Goal: Task Accomplishment & Management: Manage account settings

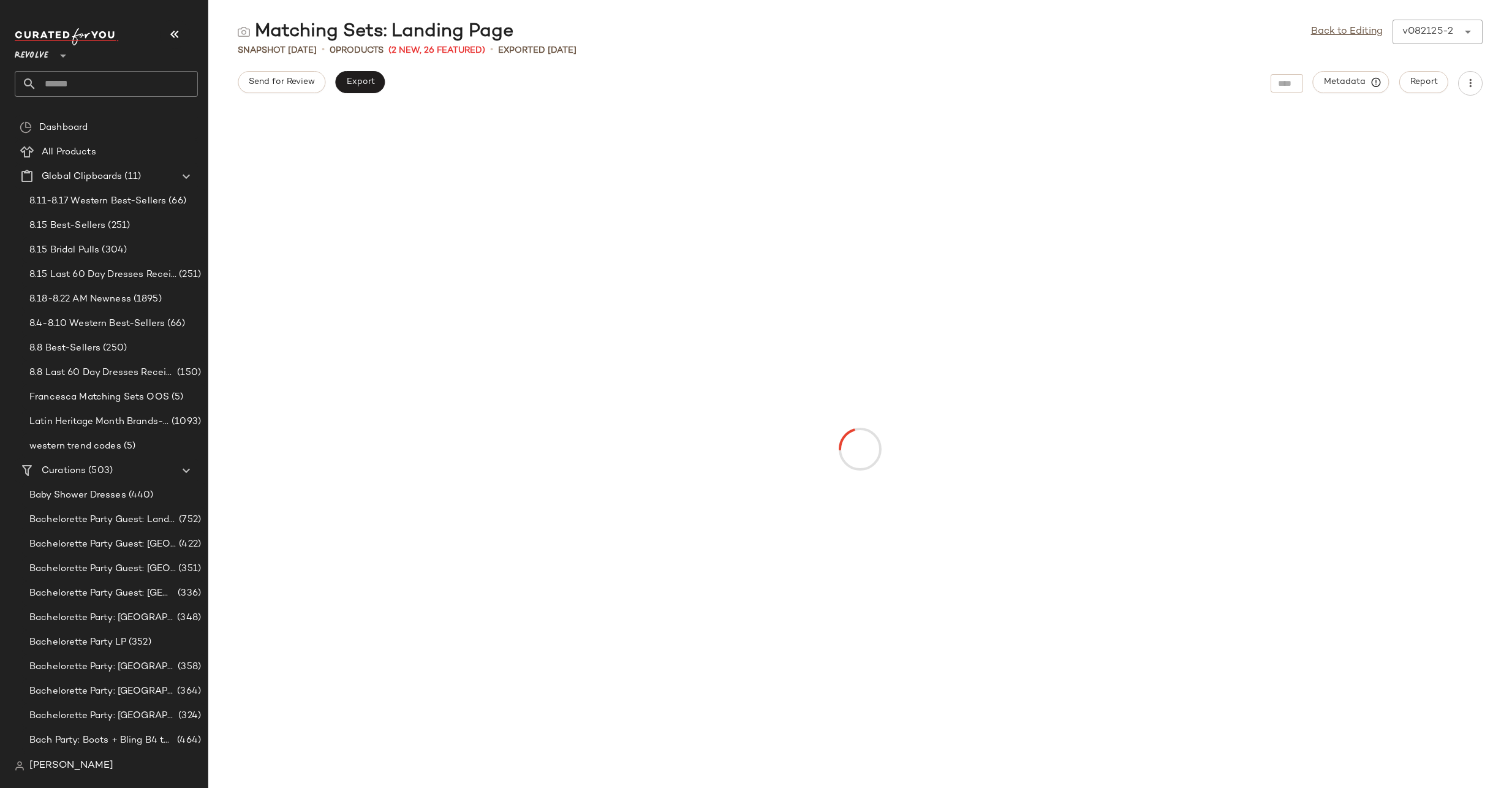
click at [46, 85] on input "text" at bounding box center [117, 83] width 161 height 26
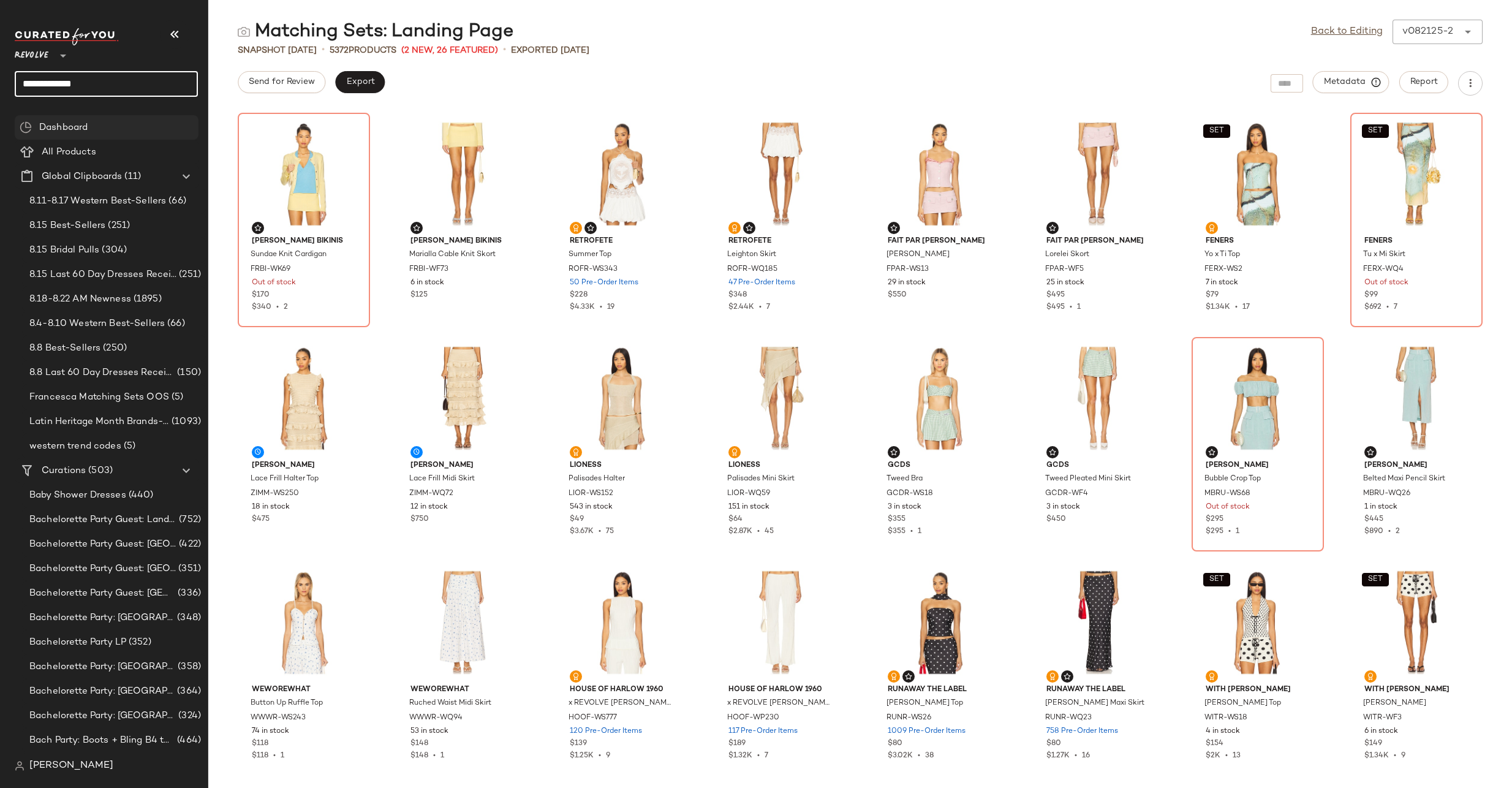
type input "**********"
click at [116, 120] on span ": Landing Page" at bounding box center [109, 119] width 62 height 13
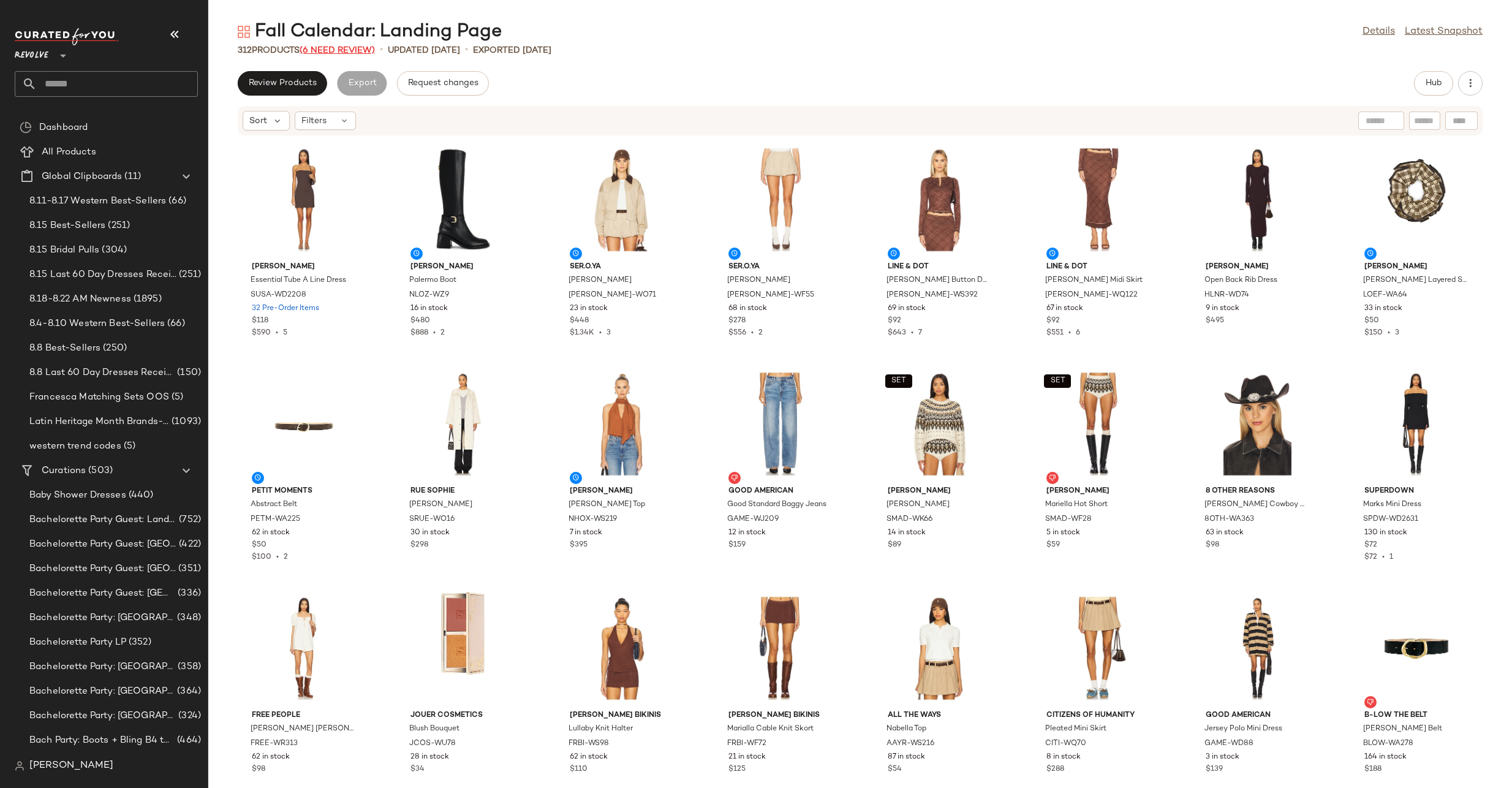
click at [347, 48] on span "(6 Need Review)" at bounding box center [338, 51] width 76 height 9
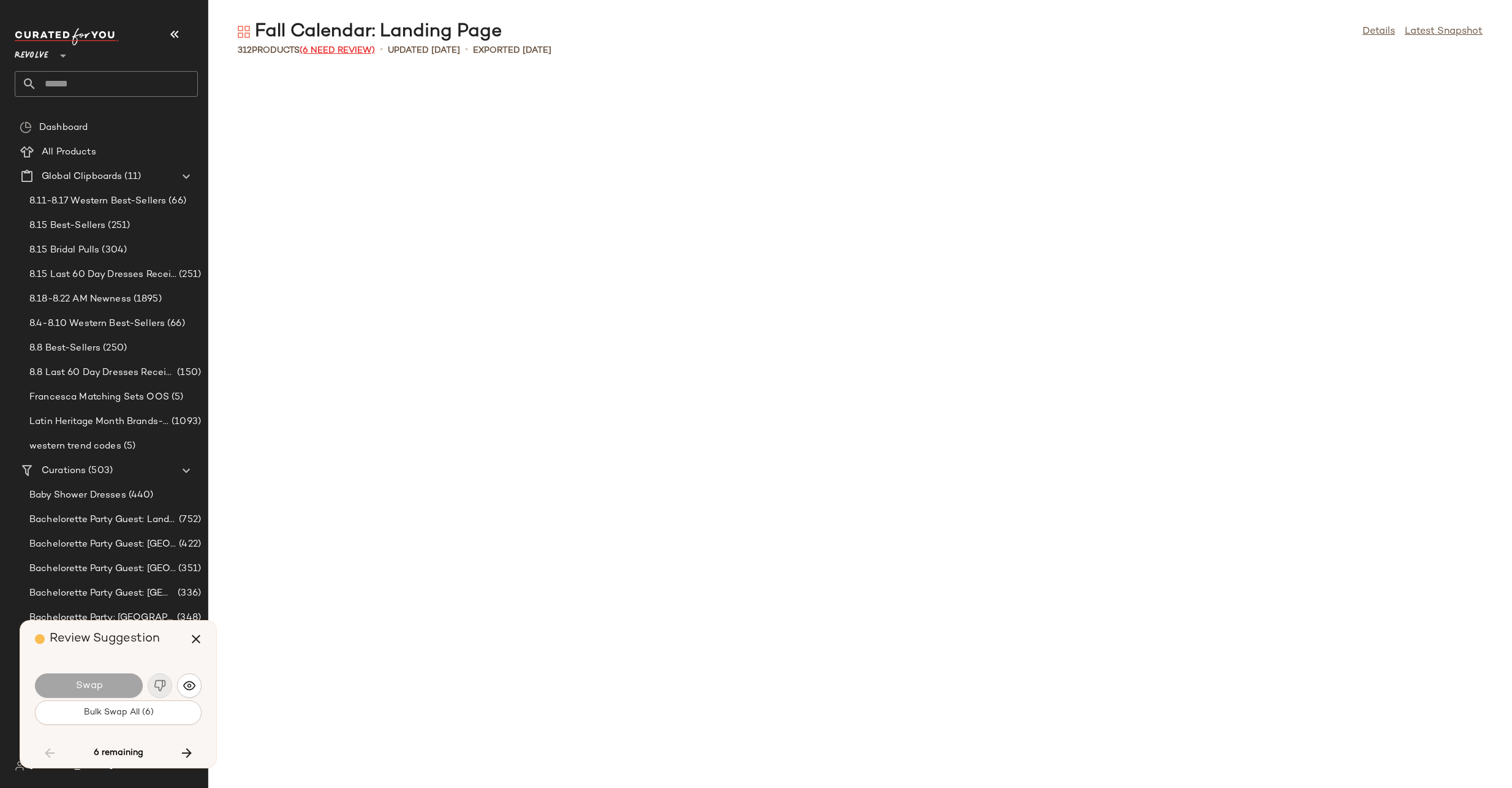
scroll to position [3363, 0]
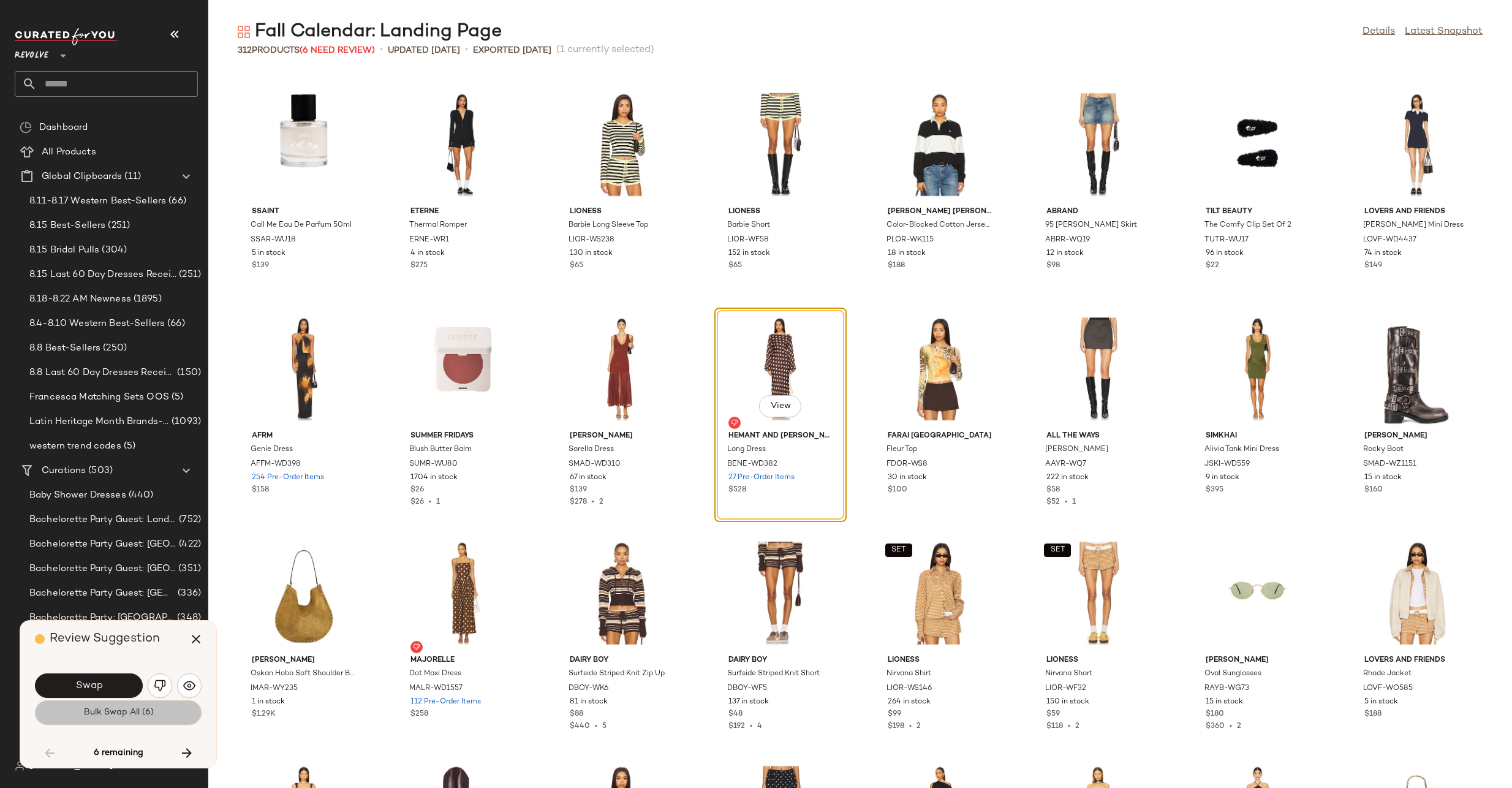
click at [134, 717] on span "Bulk Swap All (6)" at bounding box center [117, 712] width 70 height 9
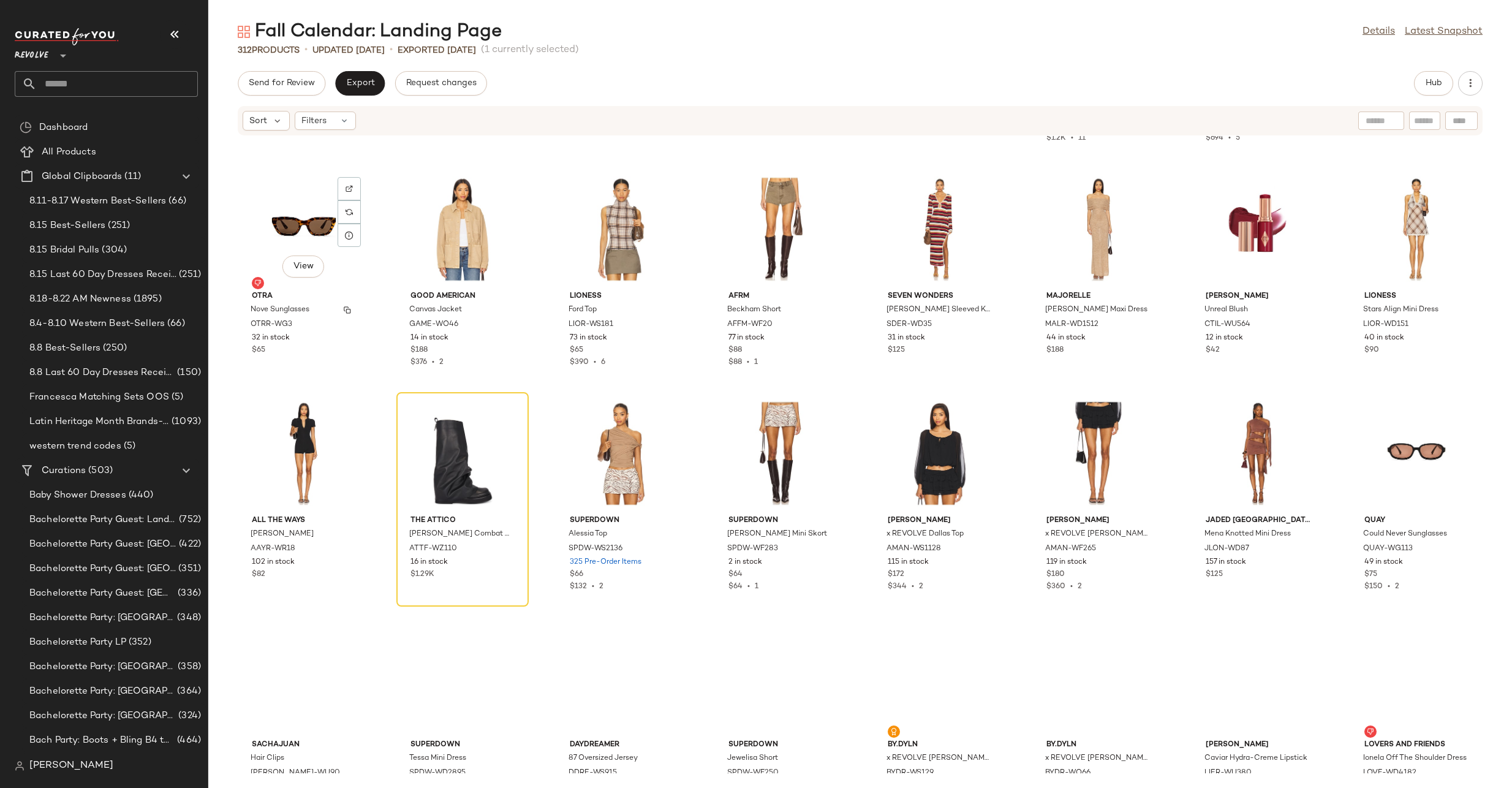
scroll to position [4368, 0]
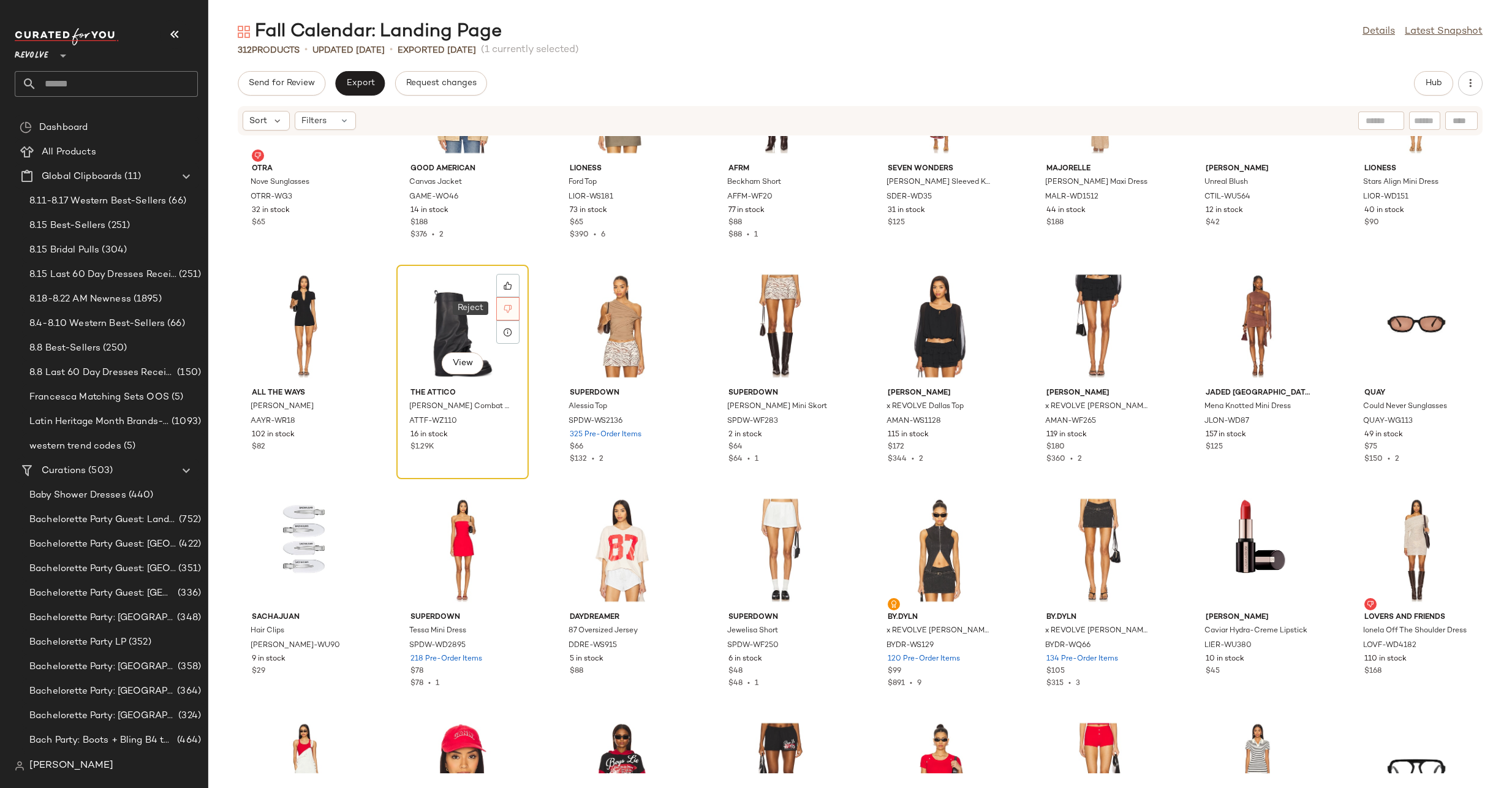
click at [510, 313] on div at bounding box center [508, 308] width 24 height 24
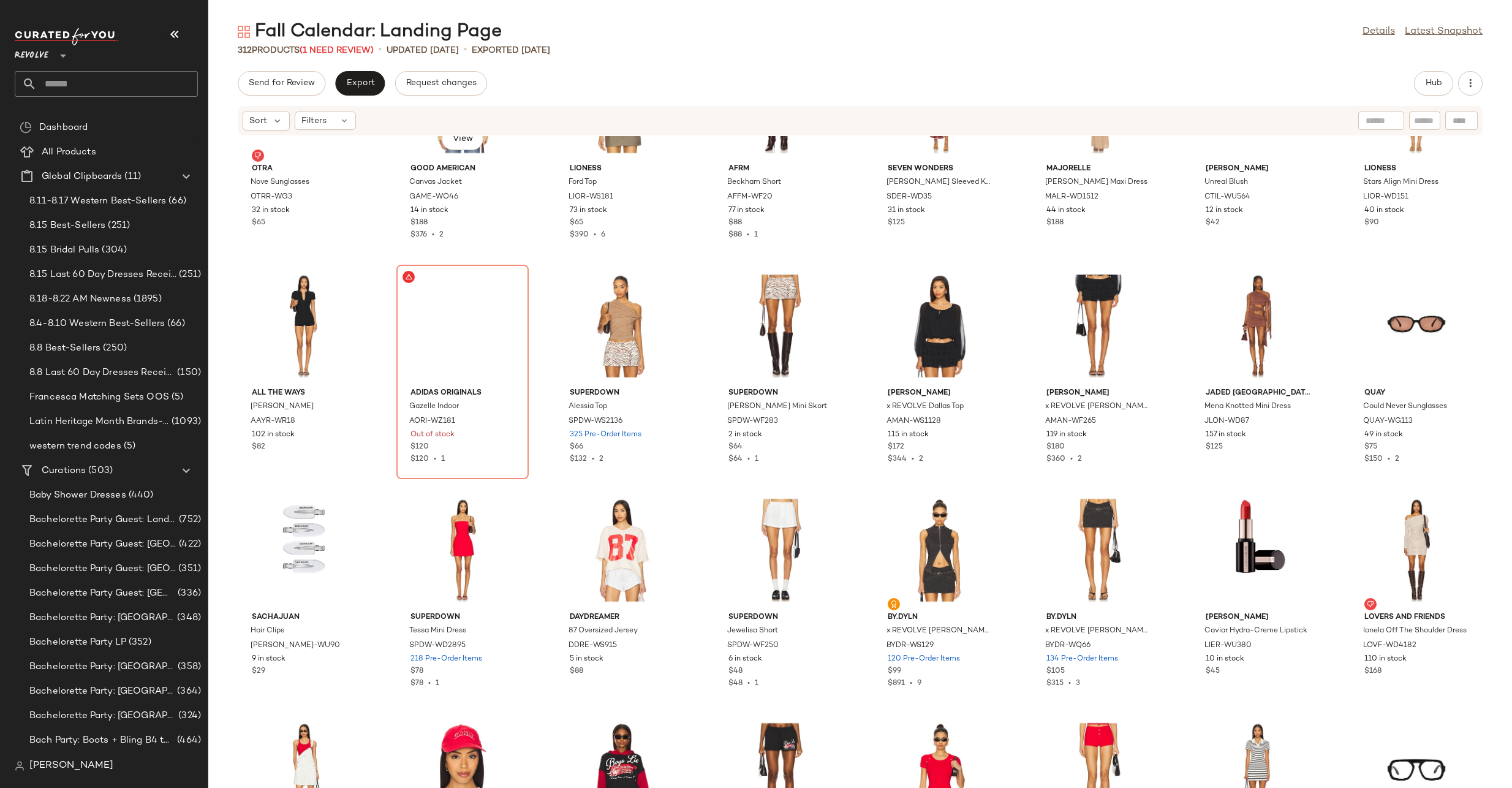
scroll to position [4261, 0]
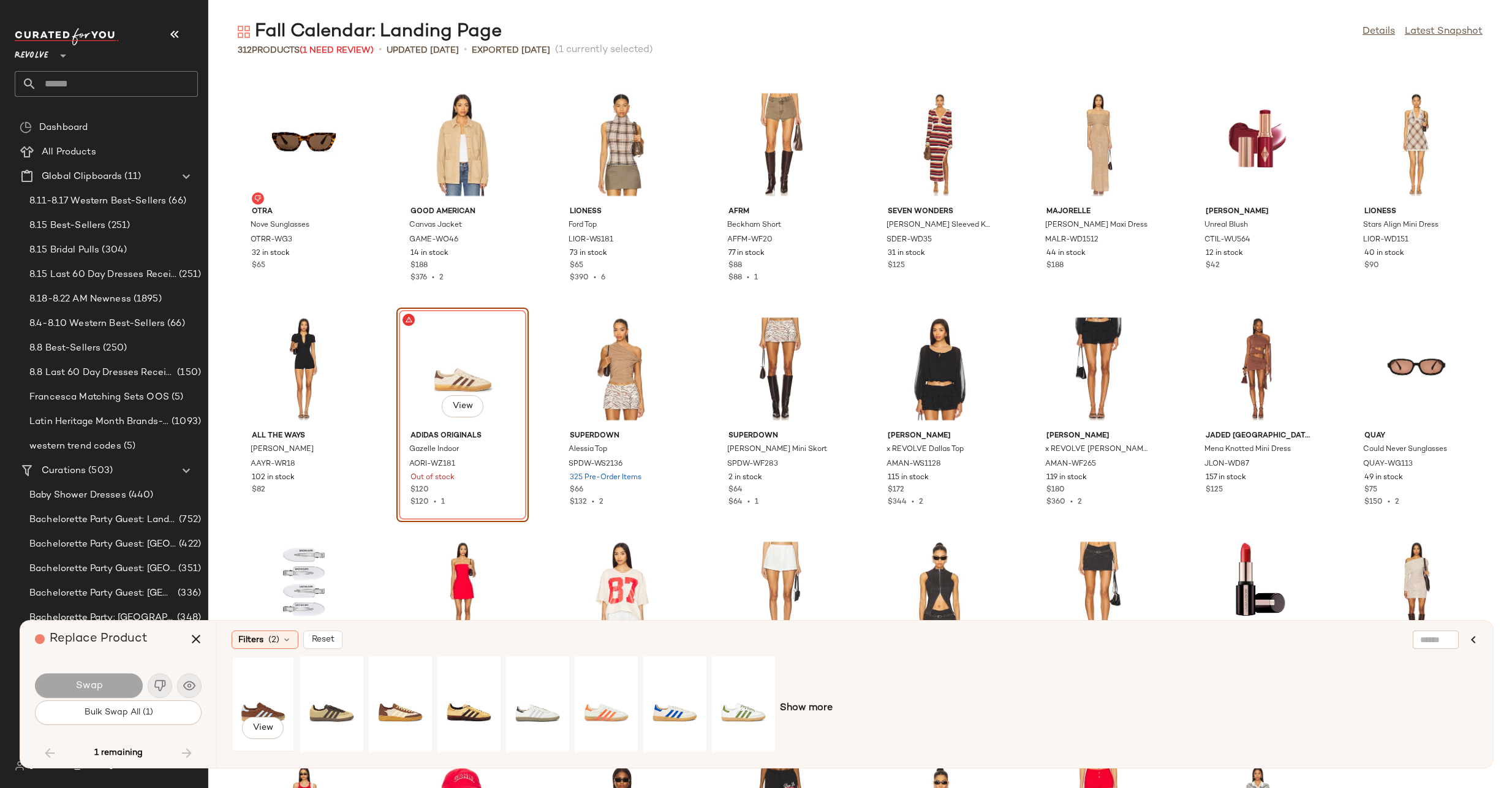
click at [267, 686] on div "View" at bounding box center [263, 704] width 55 height 87
click at [659, 696] on div "View" at bounding box center [676, 704] width 55 height 87
click at [472, 686] on div "View" at bounding box center [469, 704] width 55 height 87
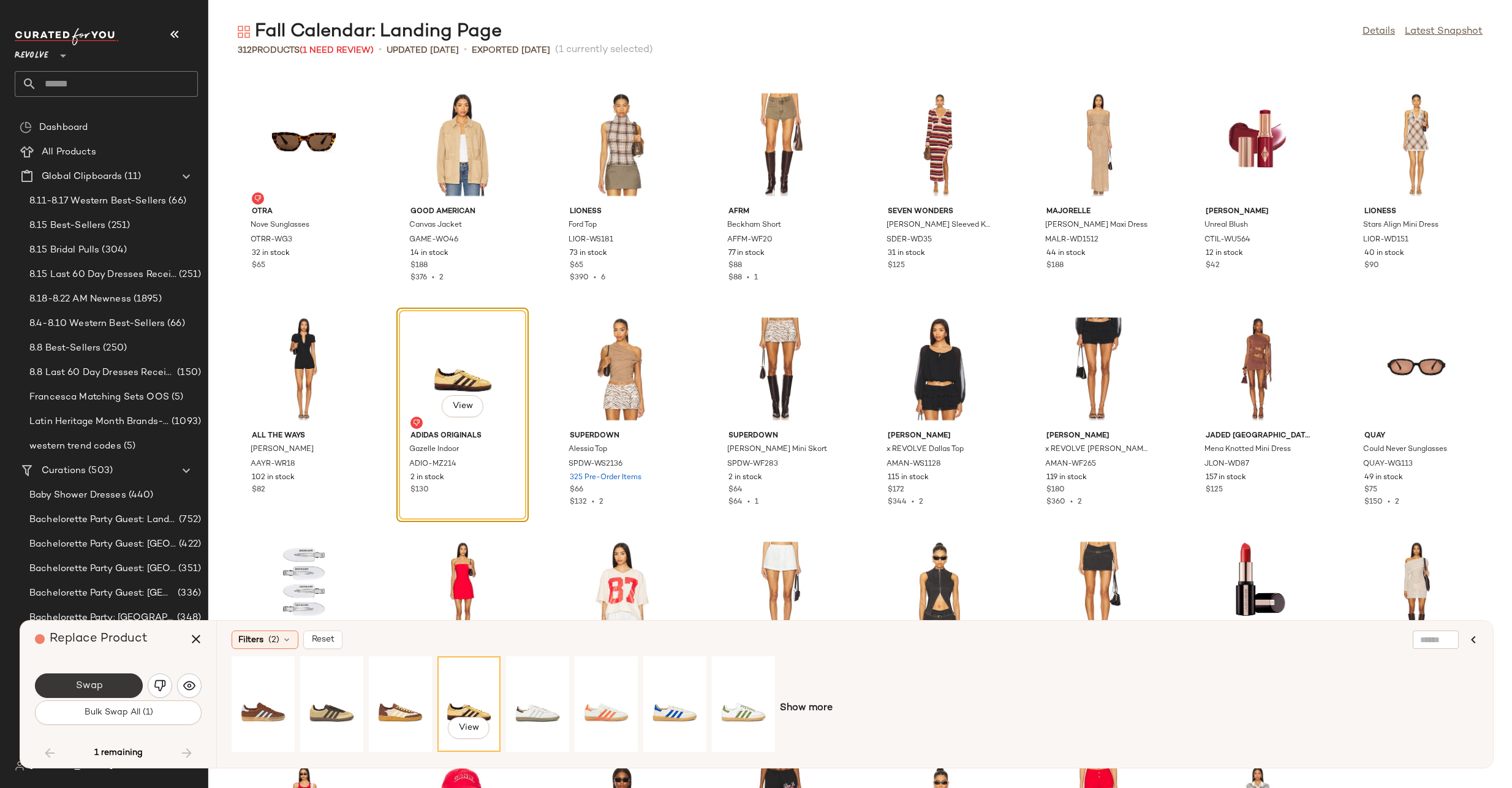
click at [104, 686] on button "Swap" at bounding box center [89, 686] width 108 height 25
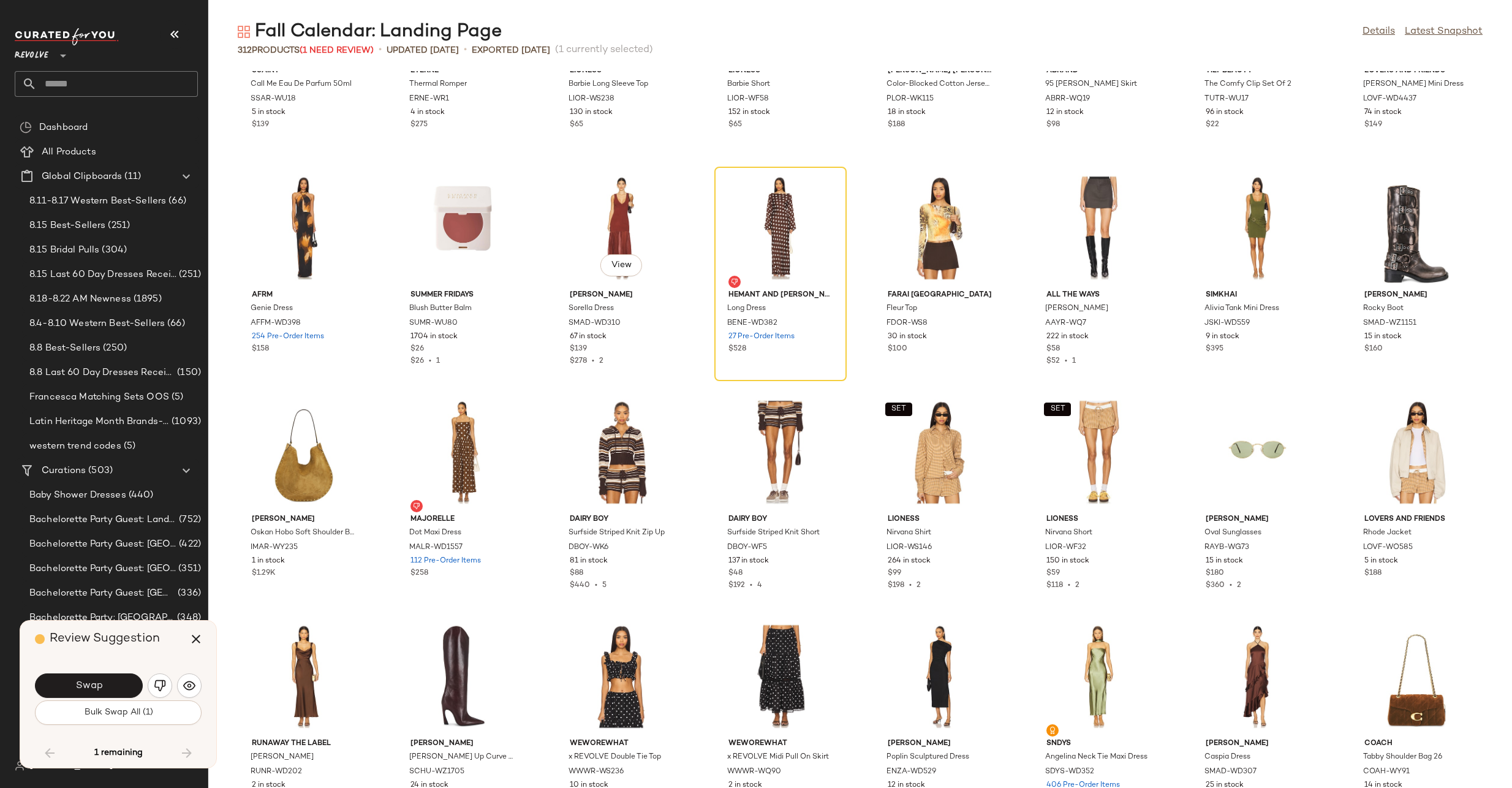
scroll to position [3432, 0]
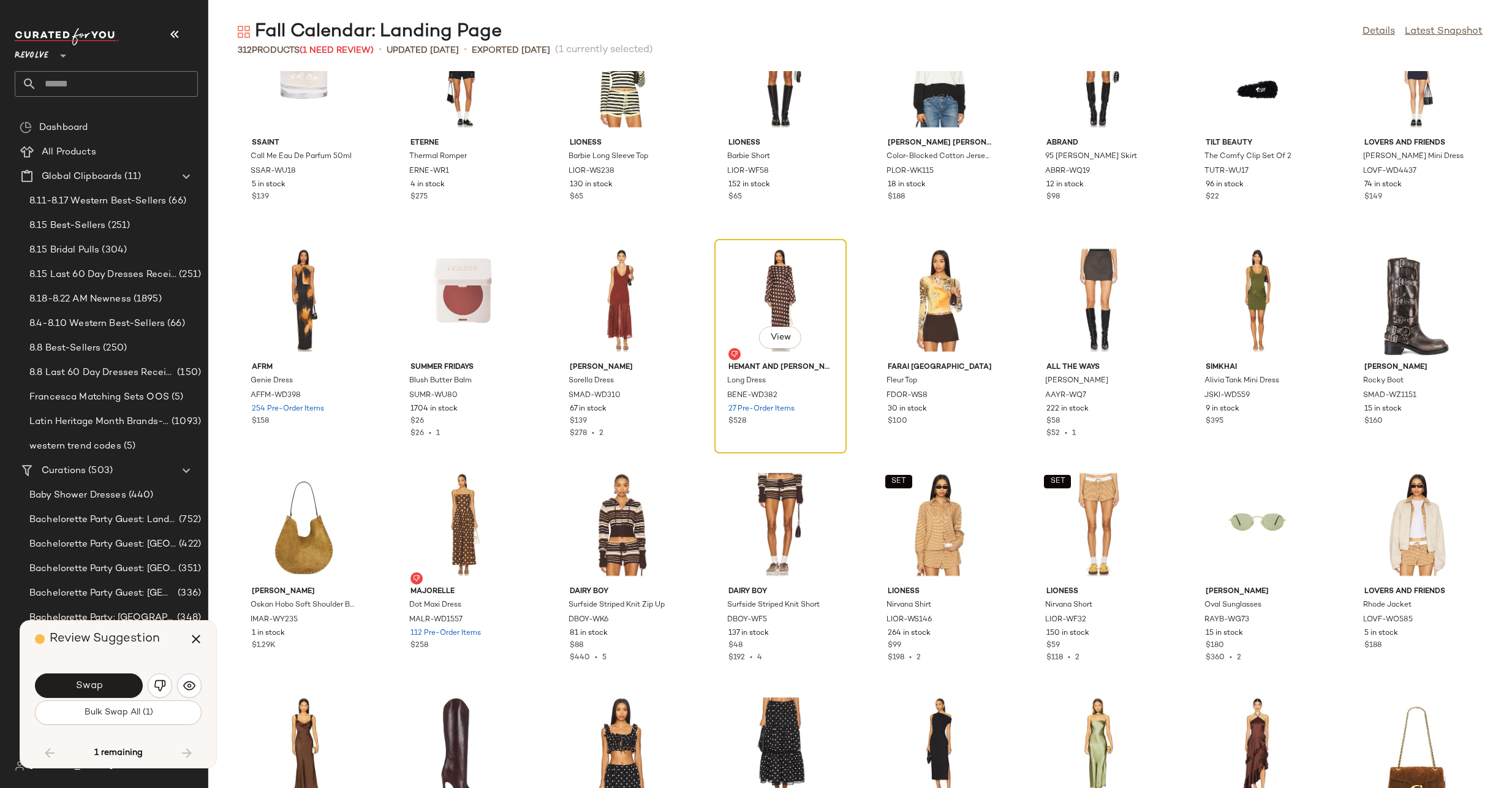
click at [771, 314] on div "View" at bounding box center [781, 300] width 124 height 114
click at [747, 294] on div "View" at bounding box center [781, 300] width 124 height 114
click at [144, 716] on span "Bulk Swap All (1)" at bounding box center [117, 712] width 69 height 9
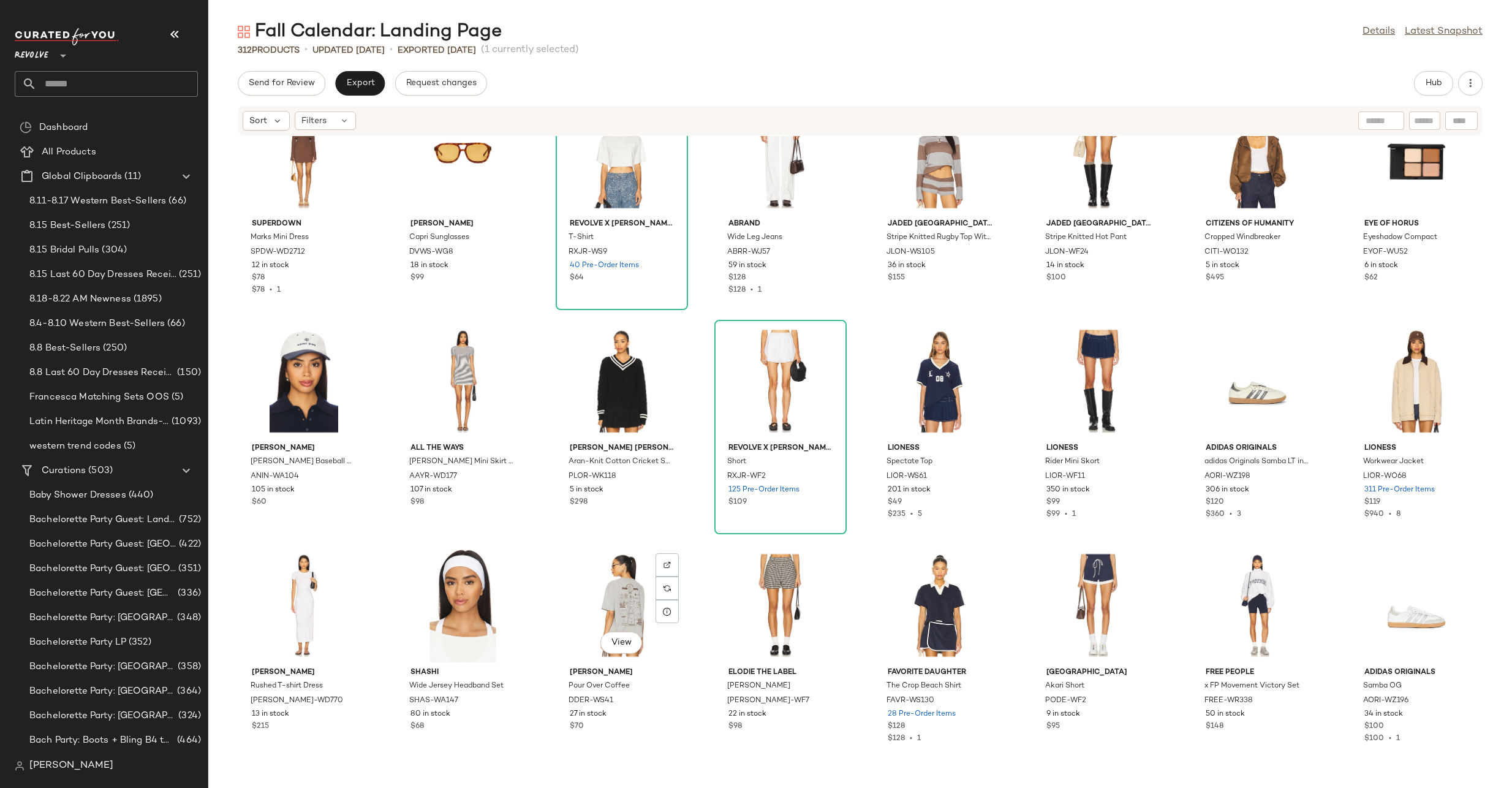
scroll to position [7142, 0]
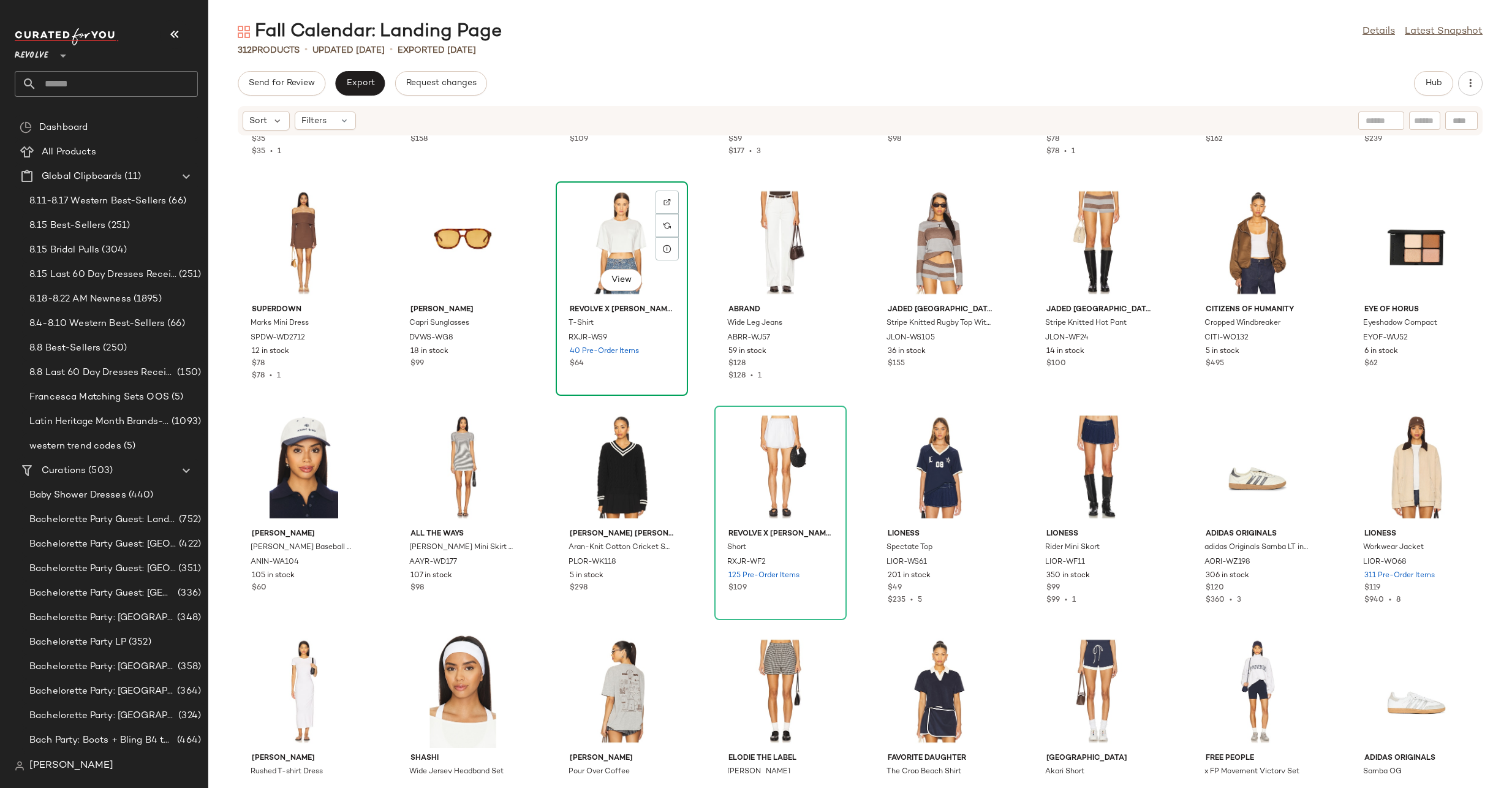
click at [616, 221] on div "View" at bounding box center [622, 242] width 124 height 114
click at [757, 436] on div "View" at bounding box center [781, 466] width 124 height 114
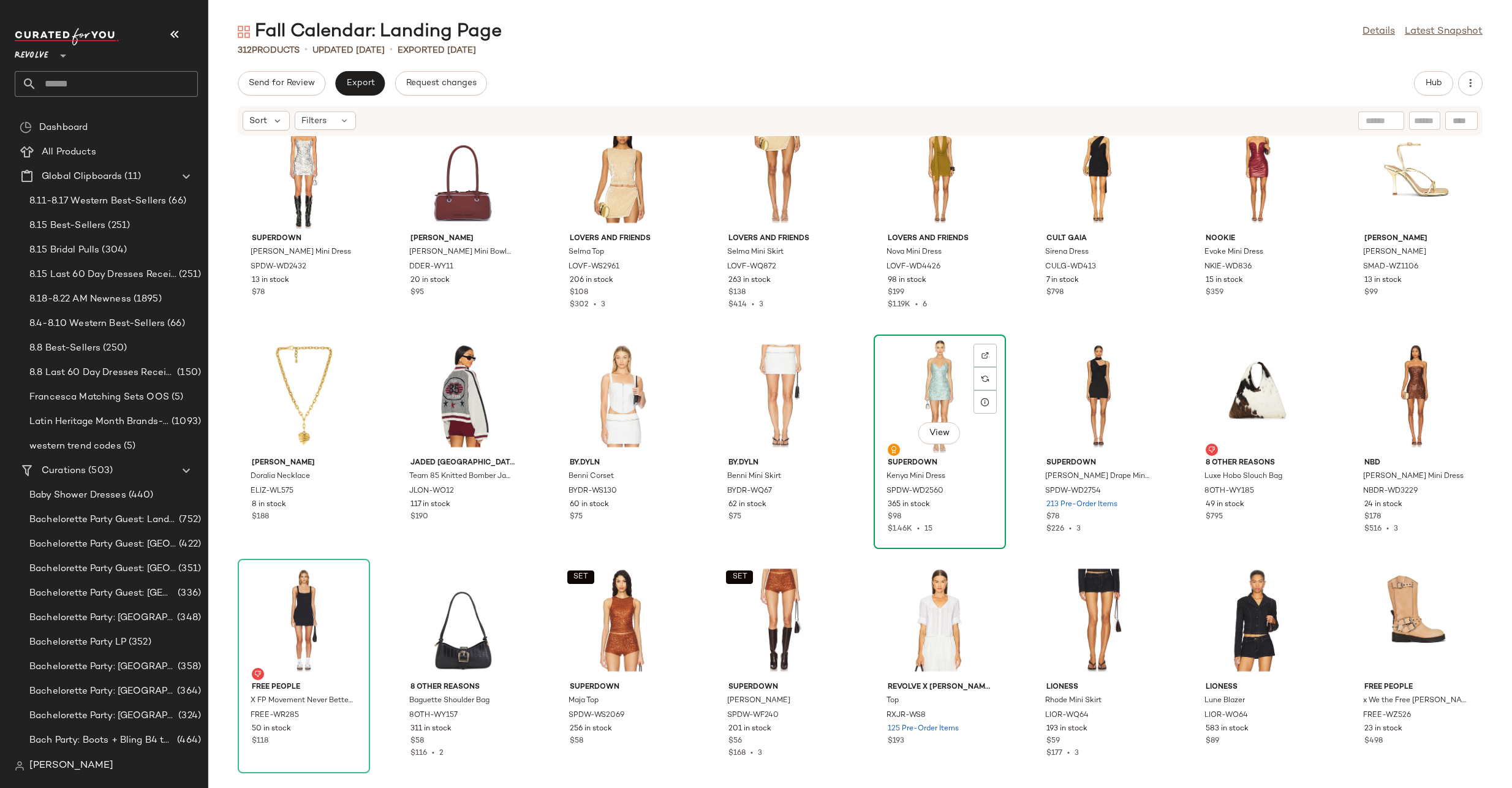
click at [941, 373] on div "View" at bounding box center [940, 395] width 124 height 114
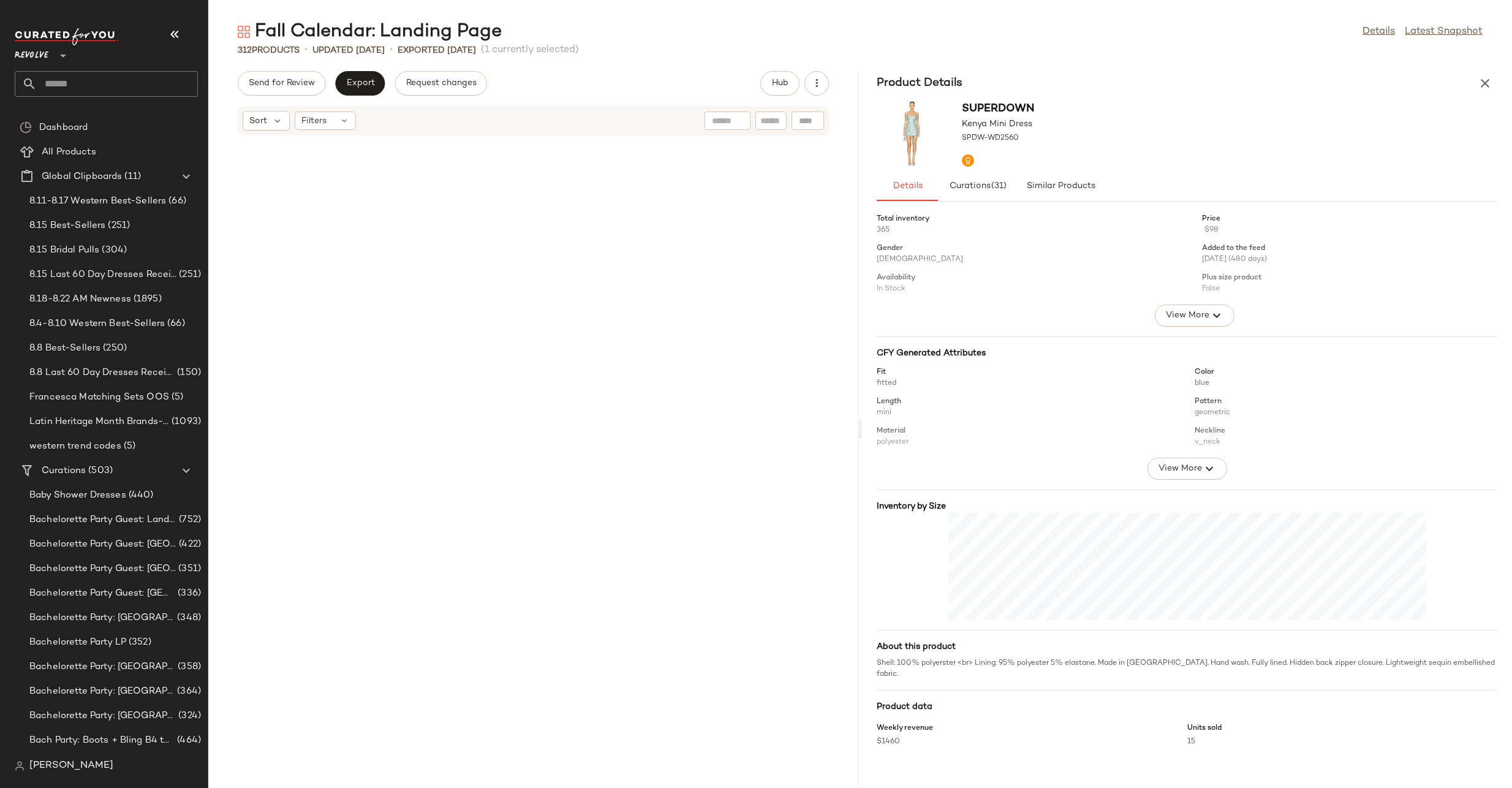
scroll to position [16592, 0]
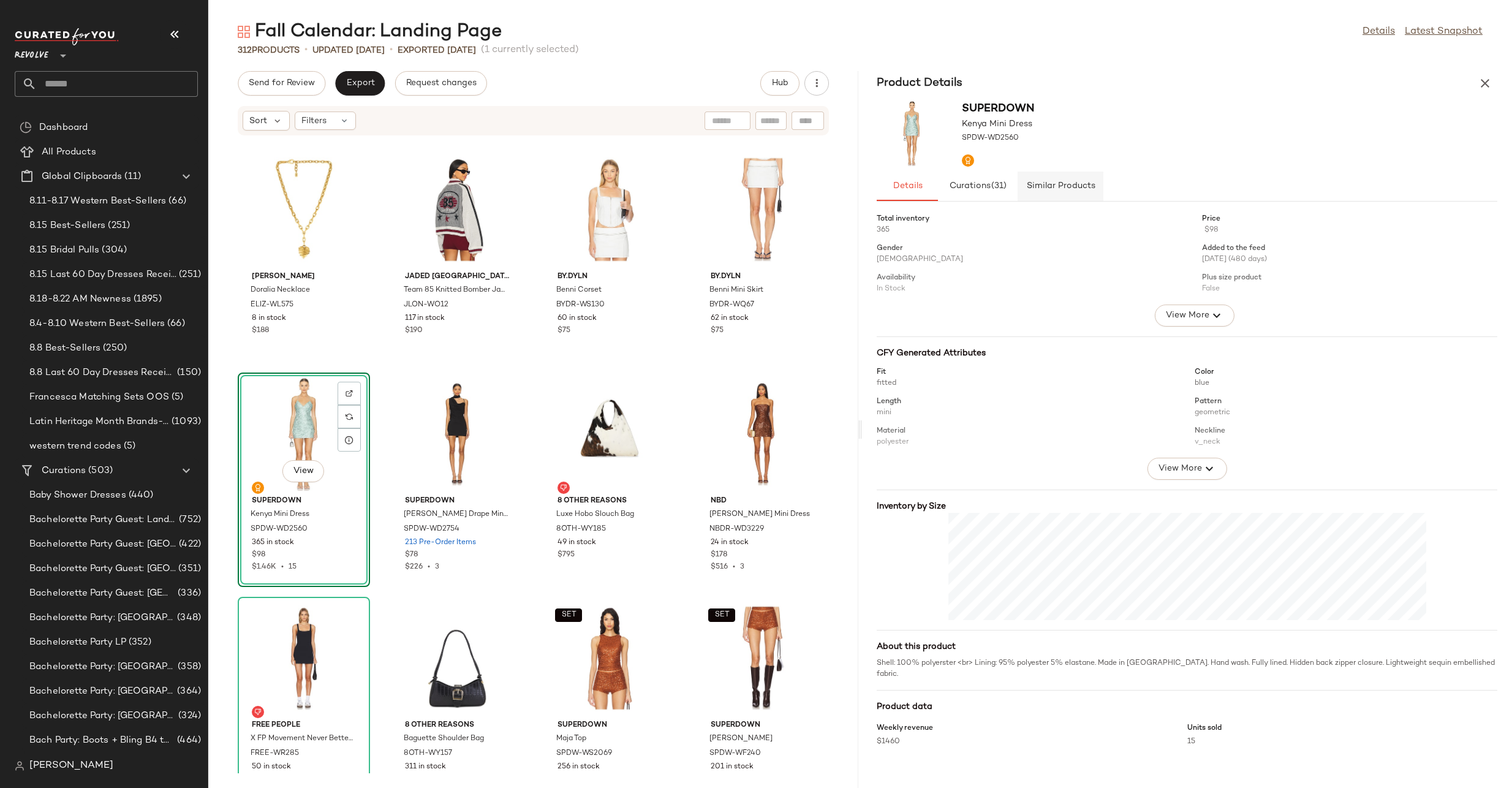
click at [1076, 173] on button "Similar Products" at bounding box center [1061, 185] width 86 height 29
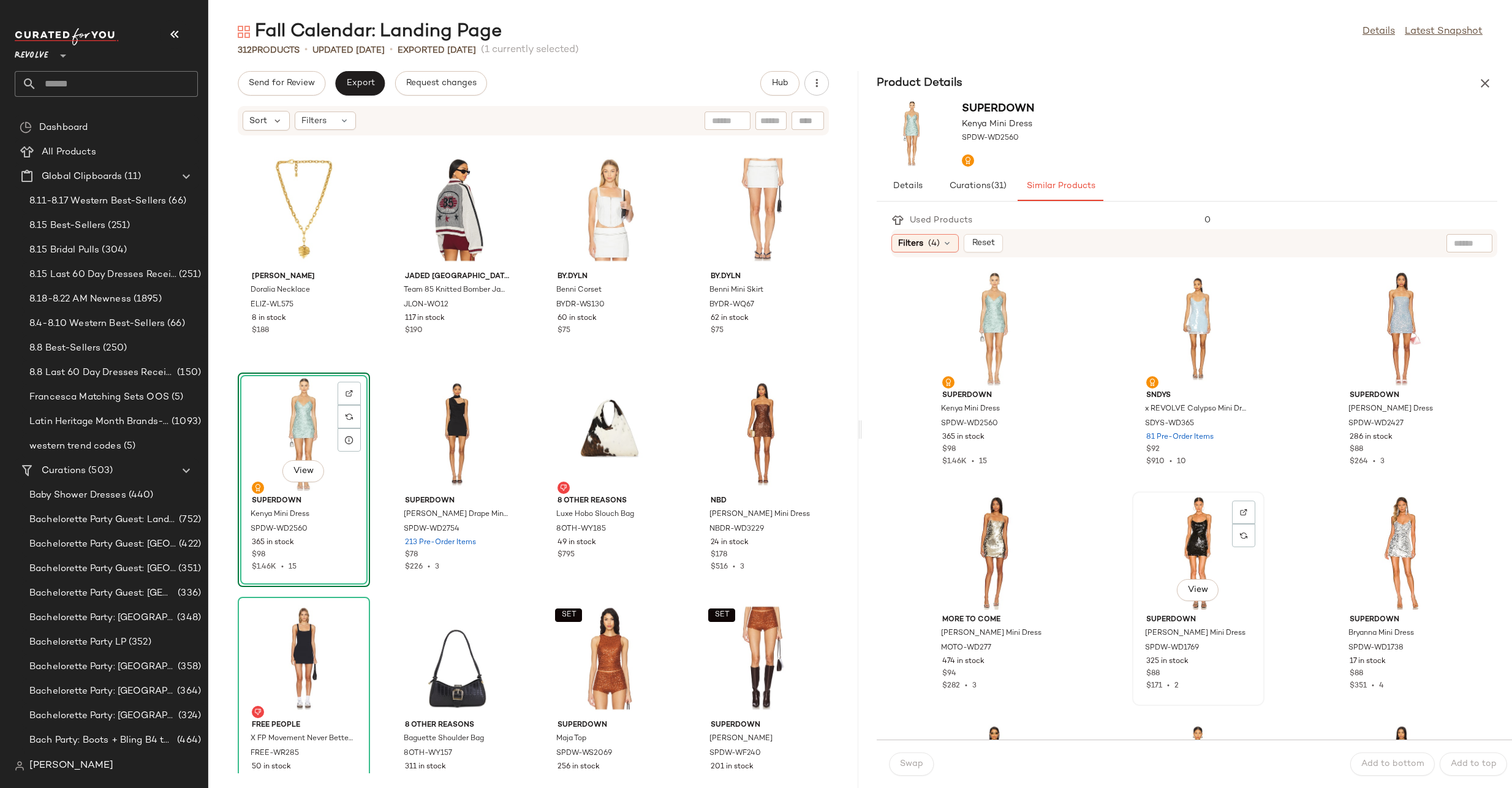
click at [1193, 550] on div "View" at bounding box center [1198, 552] width 124 height 114
click at [897, 757] on button "Swap" at bounding box center [911, 763] width 44 height 24
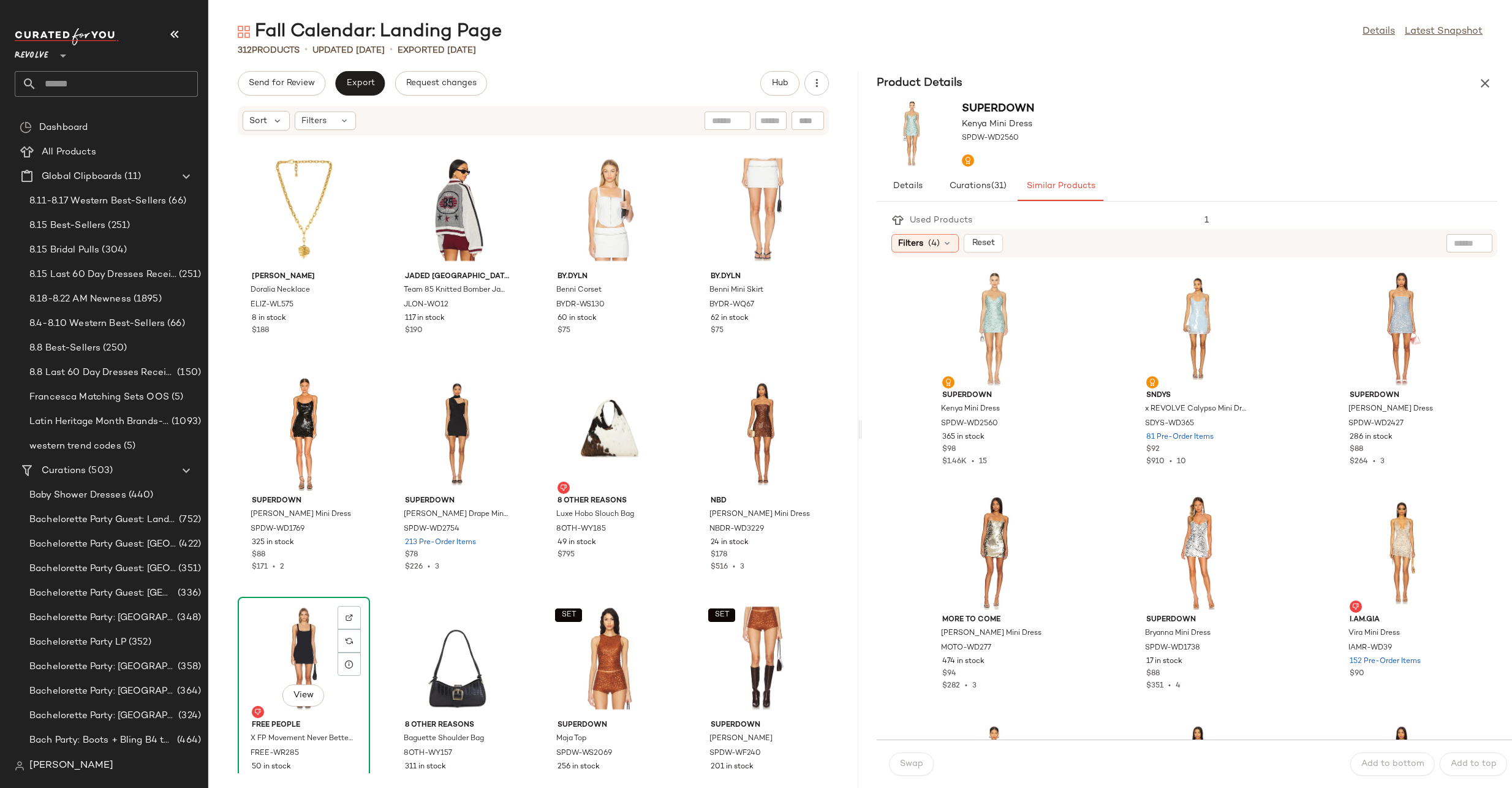
click at [296, 647] on div "View" at bounding box center [304, 657] width 124 height 114
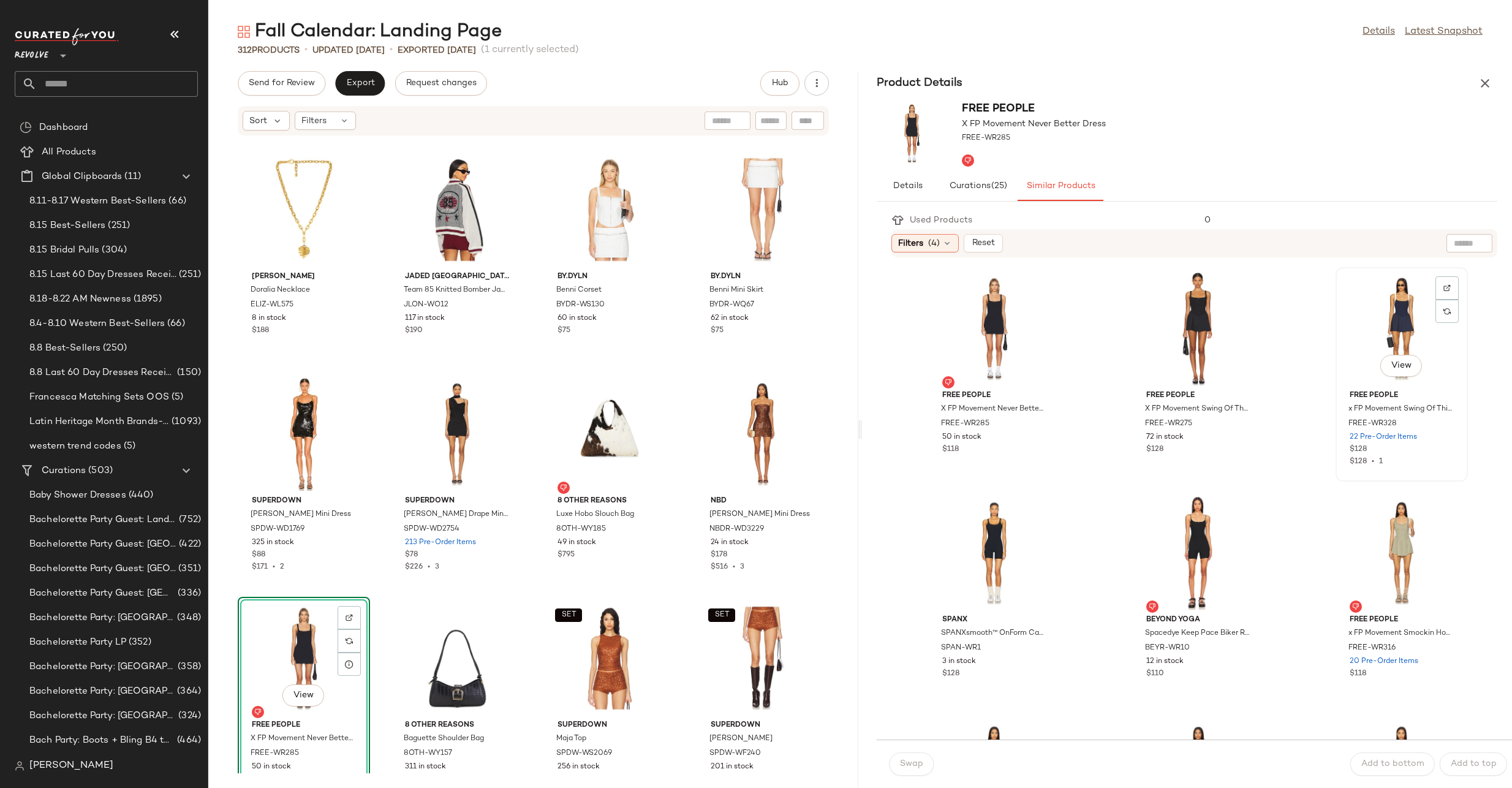
click at [1391, 314] on div "View" at bounding box center [1401, 328] width 124 height 114
click at [1161, 335] on div "View" at bounding box center [1198, 328] width 124 height 114
click at [918, 769] on button "Swap" at bounding box center [911, 763] width 44 height 24
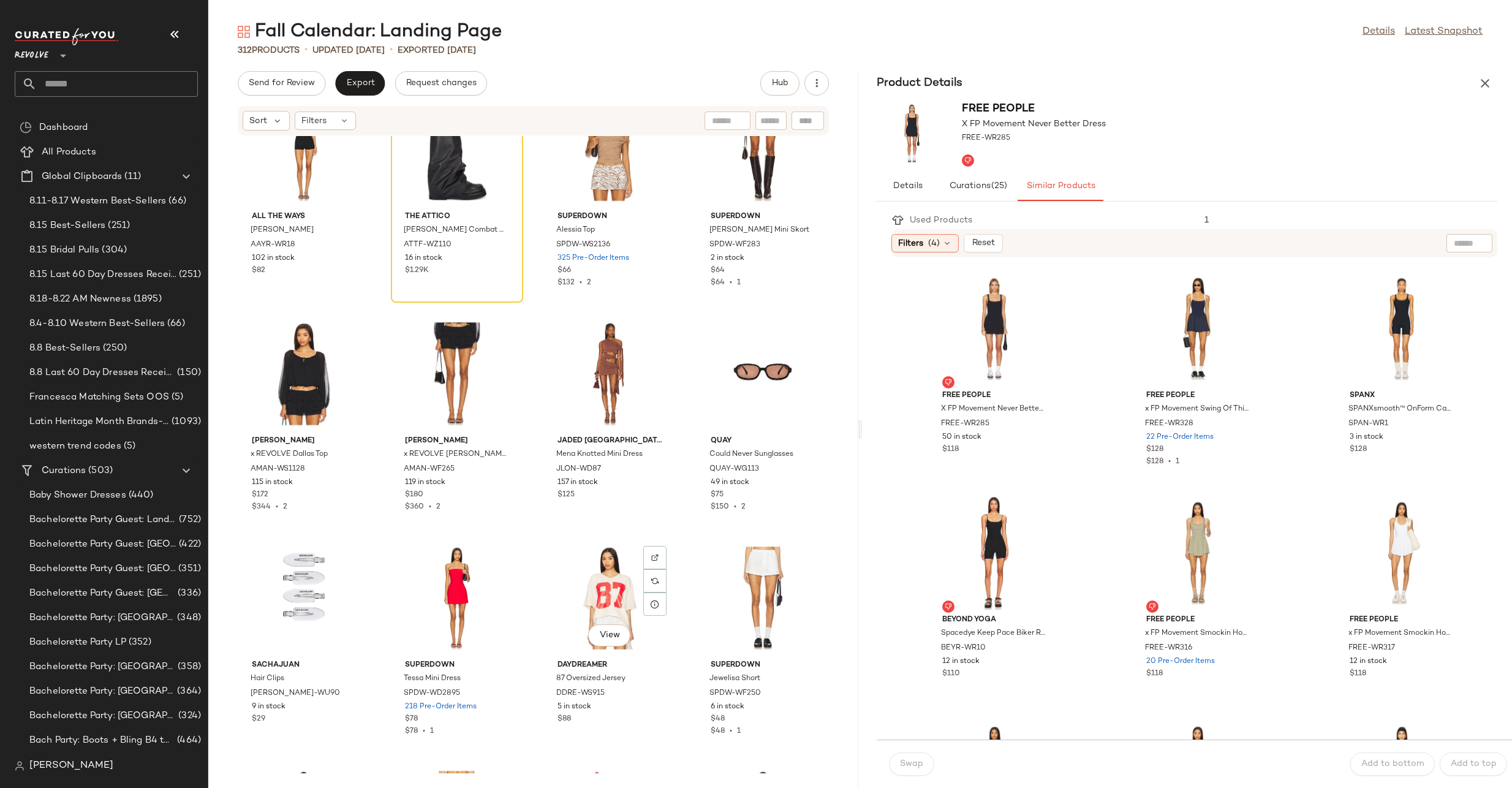
scroll to position [8764, 0]
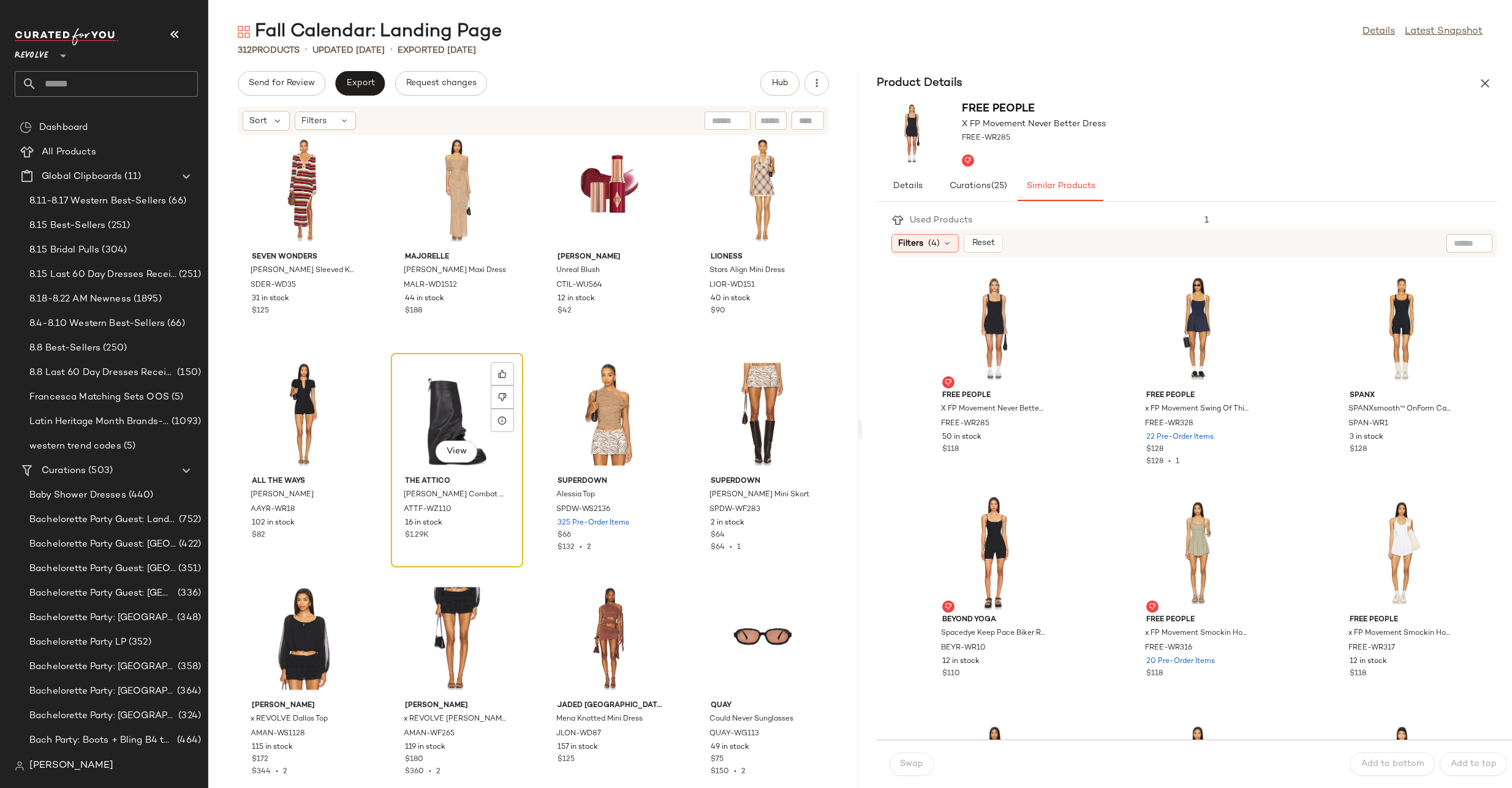
click at [448, 422] on div "View" at bounding box center [457, 414] width 124 height 114
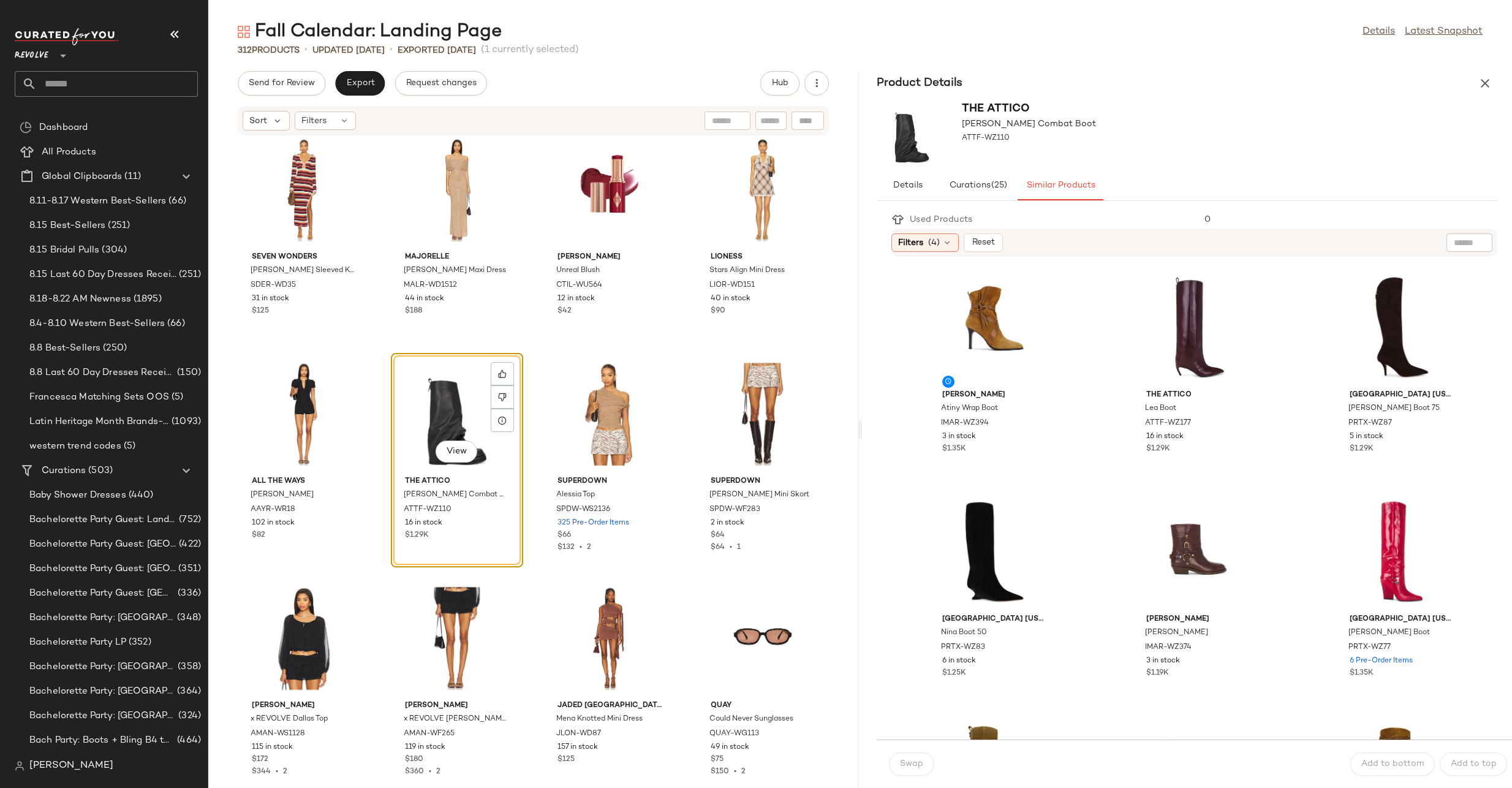
scroll to position [12, 0]
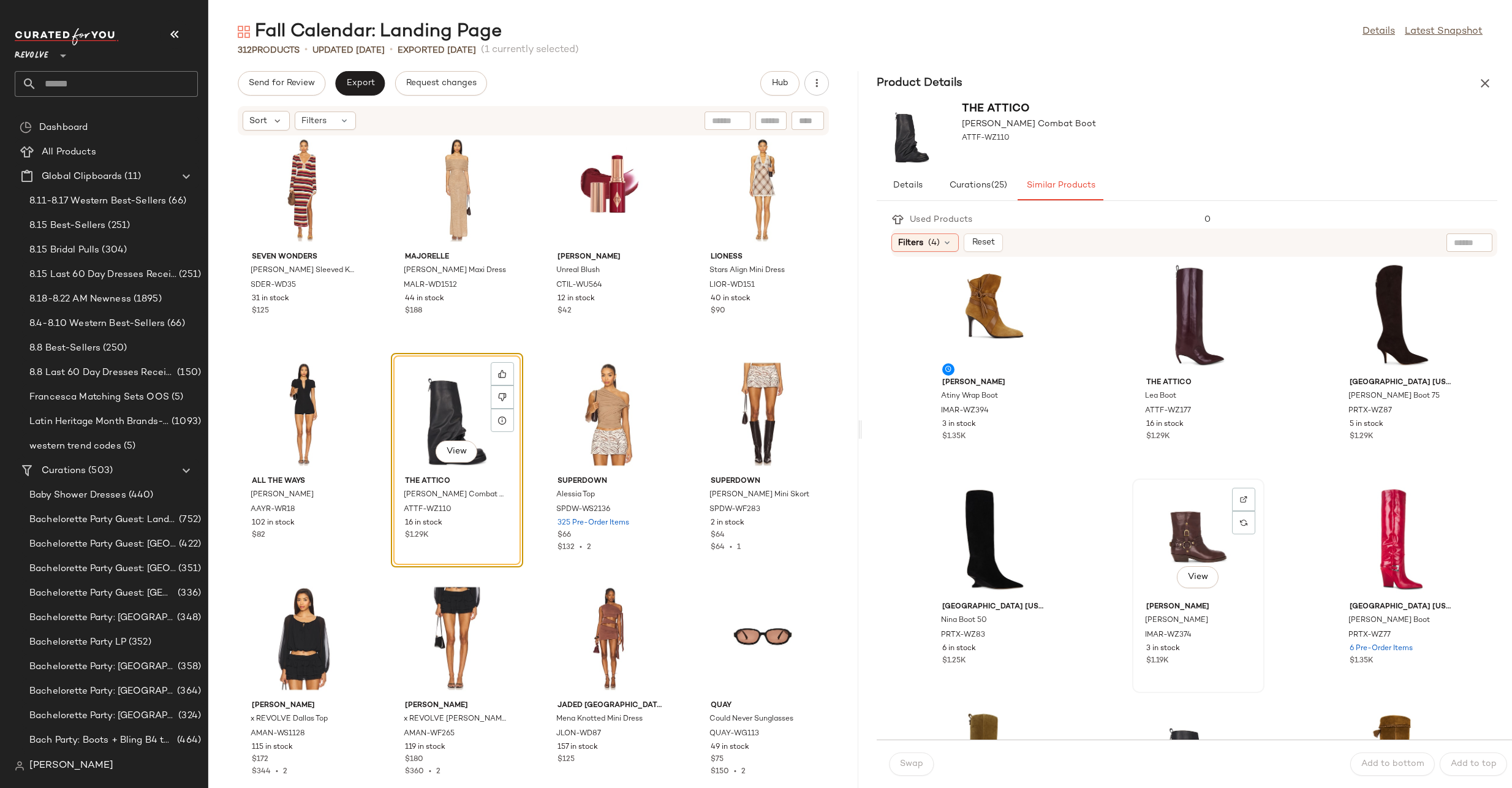
click at [1161, 536] on div "View" at bounding box center [1198, 539] width 124 height 114
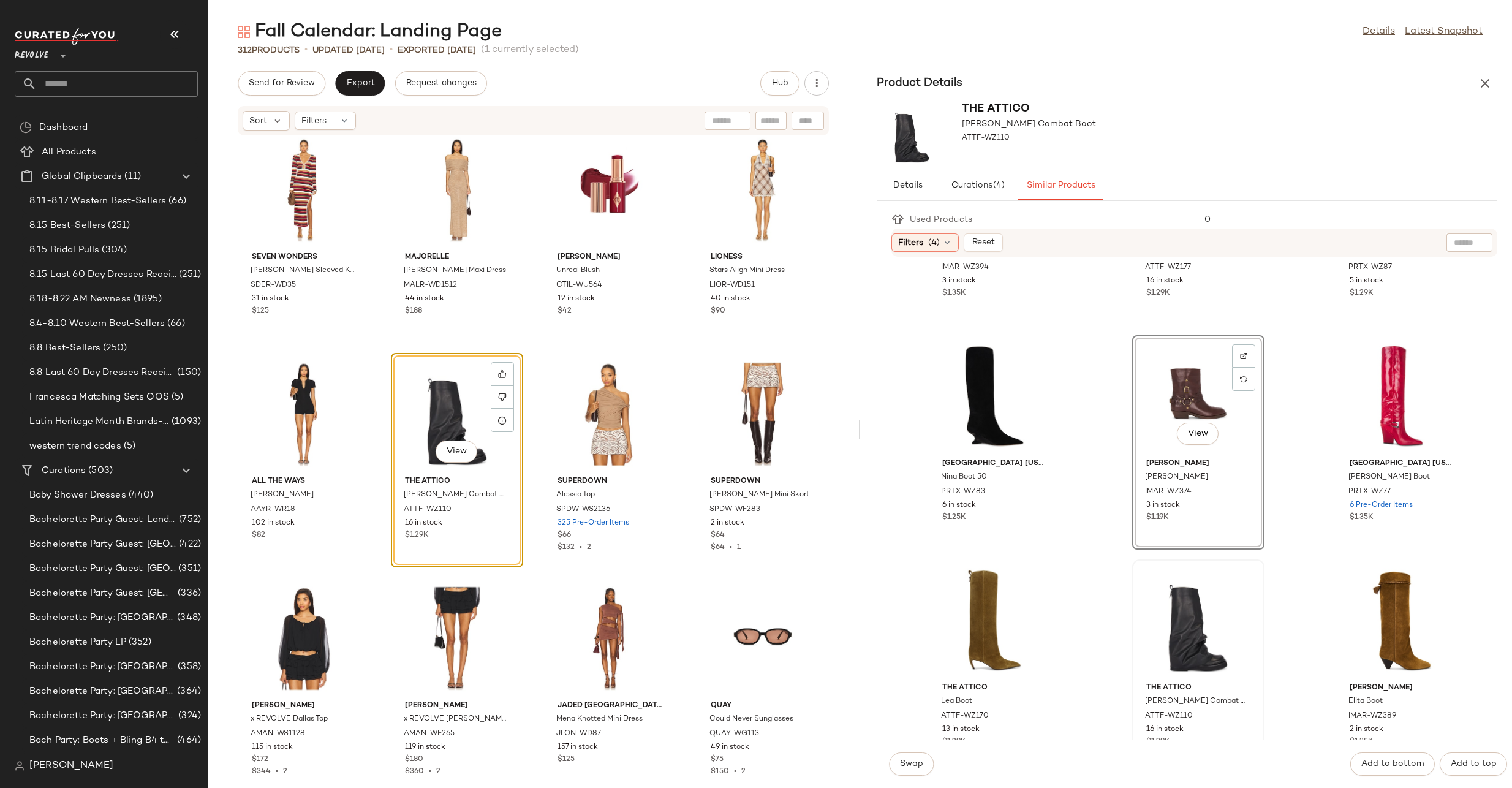
scroll to position [0, 0]
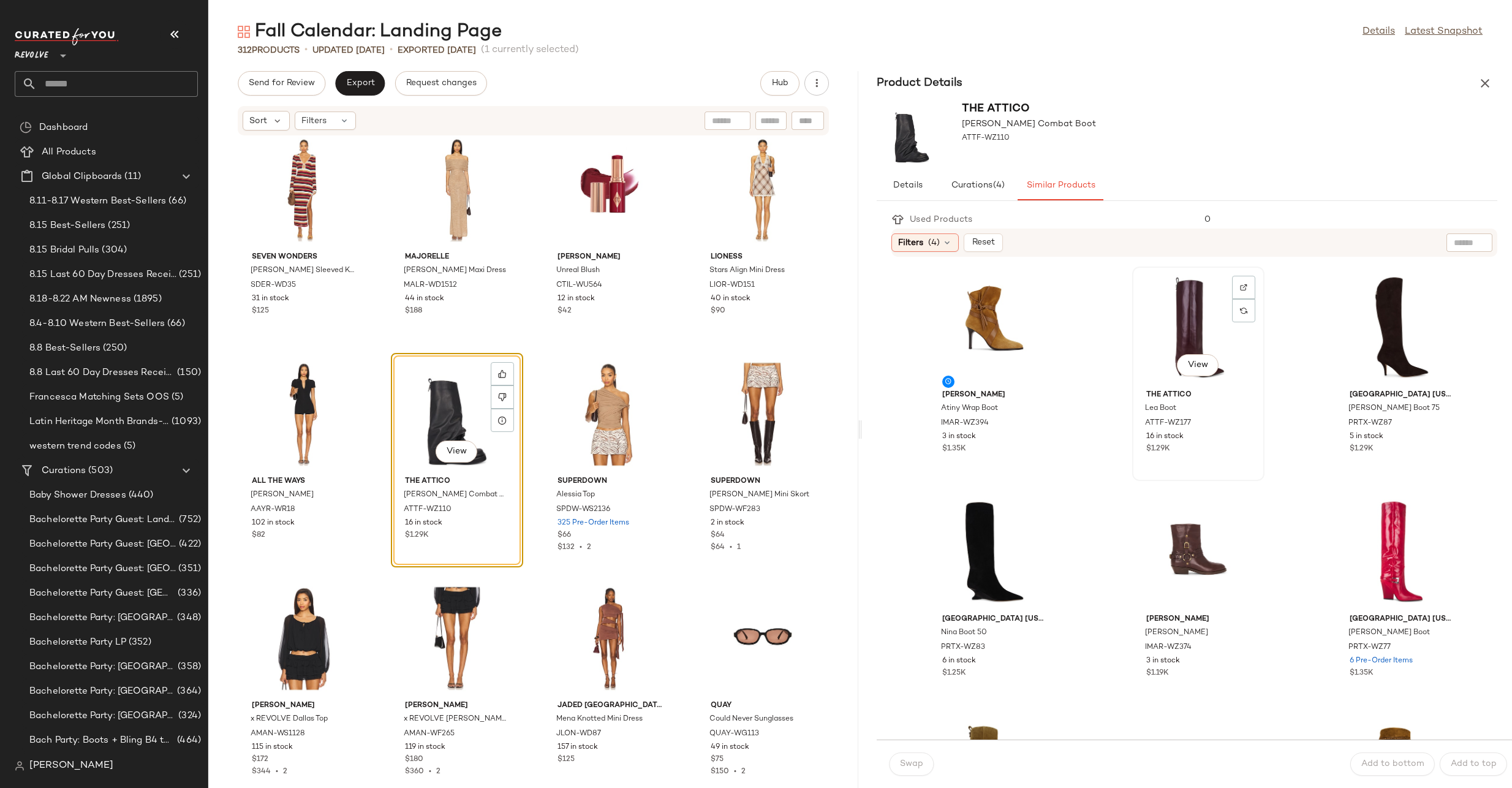
click at [1164, 298] on div "View" at bounding box center [1198, 327] width 124 height 114
click at [919, 768] on span "Swap" at bounding box center [911, 763] width 24 height 9
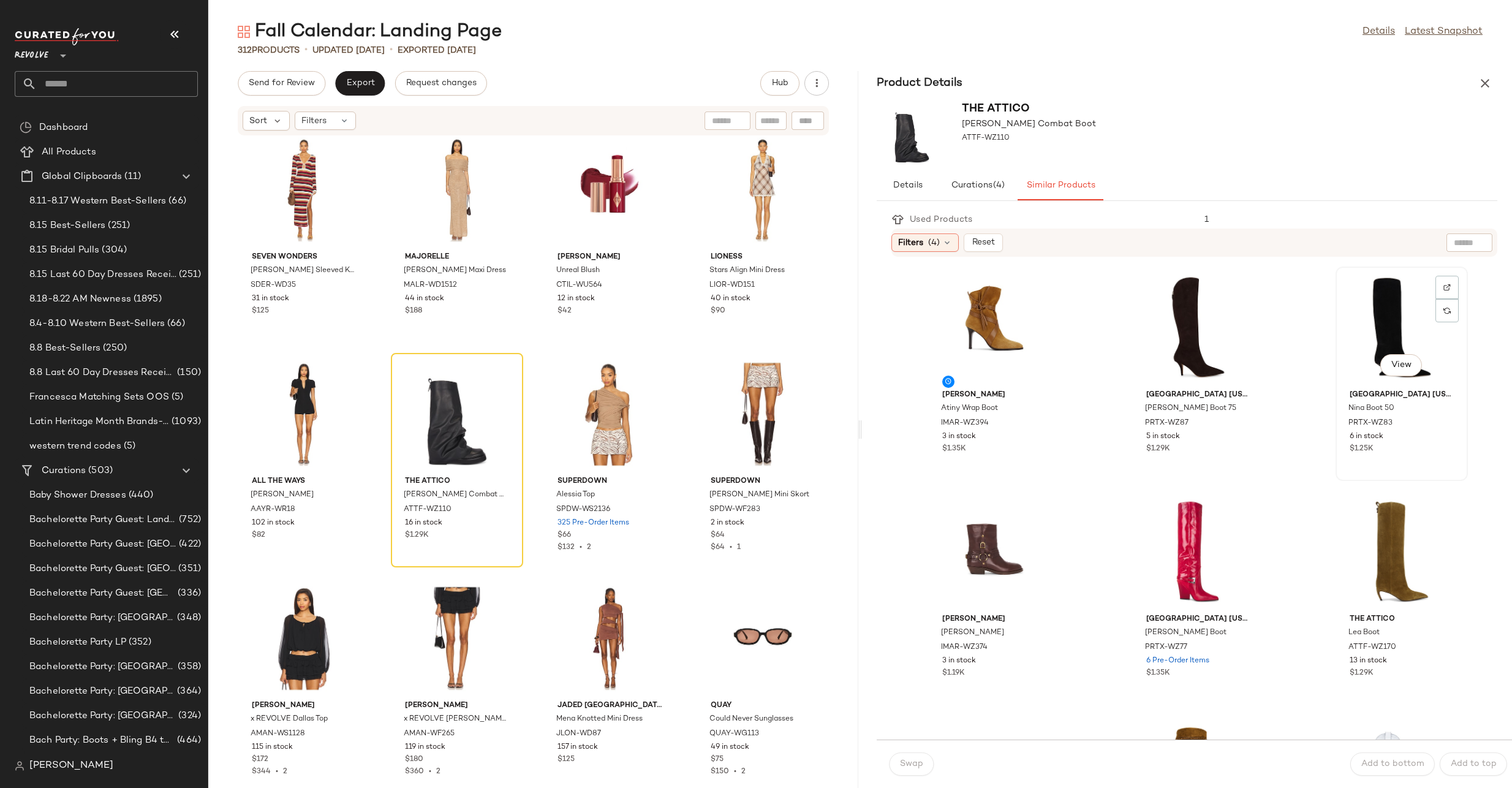
click at [1358, 311] on div "View" at bounding box center [1401, 327] width 124 height 114
click at [427, 424] on div "View" at bounding box center [457, 414] width 124 height 114
click at [1367, 320] on div "View" at bounding box center [1401, 327] width 124 height 114
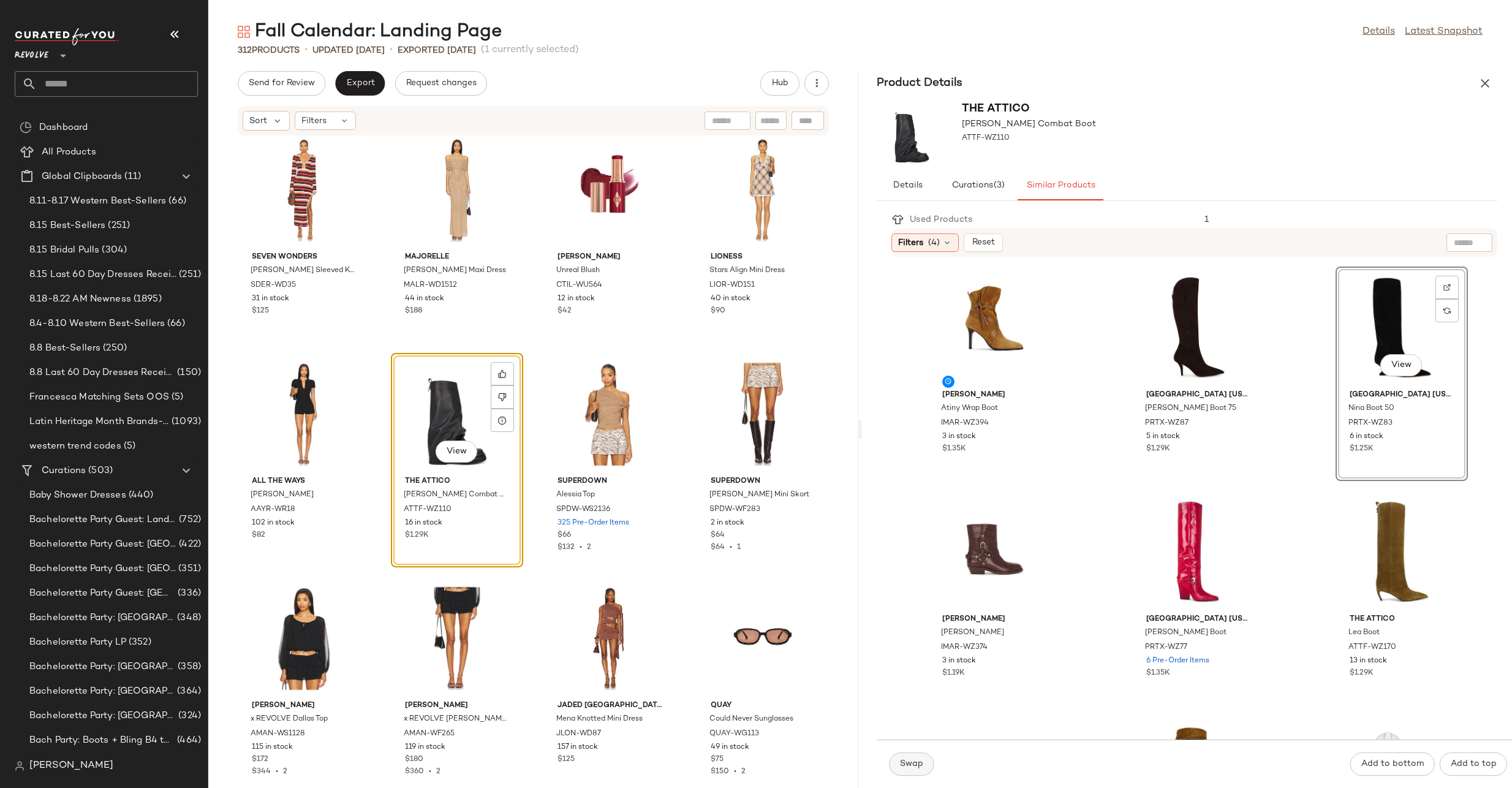
click at [912, 766] on span "Swap" at bounding box center [911, 763] width 24 height 9
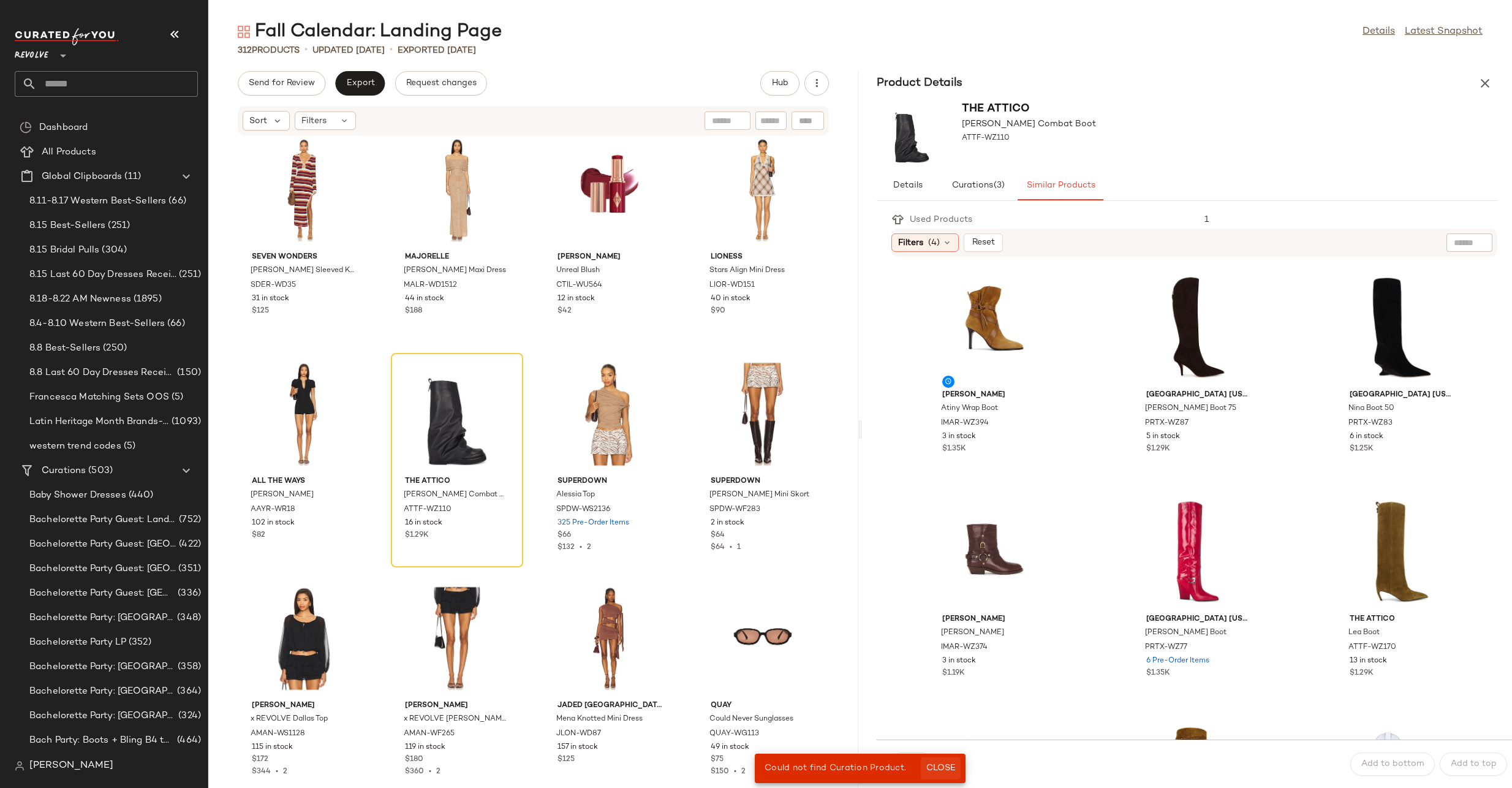
click at [952, 760] on button "Close" at bounding box center [941, 767] width 40 height 22
click at [1481, 76] on icon "button" at bounding box center [1486, 83] width 15 height 15
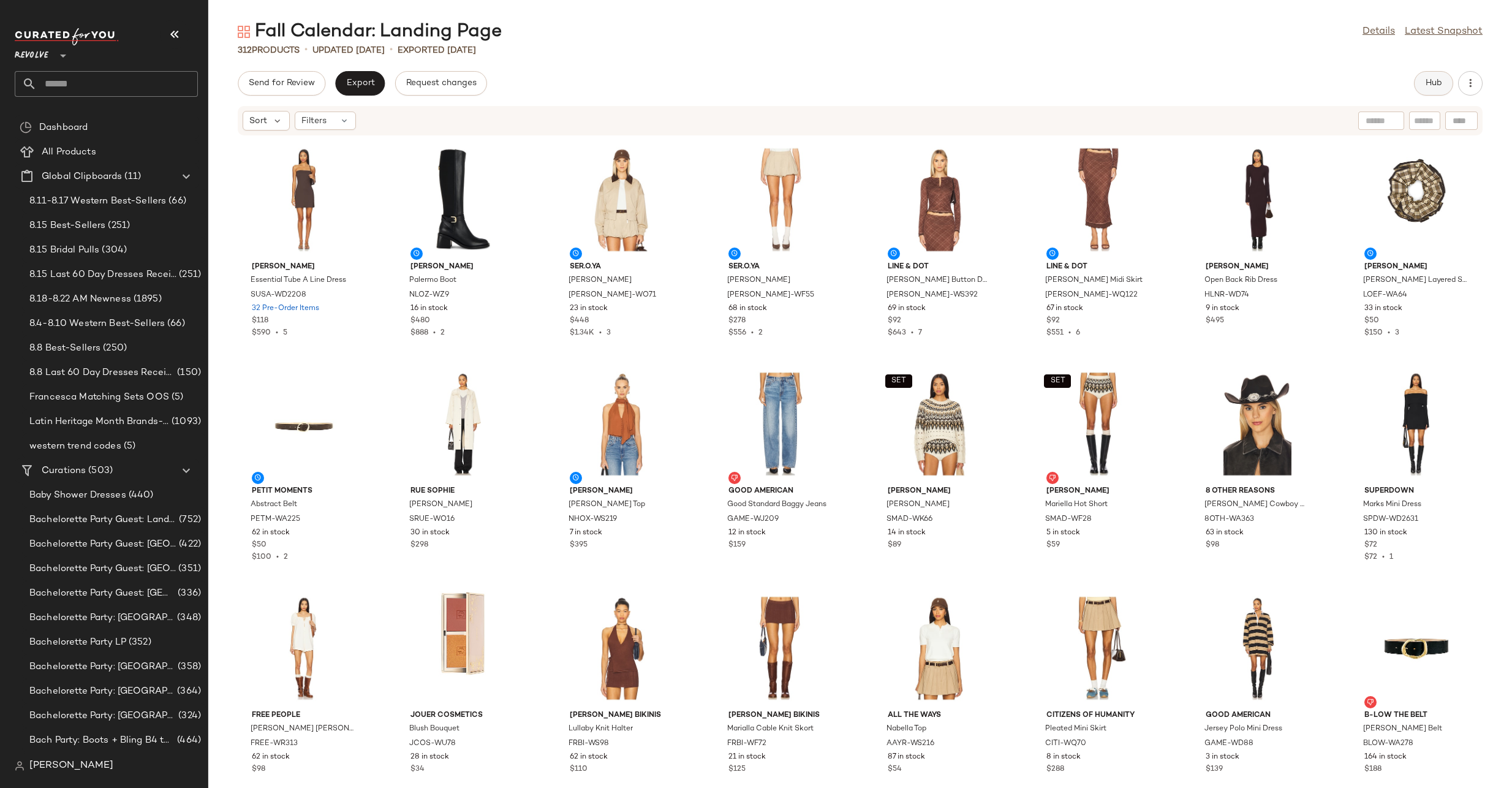
click at [1444, 84] on button "Hub" at bounding box center [1433, 83] width 39 height 25
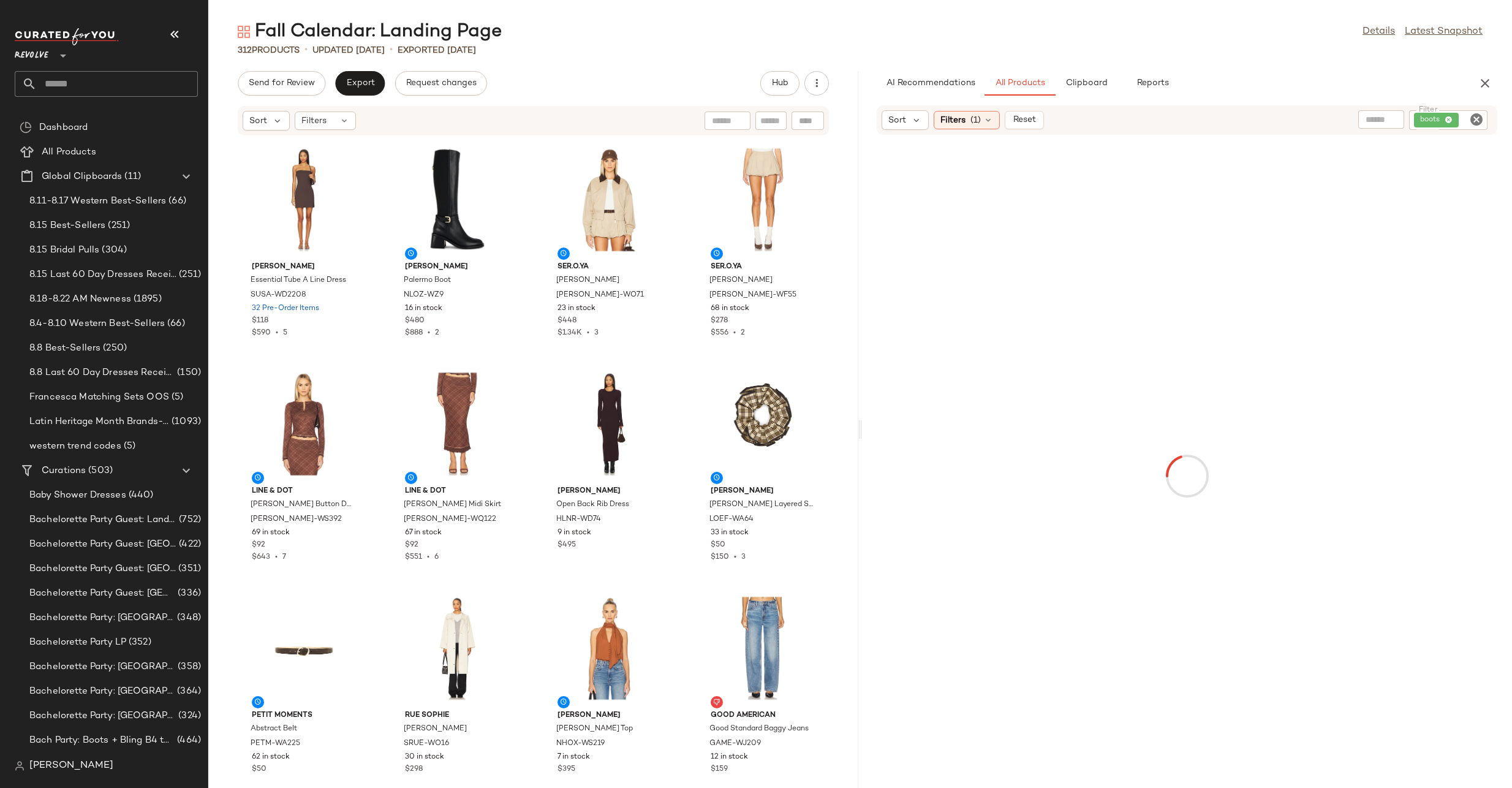
click at [1477, 119] on icon "Clear Filter" at bounding box center [1477, 120] width 15 height 15
click at [910, 123] on div "Sort" at bounding box center [905, 120] width 47 height 20
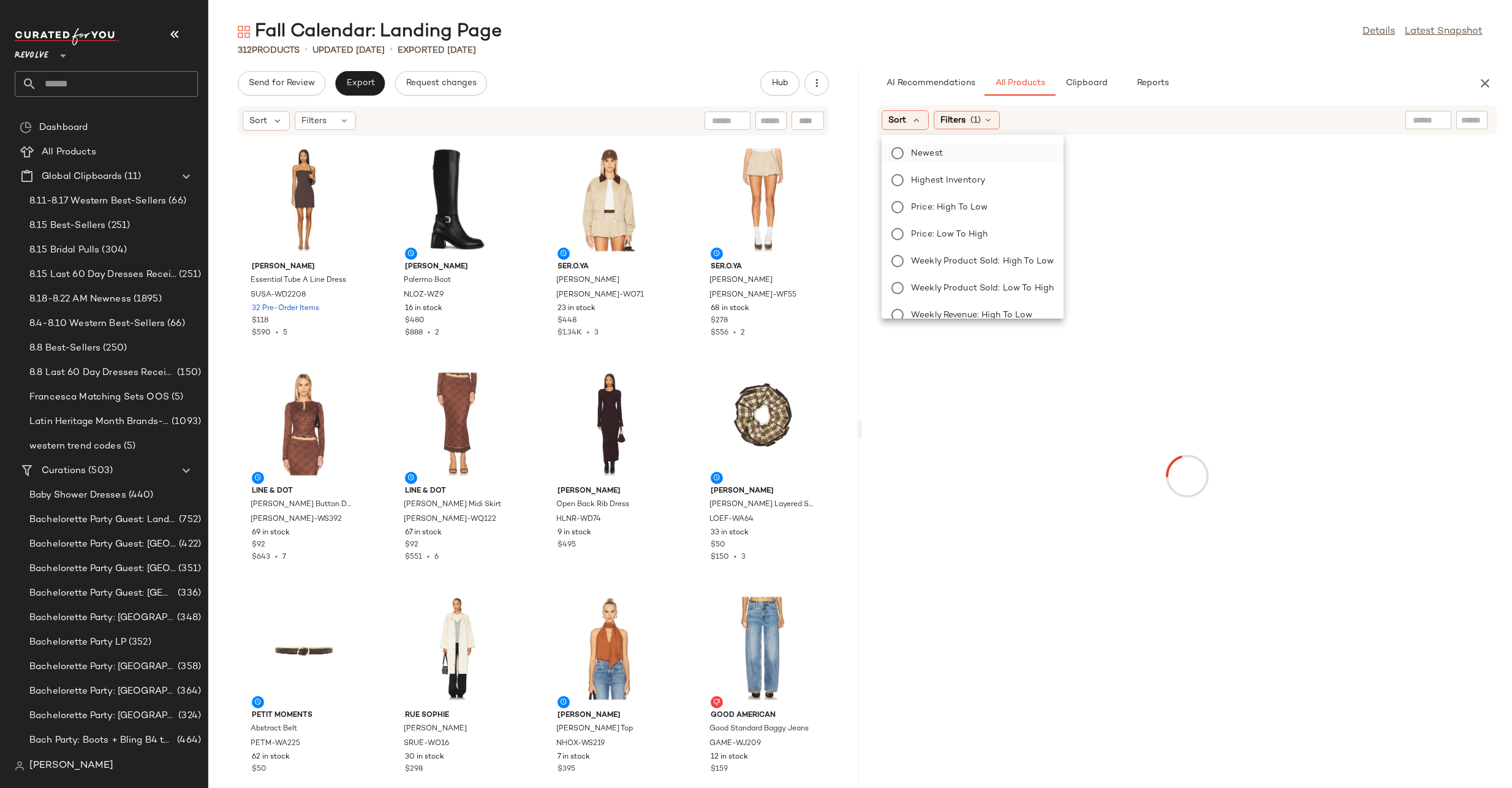
click at [930, 157] on span "Newest" at bounding box center [927, 153] width 32 height 13
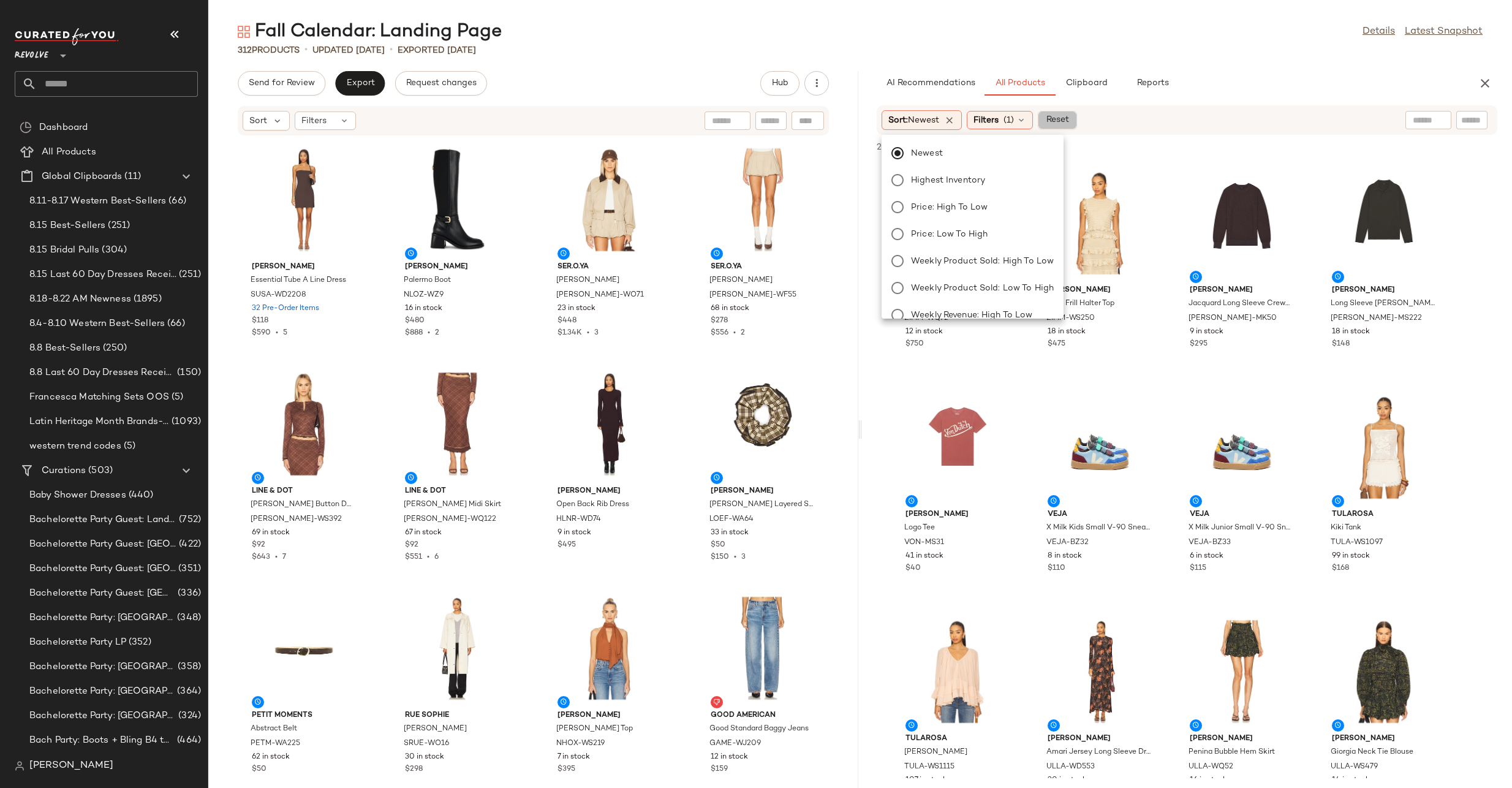
click at [1059, 124] on span "Reset" at bounding box center [1057, 120] width 24 height 9
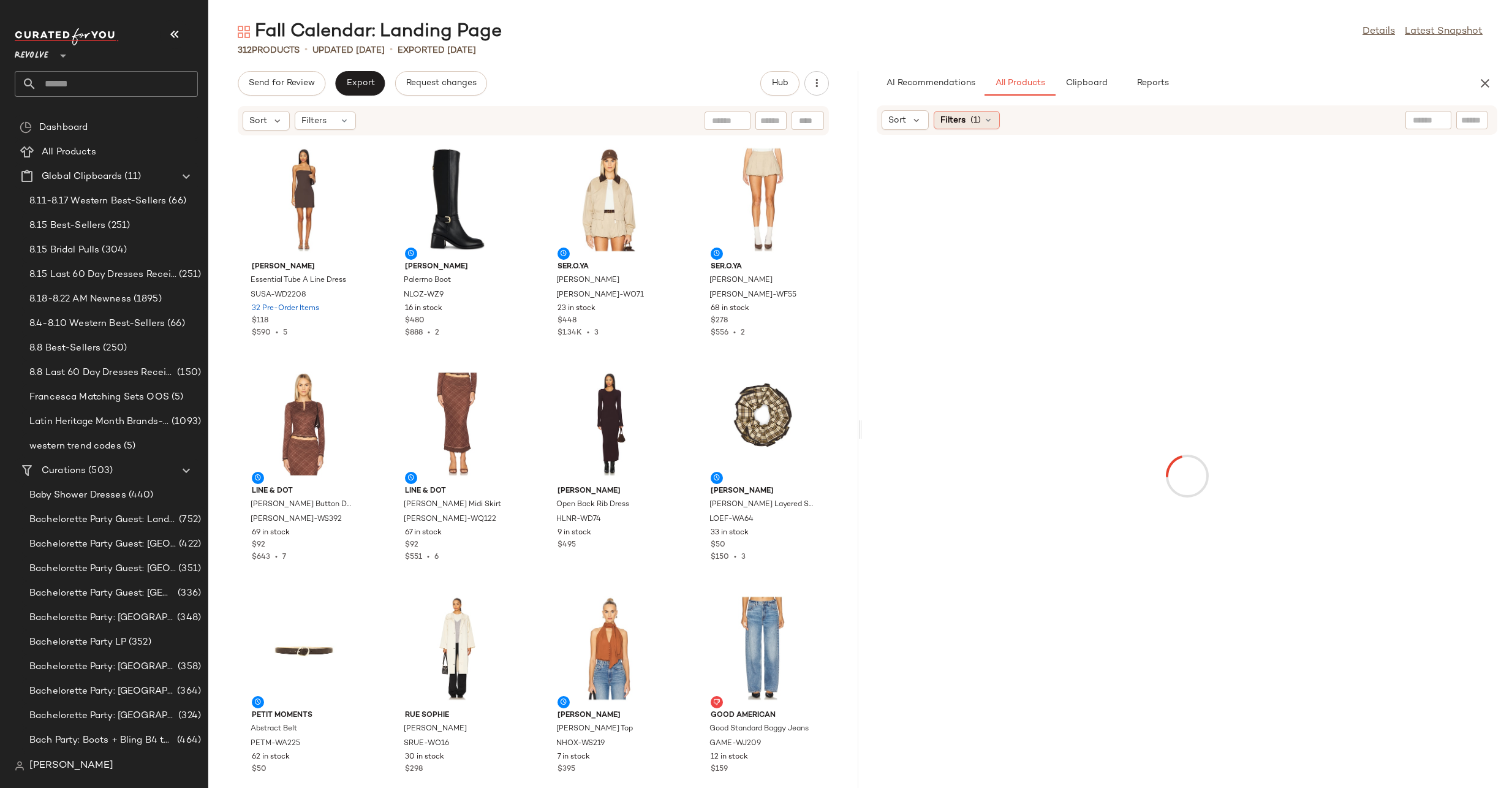
click at [950, 118] on span "Filters" at bounding box center [953, 120] width 26 height 13
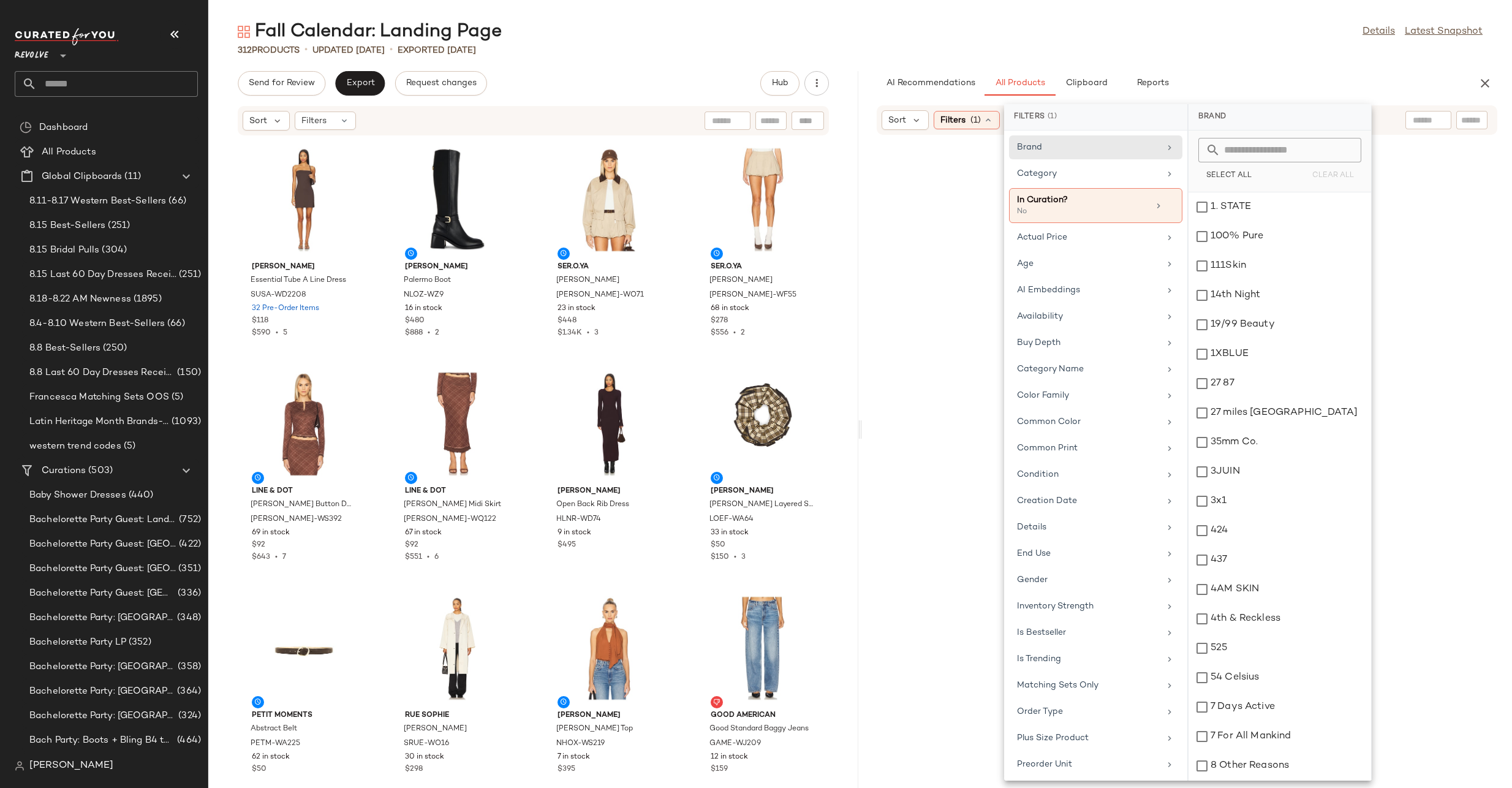
click at [900, 120] on span "Sort" at bounding box center [897, 120] width 18 height 13
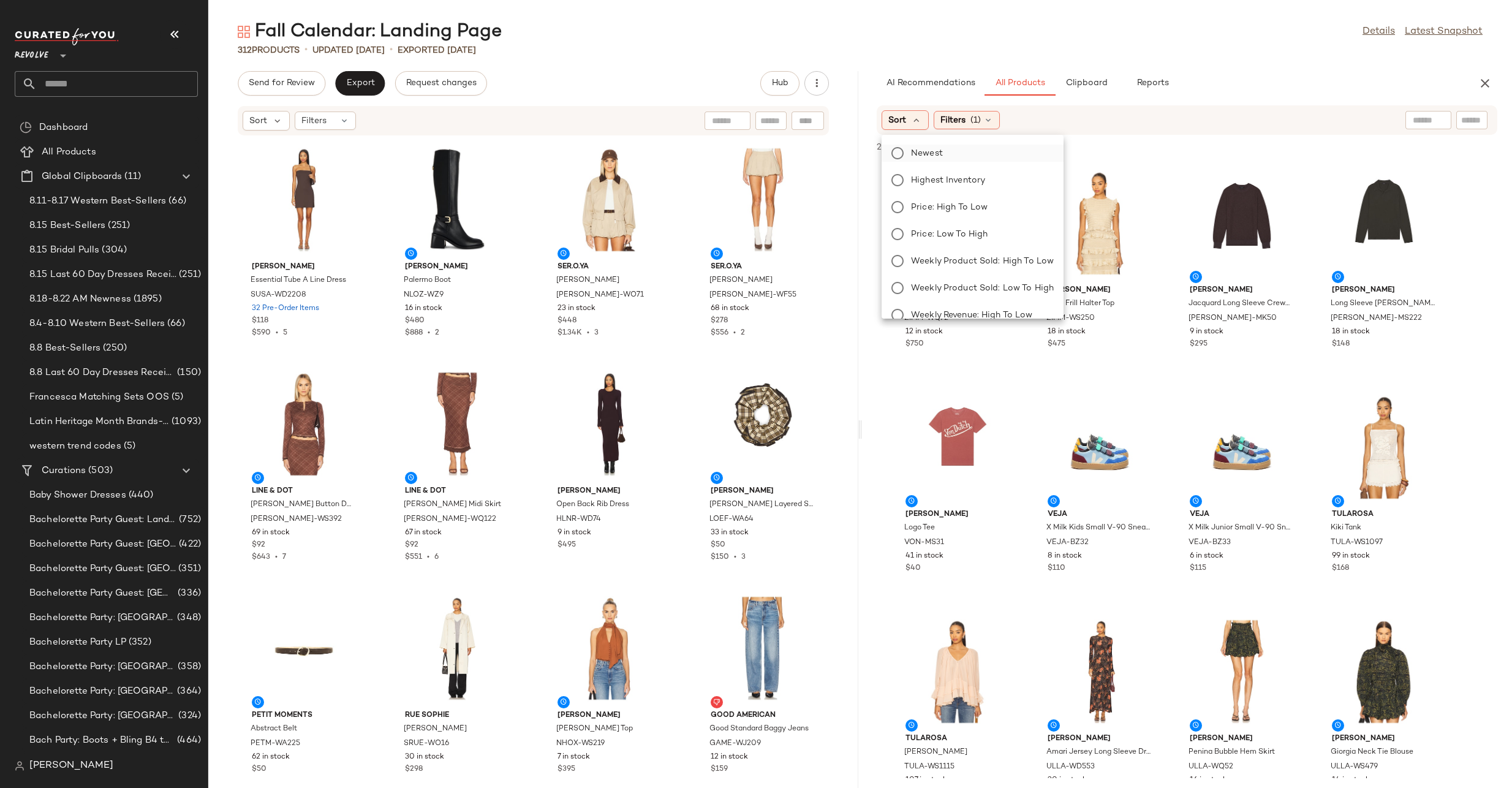
click at [939, 157] on span "Newest" at bounding box center [927, 153] width 32 height 13
click at [1200, 60] on div "Fall Calendar: Landing Page Details Latest Snapshot 312 Products • updated Aug …" at bounding box center [860, 404] width 1304 height 768
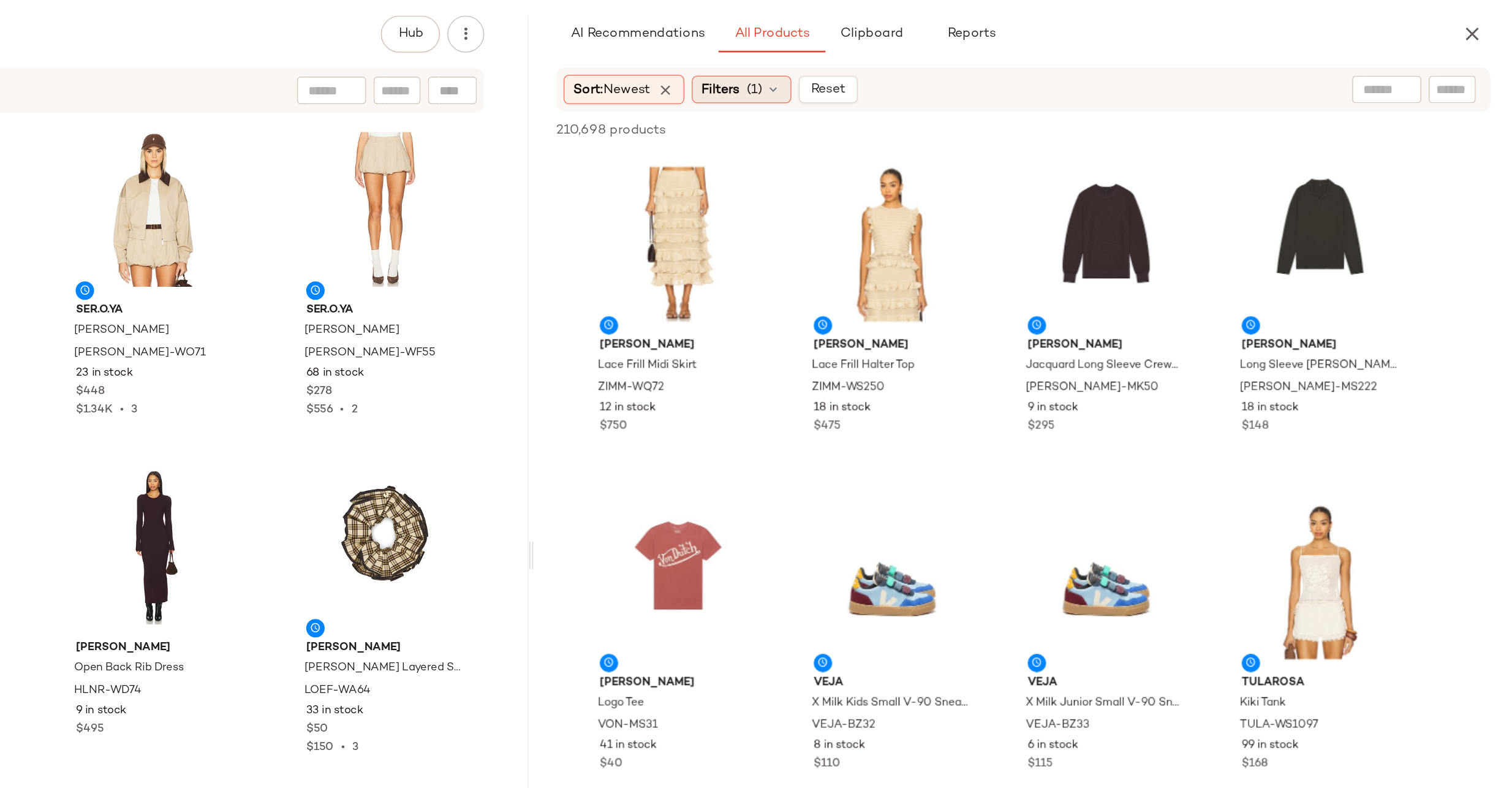
click at [1011, 114] on span "(1)" at bounding box center [1009, 120] width 10 height 13
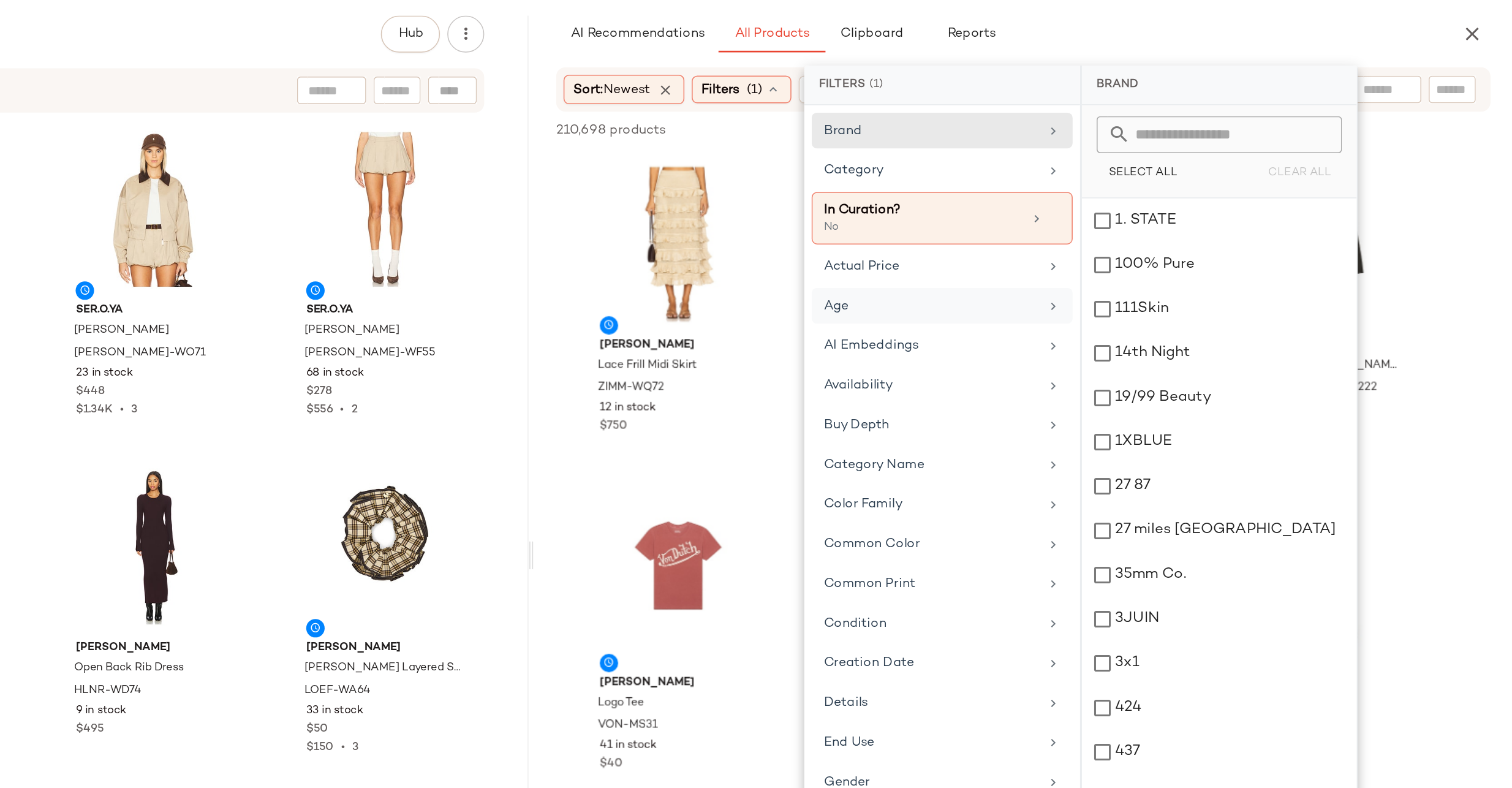
click at [1203, 265] on icon at bounding box center [1207, 264] width 9 height 9
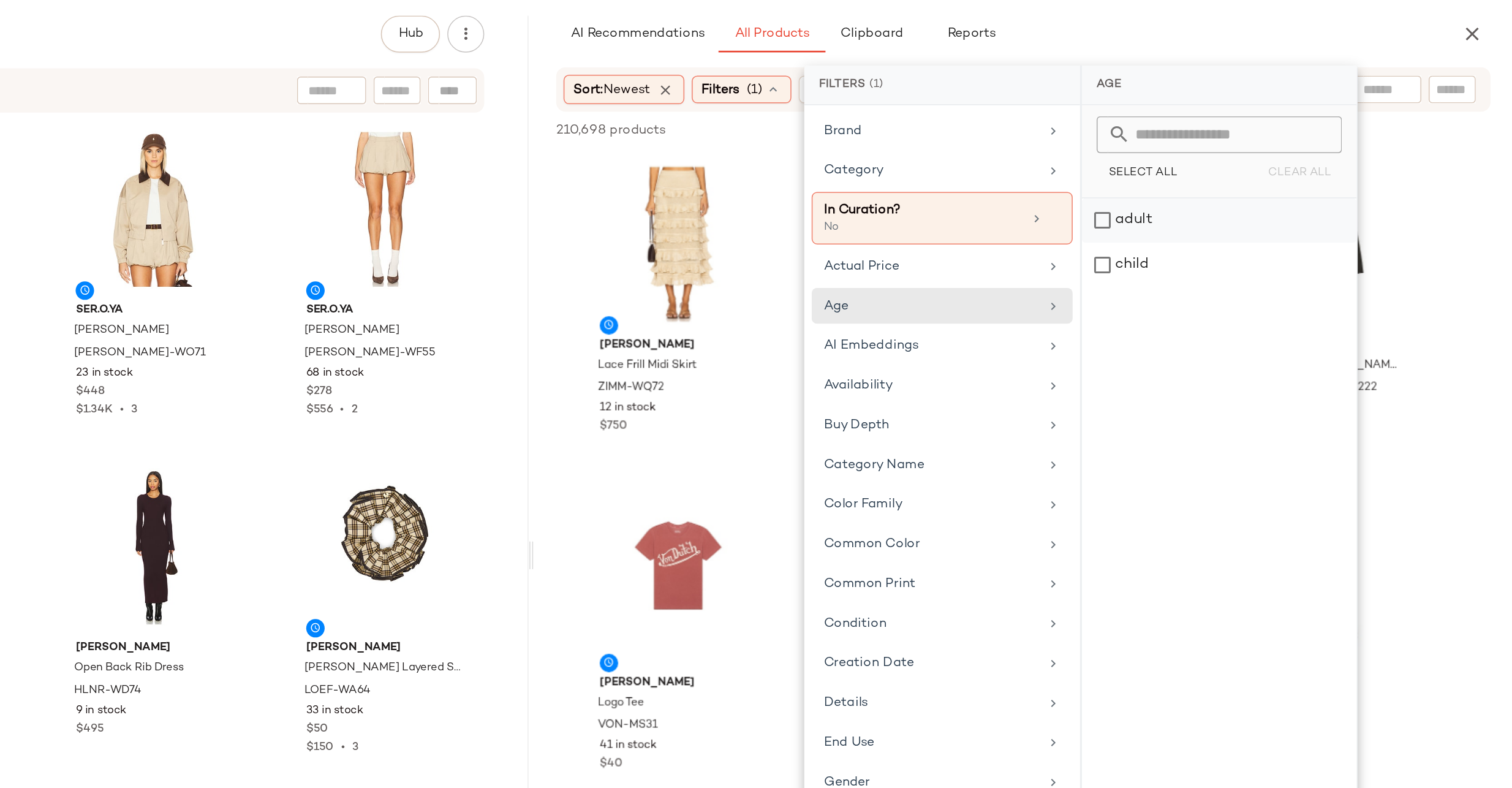
click at [1245, 221] on div "adult" at bounding box center [1317, 236] width 183 height 29
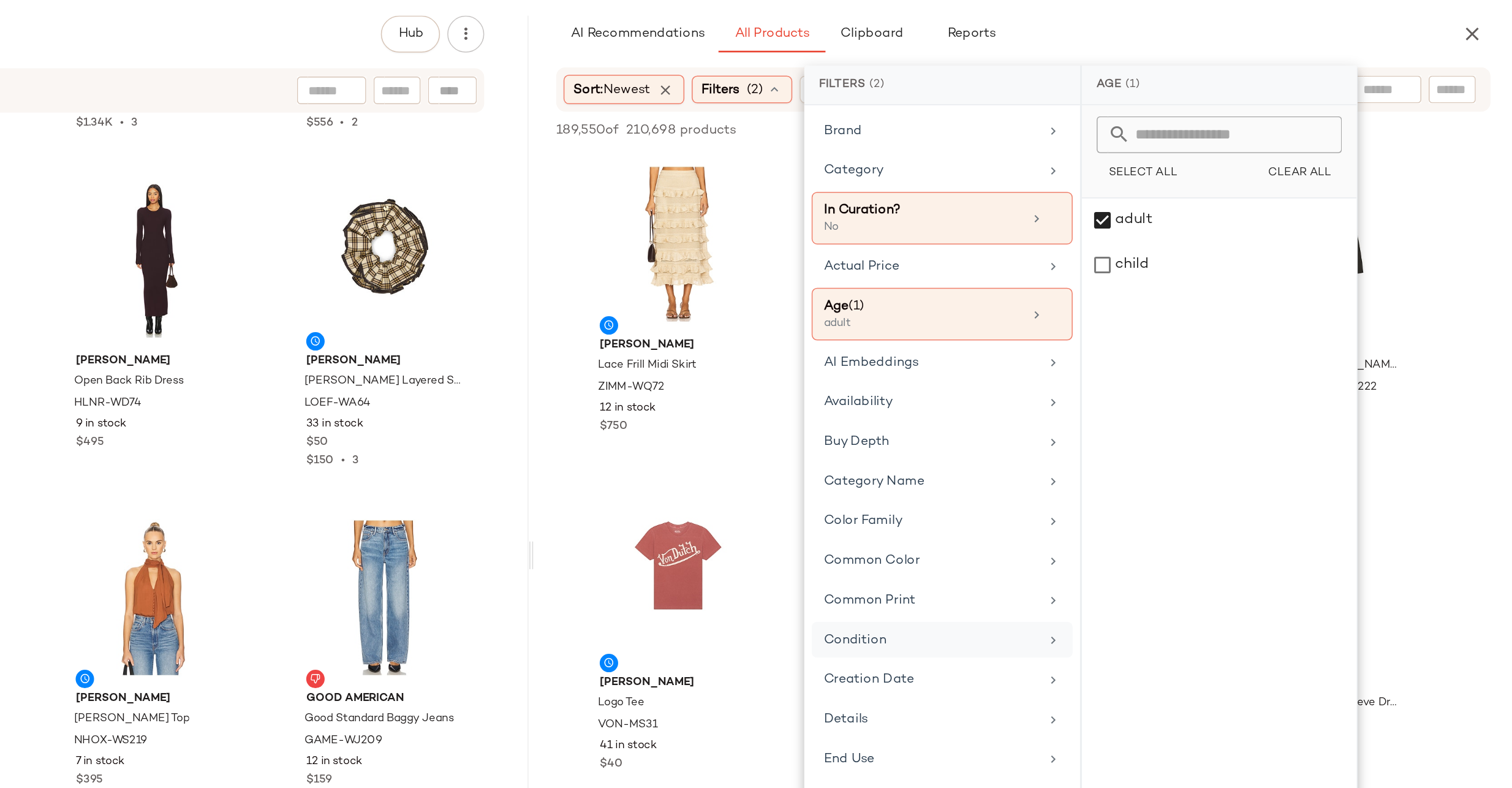
scroll to position [303, 0]
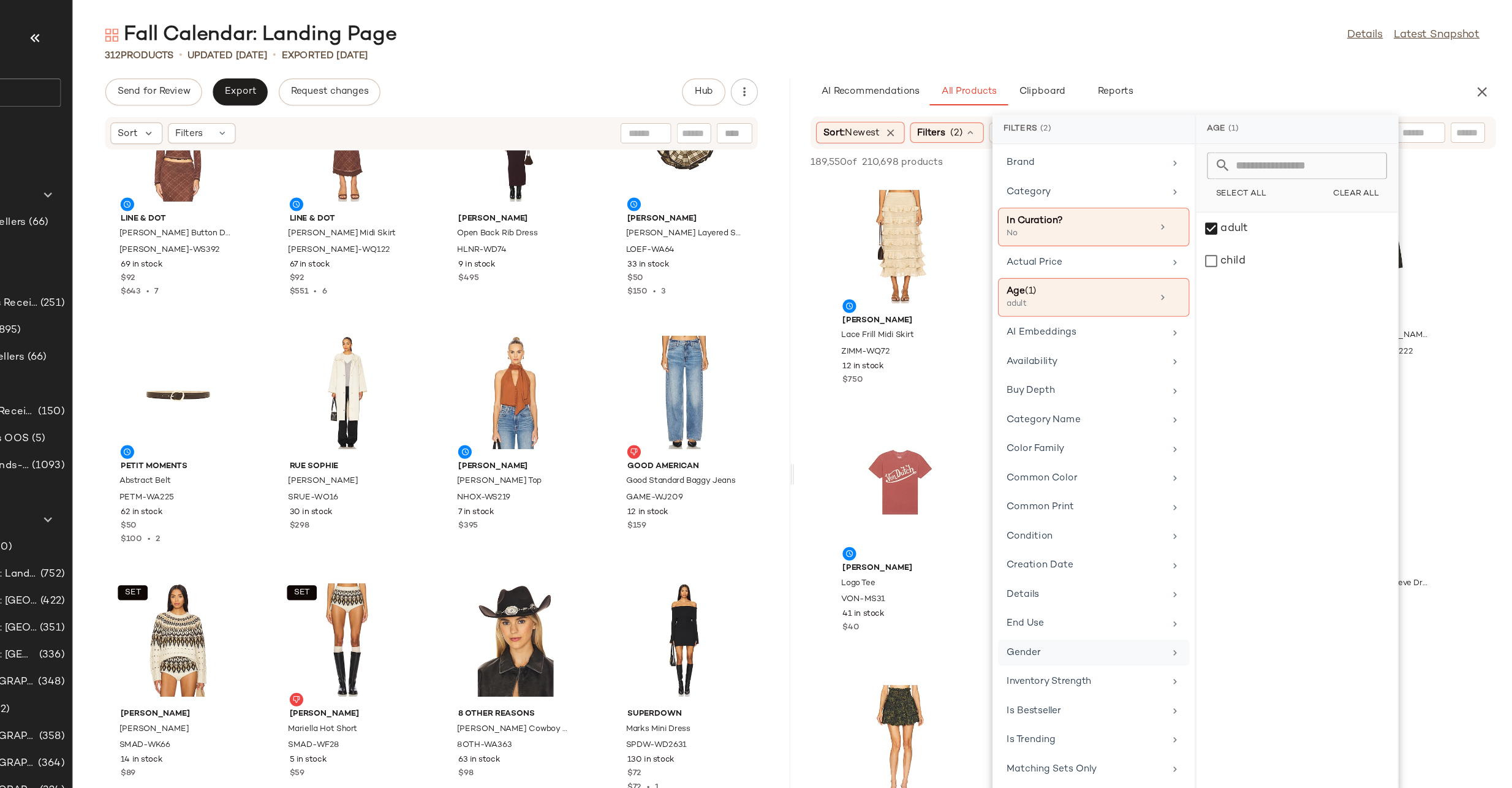
click at [1203, 591] on icon at bounding box center [1207, 591] width 9 height 9
click at [1242, 221] on div "[DEMOGRAPHIC_DATA]" at bounding box center [1317, 236] width 183 height 29
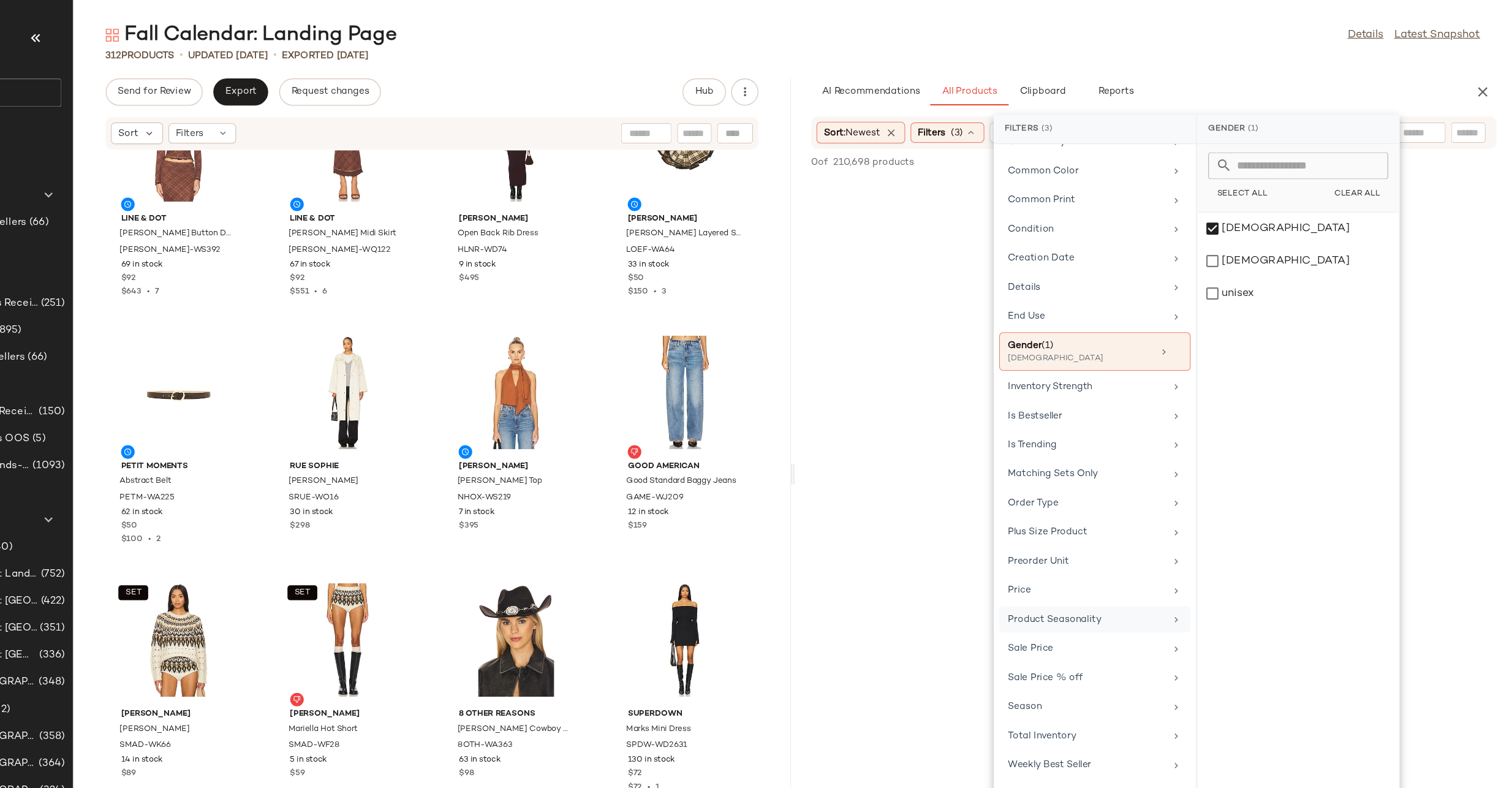
scroll to position [0, 0]
click at [1105, 587] on div "Sale Price" at bounding box center [1126, 587] width 143 height 13
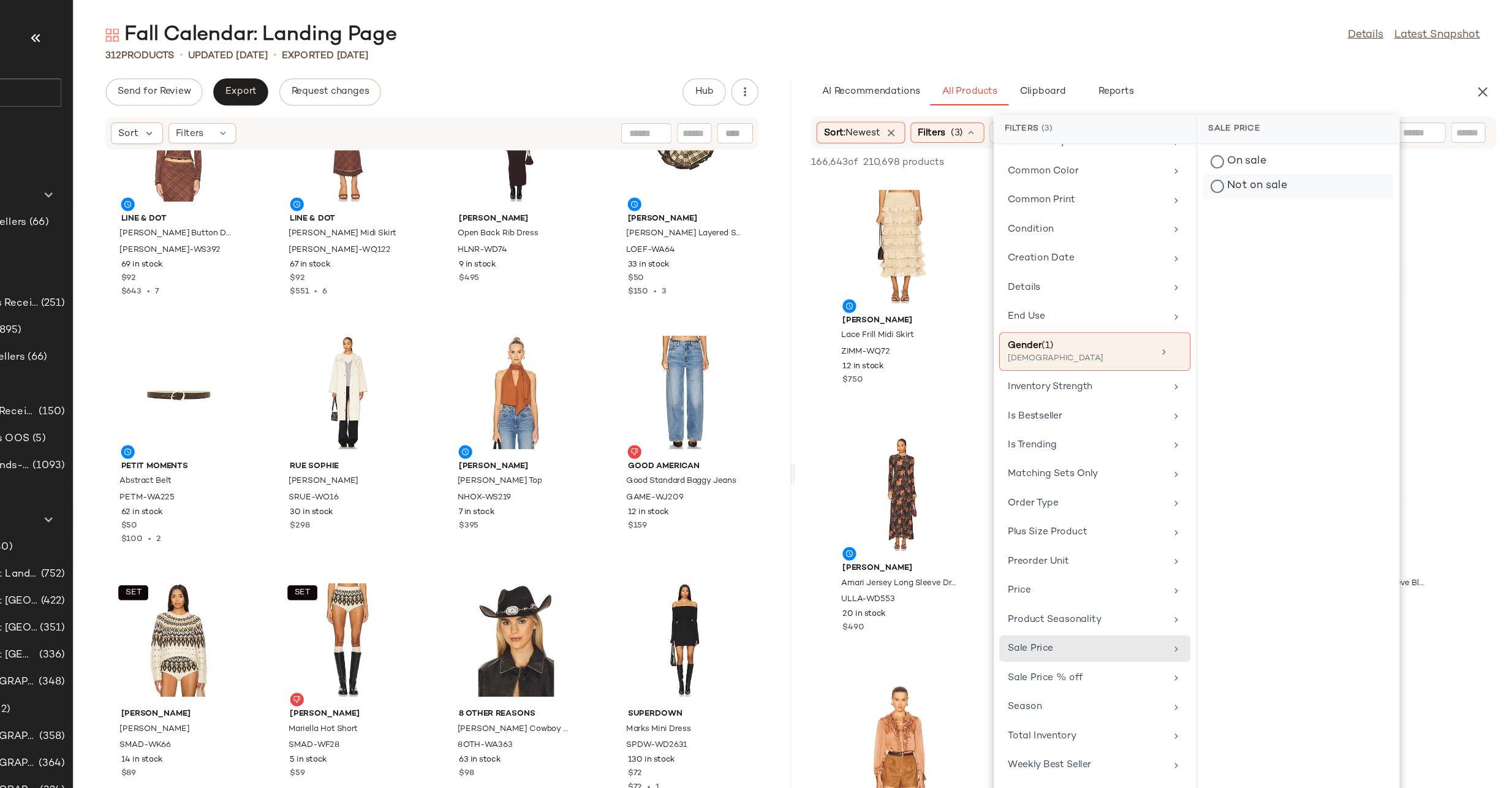
click at [1245, 170] on div "Not on sale" at bounding box center [1318, 167] width 173 height 22
click at [1259, 65] on div "Fall Calendar: Landing Page Details Latest Snapshot 312 Products • updated Aug …" at bounding box center [860, 404] width 1304 height 768
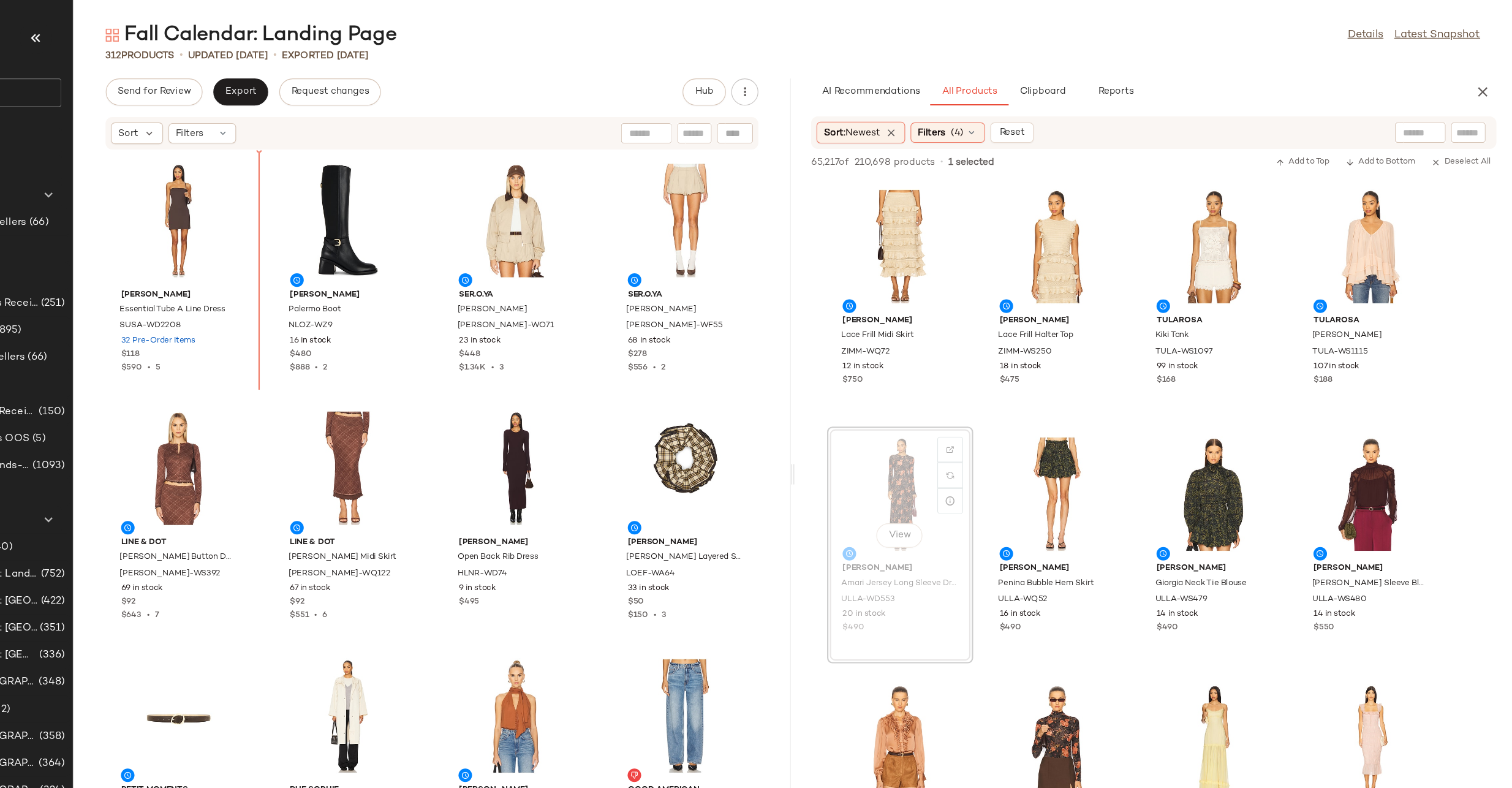
drag, startPoint x: 941, startPoint y: 445, endPoint x: 927, endPoint y: 434, distance: 17.8
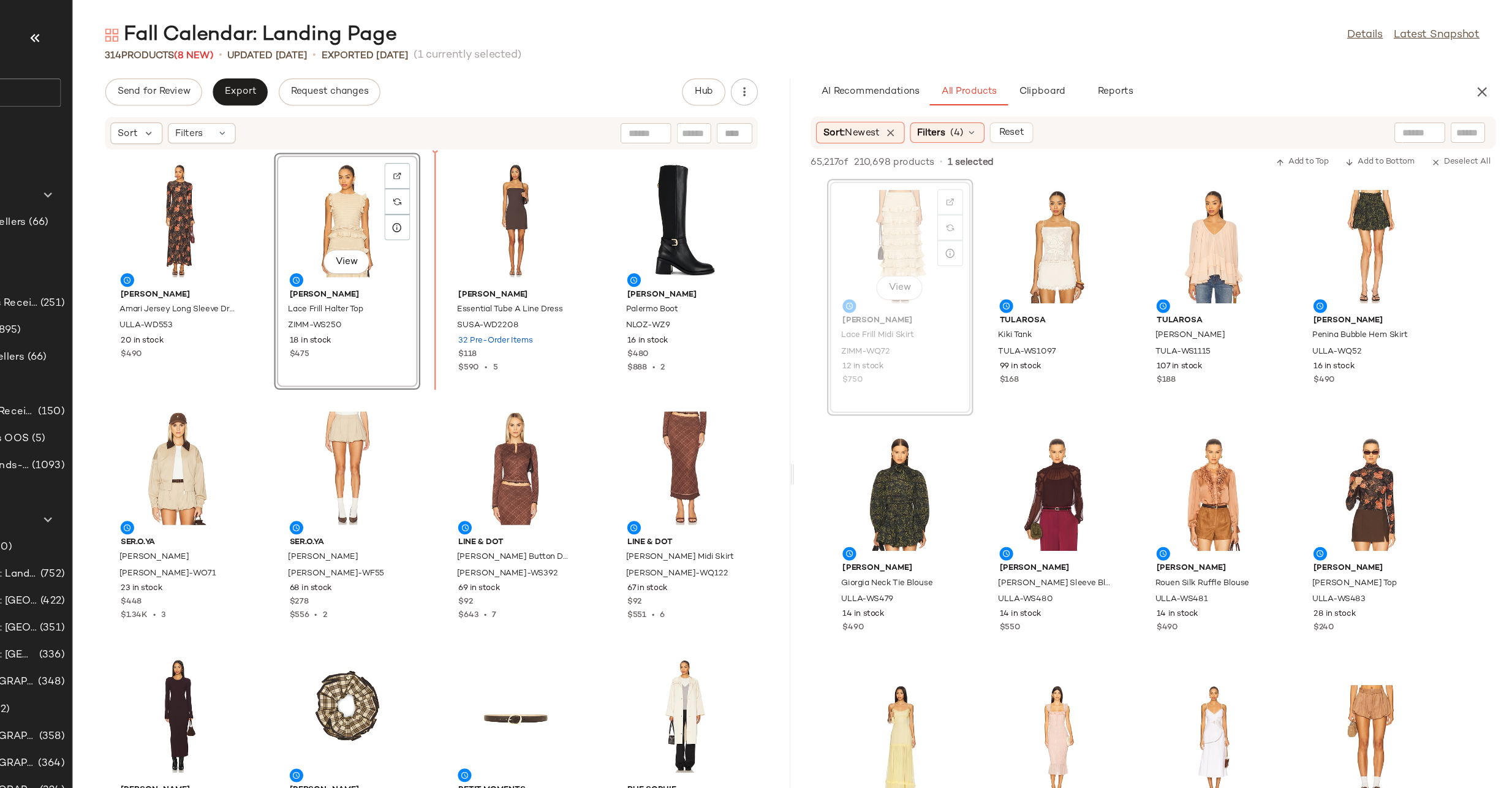
drag, startPoint x: 929, startPoint y: 244, endPoint x: 904, endPoint y: 244, distance: 25.0
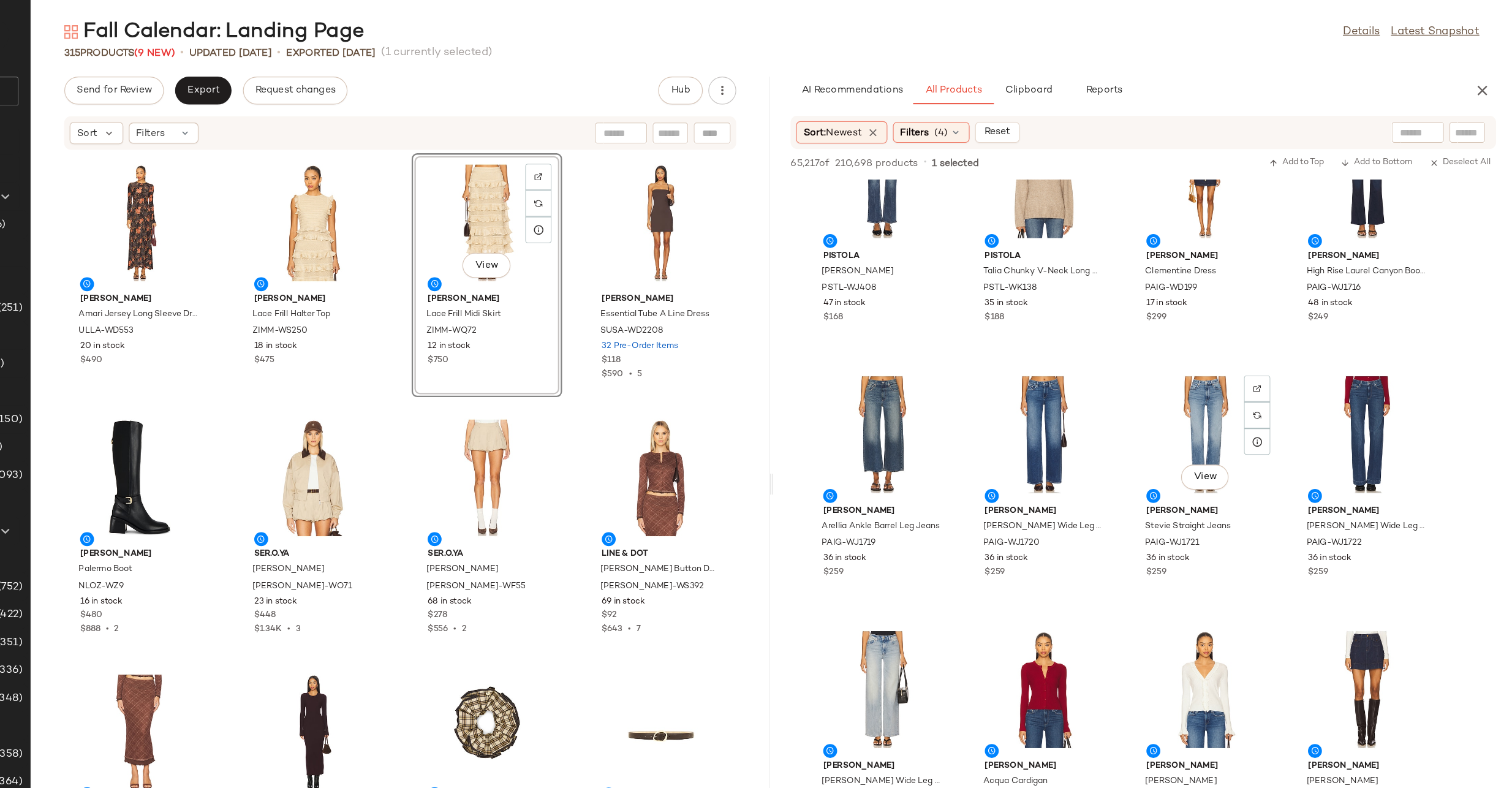
scroll to position [4957, 0]
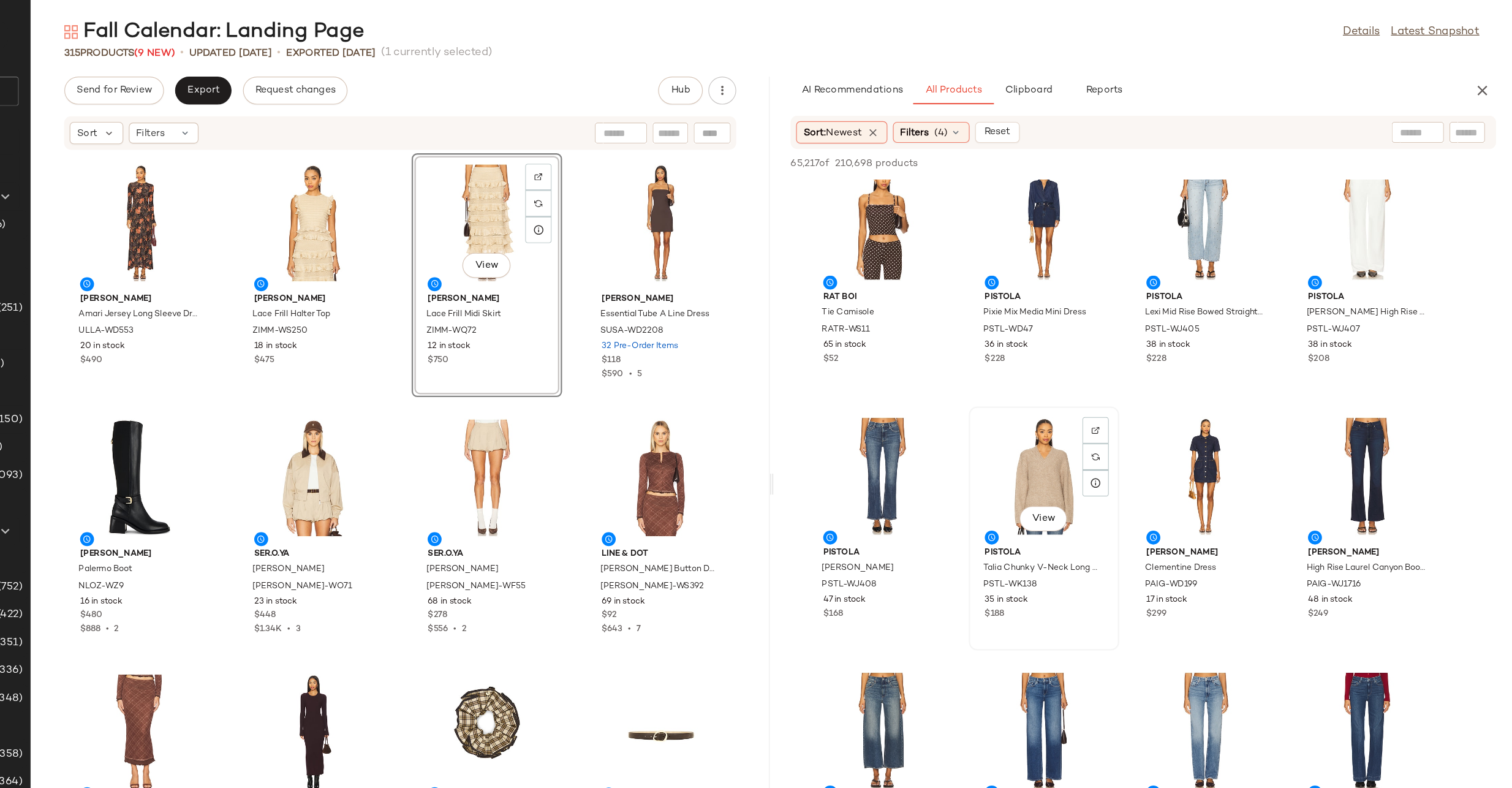
click at [1072, 420] on div "View" at bounding box center [1099, 423] width 124 height 114
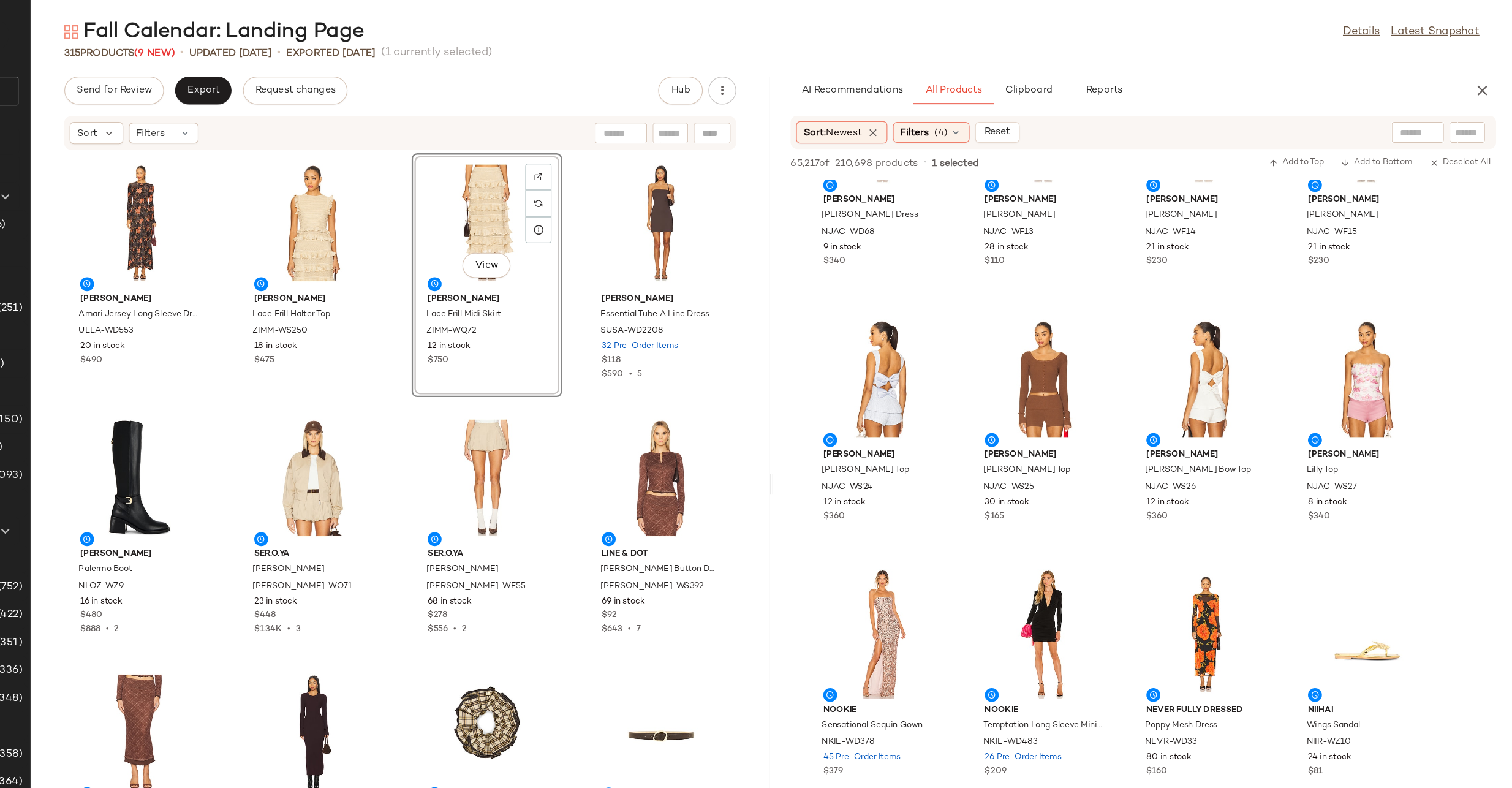
scroll to position [7181, 0]
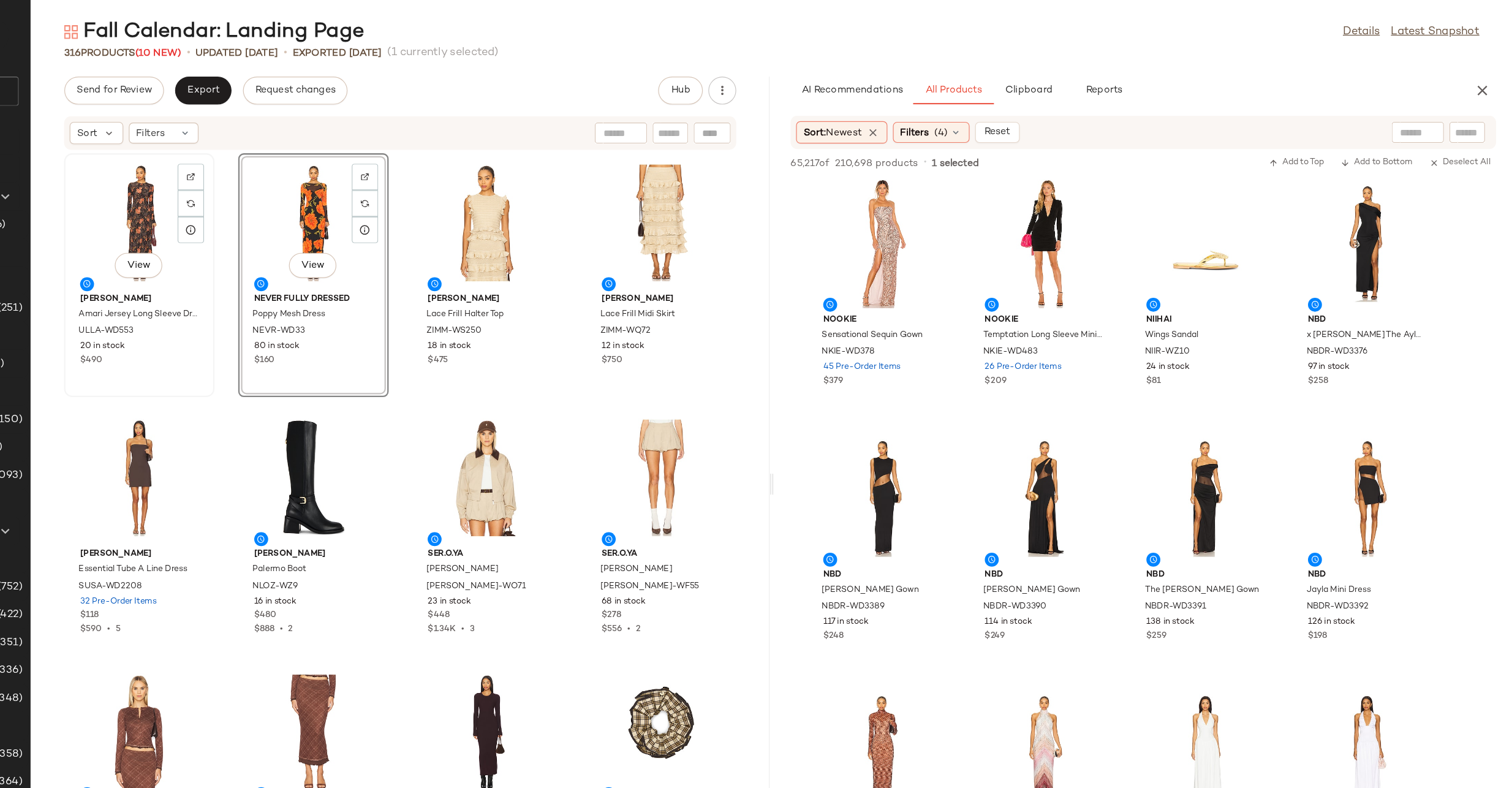
click at [314, 202] on div "View" at bounding box center [304, 200] width 124 height 114
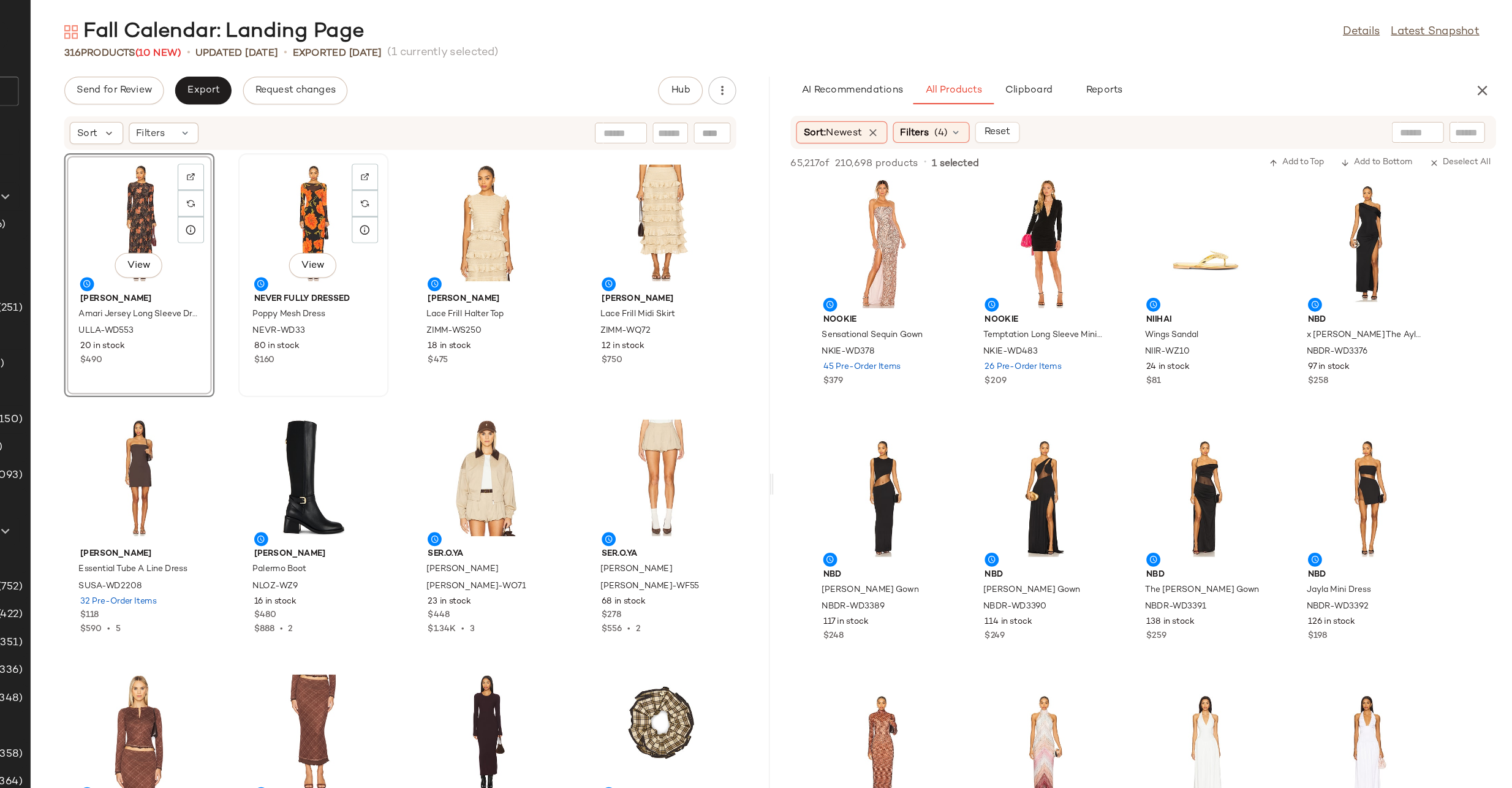
click at [410, 187] on div "View" at bounding box center [457, 200] width 124 height 114
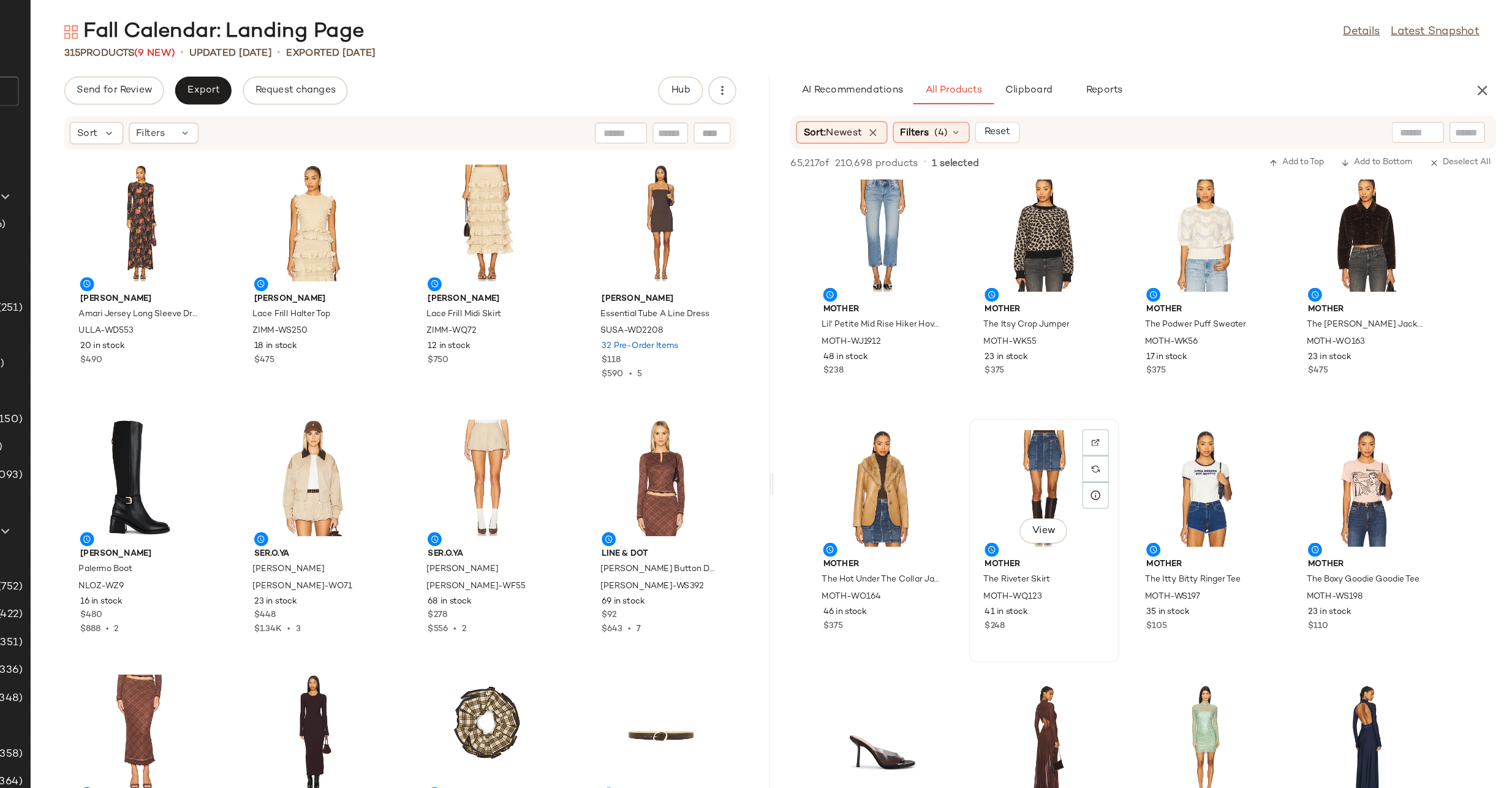
scroll to position [8760, 0]
click at [1426, 389] on img at bounding box center [1430, 392] width 8 height 8
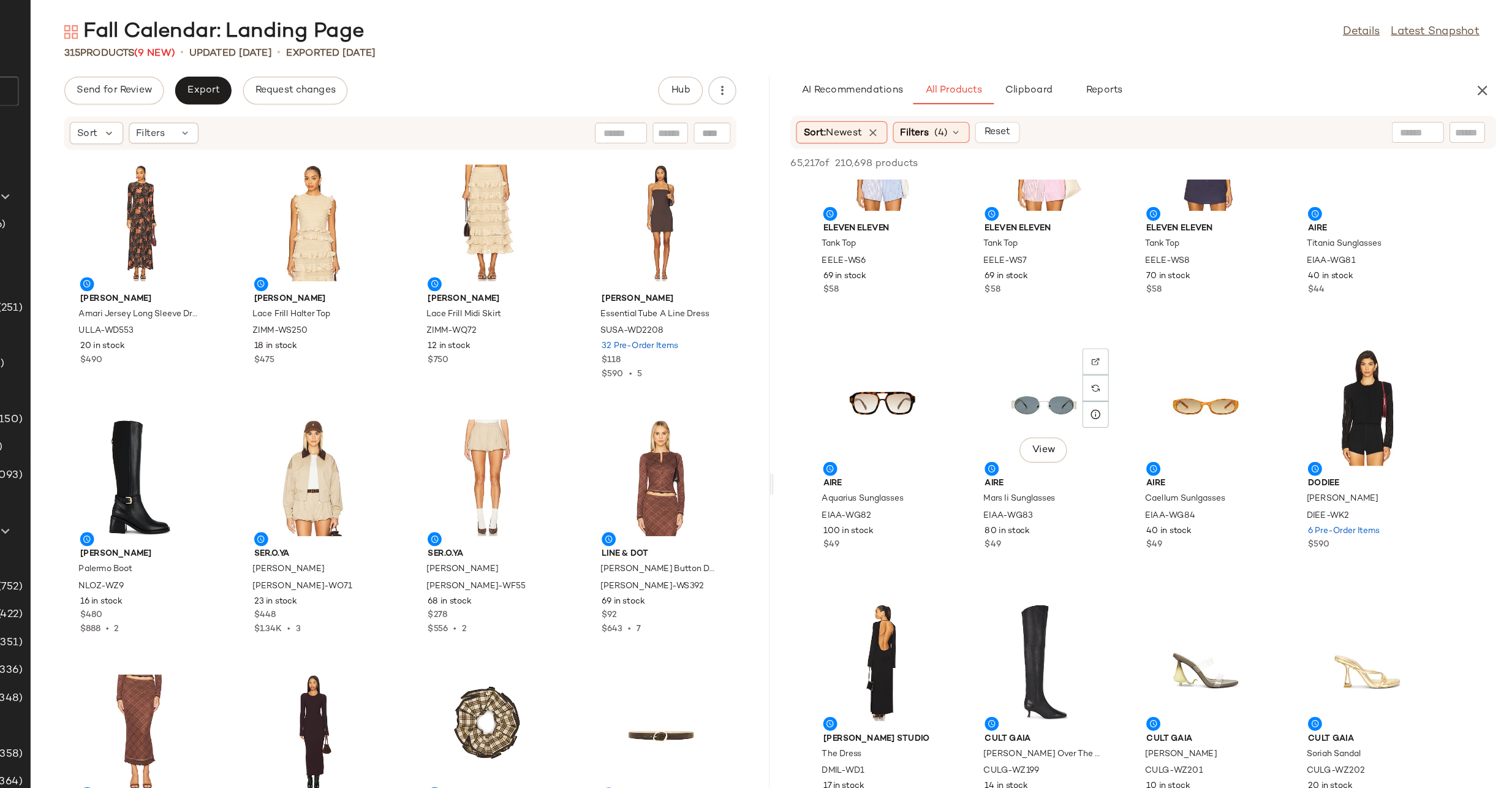
scroll to position [16191, 0]
click at [926, 344] on div "View" at bounding box center [958, 362] width 124 height 114
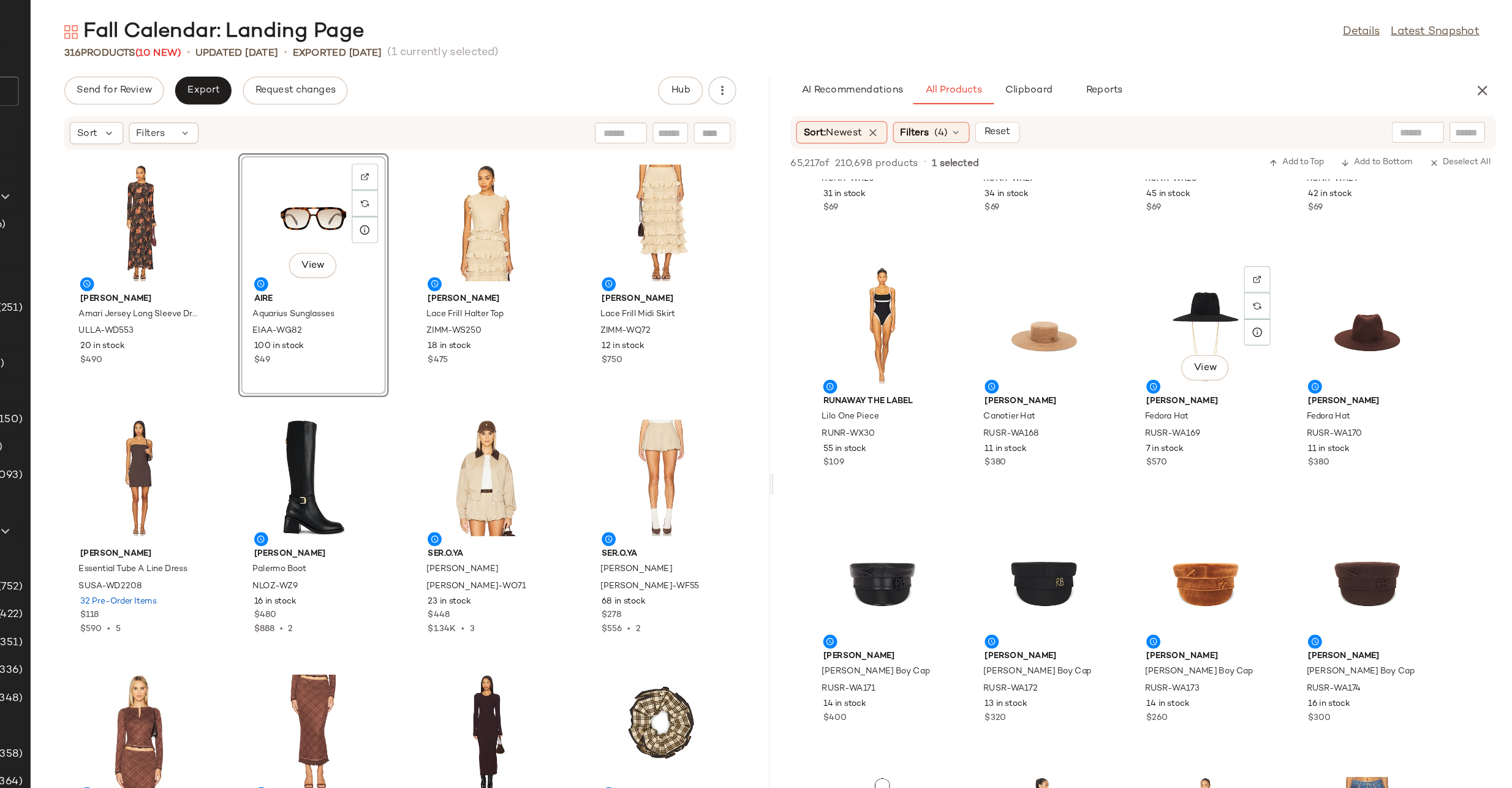
scroll to position [29420, 0]
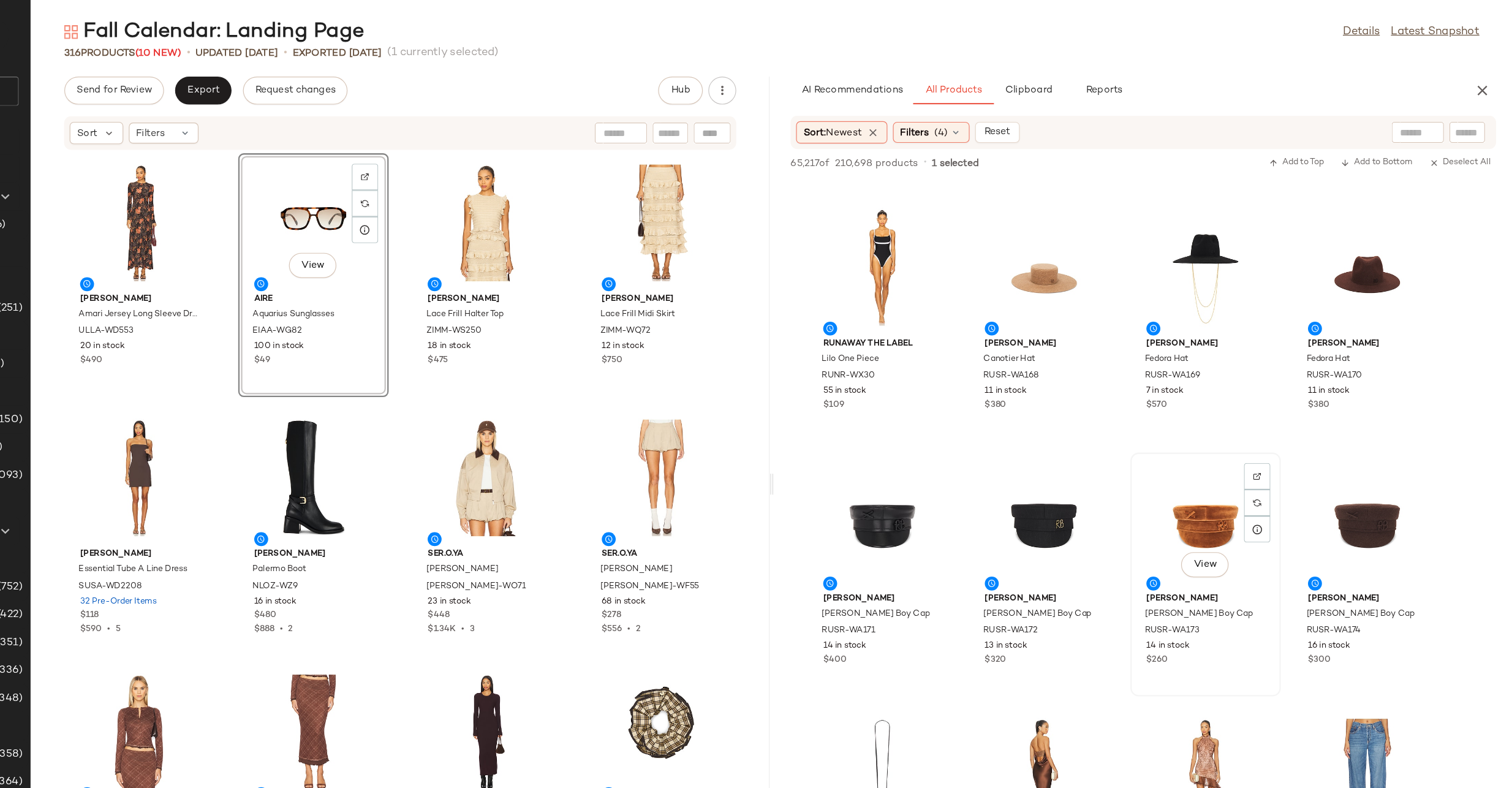
click at [1251, 479] on div "View" at bounding box center [1241, 463] width 124 height 114
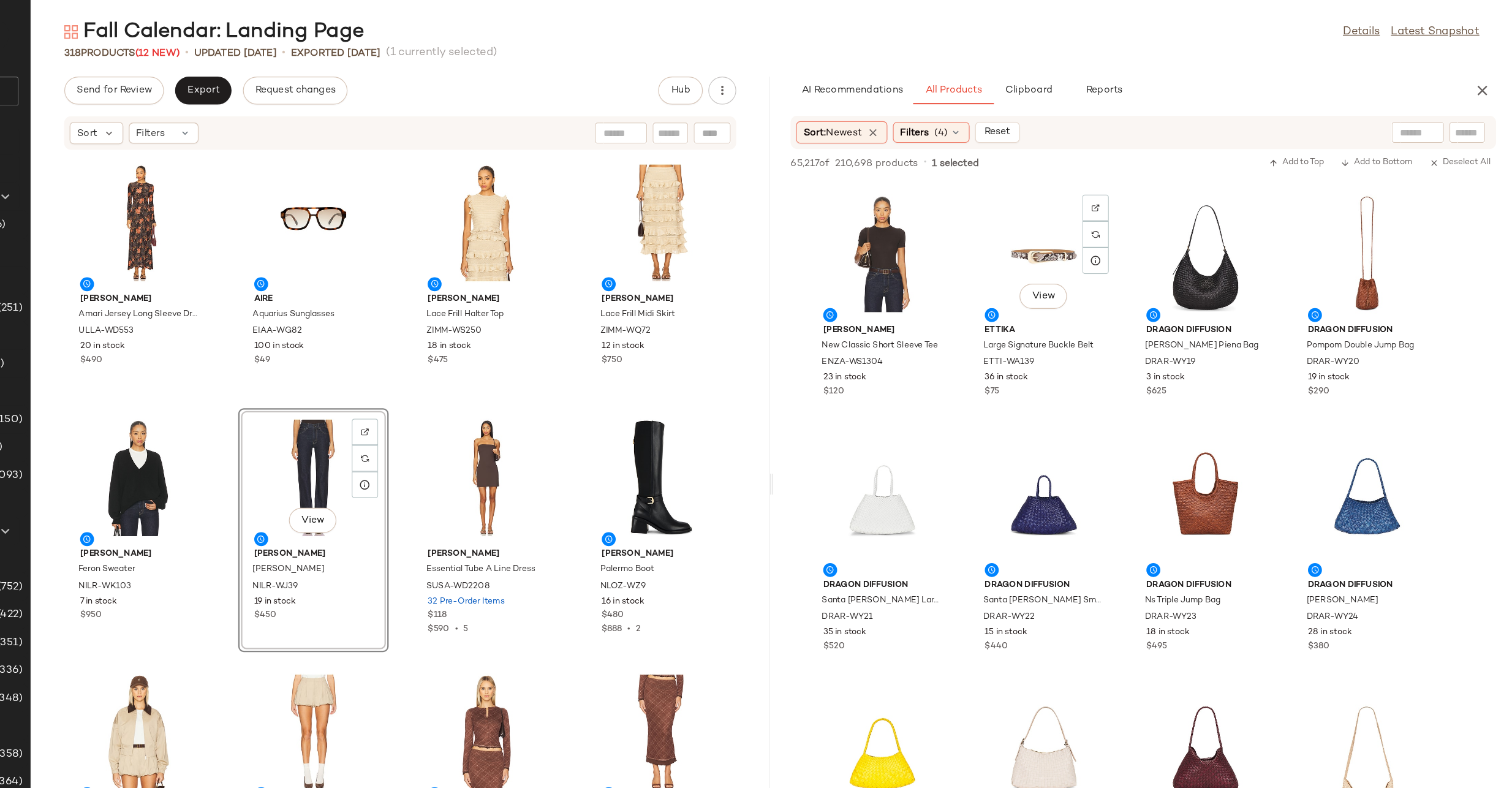
scroll to position [39436, 0]
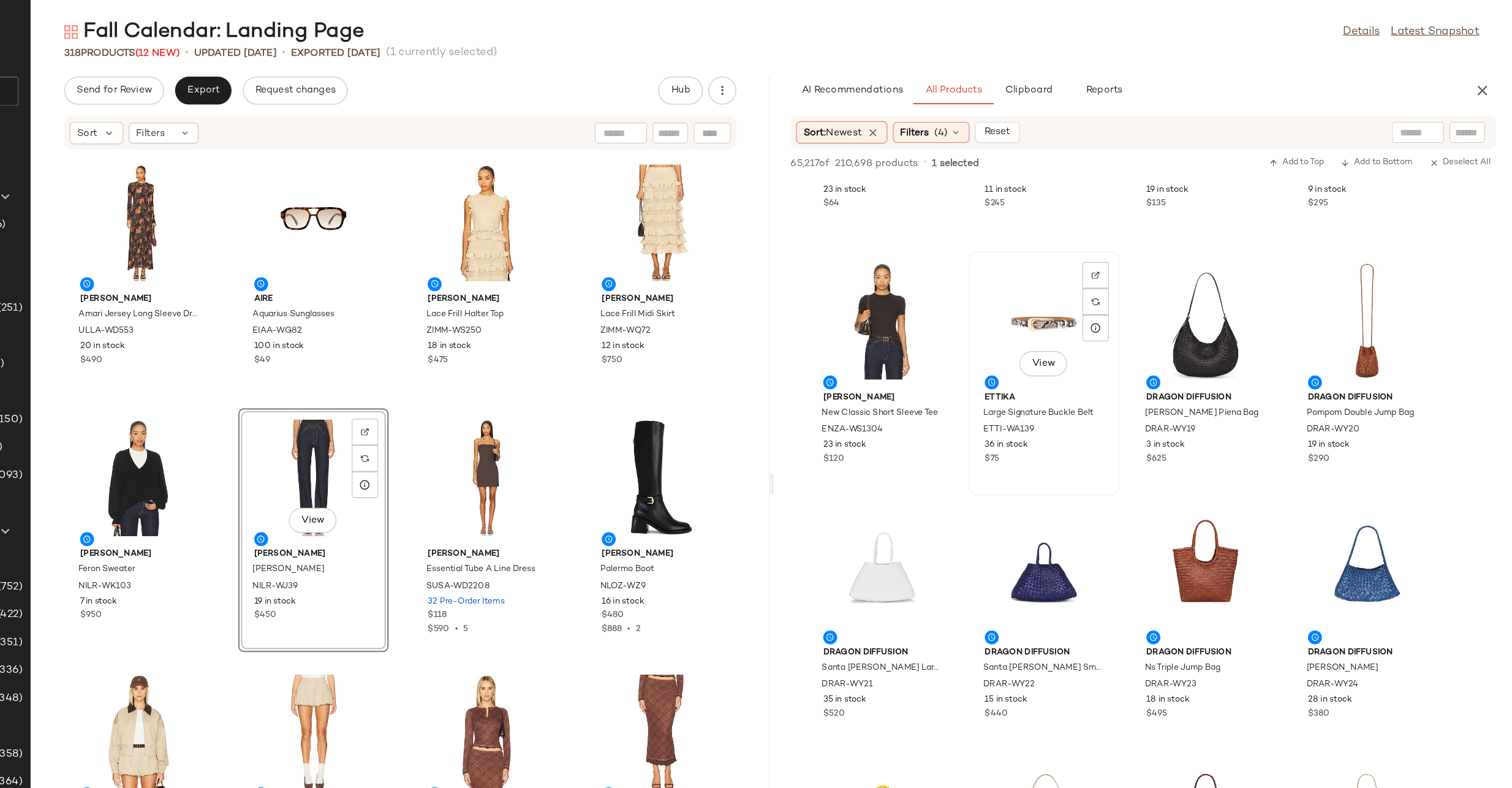
click at [1080, 273] on div "View" at bounding box center [1099, 286] width 124 height 114
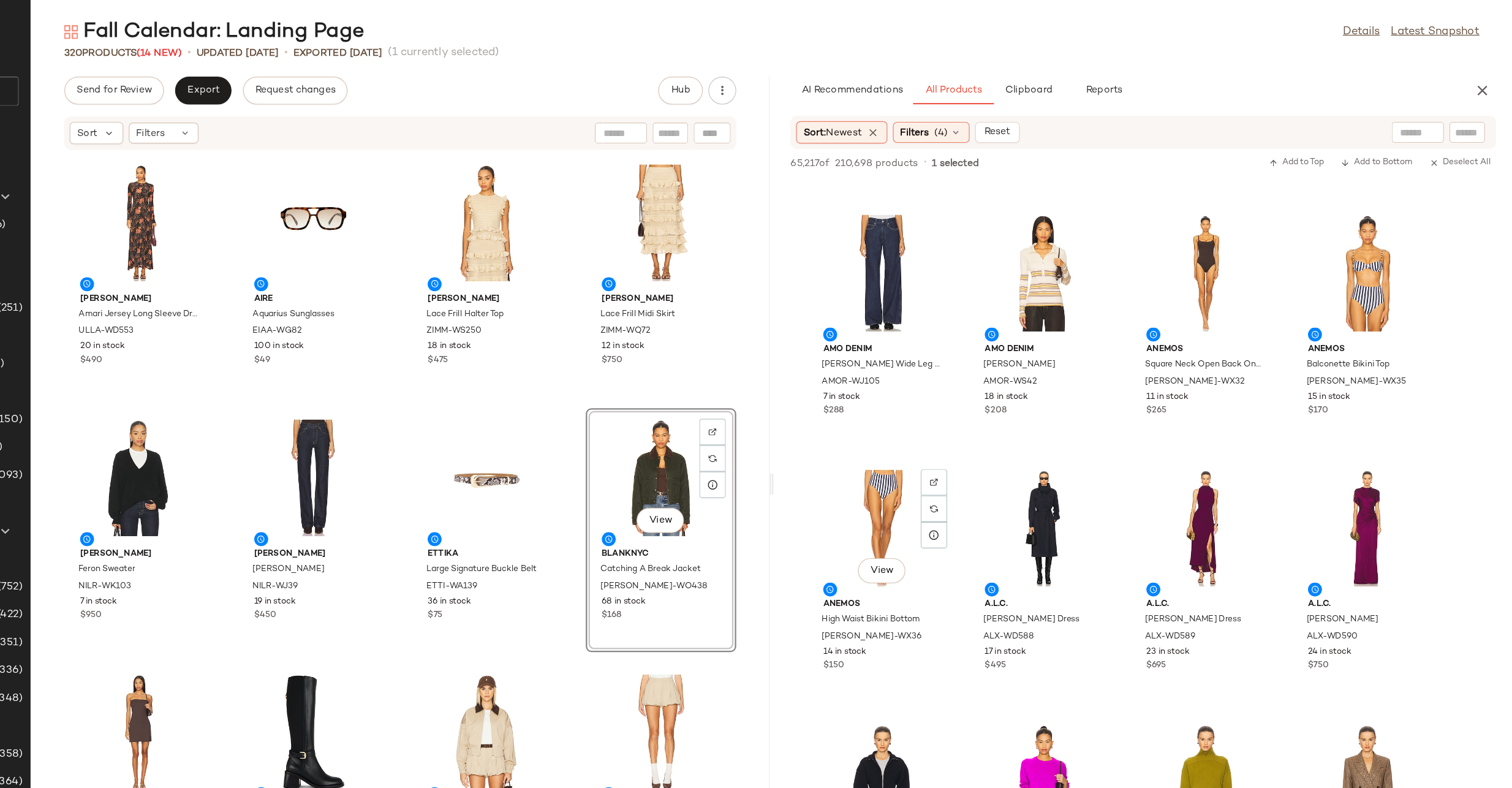
scroll to position [43913, 0]
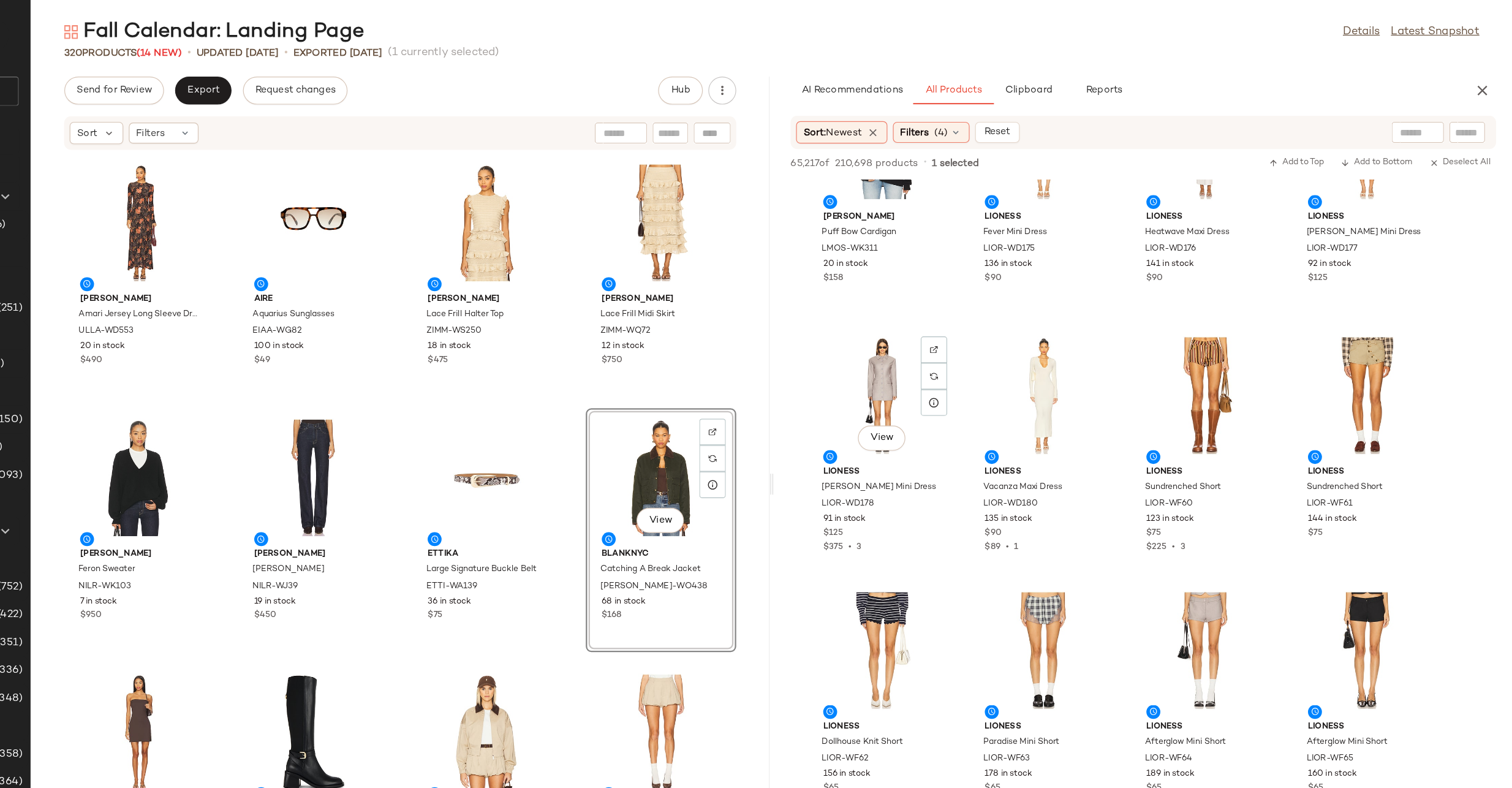
scroll to position [47570, 0]
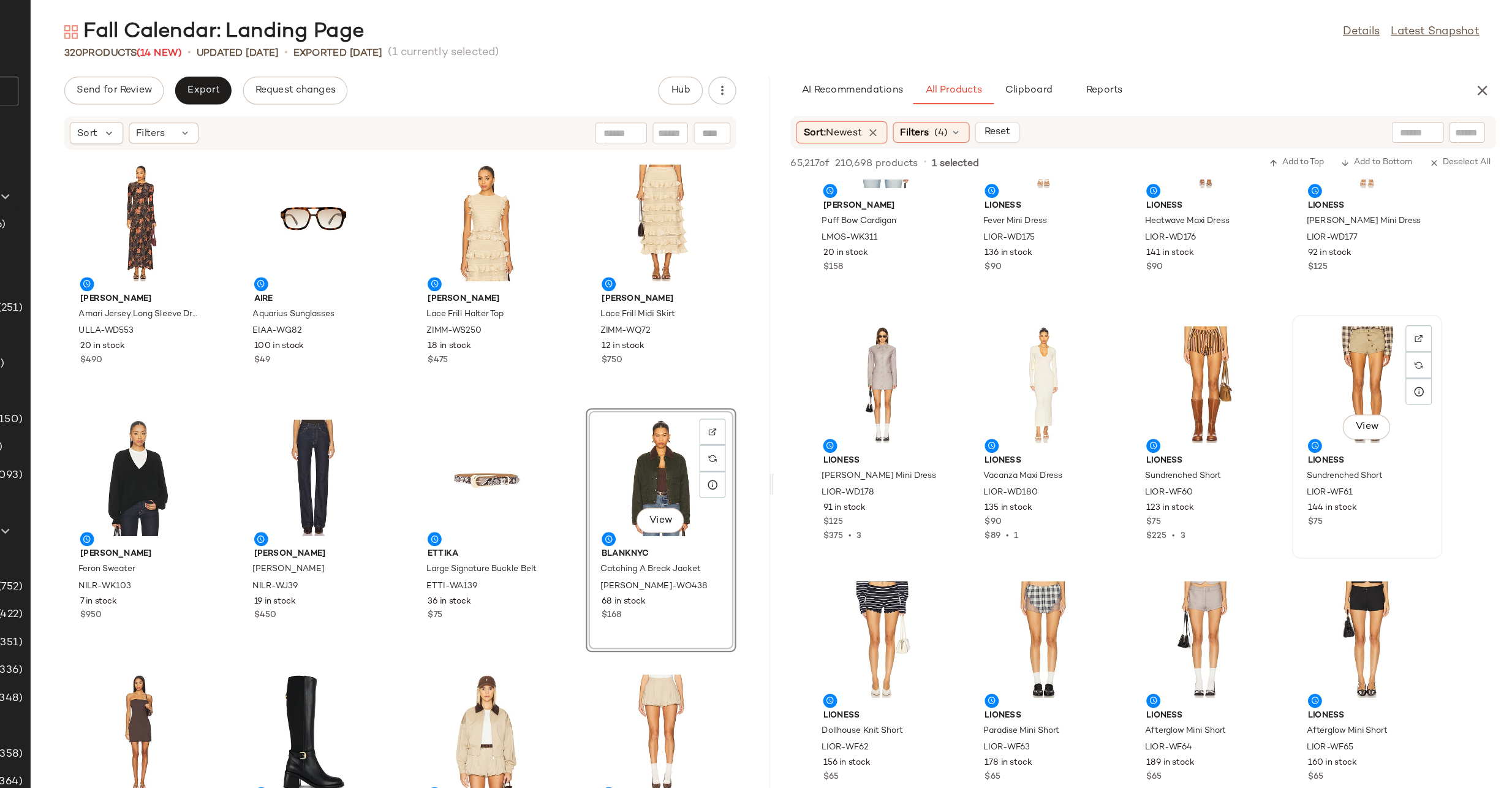
click at [1372, 328] on div "View" at bounding box center [1384, 341] width 124 height 114
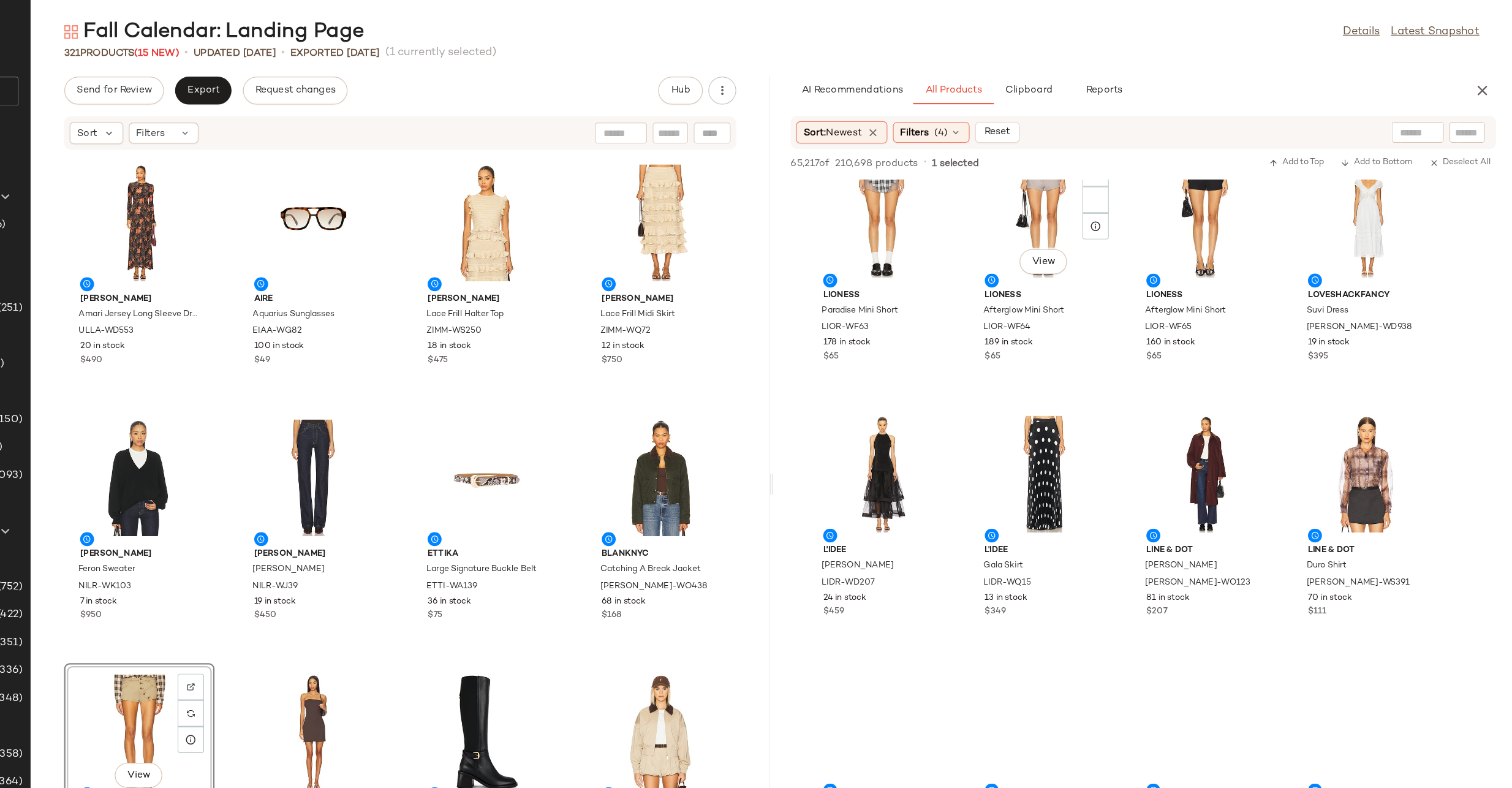
scroll to position [47950, 0]
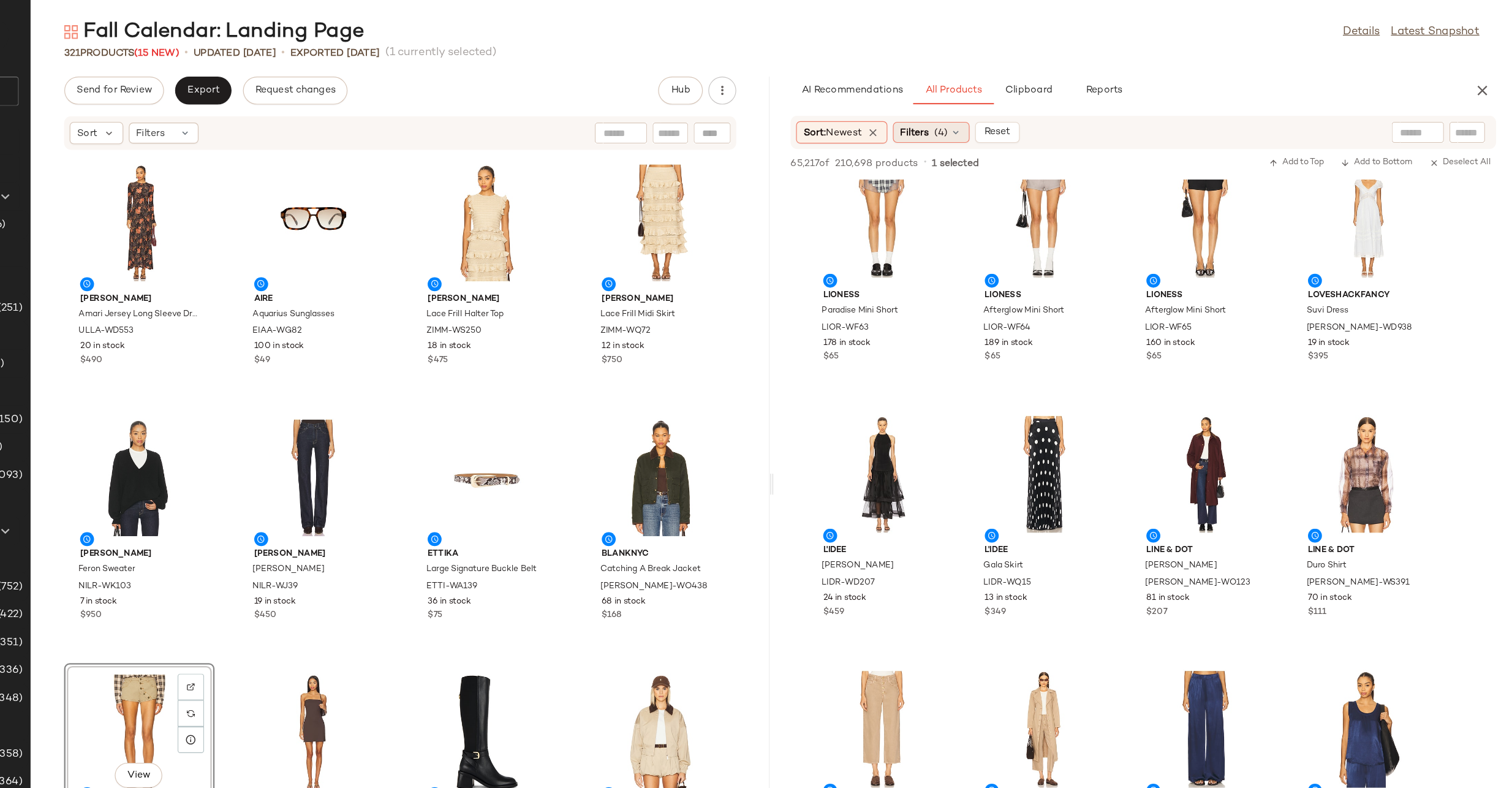
click at [1019, 111] on div "Filters (4)" at bounding box center [1000, 119] width 67 height 18
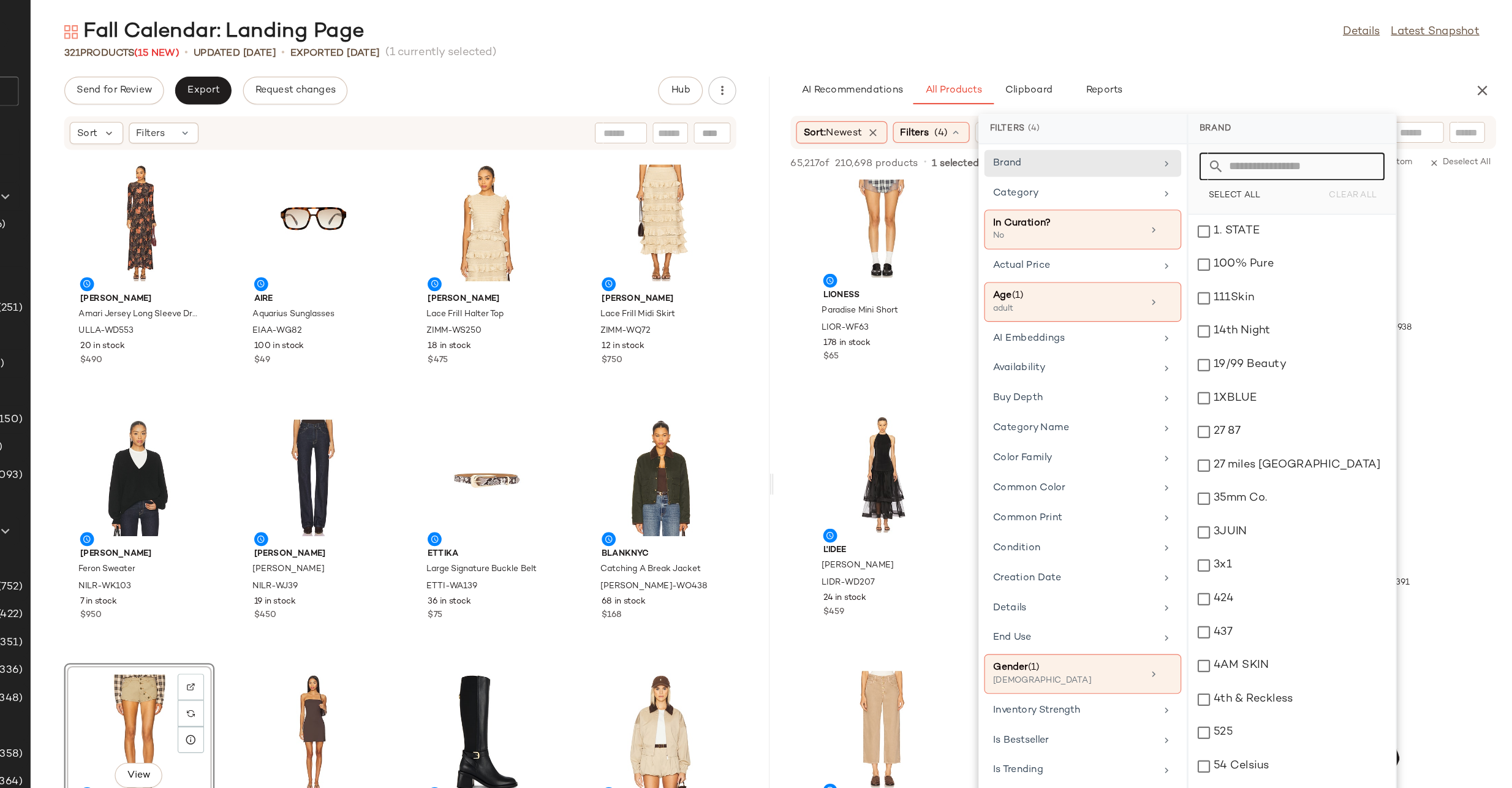
click at [1294, 149] on input "text" at bounding box center [1325, 150] width 133 height 25
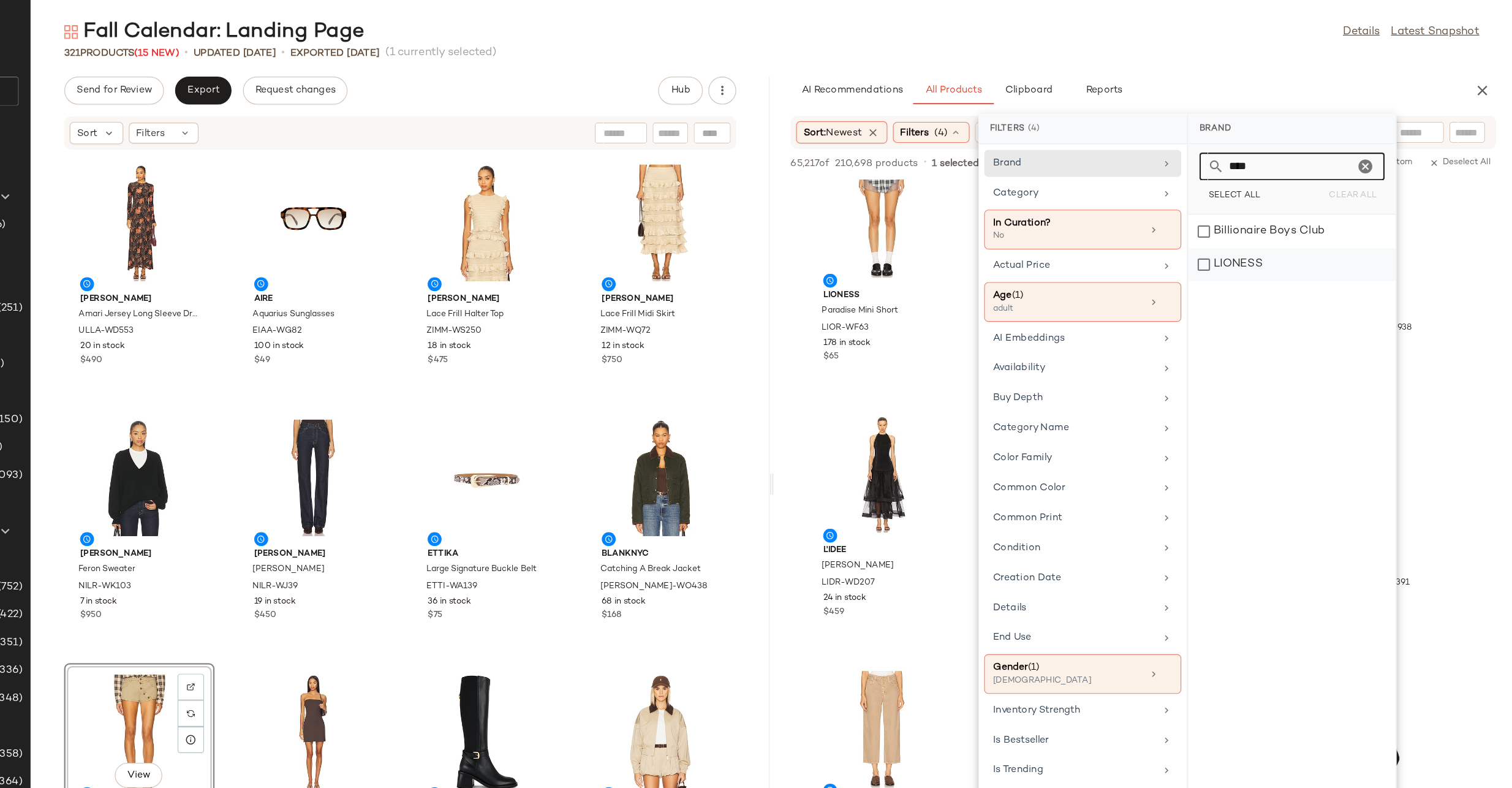
type input "****"
click at [1239, 231] on div "LIONESS" at bounding box center [1318, 236] width 183 height 29
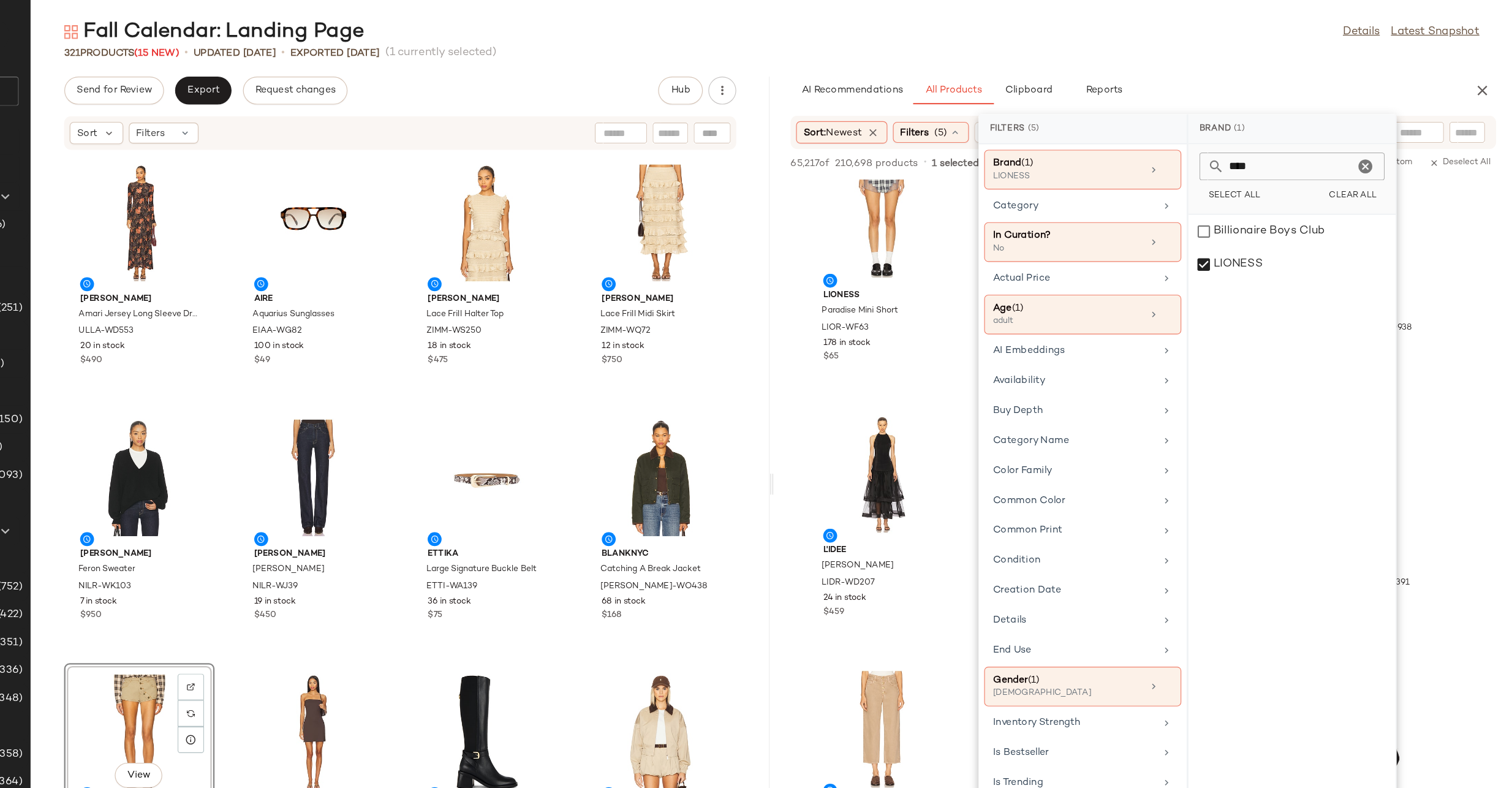
click at [1247, 24] on div "Fall Calendar: Landing Page Details Latest Snapshot" at bounding box center [860, 32] width 1304 height 25
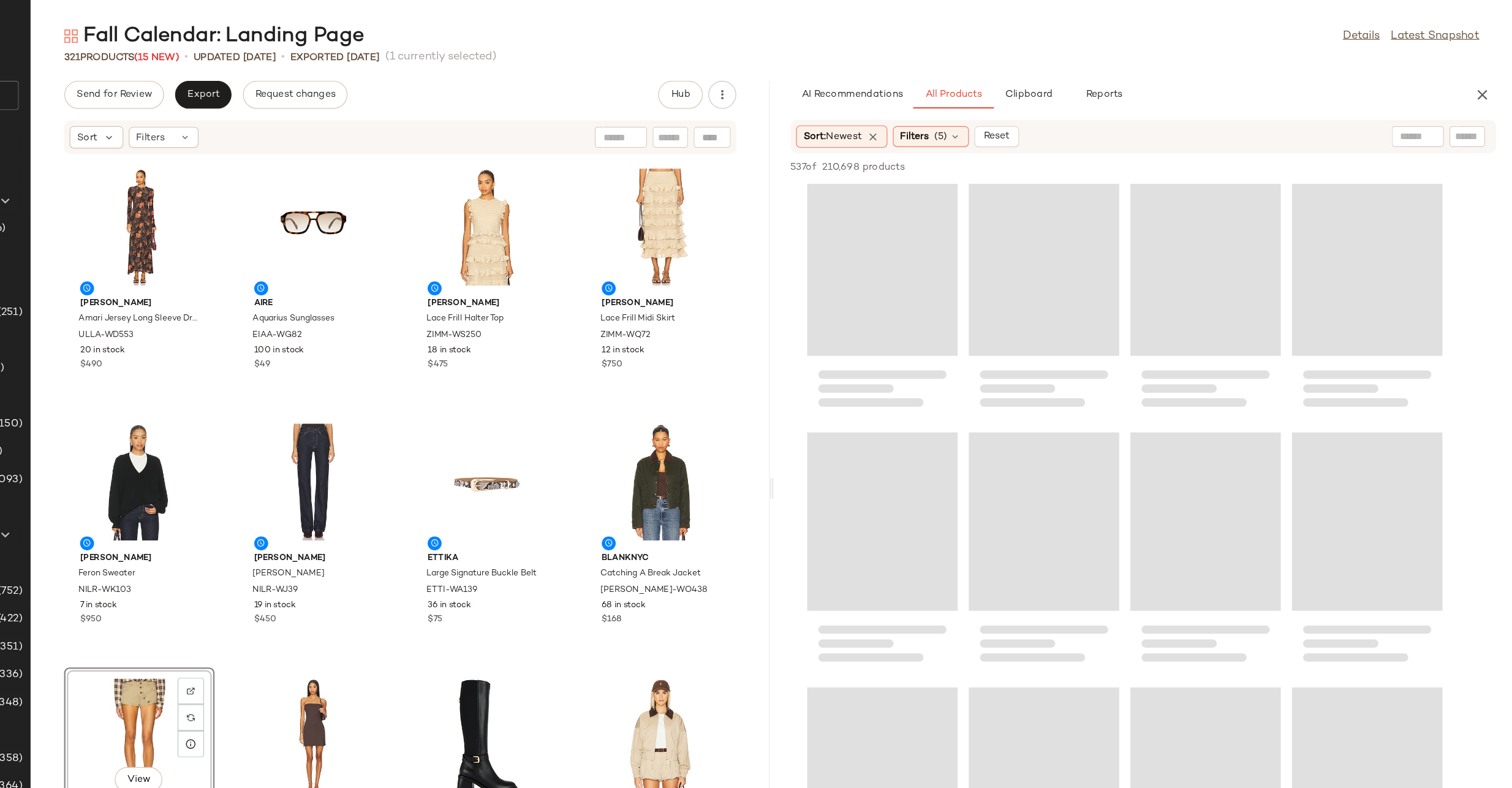
scroll to position [0, 0]
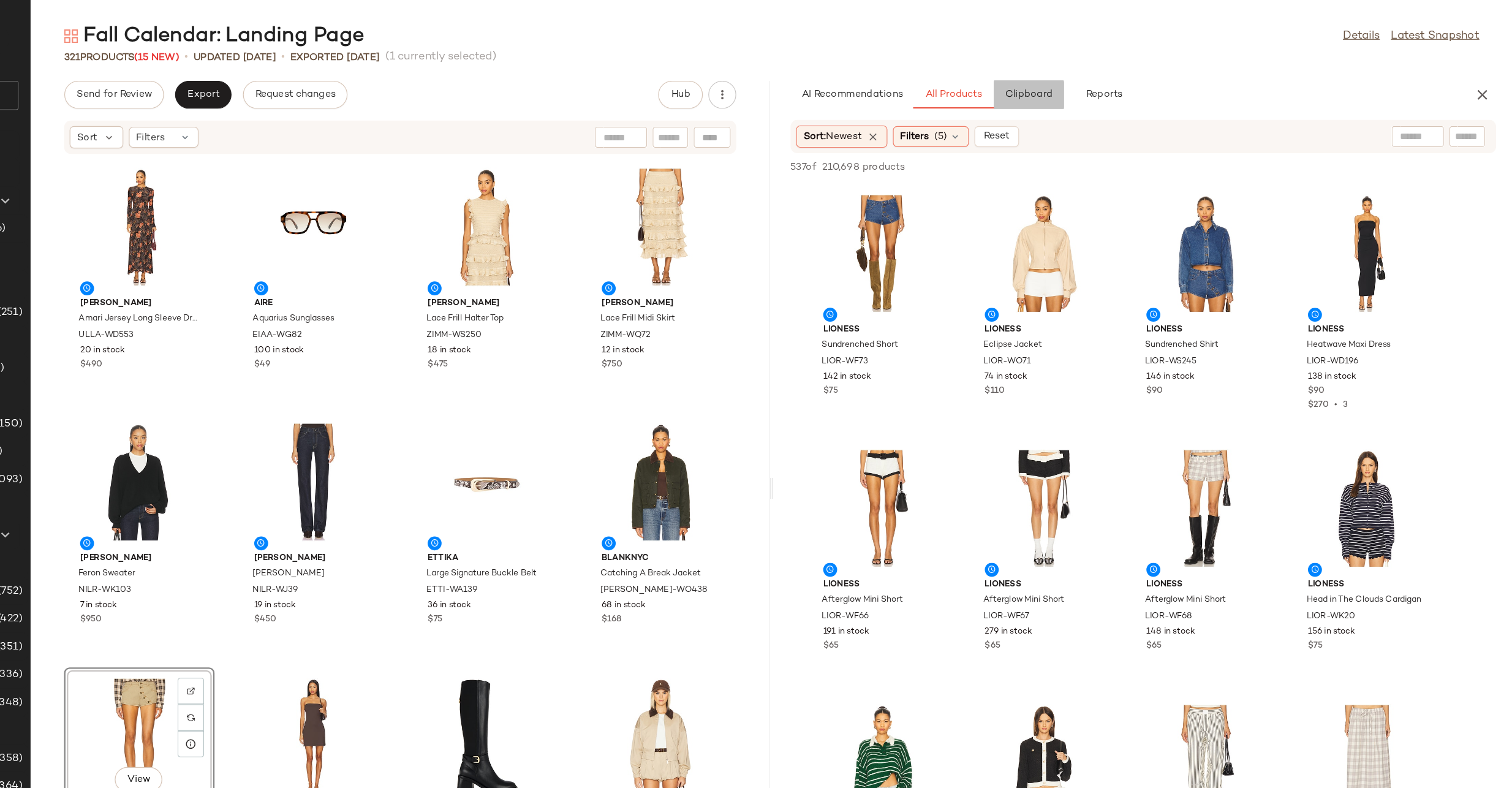
click at [1074, 79] on span "Clipboard" at bounding box center [1086, 83] width 43 height 9
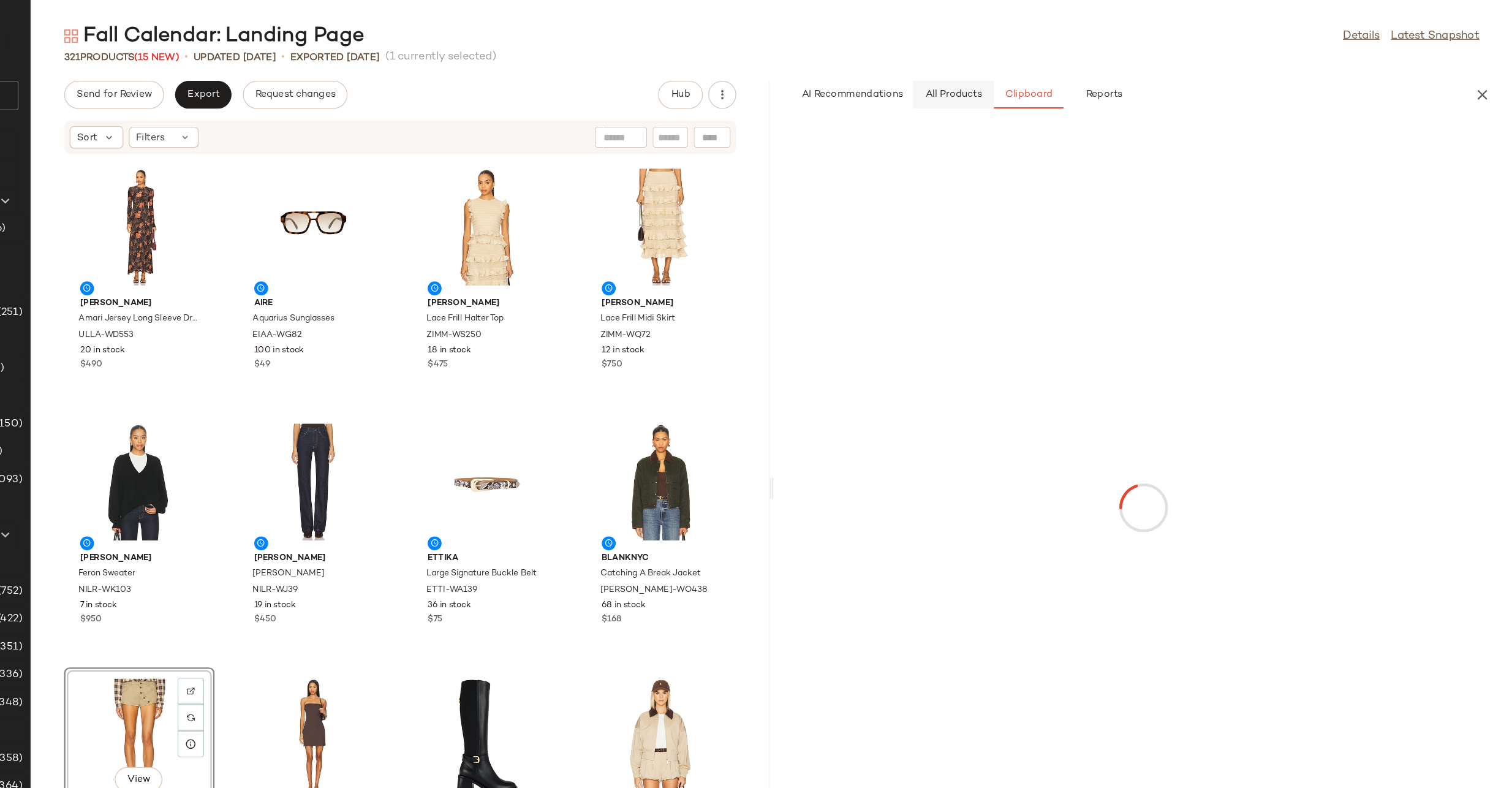
click at [1018, 71] on button "All Products" at bounding box center [1020, 83] width 71 height 25
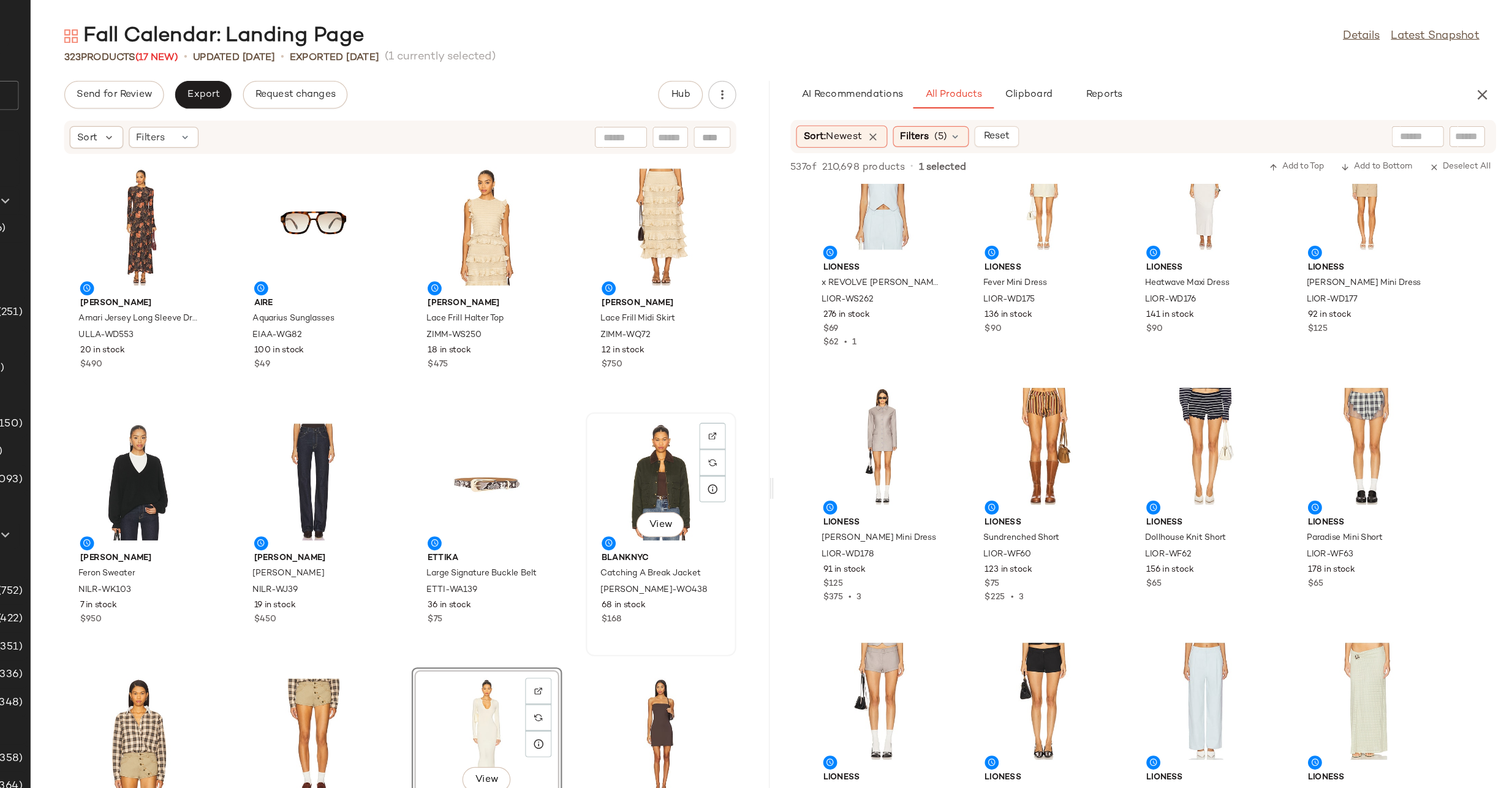
scroll to position [411, 0]
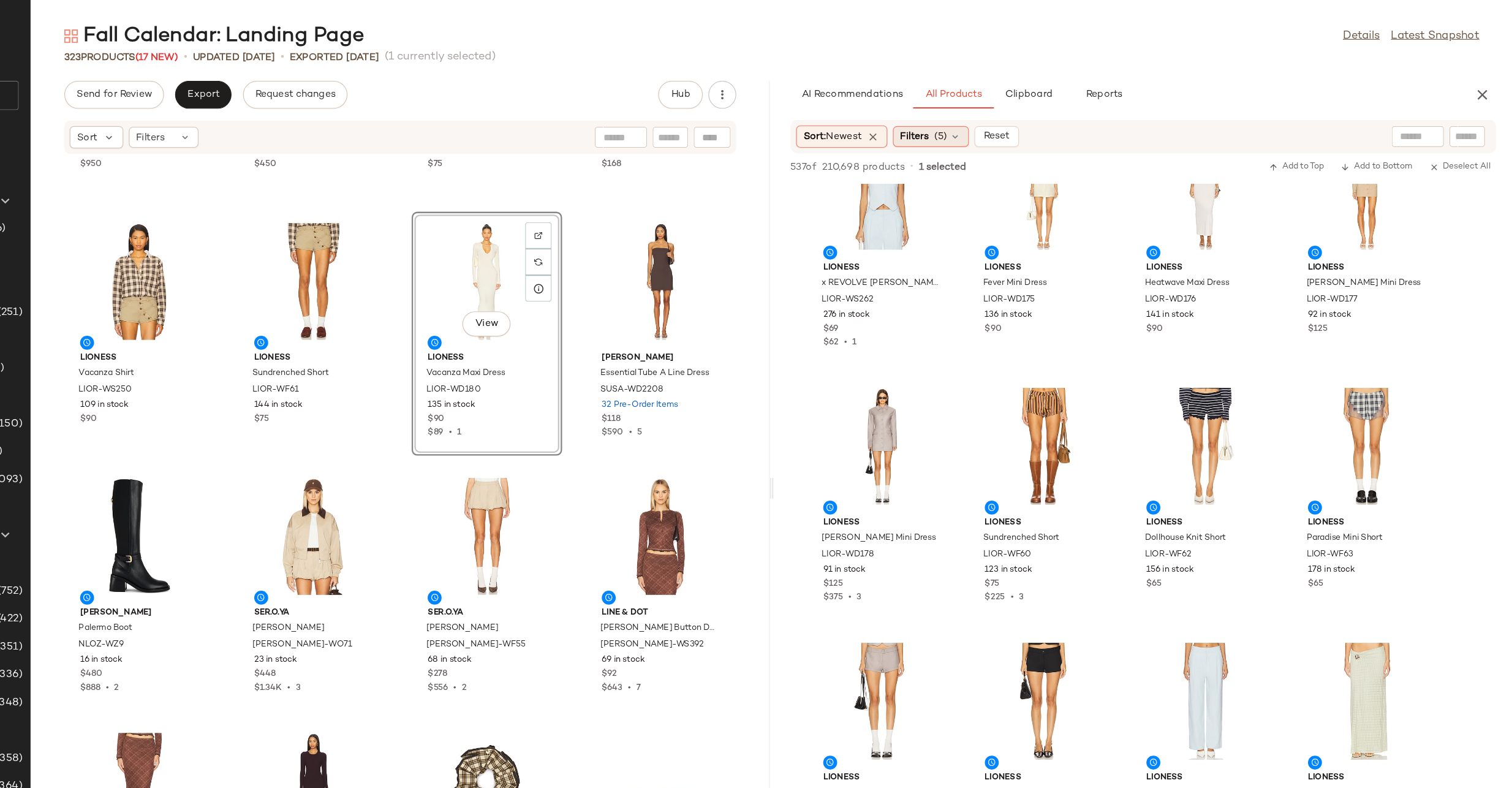
click at [1022, 119] on icon at bounding box center [1022, 120] width 9 height 9
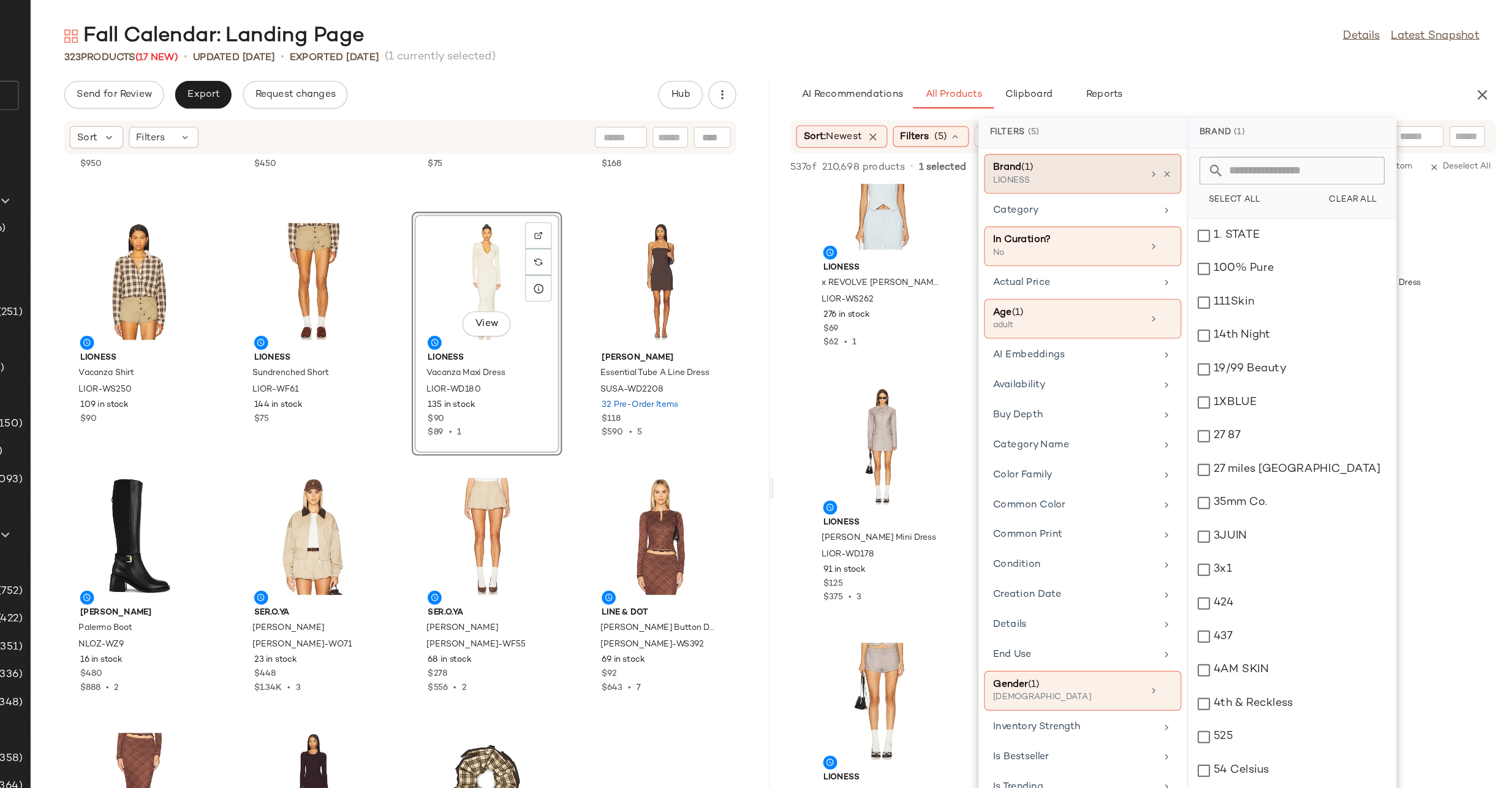
click at [1208, 152] on div "Brand (1) LIONESS" at bounding box center [1134, 152] width 173 height 35
click at [1204, 152] on icon at bounding box center [1208, 152] width 9 height 9
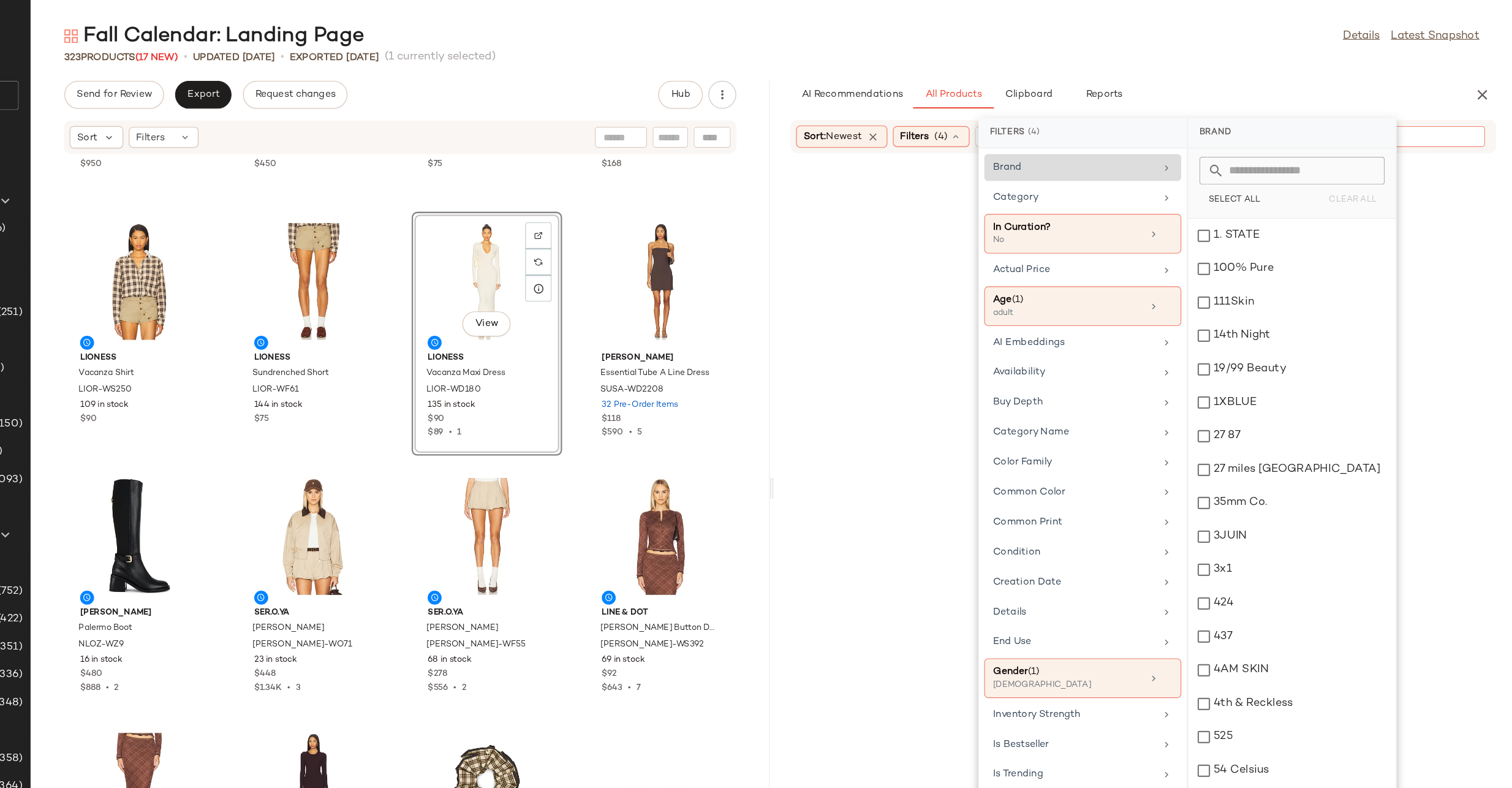
click at [1481, 127] on div at bounding box center [1431, 119] width 114 height 18
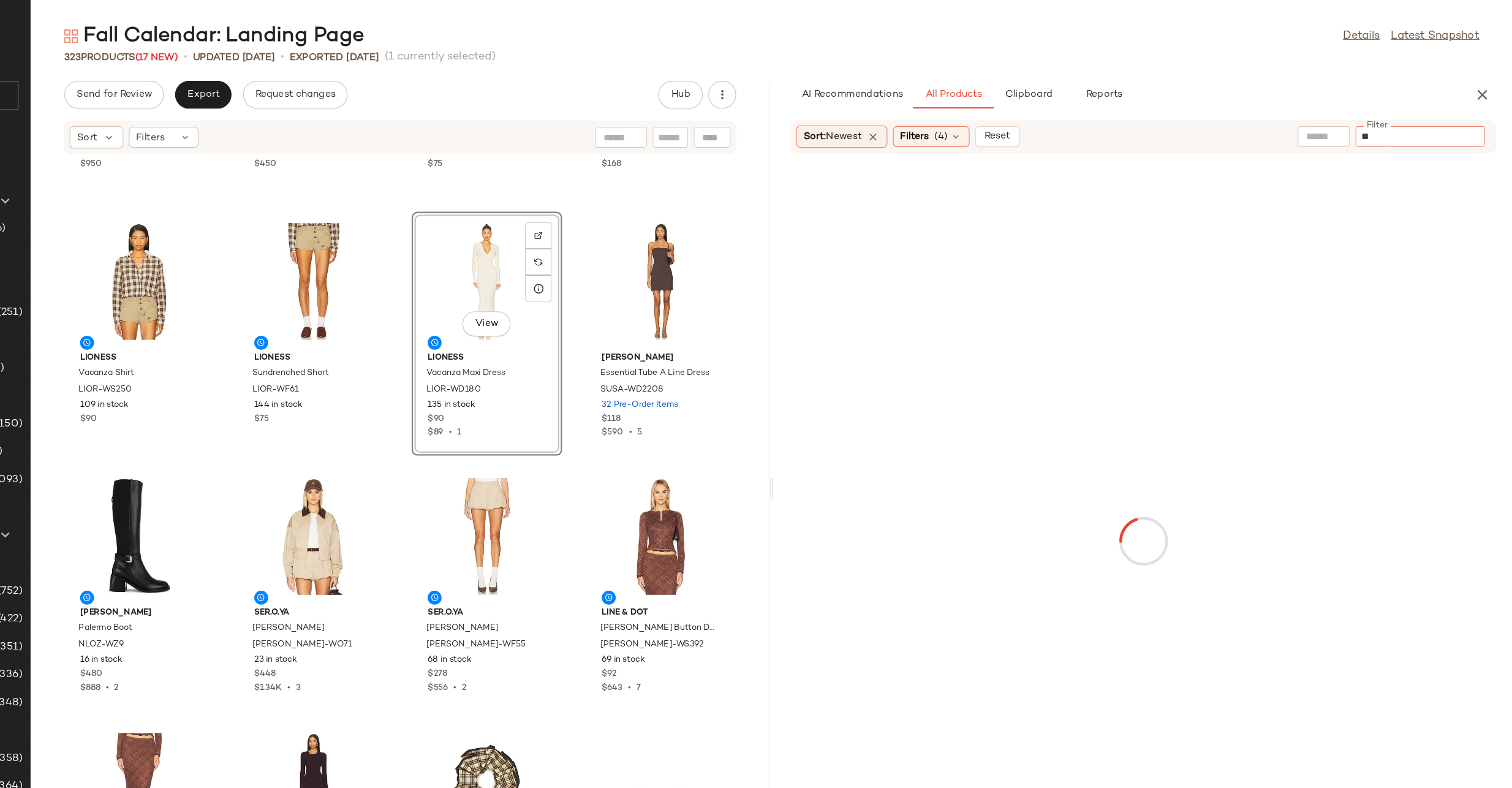
type input "***"
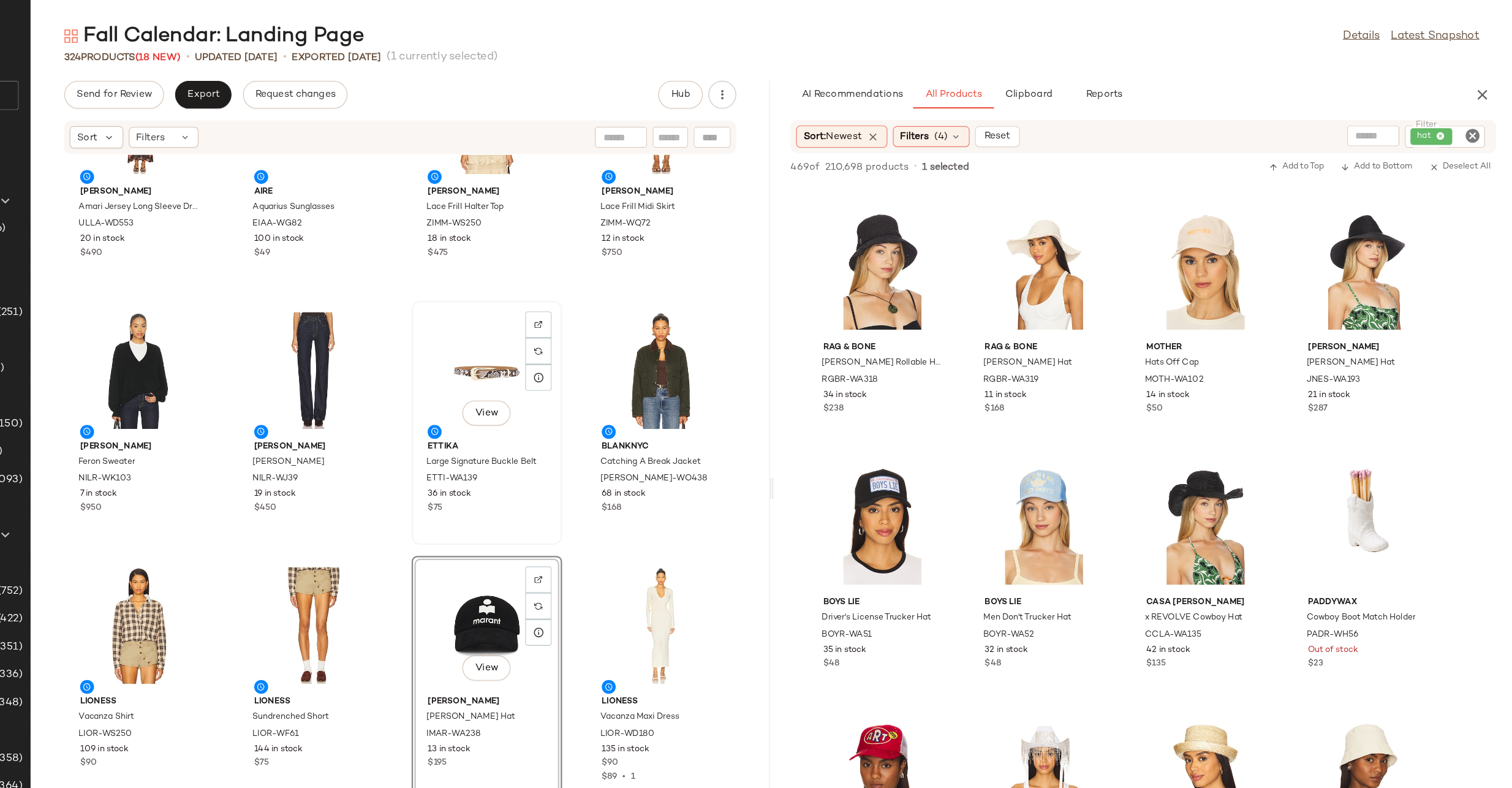
scroll to position [0, 0]
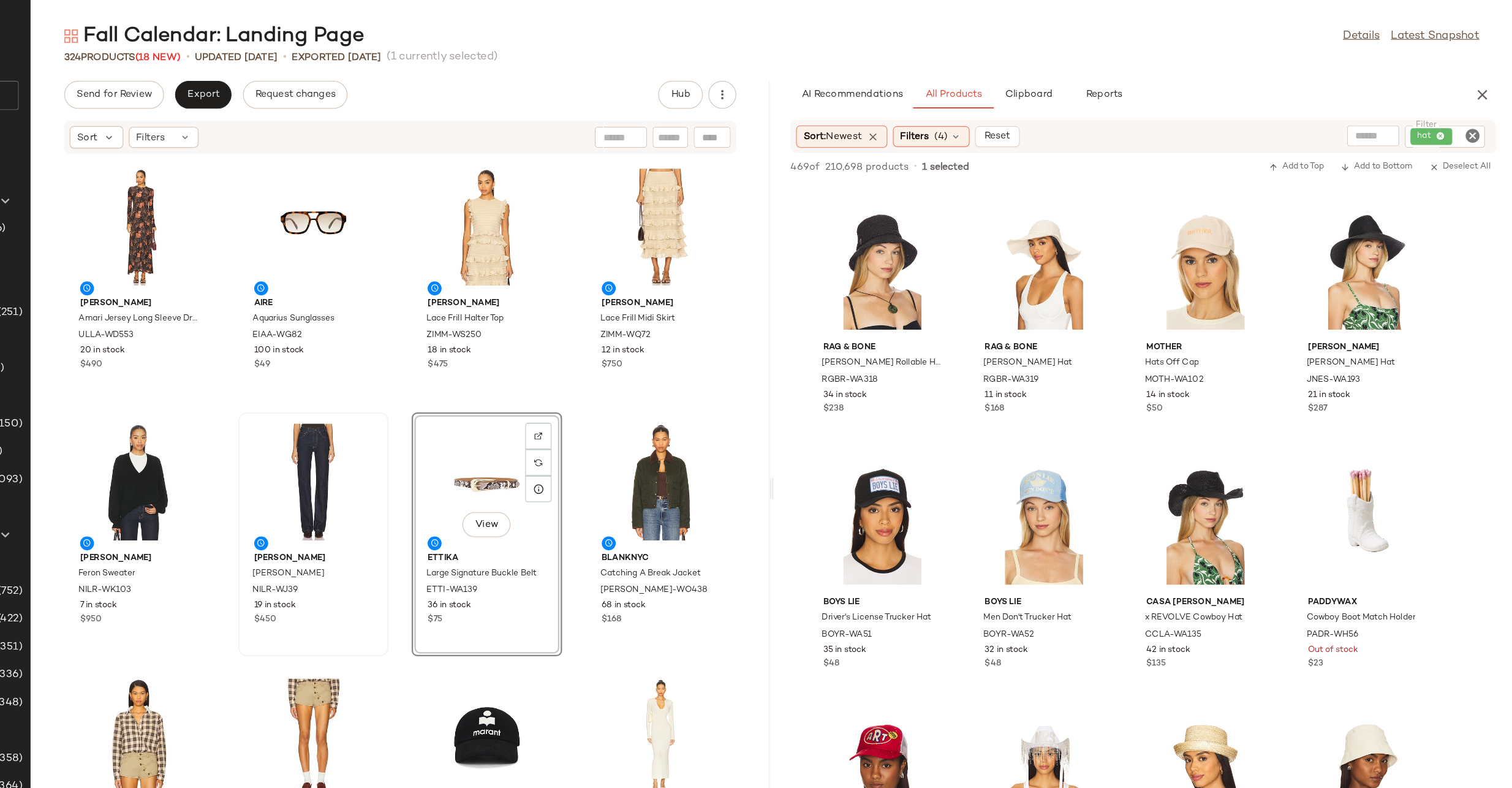
drag, startPoint x: 586, startPoint y: 422, endPoint x: 628, endPoint y: 430, distance: 42.8
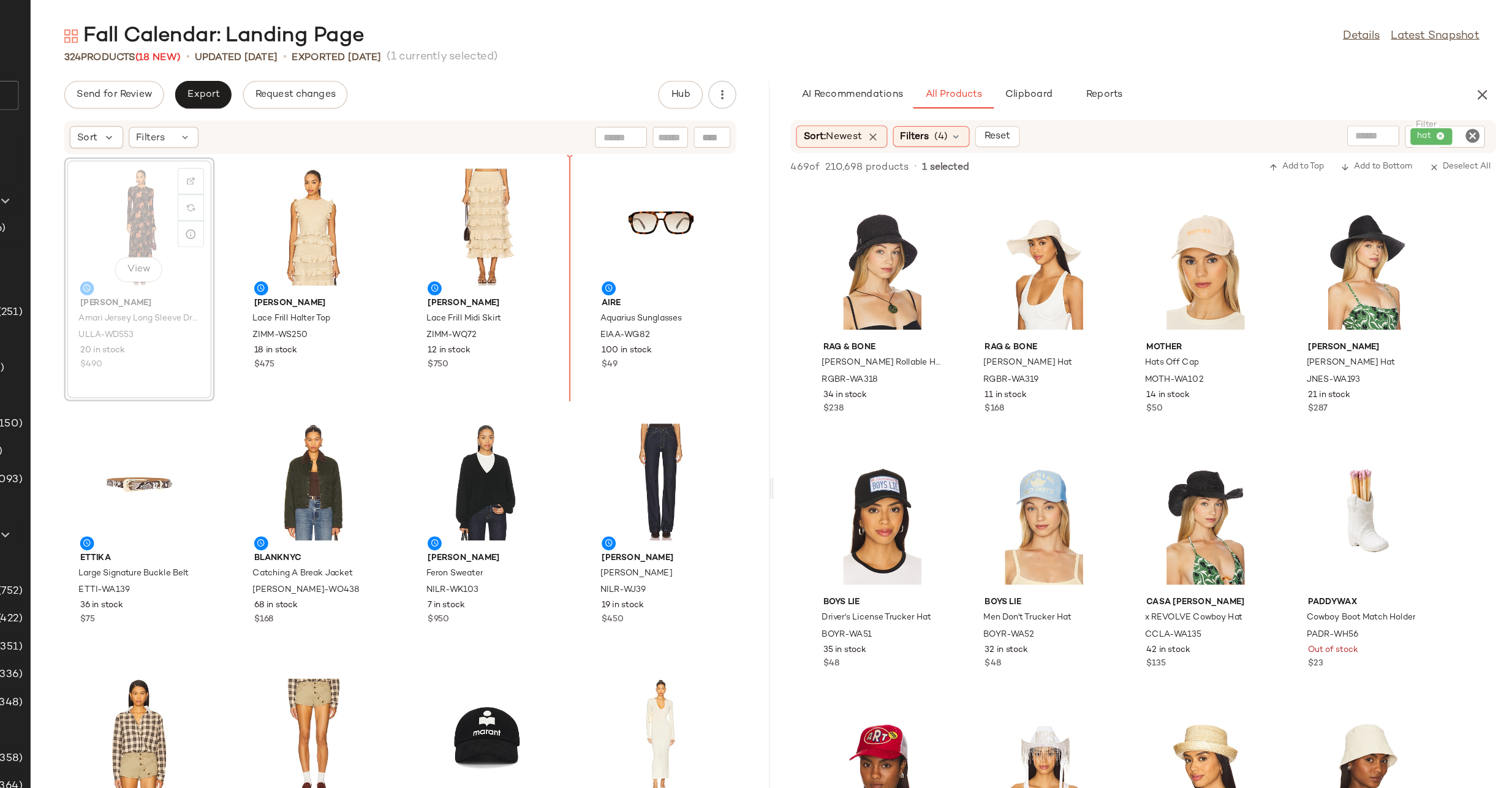
drag, startPoint x: 308, startPoint y: 213, endPoint x: 672, endPoint y: 213, distance: 364.0
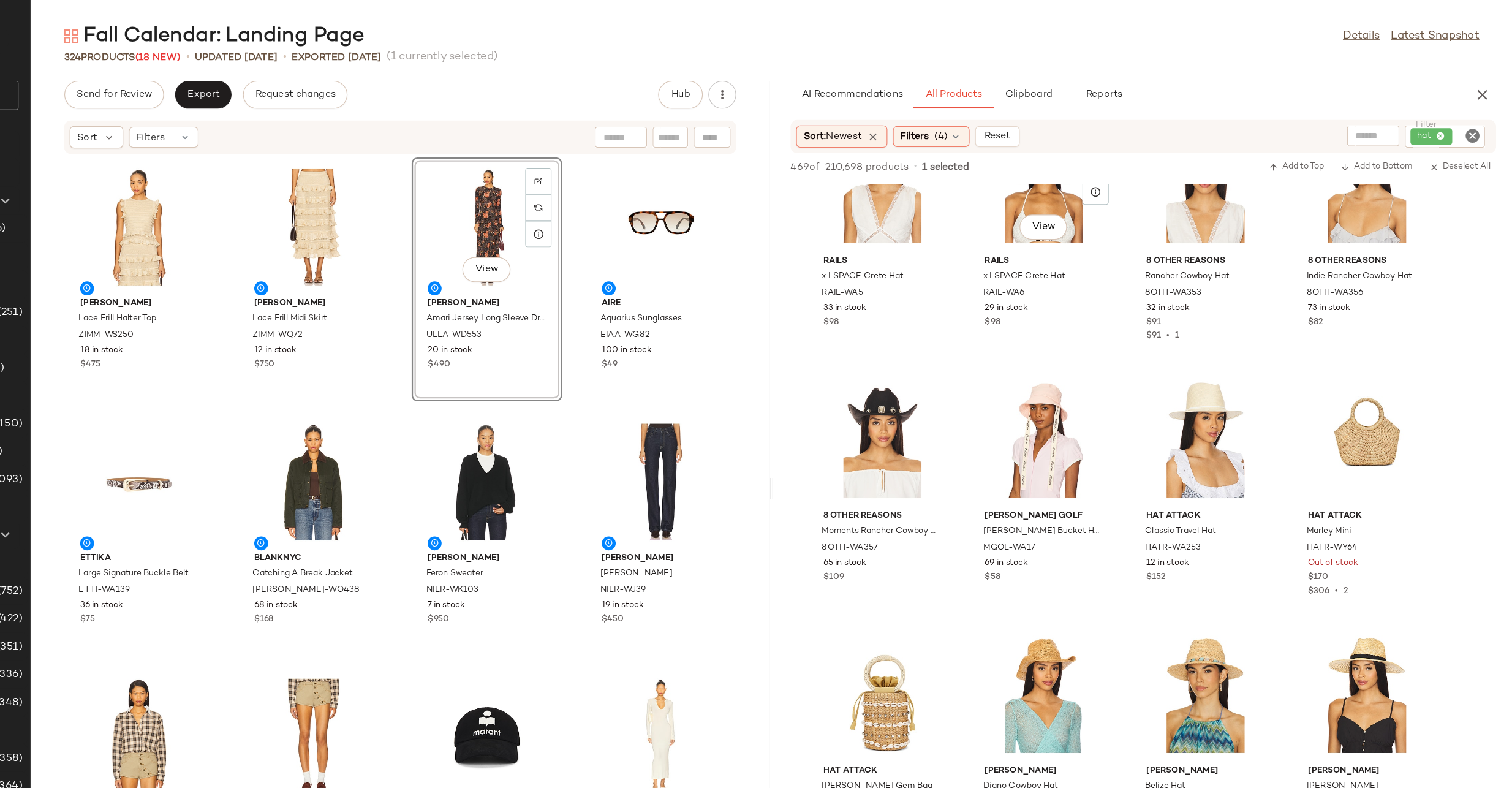
scroll to position [3705, 0]
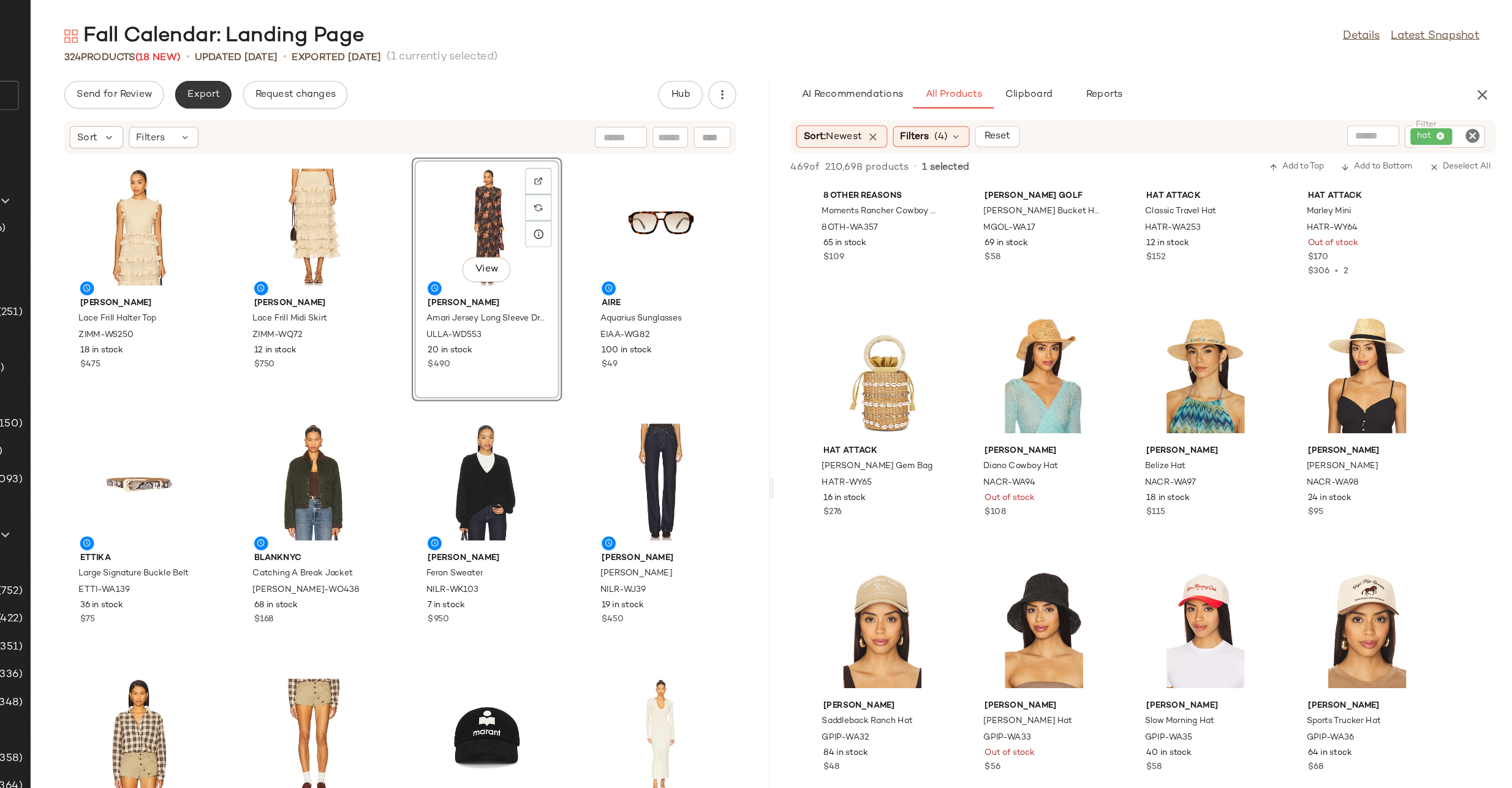
click at [362, 91] on button "Export" at bounding box center [360, 83] width 49 height 25
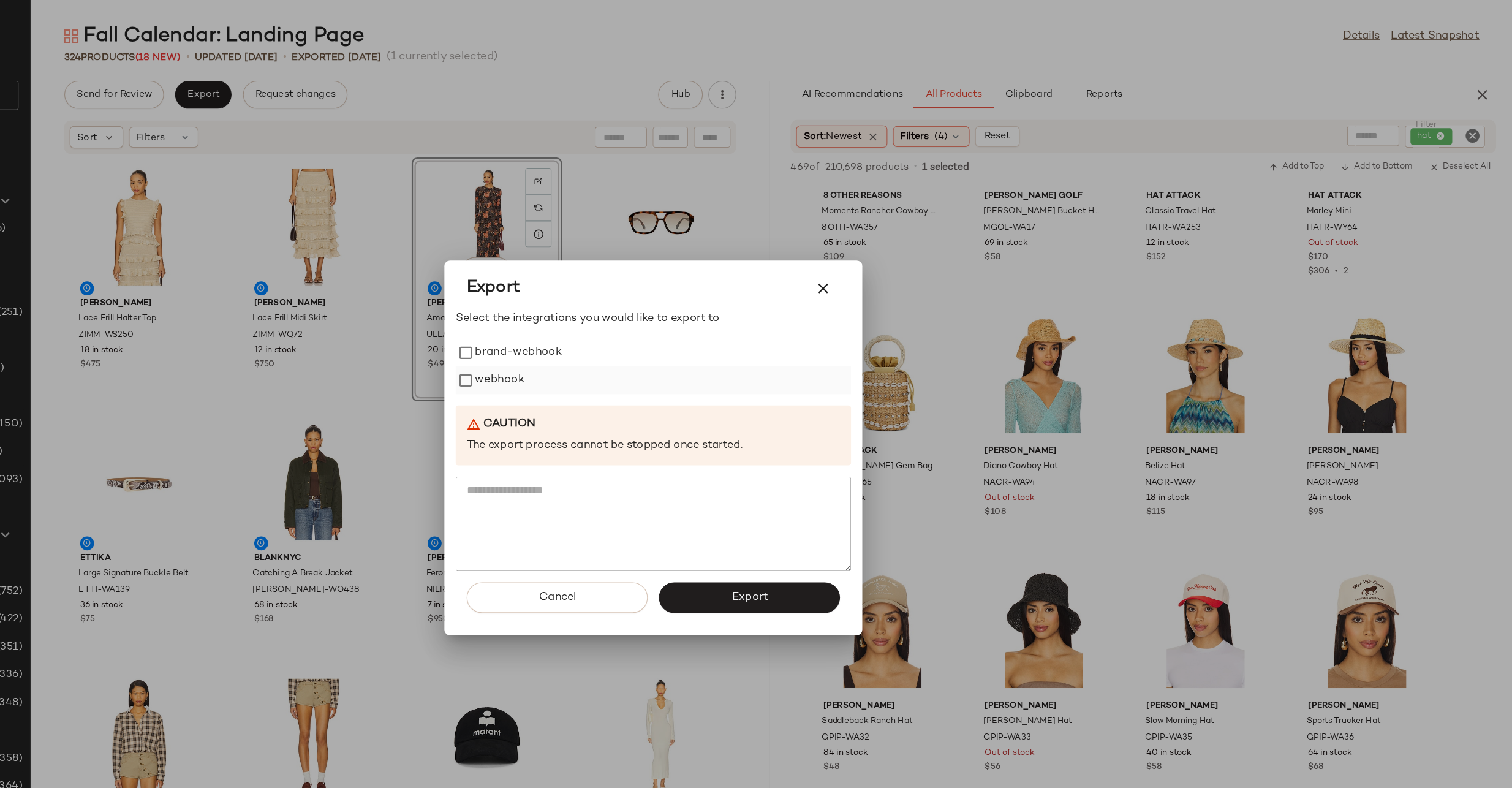
click at [599, 330] on label "webhook" at bounding box center [621, 335] width 44 height 25
click at [782, 540] on div "Cancel Export" at bounding box center [756, 531] width 348 height 57
click at [782, 531] on button "Export" at bounding box center [840, 525] width 159 height 26
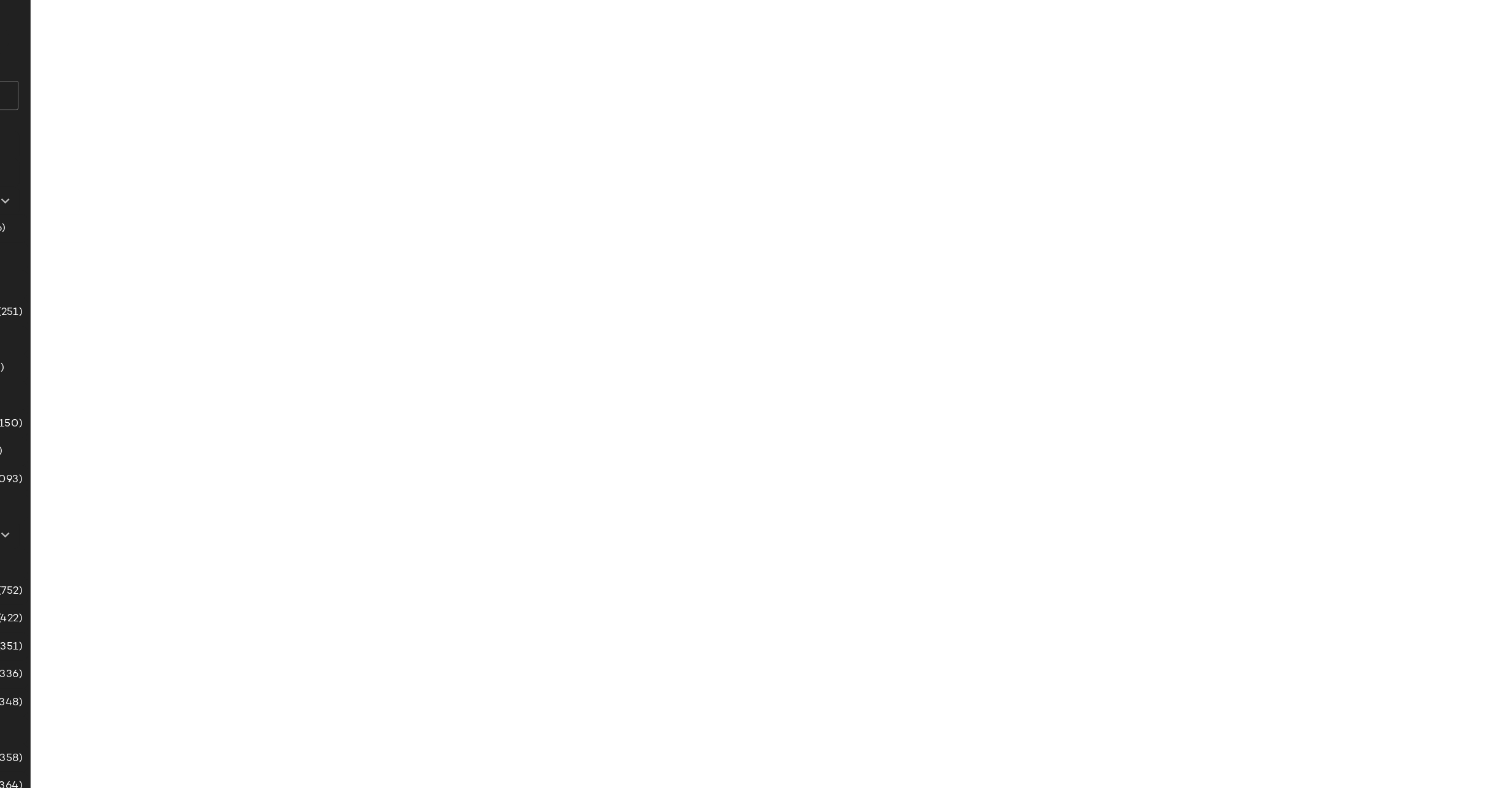
scroll to position [4826, 0]
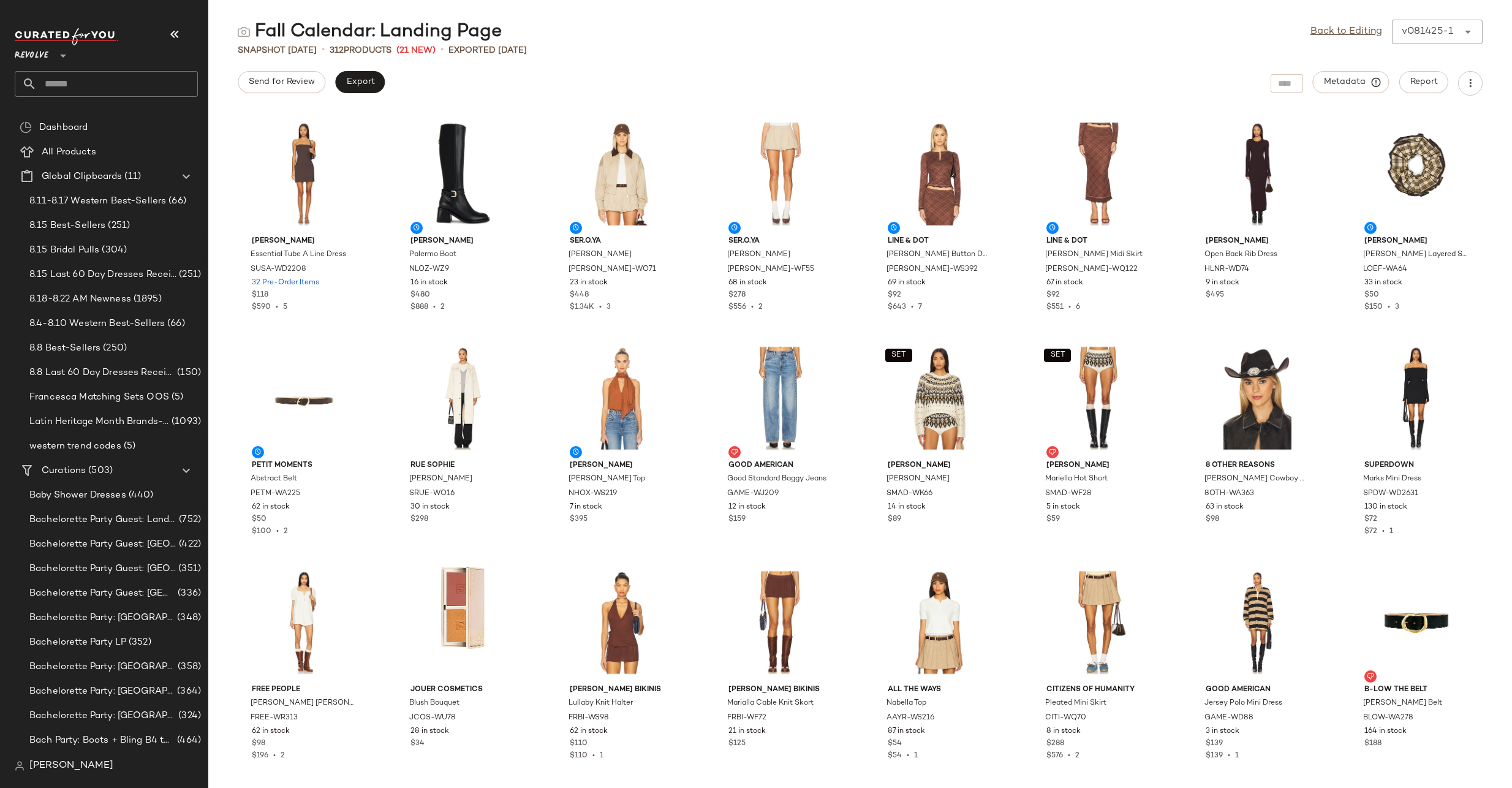
click at [78, 92] on input "text" at bounding box center [117, 83] width 161 height 26
type input "*********"
click at [75, 114] on span "vities: Landing Page" at bounding box center [99, 119] width 84 height 13
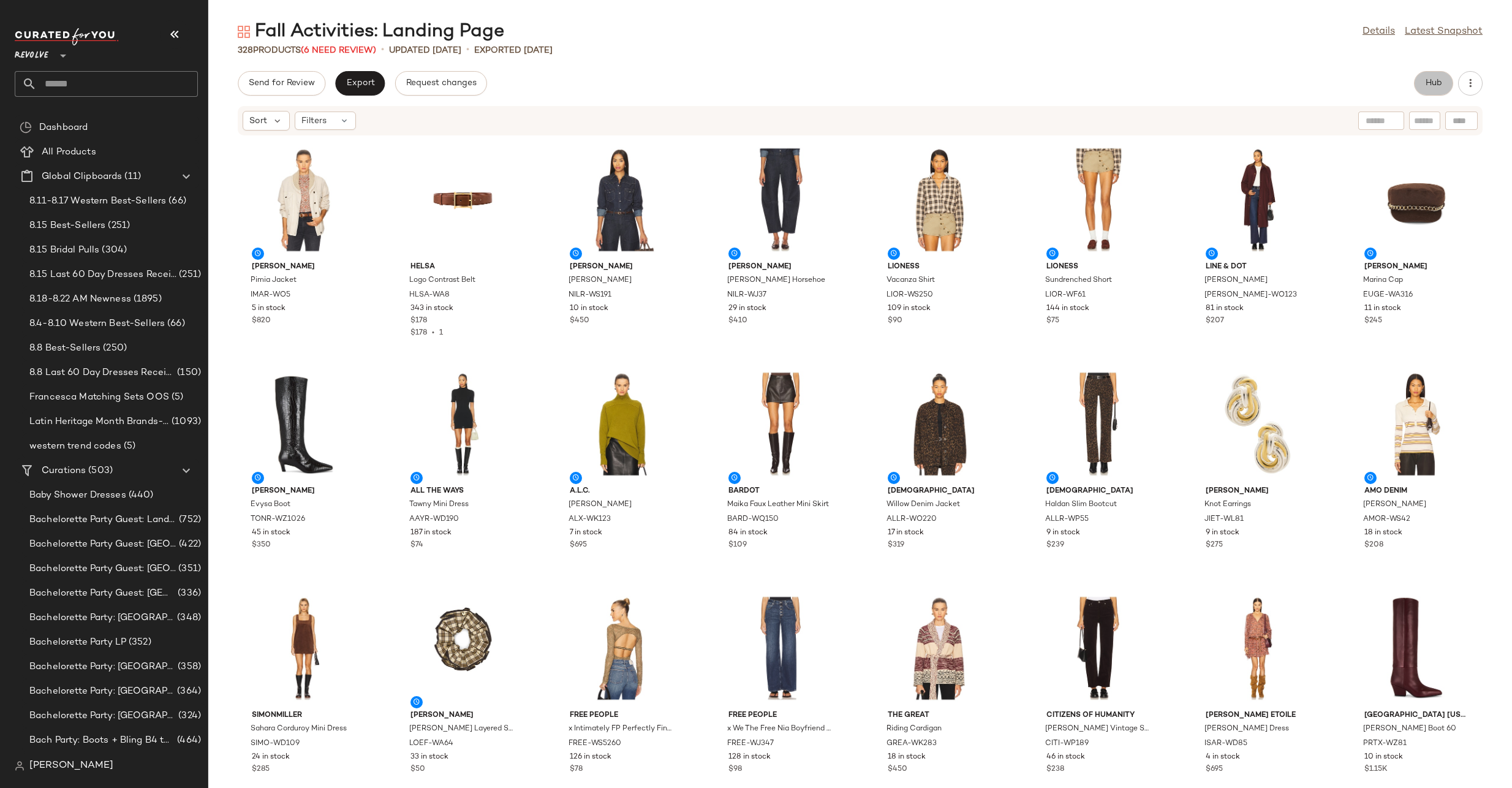
click at [1428, 80] on span "Hub" at bounding box center [1433, 83] width 17 height 9
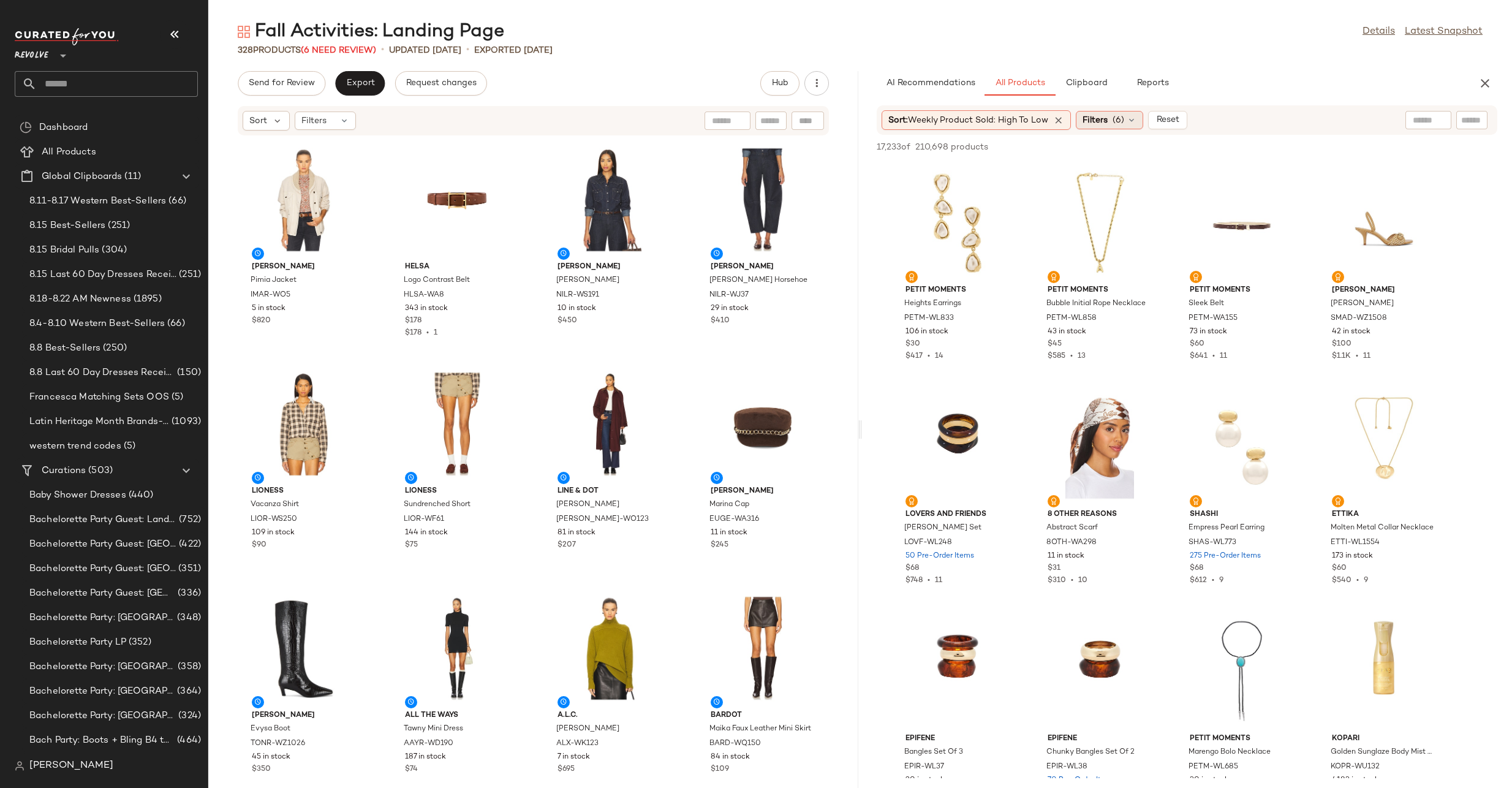
click at [1114, 118] on span "(6)" at bounding box center [1118, 120] width 11 height 13
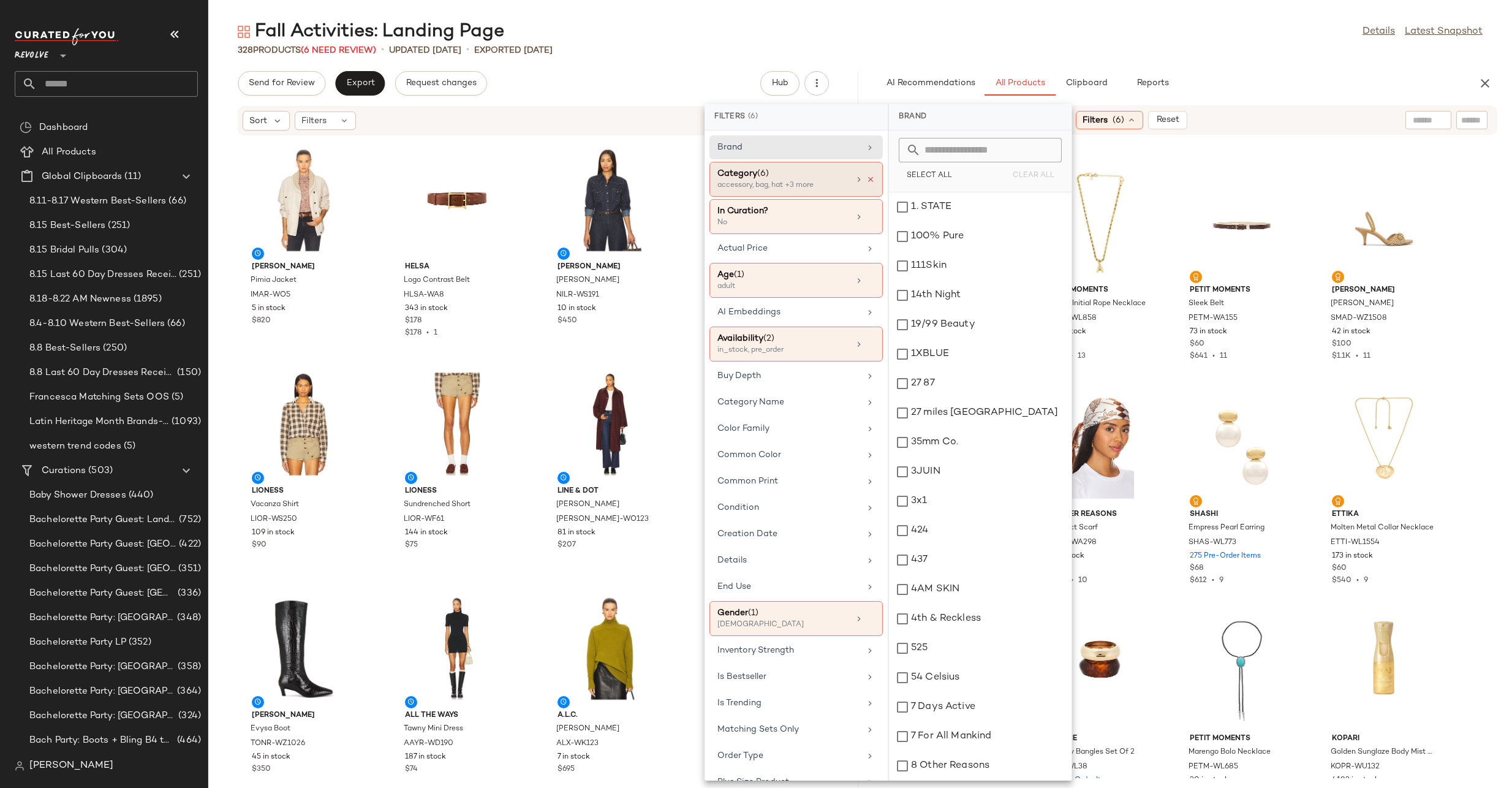
click at [868, 181] on icon at bounding box center [870, 179] width 9 height 9
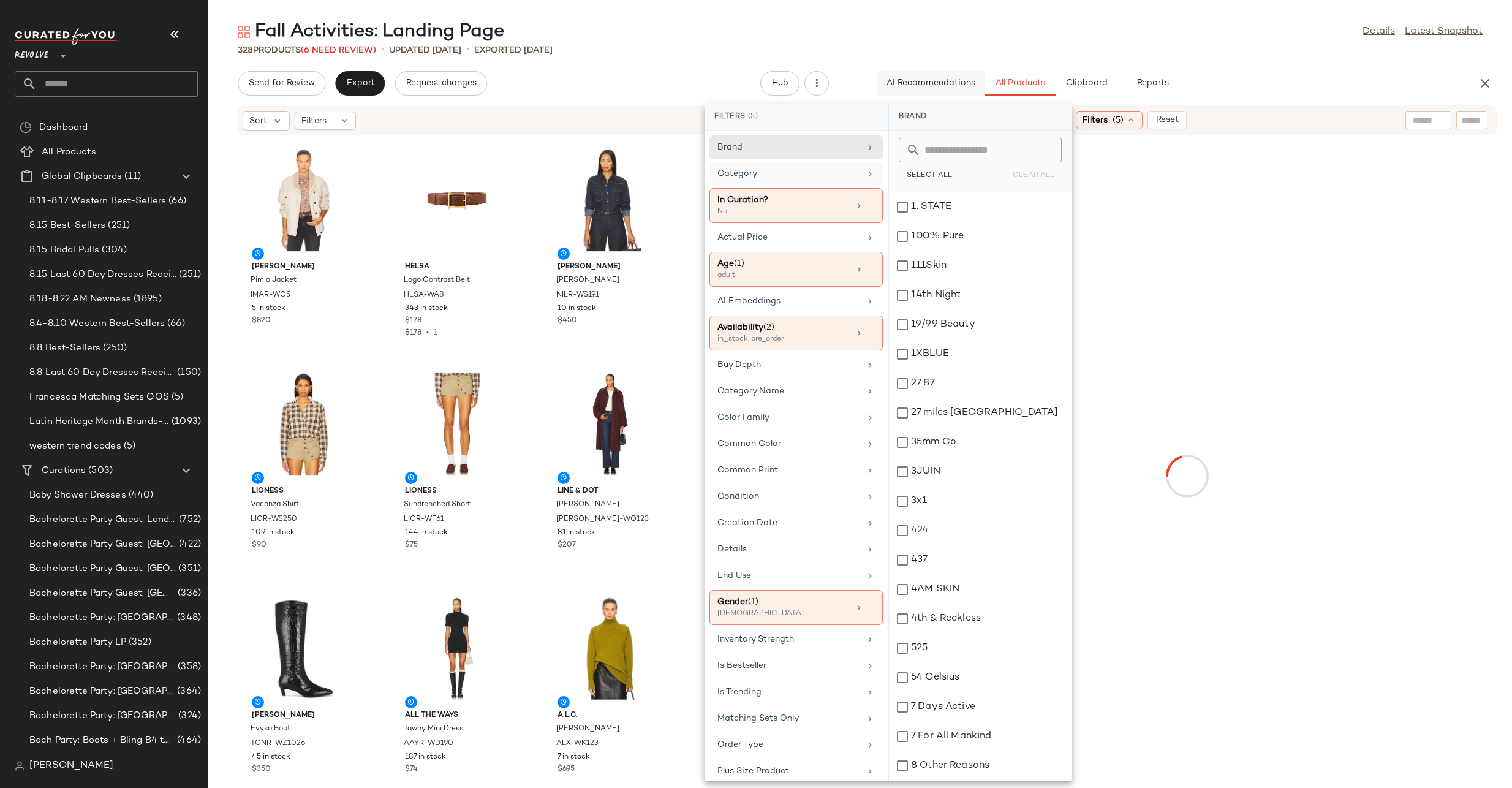
click at [1070, 22] on div "Fall Activities: Landing Page Details Latest Snapshot" at bounding box center [860, 32] width 1304 height 25
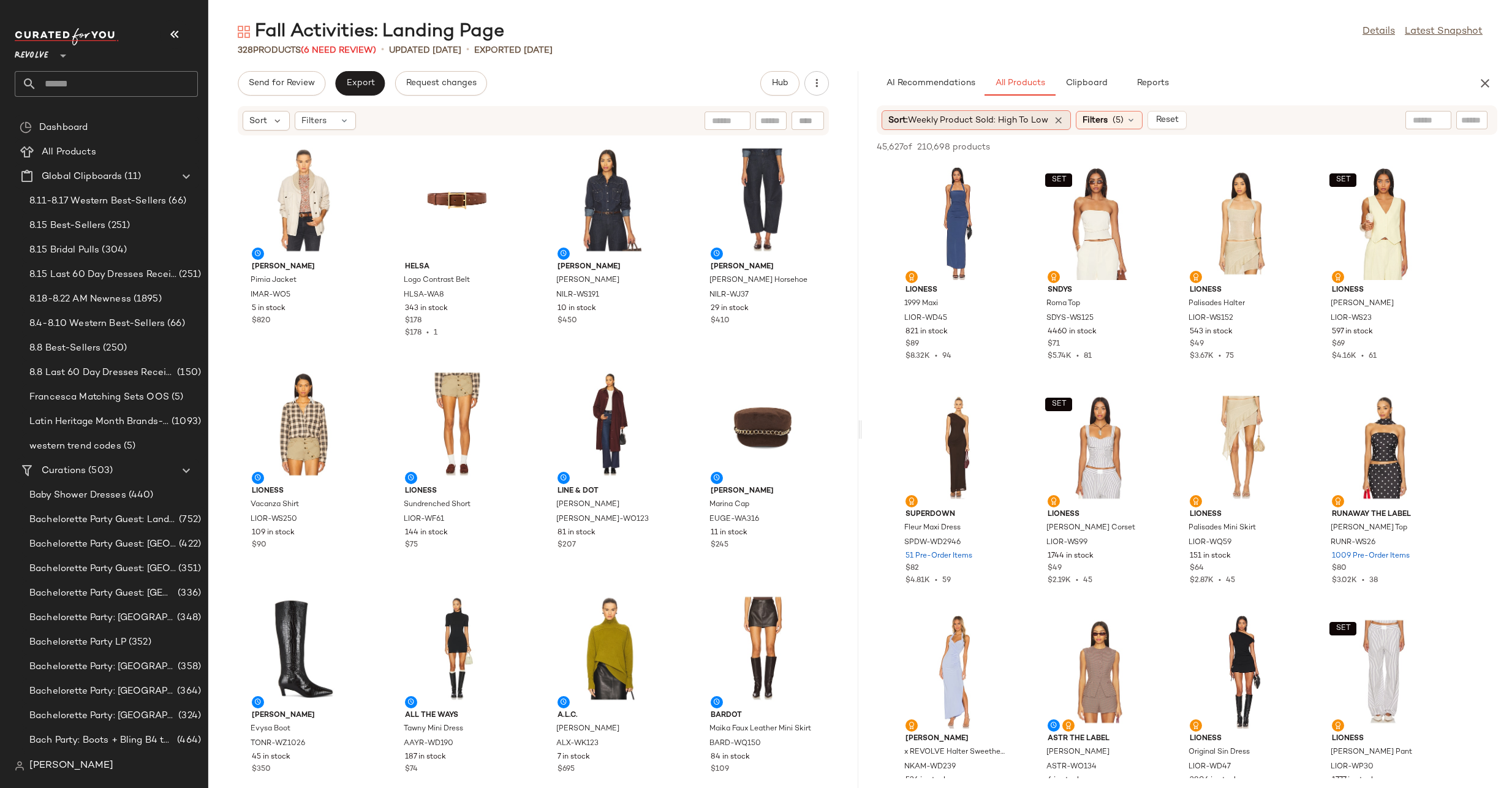
click at [915, 117] on span "Weekly Product Sold: High to Low" at bounding box center [978, 120] width 140 height 9
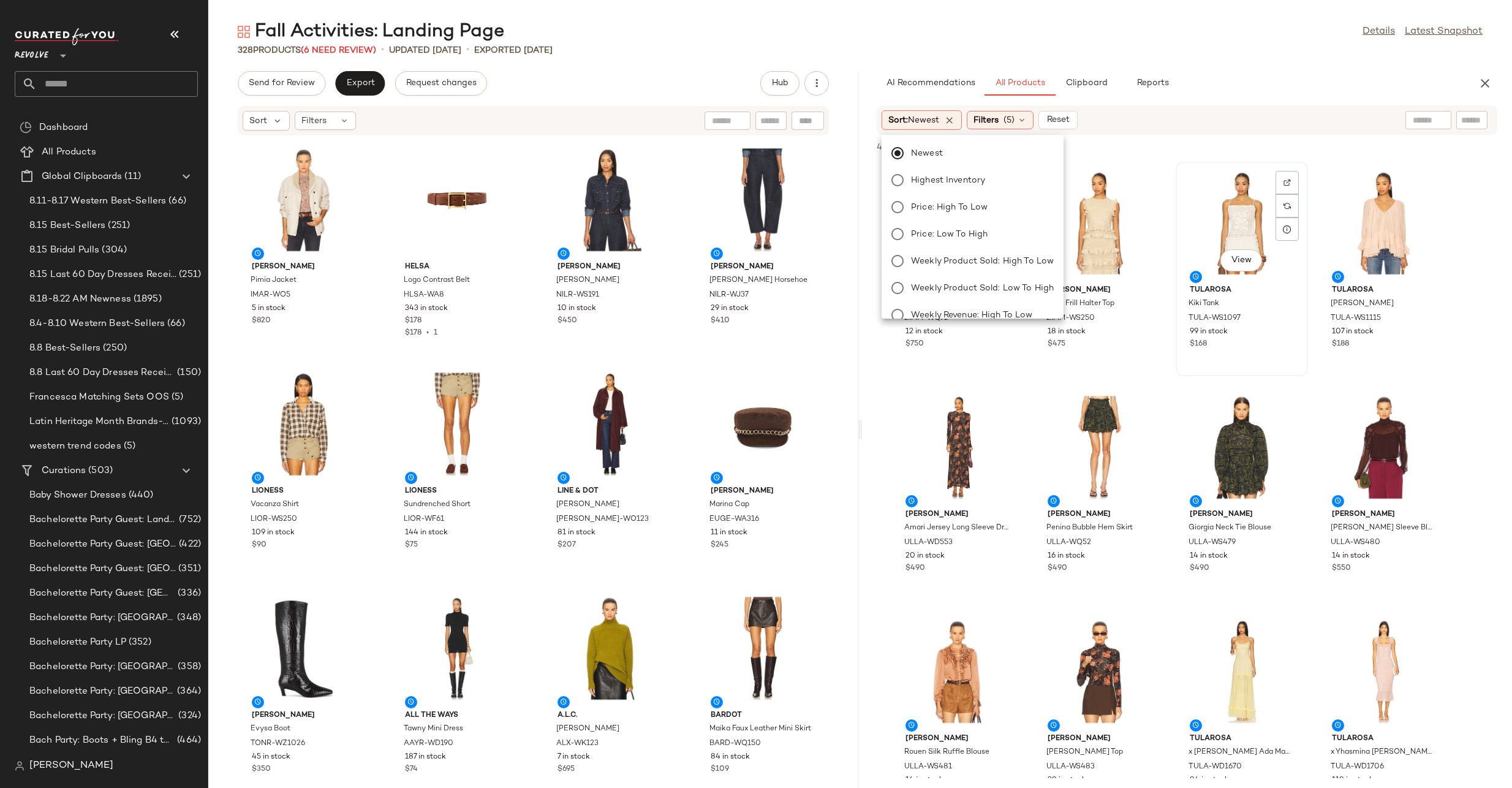
click at [1187, 190] on div "View" at bounding box center [1241, 223] width 124 height 114
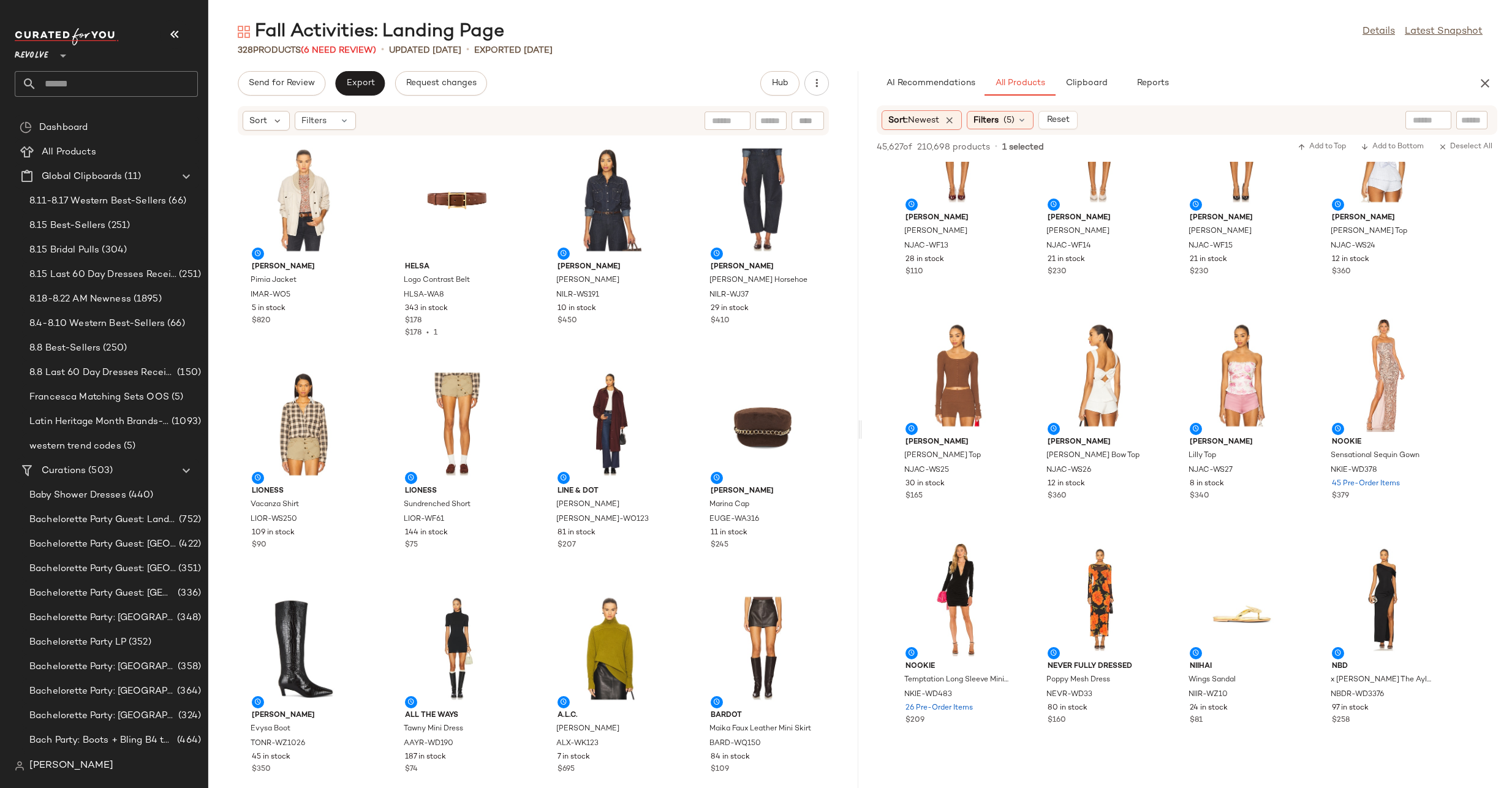
scroll to position [7146, 0]
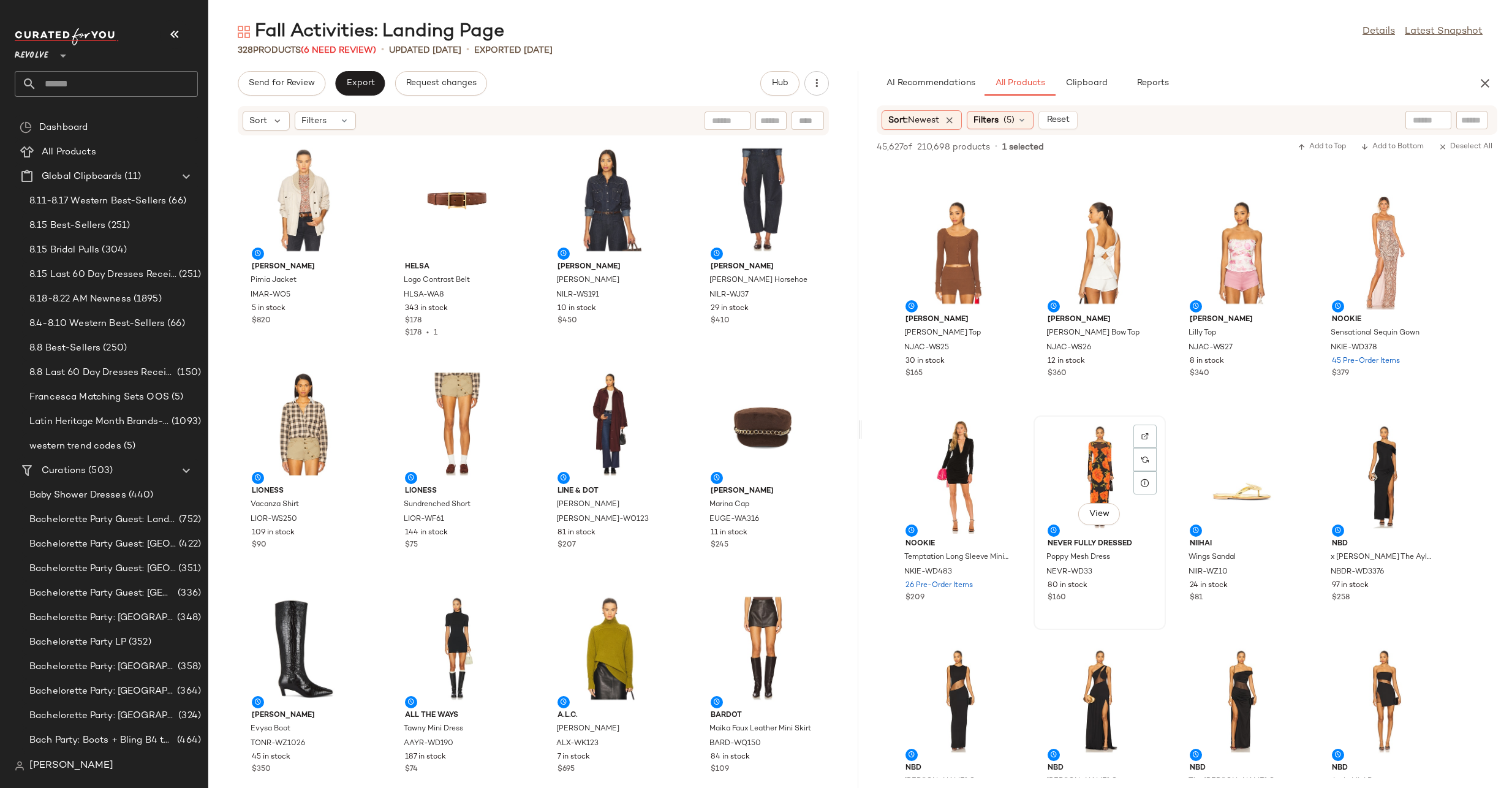
click at [1088, 439] on div "View" at bounding box center [1099, 477] width 124 height 114
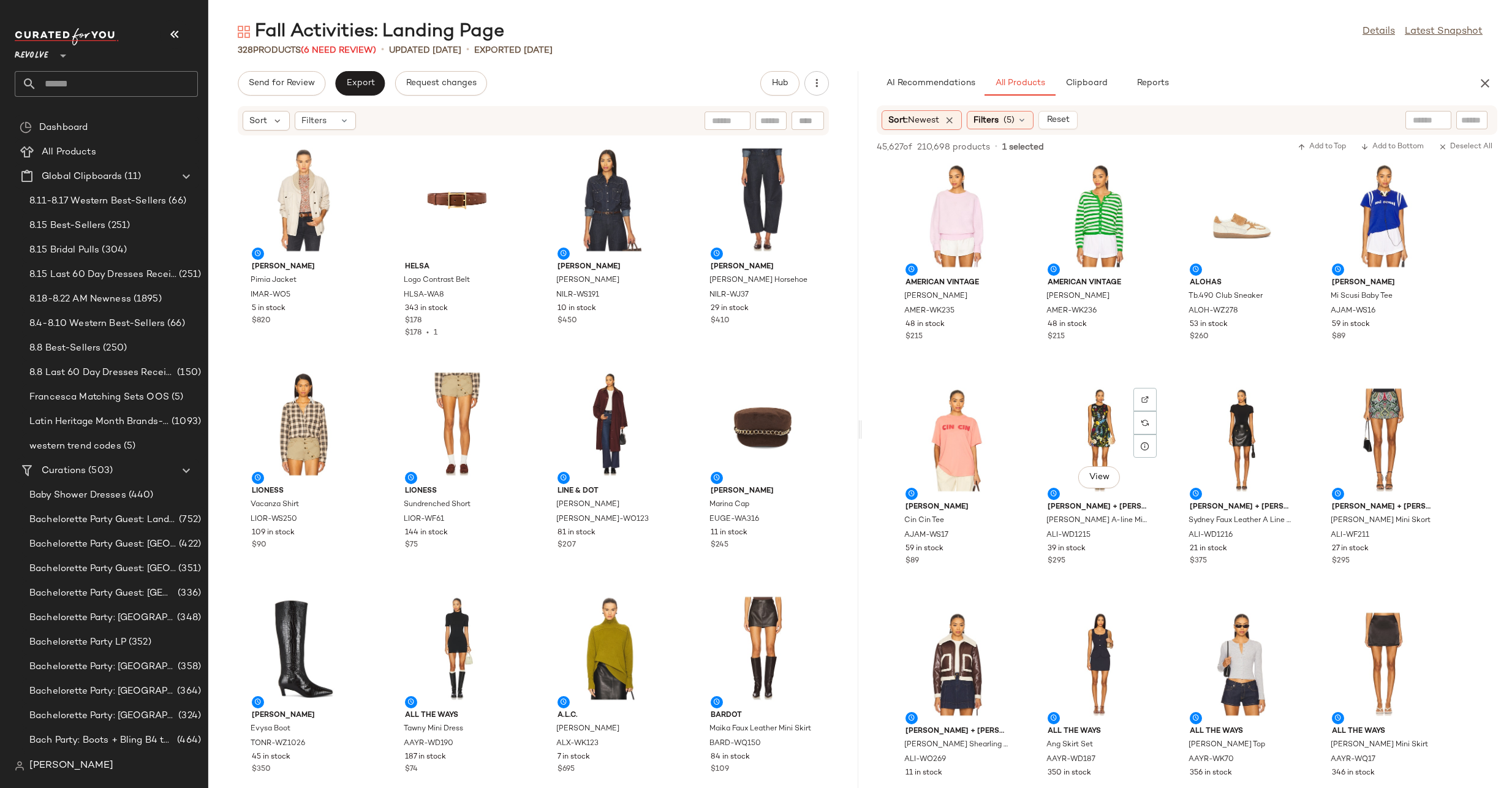
scroll to position [22423, 0]
click at [941, 651] on div "View" at bounding box center [958, 662] width 124 height 114
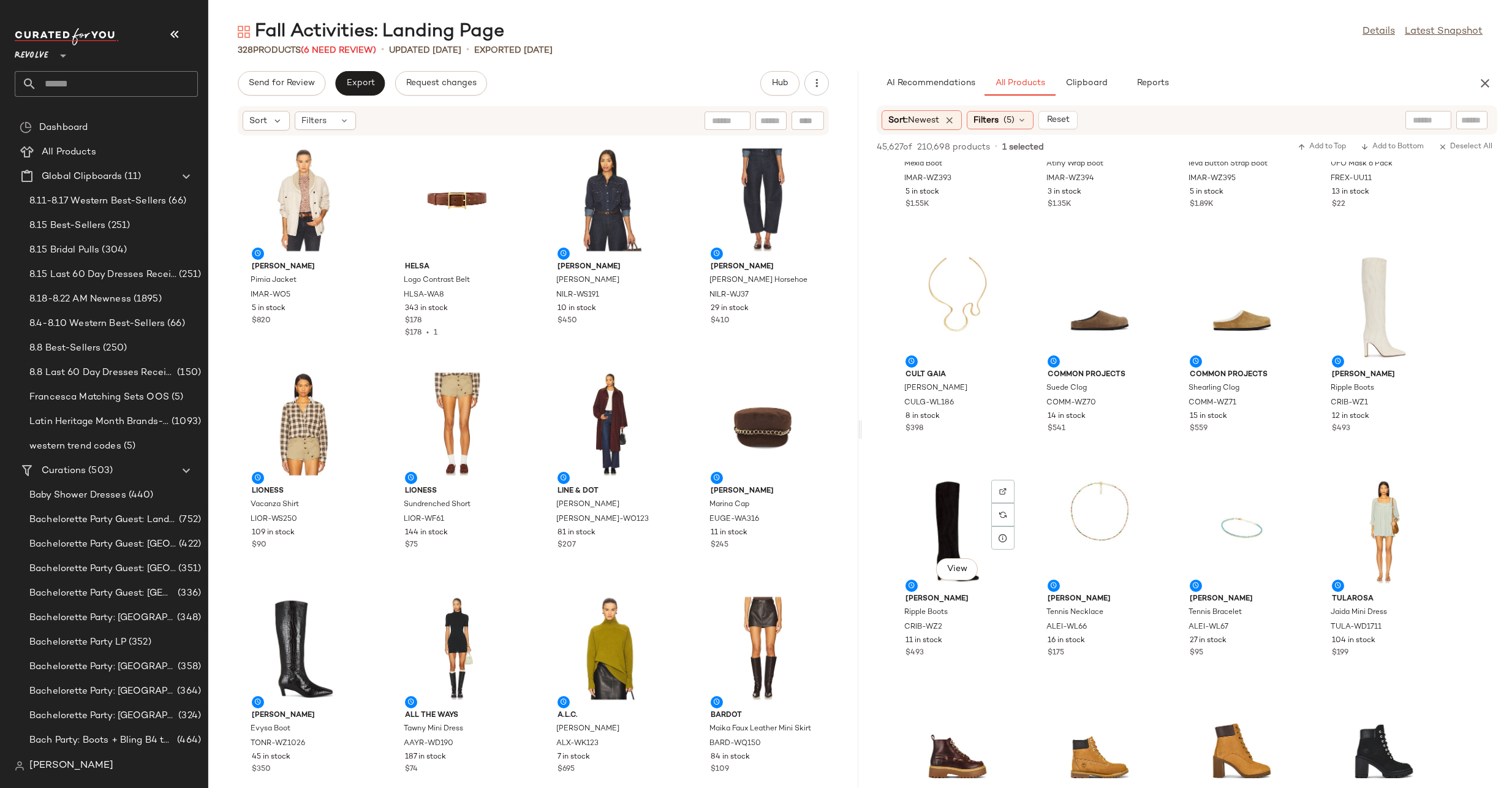
scroll to position [24456, 0]
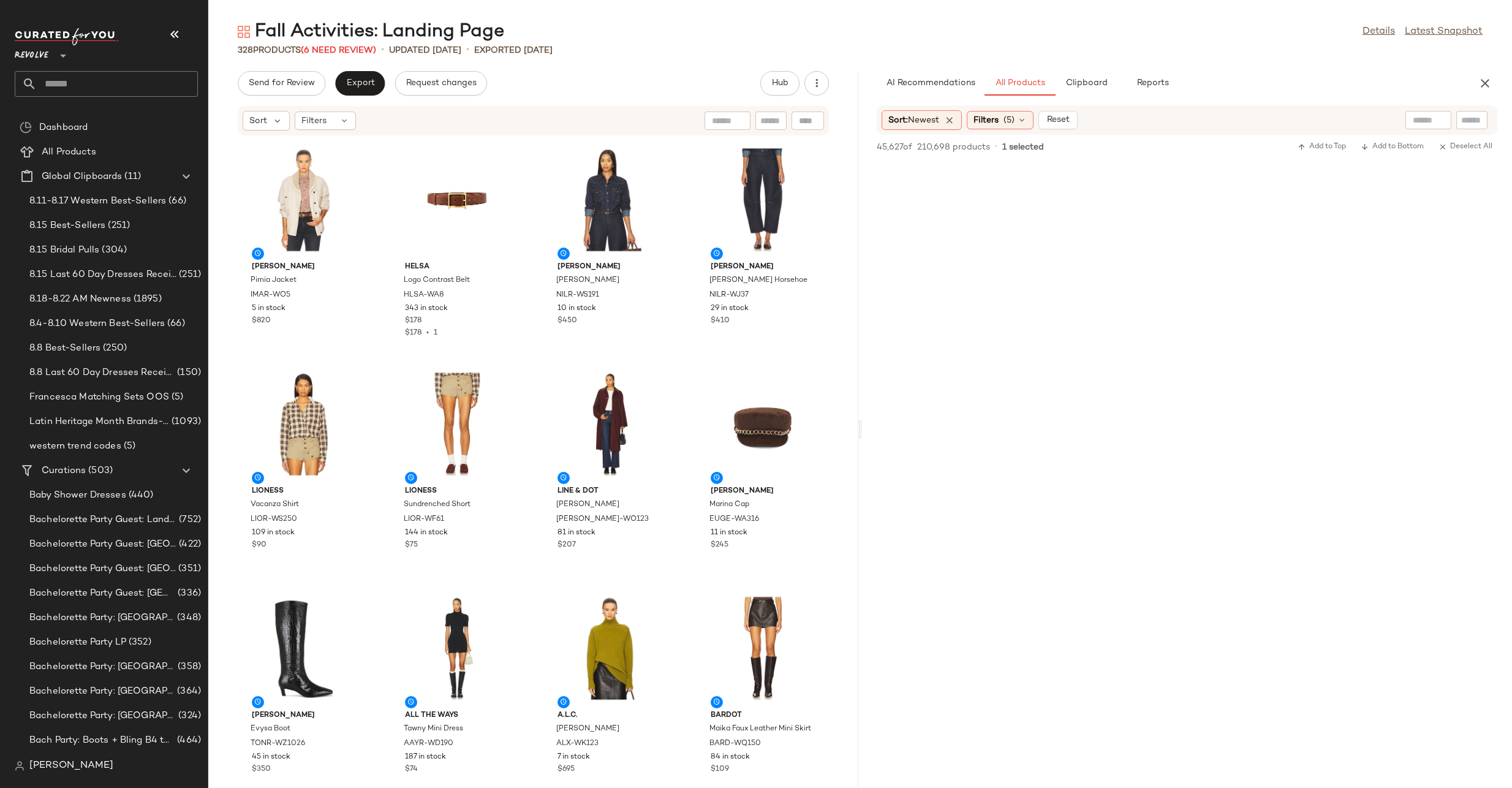
click at [368, 47] on span "(6 Need Review)" at bounding box center [339, 51] width 76 height 9
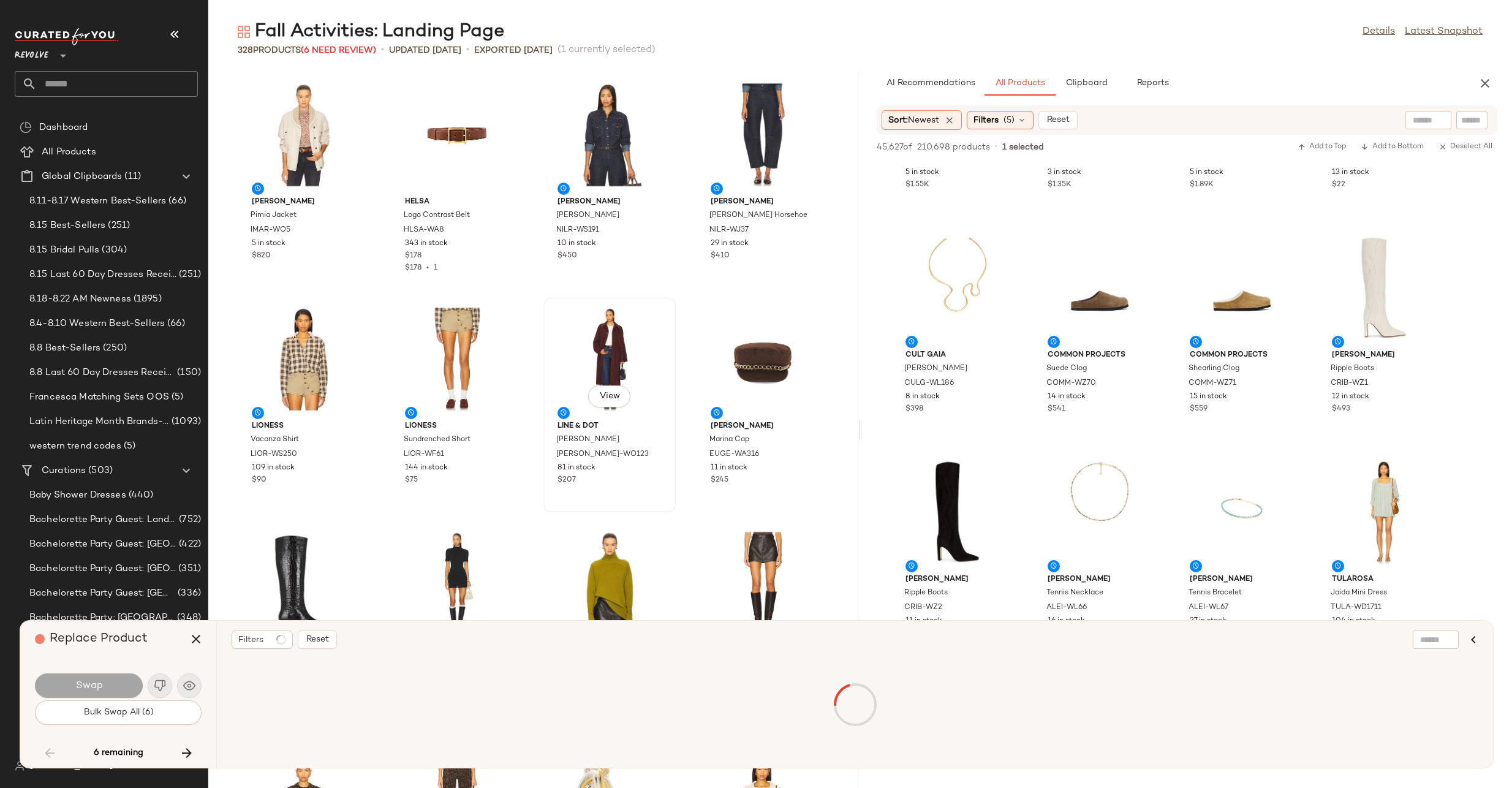
scroll to position [8072, 0]
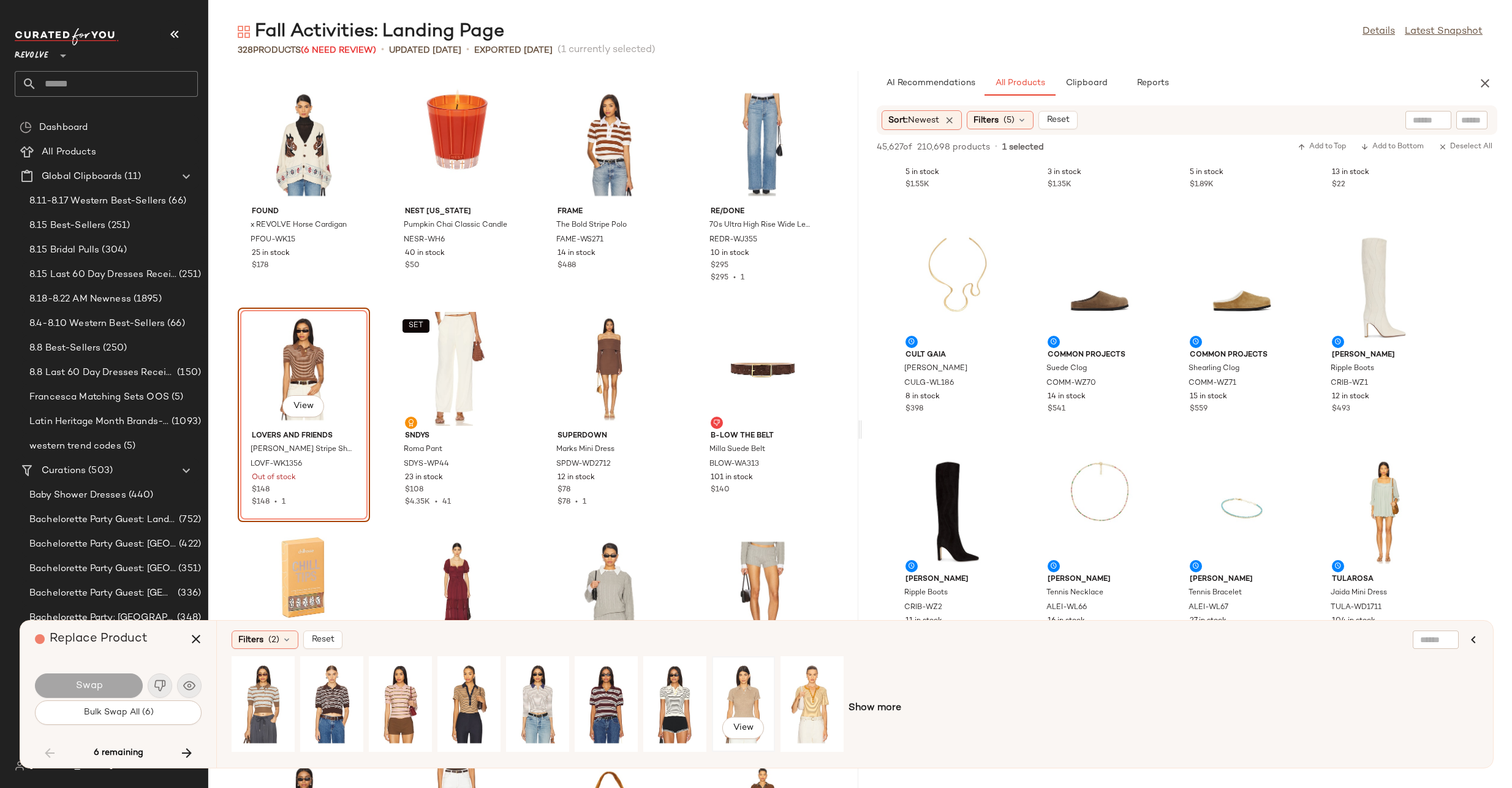
click at [737, 700] on div "View" at bounding box center [744, 704] width 55 height 87
click at [808, 682] on div "View" at bounding box center [813, 704] width 55 height 87
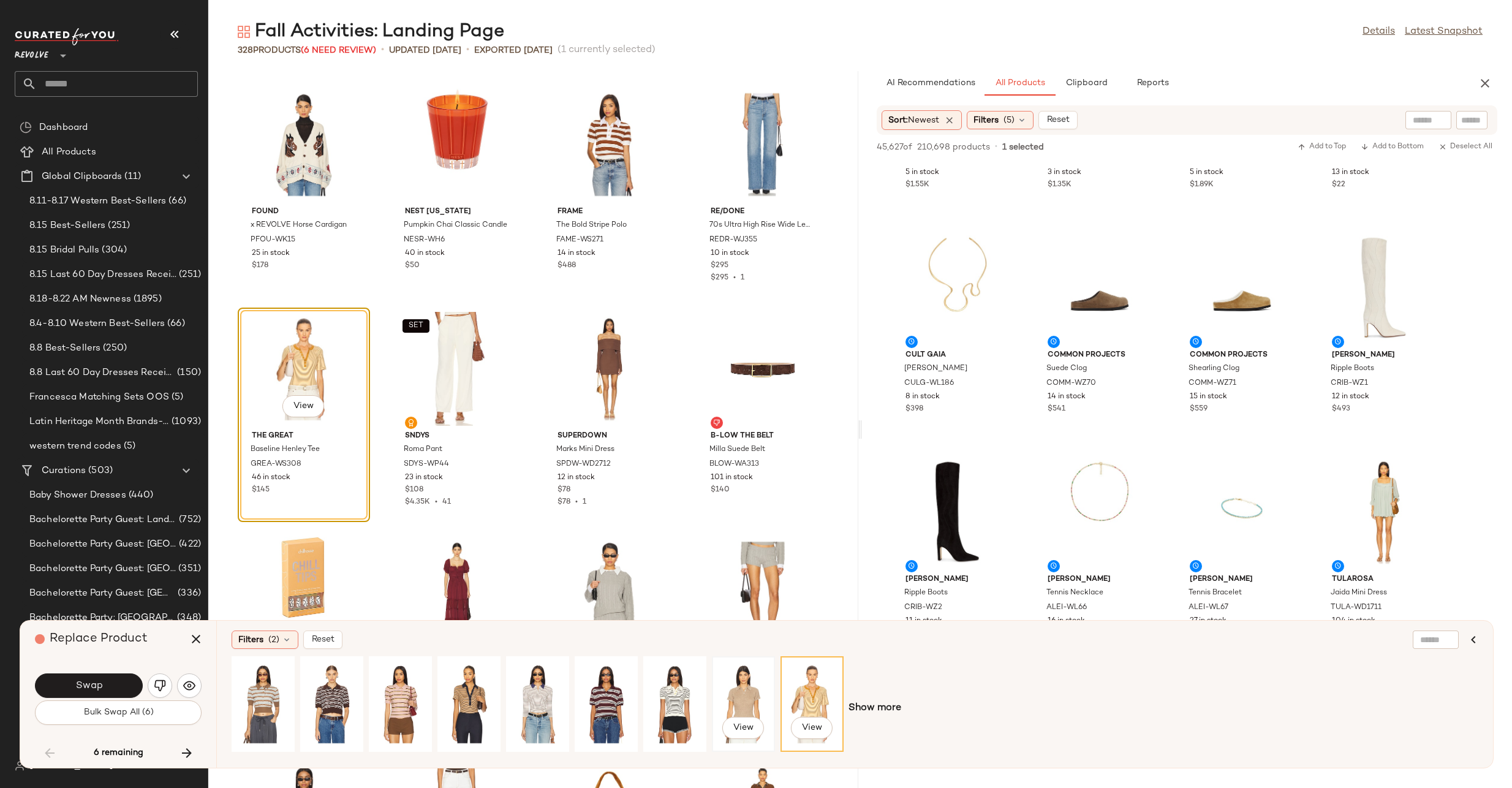
click at [729, 694] on div "View" at bounding box center [744, 704] width 55 height 87
click at [159, 680] on img "button" at bounding box center [160, 685] width 12 height 12
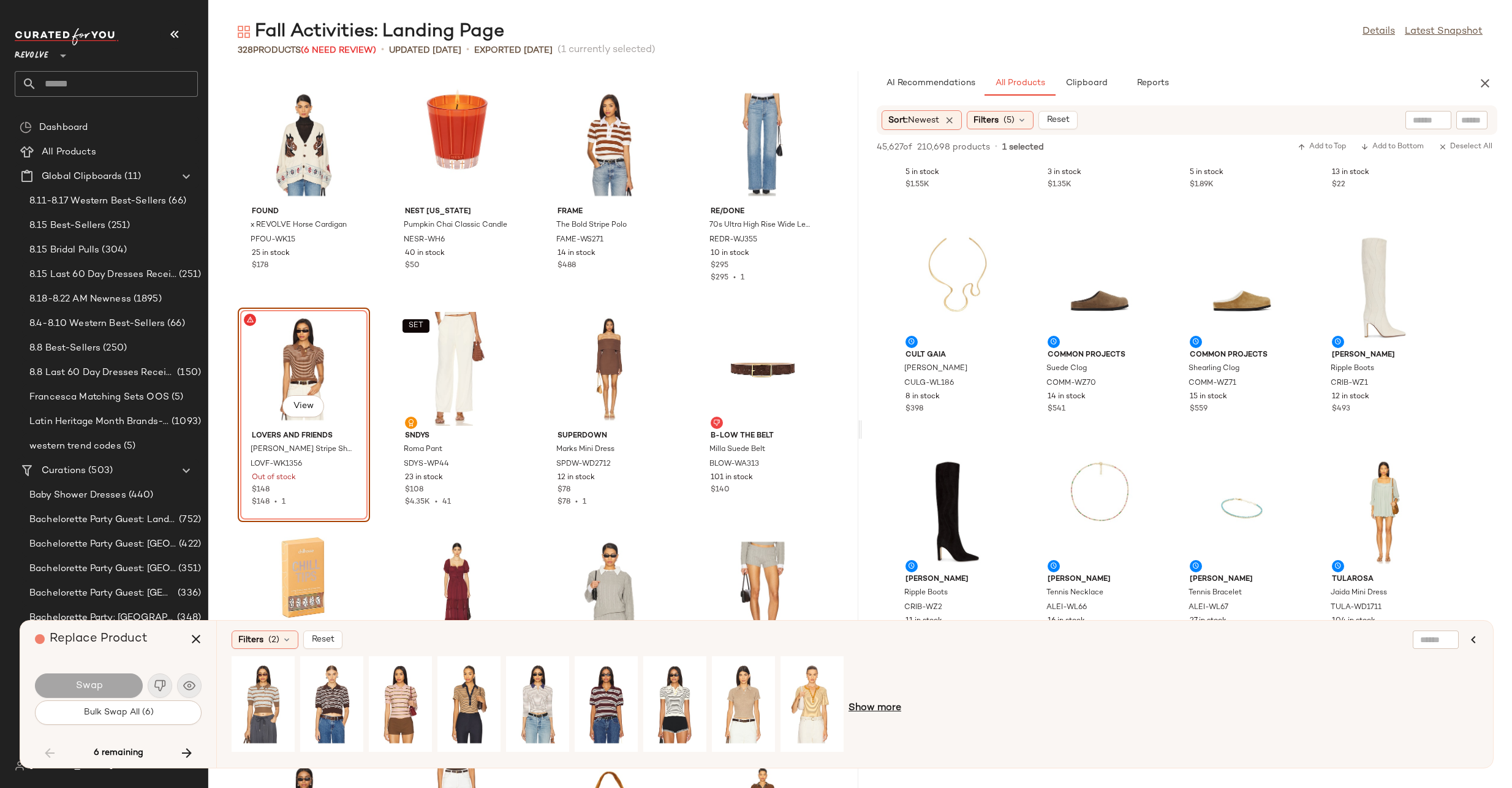
click at [876, 713] on span "Show more" at bounding box center [875, 709] width 53 height 15
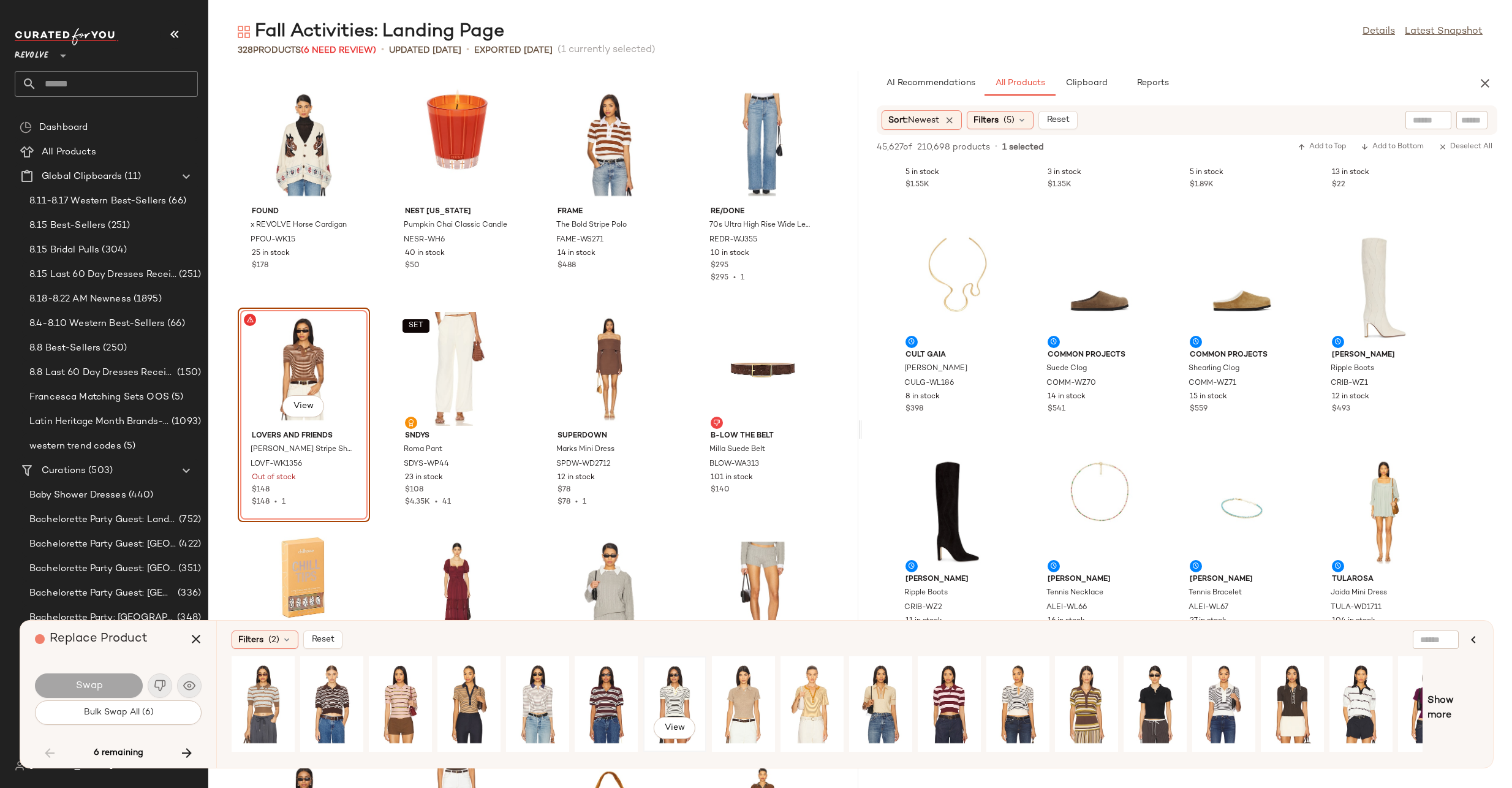
scroll to position [0, 38]
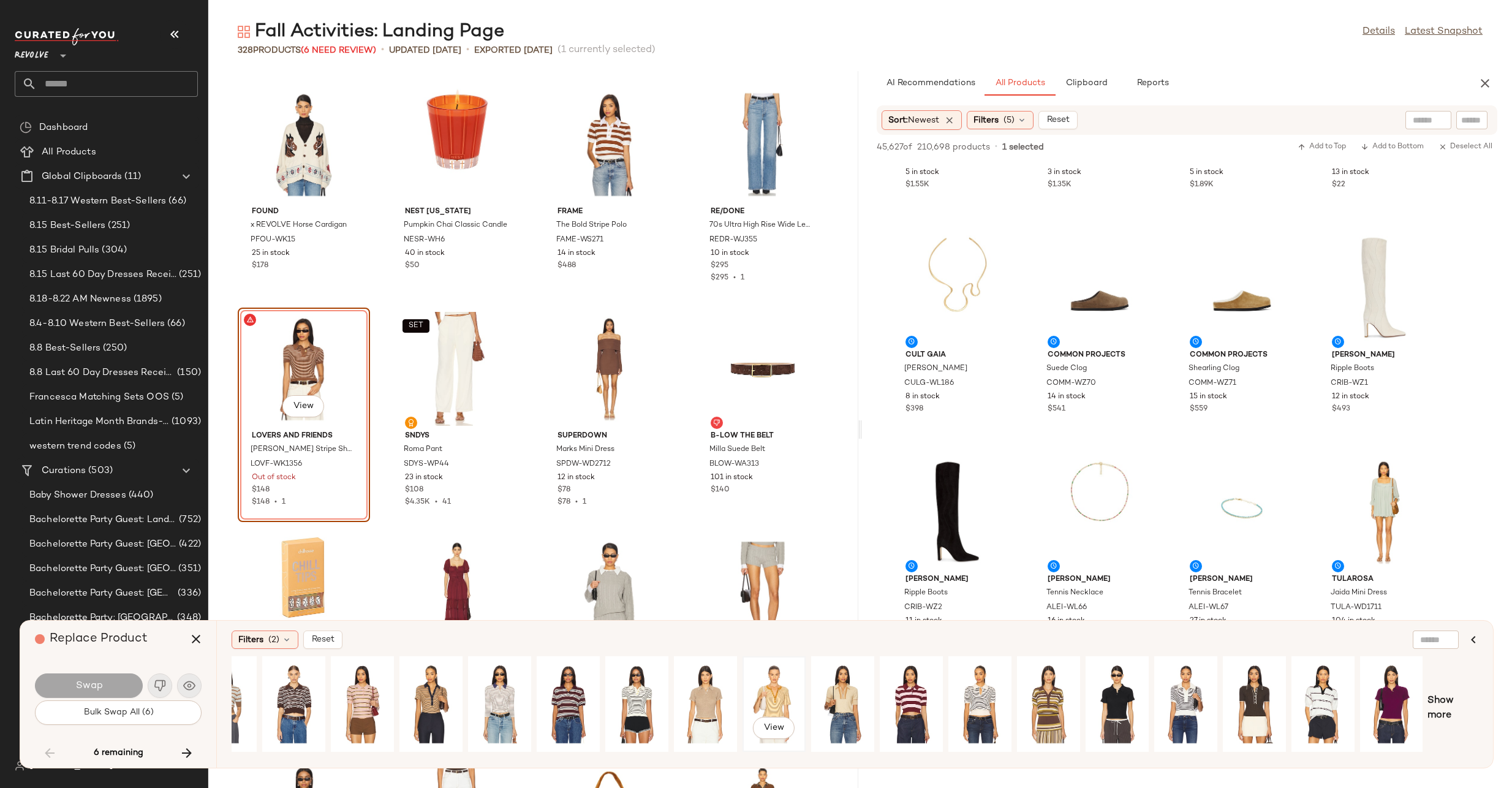
click at [765, 711] on div "View" at bounding box center [774, 704] width 55 height 87
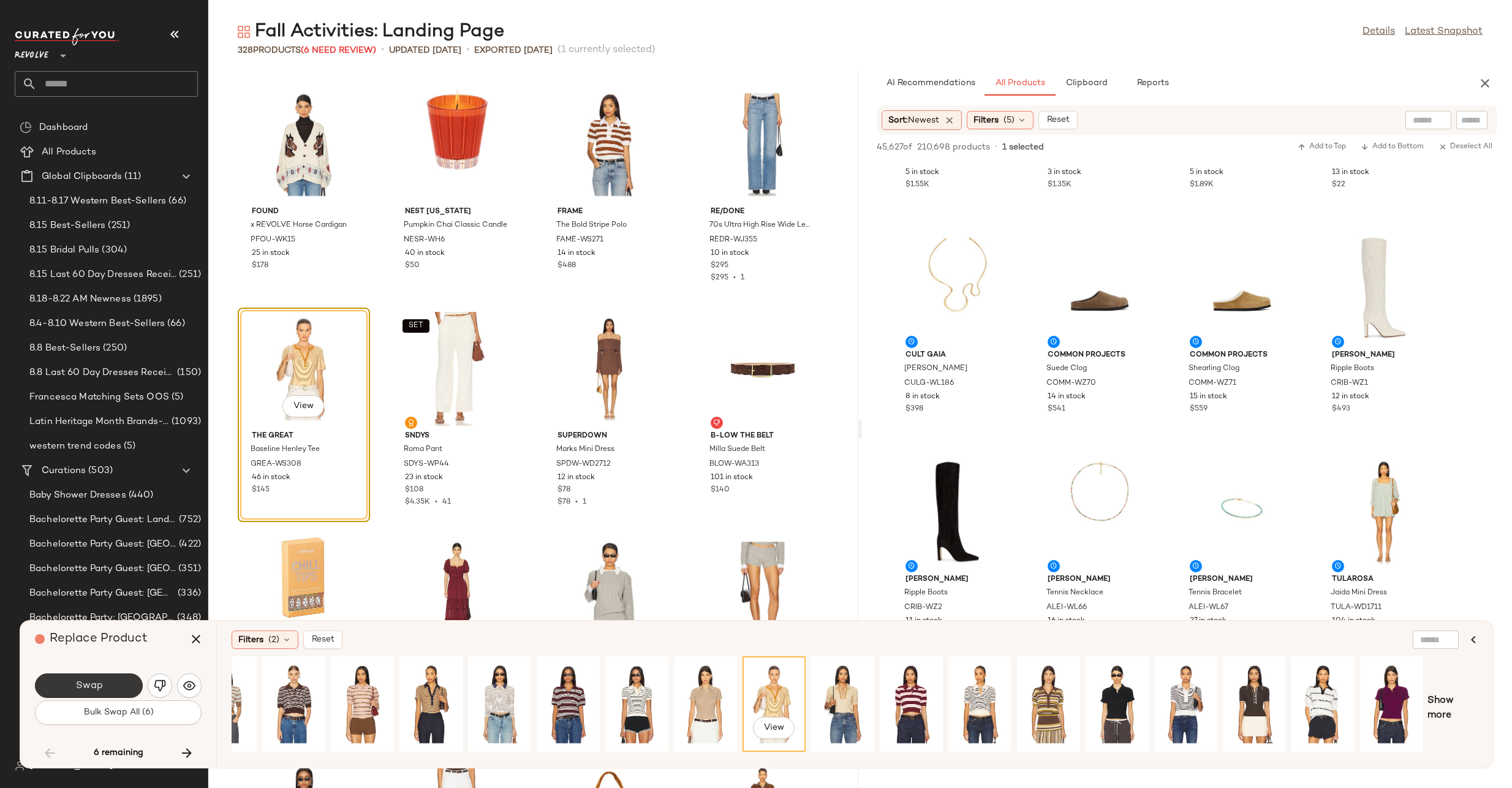
click at [111, 679] on button "Swap" at bounding box center [89, 686] width 108 height 25
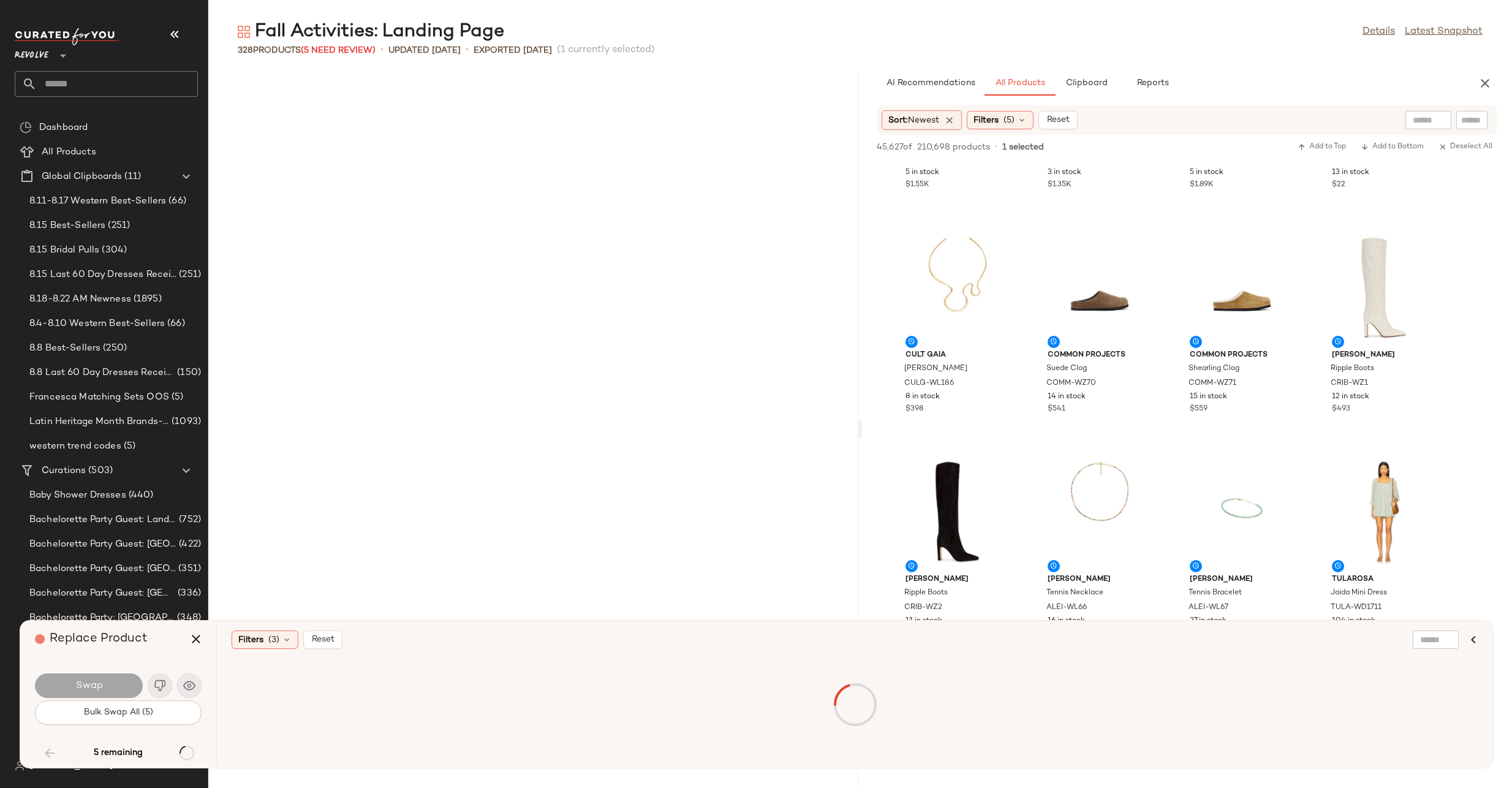
scroll to position [9641, 0]
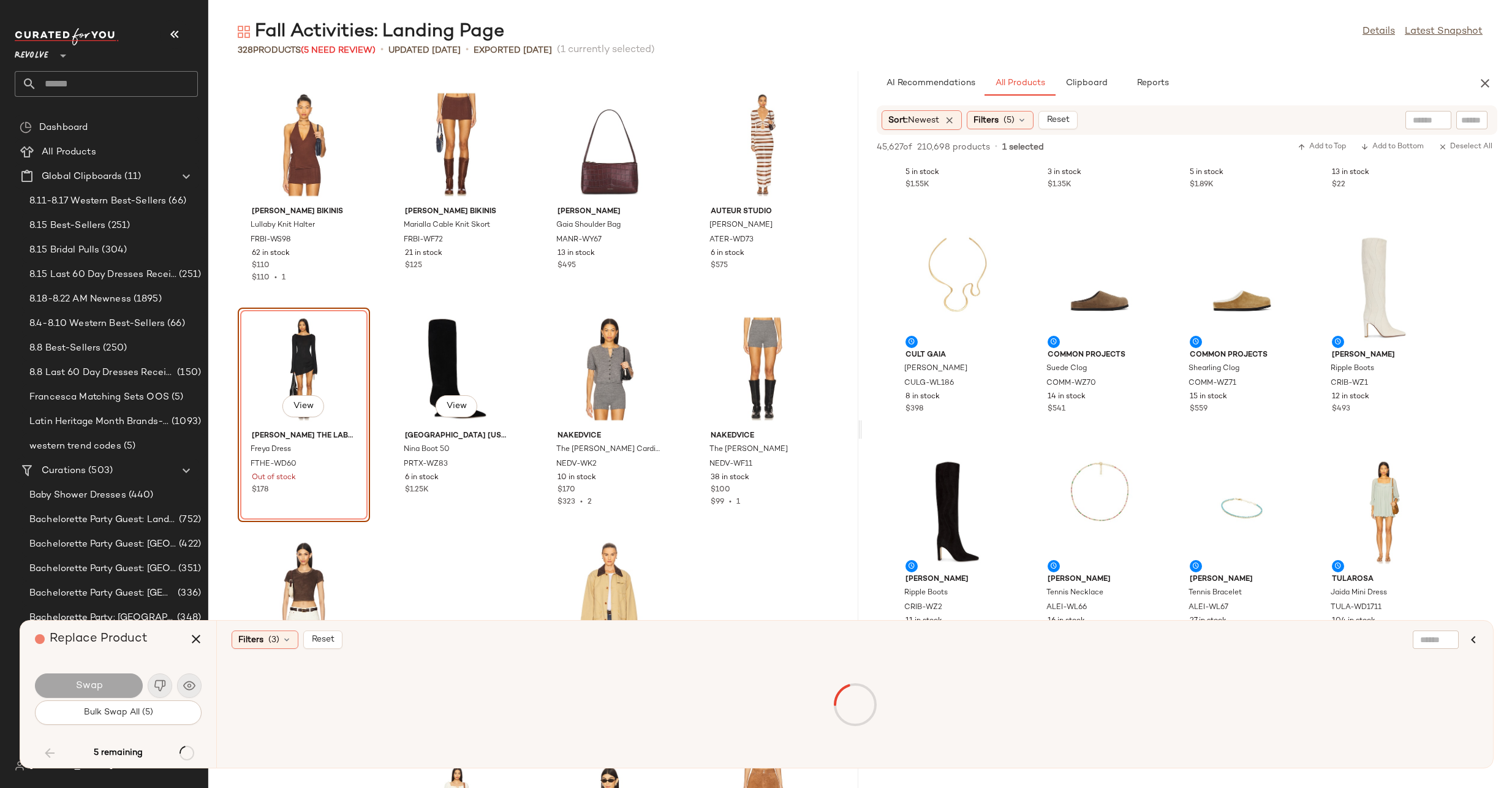
click at [448, 389] on div "View" at bounding box center [457, 369] width 124 height 114
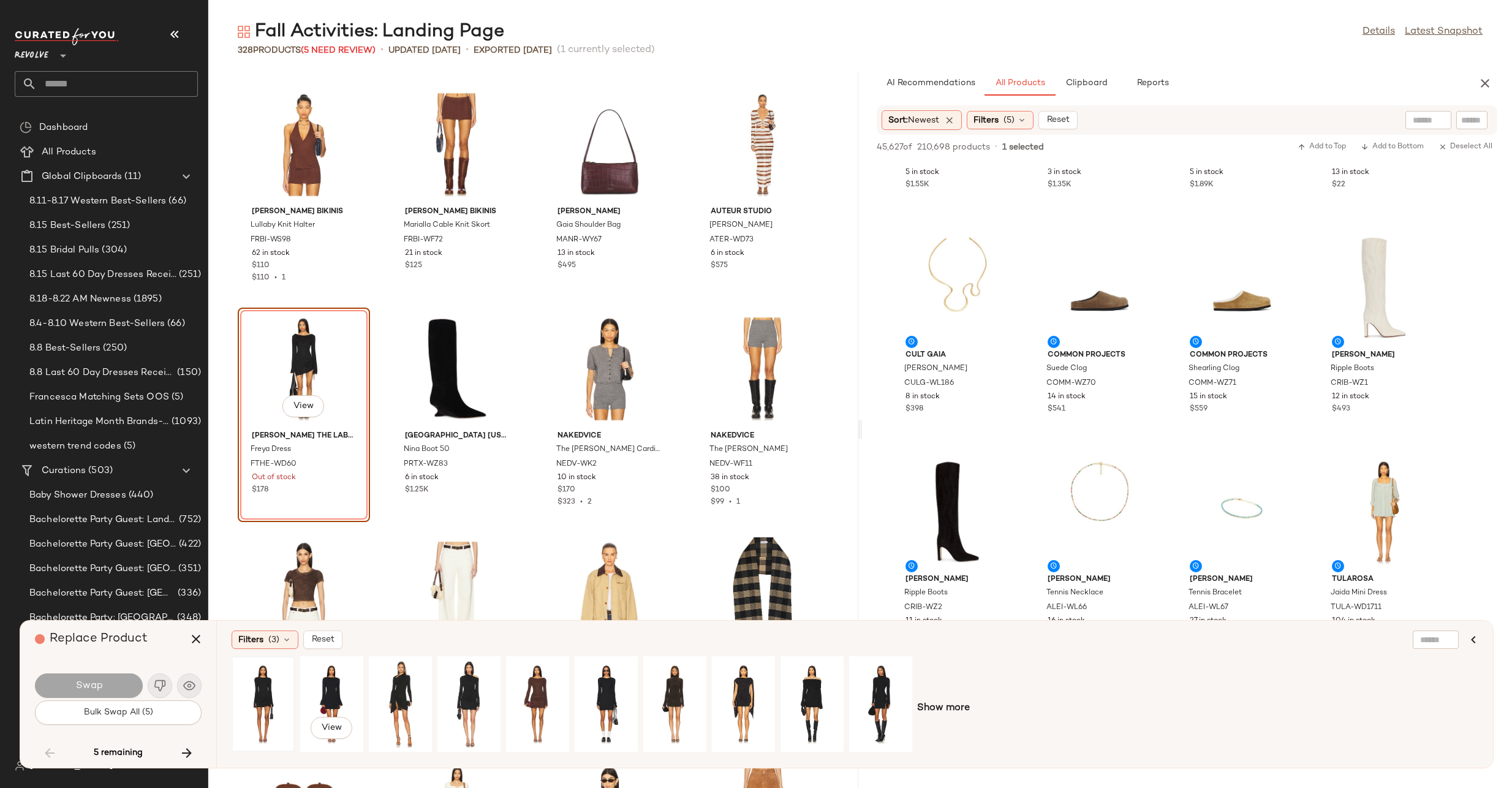
click at [266, 682] on div at bounding box center [263, 704] width 55 height 87
click at [111, 682] on button "Swap" at bounding box center [89, 686] width 108 height 25
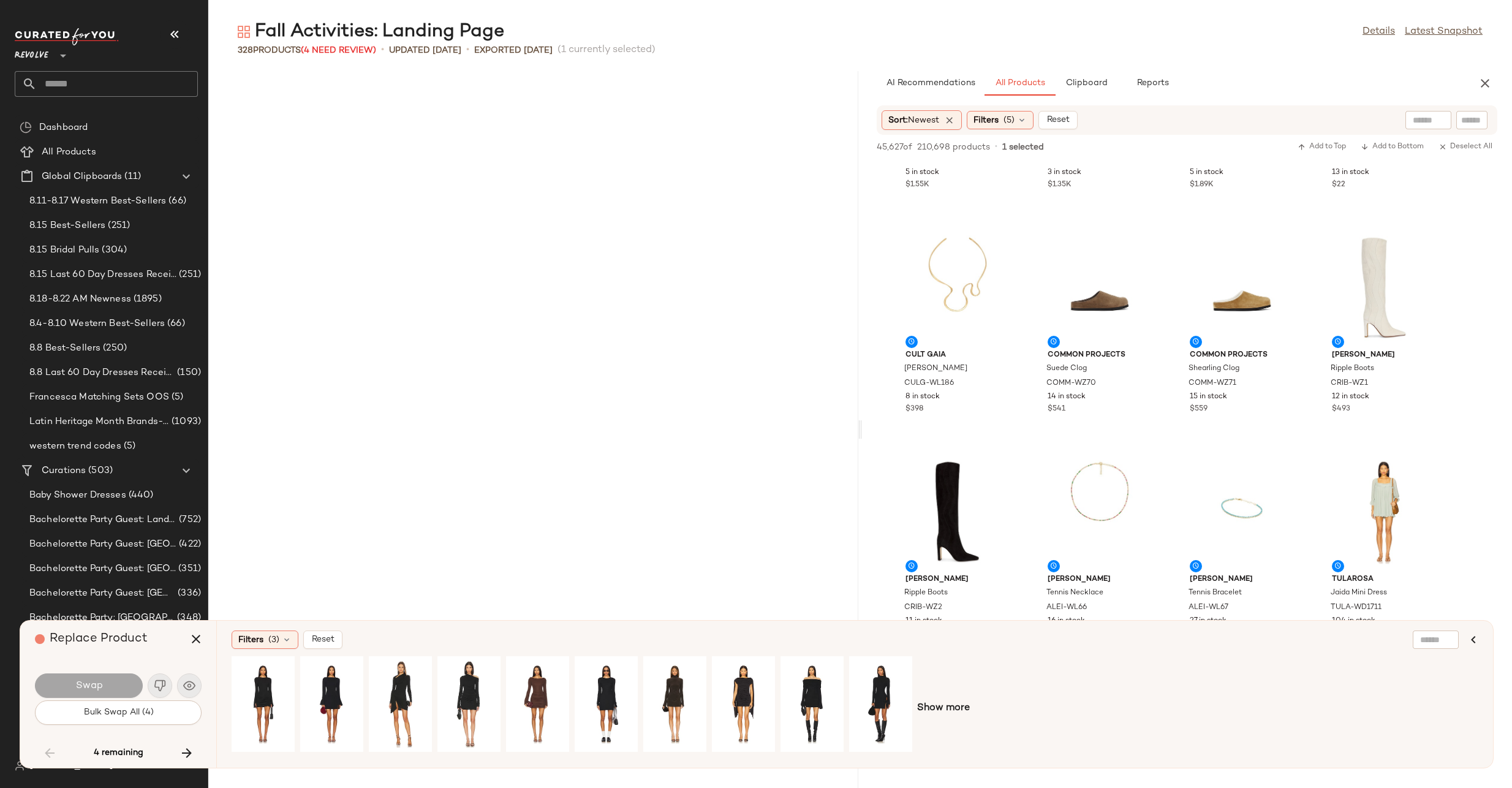
scroll to position [10987, 0]
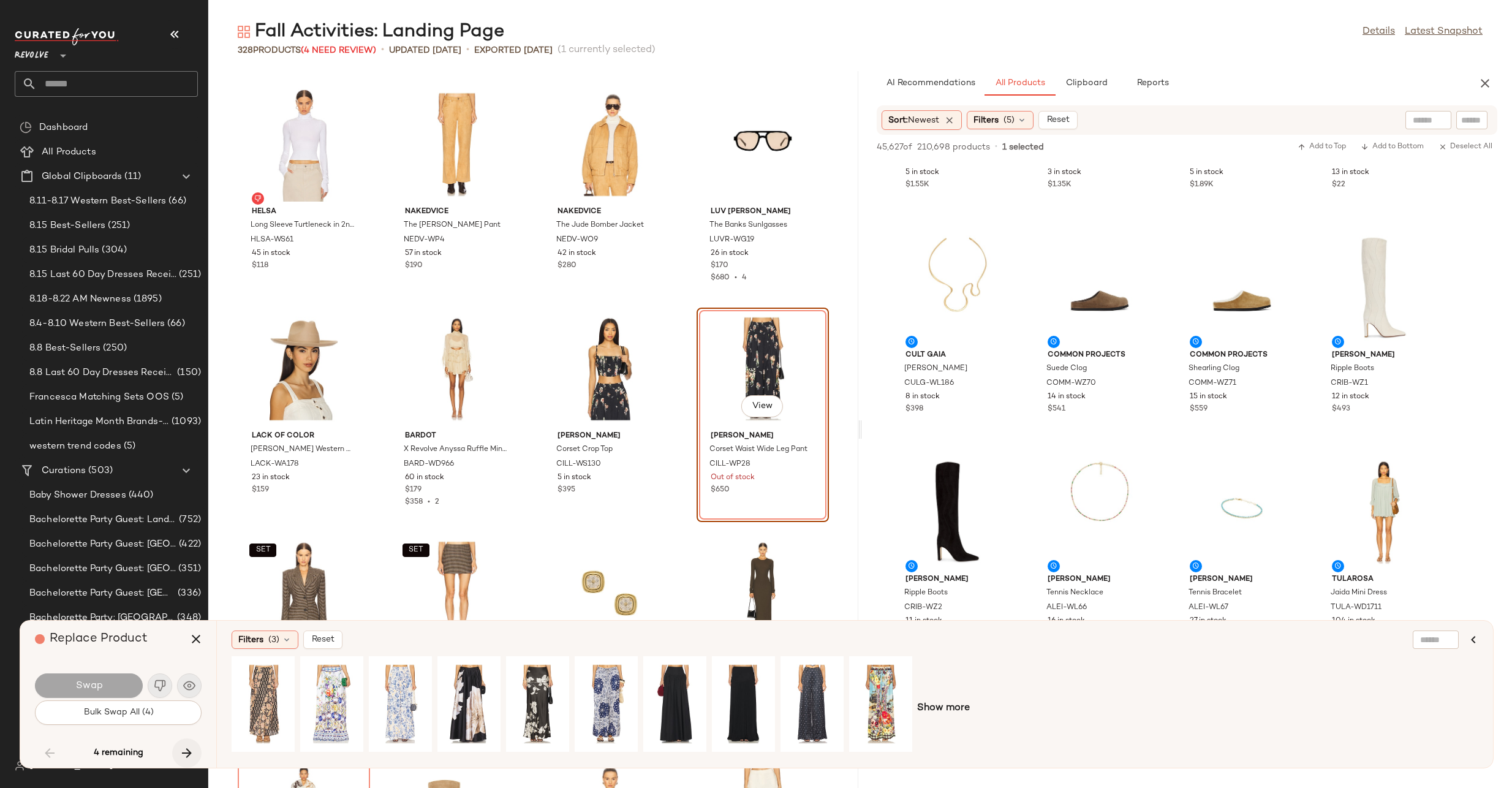
click at [185, 755] on icon "button" at bounding box center [187, 753] width 15 height 15
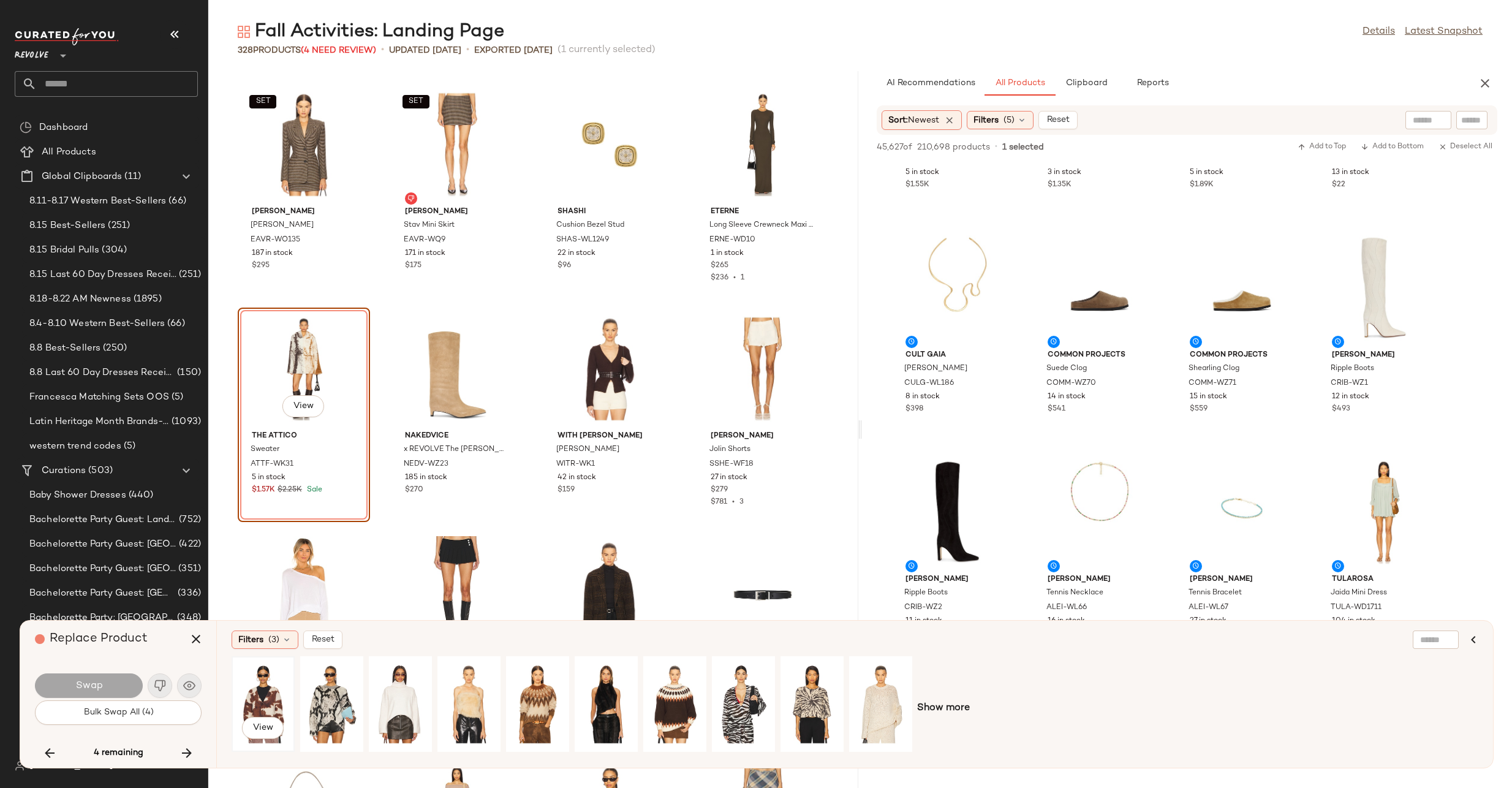
click at [260, 681] on div "View" at bounding box center [263, 704] width 55 height 87
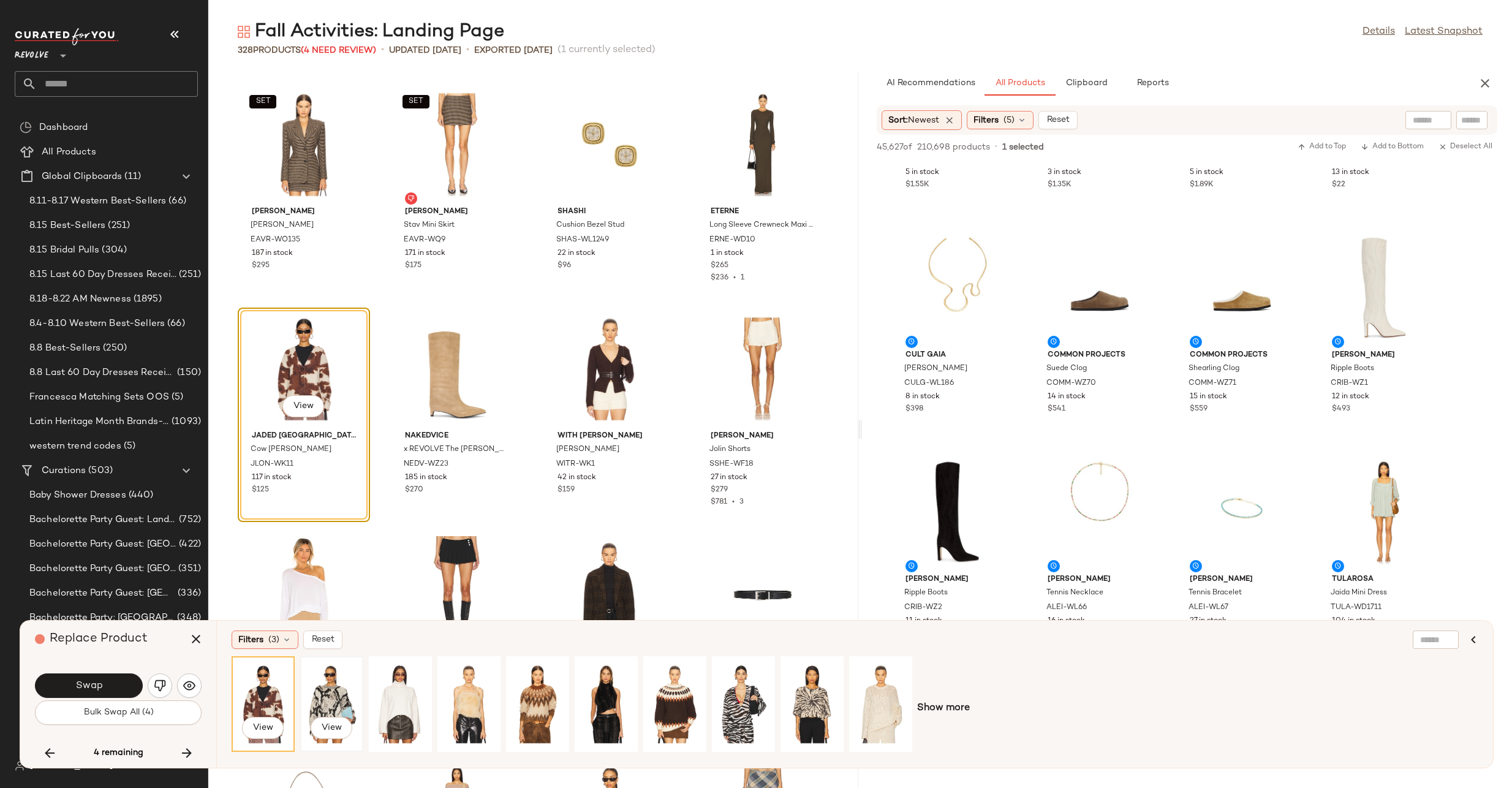
click at [325, 684] on div "View" at bounding box center [332, 704] width 55 height 87
click at [254, 686] on div "View" at bounding box center [263, 704] width 55 height 87
click at [107, 682] on button "Swap" at bounding box center [89, 686] width 108 height 25
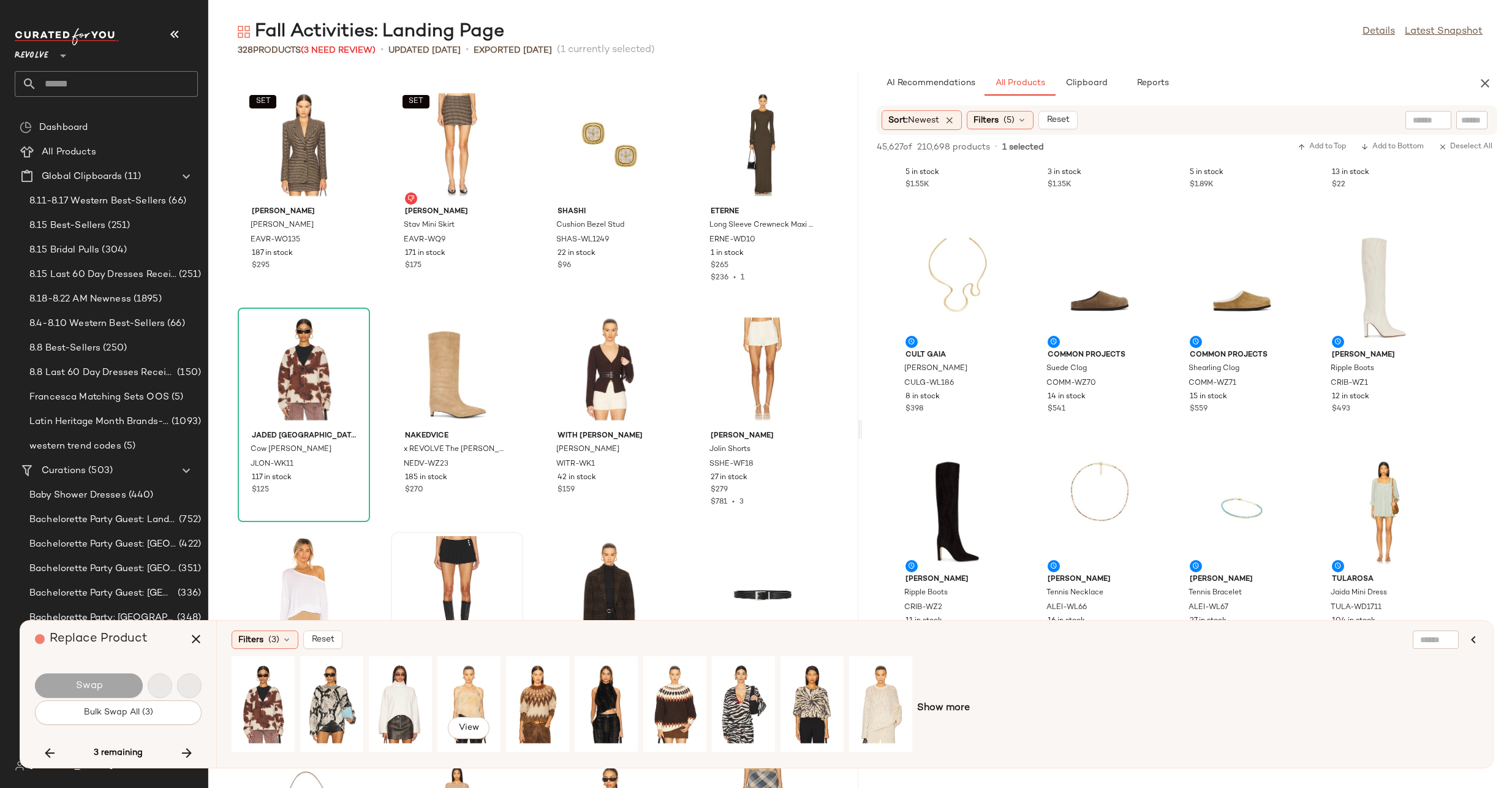
scroll to position [12781, 0]
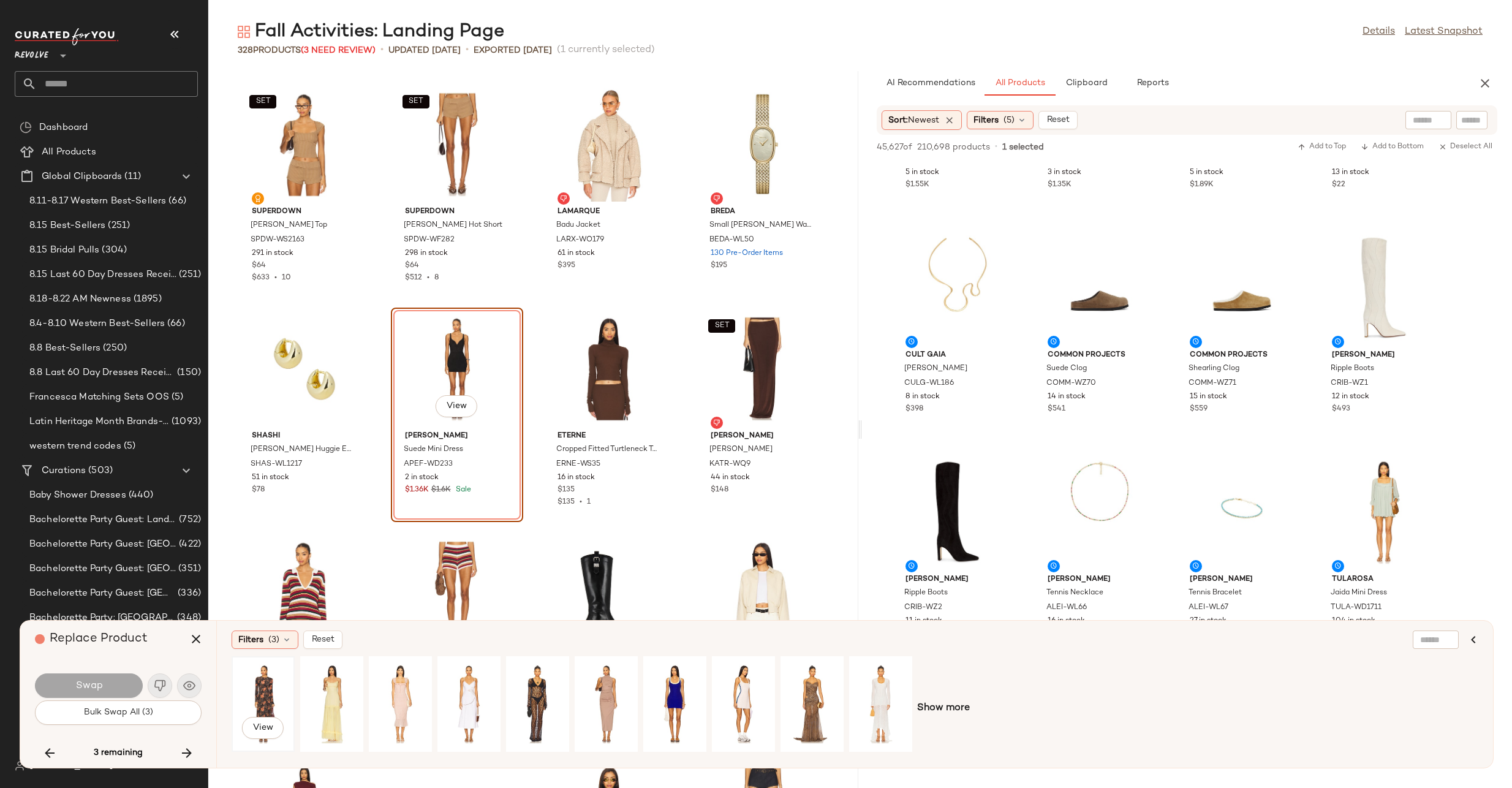
click at [261, 691] on div "View" at bounding box center [263, 704] width 55 height 87
click at [111, 676] on button "Swap" at bounding box center [89, 686] width 108 height 25
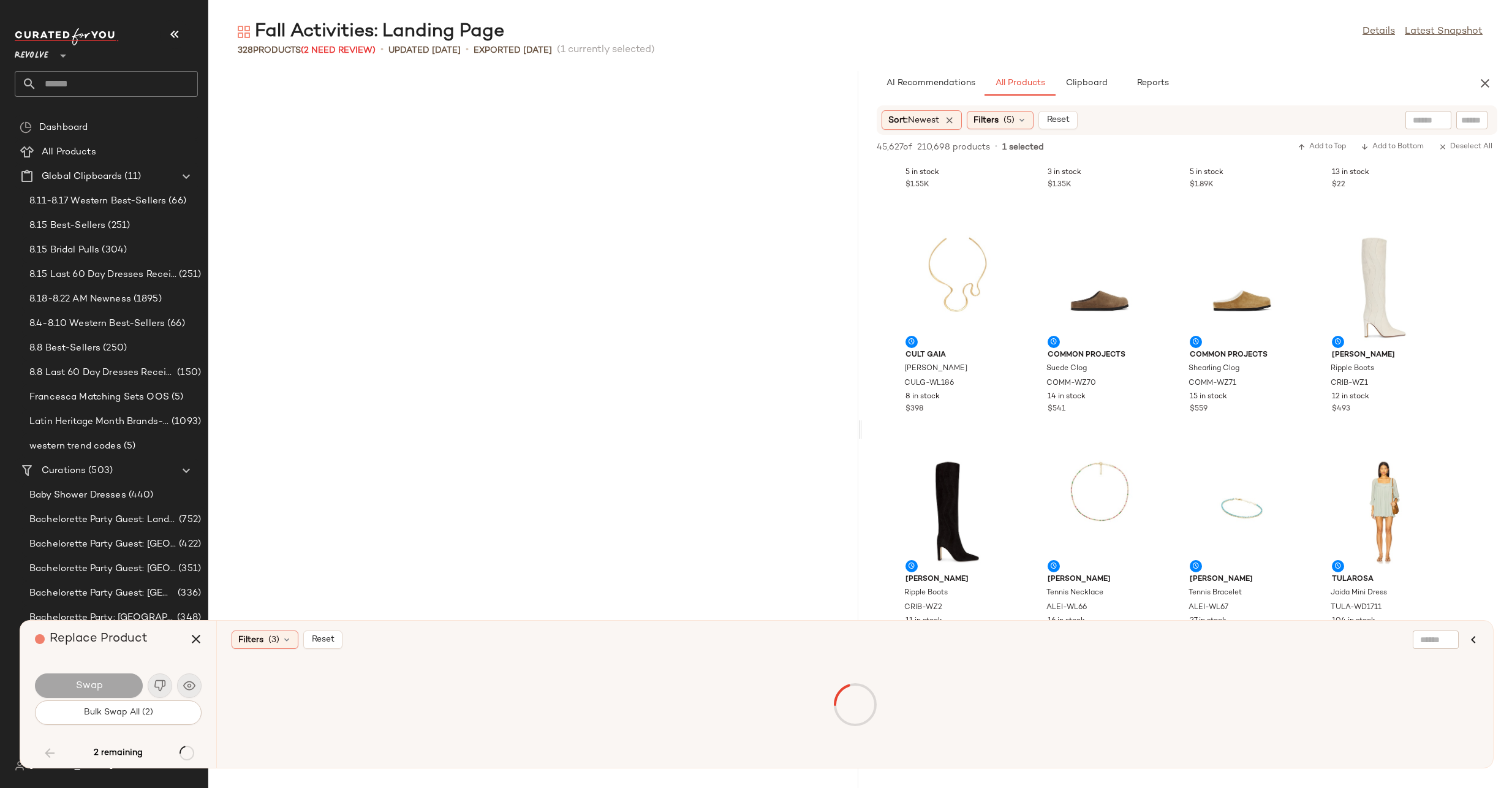
scroll to position [10987, 0]
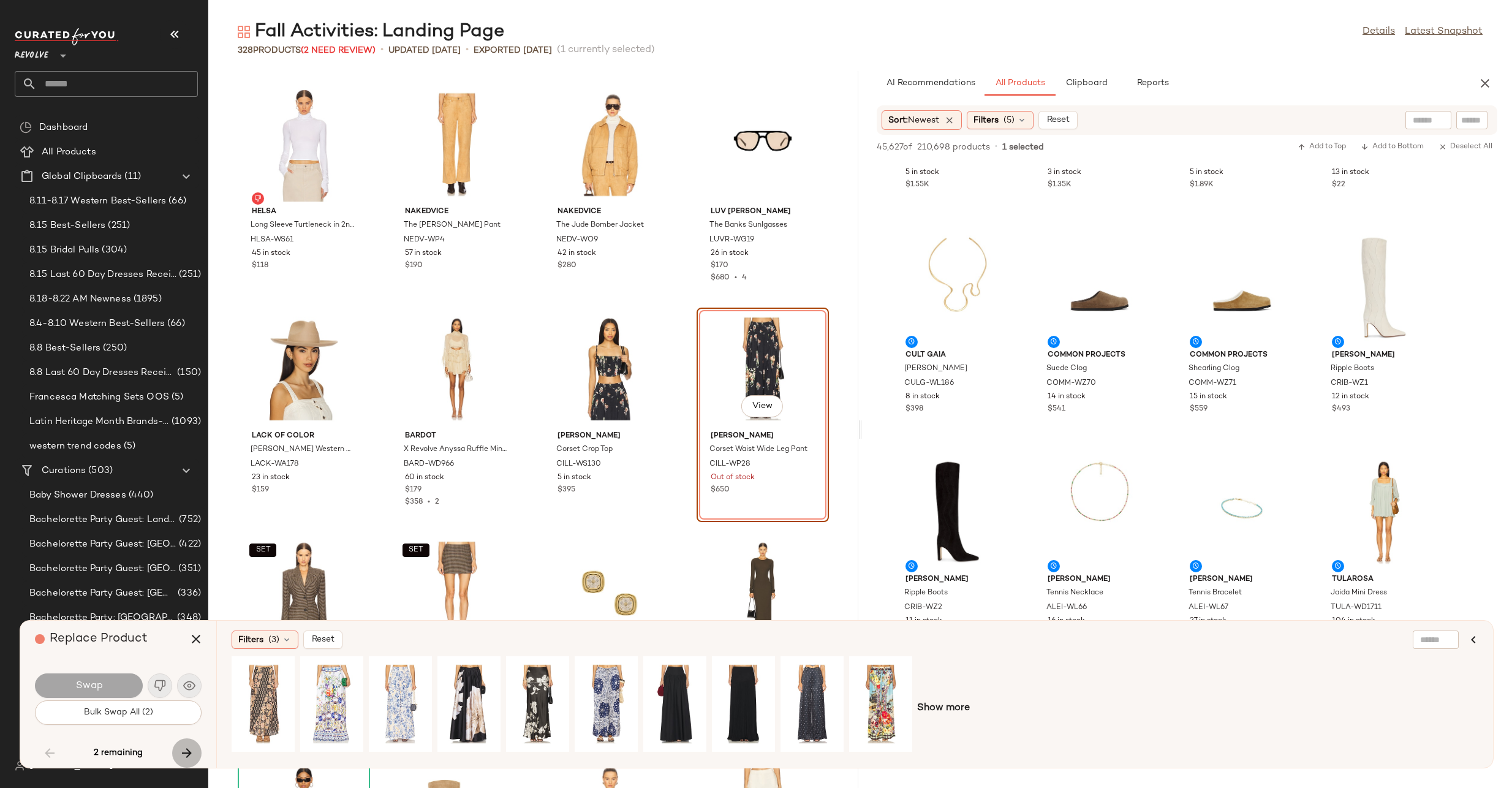
click at [180, 754] on icon "button" at bounding box center [187, 753] width 15 height 15
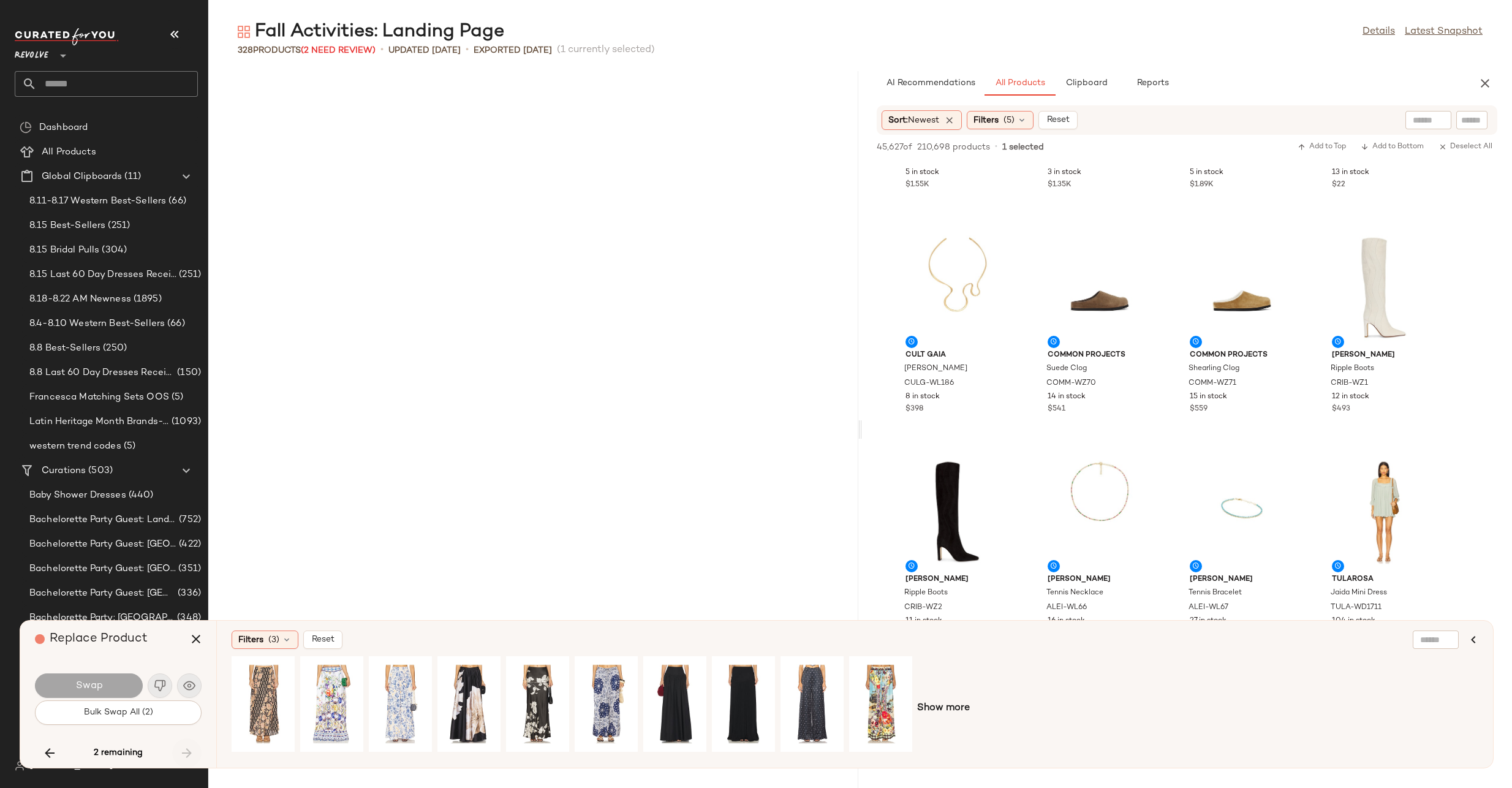
scroll to position [17672, 0]
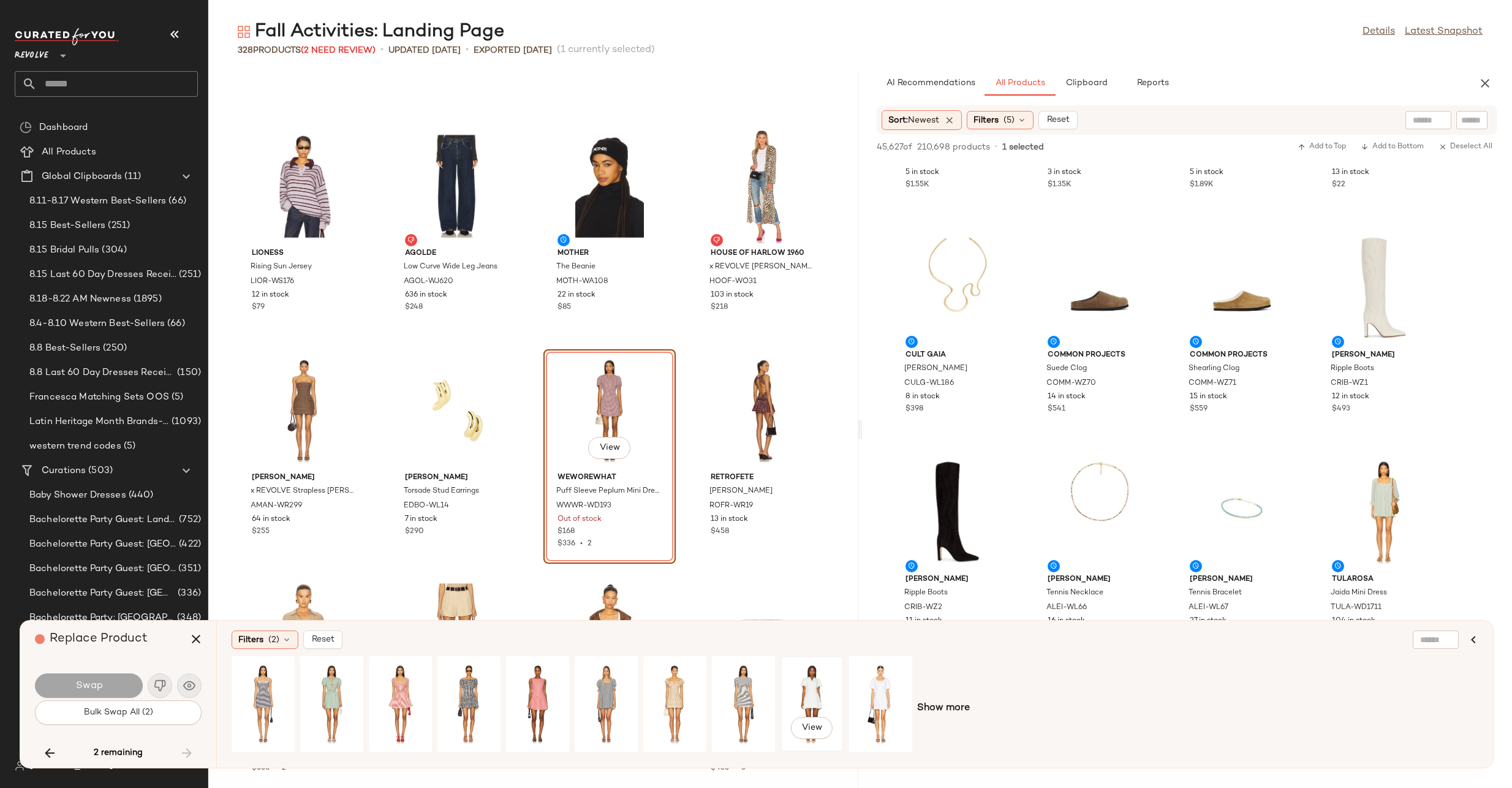
click at [837, 703] on div "View" at bounding box center [813, 704] width 55 height 87
click at [126, 675] on button "Swap" at bounding box center [89, 686] width 108 height 25
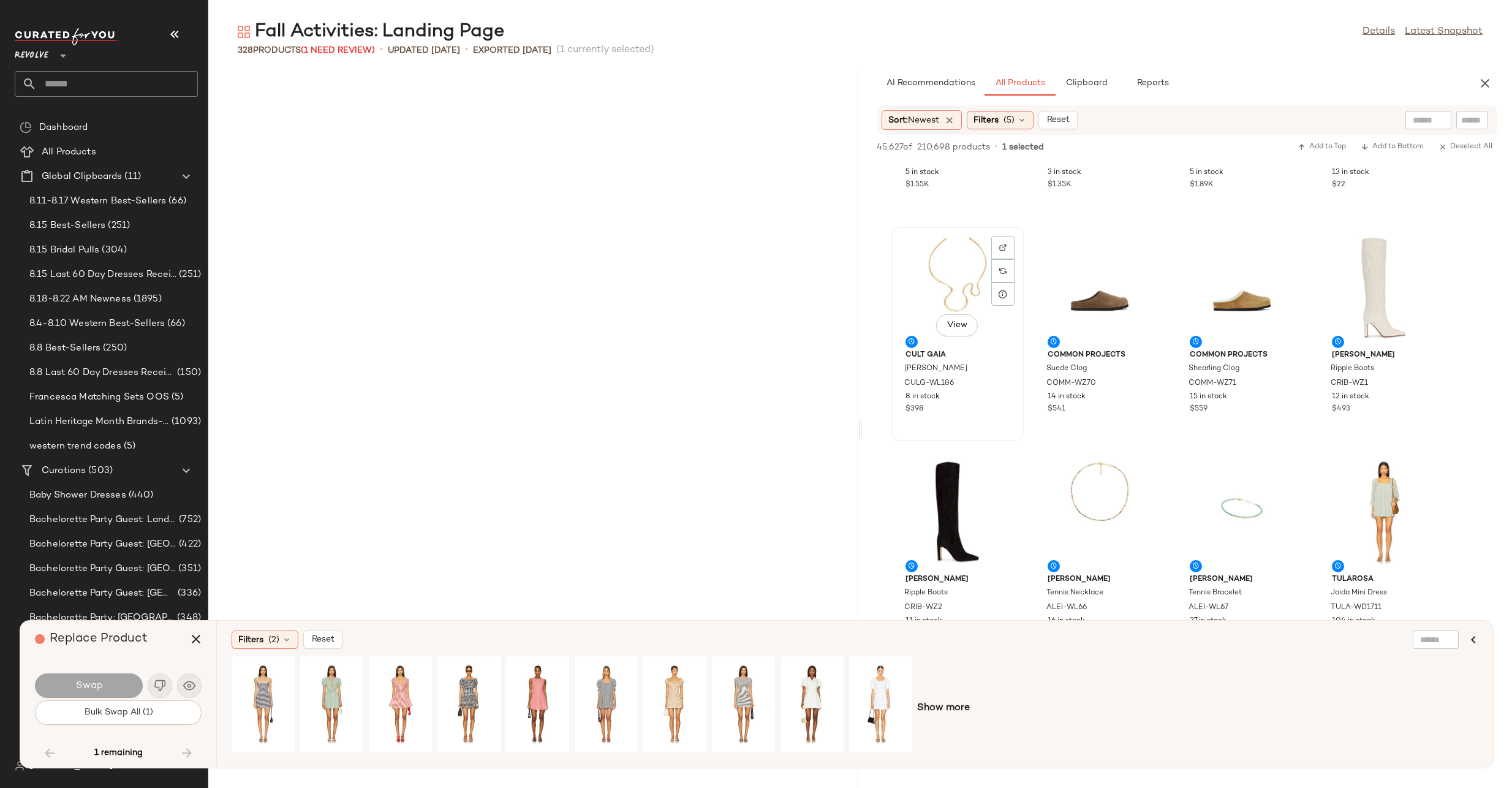
scroll to position [10987, 0]
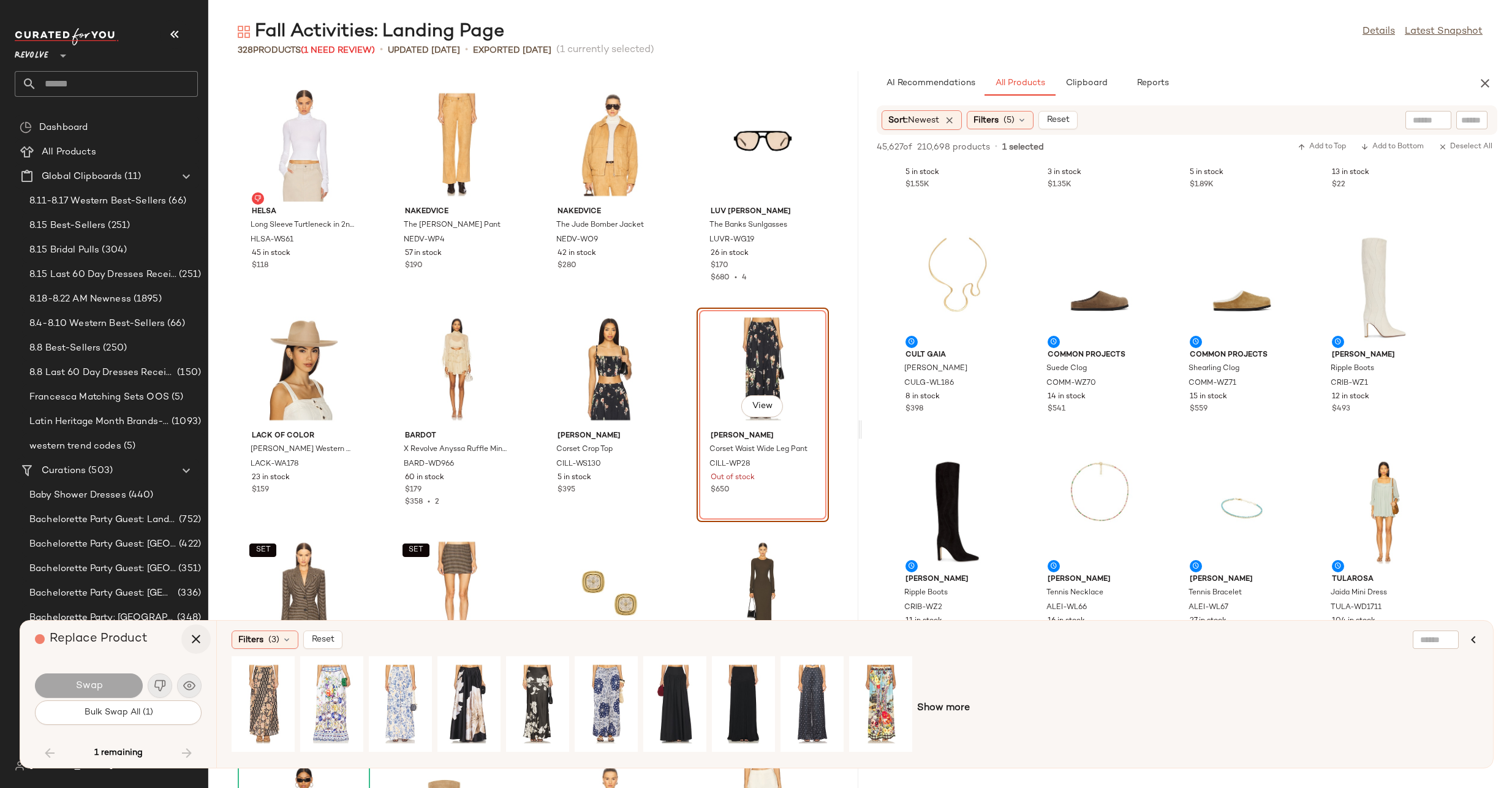
click at [193, 641] on icon "button" at bounding box center [196, 639] width 15 height 15
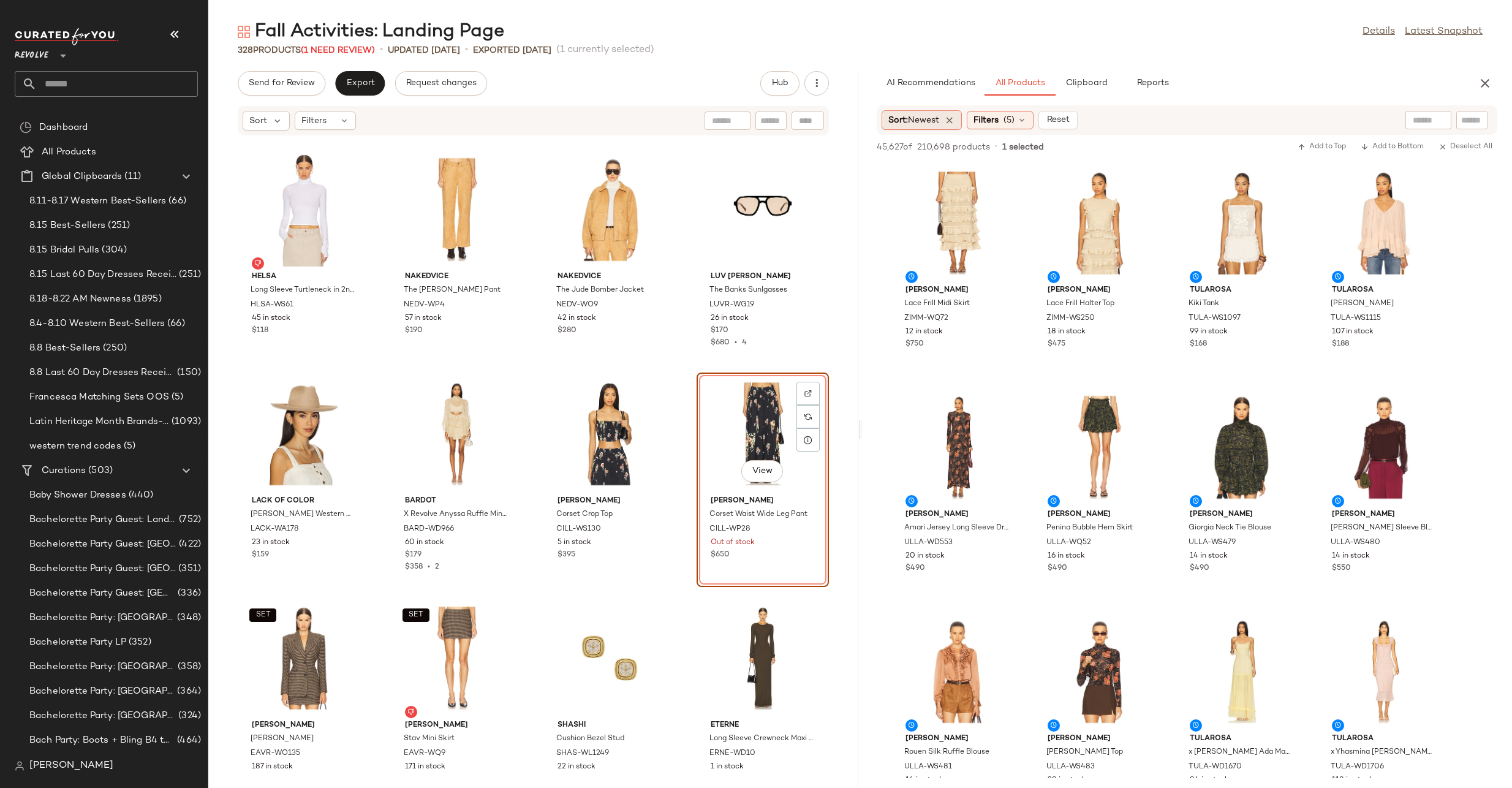
click at [956, 113] on div "Sort: Newest" at bounding box center [922, 120] width 80 height 20
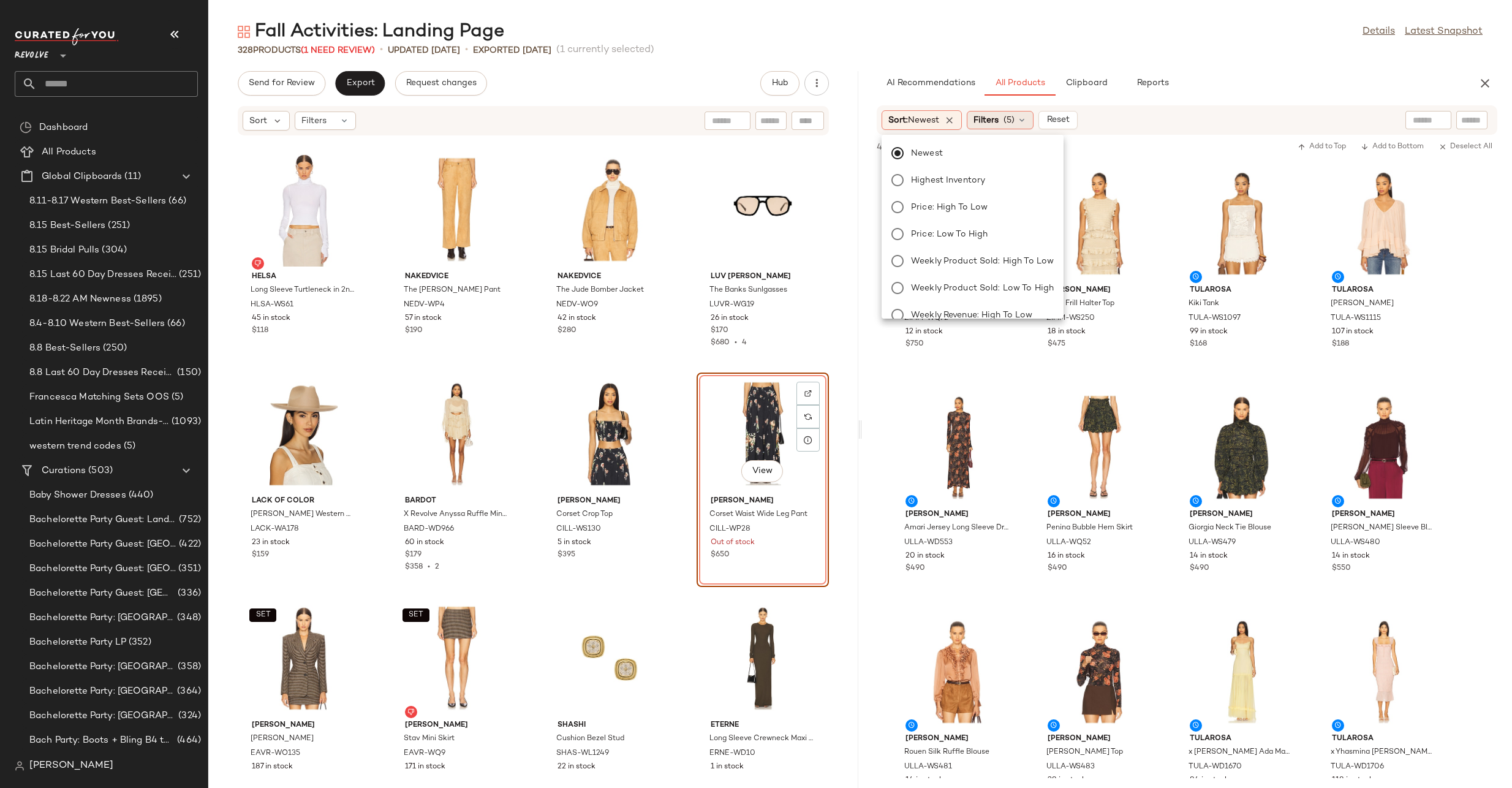
click at [1024, 121] on icon at bounding box center [1022, 120] width 9 height 9
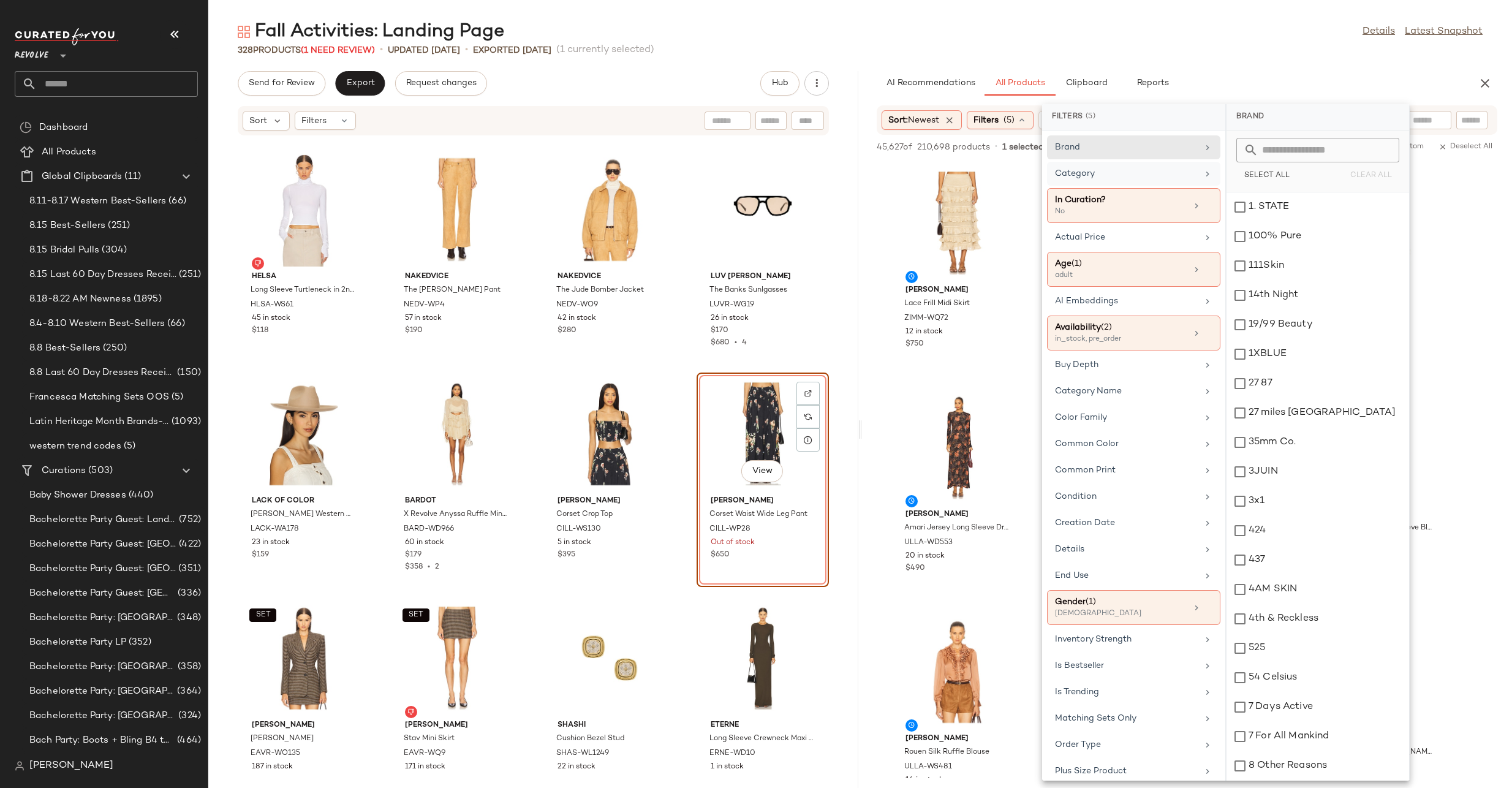
click at [1205, 177] on icon at bounding box center [1207, 174] width 9 height 9
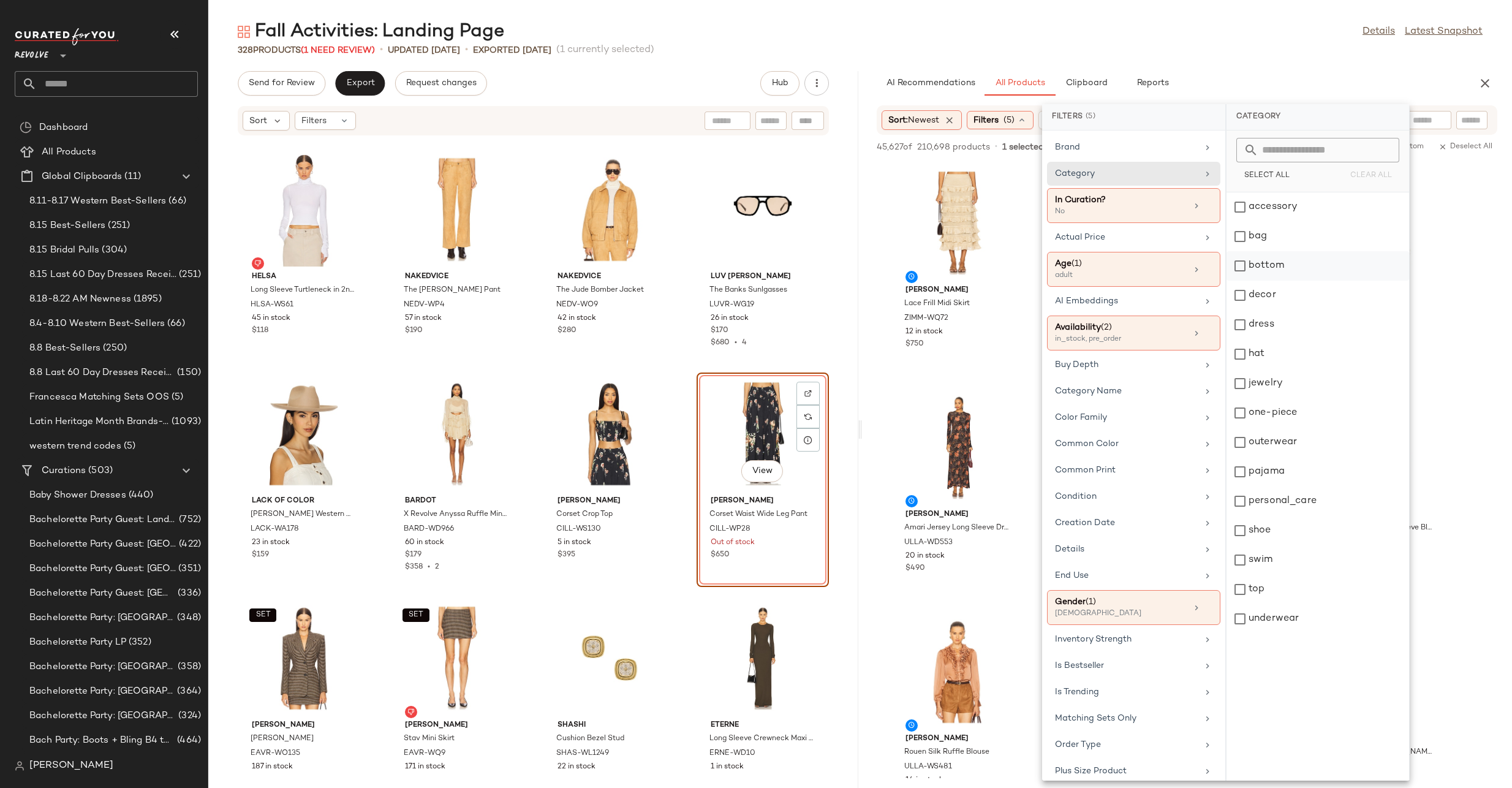
click at [1238, 281] on div "bottom" at bounding box center [1318, 295] width 183 height 29
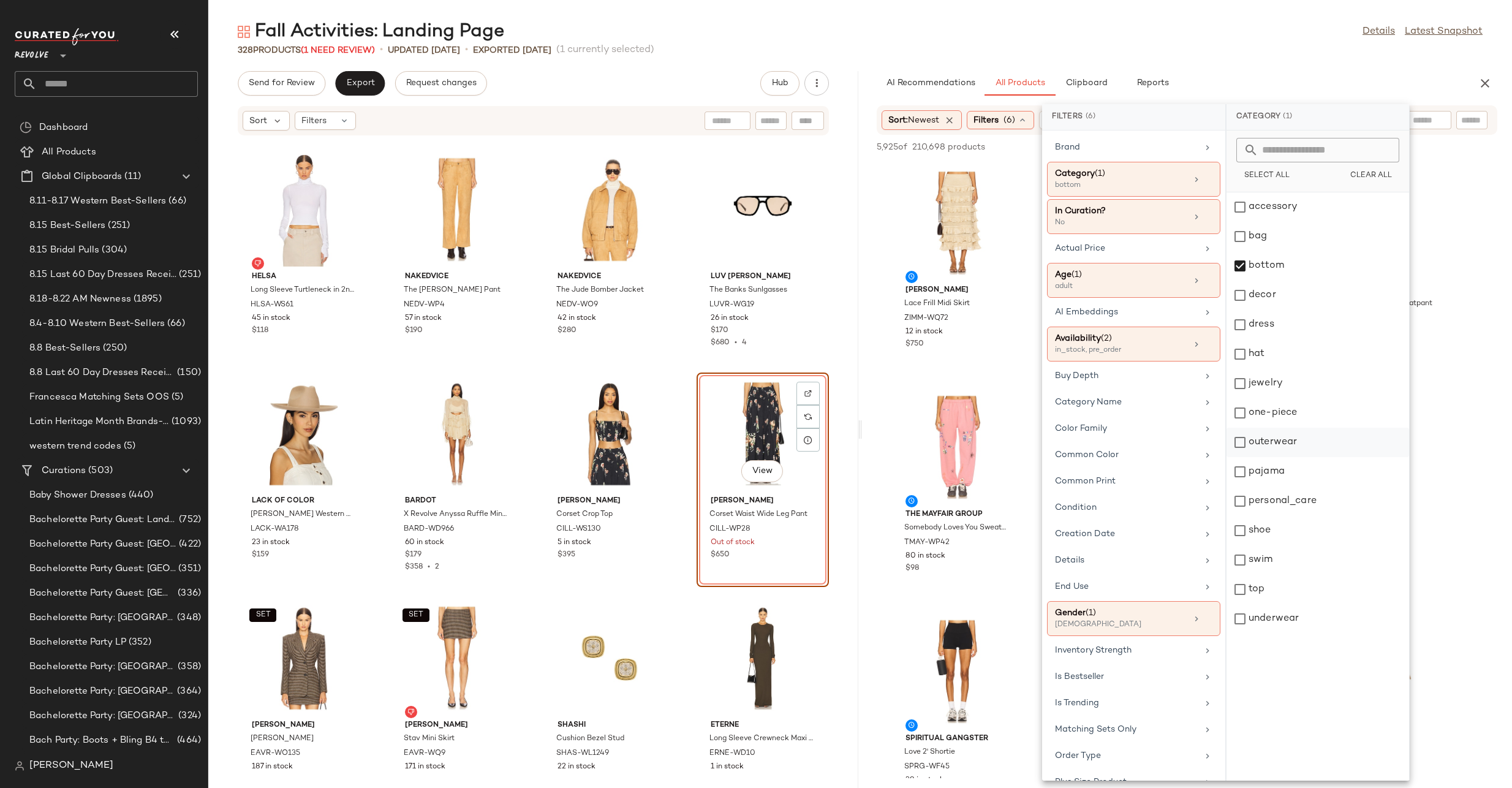
click at [1241, 457] on div "outerwear" at bounding box center [1318, 471] width 183 height 29
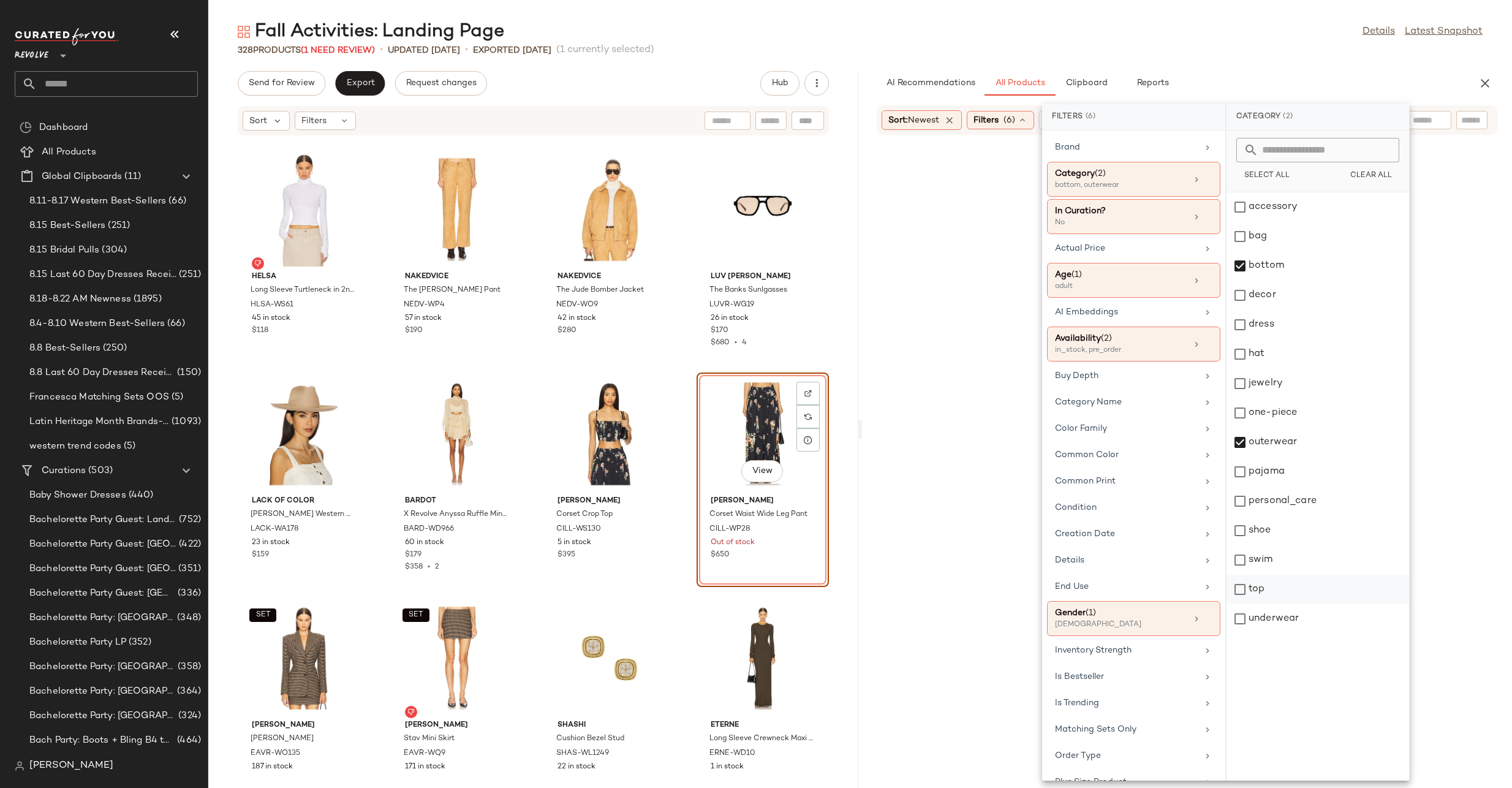
click at [1242, 604] on div "top" at bounding box center [1318, 619] width 183 height 29
click at [1286, 59] on div "Fall Activities: Landing Page Details Latest Snapshot 328 Products (1 Need Revi…" at bounding box center [860, 404] width 1304 height 768
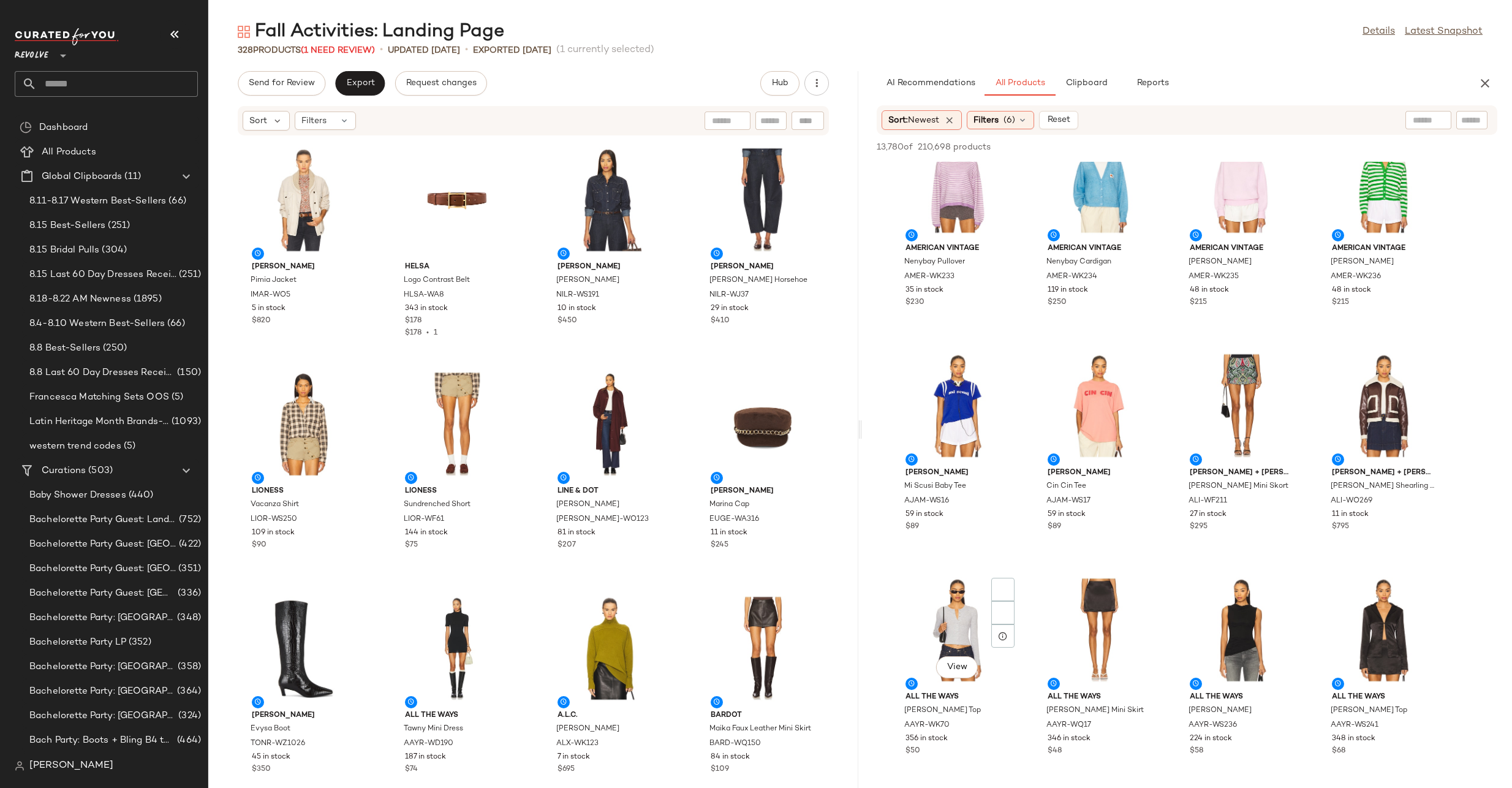
scroll to position [11555, 0]
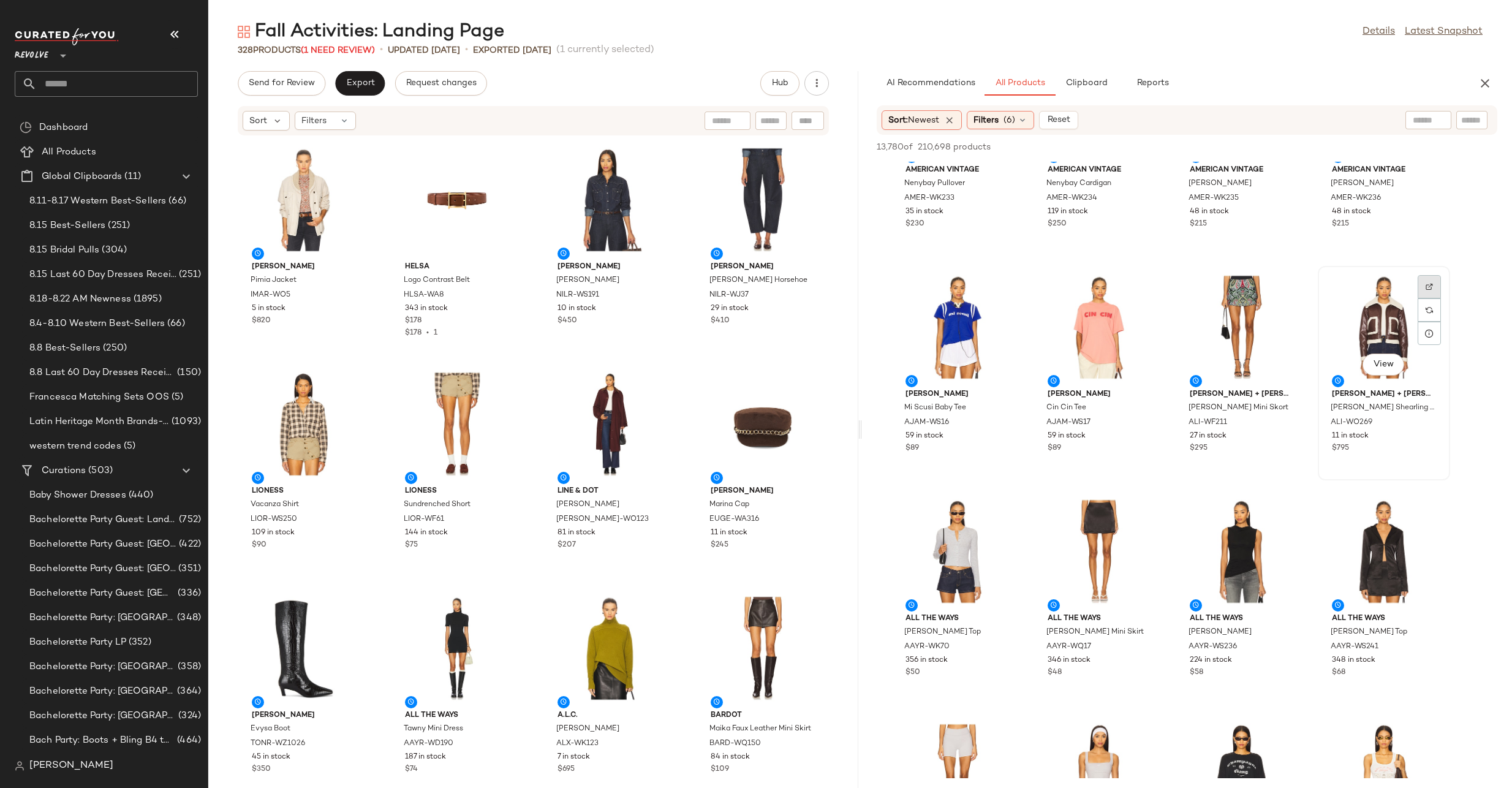
click at [1428, 298] on div at bounding box center [1430, 309] width 24 height 24
click at [1394, 324] on div "View" at bounding box center [1384, 327] width 124 height 114
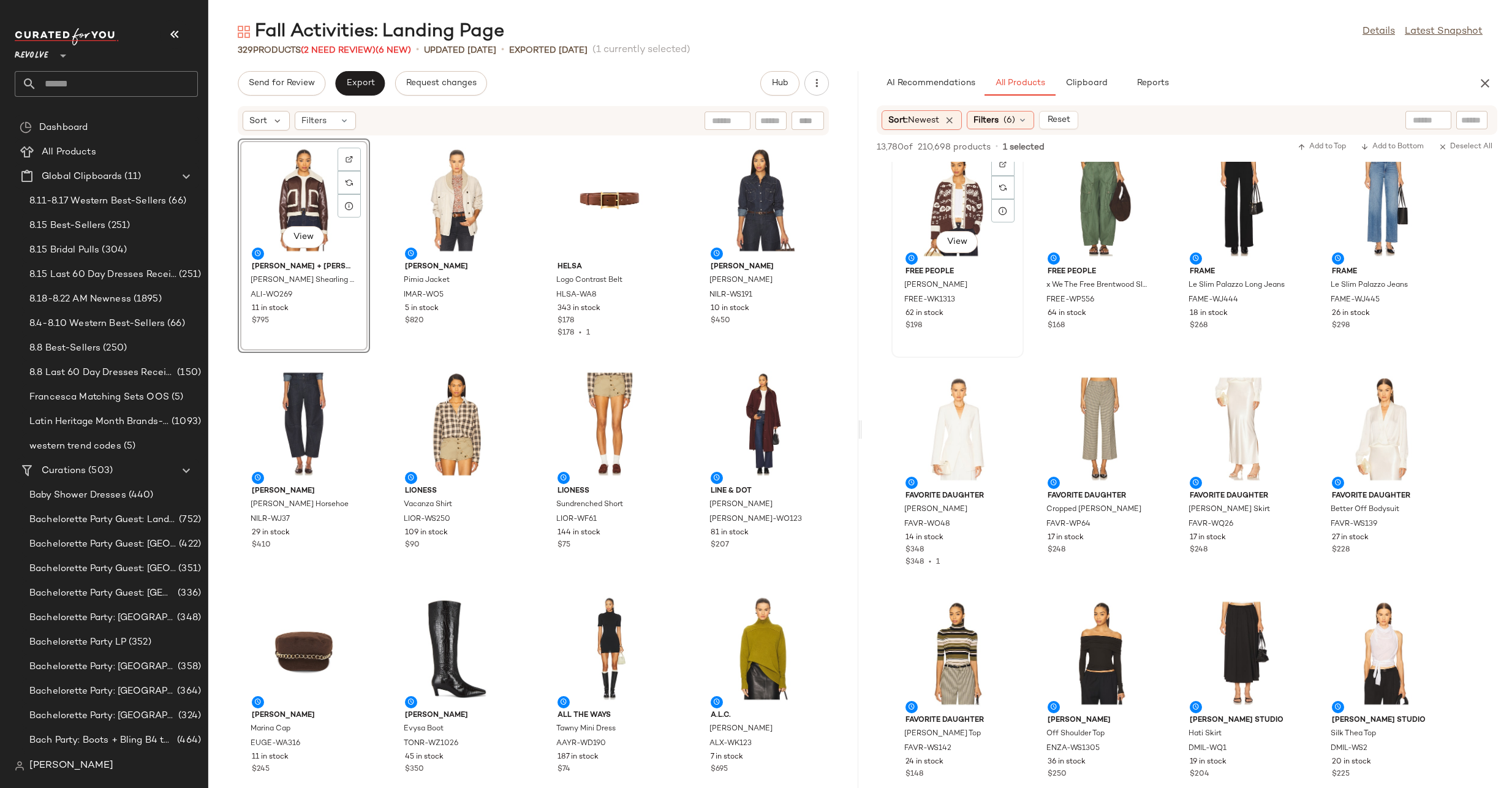
scroll to position [23366, 0]
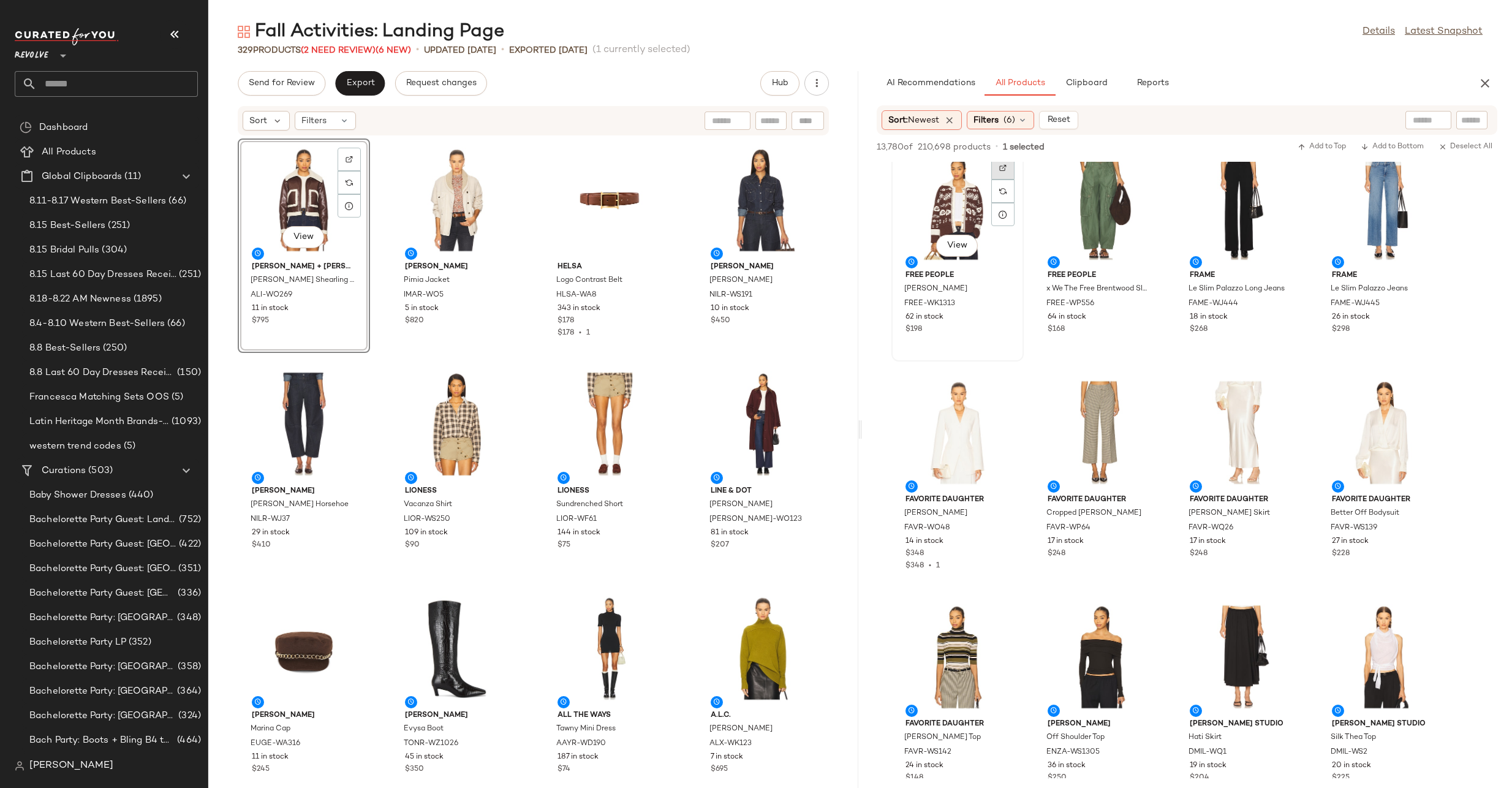
click at [992, 180] on div at bounding box center [1003, 191] width 24 height 24
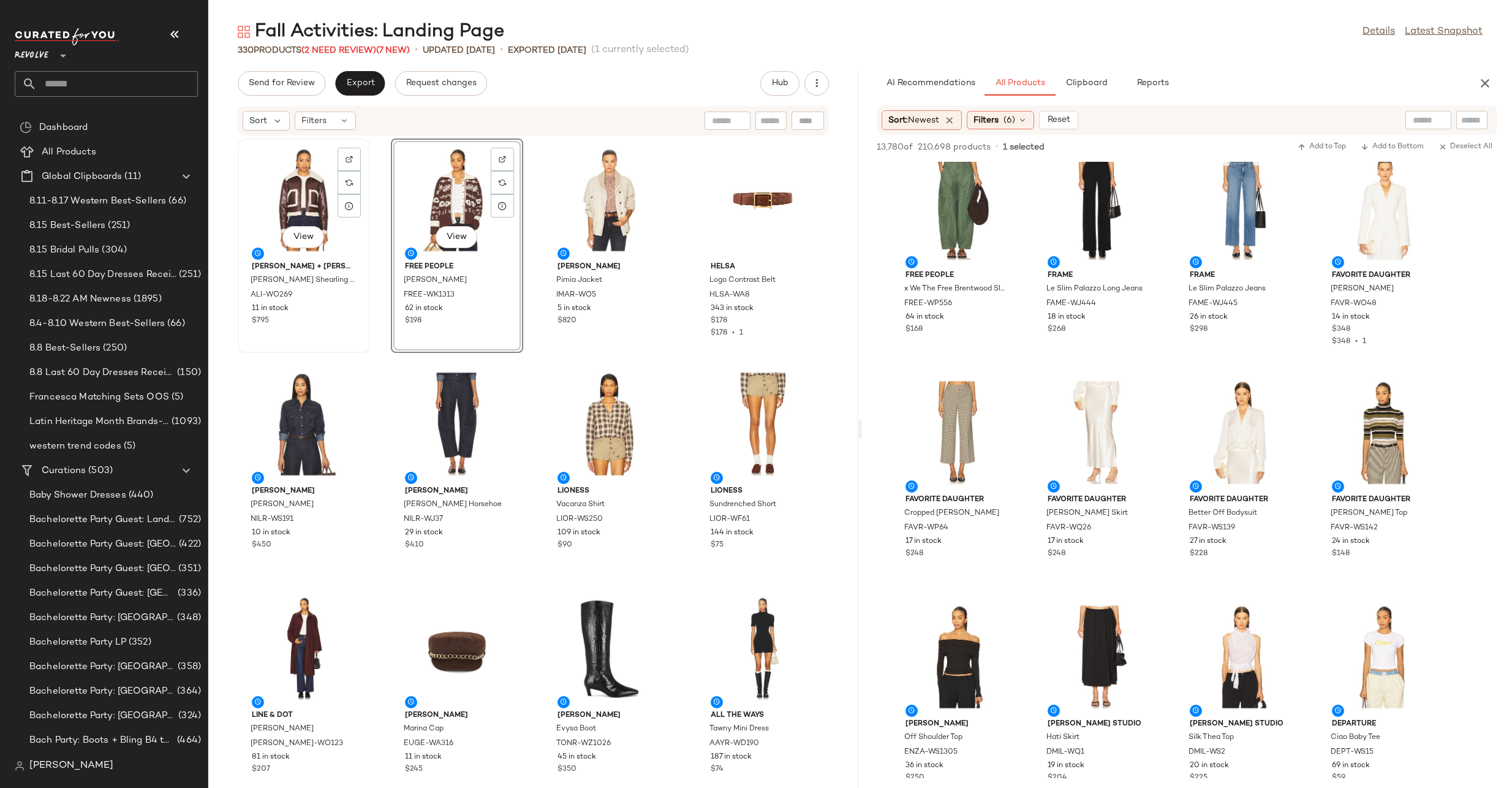
click at [267, 188] on div "View" at bounding box center [304, 200] width 124 height 114
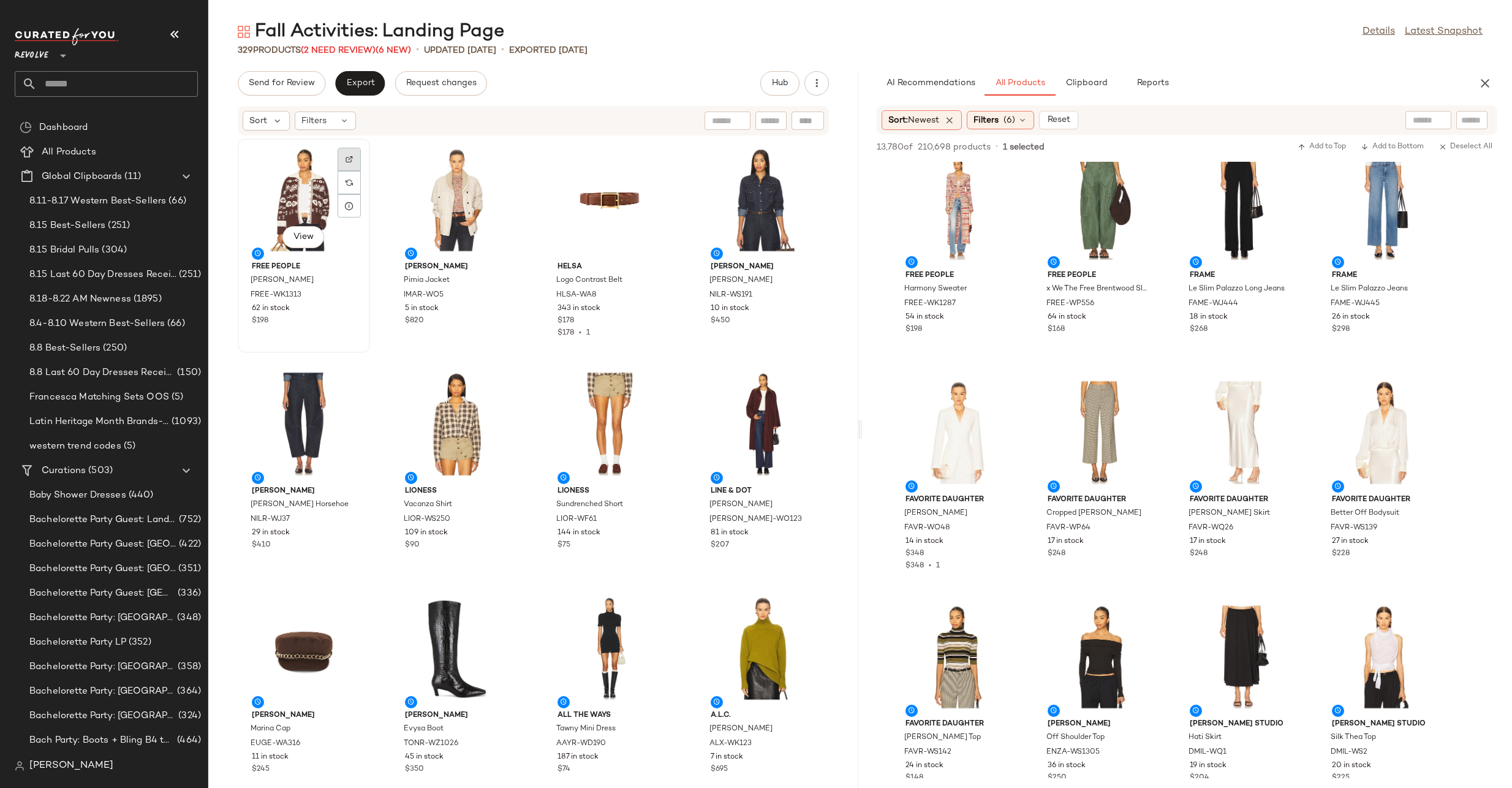
click at [348, 155] on img at bounding box center [349, 159] width 8 height 8
click at [1292, 180] on div at bounding box center [1287, 191] width 24 height 24
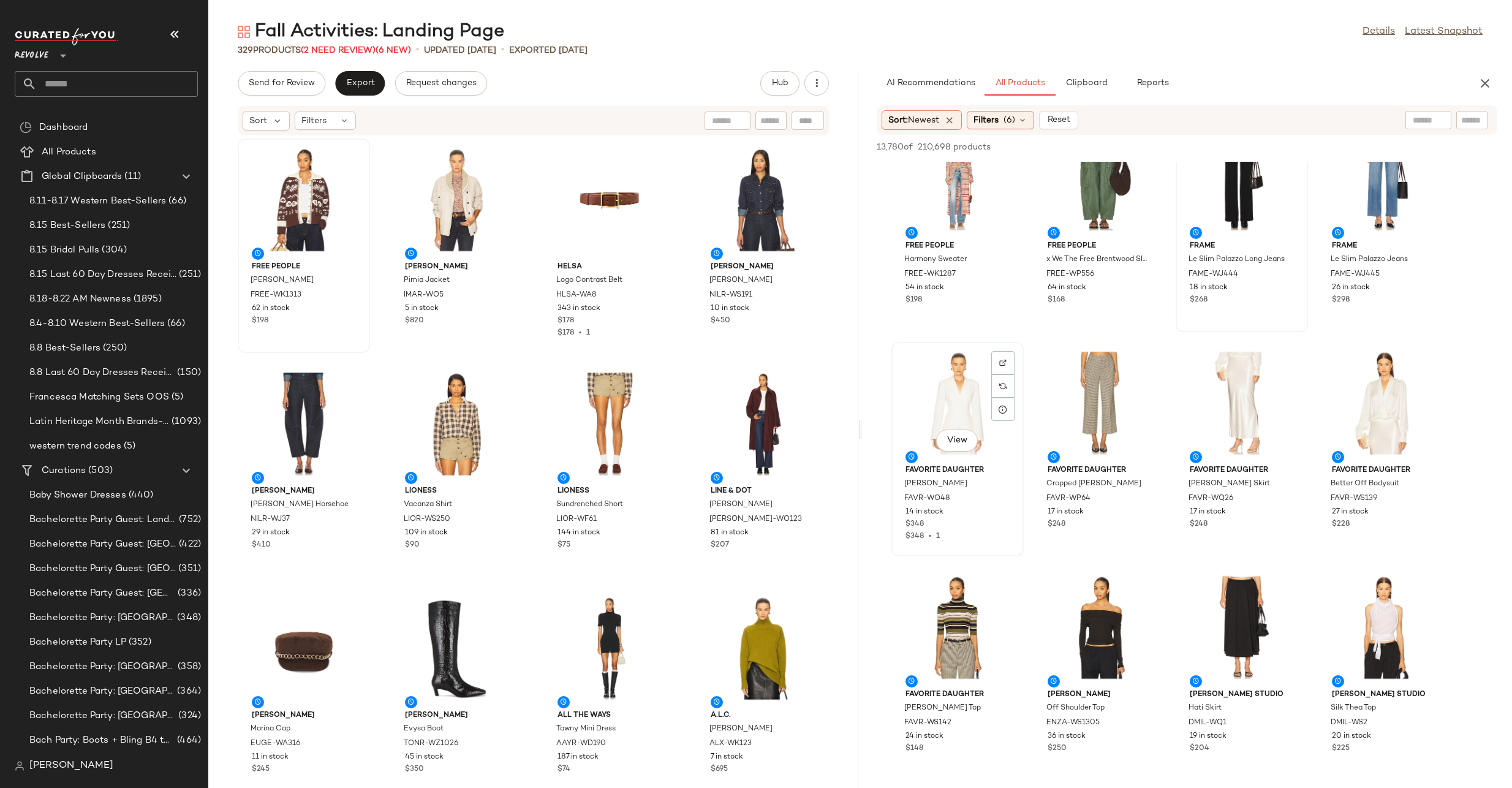
scroll to position [23381, 0]
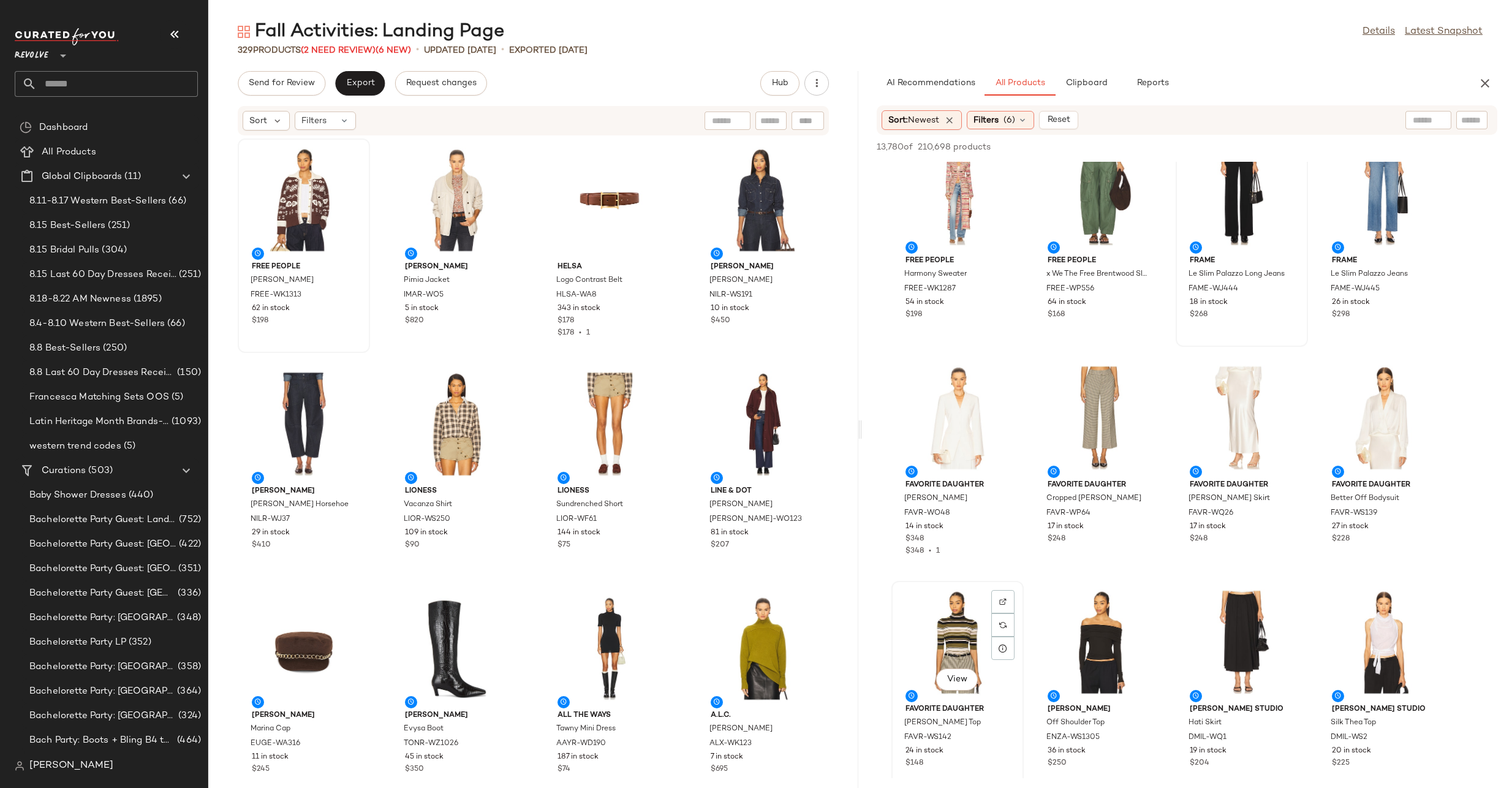
click at [945, 618] on div "View" at bounding box center [958, 641] width 124 height 114
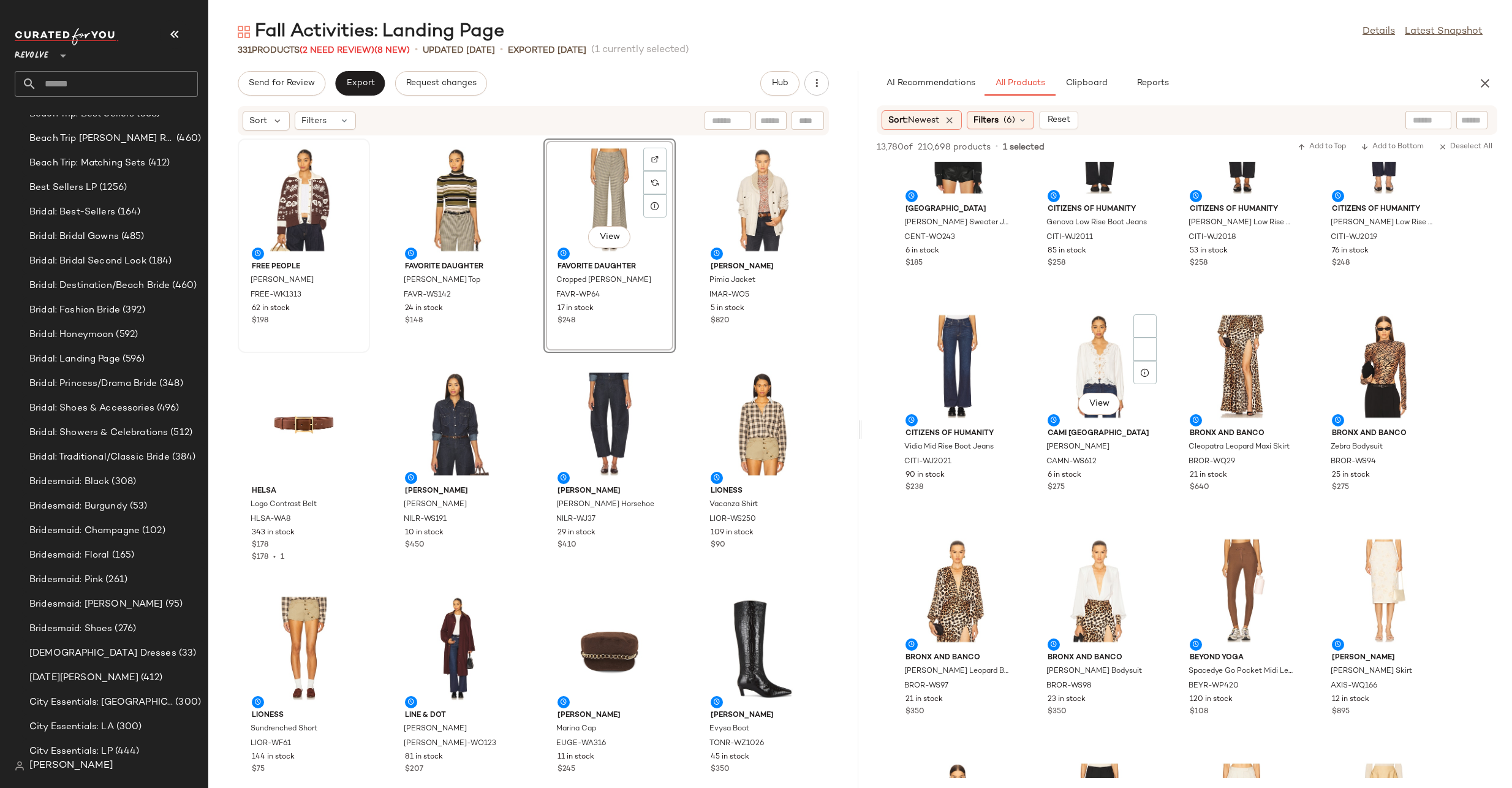
scroll to position [24457, 0]
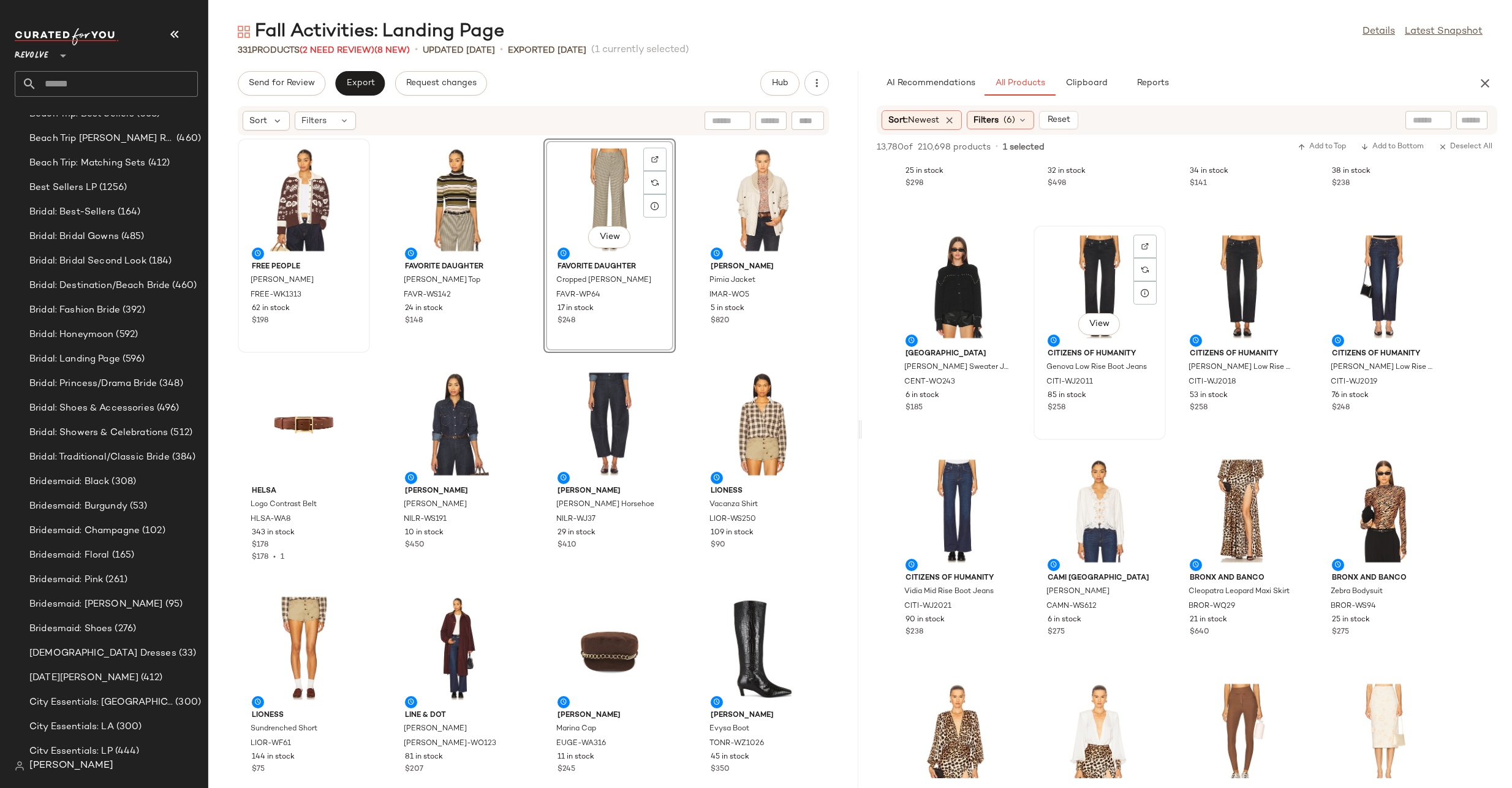
click at [1096, 273] on div "View" at bounding box center [1099, 287] width 124 height 114
click at [1147, 258] on div at bounding box center [1145, 270] width 24 height 24
click at [982, 488] on div "View" at bounding box center [958, 511] width 124 height 114
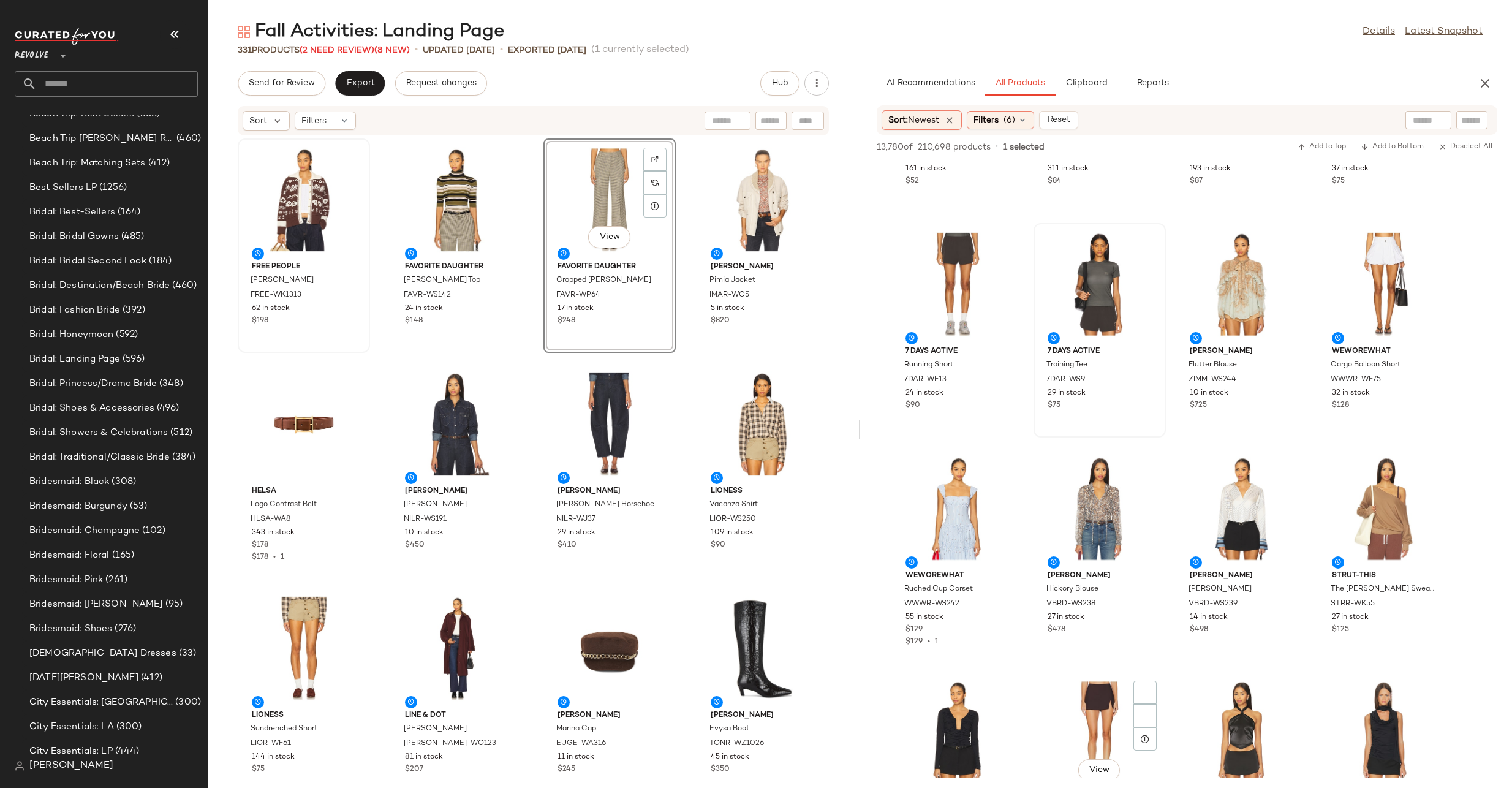
scroll to position [26251, 0]
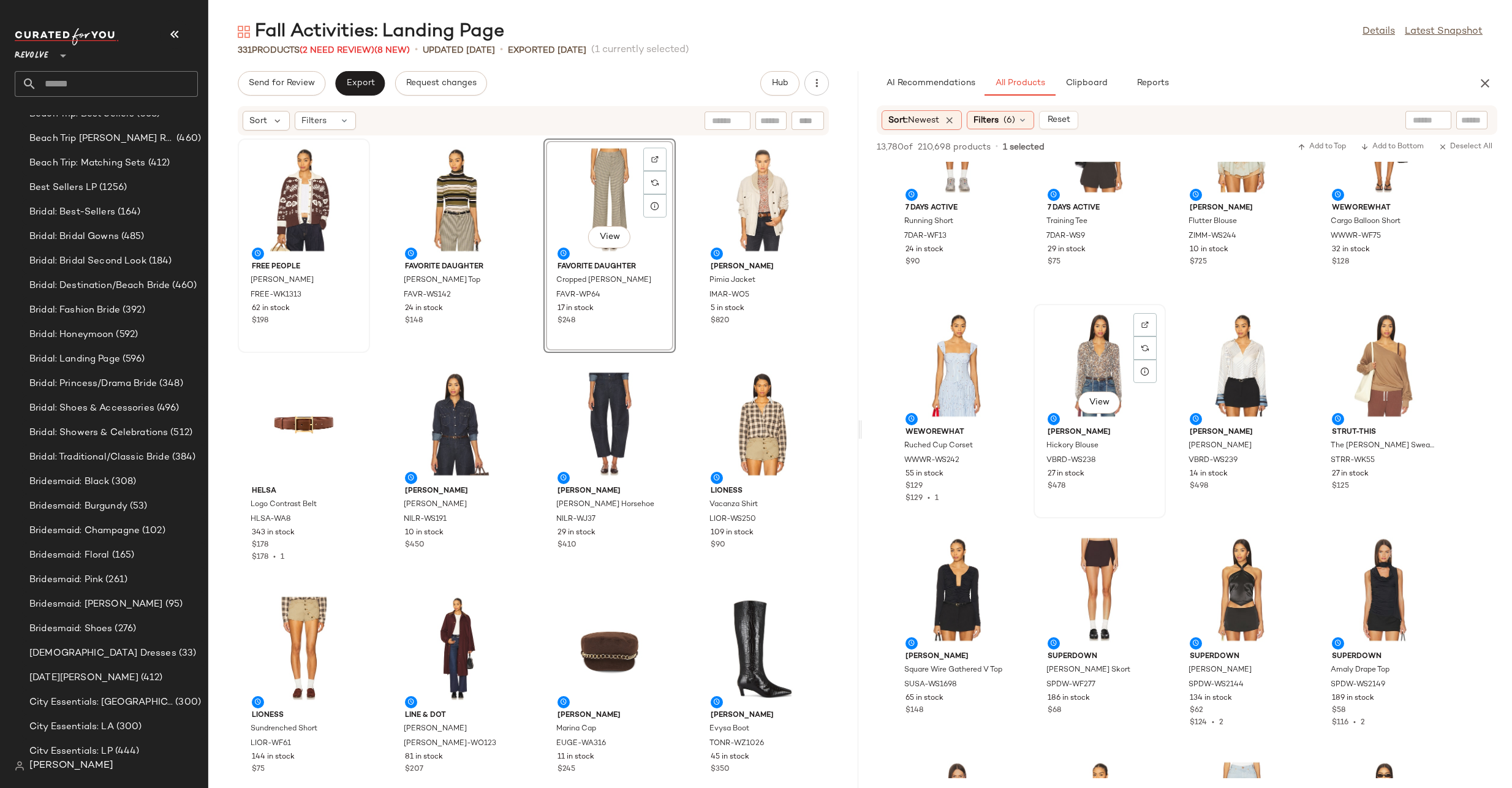
click at [1076, 340] on div "View" at bounding box center [1099, 365] width 124 height 114
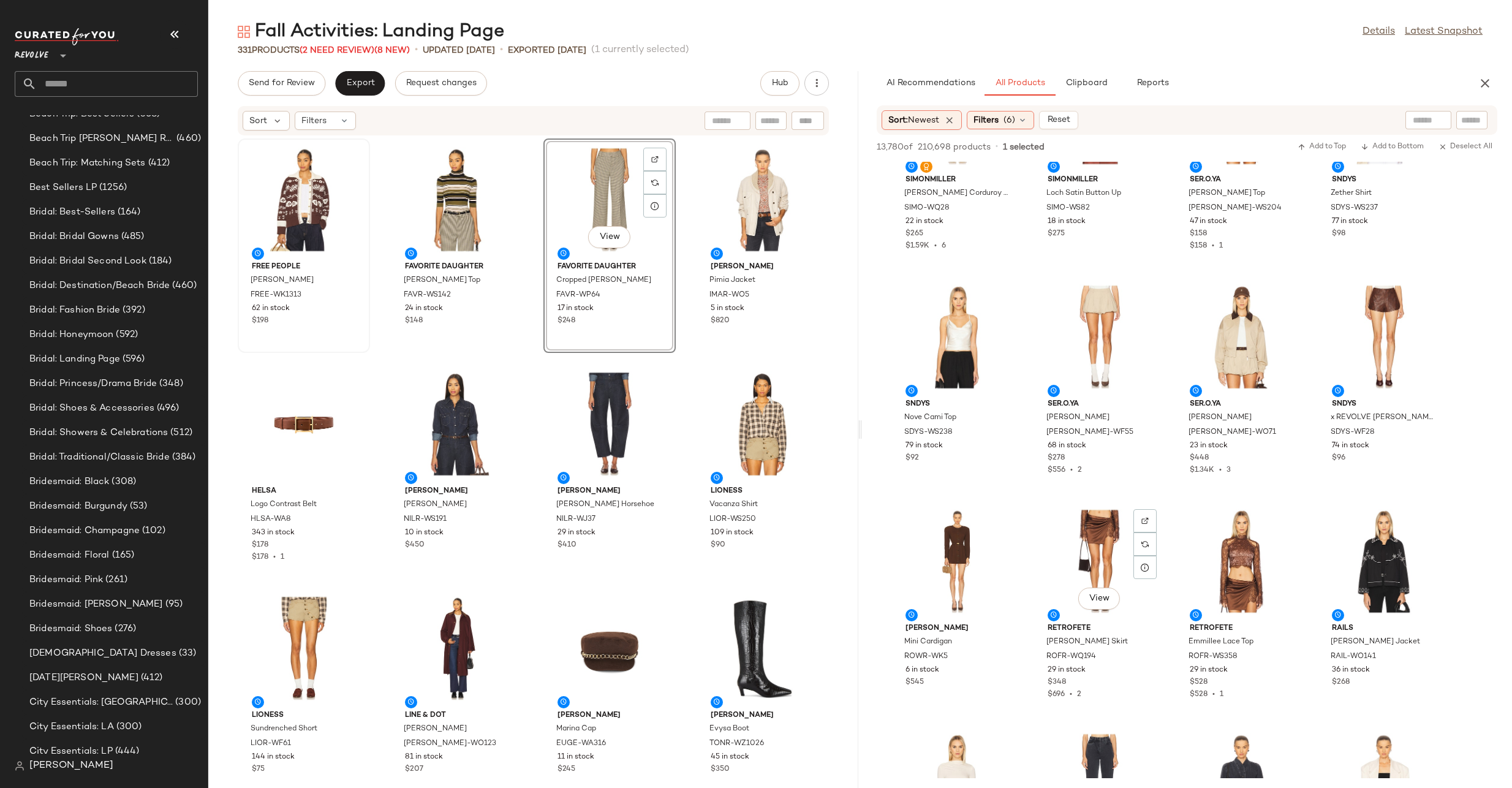
scroll to position [33788, 0]
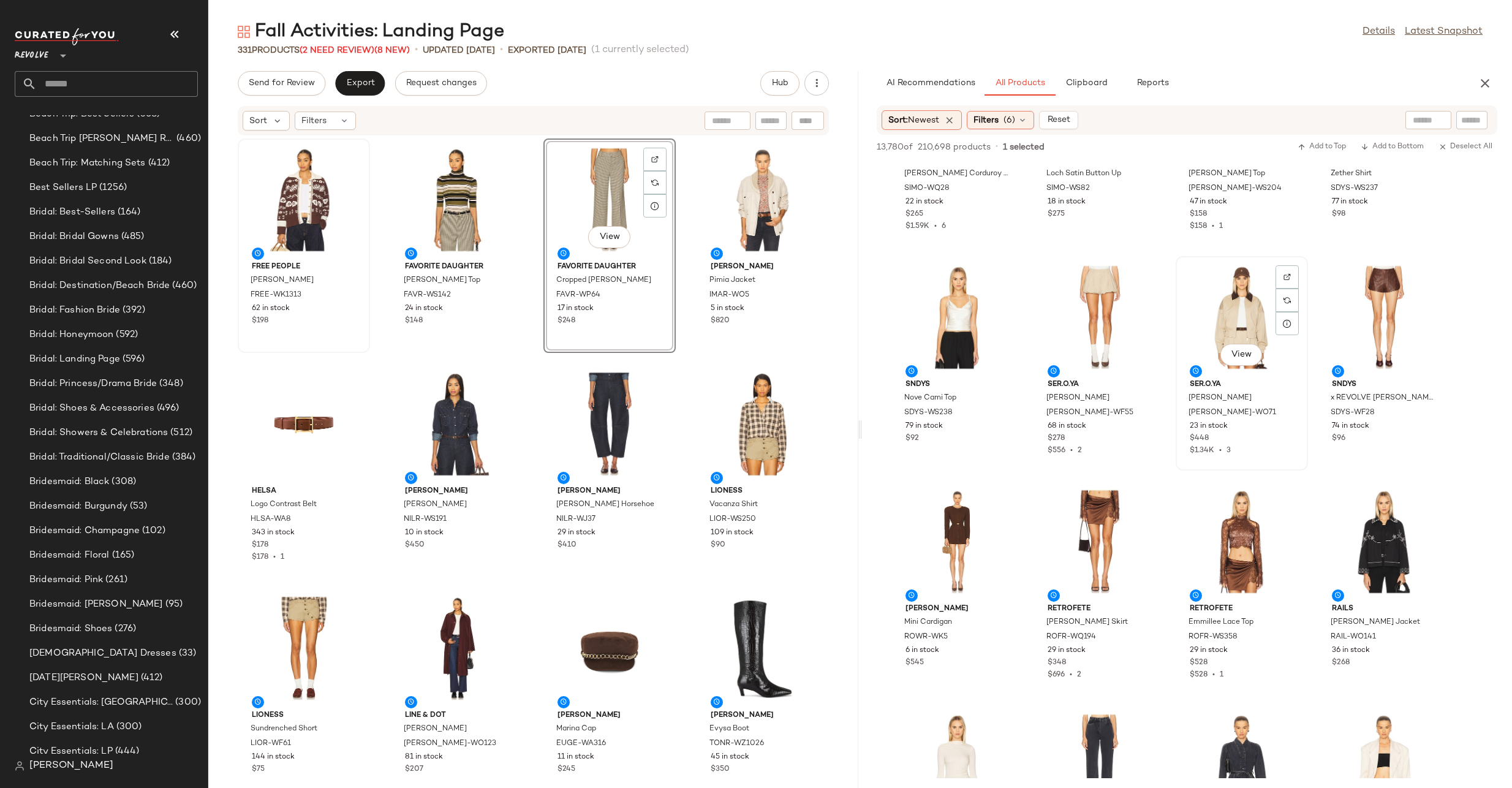
click at [1248, 281] on div "View" at bounding box center [1241, 317] width 124 height 114
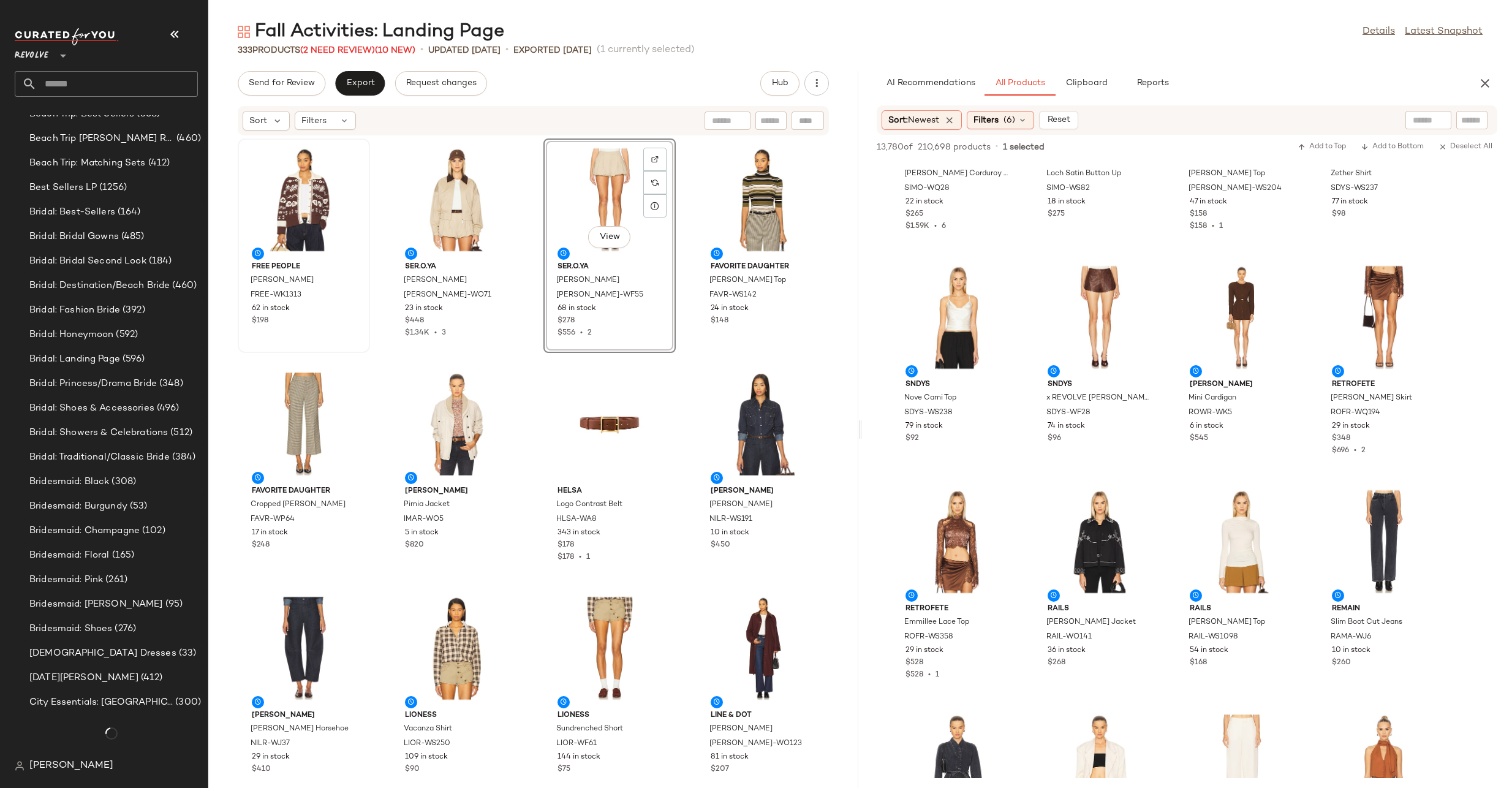
scroll to position [993, 0]
click at [1477, 121] on input "text" at bounding box center [1472, 120] width 22 height 13
paste input "*********"
type input "*********"
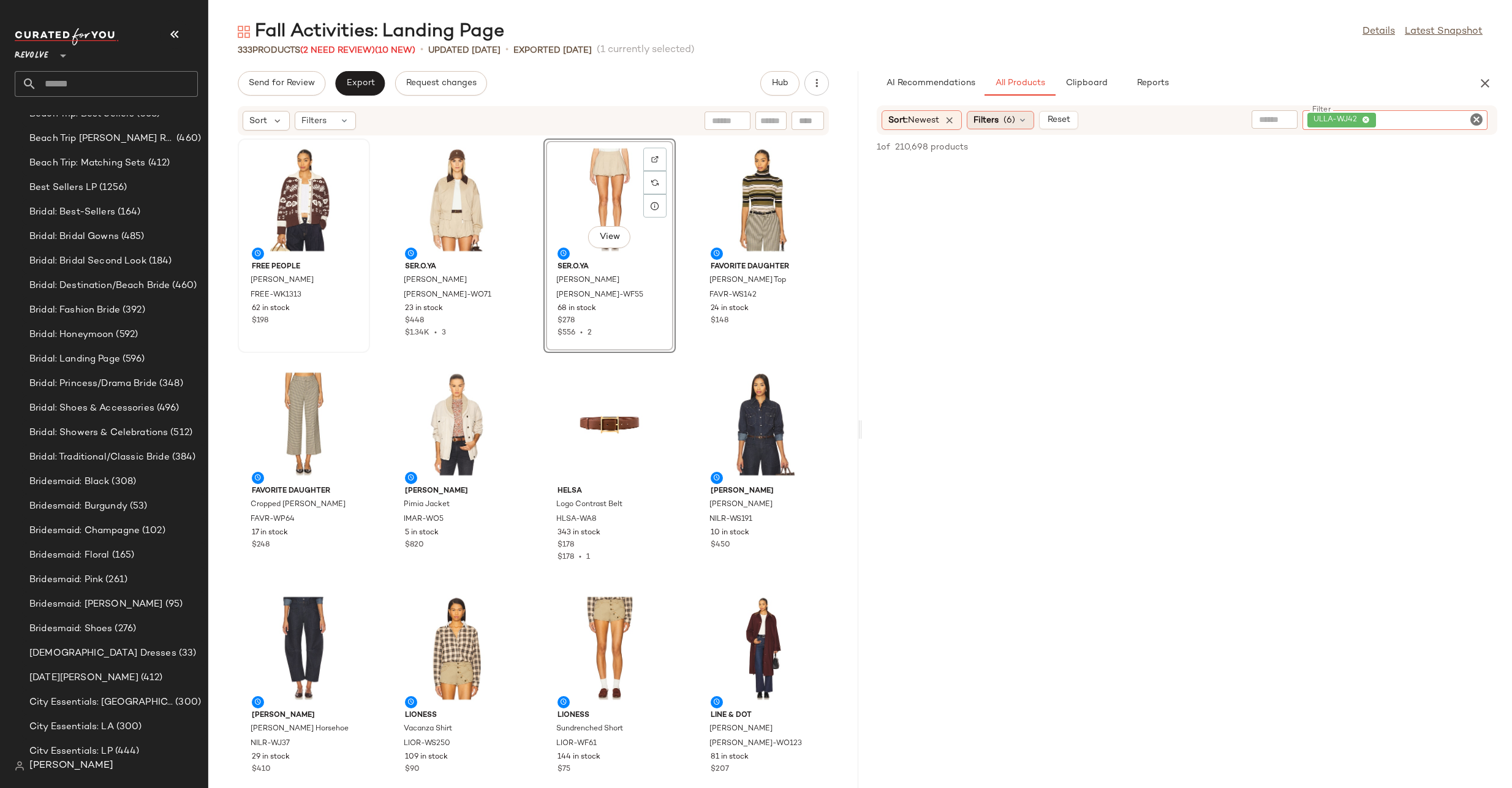
click at [1014, 119] on span "(6)" at bounding box center [1010, 120] width 11 height 13
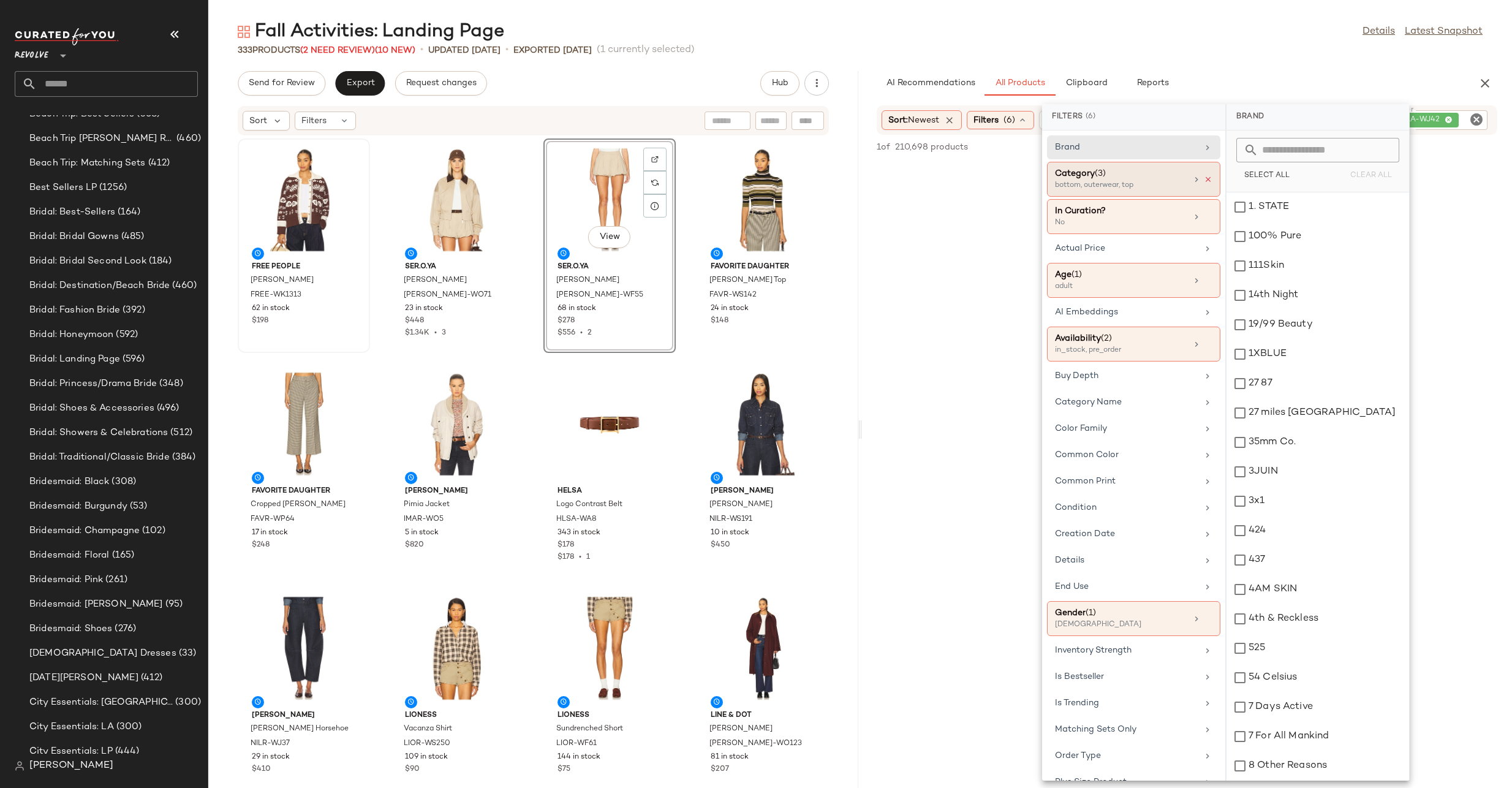
click at [1204, 178] on icon at bounding box center [1208, 179] width 9 height 9
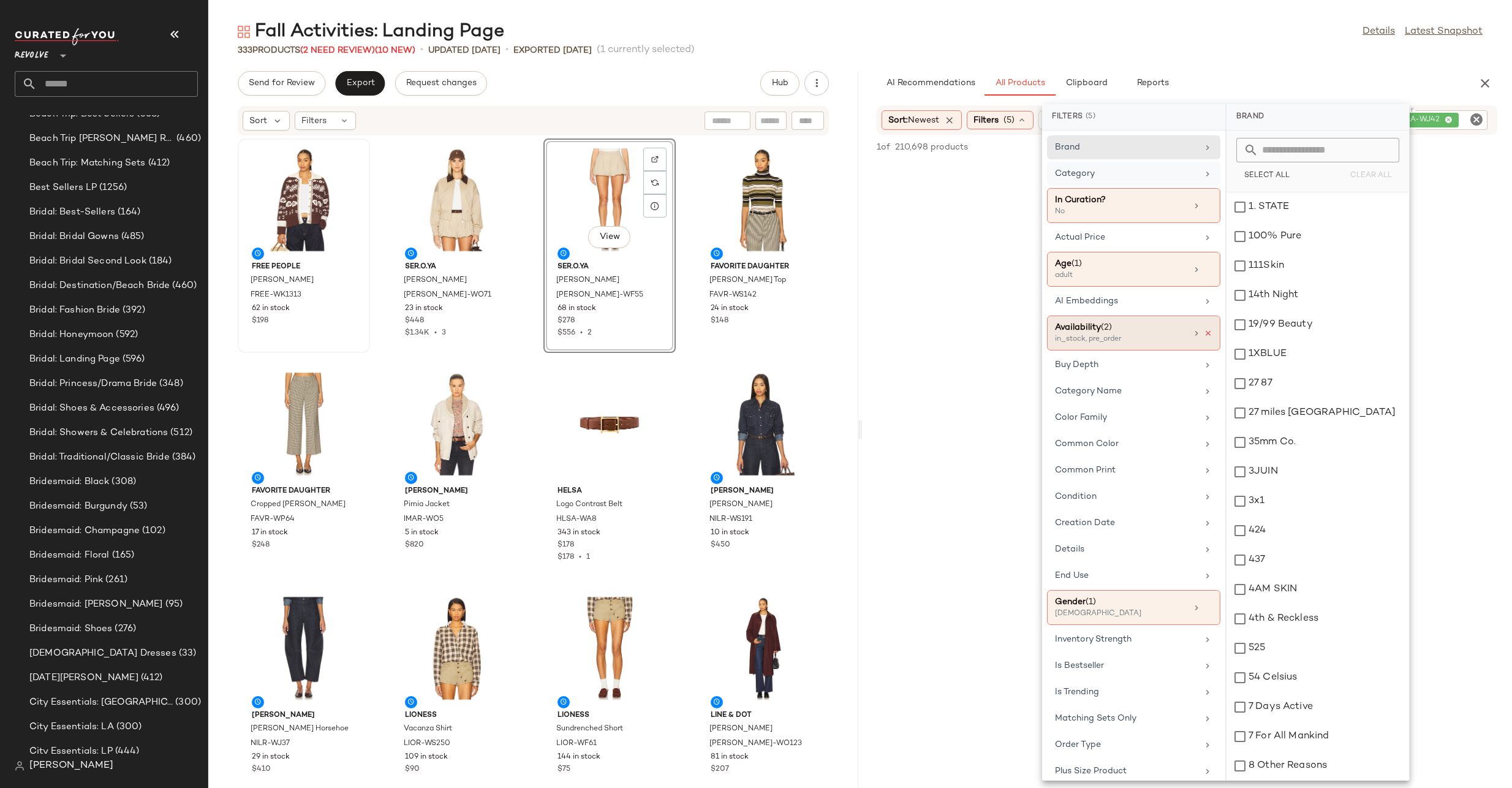
click at [1206, 331] on icon at bounding box center [1208, 333] width 9 height 9
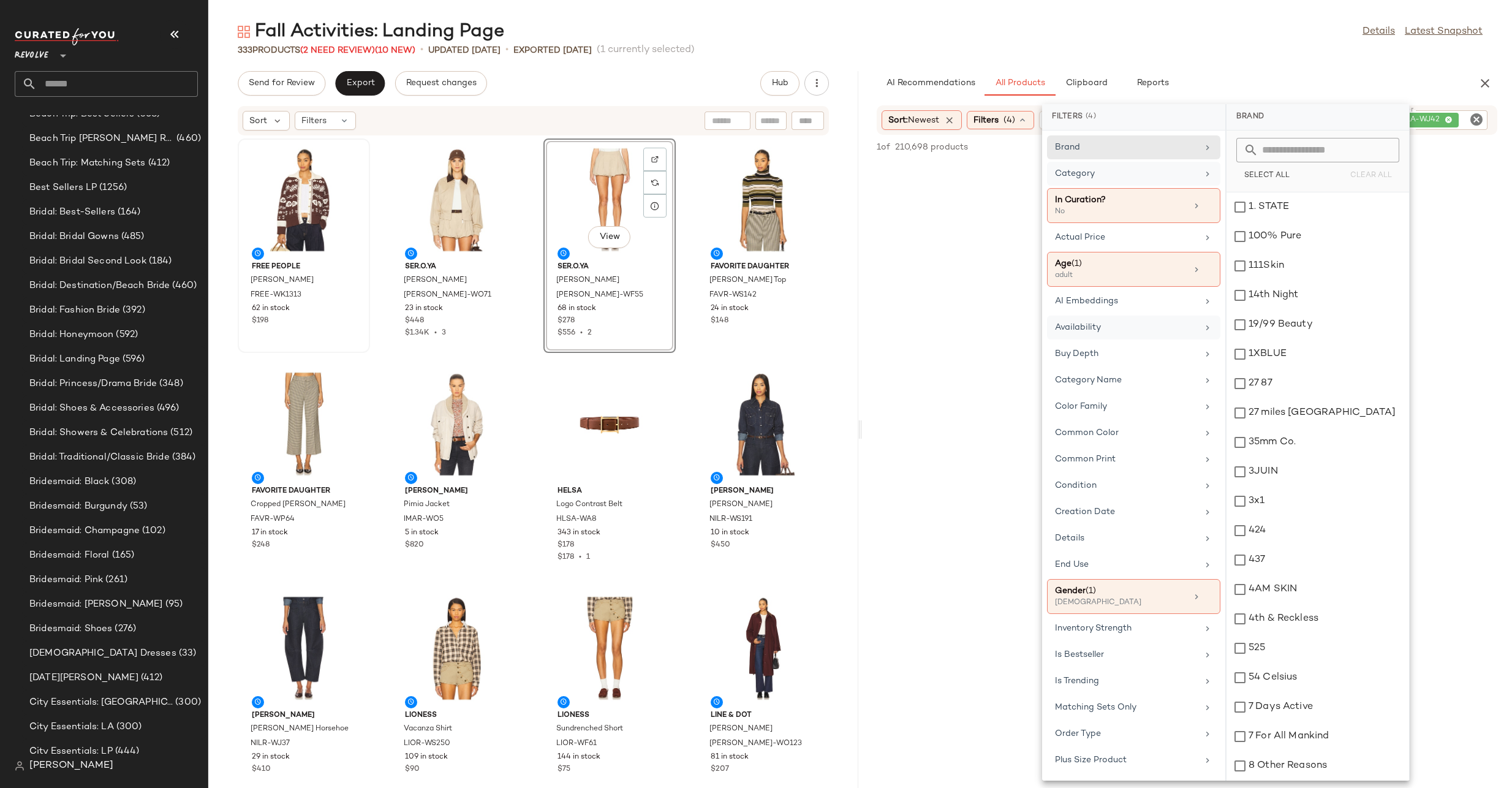
click at [1242, 36] on div "Fall Activities: Landing Page Details Latest Snapshot" at bounding box center [860, 32] width 1304 height 25
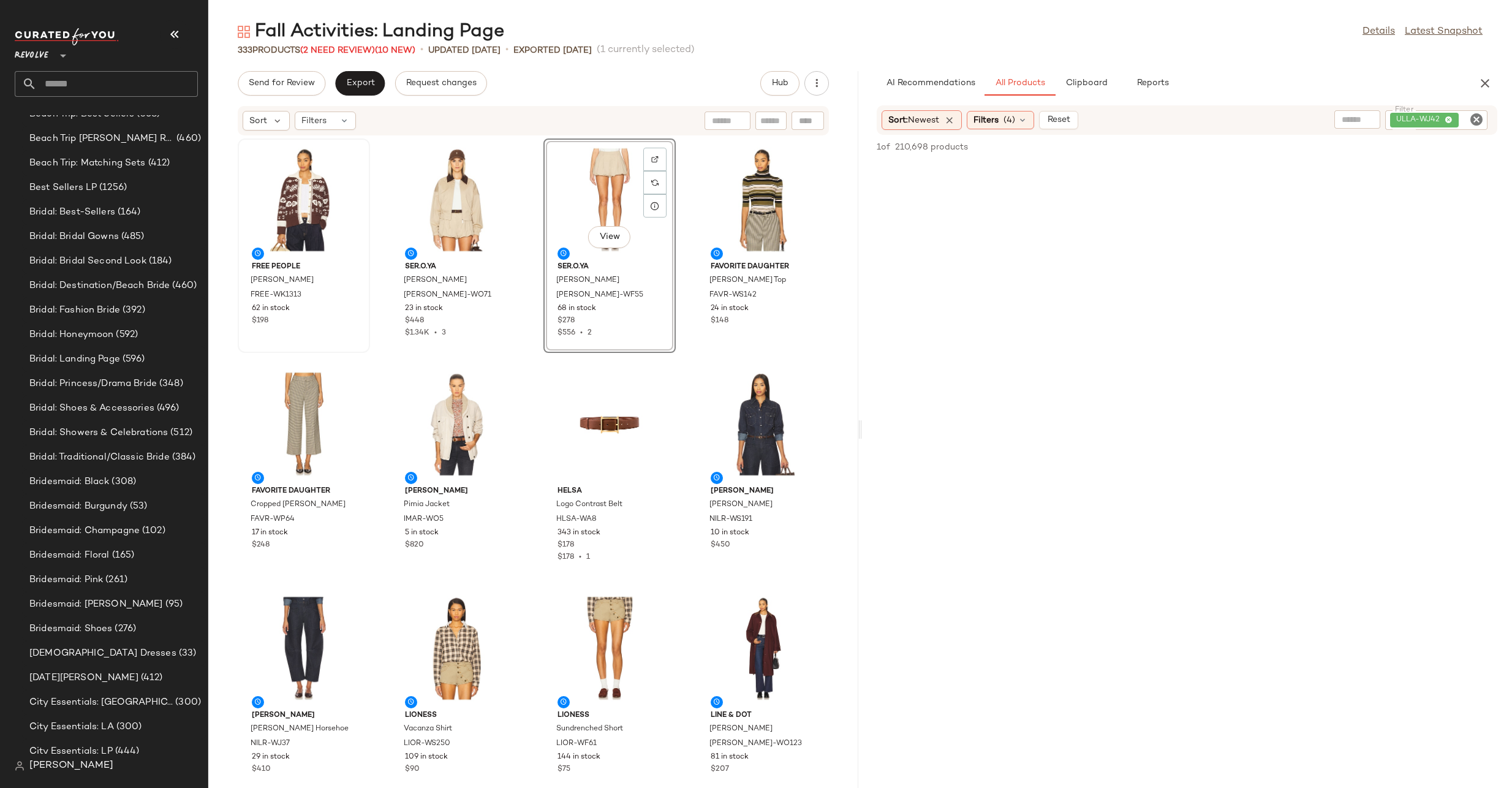
scroll to position [453, 0]
click at [1013, 113] on div "Filters (4)" at bounding box center [1000, 119] width 67 height 18
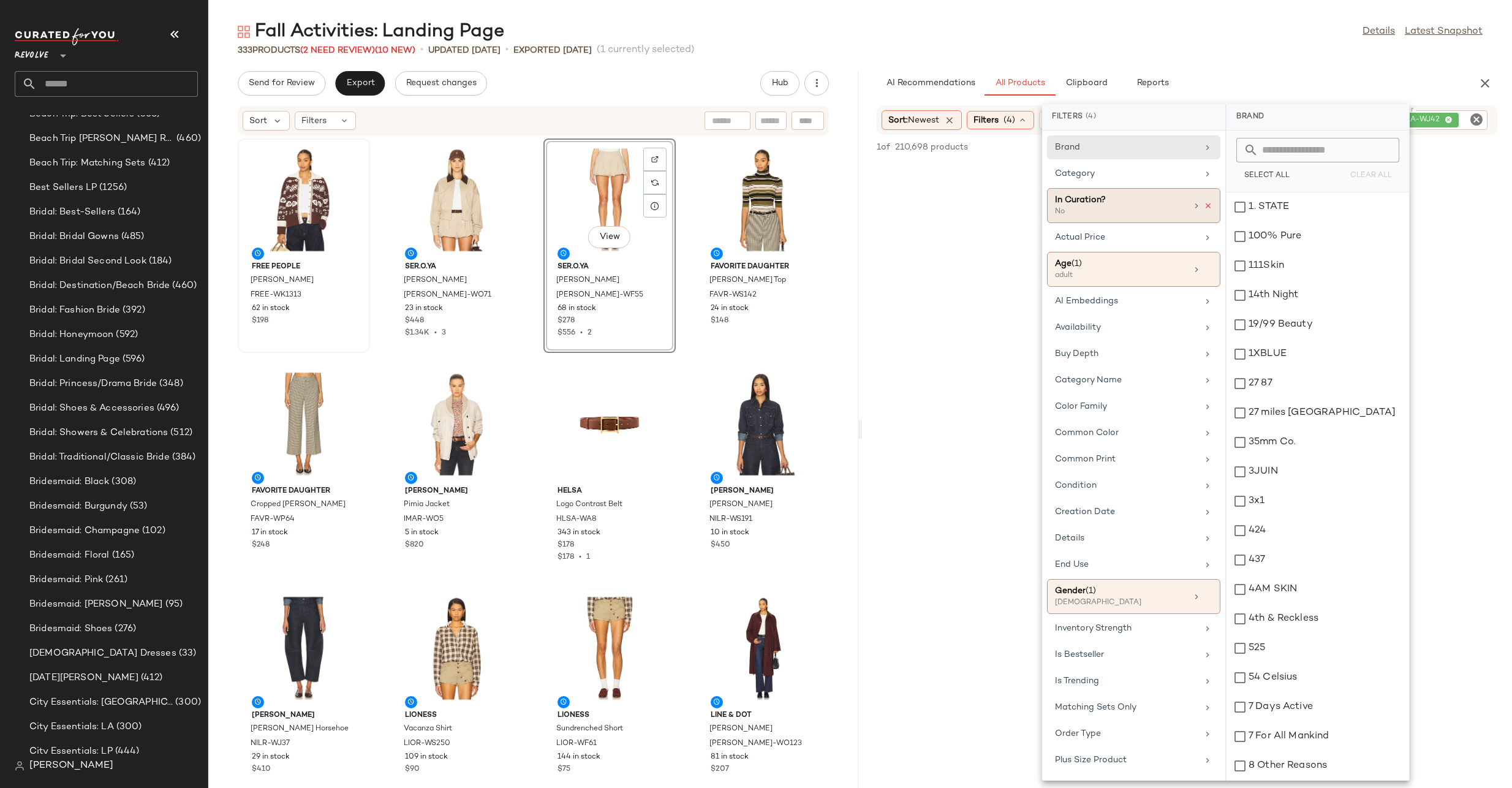
click at [1206, 206] on icon at bounding box center [1208, 205] width 9 height 9
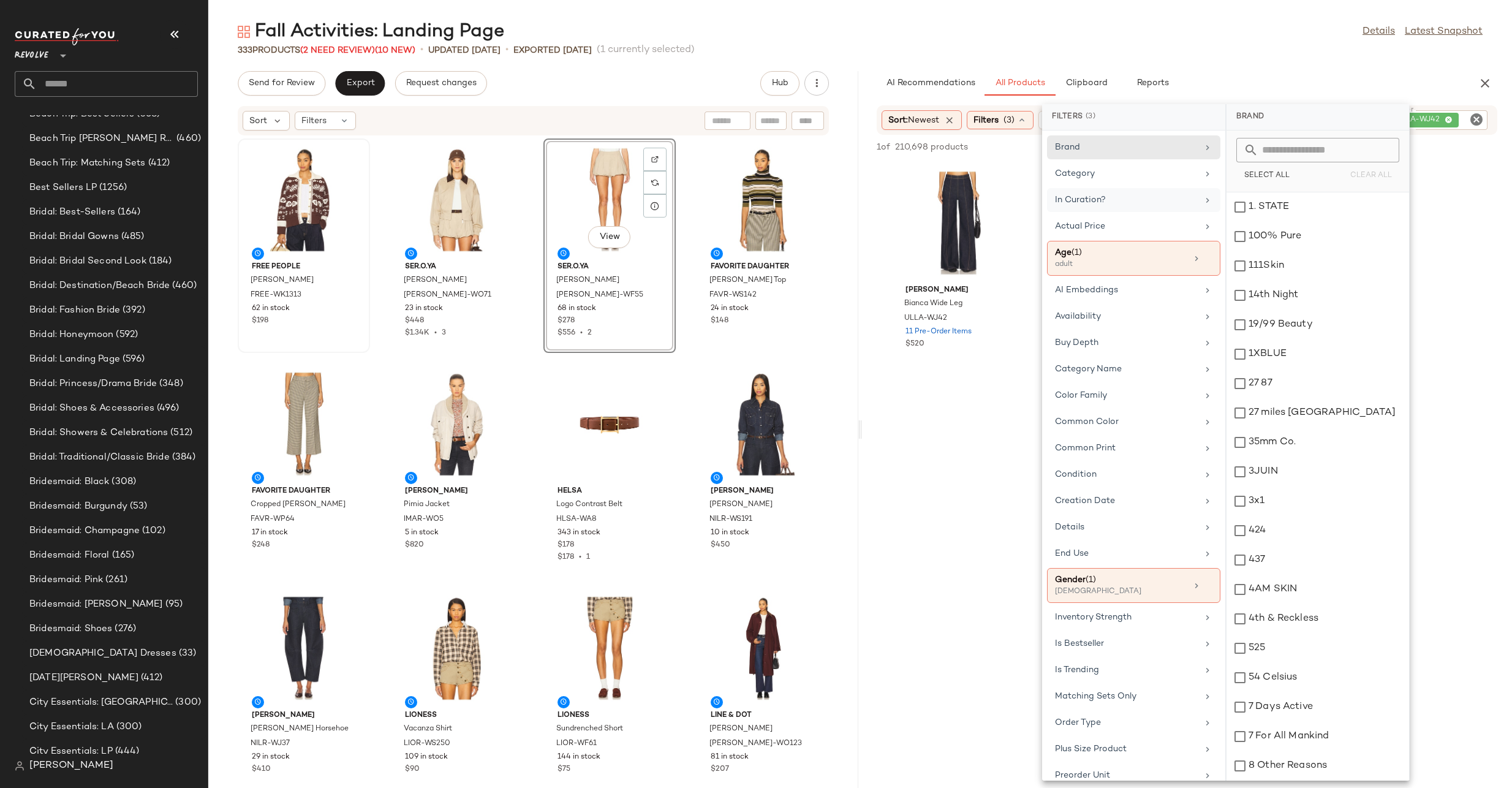
drag, startPoint x: 1246, startPoint y: 43, endPoint x: 1239, endPoint y: 43, distance: 7.0
click at [1246, 42] on div "Fall Activities: Landing Page Details Latest Snapshot" at bounding box center [860, 32] width 1304 height 25
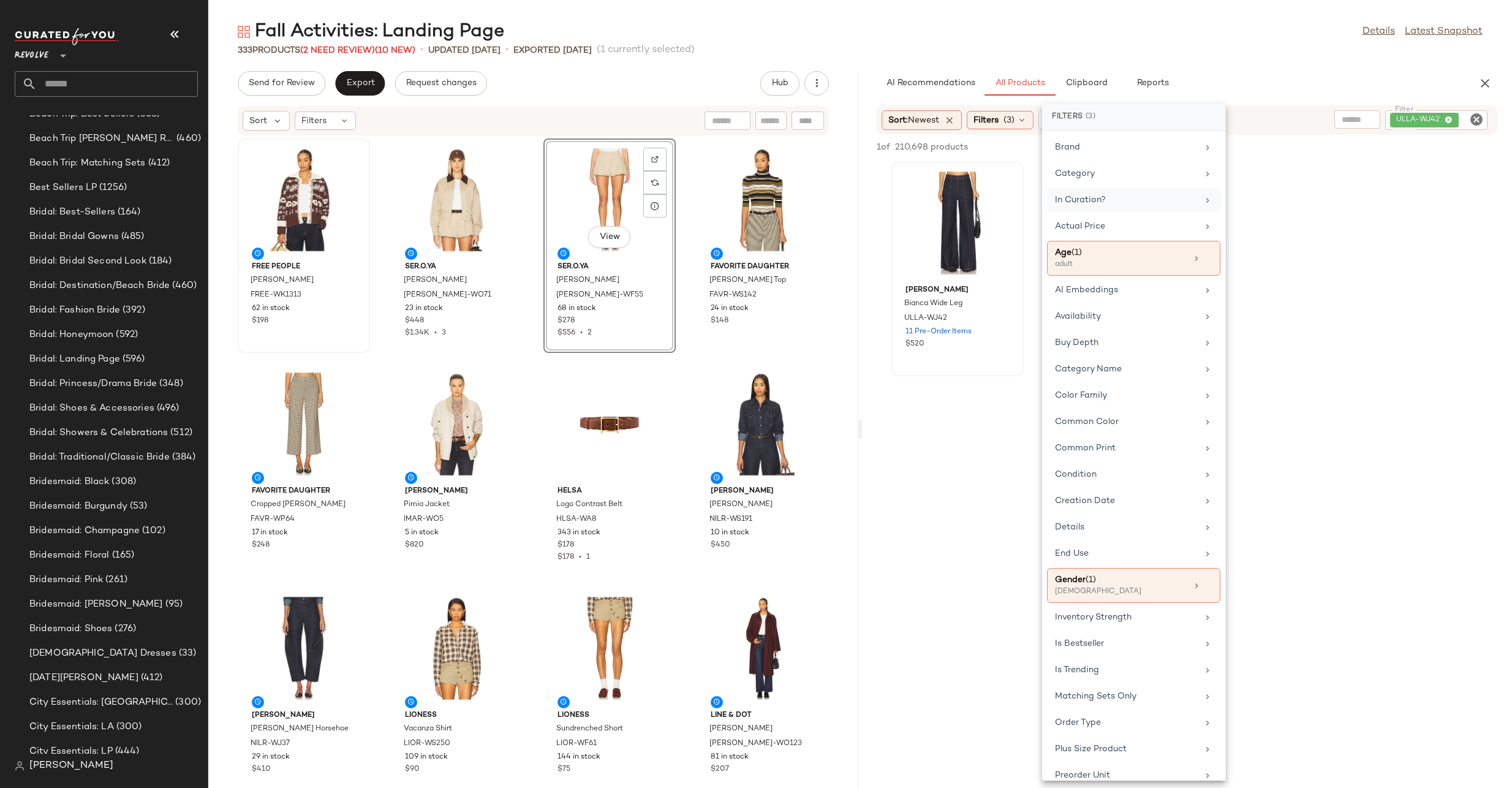
click at [912, 230] on div at bounding box center [958, 223] width 124 height 114
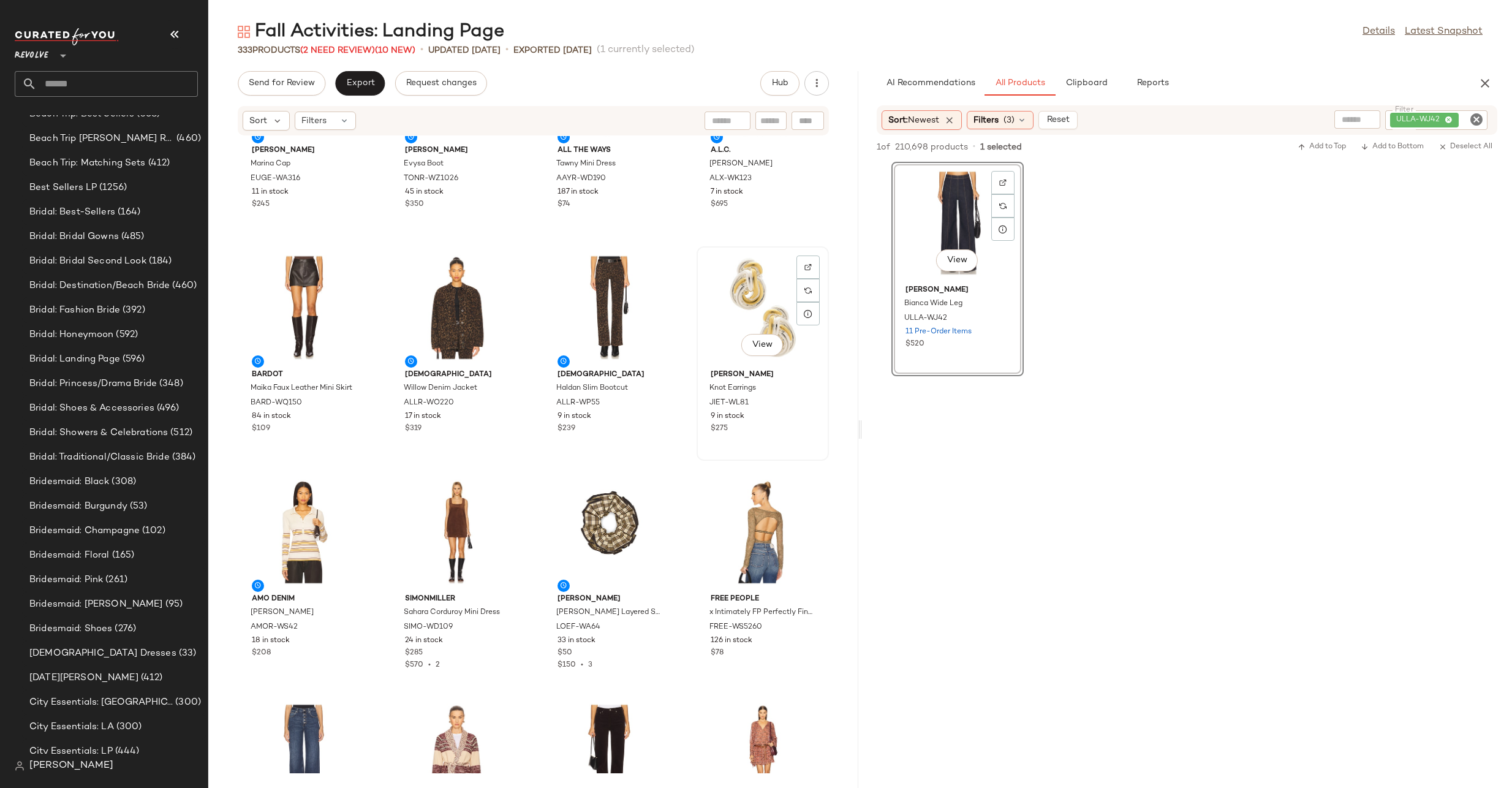
scroll to position [1289, 0]
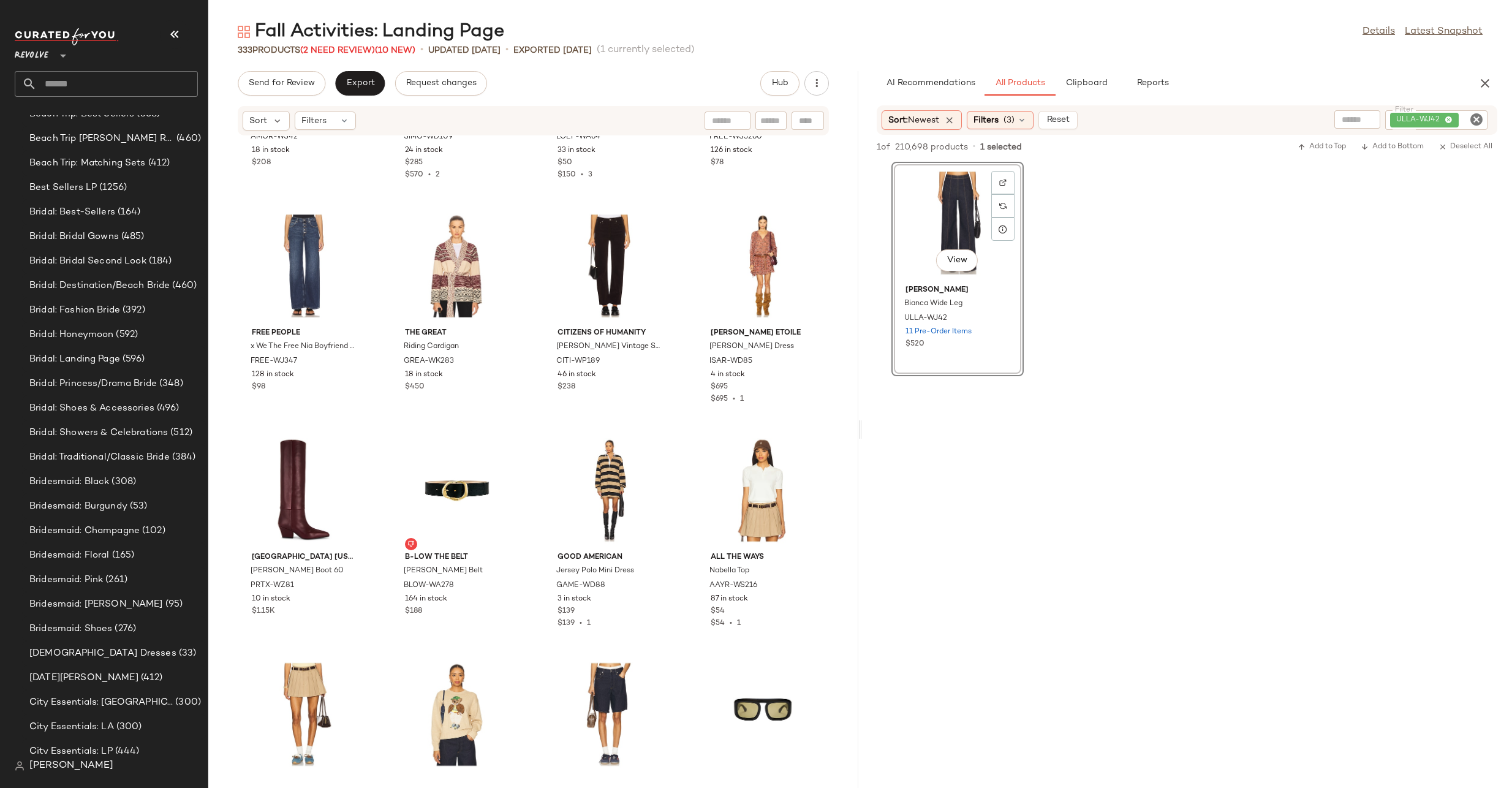
click at [800, 128] on div at bounding box center [808, 120] width 32 height 18
paste input "*********"
type input "*********"
click at [804, 118] on icon "button" at bounding box center [810, 121] width 11 height 11
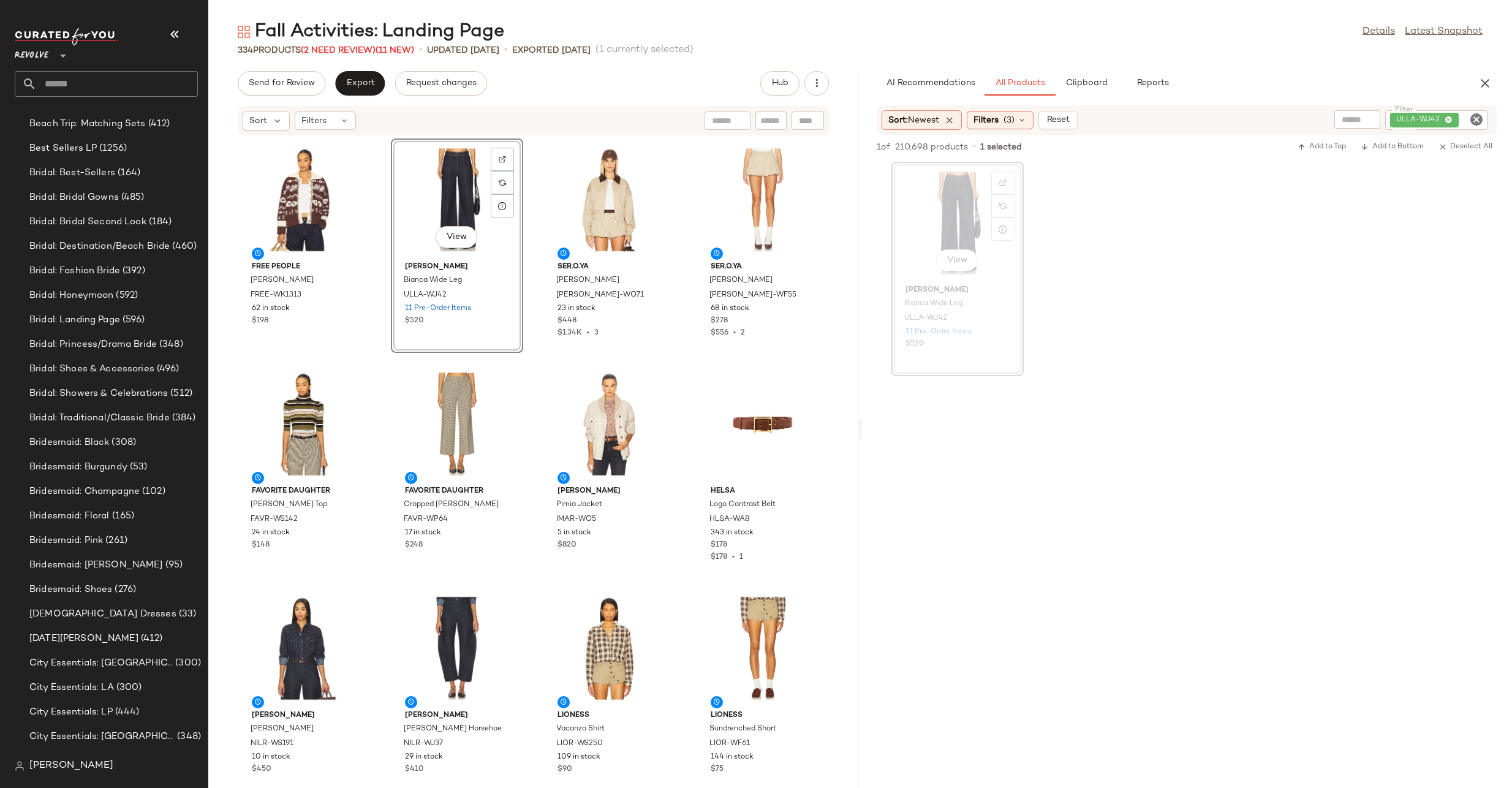
scroll to position [993, 0]
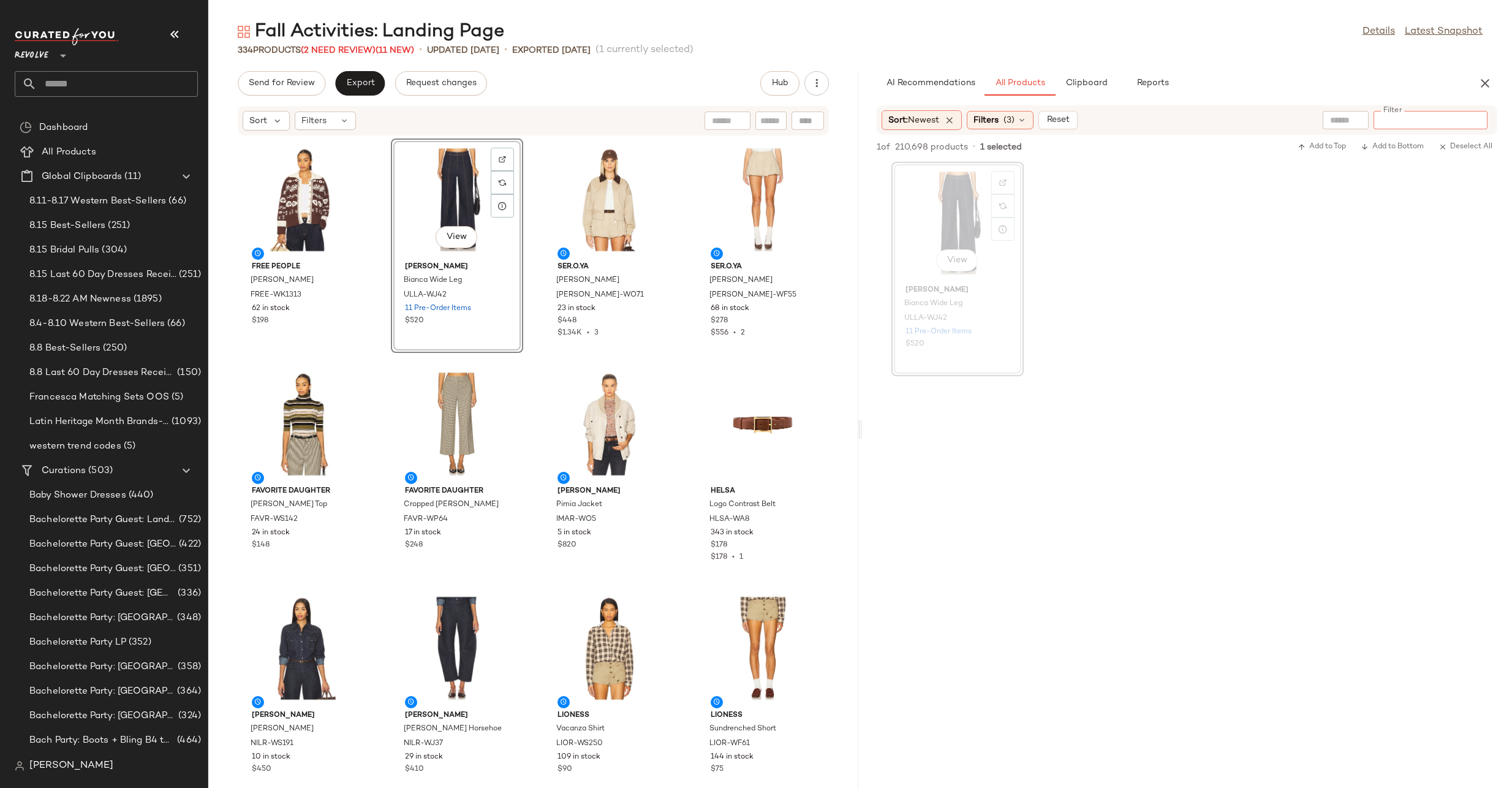
scroll to position [993, 0]
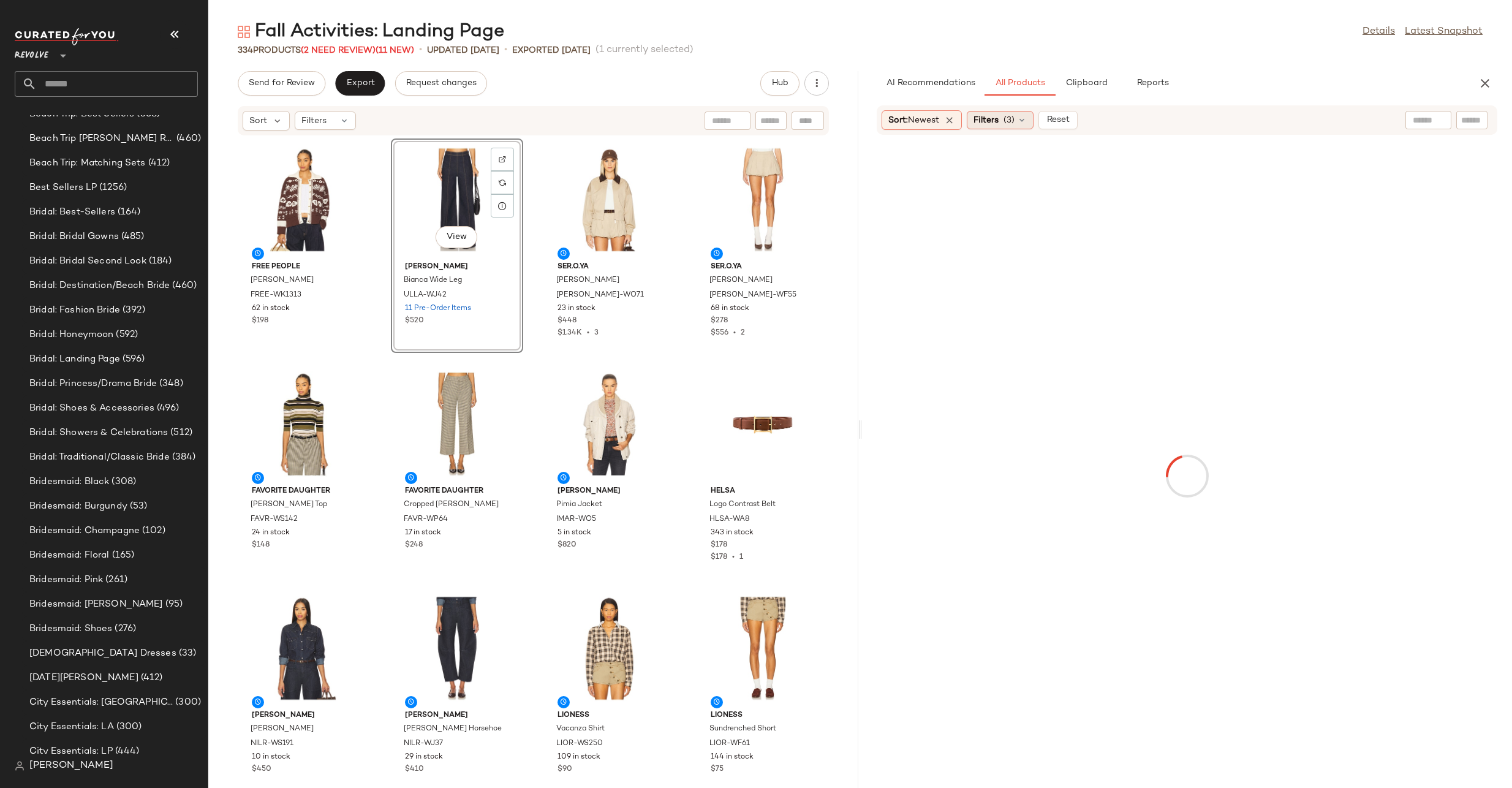
click at [1011, 119] on span "(3)" at bounding box center [1010, 120] width 11 height 13
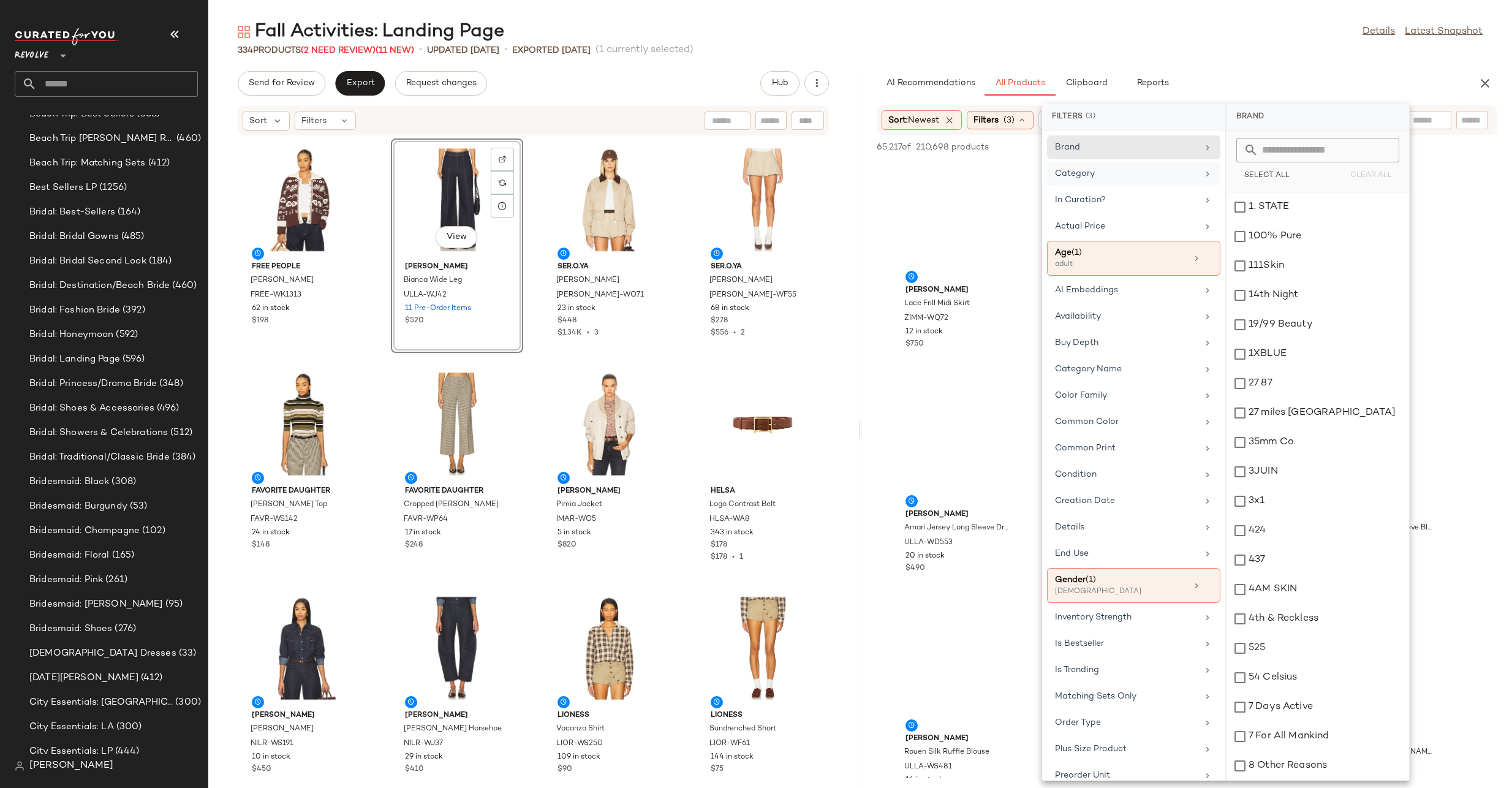
click at [1207, 188] on div "Category" at bounding box center [1134, 200] width 173 height 24
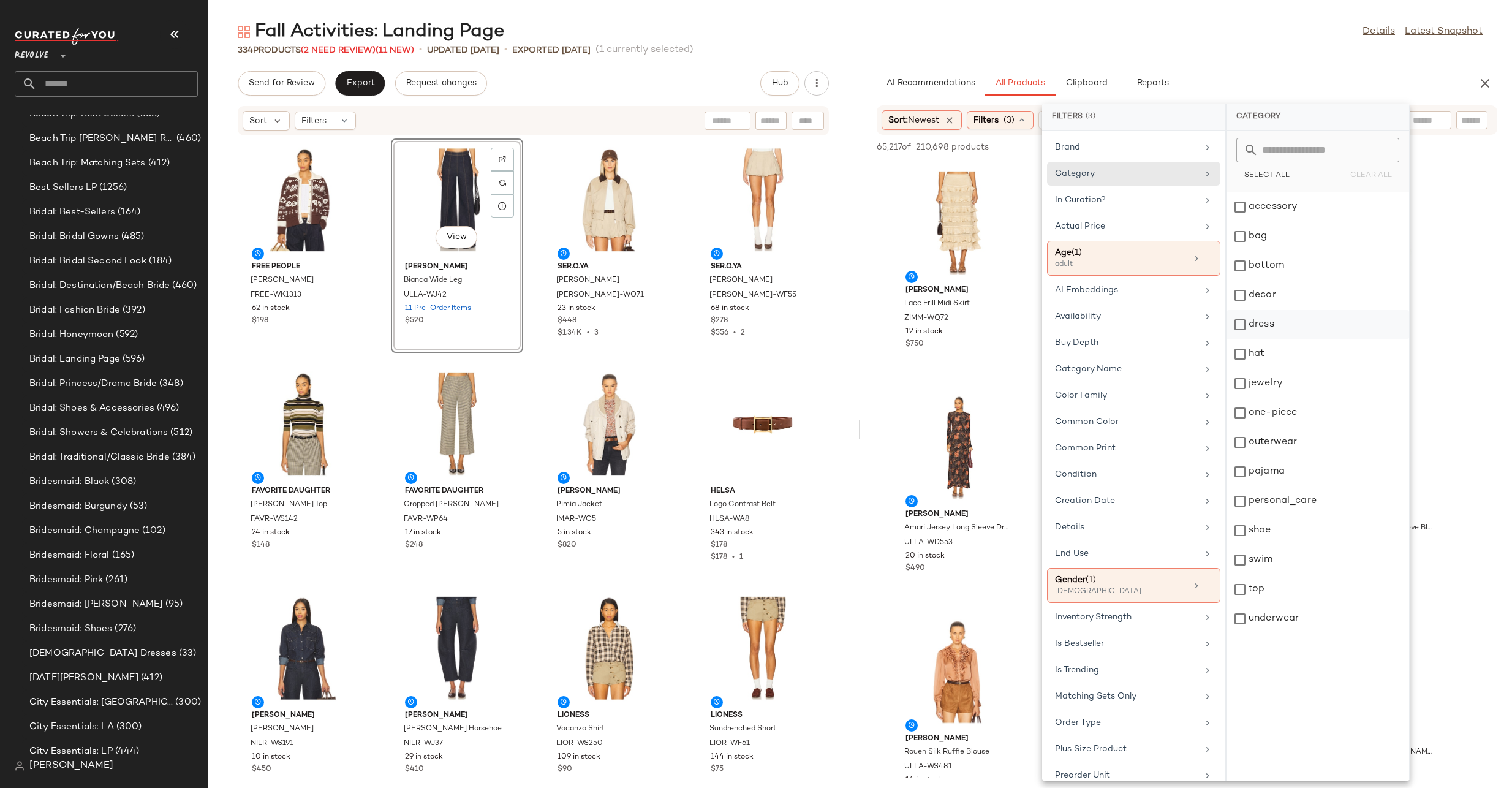
click at [1244, 340] on div "dress" at bounding box center [1318, 354] width 183 height 29
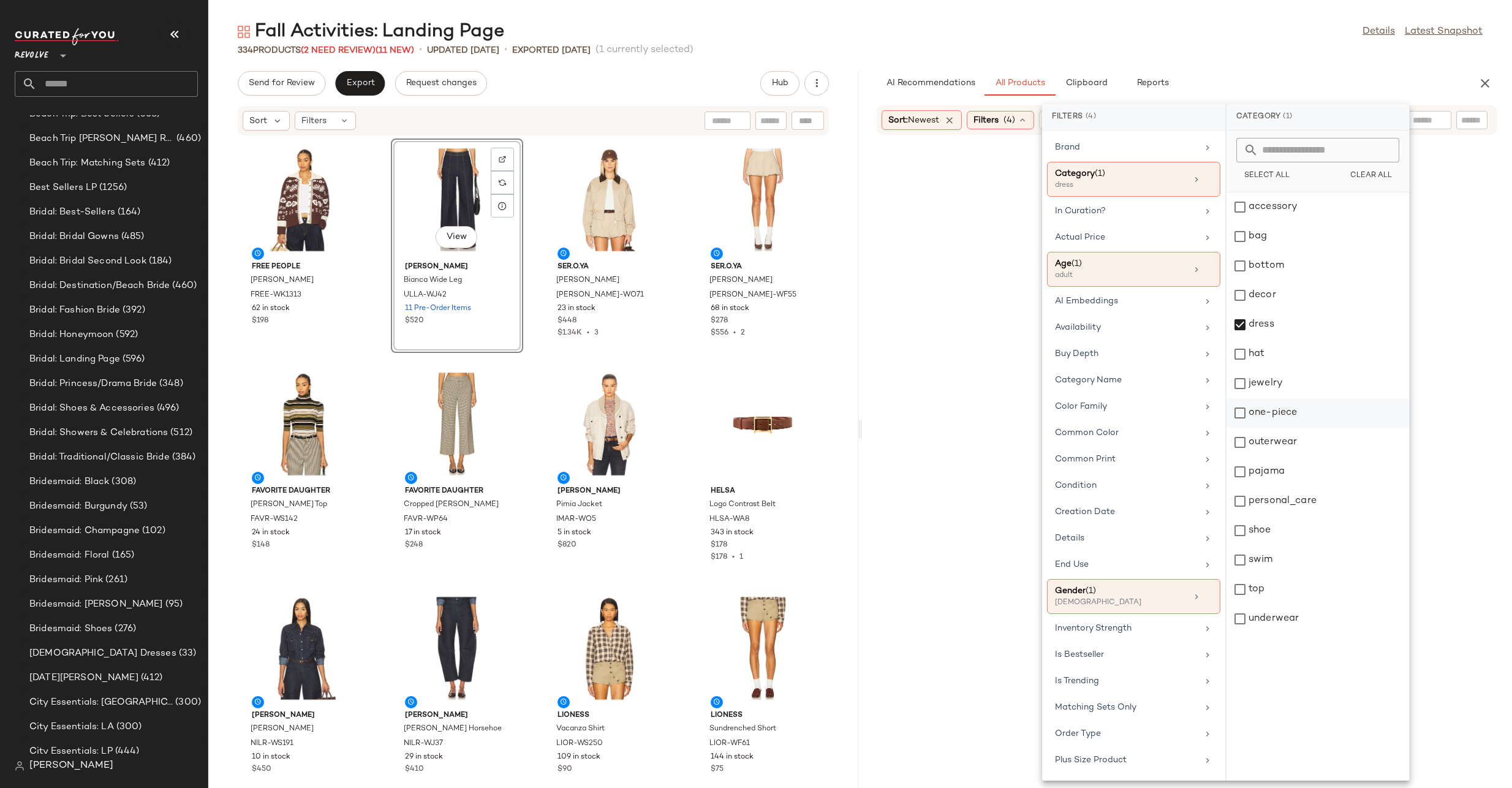
click at [1242, 428] on div "one-piece" at bounding box center [1318, 442] width 183 height 29
click at [1188, 26] on div "Fall Activities: Landing Page Details Latest Snapshot" at bounding box center [860, 32] width 1304 height 25
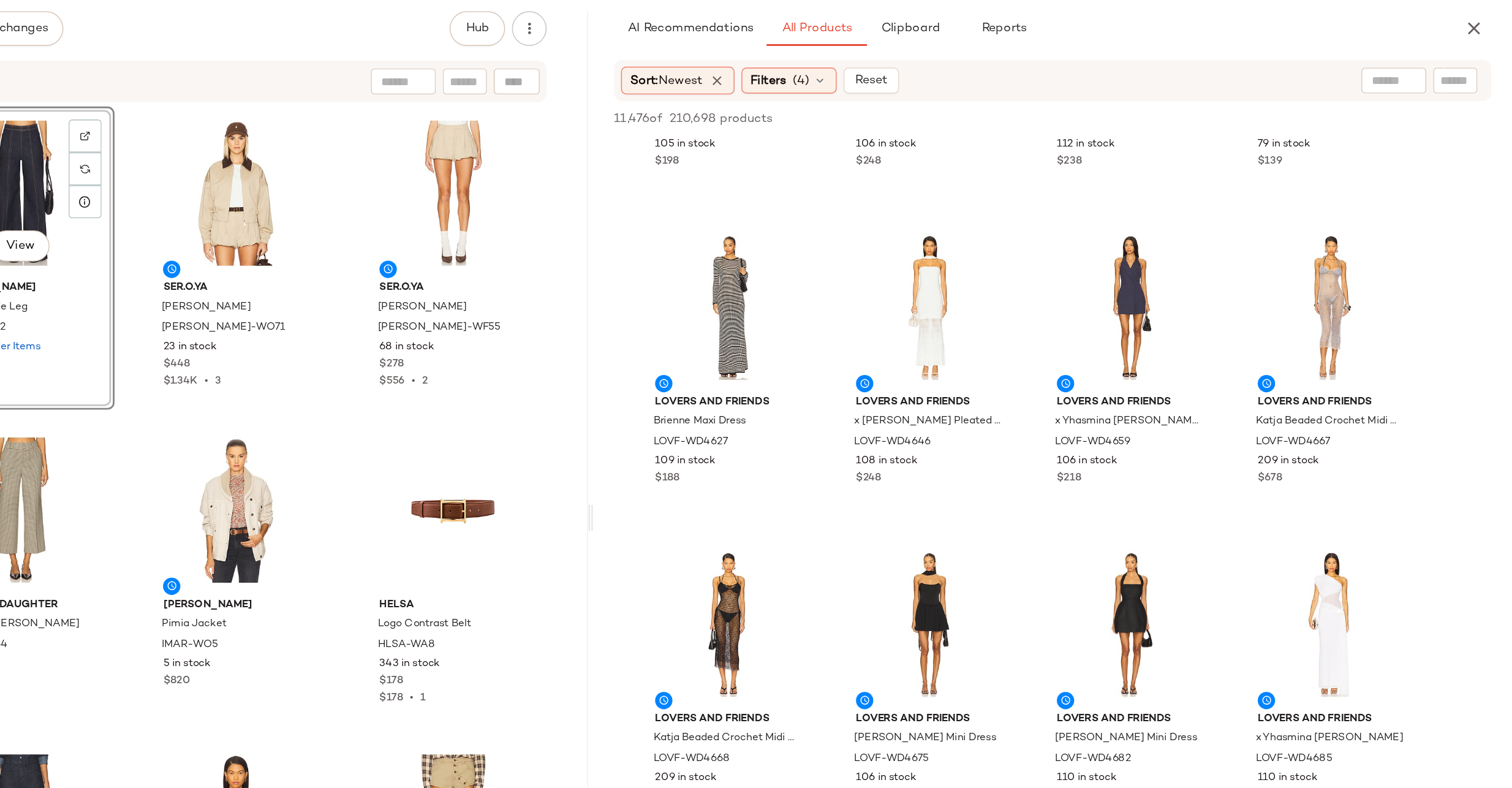
scroll to position [3497, 0]
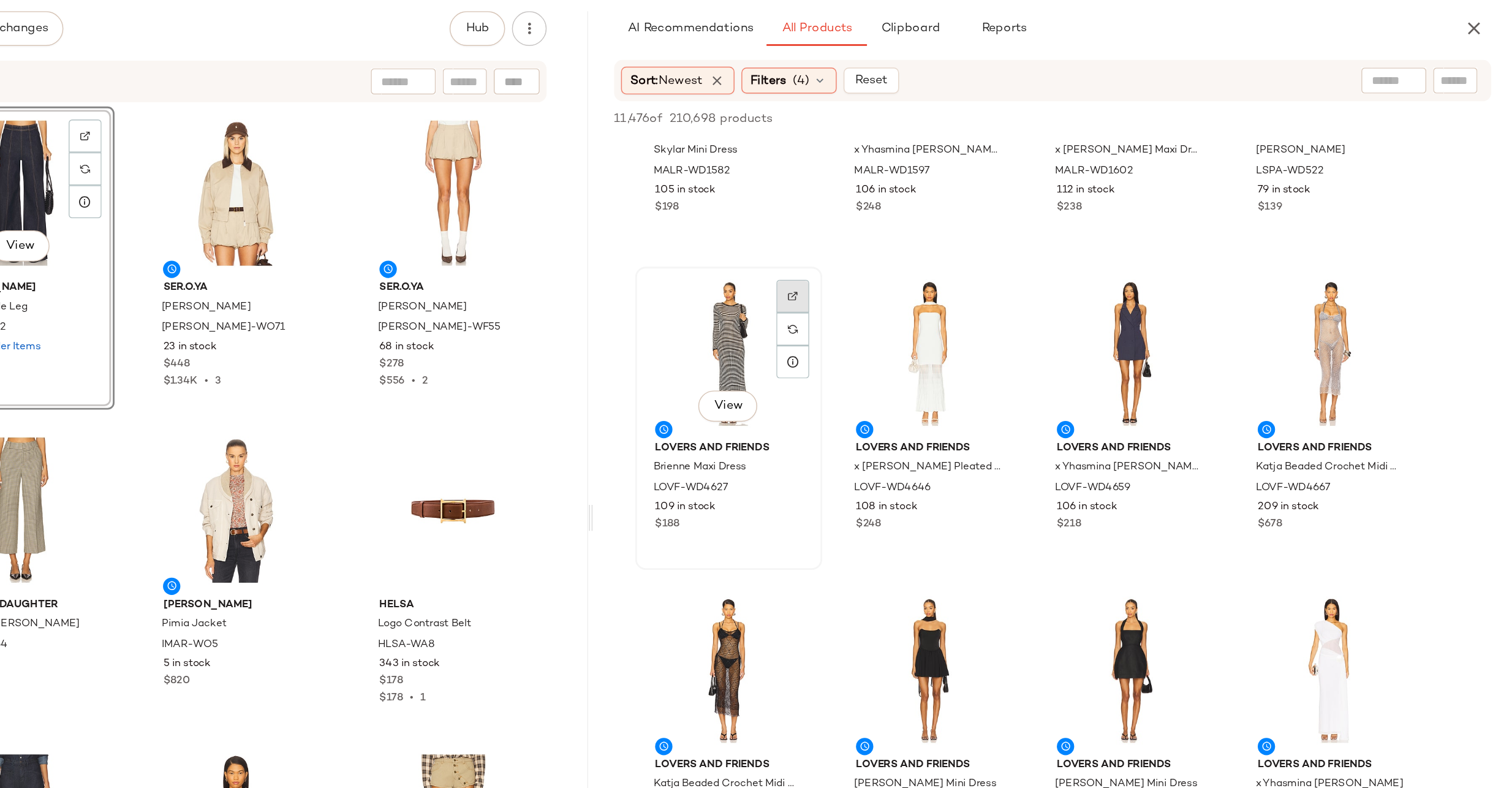
click at [1004, 269] on img at bounding box center [1003, 272] width 8 height 8
click at [1001, 394] on img "button" at bounding box center [1001, 394] width 8 height 8
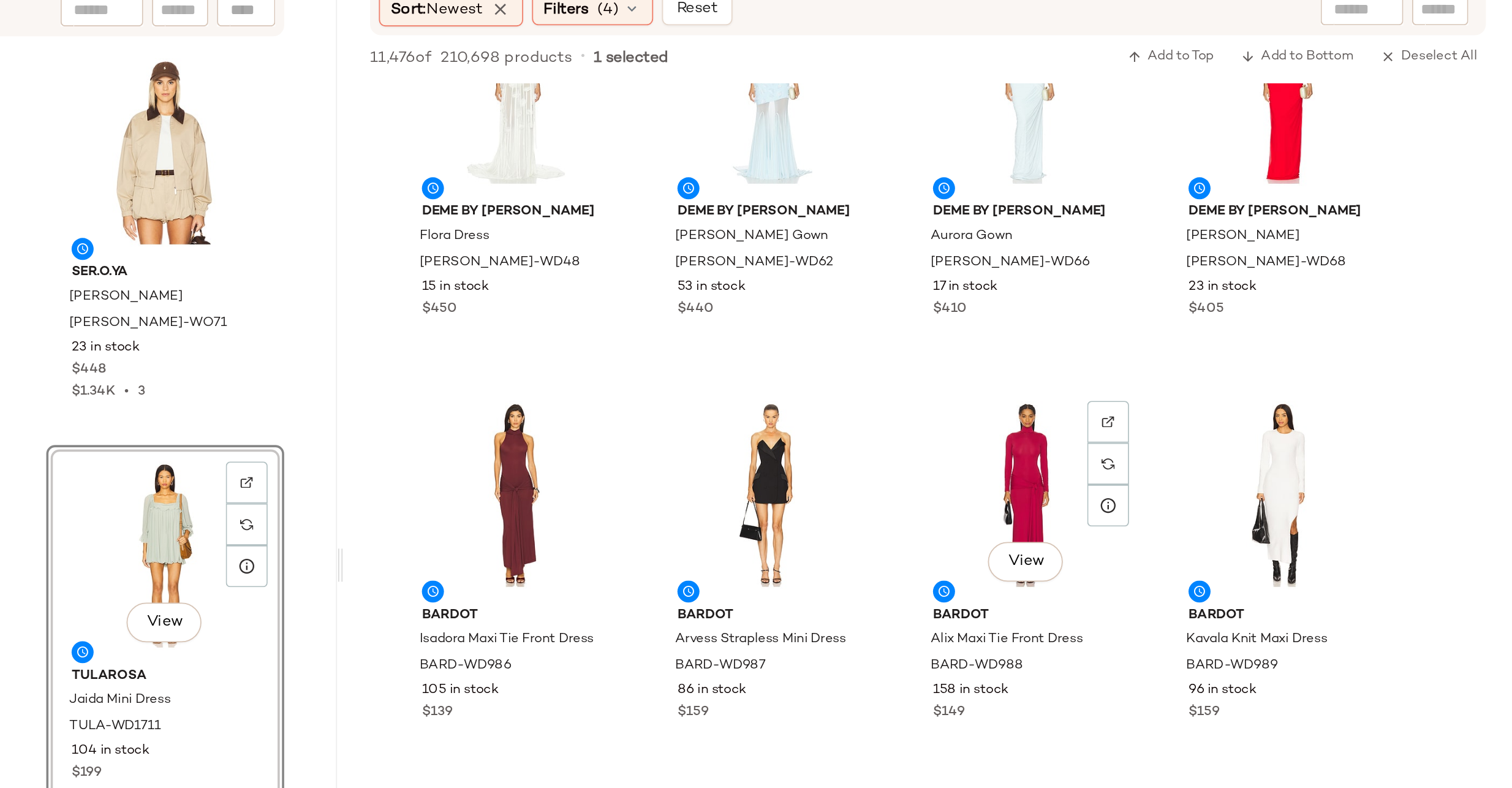
scroll to position [0, 0]
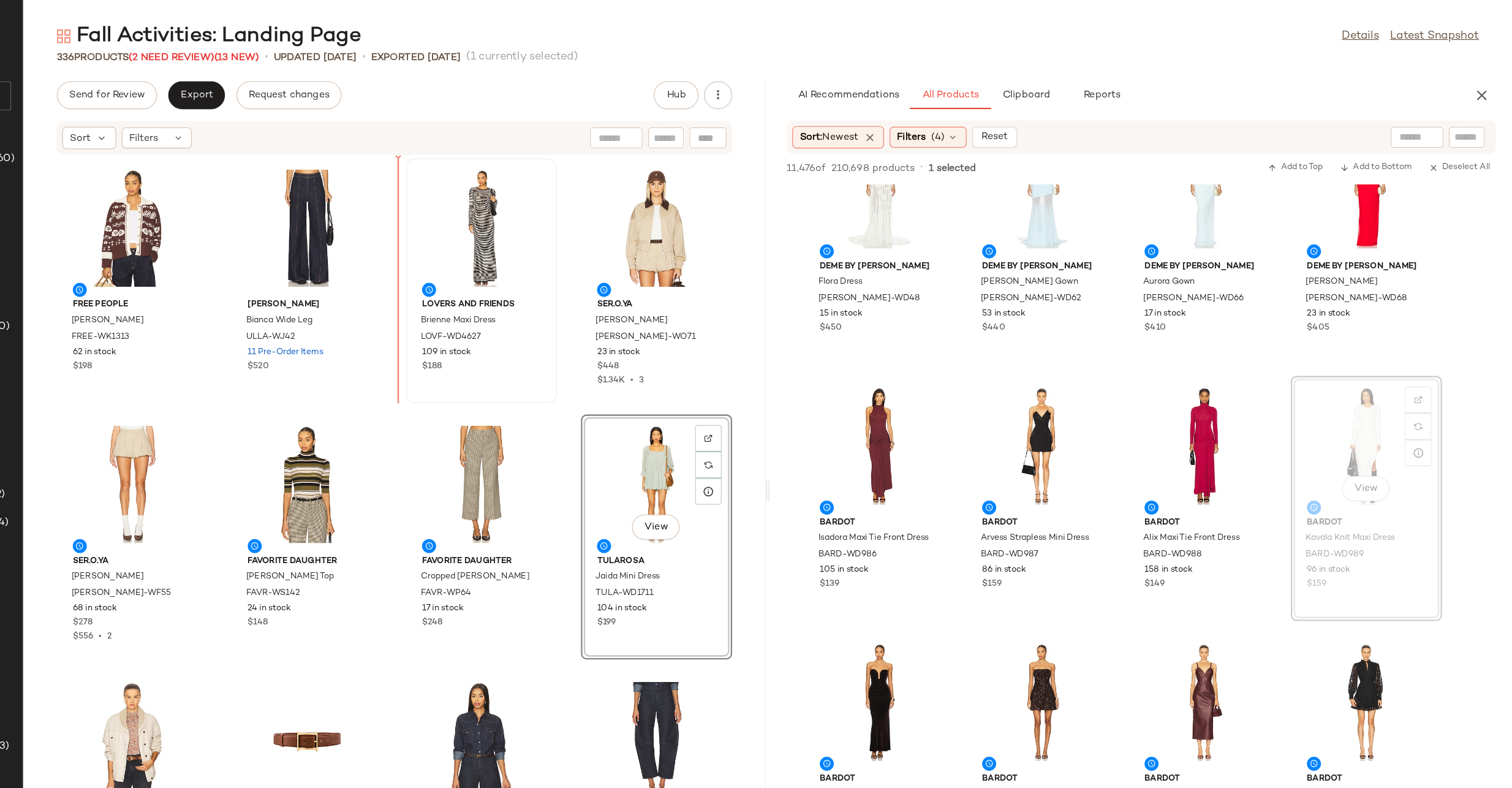
drag, startPoint x: 1376, startPoint y: 385, endPoint x: 552, endPoint y: 184, distance: 848.2
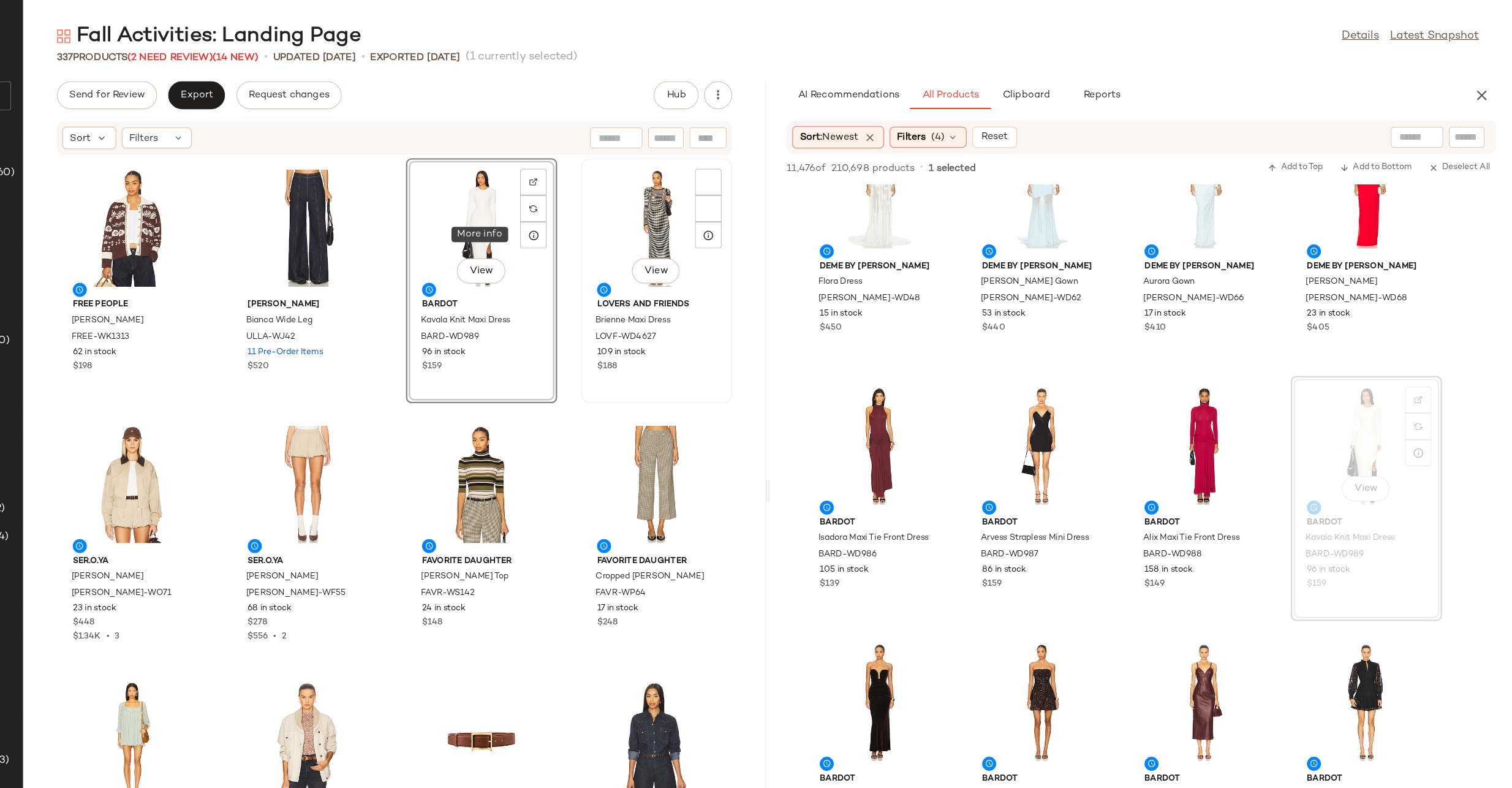
scroll to position [993, 0]
click at [734, 206] on div "View" at bounding box center [763, 200] width 124 height 114
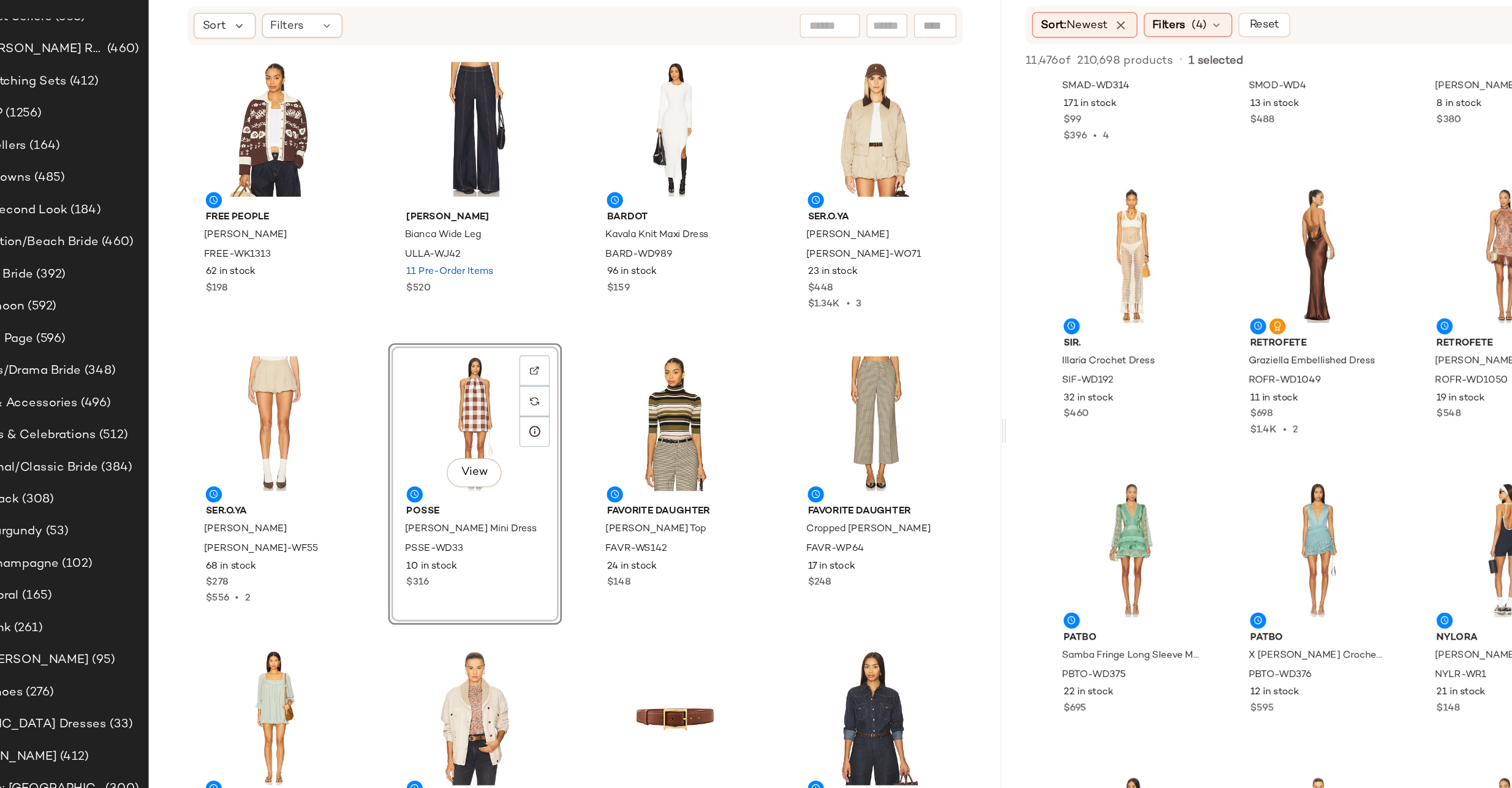
scroll to position [993, 0]
click at [430, 410] on div "View" at bounding box center [457, 424] width 124 height 114
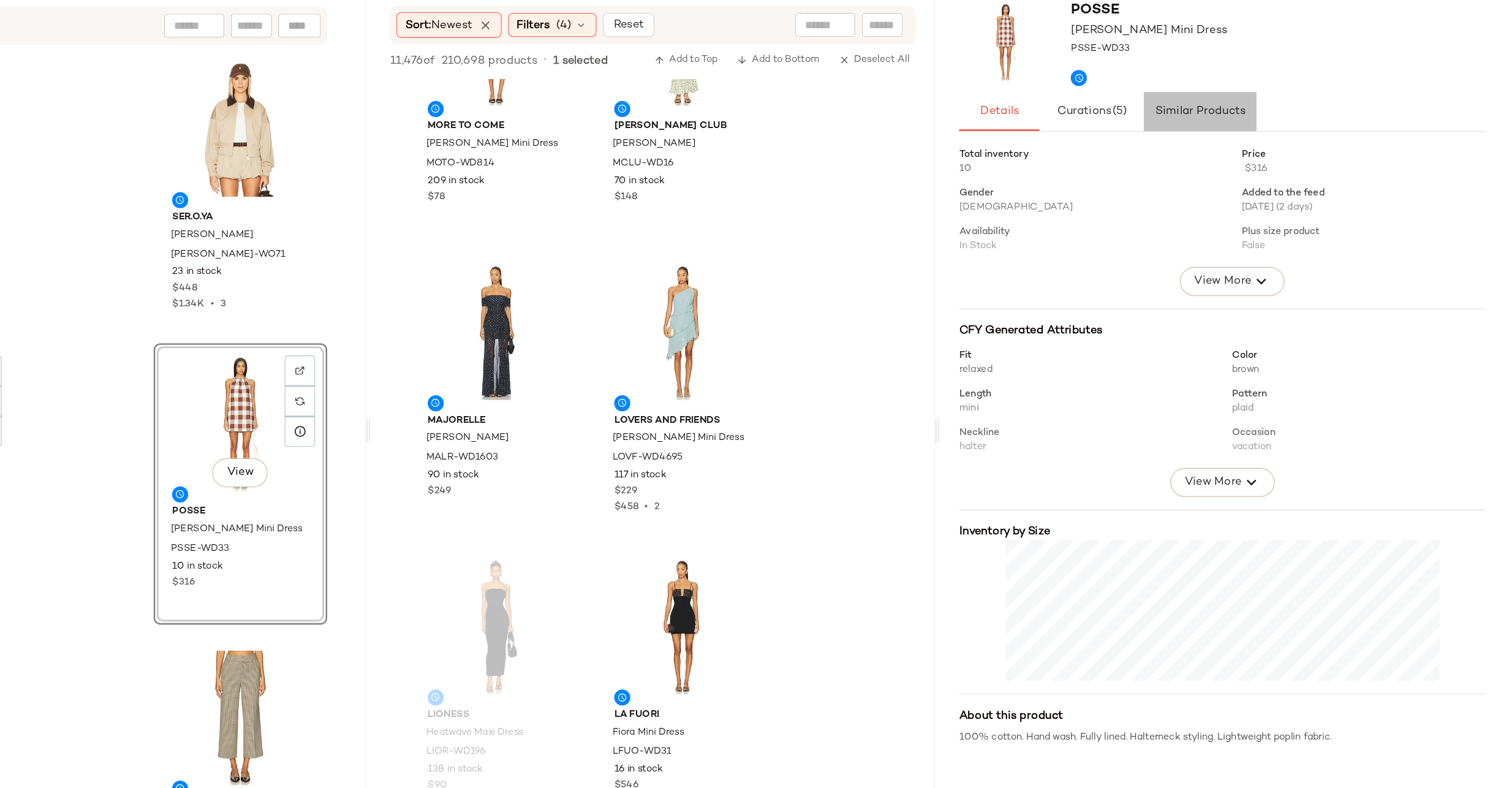
click at [1279, 195] on button "Similar Products" at bounding box center [1275, 185] width 86 height 29
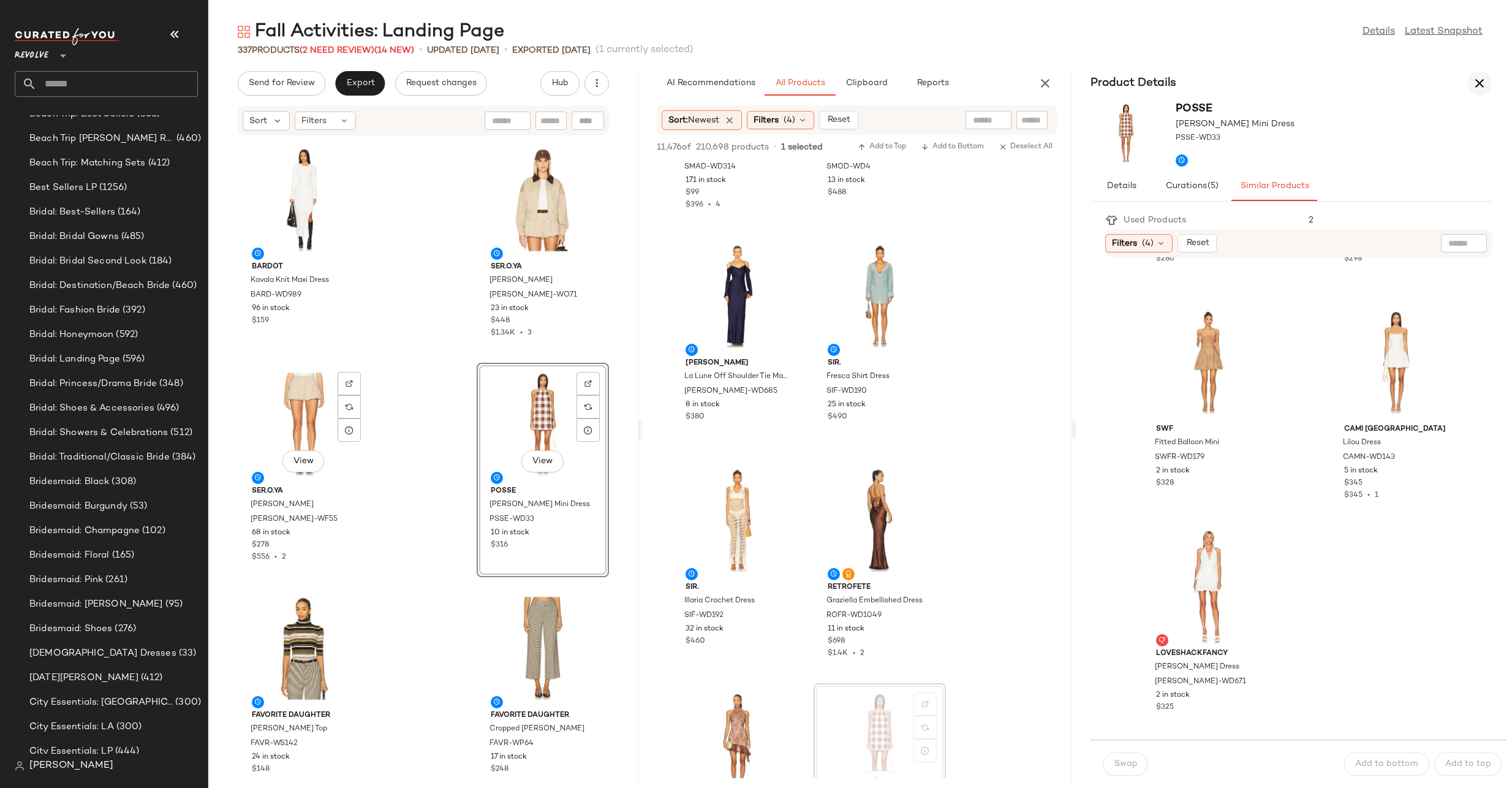
click at [1484, 90] on icon "button" at bounding box center [1480, 83] width 15 height 15
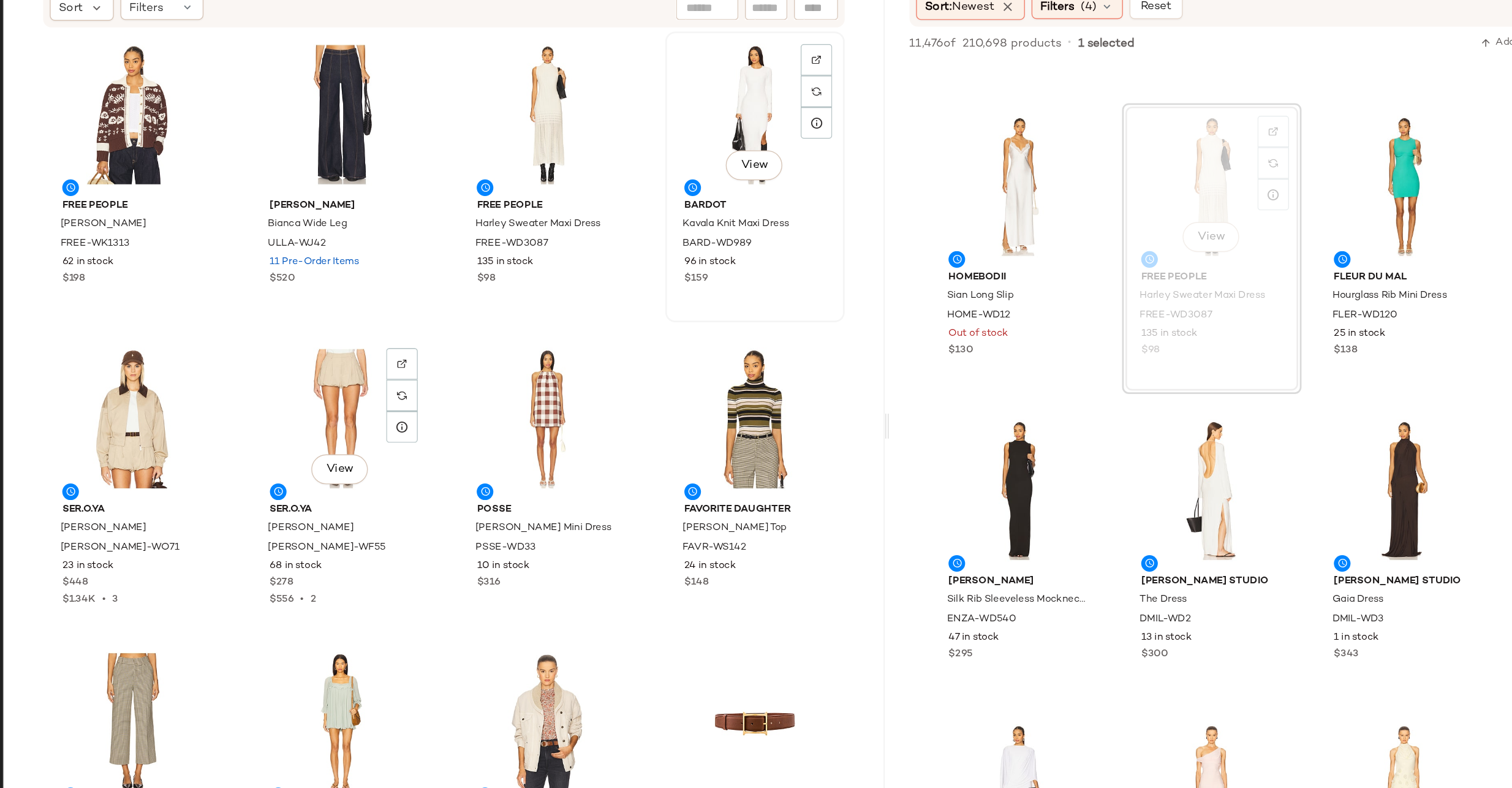
click at [754, 196] on div "View" at bounding box center [763, 200] width 124 height 114
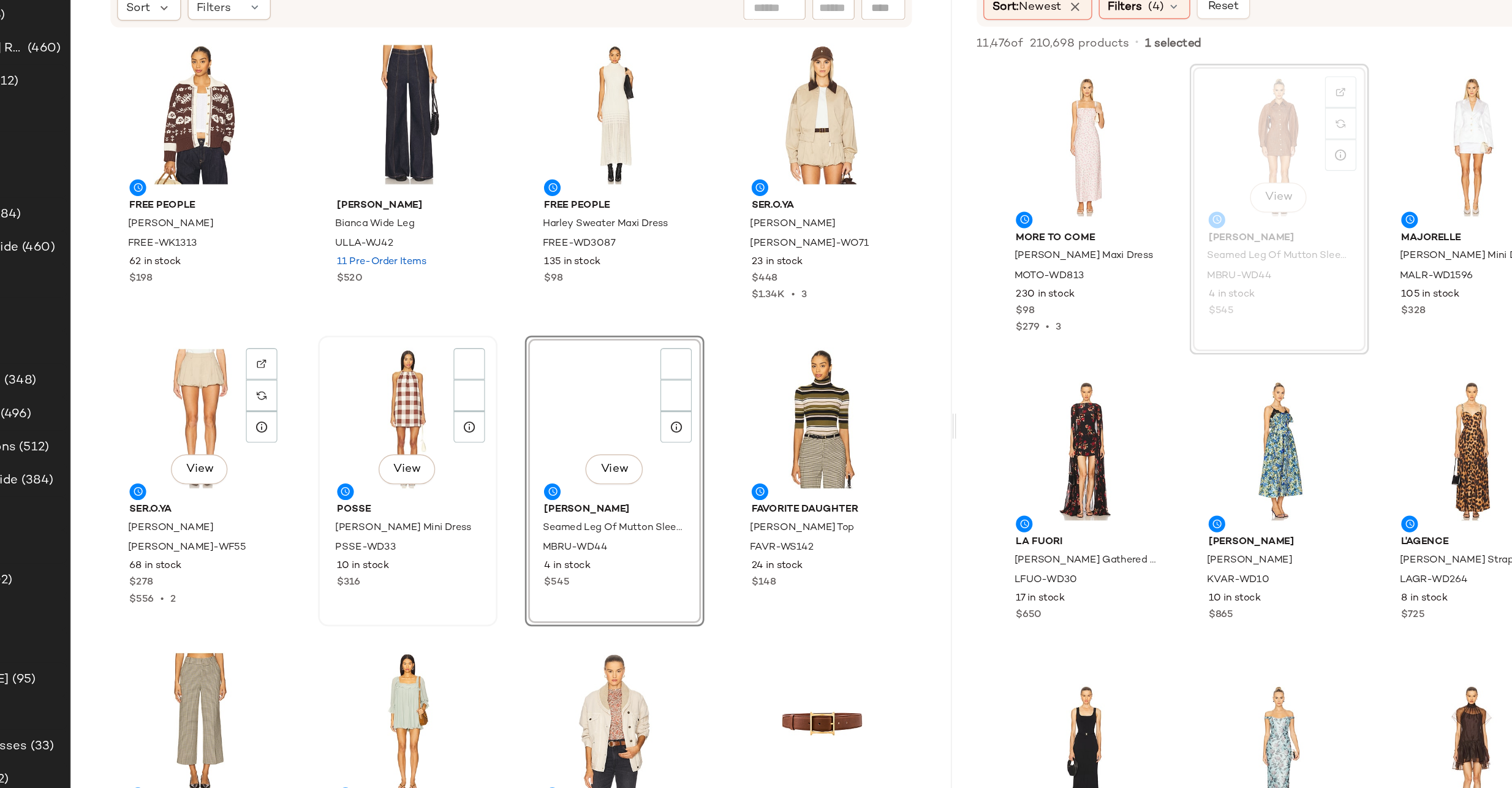
click at [416, 413] on div "View" at bounding box center [457, 424] width 124 height 114
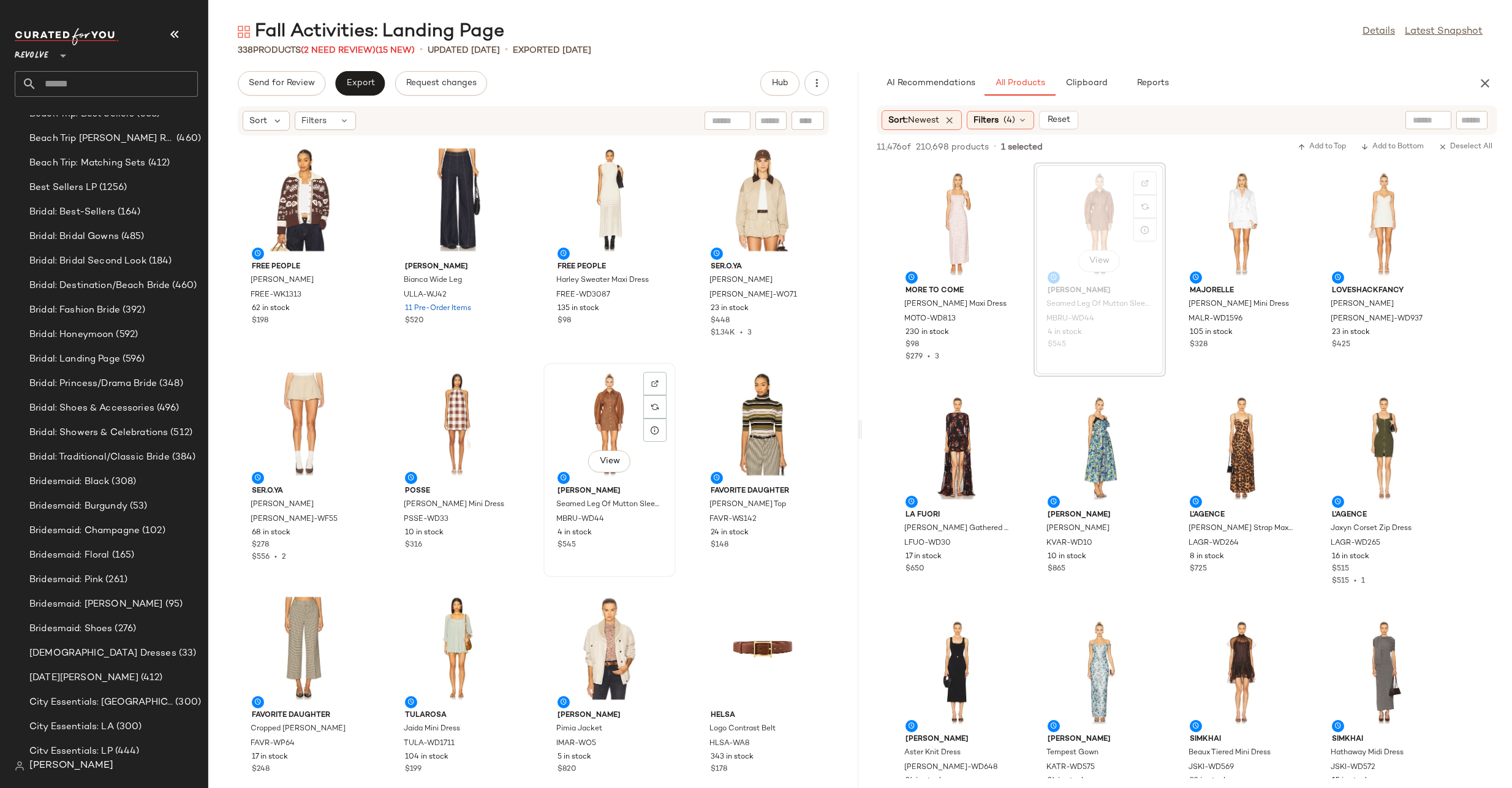
click at [575, 411] on div "View" at bounding box center [609, 424] width 124 height 114
click at [444, 375] on div "View" at bounding box center [457, 424] width 124 height 114
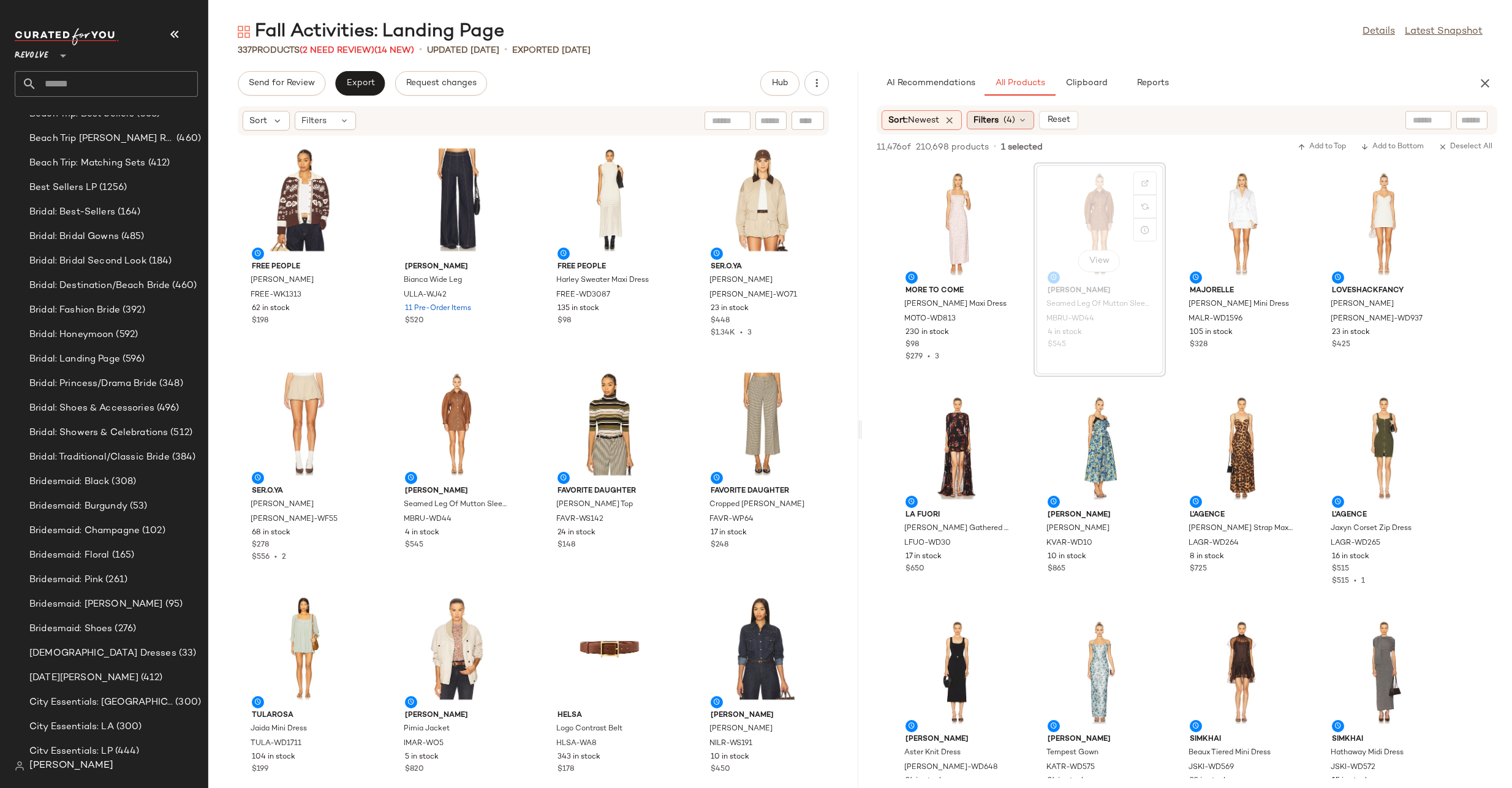
click at [1028, 123] on icon at bounding box center [1023, 120] width 9 height 9
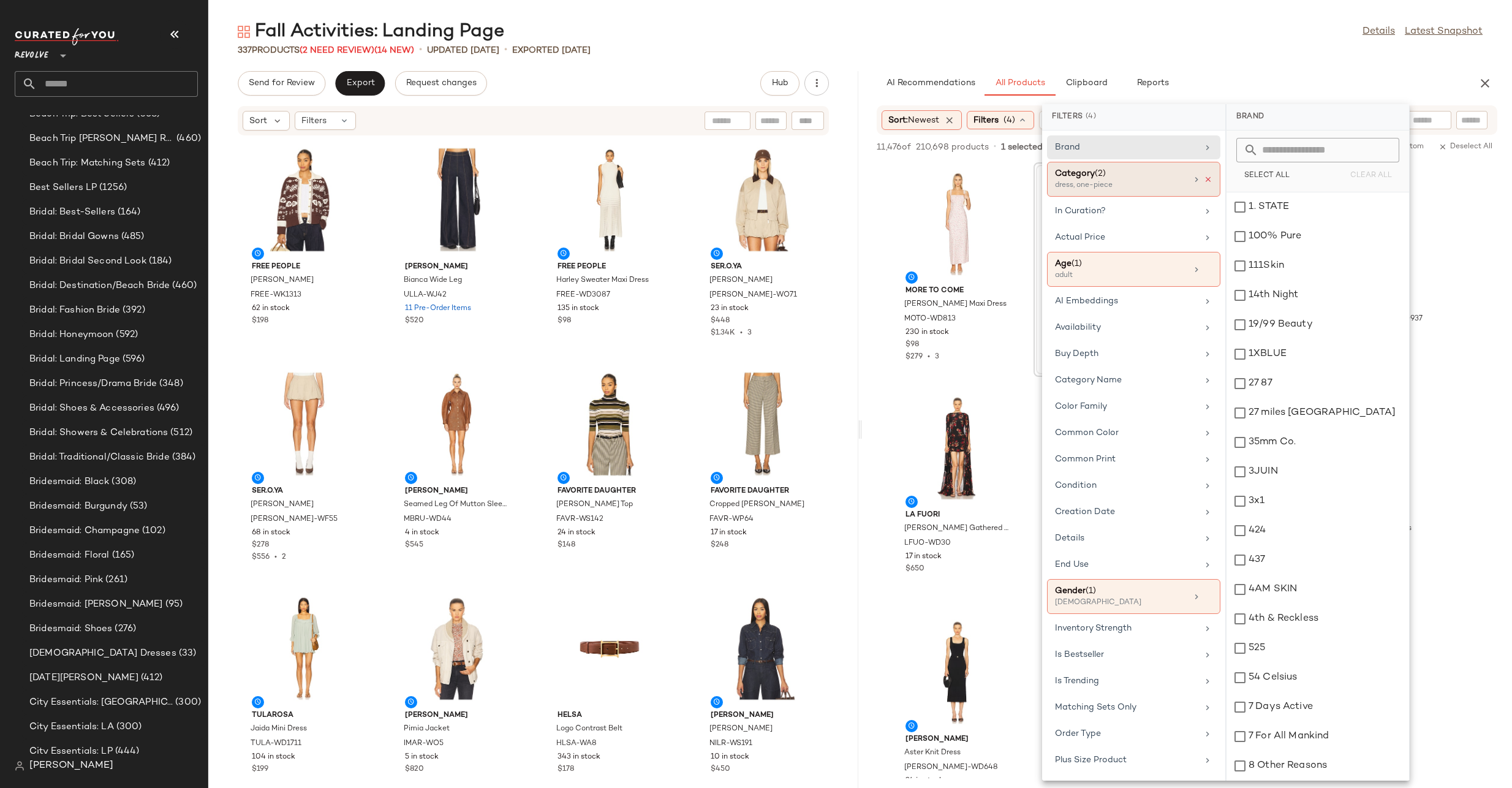
click at [1204, 183] on icon at bounding box center [1208, 179] width 9 height 9
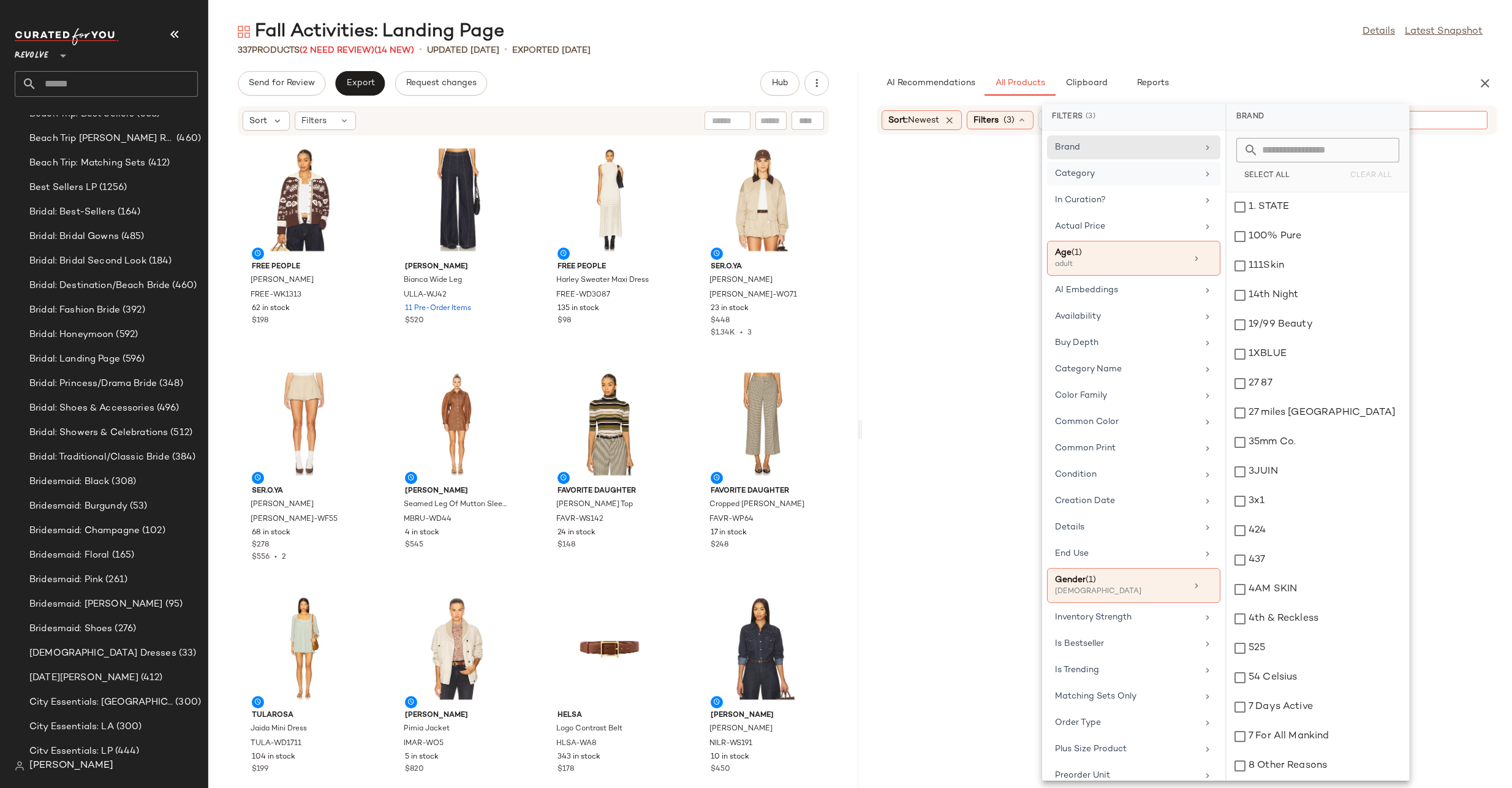
click at [1472, 124] on input "Filter" at bounding box center [1431, 120] width 104 height 13
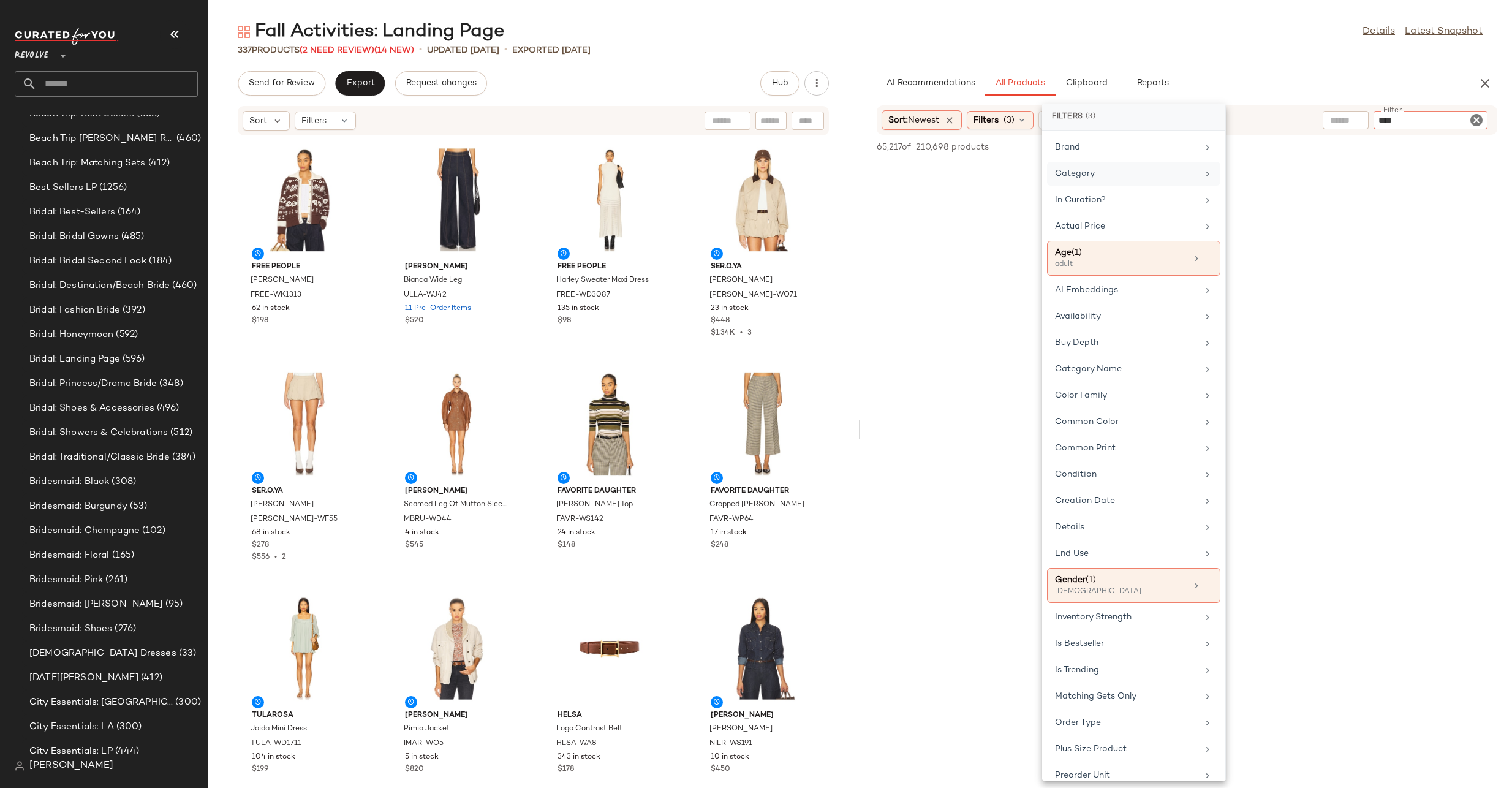
type input "*****"
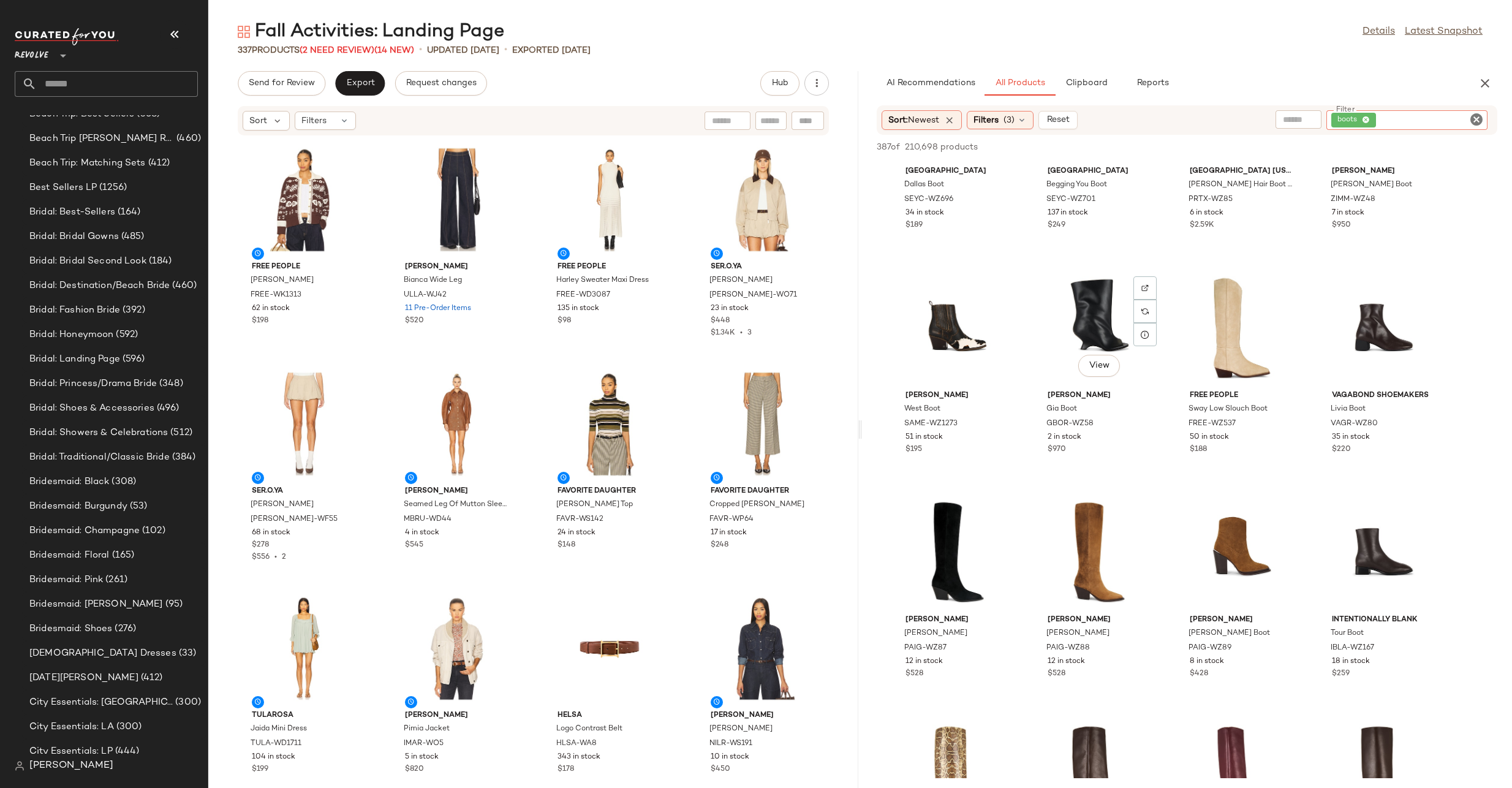
scroll to position [2811, 0]
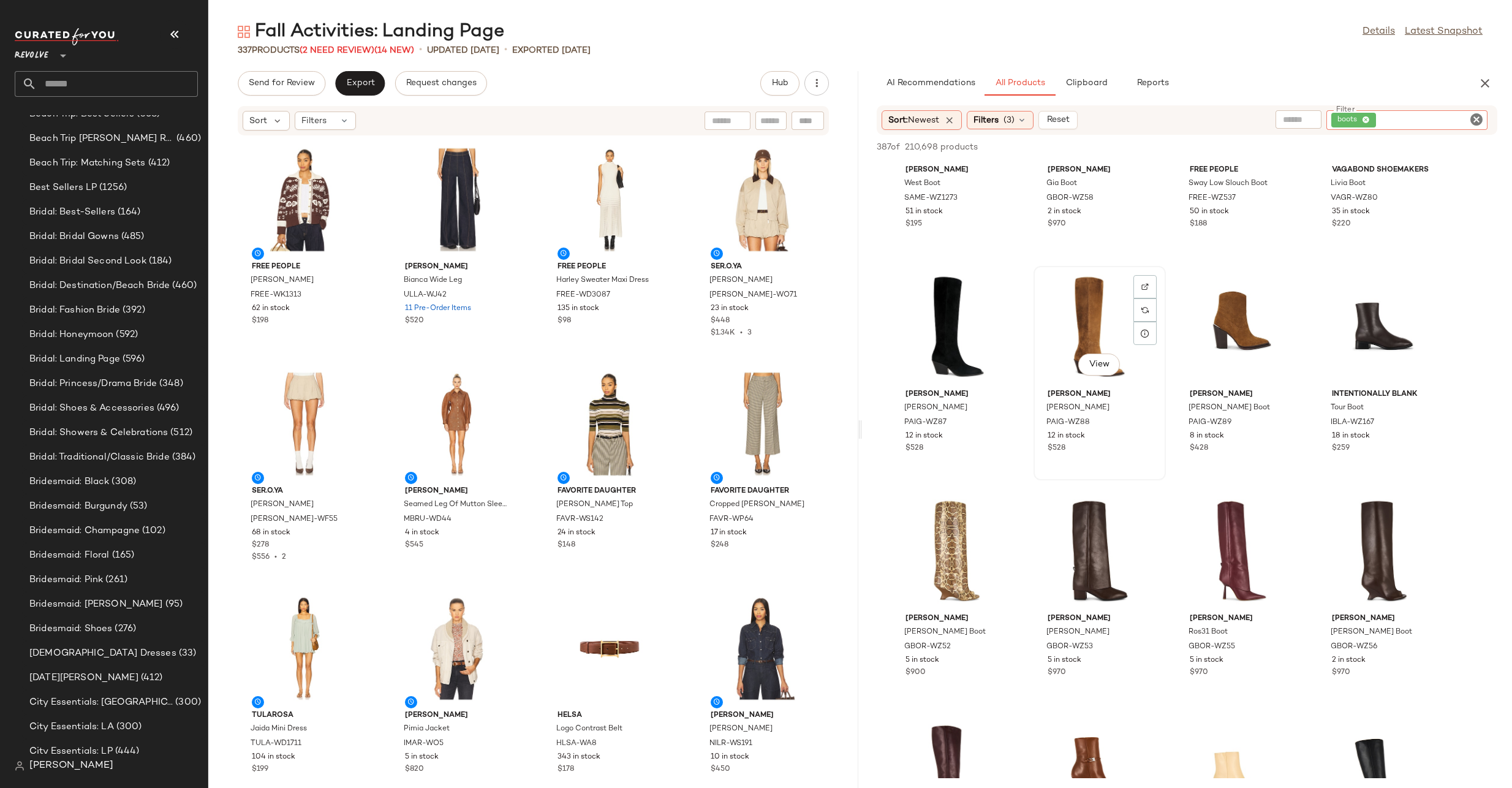
click at [1080, 350] on div "View" at bounding box center [1099, 327] width 124 height 114
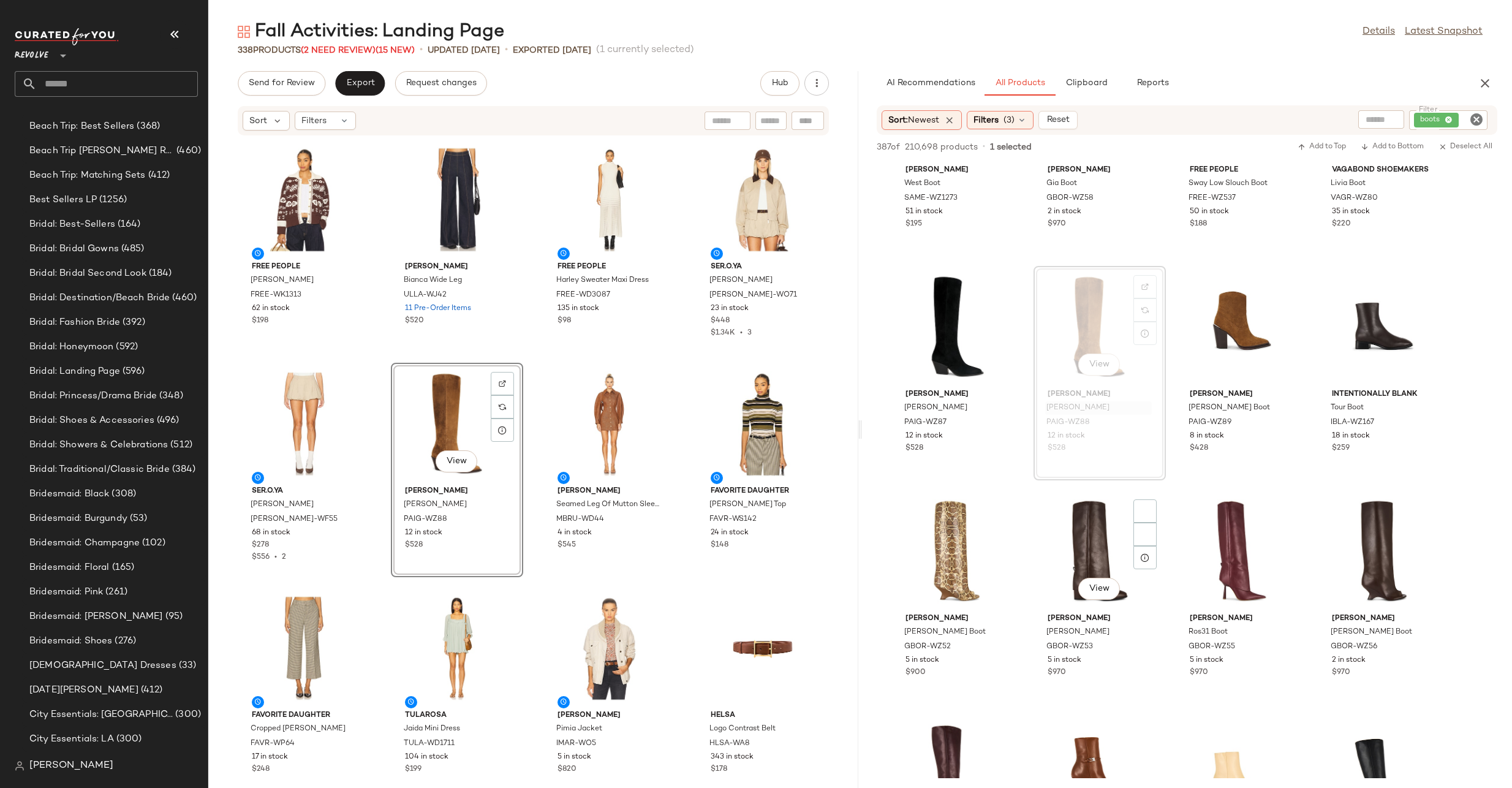
scroll to position [3182, 0]
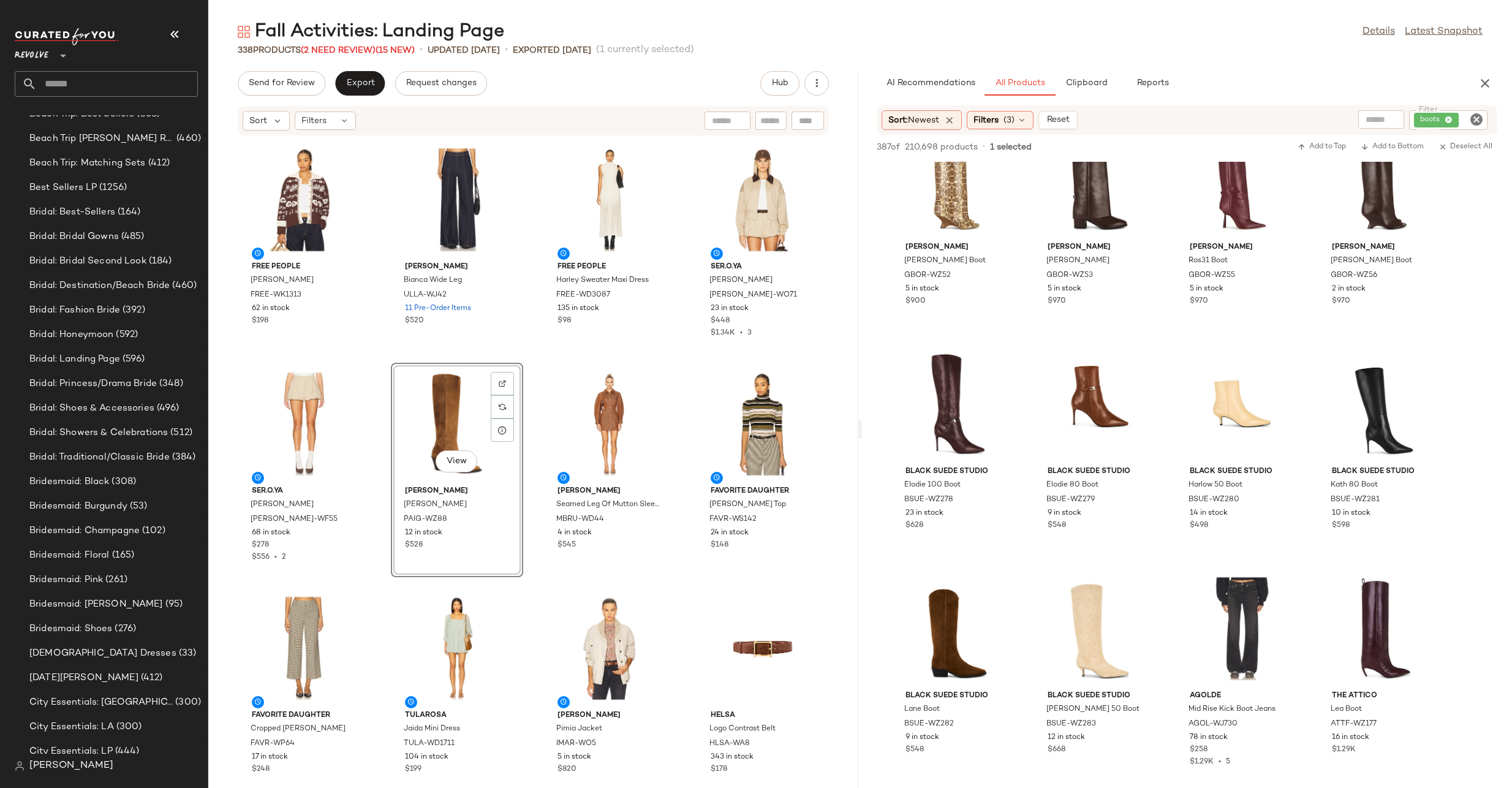
click at [1475, 119] on icon "Clear Filter" at bounding box center [1477, 120] width 15 height 15
type input "***"
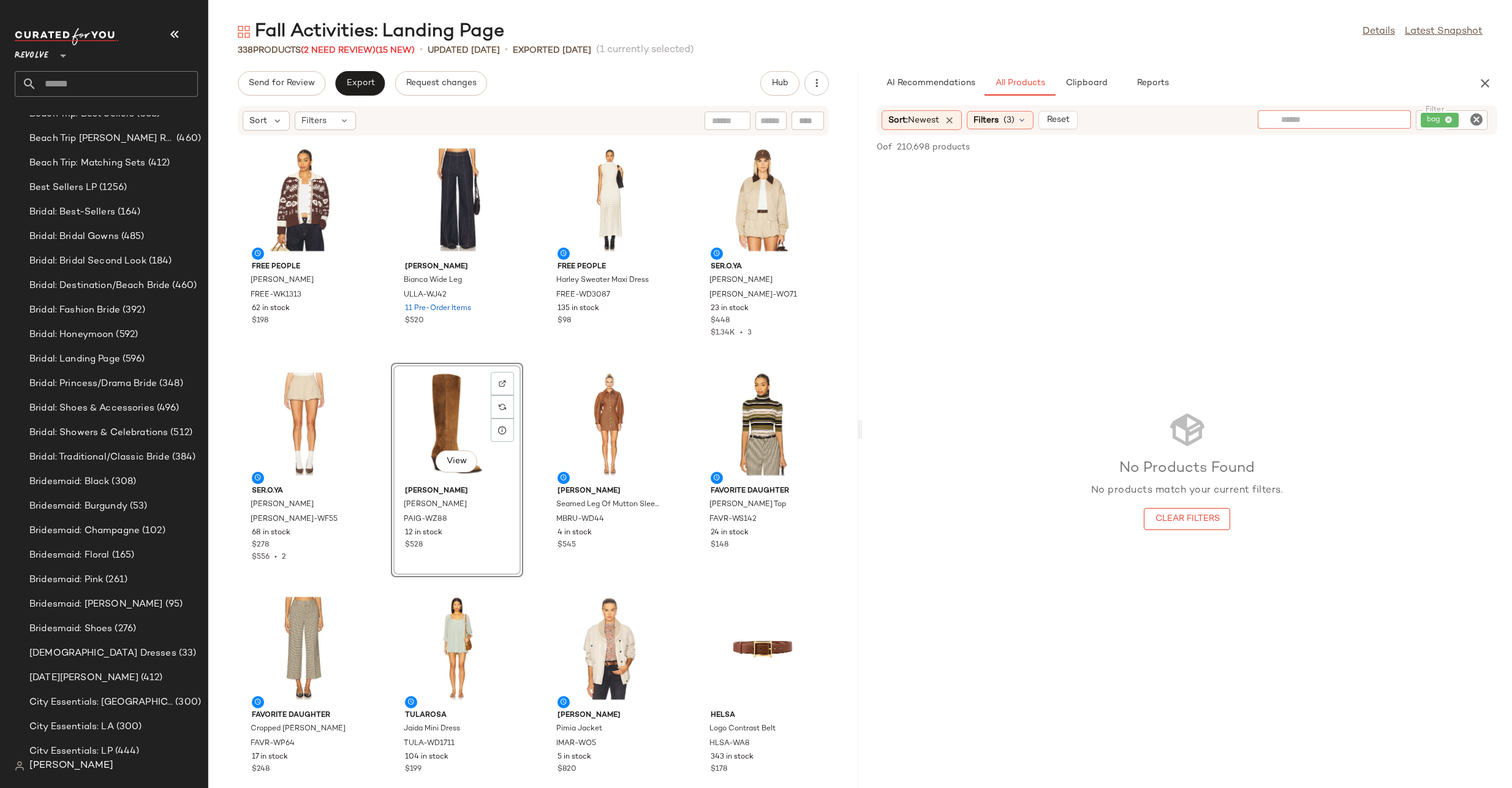
click at [1295, 120] on input "text" at bounding box center [1334, 120] width 107 height 13
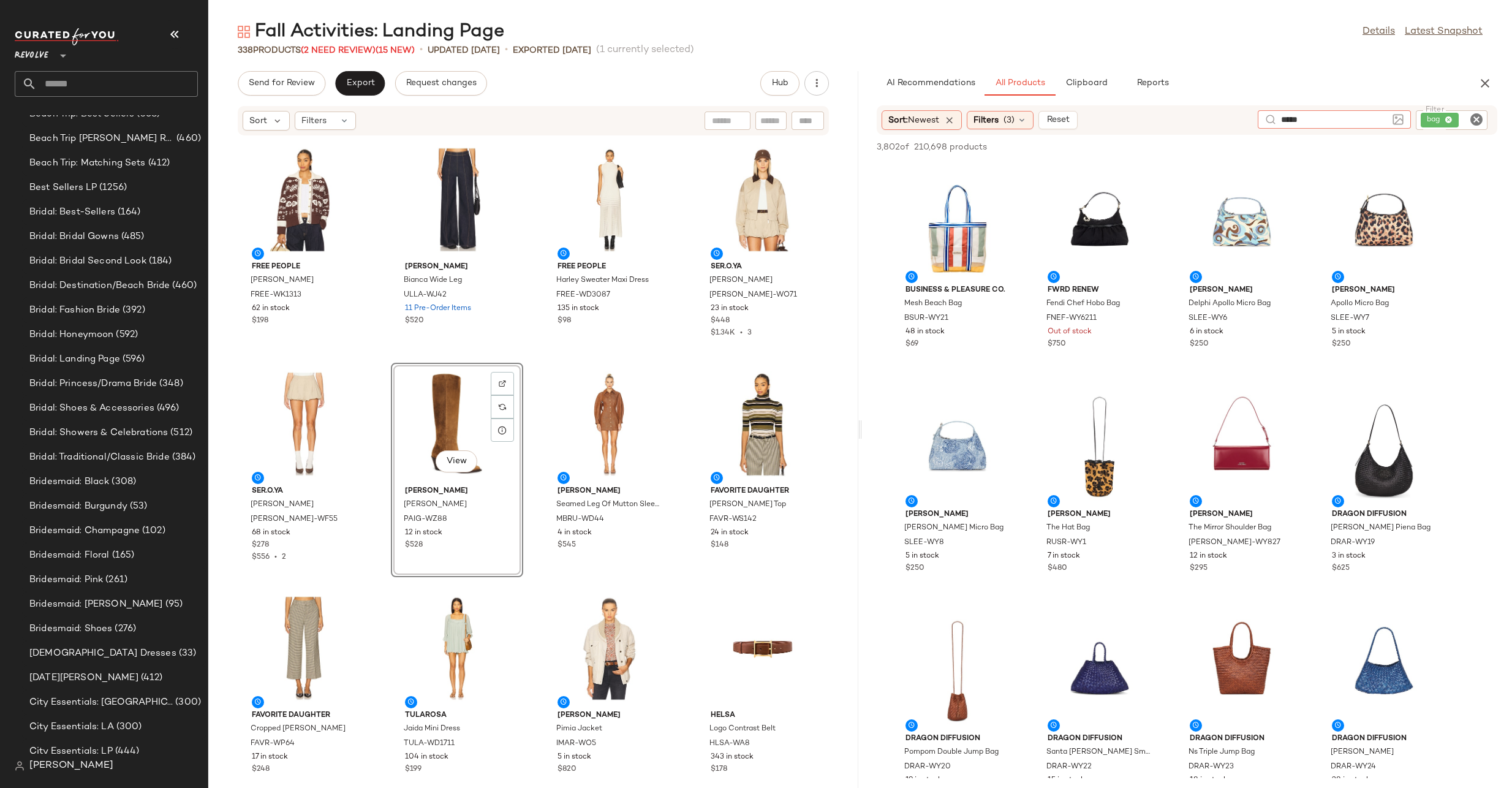
type input "******"
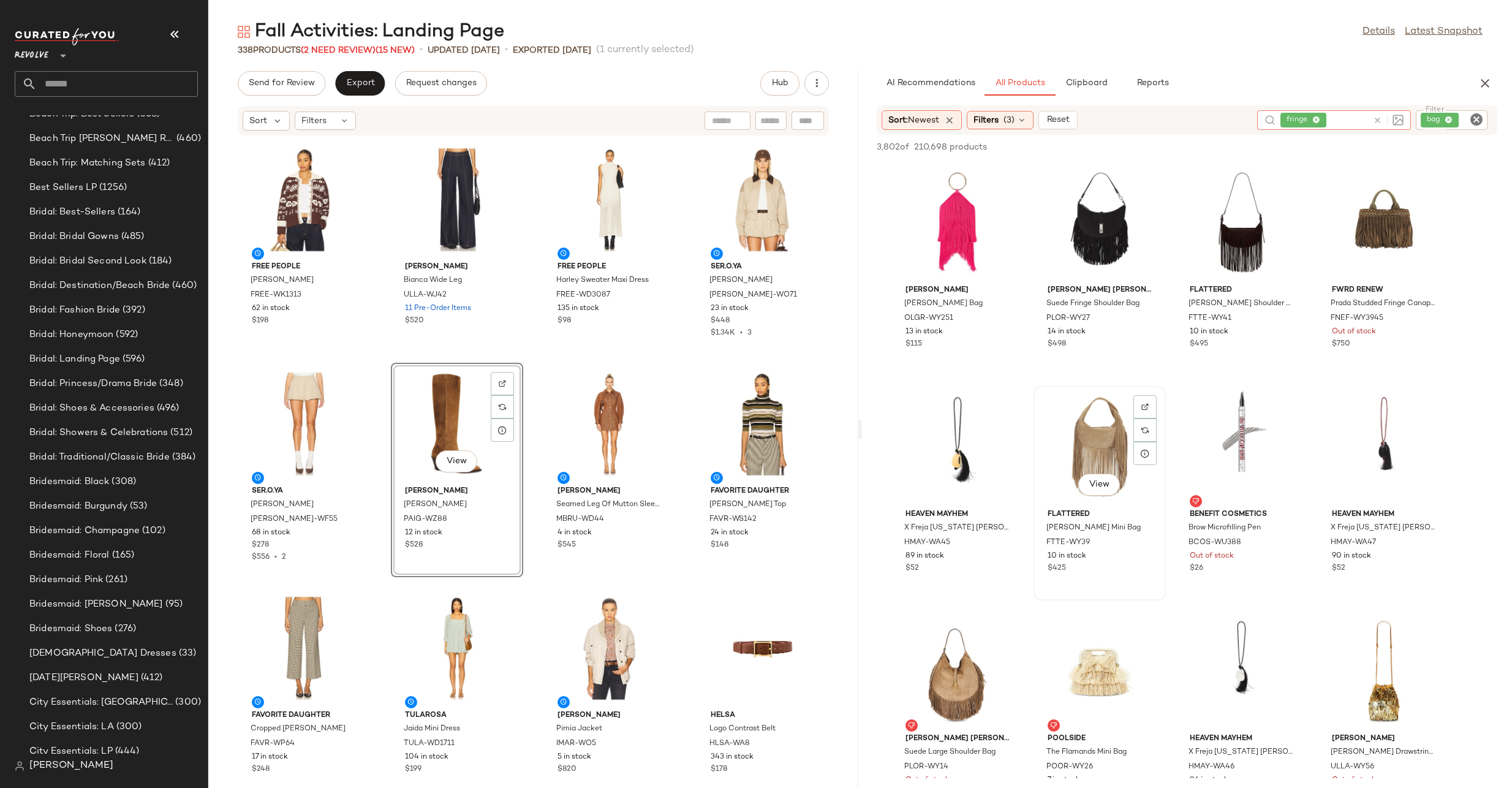
click at [1097, 418] on div "View" at bounding box center [1099, 447] width 124 height 114
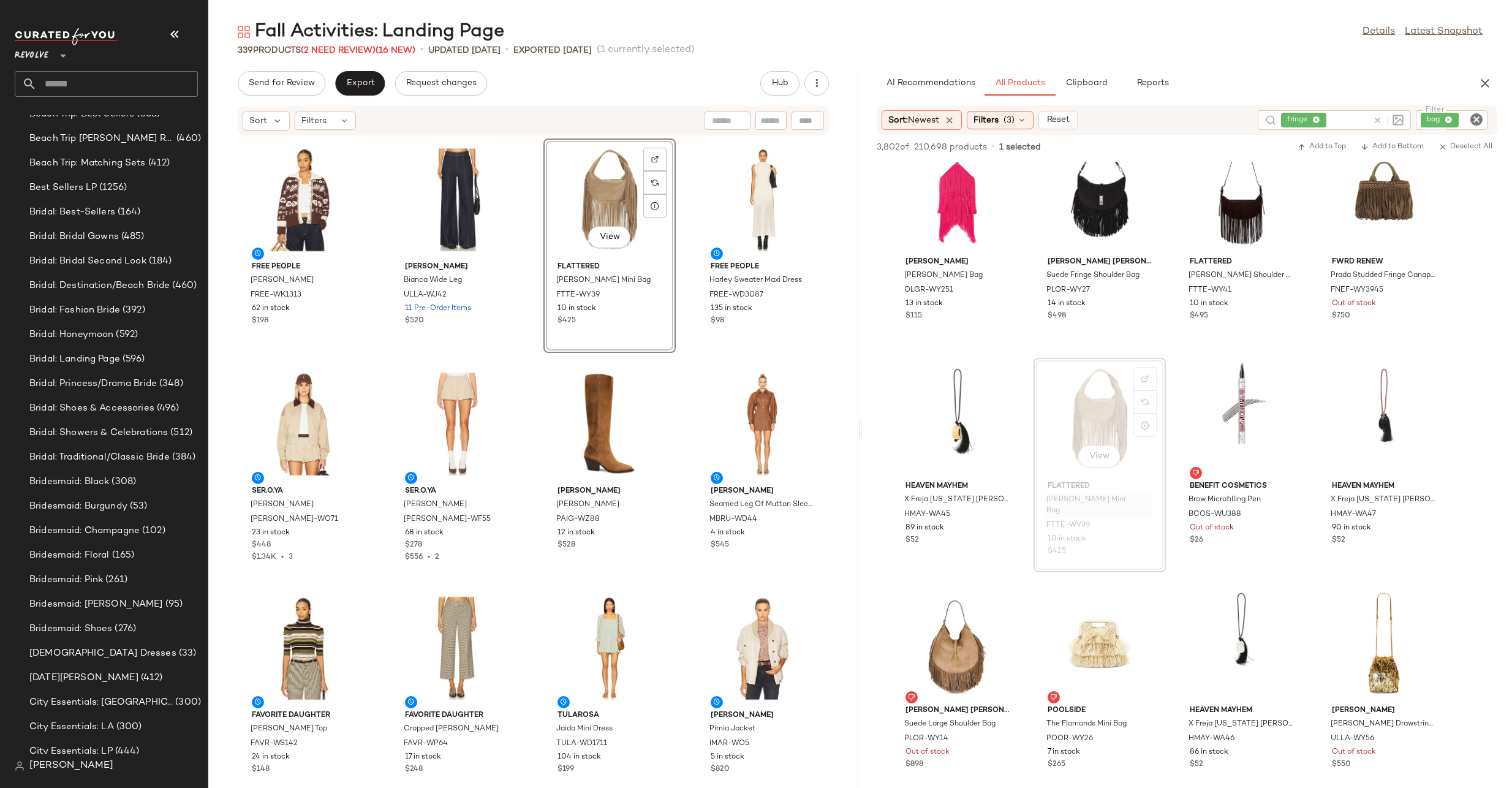
scroll to position [0, 0]
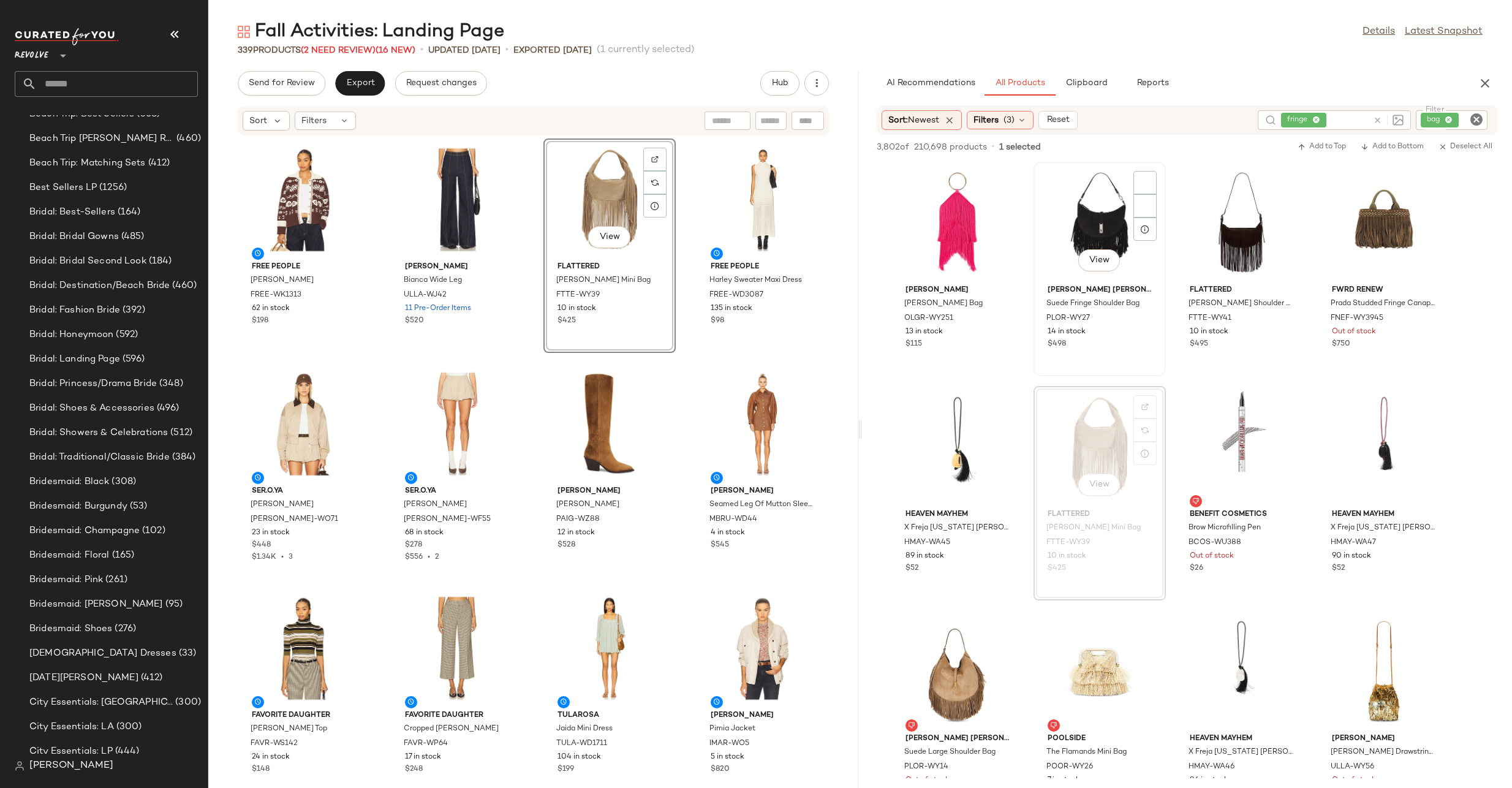
click at [1105, 202] on div "View" at bounding box center [1099, 223] width 124 height 114
click at [1143, 180] on img at bounding box center [1146, 183] width 8 height 8
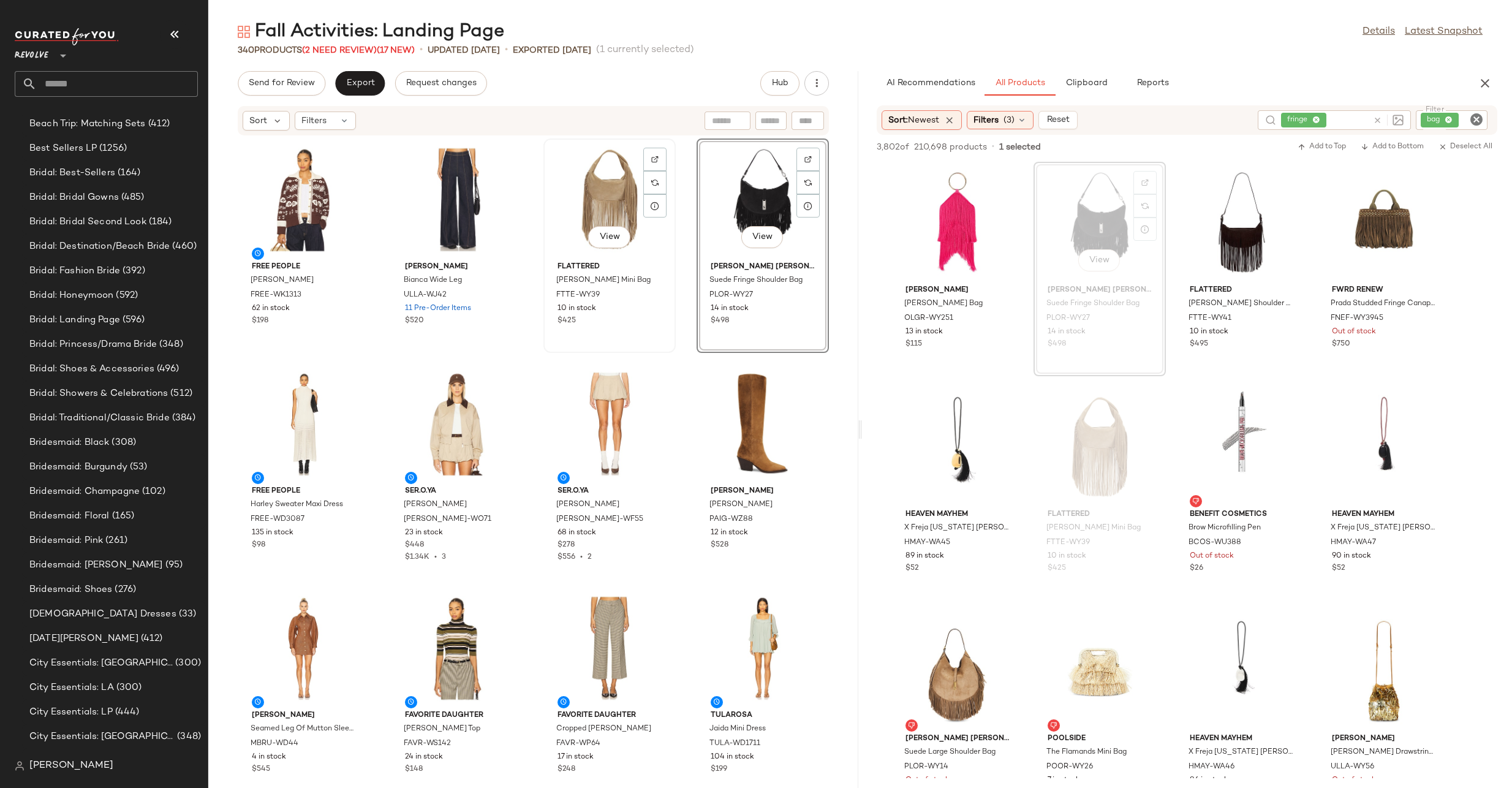
click at [598, 198] on div "View" at bounding box center [609, 200] width 124 height 114
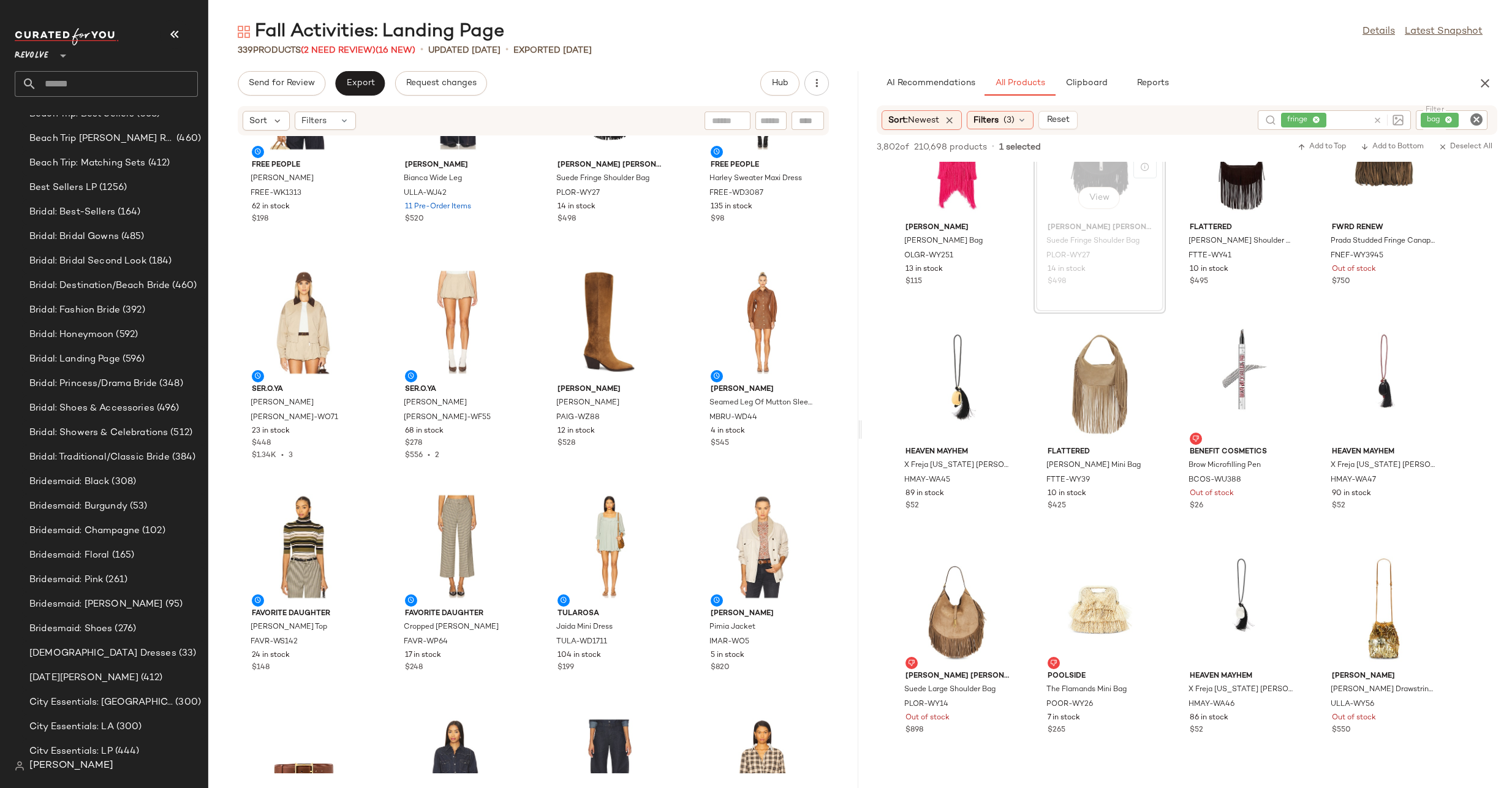
scroll to position [144, 0]
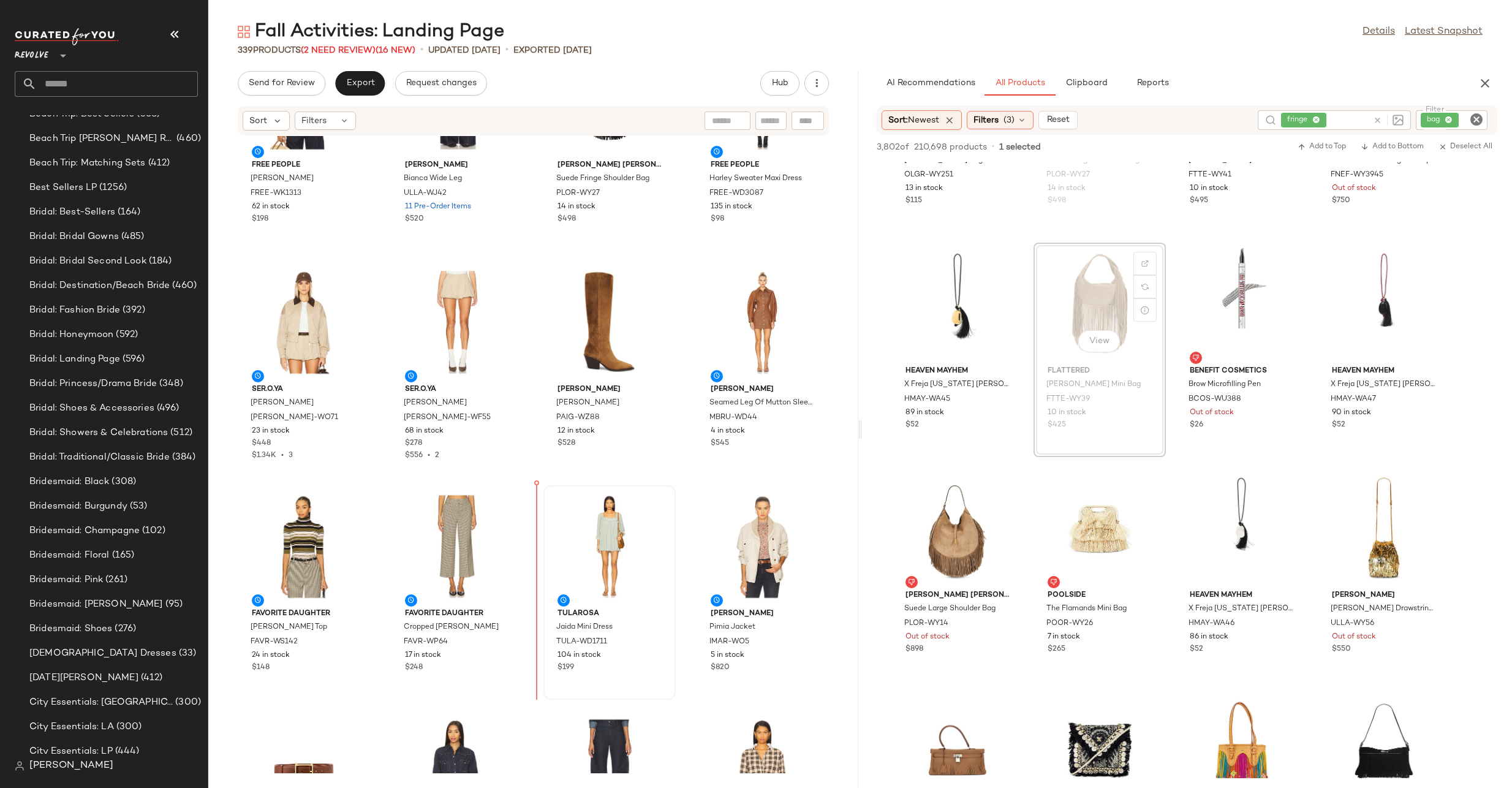
drag, startPoint x: 1101, startPoint y: 284, endPoint x: 551, endPoint y: 574, distance: 621.8
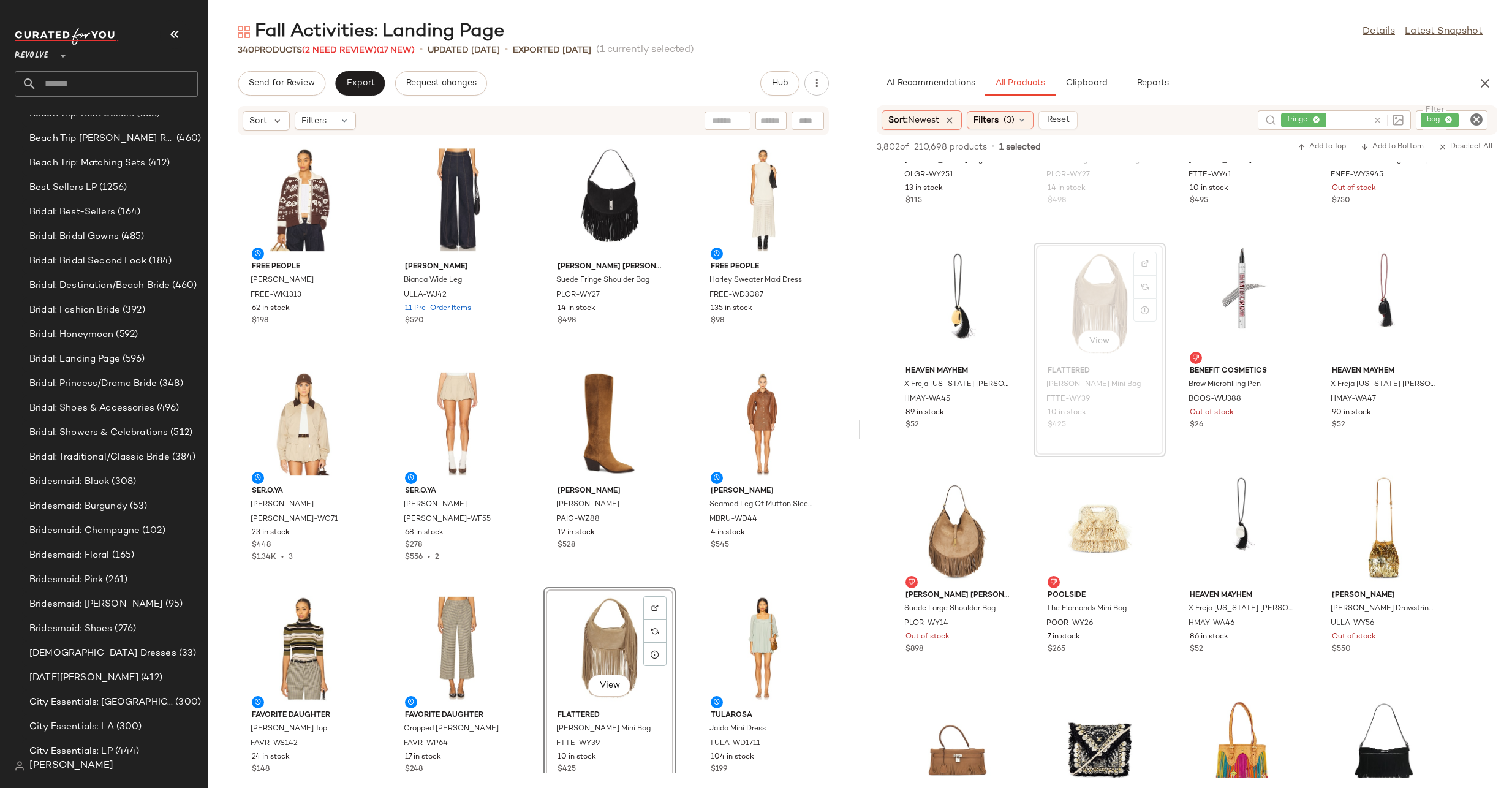
click at [1479, 118] on icon "Clear Filter" at bounding box center [1477, 120] width 15 height 15
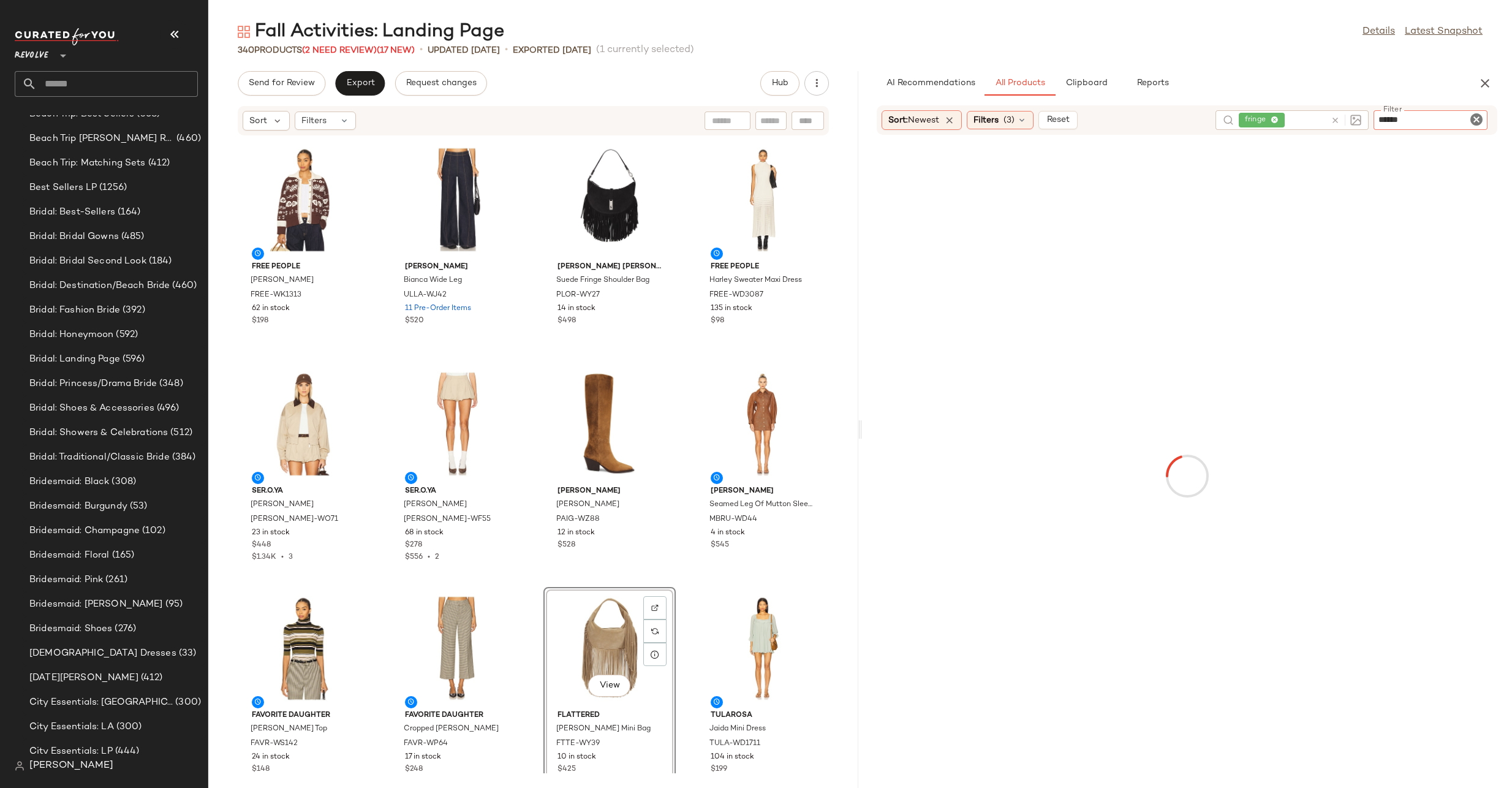
type input "*******"
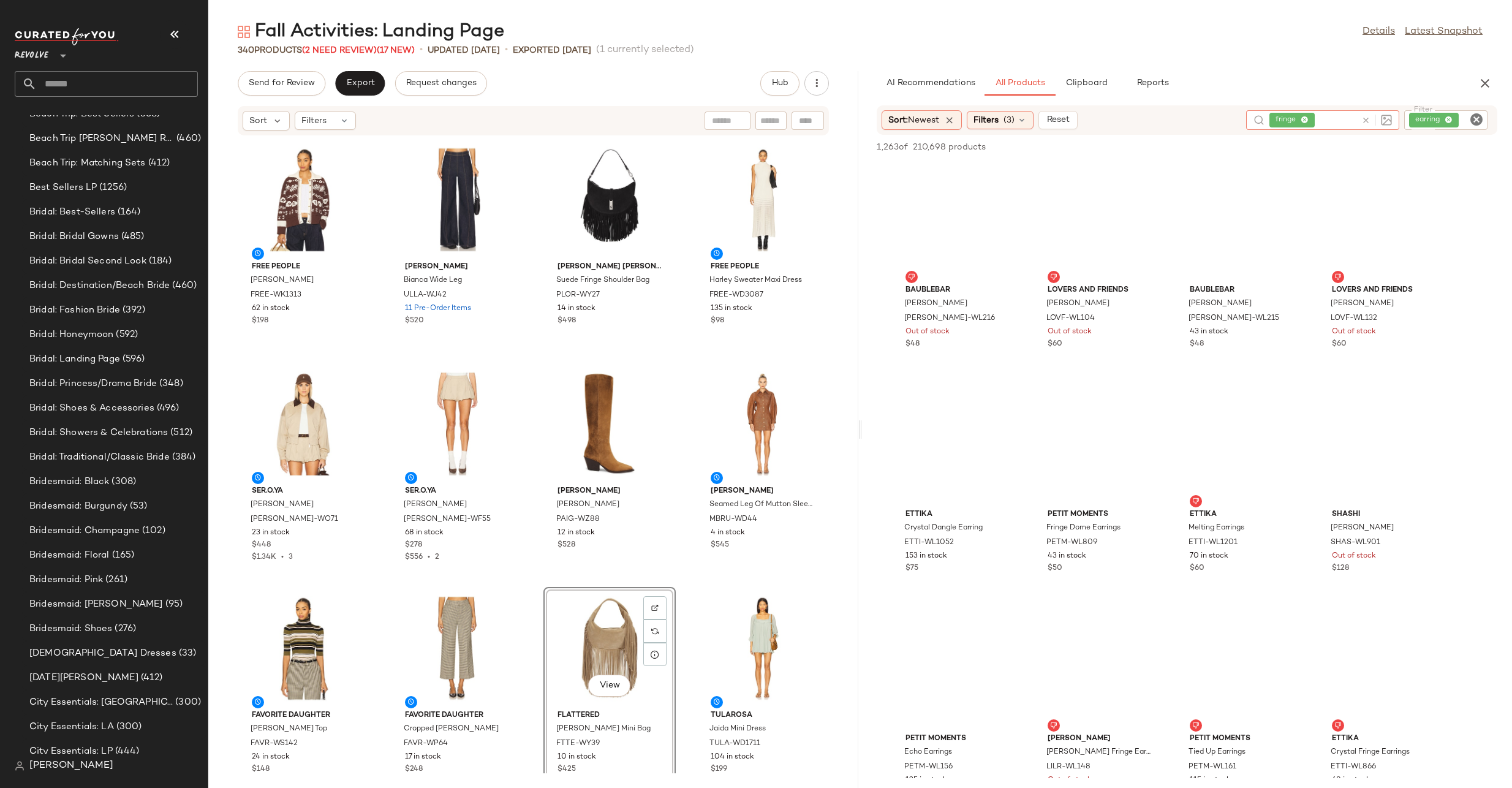
click at [1280, 118] on div "fringe" at bounding box center [1323, 120] width 154 height 20
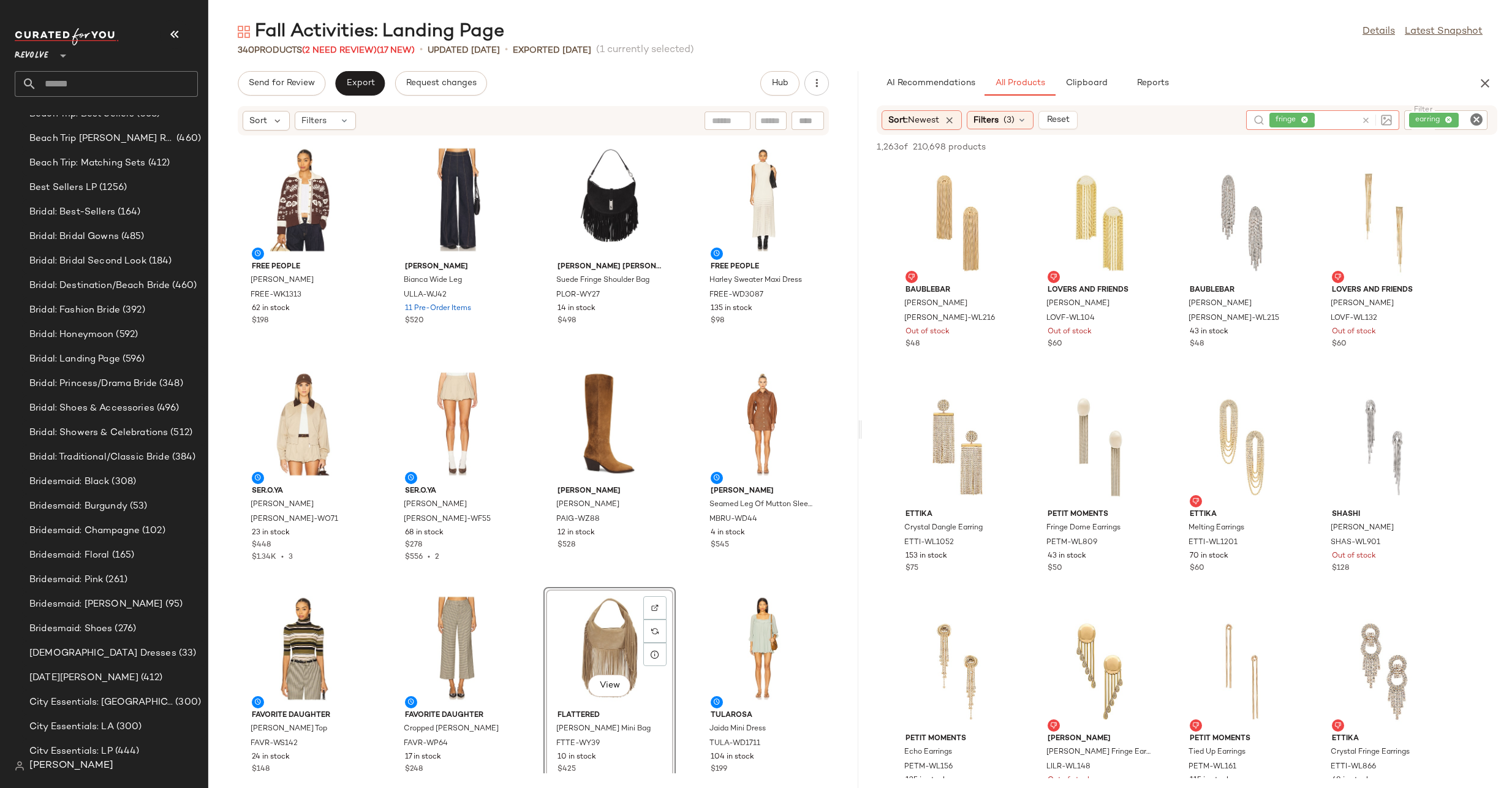
click at [1365, 115] on icon at bounding box center [1366, 120] width 9 height 9
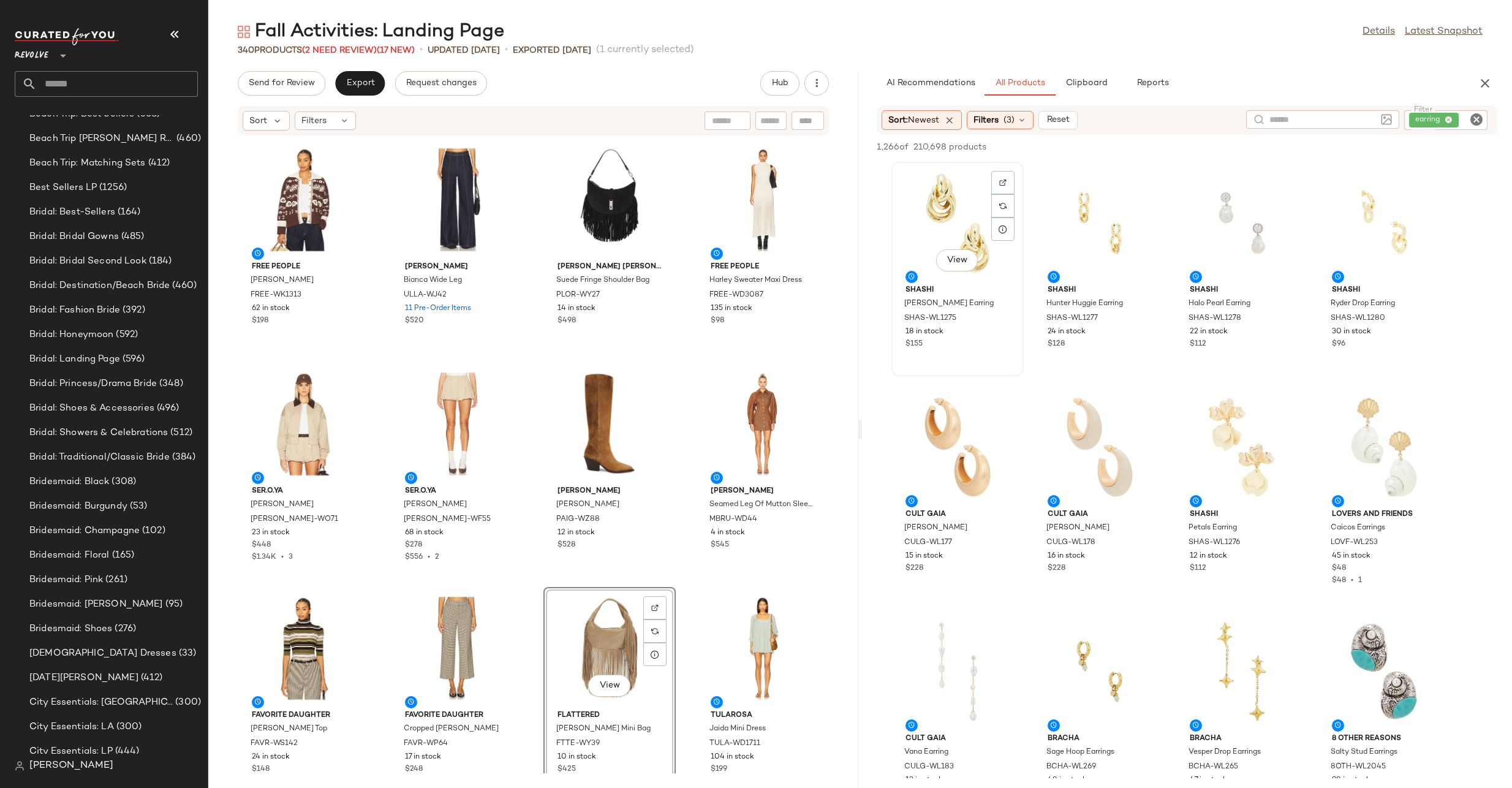
click at [939, 200] on div "View" at bounding box center [958, 223] width 124 height 114
drag, startPoint x: 948, startPoint y: 204, endPoint x: 940, endPoint y: 204, distance: 8.0
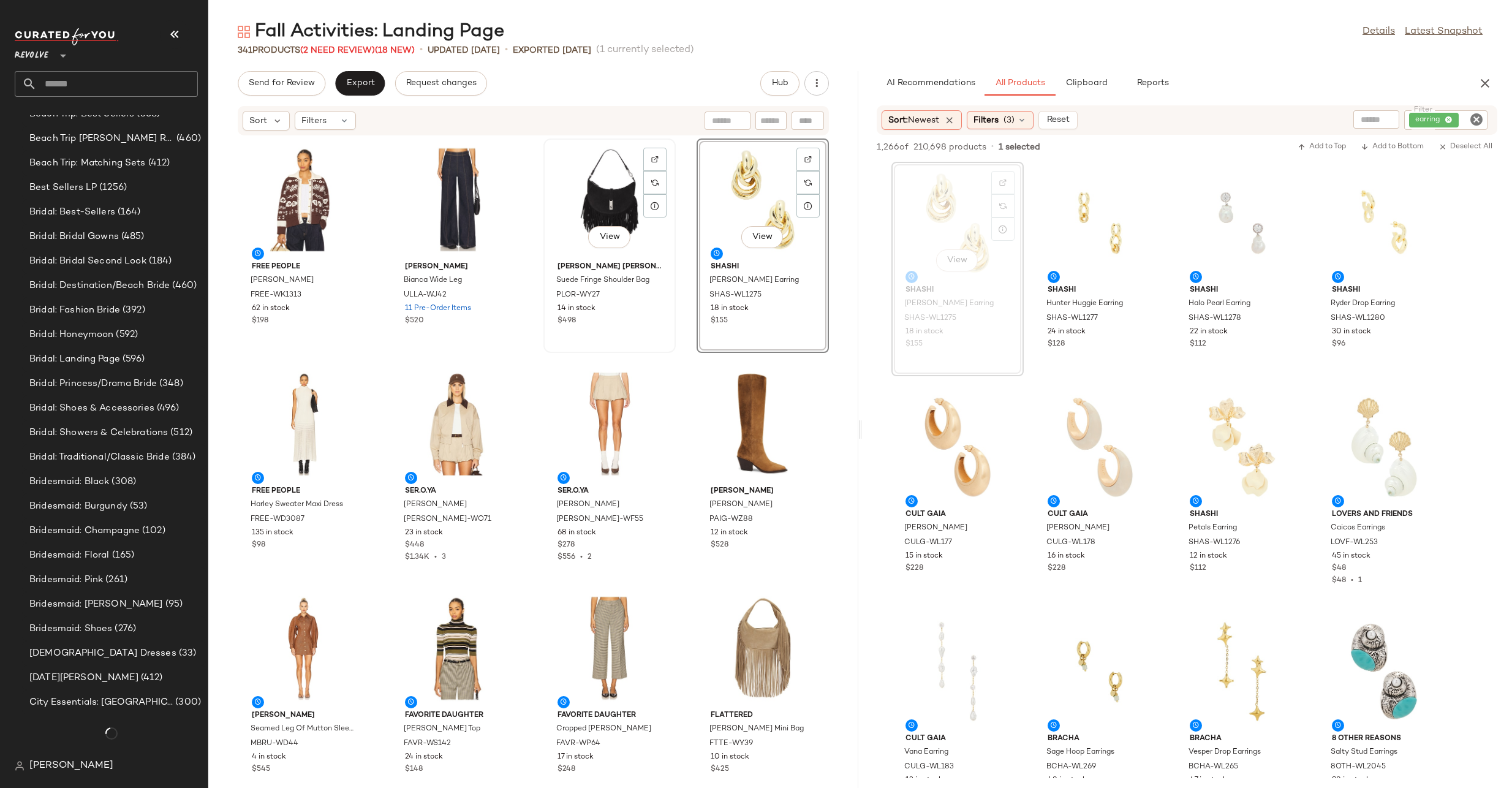
click at [580, 205] on div "View" at bounding box center [609, 200] width 124 height 114
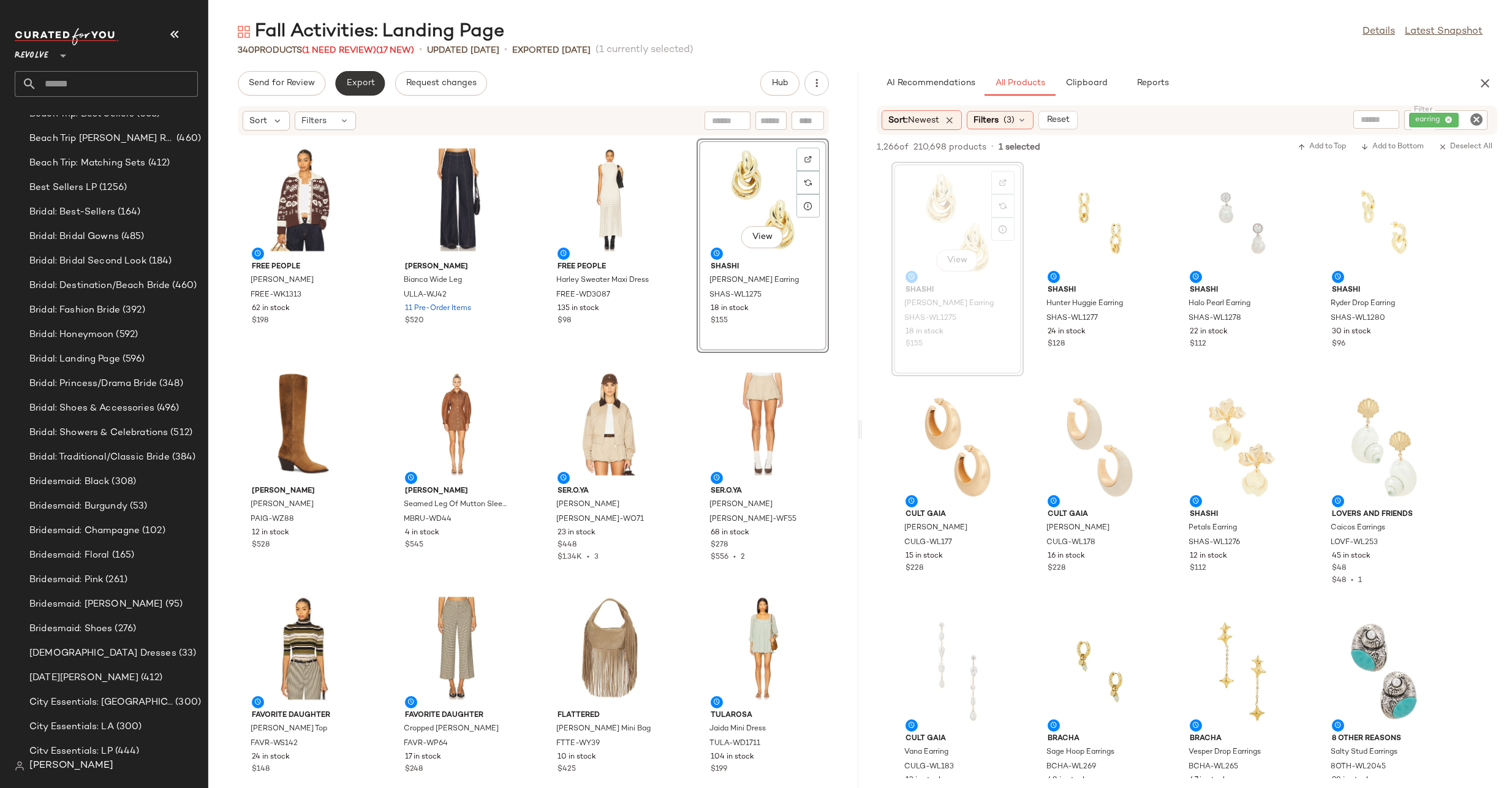
click at [358, 84] on span "Export" at bounding box center [360, 83] width 28 height 9
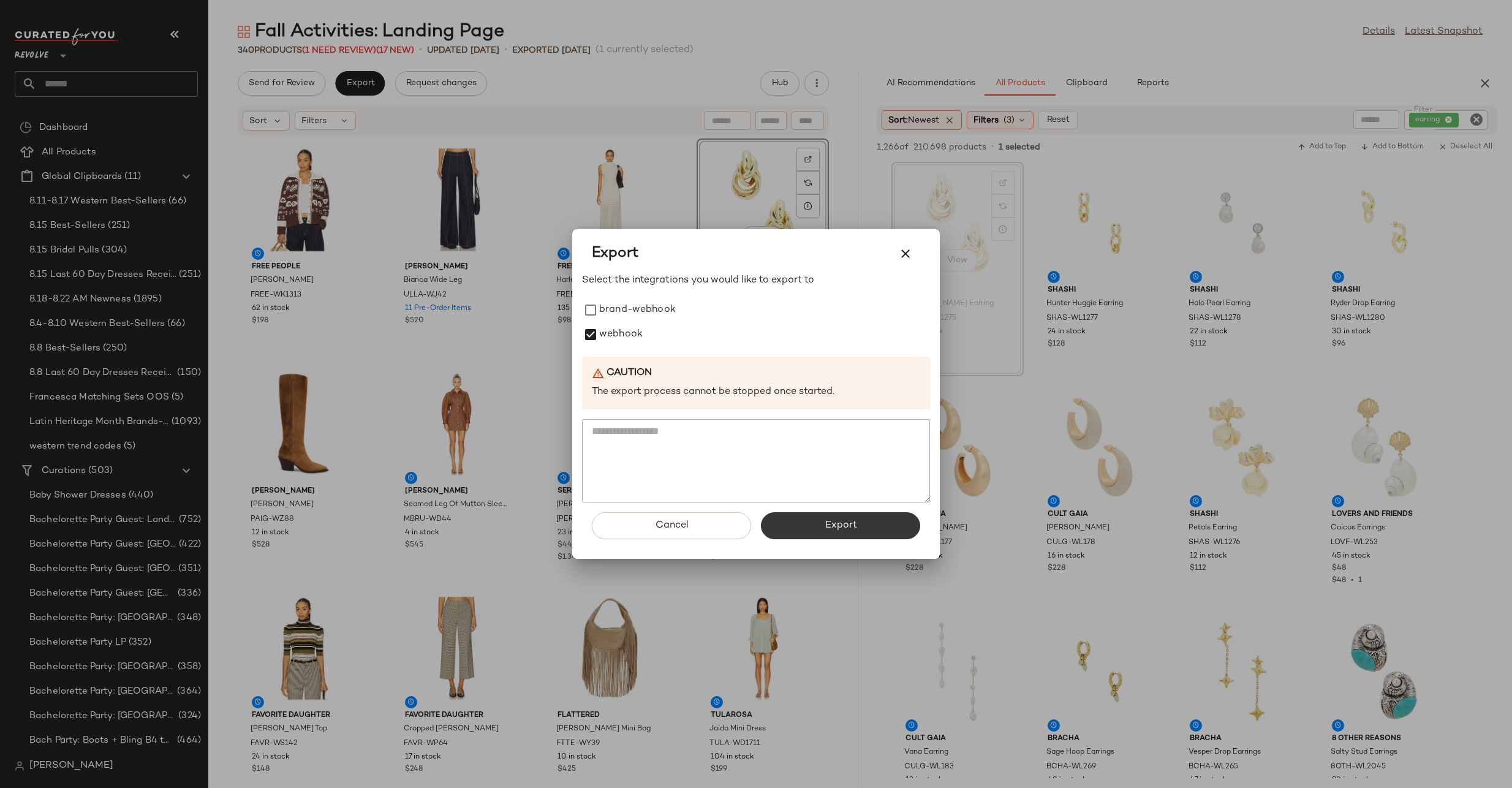
scroll to position [993, 0]
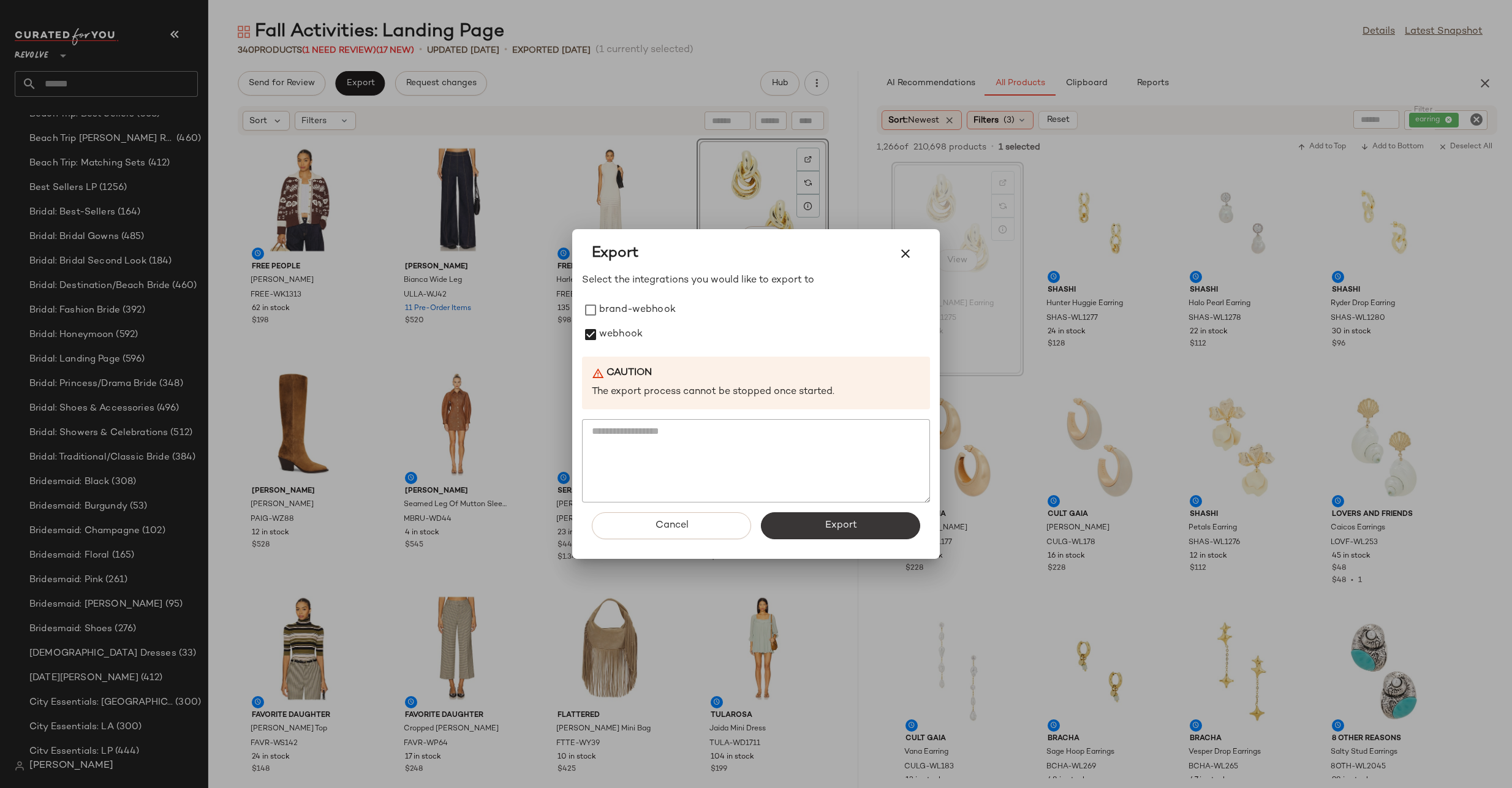
click at [785, 528] on button "Export" at bounding box center [840, 525] width 159 height 26
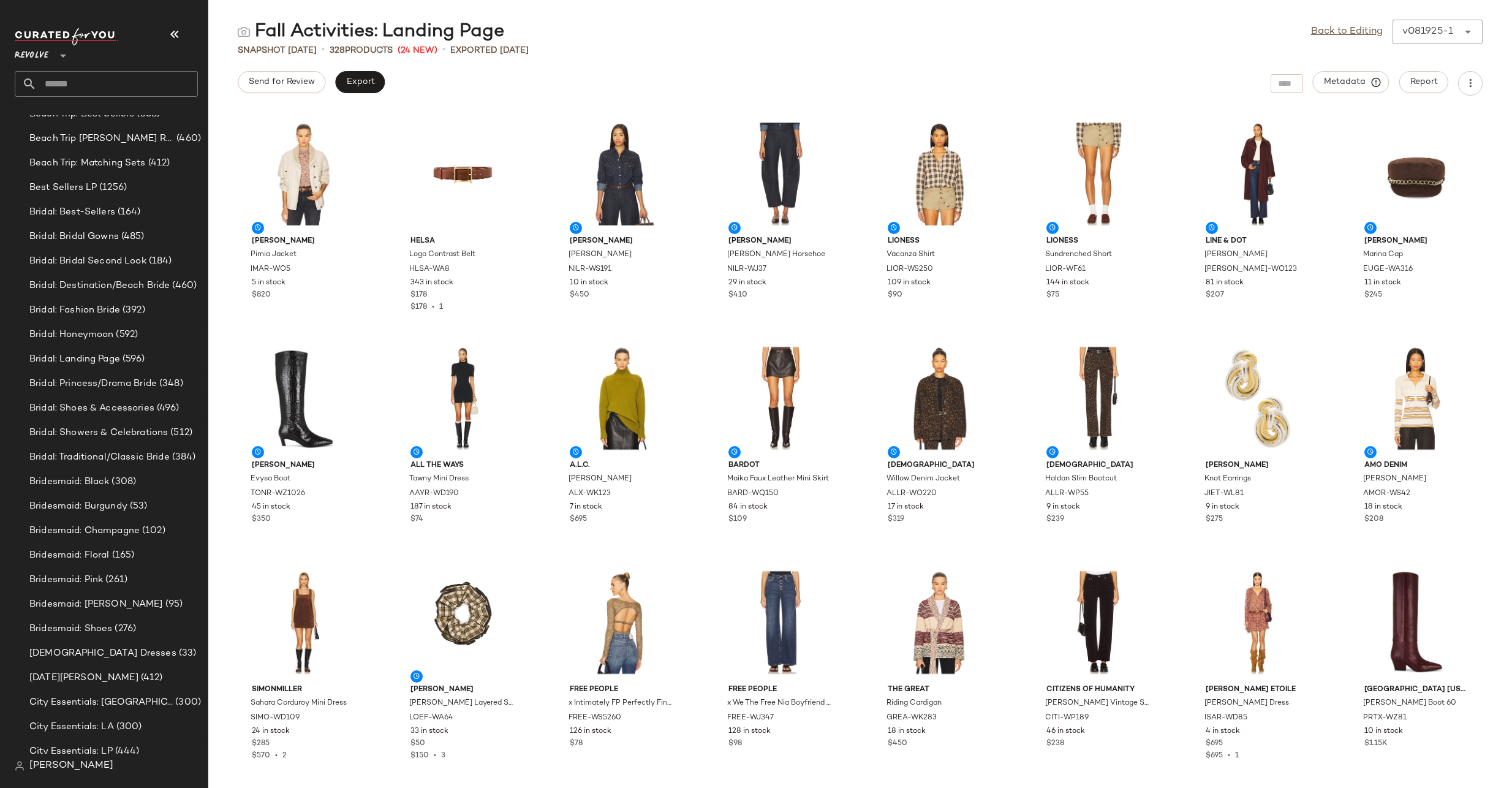
click at [128, 90] on input "text" at bounding box center [117, 83] width 161 height 26
type input "****"
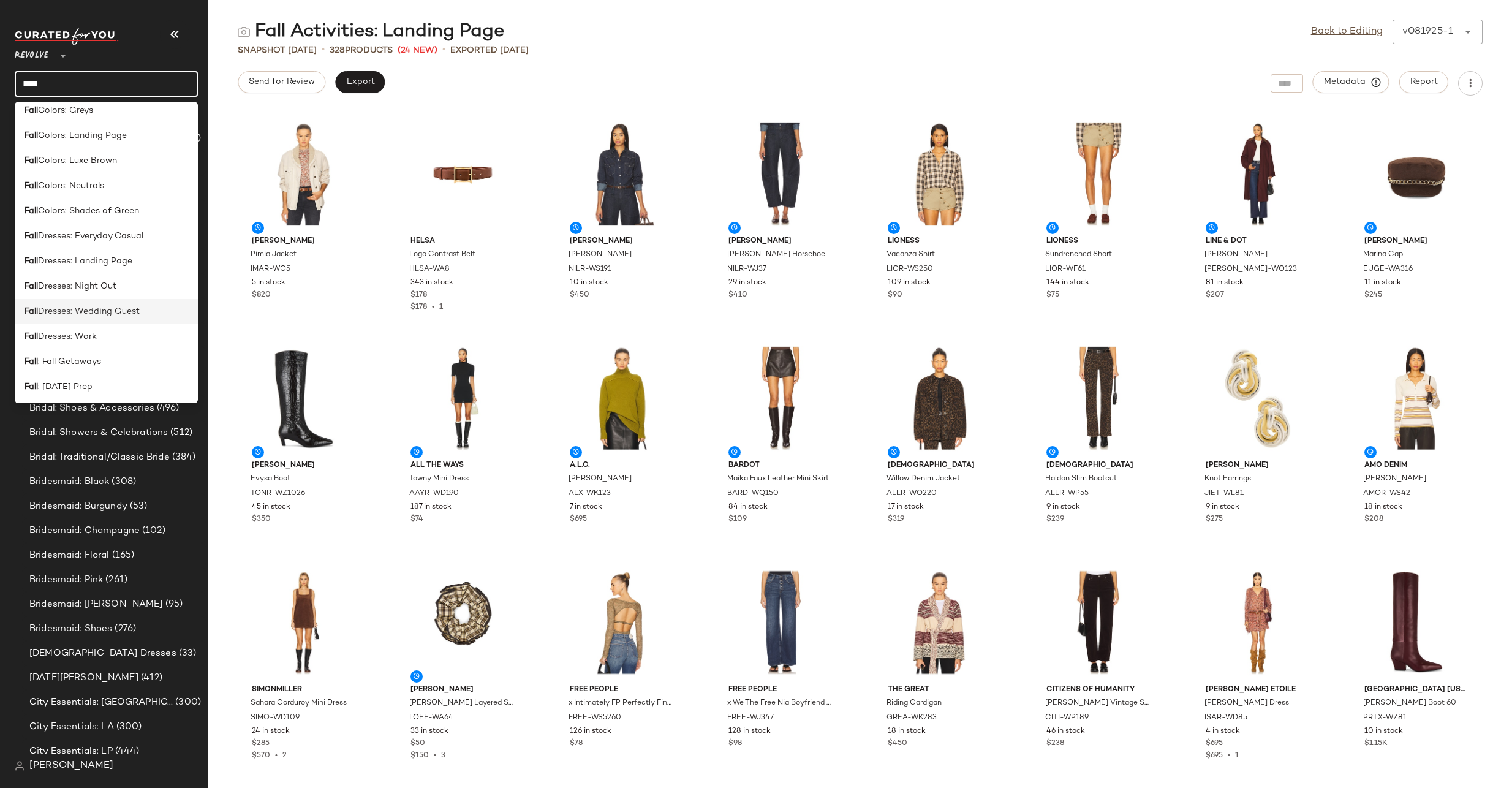
scroll to position [361, 0]
click at [117, 255] on div "Fall Vibe: Femme" at bounding box center [106, 260] width 164 height 13
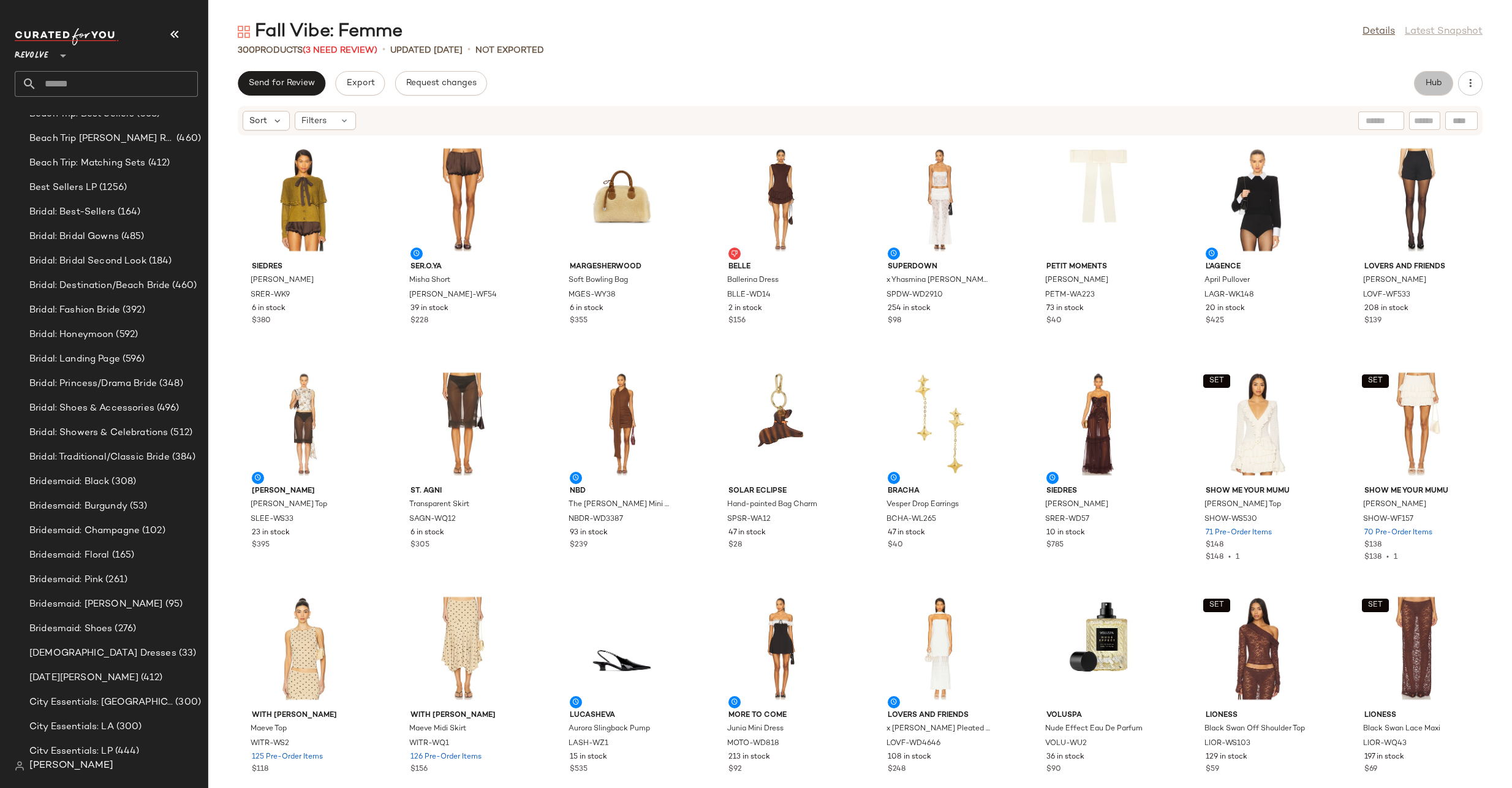
click at [1437, 86] on span "Hub" at bounding box center [1433, 83] width 17 height 9
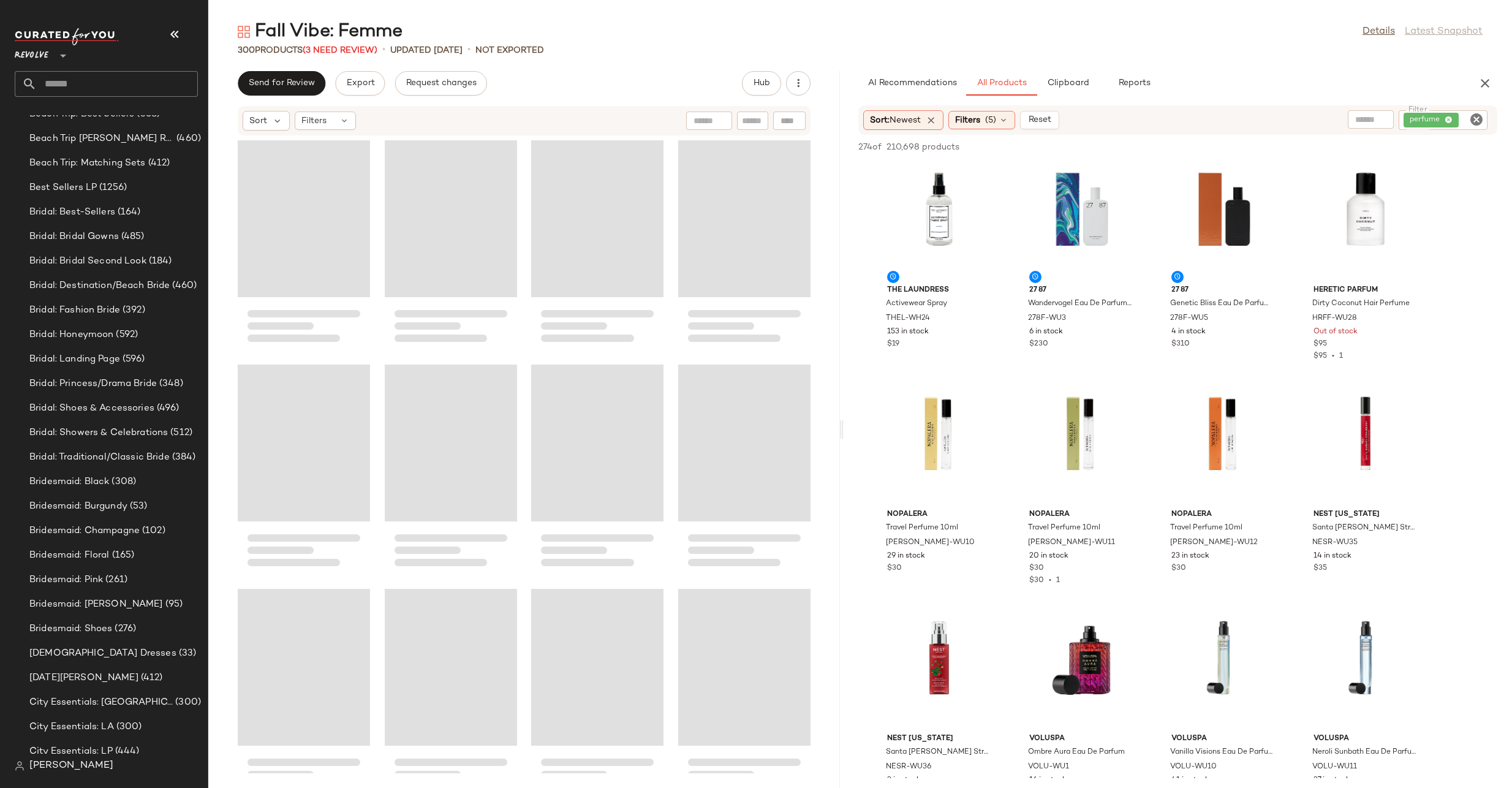
drag, startPoint x: 860, startPoint y: 429, endPoint x: 844, endPoint y: 435, distance: 17.1
click at [844, 435] on div "Fall Vibe: Femme Details Latest Snapshot 300 Products (3 Need Review) • updated…" at bounding box center [860, 404] width 1304 height 768
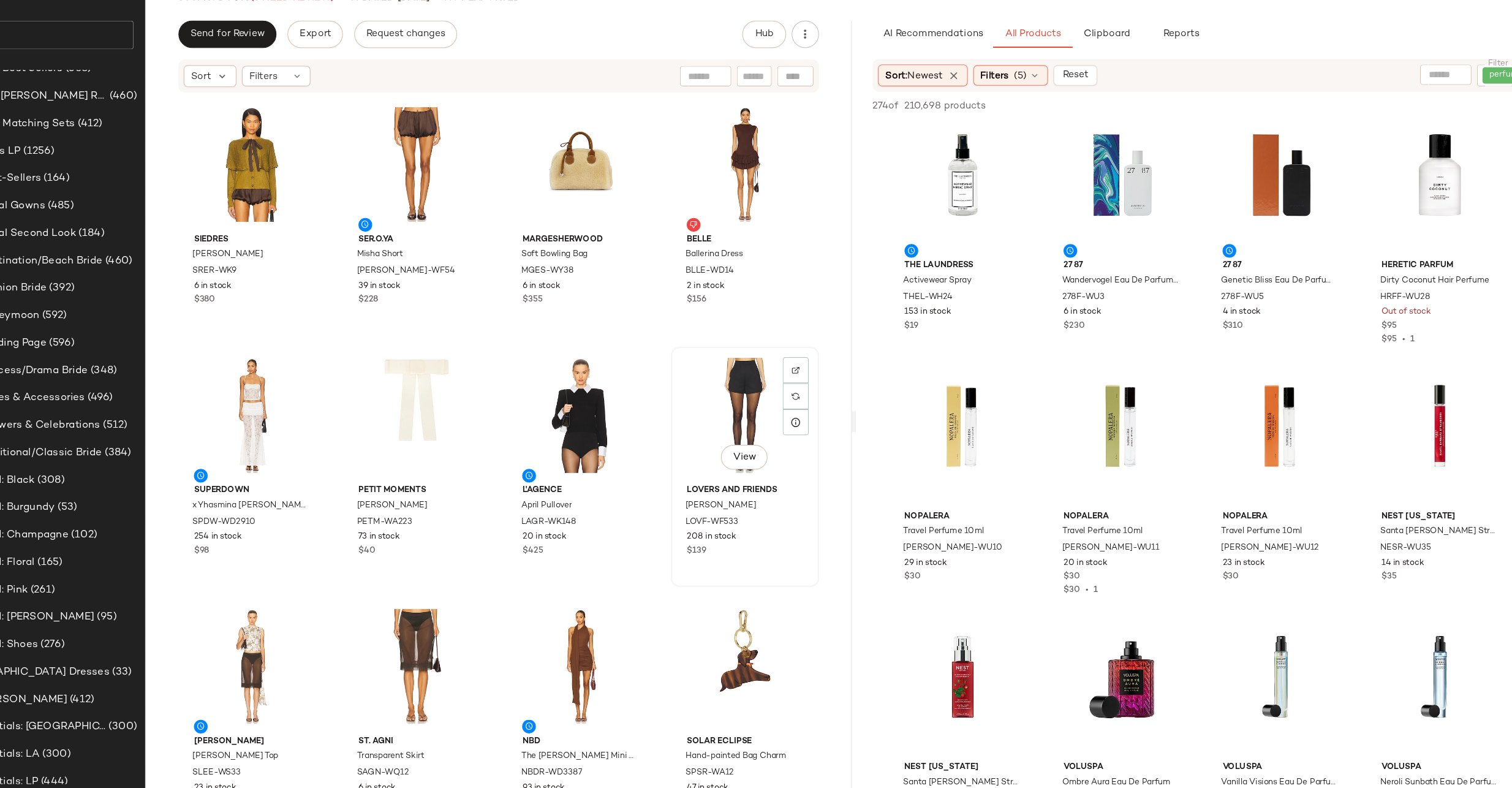
scroll to position [27, 0]
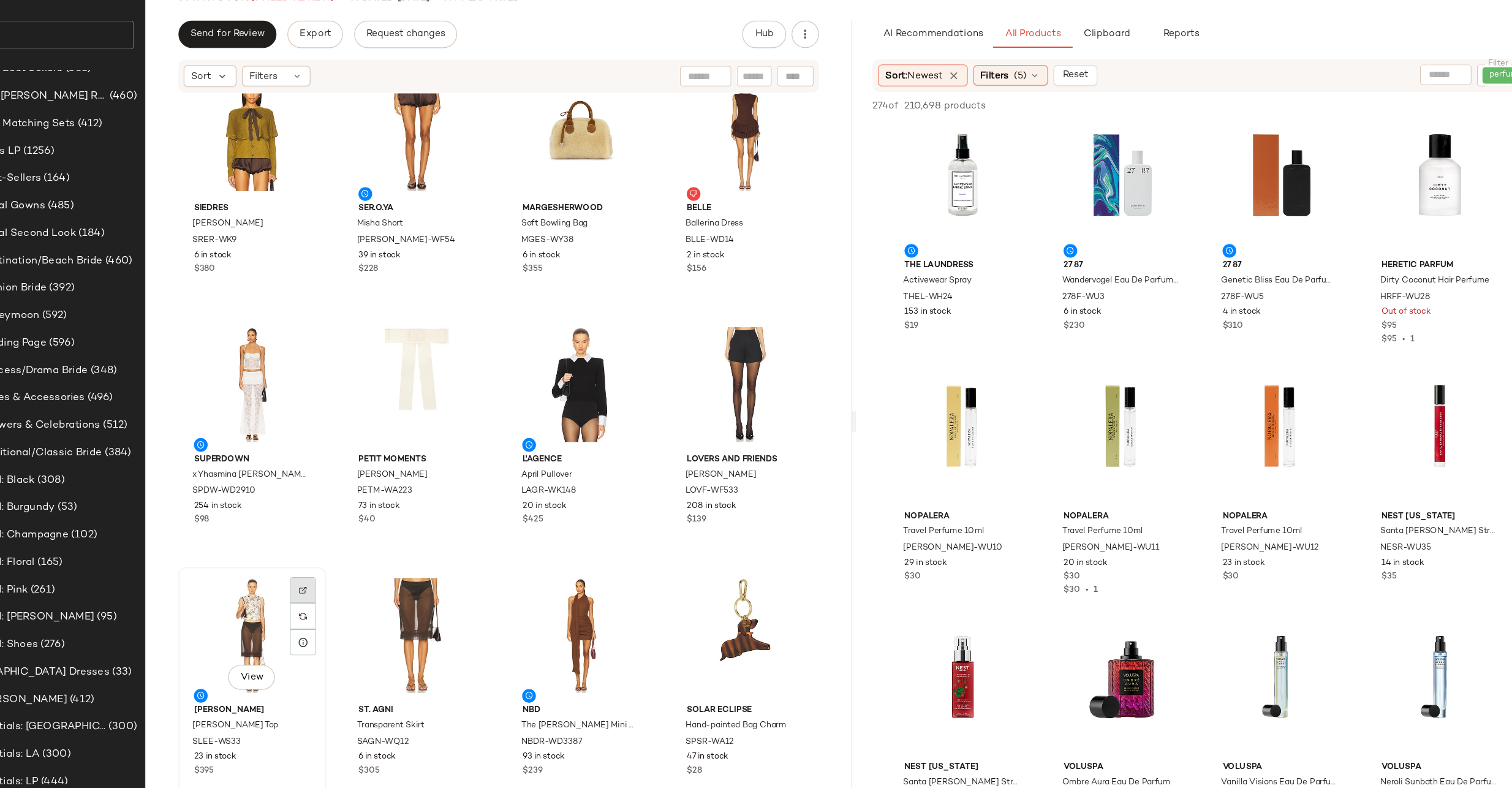
click at [343, 592] on div at bounding box center [349, 604] width 24 height 24
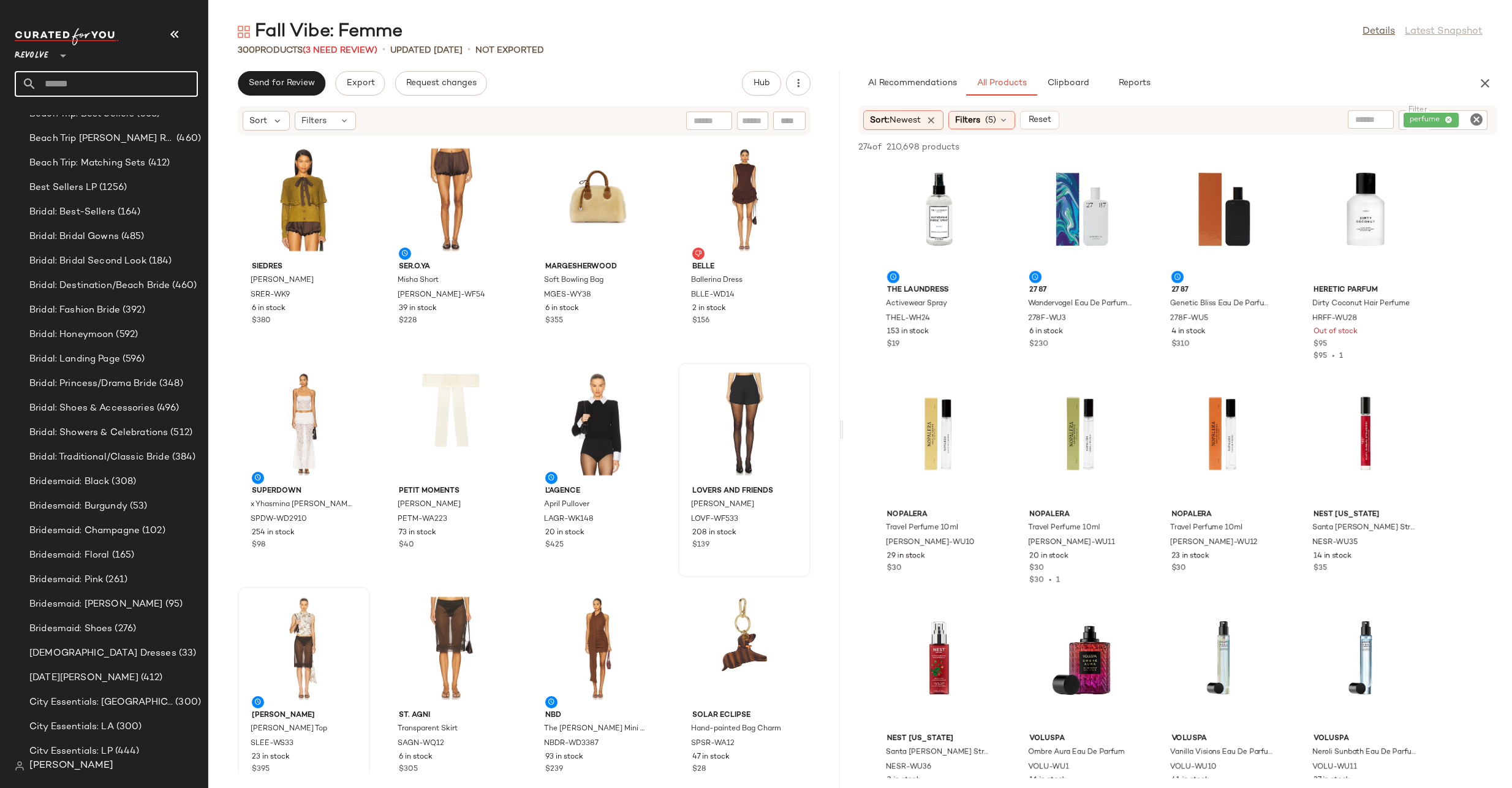
click at [145, 87] on input "text" at bounding box center [117, 83] width 161 height 26
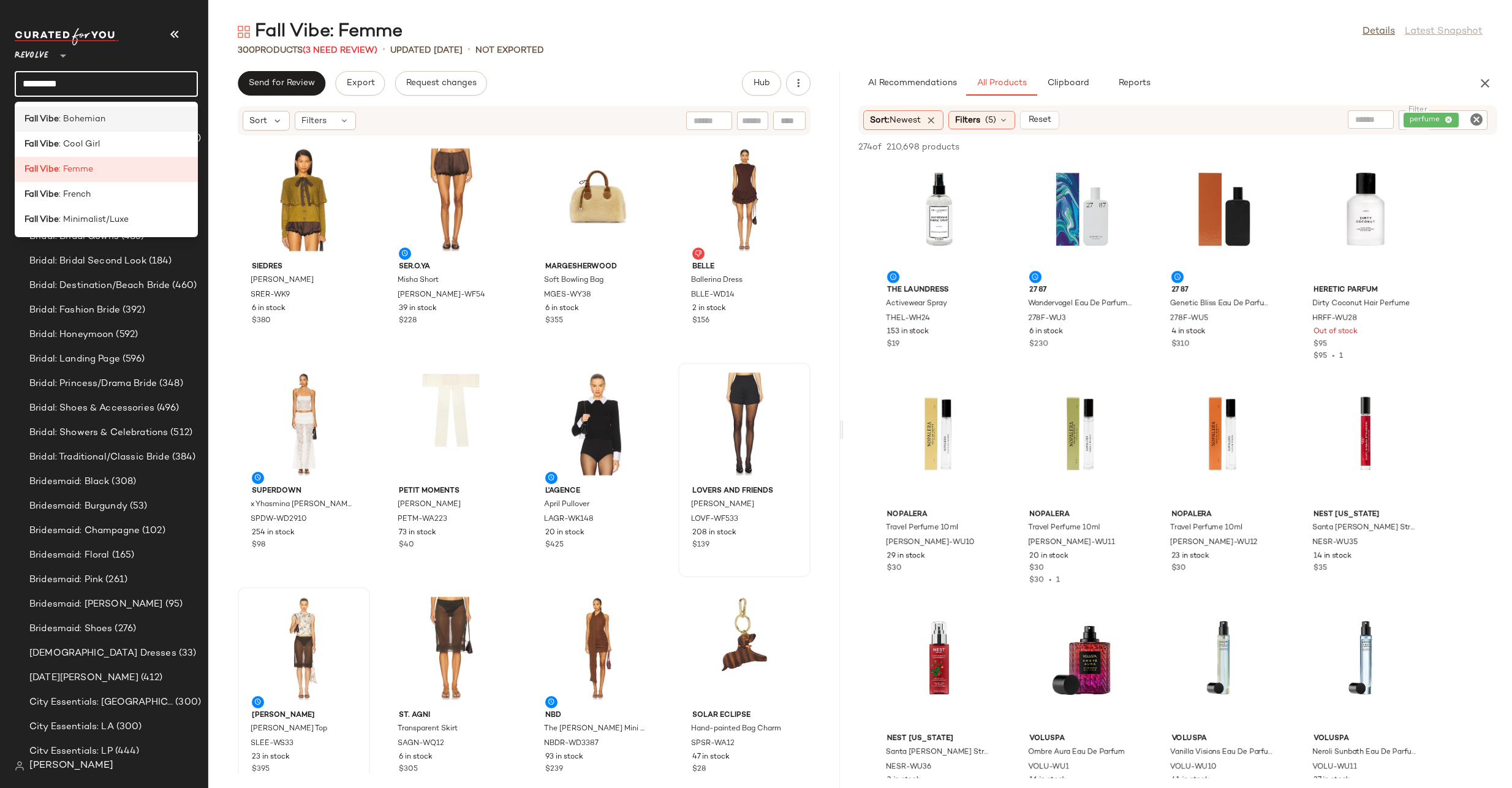
type input "*********"
click at [121, 124] on div "Fall Vibe : Bohemian" at bounding box center [106, 119] width 164 height 13
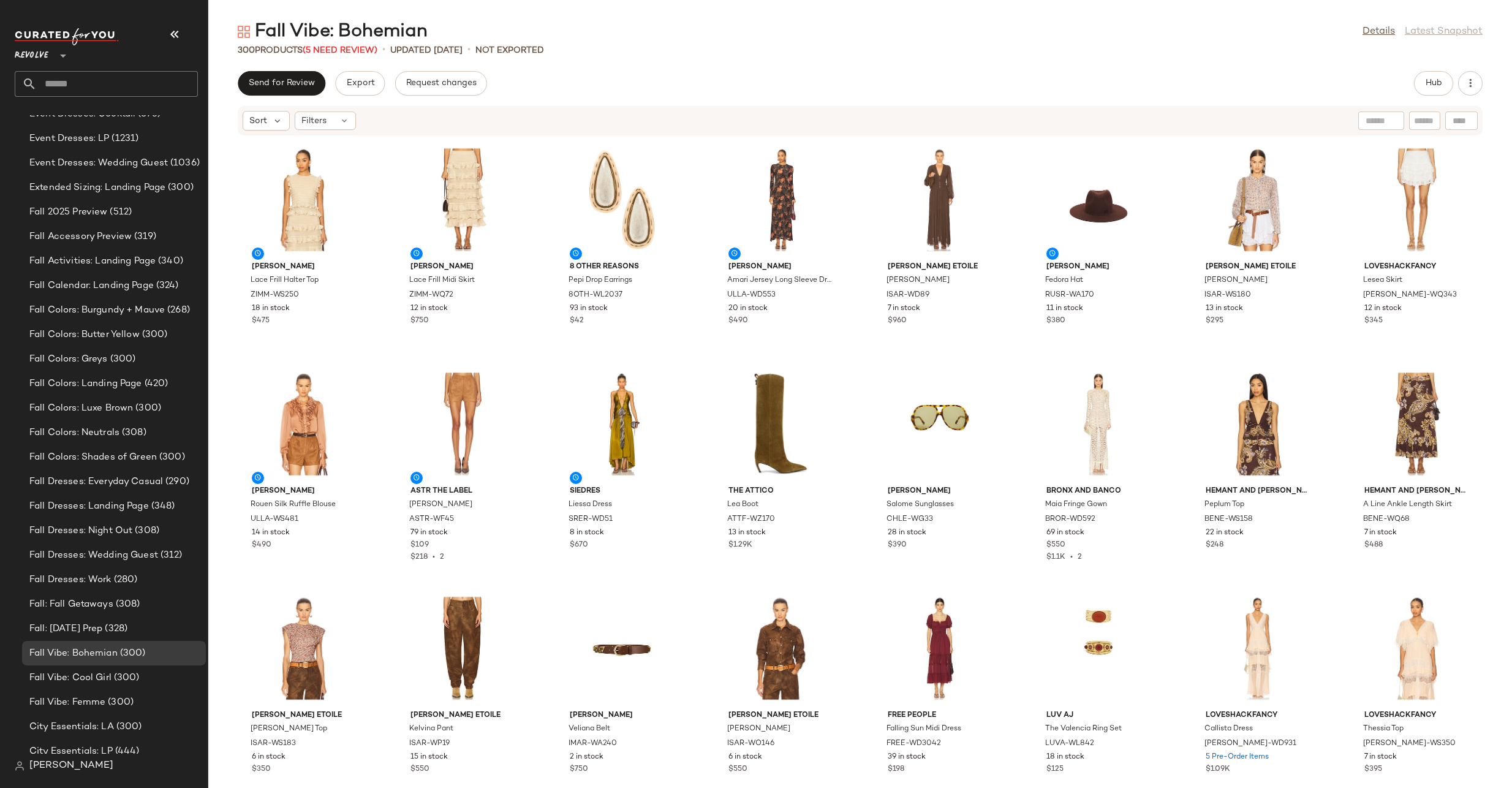
scroll to position [2312, 0]
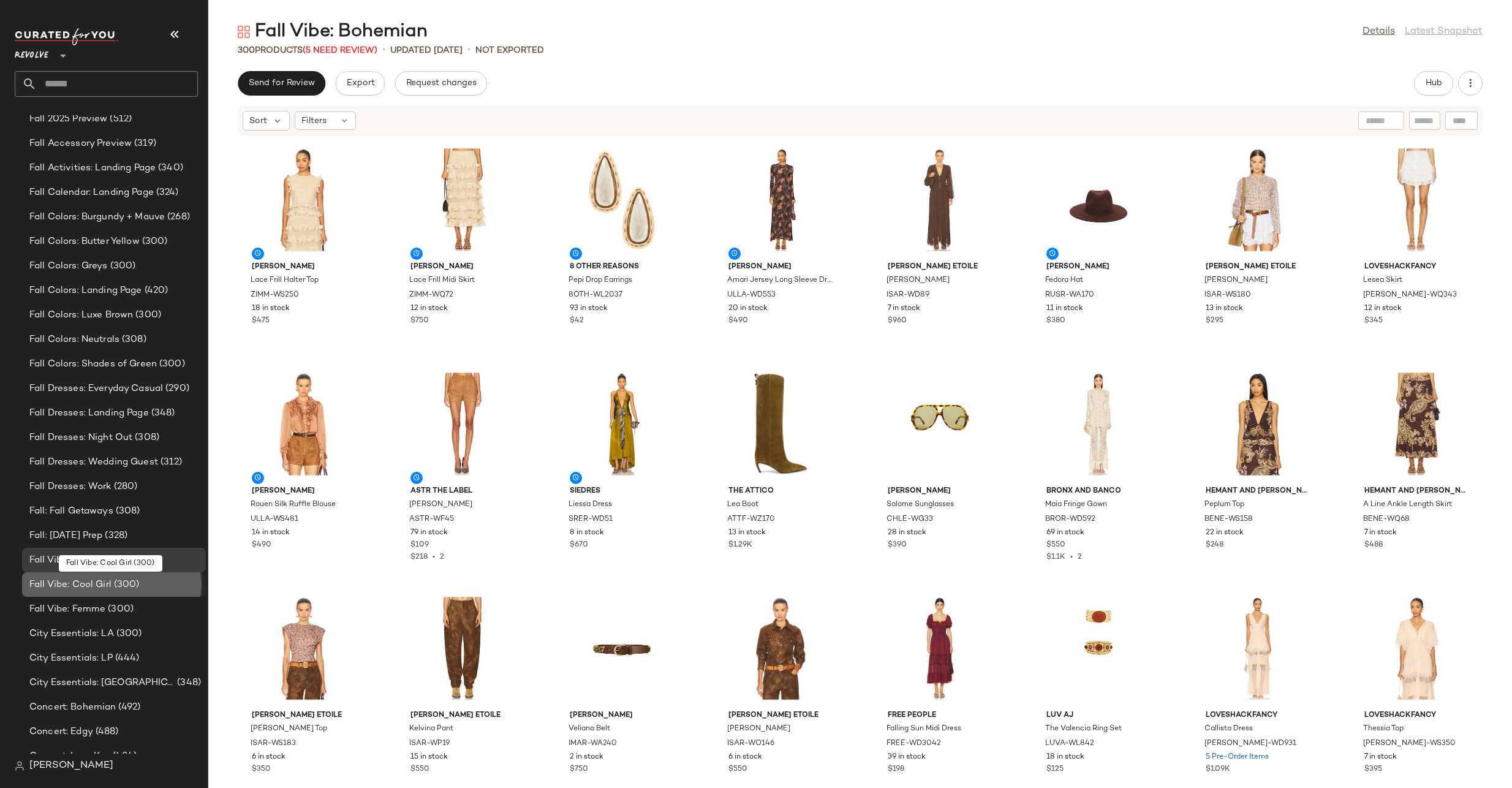
click at [141, 587] on div "Fall Vibe: Cool Girl (300)" at bounding box center [113, 585] width 175 height 14
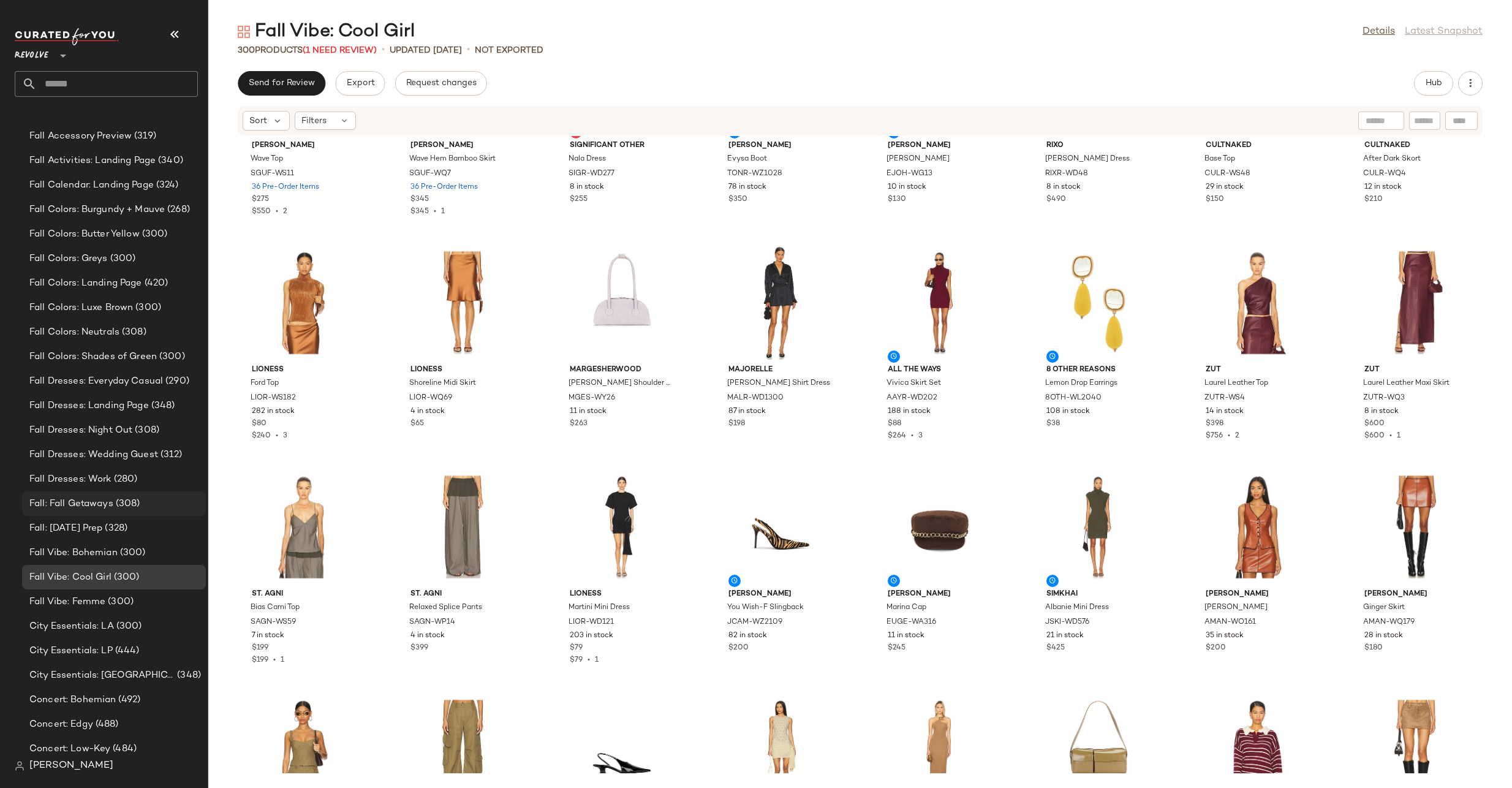
scroll to position [2332, 0]
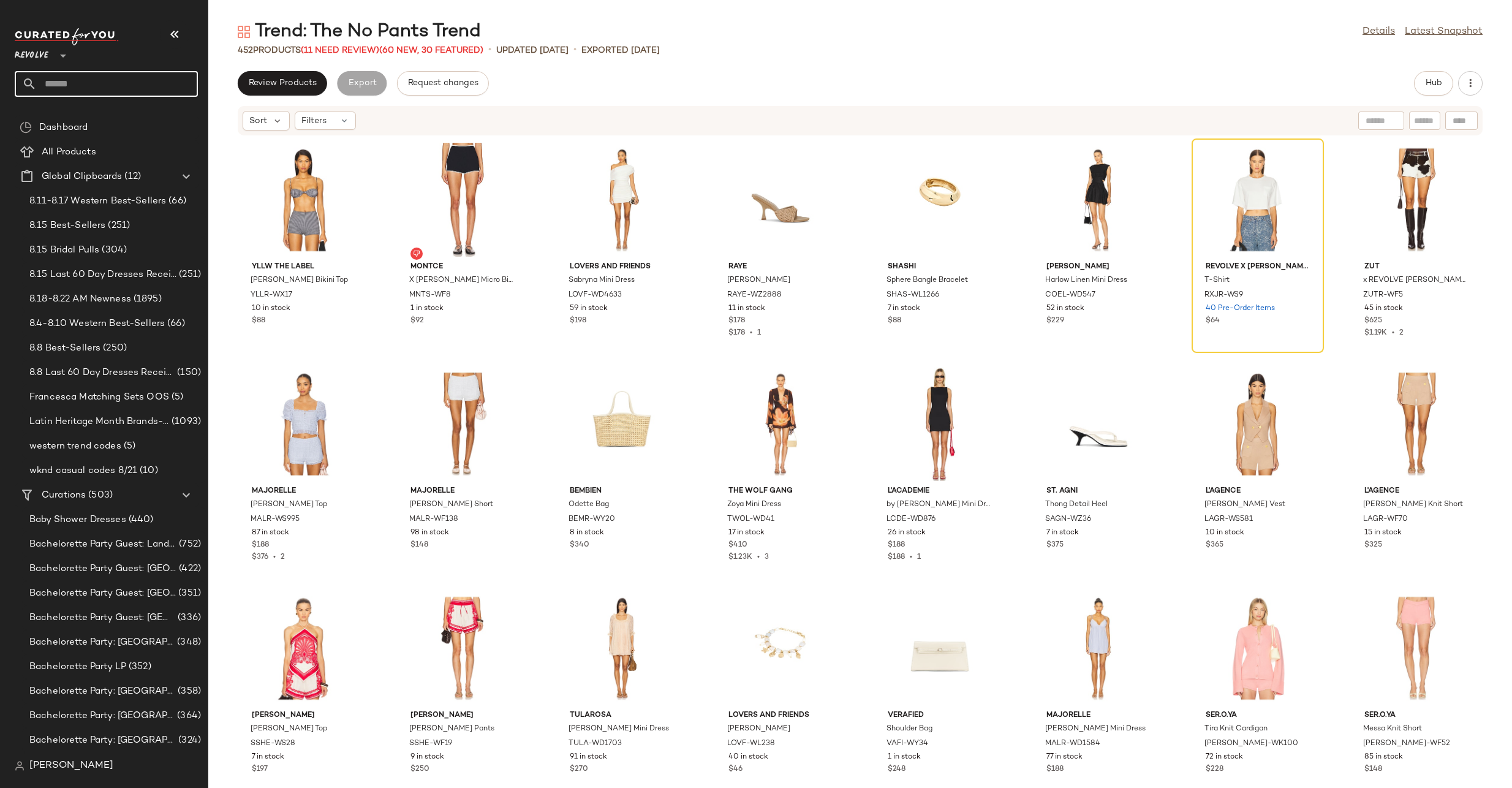
click at [90, 79] on input "text" at bounding box center [117, 83] width 161 height 26
type input "*****"
click at [154, 122] on span "be" at bounding box center [159, 119] width 10 height 13
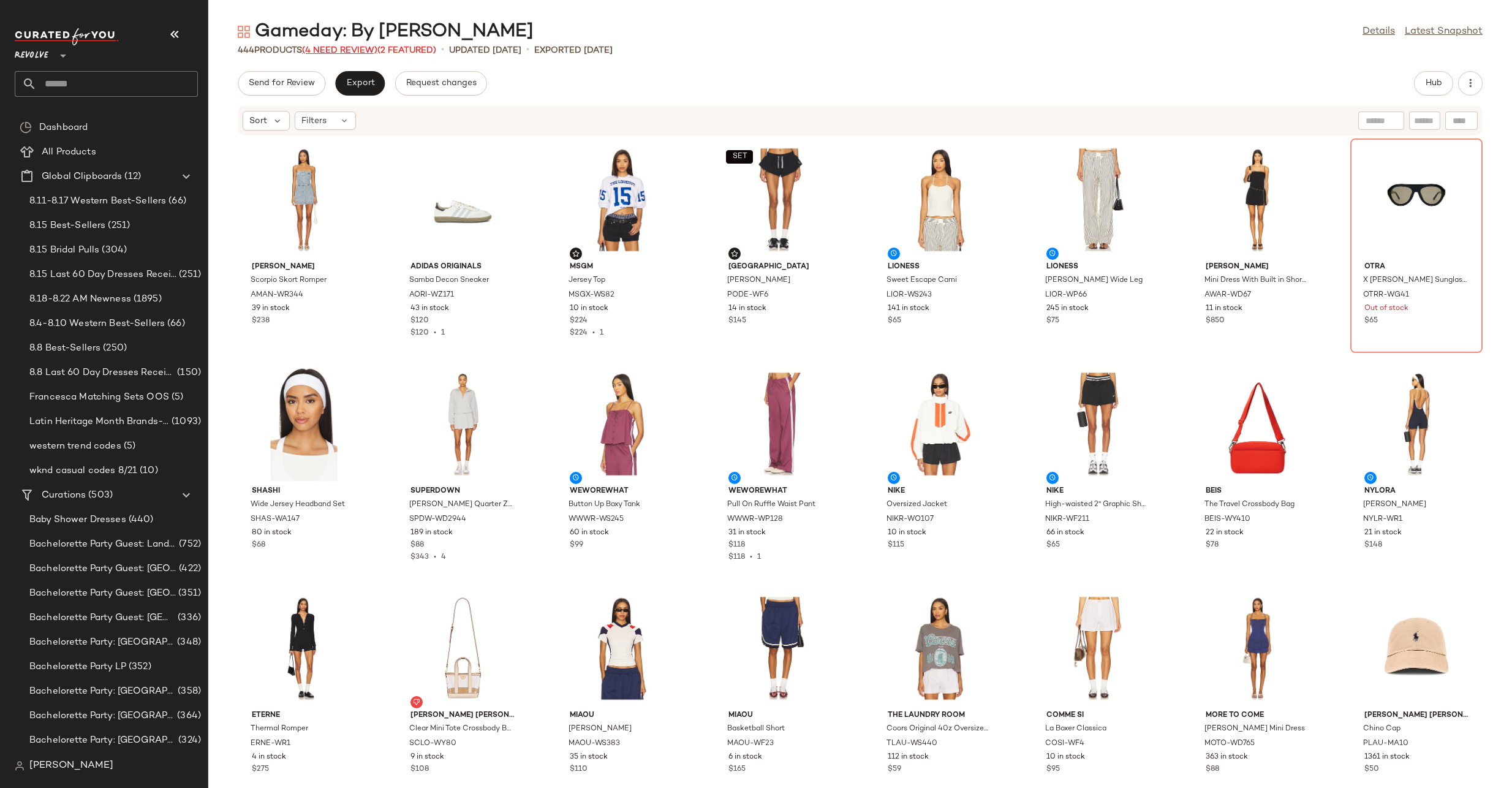
click at [336, 48] on span "(4 Need Review)" at bounding box center [340, 51] width 76 height 9
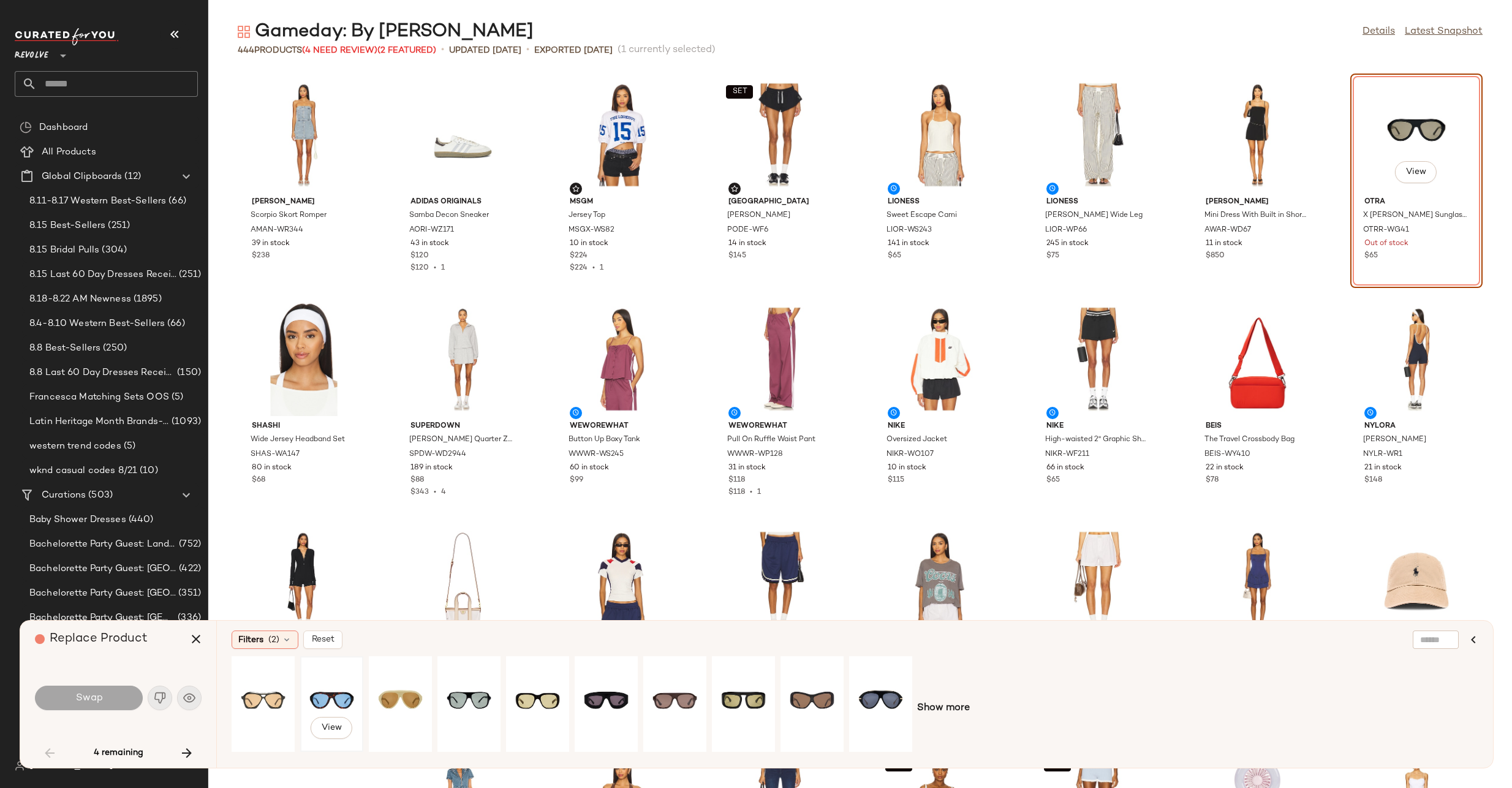
click at [328, 705] on div "View" at bounding box center [332, 704] width 55 height 87
click at [484, 697] on div "View" at bounding box center [469, 704] width 55 height 87
click at [91, 693] on span "Swap" at bounding box center [88, 698] width 27 height 11
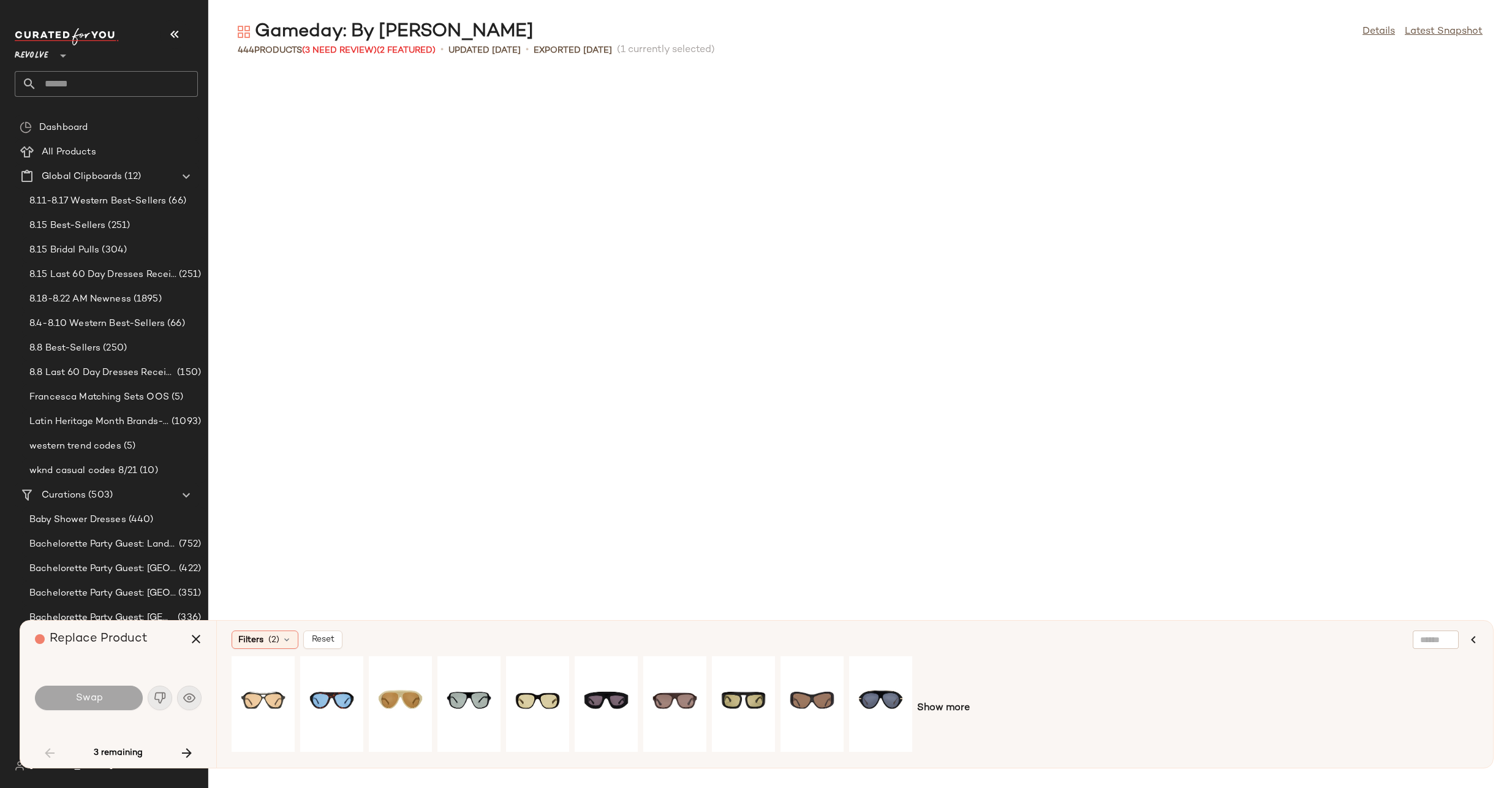
scroll to position [1345, 0]
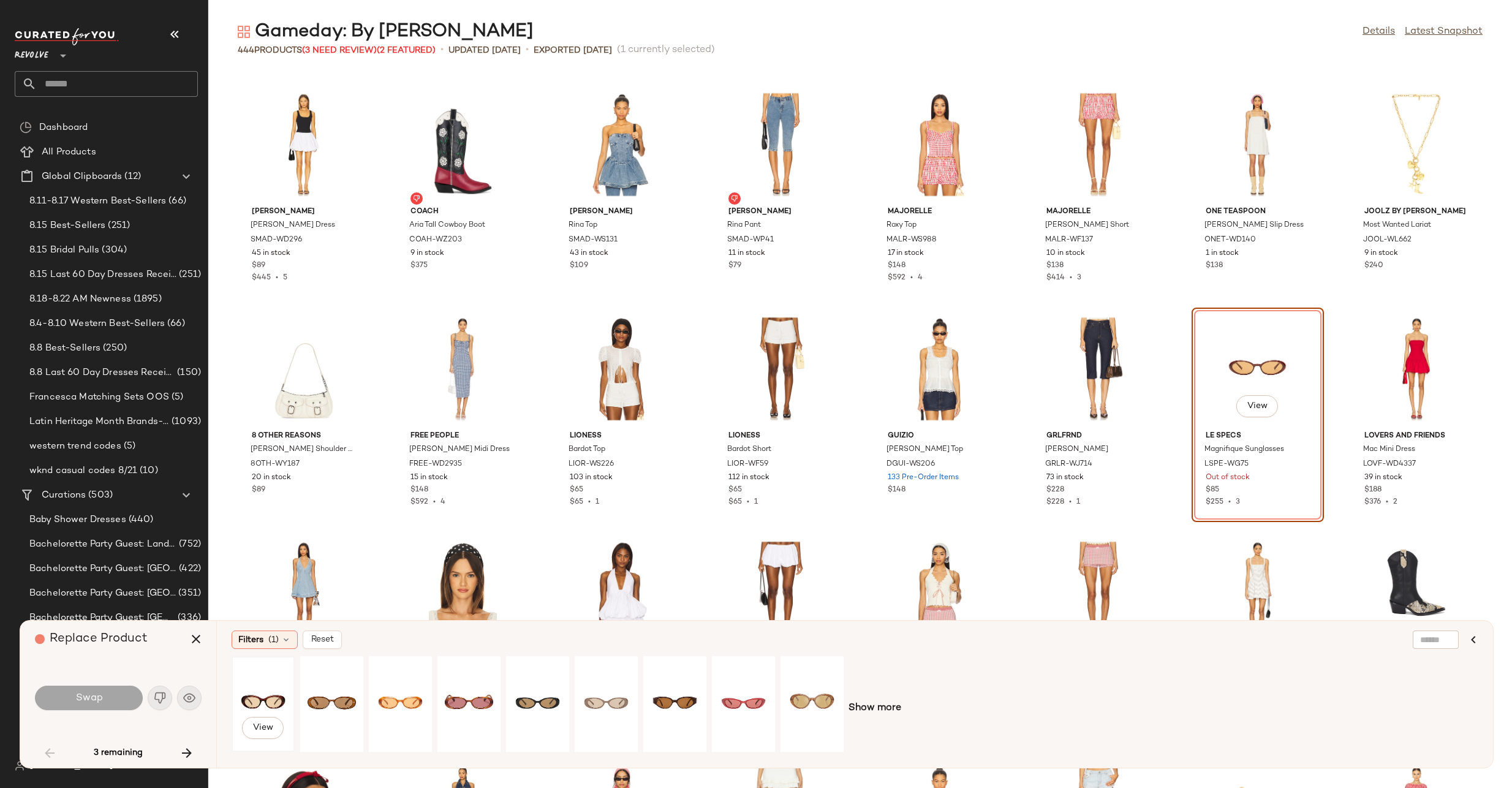
click at [263, 695] on div "View" at bounding box center [263, 704] width 55 height 87
click at [62, 703] on button "Swap" at bounding box center [89, 698] width 108 height 25
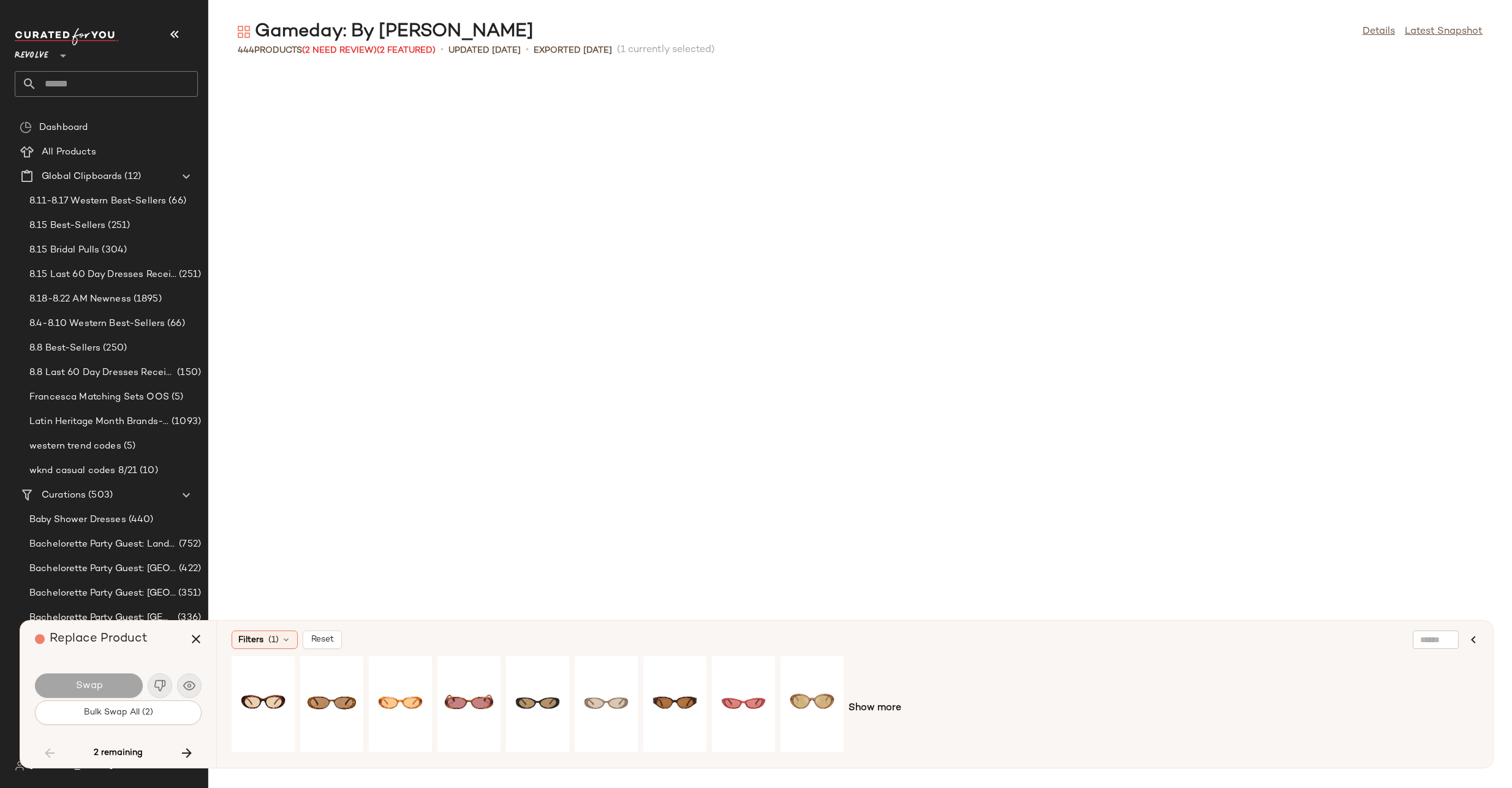
scroll to position [7848, 0]
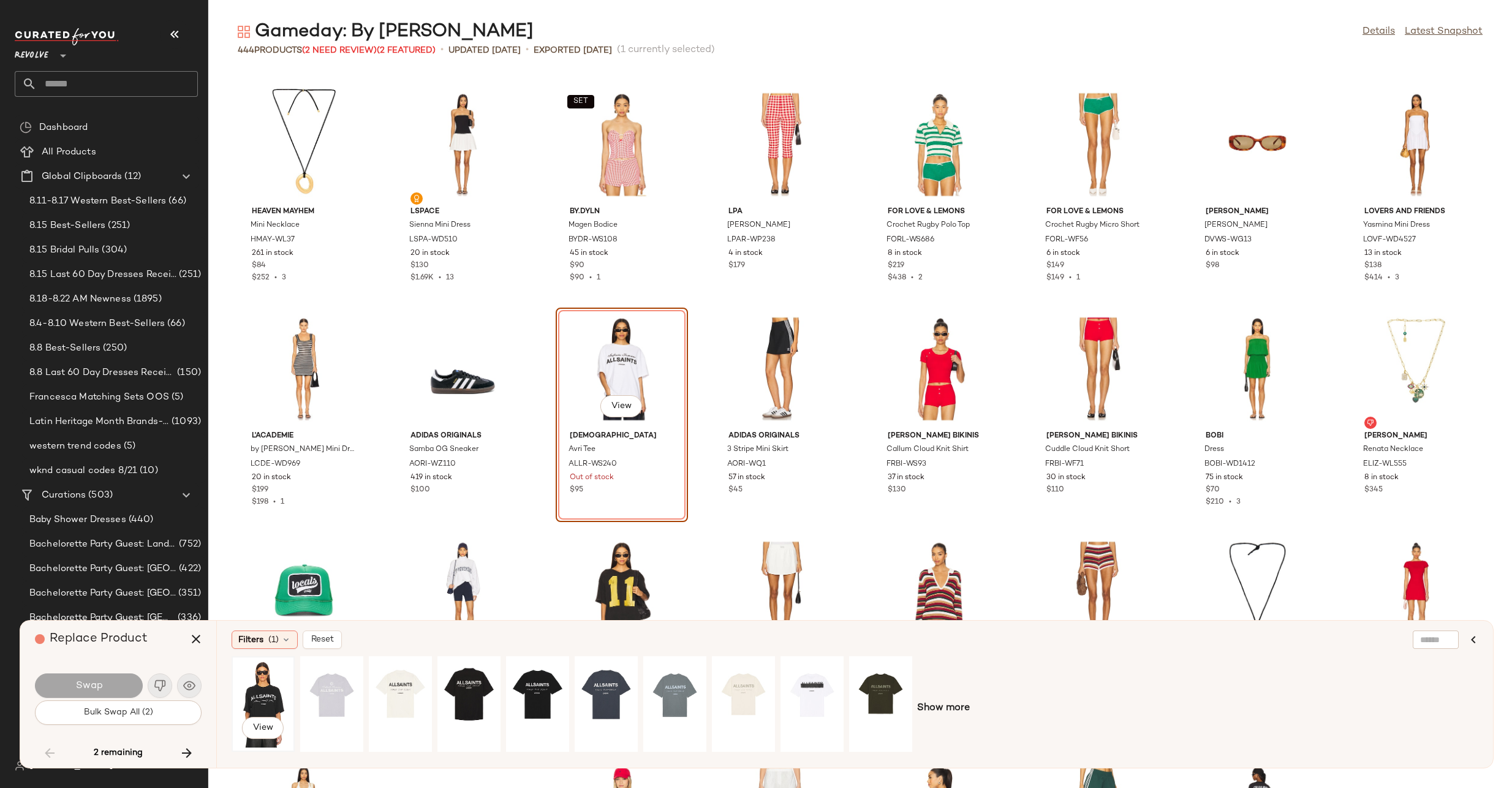
click at [257, 701] on div "View" at bounding box center [263, 704] width 55 height 87
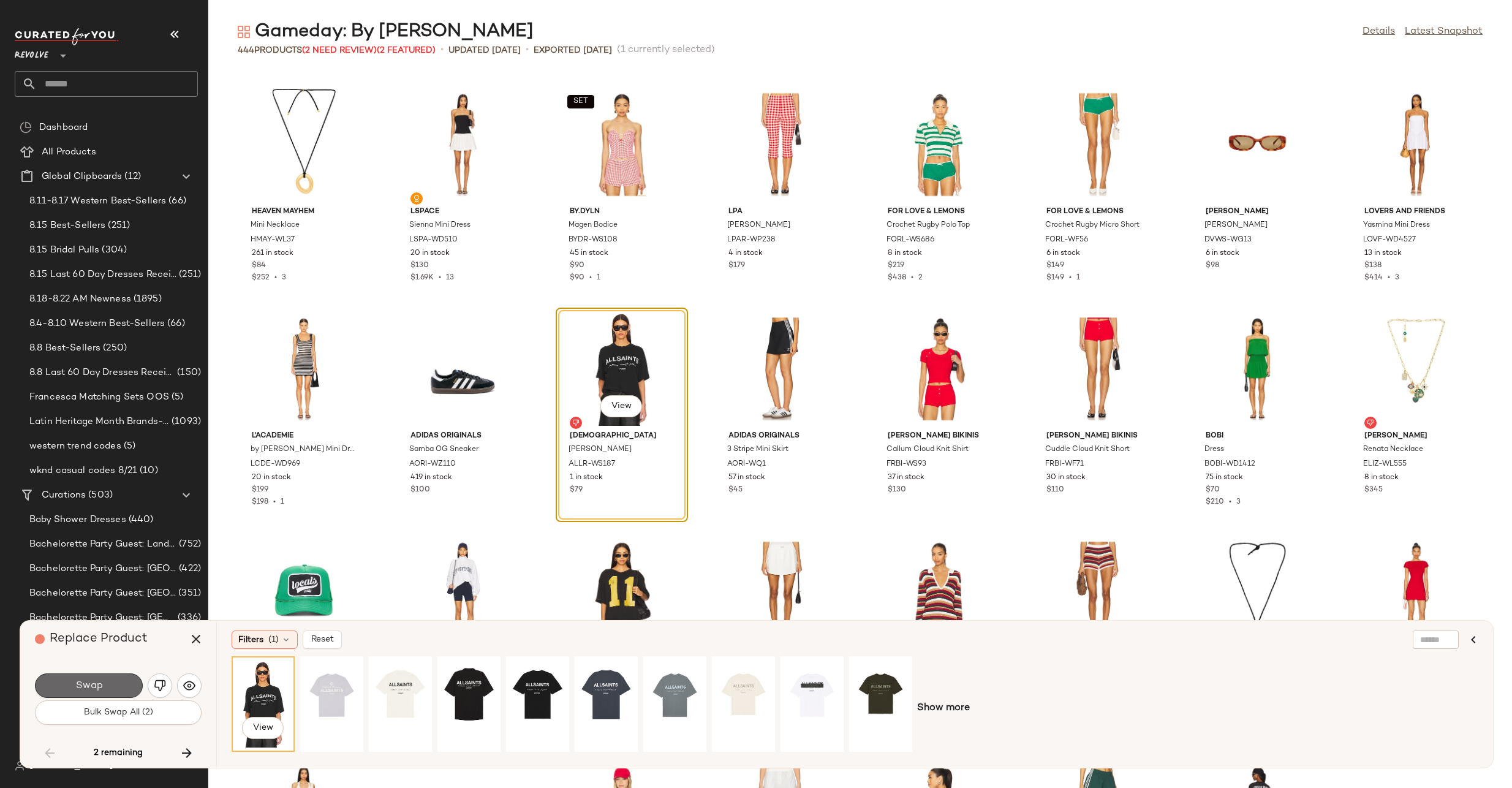
click at [114, 690] on button "Swap" at bounding box center [89, 686] width 108 height 25
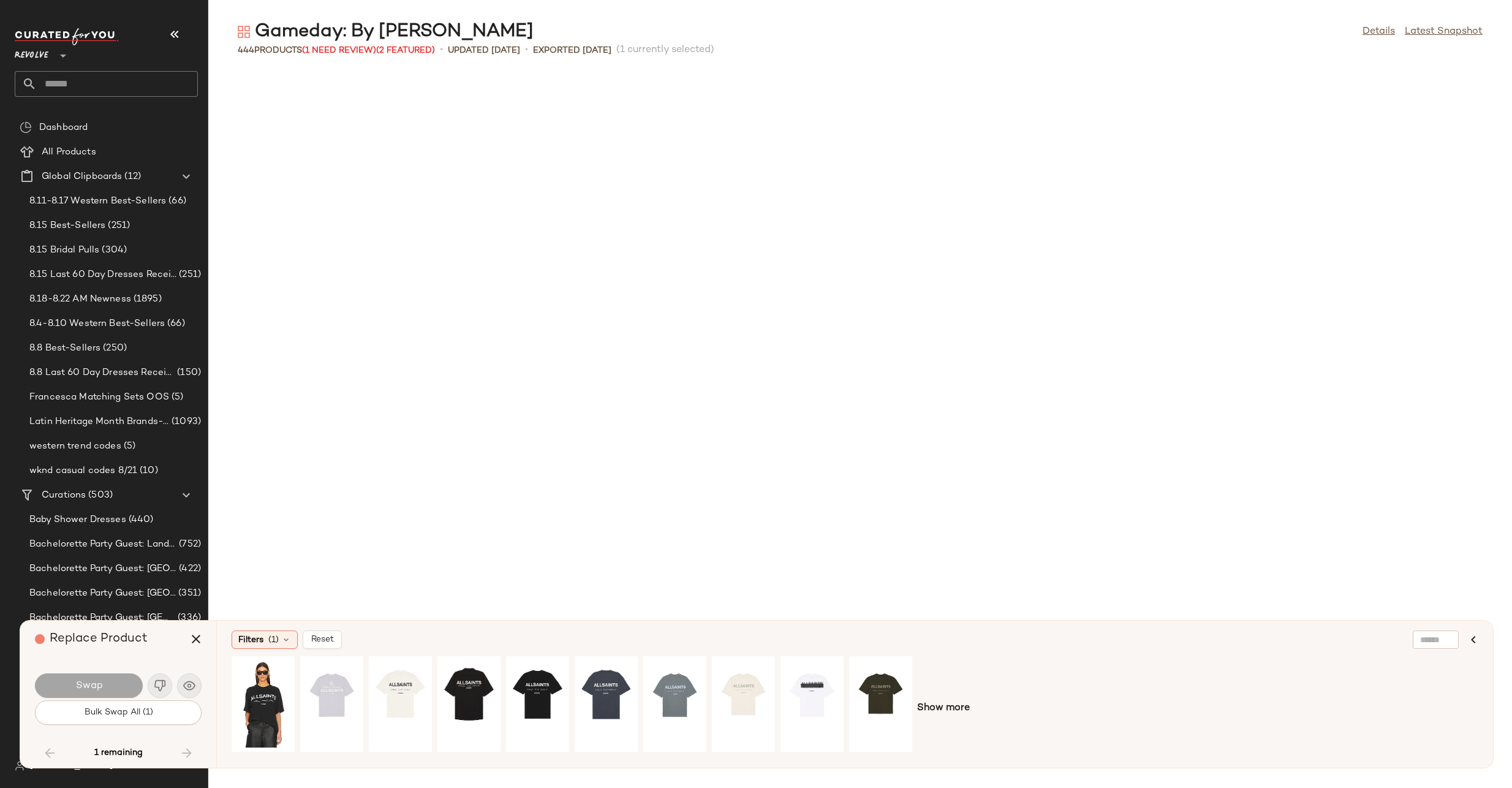
scroll to position [10538, 0]
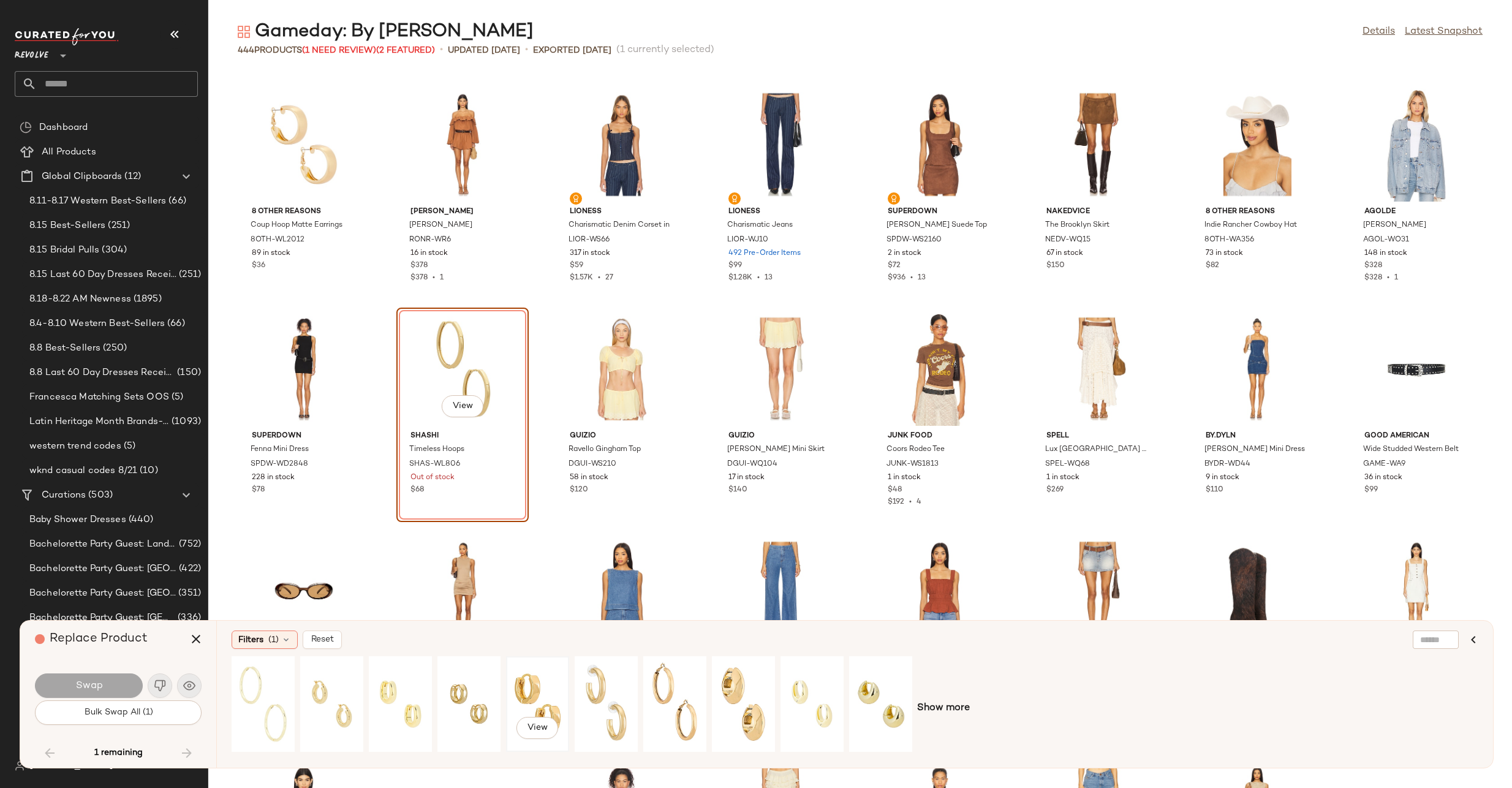
click at [554, 679] on div "View" at bounding box center [537, 704] width 55 height 87
click at [127, 679] on button "Swap" at bounding box center [89, 686] width 108 height 25
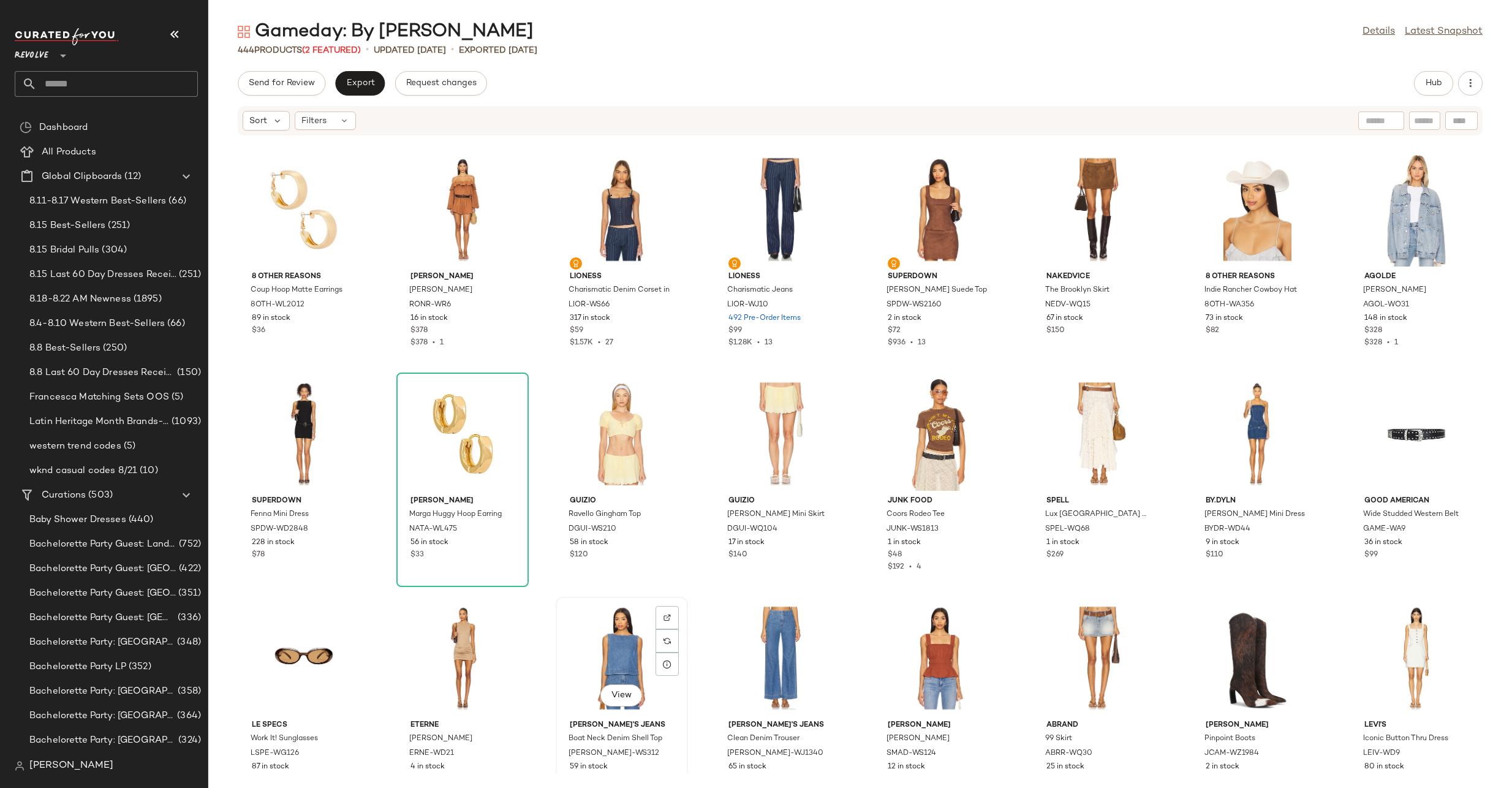
scroll to position [10982, 0]
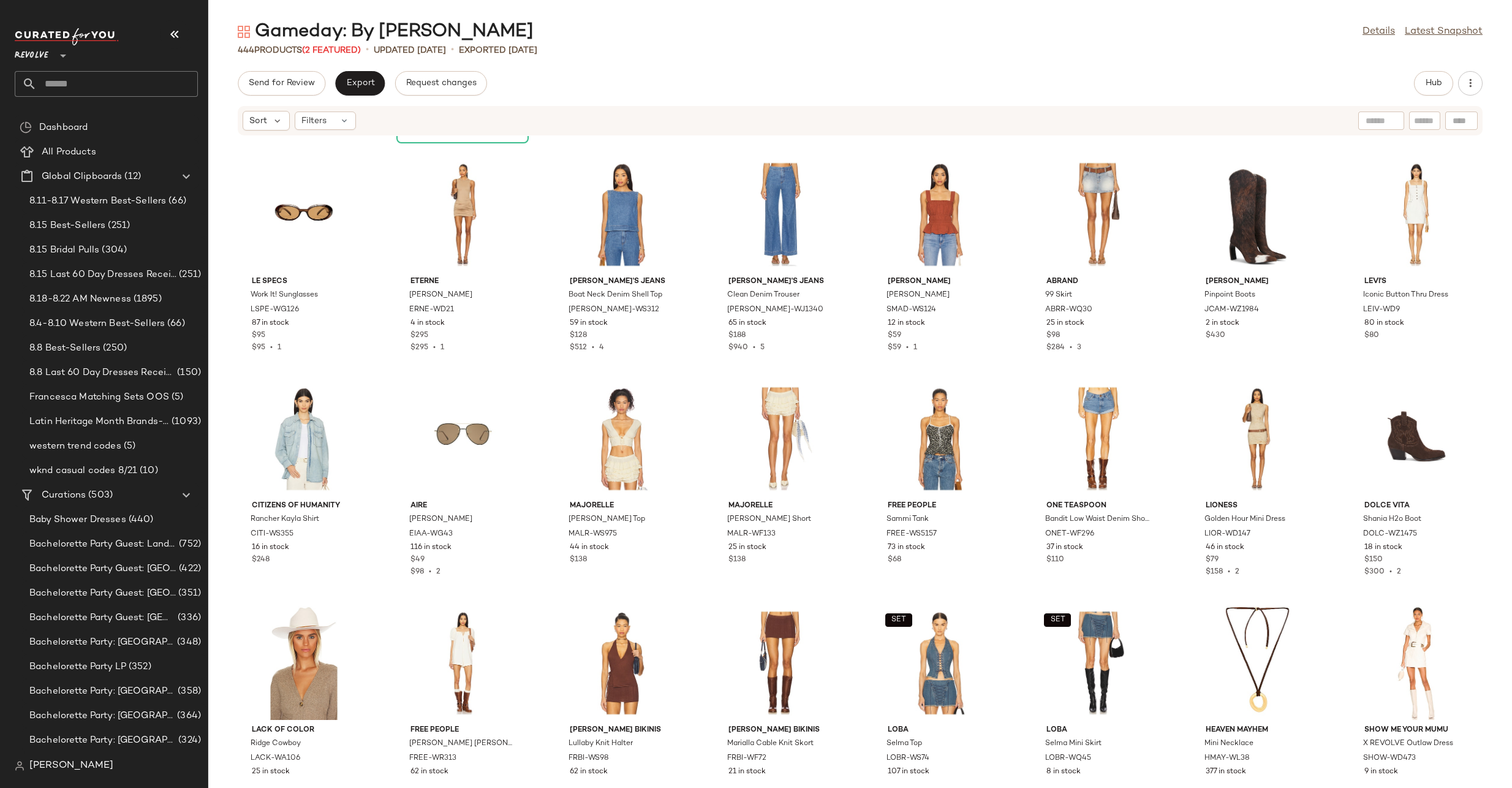
click at [1415, 86] on div "Hub" at bounding box center [1433, 83] width 39 height 25
click at [1432, 80] on span "Hub" at bounding box center [1433, 83] width 17 height 9
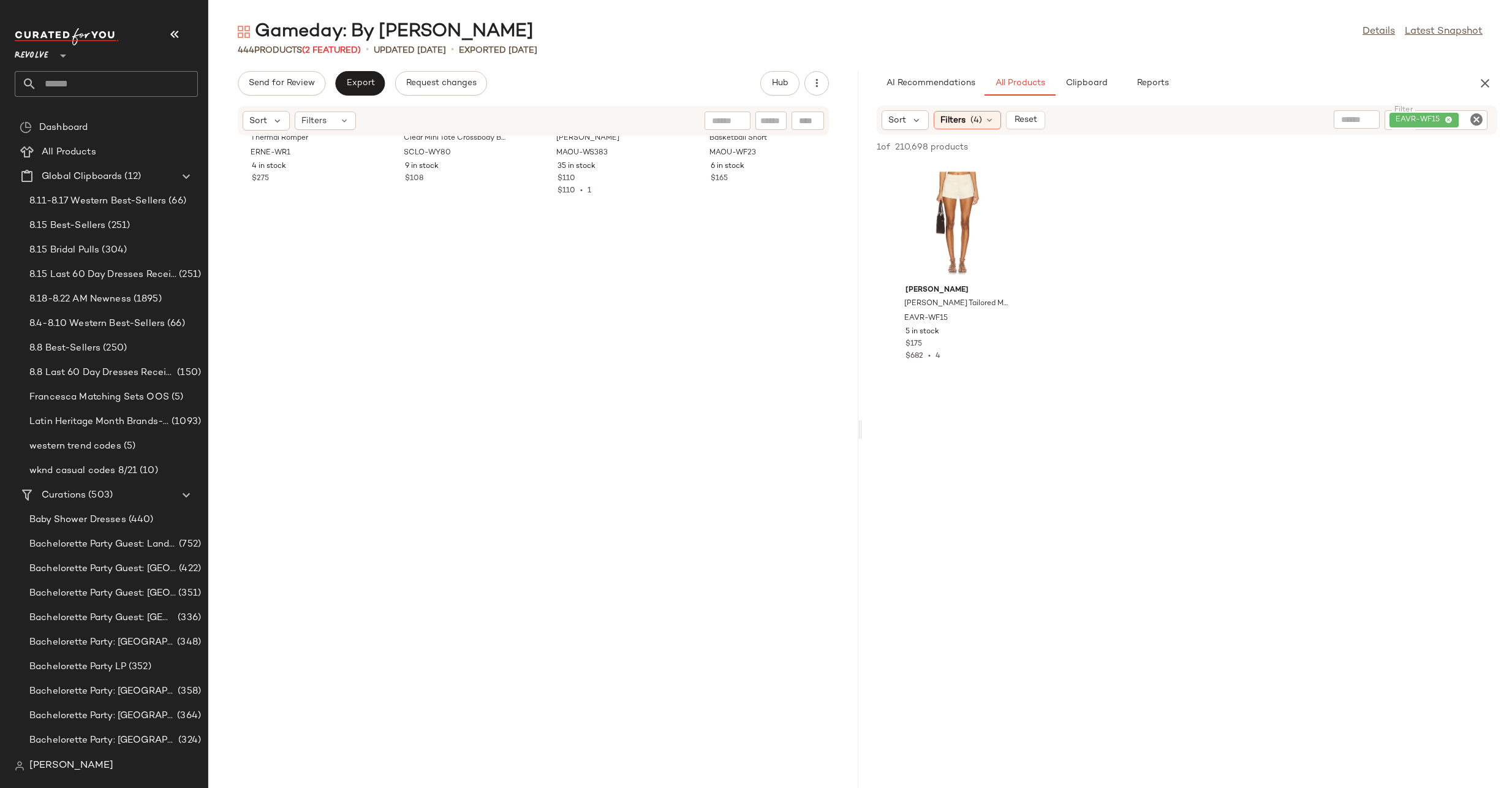
scroll to position [0, 0]
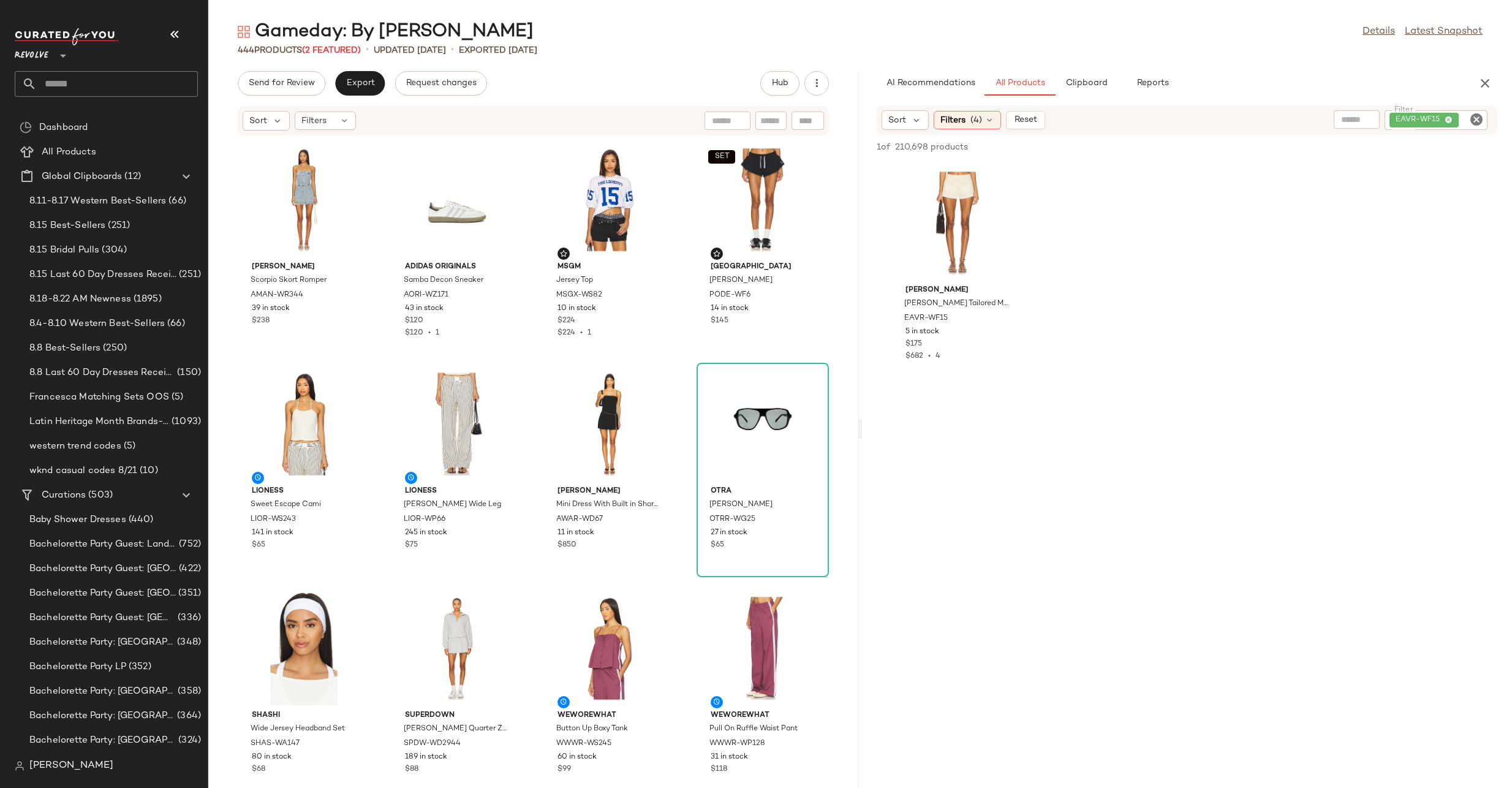
click at [1472, 117] on icon "Clear Filter" at bounding box center [1477, 120] width 15 height 15
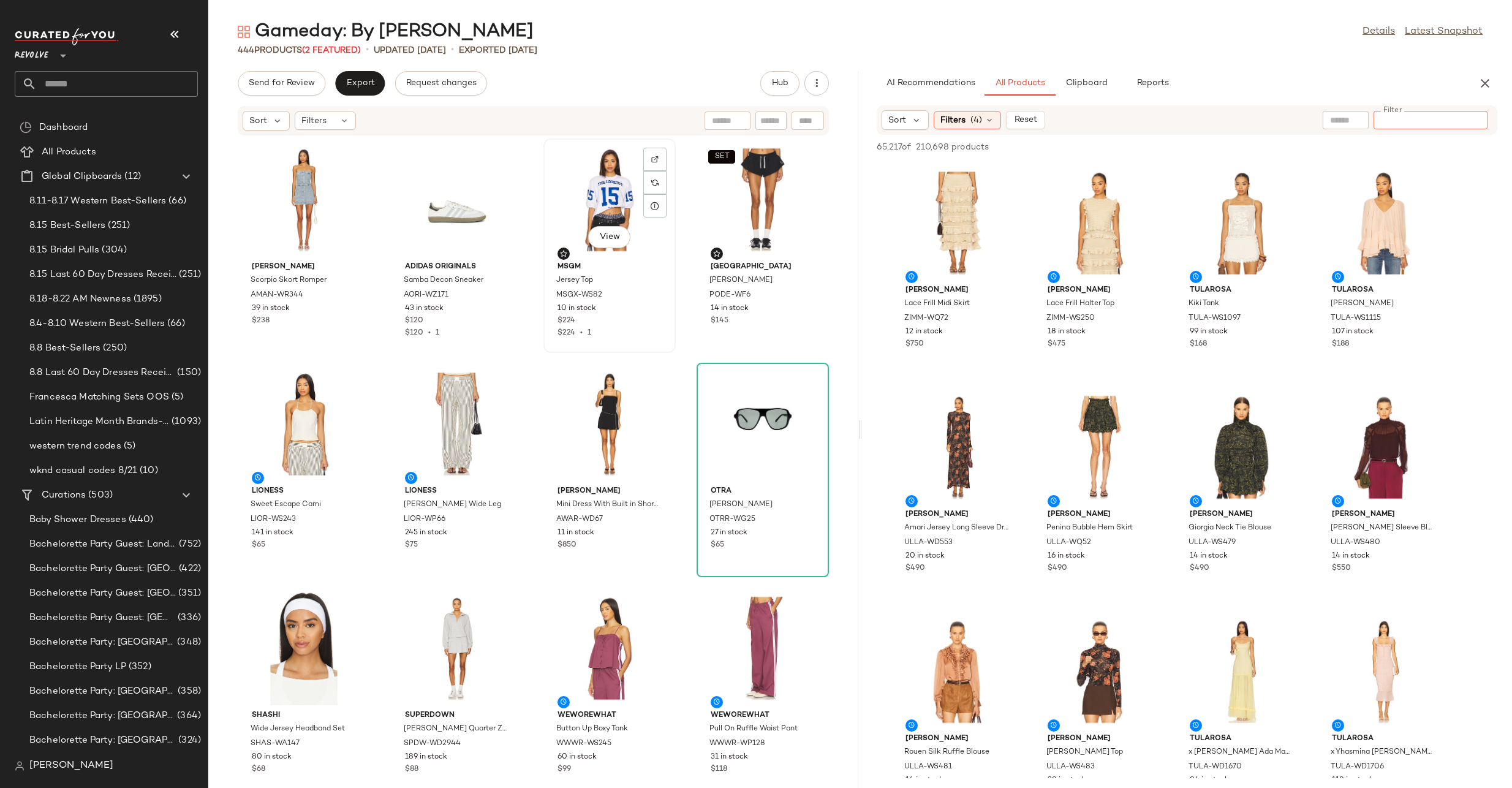
click at [588, 185] on div "View" at bounding box center [609, 200] width 124 height 114
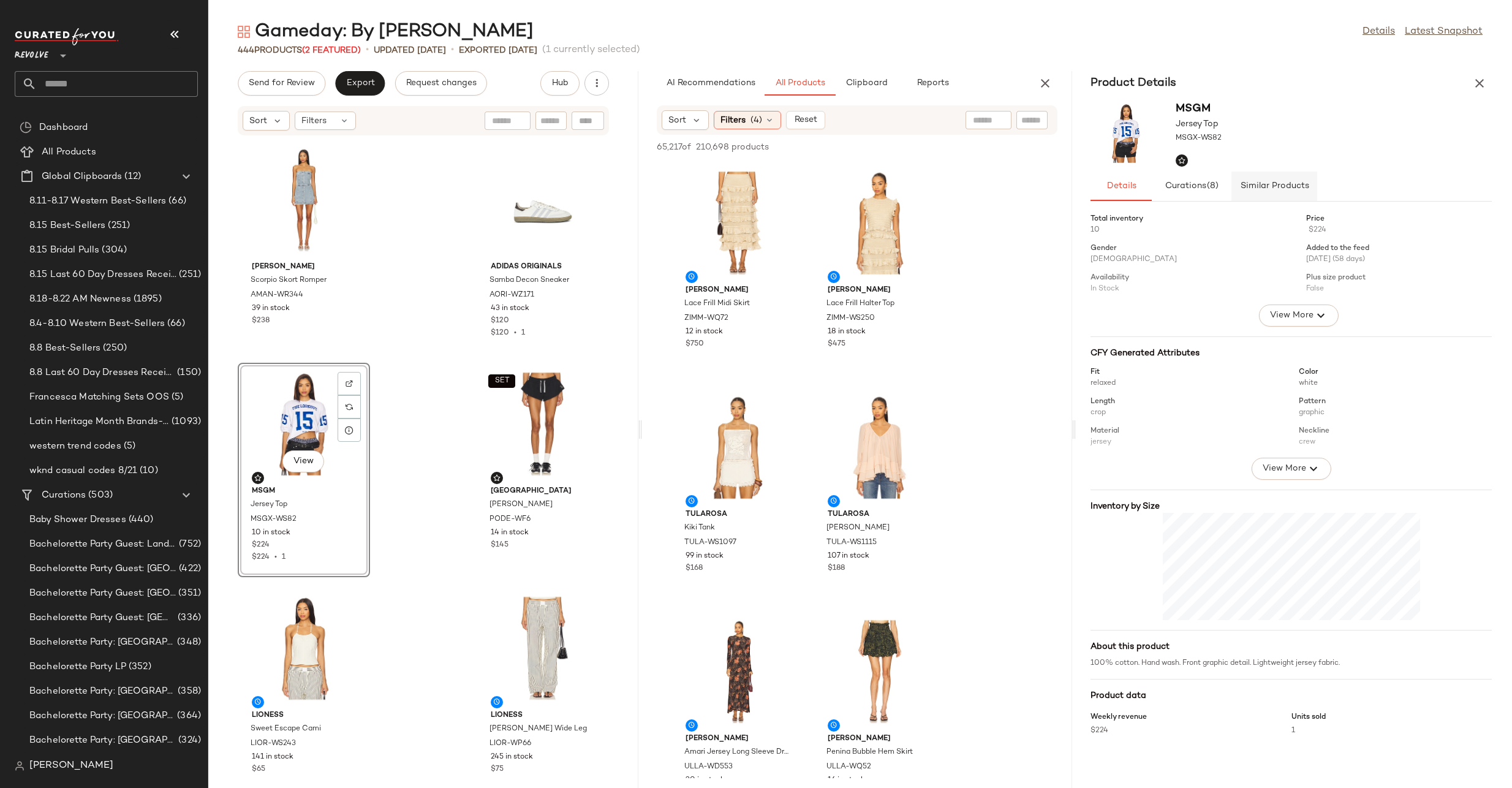
click at [1289, 186] on span "Similar Products" at bounding box center [1275, 186] width 69 height 9
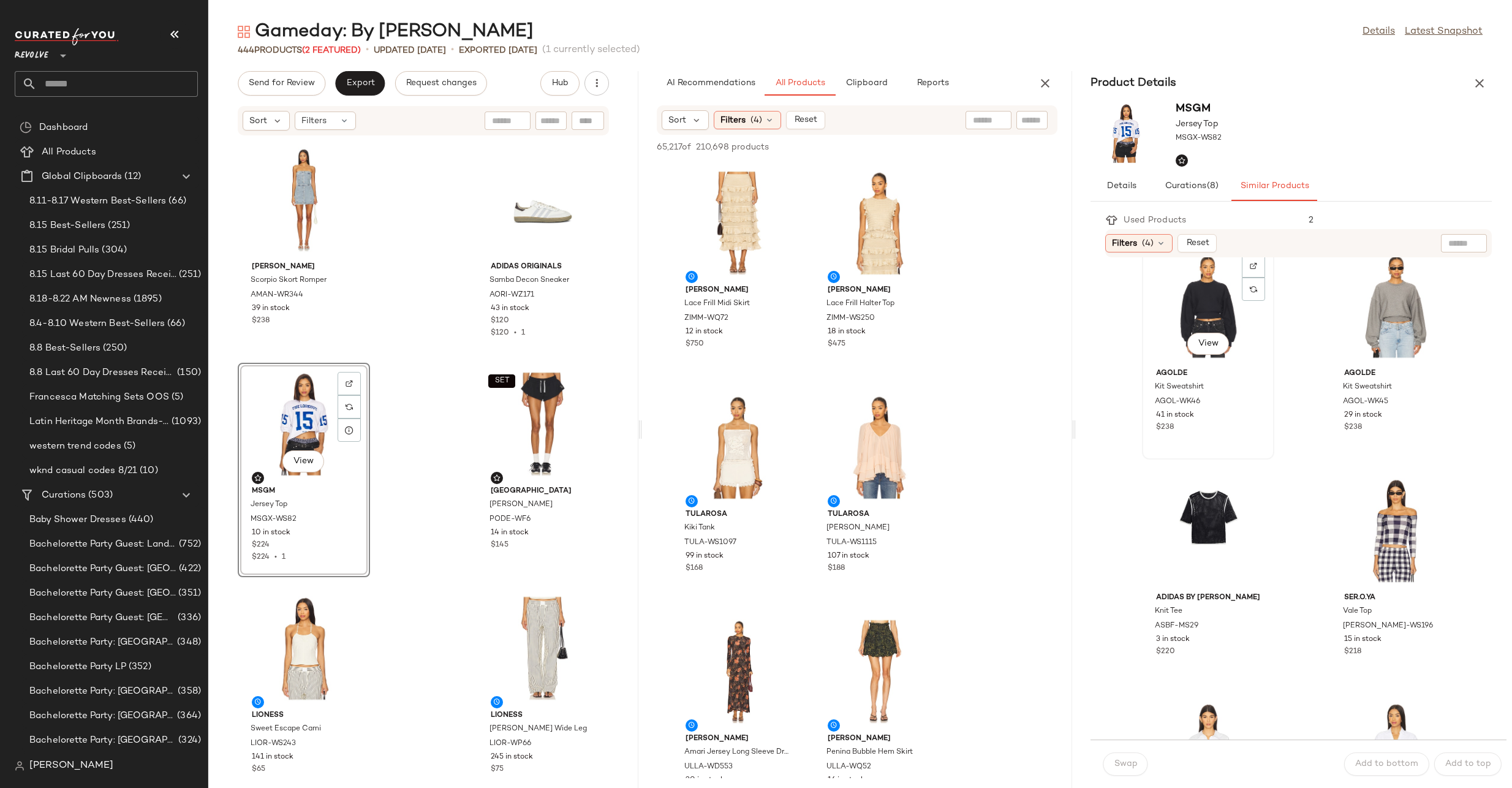
scroll to position [478, 0]
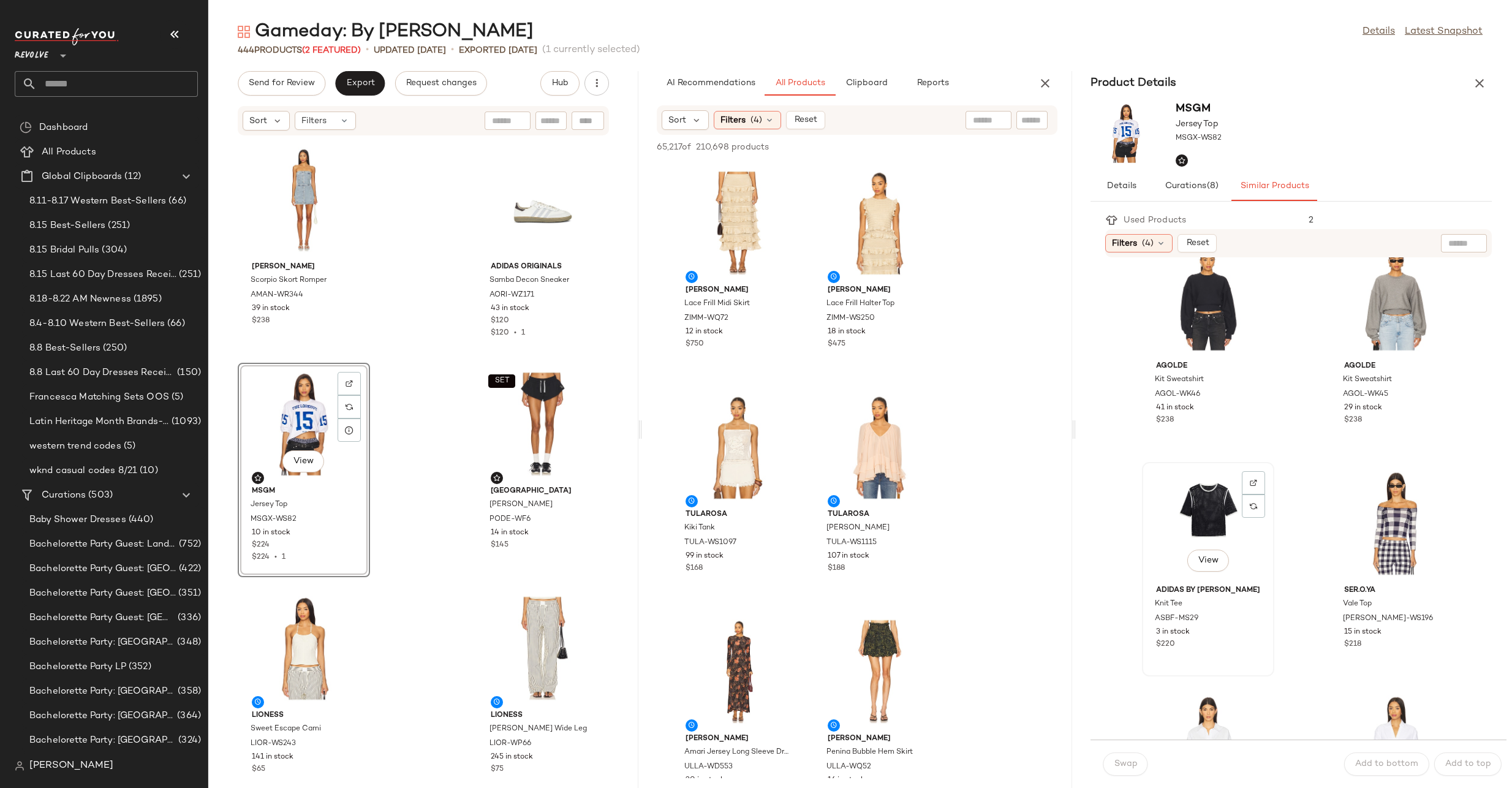
click at [1258, 470] on div "View" at bounding box center [1208, 523] width 124 height 114
click at [1256, 495] on div at bounding box center [1254, 506] width 24 height 24
click at [1253, 617] on img "button" at bounding box center [1252, 619] width 8 height 8
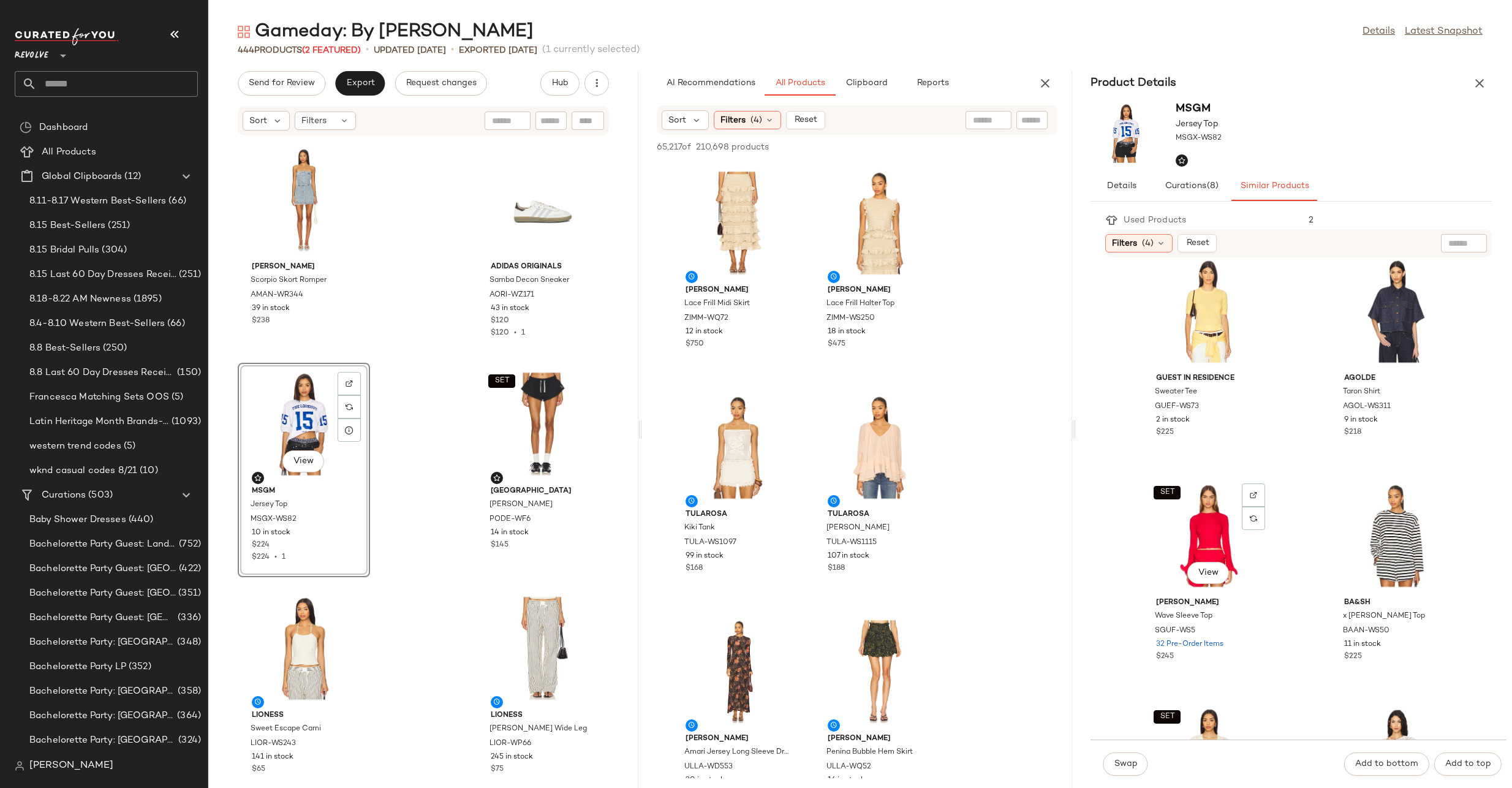
scroll to position [2209, 0]
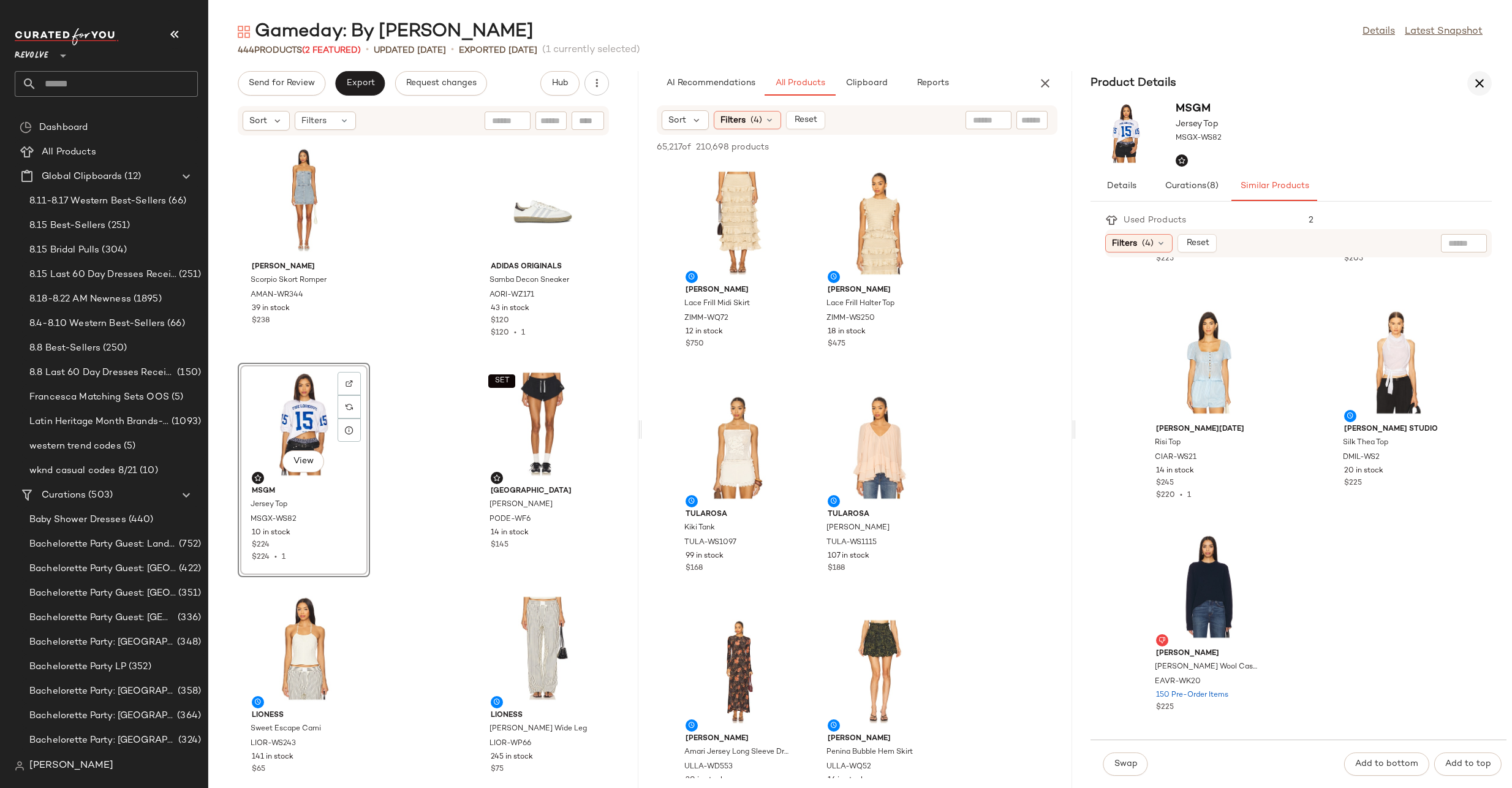
click at [1474, 74] on button "button" at bounding box center [1480, 83] width 25 height 25
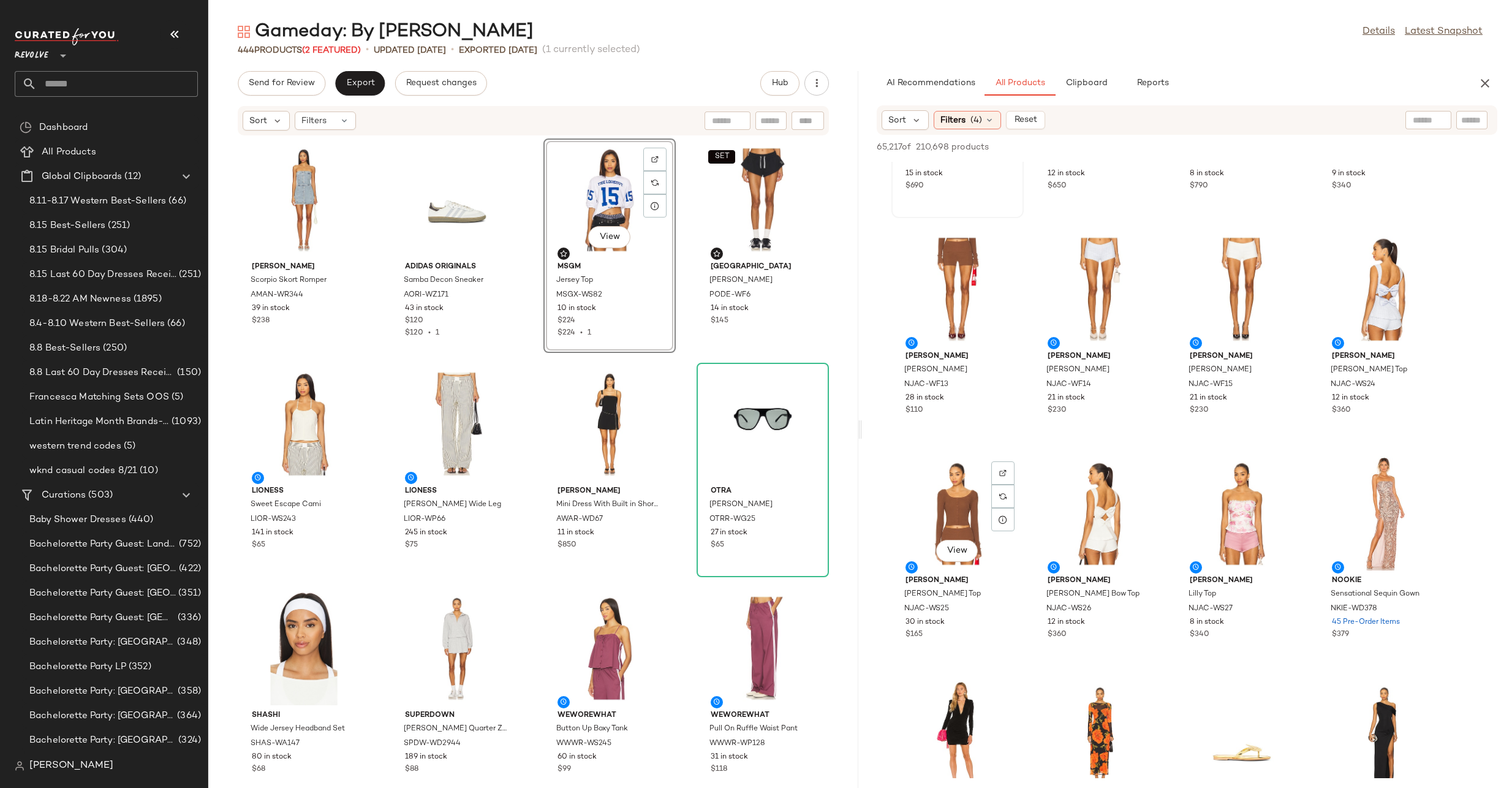
scroll to position [7139, 0]
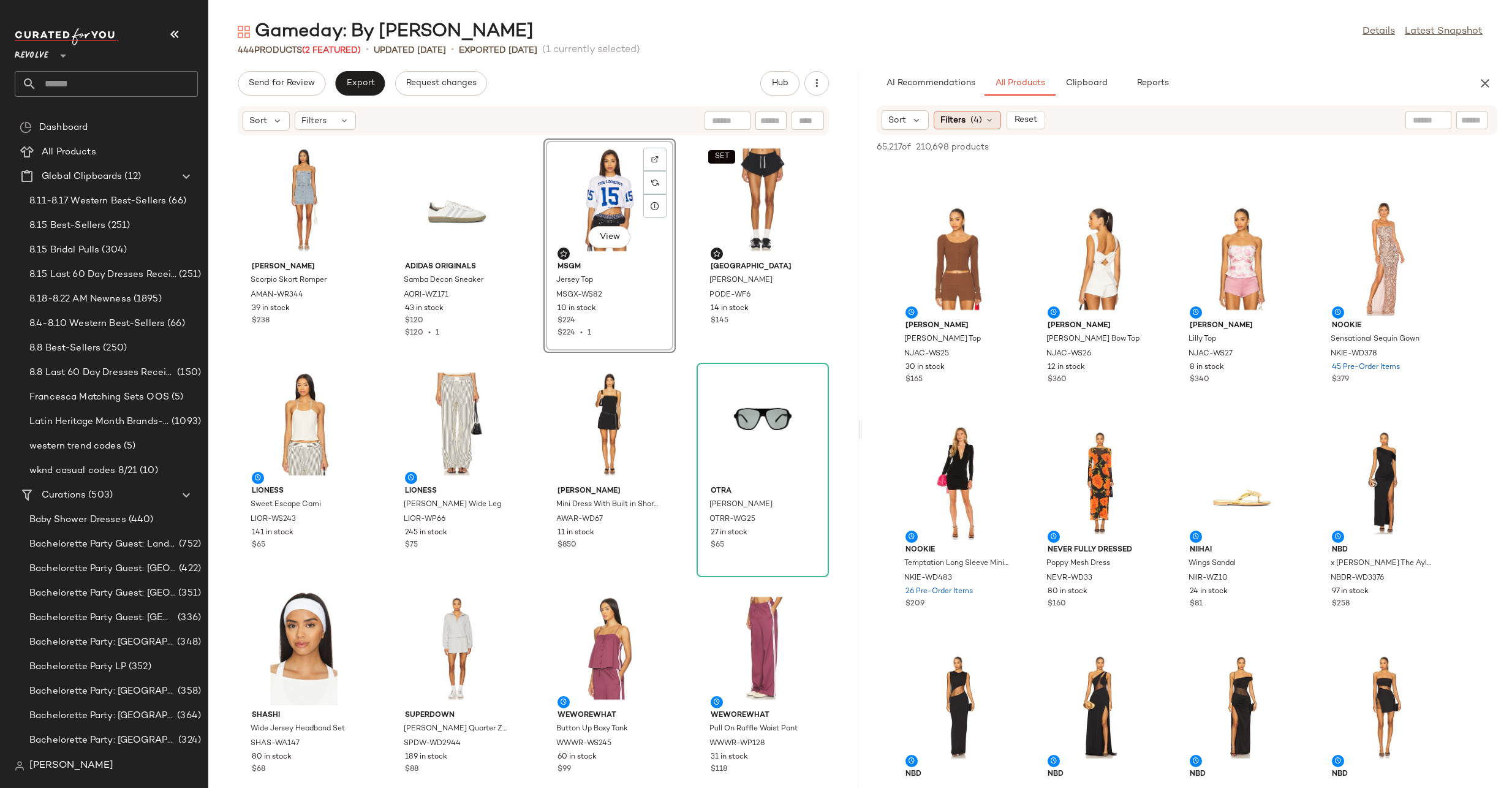
click at [976, 124] on span "(4)" at bounding box center [976, 120] width 11 height 13
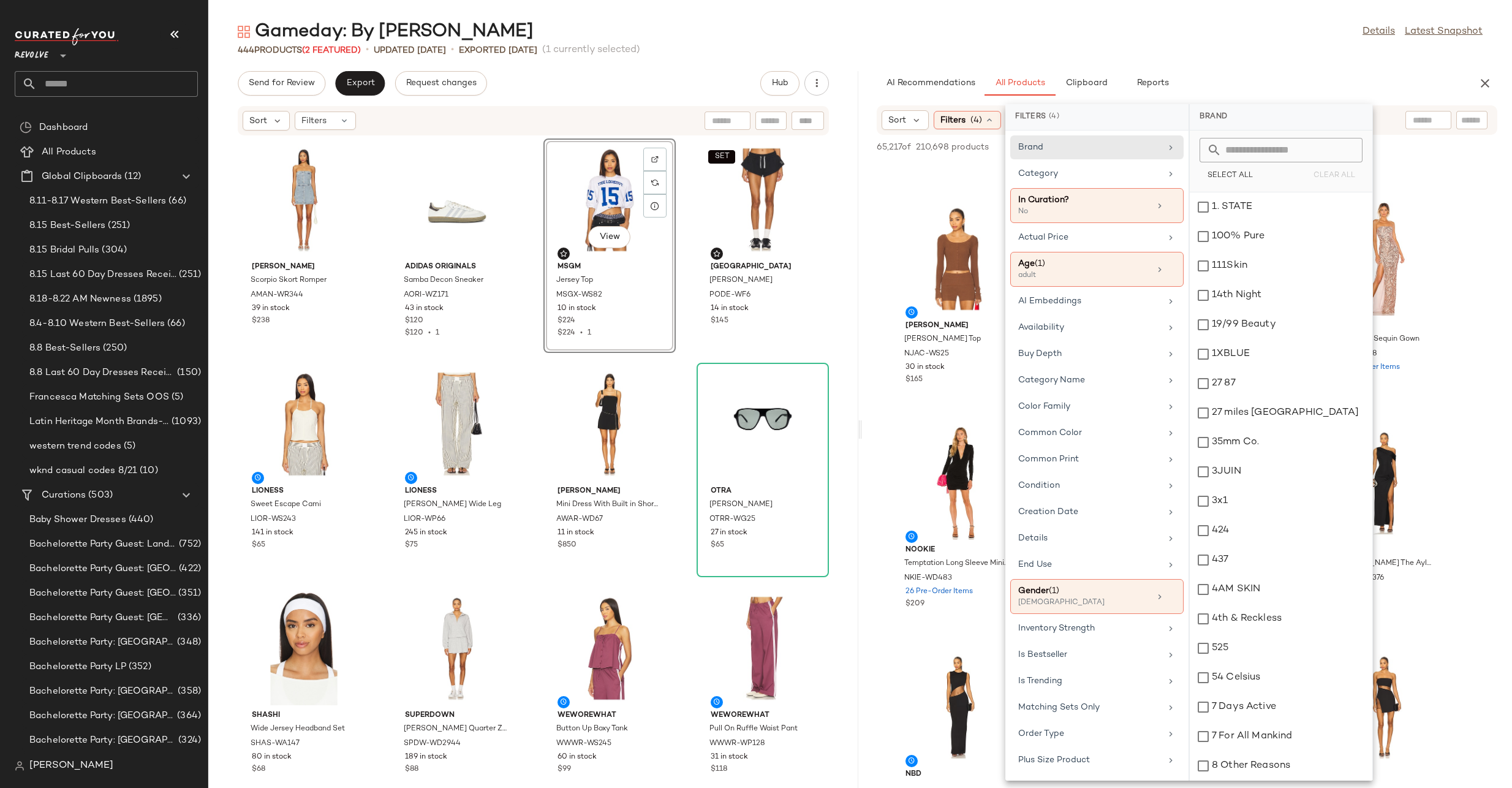
click at [1260, 143] on div "65,217 of 210,698 products • 0 selected Add to Top Add to Bottom Deselect All" at bounding box center [1187, 148] width 650 height 26
click at [1260, 150] on input "text" at bounding box center [1288, 150] width 133 height 25
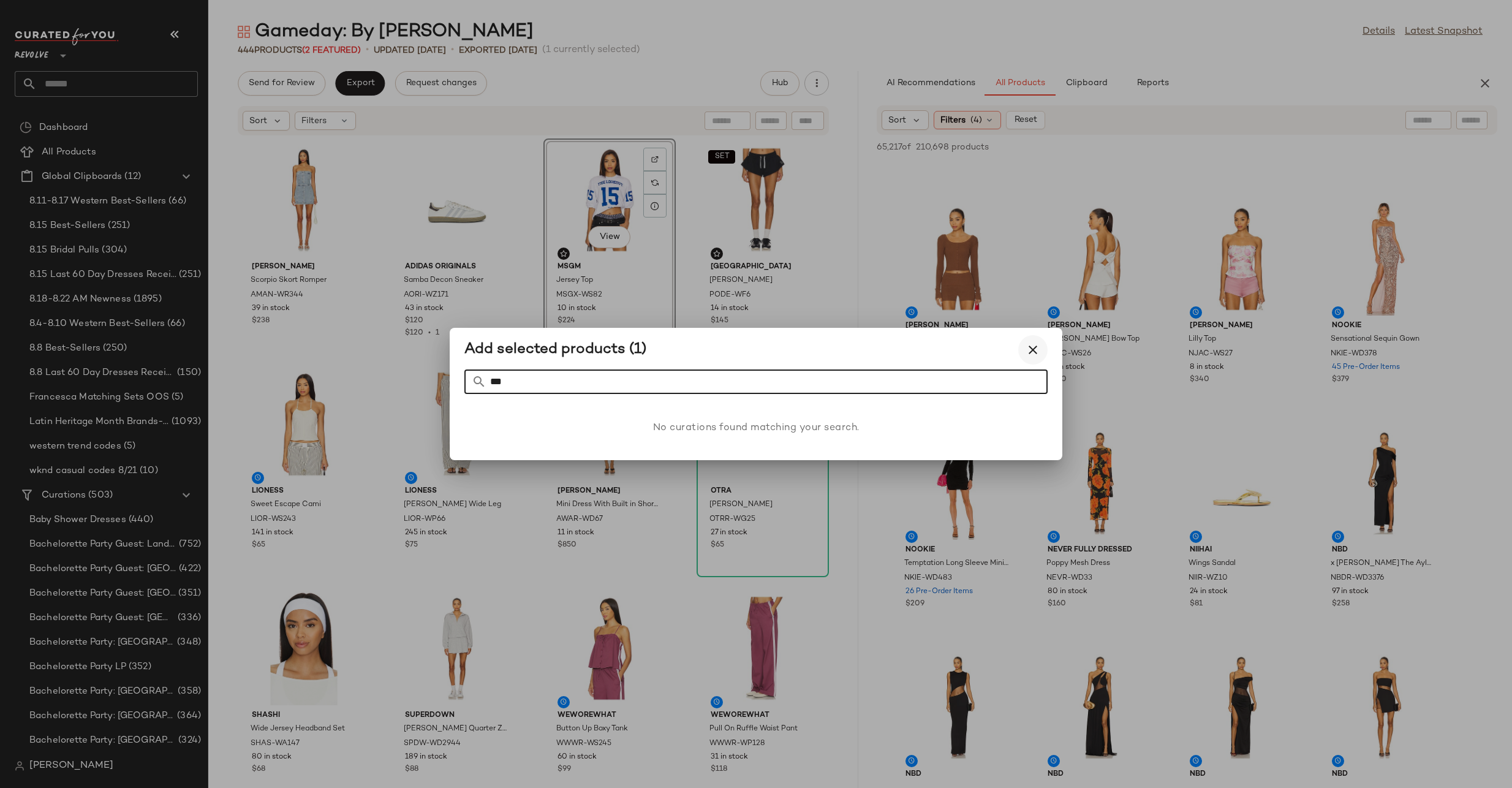
type input "***"
click at [1036, 345] on icon "button" at bounding box center [1033, 350] width 15 height 15
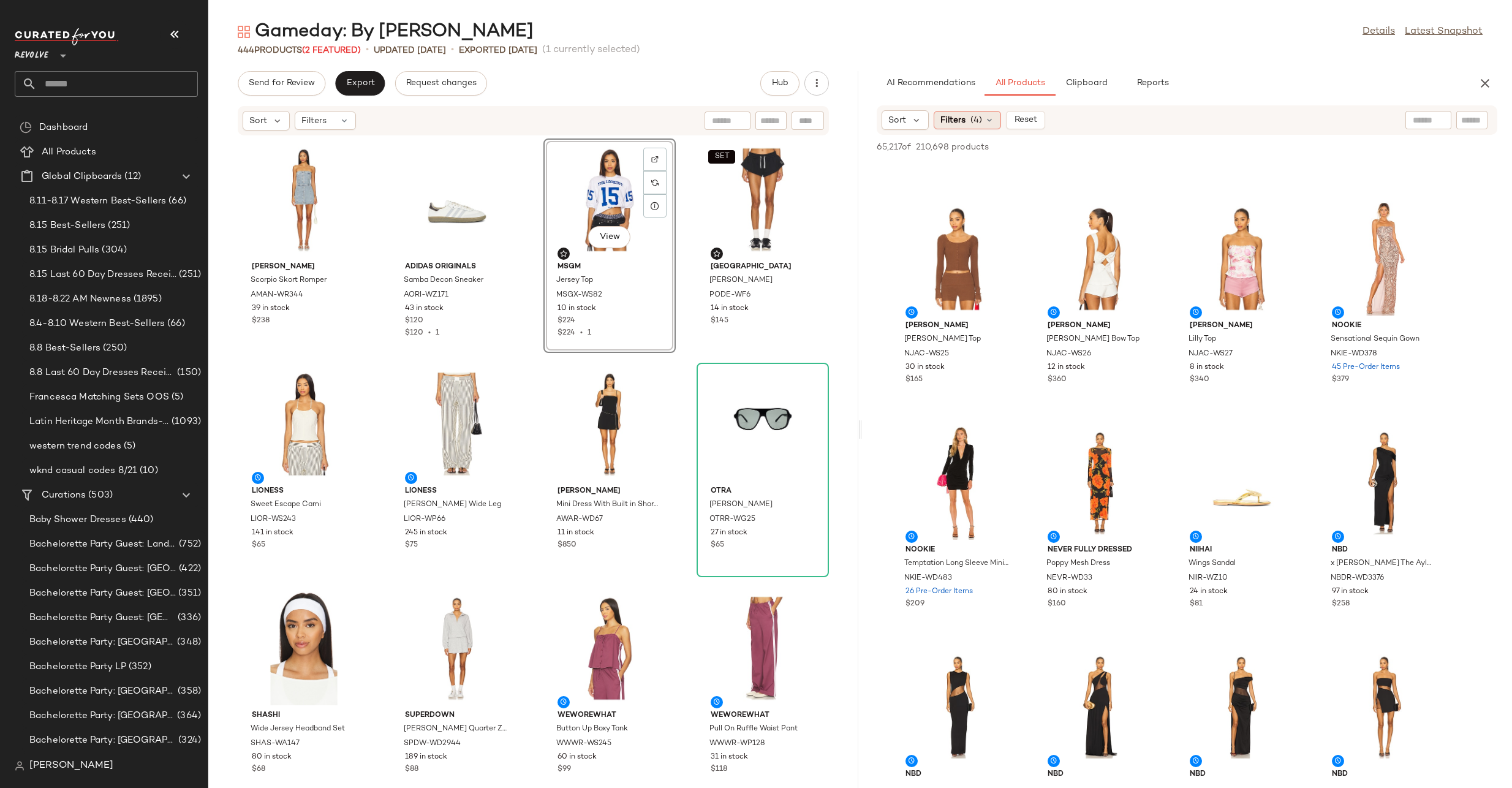
click at [976, 117] on span "(4)" at bounding box center [976, 120] width 11 height 13
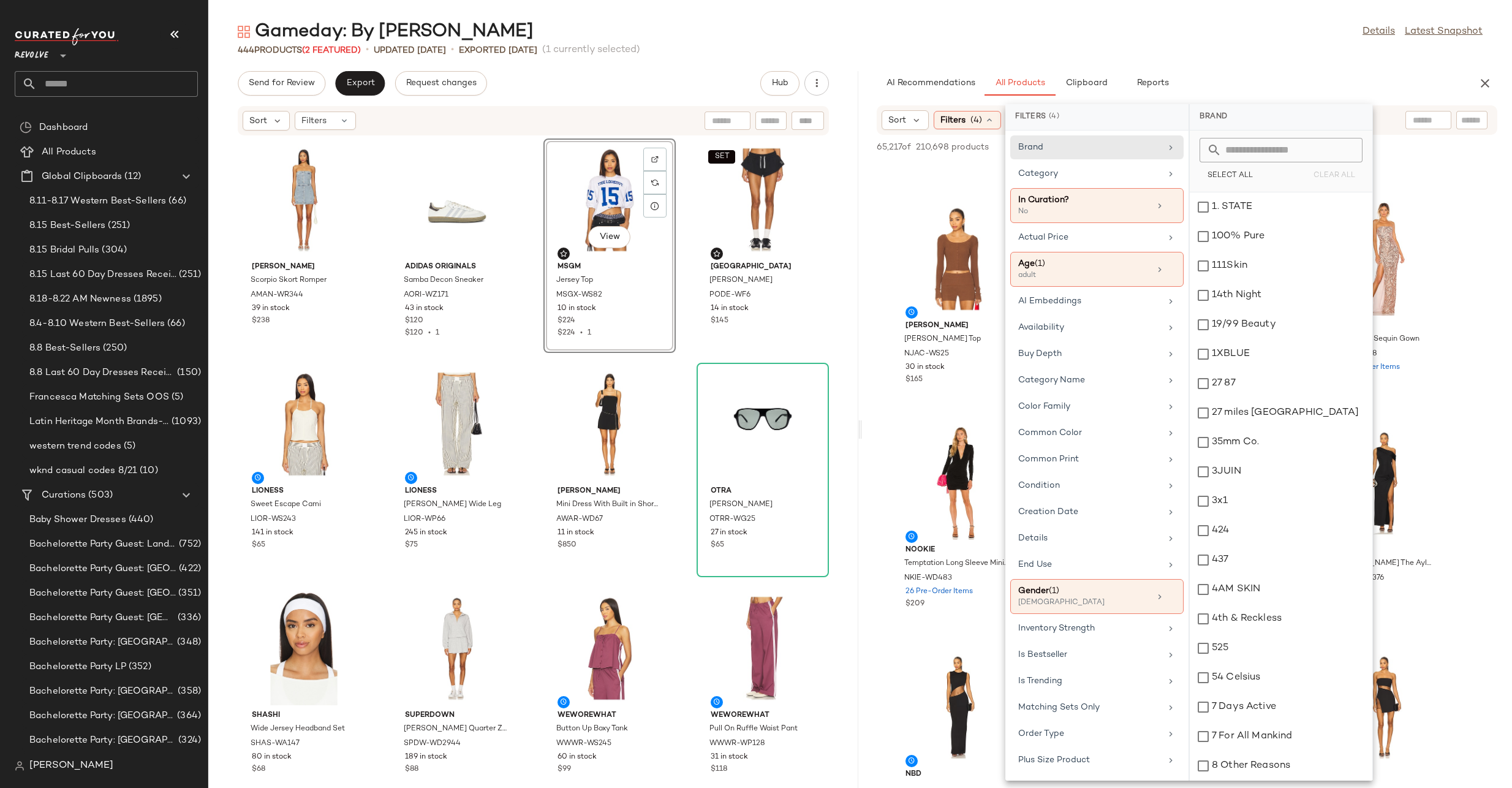
click at [1263, 149] on div "65,217 of 210,698 products • 0 selected Add to Top Add to Bottom Deselect All" at bounding box center [1187, 148] width 650 height 26
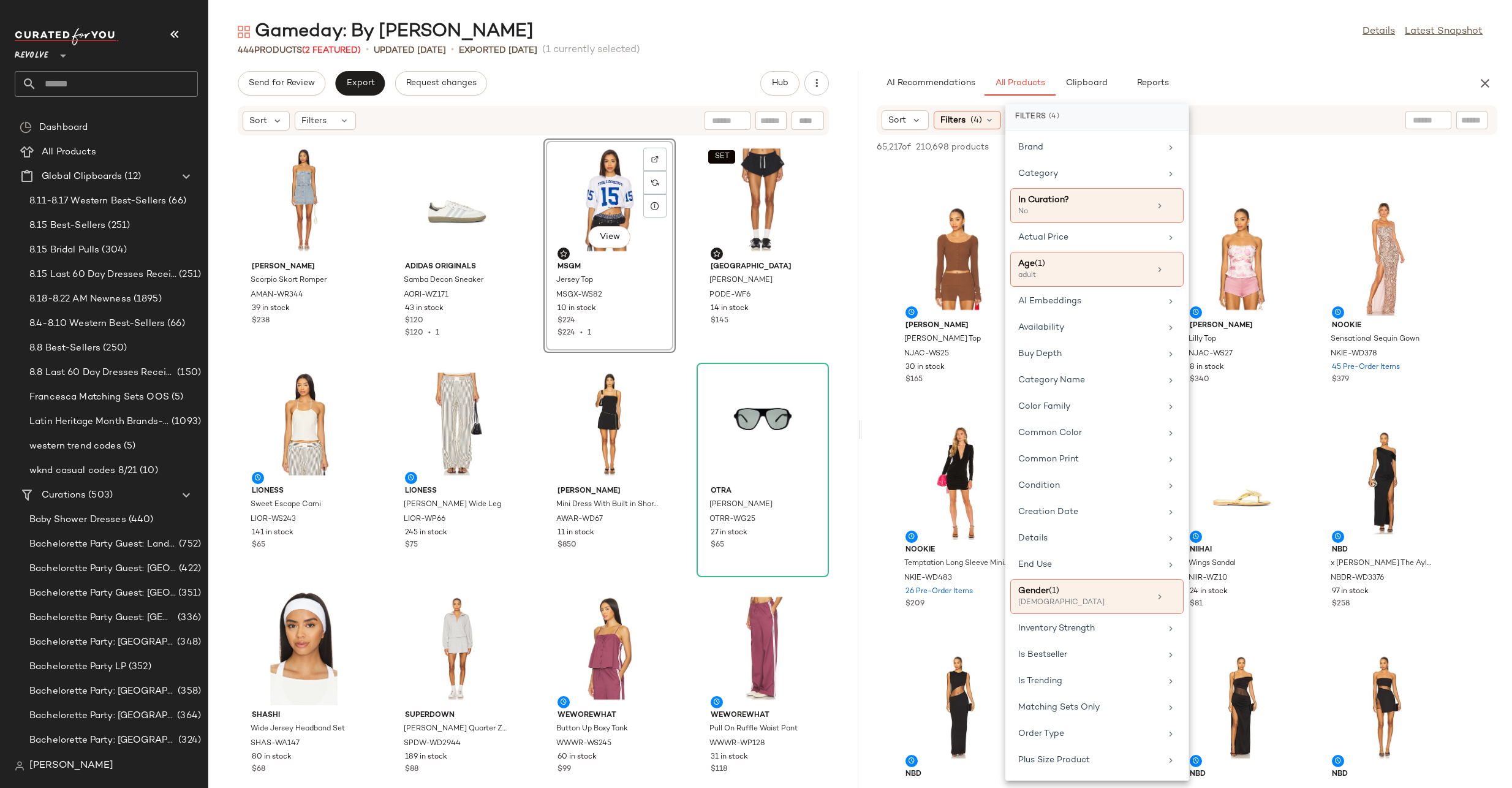
click at [1271, 151] on div "65,217 of 210,698 products • 0 selected Add to Top Add to Bottom Deselect All" at bounding box center [1187, 148] width 650 height 26
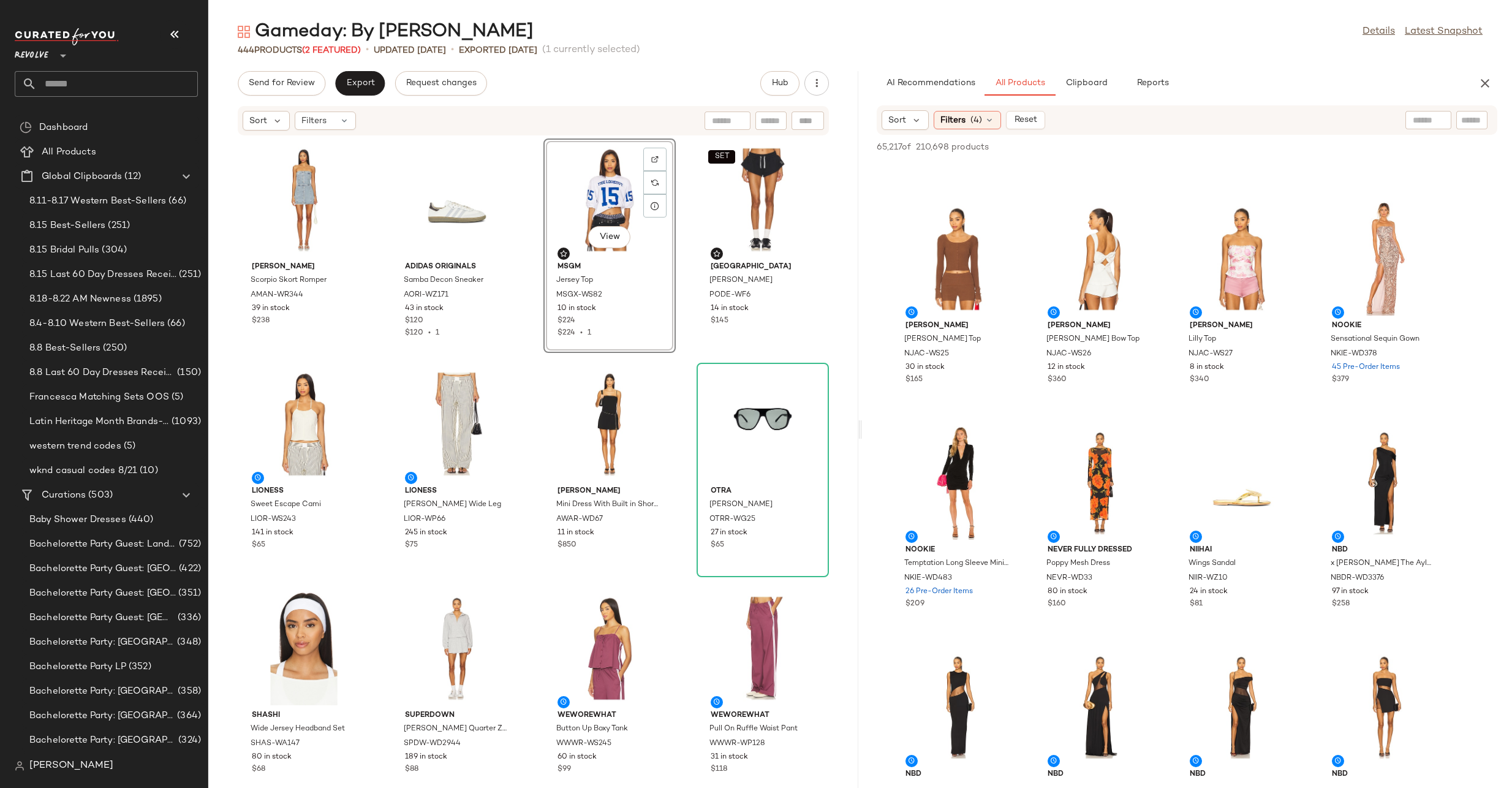
click at [956, 109] on div "Sort Filters (4) Reset" at bounding box center [1187, 119] width 621 height 29
click at [958, 117] on span "Filters" at bounding box center [953, 120] width 26 height 13
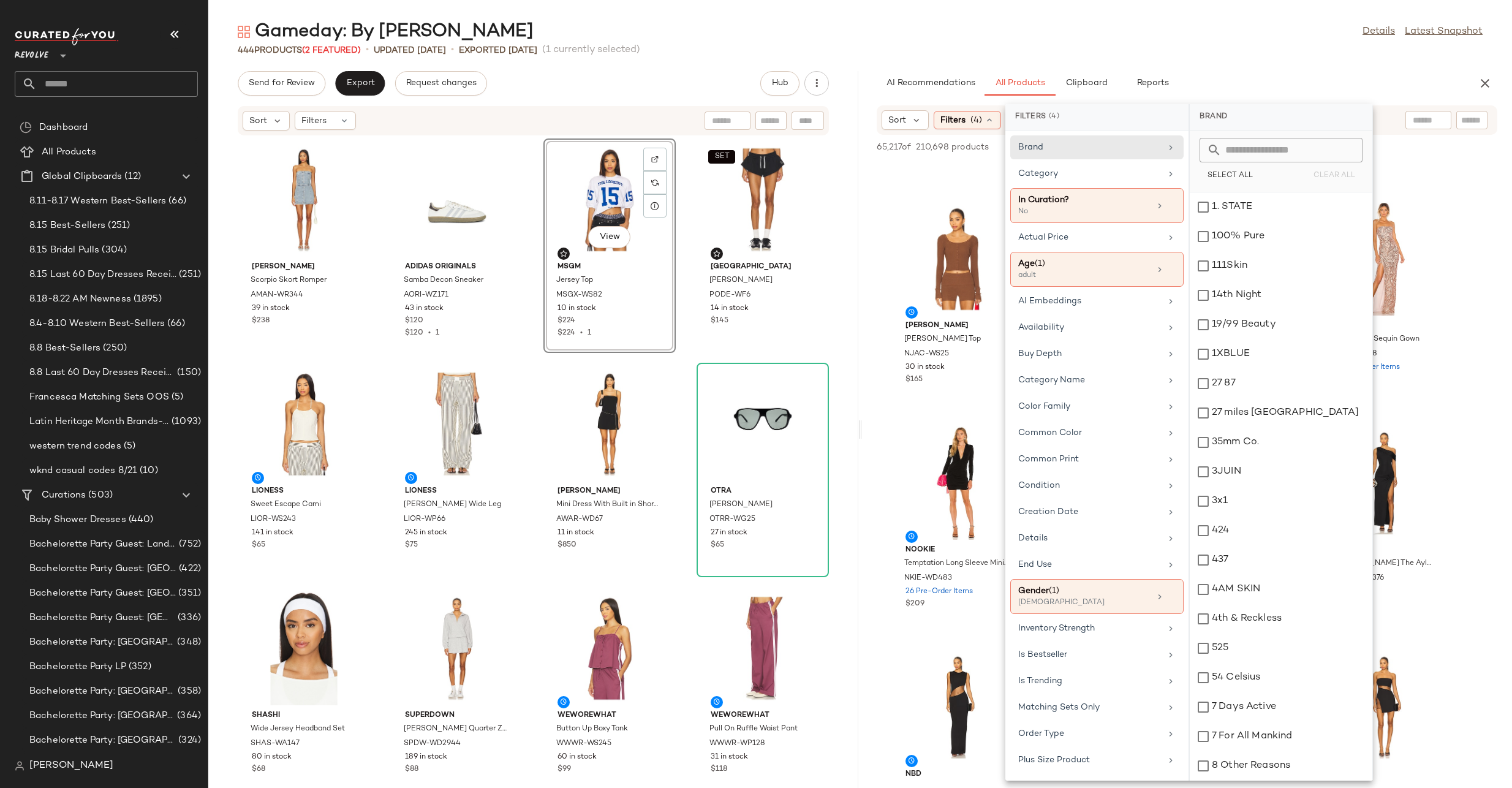
click at [1271, 151] on input "text" at bounding box center [1288, 150] width 133 height 25
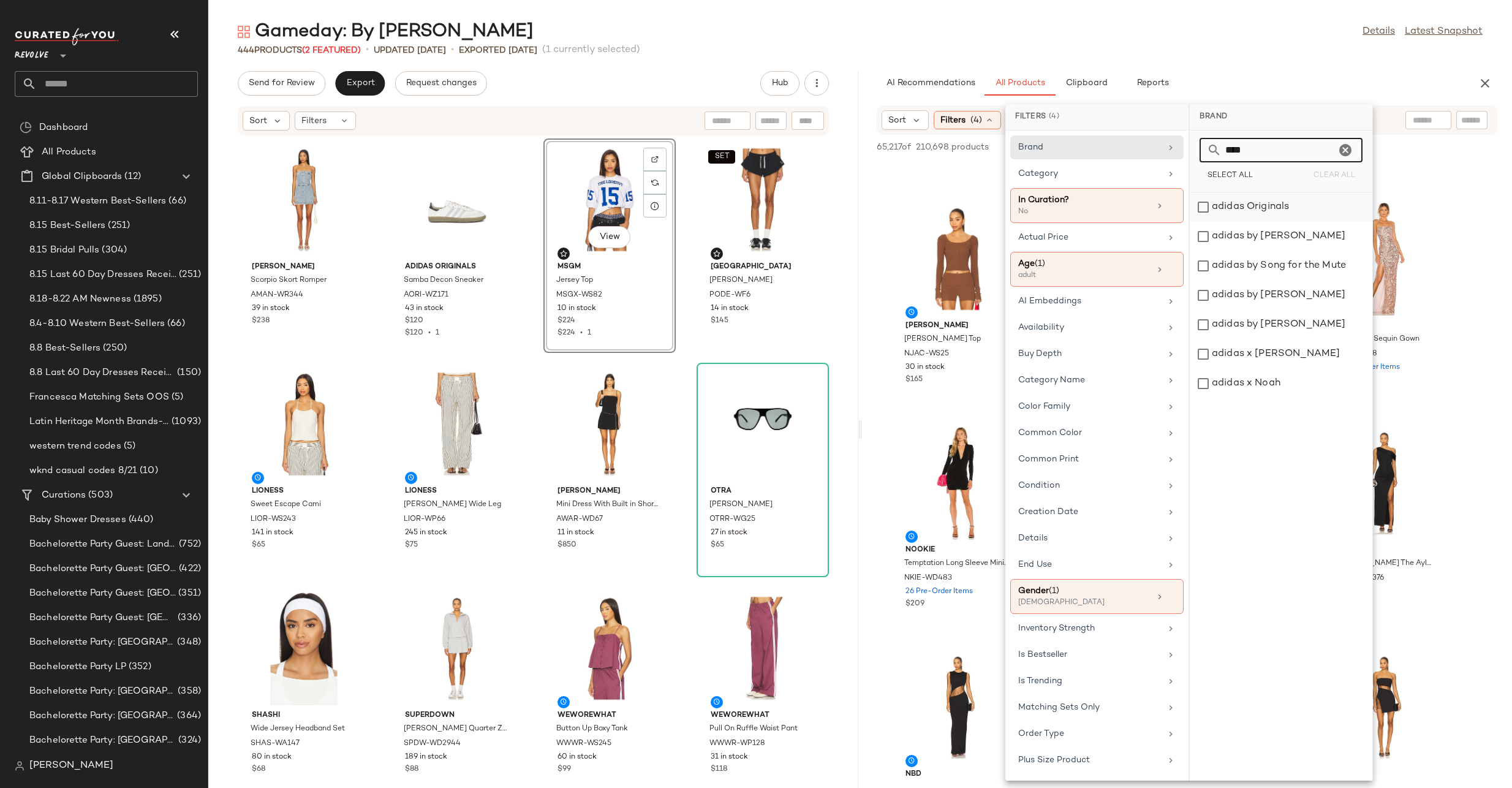
click at [1253, 221] on div "adidas Originals" at bounding box center [1281, 236] width 183 height 29
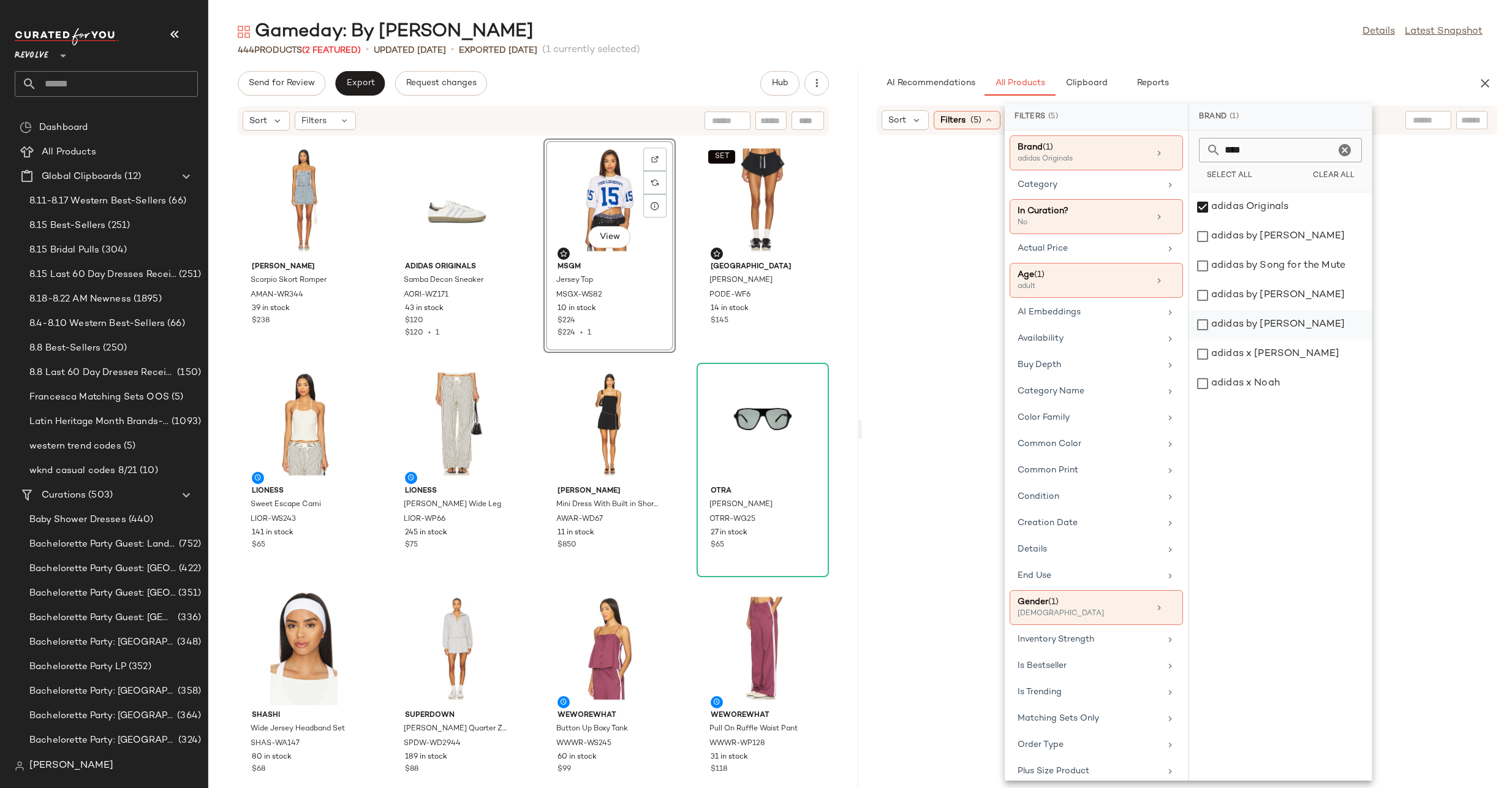
click at [1234, 340] on div "adidas by [PERSON_NAME]" at bounding box center [1280, 354] width 183 height 29
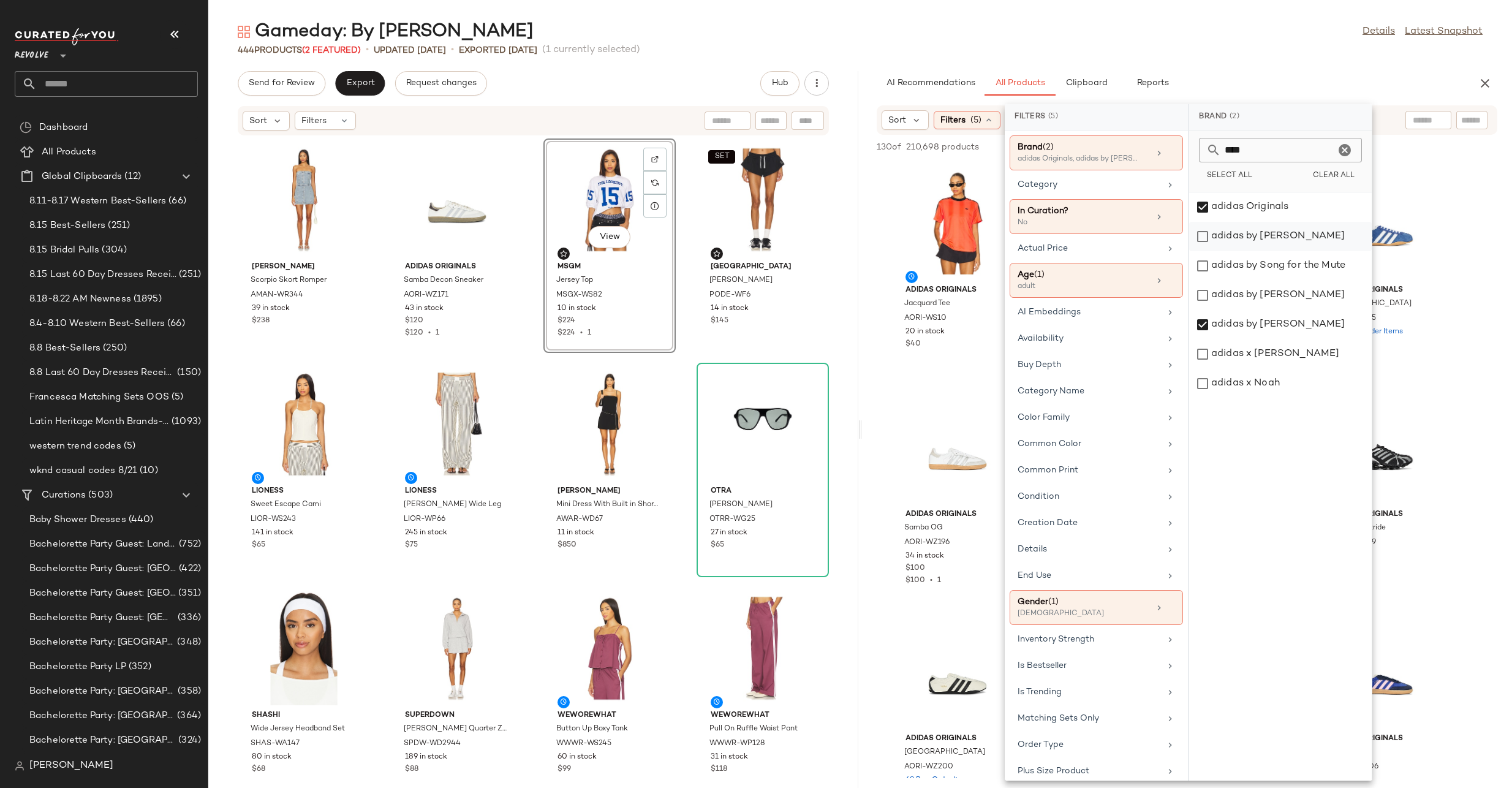
click at [1277, 252] on div "adidas by [PERSON_NAME]" at bounding box center [1280, 266] width 183 height 29
click at [1277, 281] on div "adidas by Song for the Mute" at bounding box center [1280, 295] width 183 height 29
click at [1277, 310] on div "adidas by [PERSON_NAME]" at bounding box center [1280, 324] width 183 height 29
click at [1272, 369] on div "adidas x [PERSON_NAME]" at bounding box center [1280, 383] width 183 height 29
click at [1259, 388] on div "adidas x Noah" at bounding box center [1280, 383] width 183 height 29
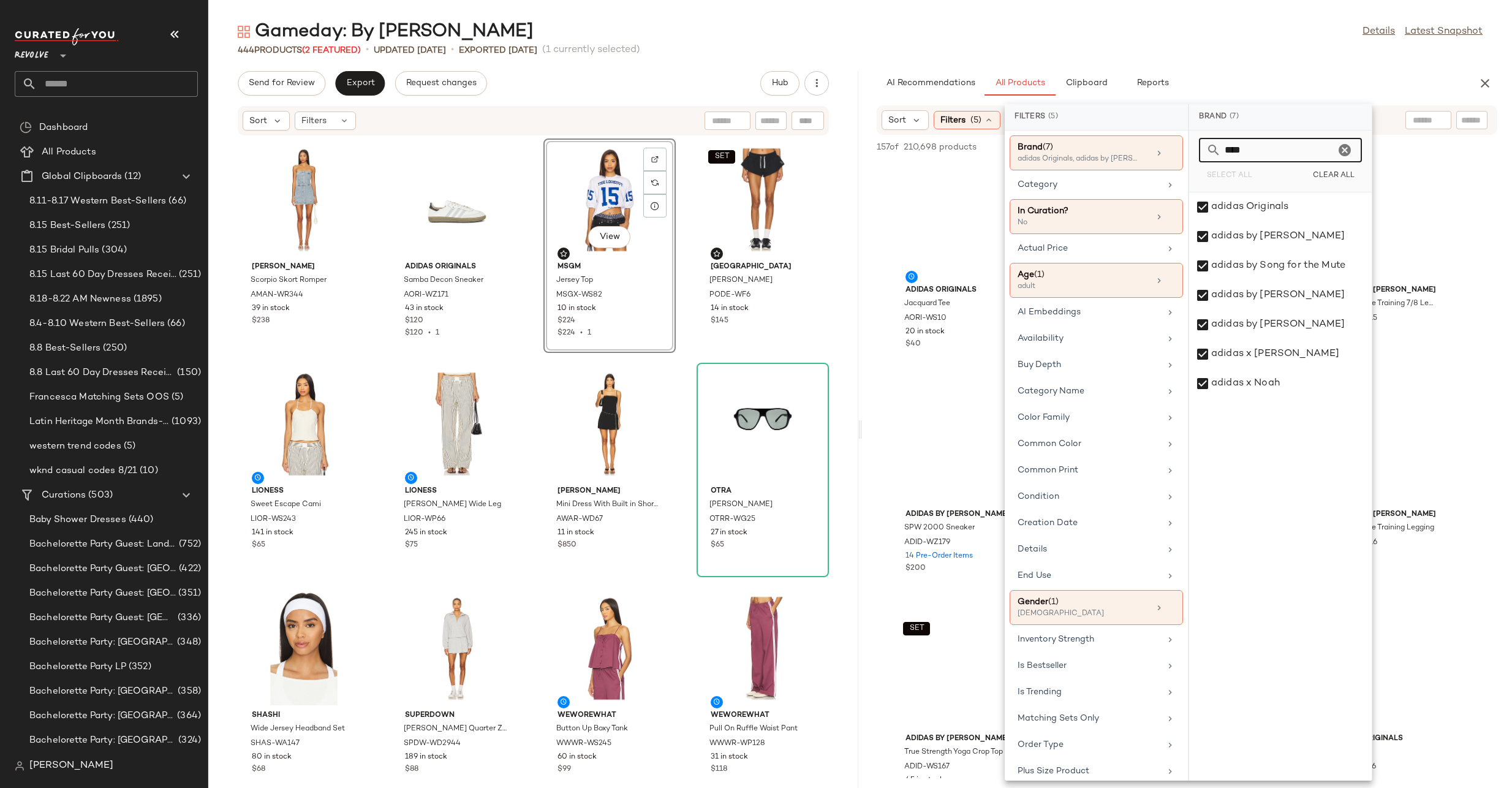
click at [1270, 155] on input "****" at bounding box center [1278, 150] width 114 height 25
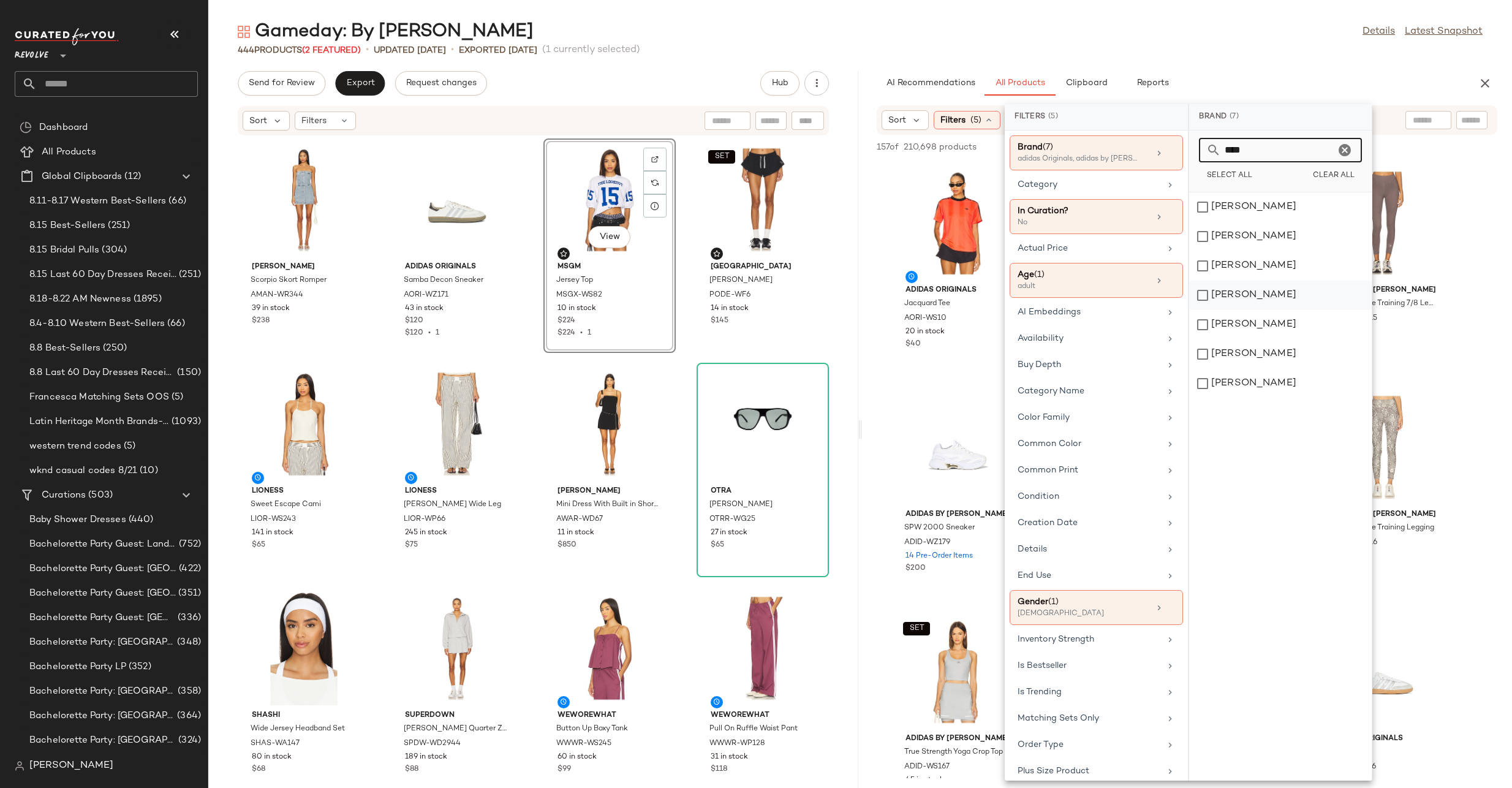
type input "****"
click at [1238, 310] on div "[PERSON_NAME]" at bounding box center [1280, 324] width 183 height 29
click at [1345, 149] on icon "Clear" at bounding box center [1345, 150] width 15 height 15
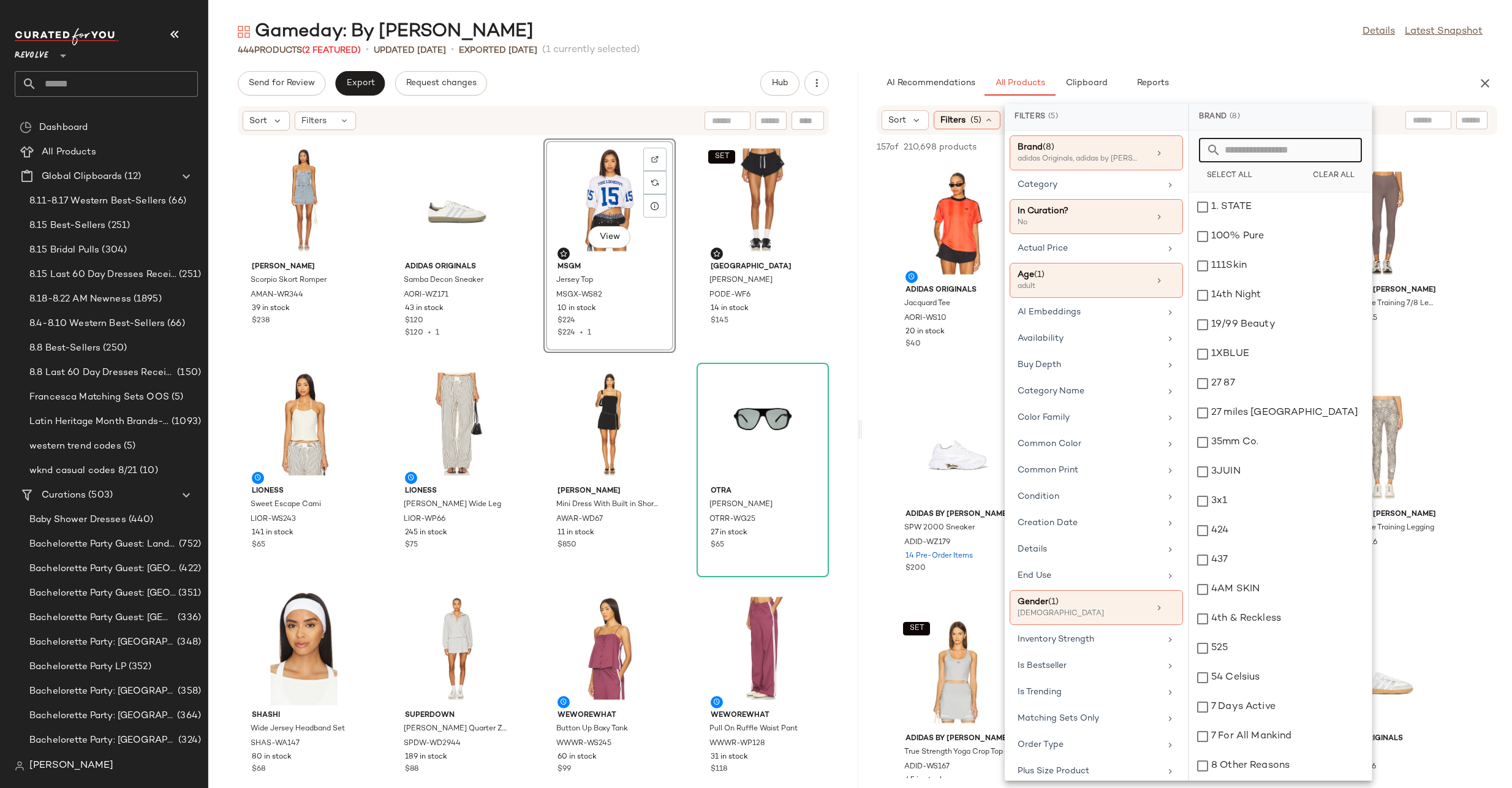
click at [1288, 149] on input "text" at bounding box center [1286, 150] width 129 height 25
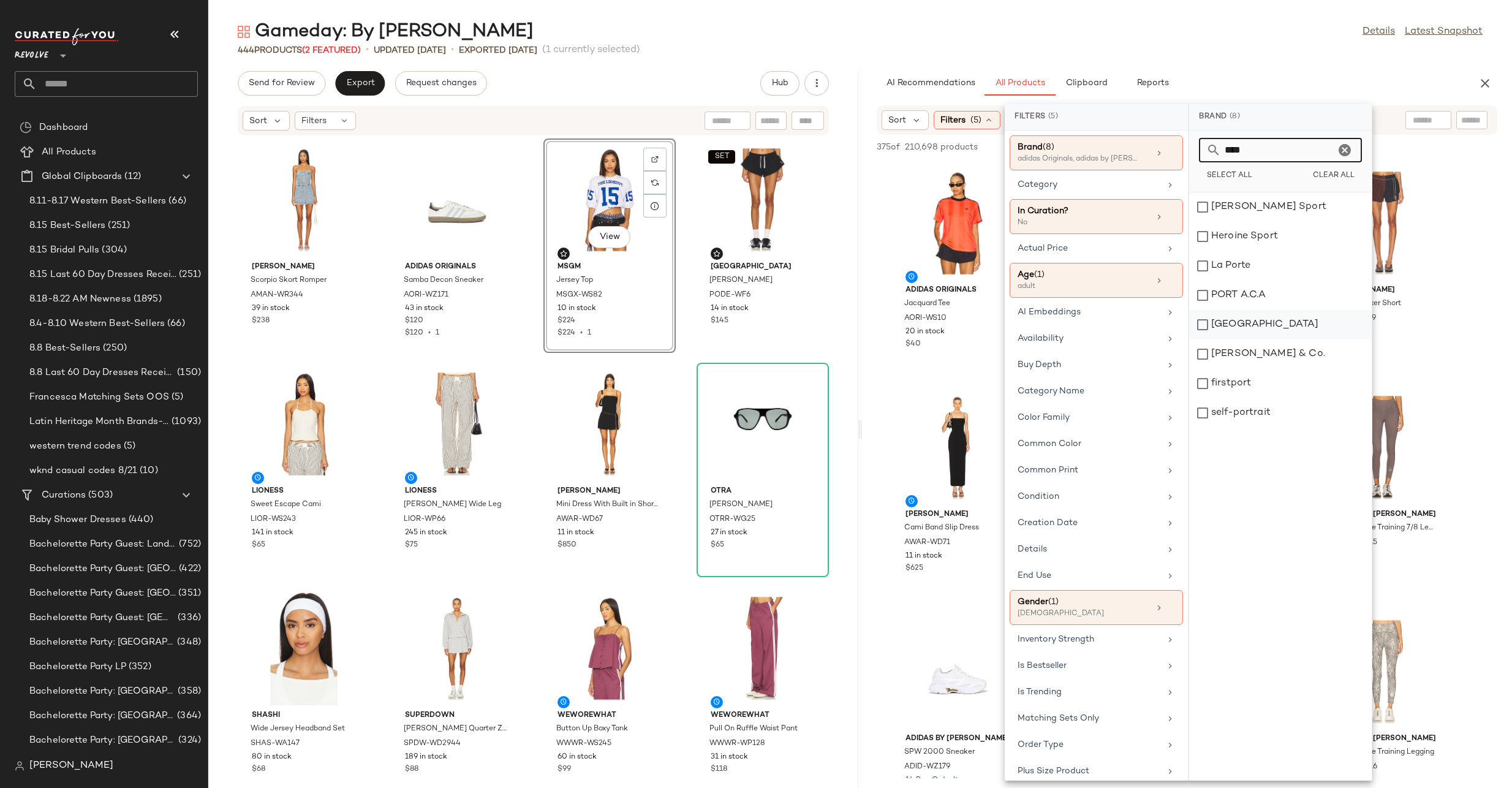
type input "****"
click at [1269, 340] on div "[GEOGRAPHIC_DATA]" at bounding box center [1280, 354] width 183 height 29
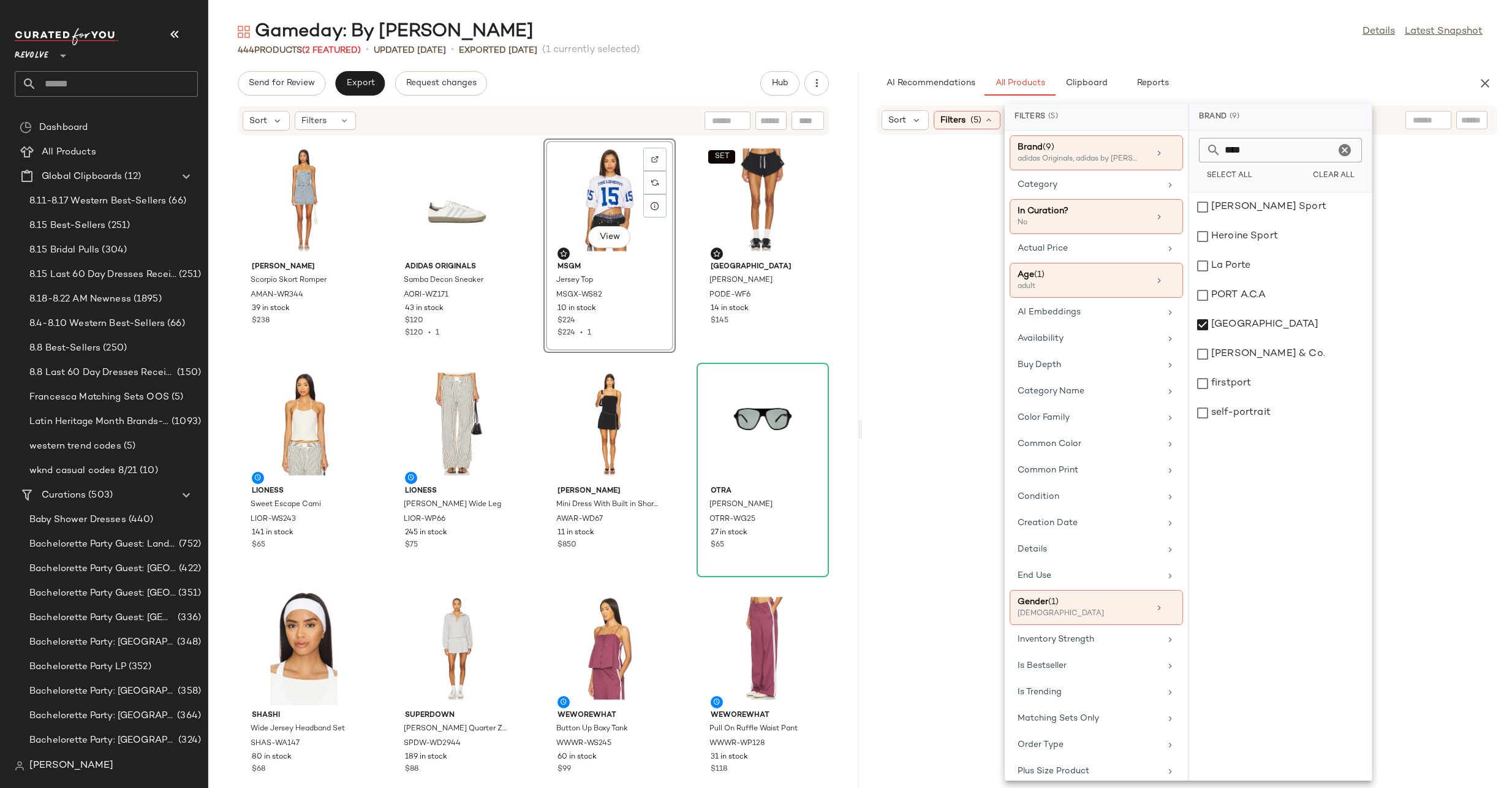
click at [1267, 69] on div "Gameday: By Vibe Details Latest Snapshot 444 Products (2 Featured) • updated Au…" at bounding box center [860, 404] width 1304 height 768
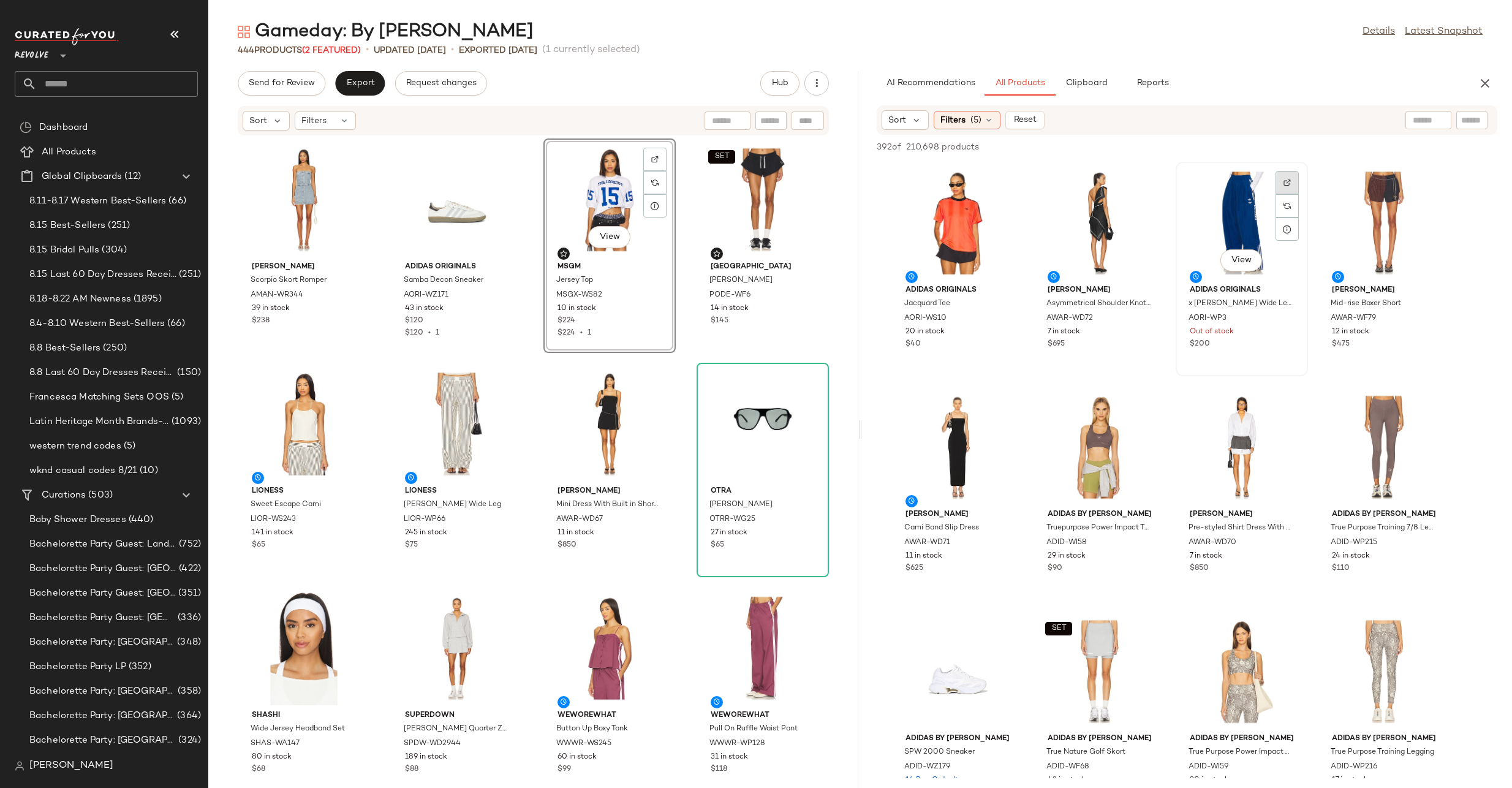
click at [1282, 194] on div at bounding box center [1287, 205] width 24 height 24
click at [911, 123] on icon at bounding box center [917, 120] width 11 height 11
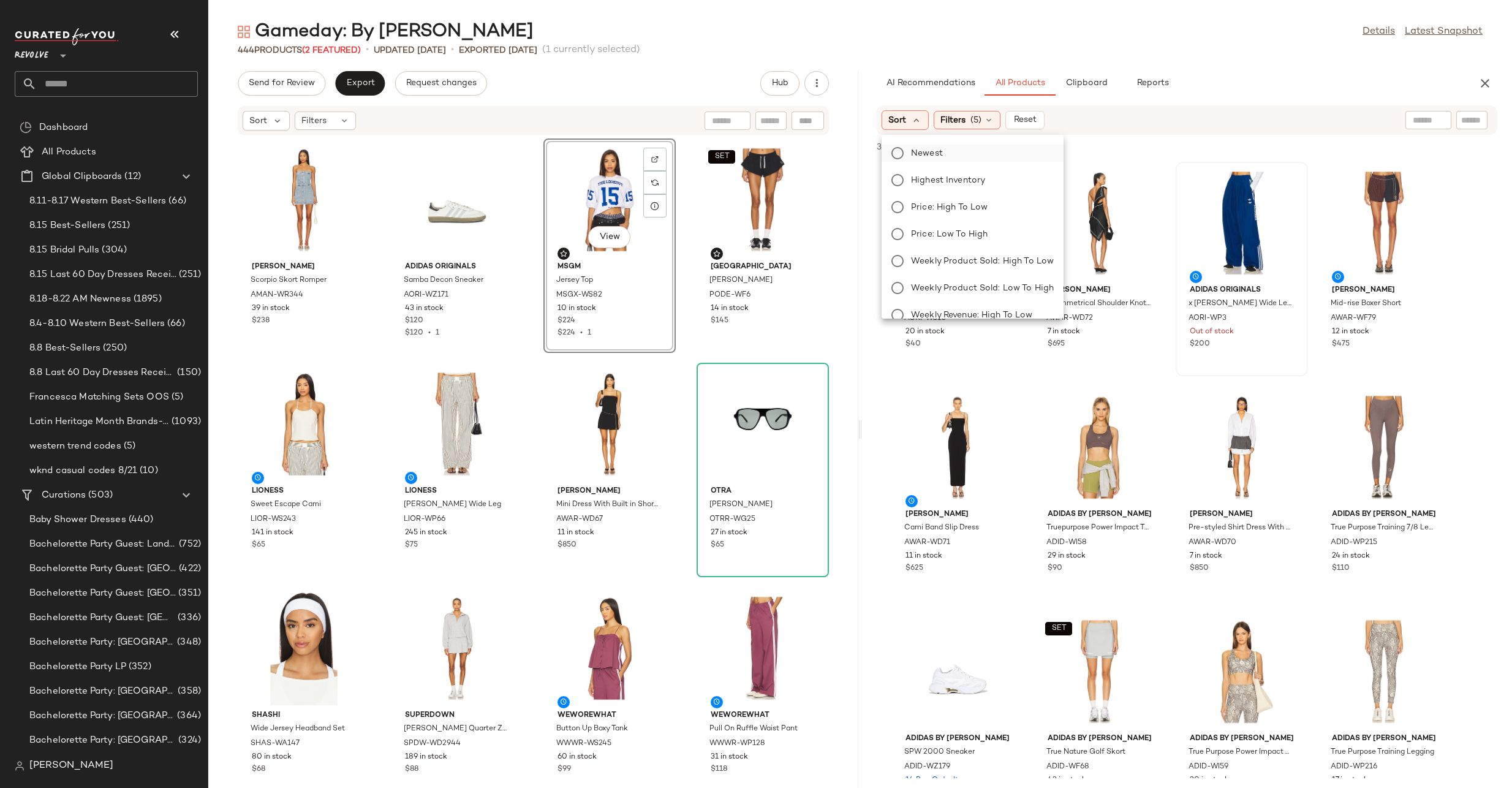
click at [921, 152] on span "Newest" at bounding box center [927, 153] width 32 height 13
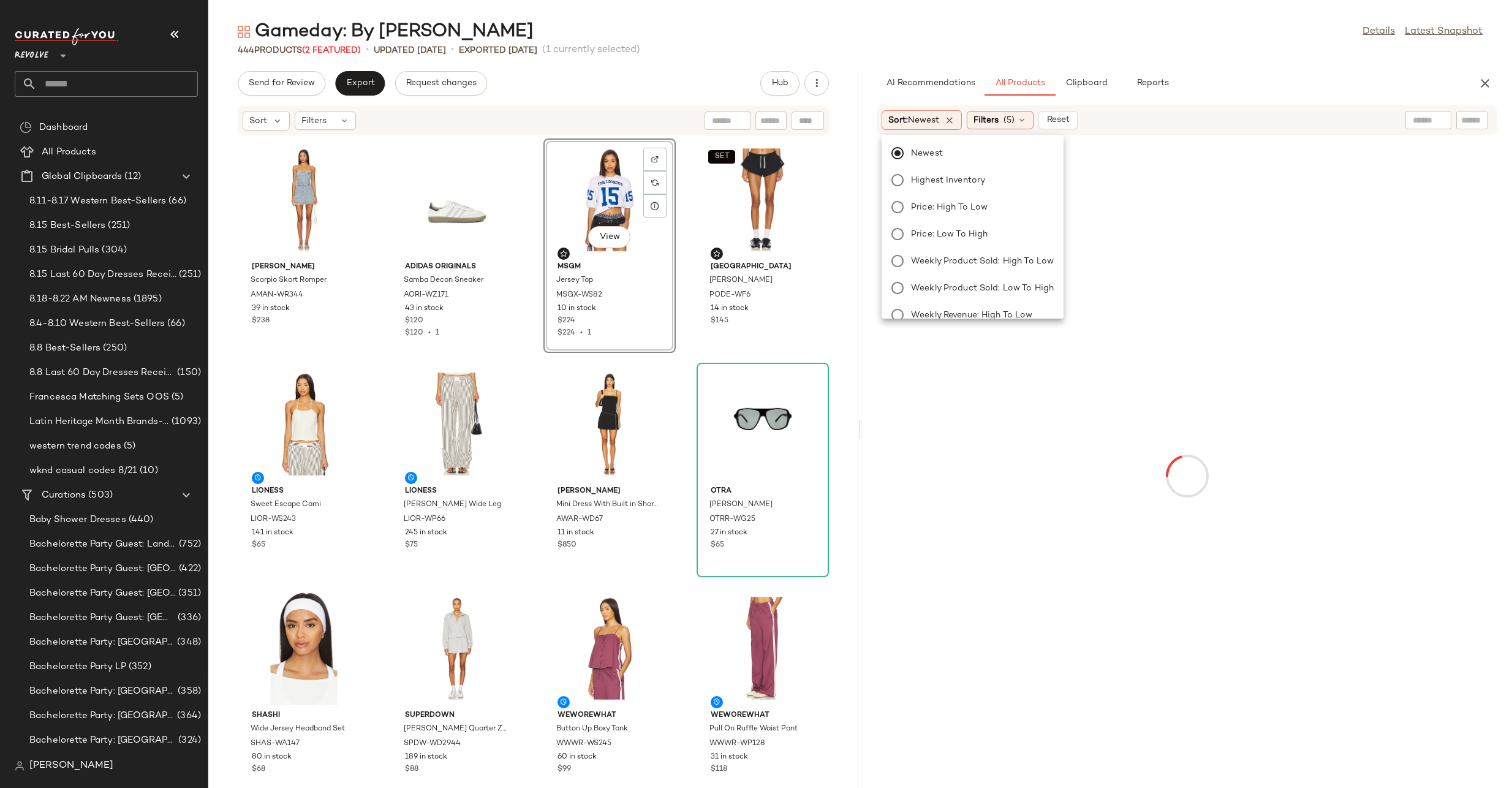
click at [1204, 49] on div "444 Products (2 Featured) • updated Aug 21st • Exported Aug 21st (1 currently s…" at bounding box center [860, 50] width 1304 height 12
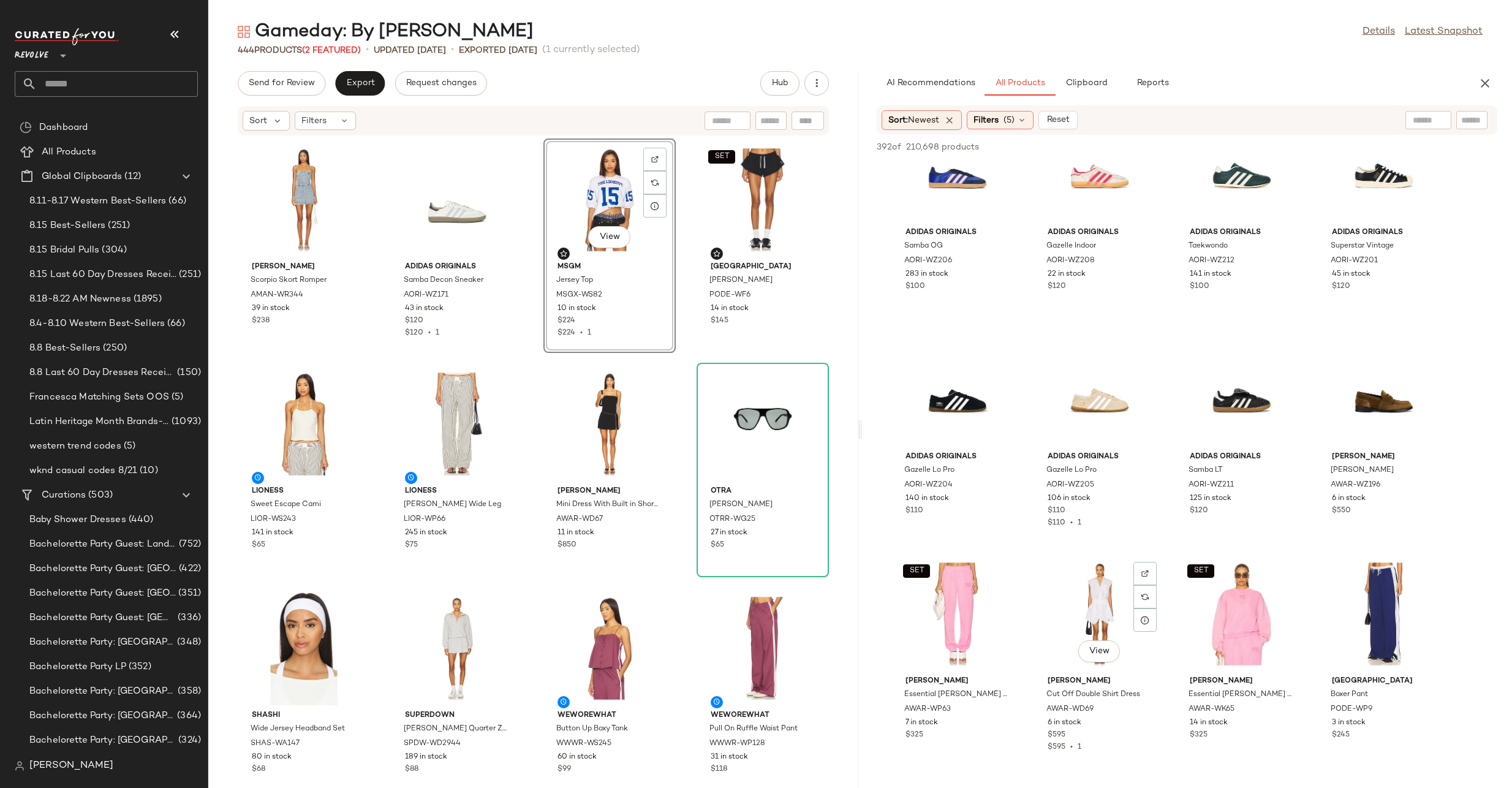
scroll to position [1648, 0]
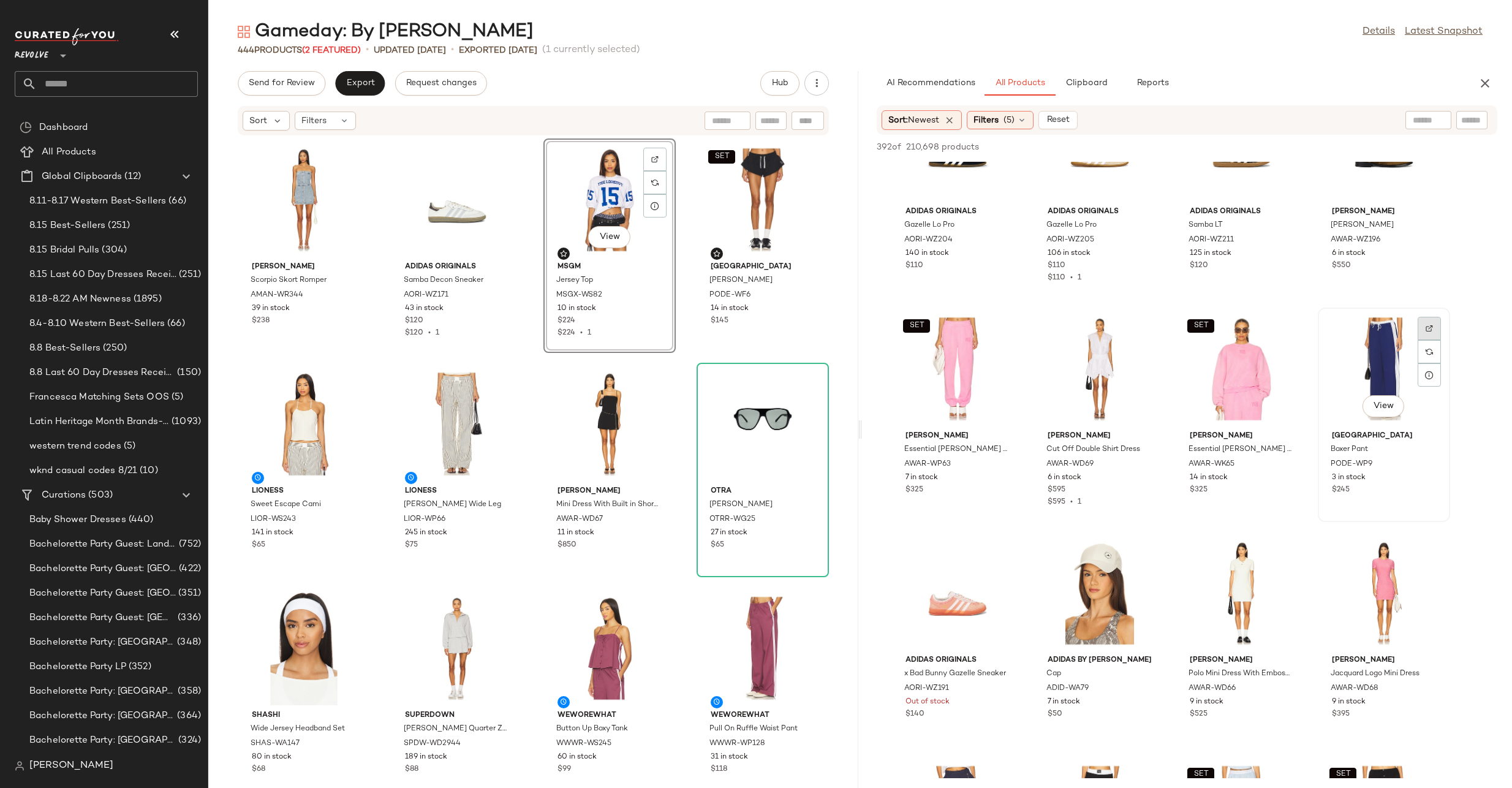
click at [1423, 340] on div at bounding box center [1430, 351] width 24 height 24
click at [1428, 464] on img "button" at bounding box center [1428, 464] width 8 height 8
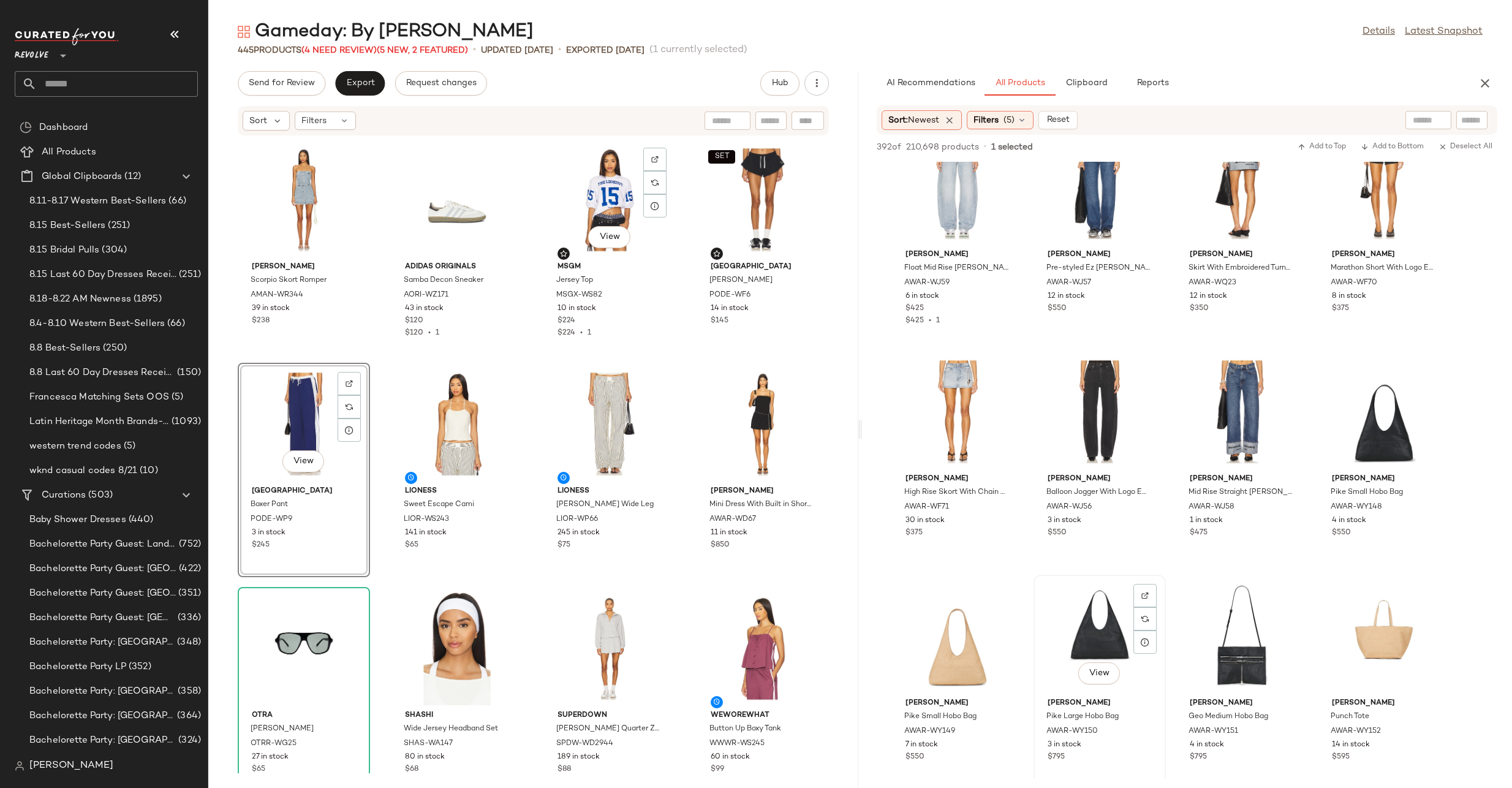
scroll to position [5271, 0]
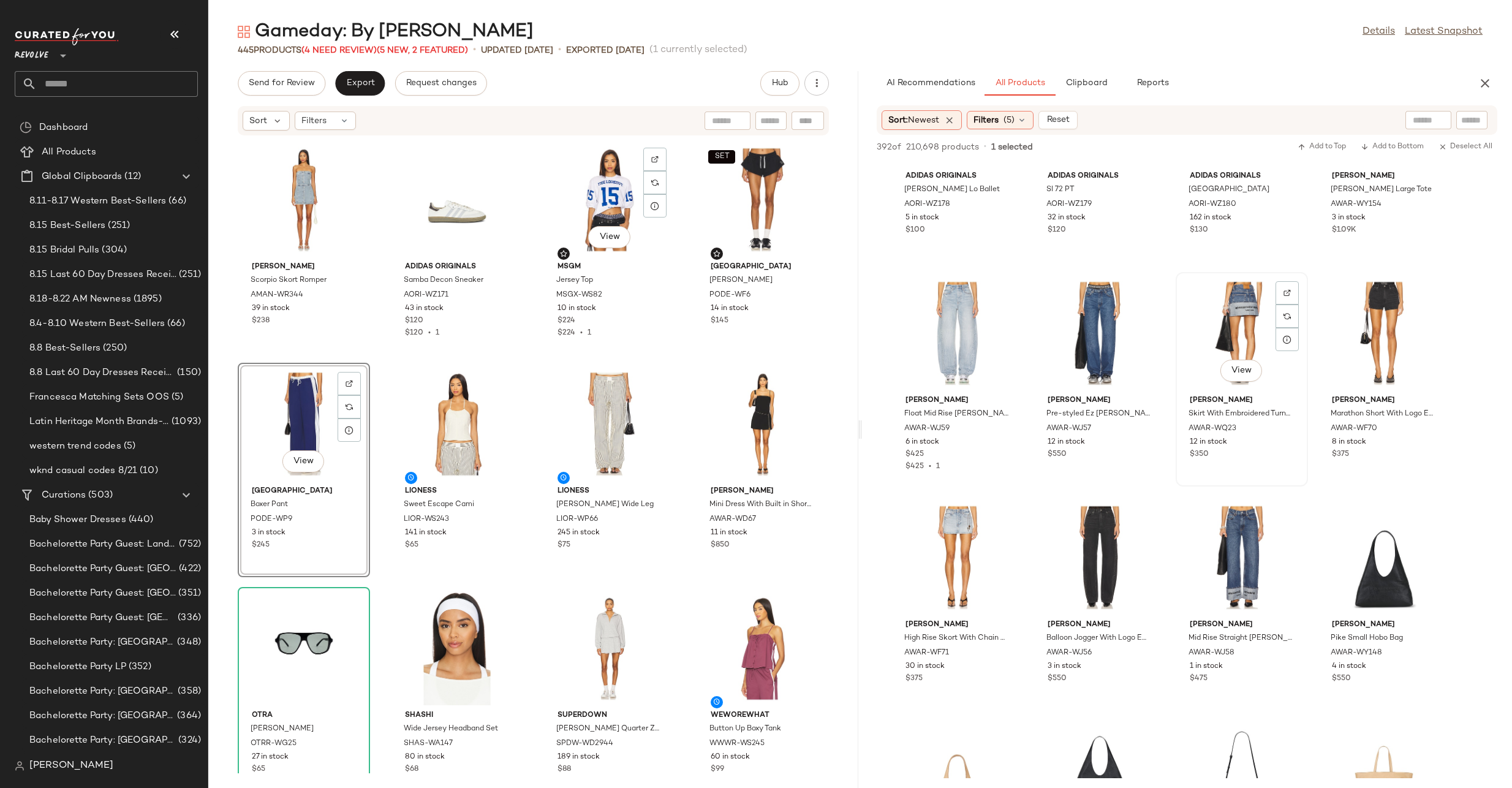
click at [1242, 321] on div "View" at bounding box center [1241, 333] width 124 height 114
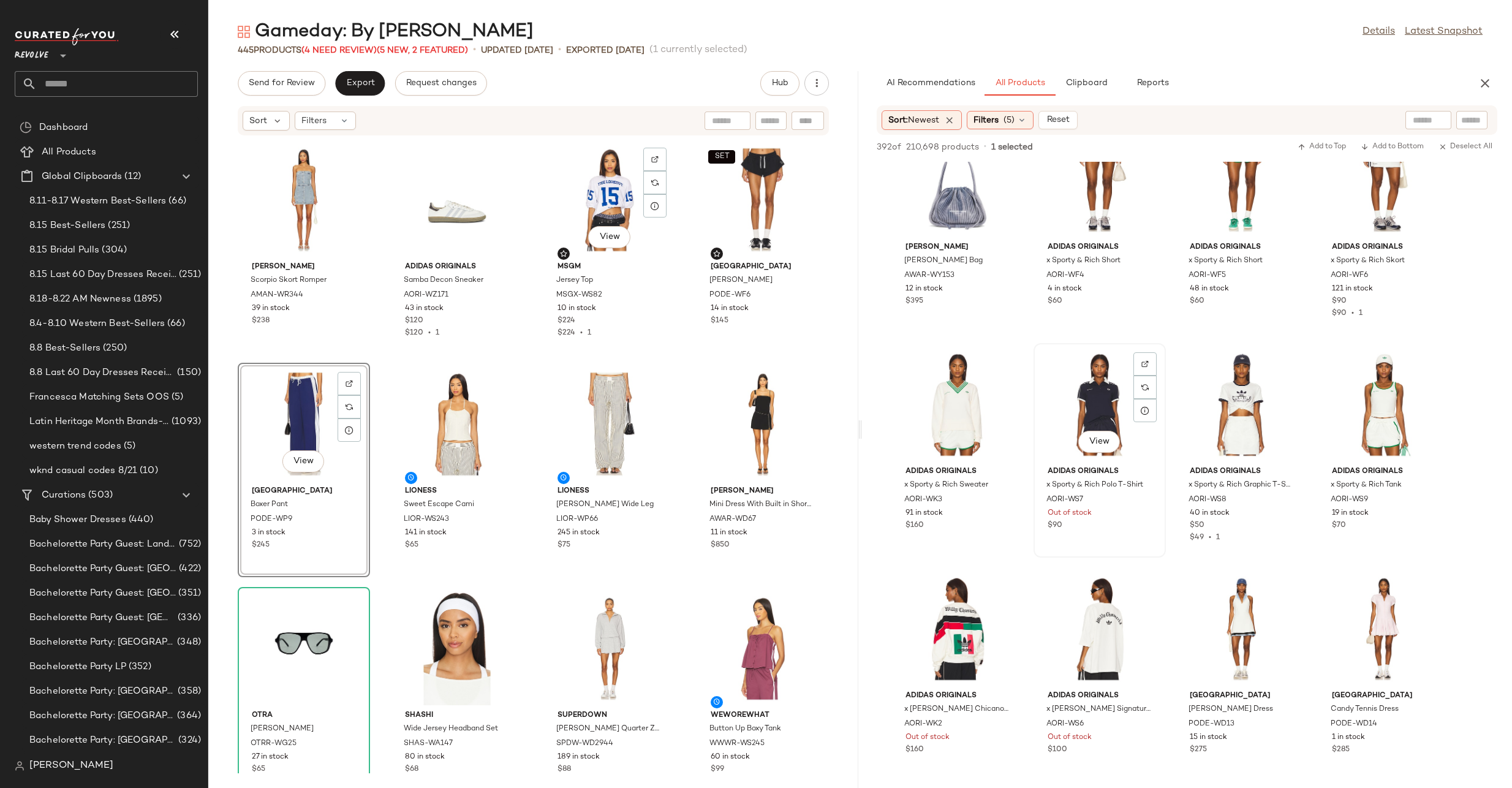
scroll to position [6259, 0]
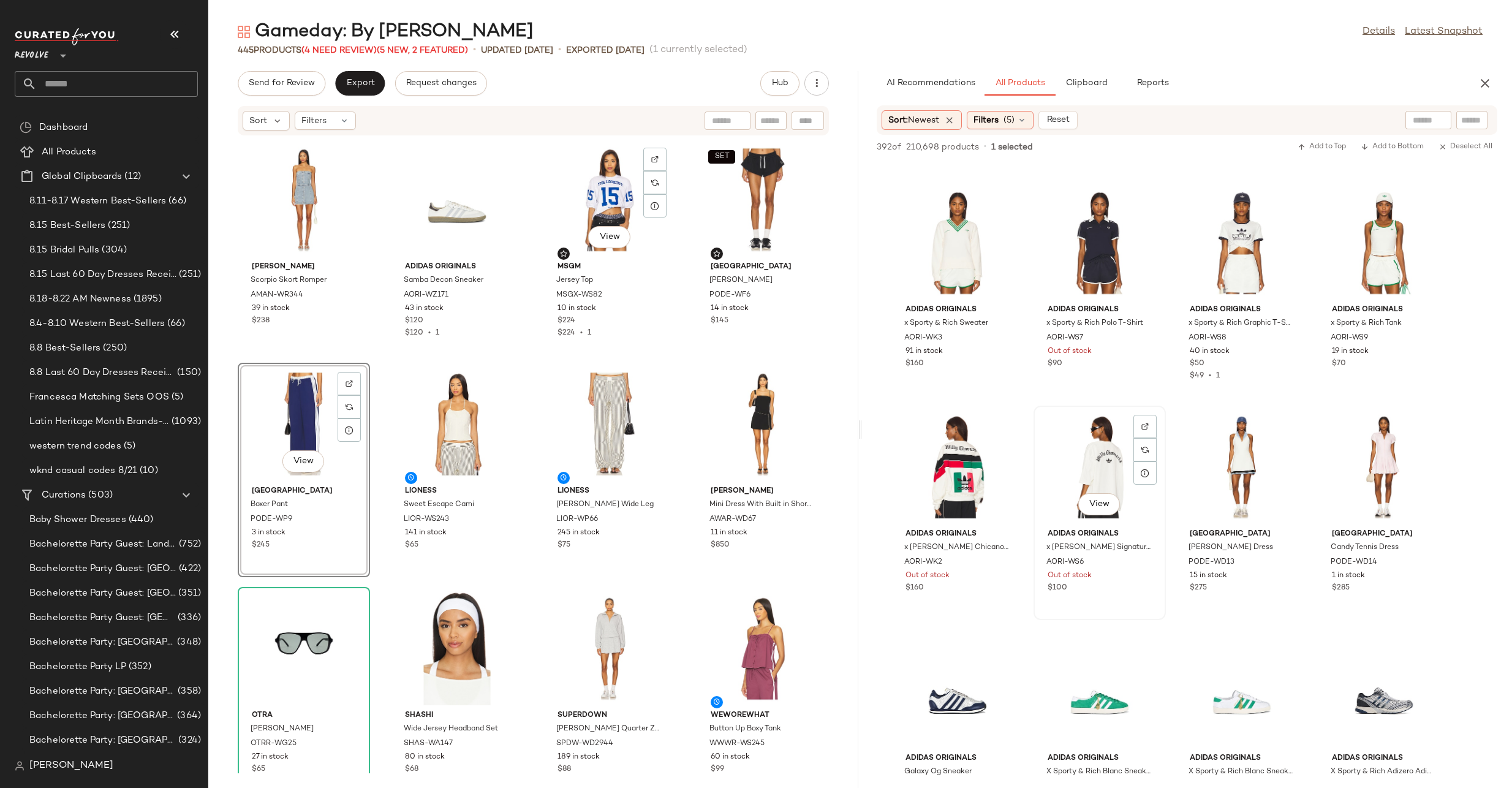
click at [1105, 466] on div "View" at bounding box center [1099, 466] width 124 height 114
click at [1139, 438] on div at bounding box center [1145, 449] width 24 height 24
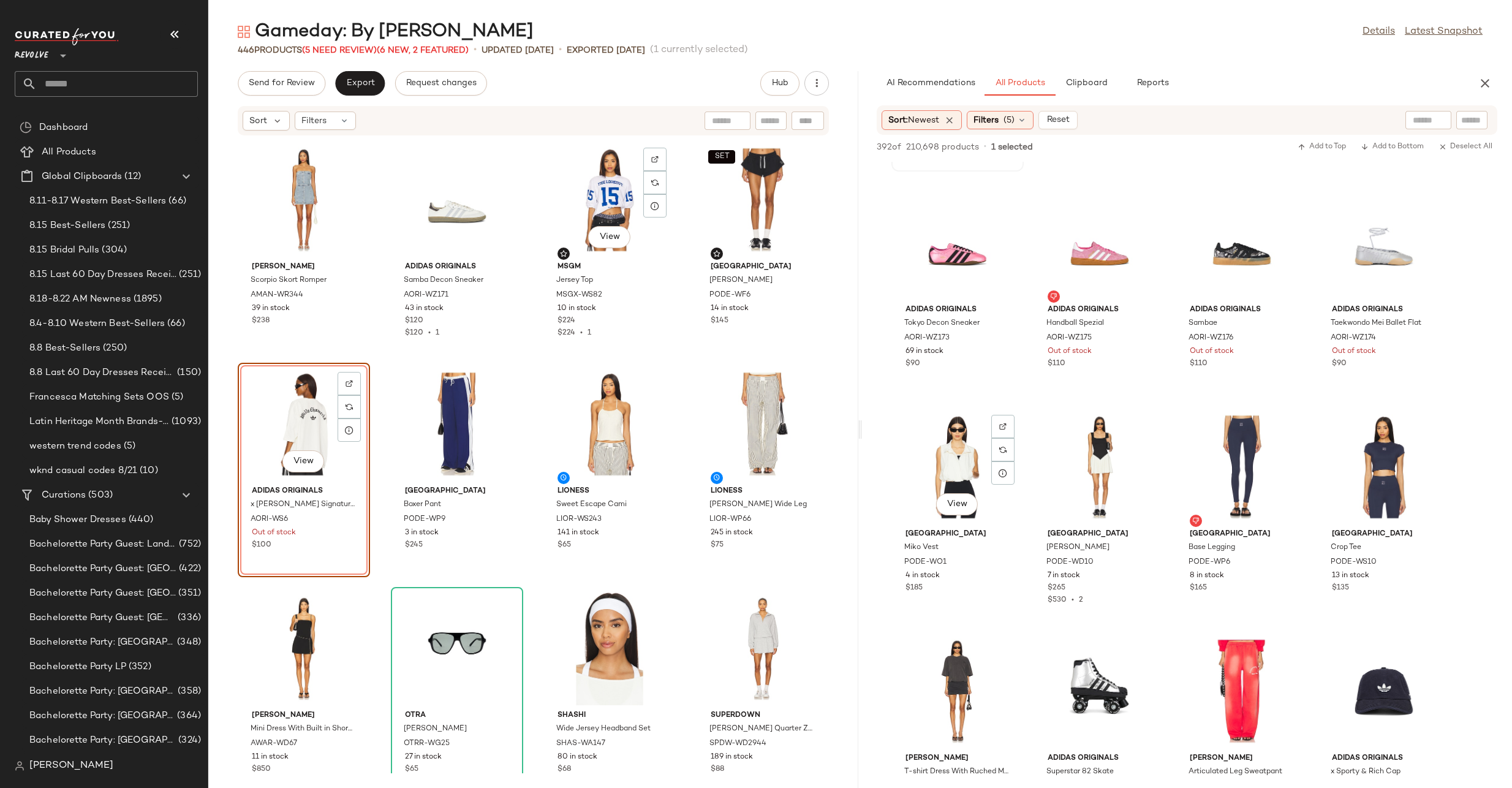
scroll to position [6936, 0]
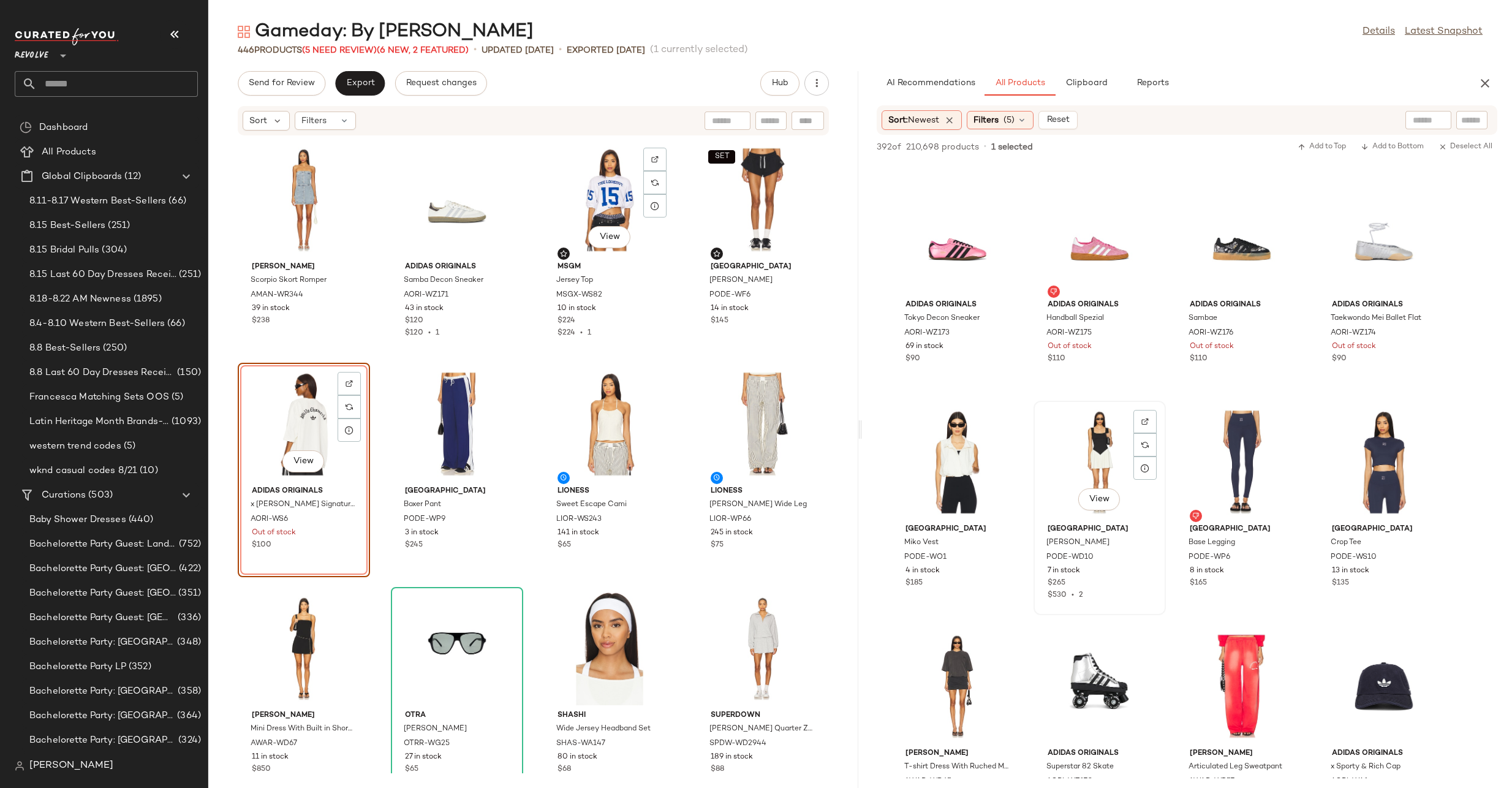
click at [1086, 443] on div "View" at bounding box center [1099, 462] width 124 height 114
click at [1151, 433] on div at bounding box center [1145, 445] width 24 height 24
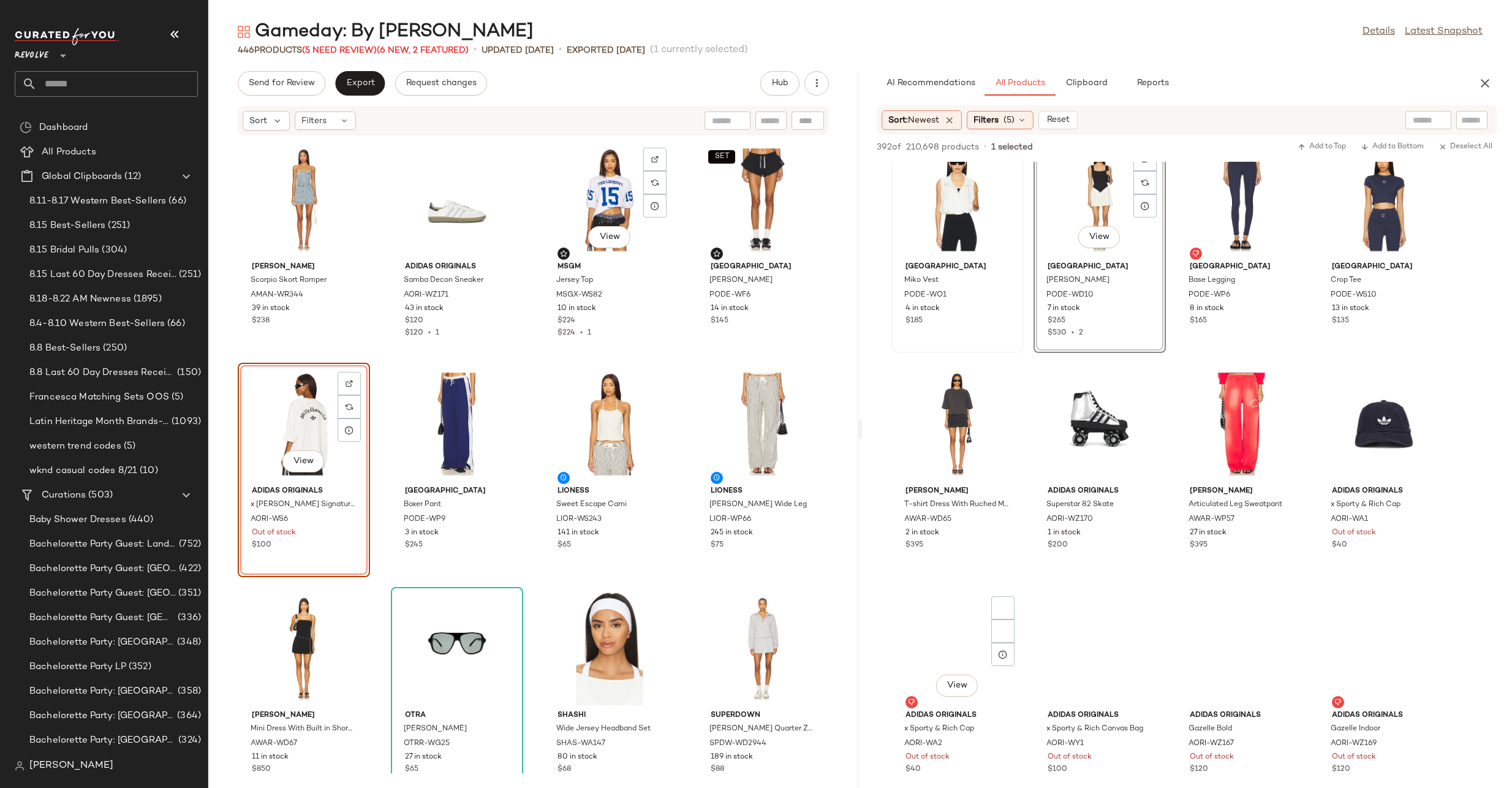
scroll to position [7332, 0]
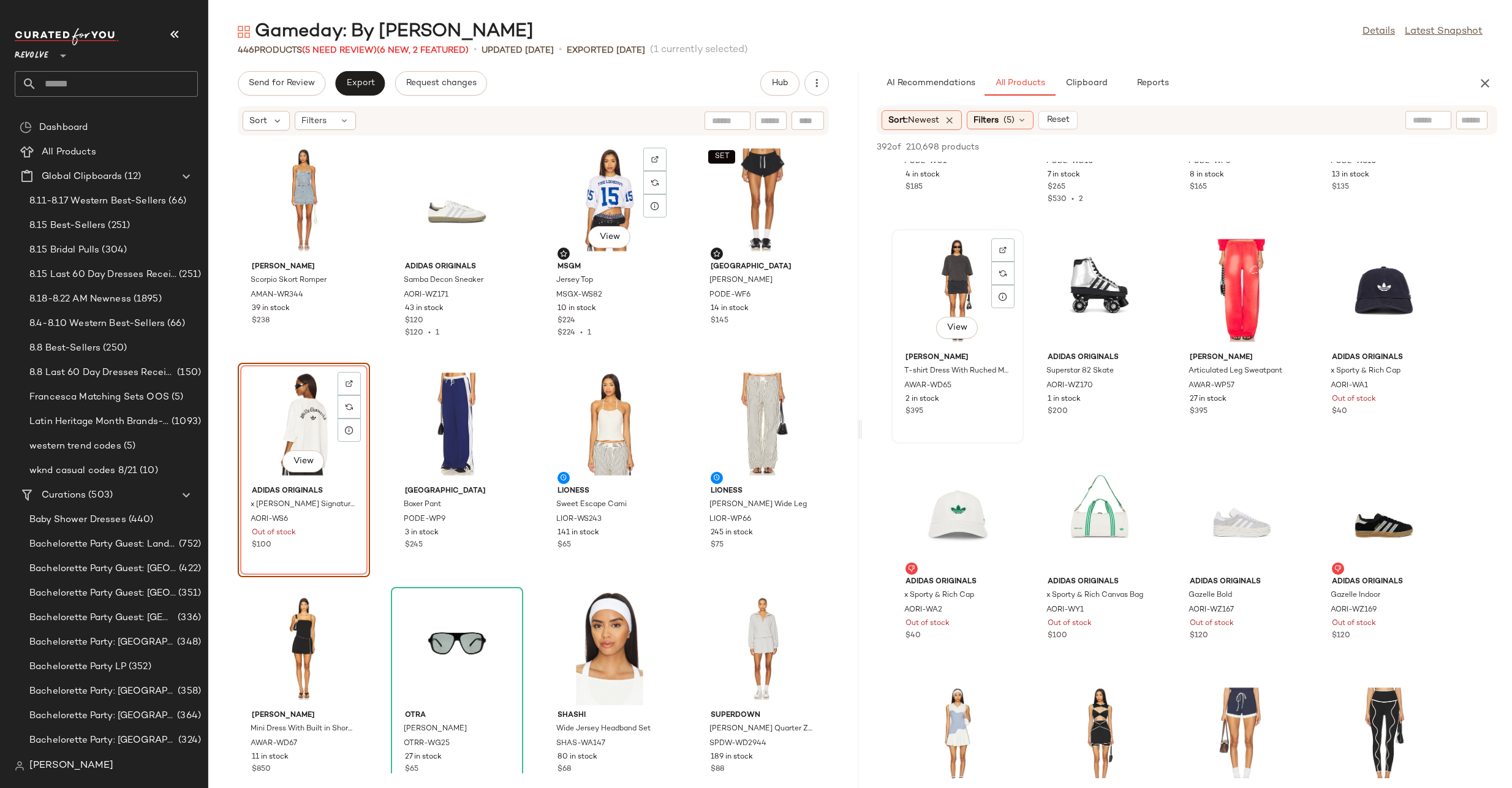
click at [966, 262] on div "View" at bounding box center [958, 290] width 124 height 114
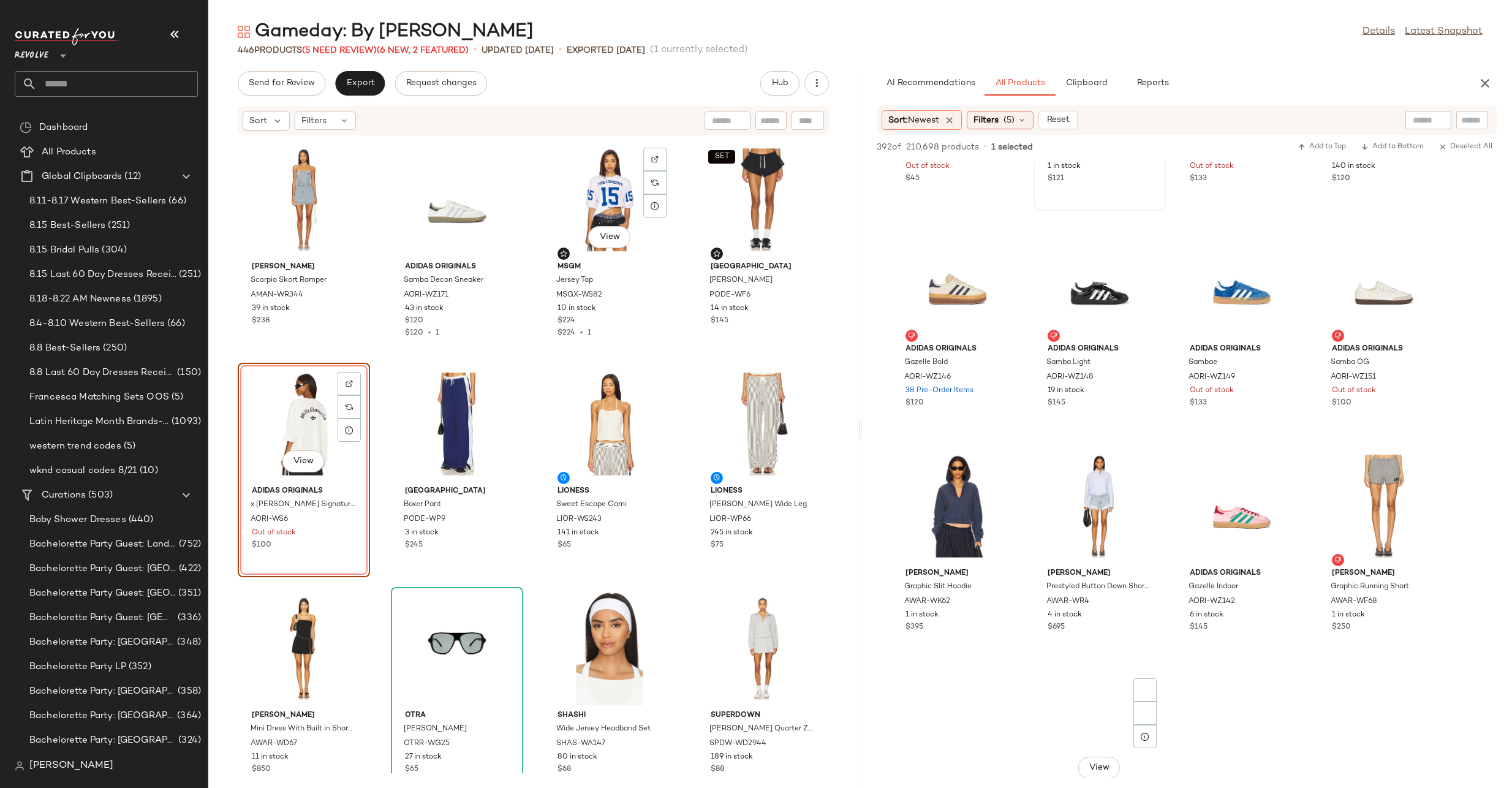
scroll to position [9149, 0]
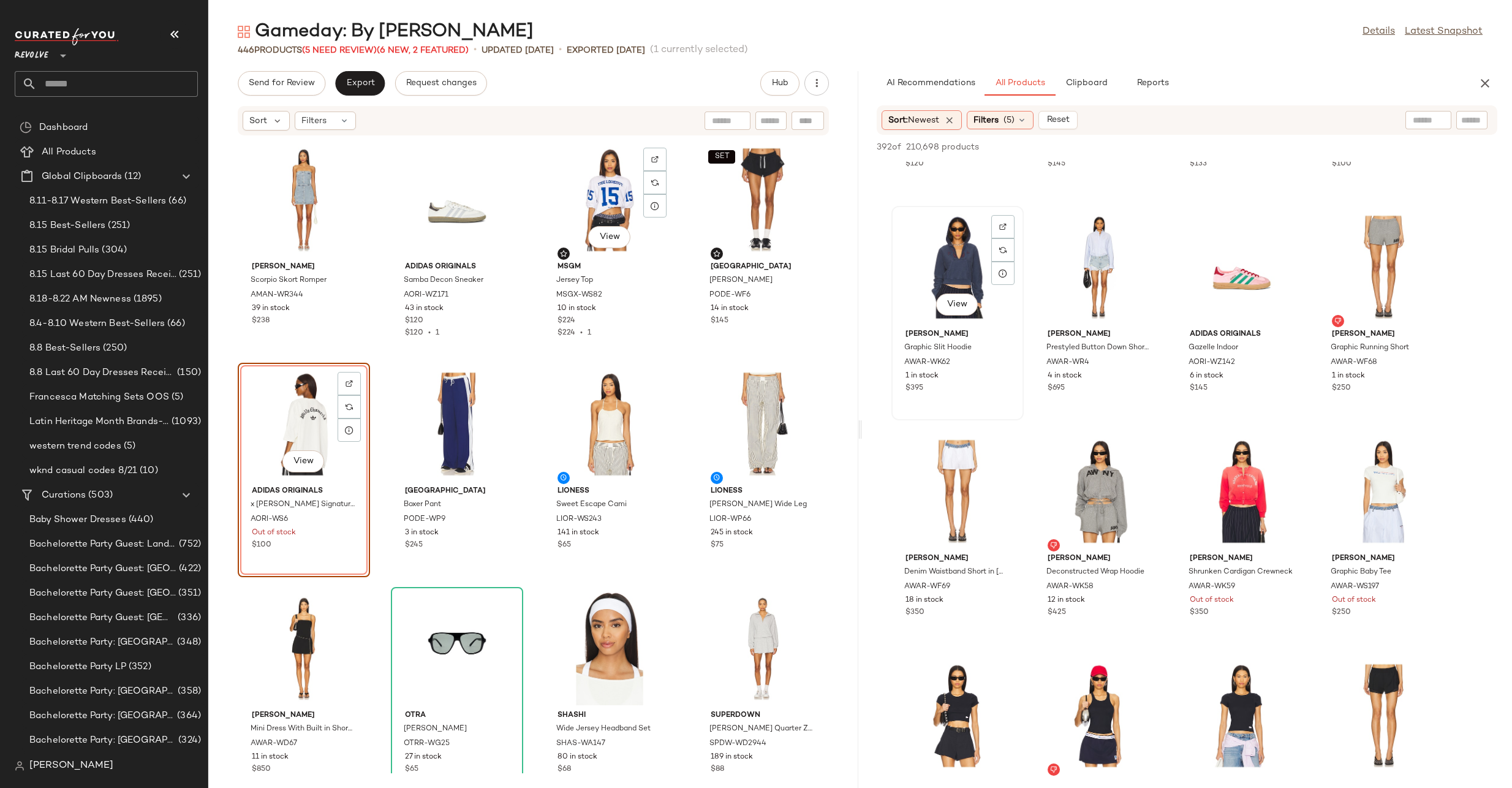
click at [958, 256] on div "View" at bounding box center [958, 267] width 124 height 114
click at [1005, 238] on div at bounding box center [1003, 250] width 24 height 24
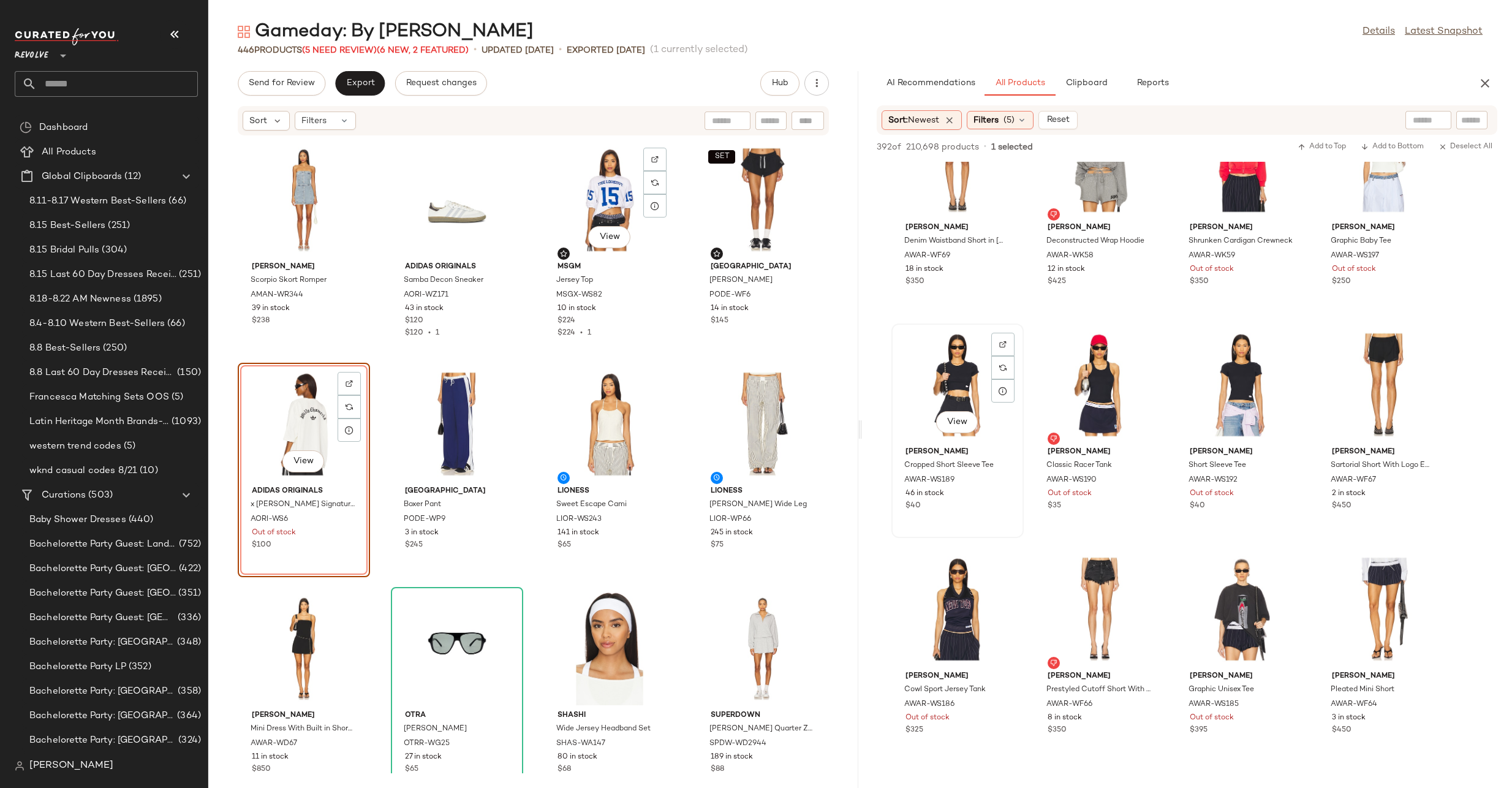
scroll to position [9641, 0]
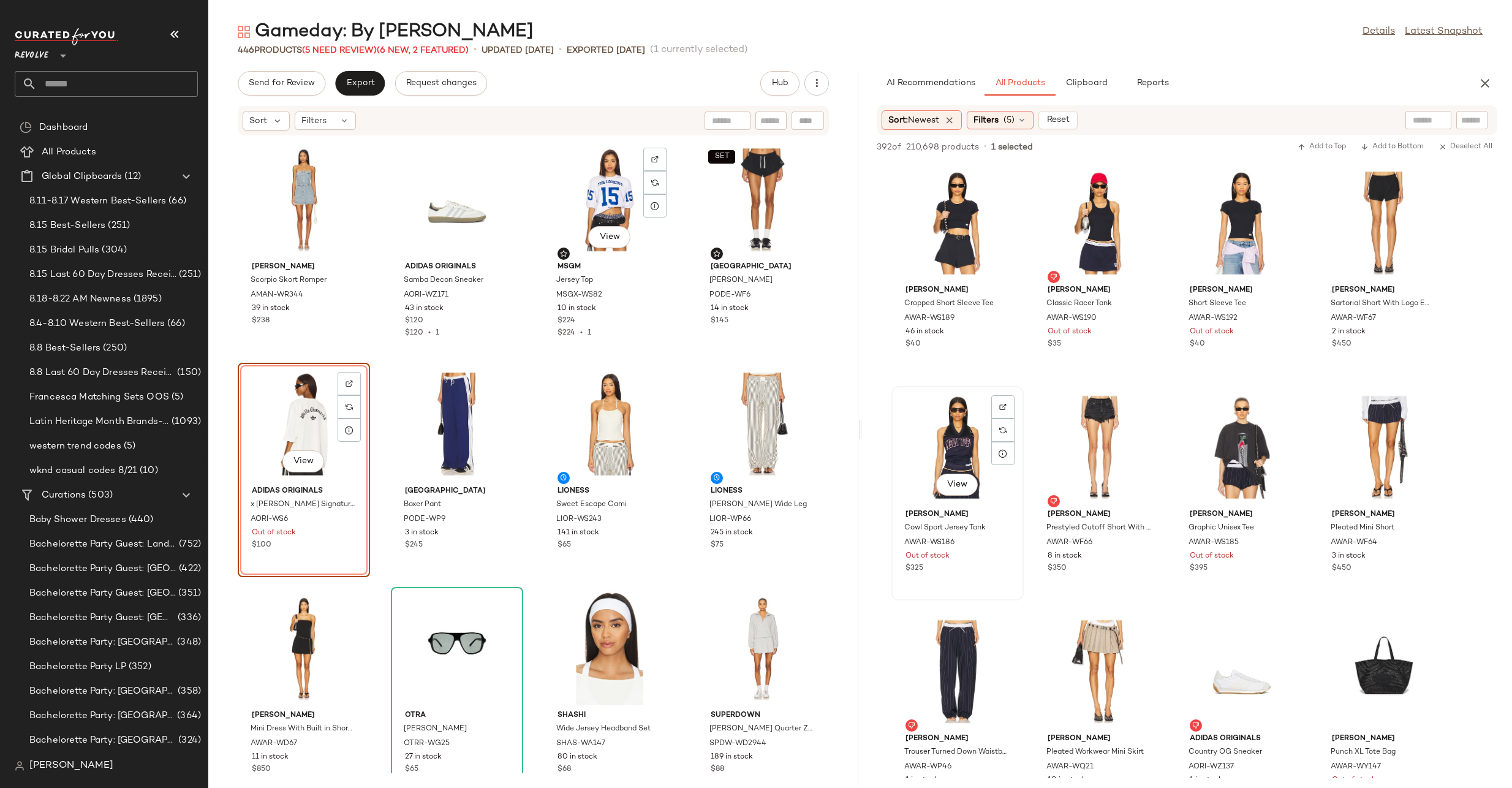
click at [958, 445] on div "View" at bounding box center [958, 447] width 124 height 114
click at [1004, 409] on img at bounding box center [1003, 407] width 8 height 8
click at [1000, 540] on img "button" at bounding box center [1001, 543] width 8 height 8
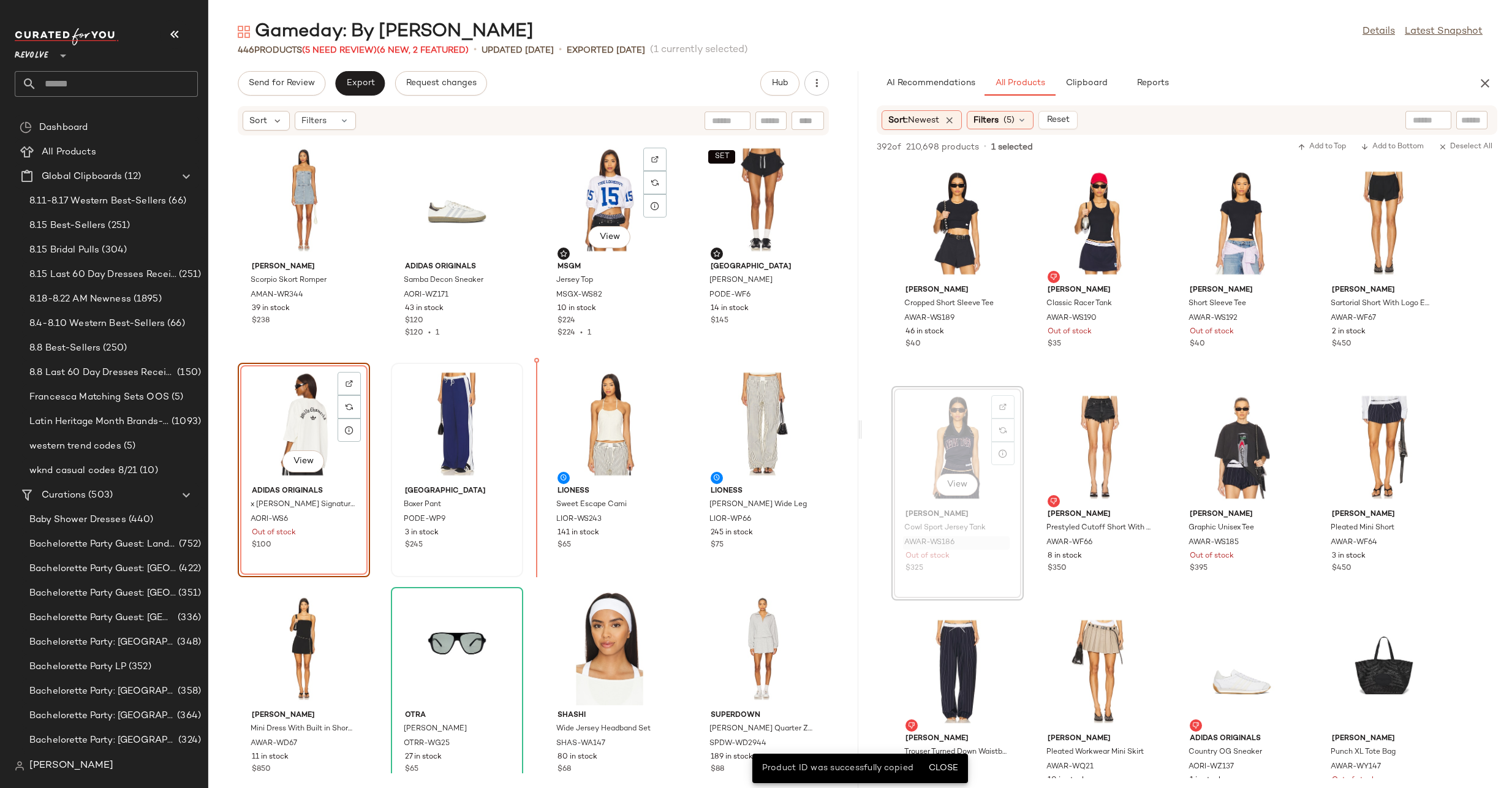
drag, startPoint x: 934, startPoint y: 433, endPoint x: 515, endPoint y: 455, distance: 419.6
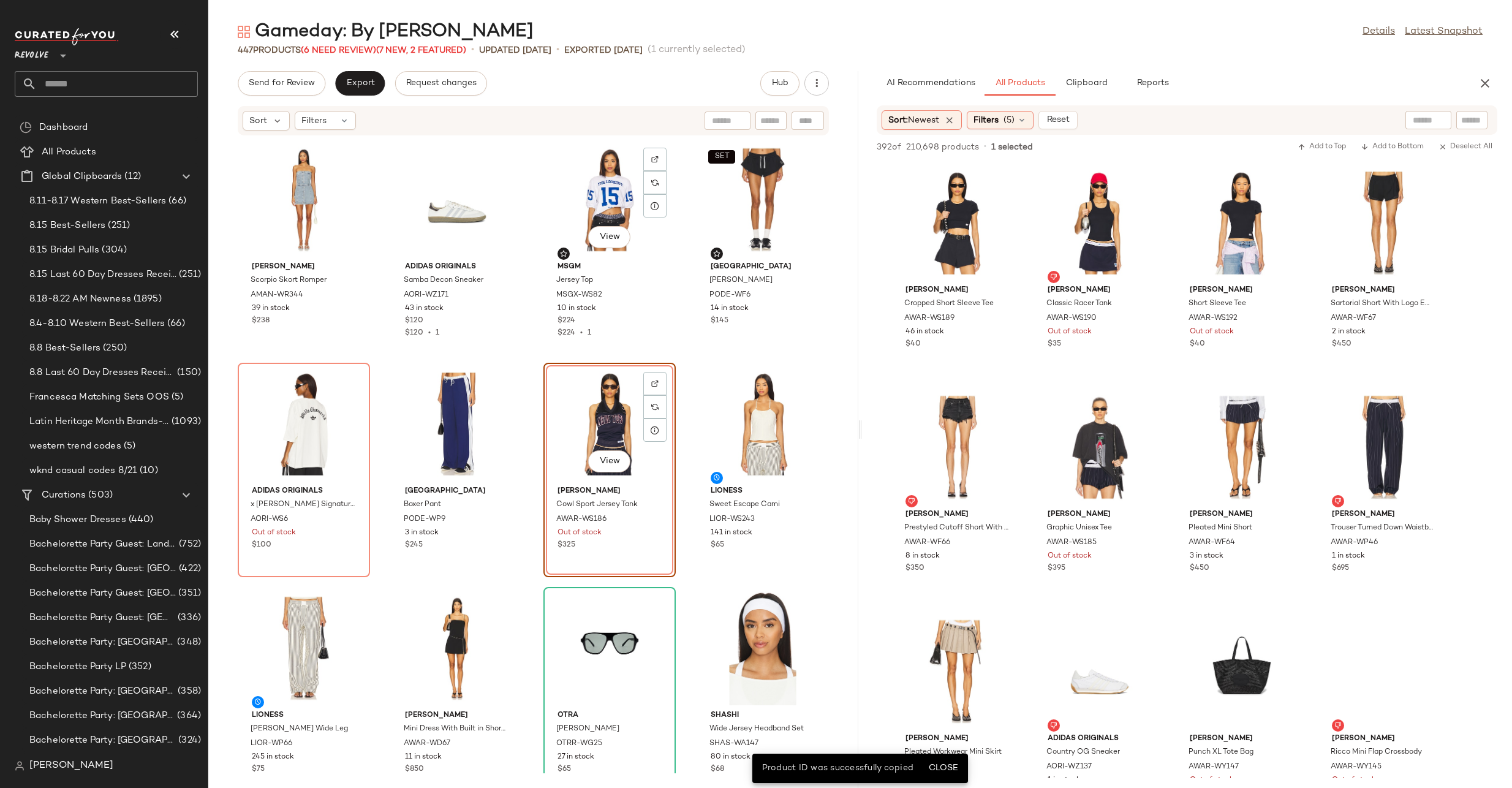
click at [564, 411] on div "View" at bounding box center [609, 424] width 124 height 114
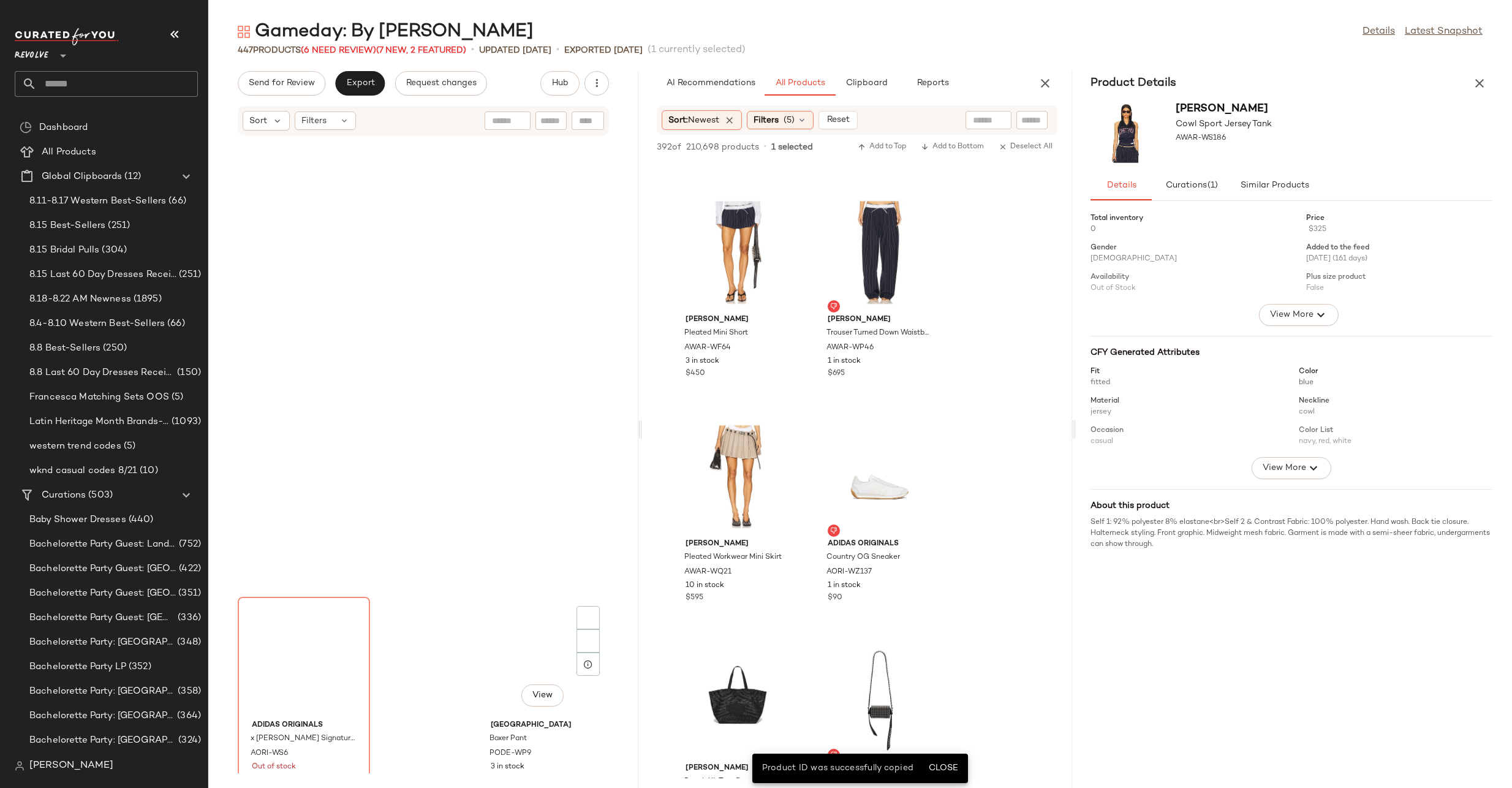
scroll to position [458, 0]
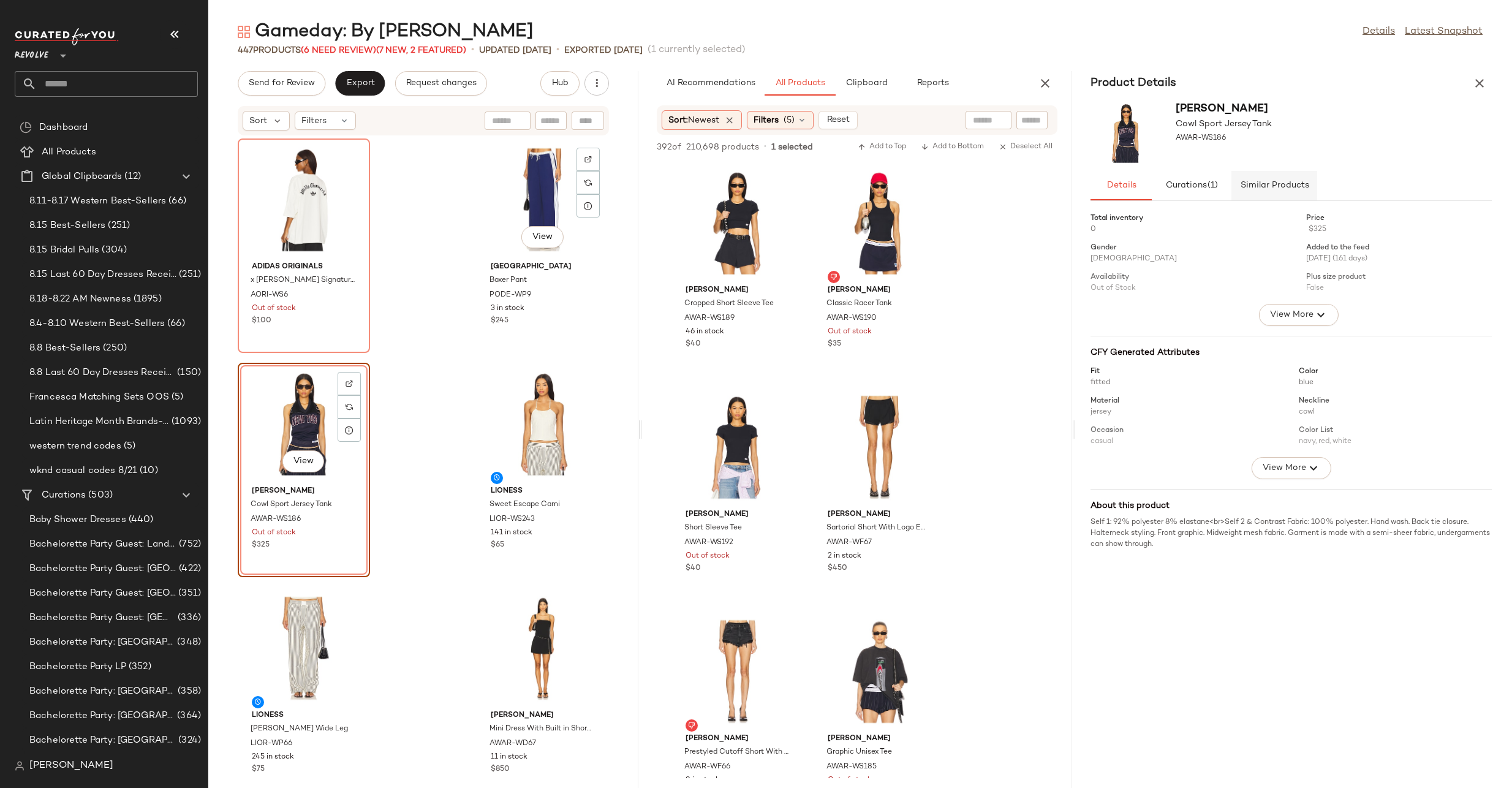
click at [1285, 186] on span "Similar Products" at bounding box center [1275, 185] width 69 height 9
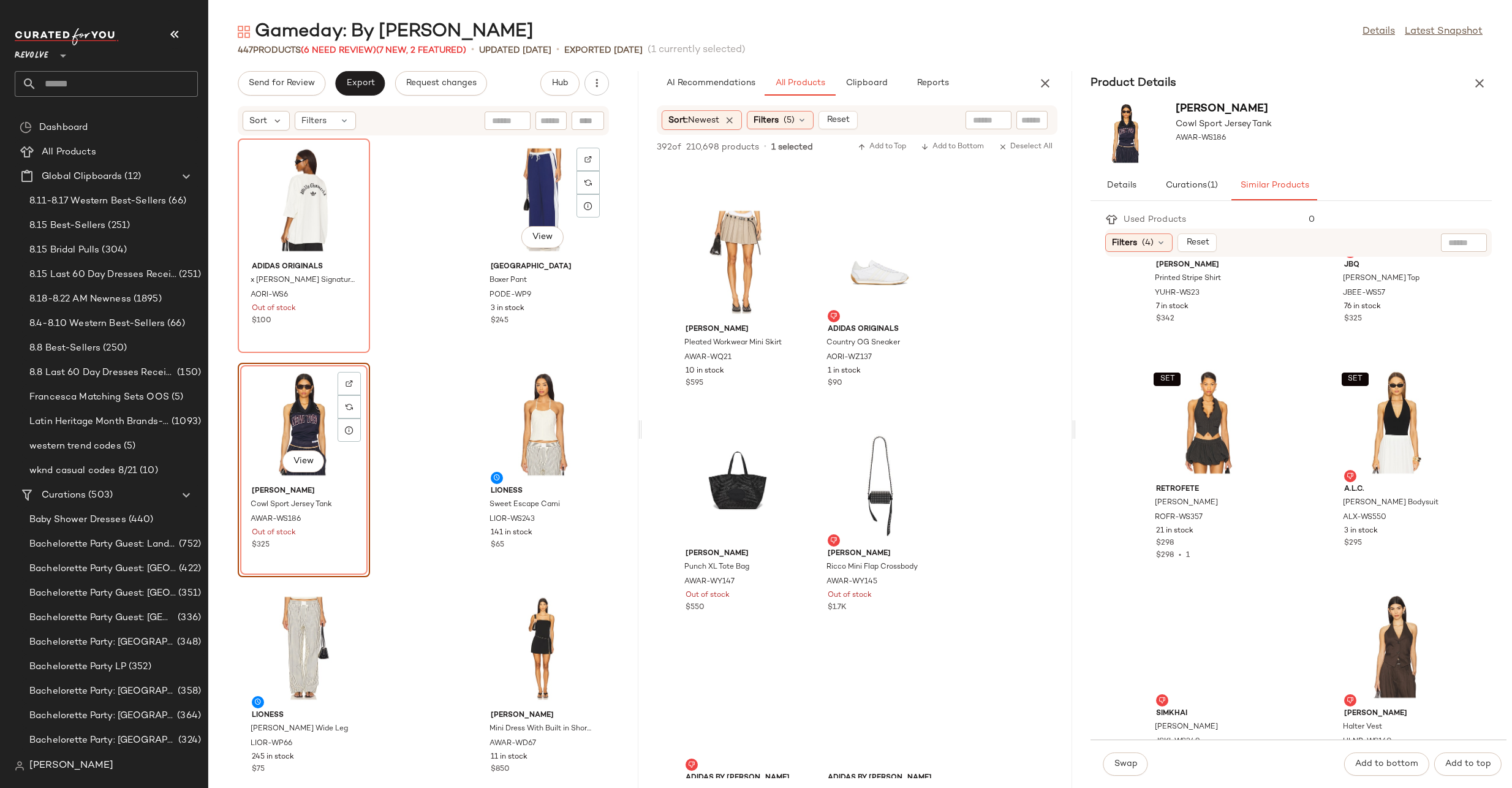
scroll to position [0, 0]
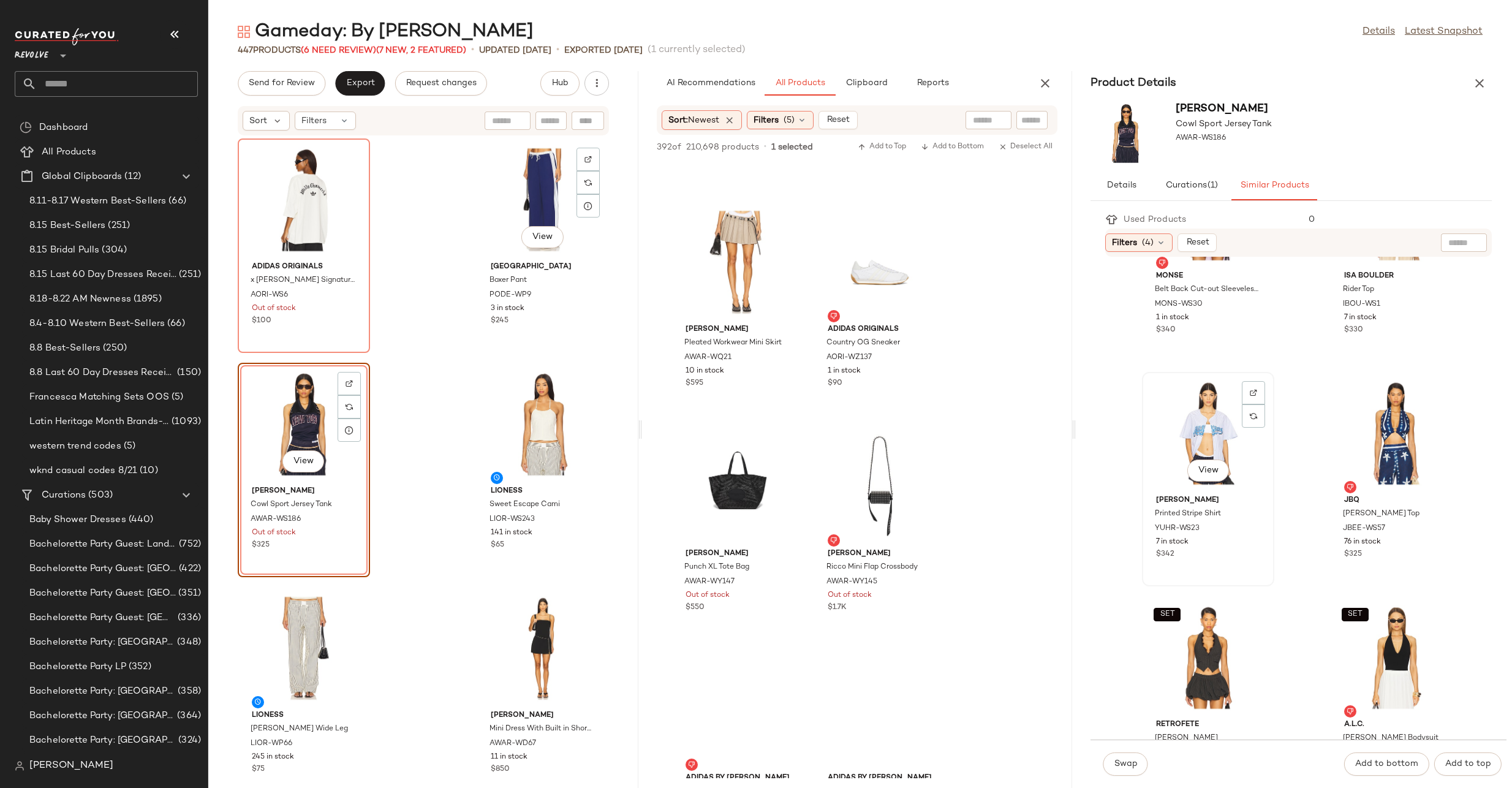
click at [1222, 413] on div "View" at bounding box center [1208, 433] width 124 height 114
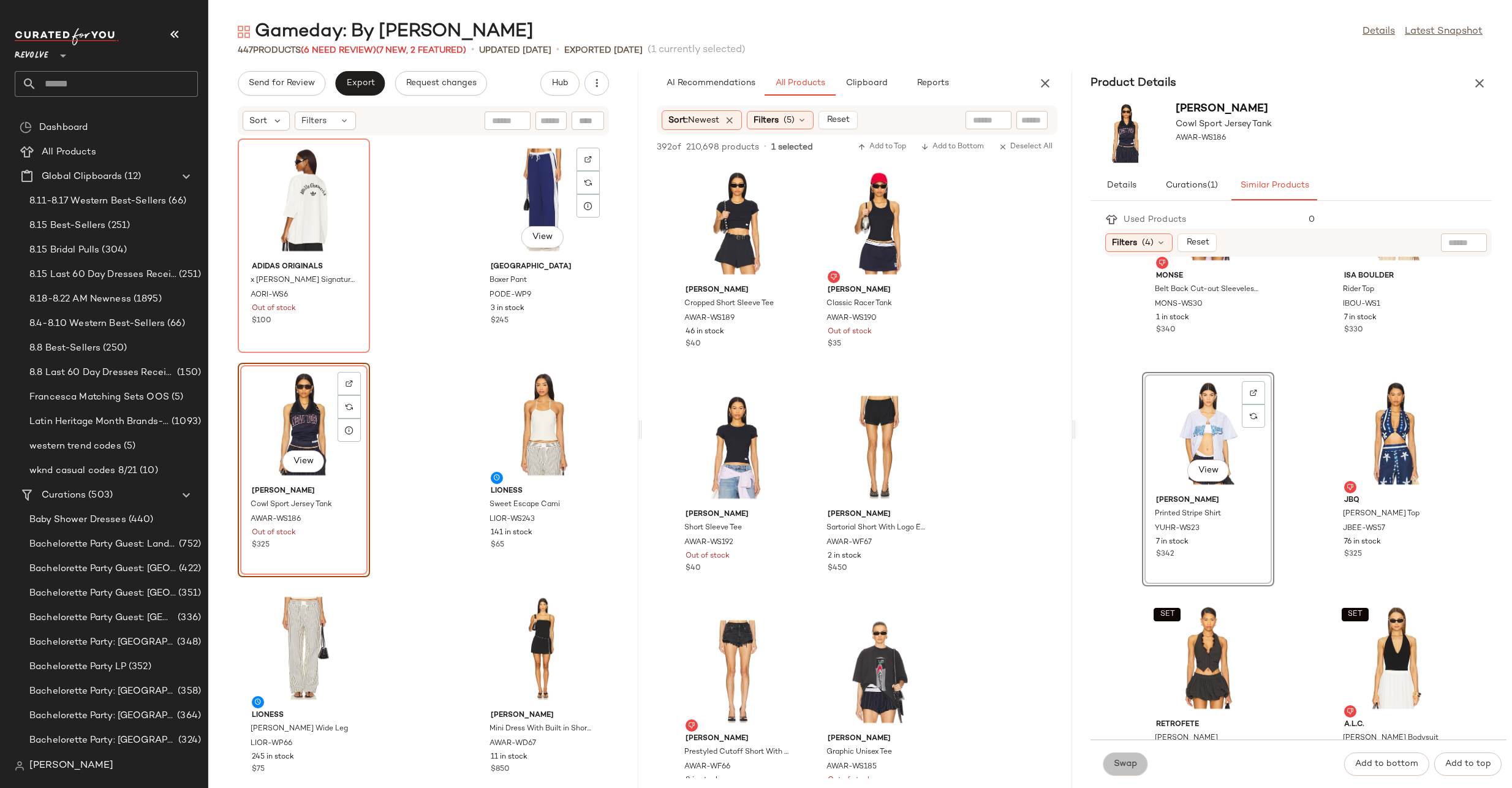
click at [1135, 761] on span "Swap" at bounding box center [1125, 763] width 24 height 9
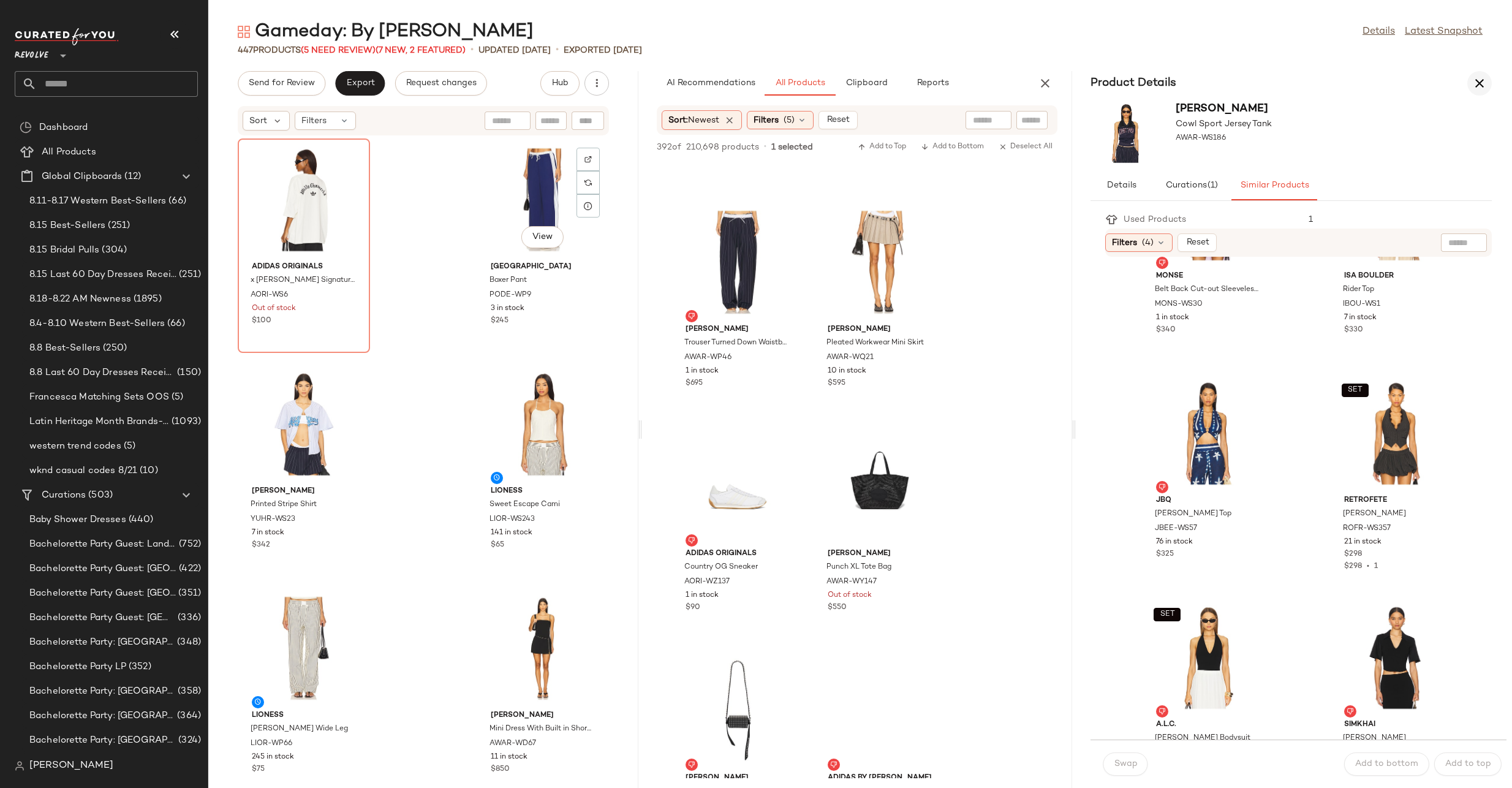
click at [1477, 82] on icon "button" at bounding box center [1480, 83] width 15 height 15
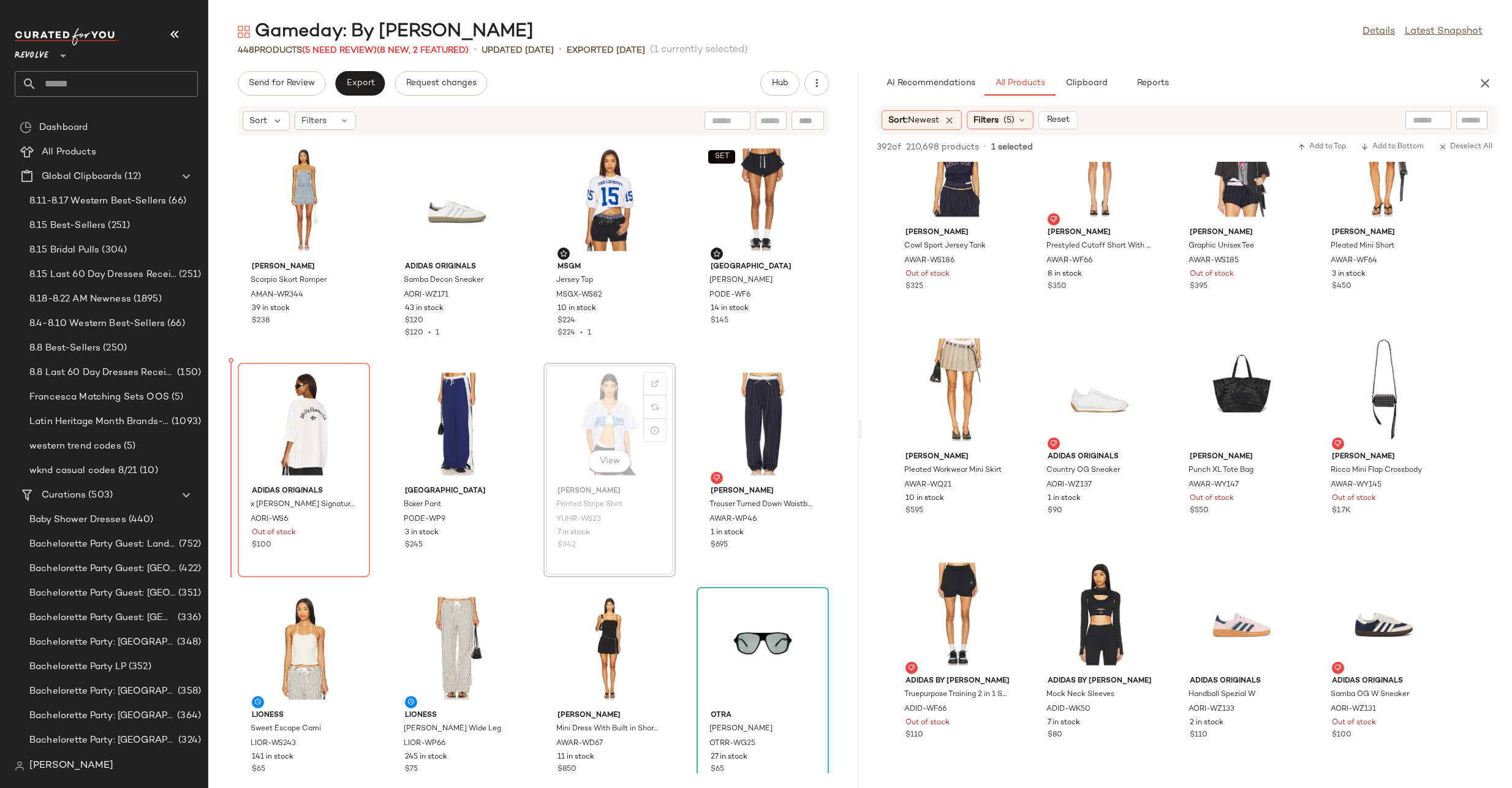
drag, startPoint x: 562, startPoint y: 431, endPoint x: 548, endPoint y: 432, distance: 14.0
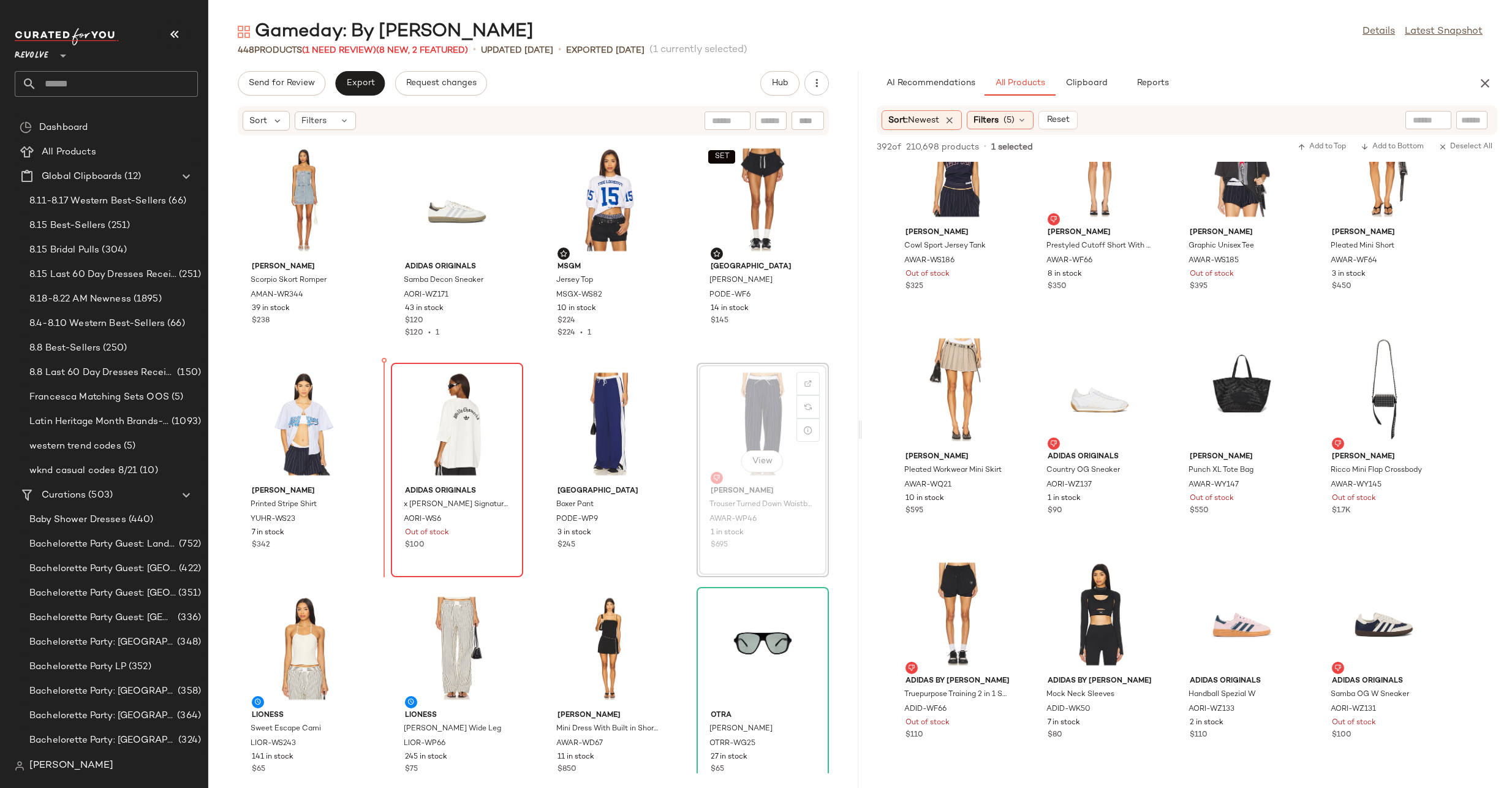
drag, startPoint x: 725, startPoint y: 404, endPoint x: 407, endPoint y: 414, distance: 318.2
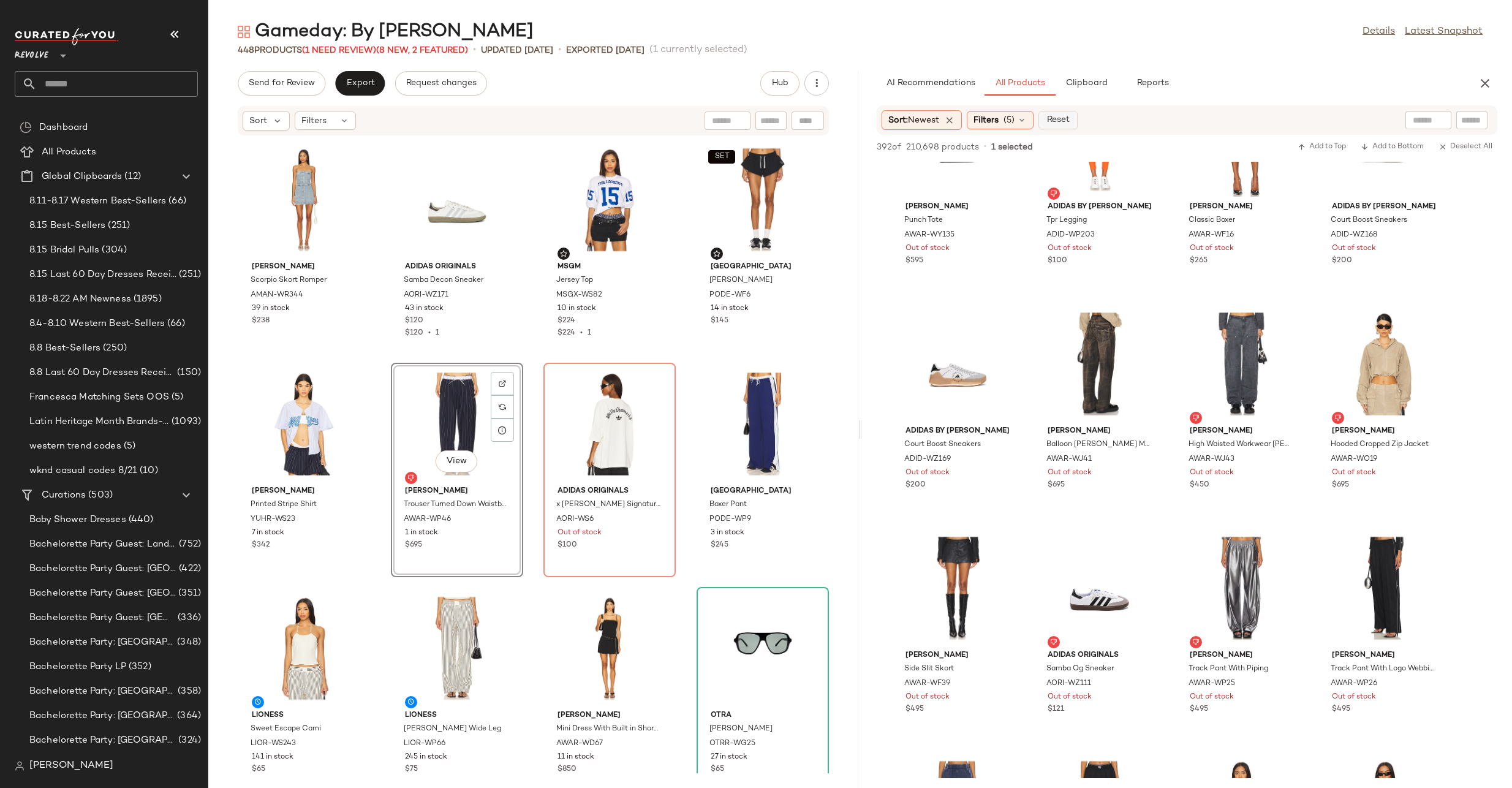
click at [1058, 122] on span "Reset" at bounding box center [1057, 120] width 24 height 9
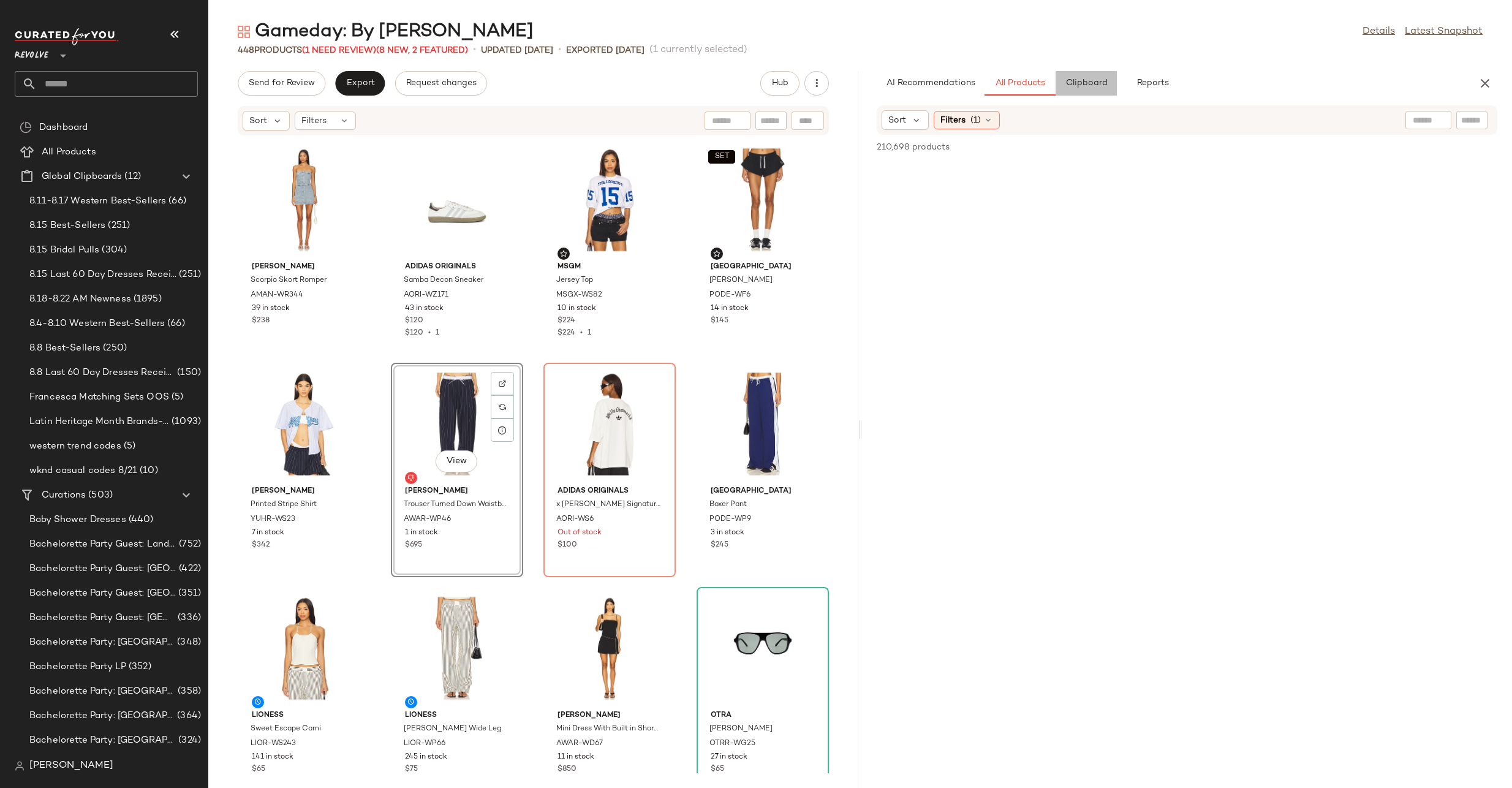
click at [1082, 86] on span "Clipboard" at bounding box center [1086, 83] width 43 height 9
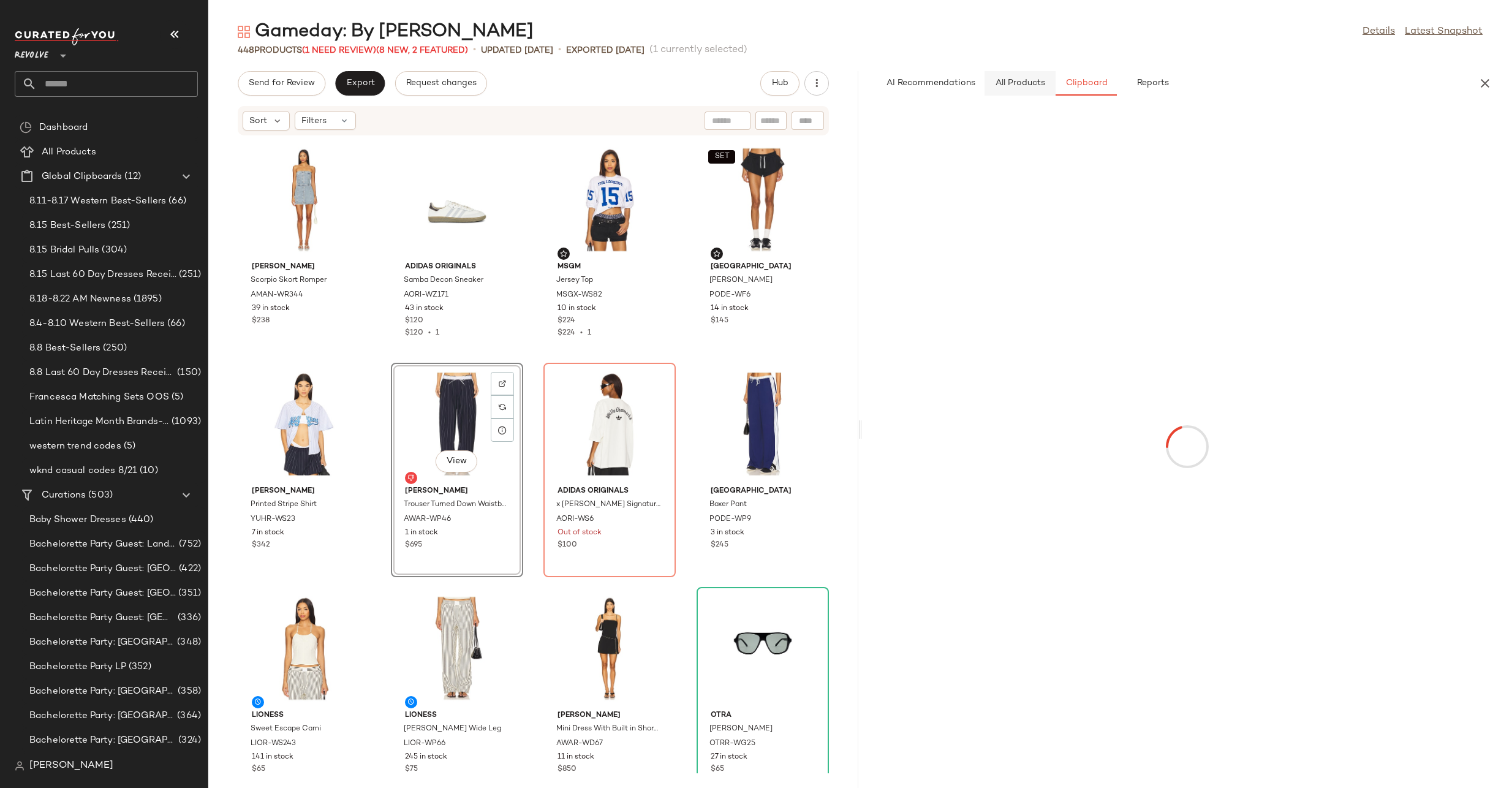
click at [1023, 82] on span "All Products" at bounding box center [1020, 83] width 50 height 9
click at [912, 115] on icon at bounding box center [917, 120] width 11 height 11
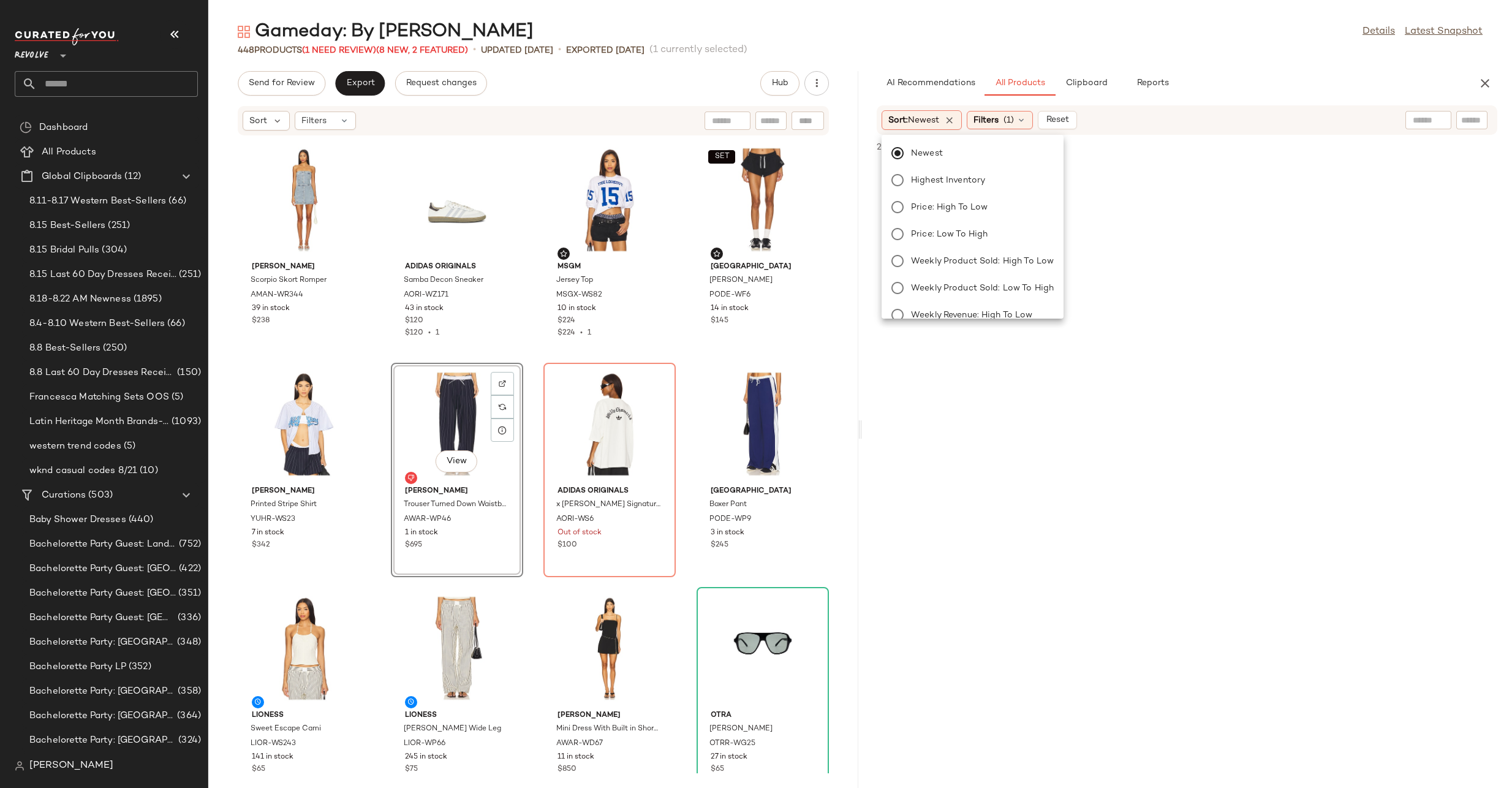
click at [1149, 38] on div "Gameday: By Vibe Details Latest Snapshot" at bounding box center [860, 32] width 1304 height 25
click at [1027, 119] on icon at bounding box center [1021, 120] width 9 height 9
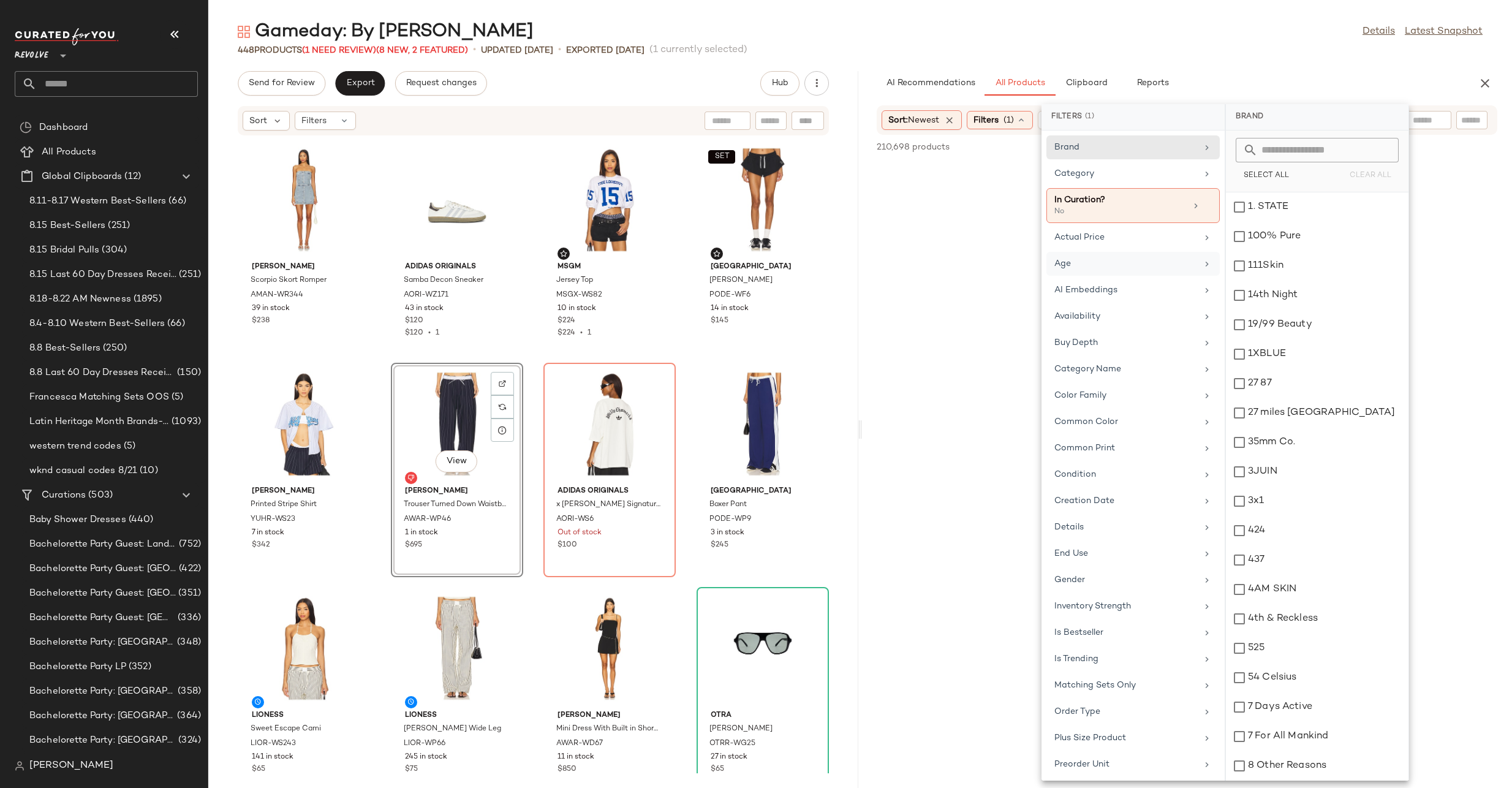
click at [1138, 265] on div "Age" at bounding box center [1126, 264] width 143 height 13
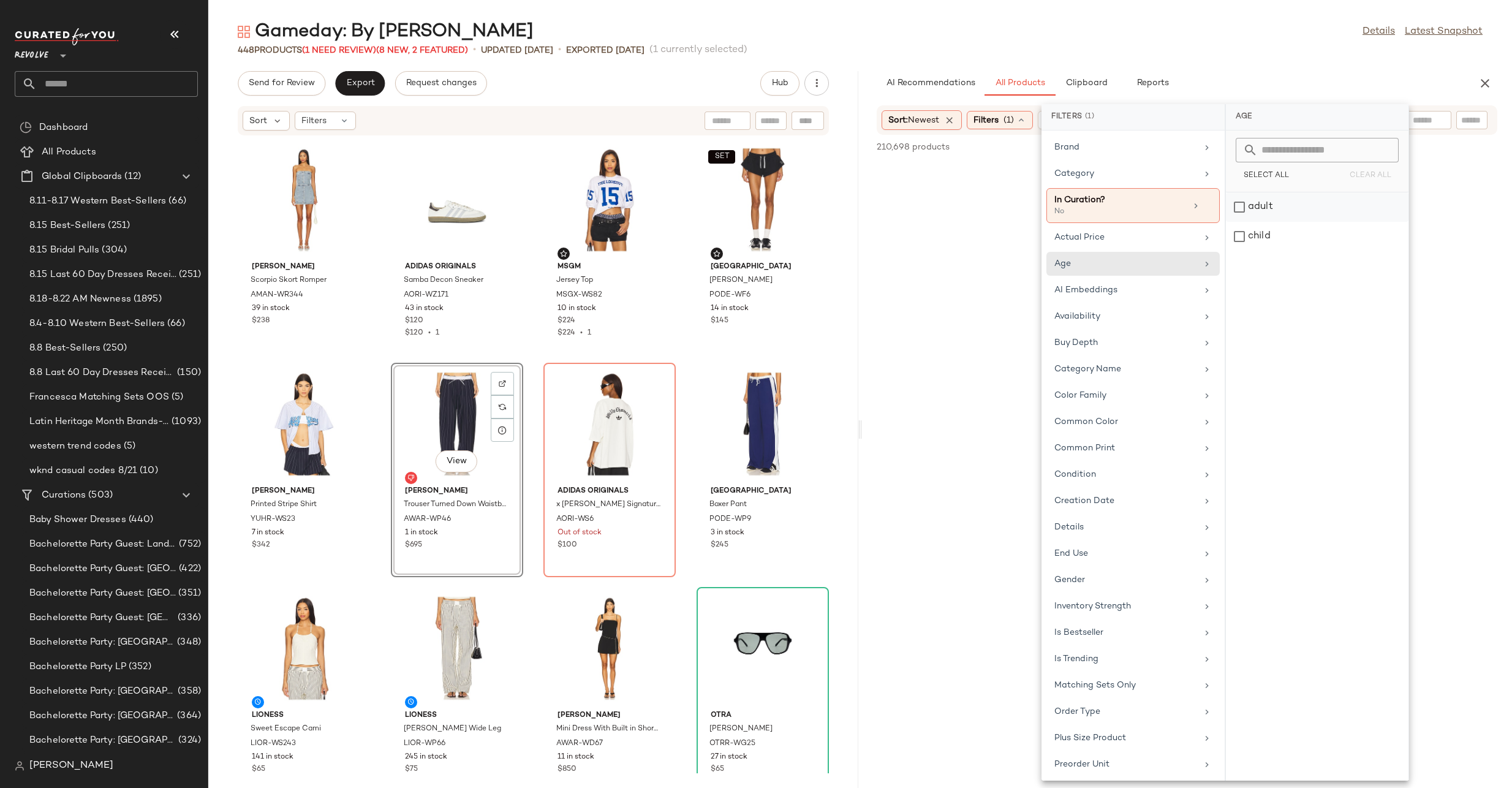
click at [1248, 221] on div "adult" at bounding box center [1317, 236] width 183 height 29
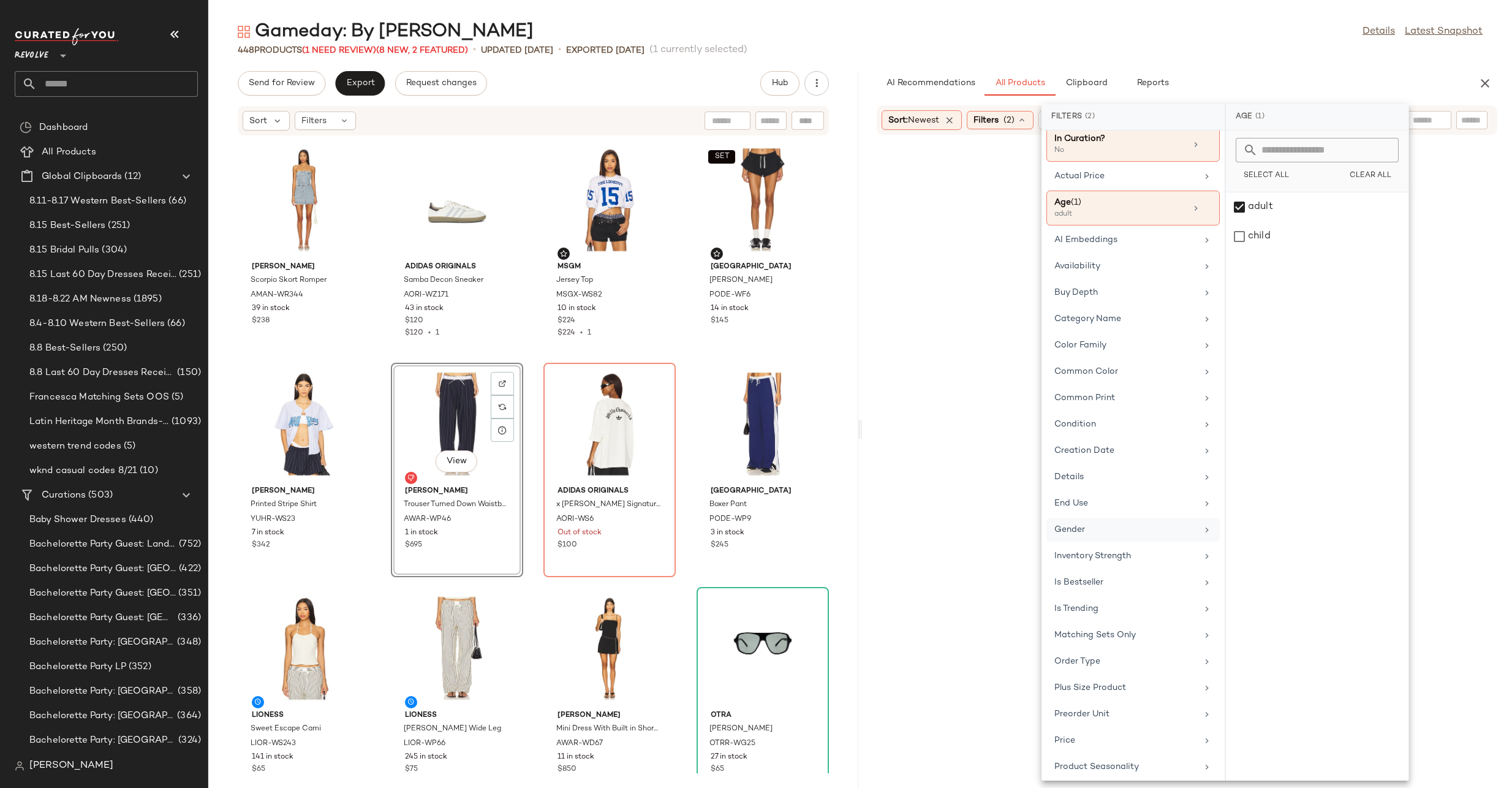
click at [1140, 526] on div "Gender" at bounding box center [1126, 530] width 143 height 13
click at [1243, 221] on div "[DEMOGRAPHIC_DATA]" at bounding box center [1317, 236] width 183 height 29
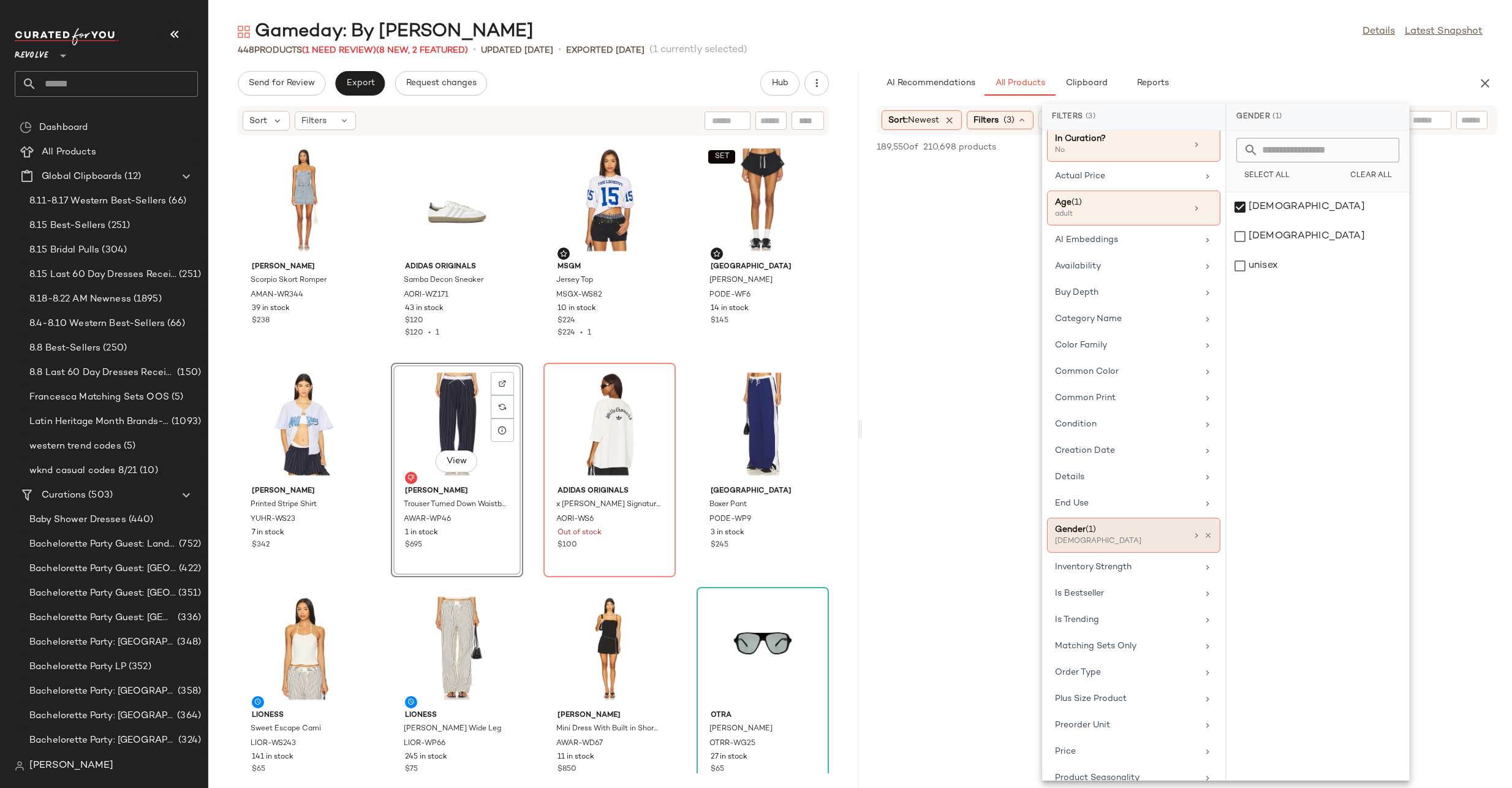
scroll to position [289, 0]
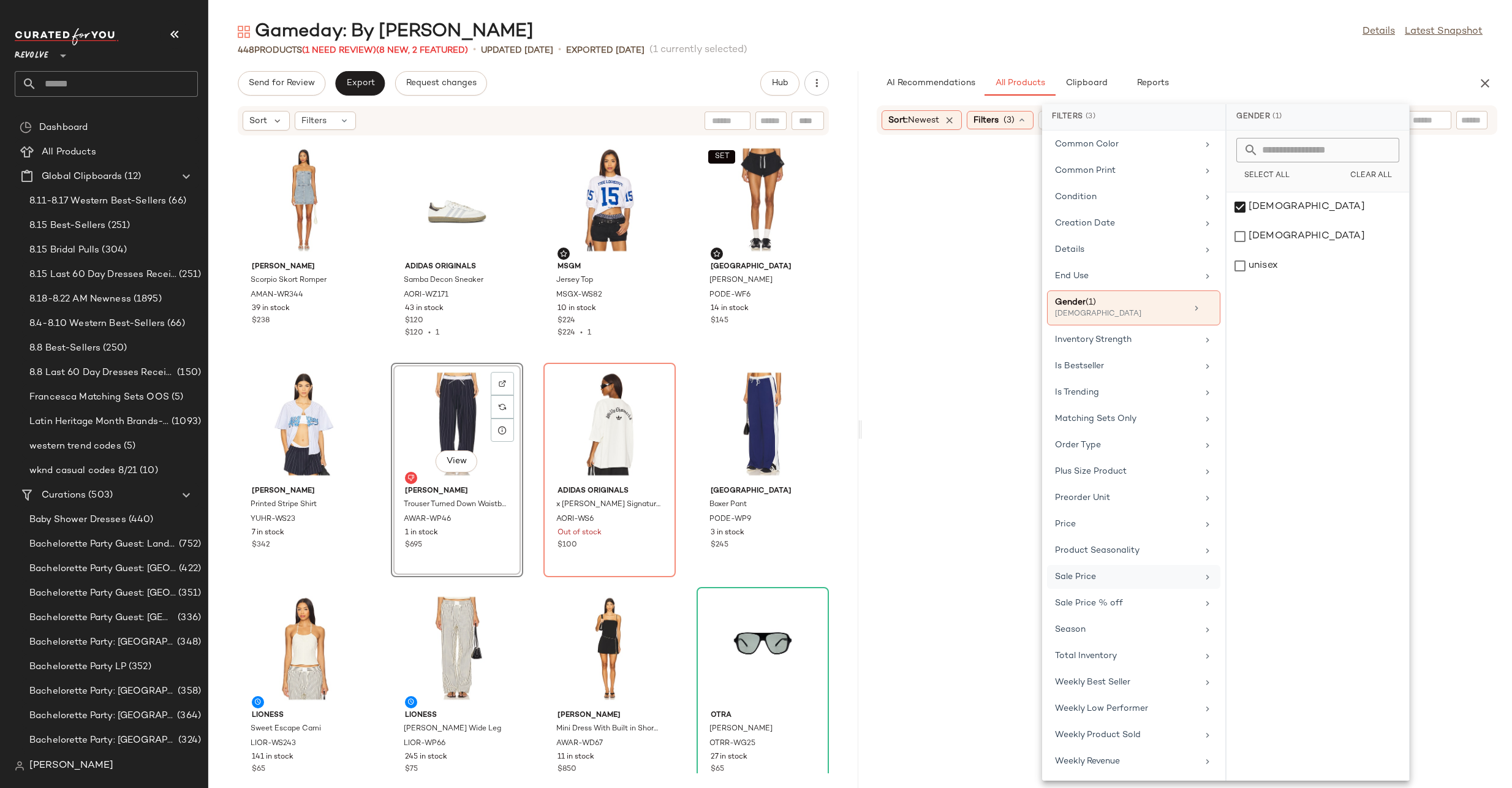
click at [1133, 591] on div "Sale Price" at bounding box center [1134, 603] width 173 height 24
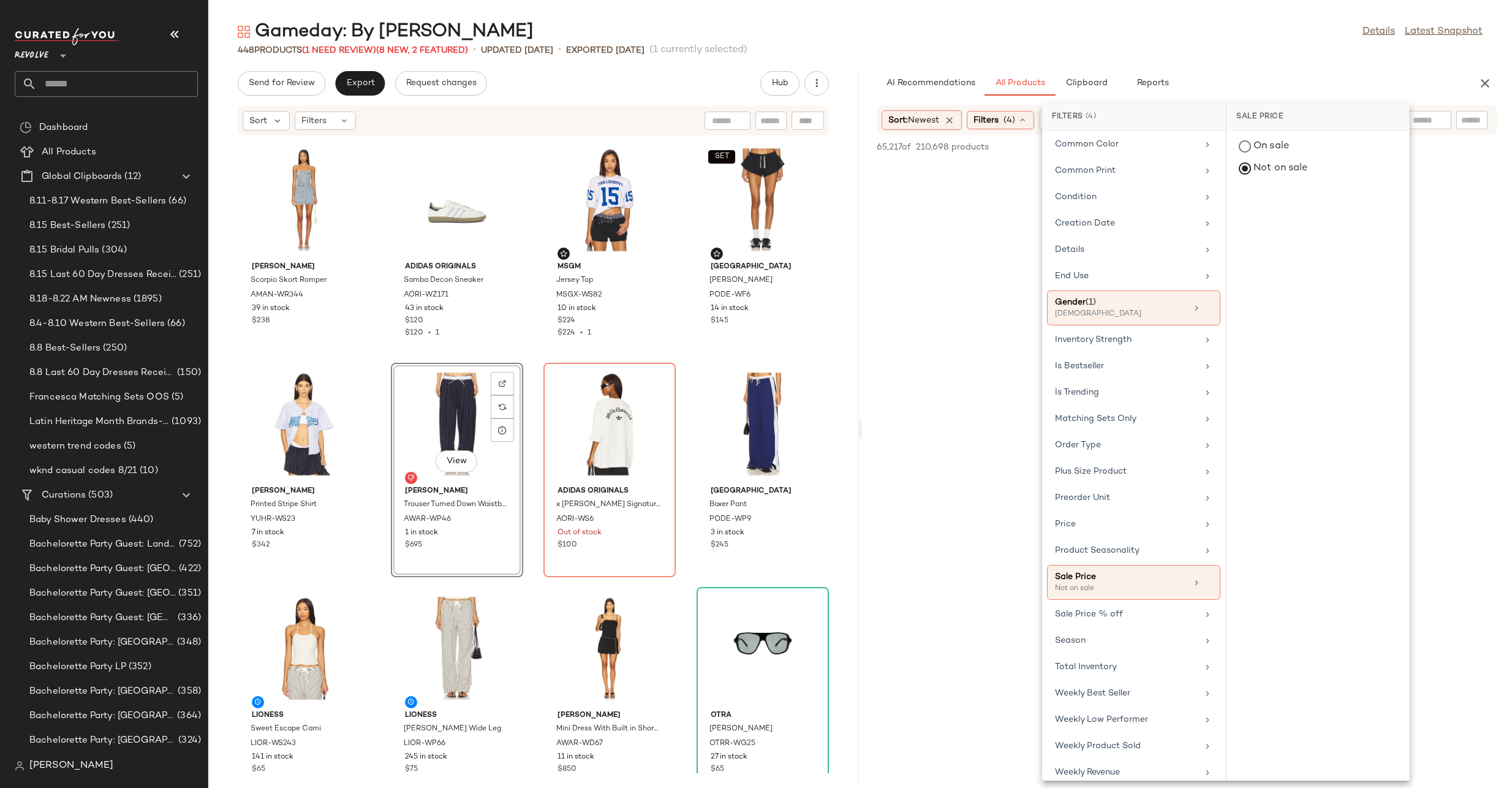
click at [1198, 45] on div "448 Products (1 Need Review) (8 New, 2 Featured) • updated [DATE] • Exported [D…" at bounding box center [860, 50] width 1304 height 12
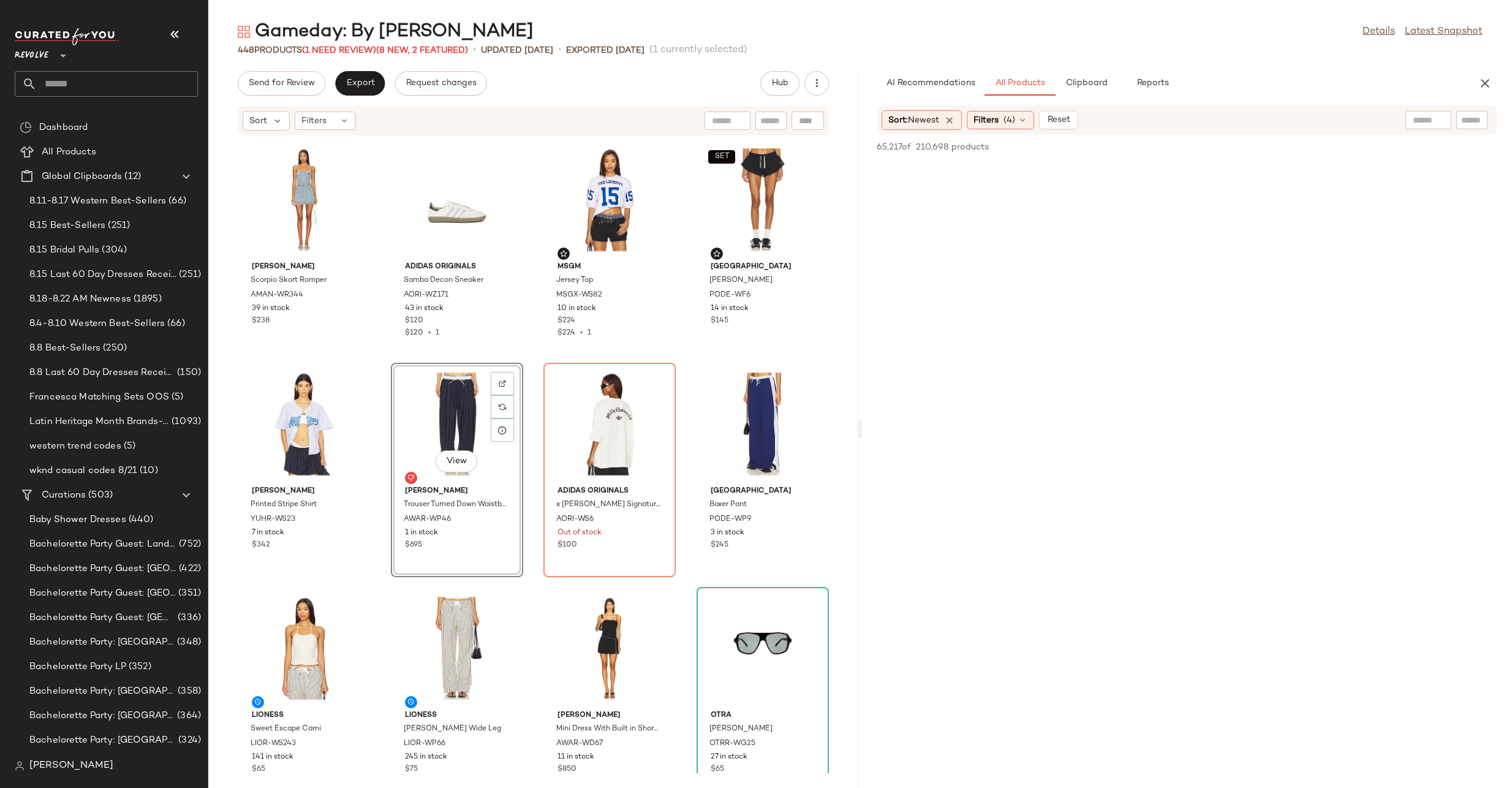
click at [1122, 41] on div "Gameday: By Vibe Details Latest Snapshot" at bounding box center [860, 32] width 1304 height 25
click at [1030, 111] on div "Filters (4)" at bounding box center [1000, 119] width 67 height 18
click at [1192, 5] on main "Gameday: By Vibe Details Latest Snapshot 448 Products (1 Need Review) (8 New, 2…" at bounding box center [756, 394] width 1512 height 788
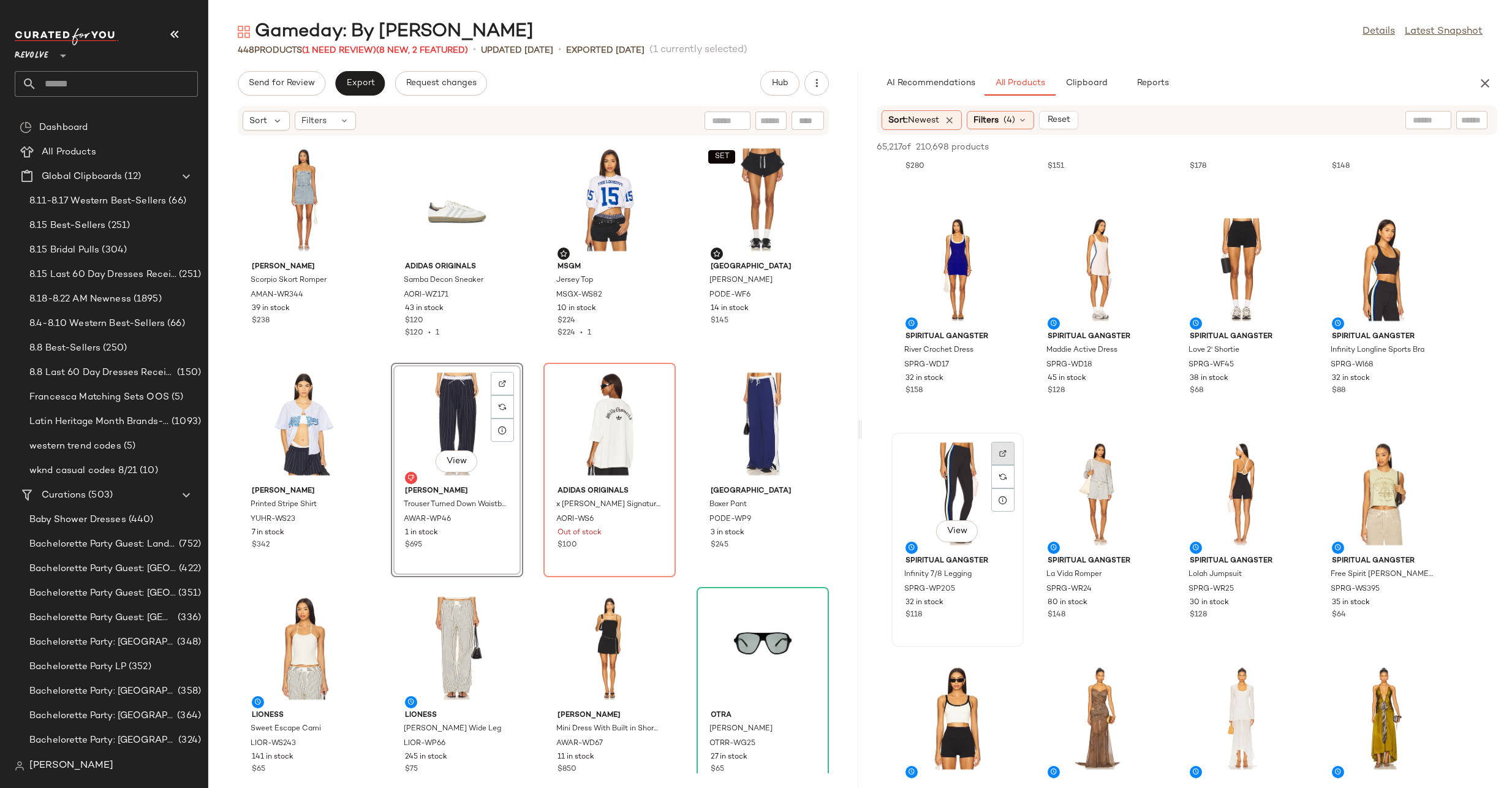
scroll to position [1524, 0]
click at [1112, 474] on div "View" at bounding box center [1099, 492] width 124 height 114
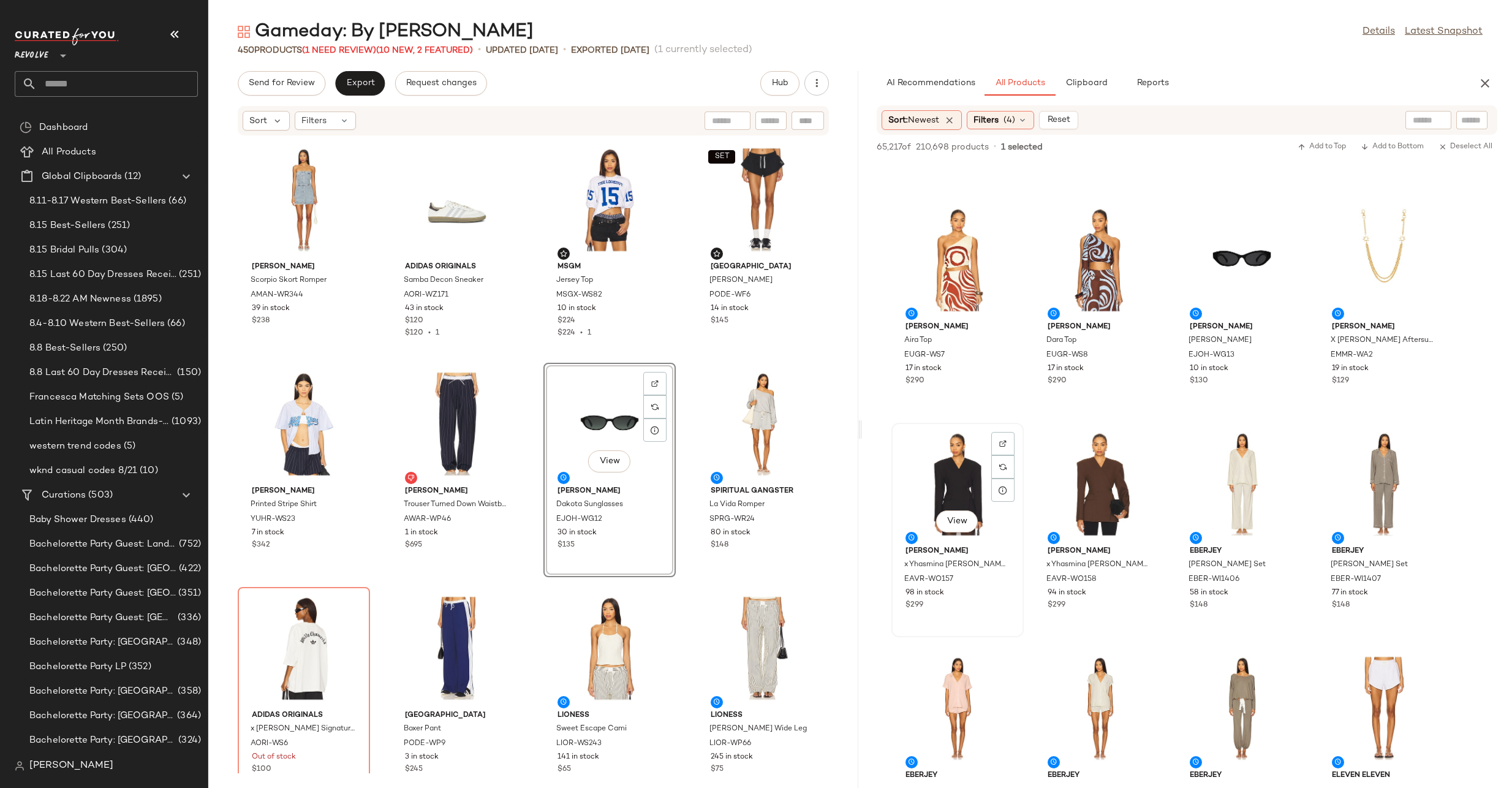
scroll to position [15135, 0]
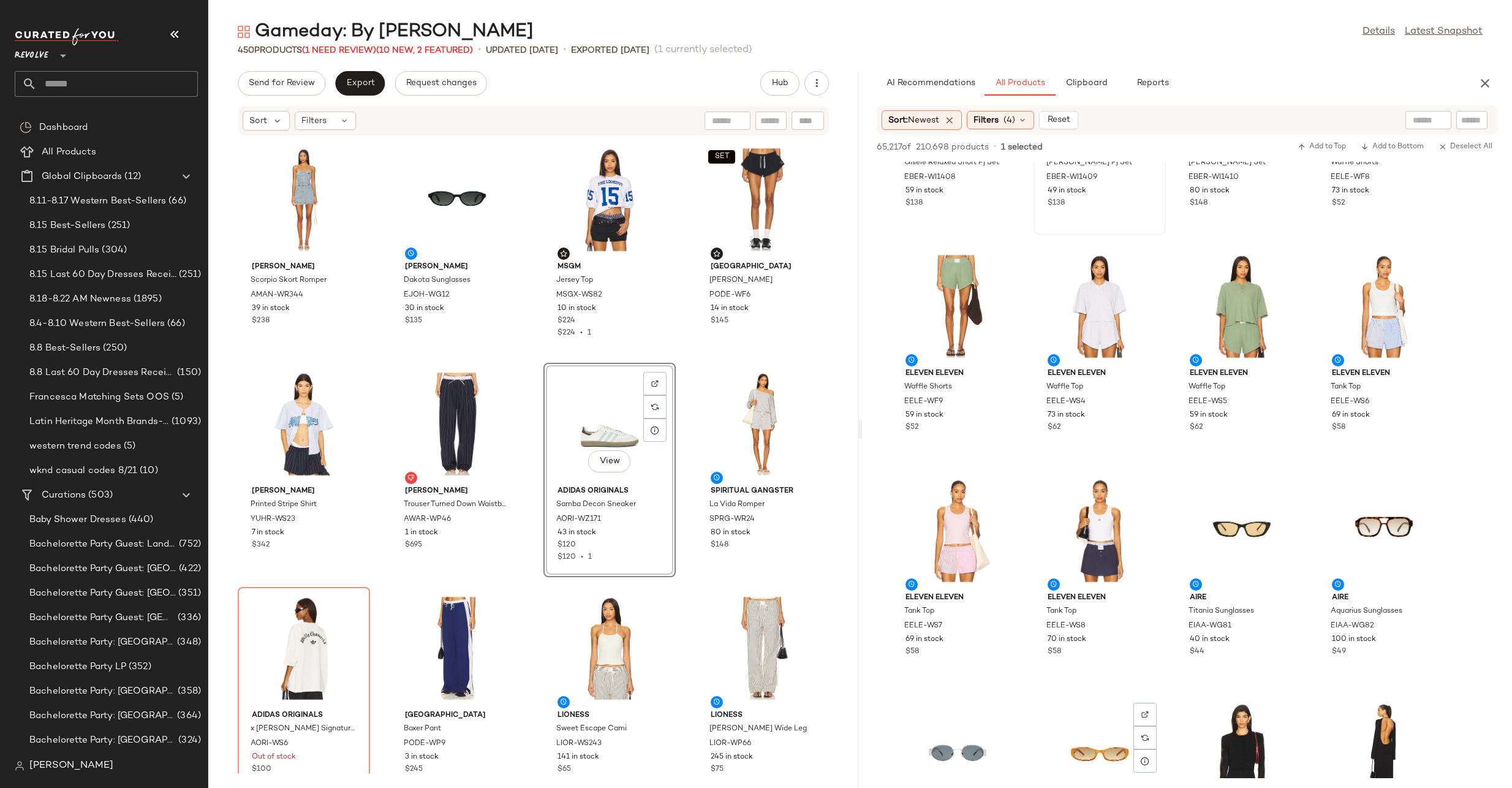
scroll to position [16016, 0]
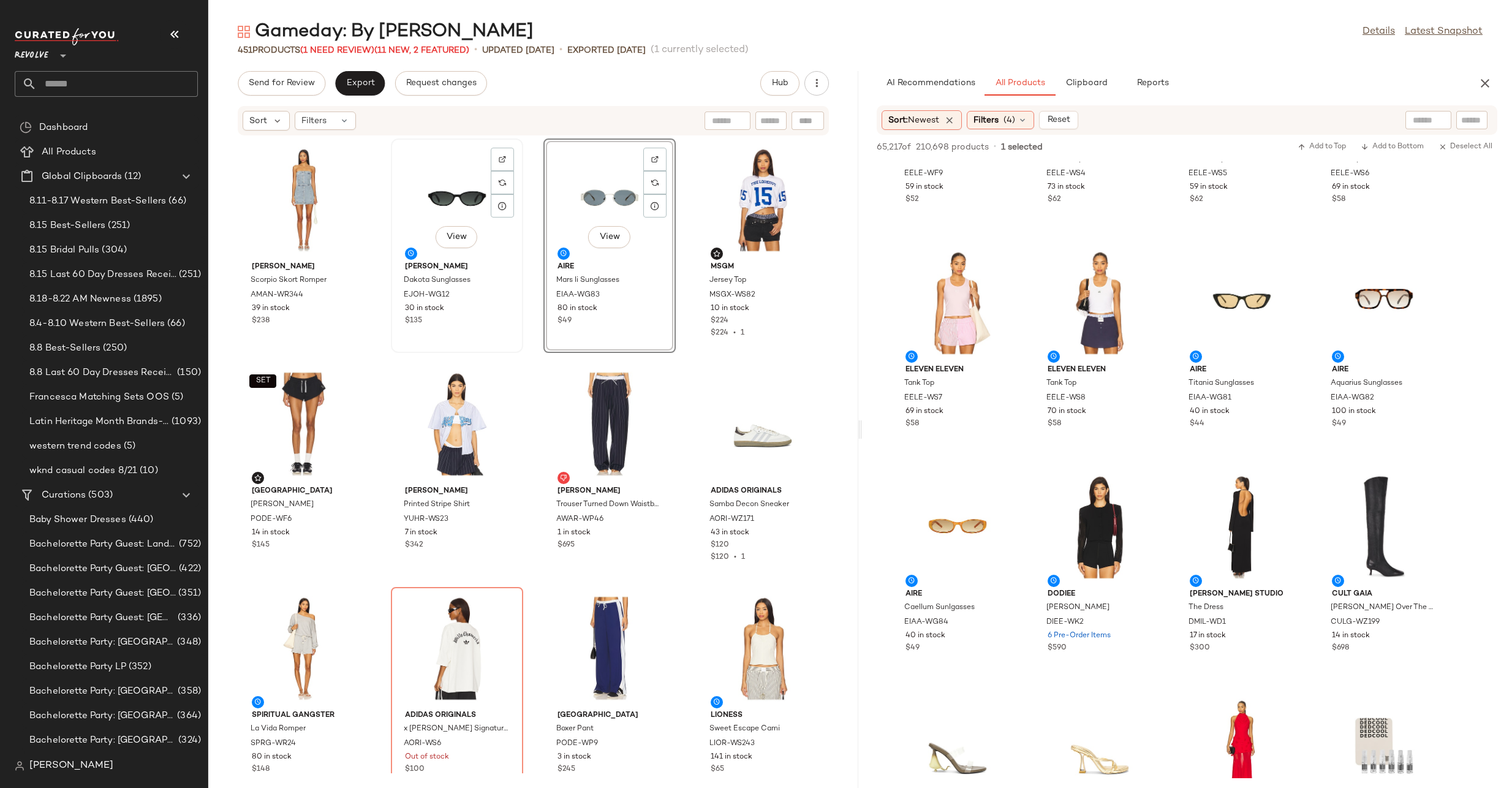
click at [415, 213] on div "View" at bounding box center [457, 200] width 124 height 114
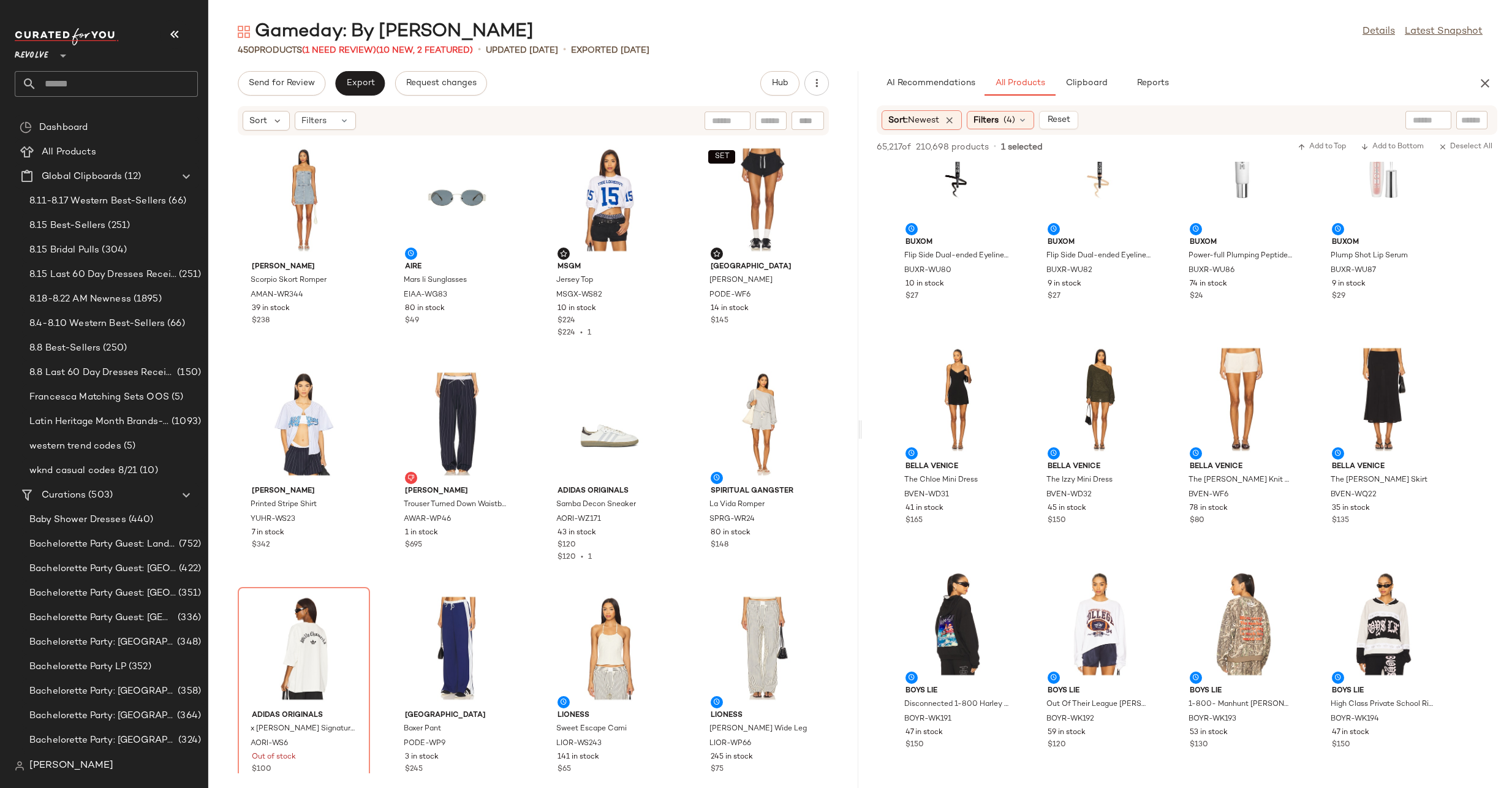
scroll to position [18638, 0]
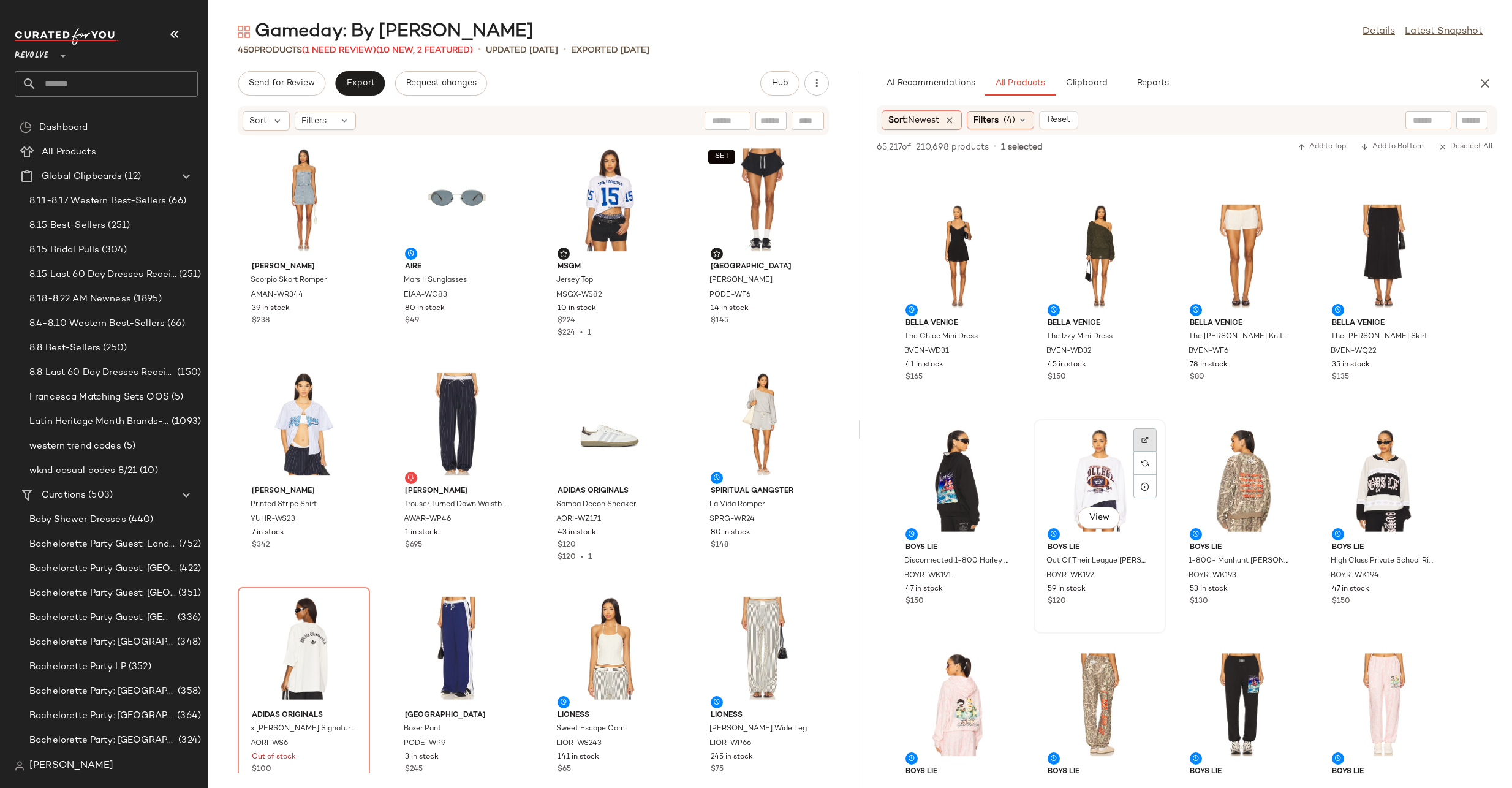
click at [1149, 451] on div at bounding box center [1145, 463] width 24 height 24
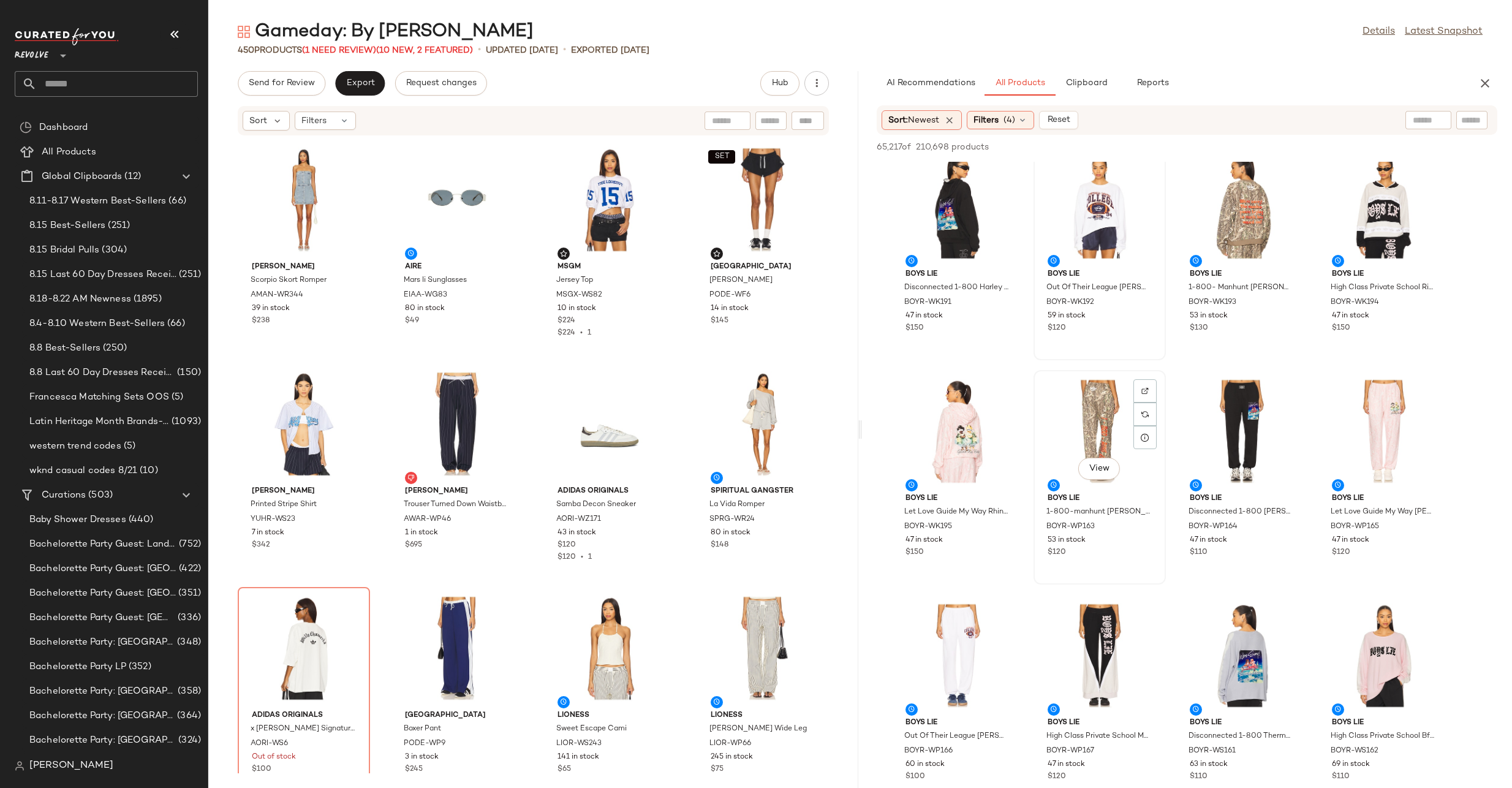
scroll to position [18816, 0]
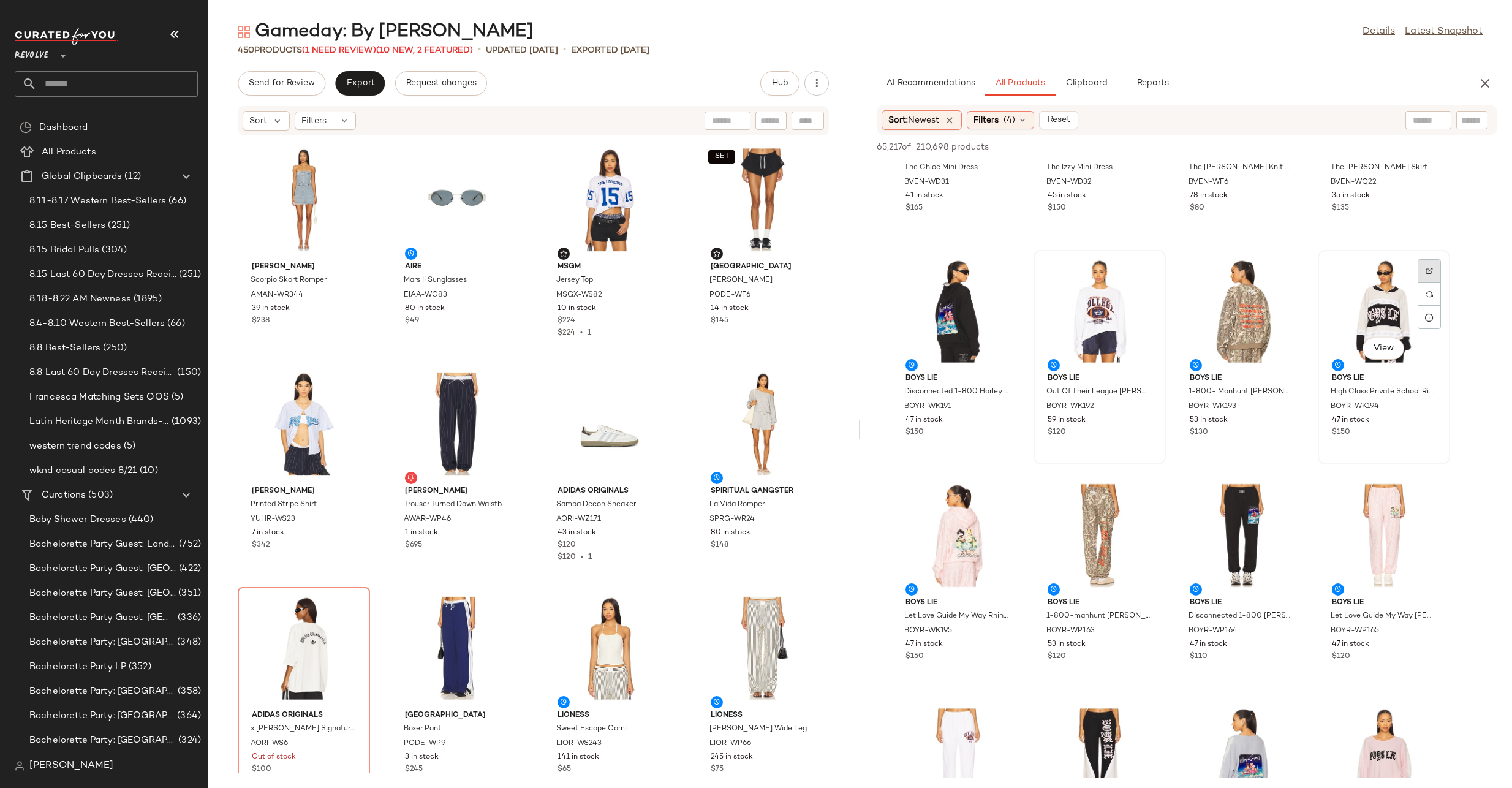
click at [1433, 283] on div at bounding box center [1430, 294] width 24 height 24
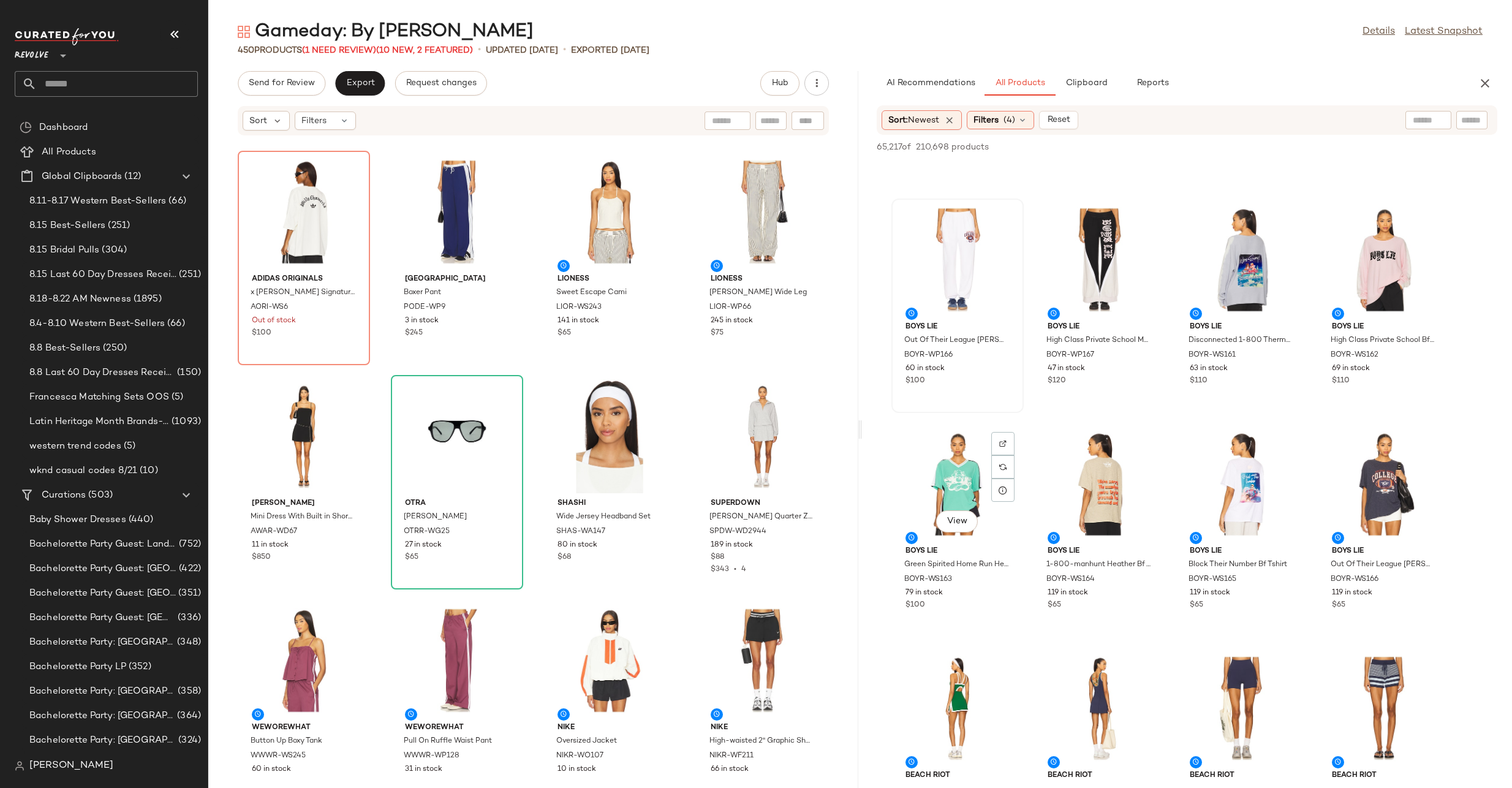
scroll to position [19544, 0]
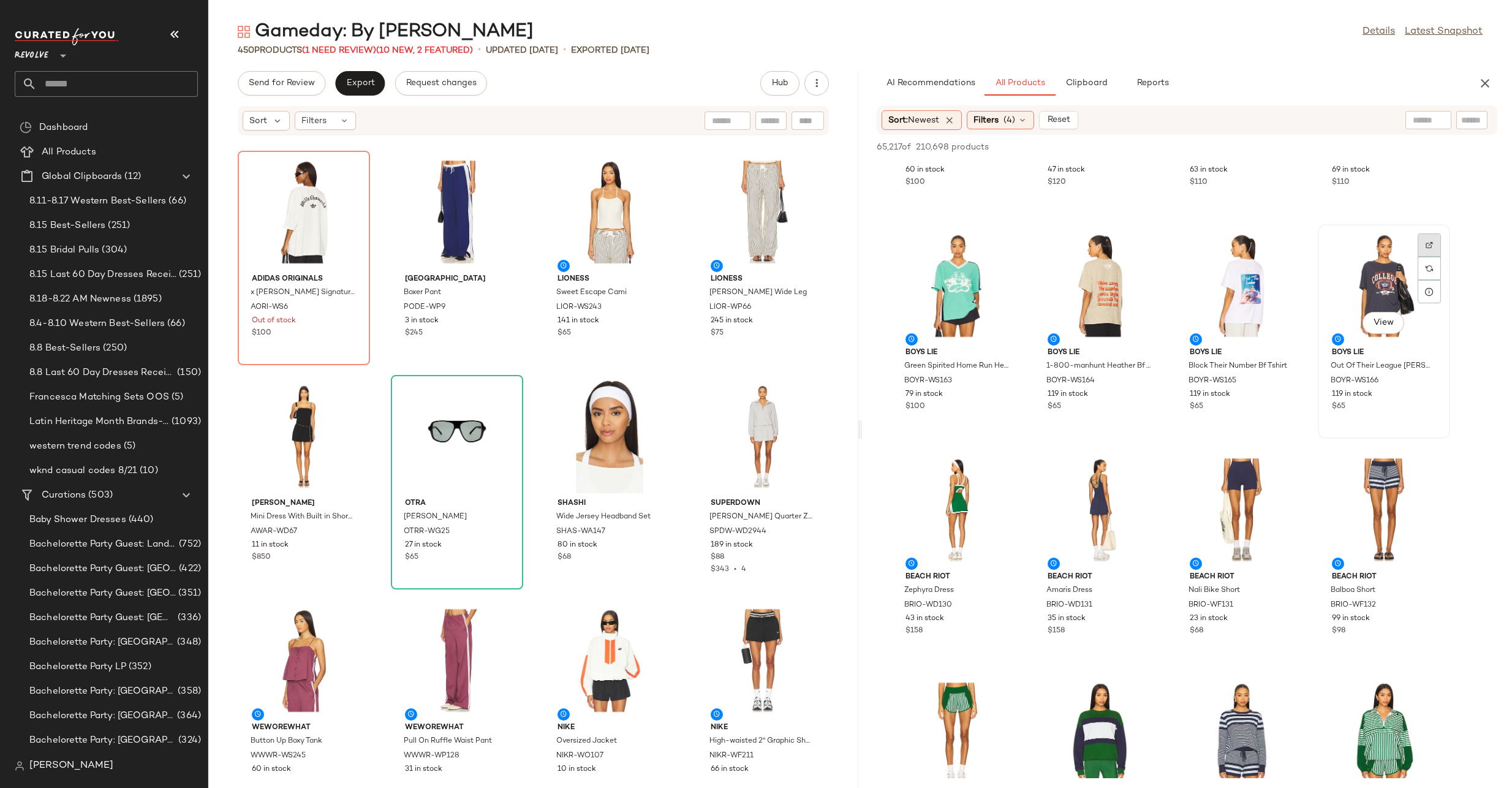
click at [1434, 256] on div at bounding box center [1430, 268] width 24 height 24
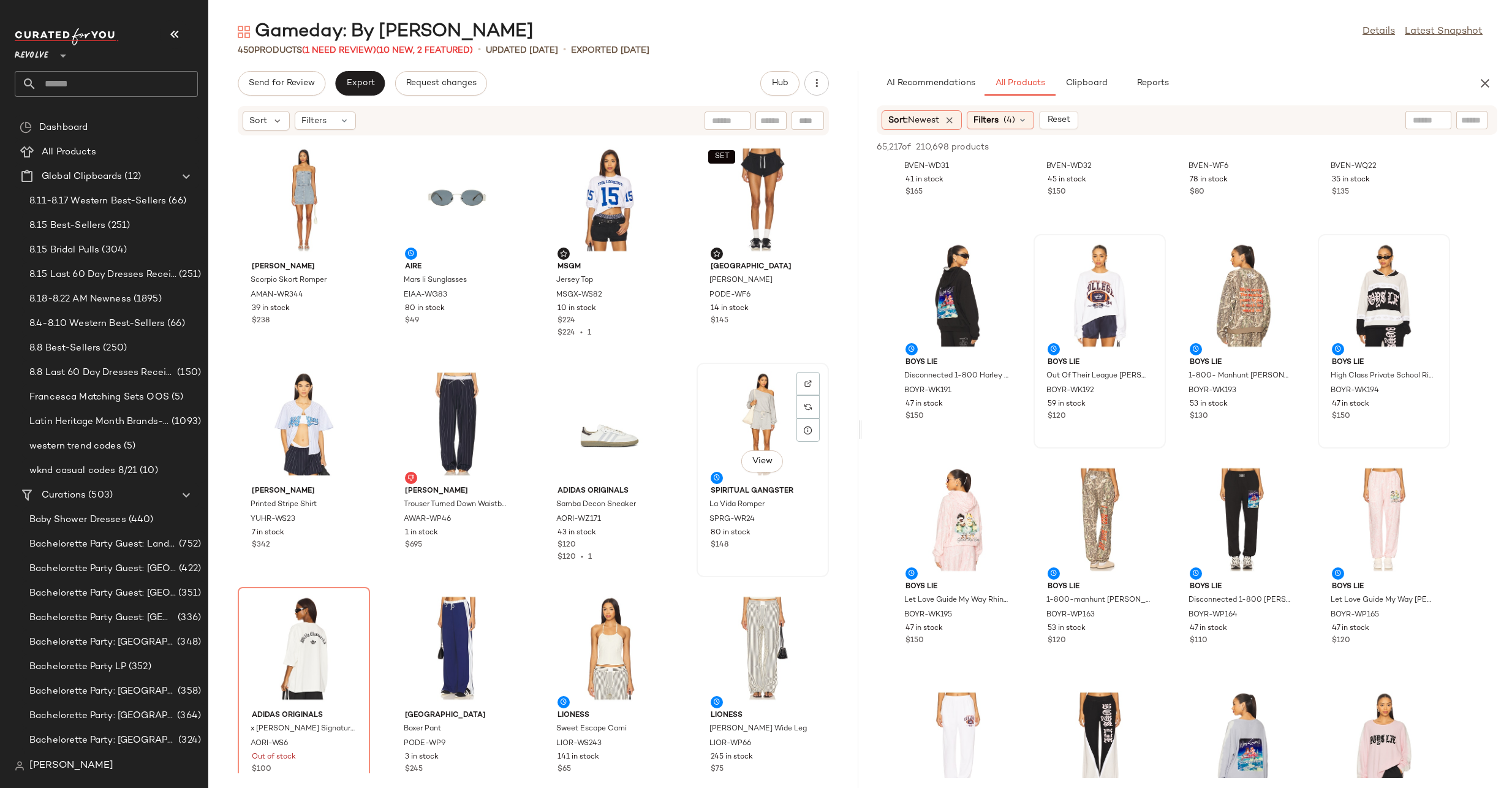
scroll to position [66, 0]
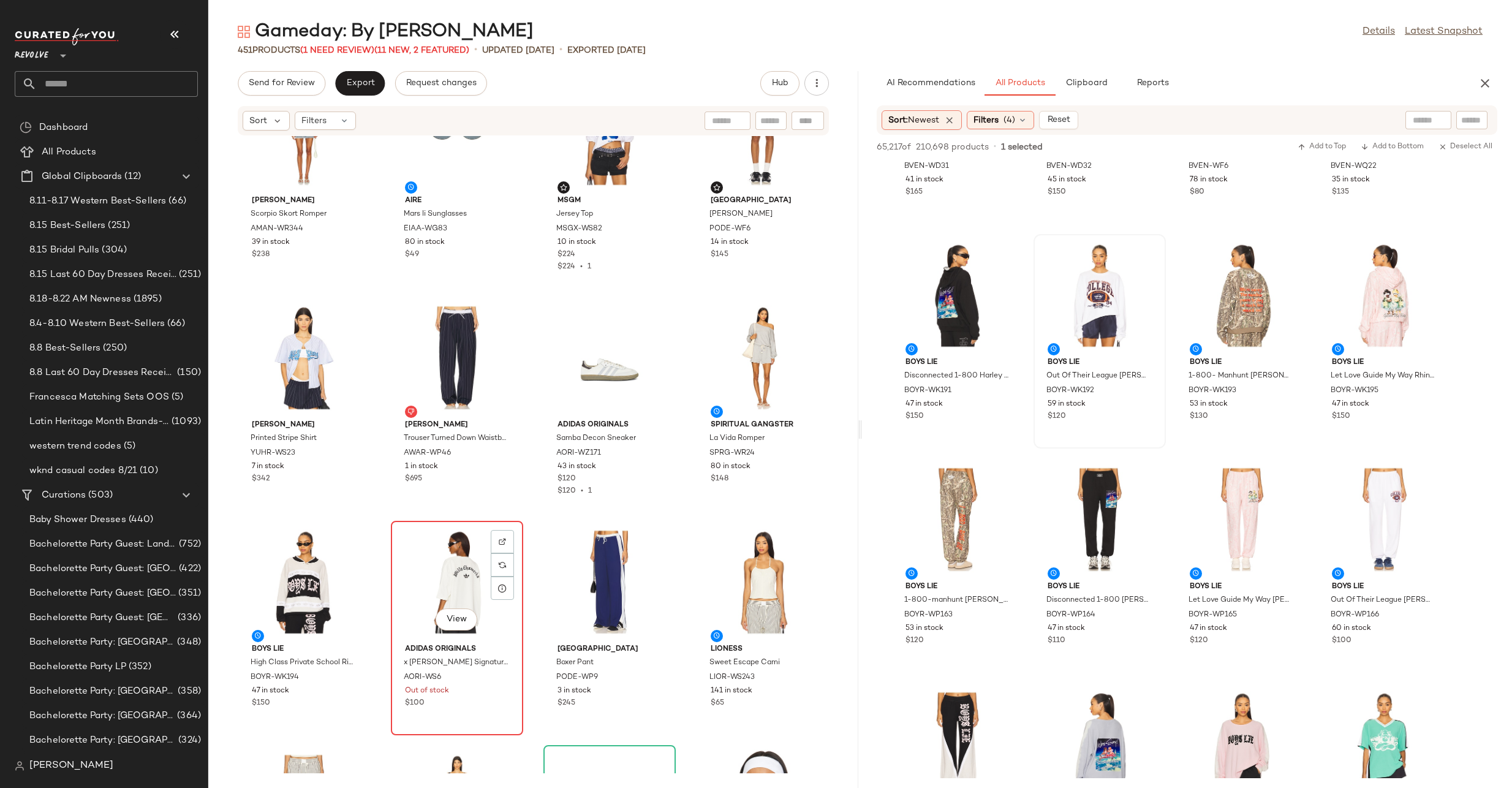
click at [457, 571] on div "View" at bounding box center [457, 582] width 124 height 114
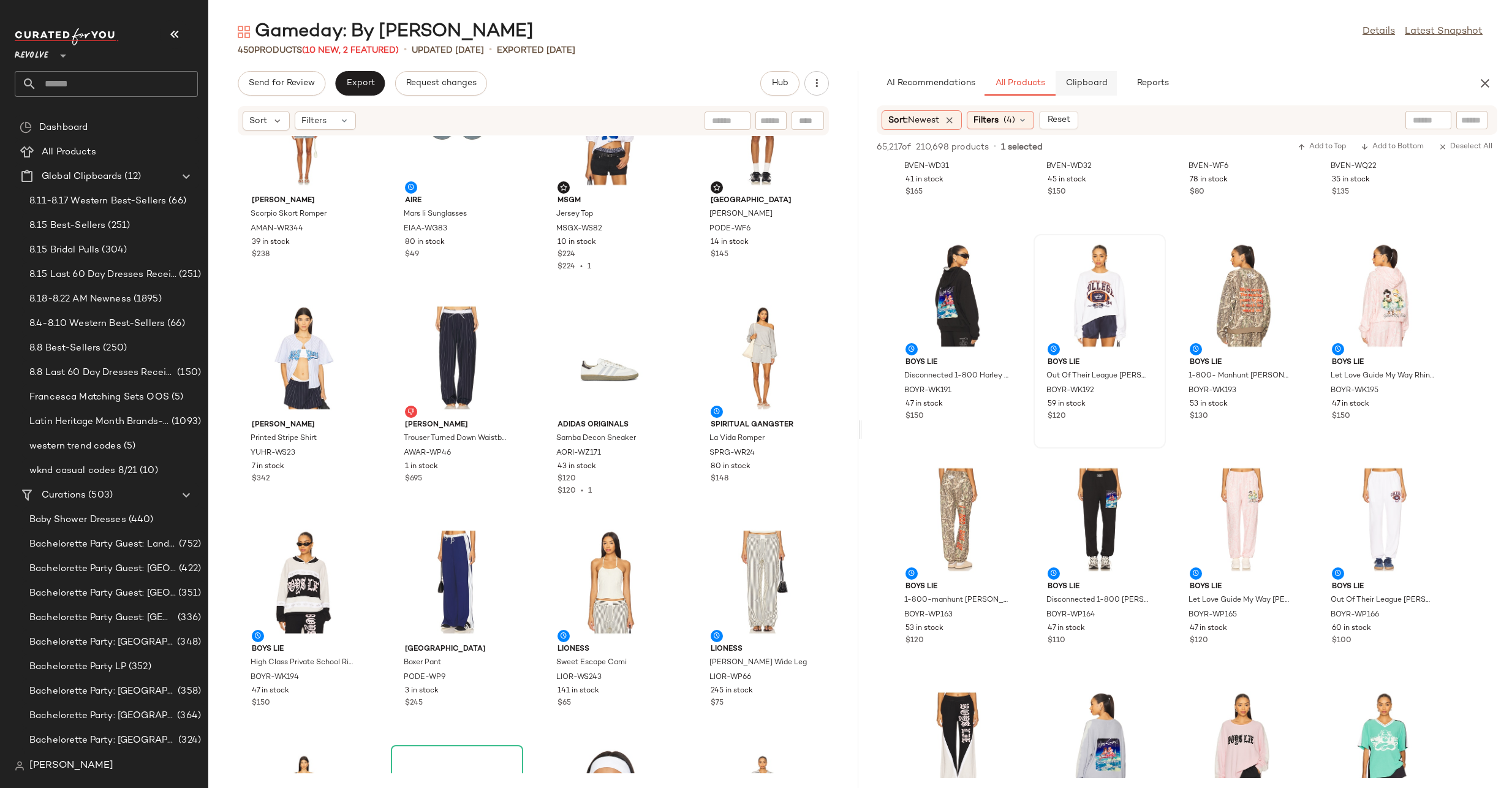
click at [1099, 79] on span "Clipboard" at bounding box center [1086, 83] width 43 height 9
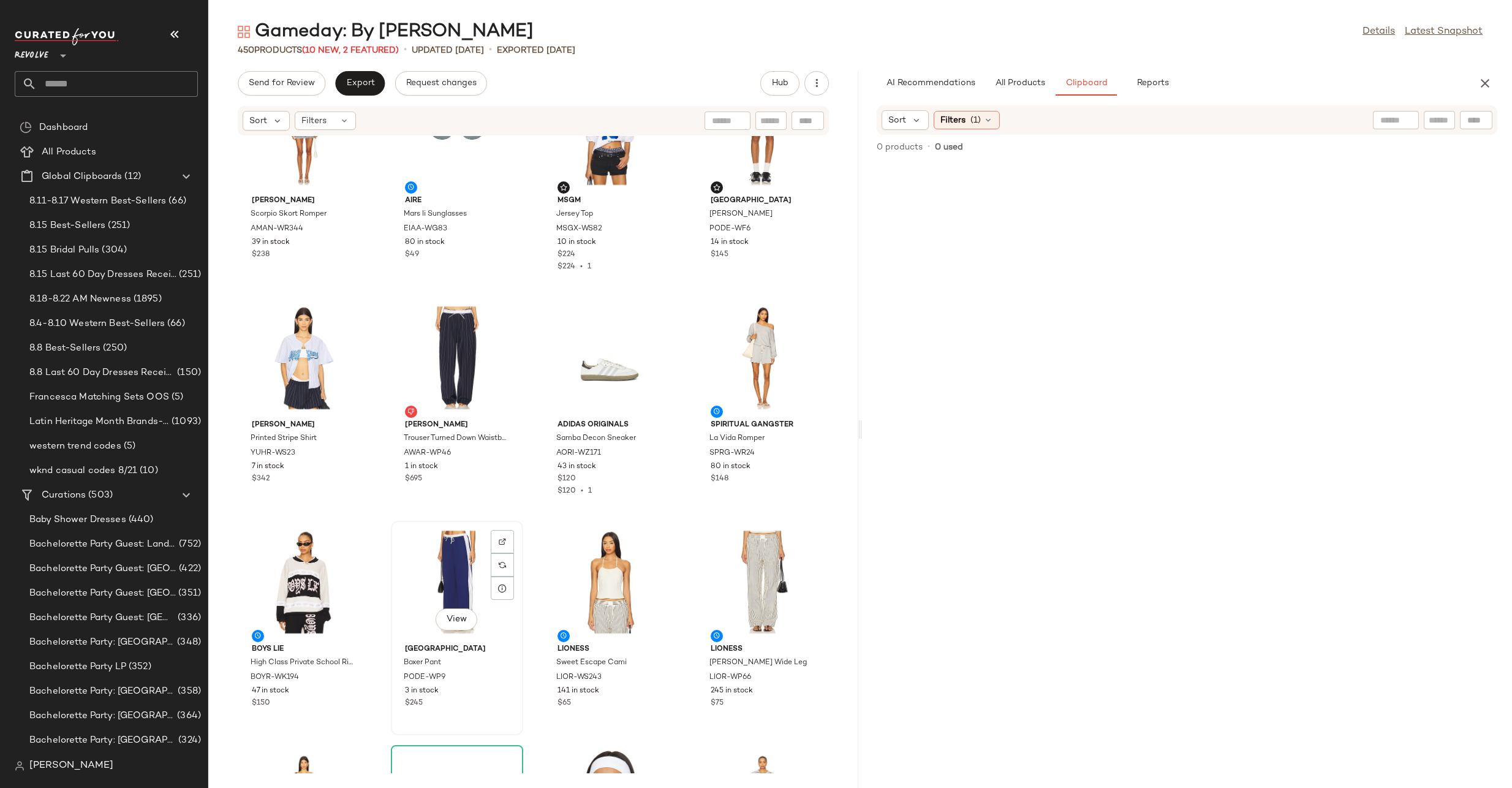
click at [449, 564] on div "View" at bounding box center [457, 582] width 124 height 114
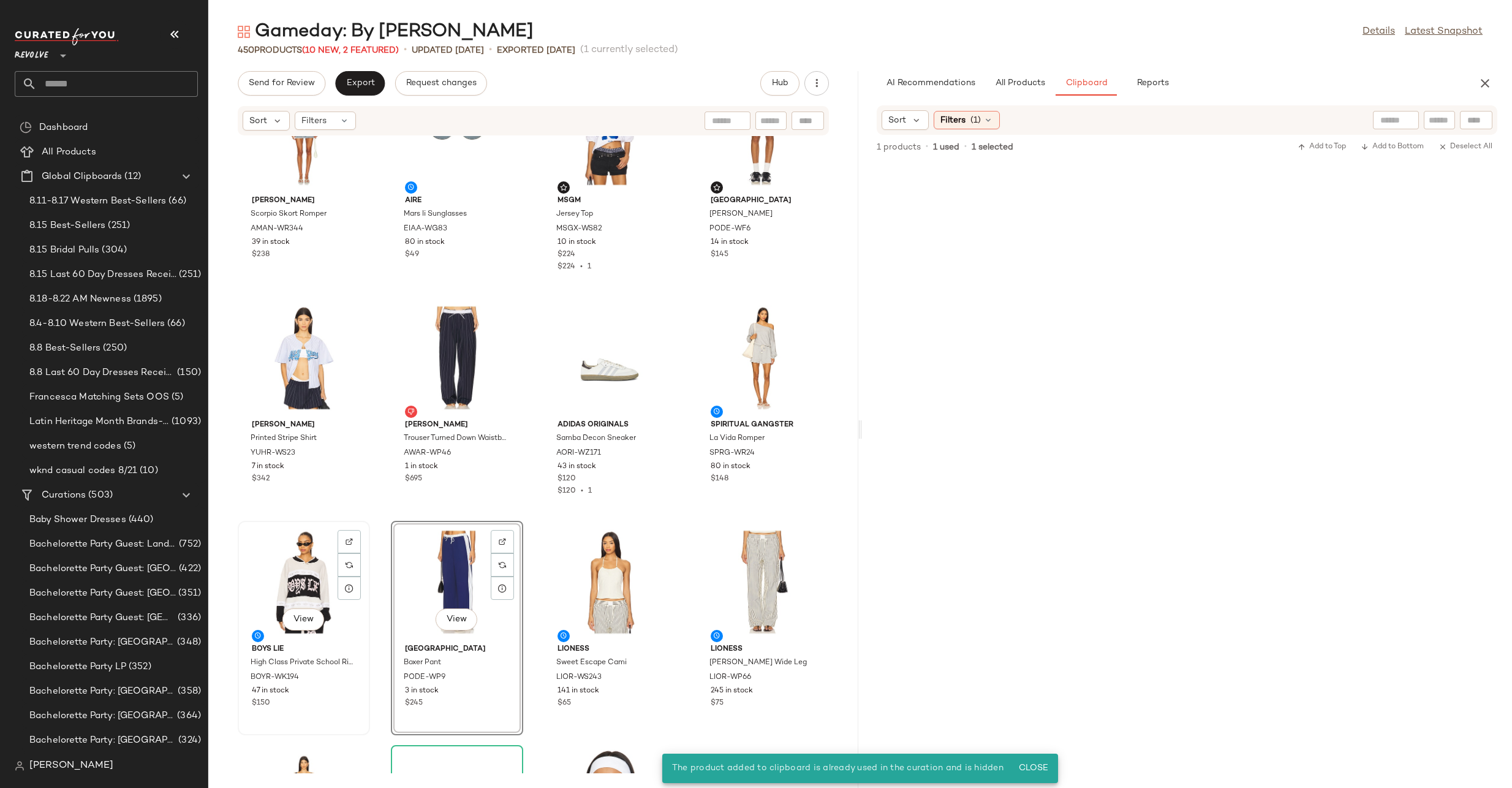
click at [307, 578] on div "View" at bounding box center [304, 582] width 124 height 114
click at [427, 567] on div "View" at bounding box center [457, 582] width 124 height 114
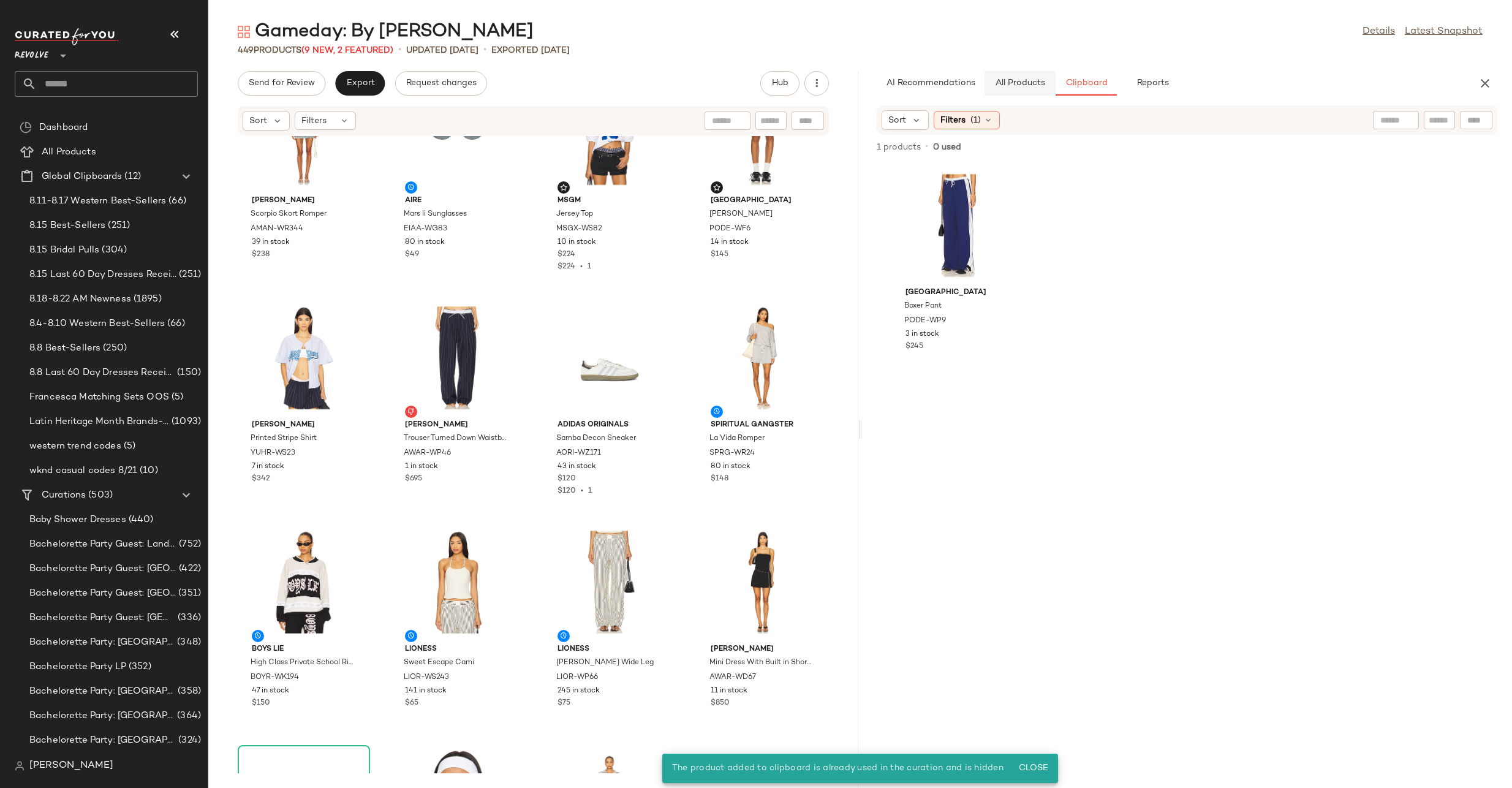
click at [1008, 86] on span "All Products" at bounding box center [1020, 83] width 50 height 9
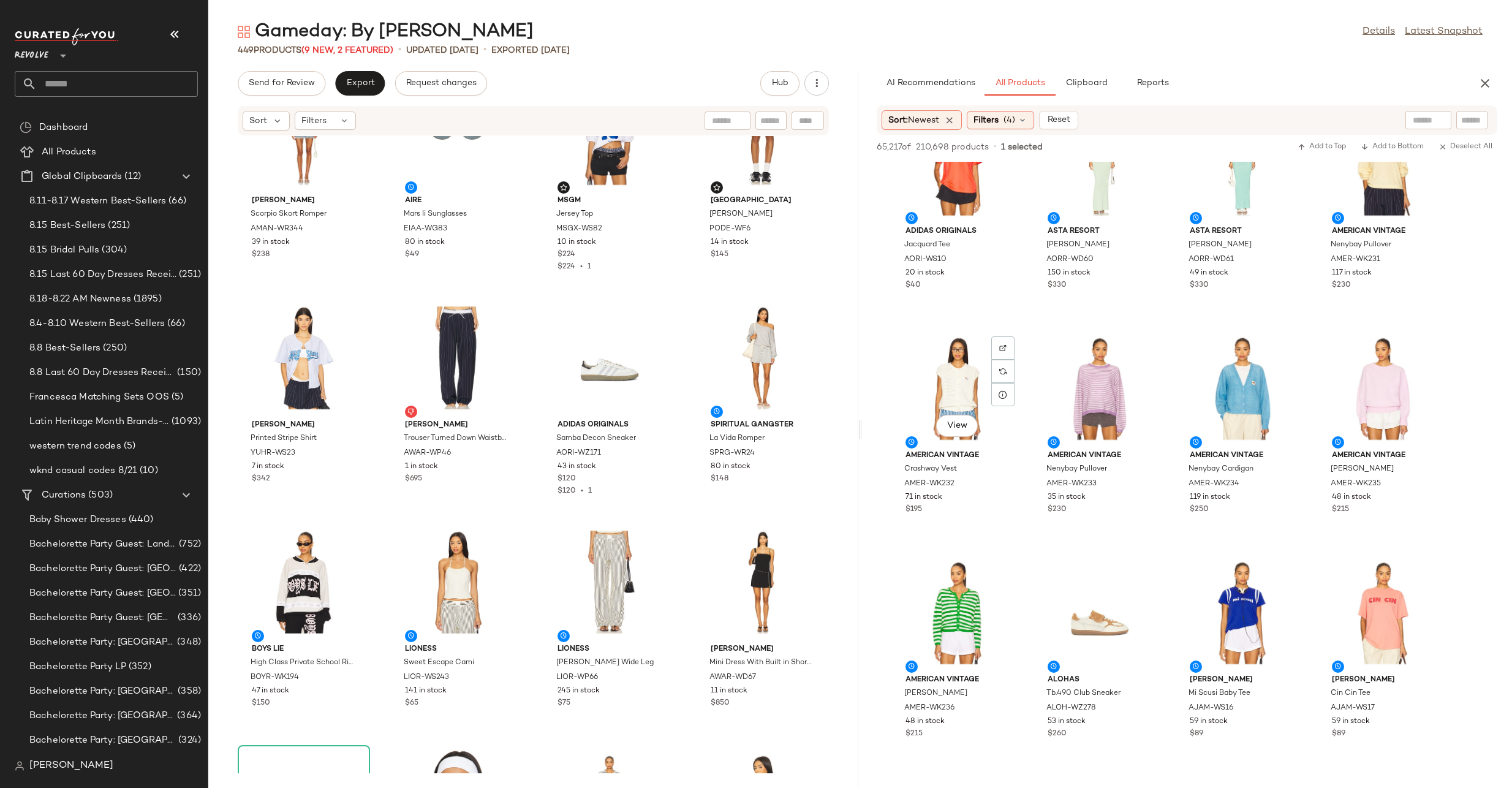
scroll to position [22005, 0]
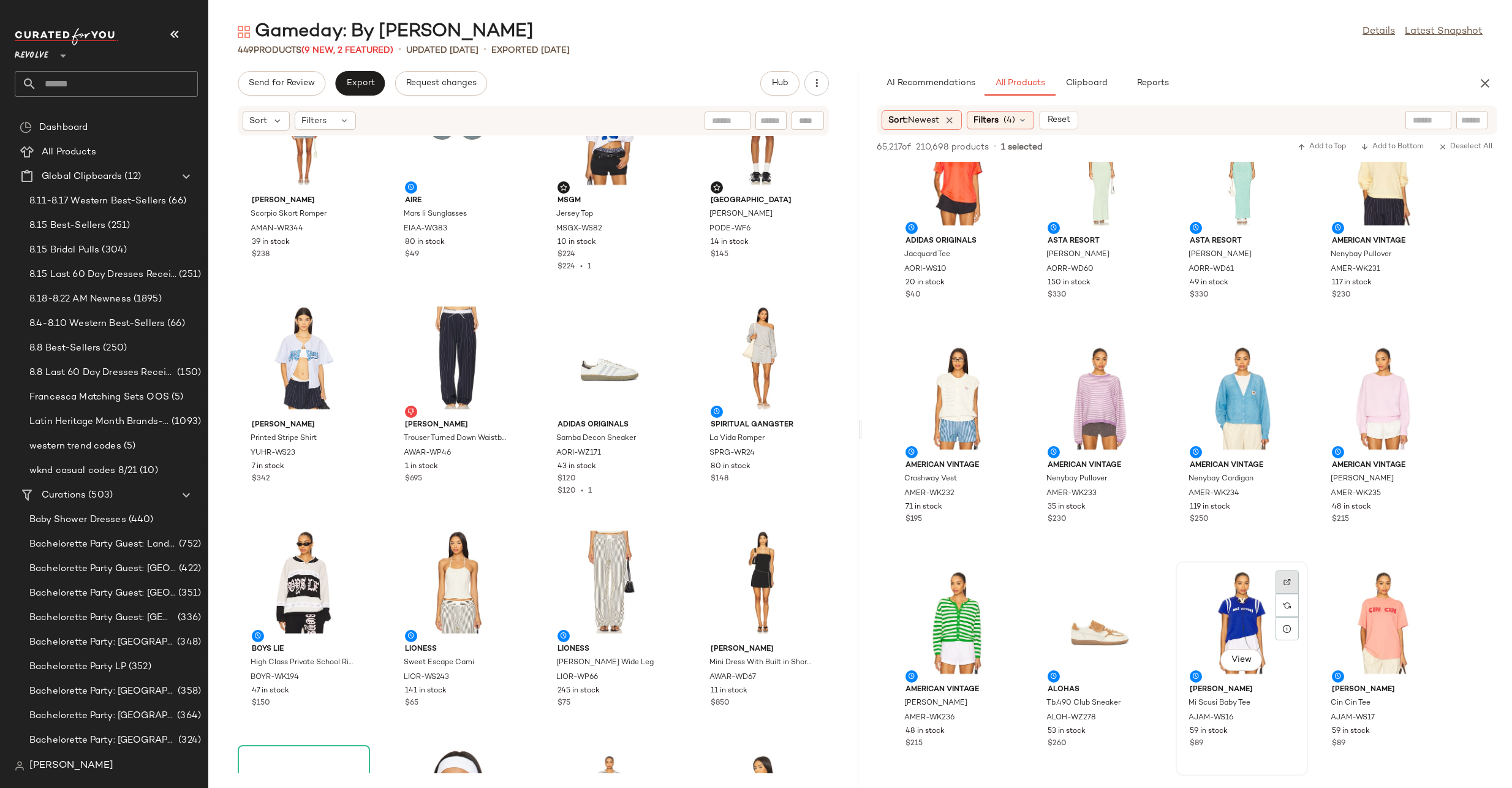
click at [1292, 594] on div at bounding box center [1287, 605] width 24 height 24
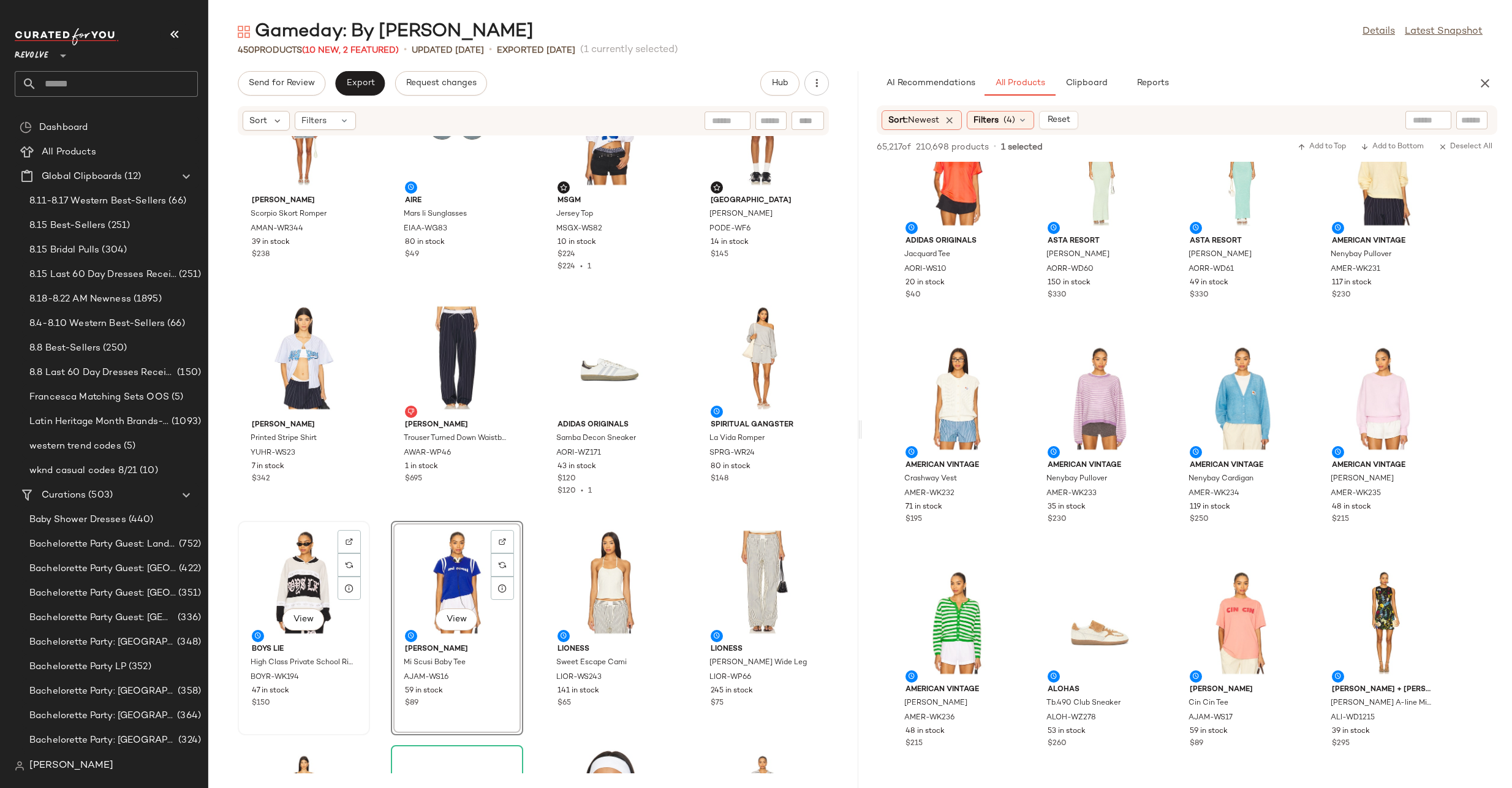
click at [268, 580] on div "View" at bounding box center [304, 582] width 124 height 114
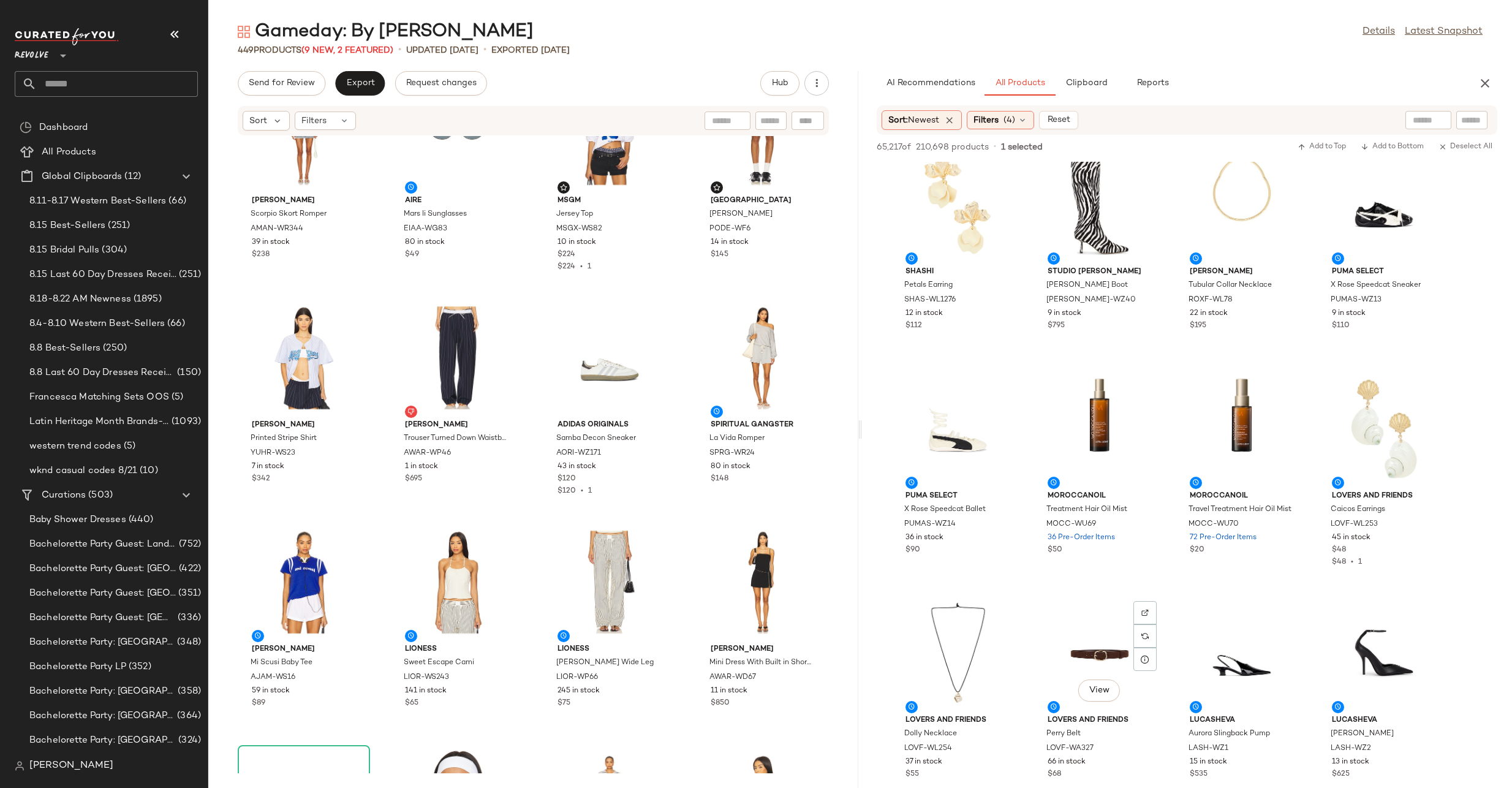
scroll to position [23379, 0]
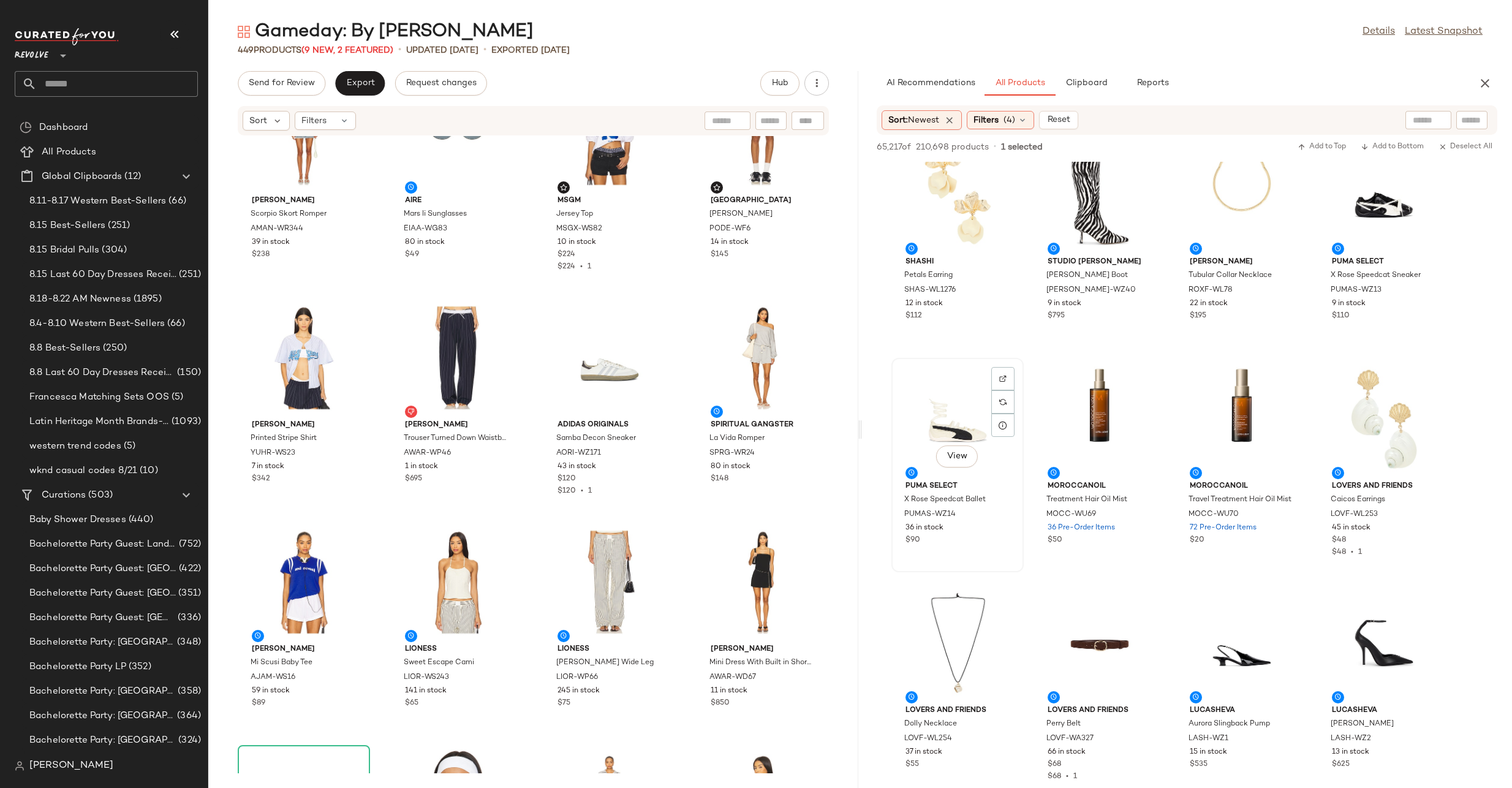
click at [950, 435] on div "View" at bounding box center [958, 419] width 124 height 114
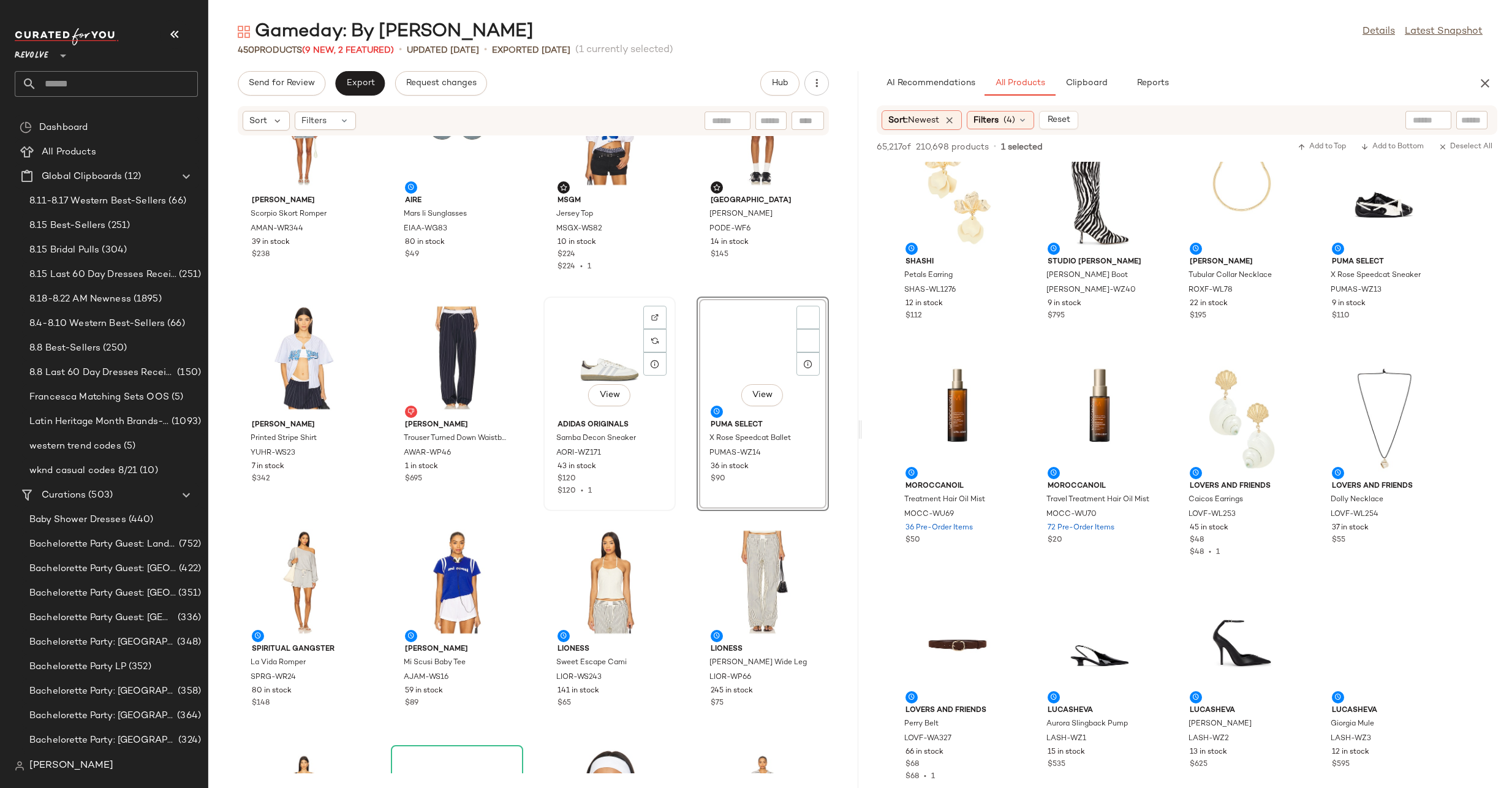
click at [587, 364] on div "View" at bounding box center [609, 358] width 124 height 114
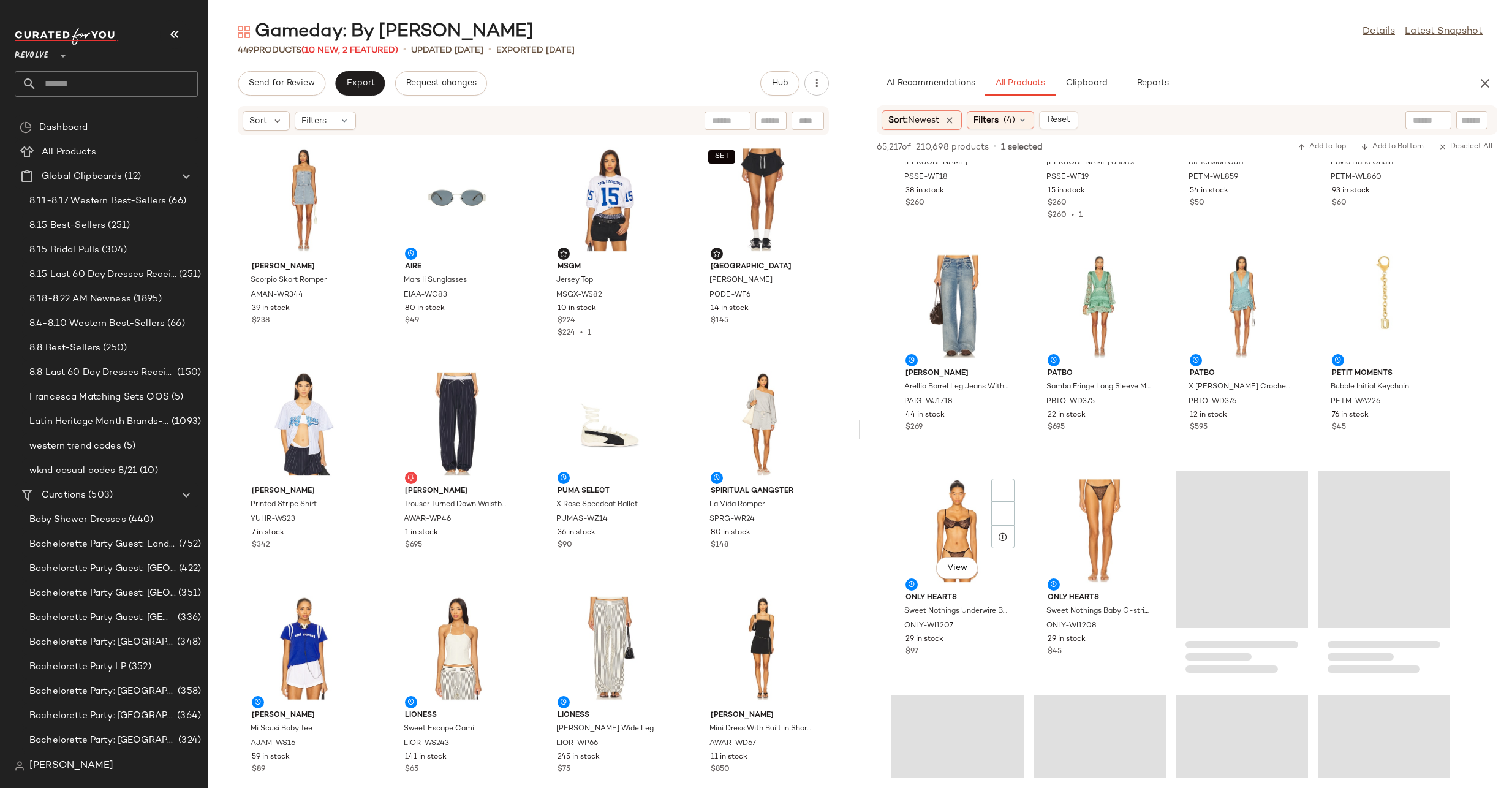
scroll to position [30513, 0]
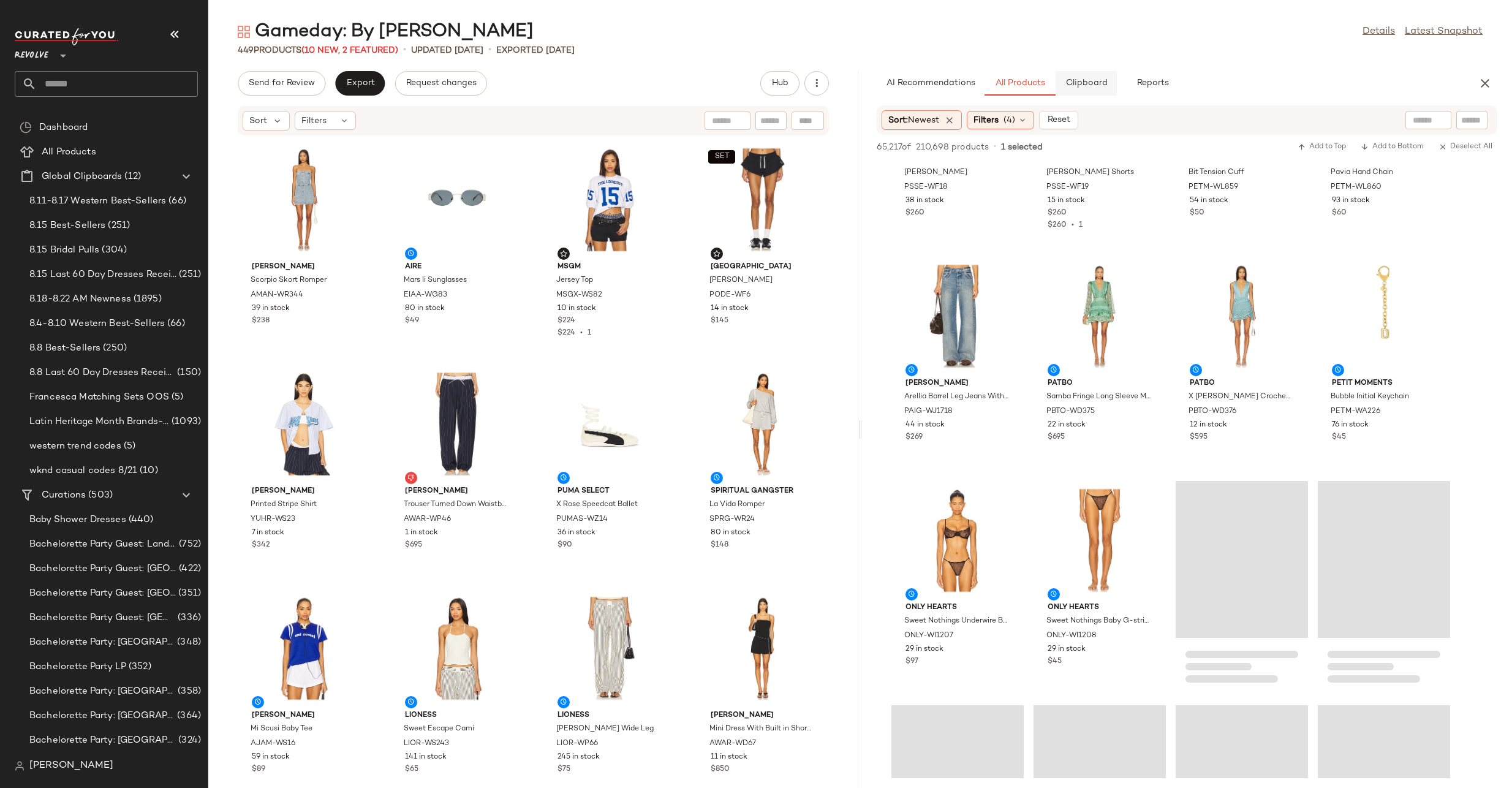
click at [1081, 88] on button "Clipboard" at bounding box center [1086, 83] width 62 height 25
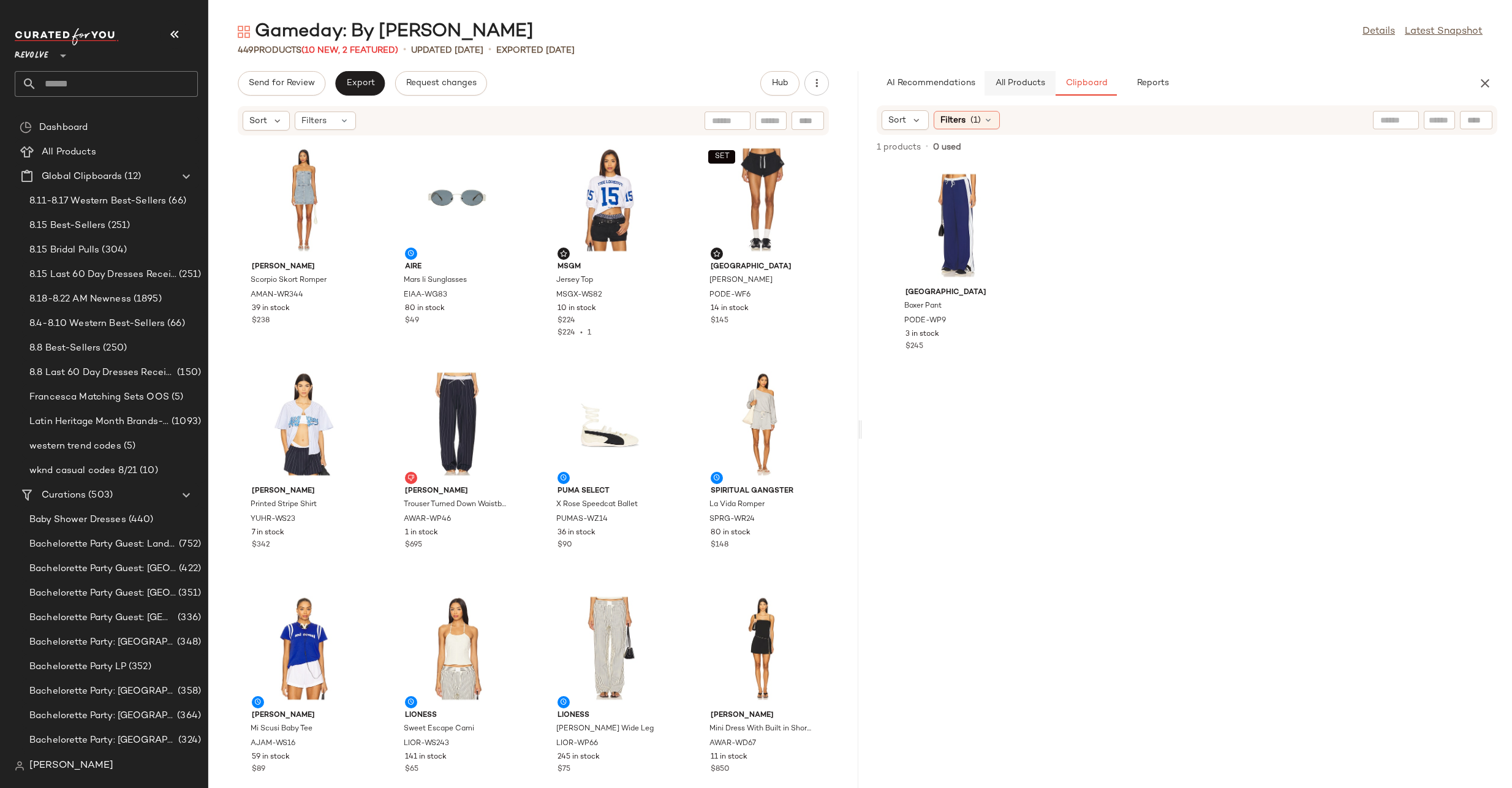
click at [1024, 78] on button "All Products" at bounding box center [1020, 83] width 71 height 25
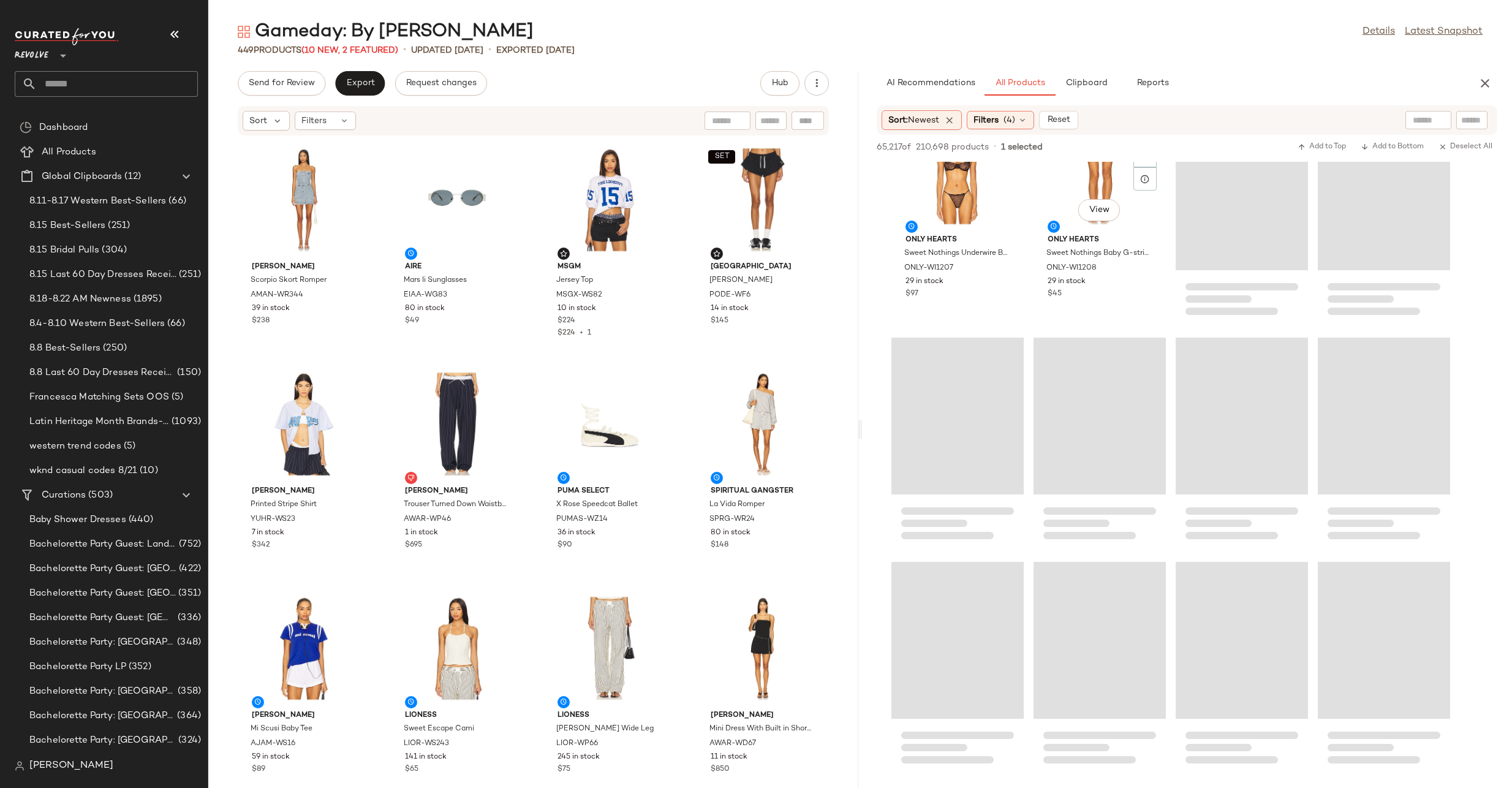
scroll to position [30671, 0]
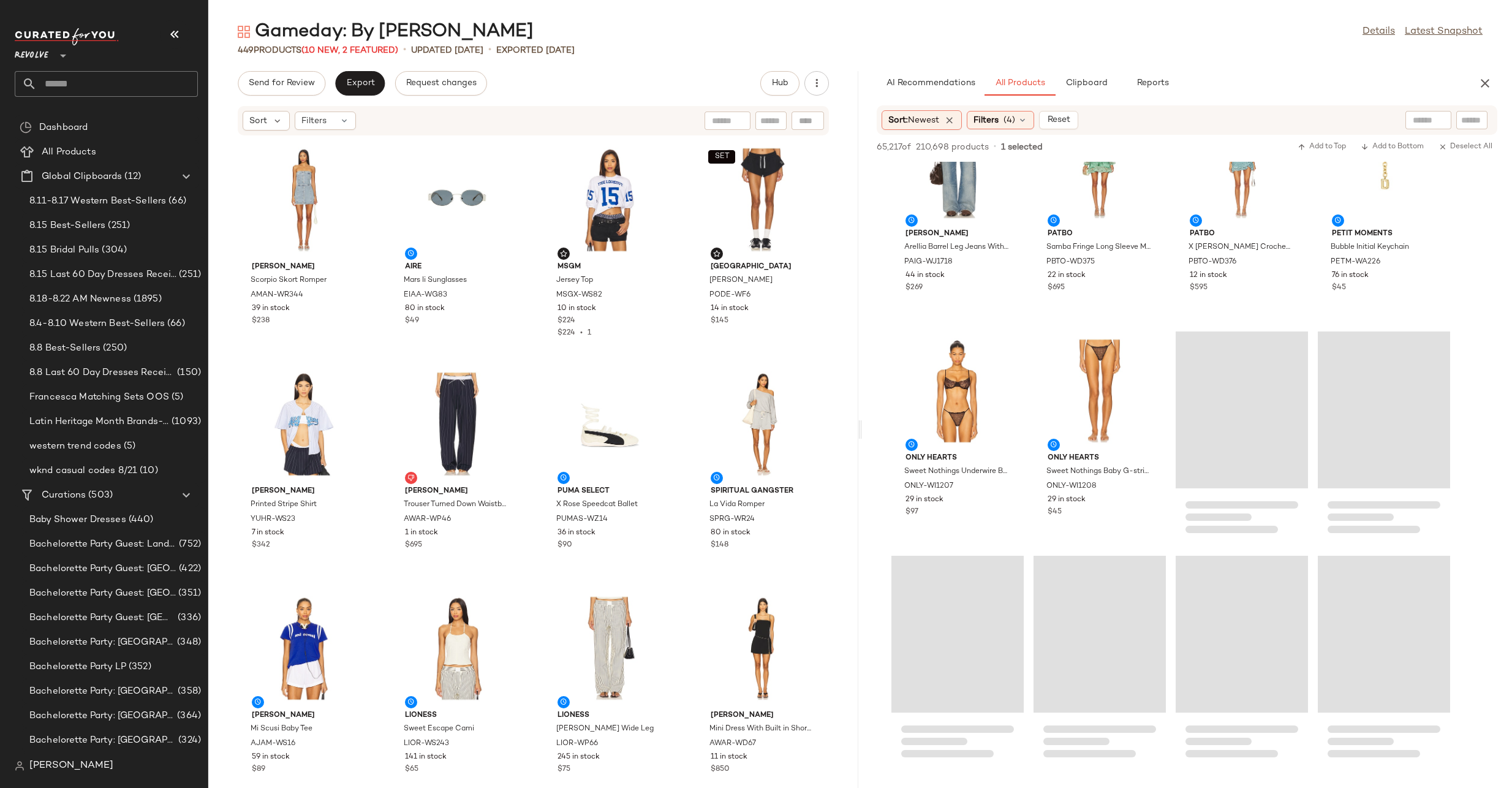
click at [1476, 126] on div at bounding box center [1471, 119] width 31 height 18
paste input "*********"
type input "*********"
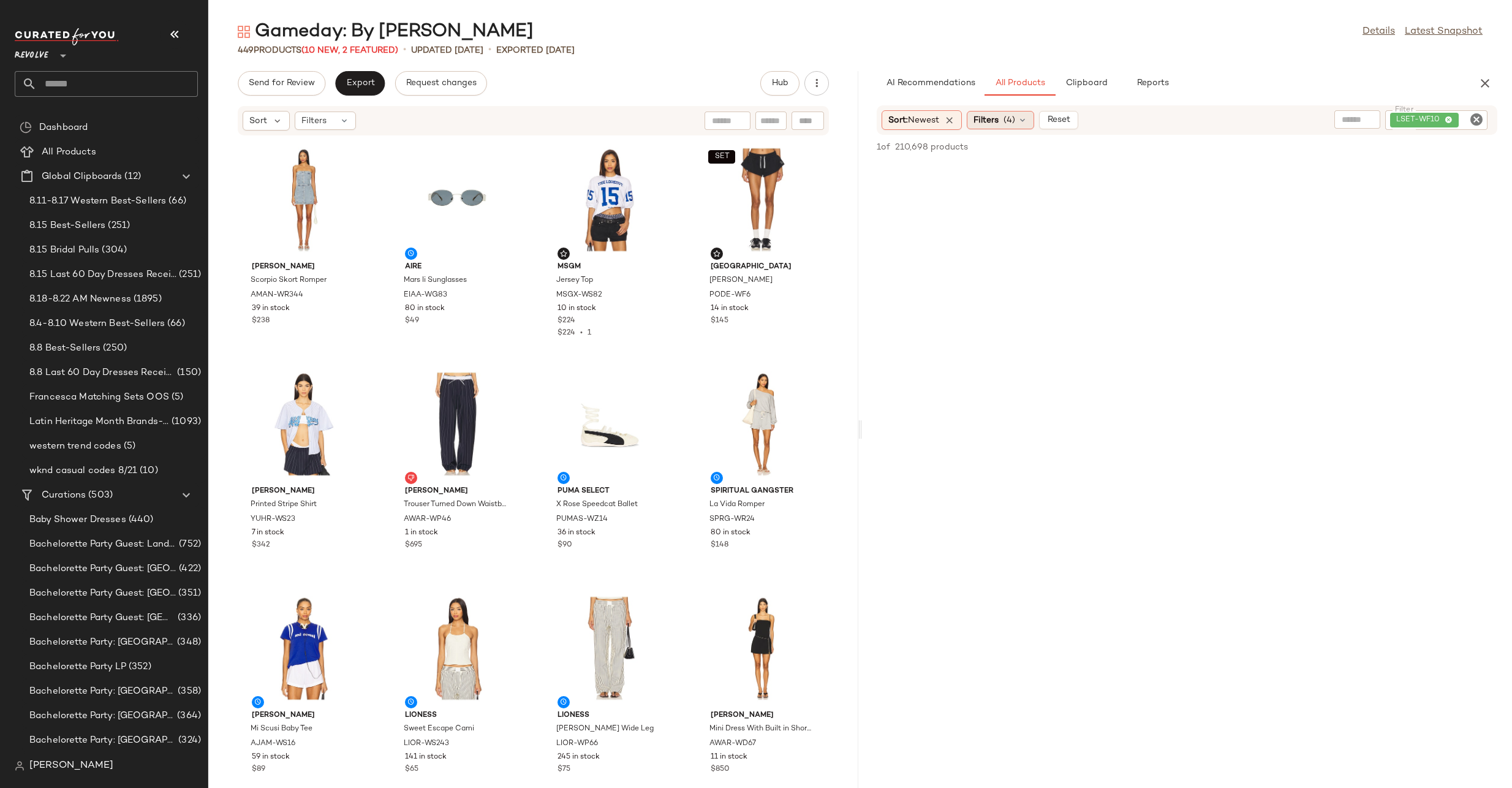
click at [1012, 121] on span "(4)" at bounding box center [1010, 120] width 11 height 13
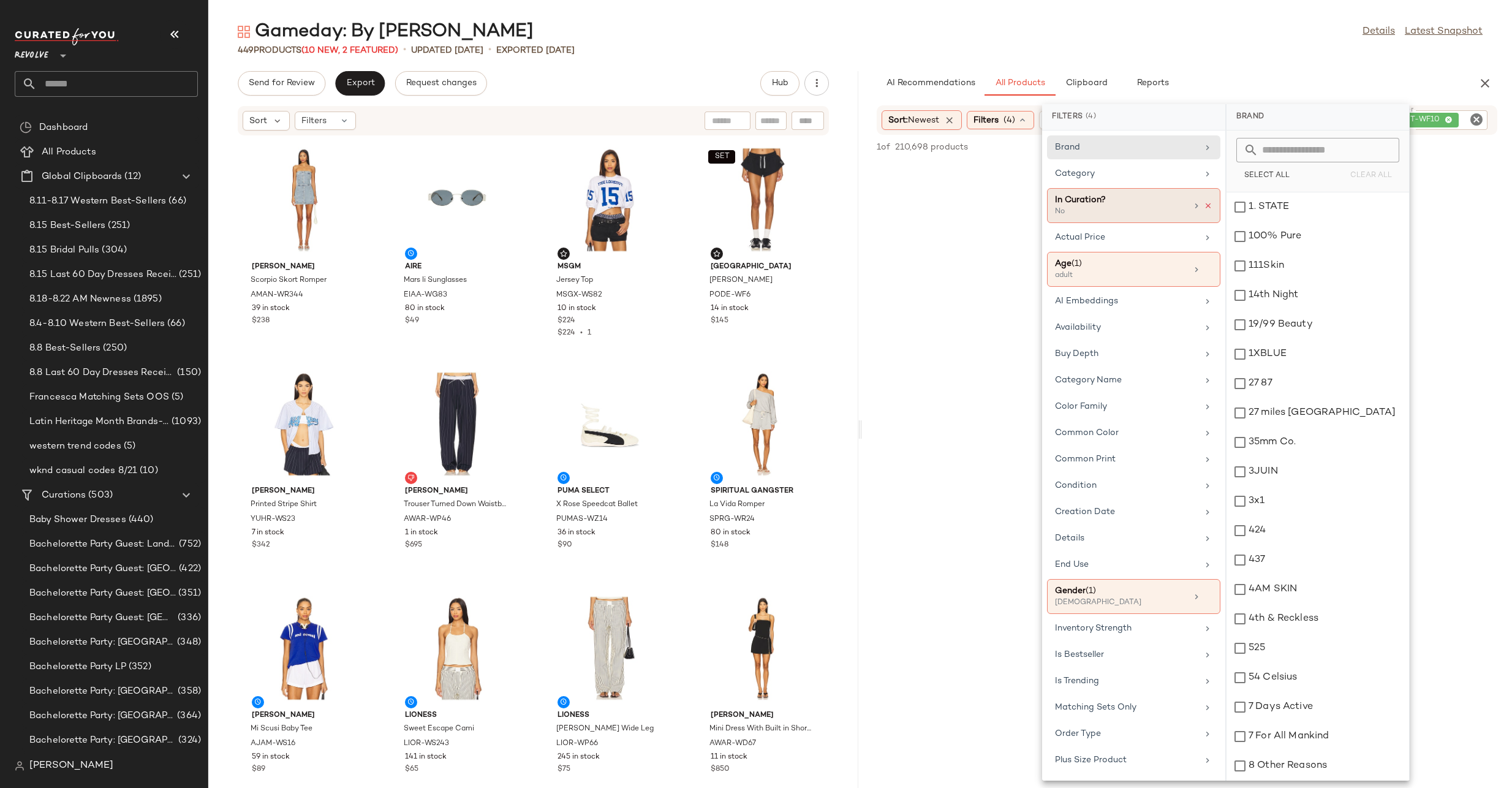
click at [1205, 206] on icon at bounding box center [1208, 205] width 9 height 9
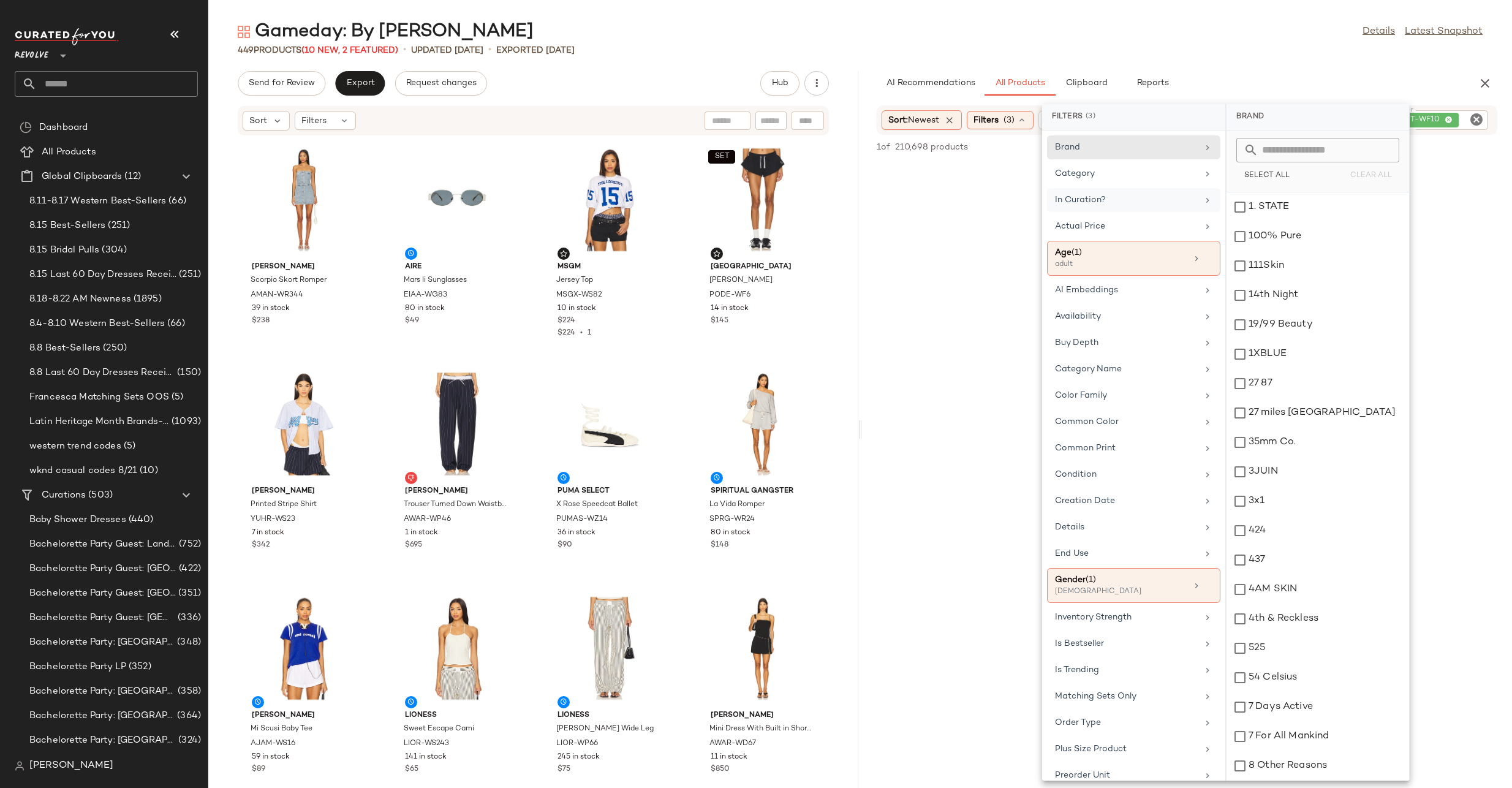
click at [1236, 45] on div "449 Products (10 New, 2 Featured) • updated Aug 21st • Exported Aug 21st" at bounding box center [860, 50] width 1304 height 12
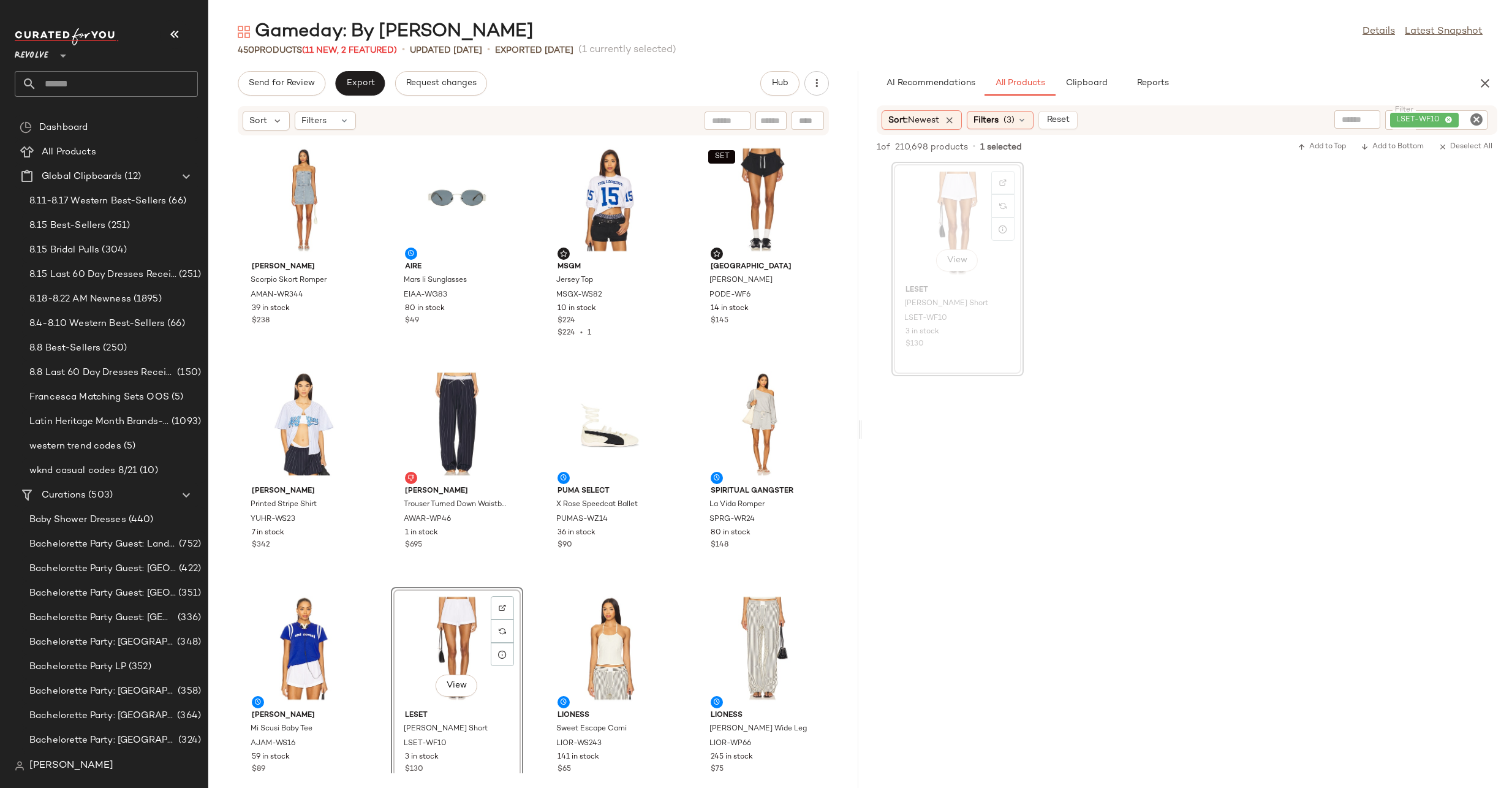
click at [1479, 117] on icon "Clear Filter" at bounding box center [1477, 120] width 15 height 15
click at [1008, 126] on div "Filters (3)" at bounding box center [1000, 119] width 67 height 18
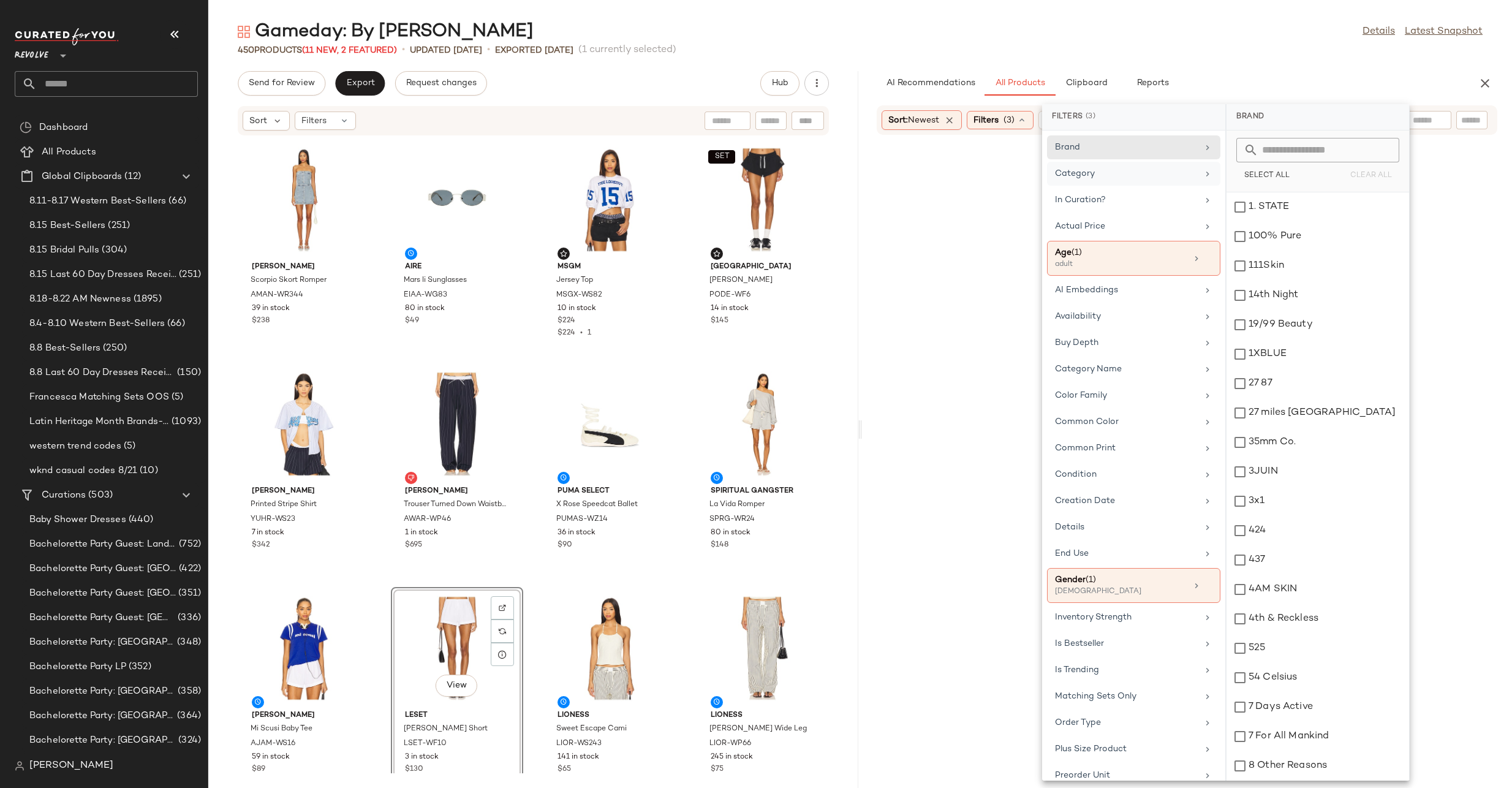
click at [1204, 171] on icon at bounding box center [1207, 174] width 9 height 9
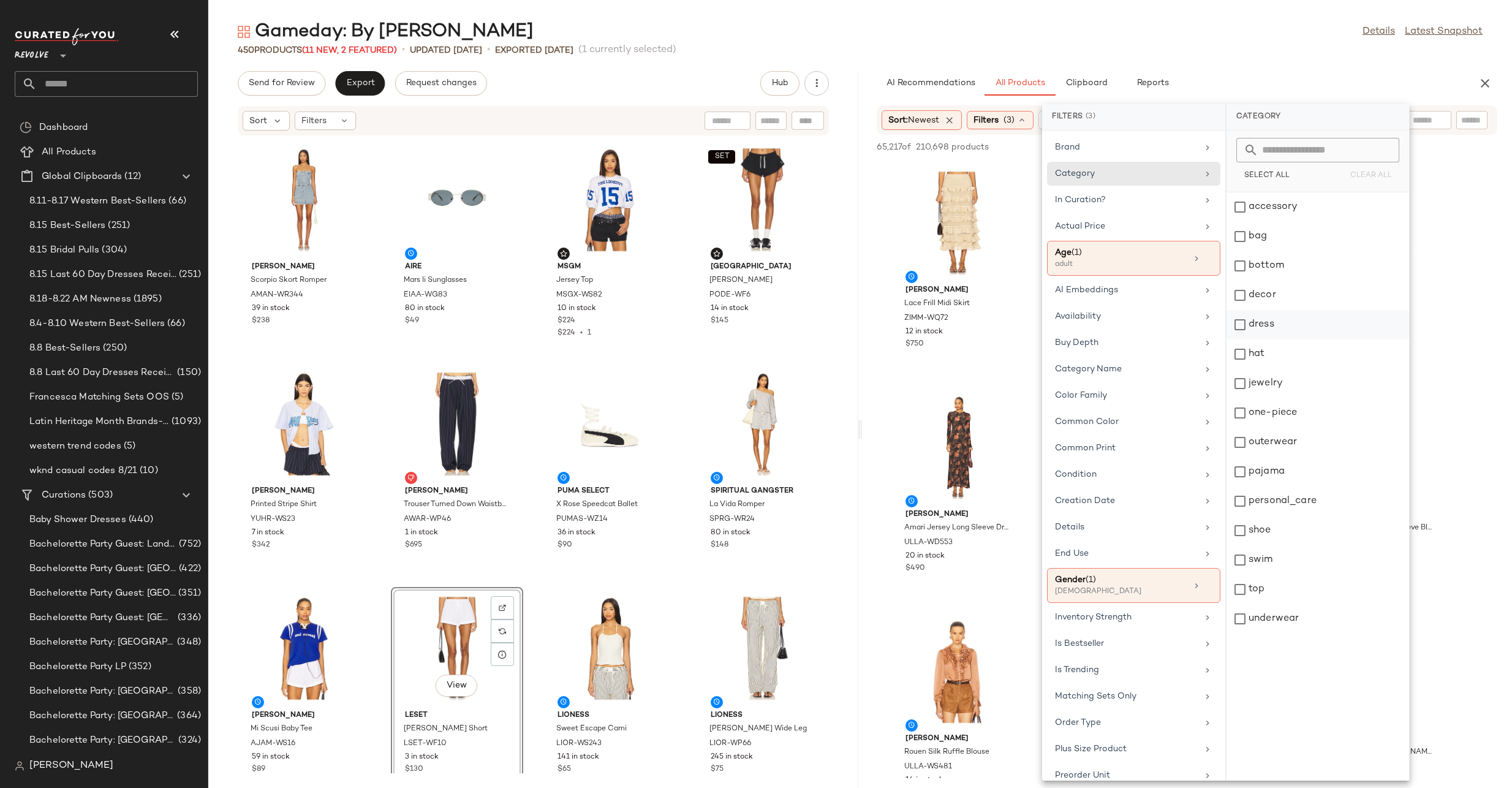
click at [1243, 340] on div "dress" at bounding box center [1318, 354] width 183 height 29
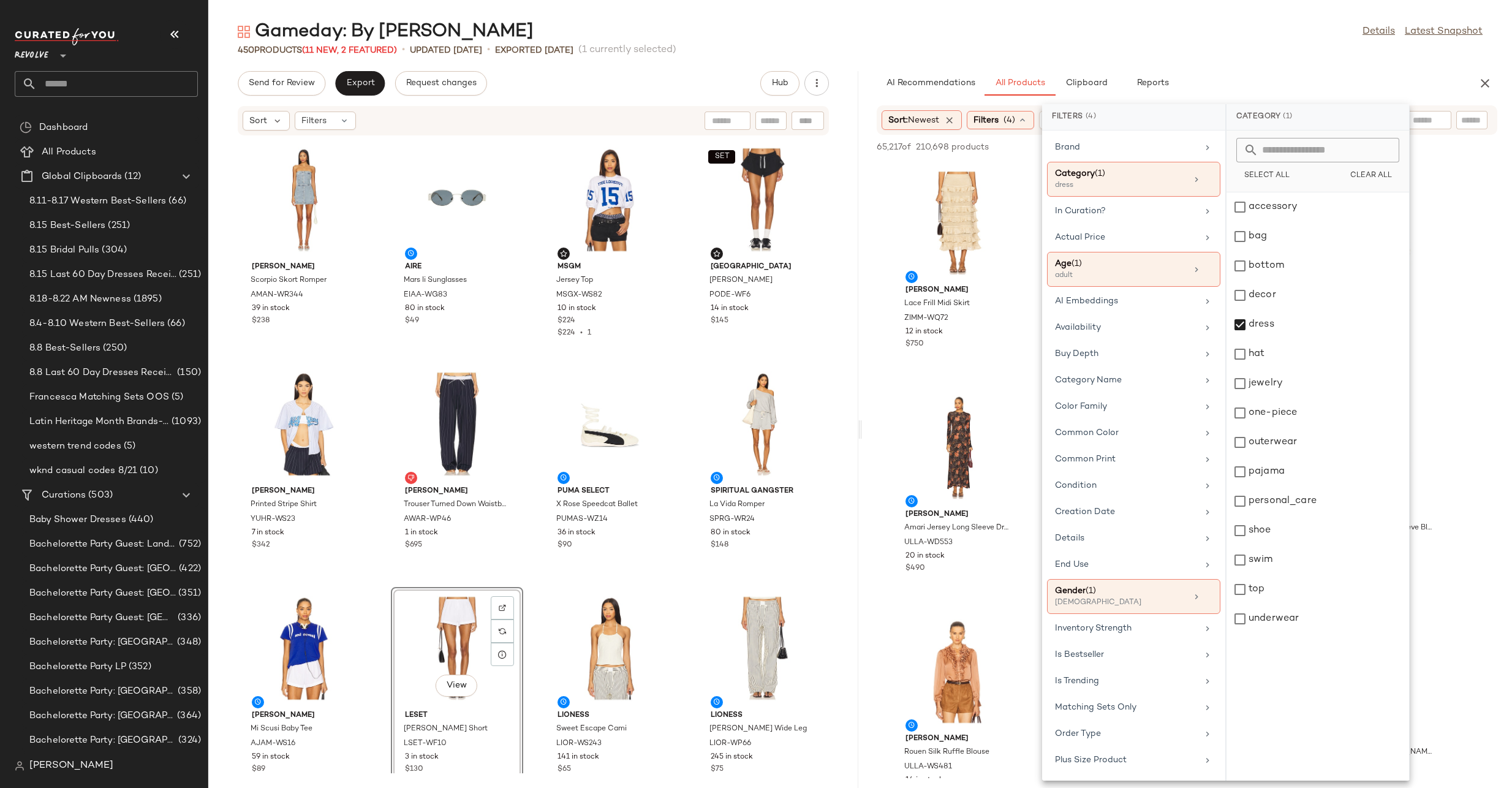
click at [1313, 52] on div "450 Products (11 New, 2 Featured) • updated Aug 21st • Exported Aug 21st (1 cur…" at bounding box center [860, 50] width 1304 height 12
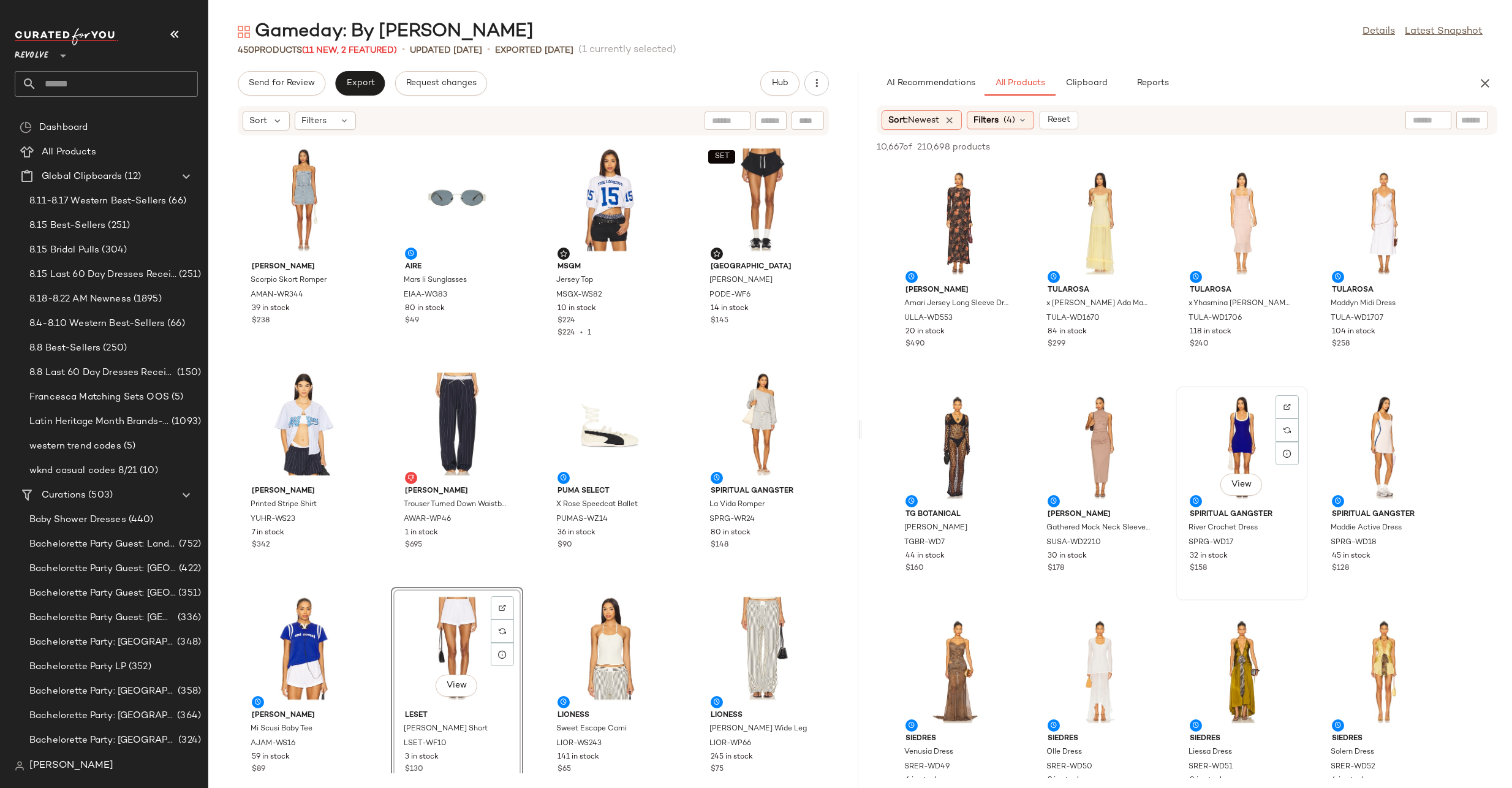
click at [1221, 425] on div "View" at bounding box center [1241, 447] width 124 height 114
click at [1294, 418] on div at bounding box center [1287, 429] width 24 height 24
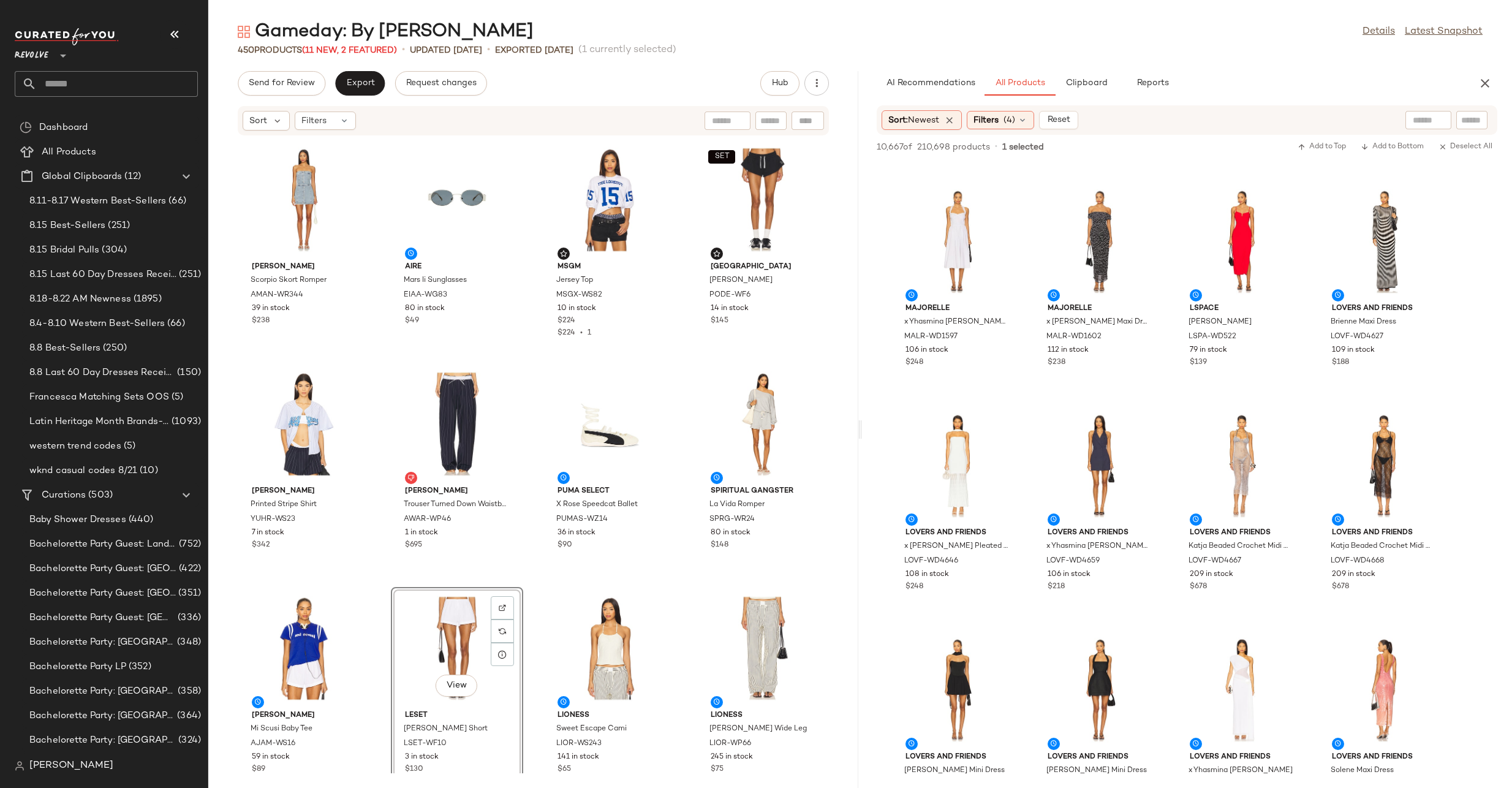
scroll to position [3120, 0]
click at [1140, 438] on div at bounding box center [1145, 449] width 24 height 24
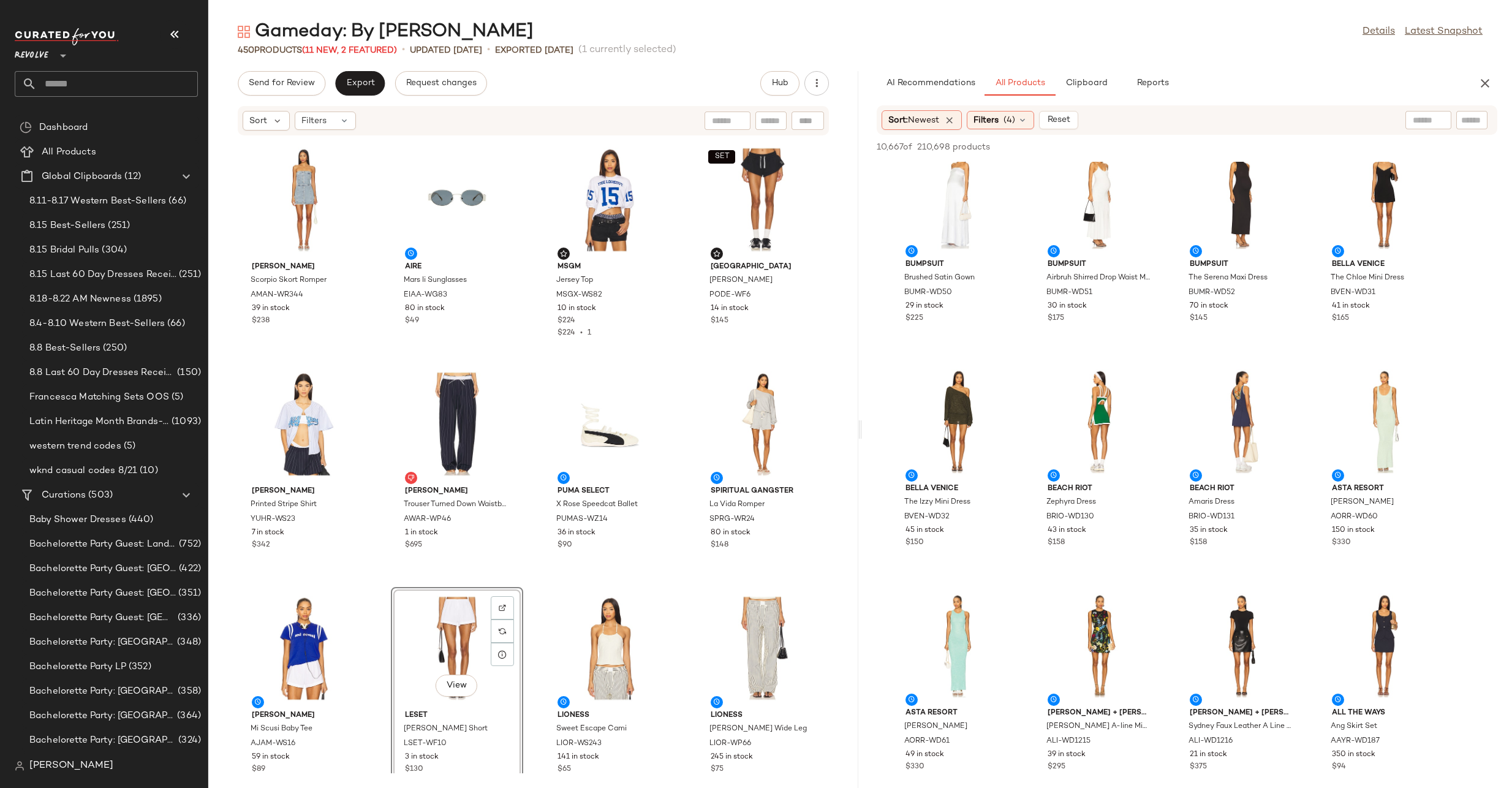
scroll to position [5477, 0]
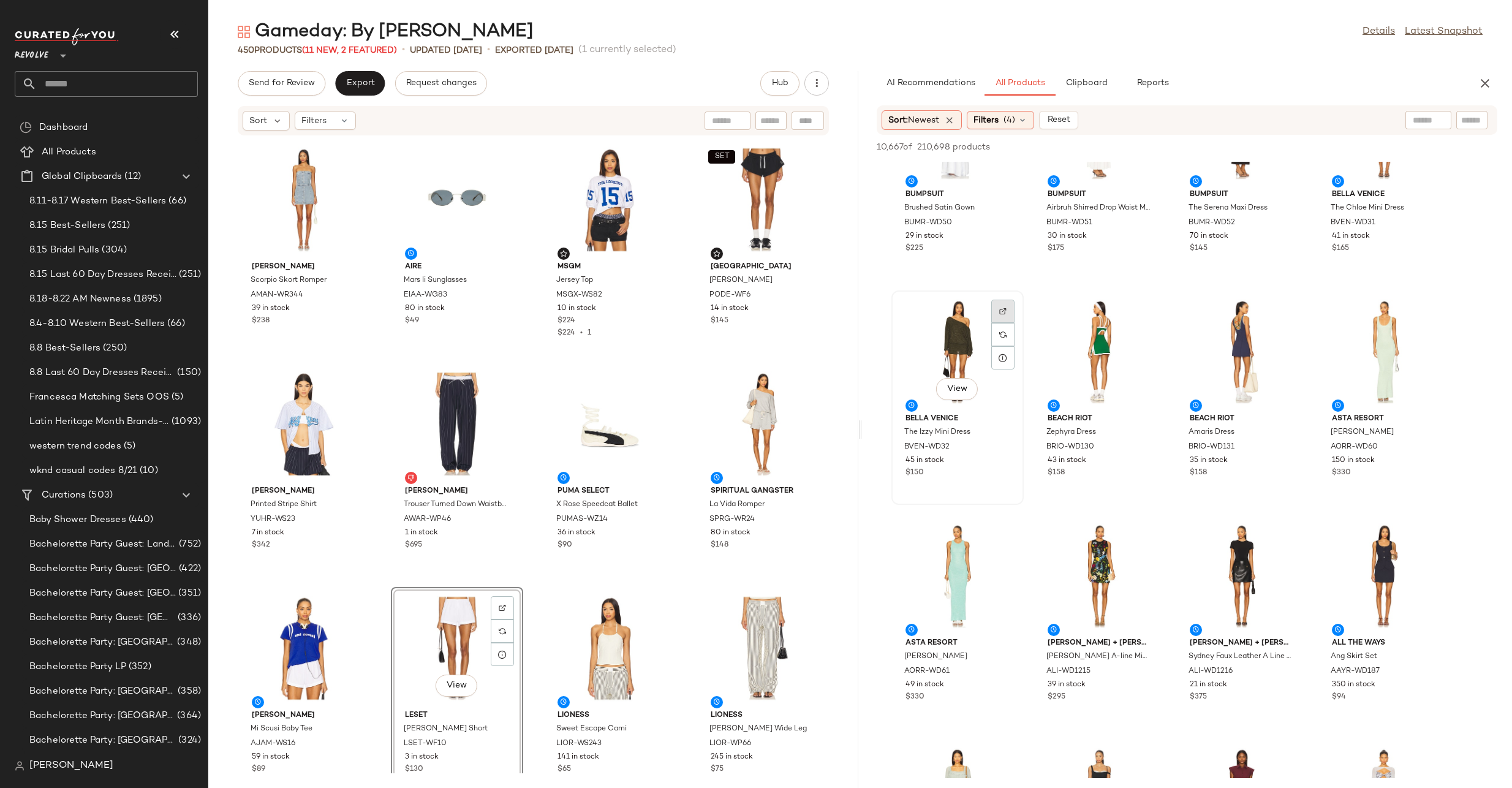
click at [1004, 309] on img at bounding box center [1003, 311] width 8 height 8
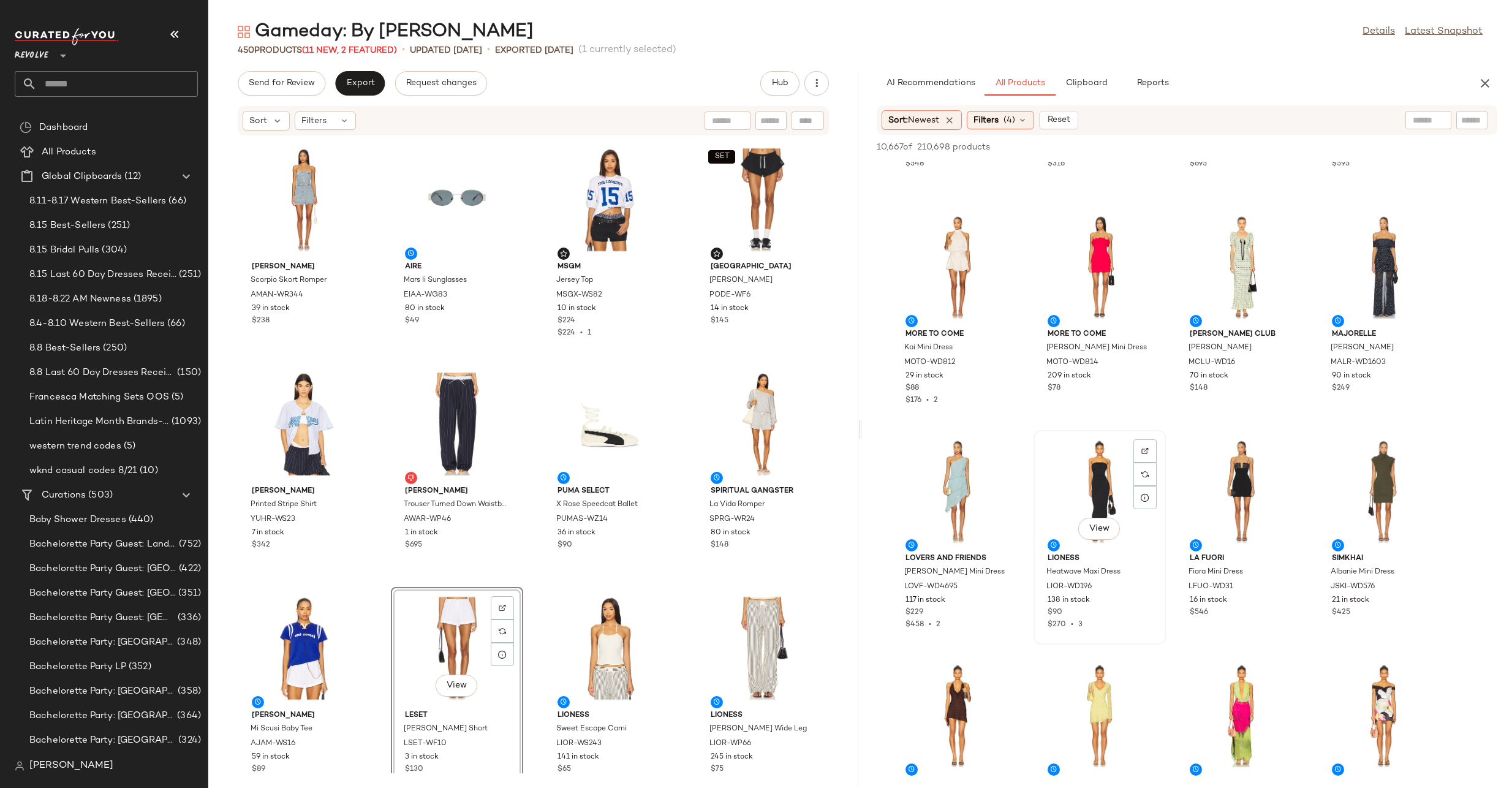
scroll to position [6691, 0]
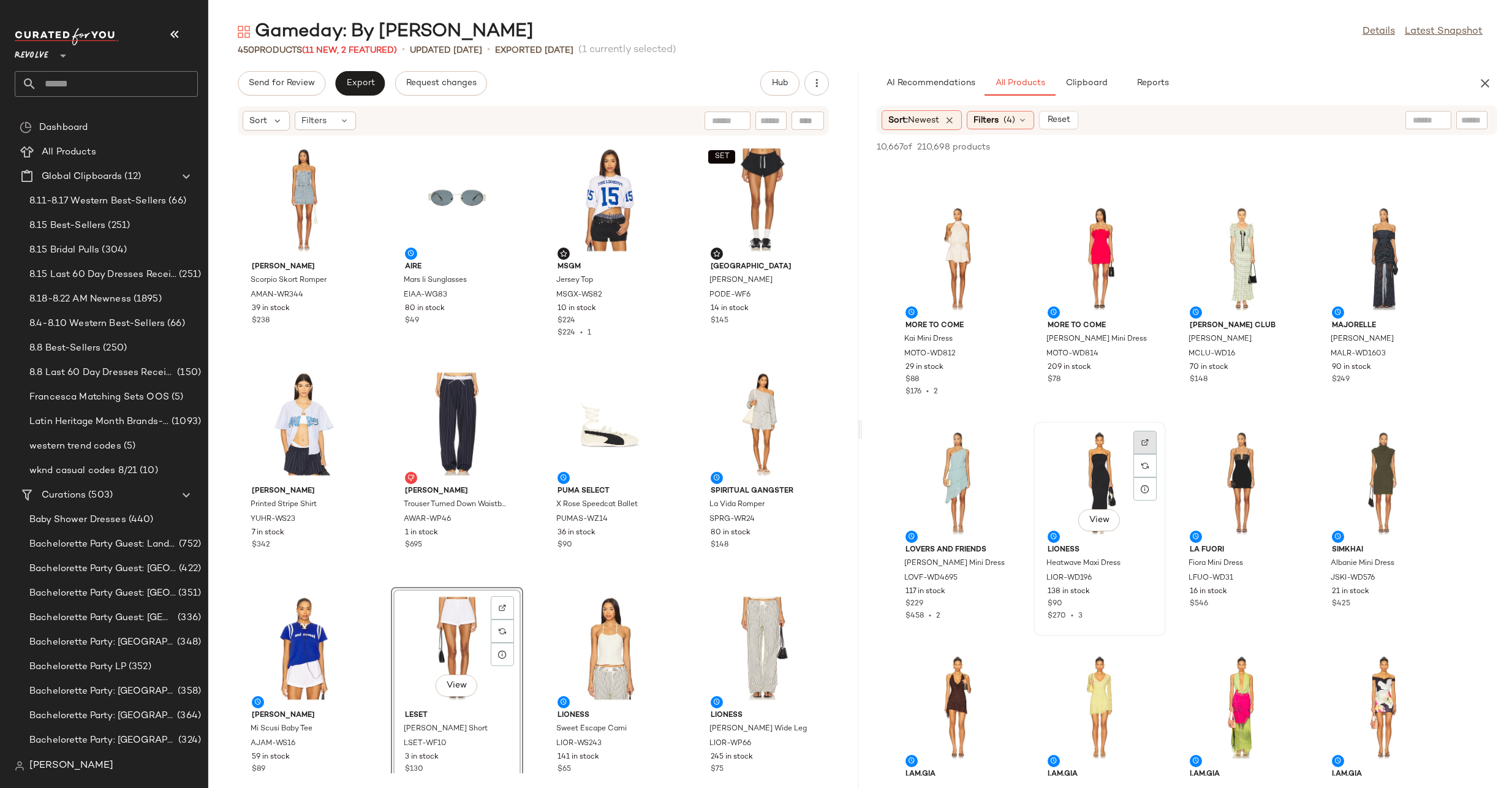
click at [1142, 443] on img at bounding box center [1146, 443] width 8 height 8
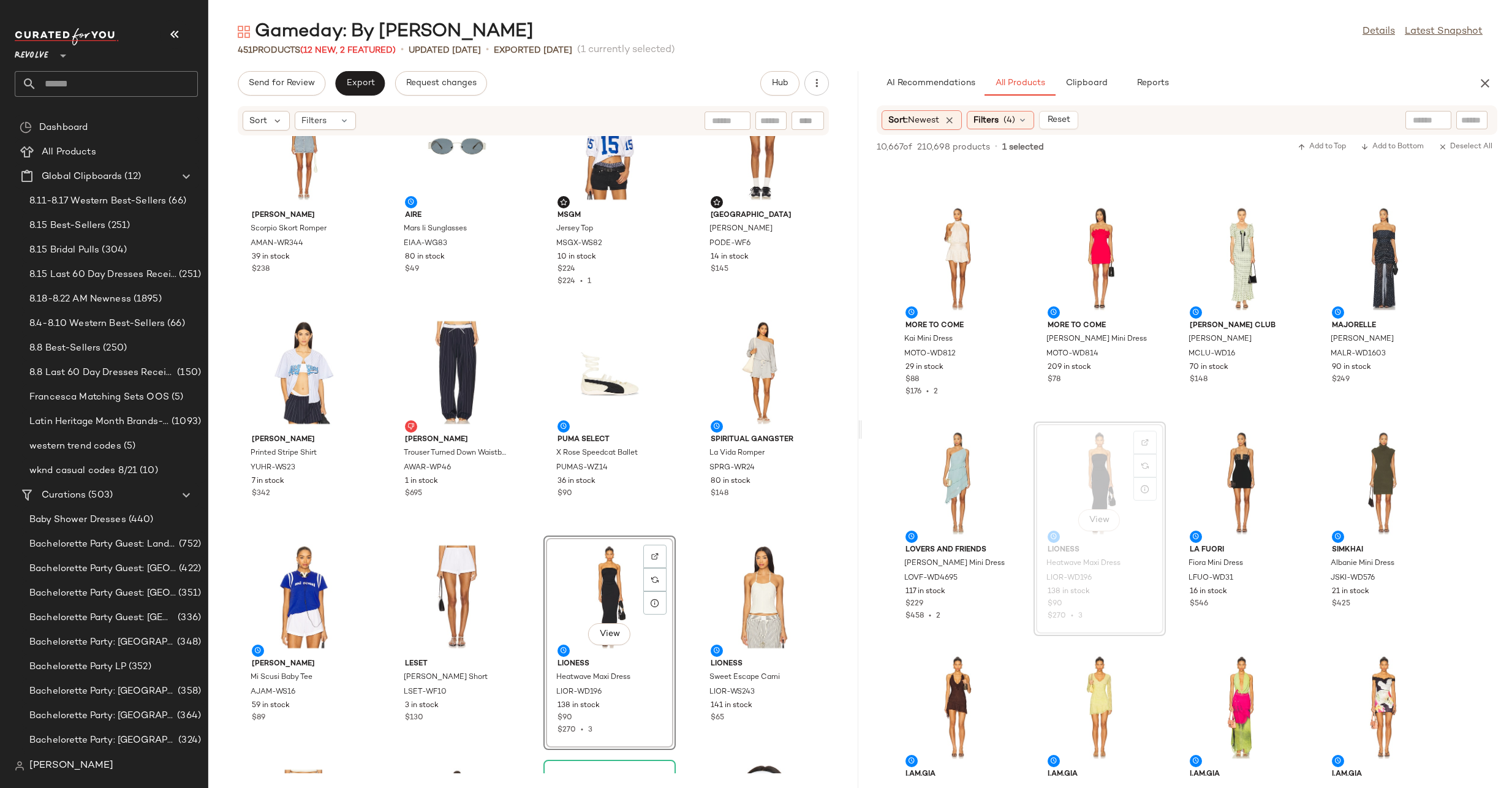
scroll to position [22, 0]
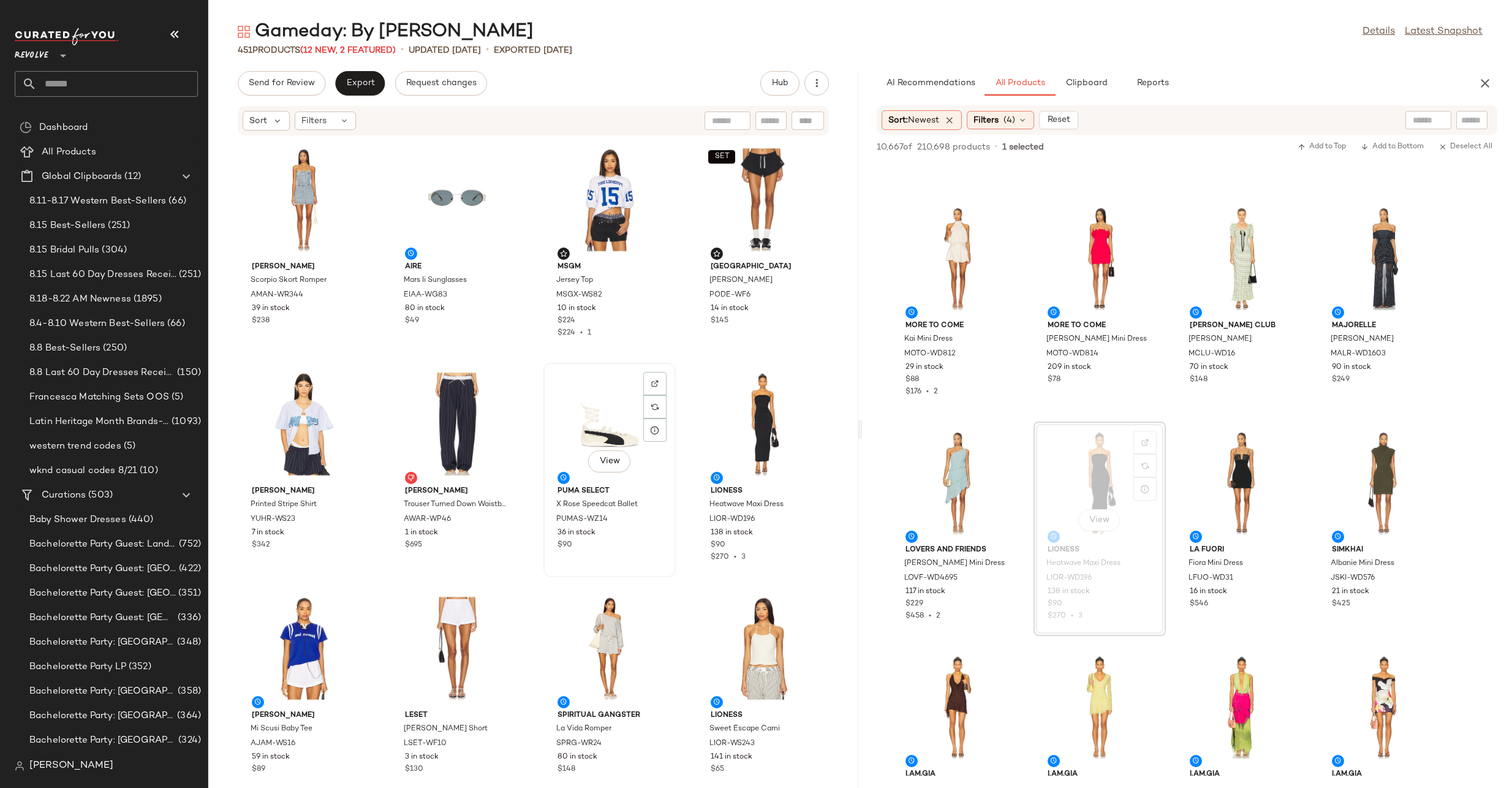
click at [601, 425] on div "View" at bounding box center [609, 424] width 124 height 114
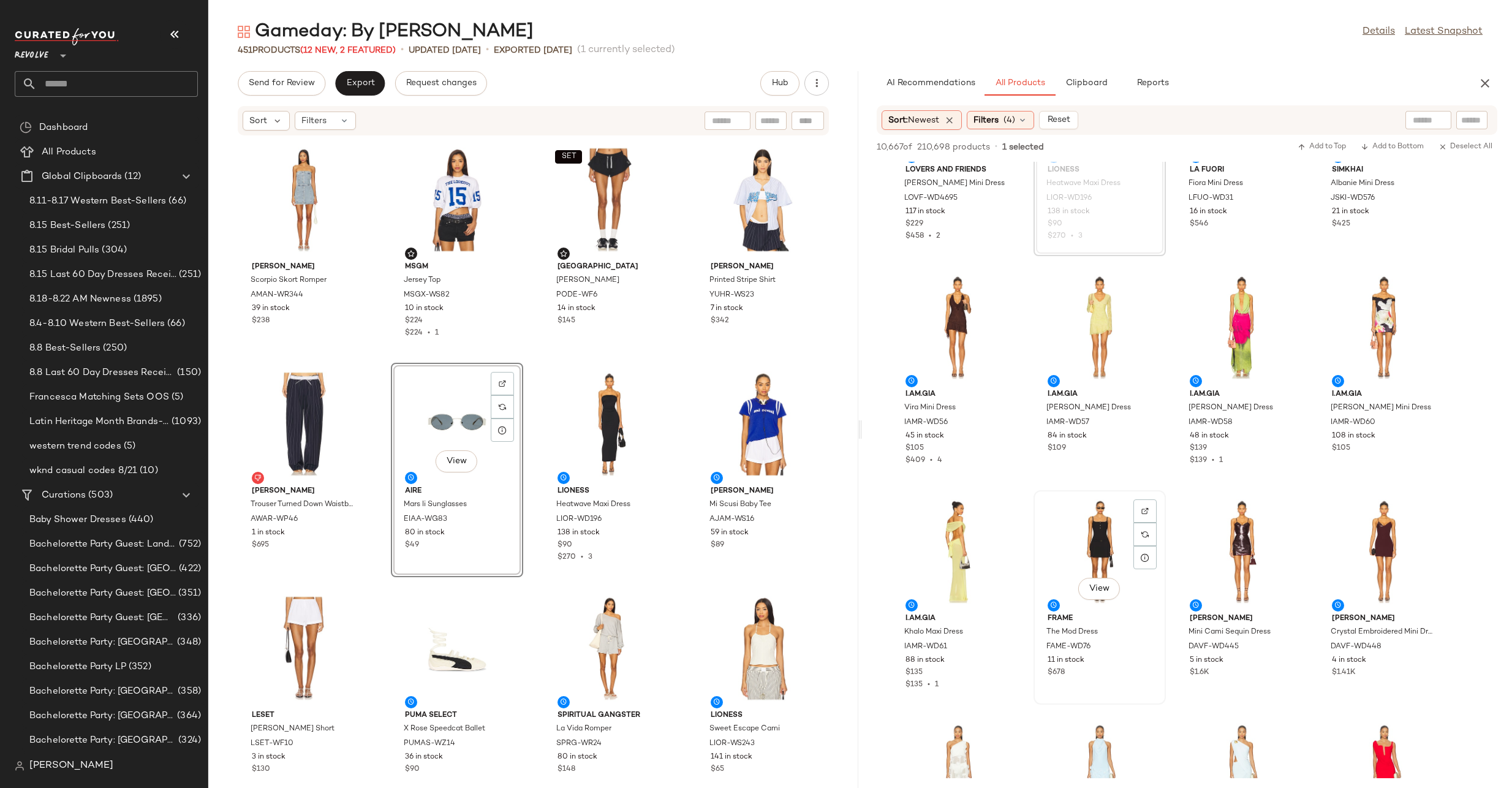
scroll to position [7117, 0]
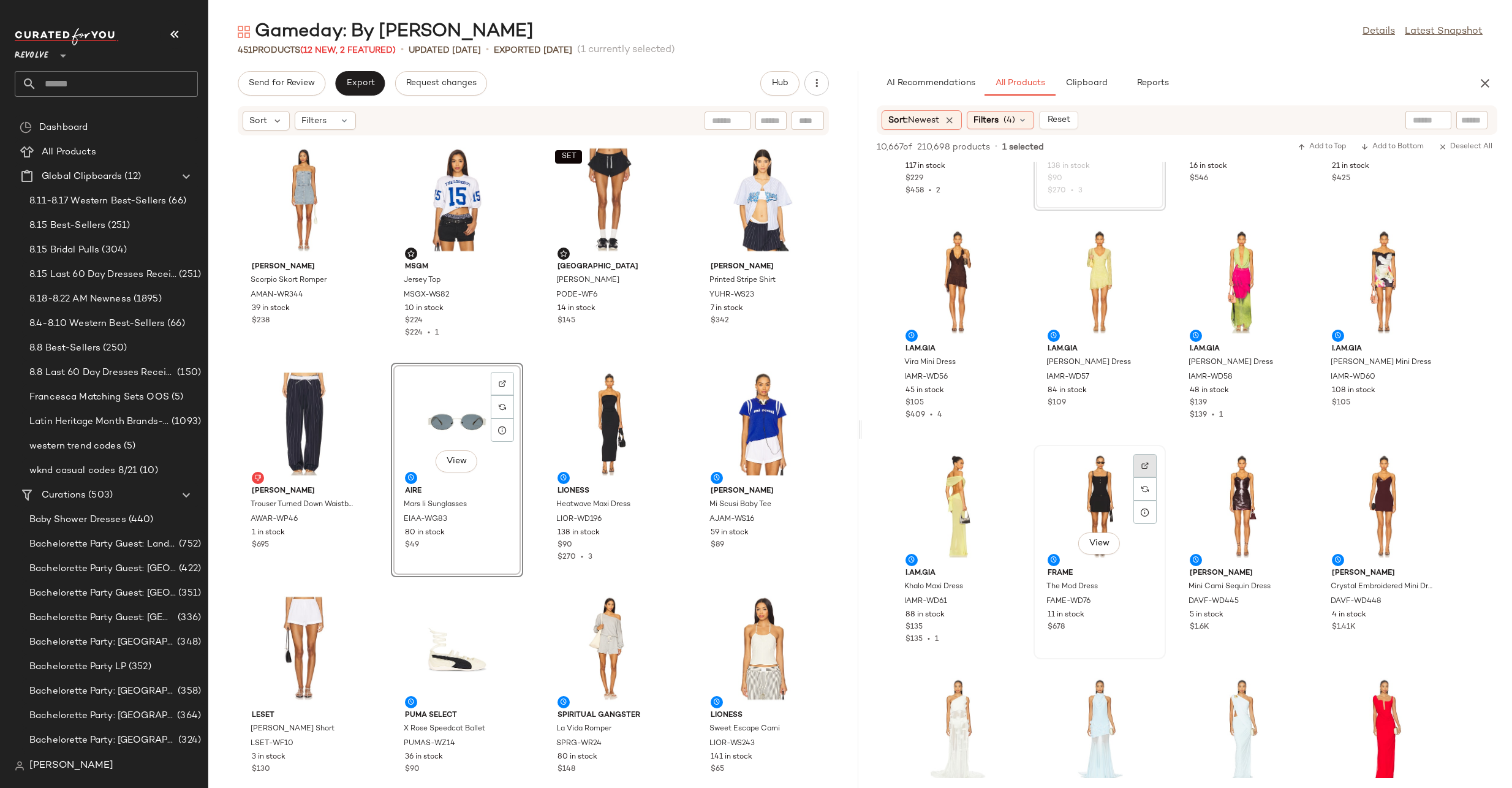
click at [1146, 464] on img at bounding box center [1146, 465] width 8 height 8
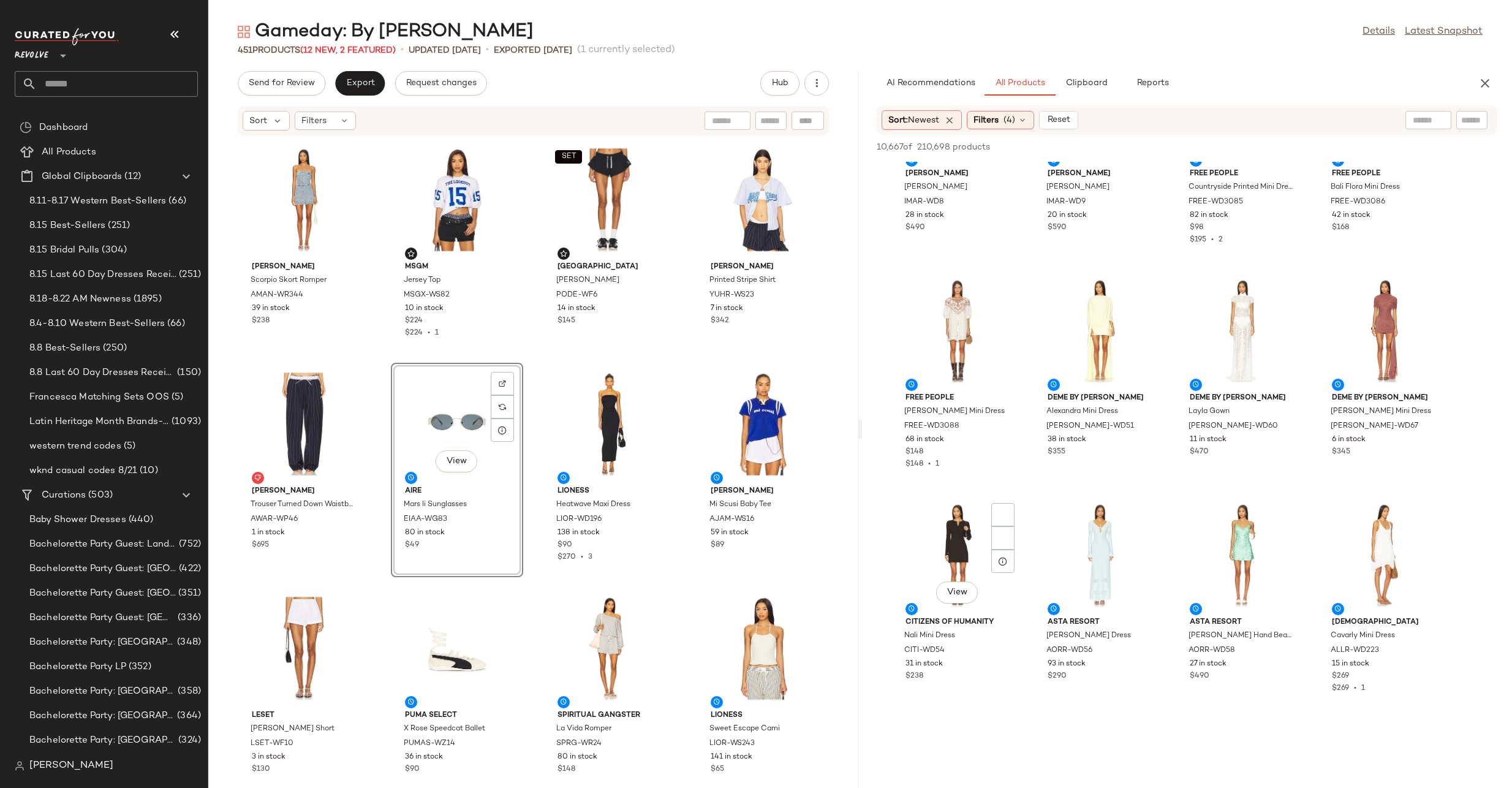
scroll to position [12045, 0]
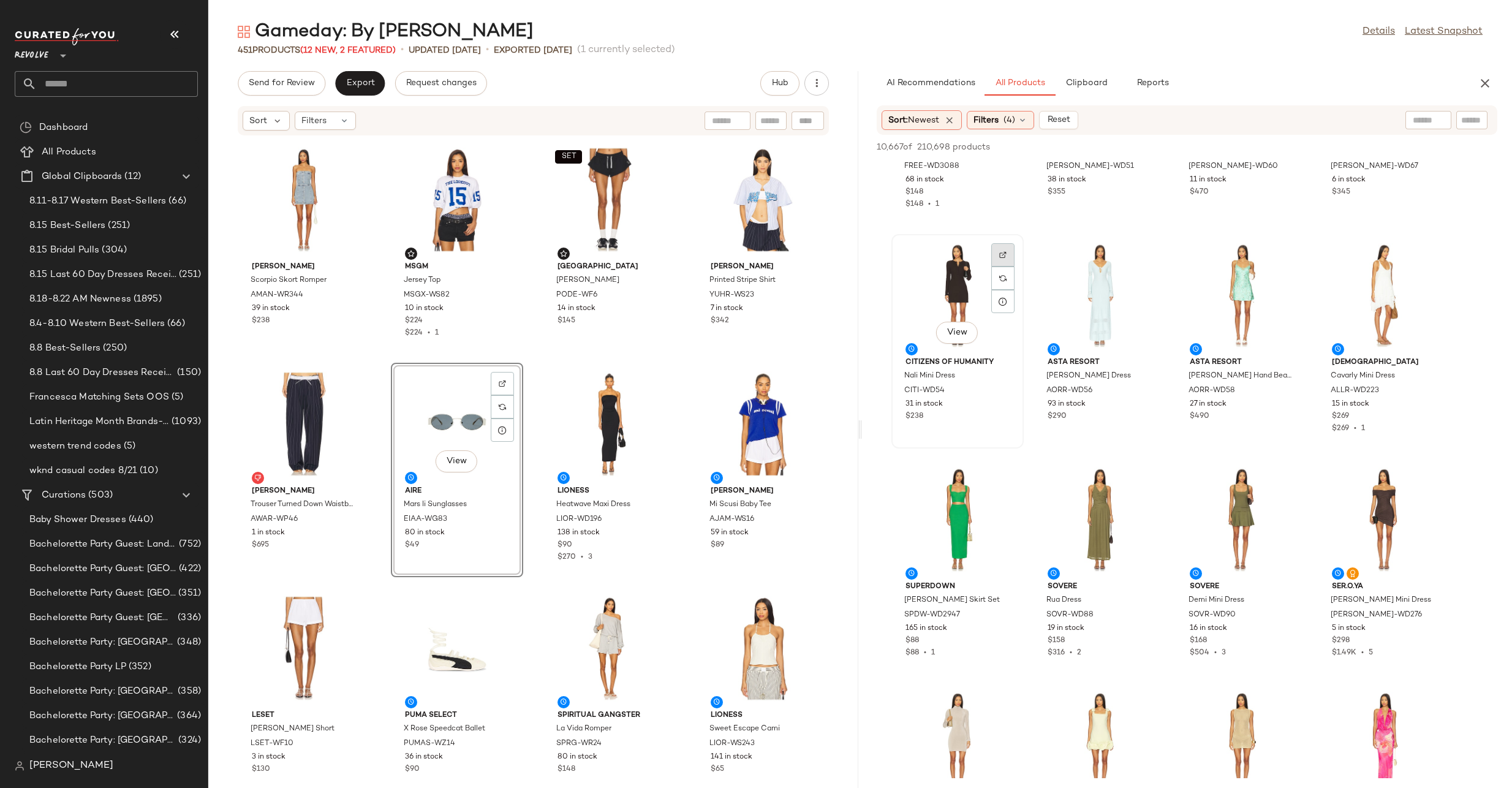
click at [1010, 267] on div at bounding box center [1003, 278] width 24 height 24
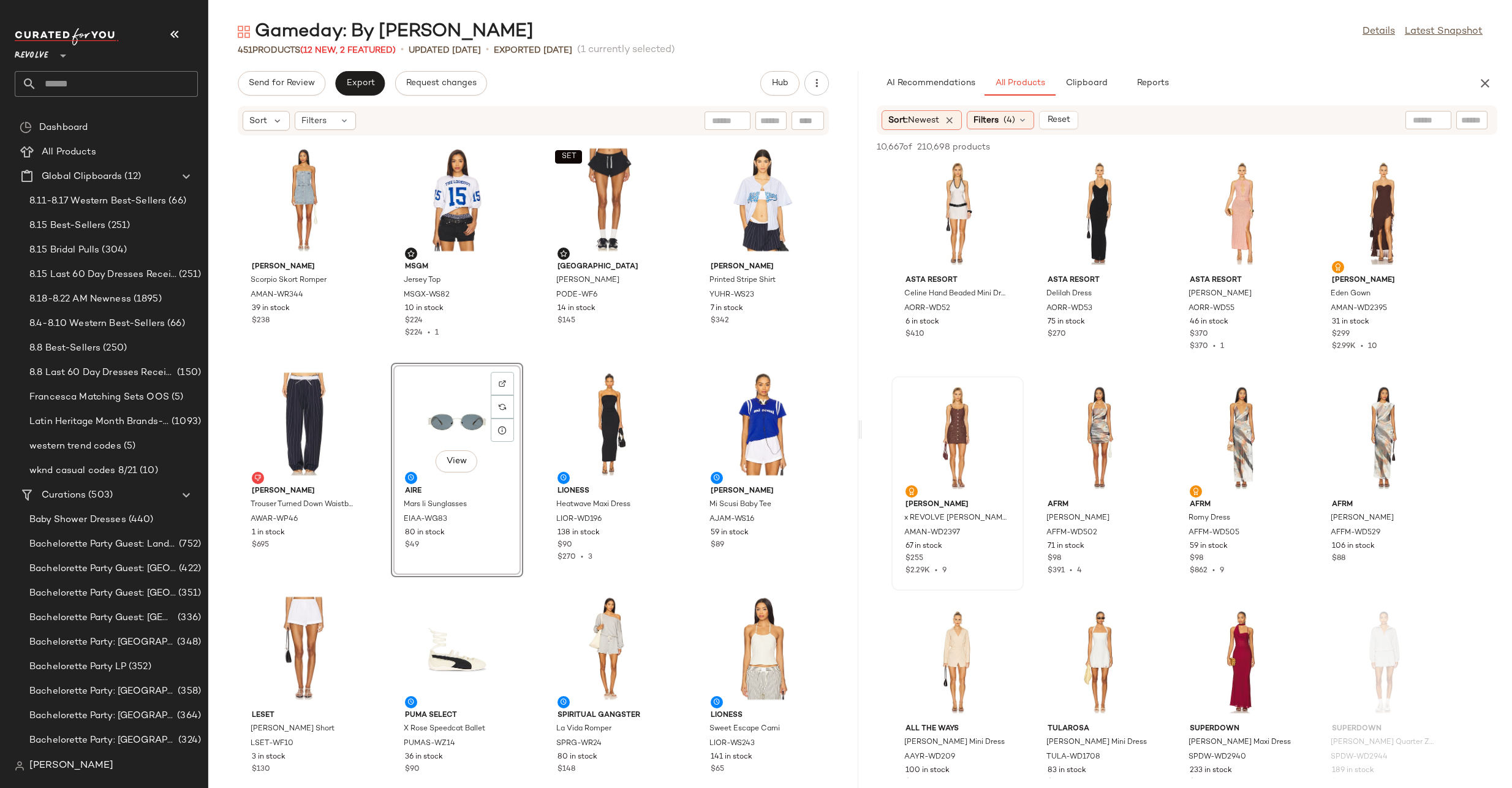
scroll to position [19979, 0]
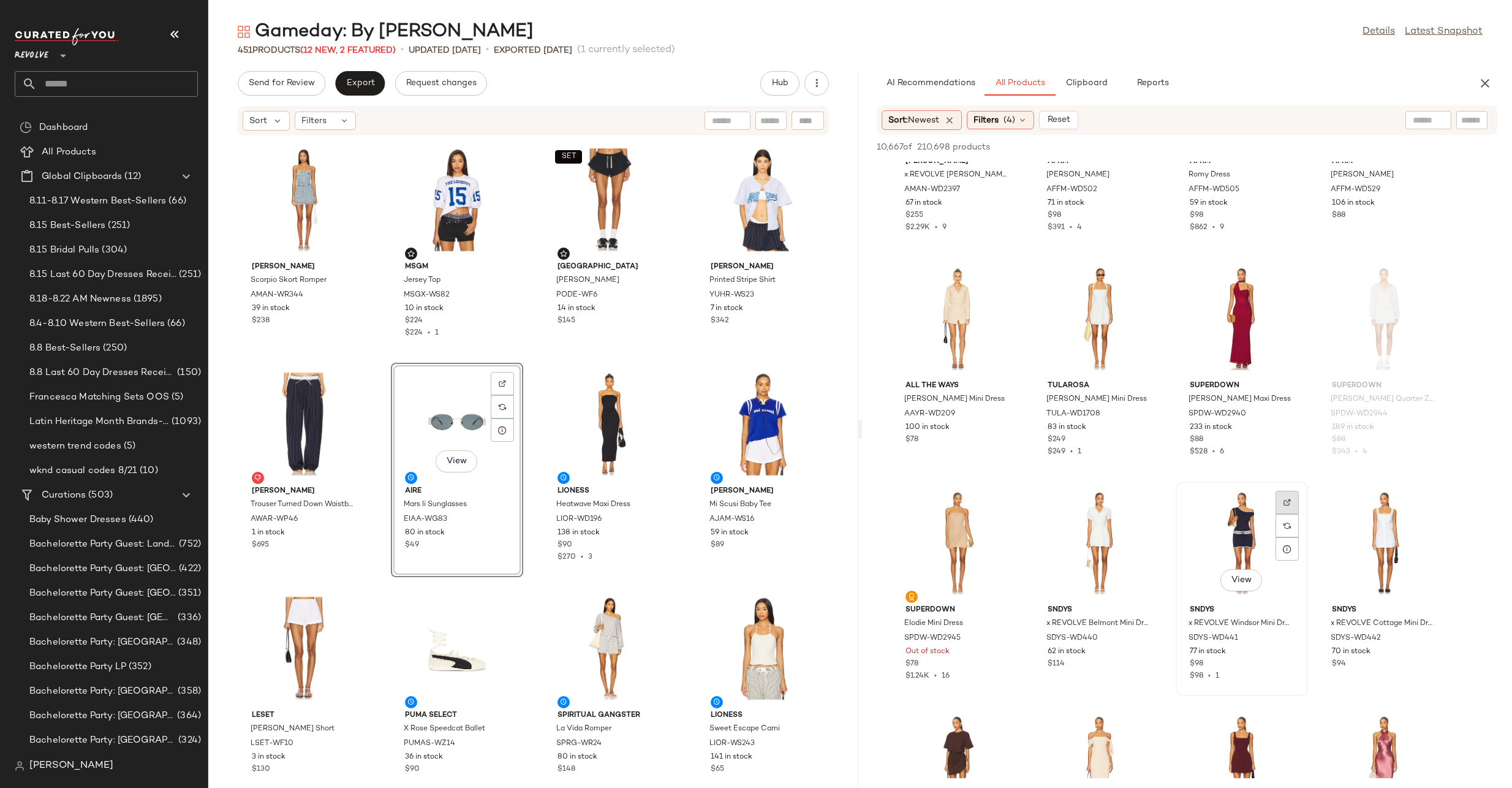
click at [1286, 503] on img at bounding box center [1288, 502] width 8 height 8
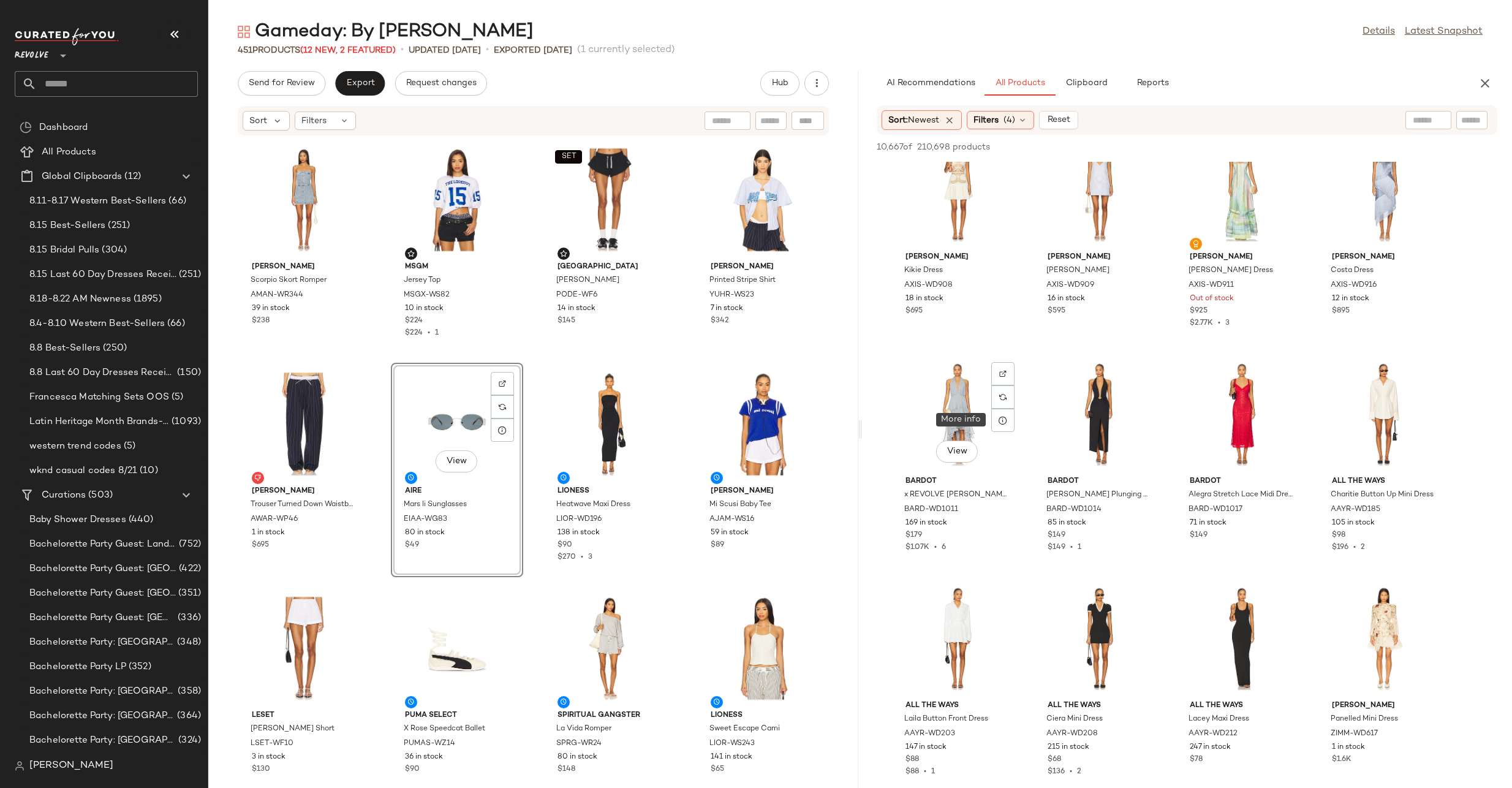
scroll to position [21513, 0]
click at [302, 194] on div "View" at bounding box center [304, 200] width 124 height 114
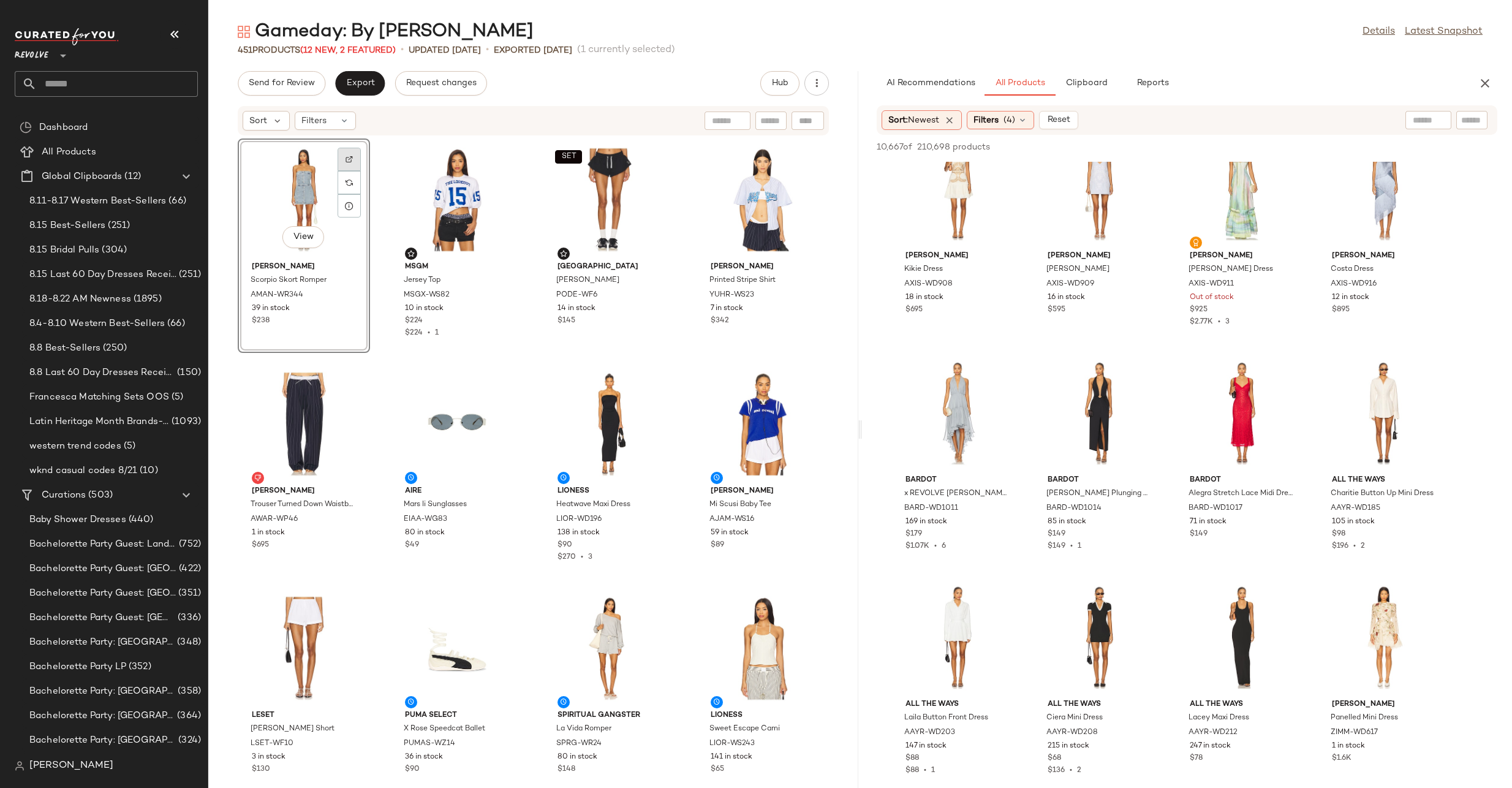
click at [349, 159] on img at bounding box center [349, 159] width 8 height 8
click at [603, 424] on div "View" at bounding box center [609, 424] width 124 height 114
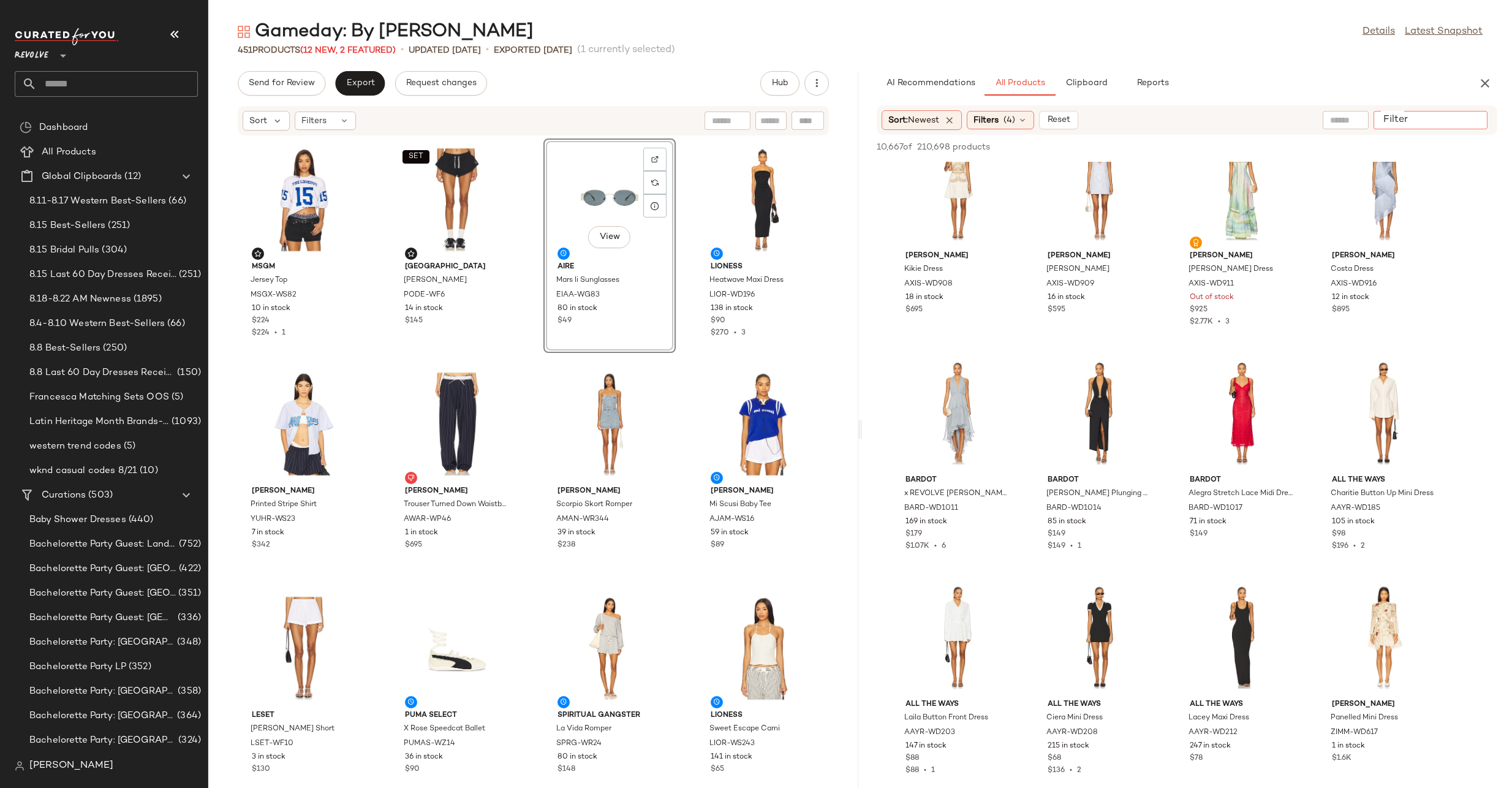
click at [1479, 118] on input "Filter" at bounding box center [1431, 120] width 104 height 13
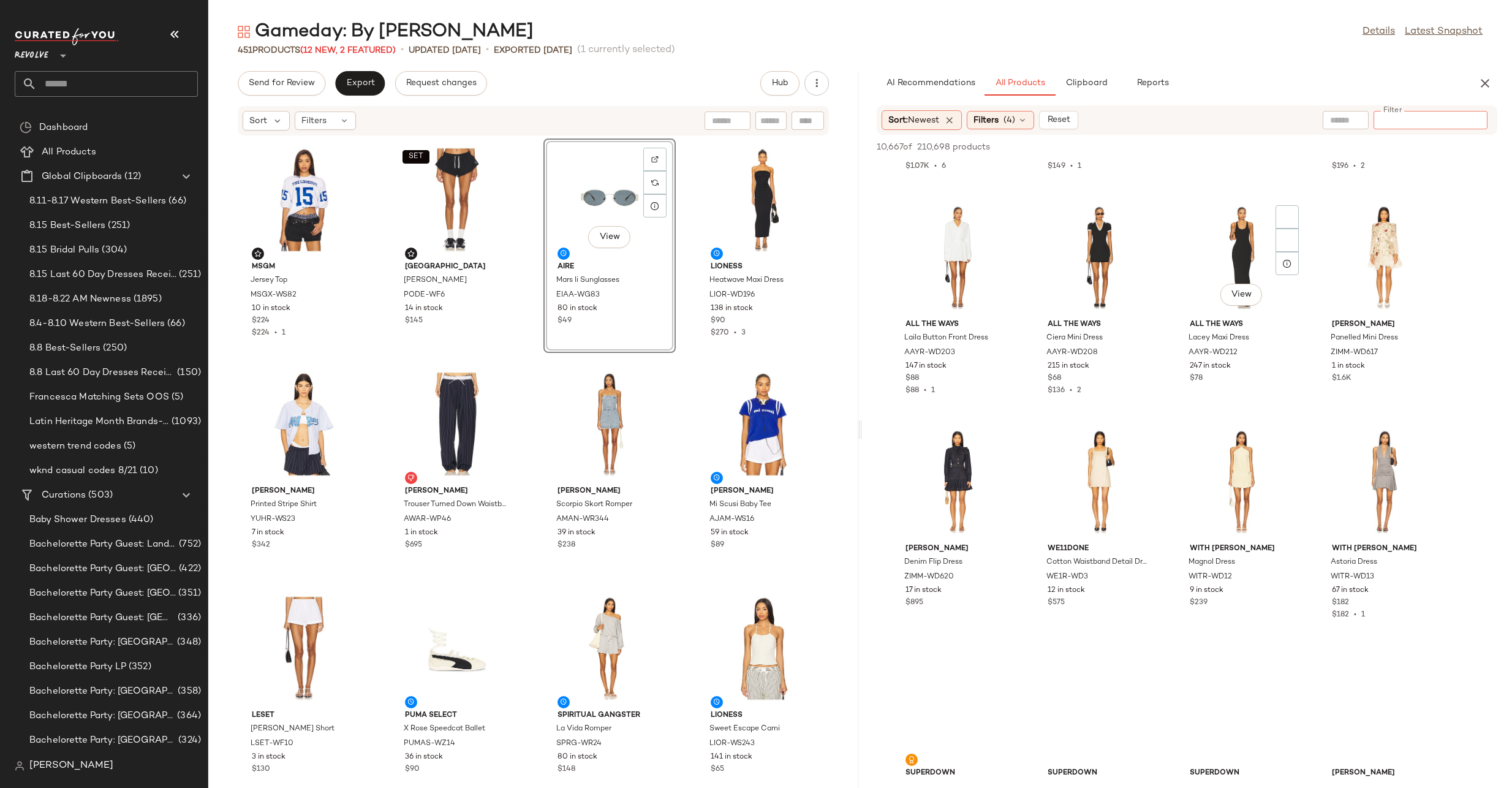
scroll to position [22115, 0]
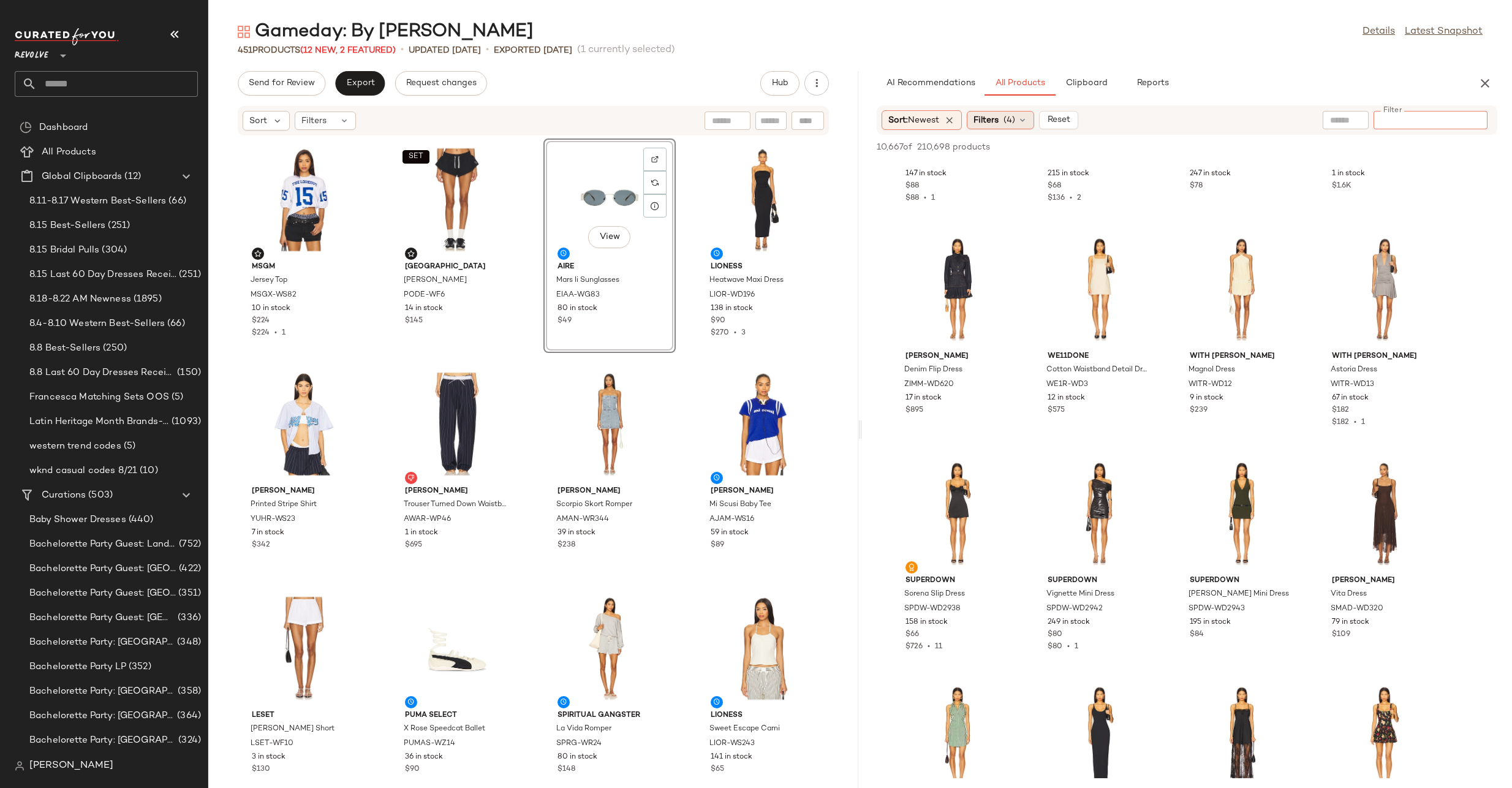
click at [1030, 121] on div "Filters (4)" at bounding box center [1000, 119] width 67 height 18
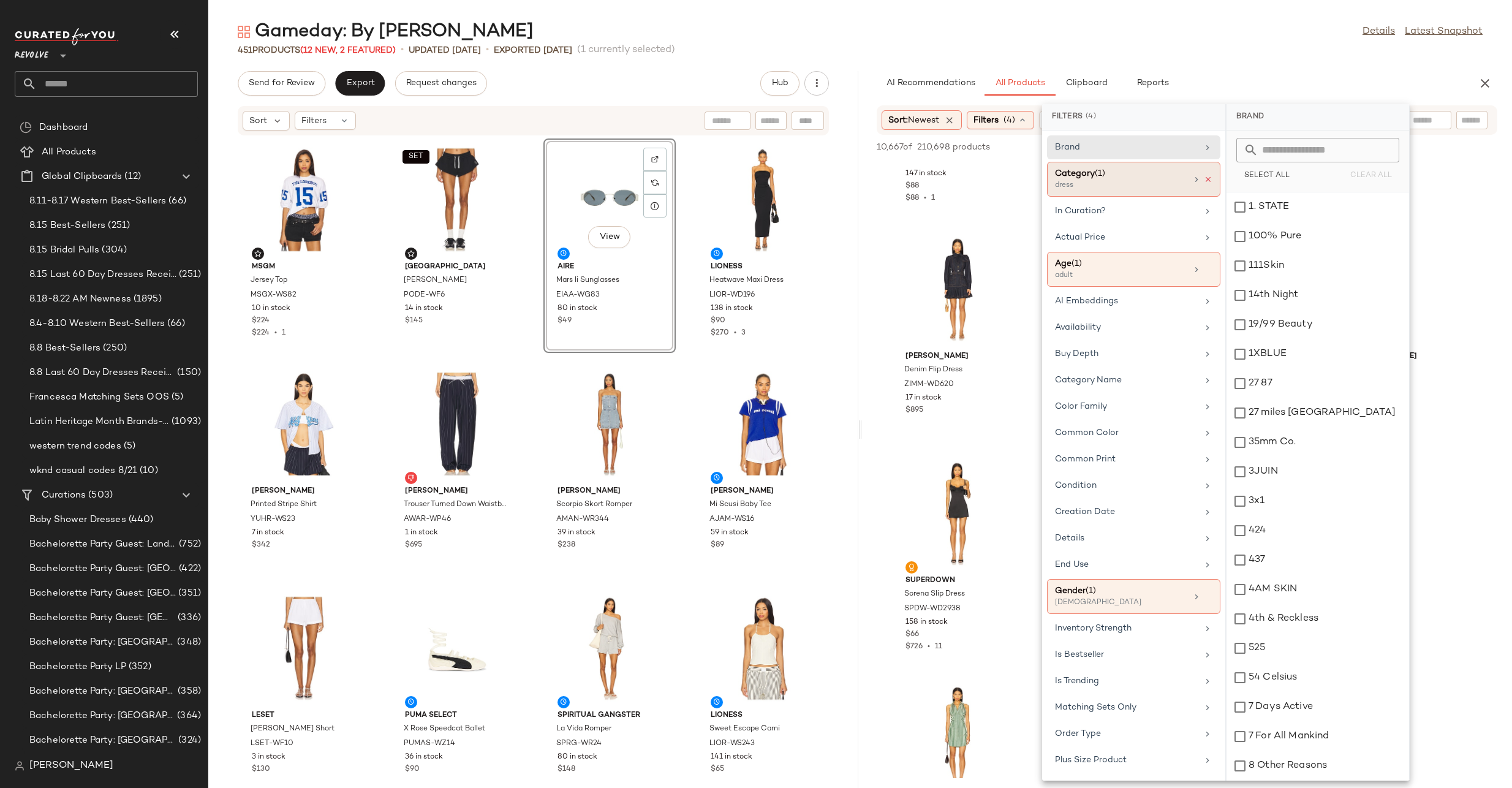
click at [1204, 181] on icon at bounding box center [1208, 179] width 9 height 9
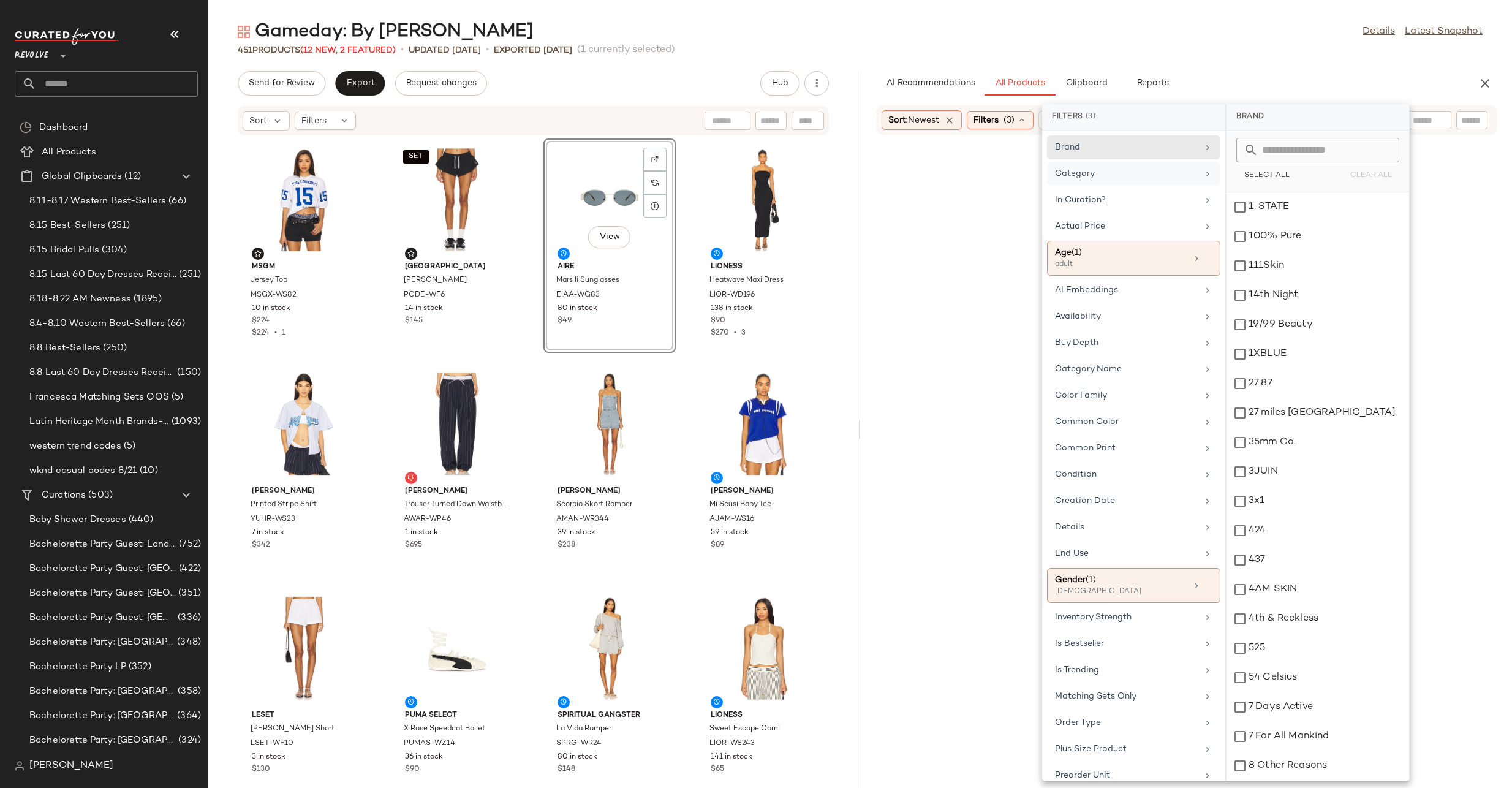
click at [1478, 119] on input "text" at bounding box center [1472, 120] width 22 height 13
type input "***"
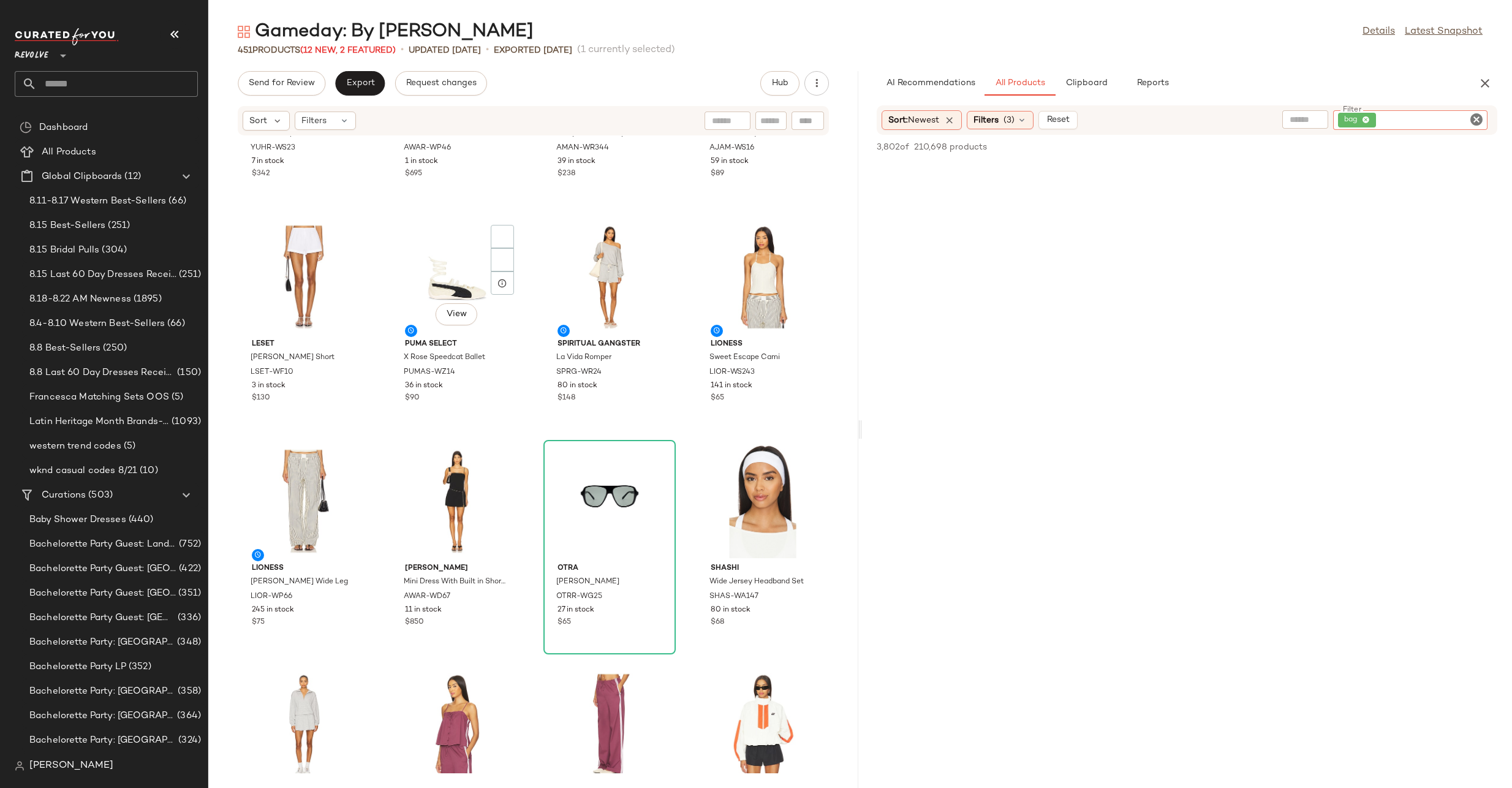
scroll to position [0, 0]
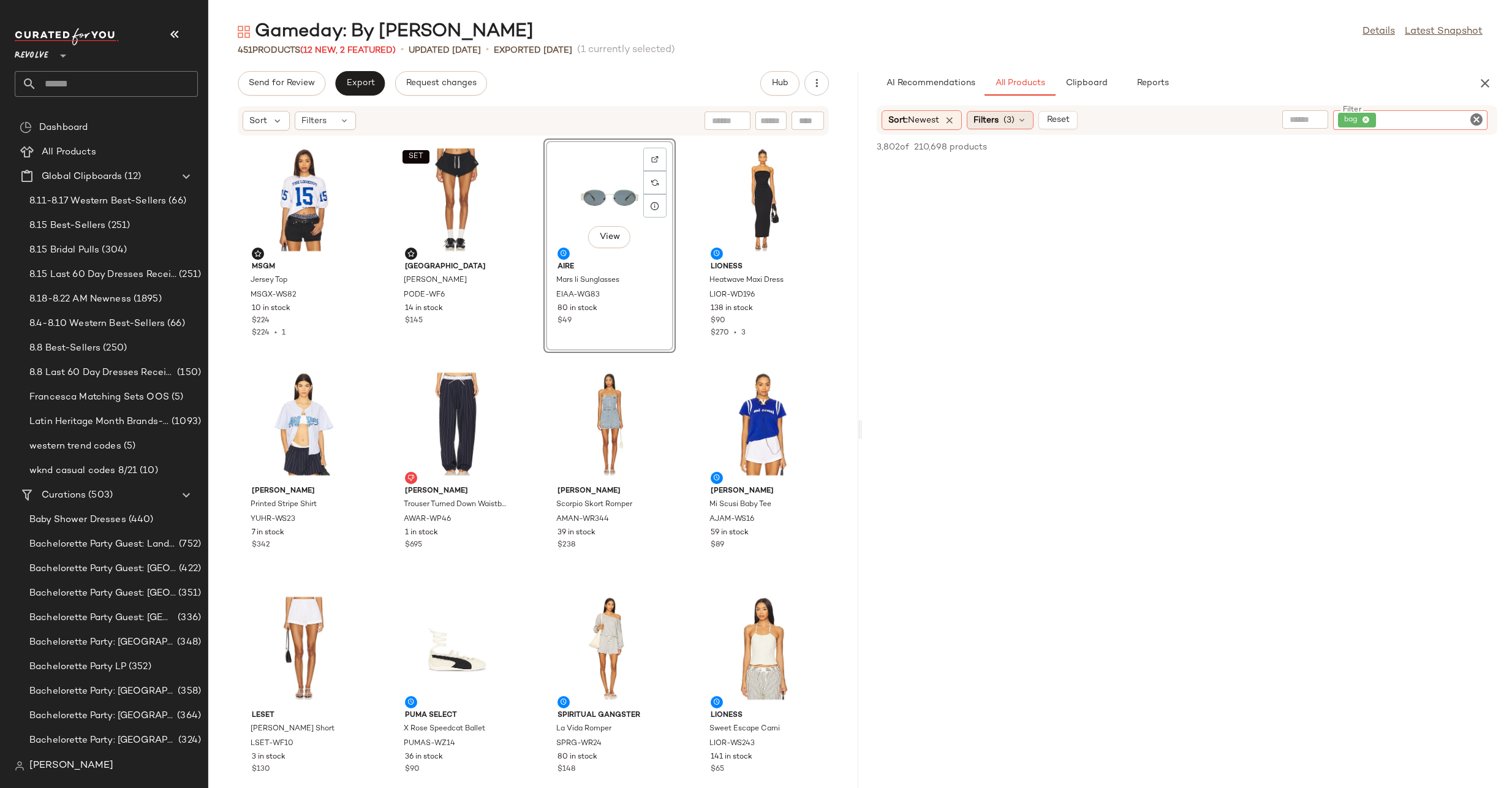
click at [999, 126] on span "Filters" at bounding box center [986, 120] width 26 height 13
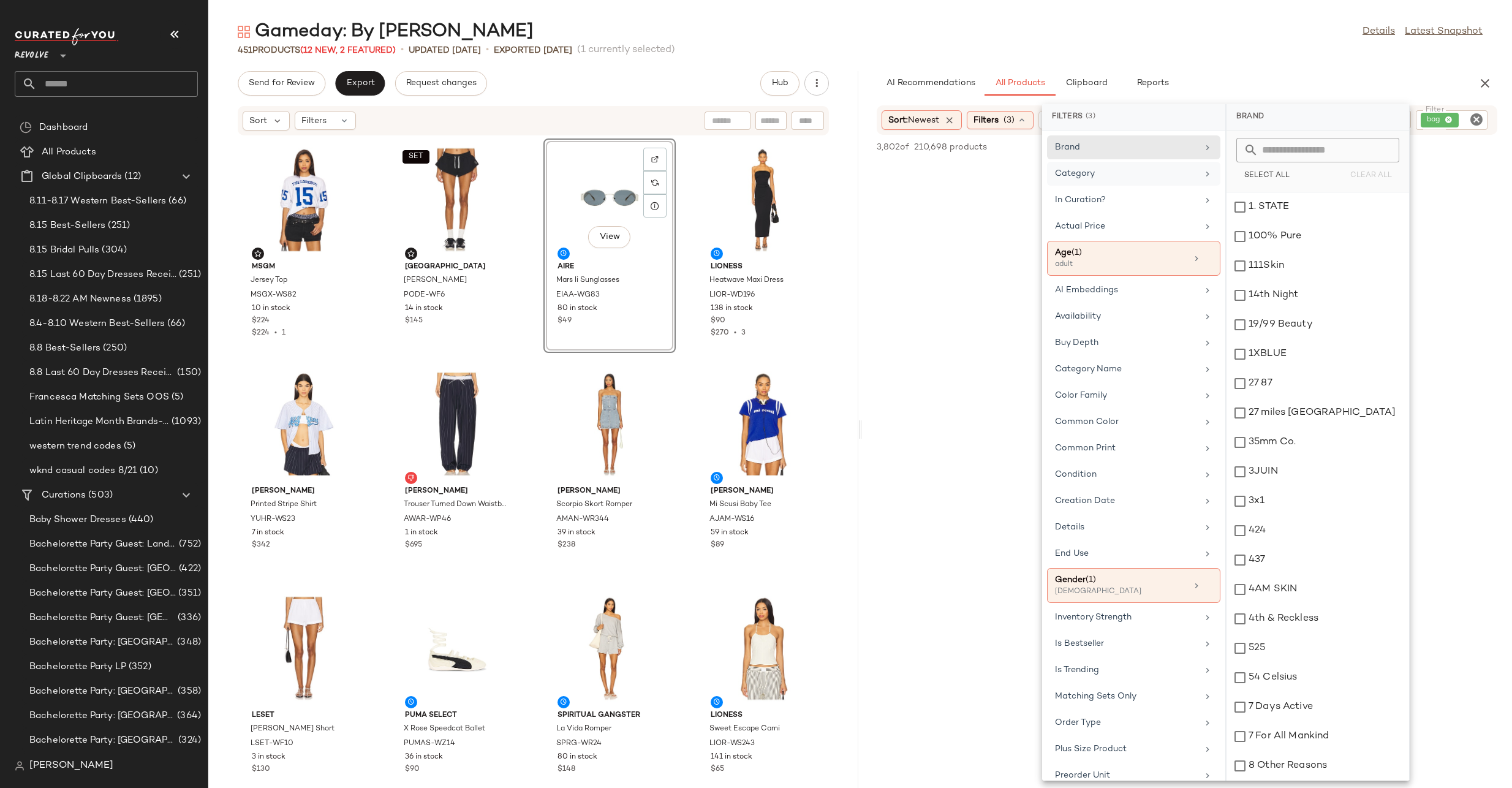
click at [1145, 175] on div "Category" at bounding box center [1126, 174] width 143 height 13
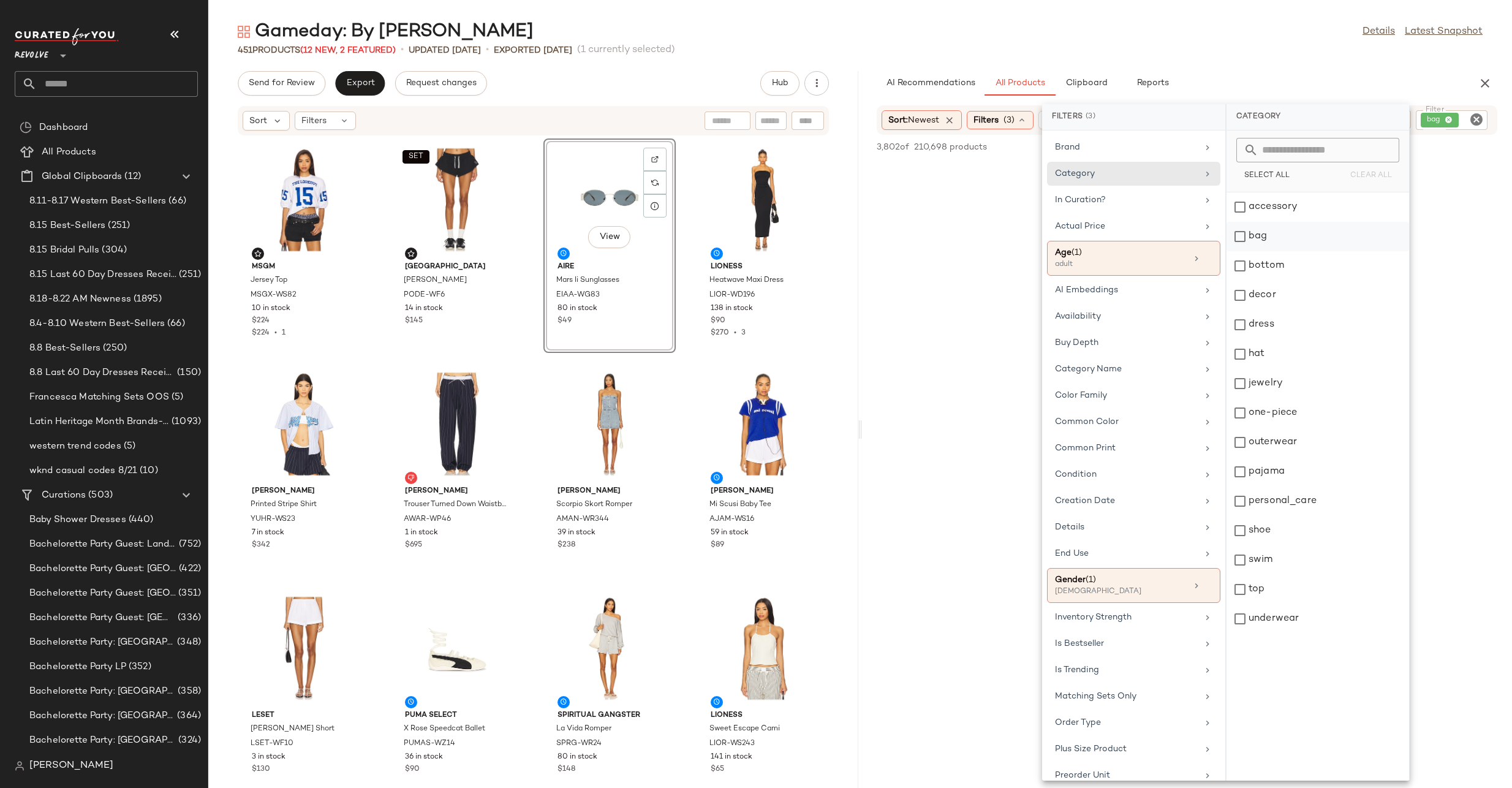
click at [1247, 252] on div "bag" at bounding box center [1318, 266] width 183 height 29
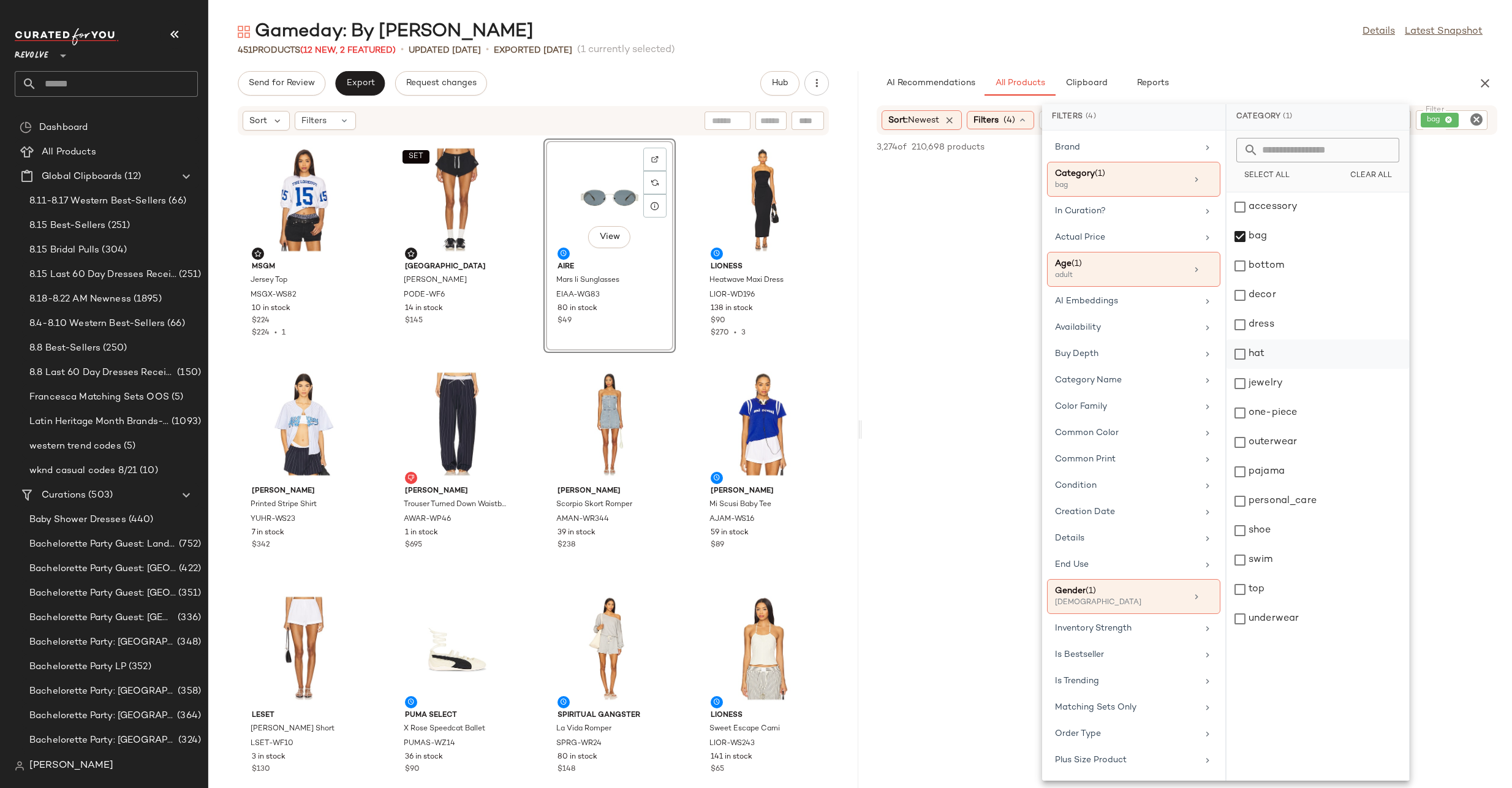
click at [1243, 369] on div "hat" at bounding box center [1318, 383] width 183 height 29
click at [1300, 37] on div "Gameday: By Vibe Details Latest Snapshot" at bounding box center [860, 32] width 1304 height 25
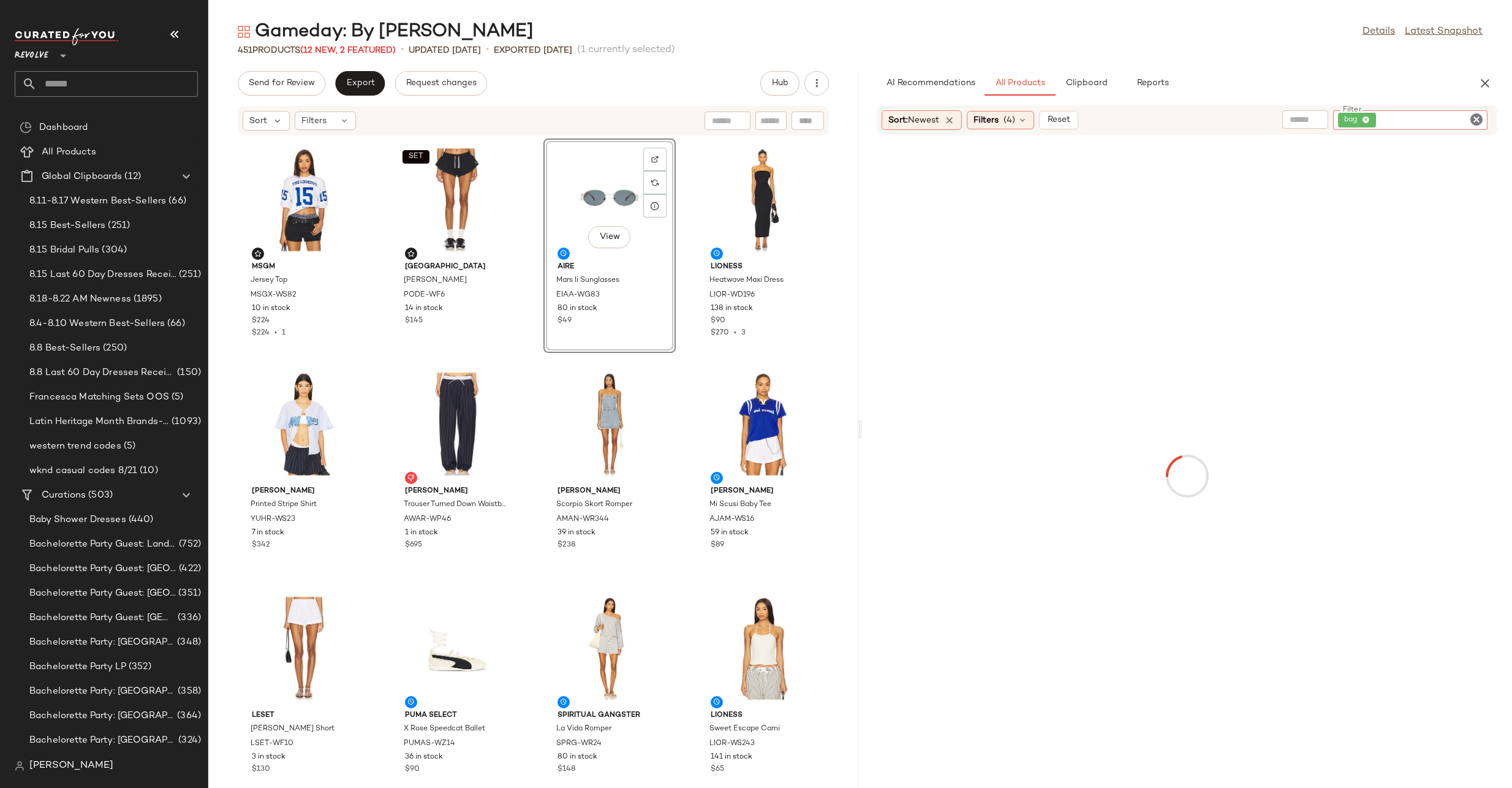
click at [1474, 111] on div "bag" at bounding box center [1410, 120] width 154 height 20
click at [1475, 116] on icon "Clear Filter" at bounding box center [1477, 120] width 15 height 15
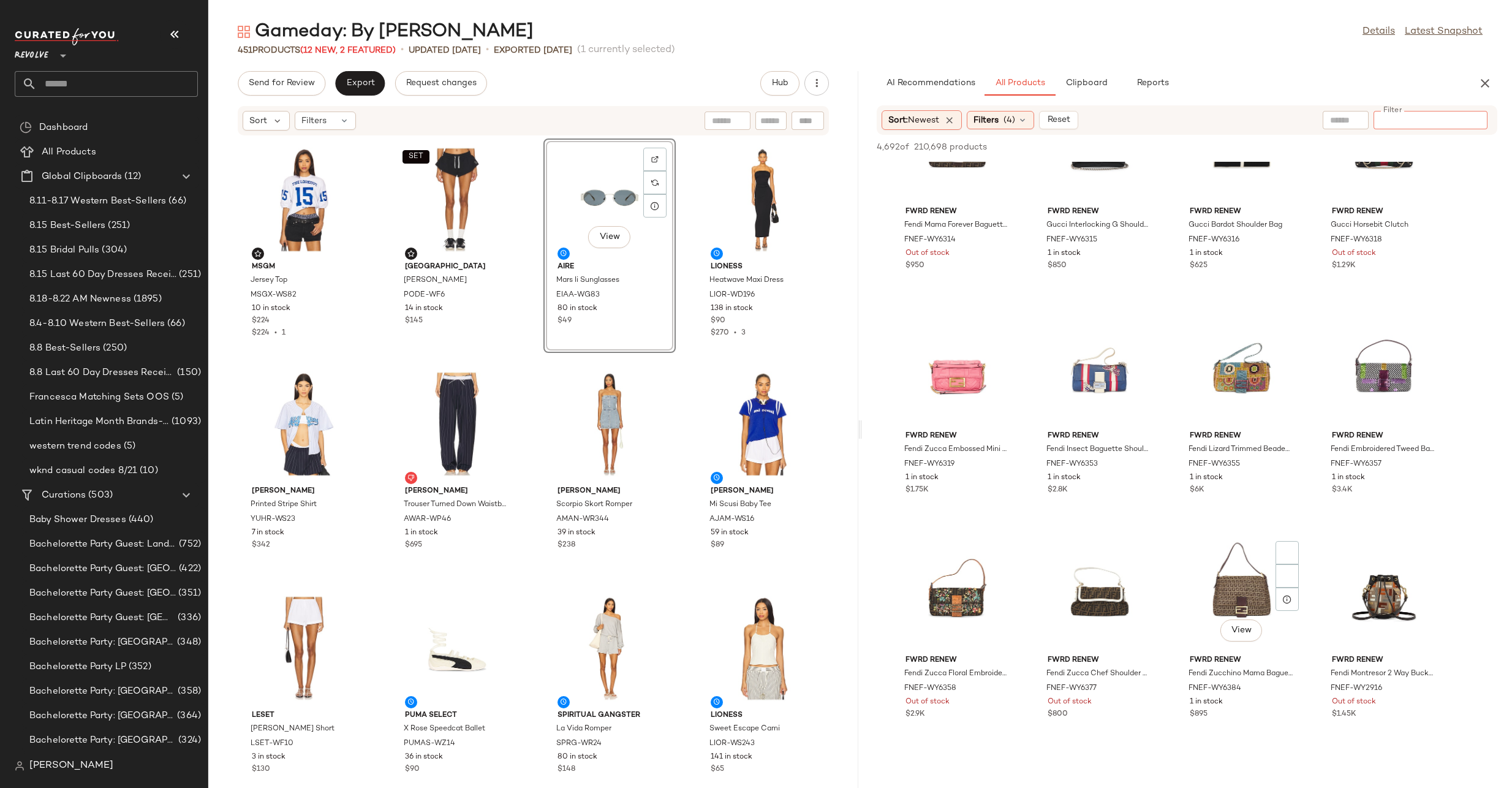
scroll to position [8579, 0]
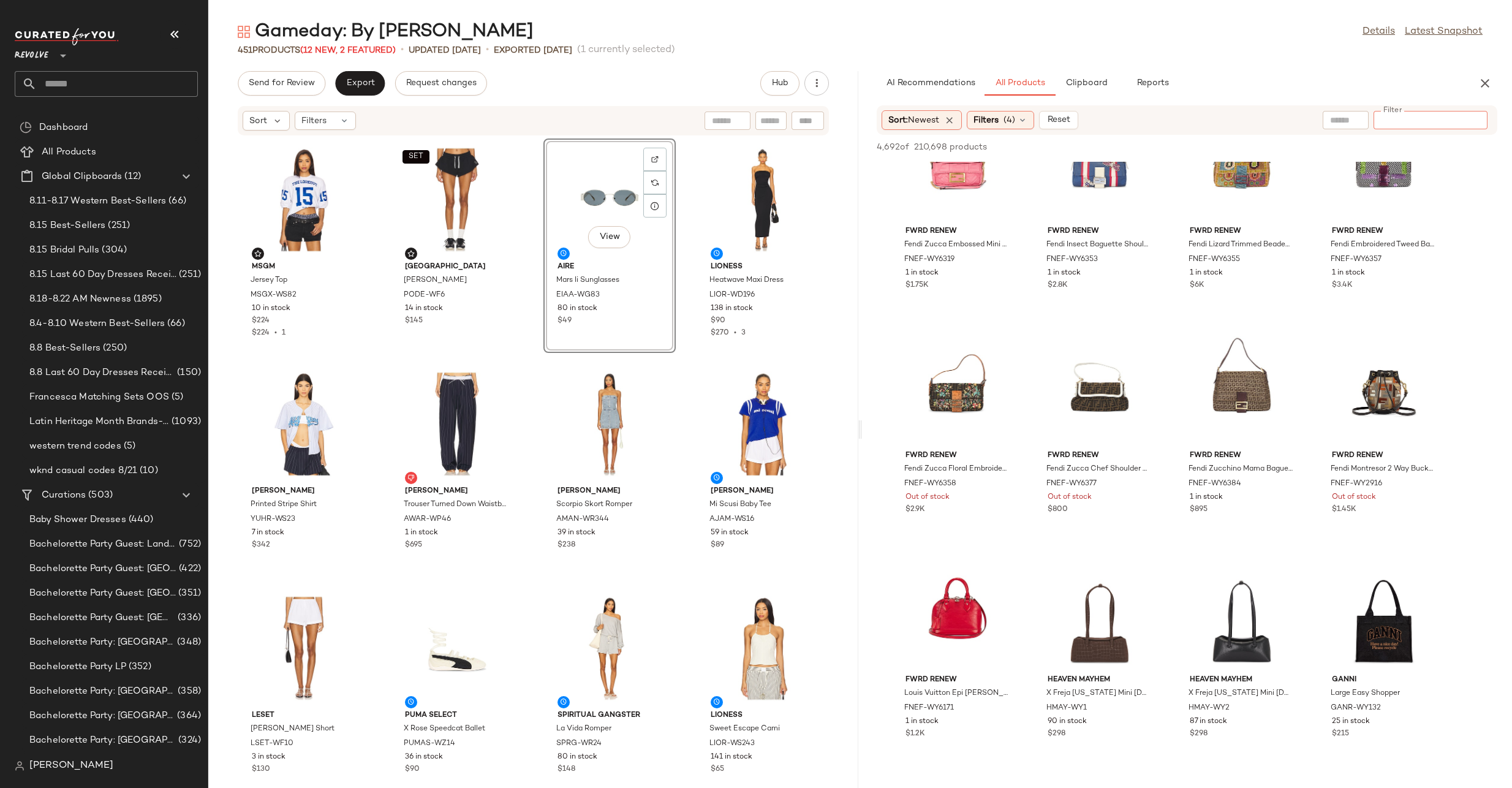
click at [1468, 118] on input "Filter" at bounding box center [1431, 120] width 104 height 13
type input "***"
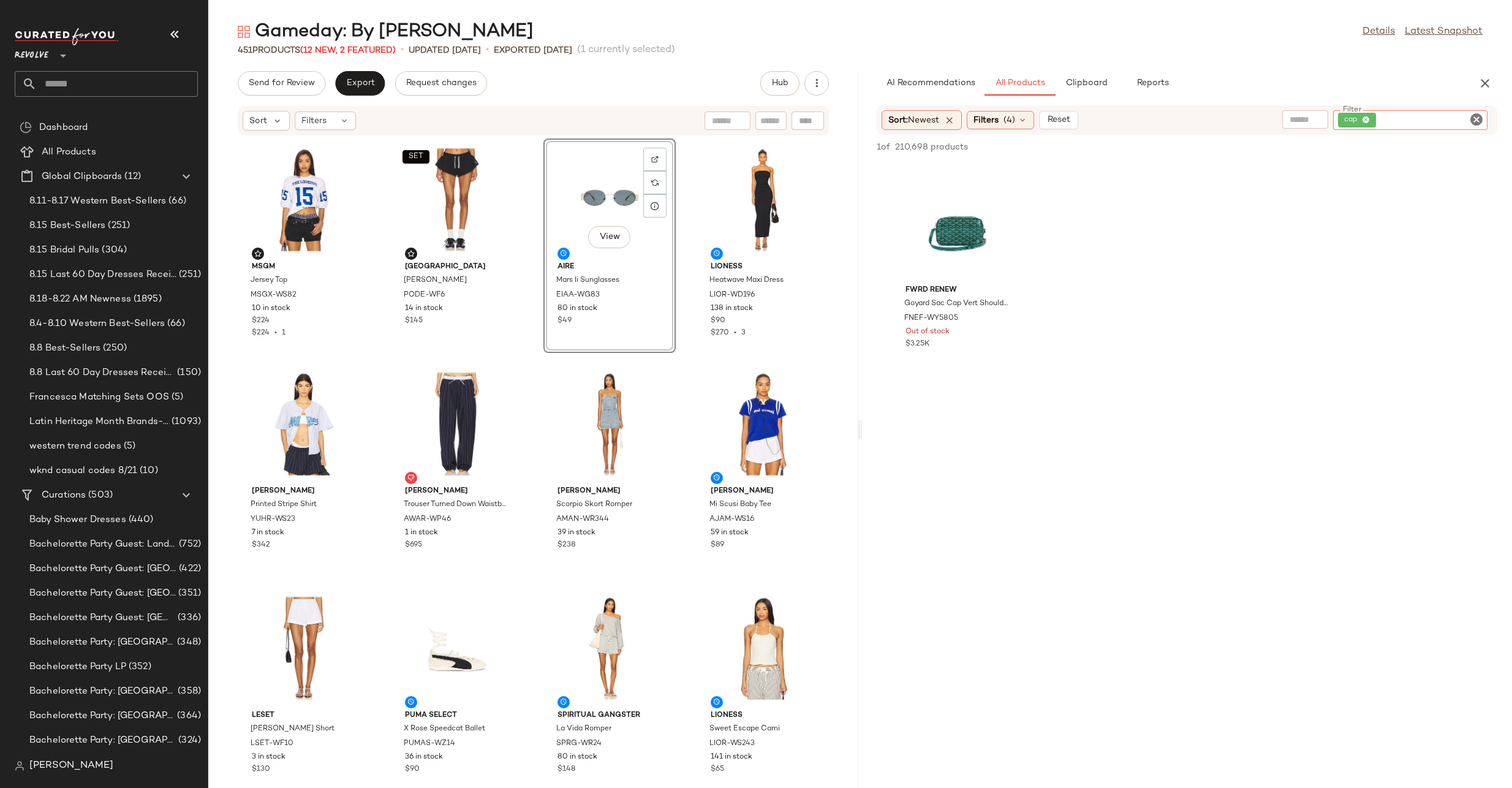
drag, startPoint x: 997, startPoint y: 117, endPoint x: 1159, endPoint y: 145, distance: 164.4
click at [997, 117] on span "Filters" at bounding box center [986, 120] width 26 height 13
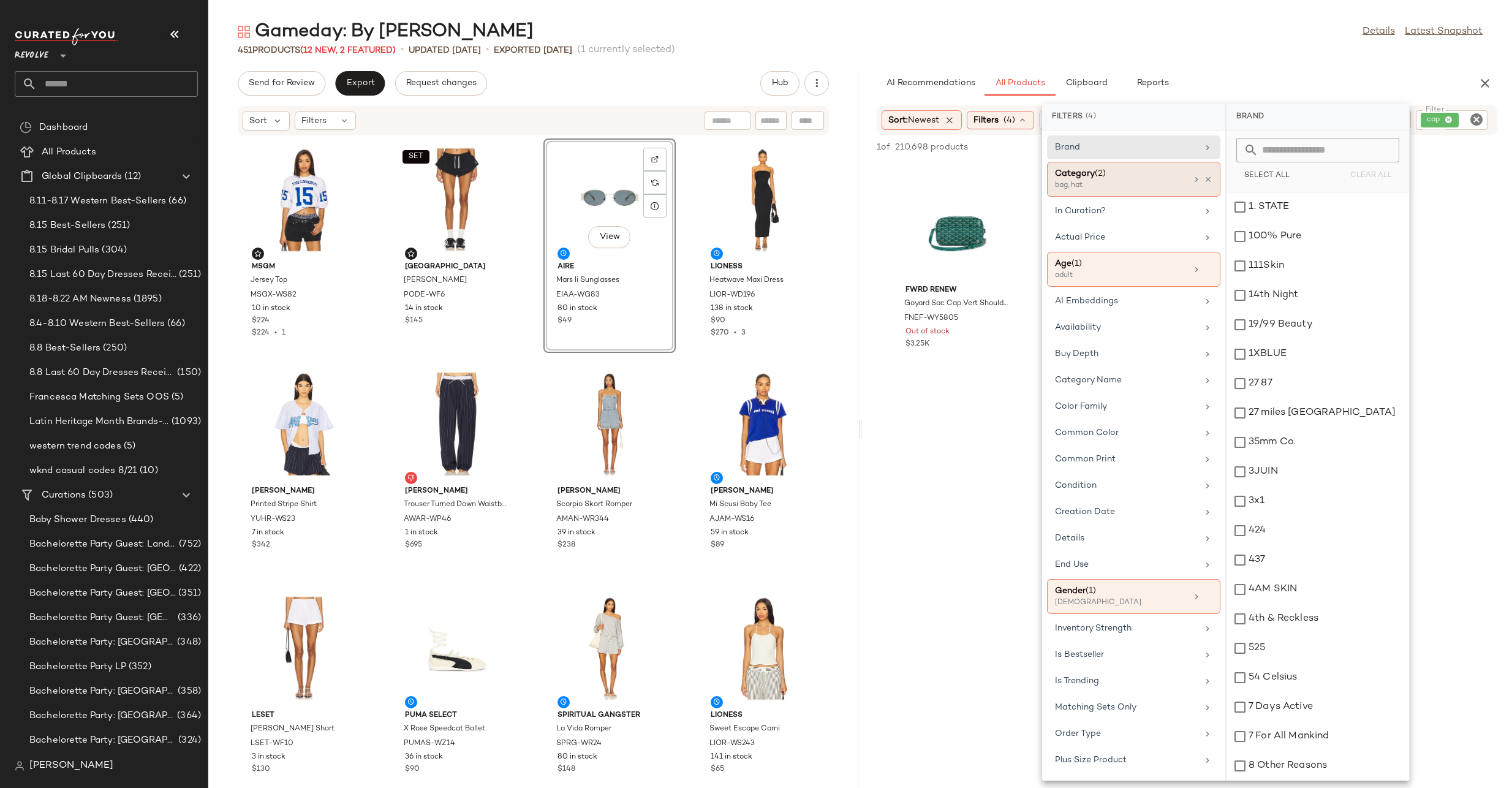
click at [1167, 179] on div "Category (2)" at bounding box center [1120, 174] width 132 height 13
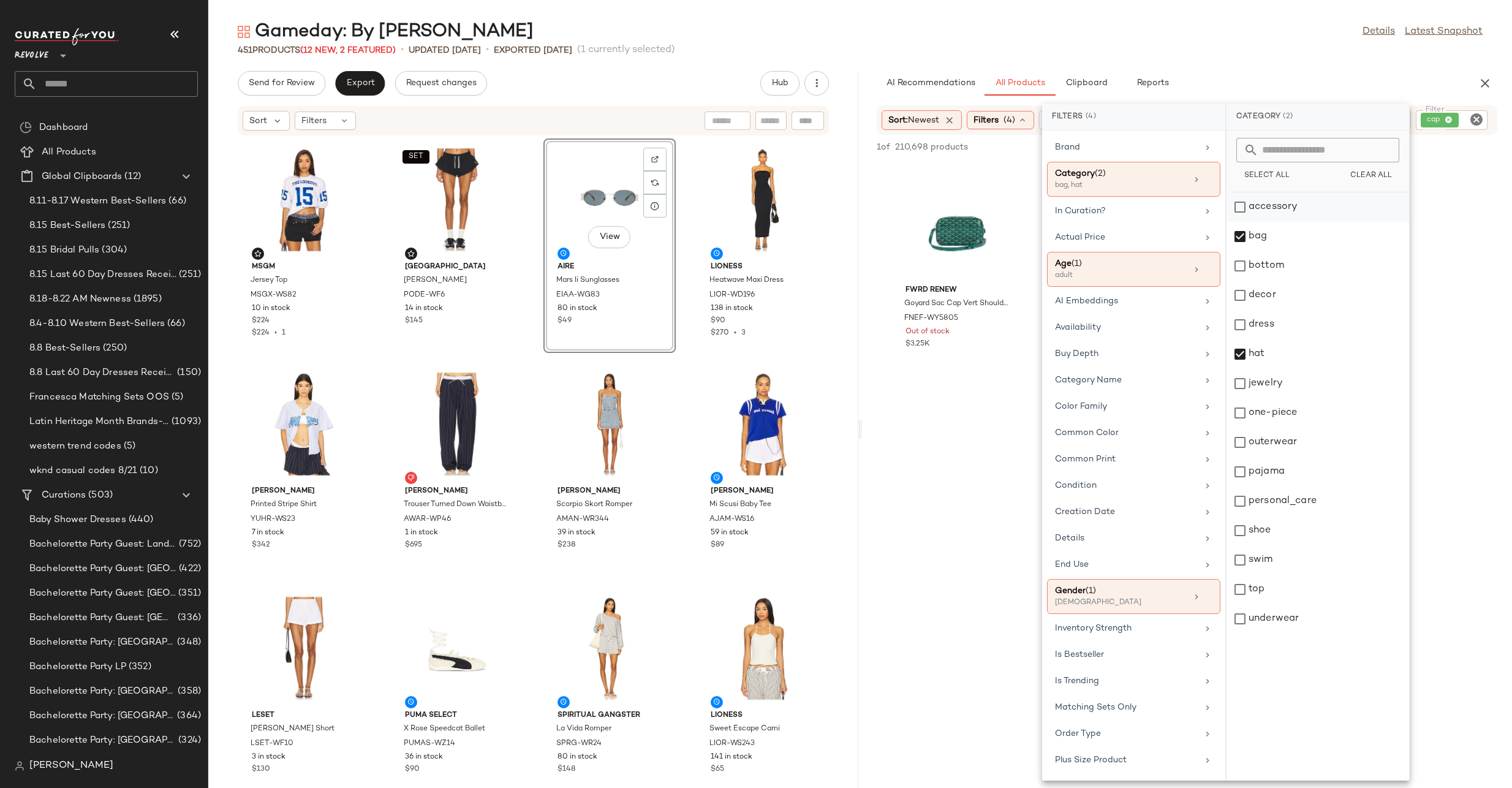
click at [1248, 221] on div "accessory" at bounding box center [1318, 236] width 183 height 29
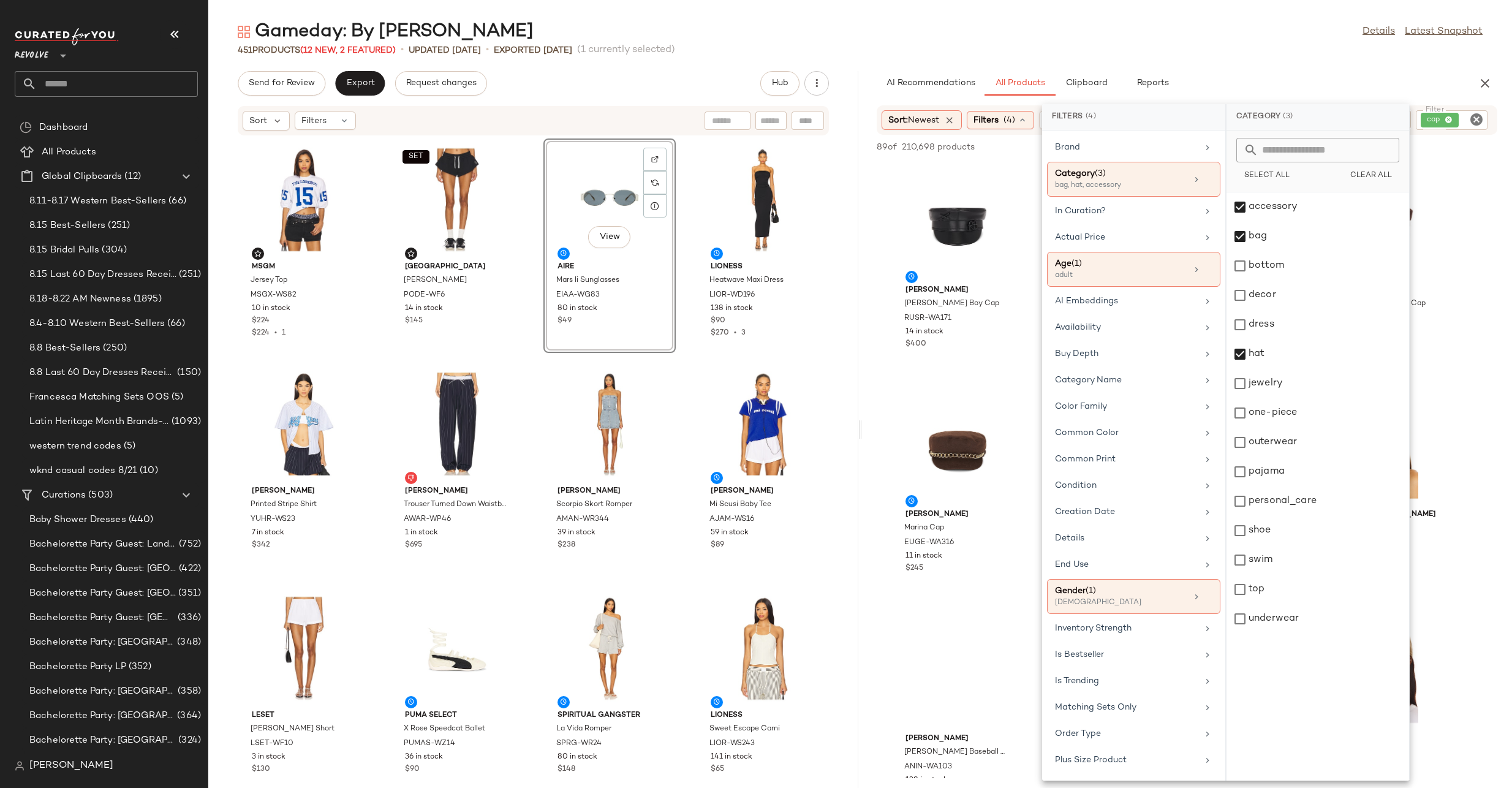
click at [1317, 76] on div "AI Recommendations All Products Clipboard Reports" at bounding box center [1168, 83] width 582 height 25
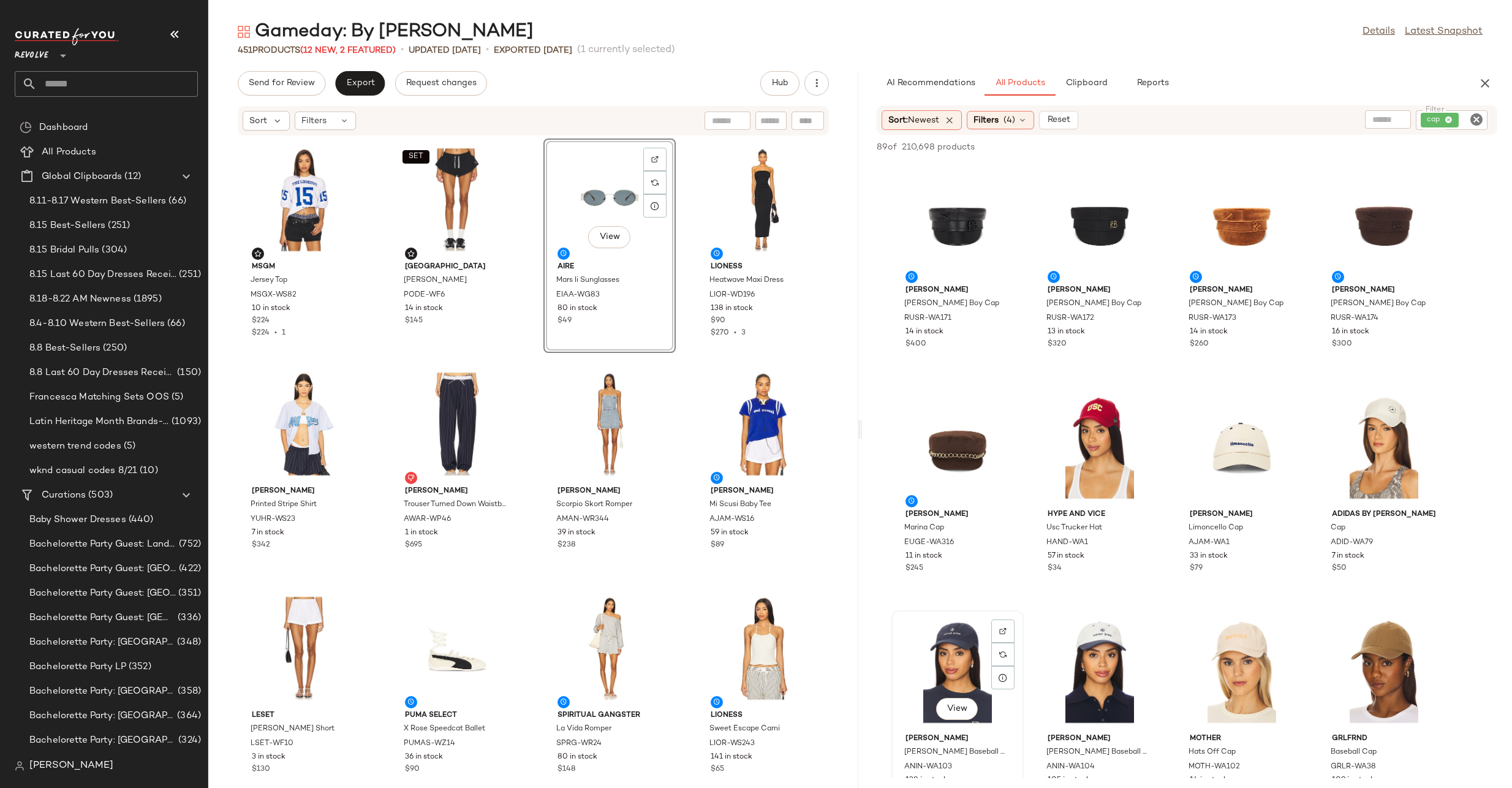
click at [983, 649] on div "View" at bounding box center [958, 672] width 124 height 114
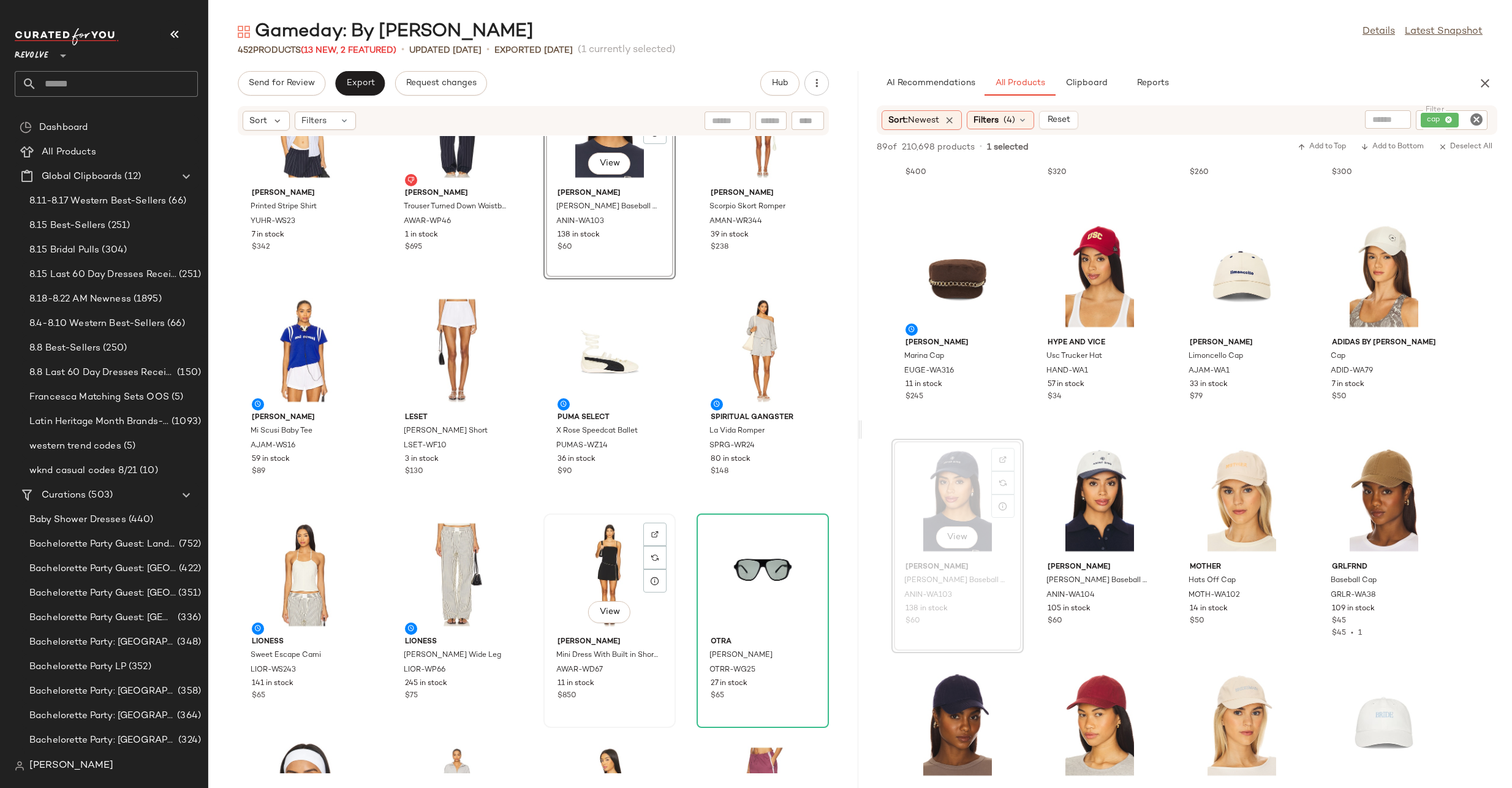
scroll to position [42, 0]
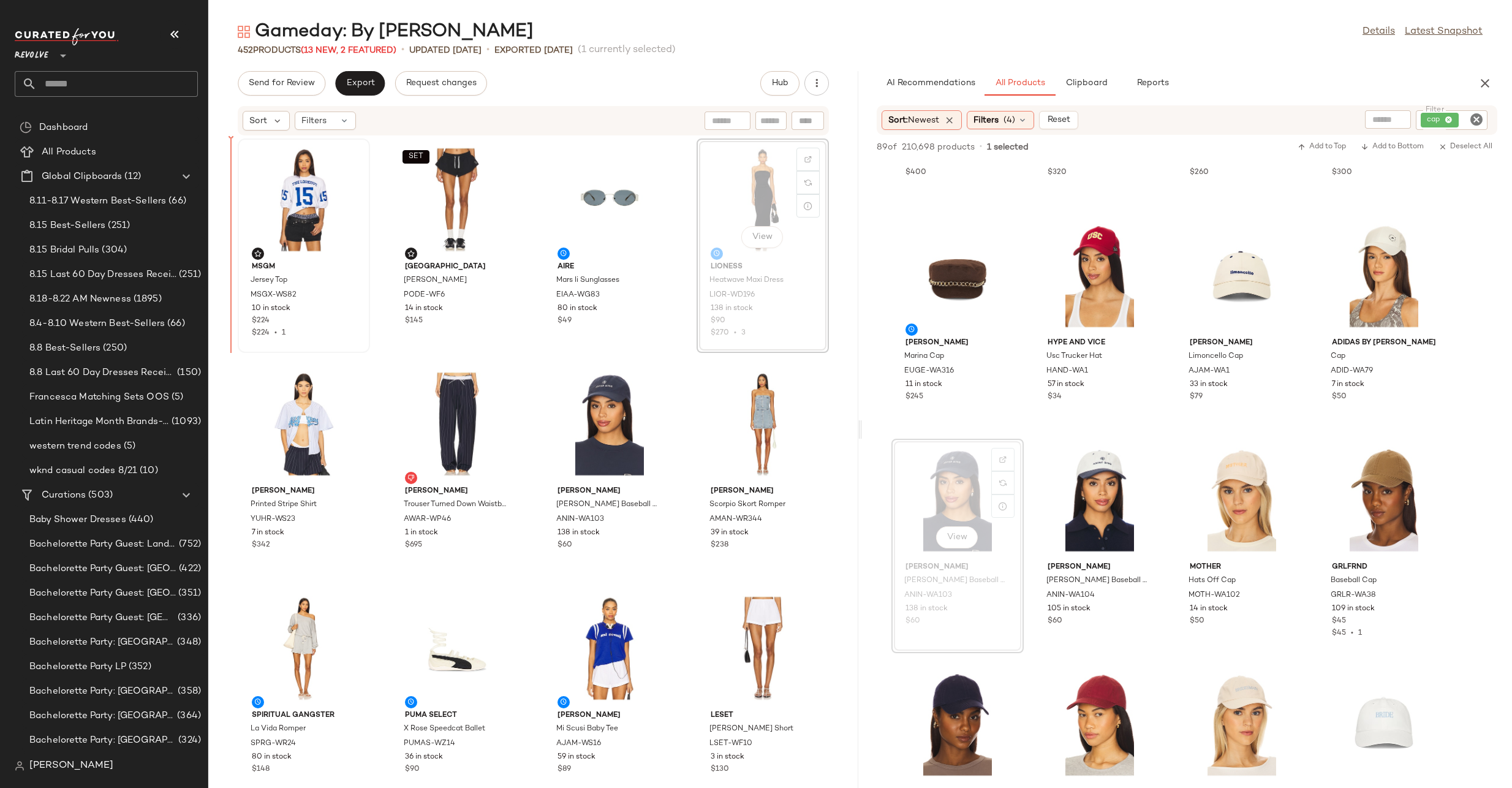
drag, startPoint x: 758, startPoint y: 207, endPoint x: 263, endPoint y: 220, distance: 495.2
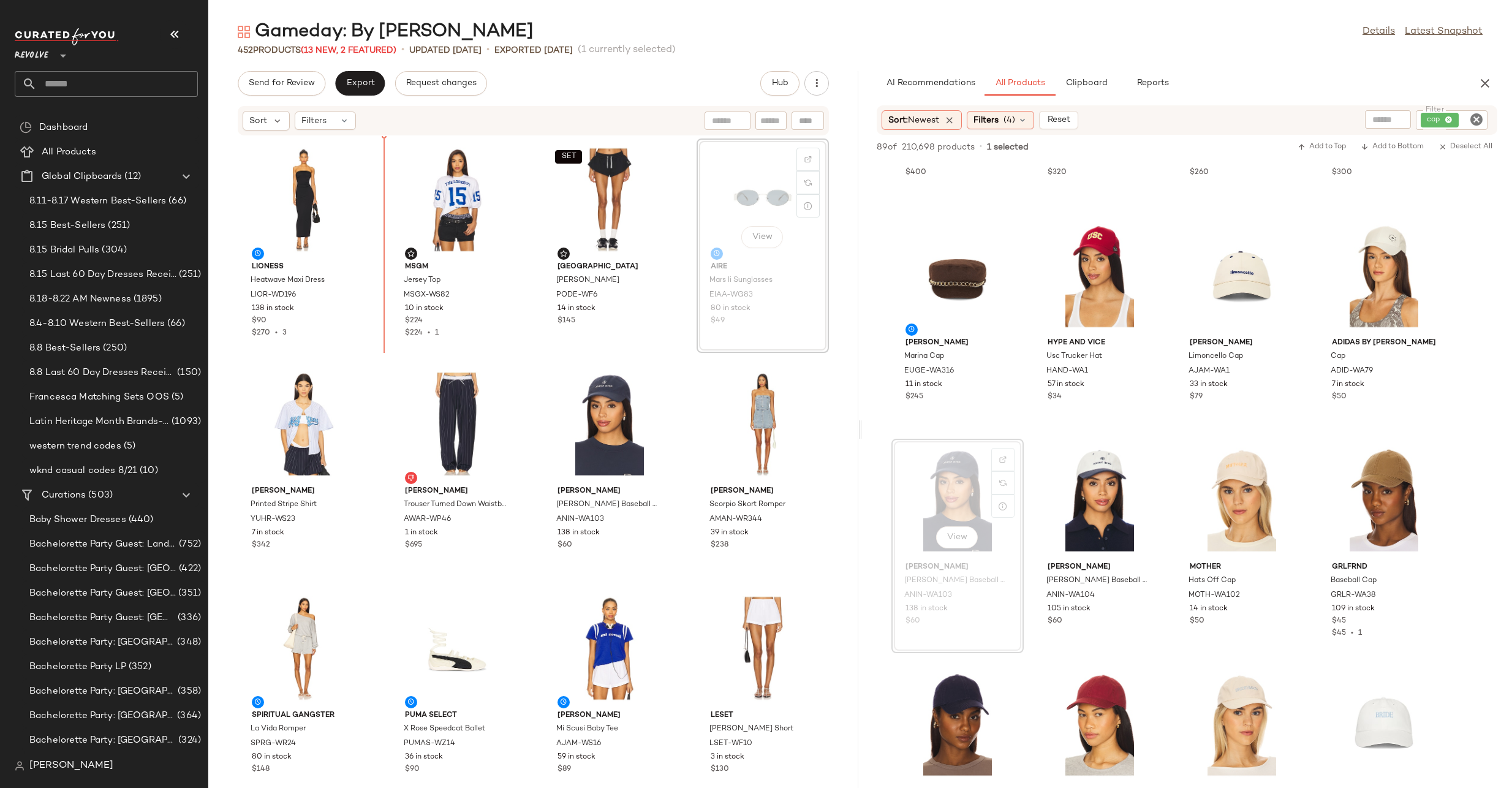
drag, startPoint x: 738, startPoint y: 220, endPoint x: 727, endPoint y: 220, distance: 11.0
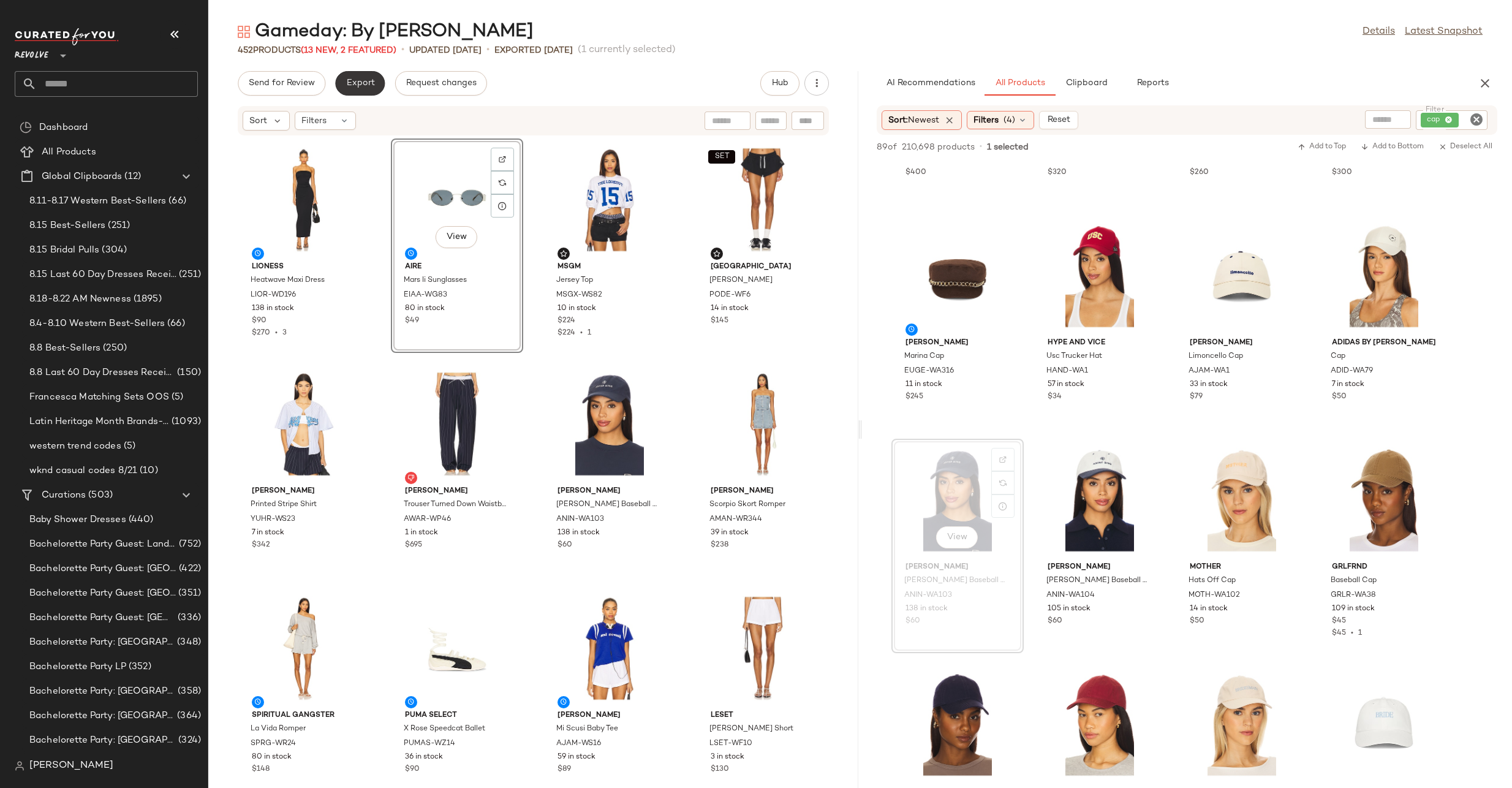
click at [358, 88] on span "Export" at bounding box center [360, 83] width 28 height 9
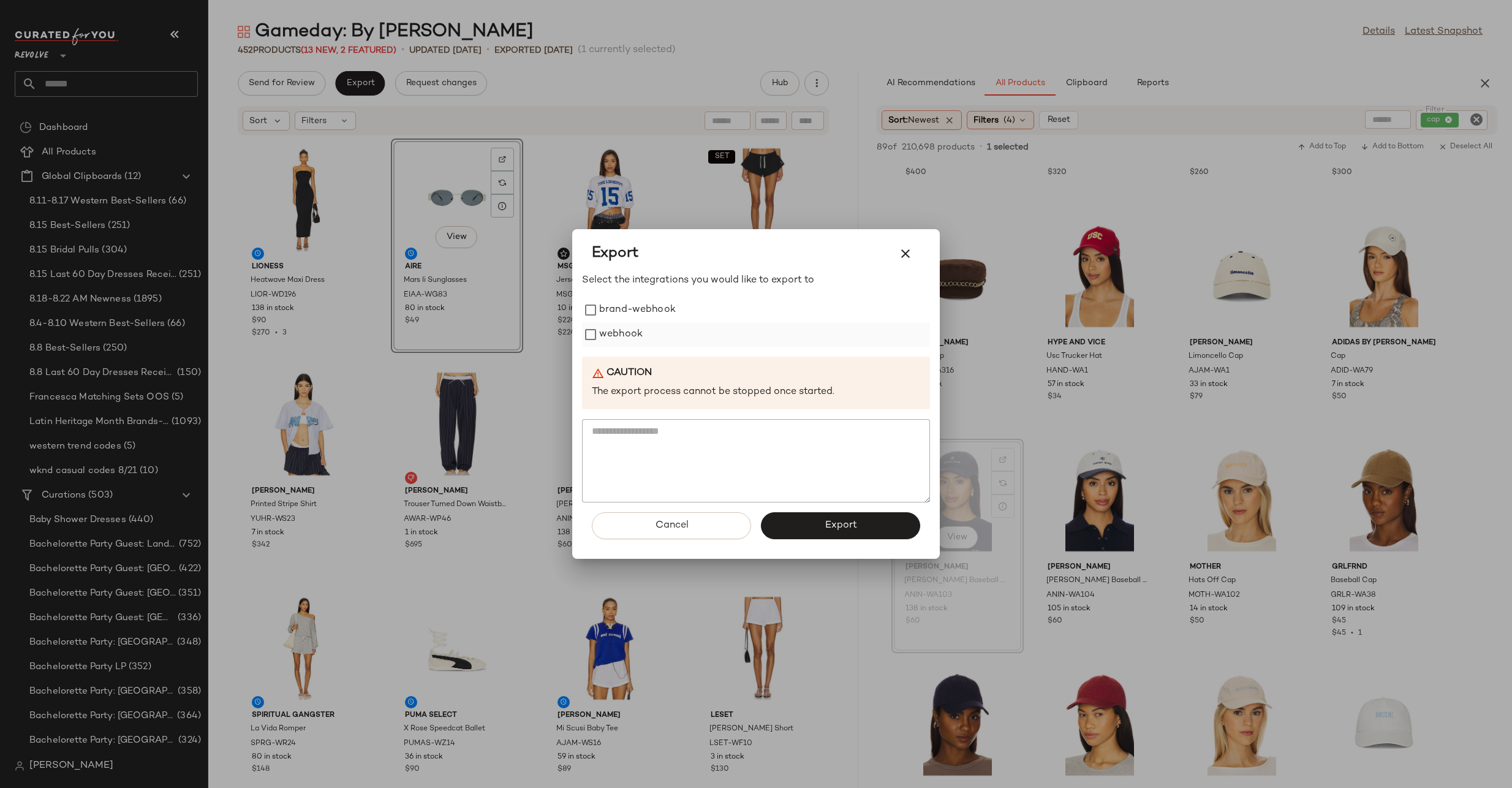
click at [604, 327] on label "webhook" at bounding box center [621, 335] width 44 height 25
click at [777, 524] on button "Export" at bounding box center [840, 525] width 159 height 26
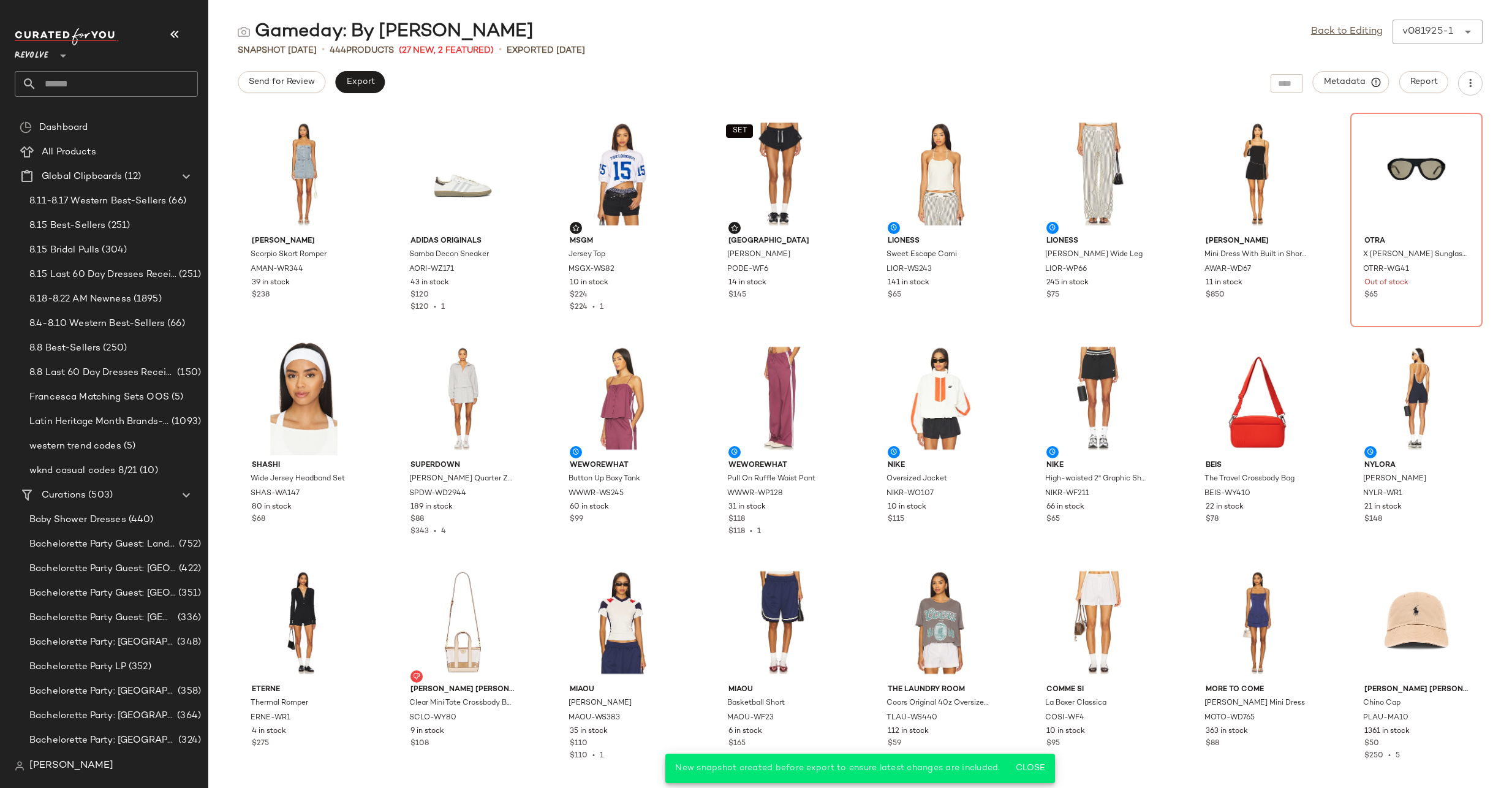
click at [134, 83] on input "text" at bounding box center [117, 83] width 161 height 26
type input "*"
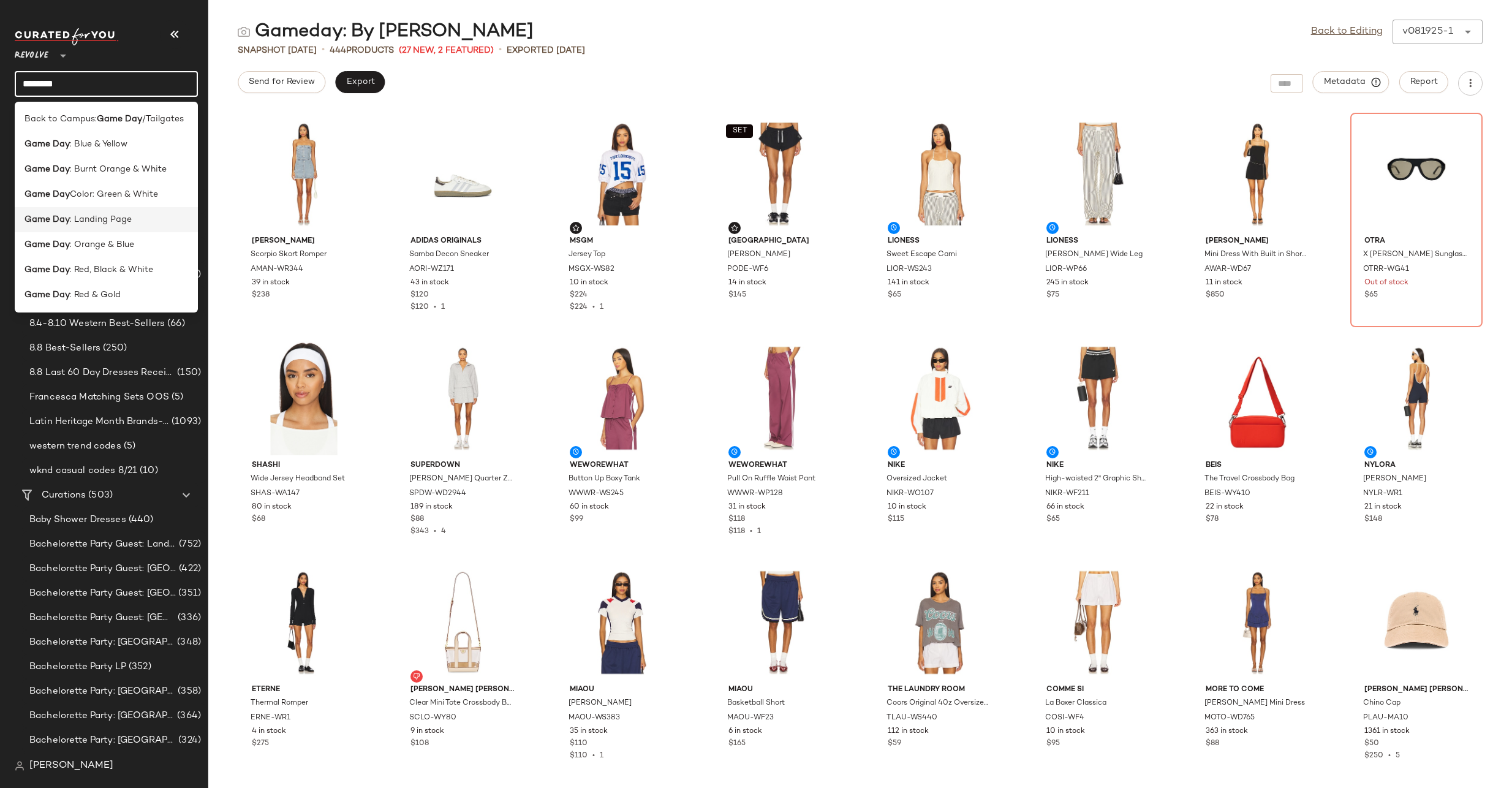
type input "********"
click at [65, 225] on b "Game Day" at bounding box center [47, 219] width 45 height 13
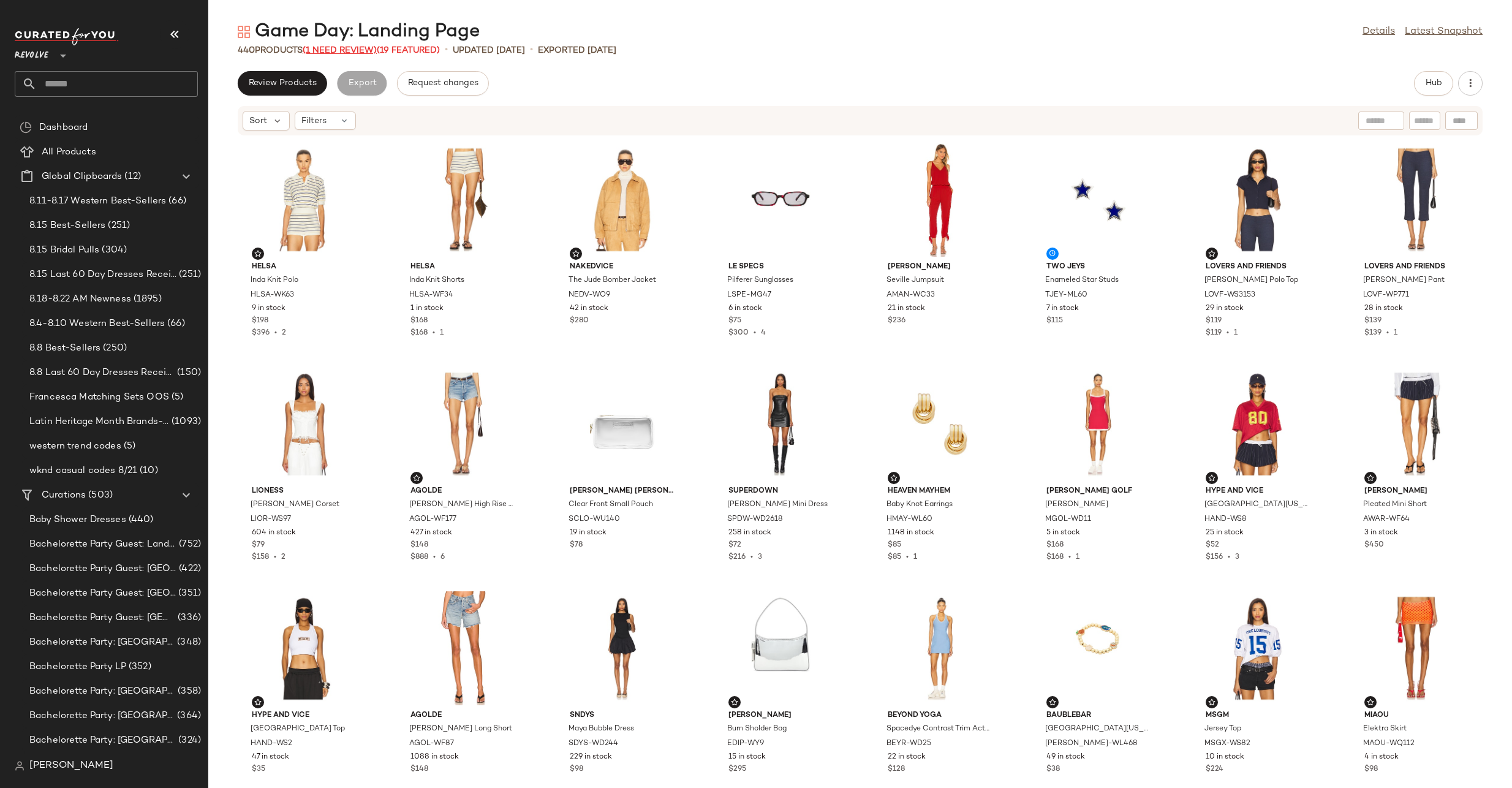
click at [354, 49] on span "(1 Need Review)" at bounding box center [340, 51] width 74 height 9
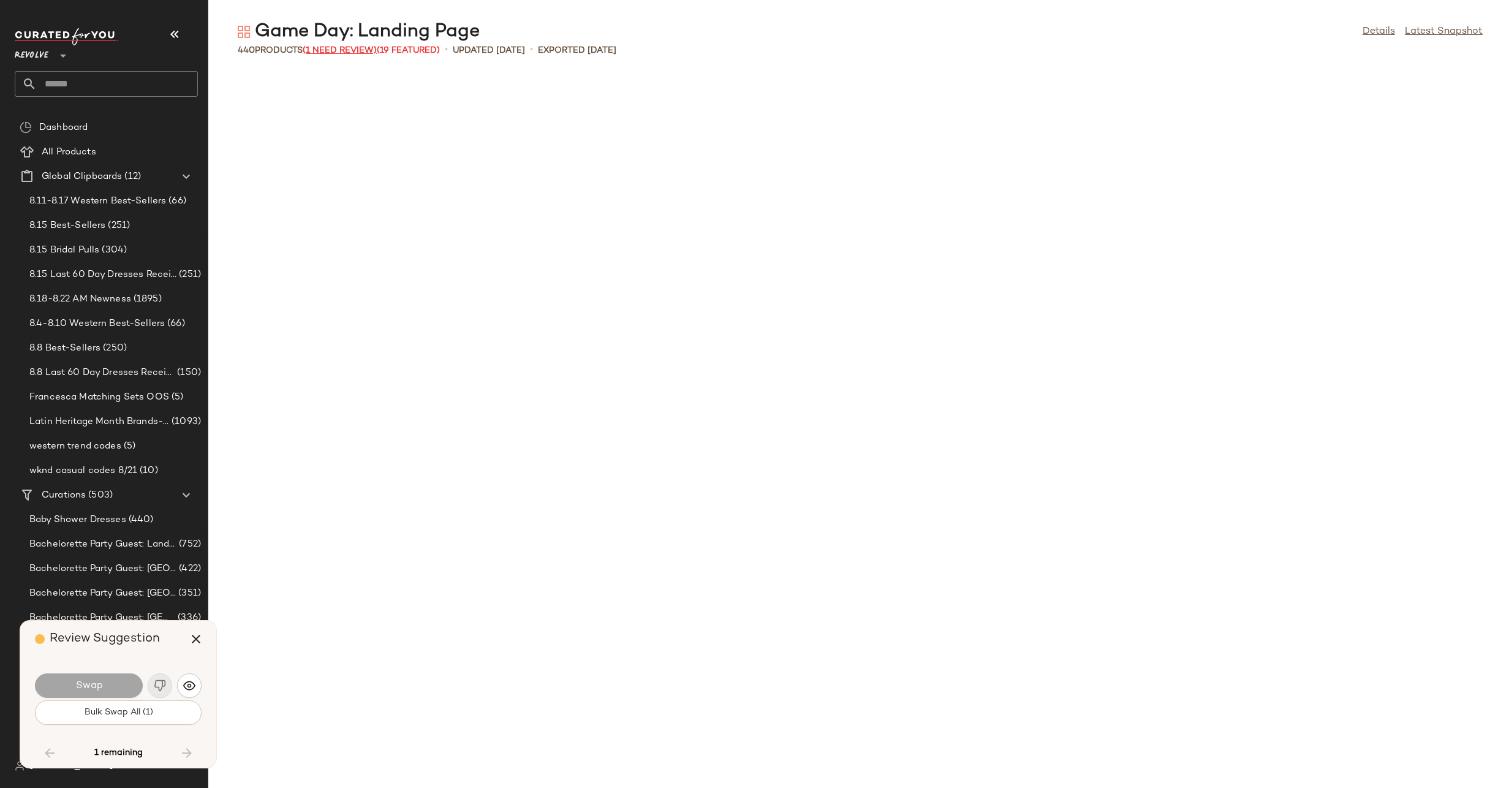
scroll to position [2018, 0]
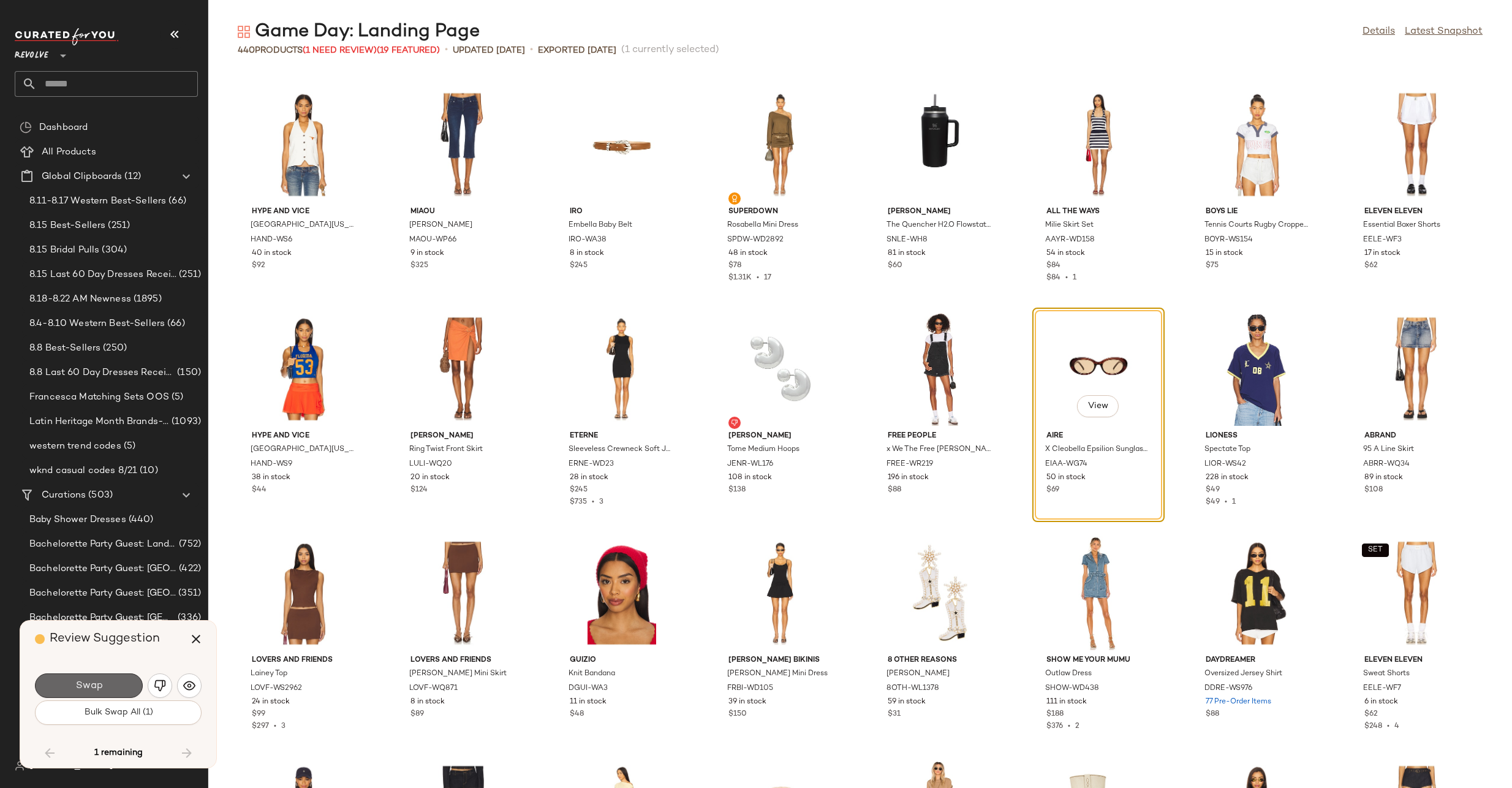
click at [114, 679] on button "Swap" at bounding box center [89, 686] width 108 height 25
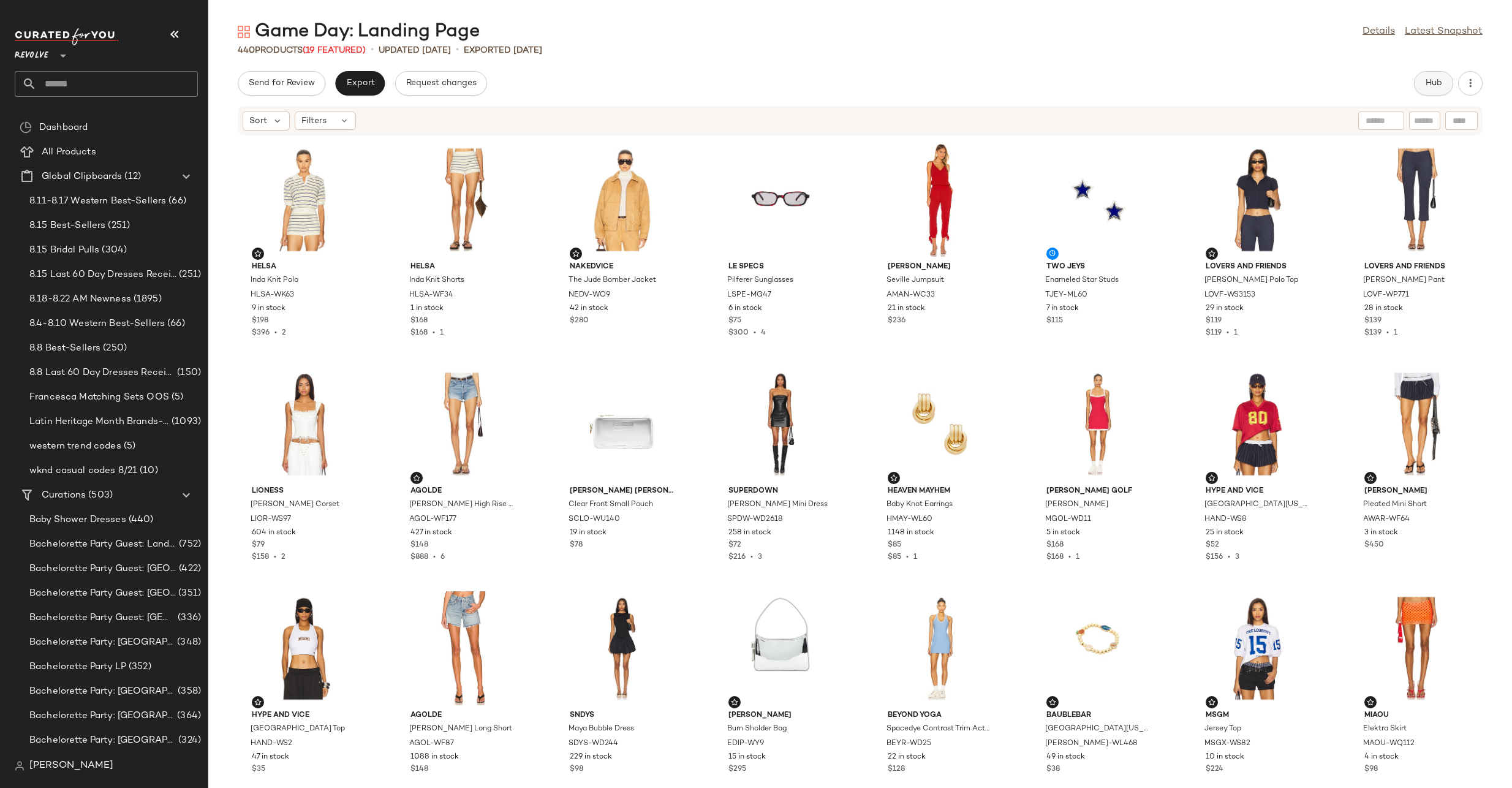
click at [1421, 90] on button "Hub" at bounding box center [1433, 83] width 39 height 25
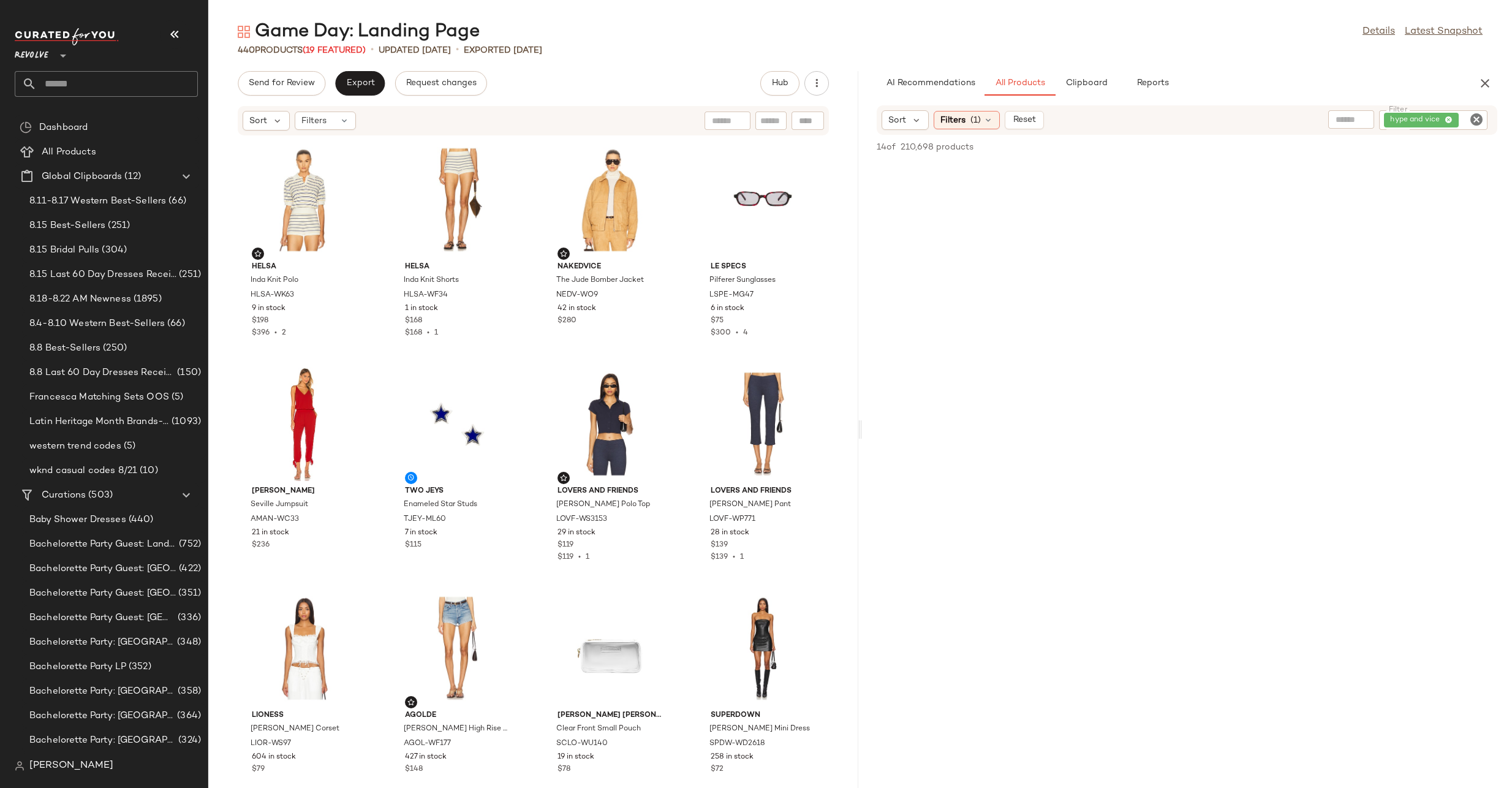
click at [1480, 123] on icon "Clear Filter" at bounding box center [1477, 120] width 15 height 15
click at [918, 116] on icon at bounding box center [917, 120] width 11 height 11
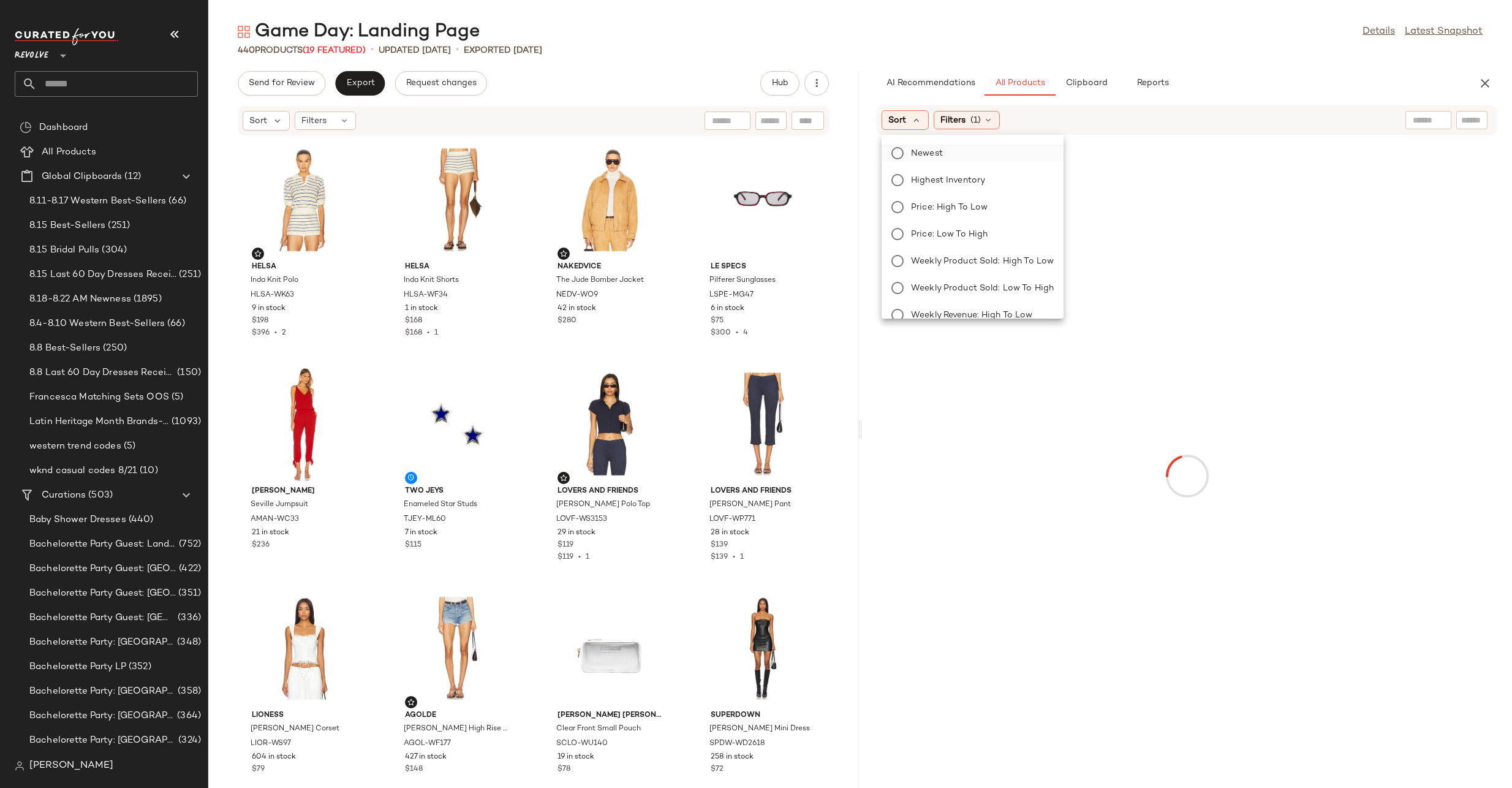
click at [927, 150] on span "Newest" at bounding box center [927, 153] width 32 height 13
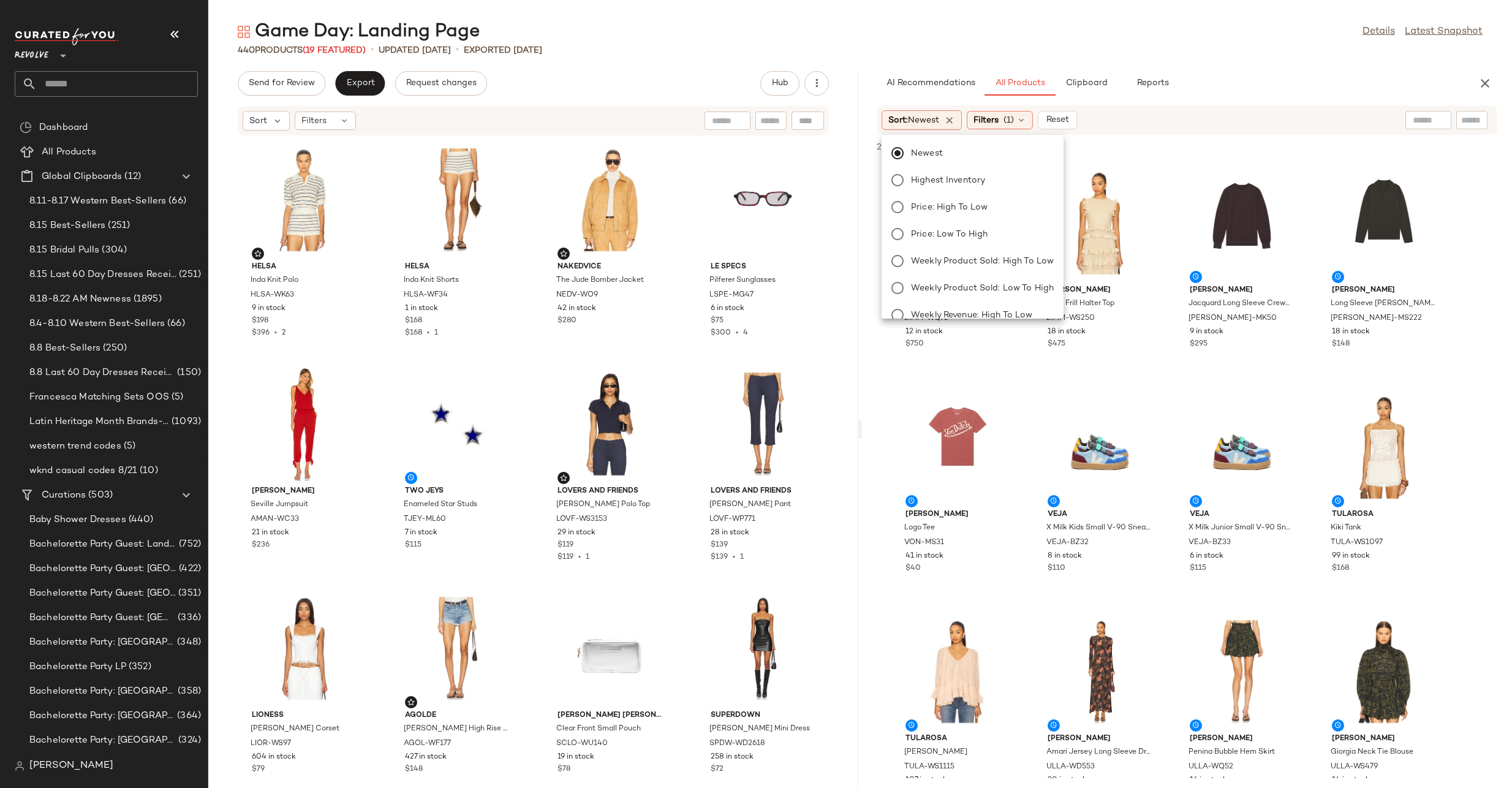
click at [1110, 32] on div "Game Day: Landing Page Details Latest Snapshot" at bounding box center [860, 32] width 1304 height 25
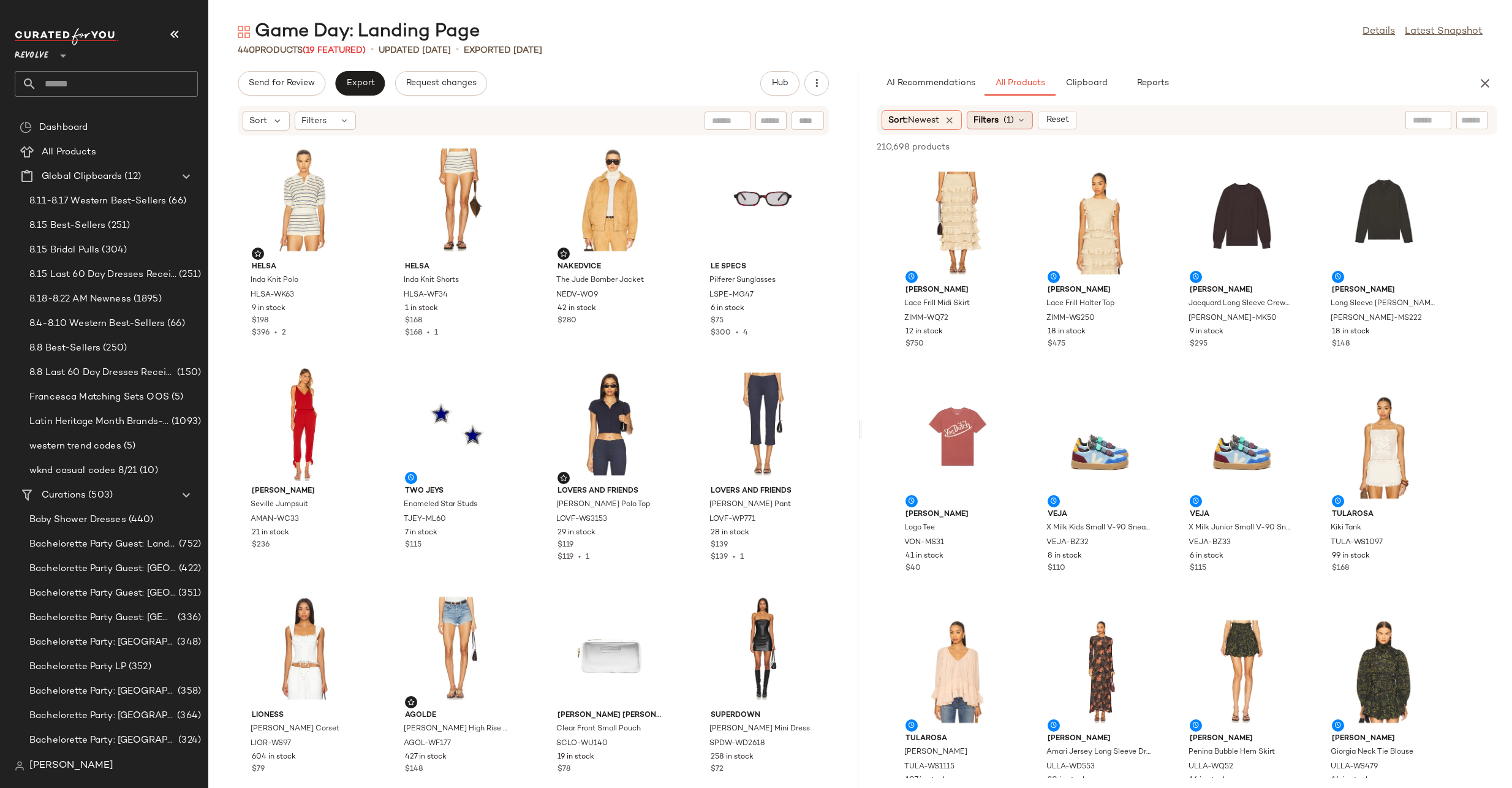
click at [1023, 116] on icon at bounding box center [1021, 120] width 9 height 9
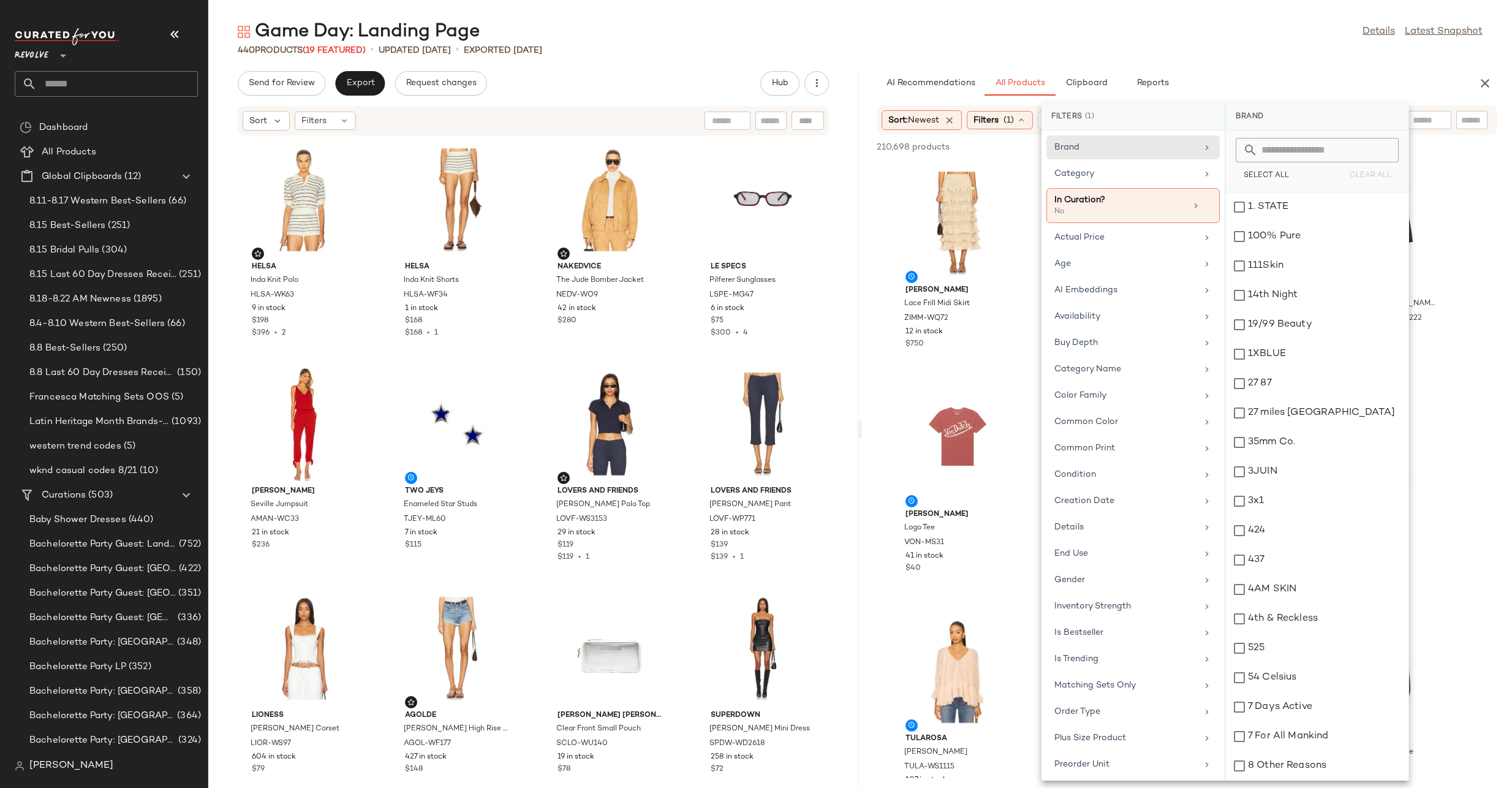
click at [1296, 148] on input "text" at bounding box center [1325, 150] width 133 height 25
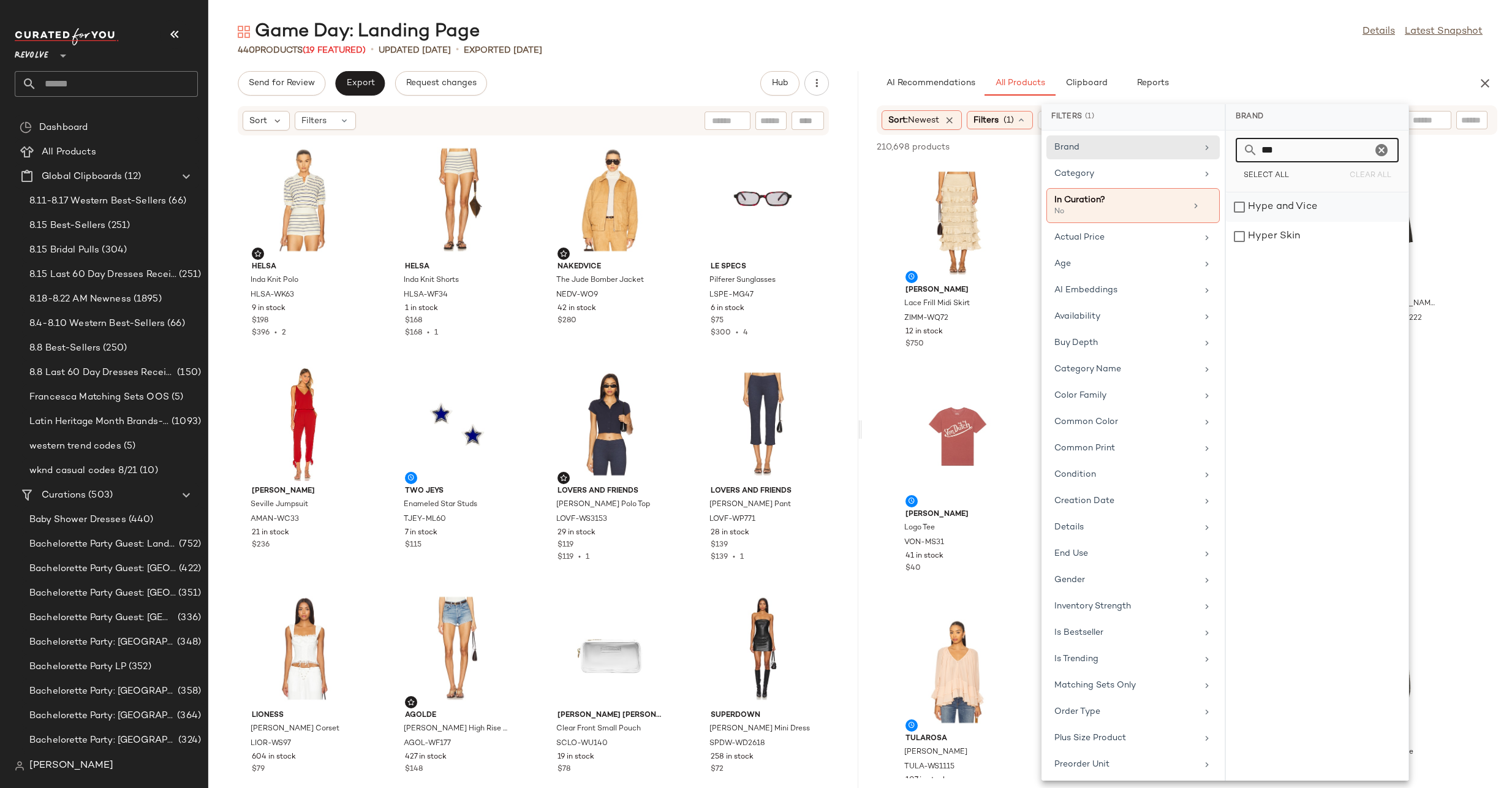
type input "***"
click at [1239, 221] on div "Hype and Vice" at bounding box center [1317, 236] width 183 height 29
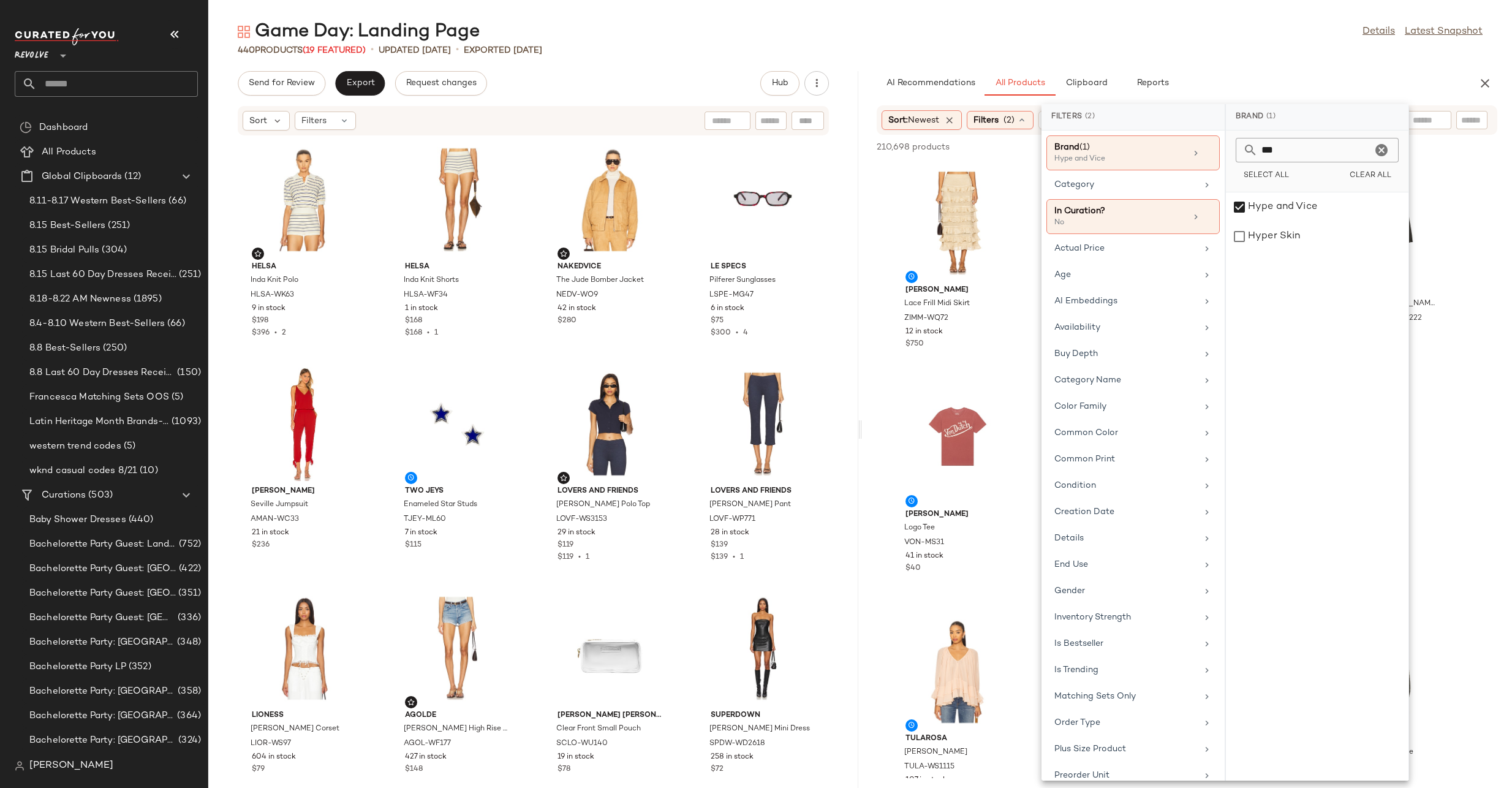
click at [1285, 14] on main "Game Day: Landing Page Details Latest Snapshot 440 Products (19 Featured) • upd…" at bounding box center [756, 394] width 1512 height 788
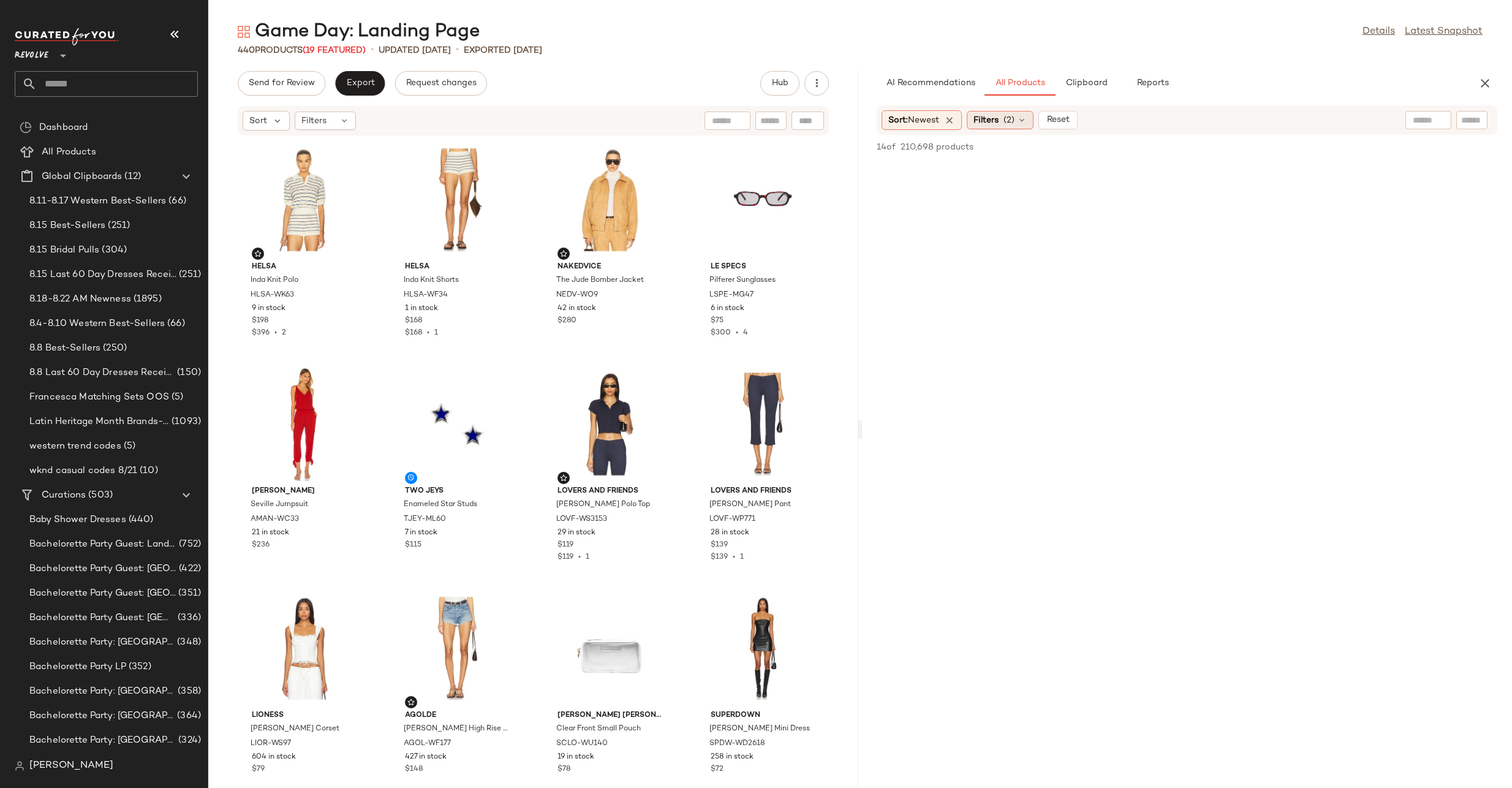
click at [991, 117] on span "Filters" at bounding box center [986, 120] width 26 height 13
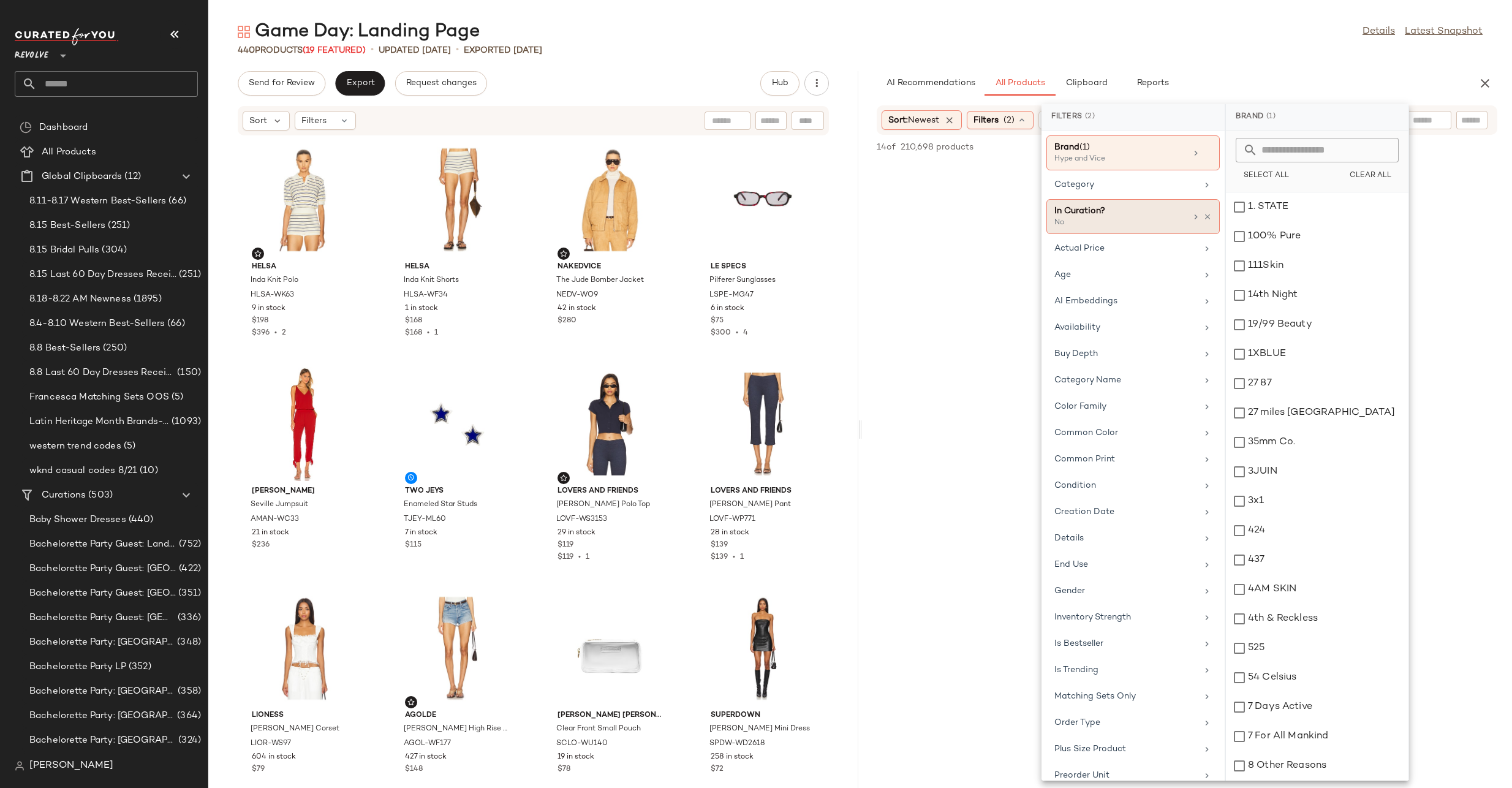
click at [1209, 212] on div "In Curation? No" at bounding box center [1133, 216] width 173 height 35
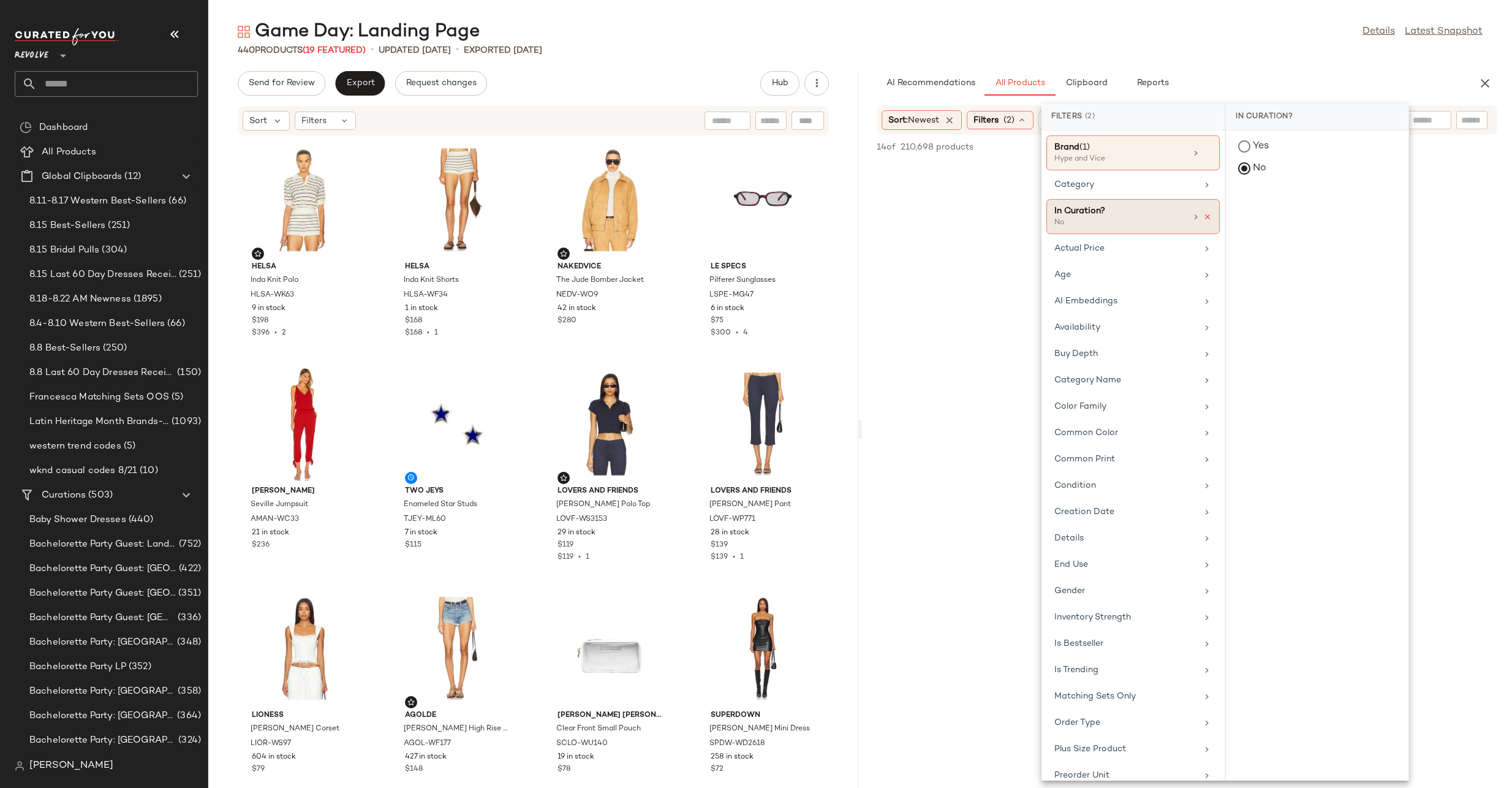
click at [1206, 218] on icon at bounding box center [1207, 217] width 9 height 9
click at [1220, 36] on div "Game Day: Landing Page Details Latest Snapshot" at bounding box center [860, 32] width 1304 height 25
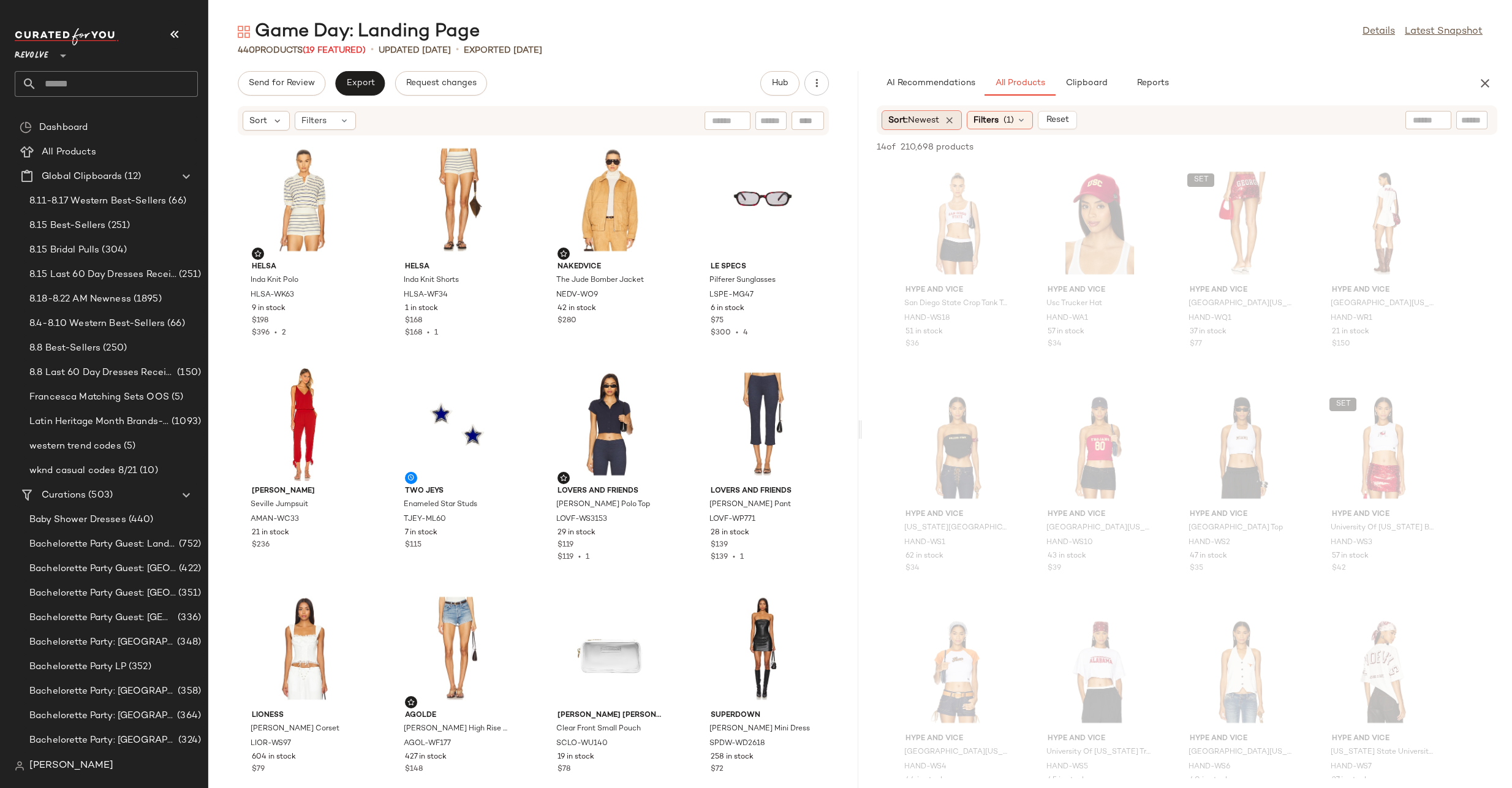
click at [943, 116] on div "Sort: Newest" at bounding box center [922, 120] width 80 height 20
click at [1005, 124] on div "Filters (1)" at bounding box center [1000, 119] width 66 height 18
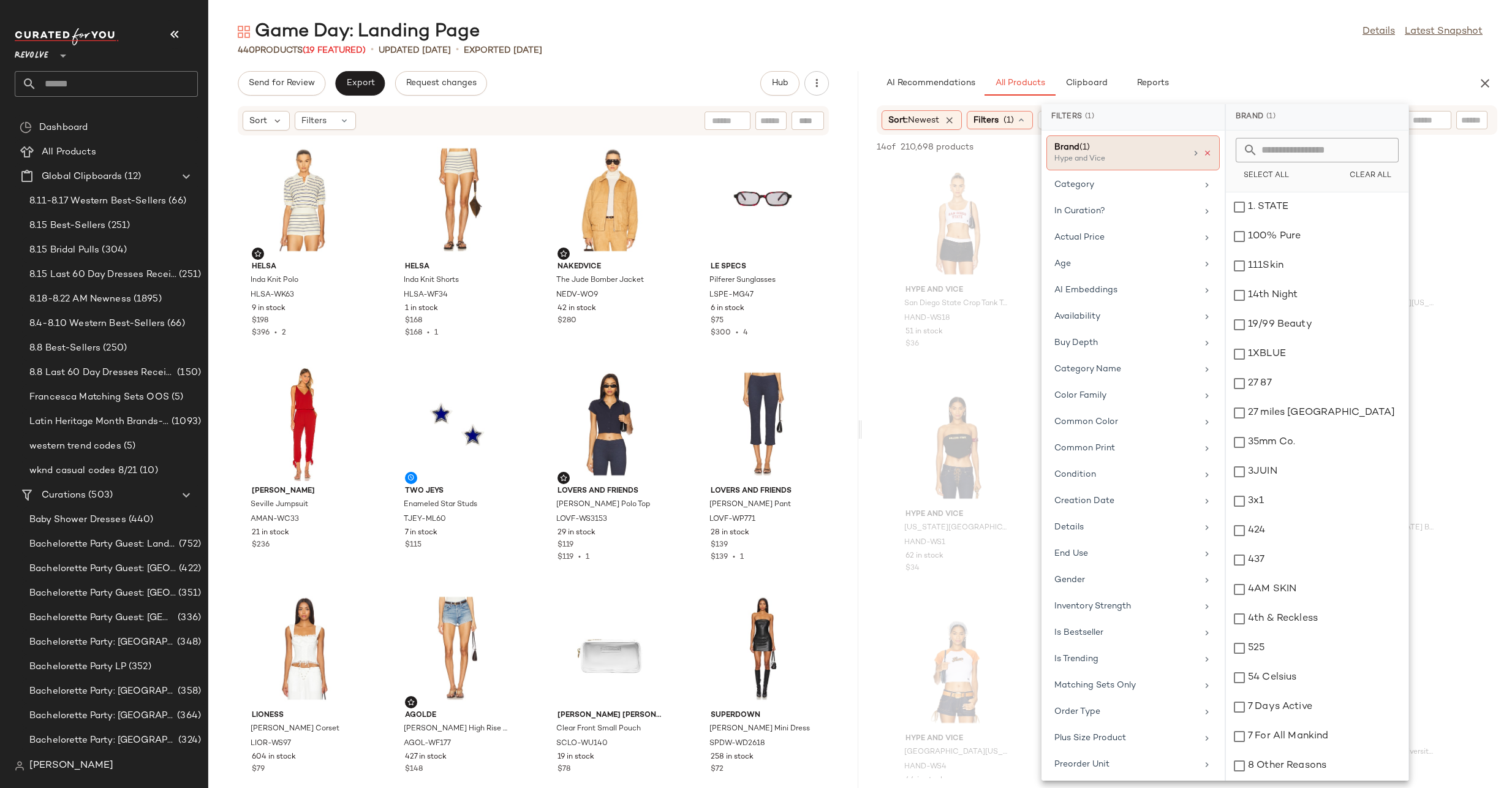
click at [1205, 155] on icon at bounding box center [1207, 152] width 9 height 9
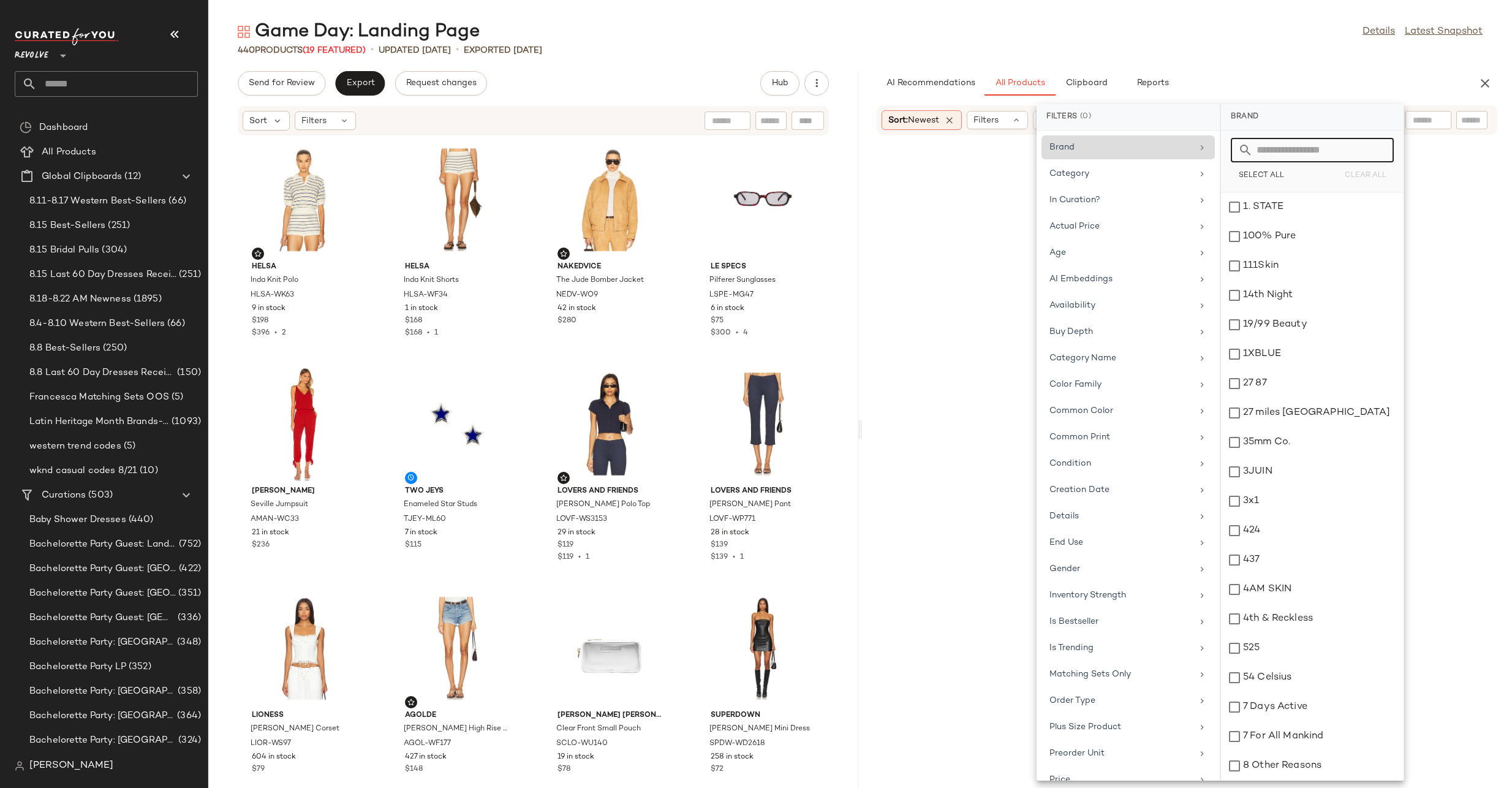
click at [1277, 153] on input "text" at bounding box center [1319, 150] width 133 height 25
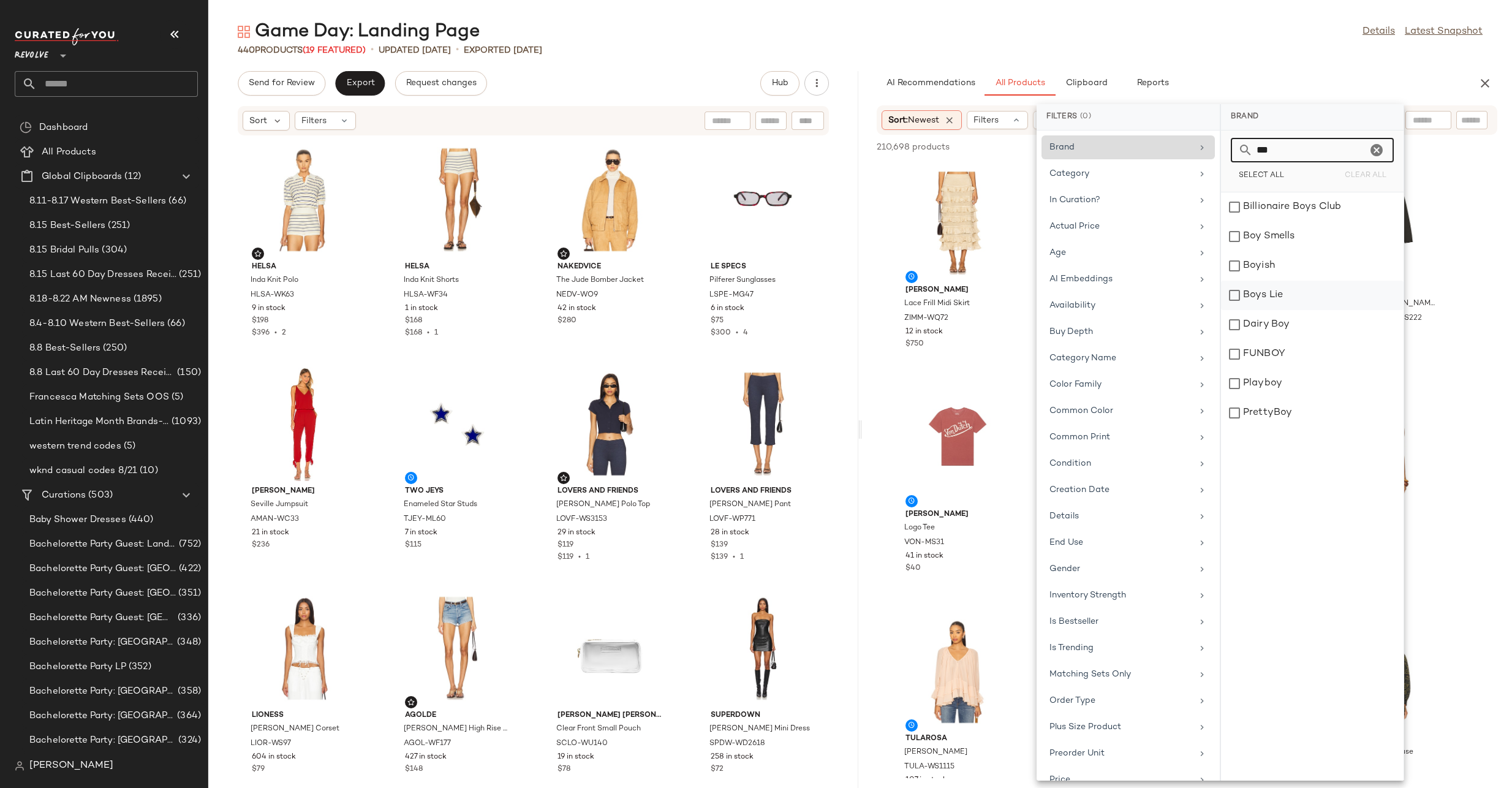
type input "***"
click at [1236, 310] on div "Boys Lie" at bounding box center [1312, 324] width 183 height 29
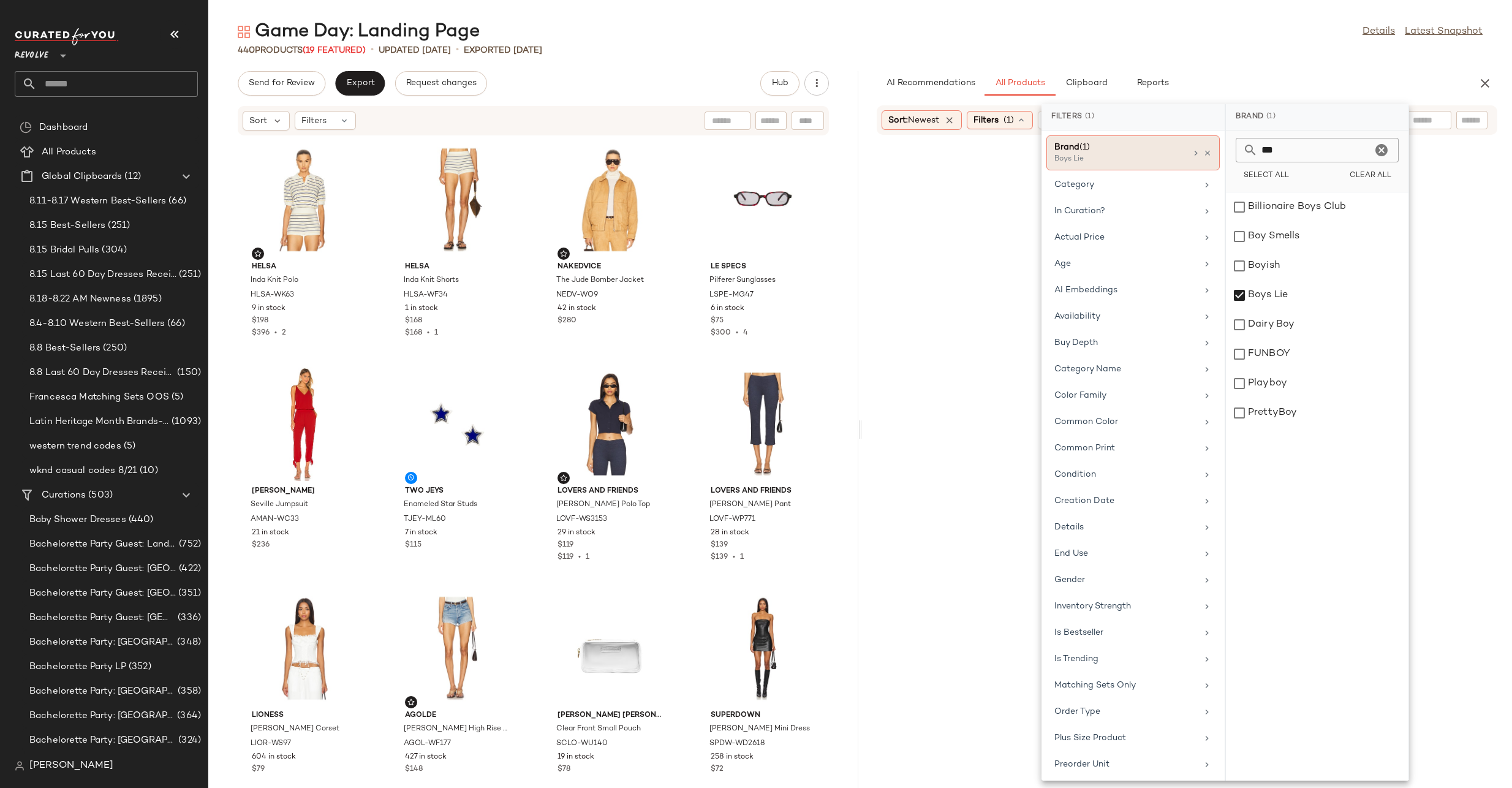
click at [1292, 69] on div "Game Day: Landing Page Details Latest Snapshot 440 Products (19 Featured) • upd…" at bounding box center [860, 404] width 1304 height 768
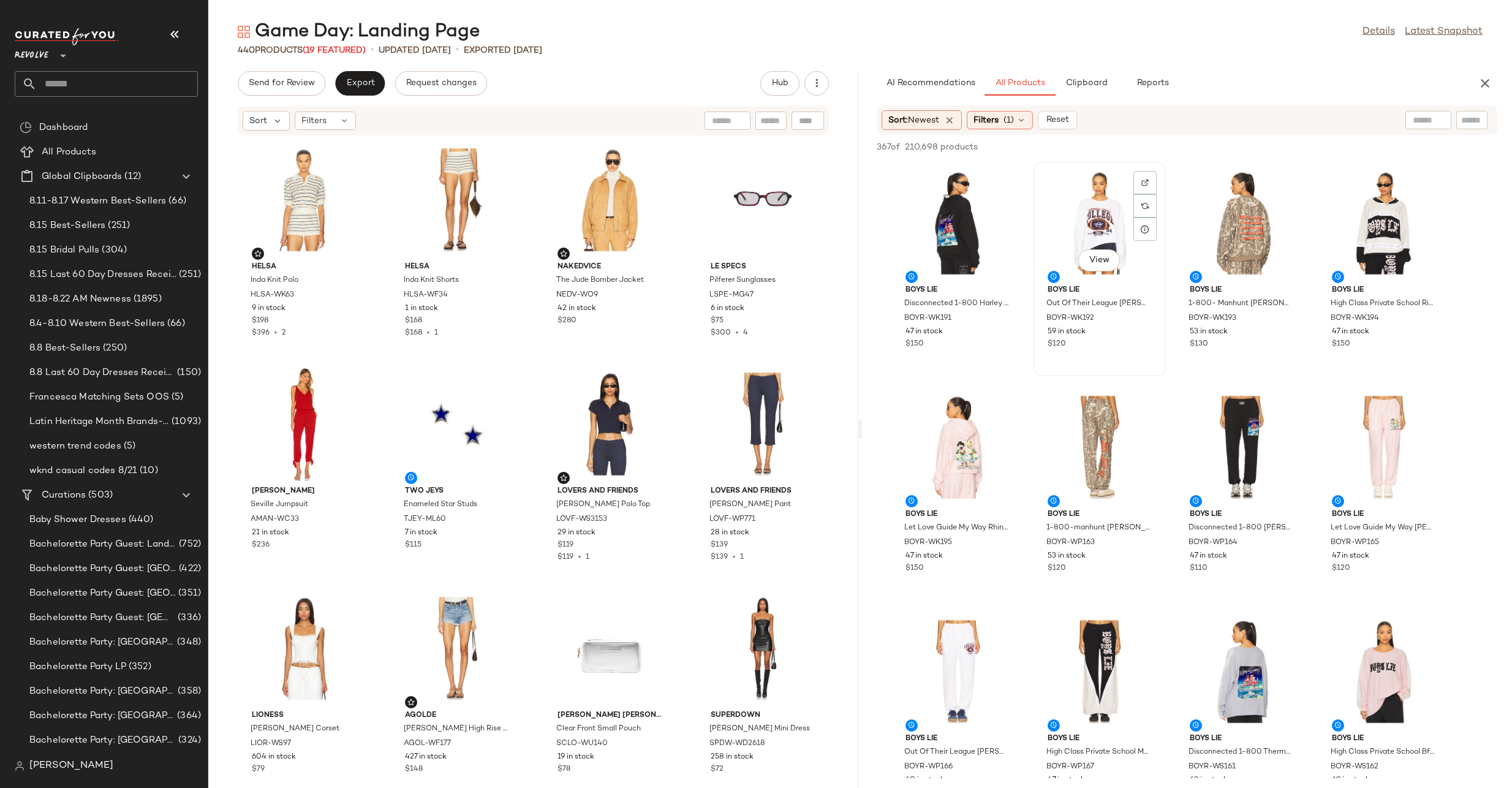
click at [1119, 190] on div "View" at bounding box center [1099, 223] width 124 height 114
drag, startPoint x: 1109, startPoint y: 232, endPoint x: 1101, endPoint y: 232, distance: 8.0
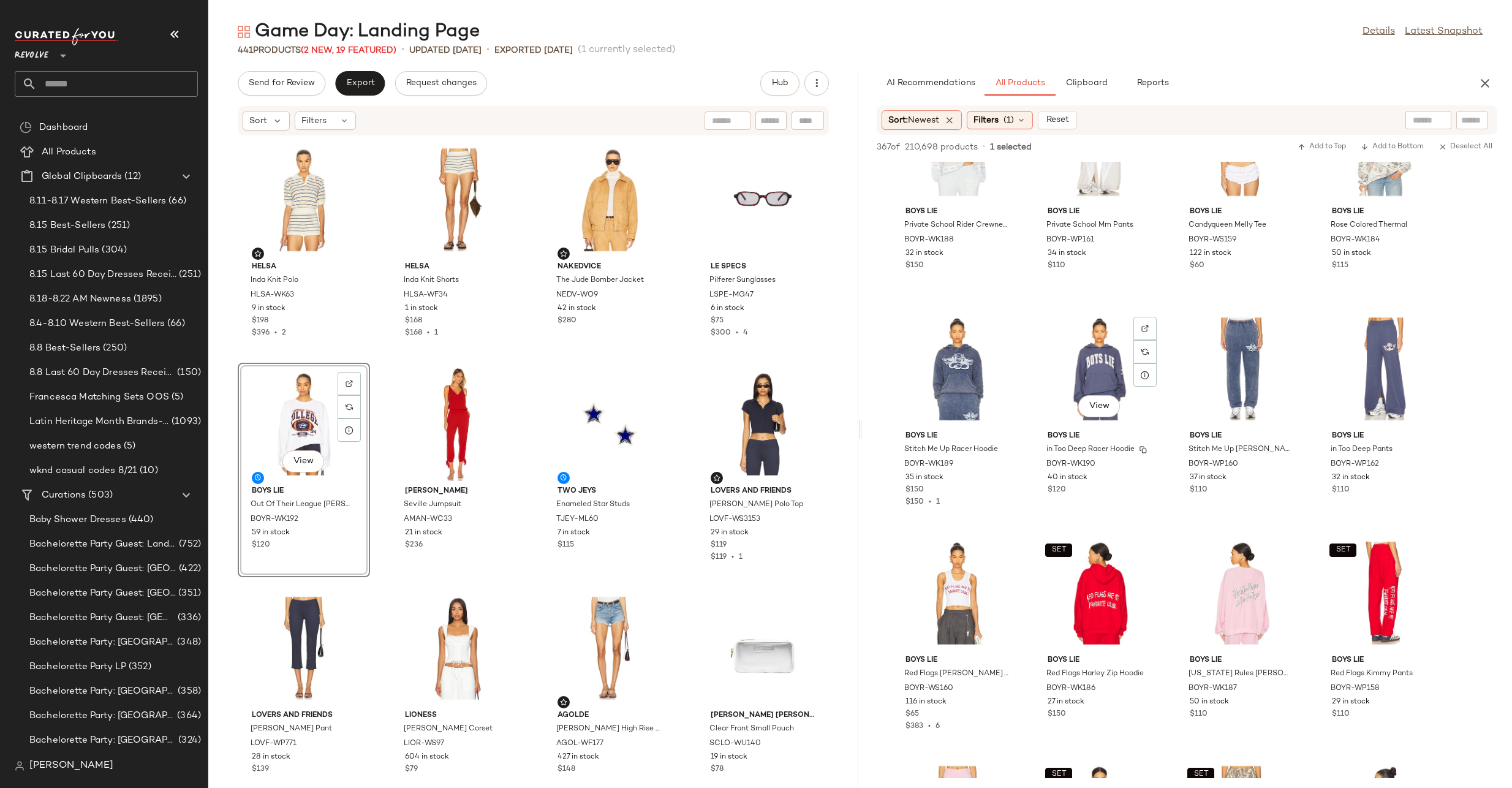
scroll to position [568, 0]
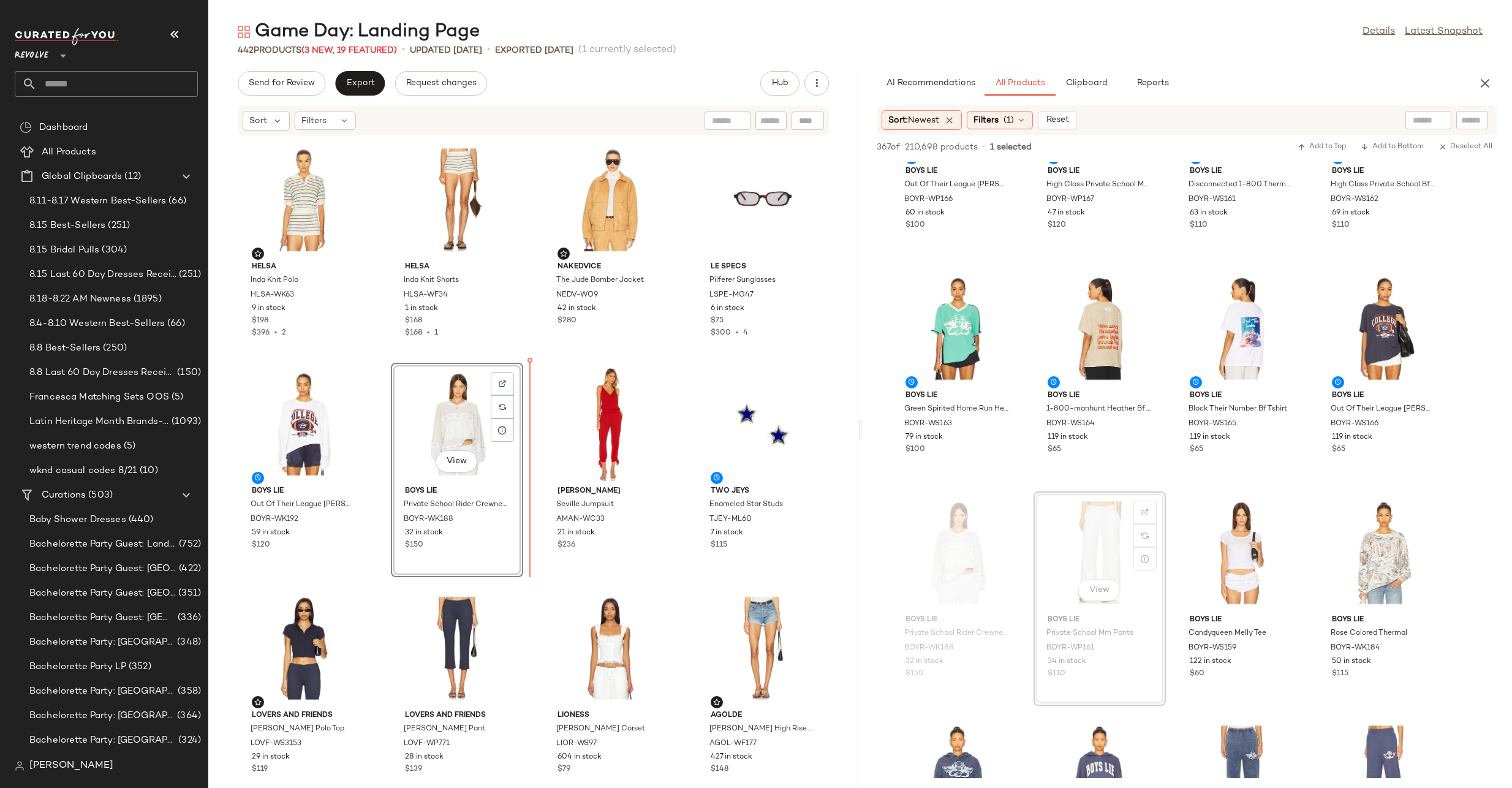
drag, startPoint x: 1110, startPoint y: 556, endPoint x: 1103, endPoint y: 555, distance: 7.1
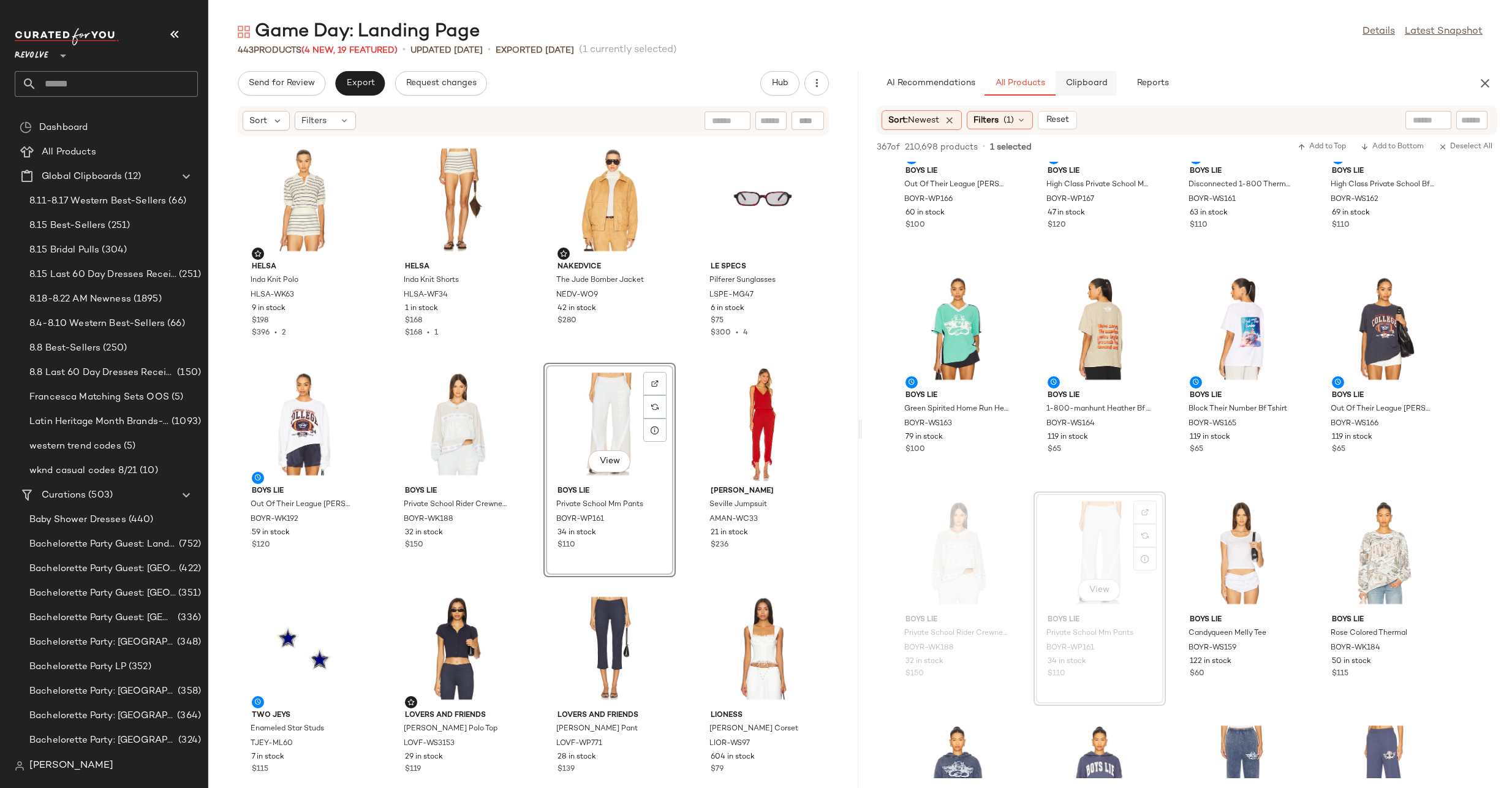
click at [1090, 80] on span "Clipboard" at bounding box center [1086, 83] width 43 height 9
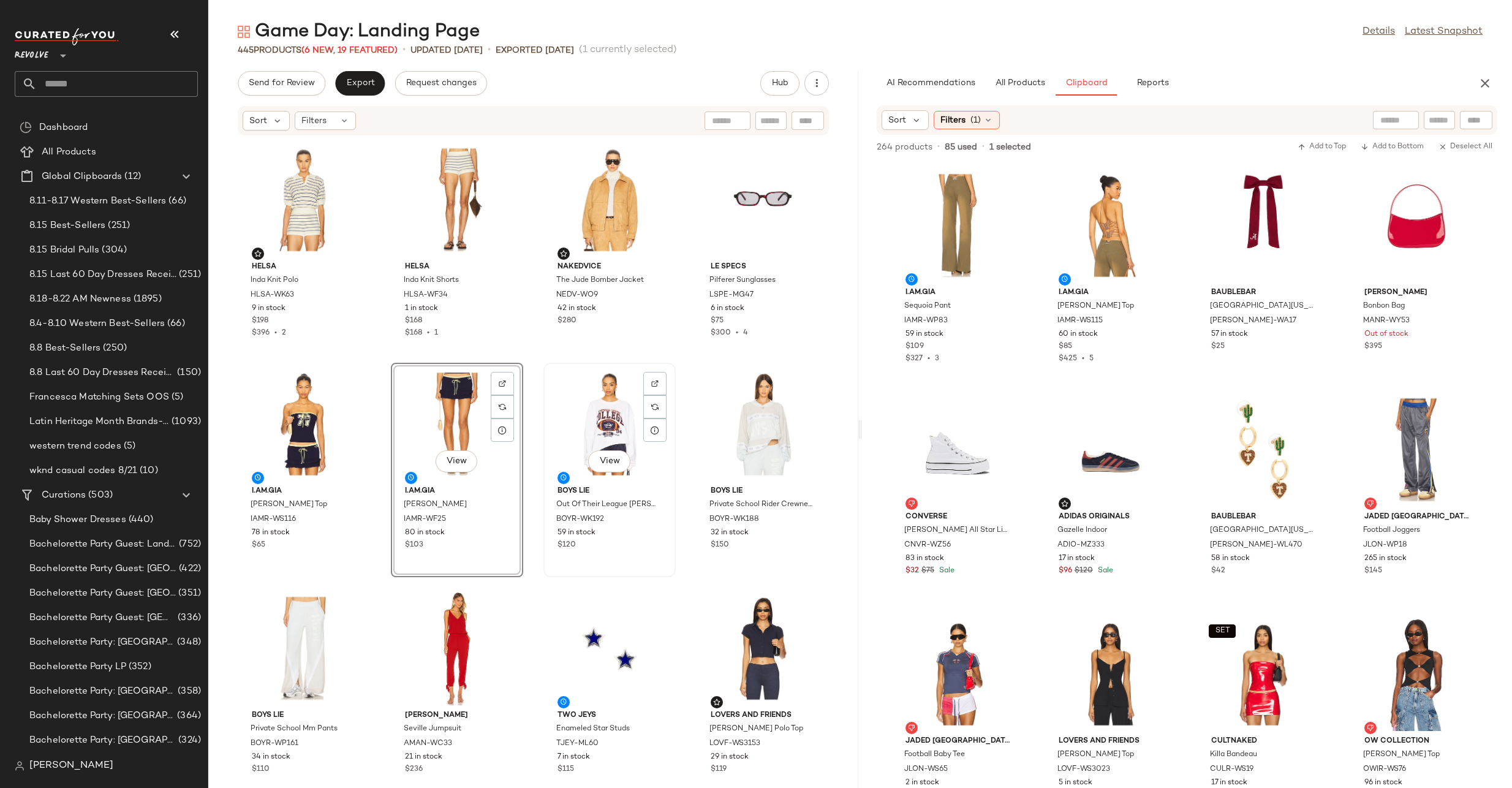
click at [587, 403] on div "View" at bounding box center [609, 424] width 124 height 114
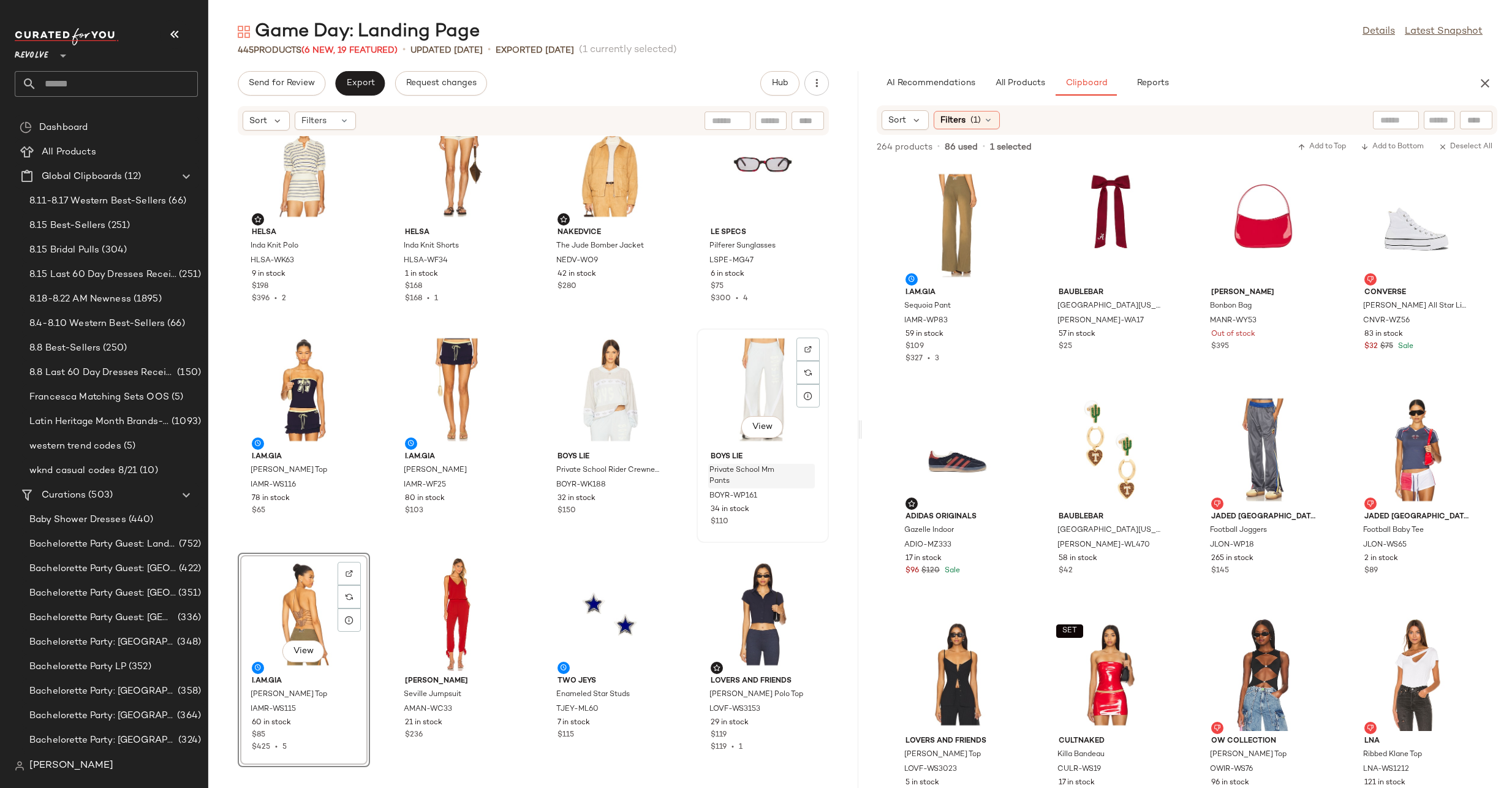
scroll to position [37, 0]
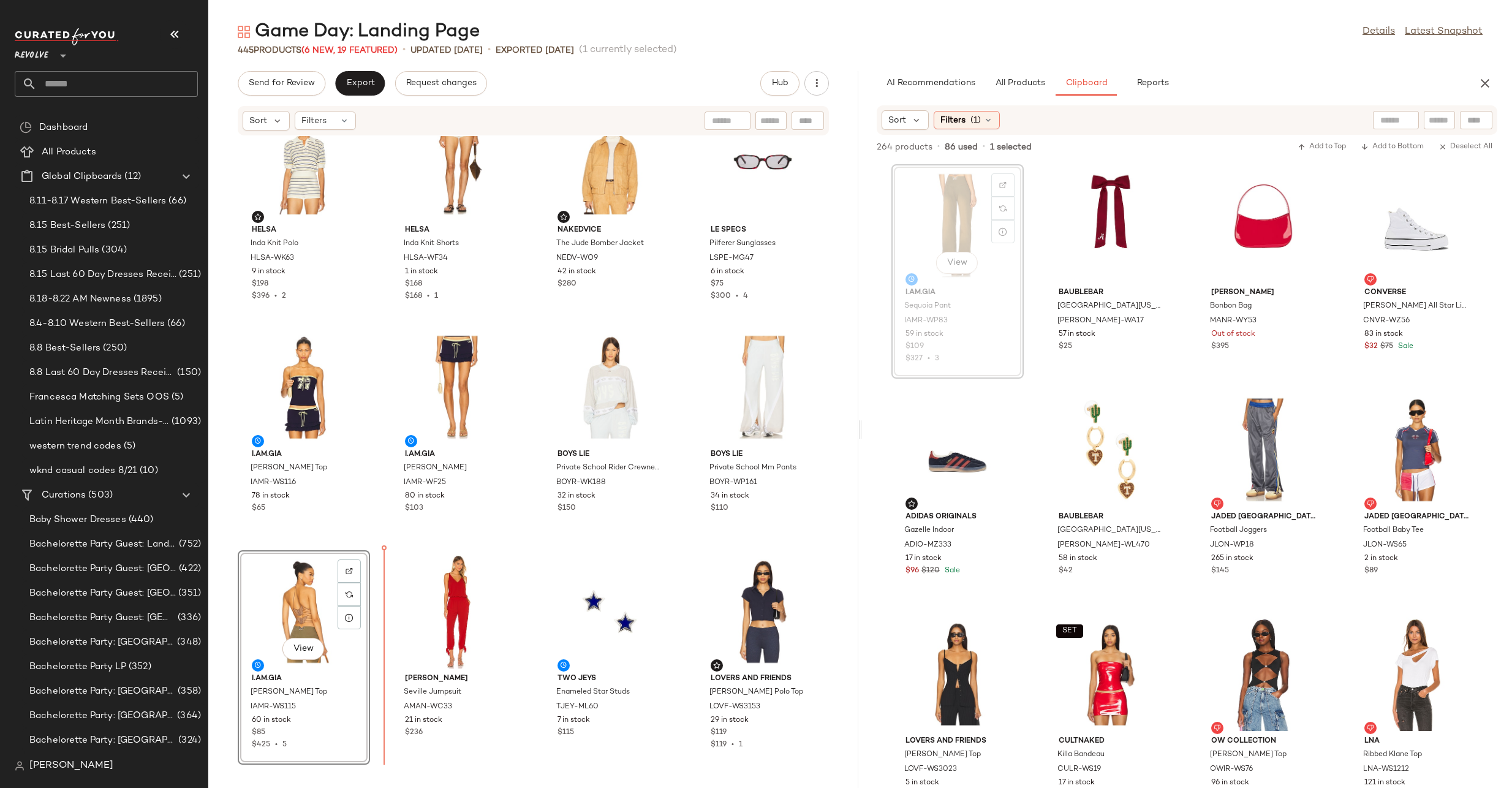
drag, startPoint x: 943, startPoint y: 225, endPoint x: 925, endPoint y: 237, distance: 21.6
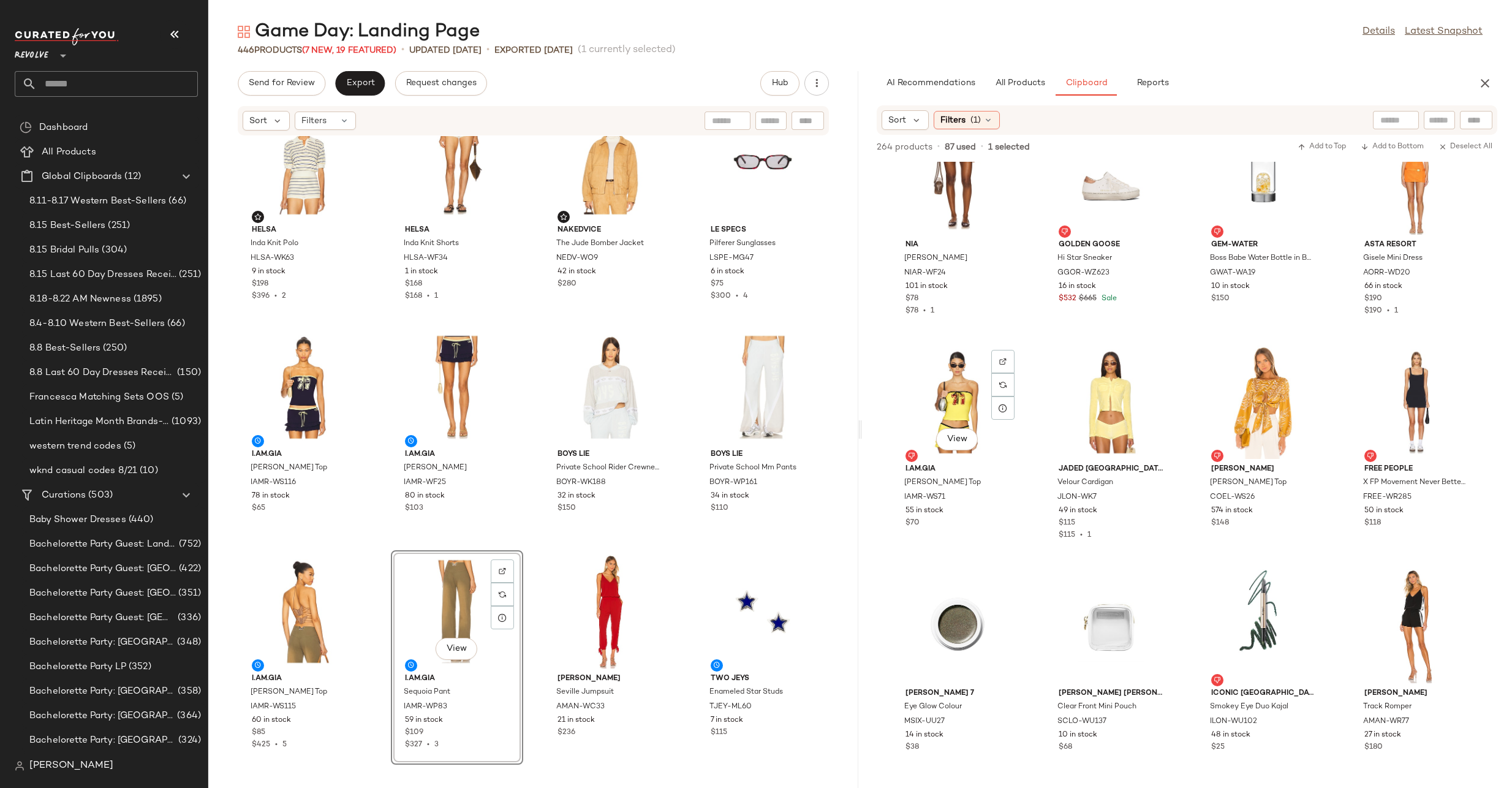
scroll to position [2195, 0]
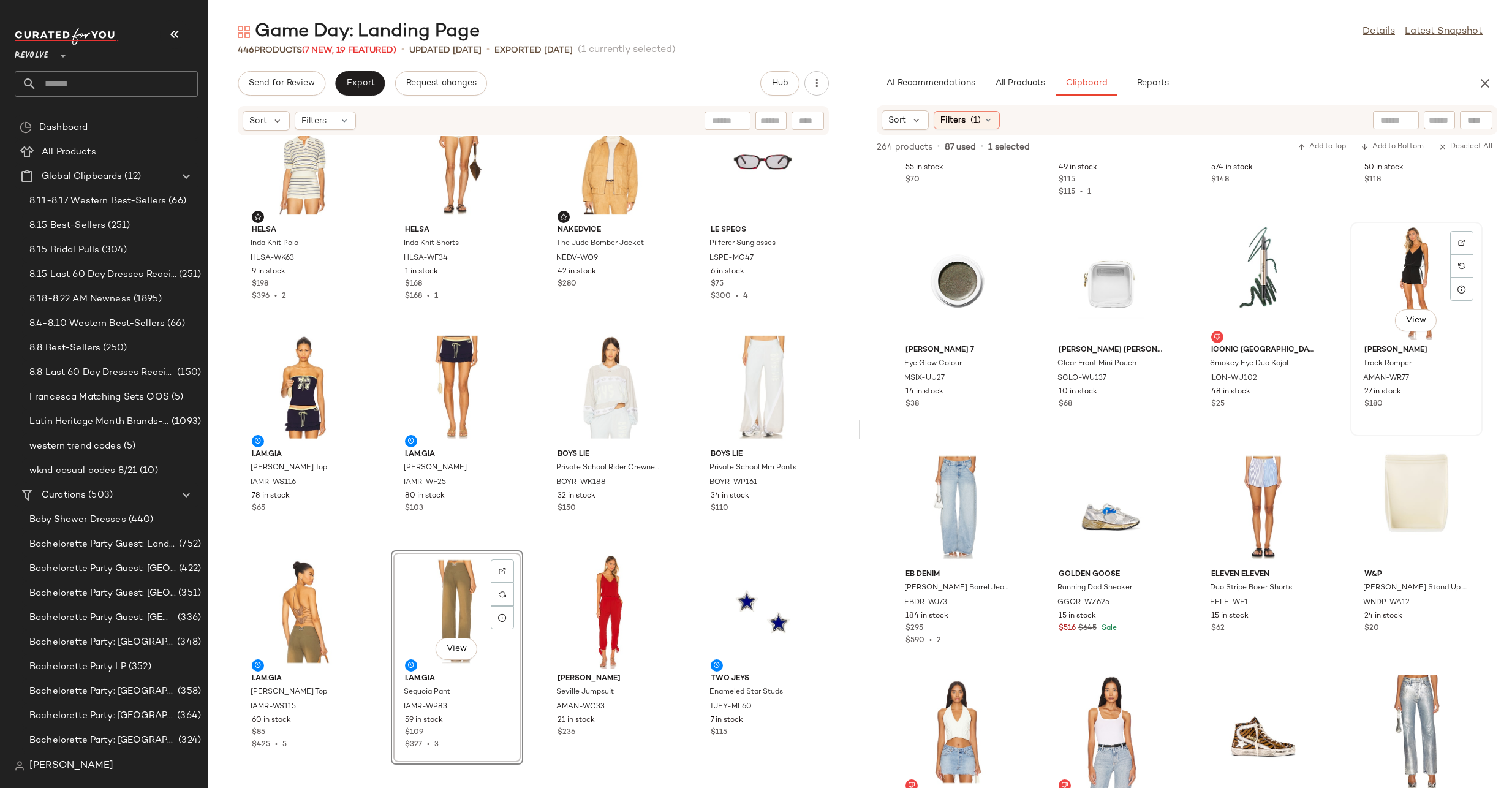
click at [1417, 271] on div "View" at bounding box center [1416, 283] width 124 height 114
drag, startPoint x: 1423, startPoint y: 244, endPoint x: 777, endPoint y: 412, distance: 667.5
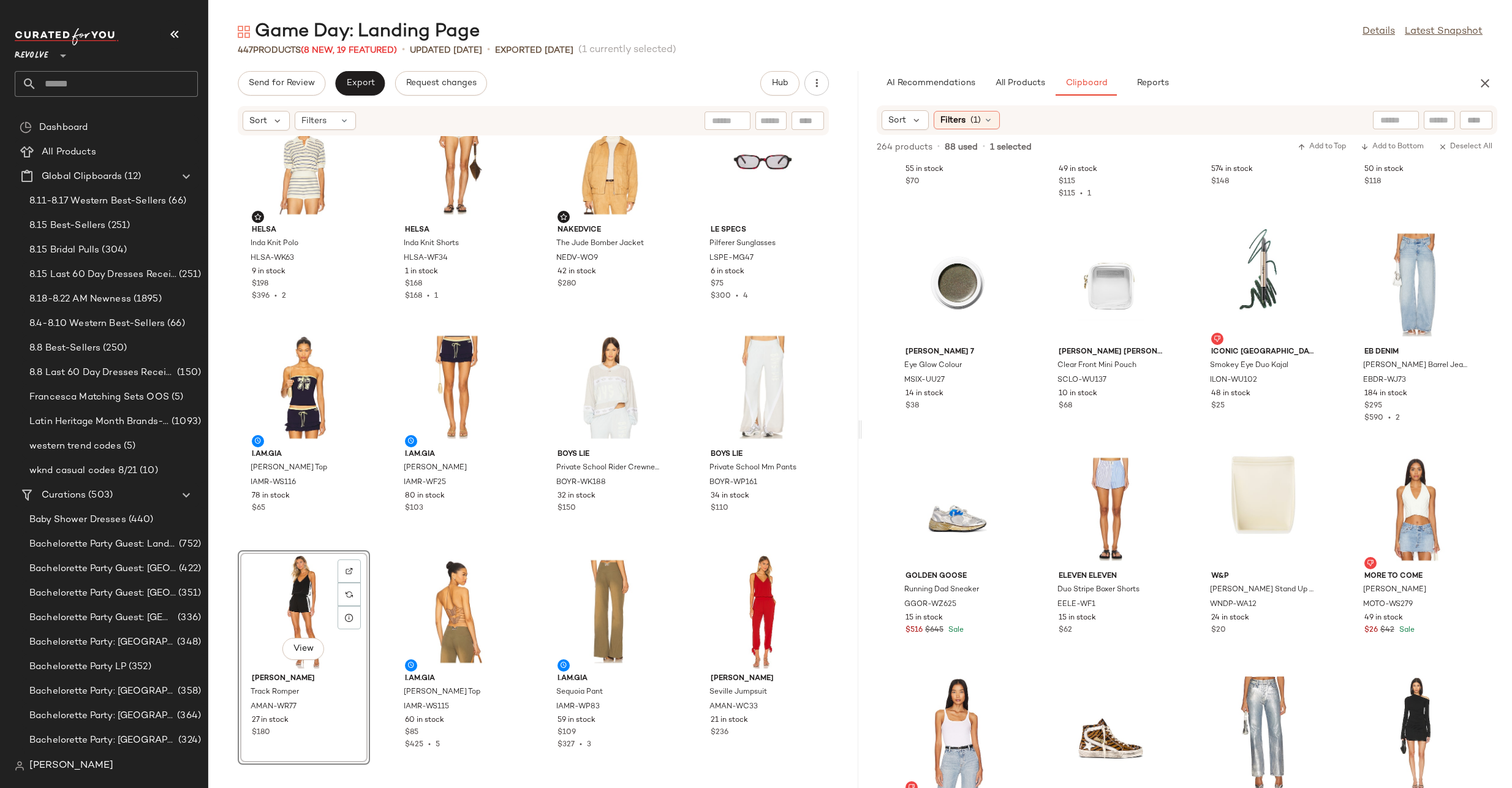
click at [307, 580] on div "View" at bounding box center [304, 611] width 124 height 114
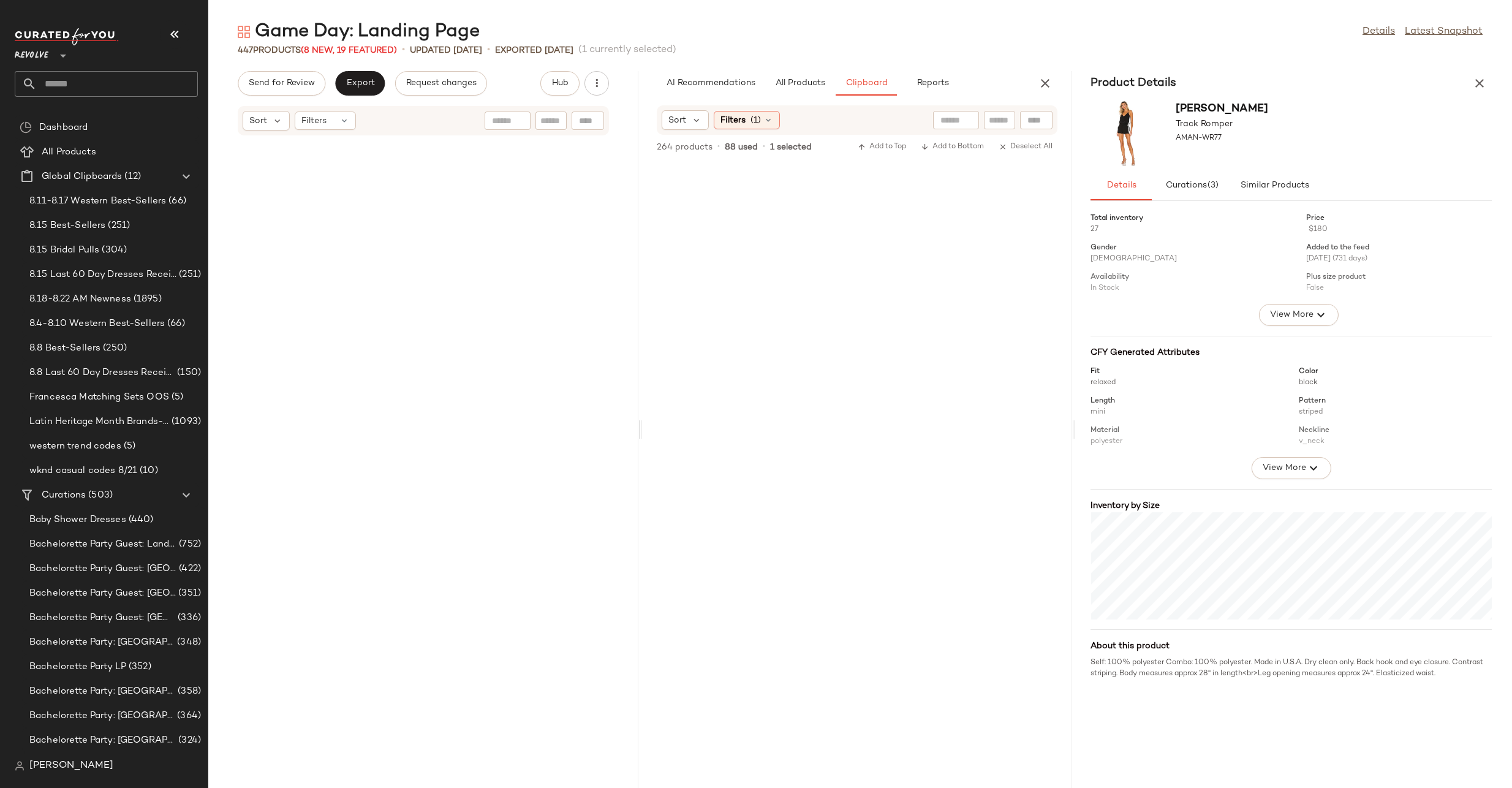
scroll to position [682, 0]
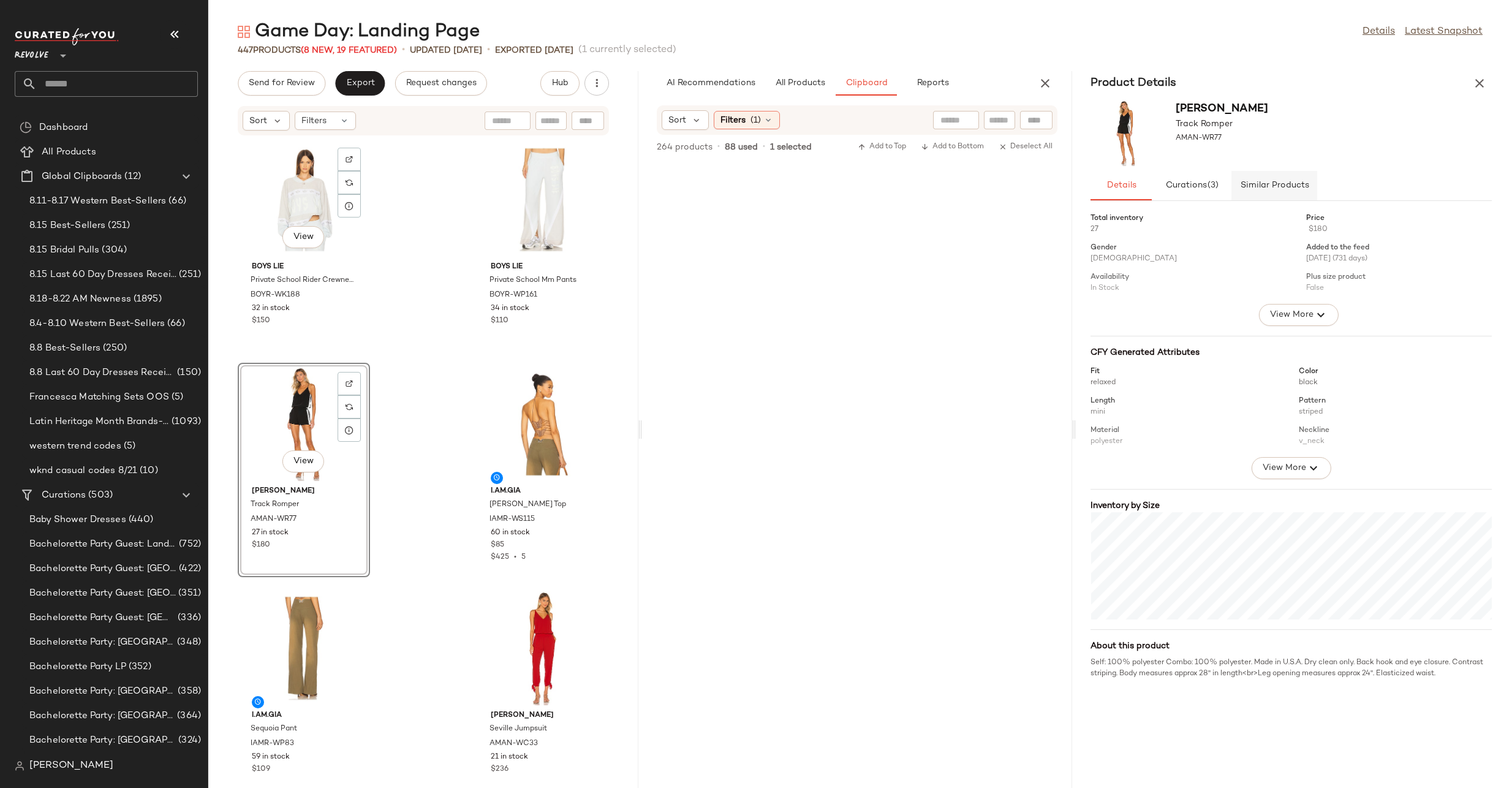
click at [1257, 181] on span "Similar Products" at bounding box center [1275, 185] width 69 height 9
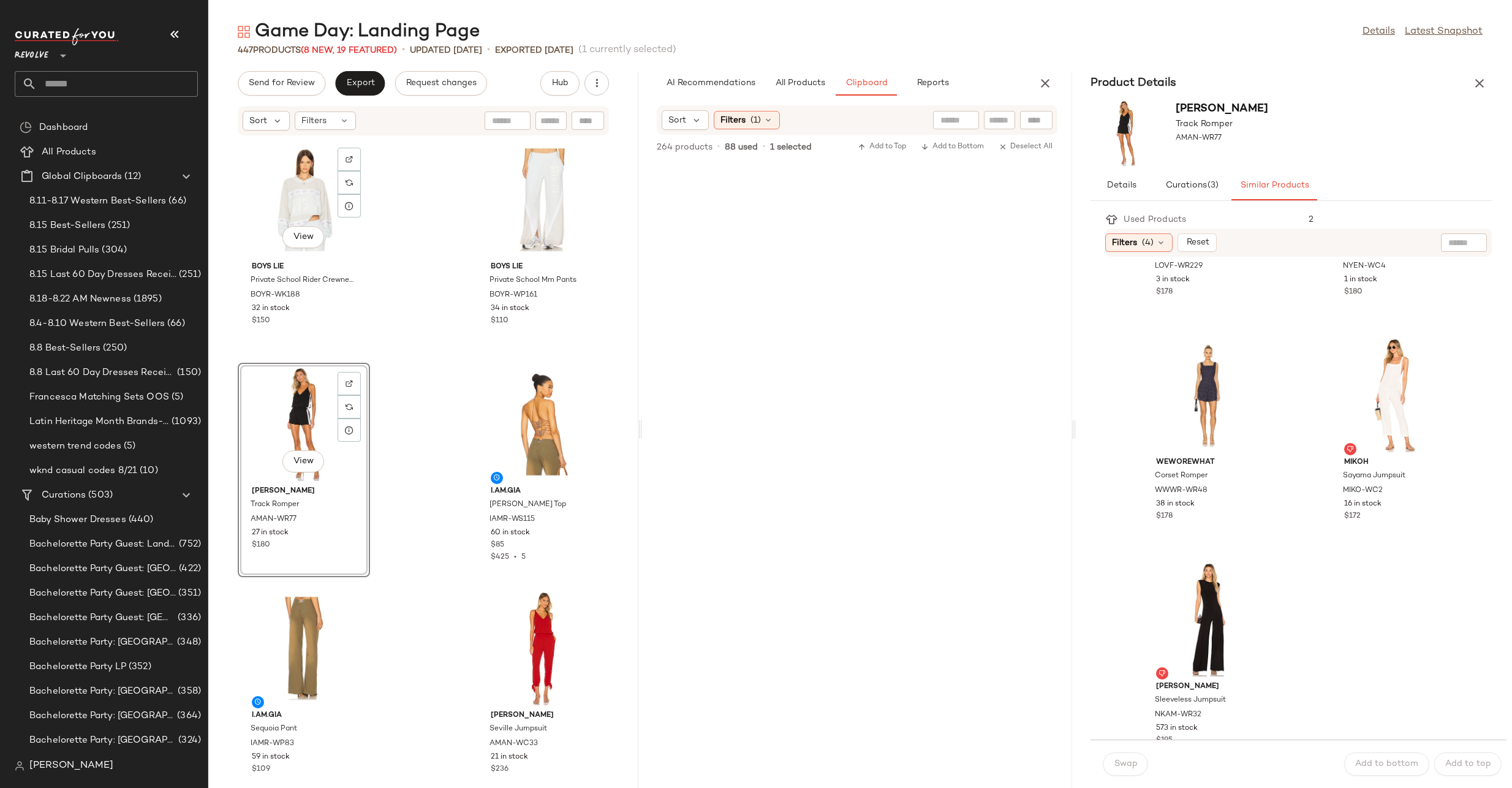
scroll to position [2176, 0]
click at [1486, 78] on icon "button" at bounding box center [1480, 83] width 15 height 15
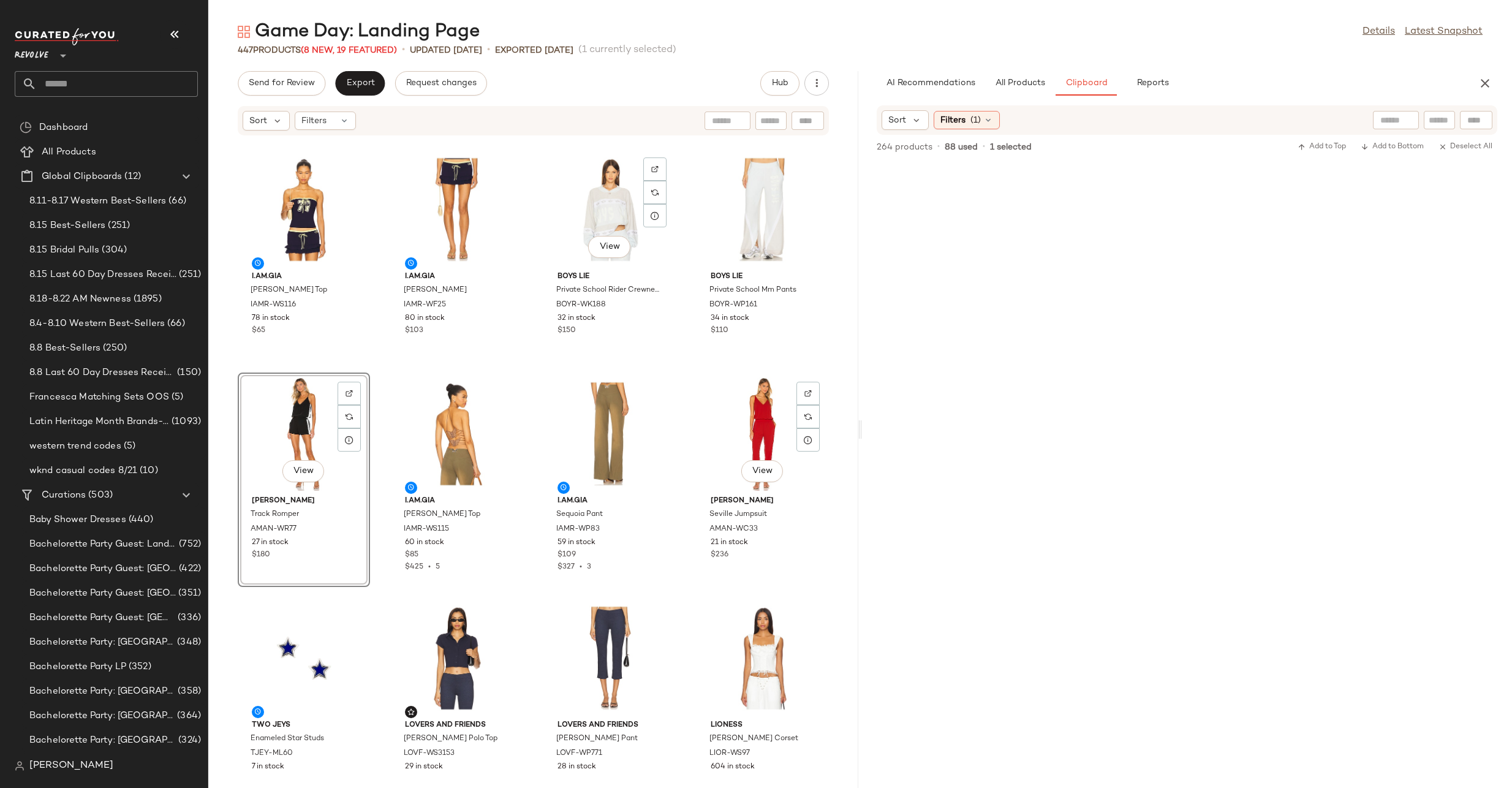
scroll to position [0, 0]
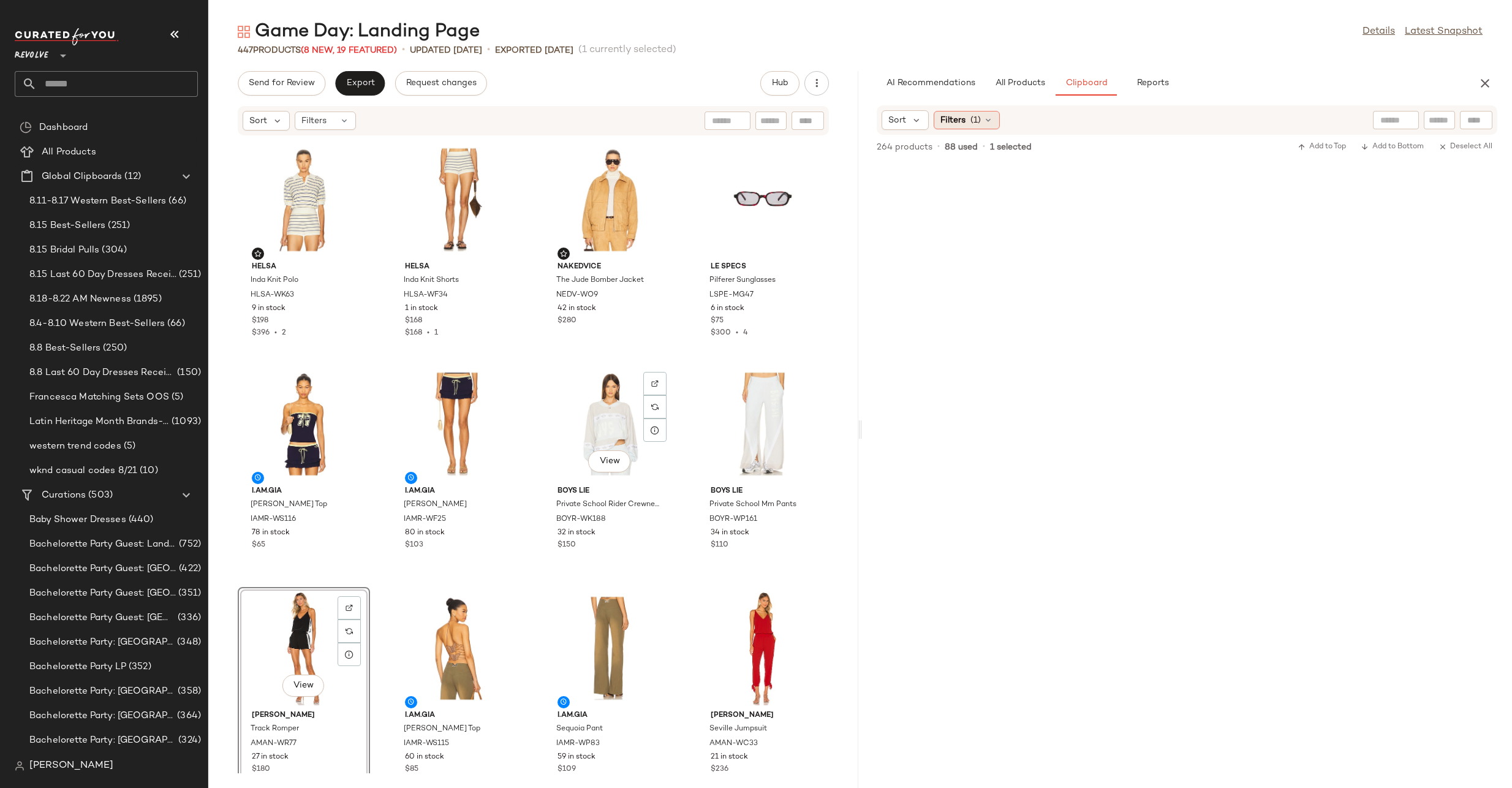
click at [983, 121] on icon at bounding box center [988, 120] width 9 height 9
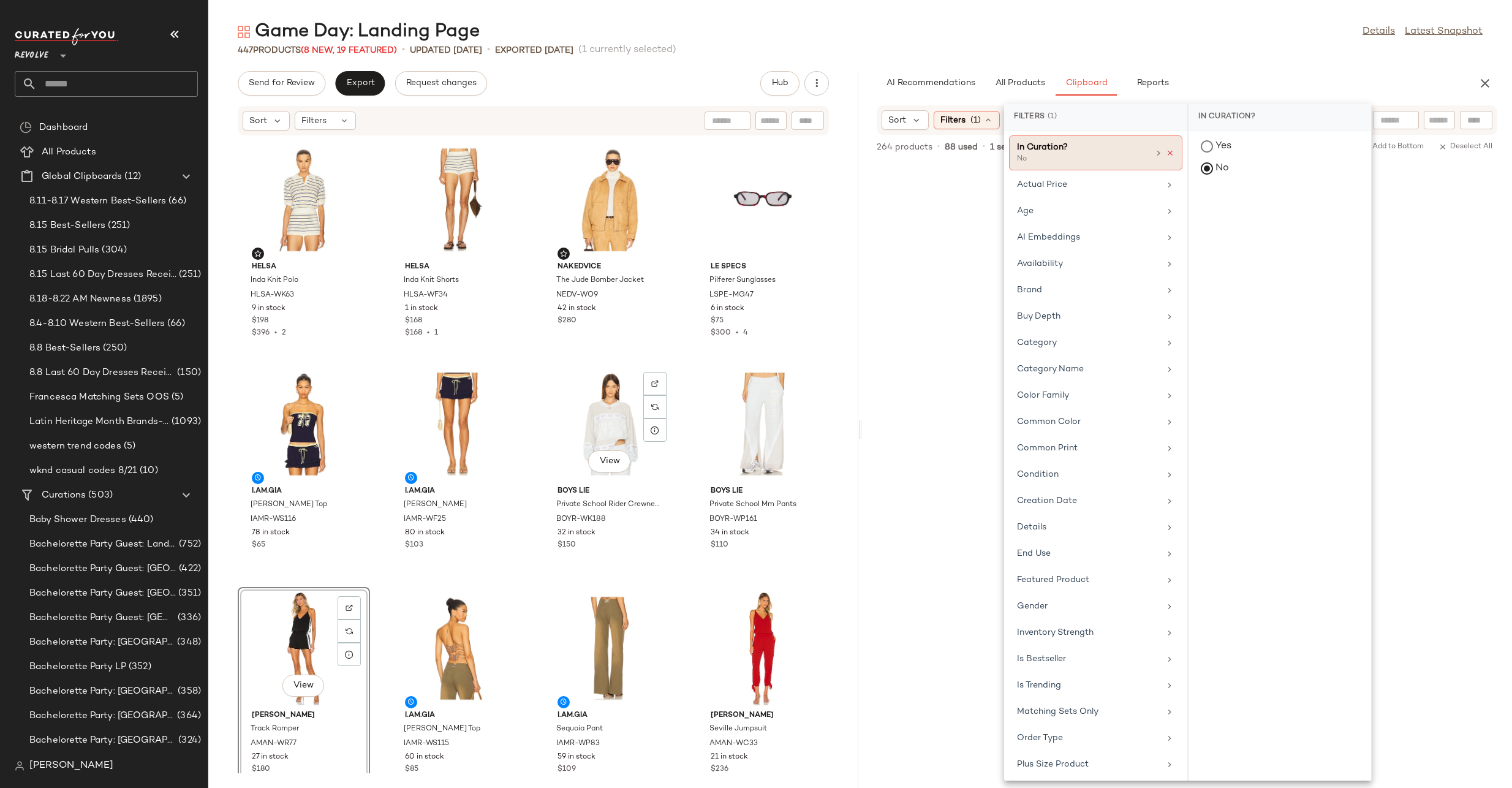
click at [1166, 152] on icon at bounding box center [1169, 152] width 9 height 9
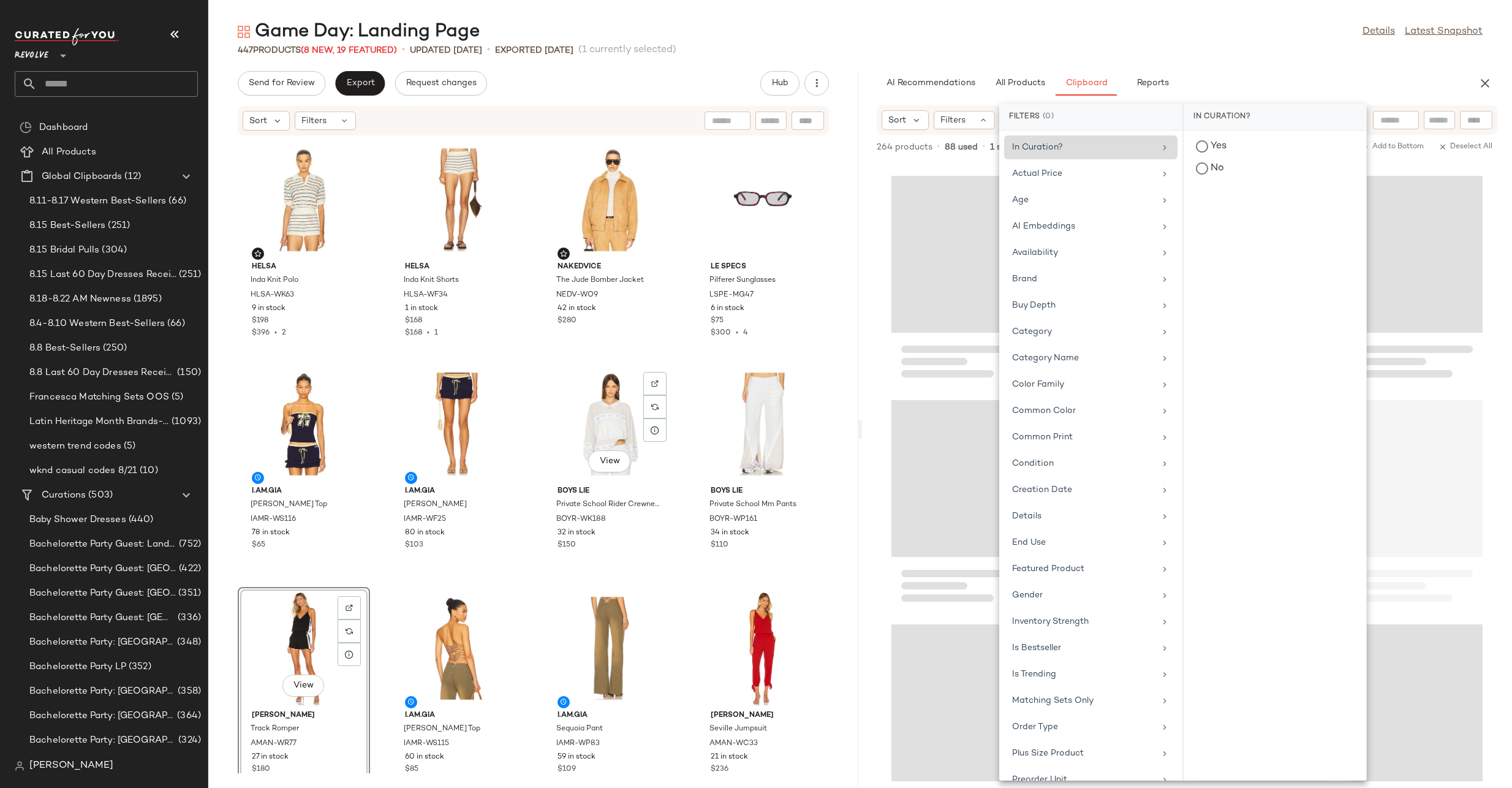
click at [1259, 65] on div "Game Day: Landing Page Details Latest Snapshot 447 Products (8 New, 19 Featured…" at bounding box center [860, 404] width 1304 height 768
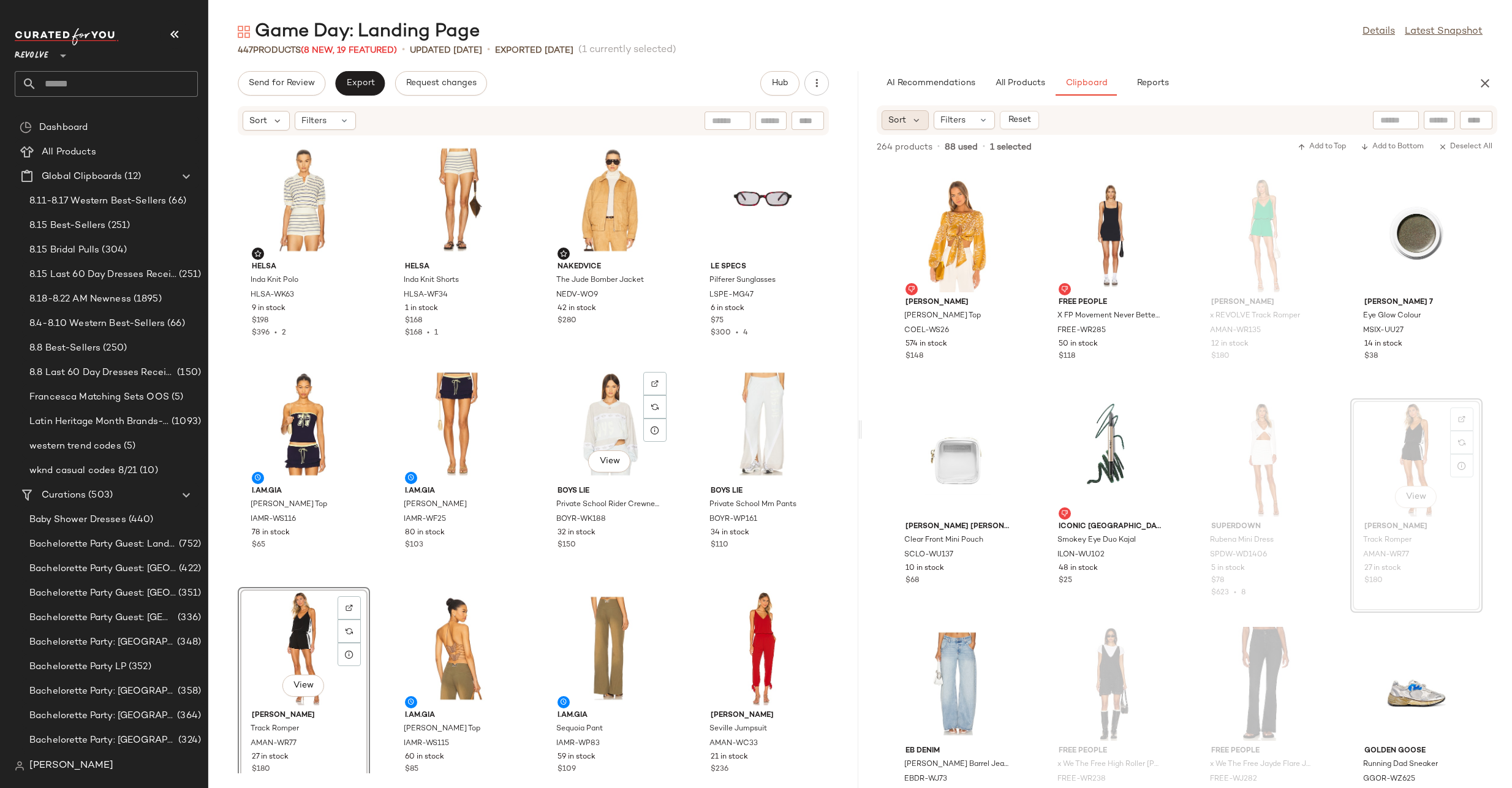
click at [897, 120] on span "Sort" at bounding box center [897, 120] width 18 height 13
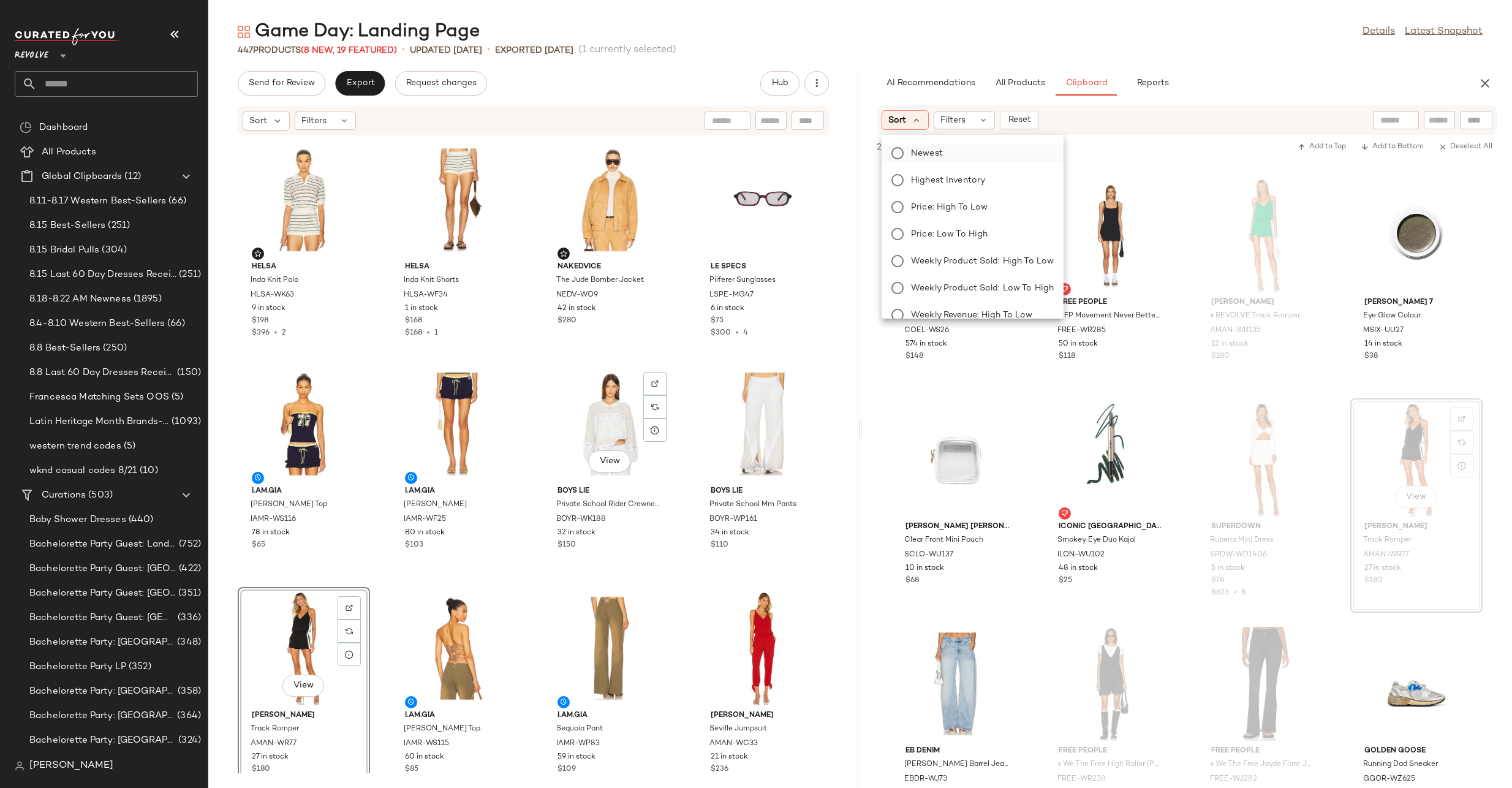
click at [940, 155] on span "Newest" at bounding box center [927, 153] width 32 height 13
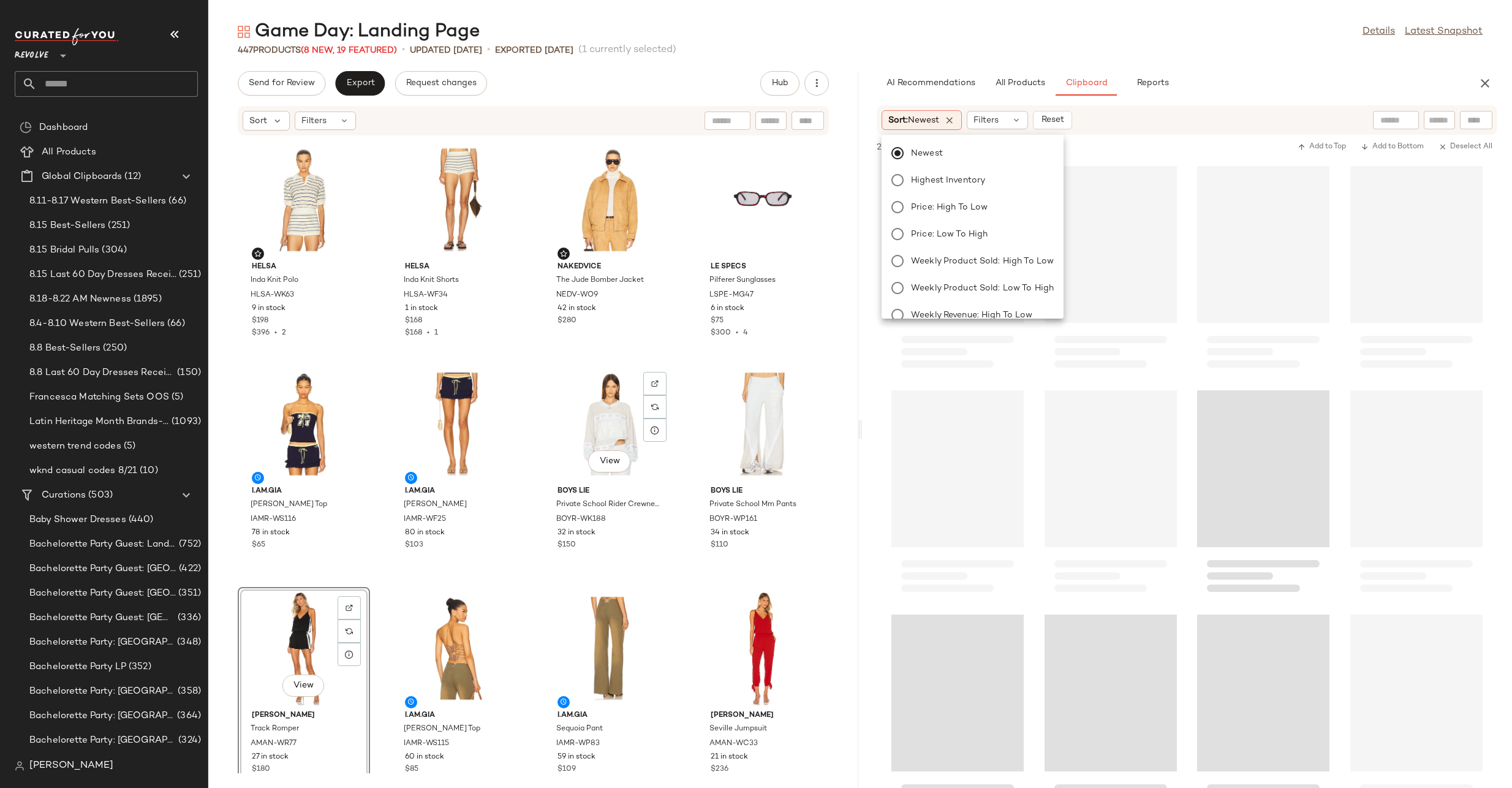
click at [1016, 98] on div "AI Recommendations All Products Clipboard Reports Sort: Newest Filters (1) Rese…" at bounding box center [1187, 429] width 650 height 717
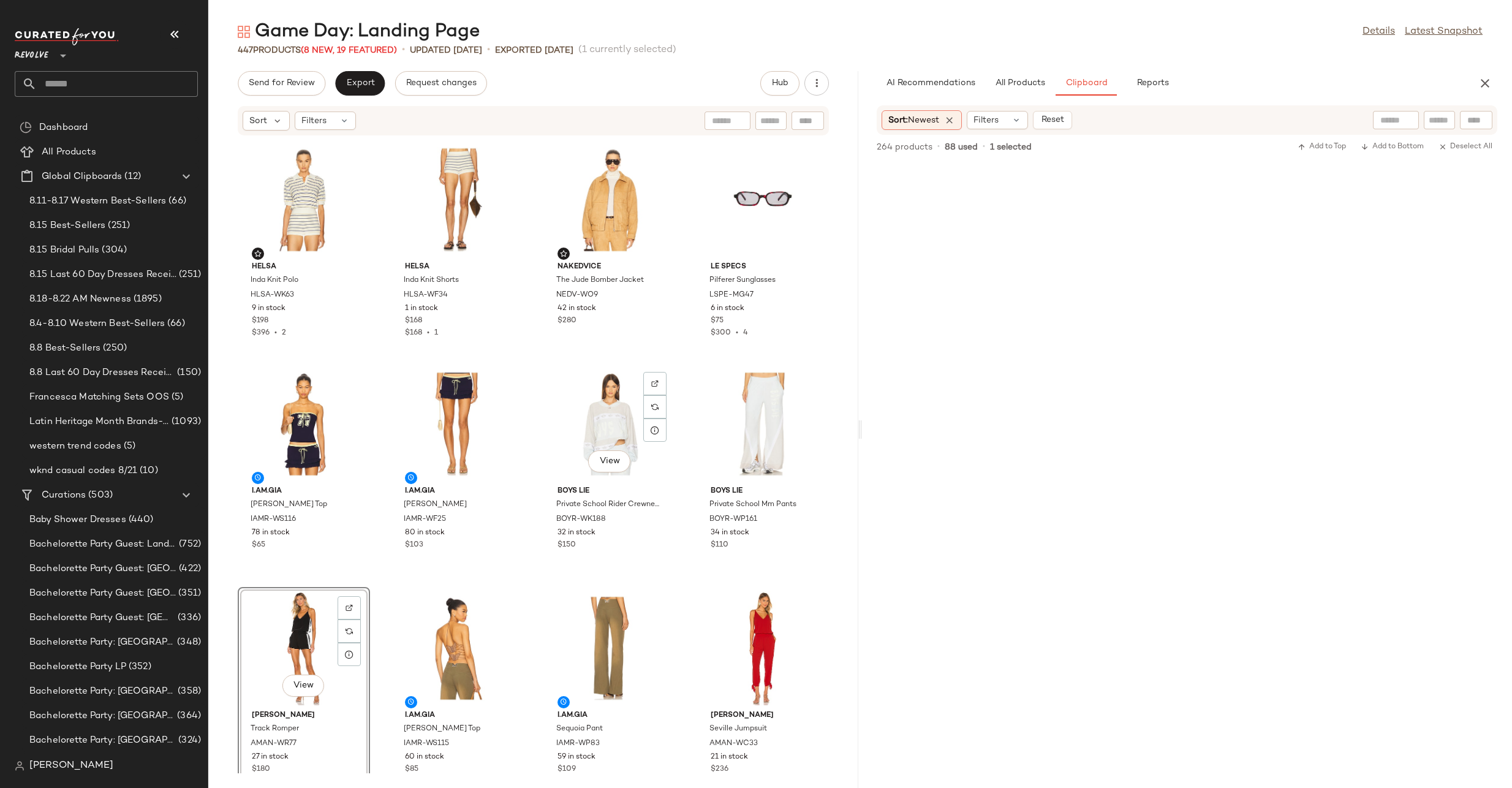
scroll to position [11659, 0]
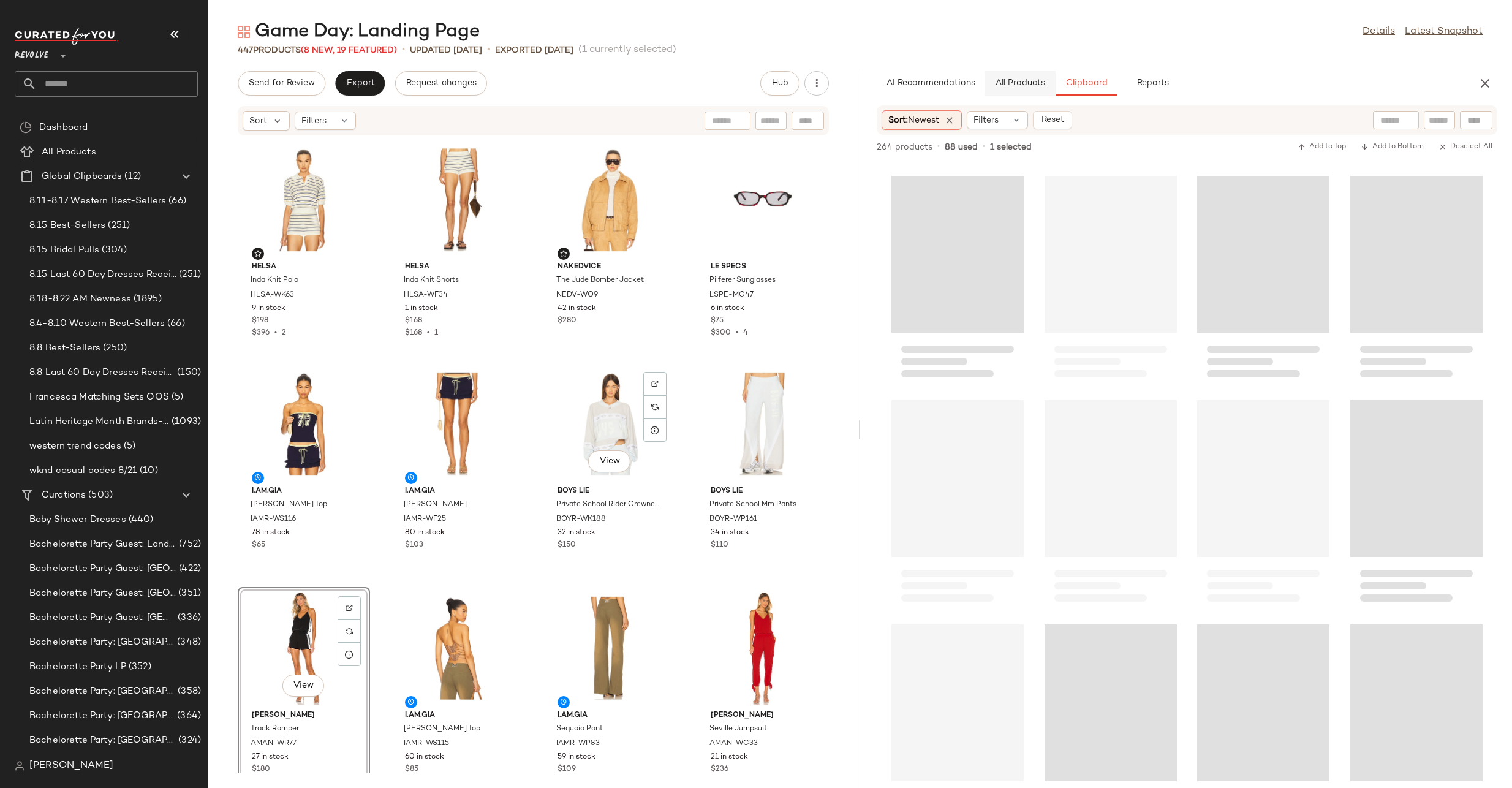
click at [1025, 82] on span "All Products" at bounding box center [1020, 83] width 50 height 9
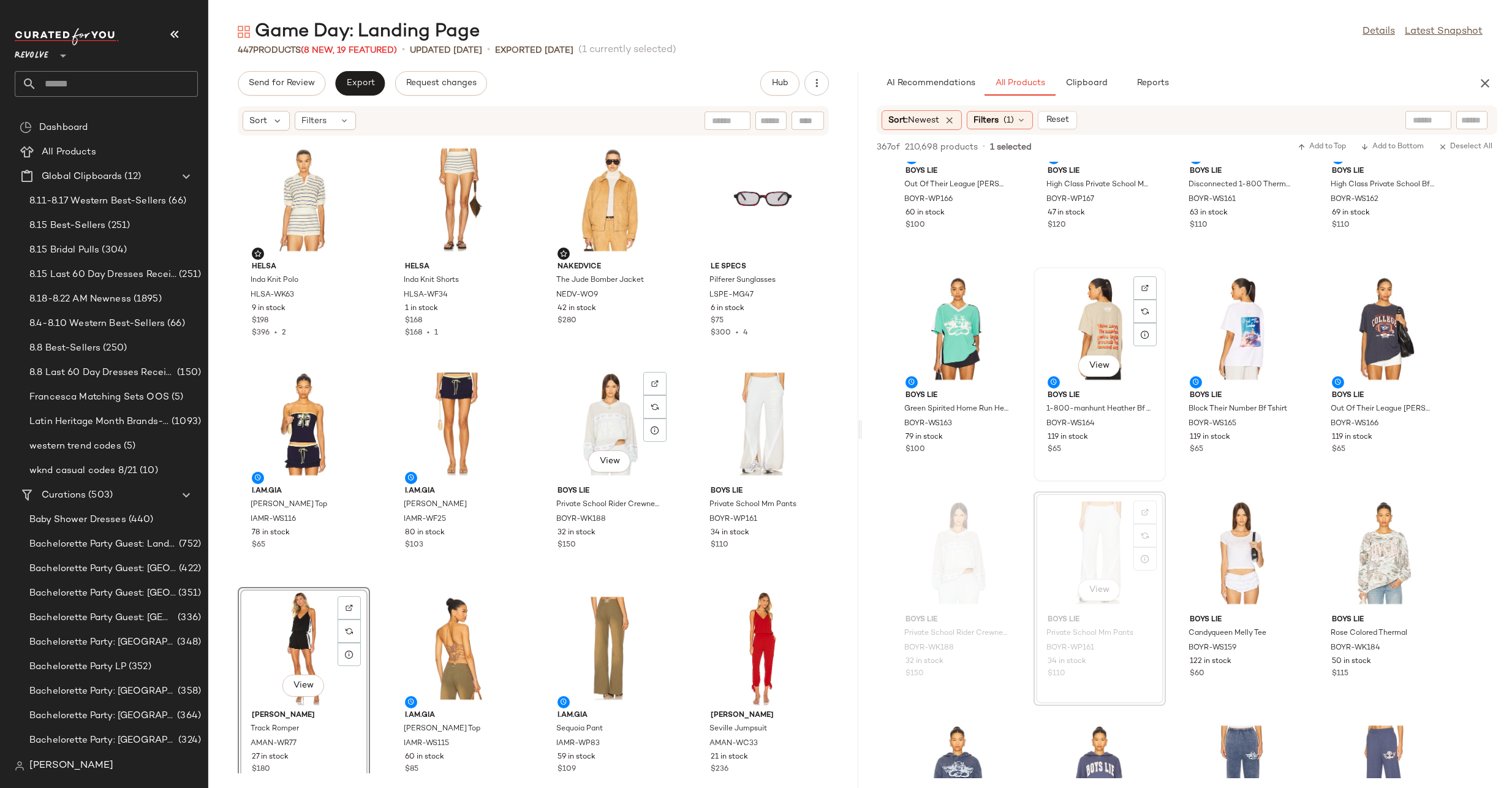
scroll to position [0, 0]
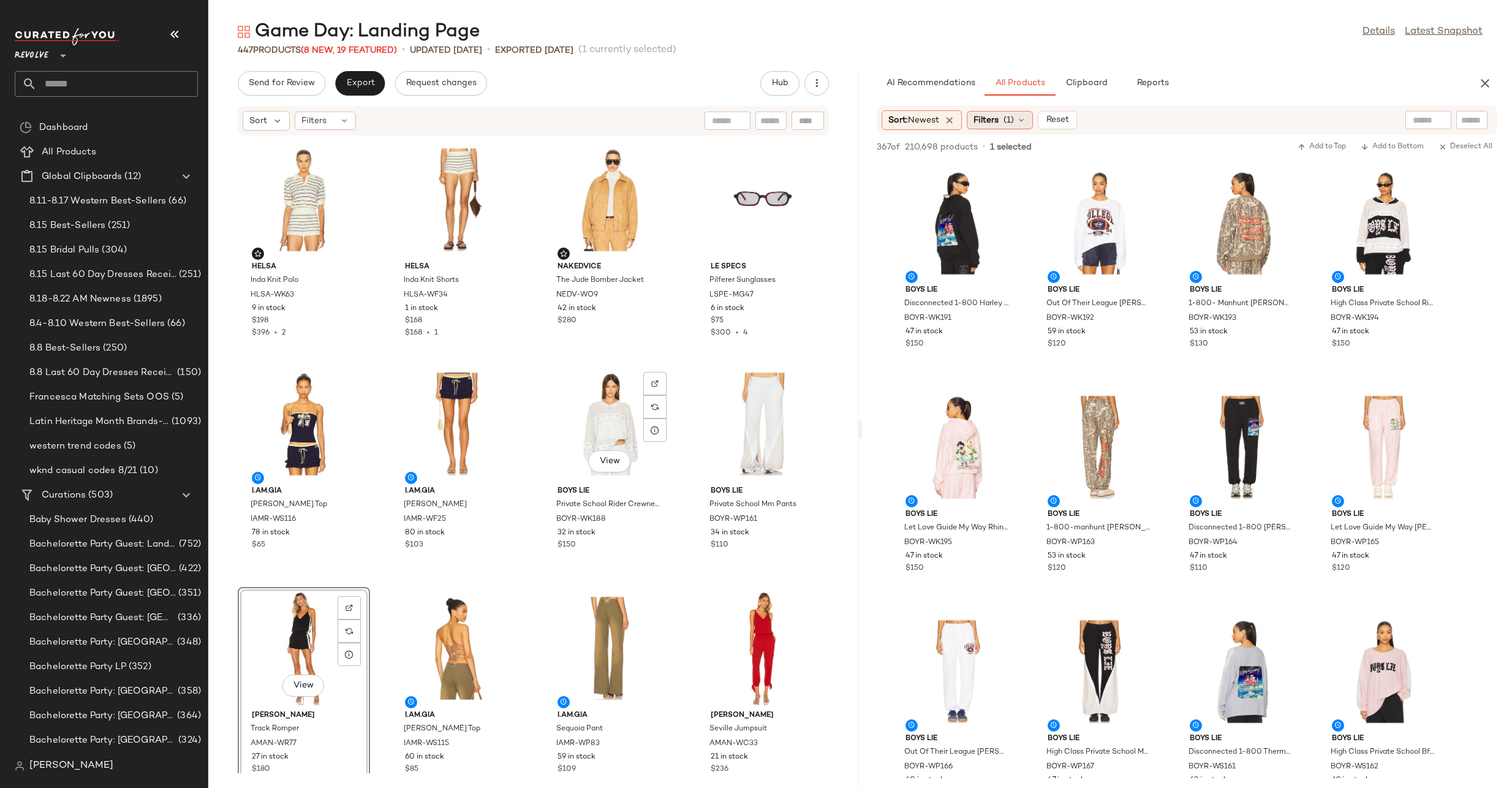
click at [991, 112] on div "Filters (1)" at bounding box center [1000, 119] width 66 height 18
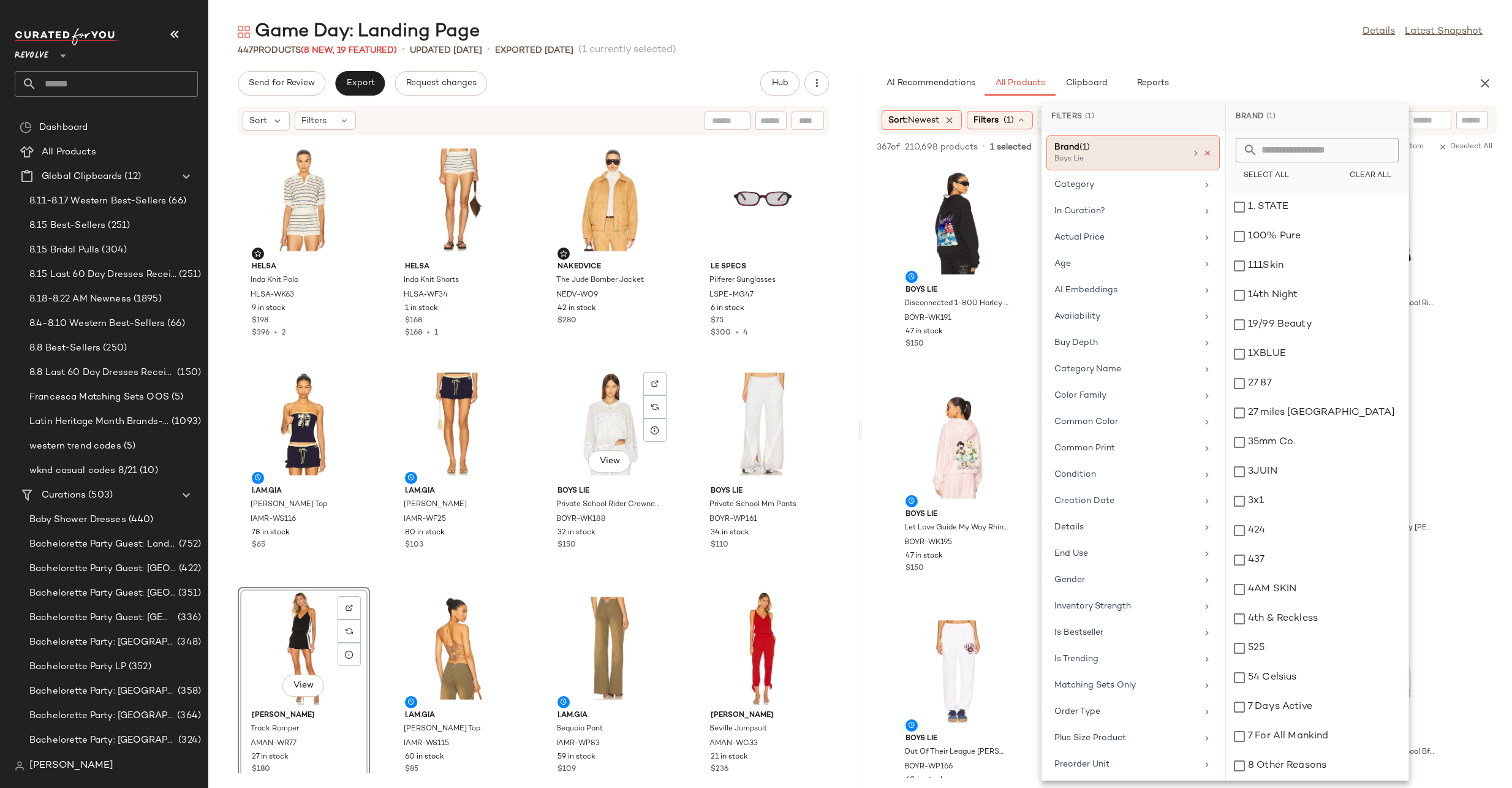
click at [1204, 152] on icon at bounding box center [1207, 152] width 9 height 9
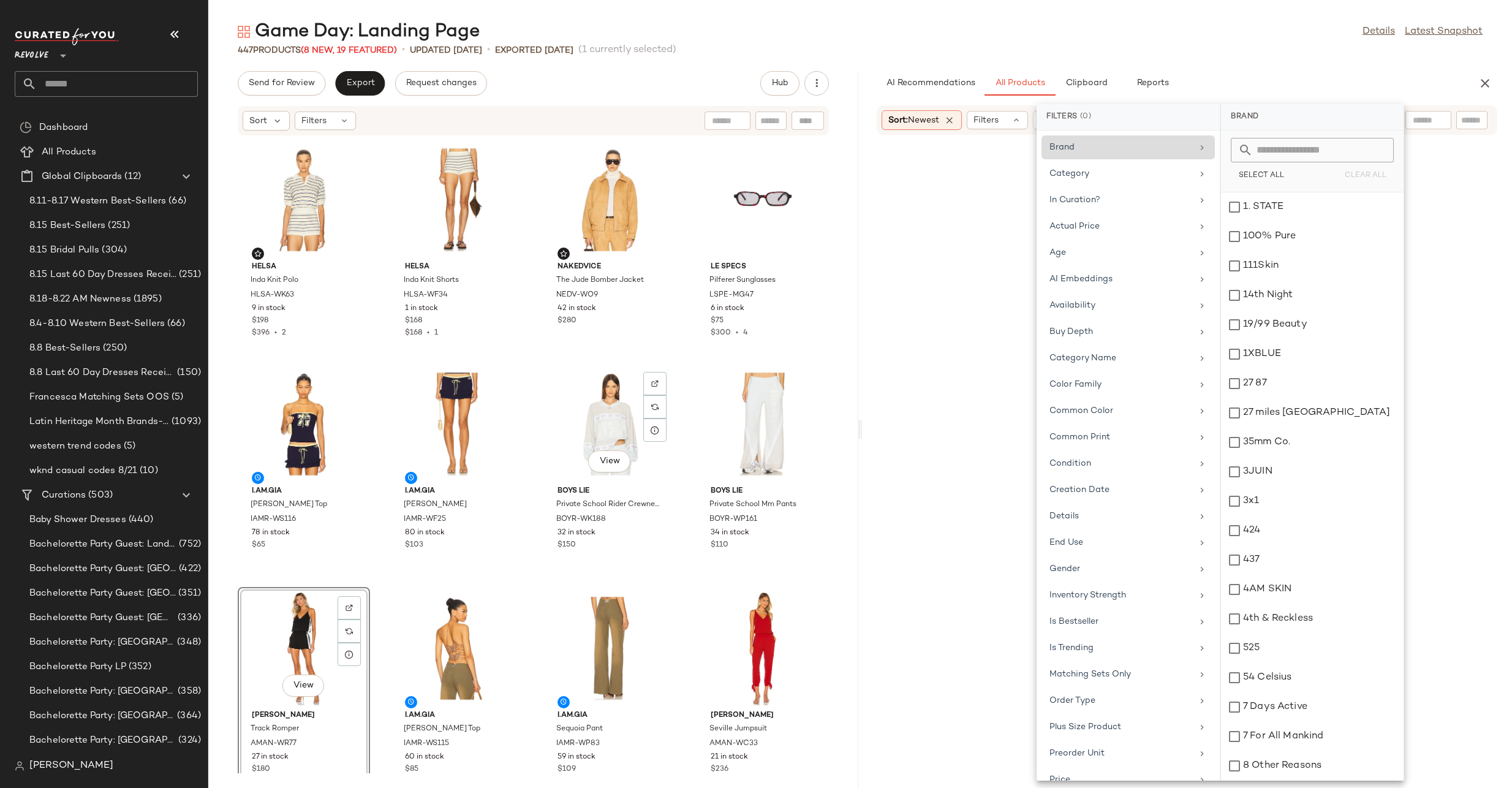
click at [1134, 179] on div "Category" at bounding box center [1120, 174] width 143 height 13
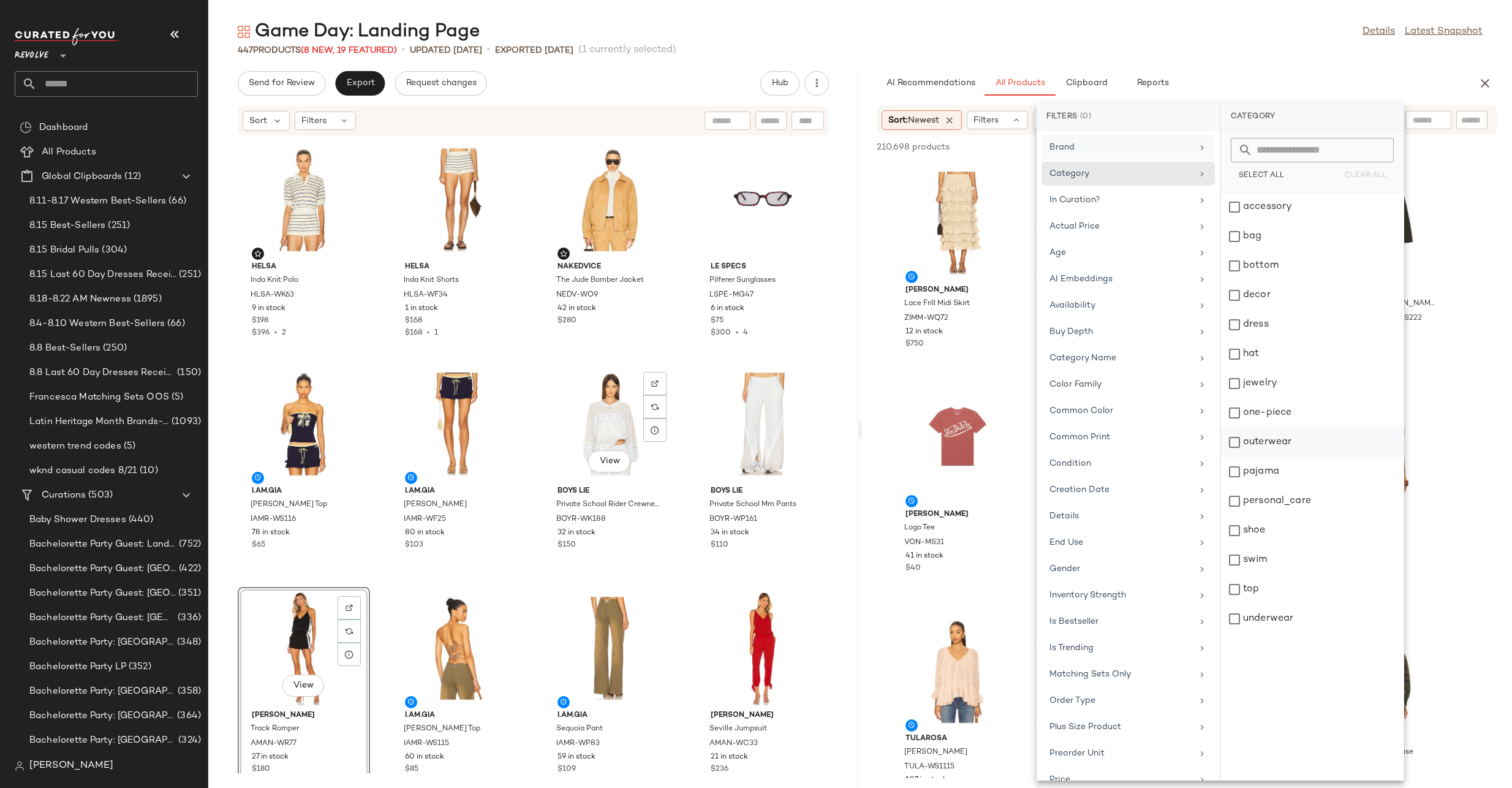
click at [1239, 457] on div "outerwear" at bounding box center [1312, 471] width 183 height 29
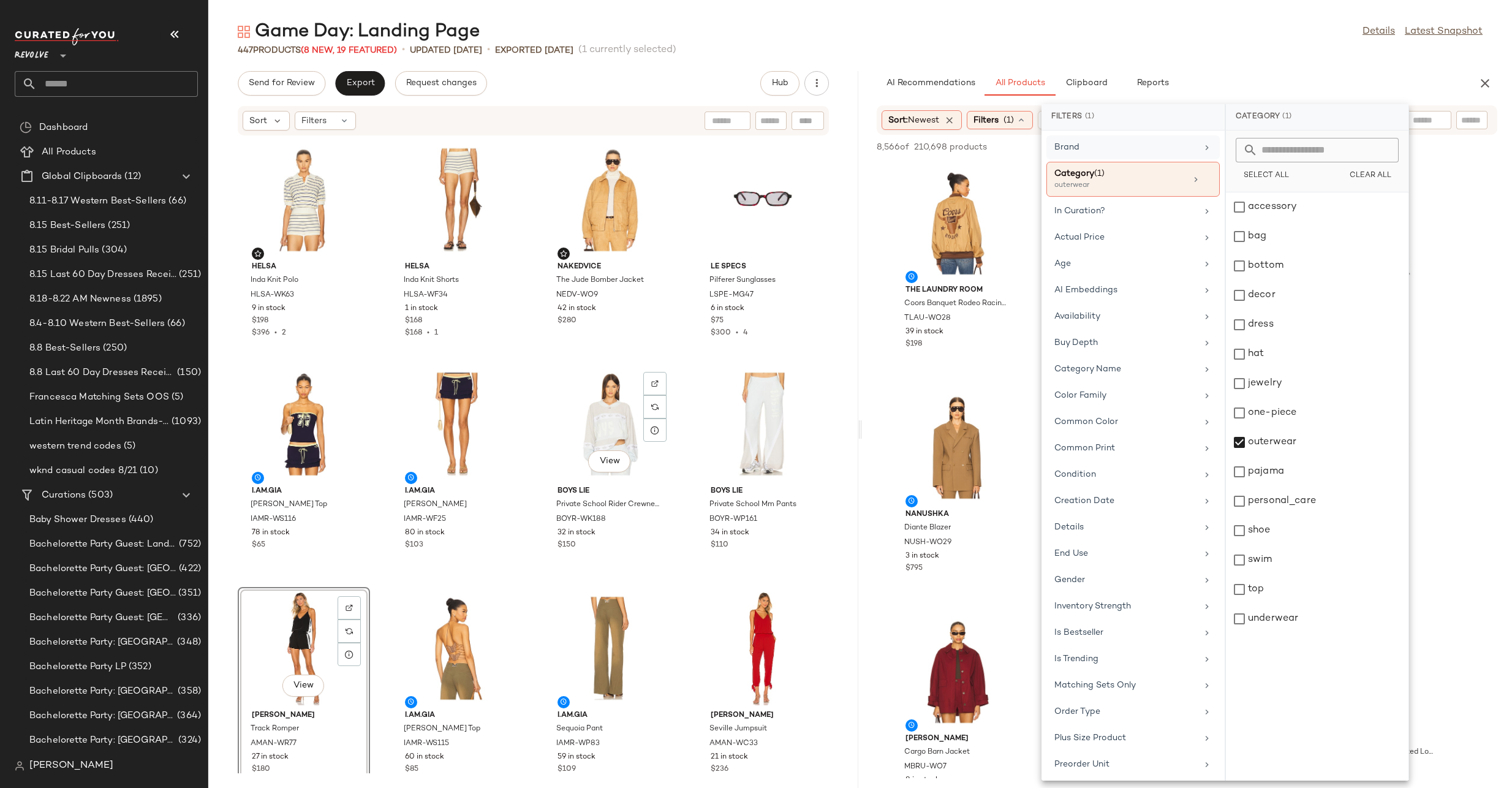
click at [1285, 9] on main "Game Day: Landing Page Details Latest Snapshot 447 Products (8 New, 19 Featured…" at bounding box center [756, 394] width 1512 height 788
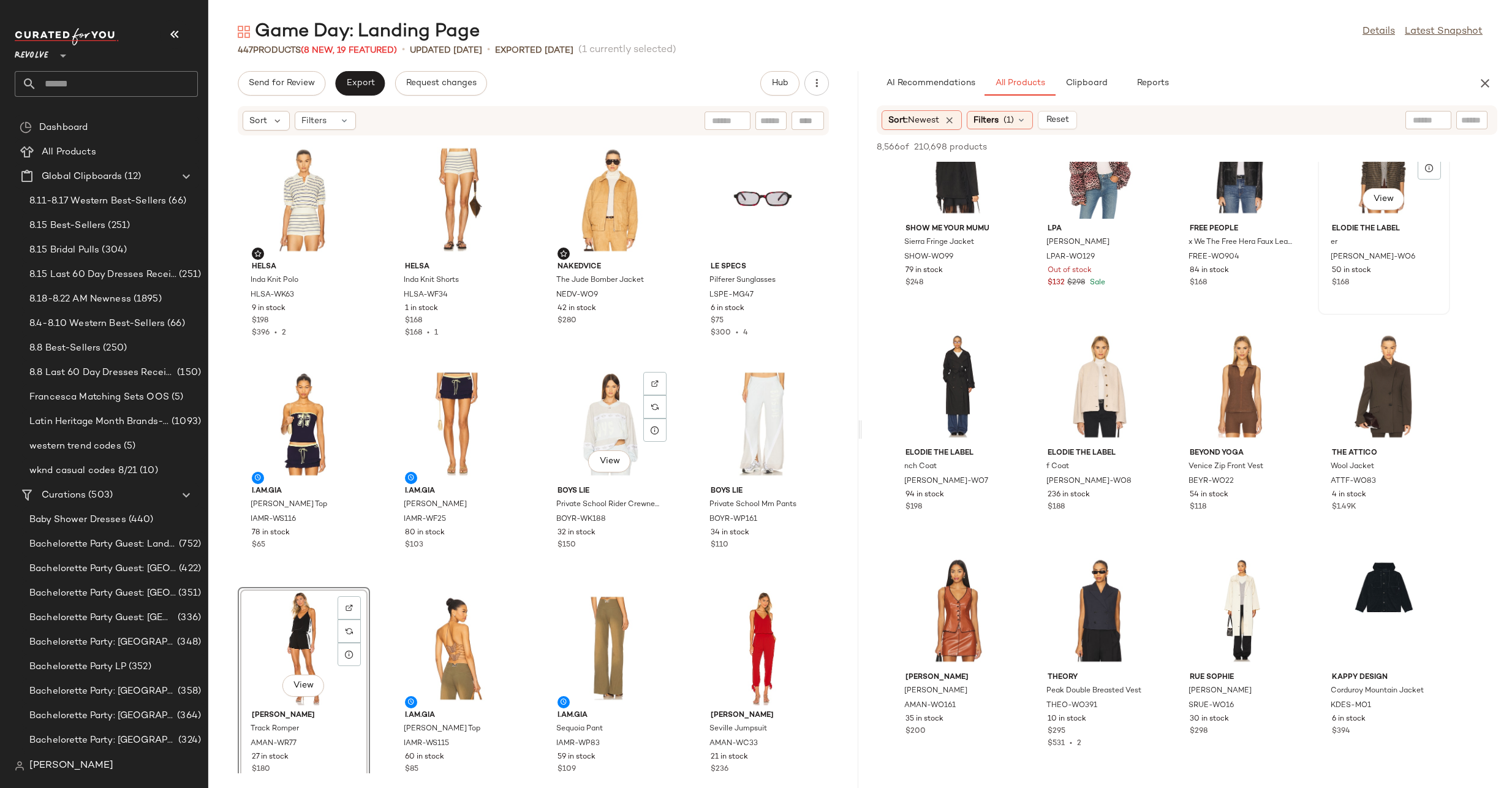
scroll to position [3749, 0]
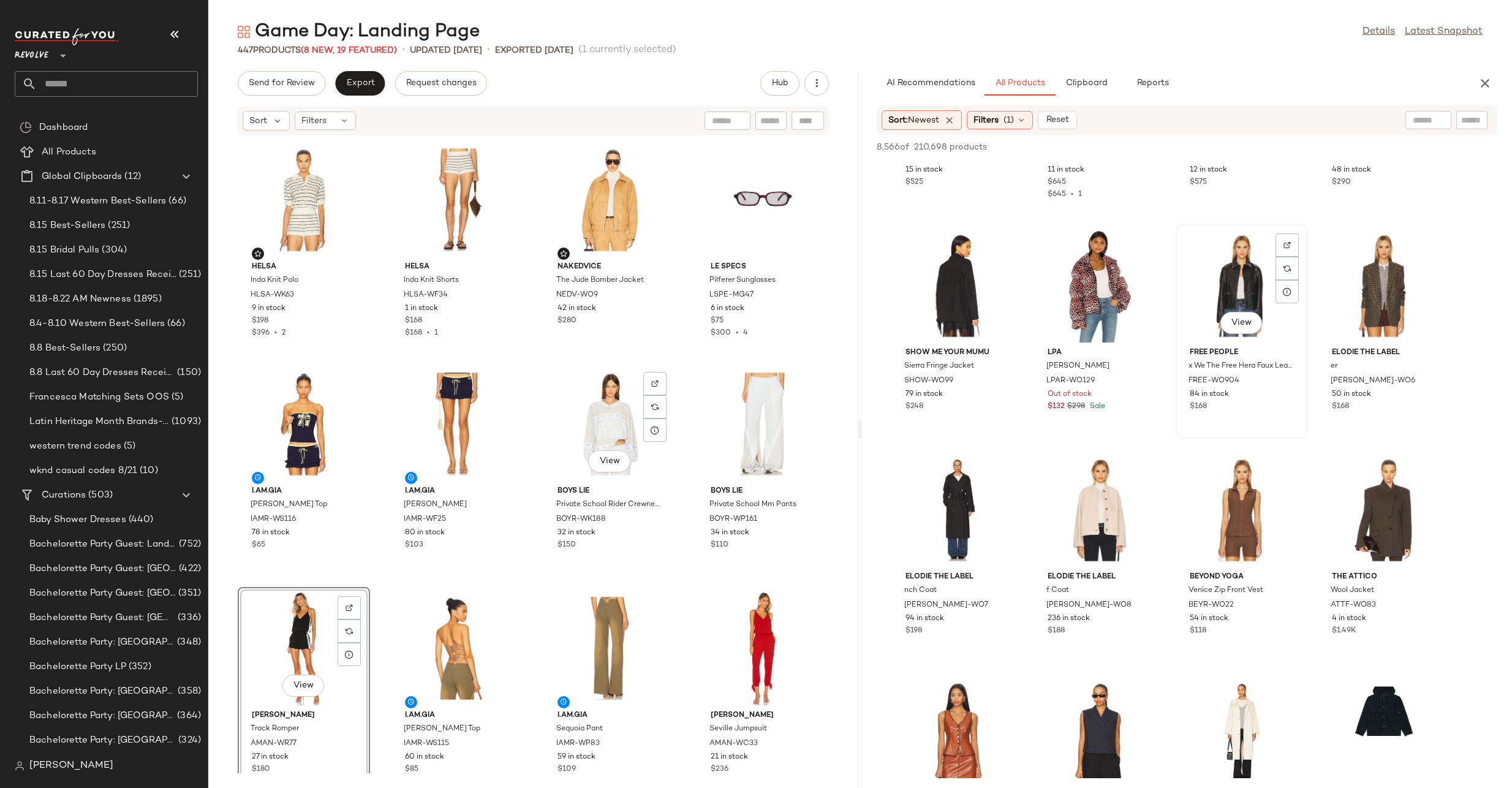
click at [1246, 262] on div "View" at bounding box center [1241, 286] width 124 height 114
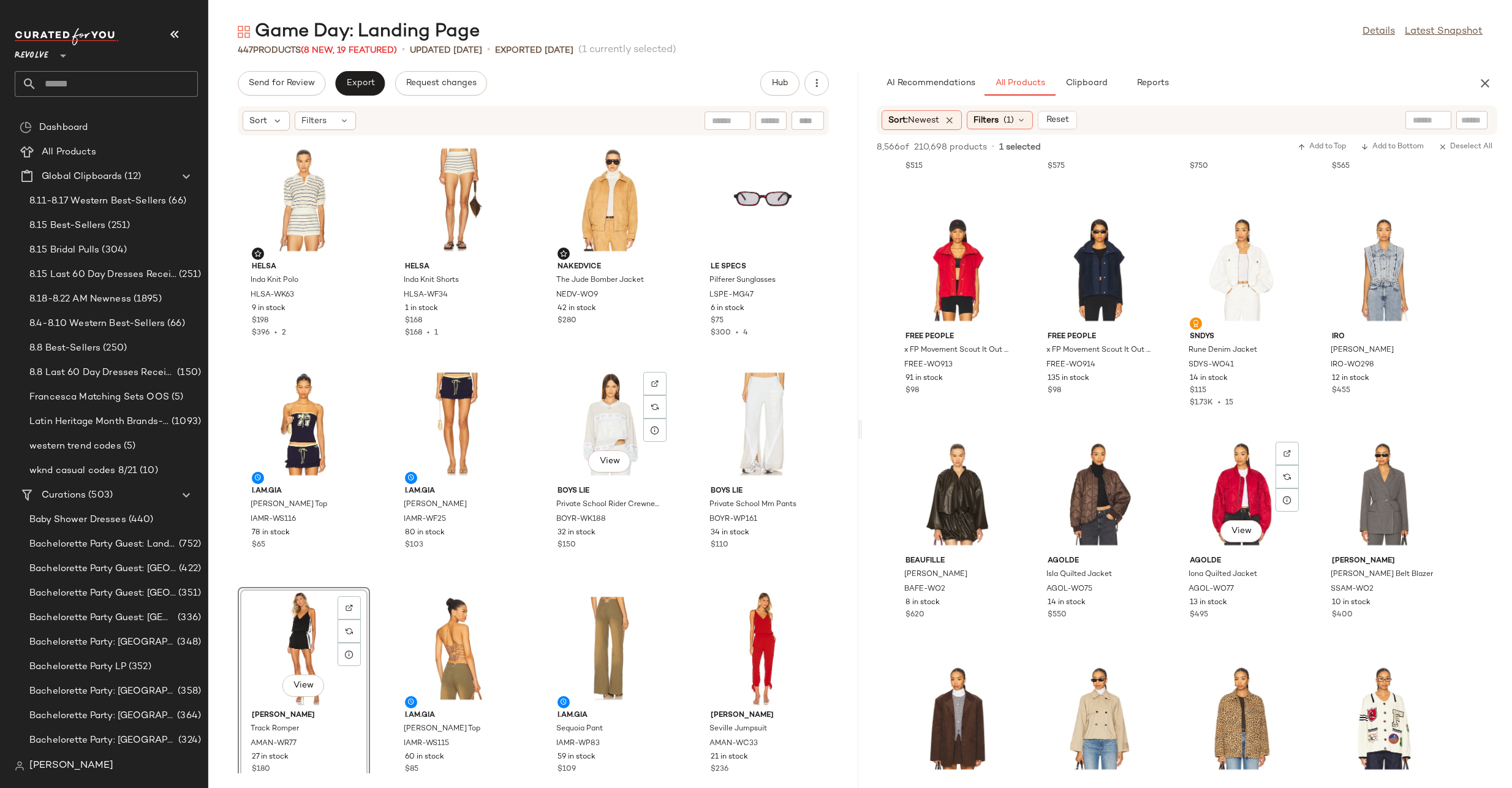
scroll to position [5731, 0]
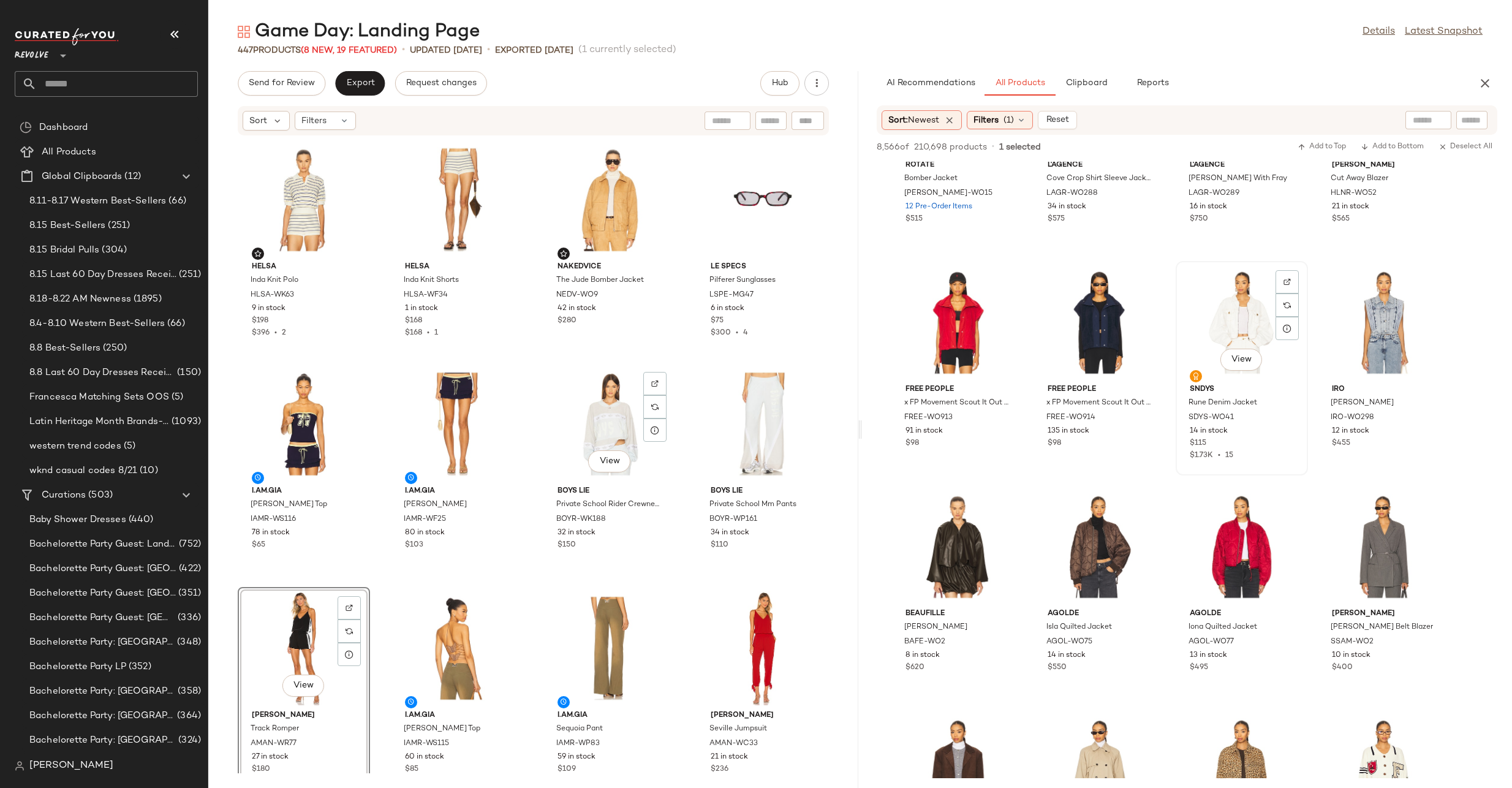
click at [1257, 317] on div "View" at bounding box center [1241, 322] width 124 height 114
click at [1380, 321] on div "View" at bounding box center [1384, 322] width 124 height 114
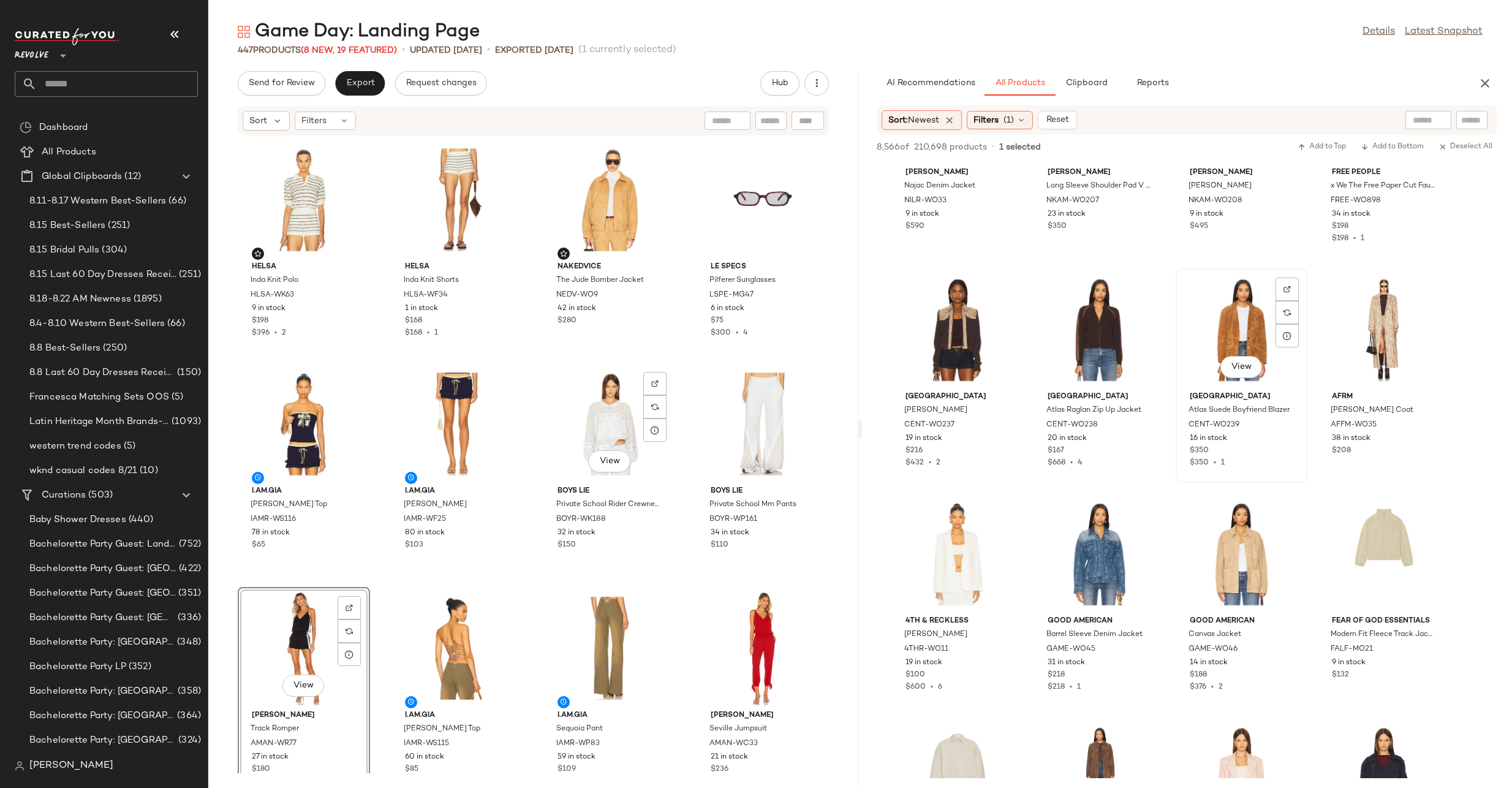
scroll to position [6856, 0]
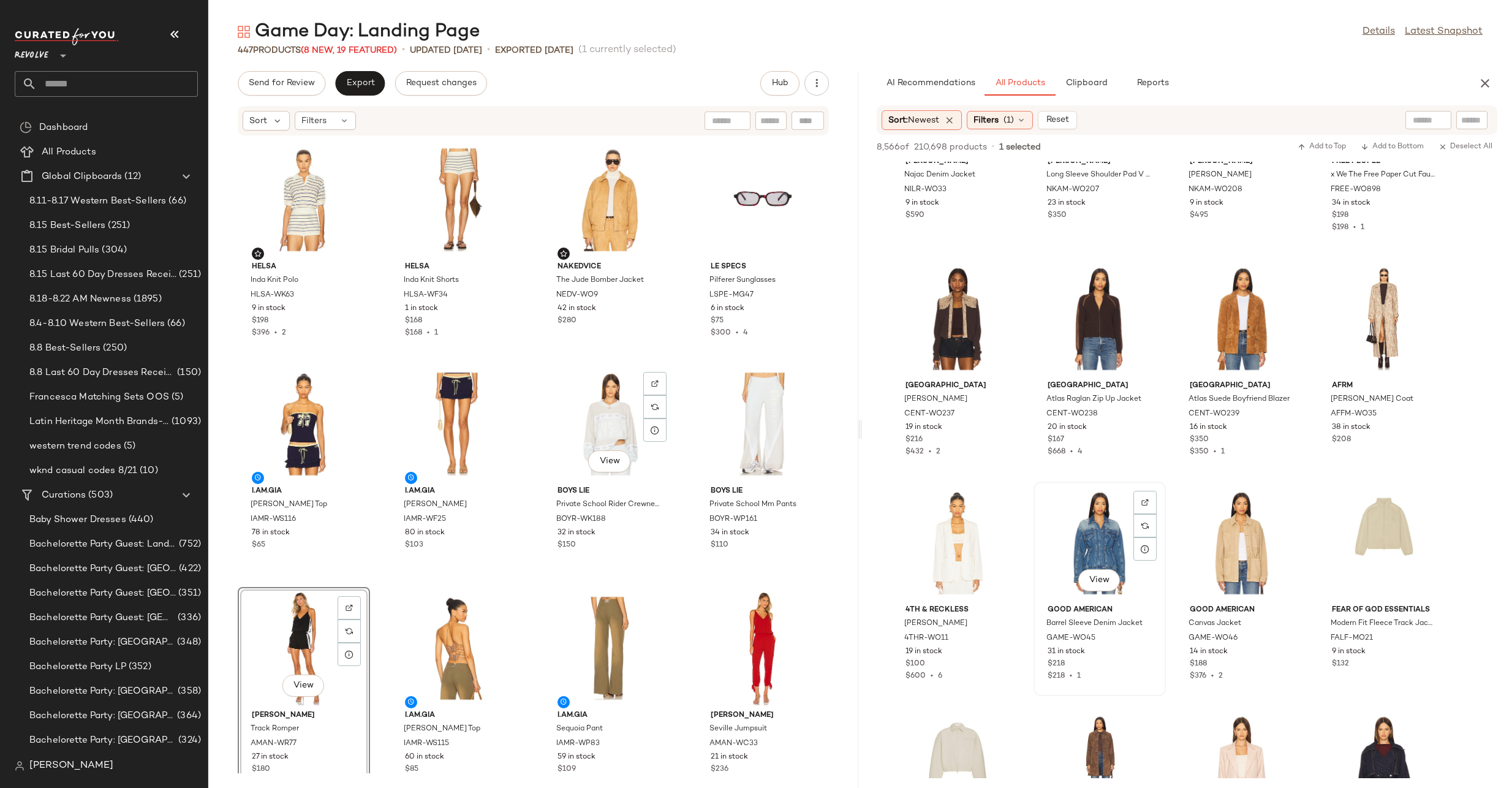
click at [1083, 540] on div "View" at bounding box center [1099, 543] width 124 height 114
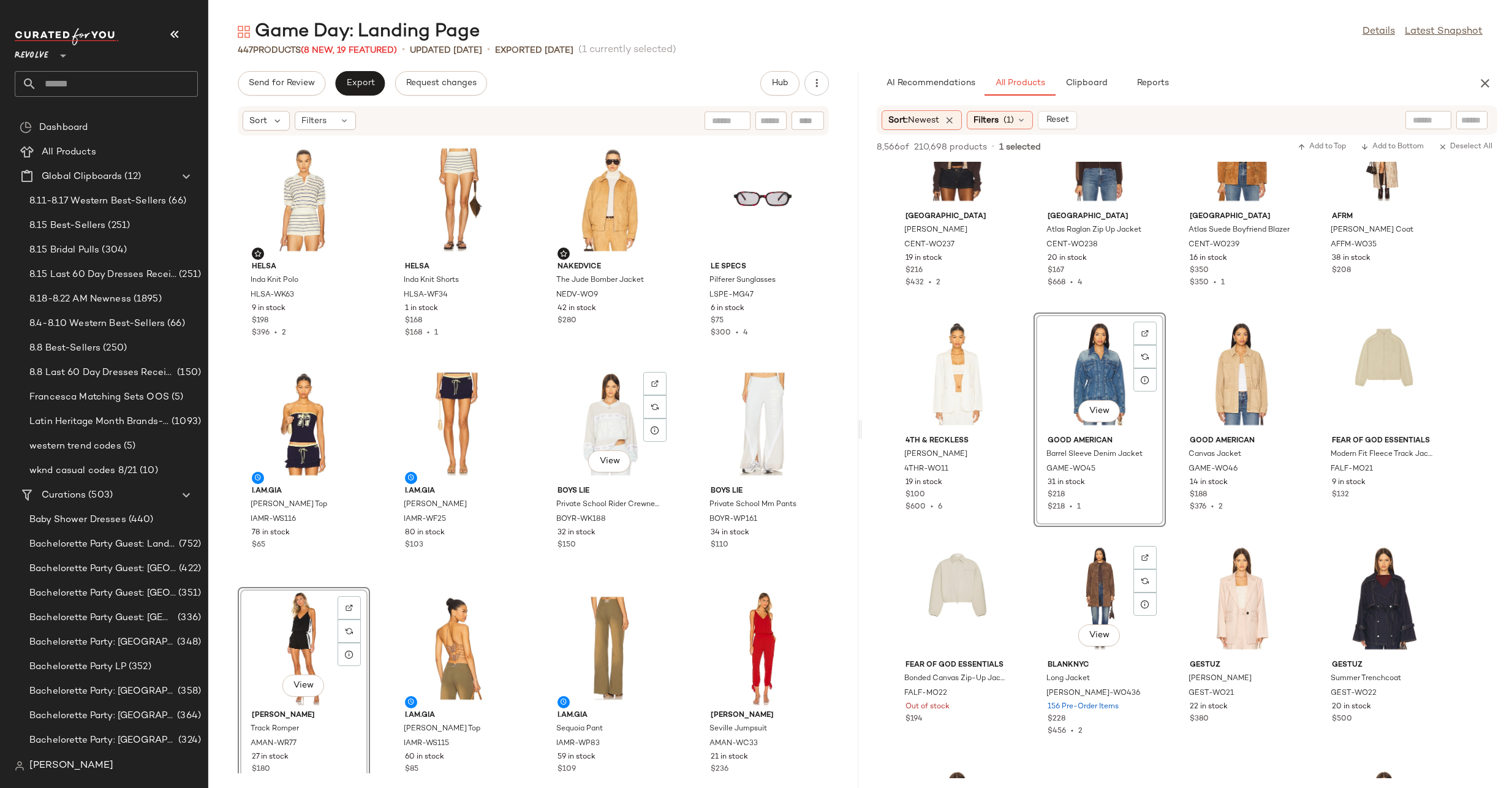
scroll to position [7183, 0]
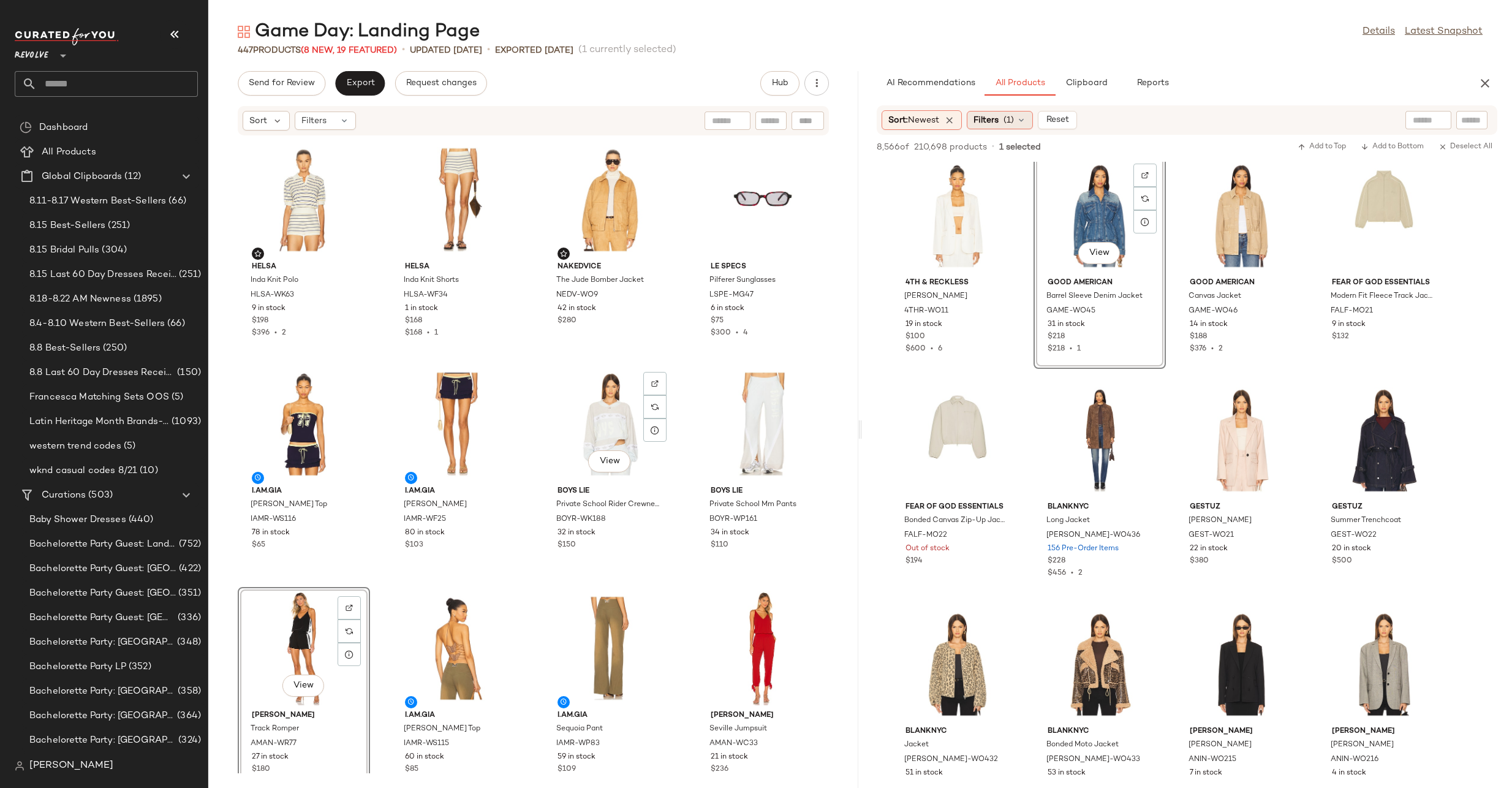
click at [1014, 117] on span "(1)" at bounding box center [1009, 120] width 10 height 13
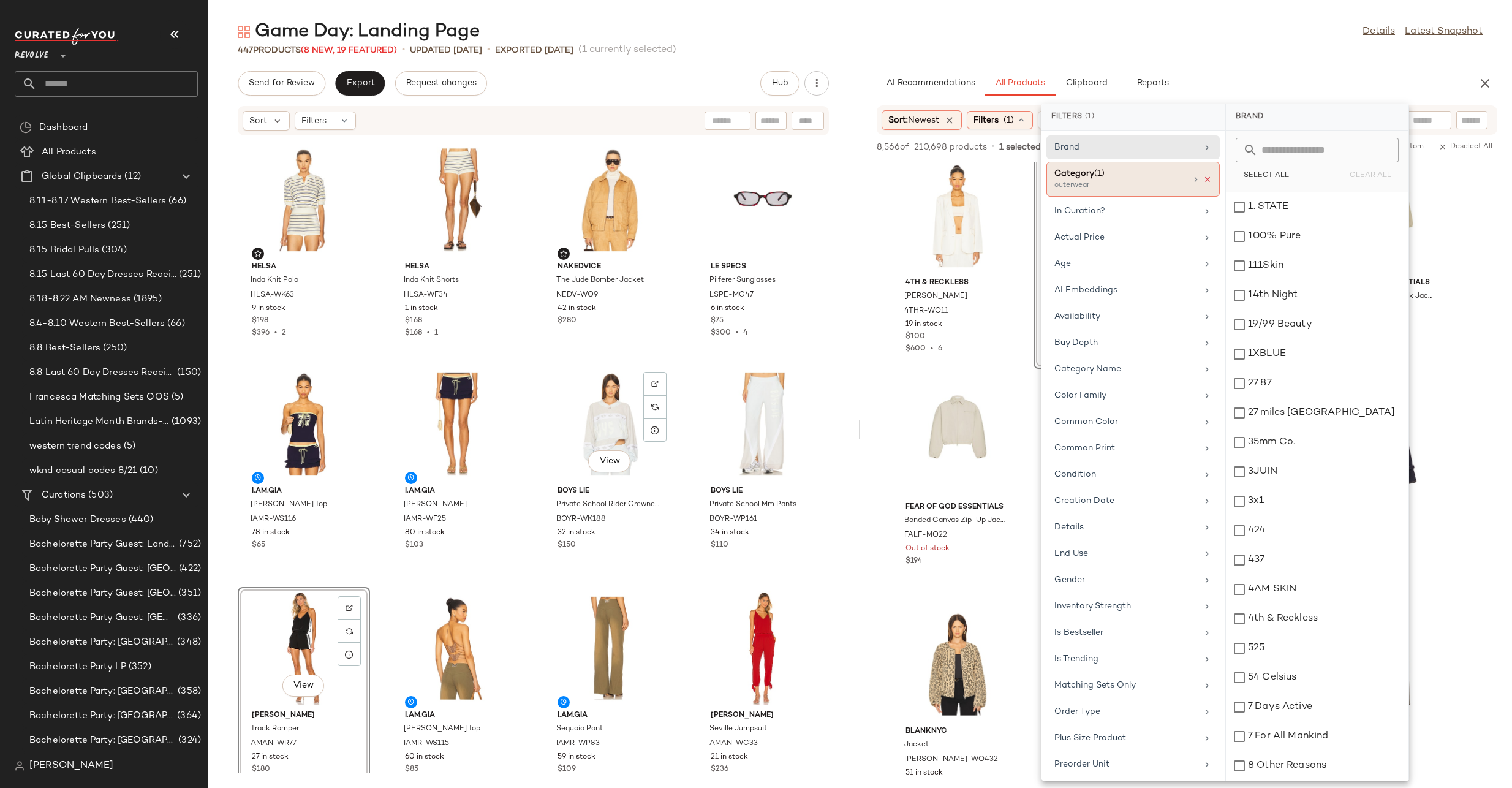
click at [1204, 178] on icon at bounding box center [1207, 179] width 9 height 9
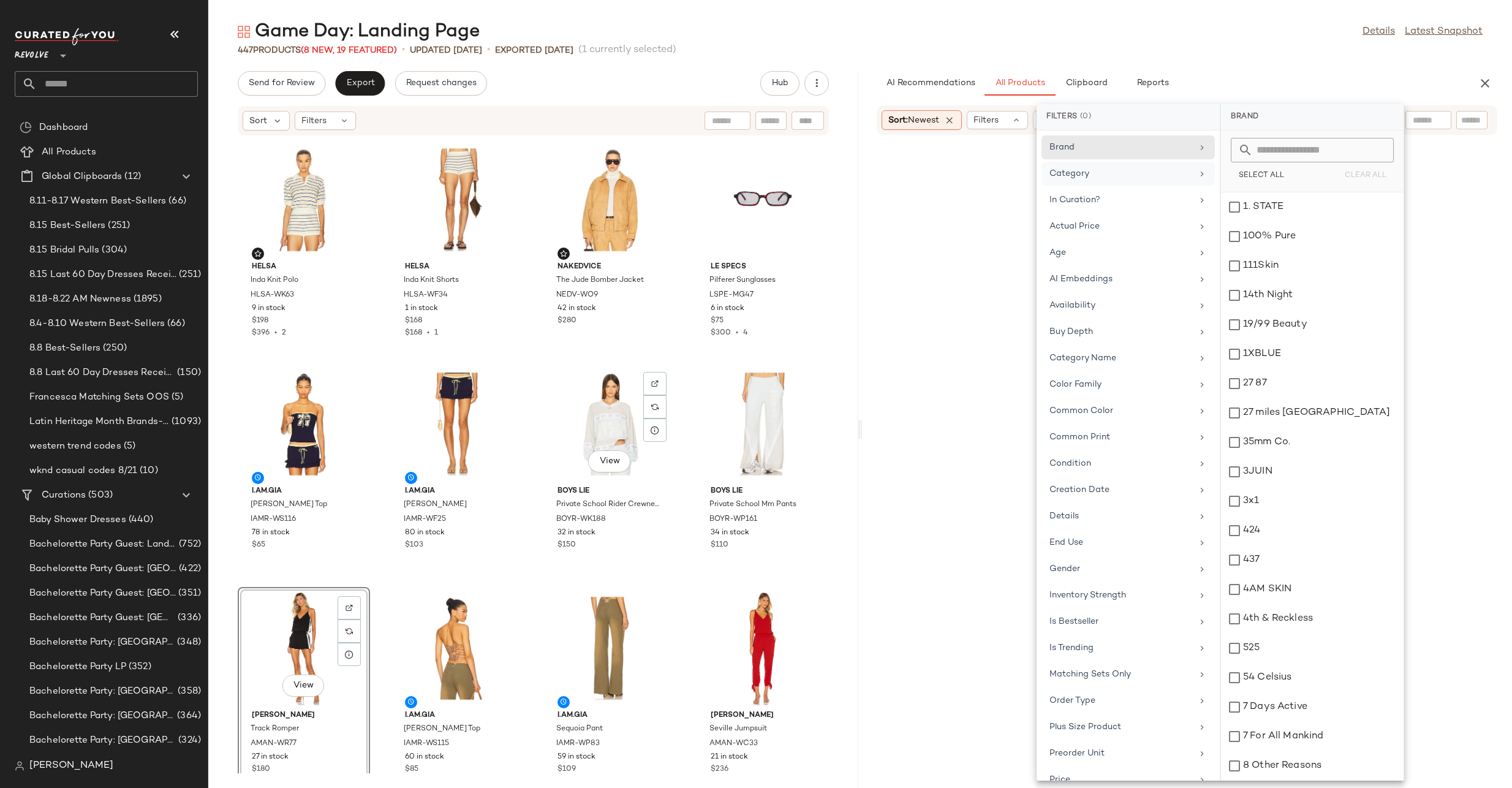
click at [1148, 188] on div "Category" at bounding box center [1128, 200] width 173 height 24
click at [1150, 168] on div "Category" at bounding box center [1120, 174] width 143 height 13
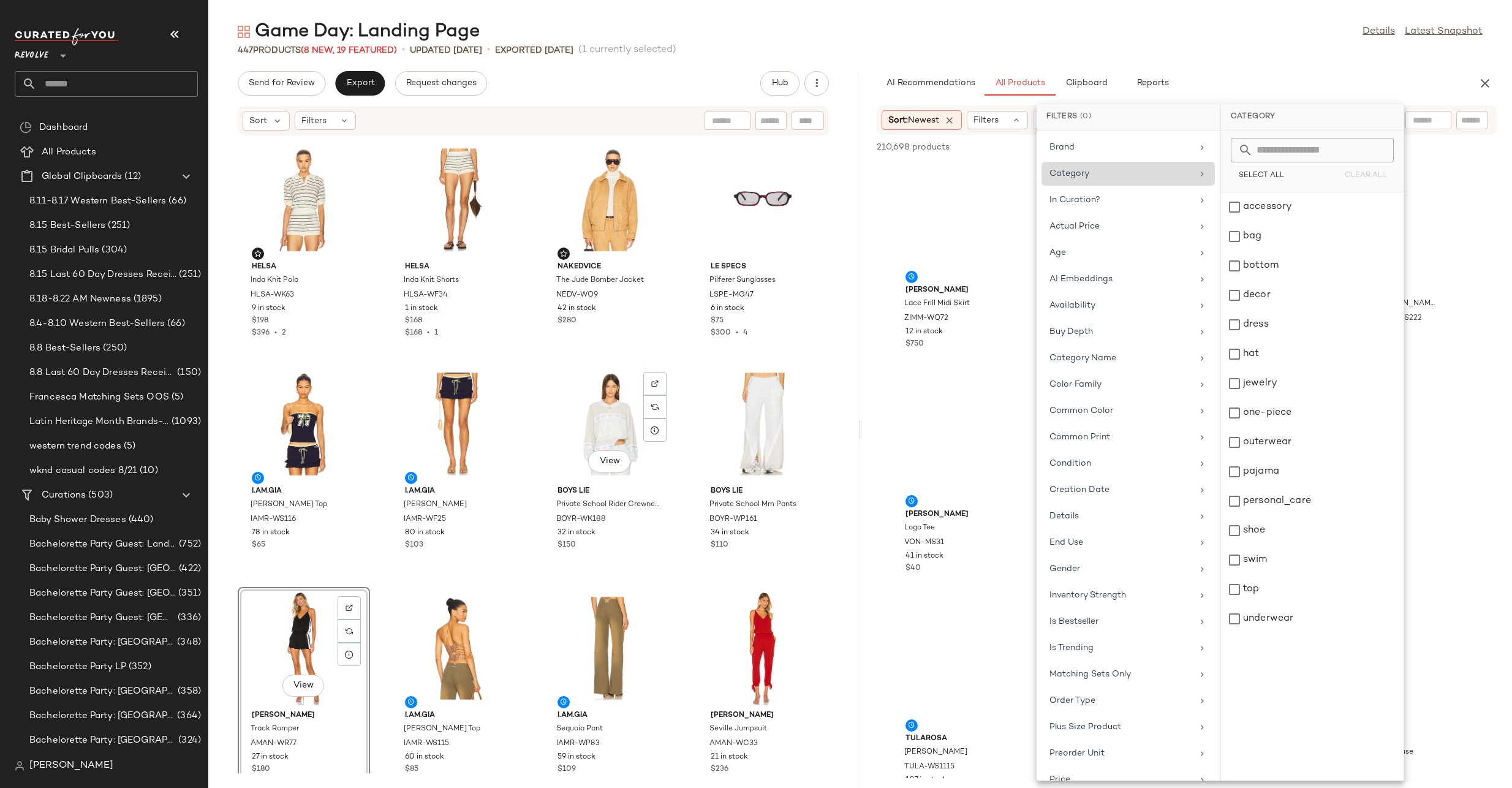
click at [1146, 172] on div "Category" at bounding box center [1120, 174] width 143 height 13
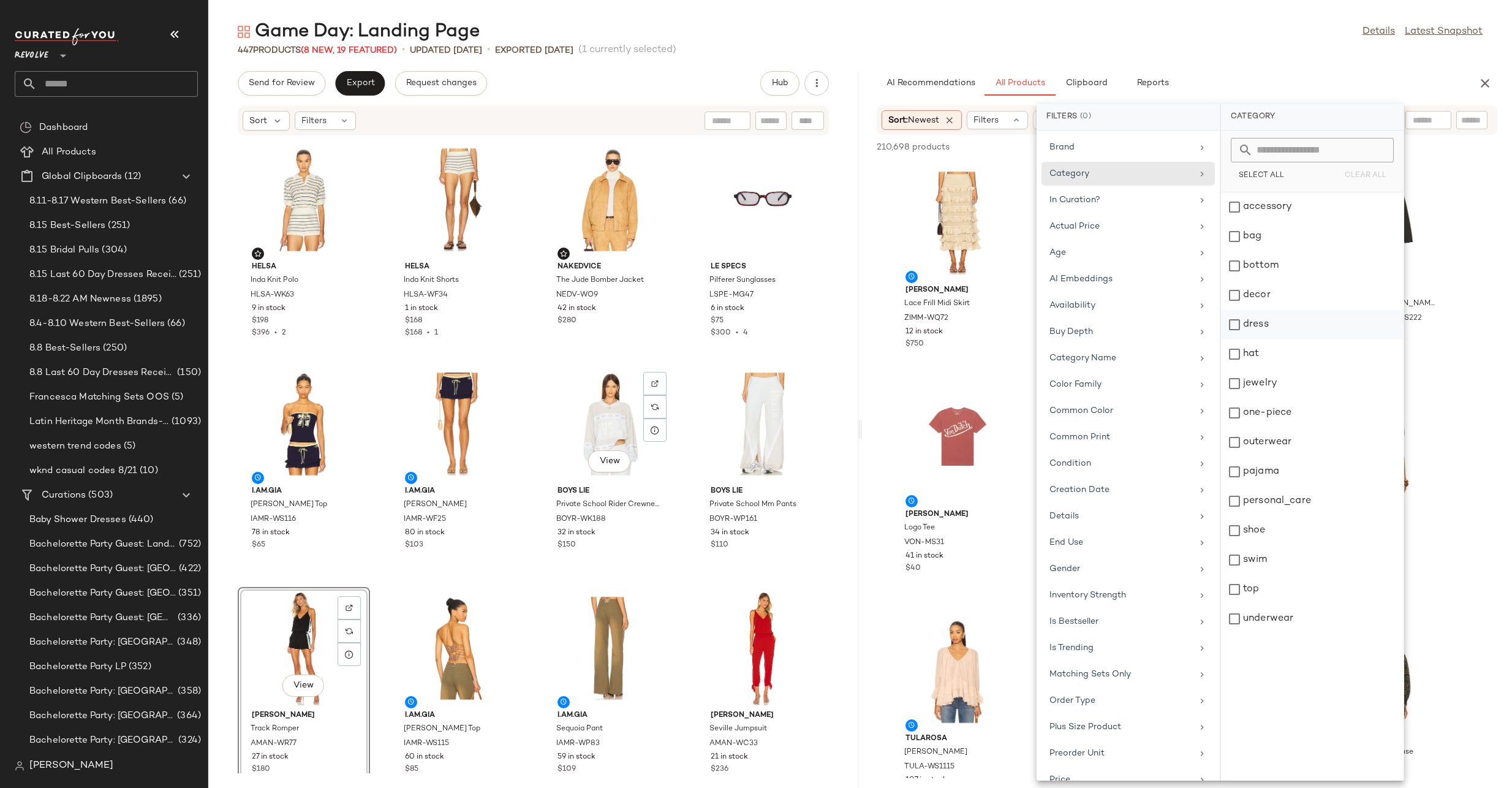
click at [1259, 340] on div "dress" at bounding box center [1312, 354] width 183 height 29
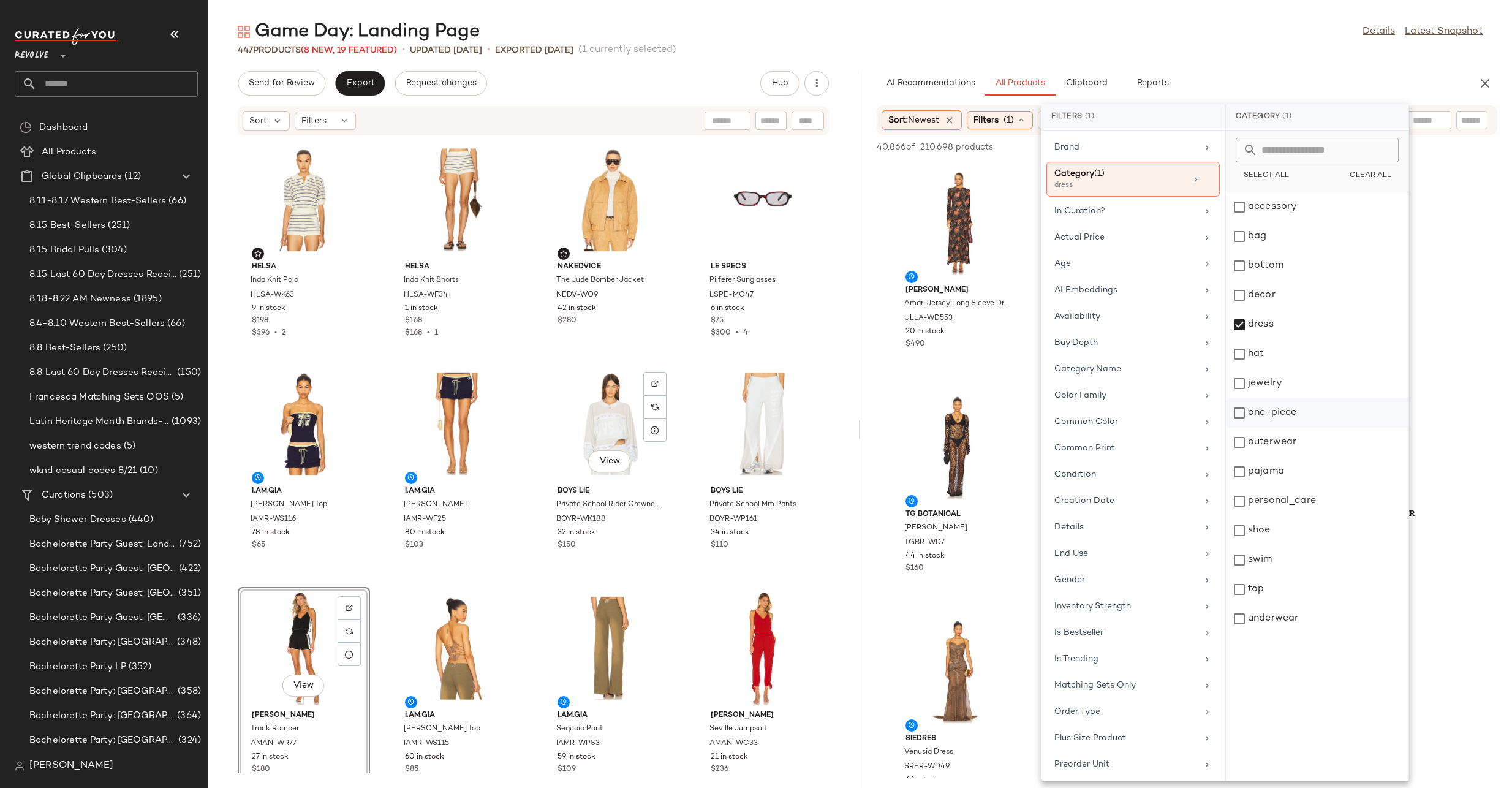
click at [1251, 428] on div "one-piece" at bounding box center [1317, 442] width 183 height 29
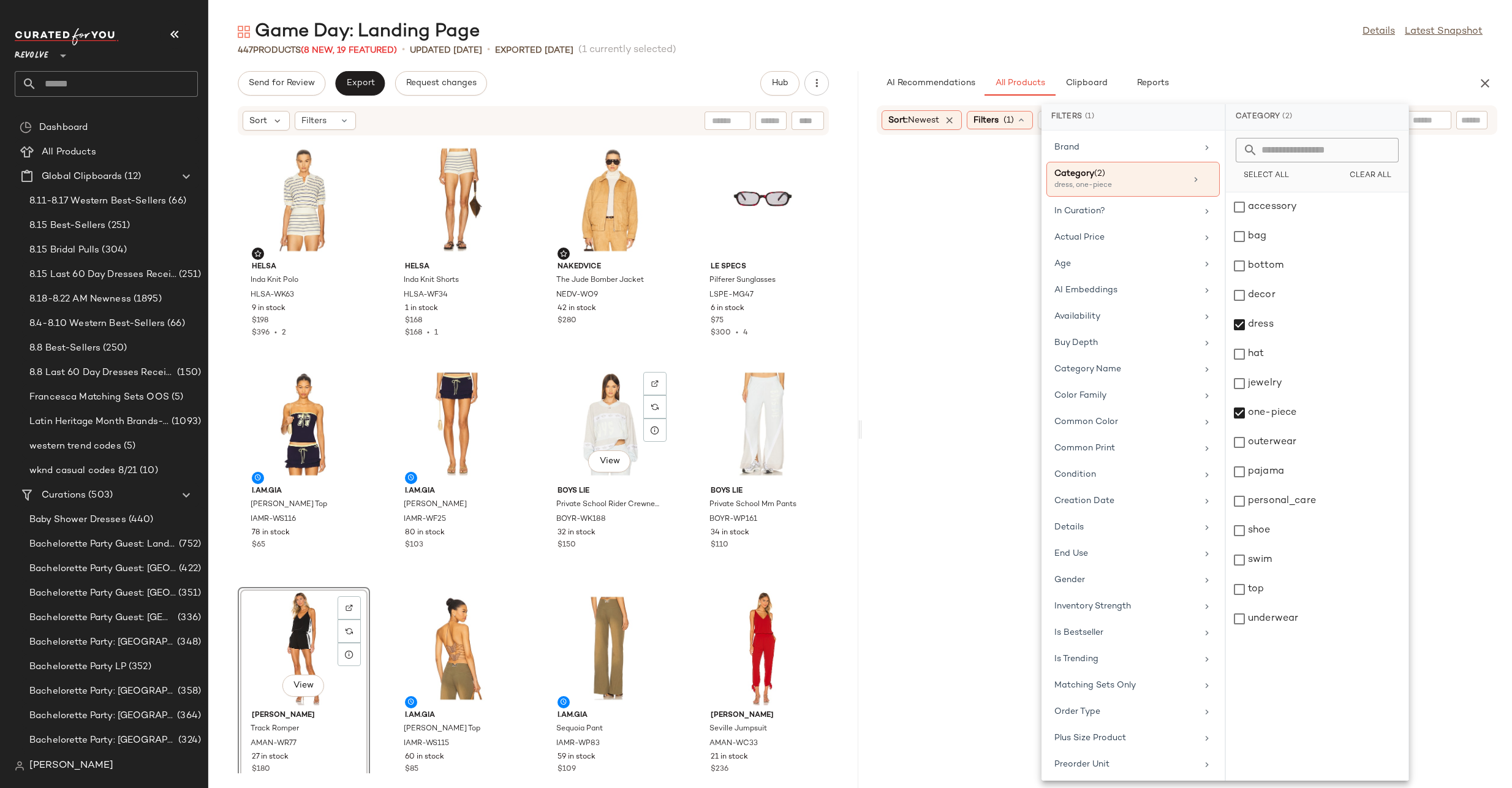
click at [1249, 51] on div "447 Products (8 New, 19 Featured) • updated Aug 21st • Exported Aug 20th (1 cur…" at bounding box center [860, 50] width 1304 height 12
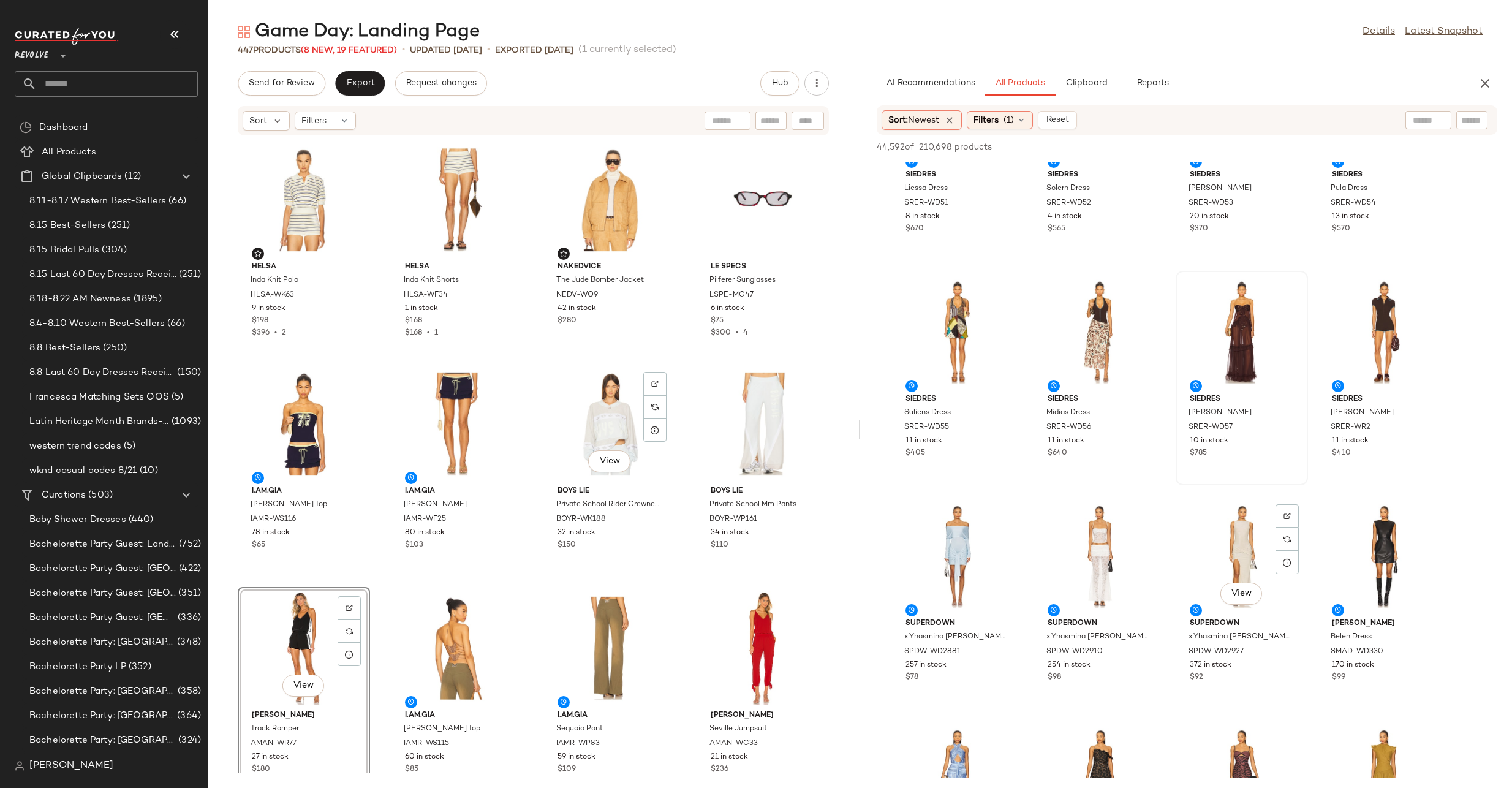
scroll to position [895, 0]
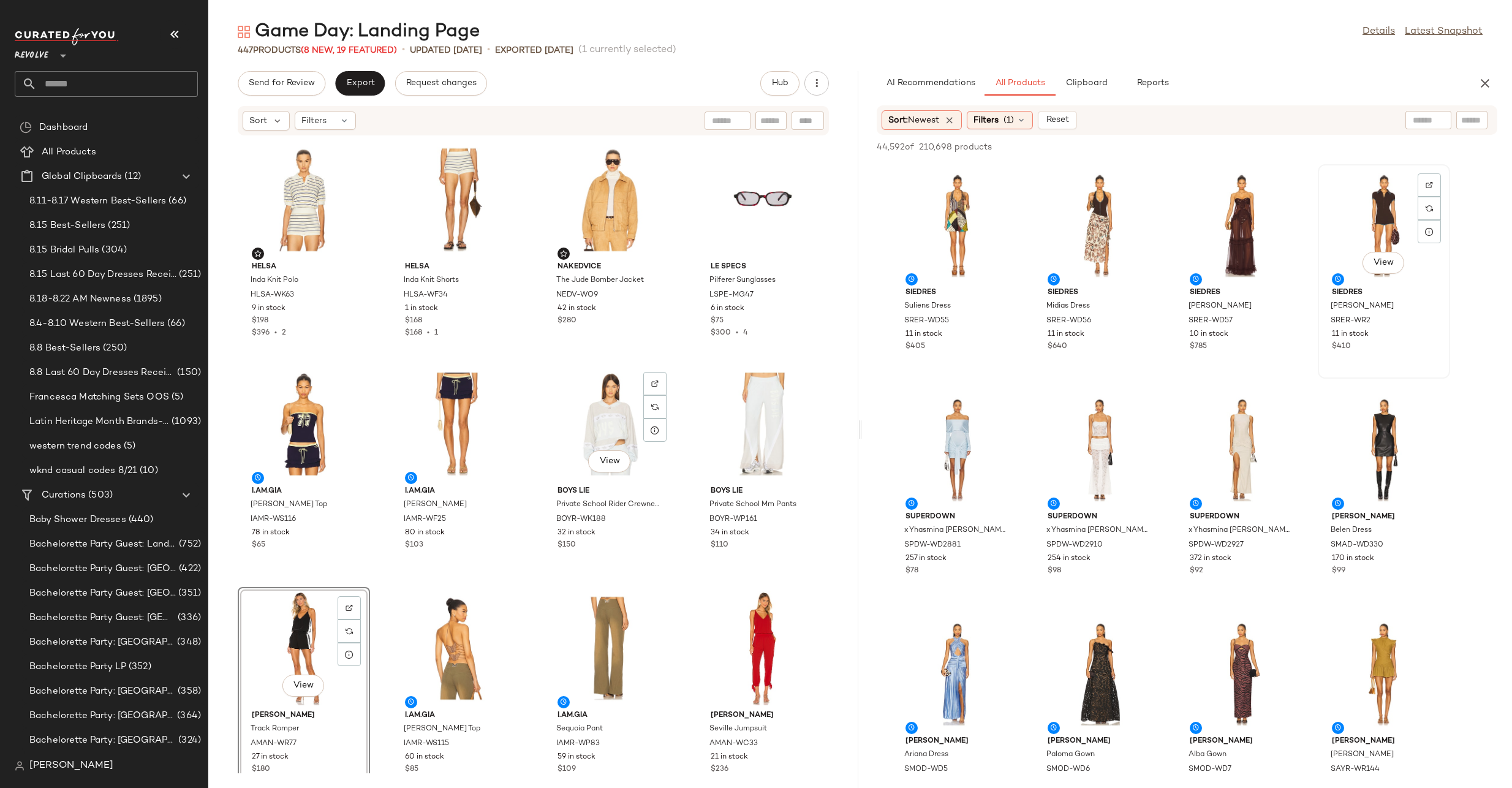
click at [1390, 201] on div "View" at bounding box center [1384, 225] width 124 height 114
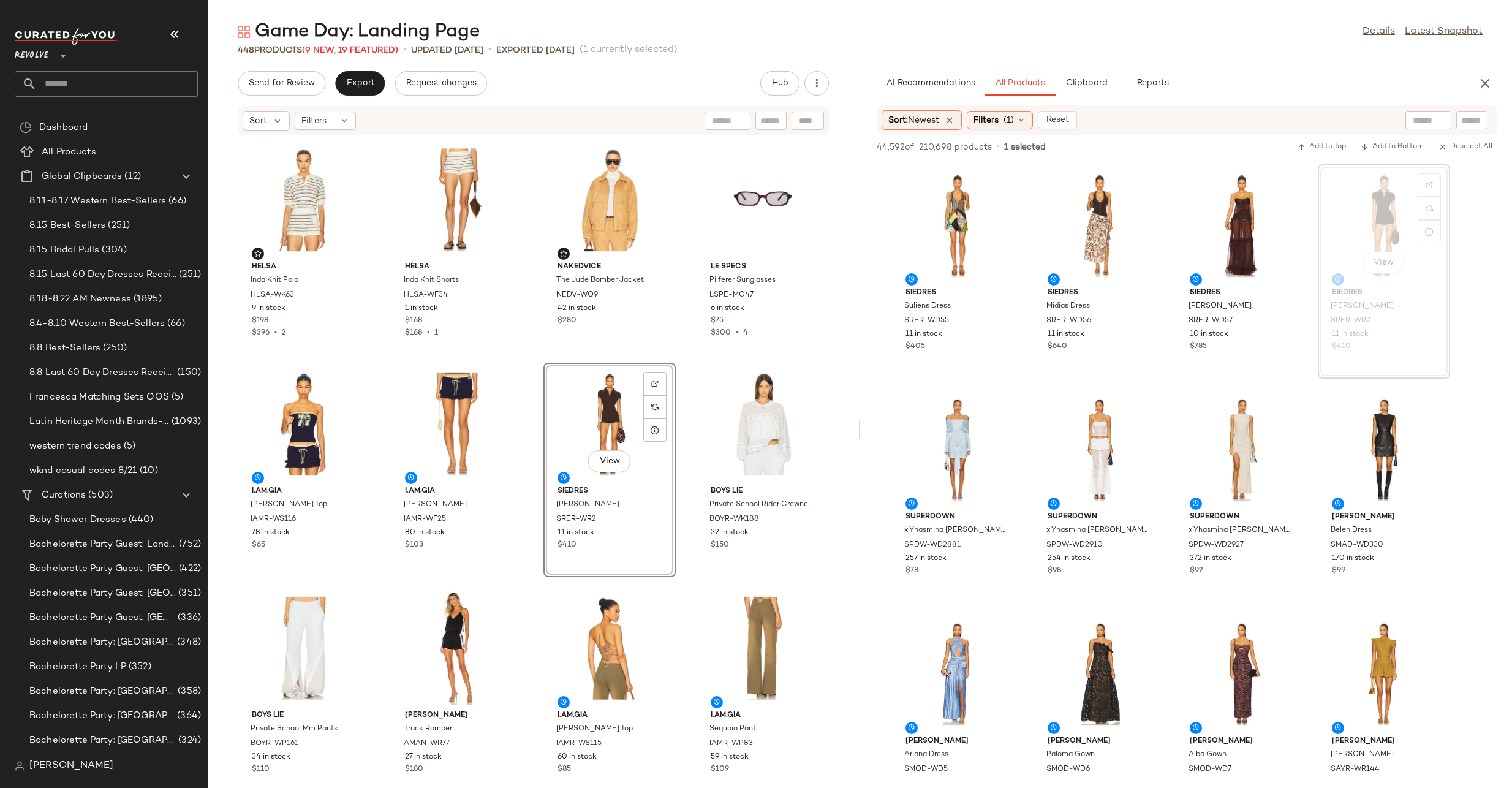
click at [610, 399] on div "View" at bounding box center [609, 424] width 124 height 114
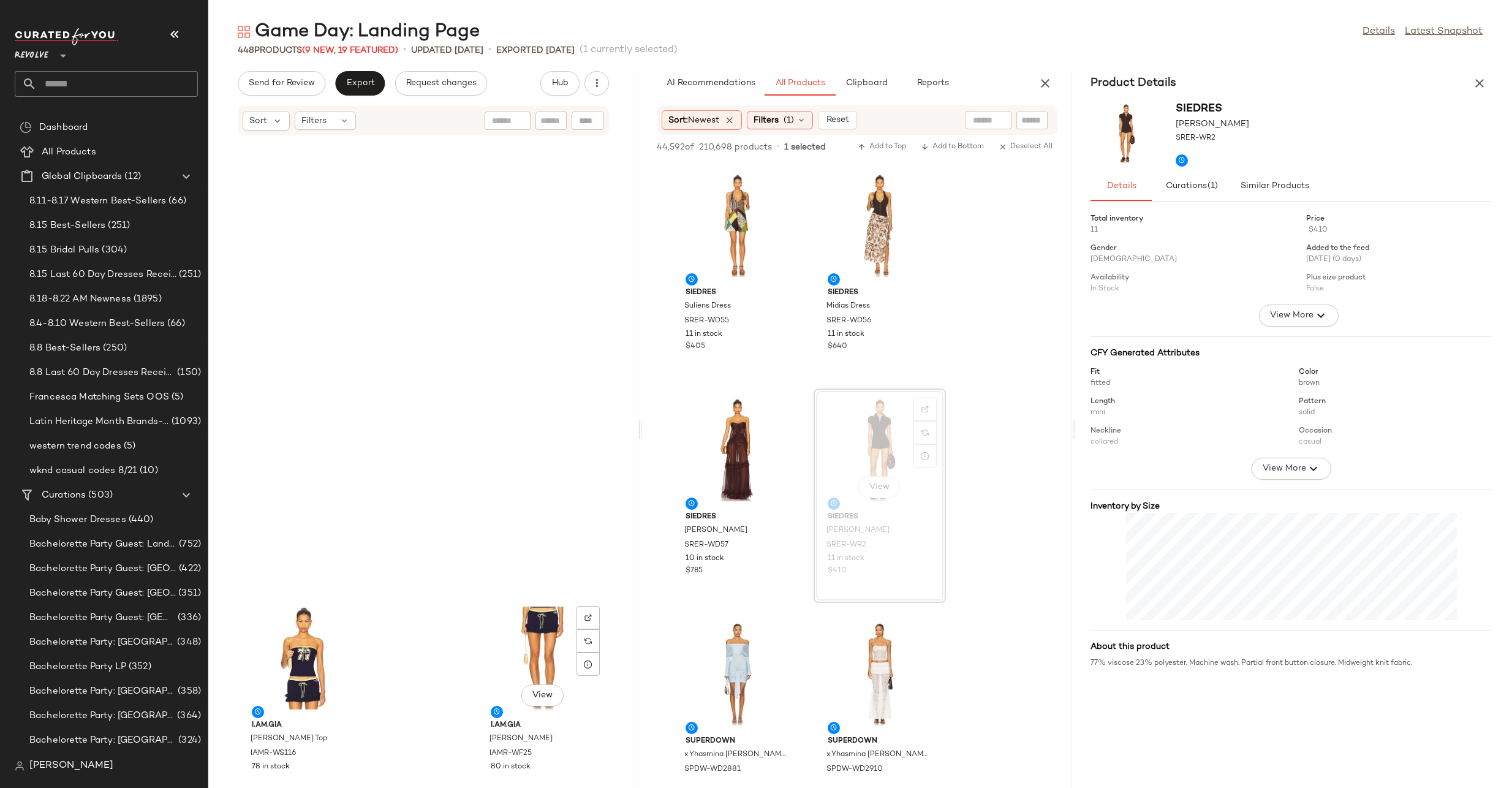
scroll to position [458, 0]
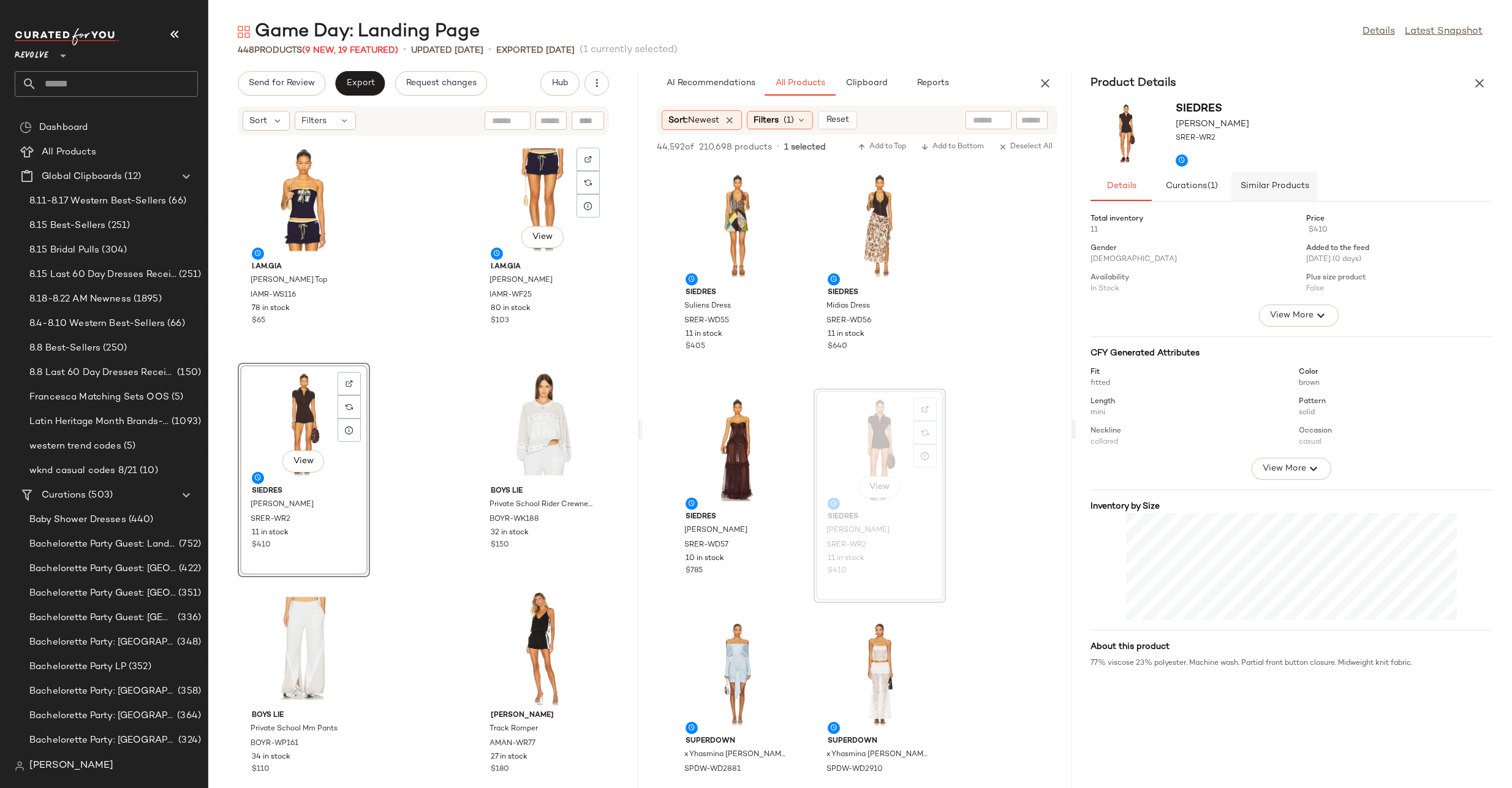
click at [1276, 184] on span "Similar Products" at bounding box center [1275, 186] width 69 height 9
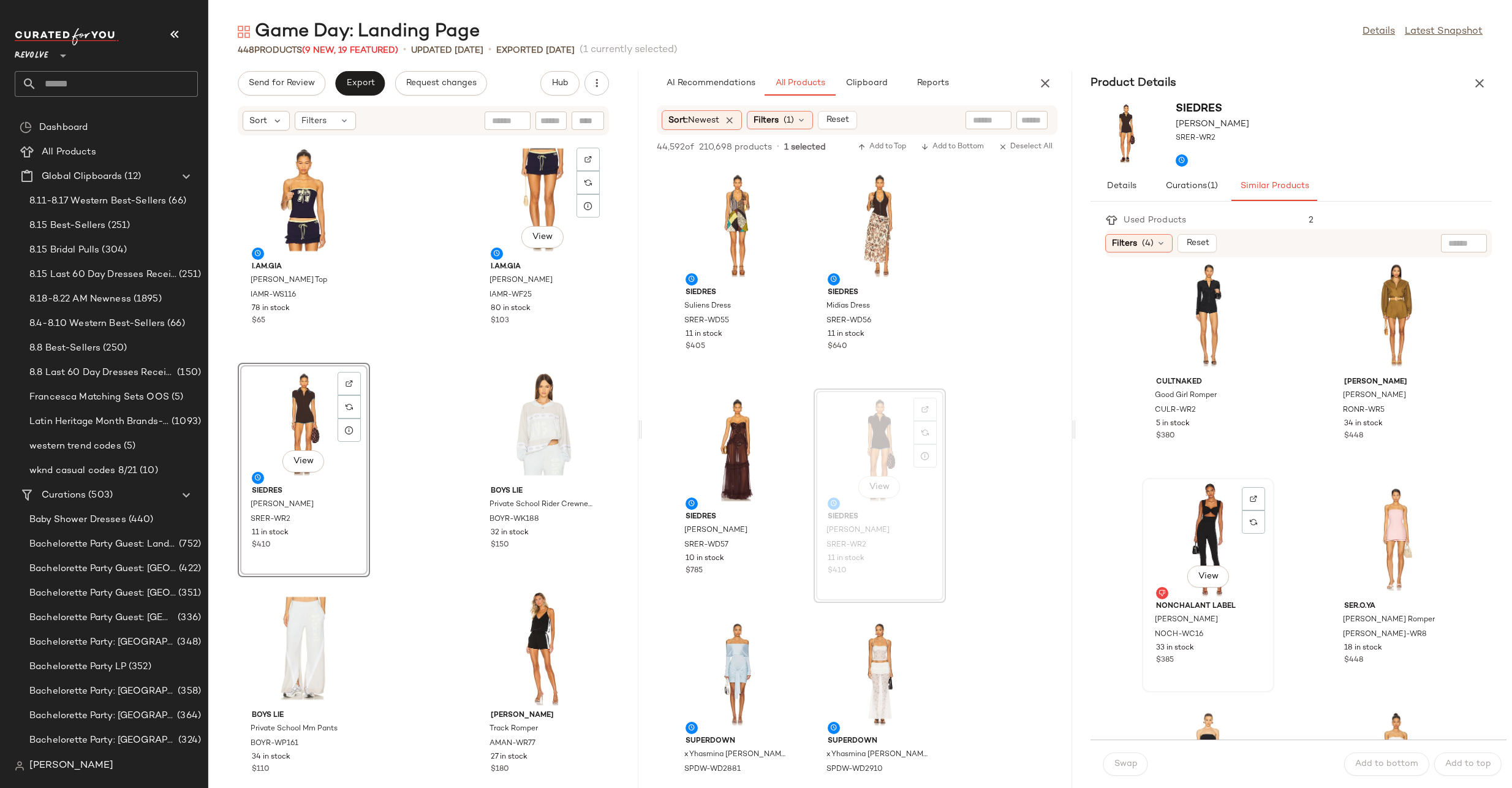
scroll to position [6, 0]
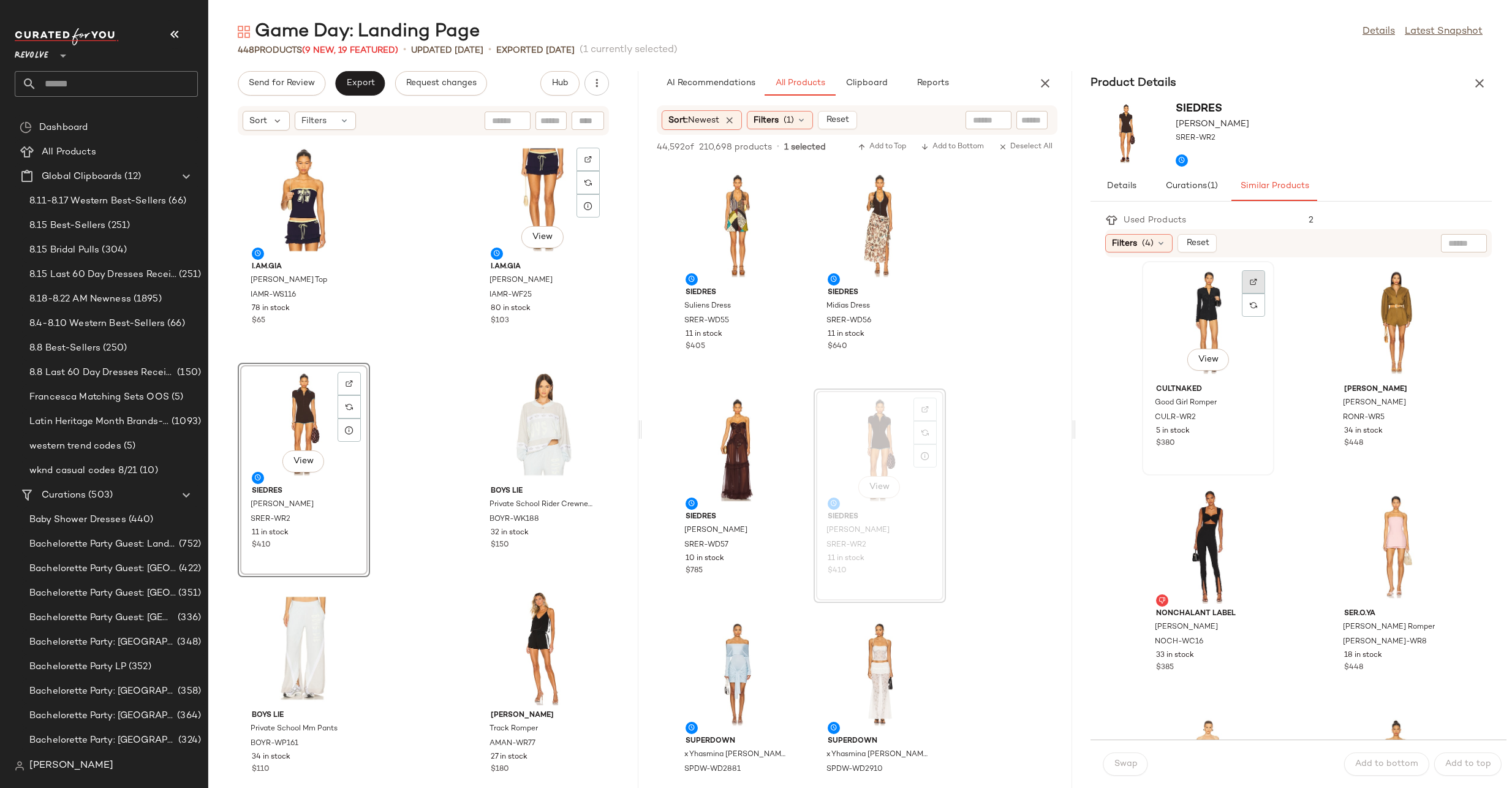
click at [1251, 279] on img at bounding box center [1254, 282] width 8 height 8
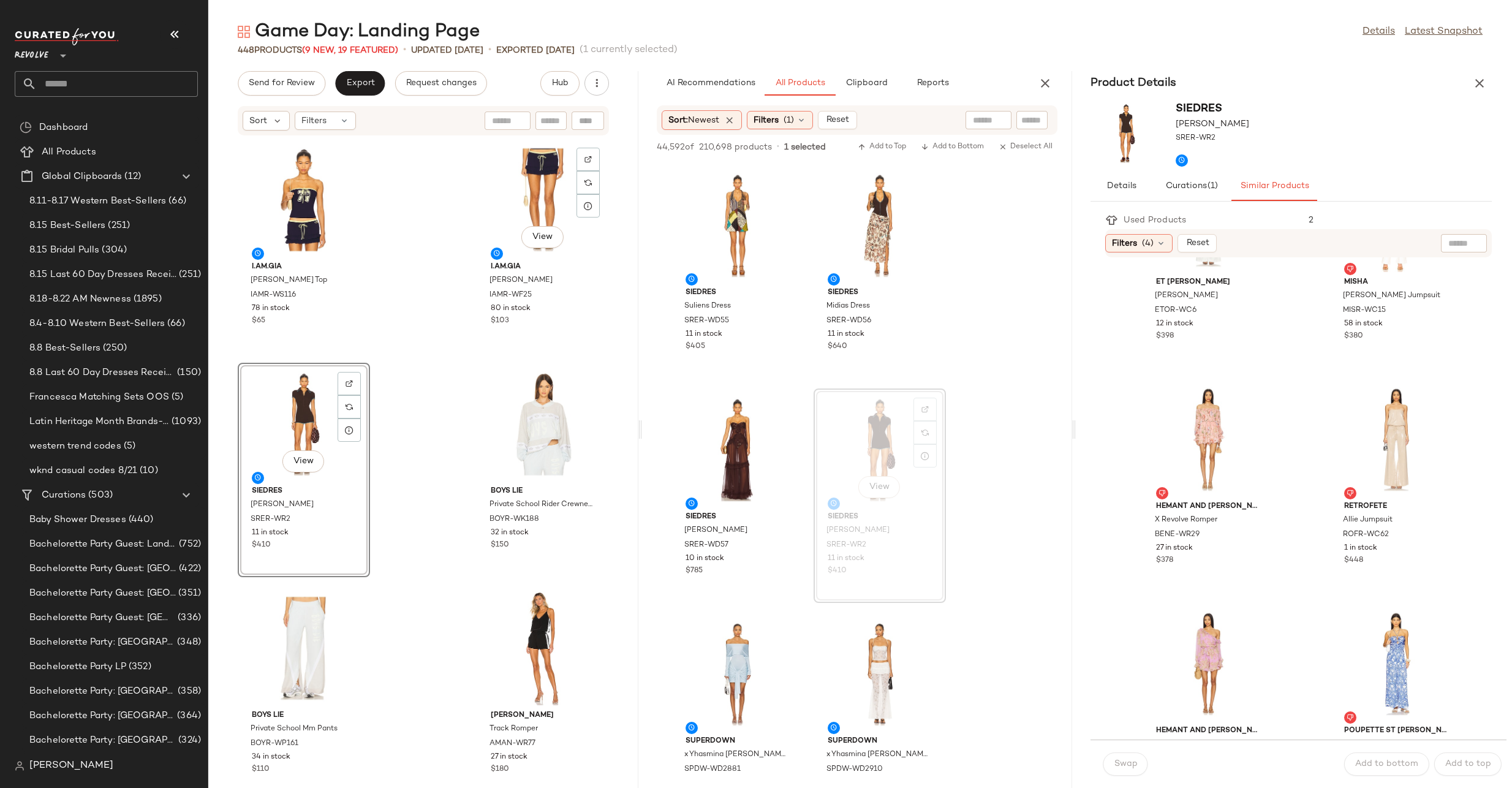
scroll to position [1985, 0]
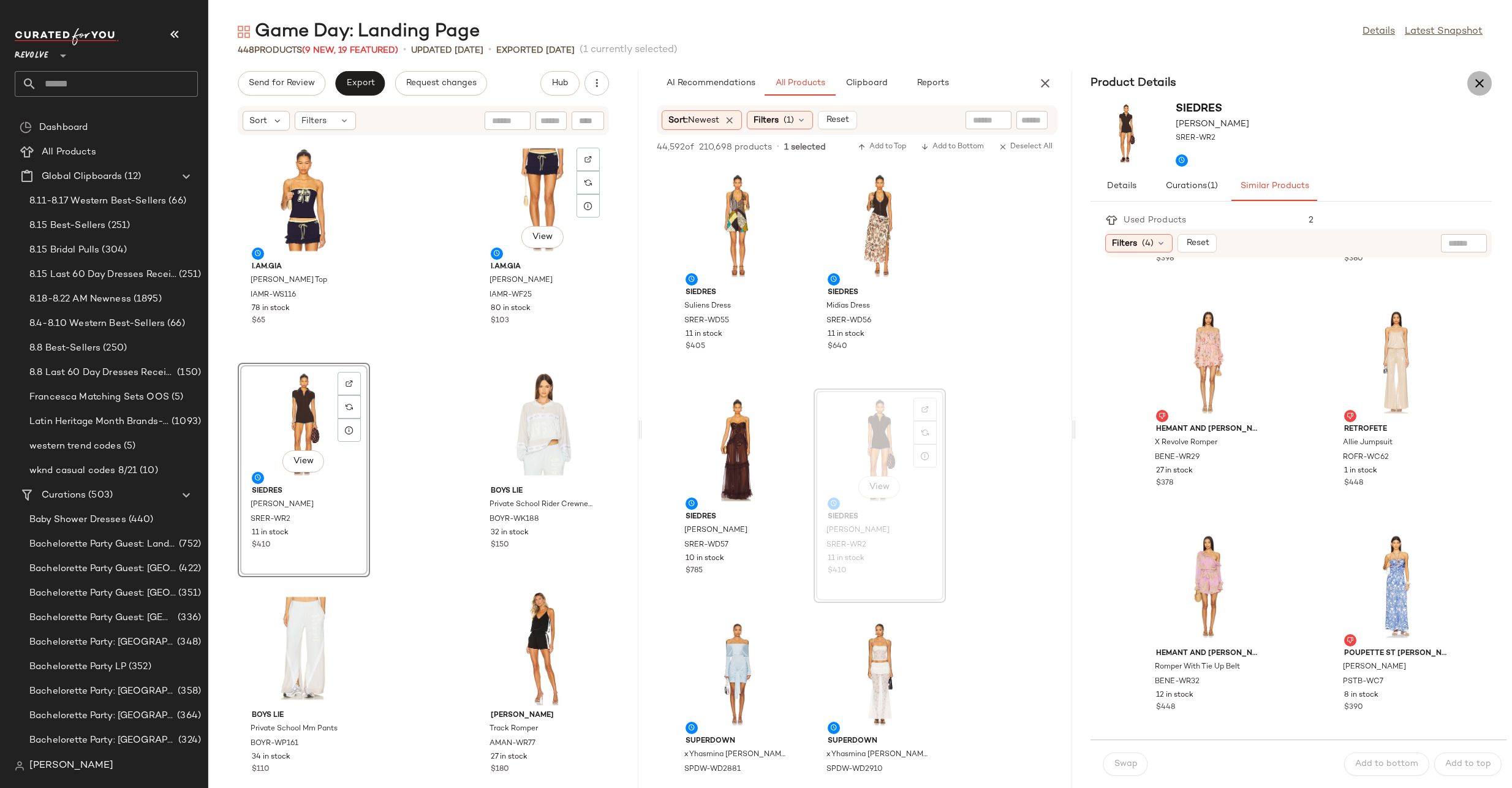
click at [1473, 80] on icon "button" at bounding box center [1480, 83] width 15 height 15
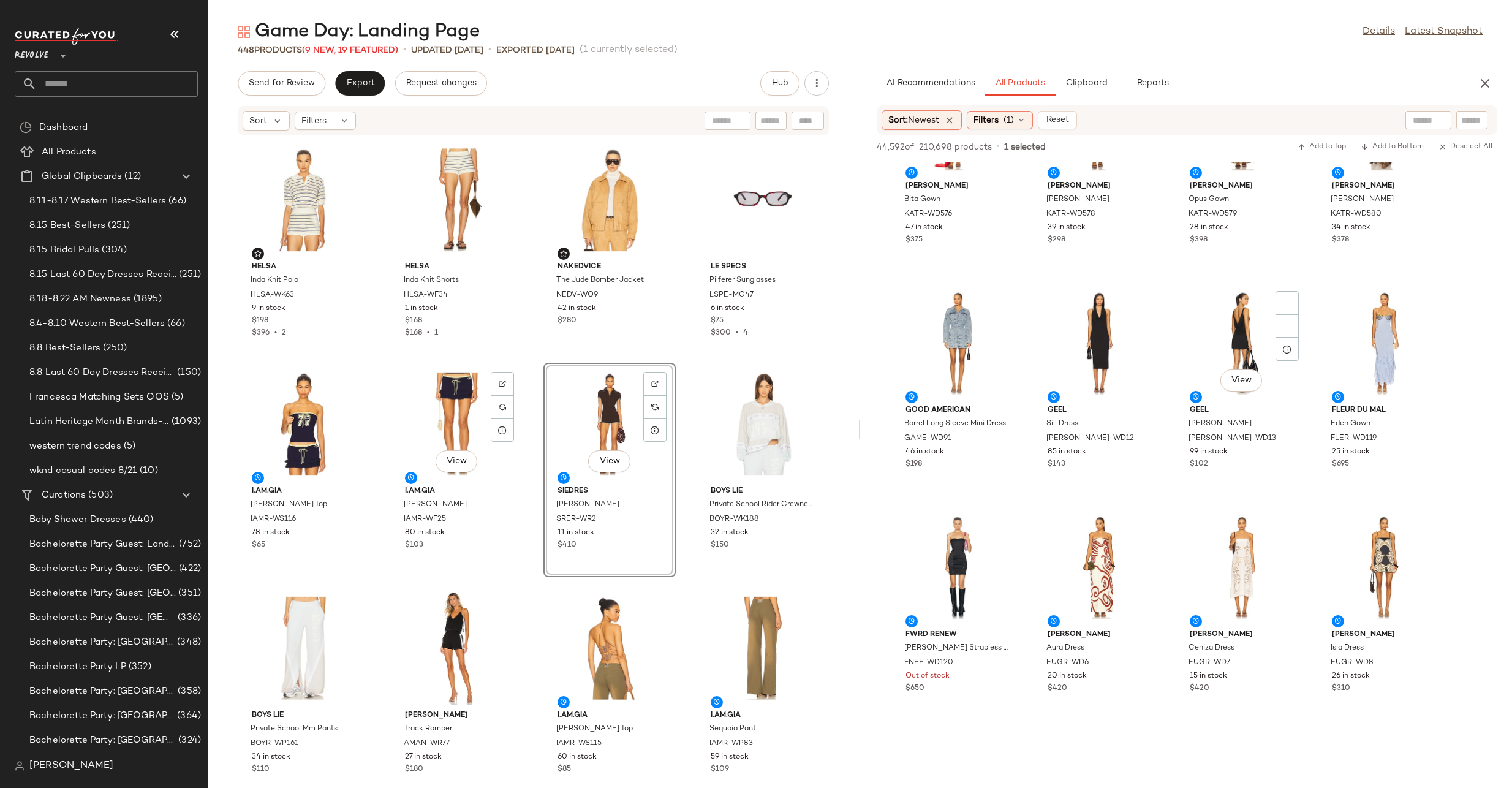
scroll to position [4917, 0]
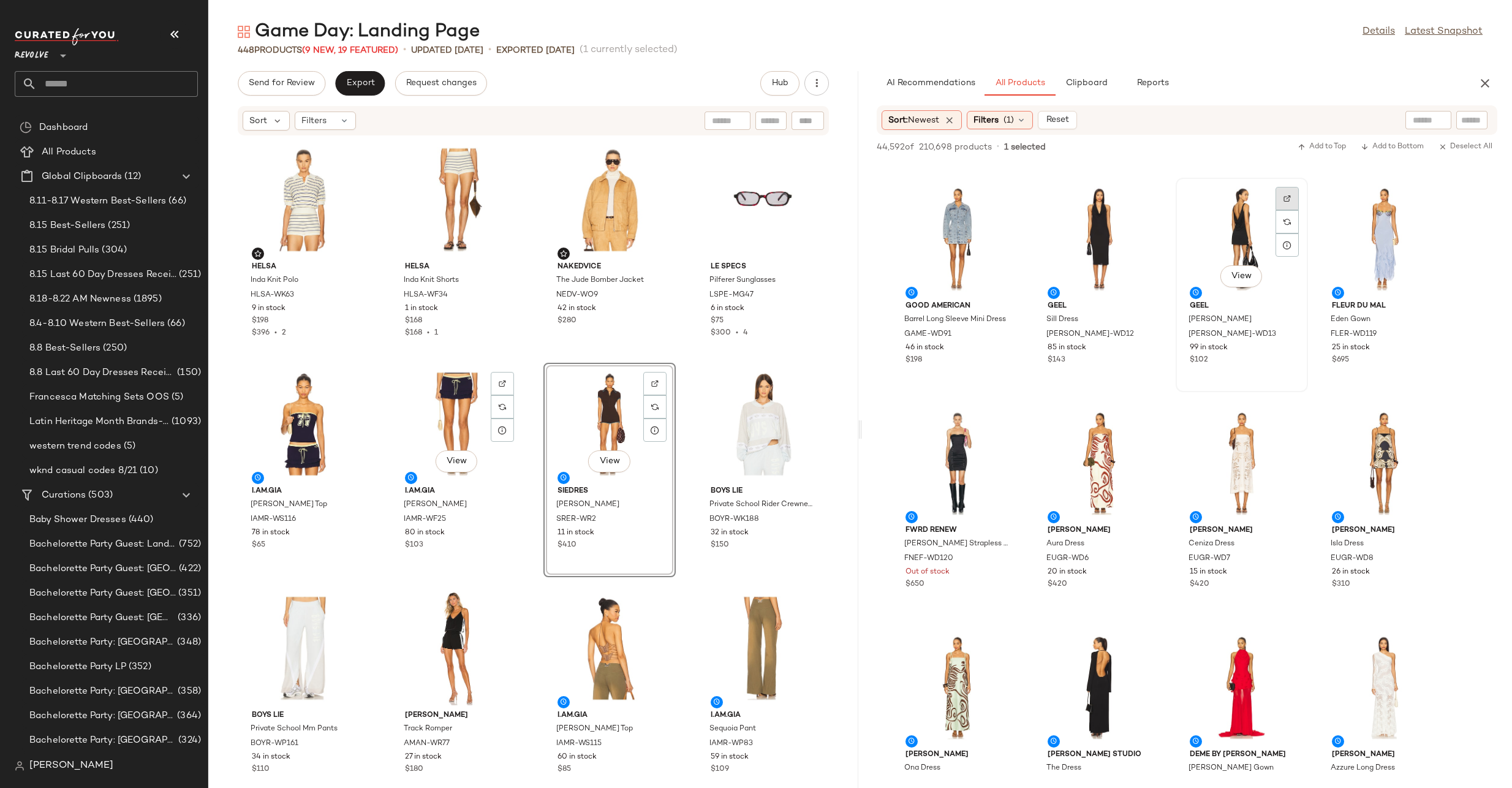
click at [1291, 195] on img at bounding box center [1288, 199] width 8 height 8
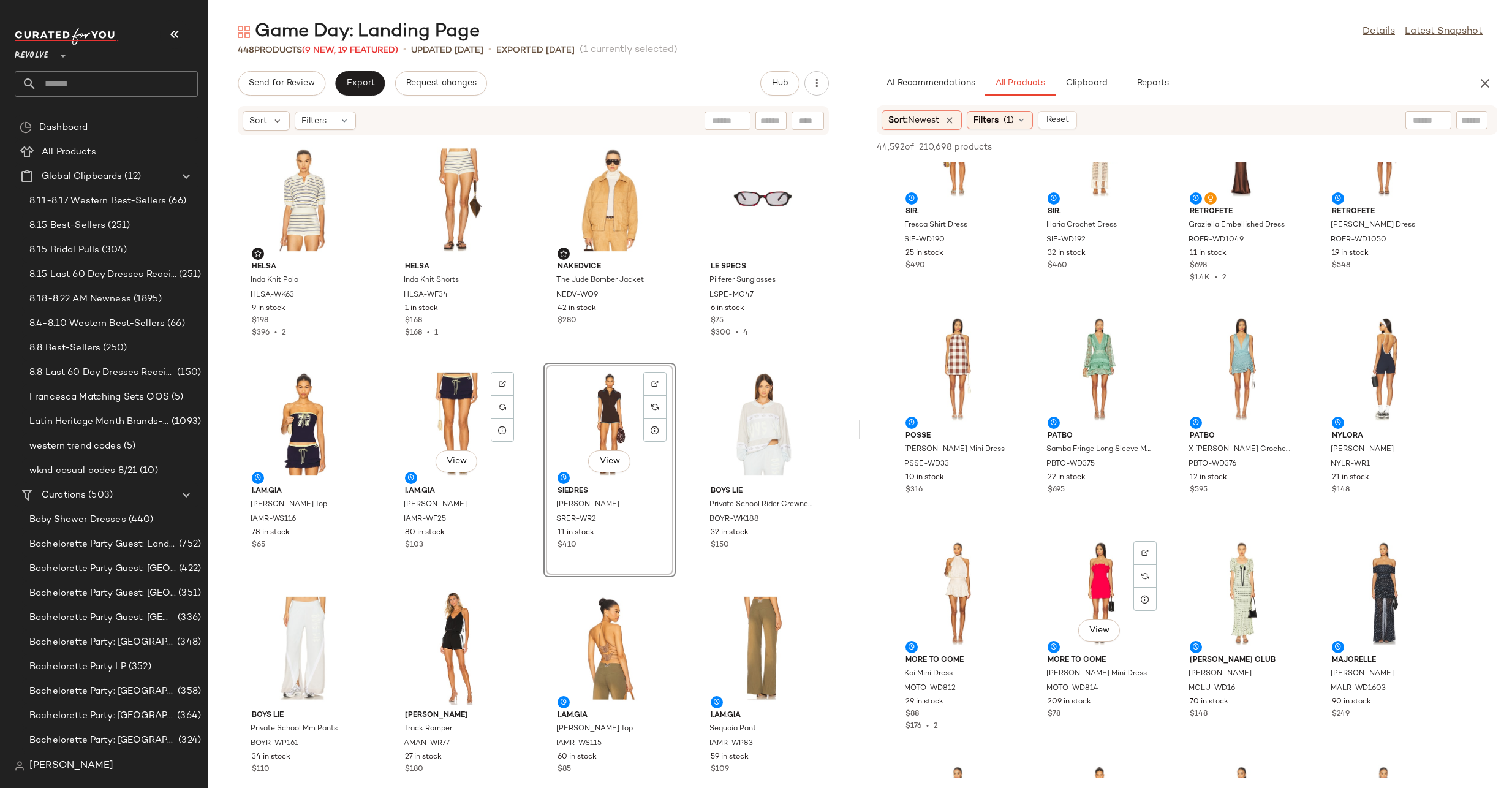
scroll to position [6811, 0]
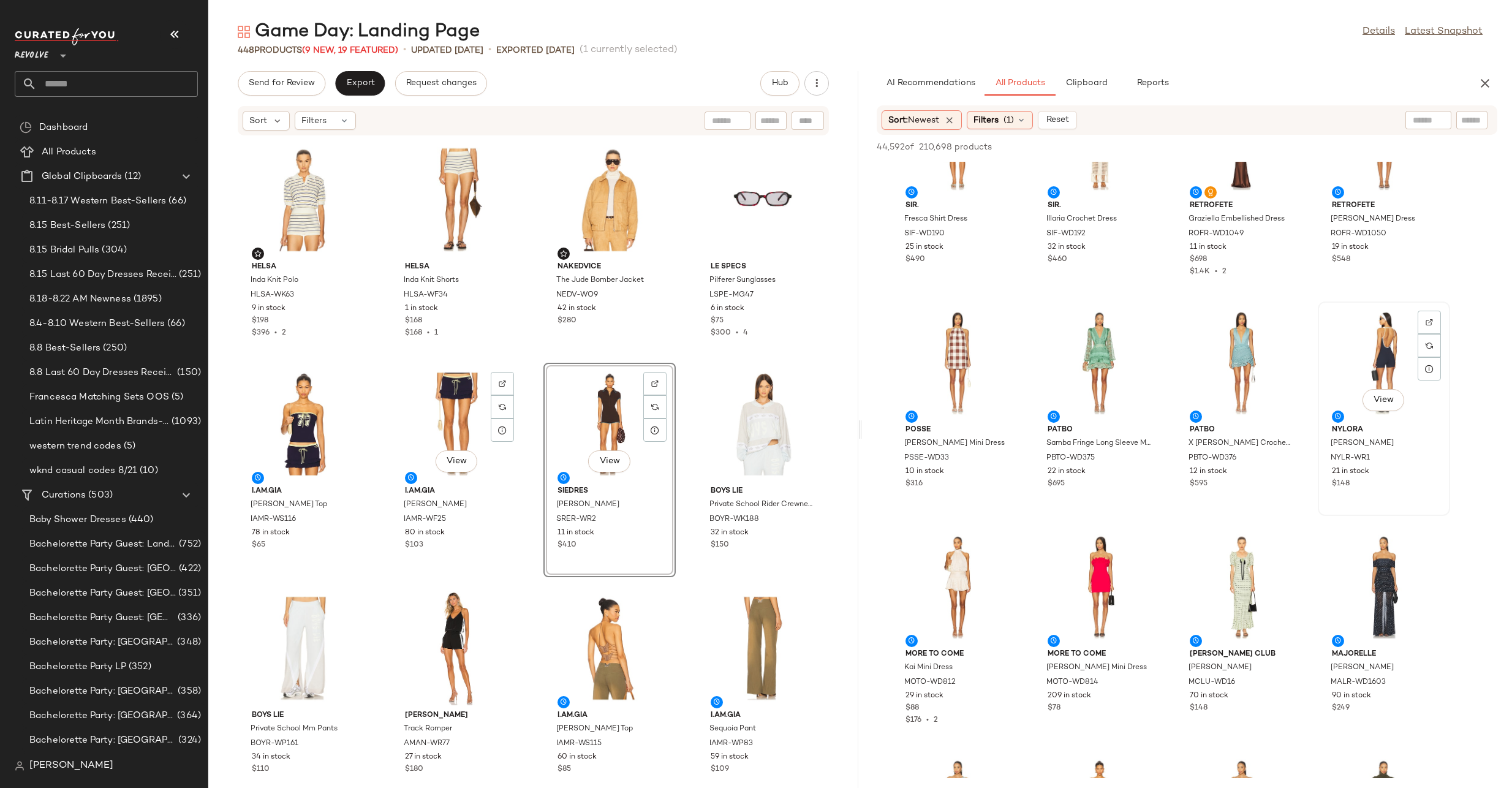
click at [1398, 326] on div "View" at bounding box center [1384, 362] width 124 height 114
drag, startPoint x: 1378, startPoint y: 361, endPoint x: 1369, endPoint y: 361, distance: 9.0
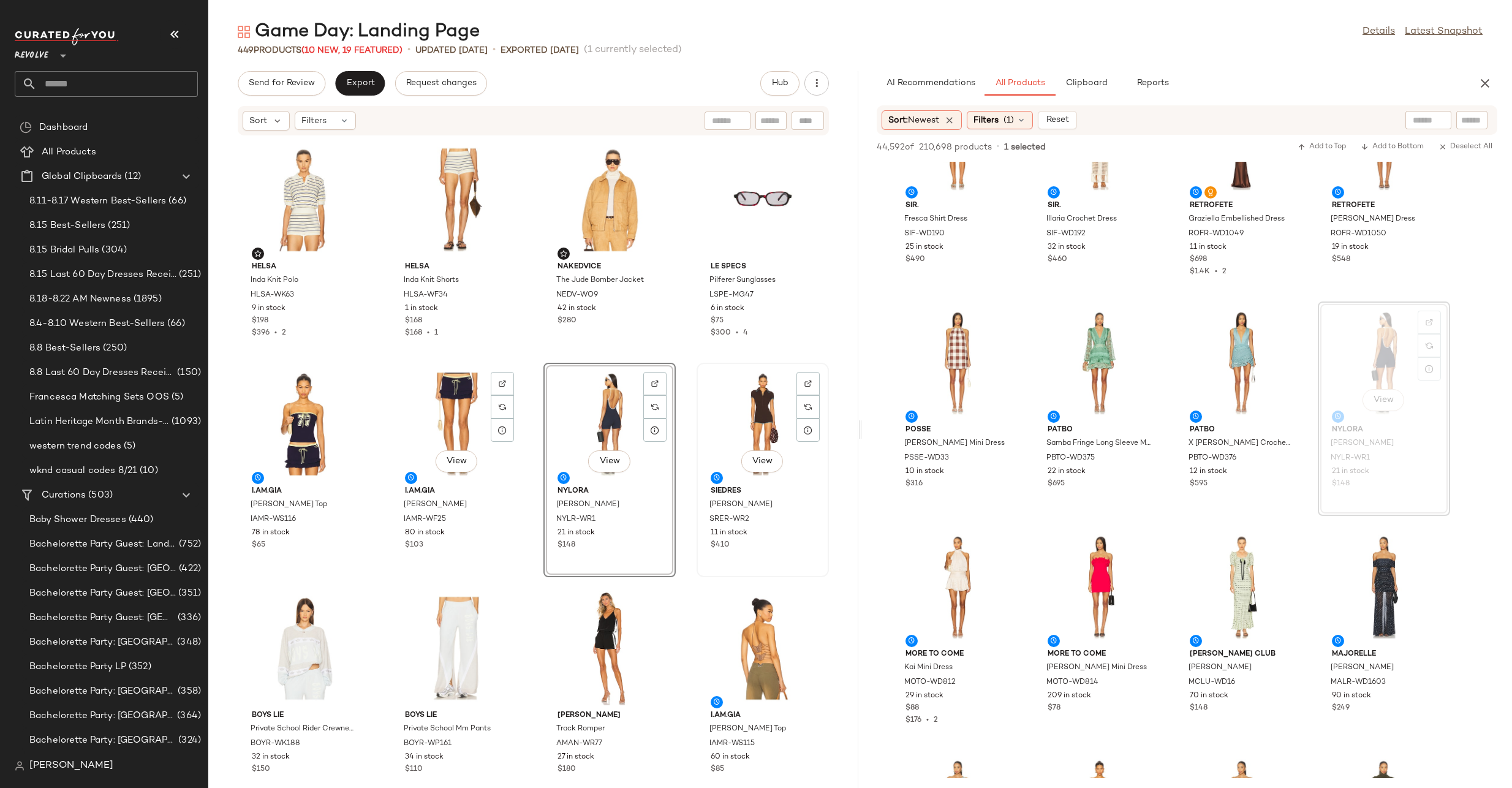
click at [757, 410] on div "View" at bounding box center [763, 424] width 124 height 114
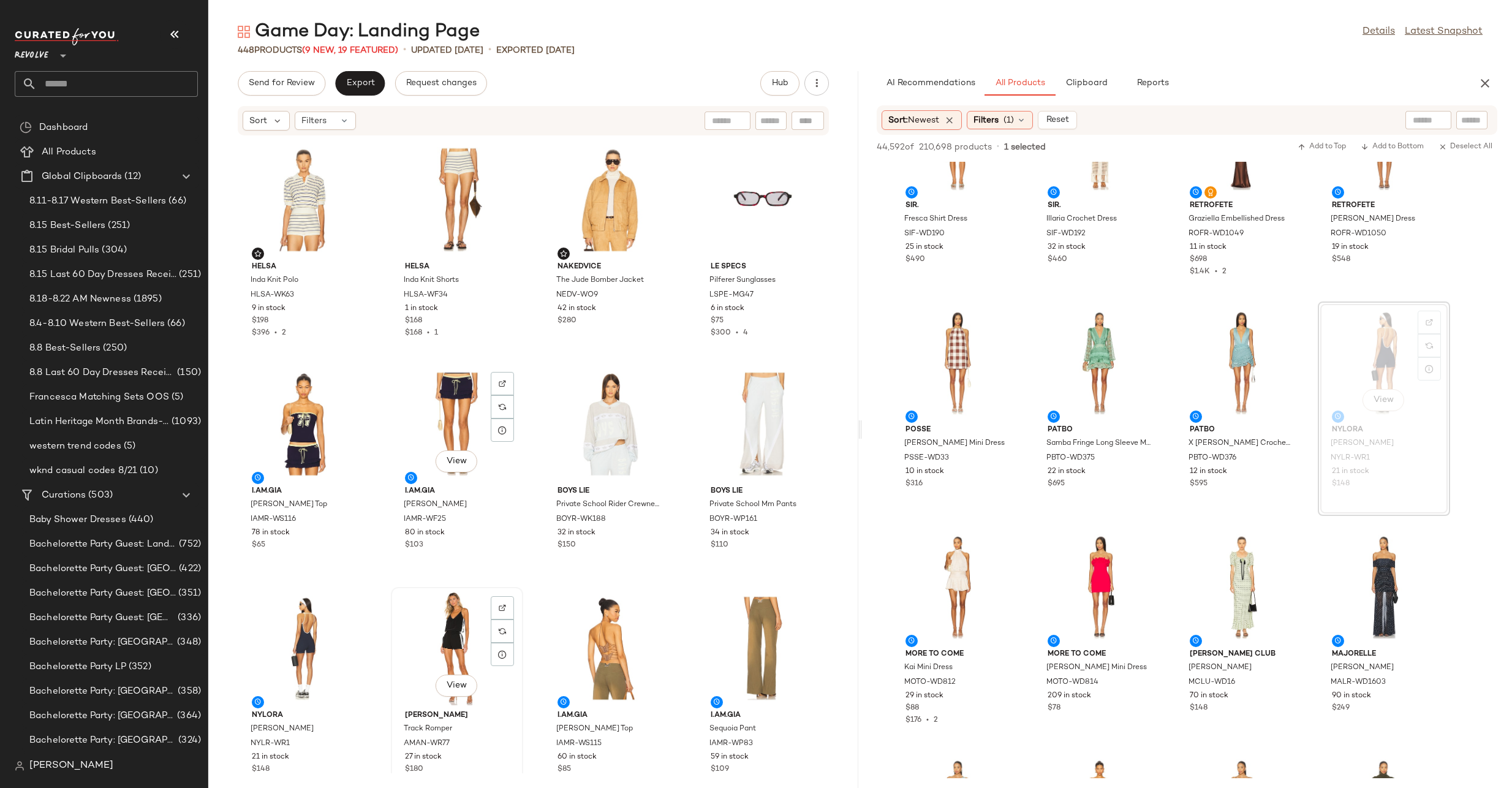
click at [474, 636] on div "View" at bounding box center [457, 648] width 124 height 114
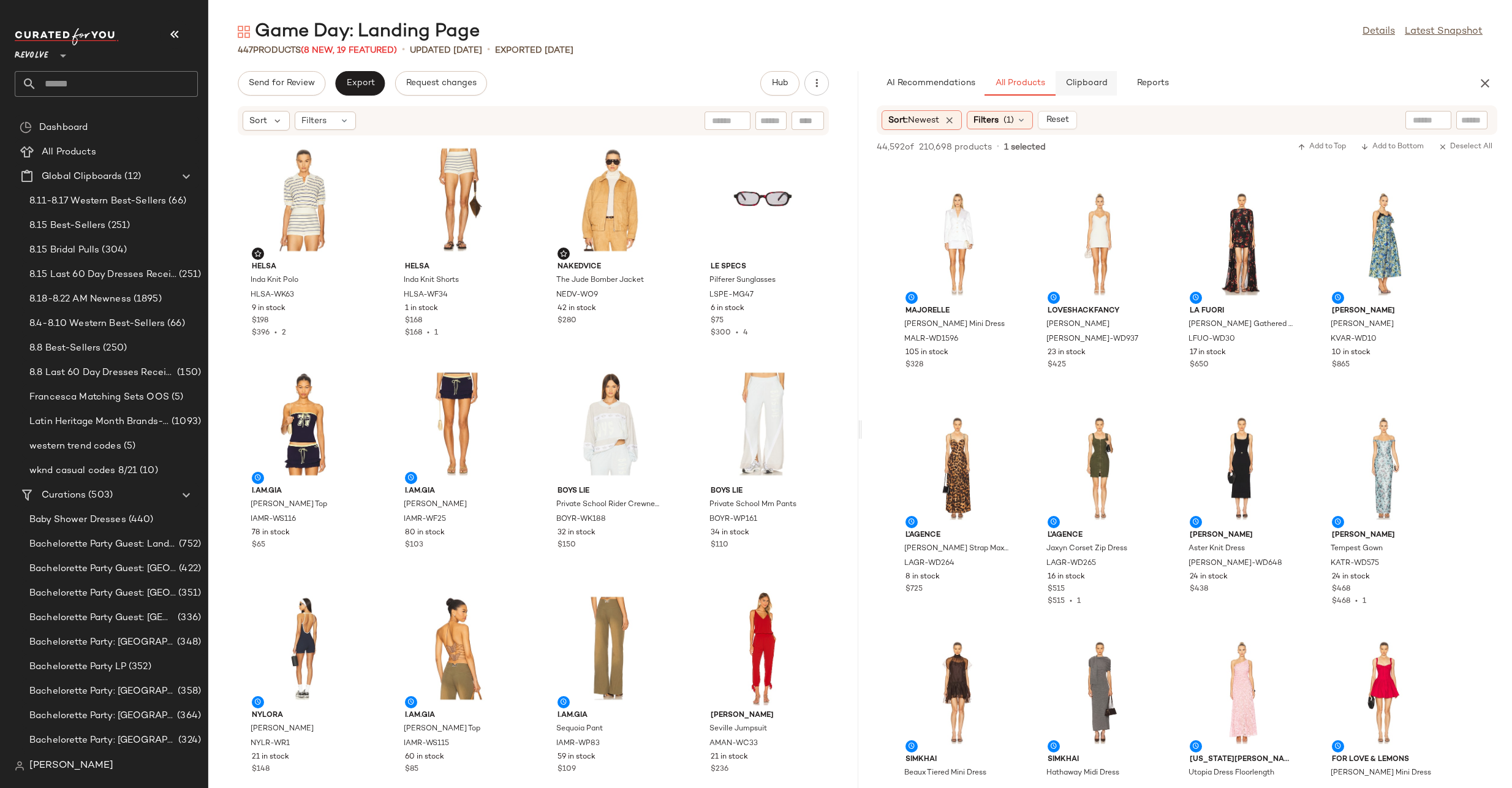
click at [1098, 91] on button "Clipboard" at bounding box center [1086, 83] width 62 height 25
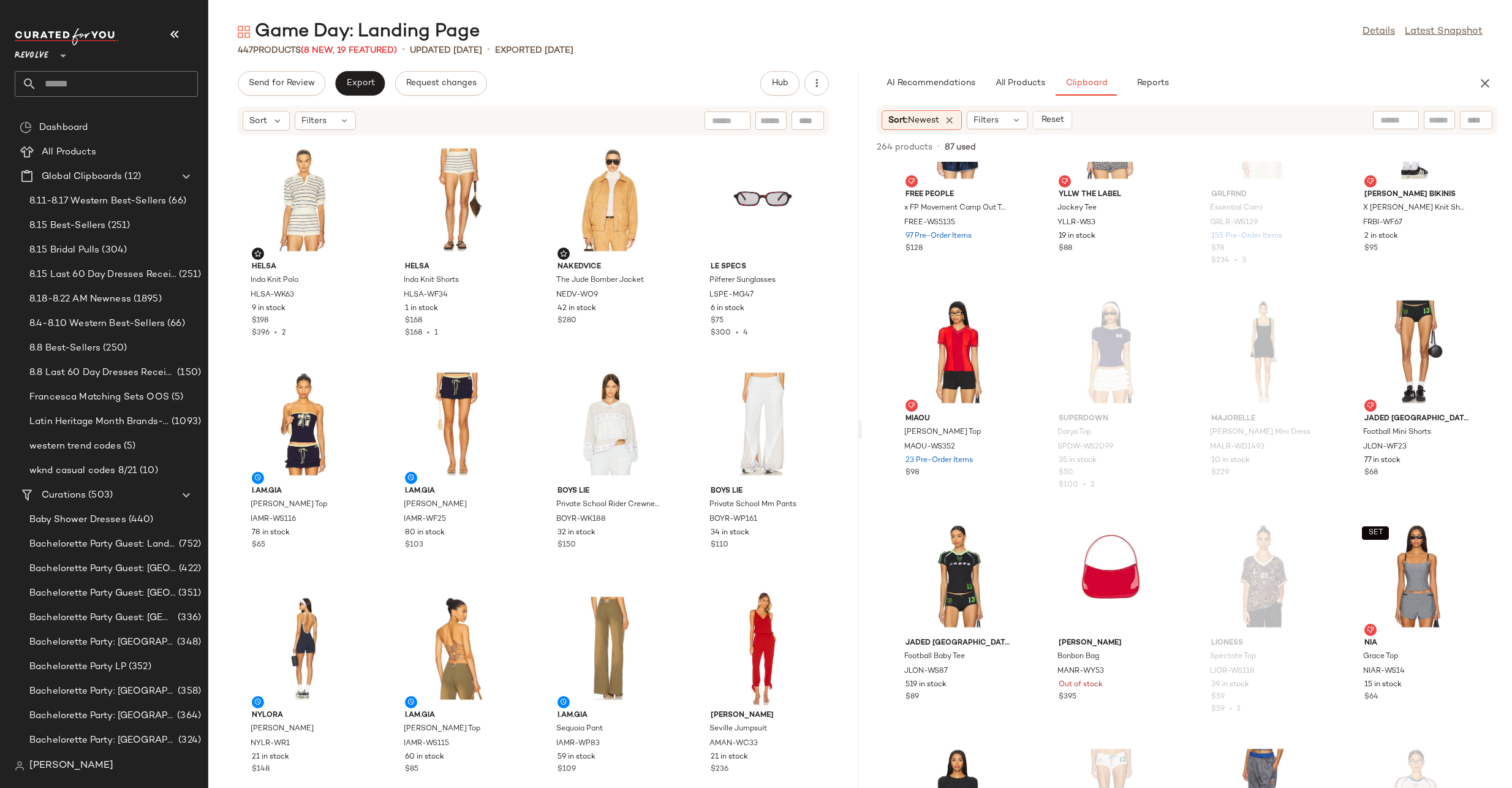
scroll to position [1648, 0]
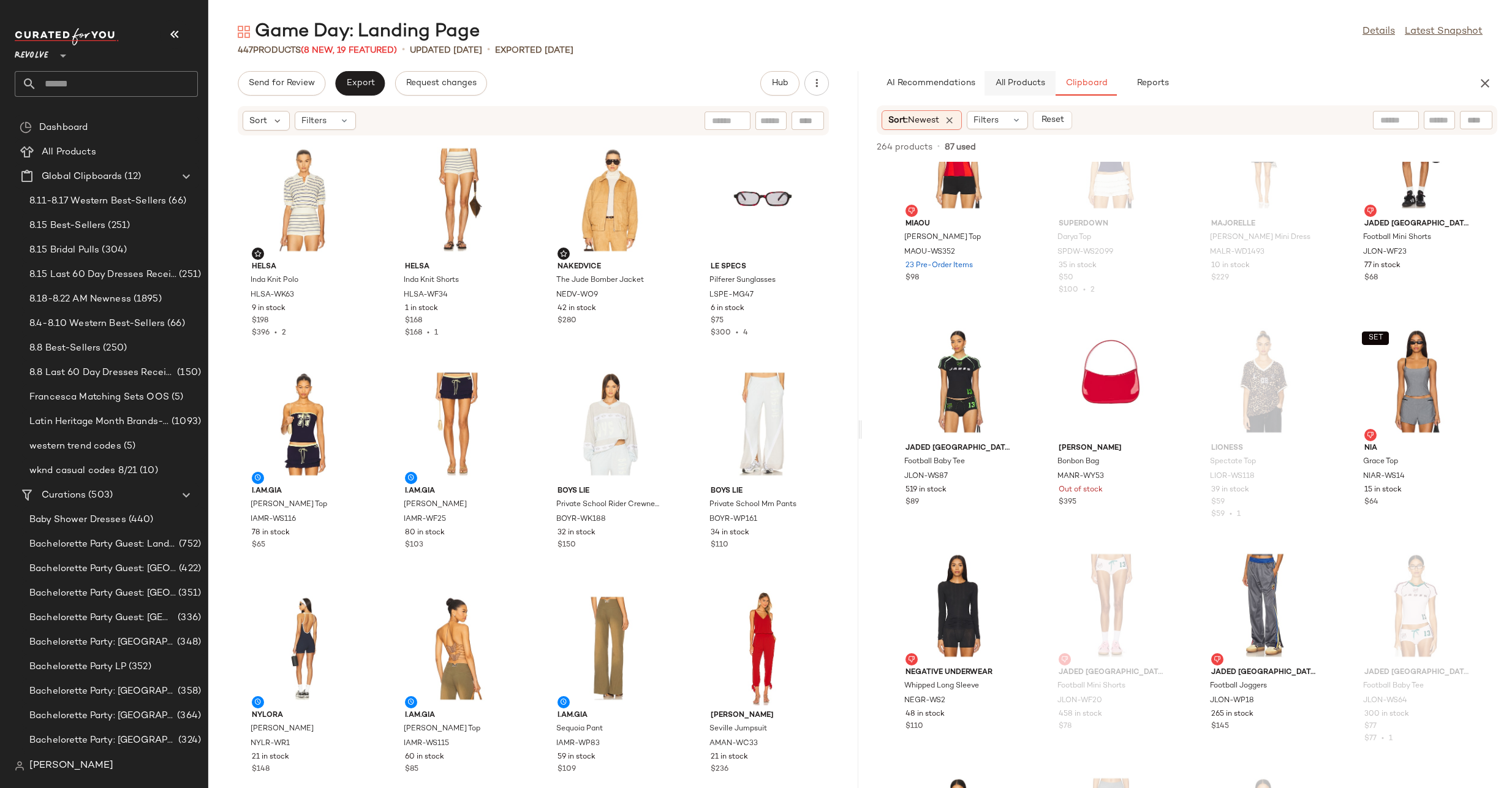
click at [1019, 82] on span "All Products" at bounding box center [1020, 83] width 50 height 9
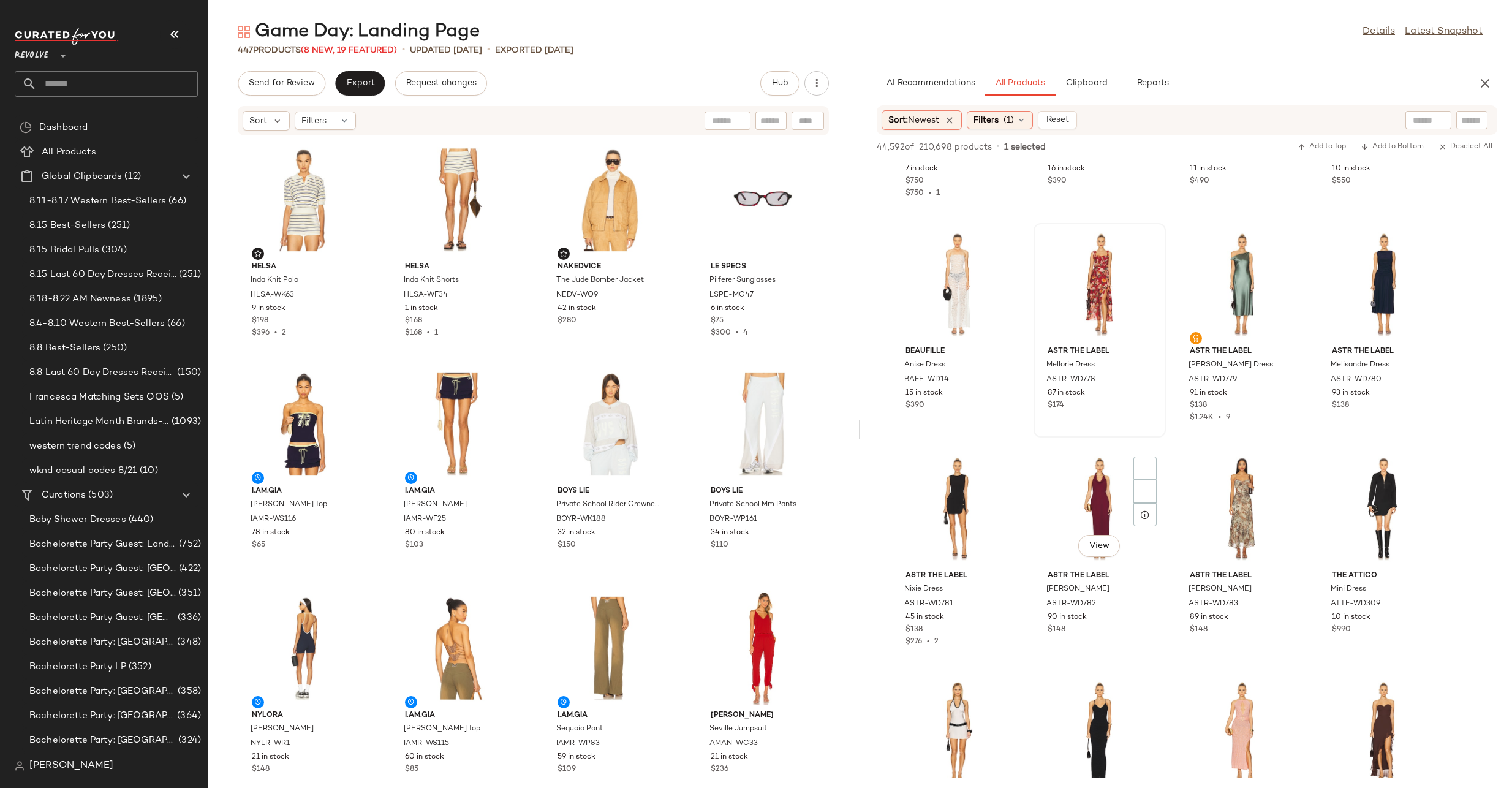
scroll to position [20282, 0]
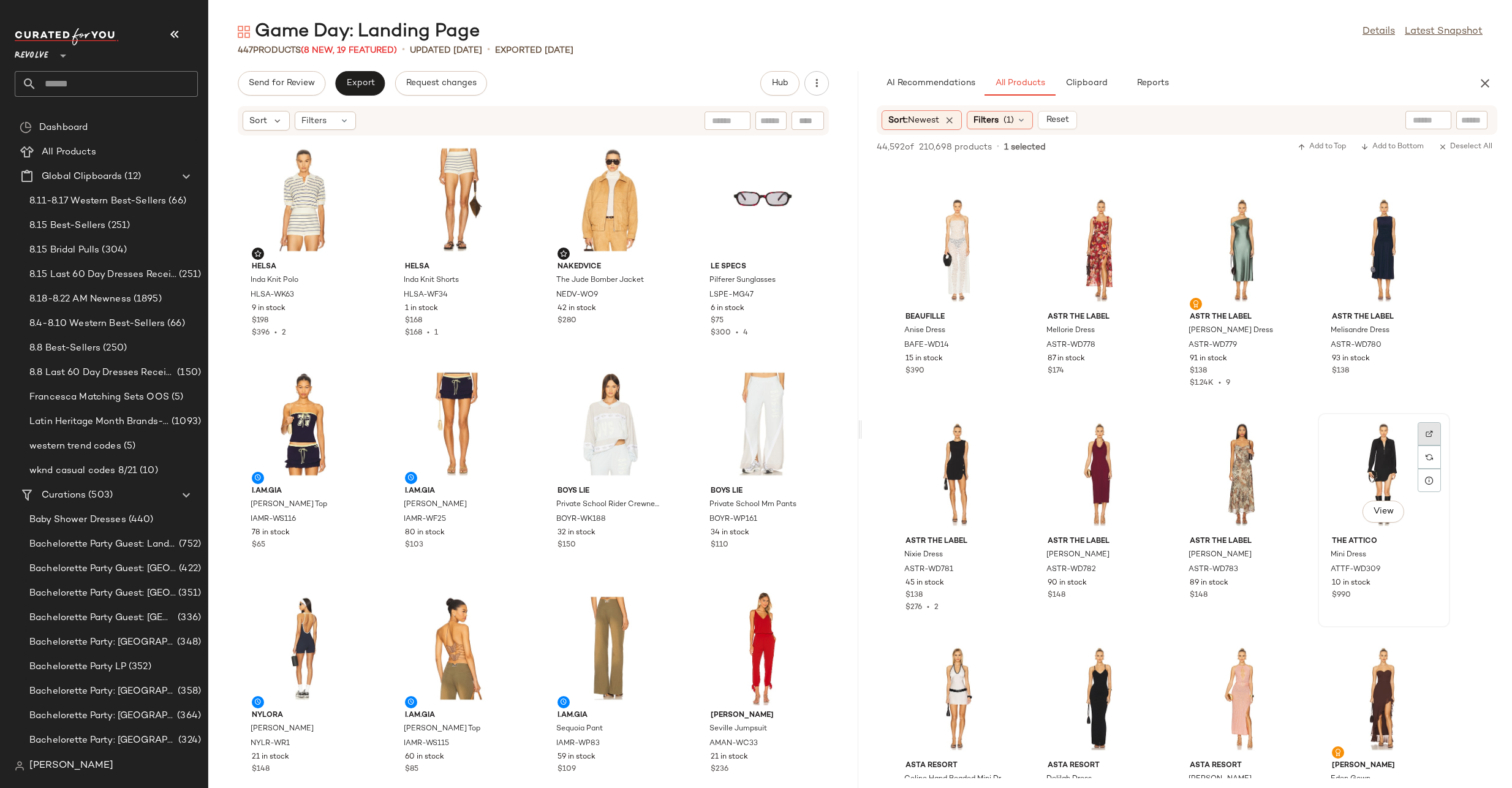
click at [1424, 446] on div at bounding box center [1430, 457] width 24 height 24
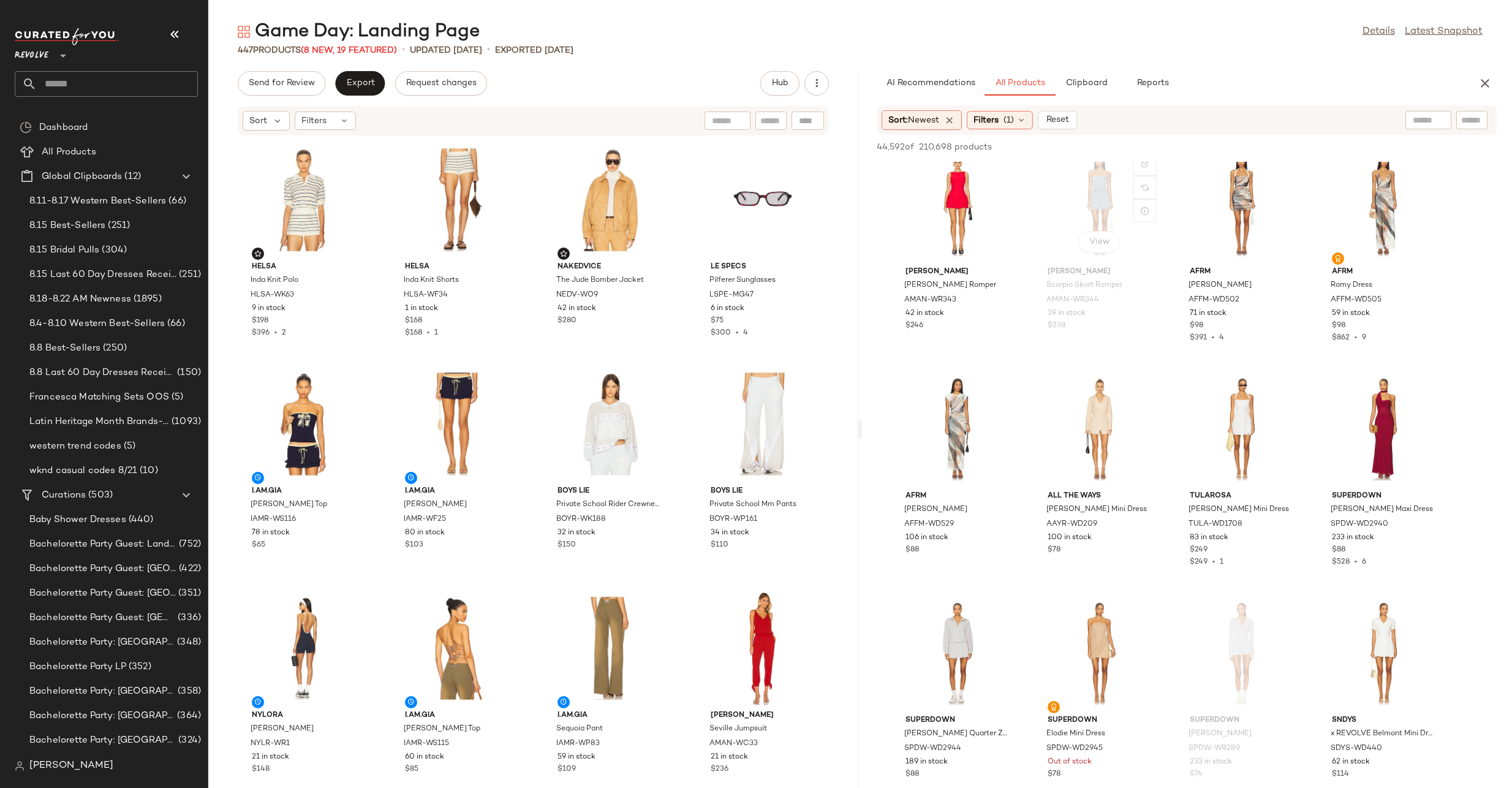
scroll to position [21265, 0]
click at [950, 630] on div "View" at bounding box center [958, 652] width 124 height 114
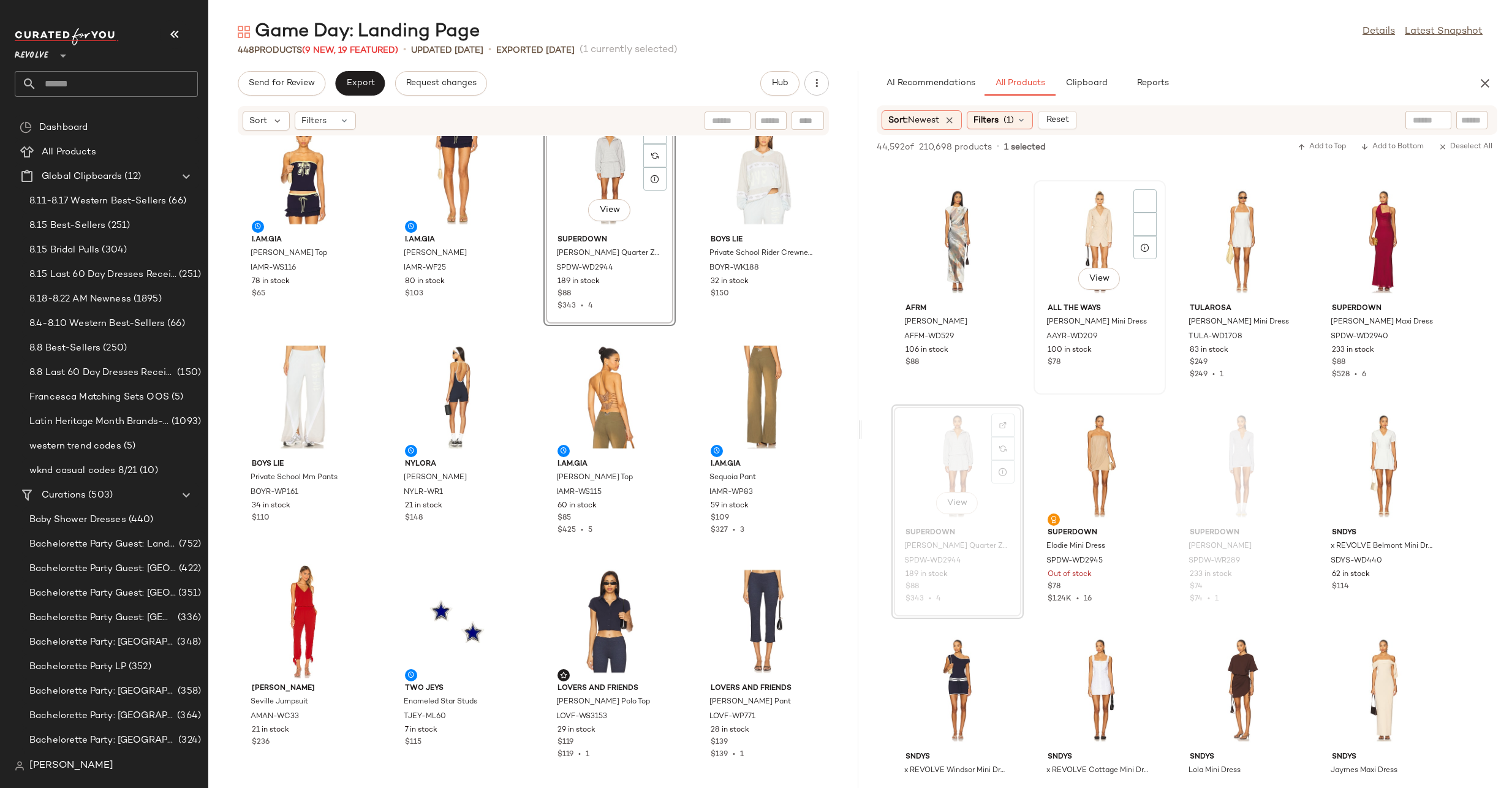
scroll to position [21445, 0]
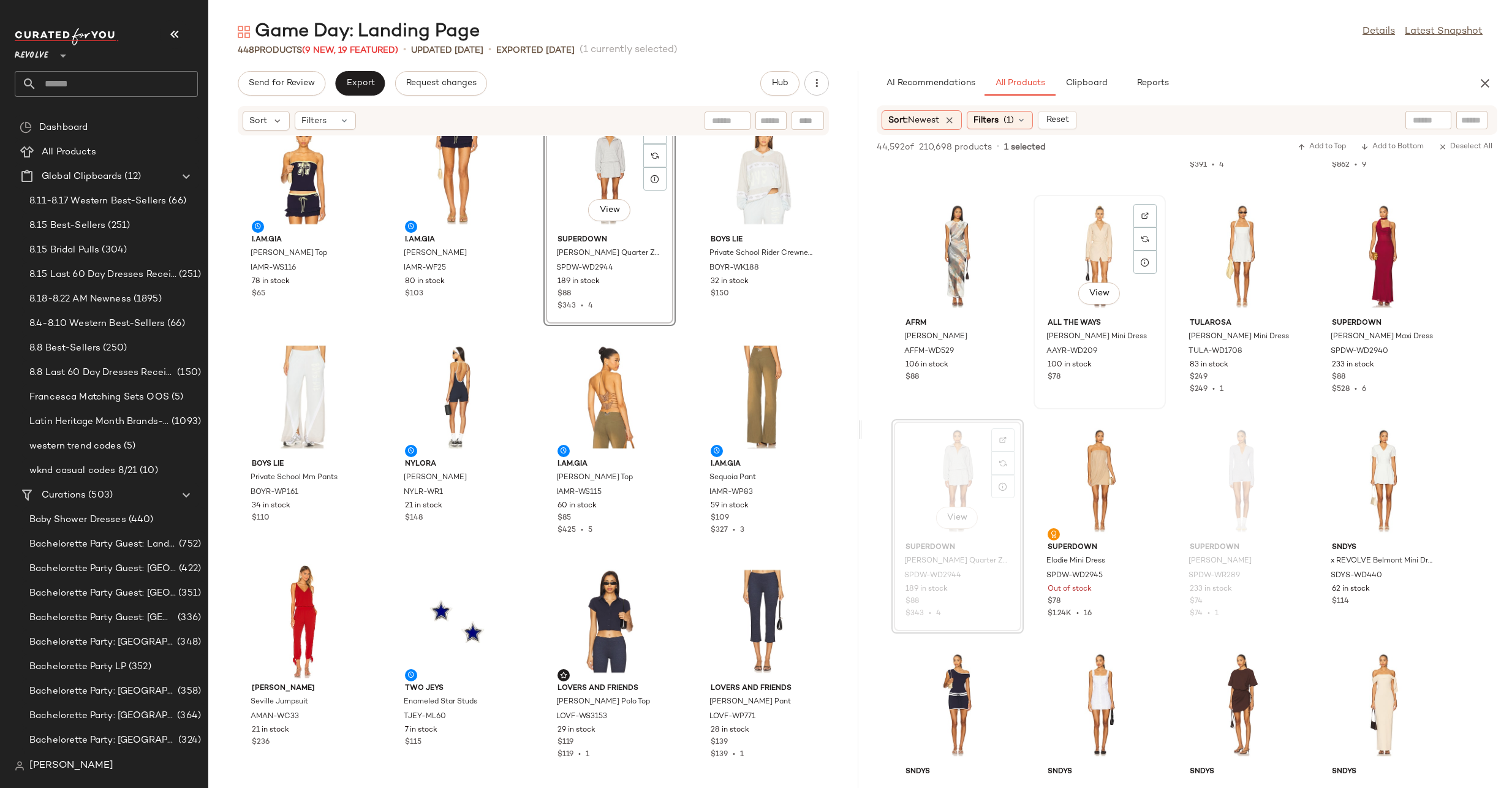
click at [1097, 264] on div "View" at bounding box center [1099, 255] width 124 height 114
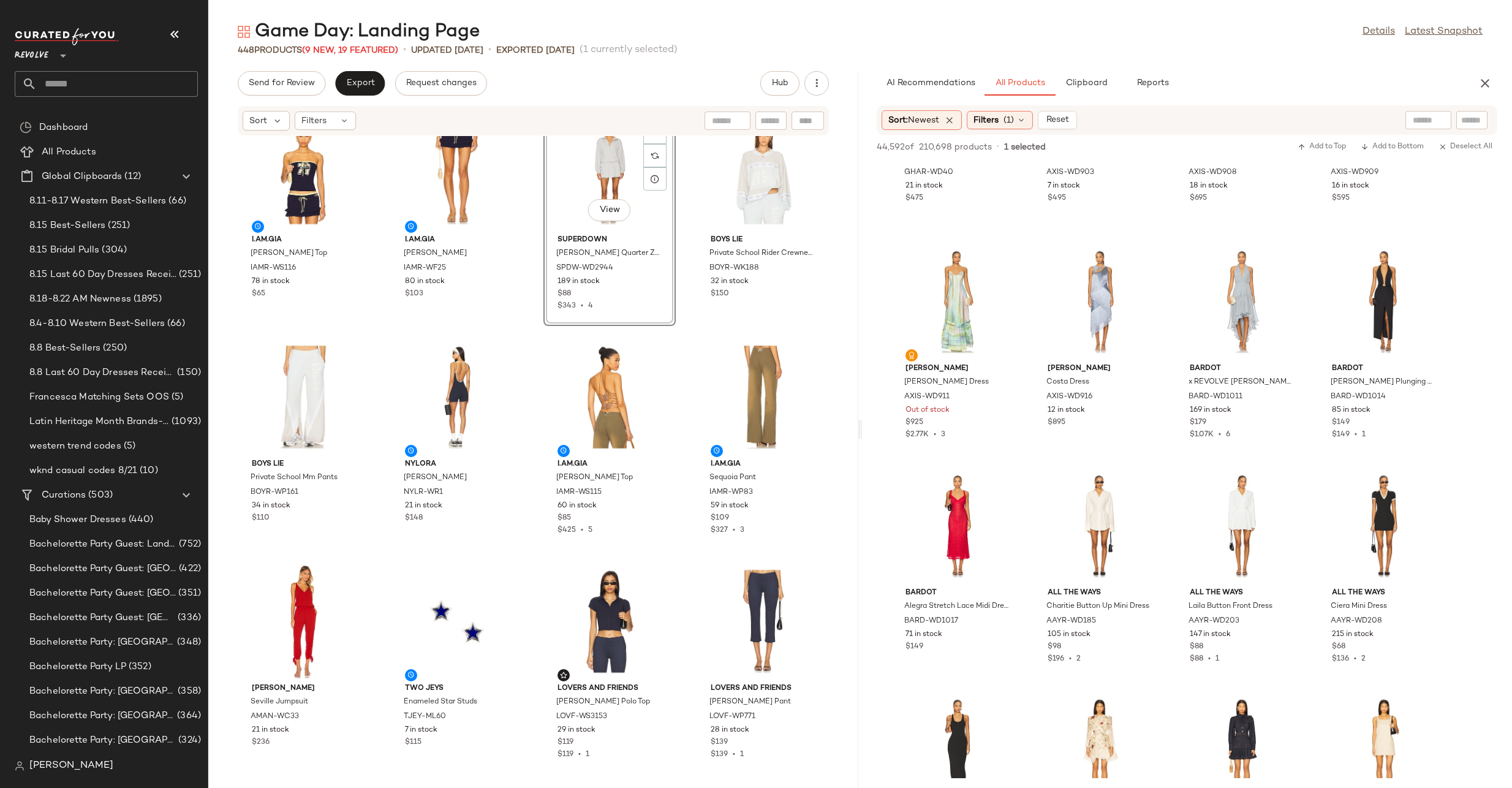
scroll to position [23254, 0]
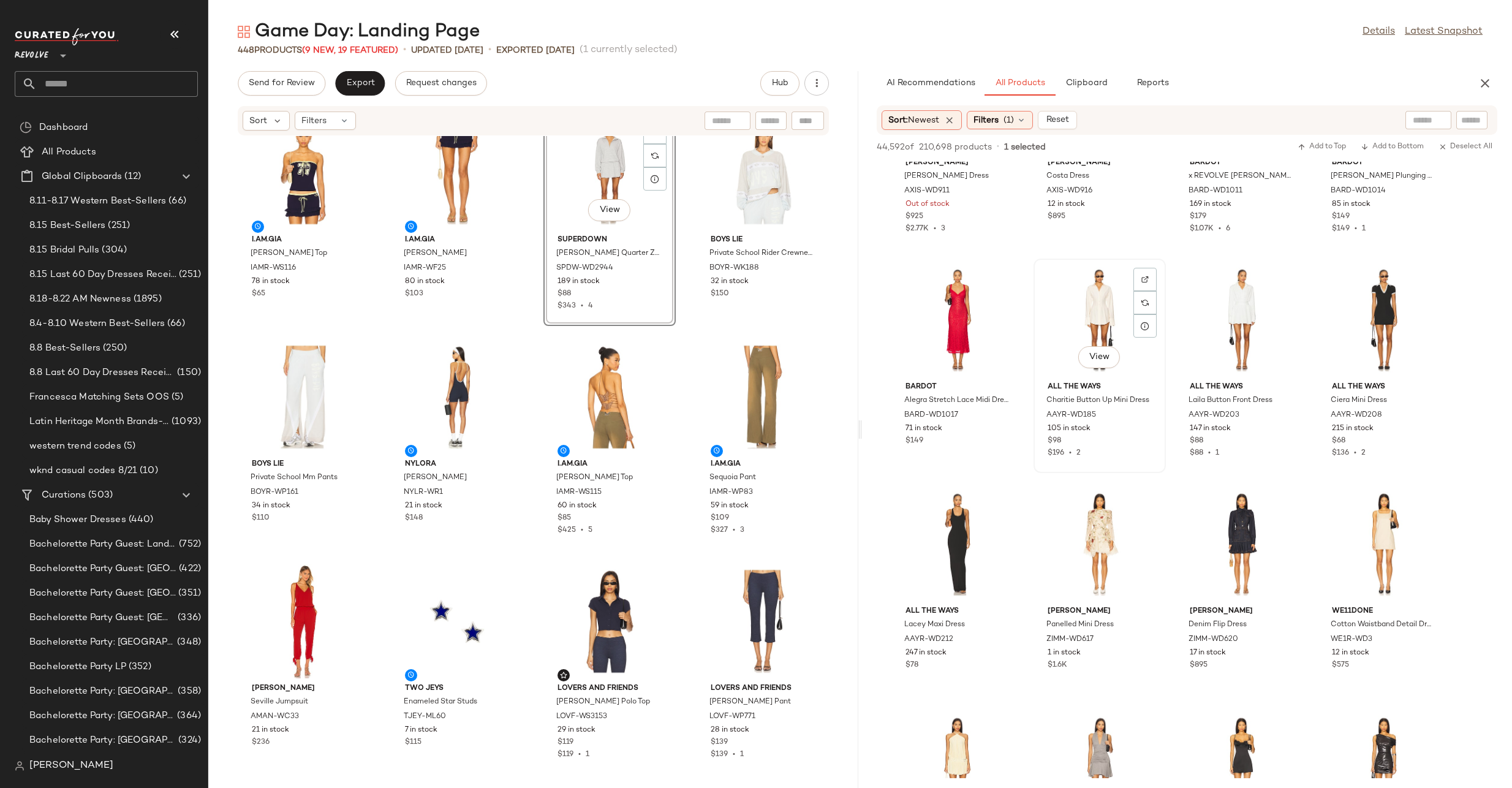
click at [1091, 306] on div "View" at bounding box center [1099, 320] width 124 height 114
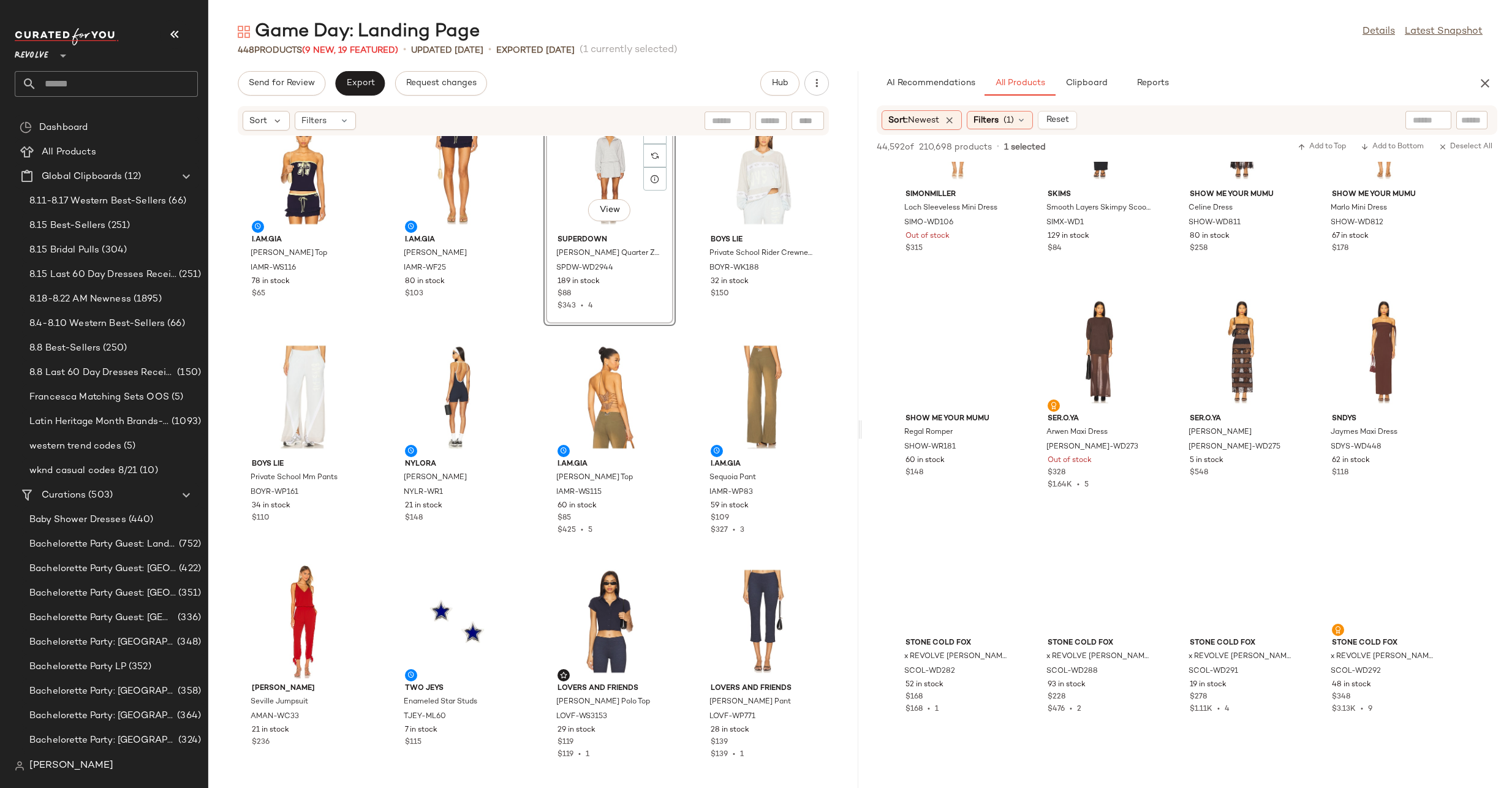
scroll to position [24514, 0]
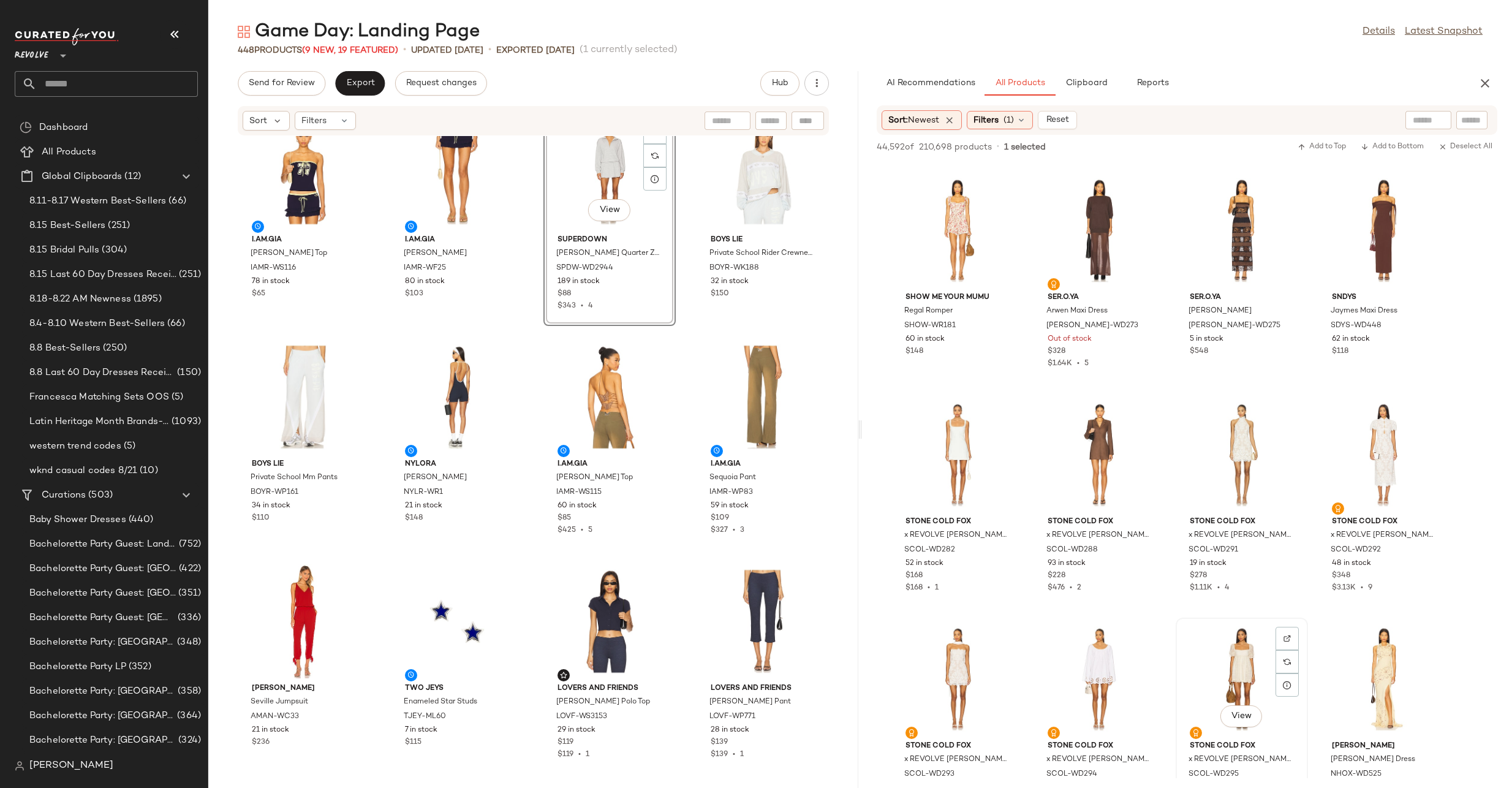
click at [1255, 648] on div "View" at bounding box center [1241, 678] width 124 height 114
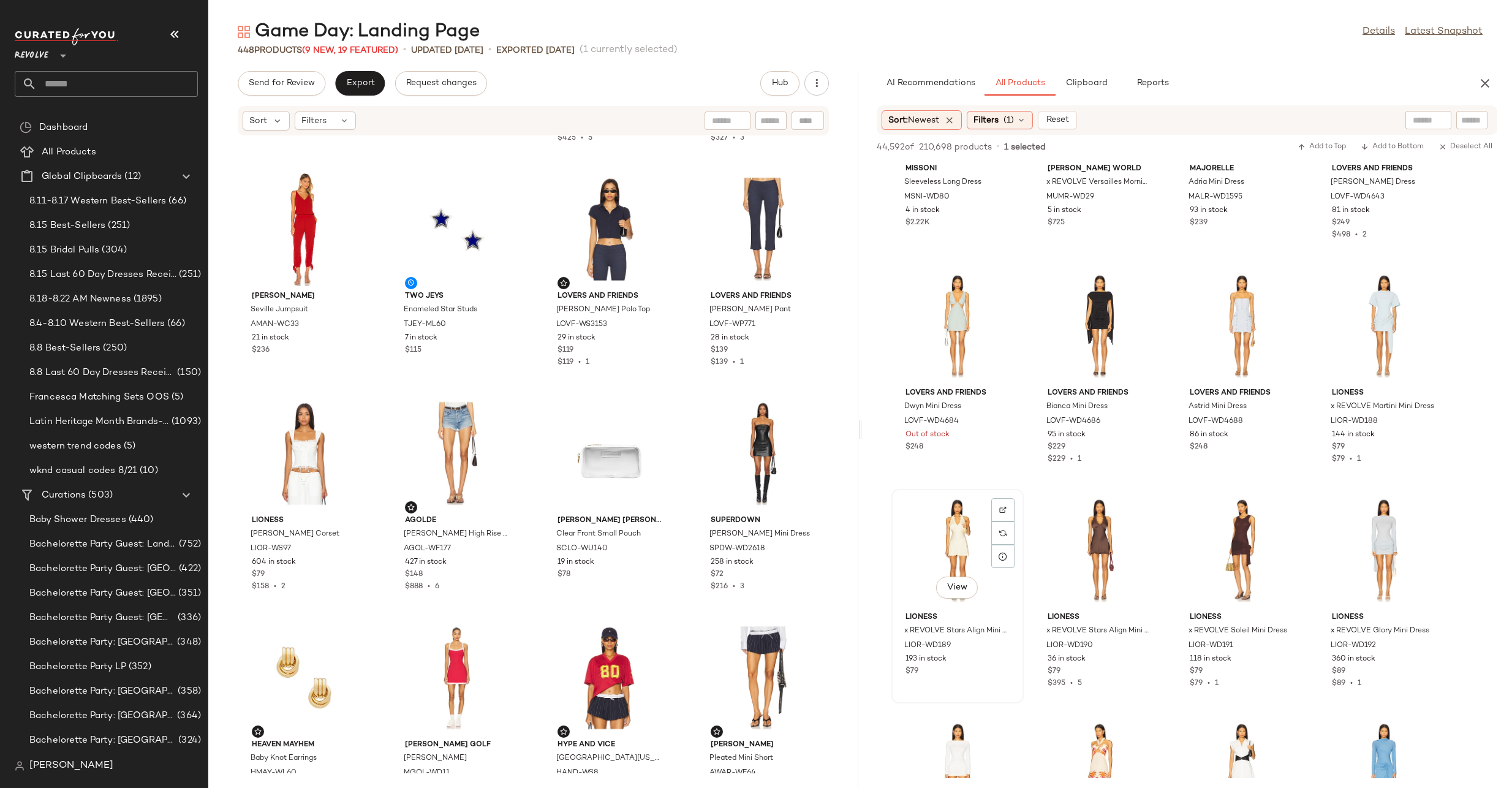
scroll to position [25446, 0]
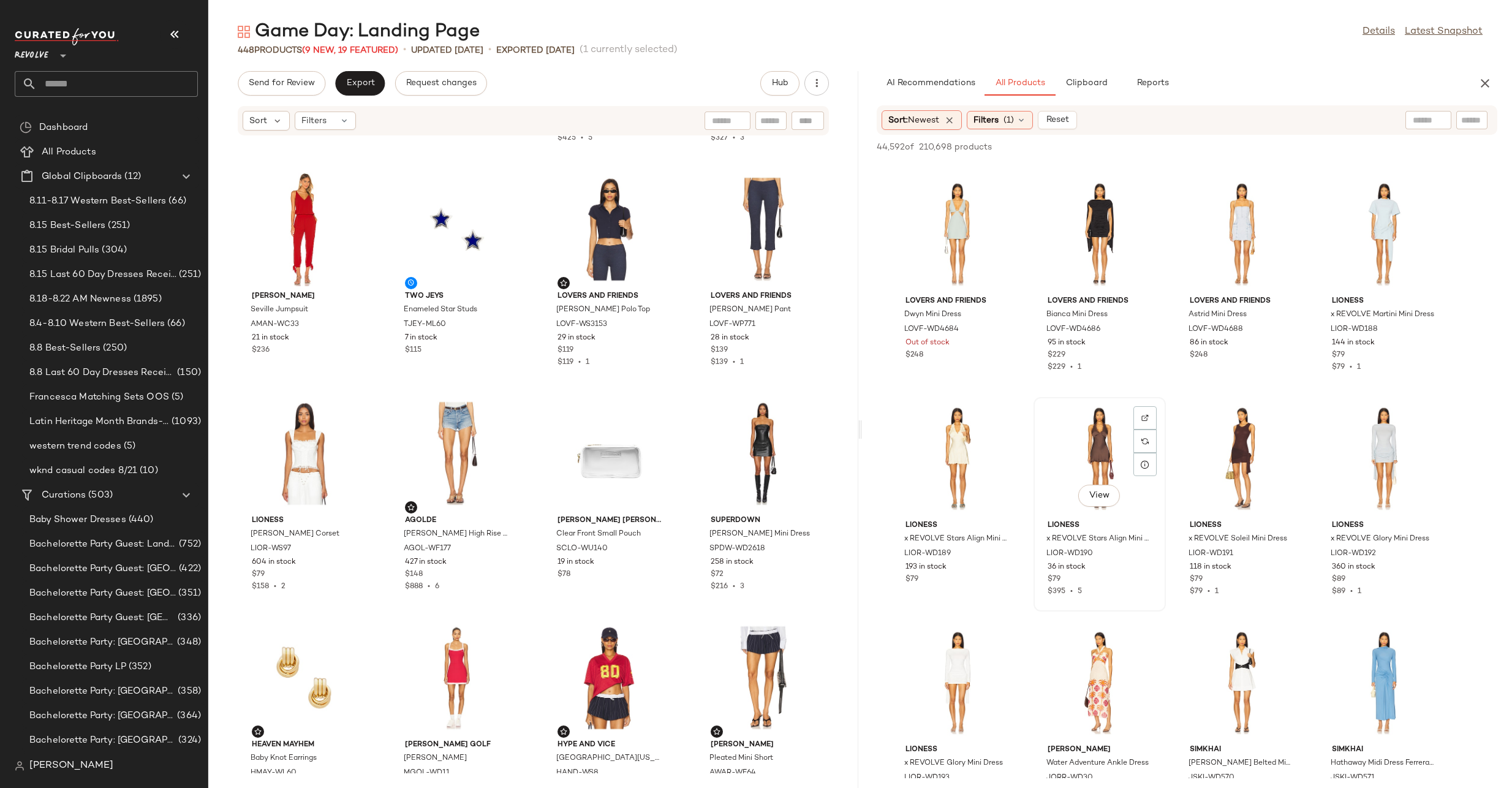
click at [1098, 439] on div "View" at bounding box center [1099, 458] width 124 height 114
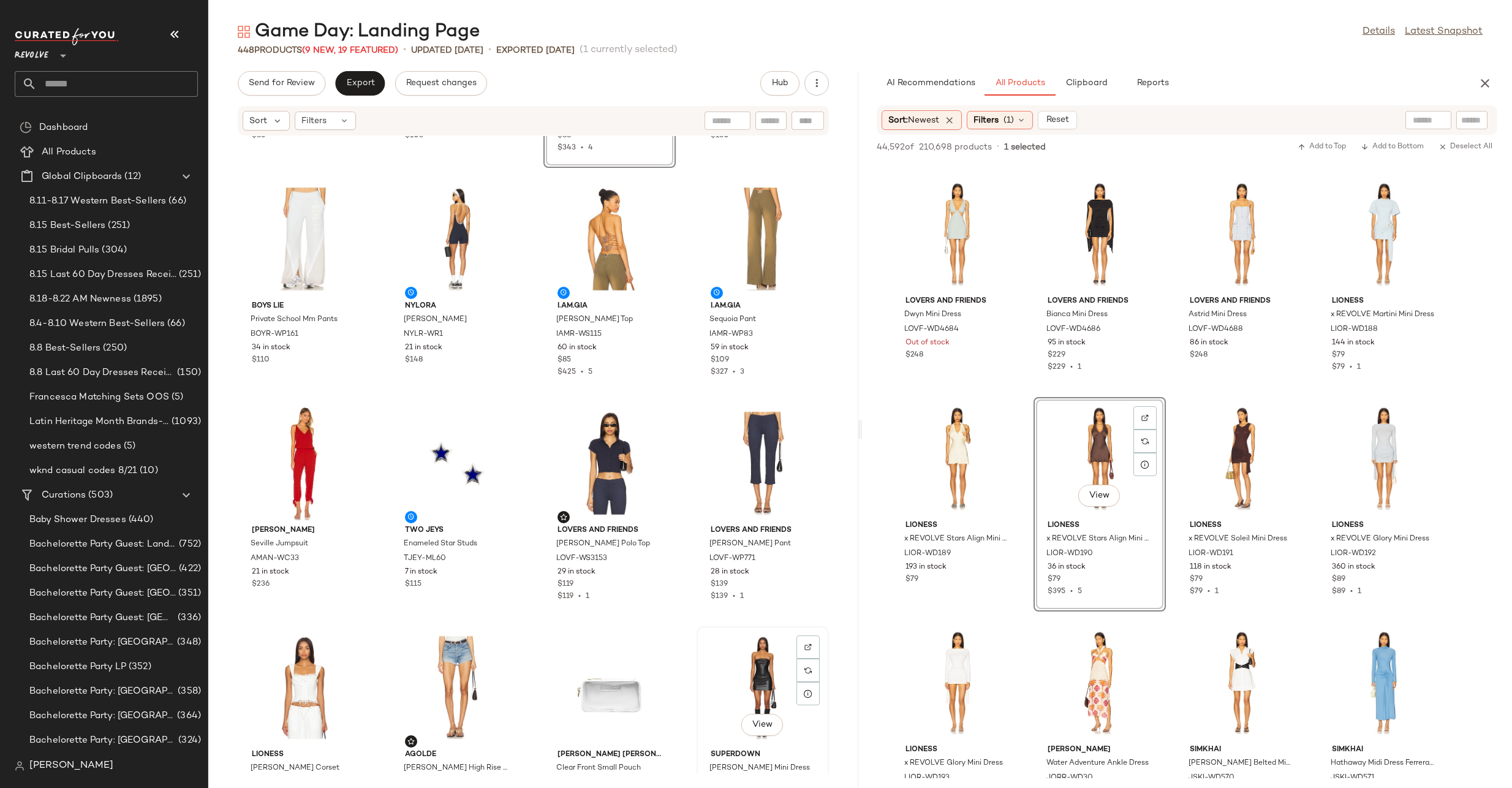
scroll to position [416, 0]
click at [958, 657] on div "View" at bounding box center [958, 682] width 124 height 114
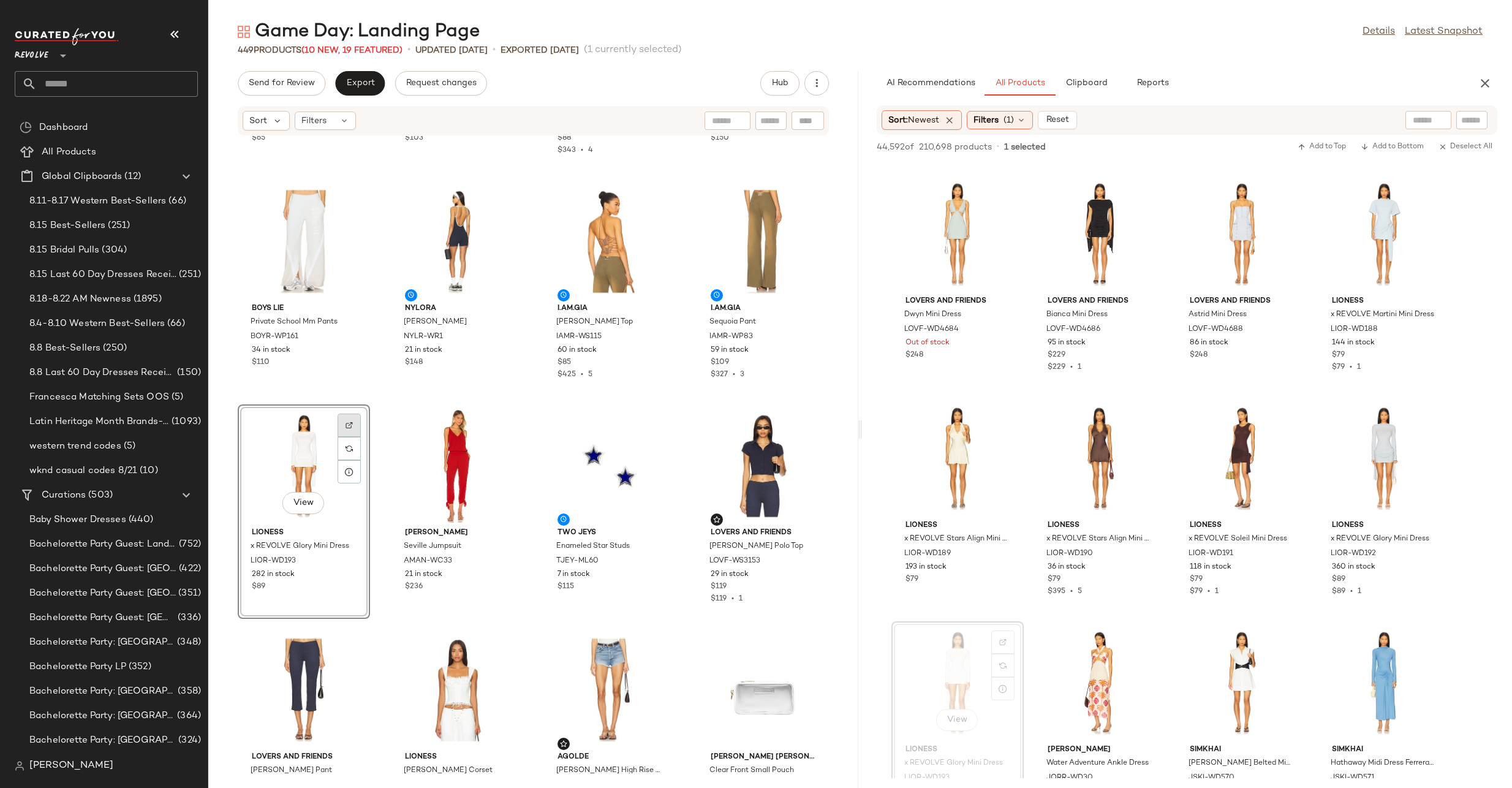
click at [350, 424] on img at bounding box center [349, 426] width 8 height 8
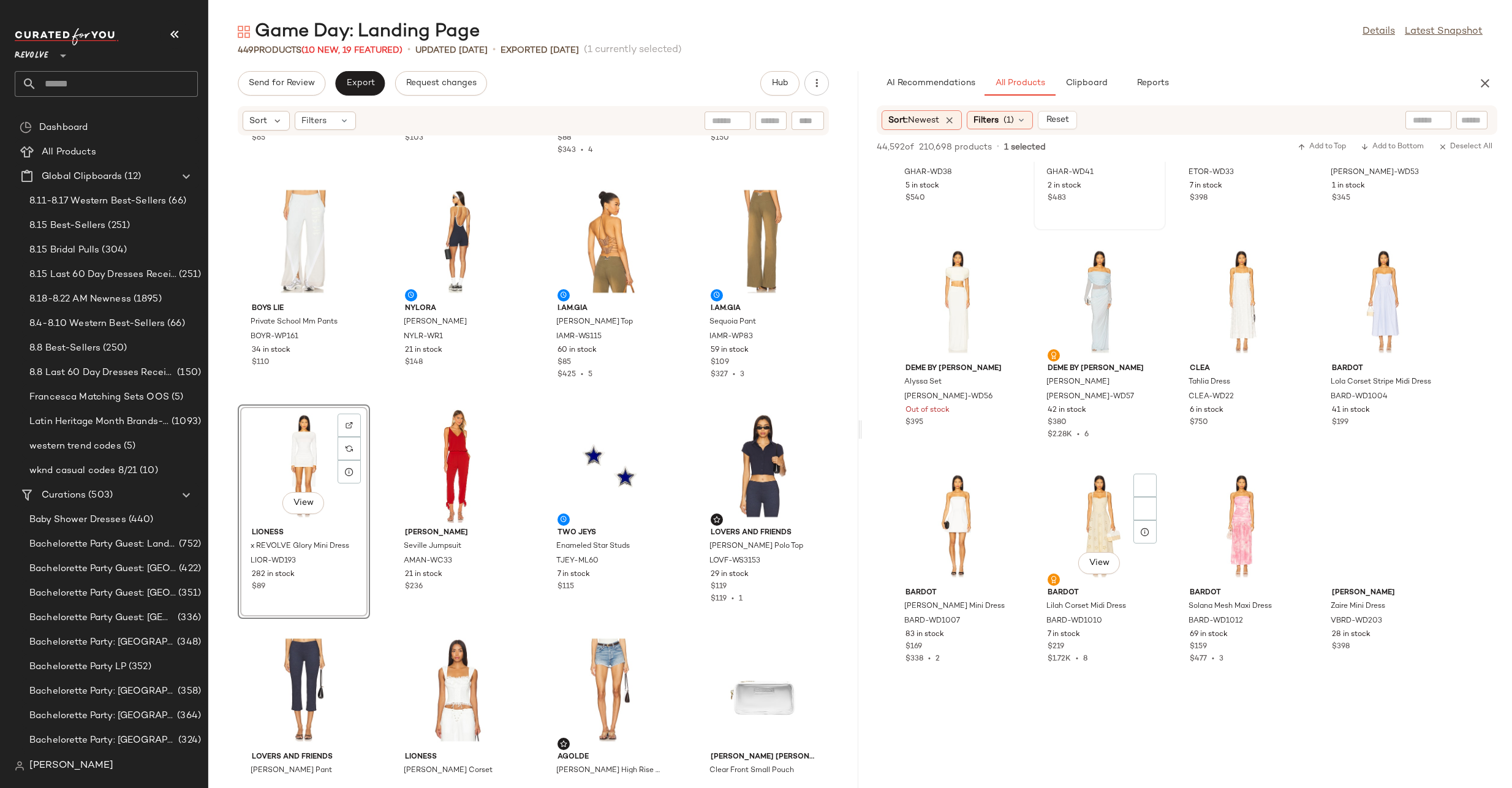
scroll to position [26715, 0]
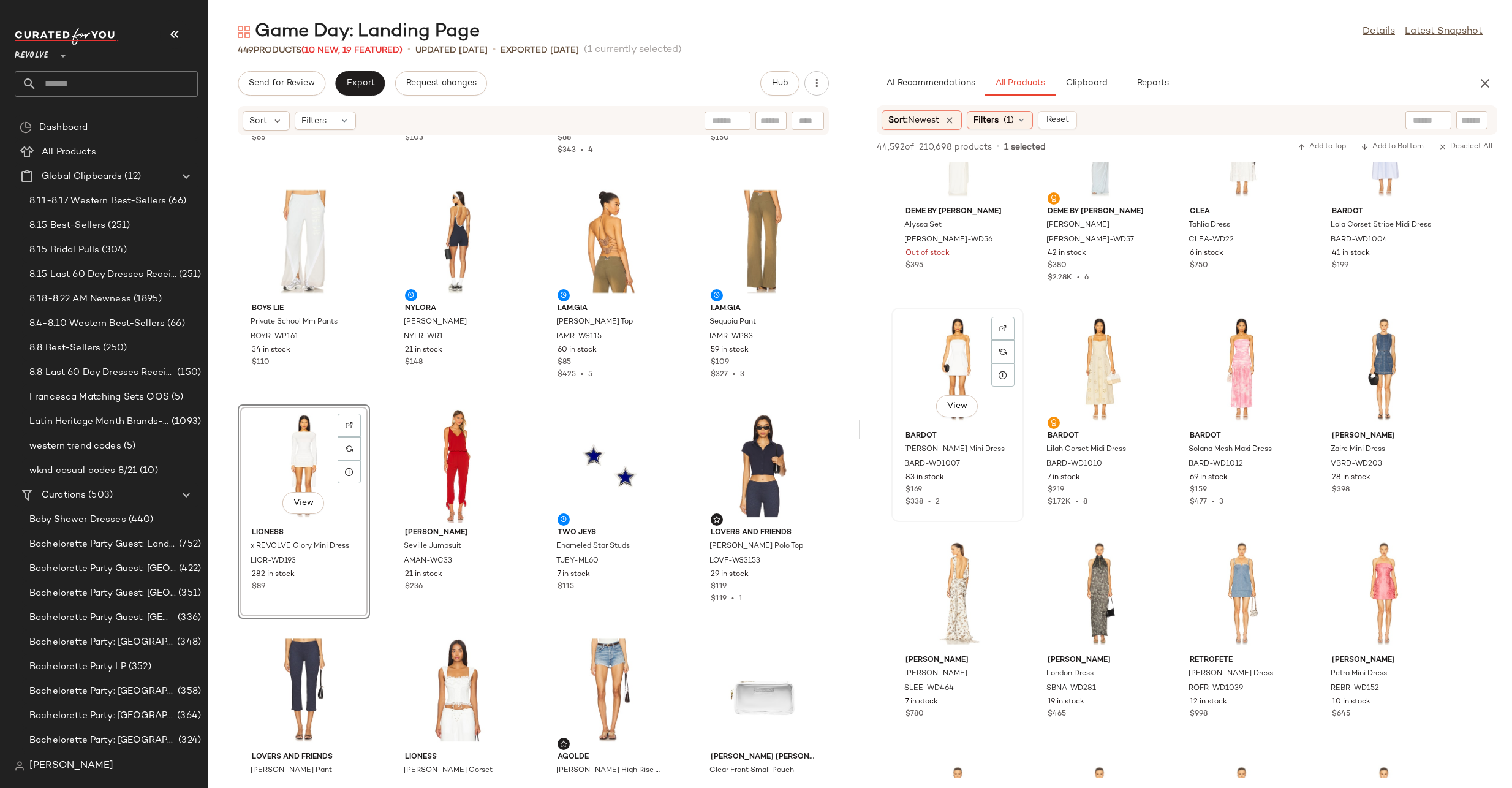
click at [961, 347] on div "View" at bounding box center [958, 369] width 124 height 114
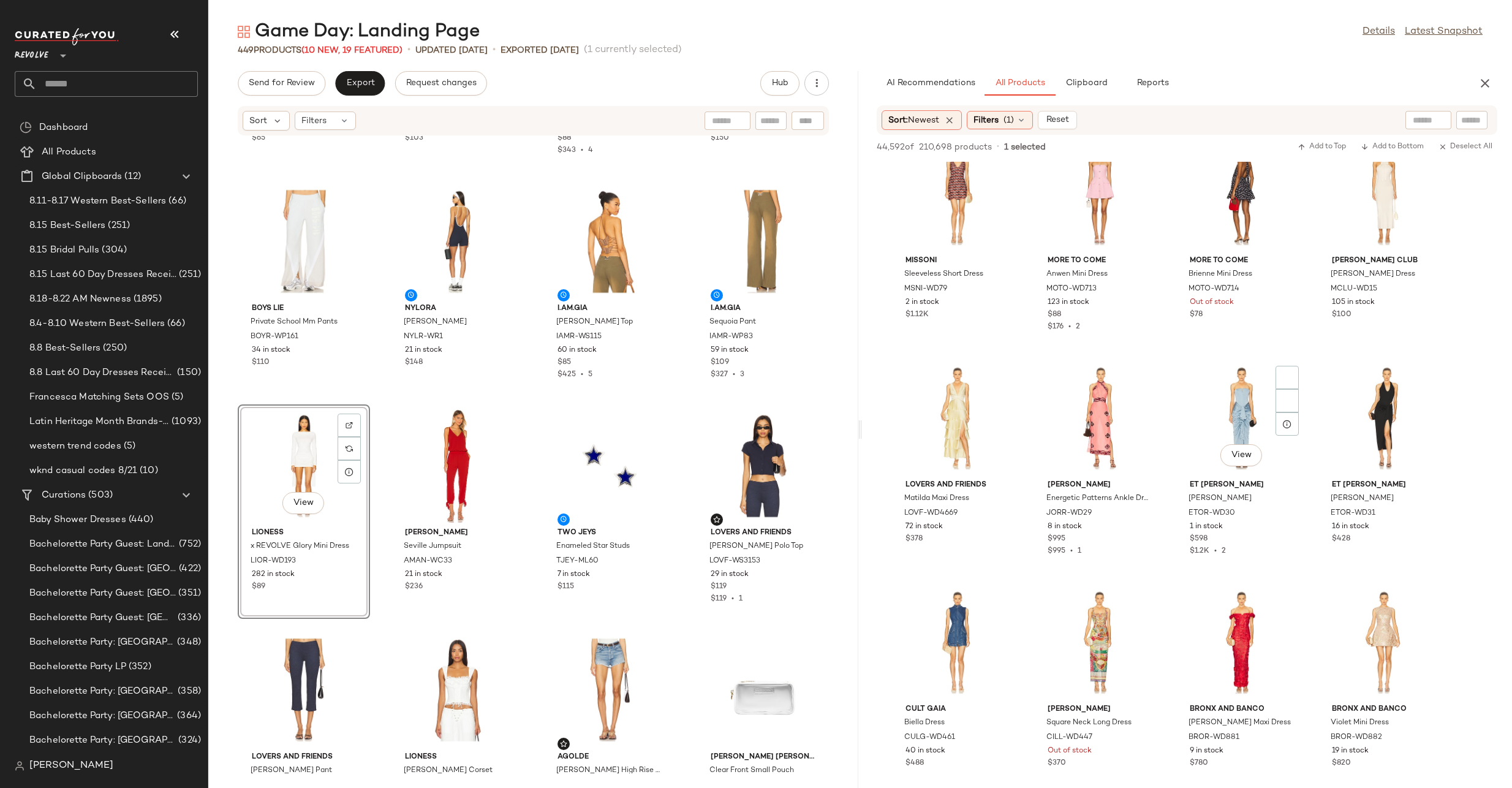
scroll to position [27817, 0]
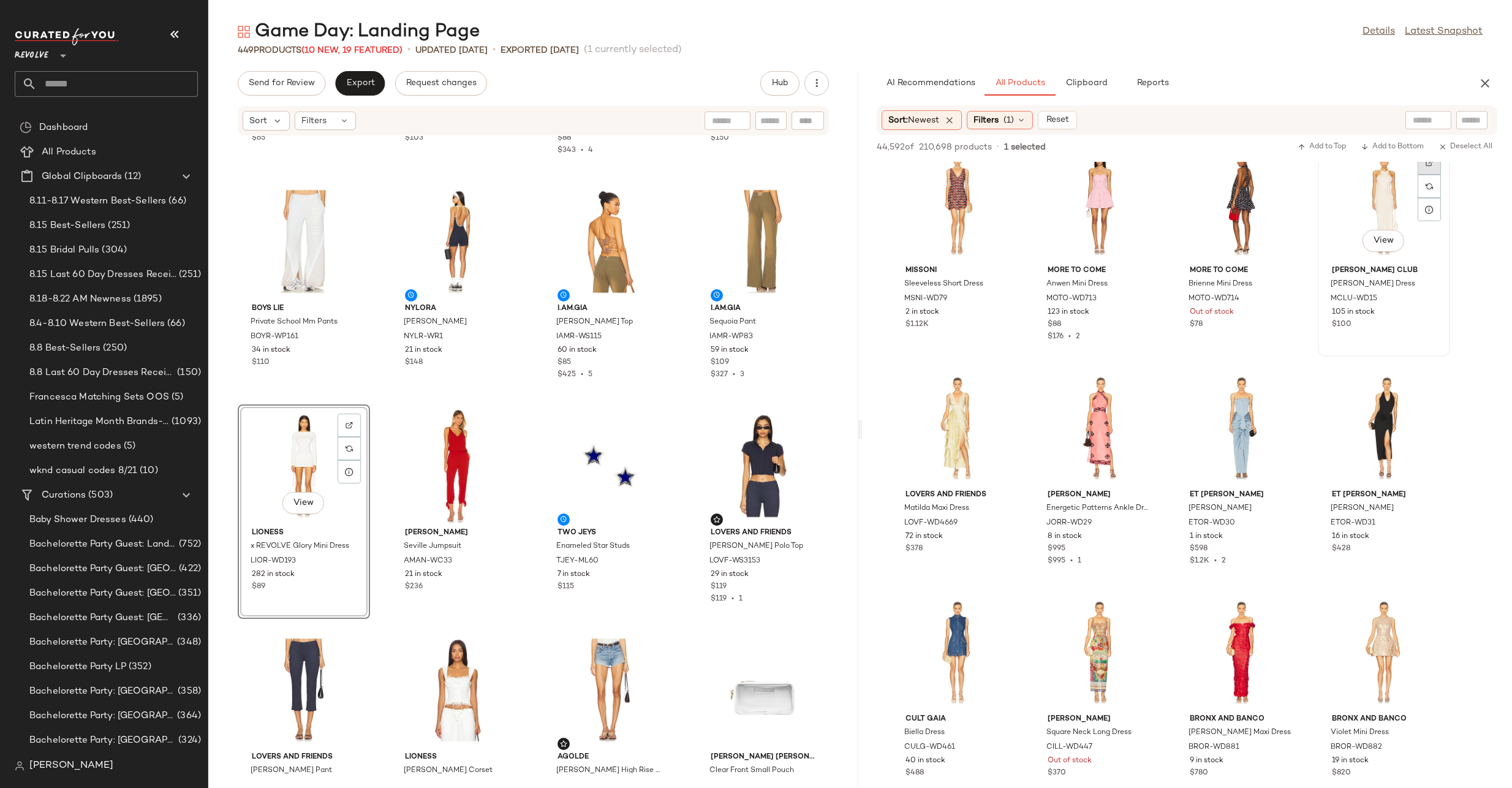
click at [1429, 175] on div at bounding box center [1430, 186] width 24 height 24
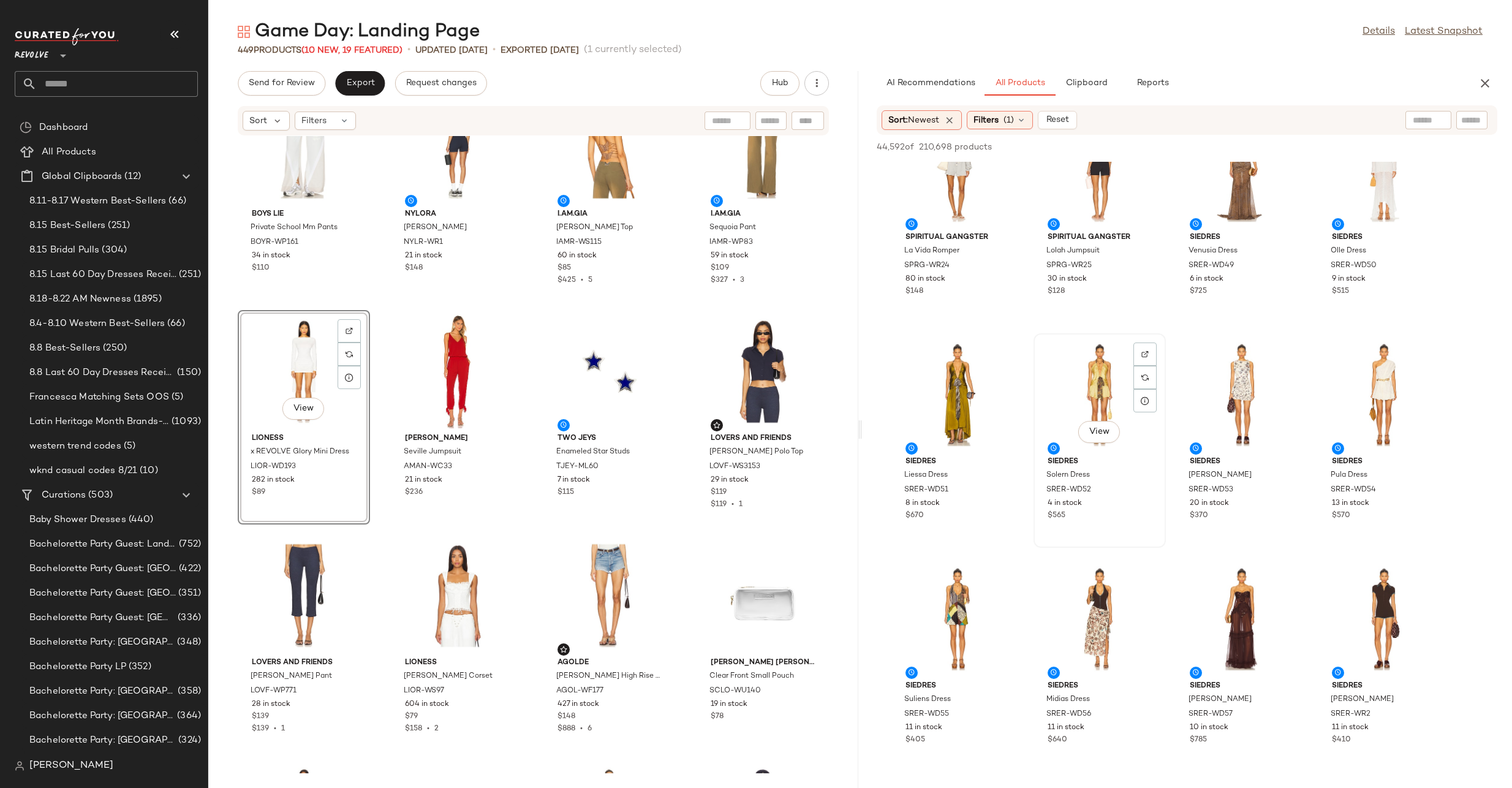
scroll to position [721, 0]
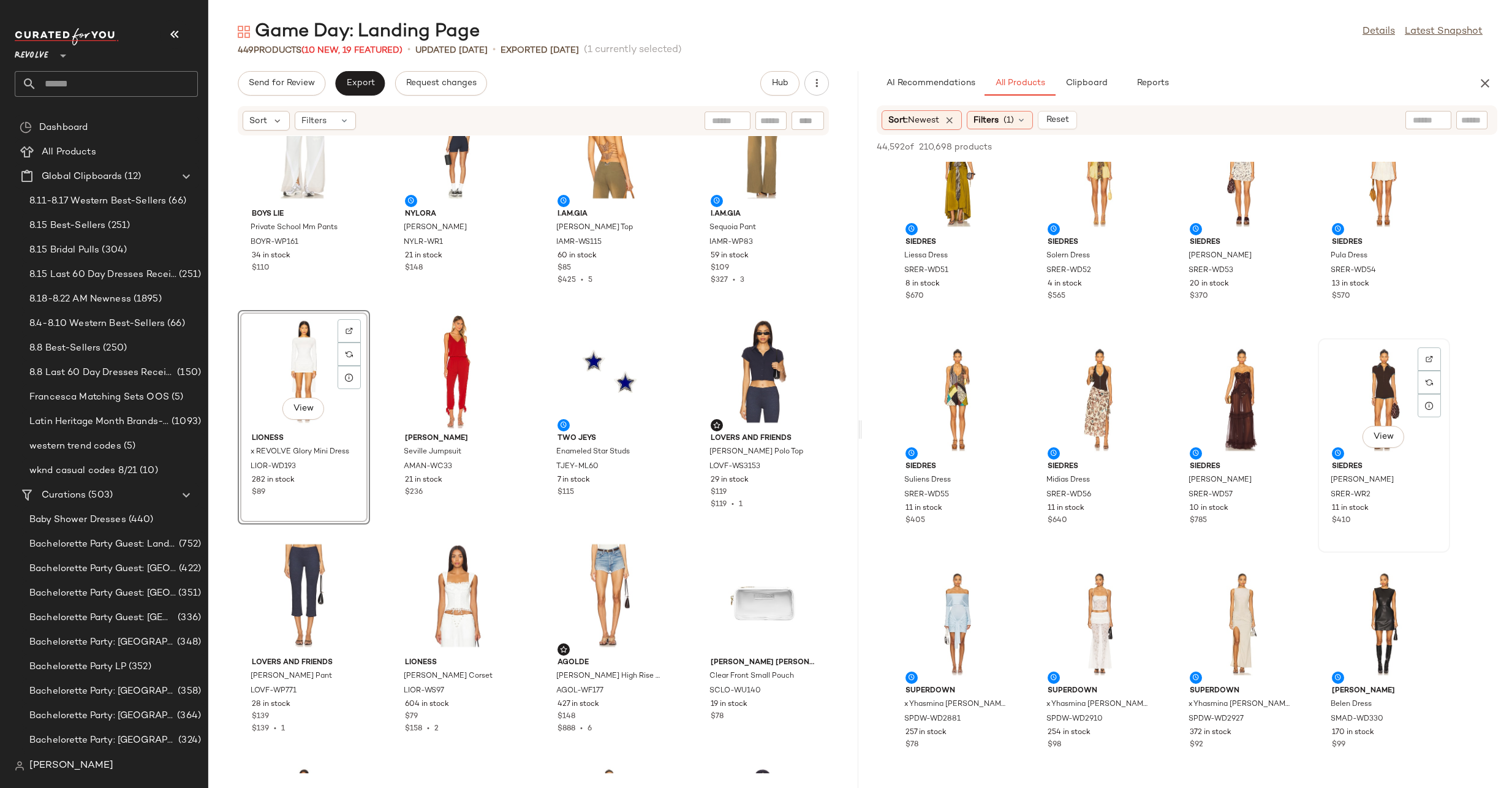
click at [1399, 381] on div "View" at bounding box center [1384, 399] width 124 height 114
click at [1435, 371] on div at bounding box center [1430, 382] width 24 height 24
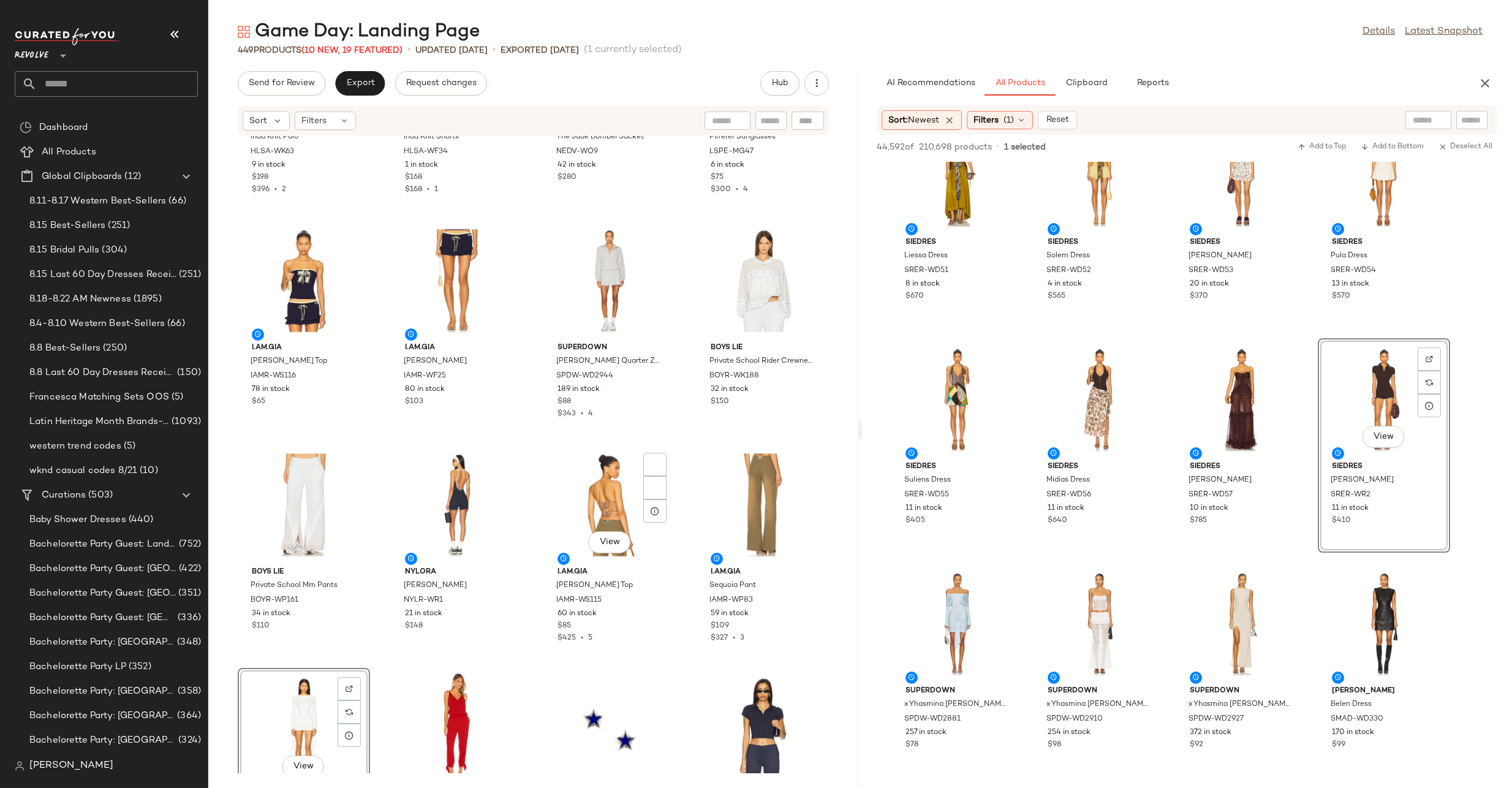
scroll to position [246, 0]
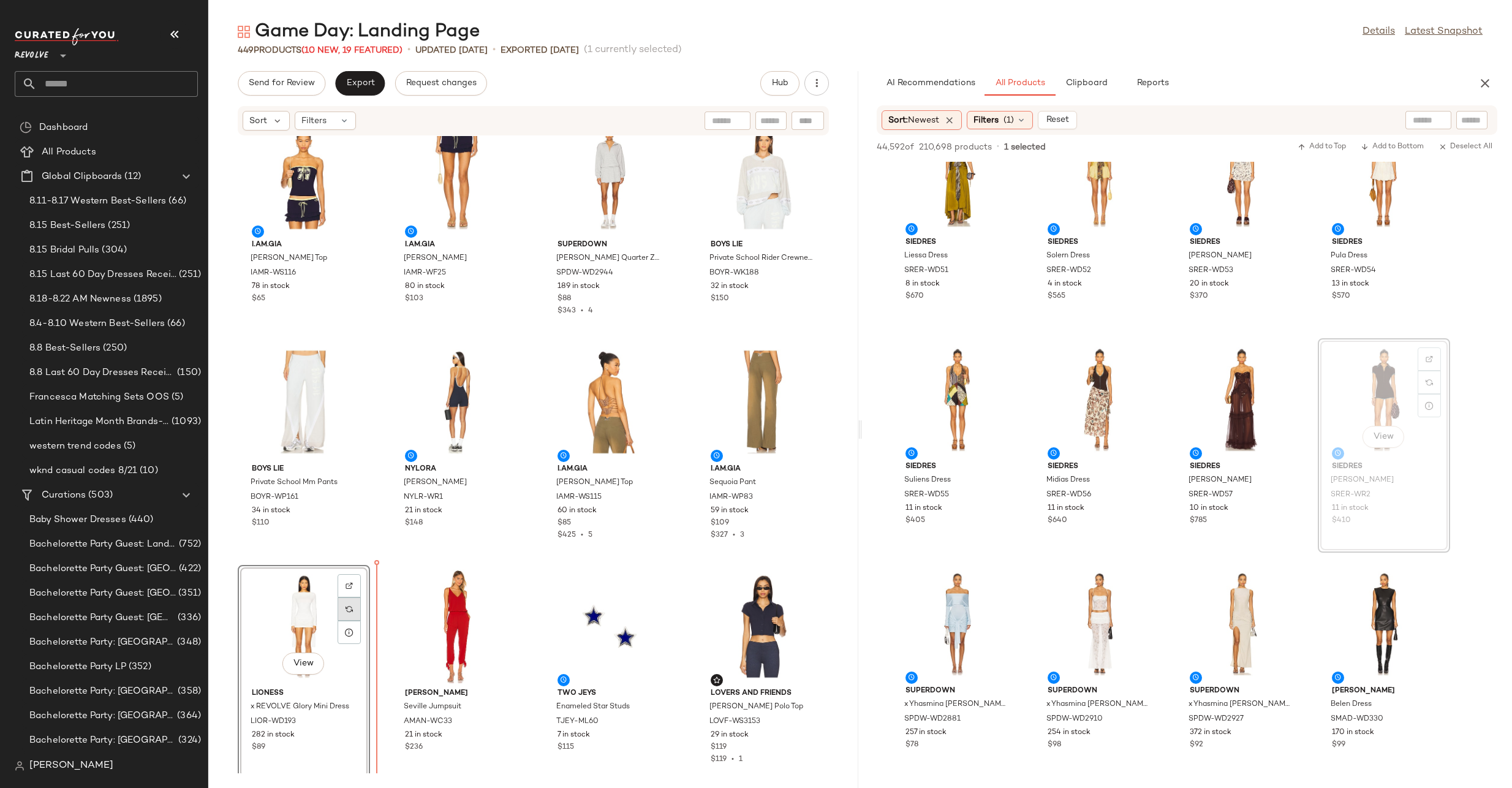
drag, startPoint x: 1370, startPoint y: 385, endPoint x: 340, endPoint y: 609, distance: 1054.1
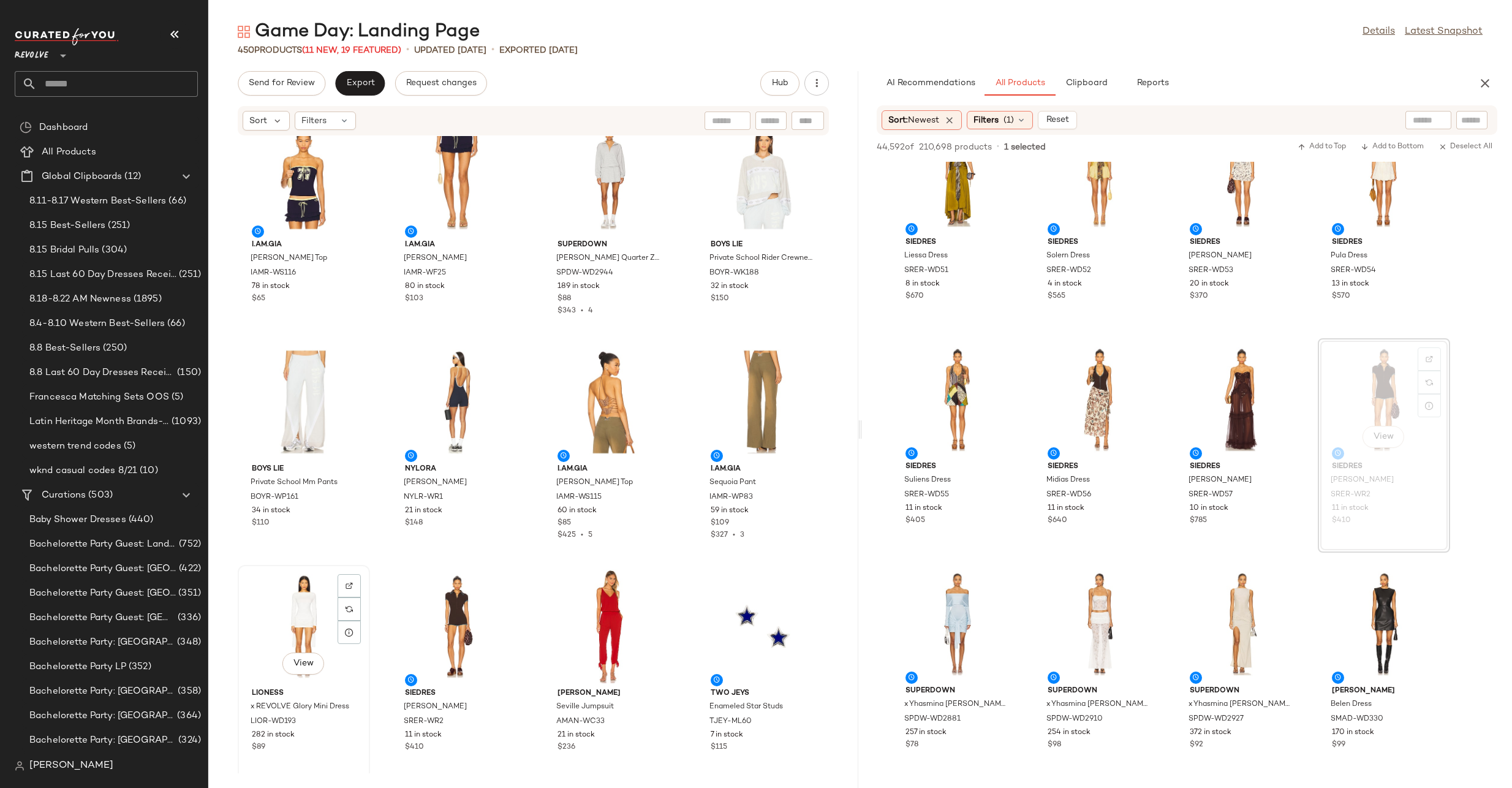
click at [281, 601] on div "View" at bounding box center [304, 626] width 124 height 114
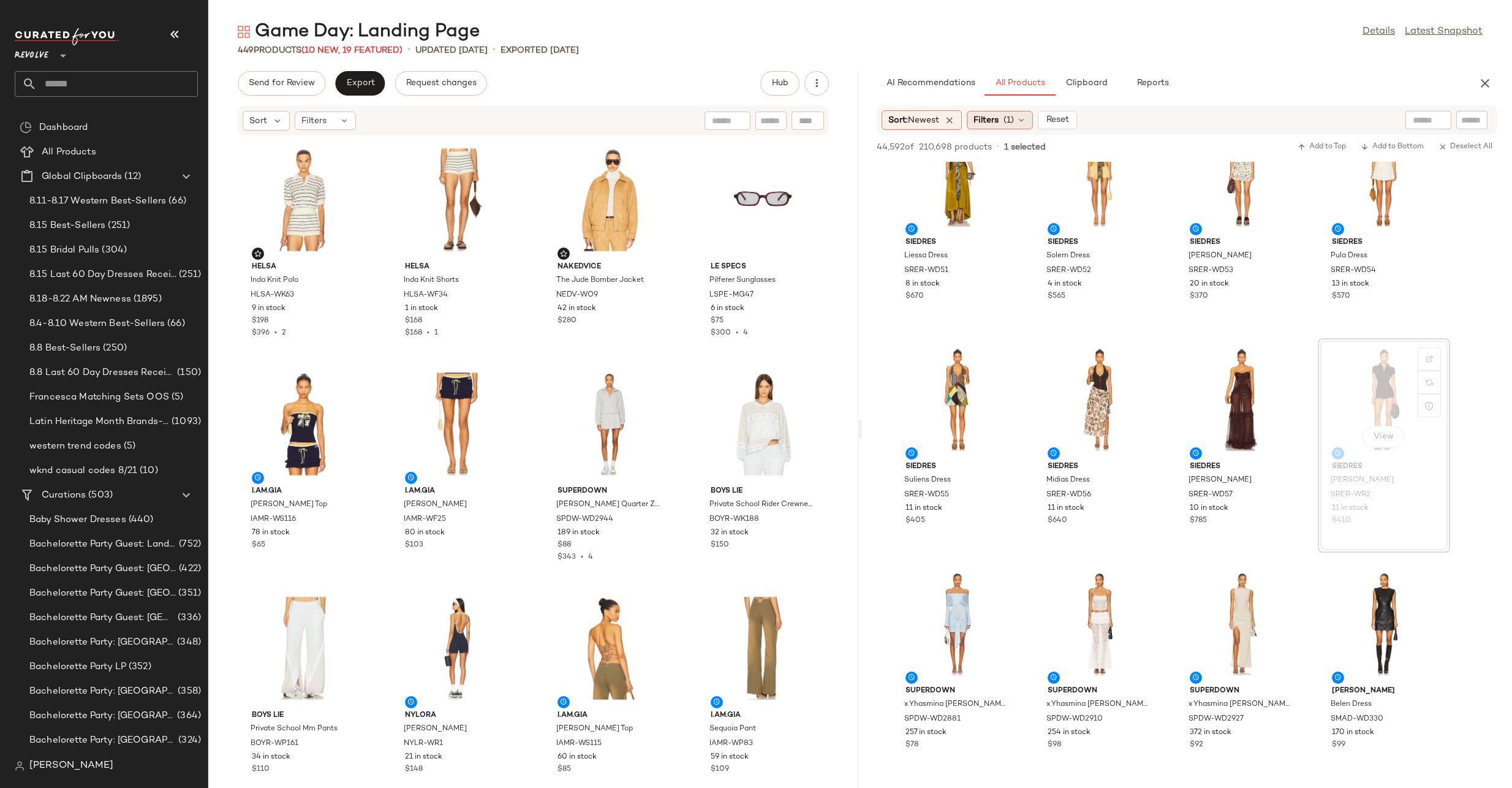
click at [1025, 120] on icon at bounding box center [1021, 120] width 9 height 9
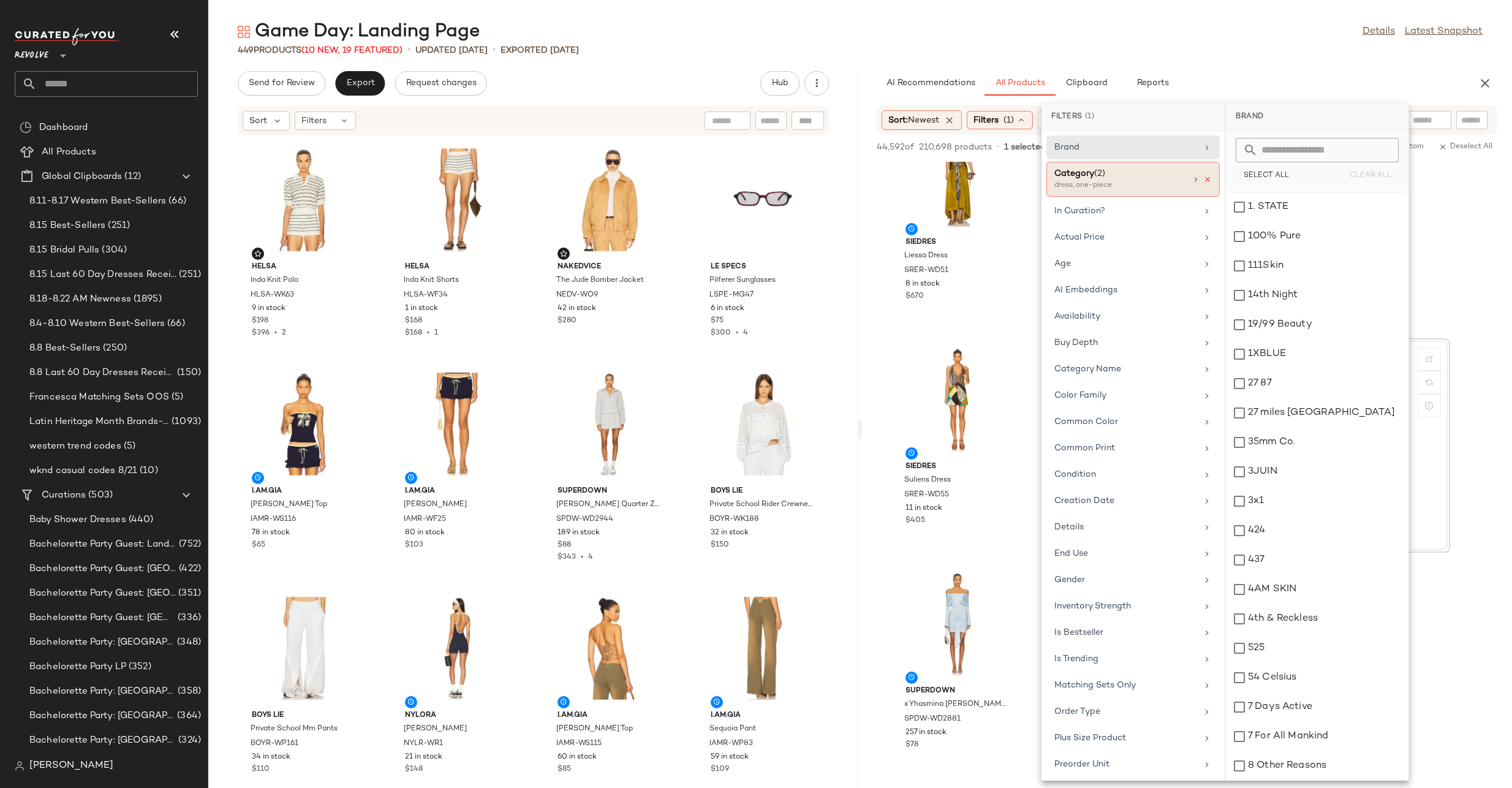
click at [1204, 182] on icon at bounding box center [1207, 179] width 9 height 9
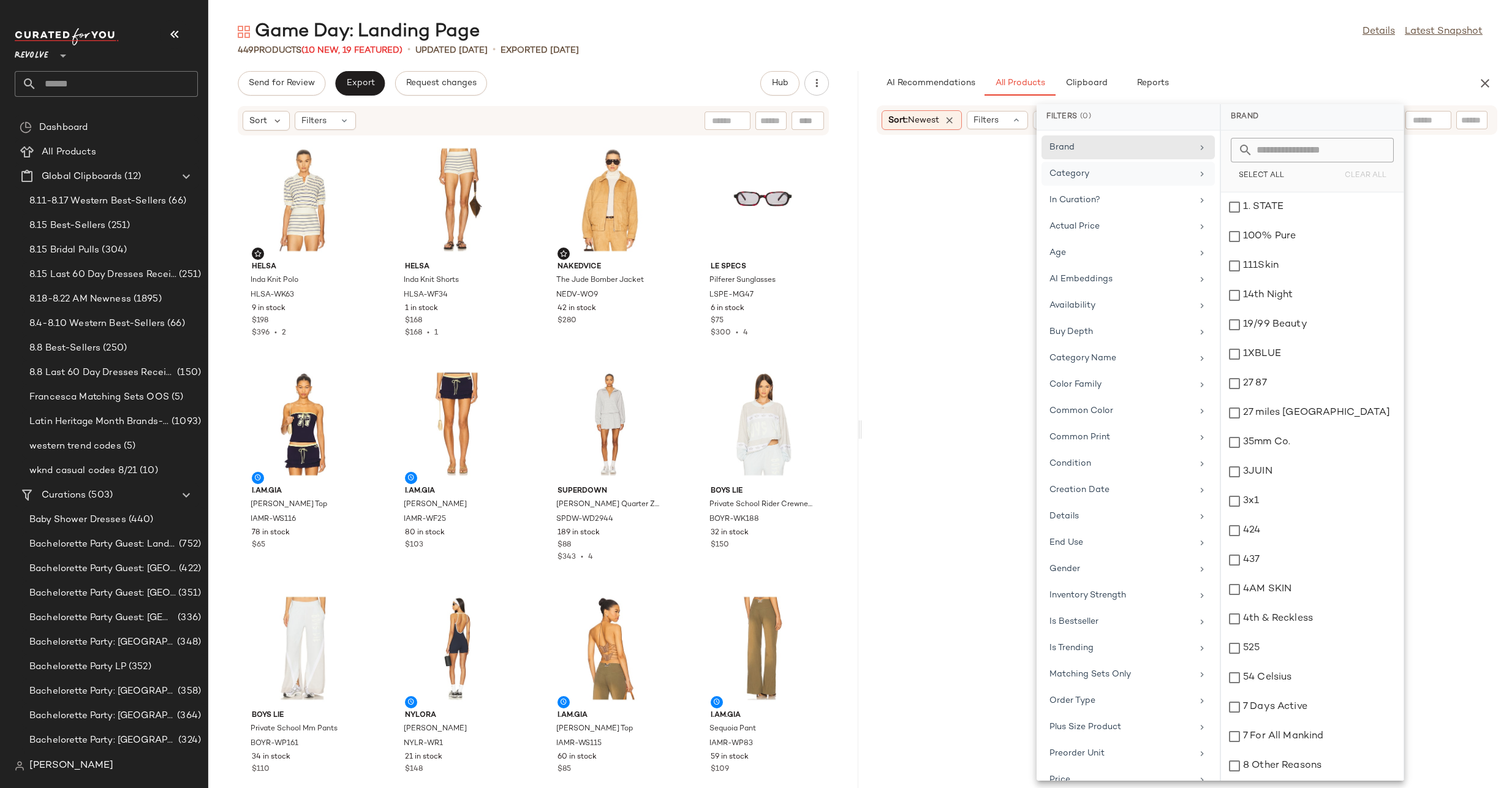
click at [1470, 126] on div at bounding box center [1471, 119] width 31 height 18
click at [1479, 123] on input "Filter" at bounding box center [1431, 120] width 104 height 13
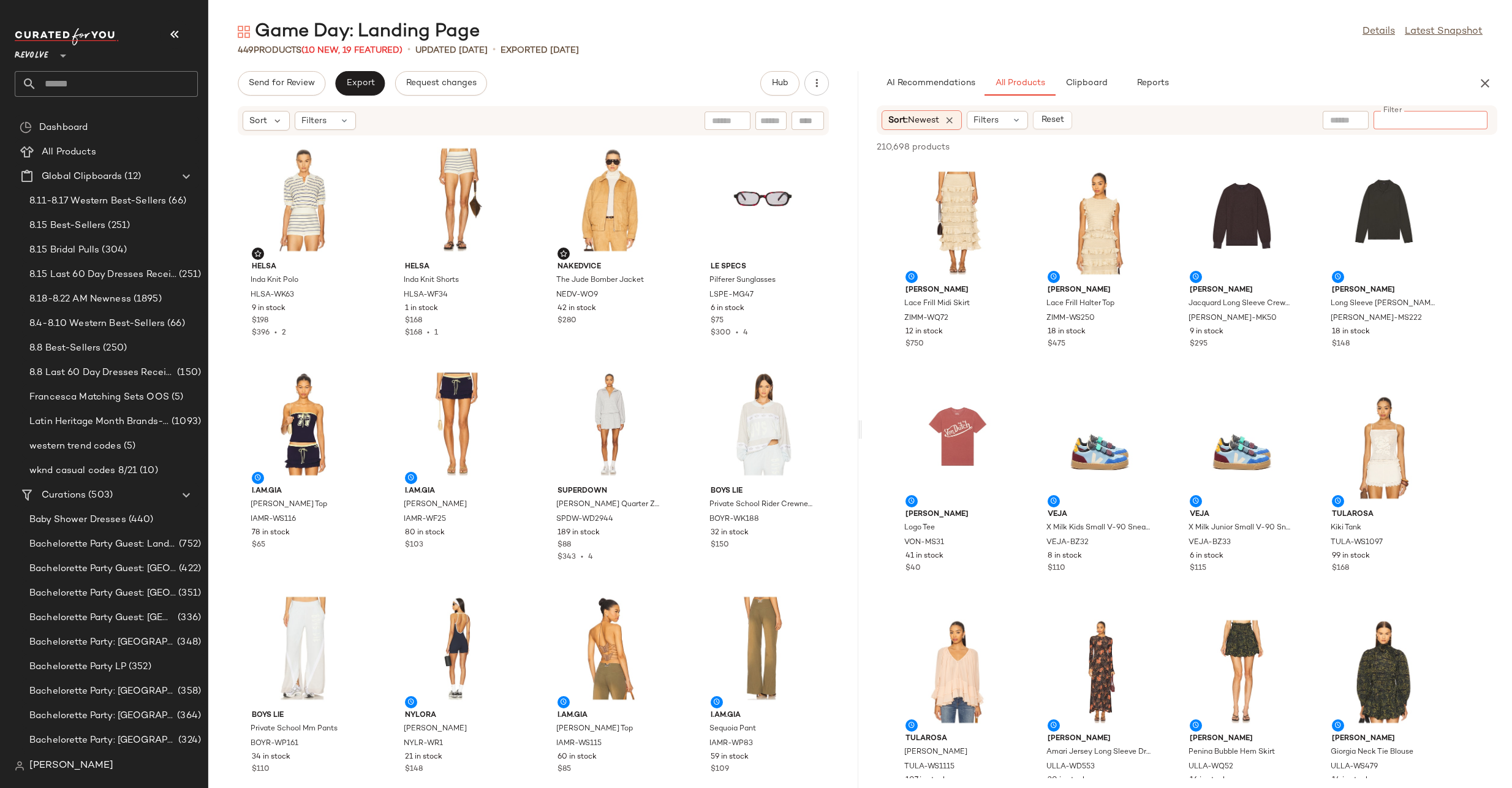
click at [1473, 129] on div at bounding box center [1431, 119] width 114 height 18
type input "*******"
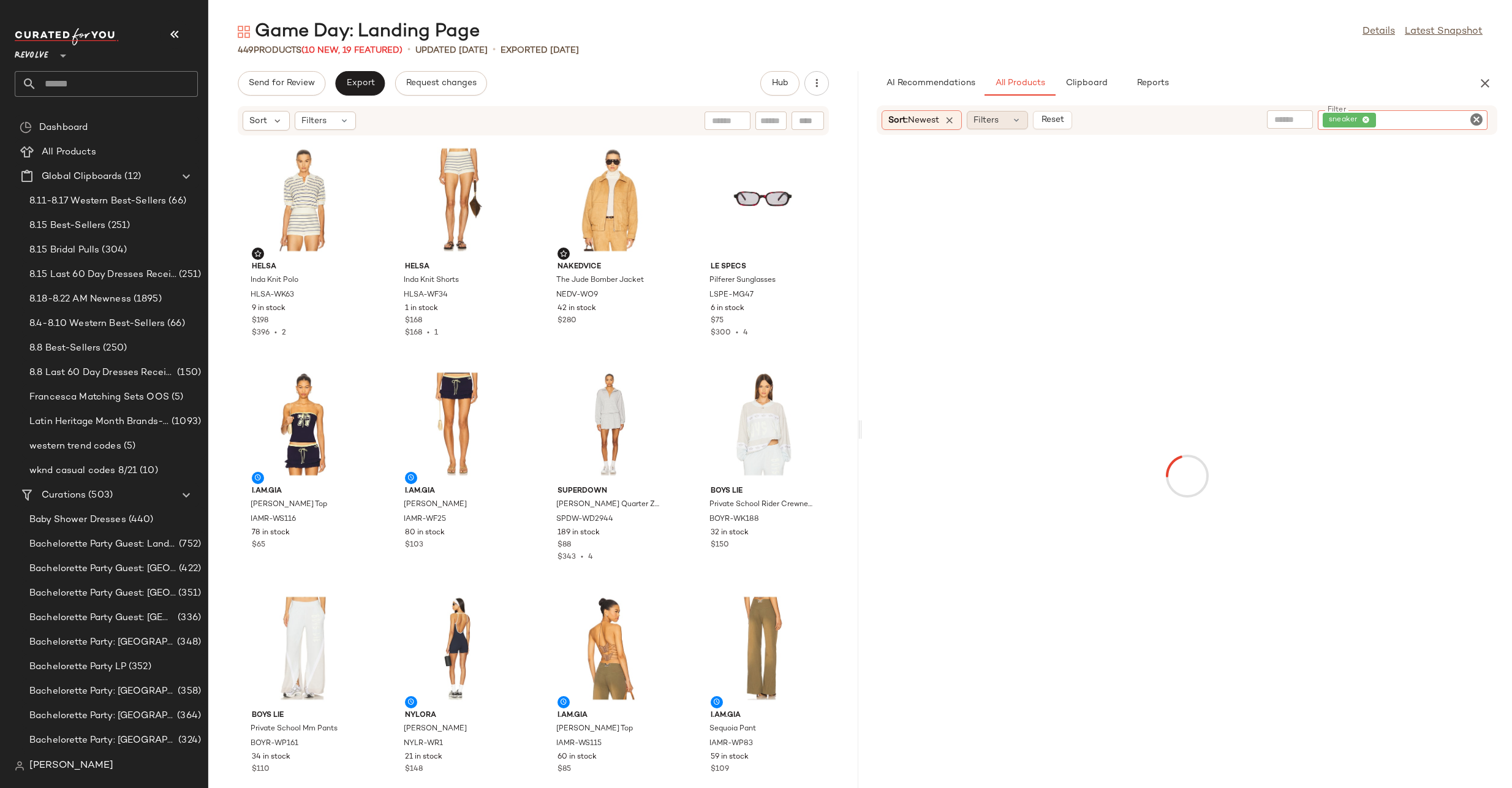
click at [981, 123] on span "Filters" at bounding box center [986, 120] width 26 height 13
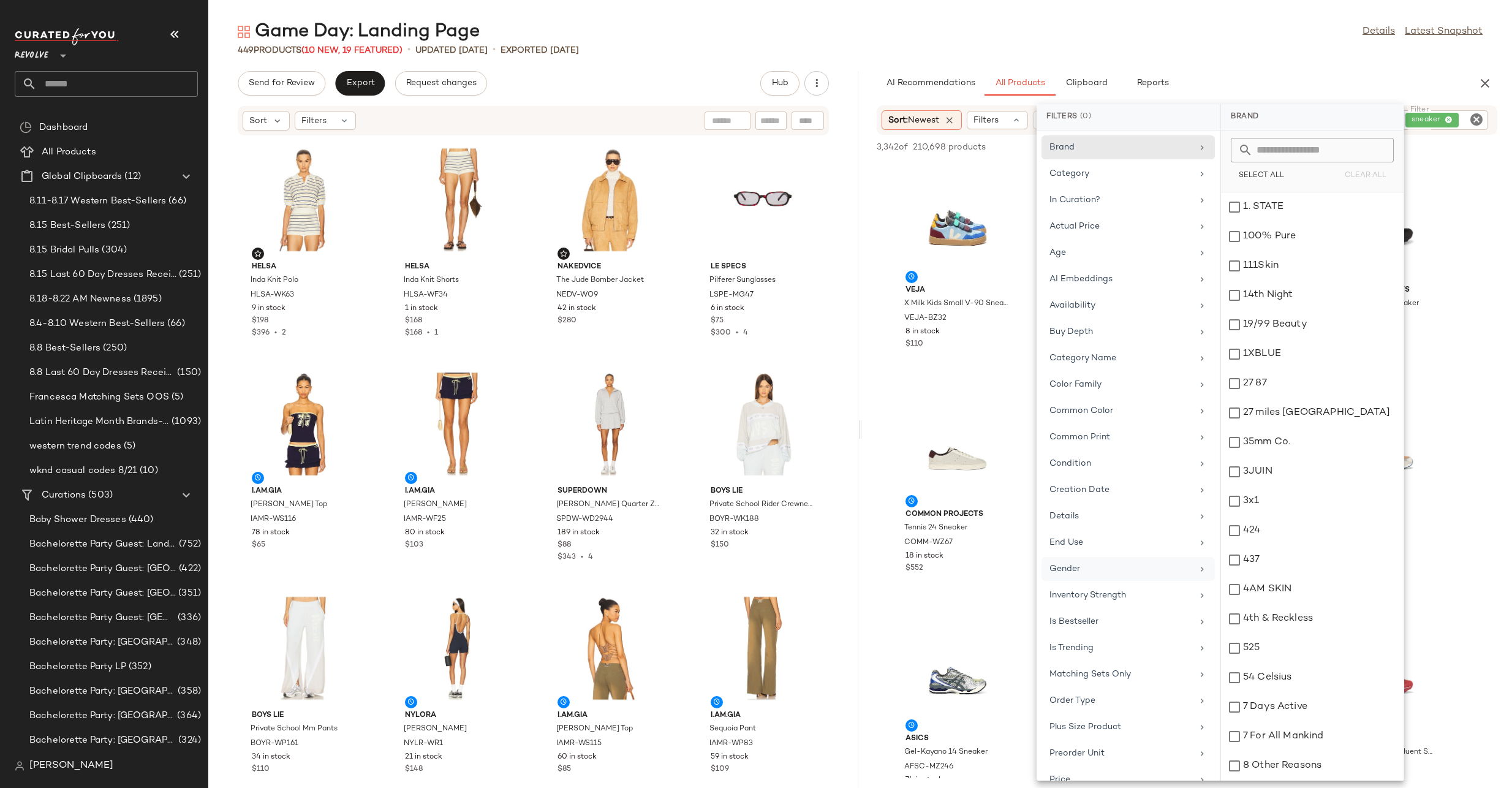
click at [1086, 574] on div "Gender" at bounding box center [1120, 569] width 143 height 13
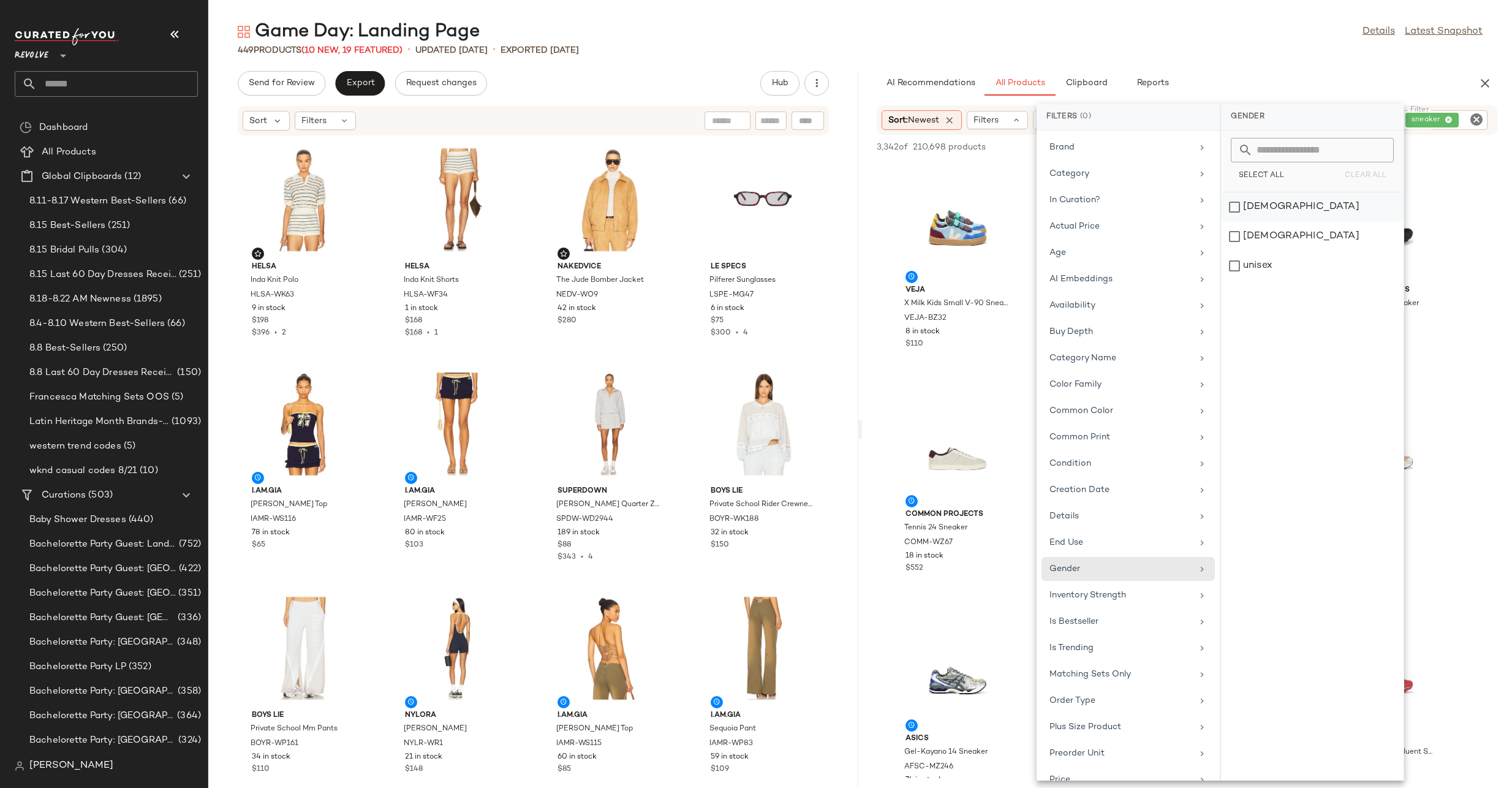
click at [1244, 221] on div "female" at bounding box center [1312, 236] width 183 height 29
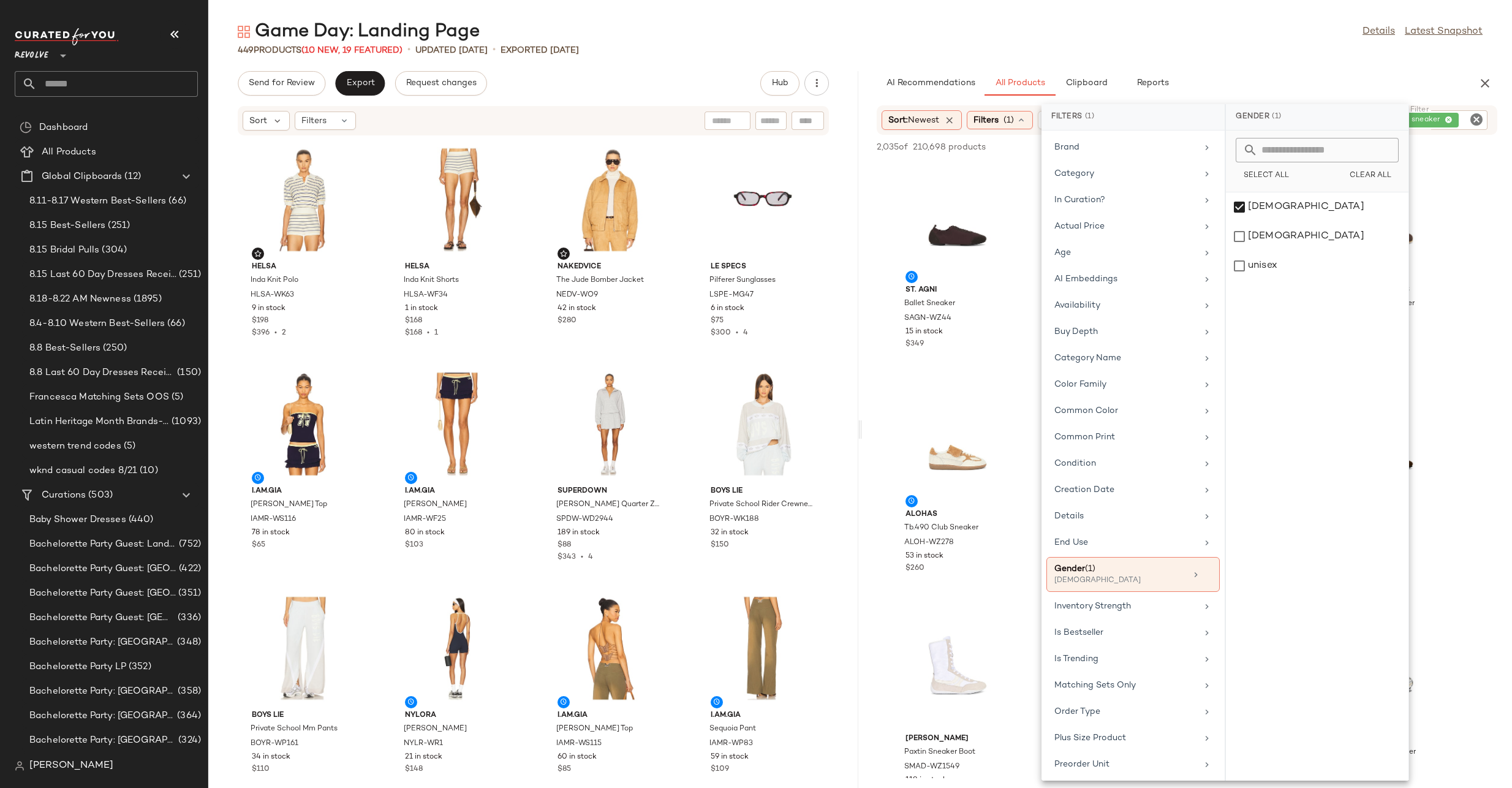
click at [1215, 68] on div "Game Day: Landing Page Details Latest Snapshot 449 Products (10 New, 19 Feature…" at bounding box center [860, 404] width 1304 height 768
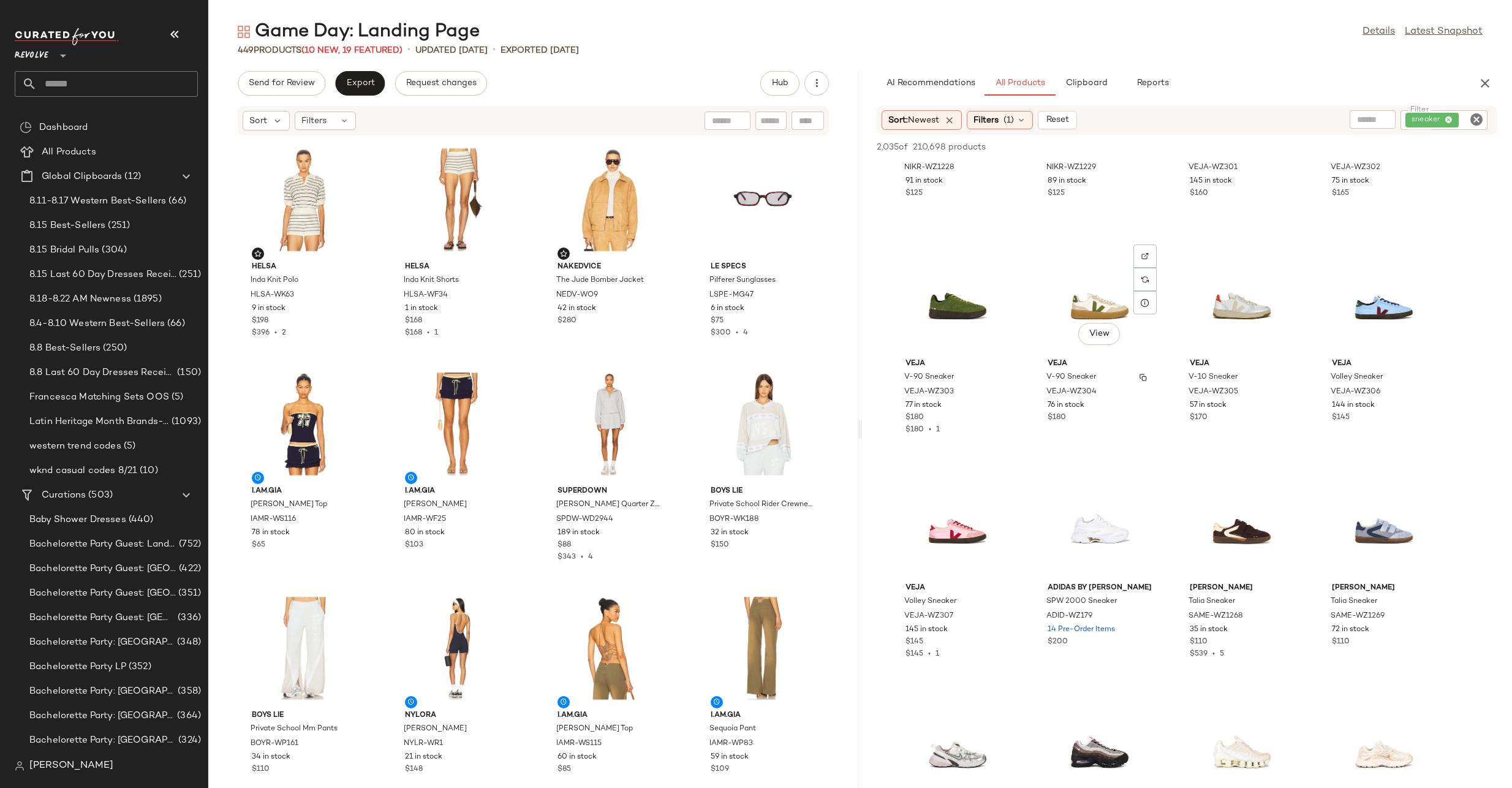
scroll to position [1281, 0]
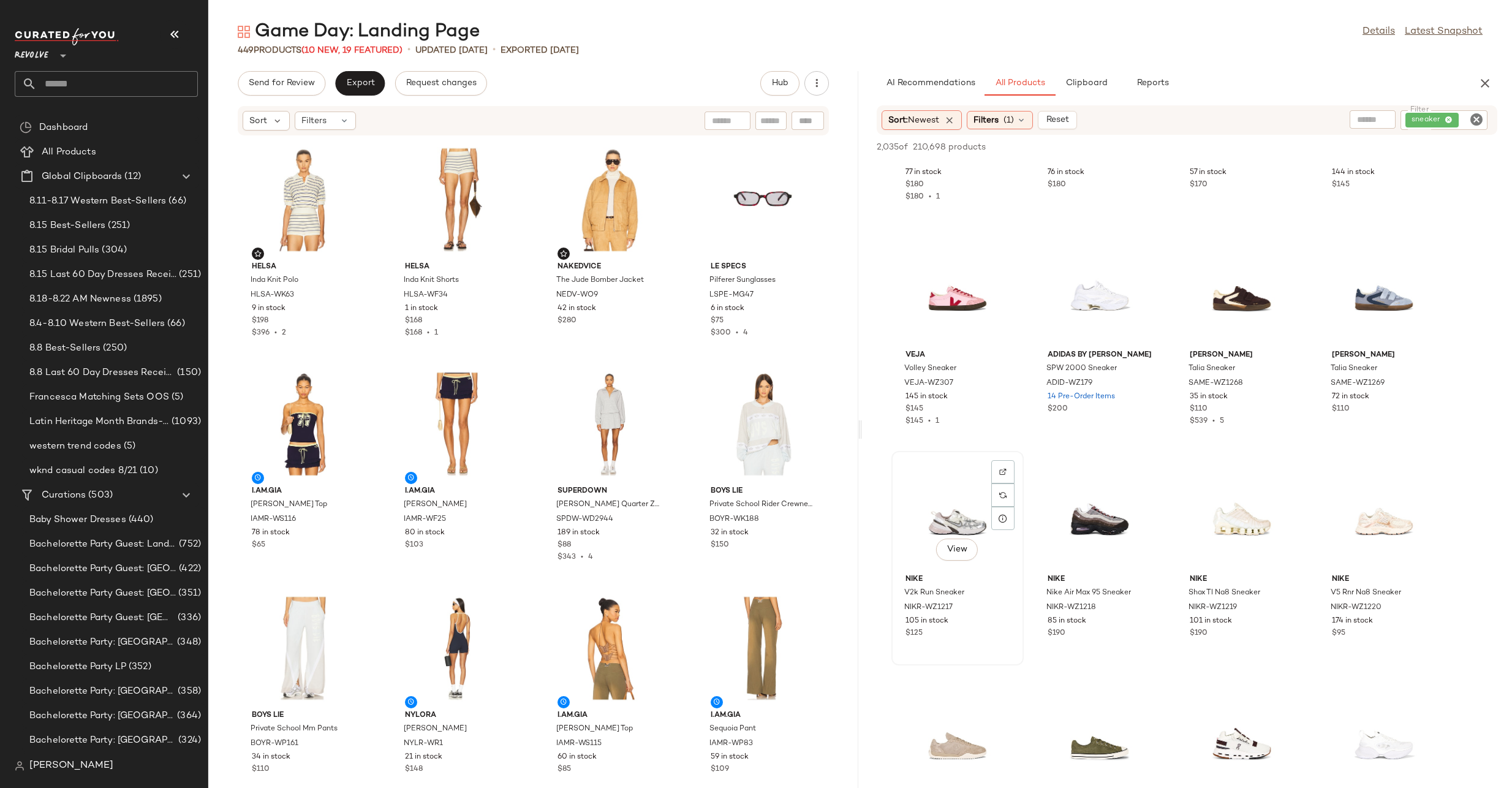
click at [952, 516] on div "View" at bounding box center [958, 512] width 124 height 114
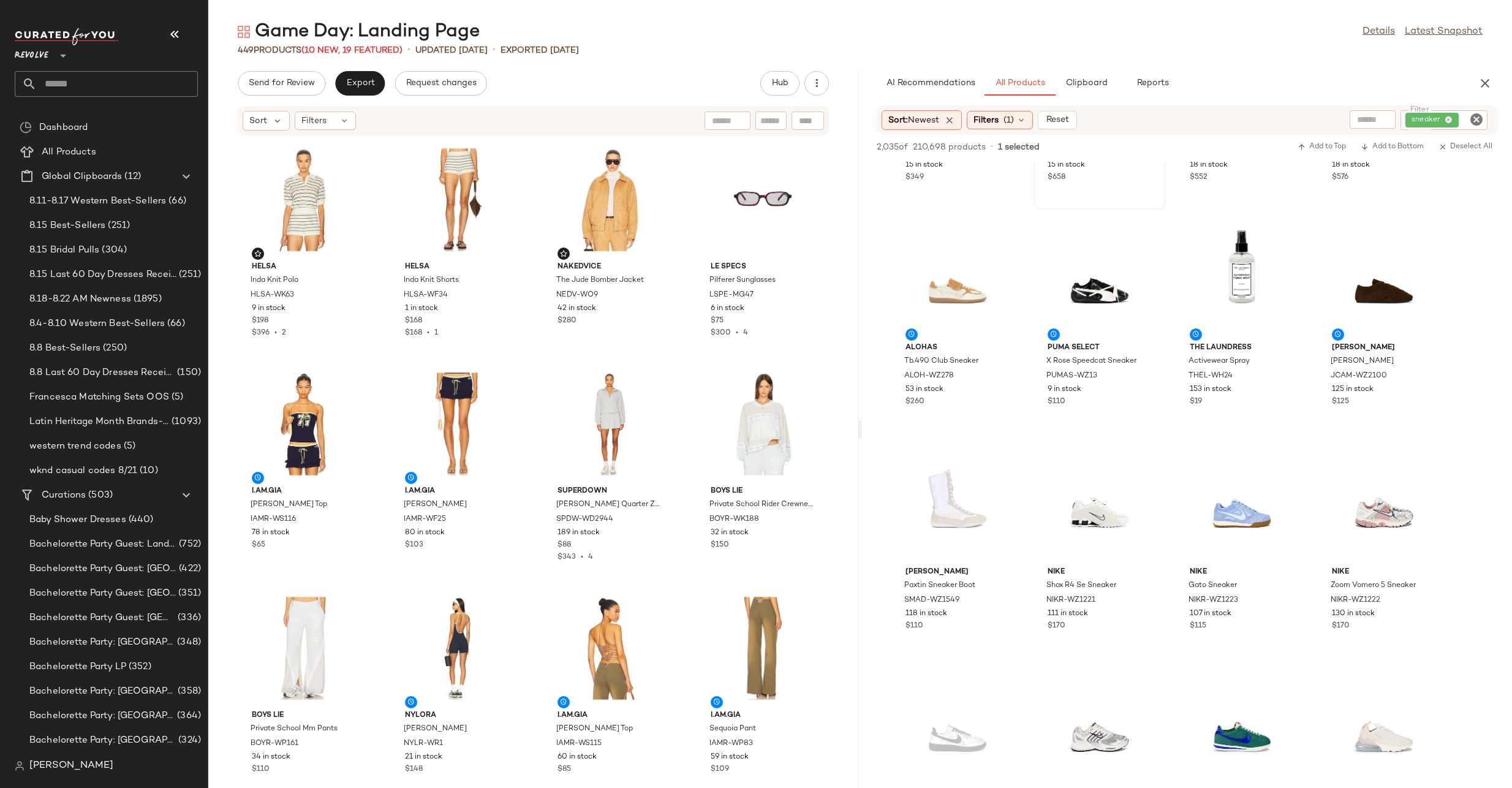
scroll to position [375, 0]
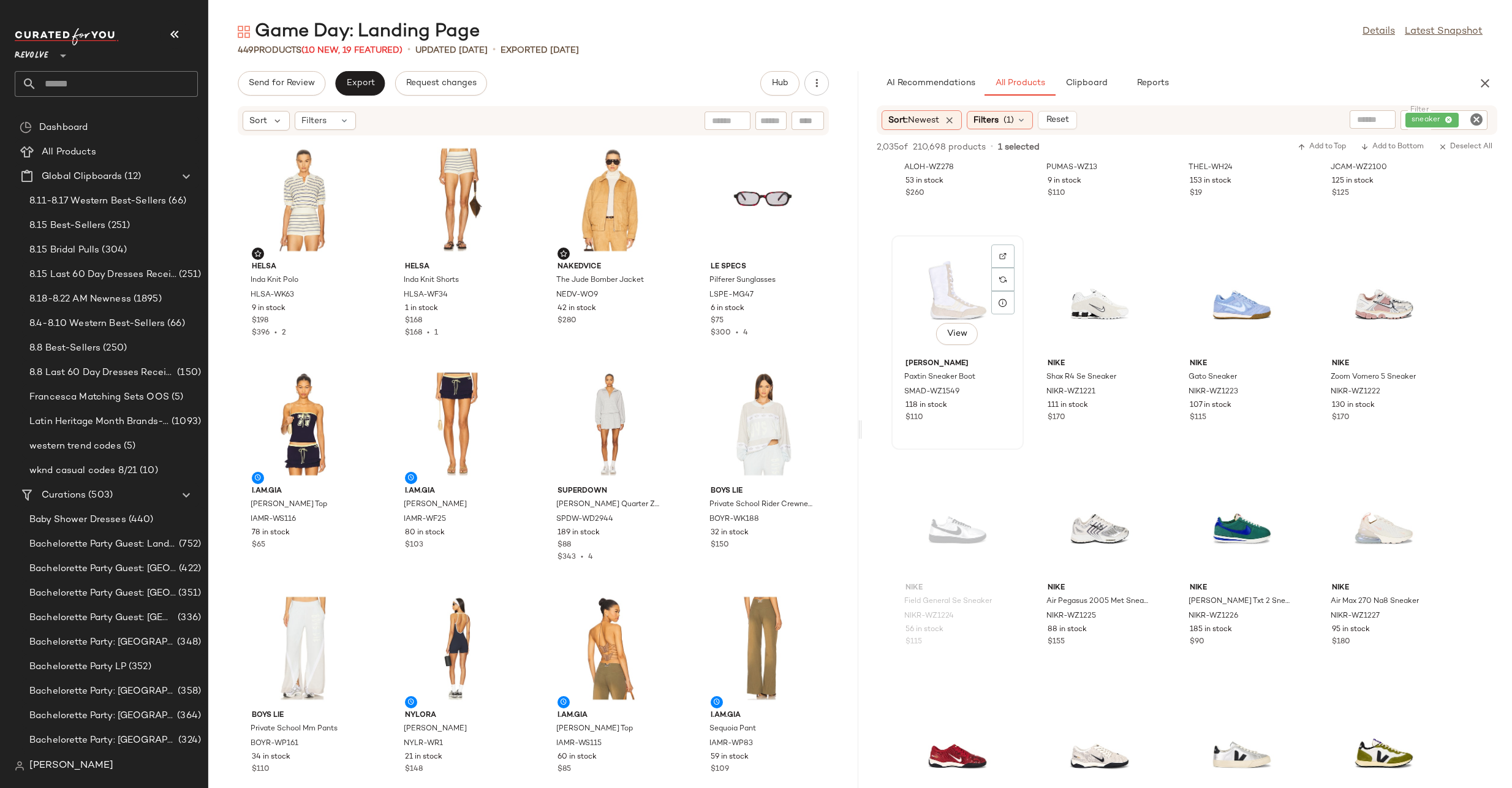
click at [944, 279] on div "View" at bounding box center [958, 296] width 124 height 114
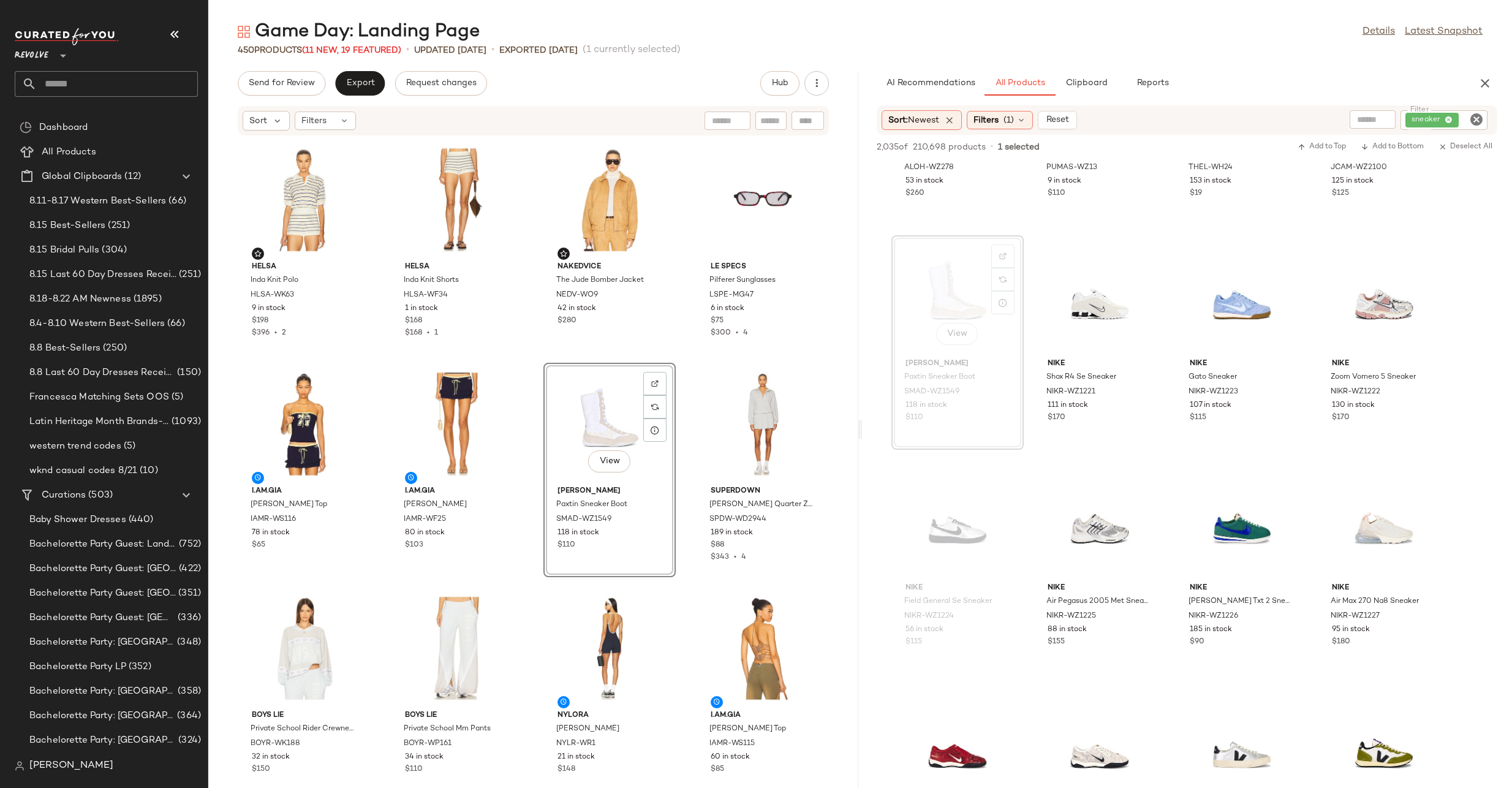
scroll to position [123, 0]
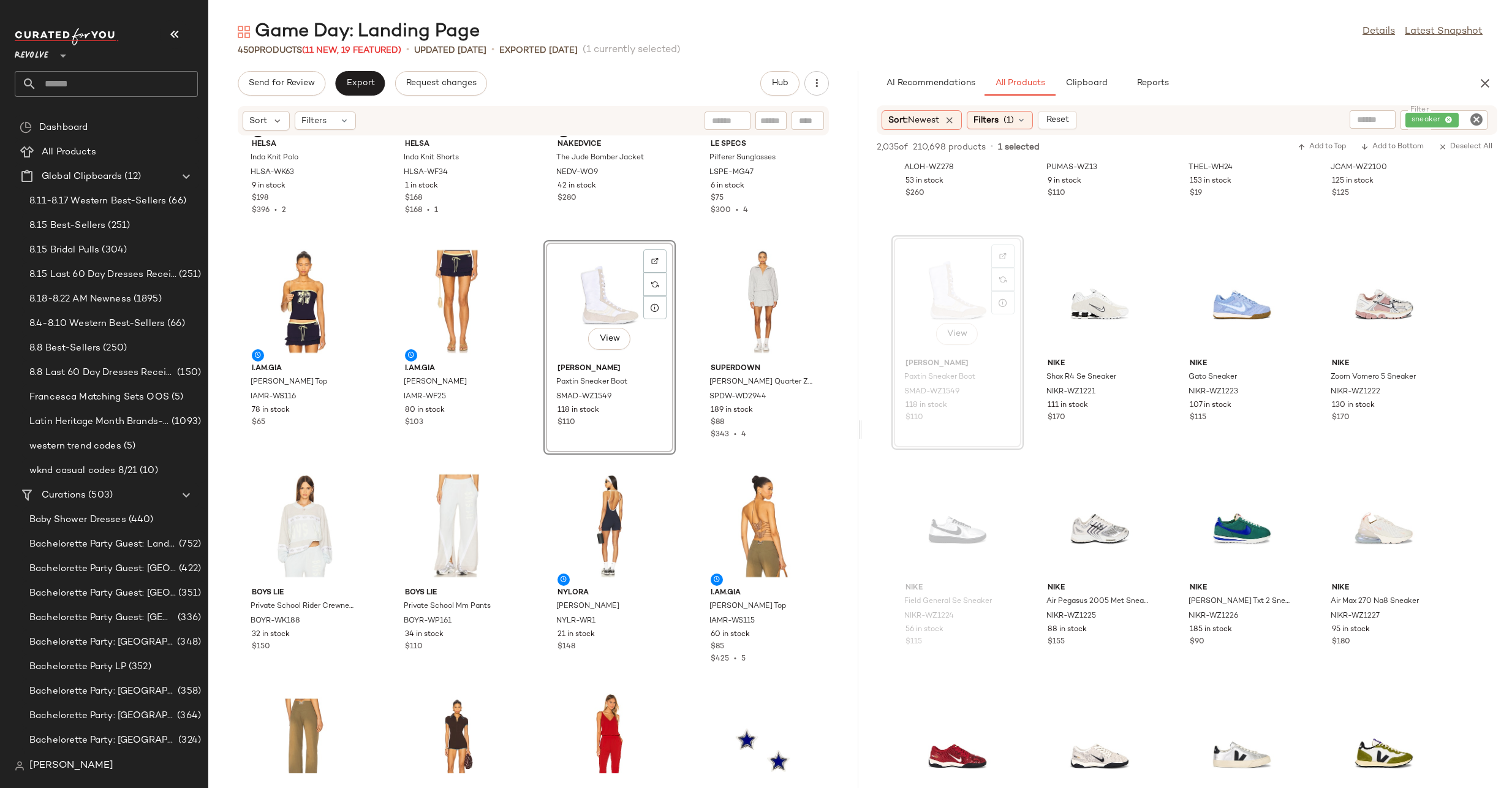
click at [1477, 123] on icon "Clear Filter" at bounding box center [1477, 120] width 15 height 15
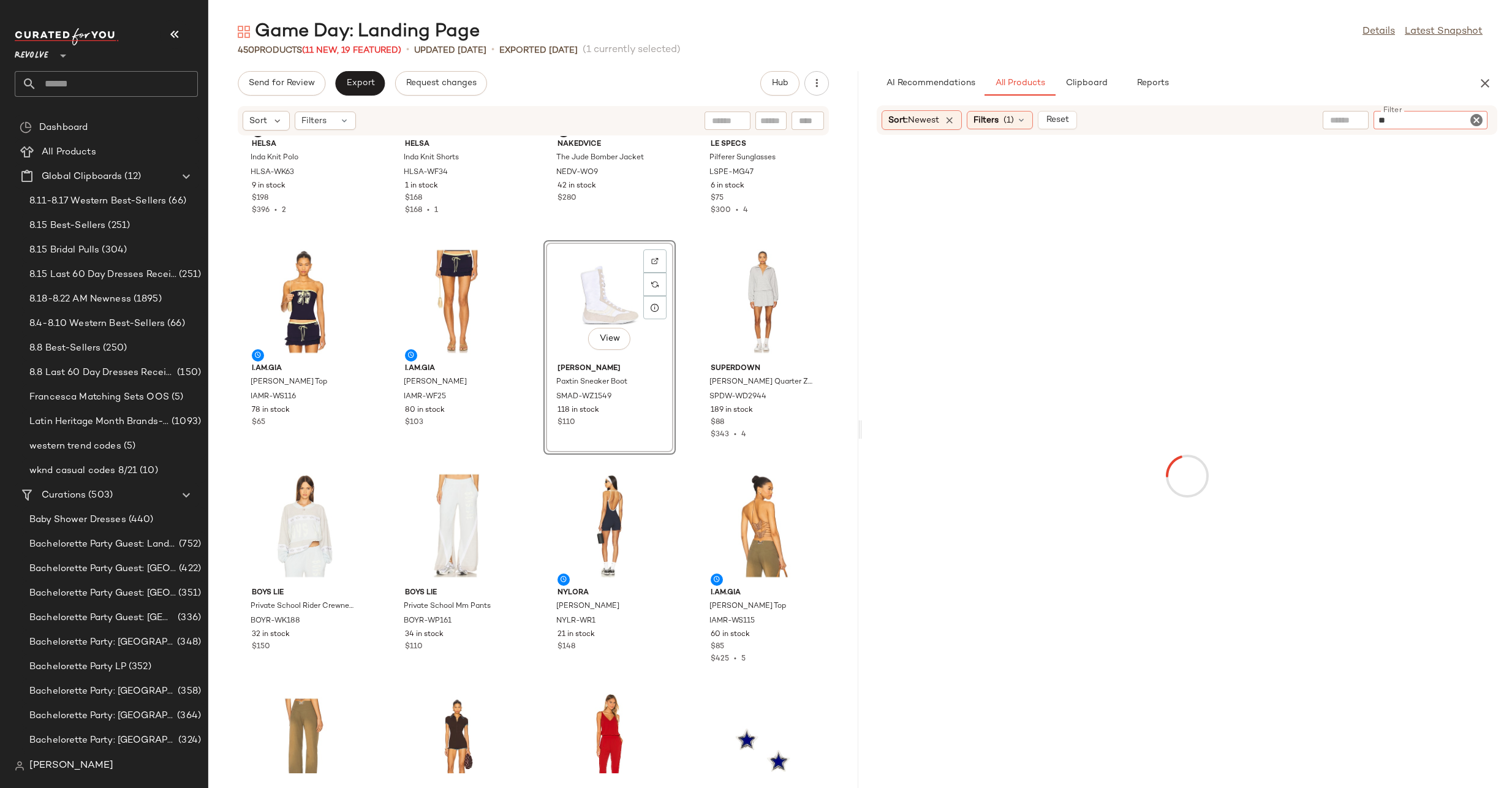
type input "*"
type input "***"
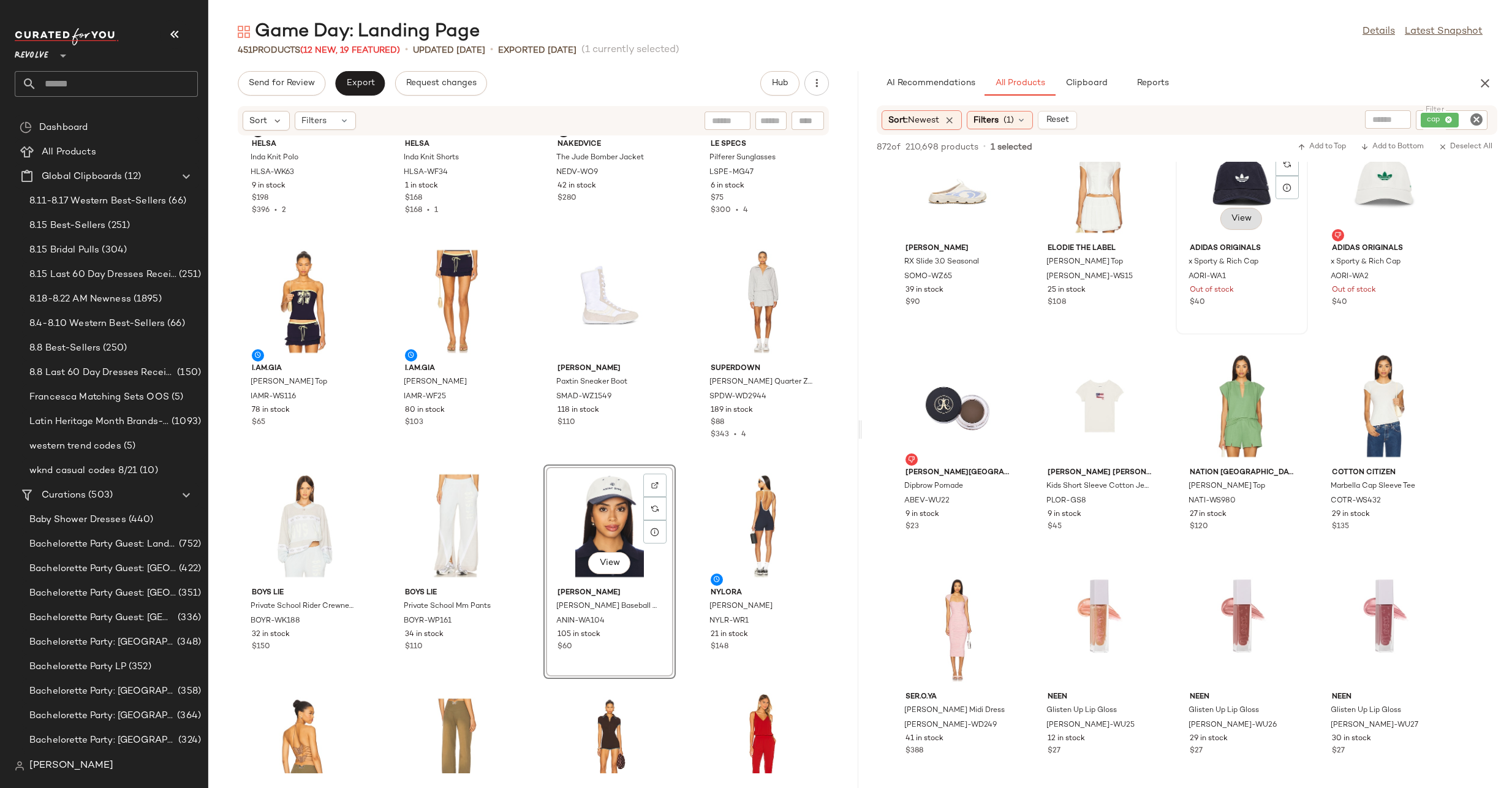
scroll to position [3740, 0]
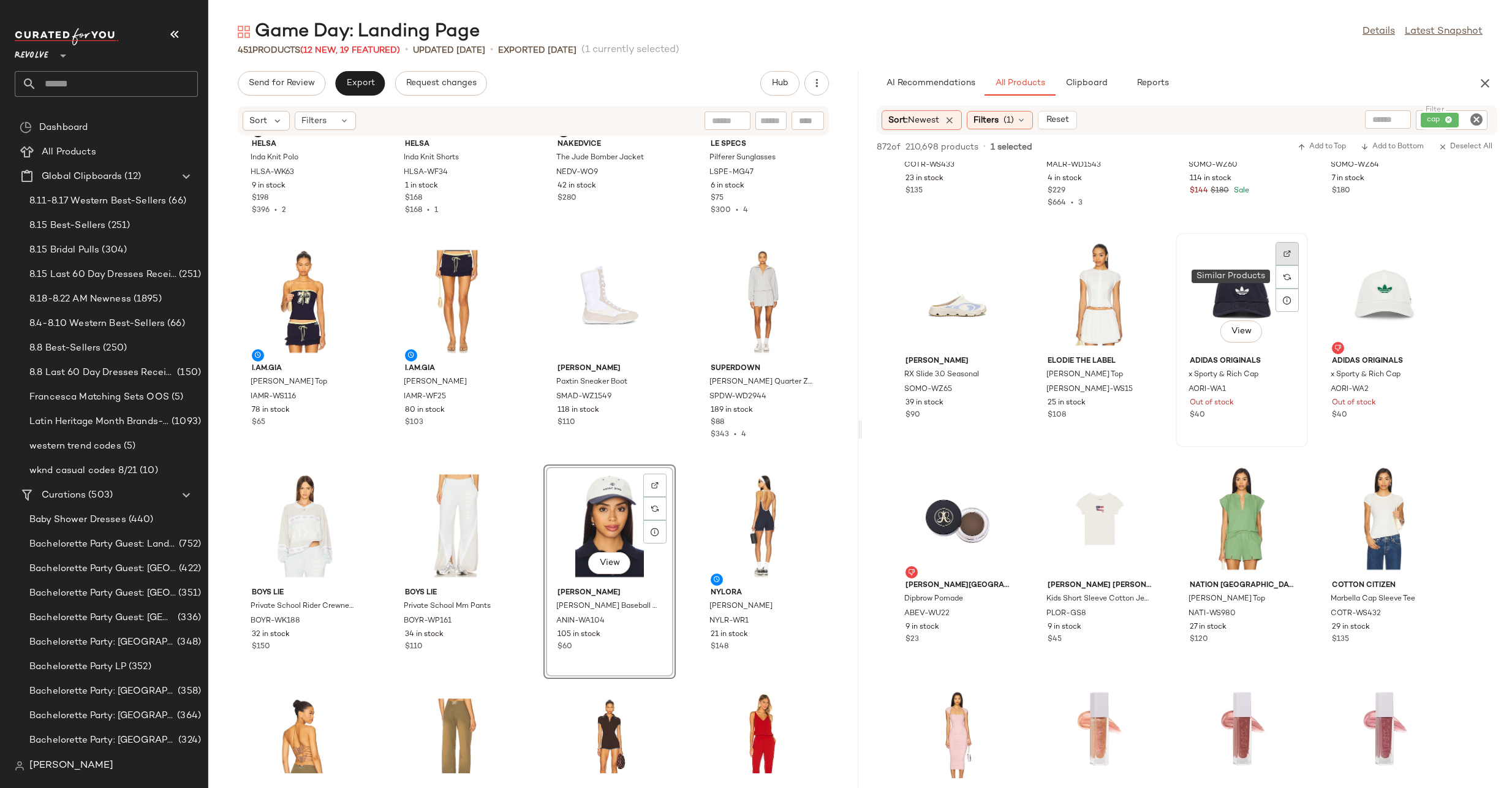
click at [1288, 254] on img at bounding box center [1288, 254] width 8 height 8
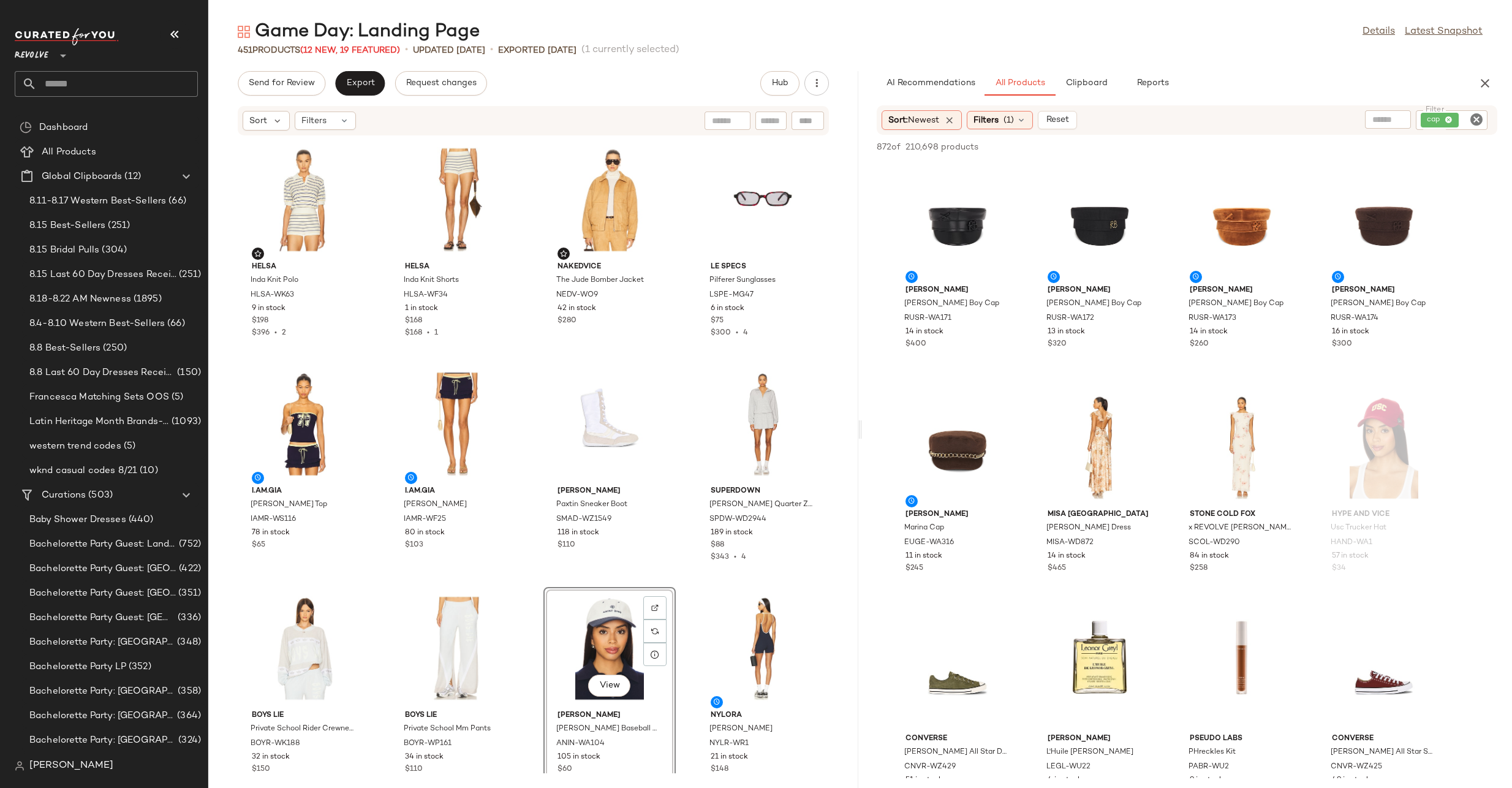
scroll to position [3740, 0]
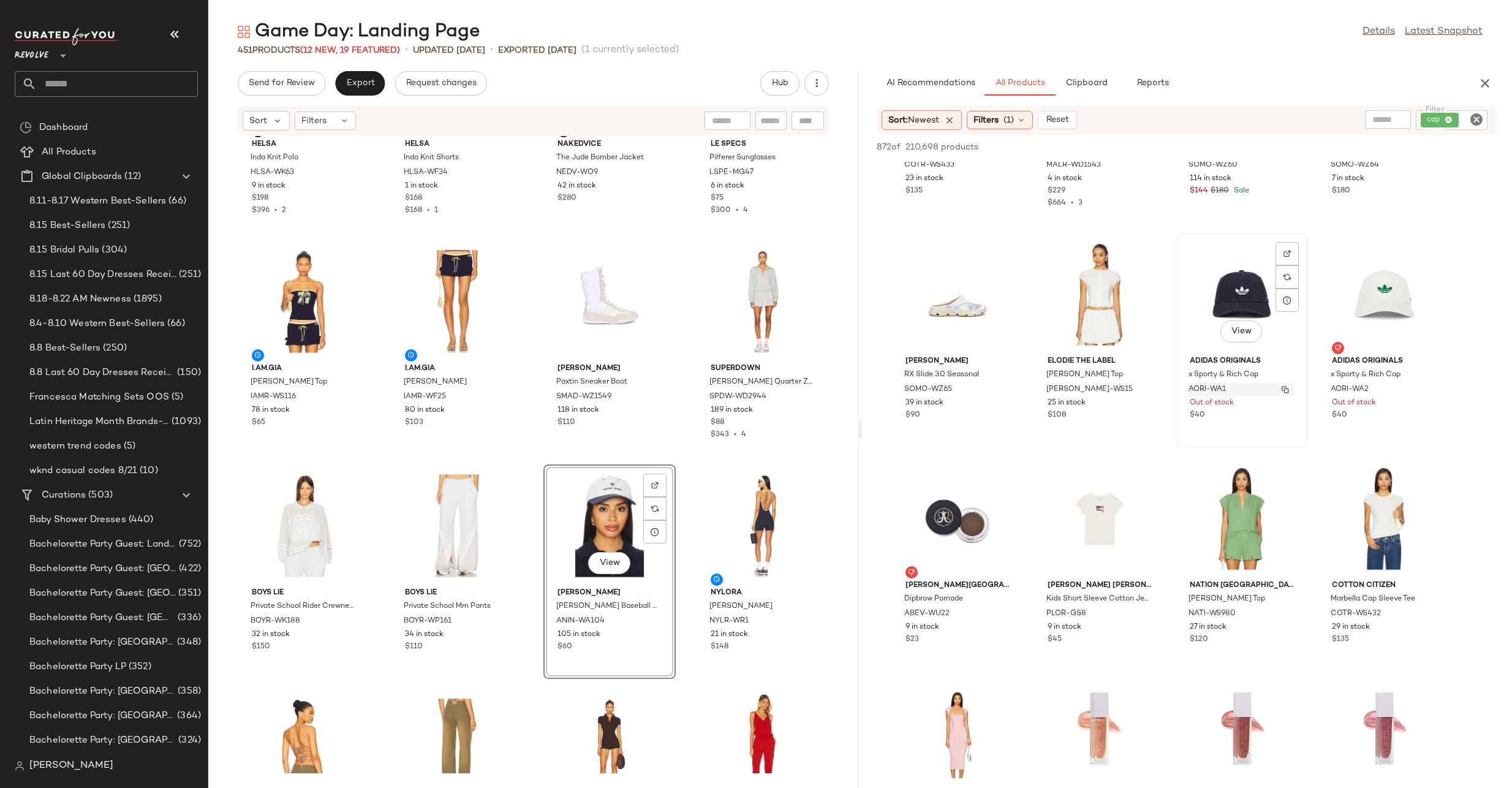
click at [1288, 388] on img "button" at bounding box center [1286, 390] width 8 height 8
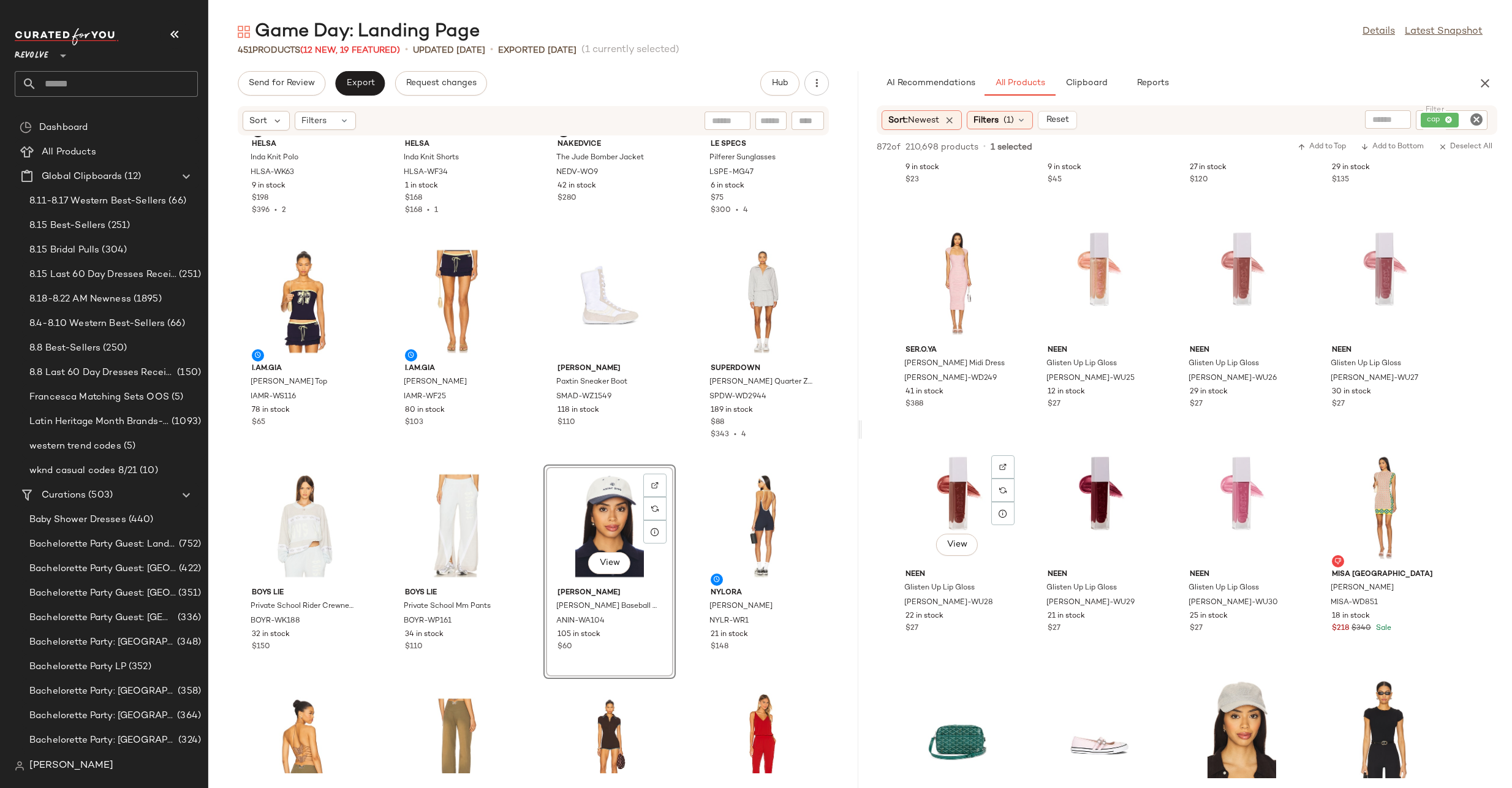
scroll to position [3726, 0]
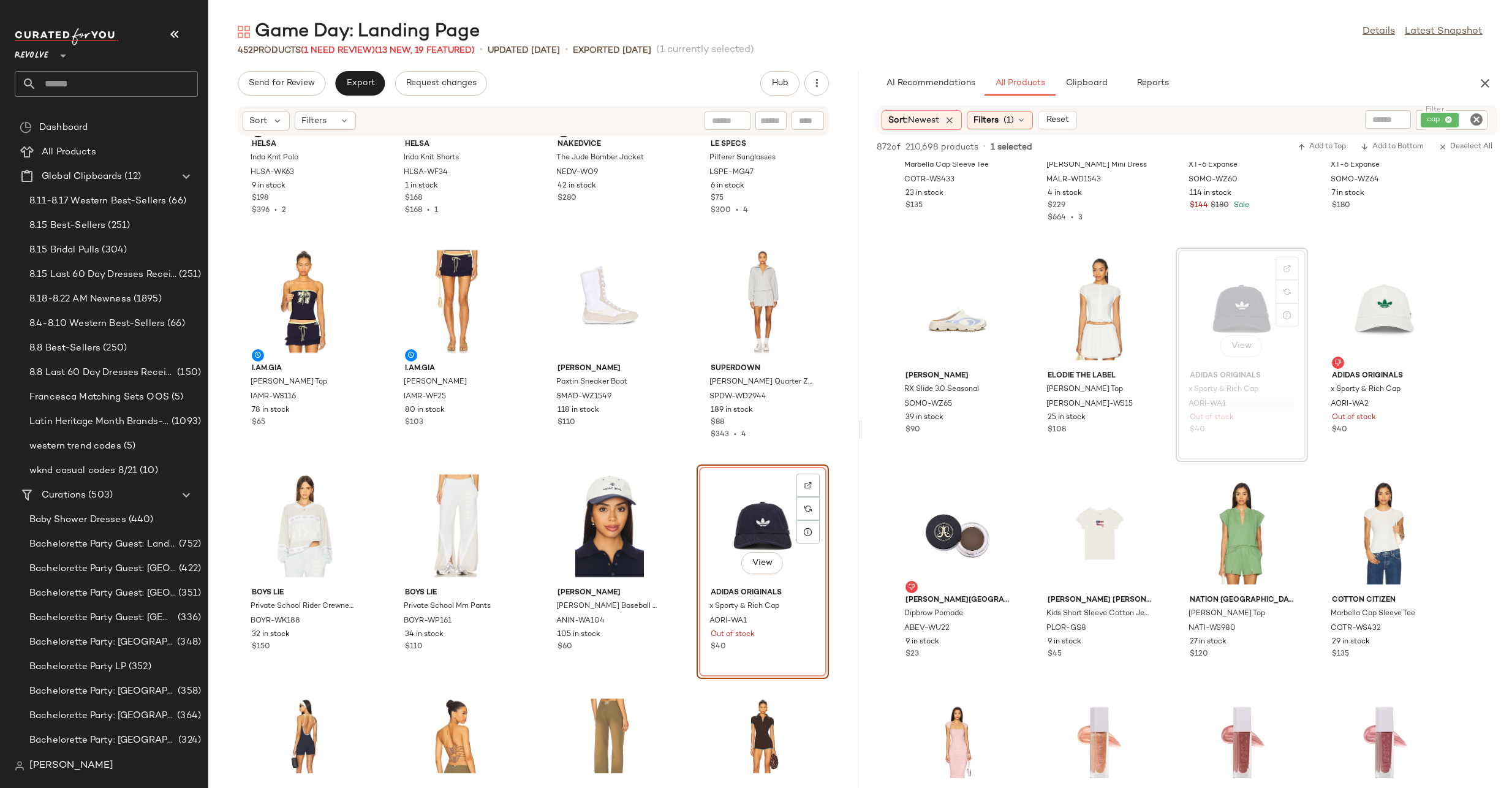
click at [731, 500] on div "View" at bounding box center [763, 525] width 124 height 114
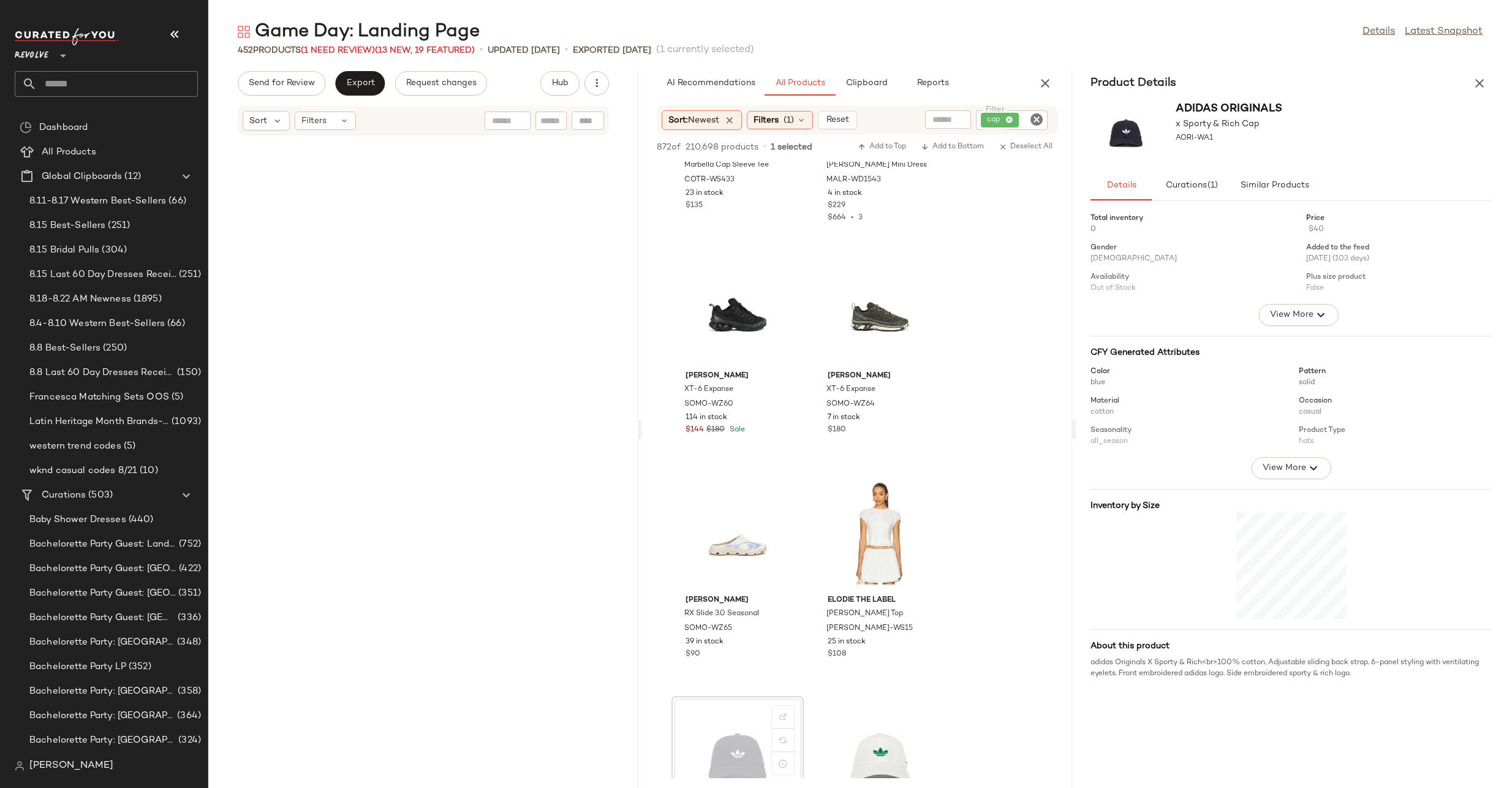
scroll to position [906, 0]
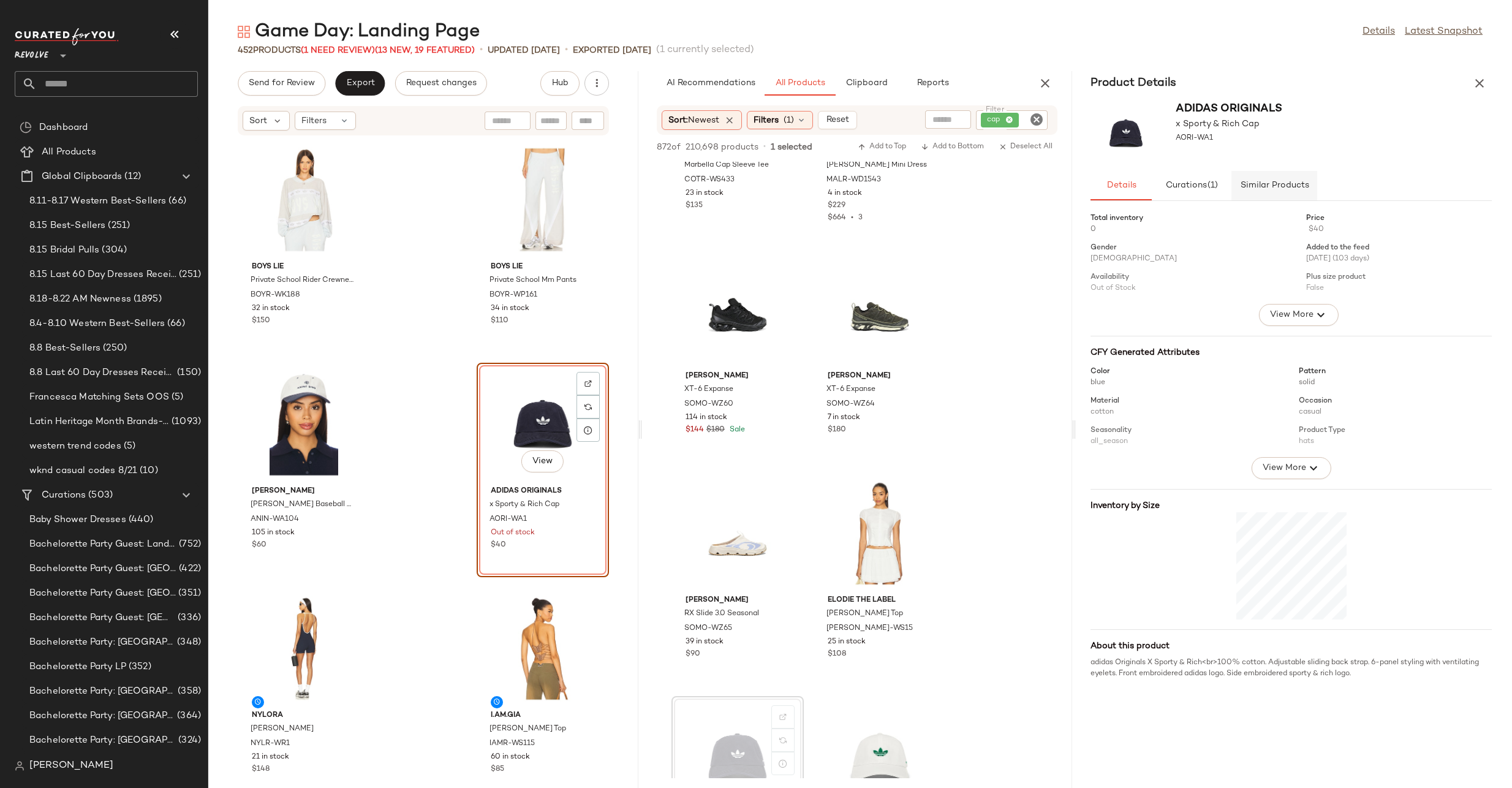
click at [1286, 171] on button "Similar Products" at bounding box center [1275, 185] width 86 height 29
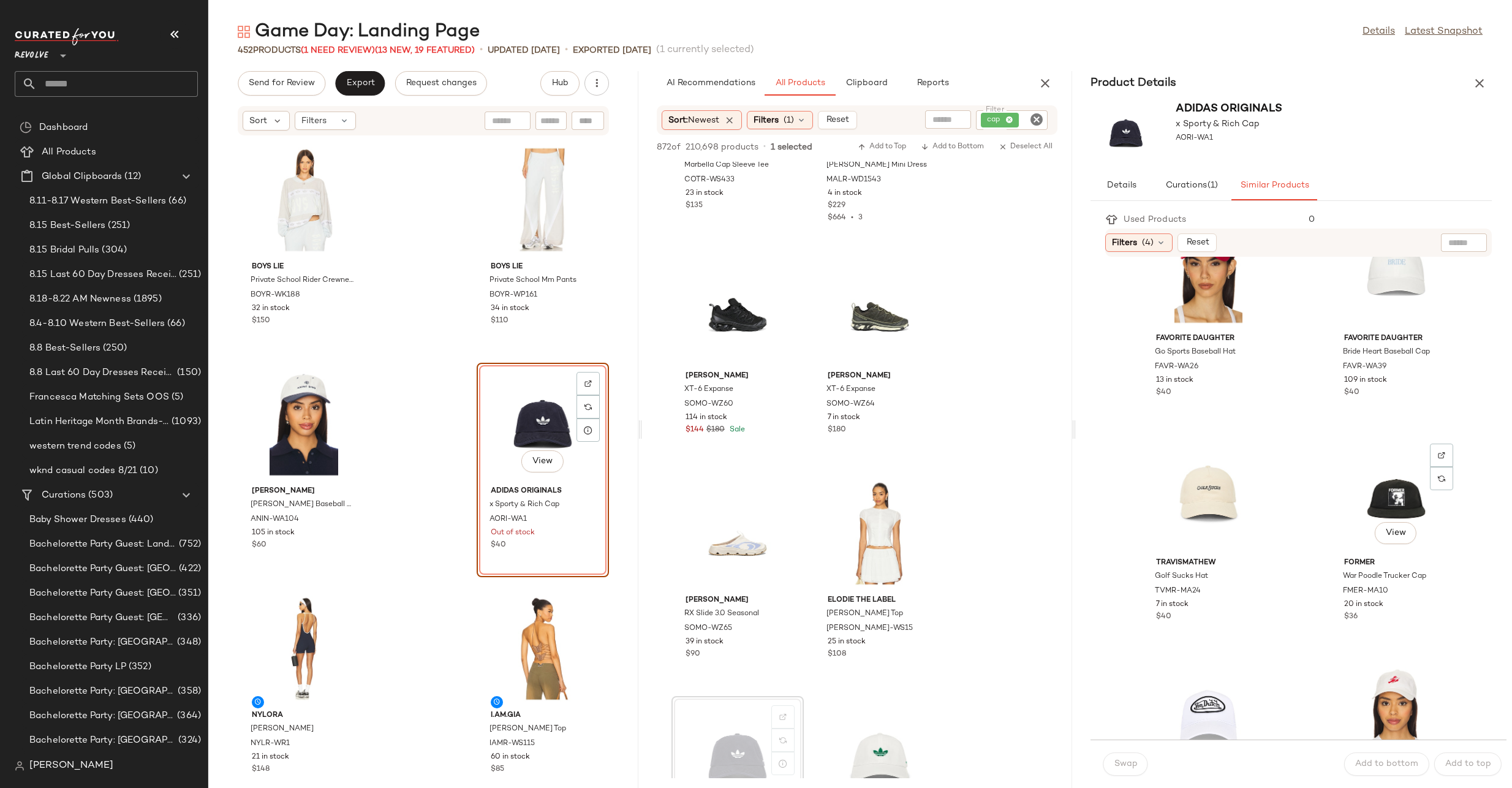
scroll to position [1261, 0]
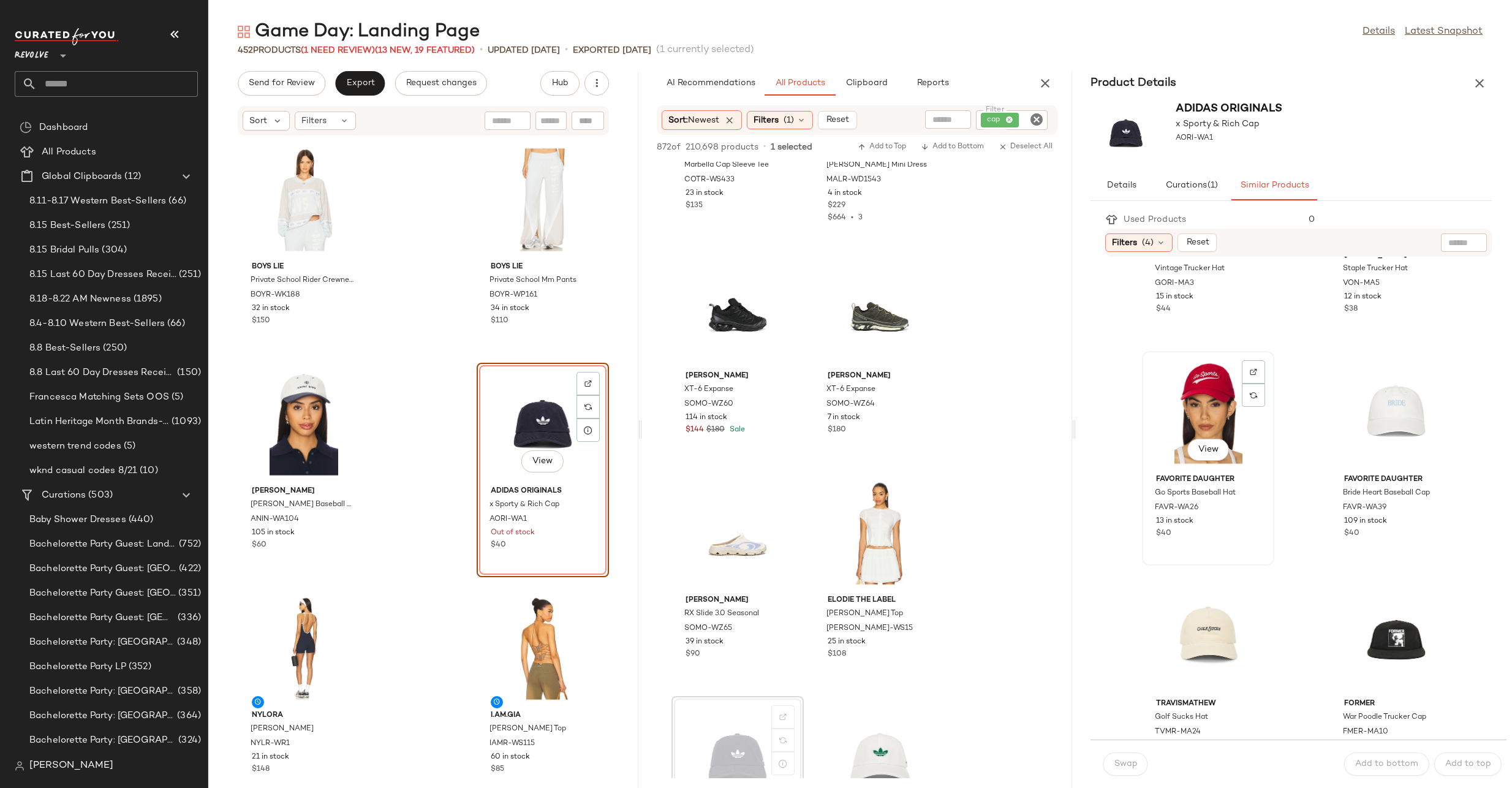
click at [1204, 380] on div "View" at bounding box center [1208, 412] width 124 height 114
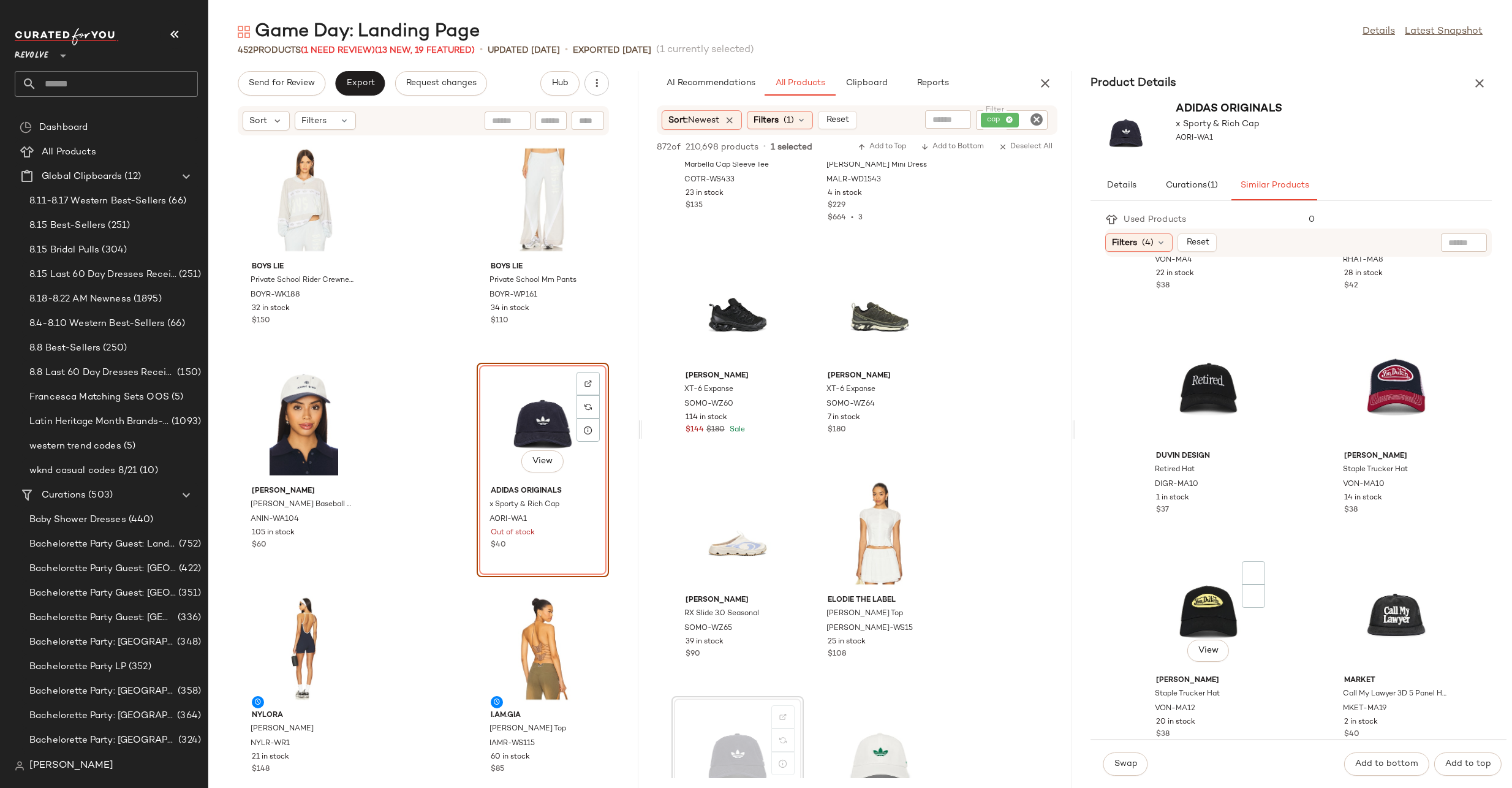
scroll to position [2428, 0]
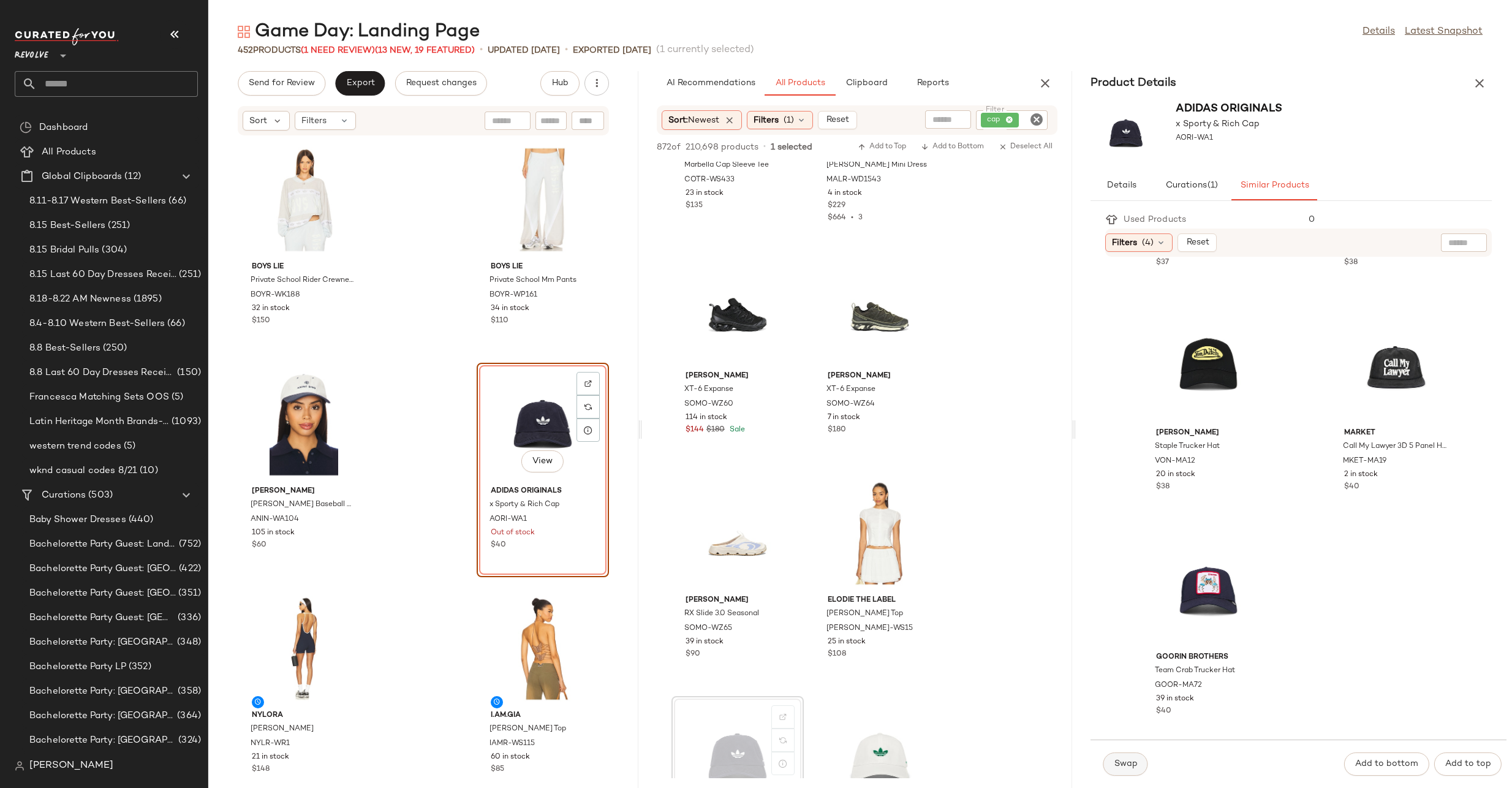
click at [1112, 771] on button "Swap" at bounding box center [1125, 763] width 44 height 24
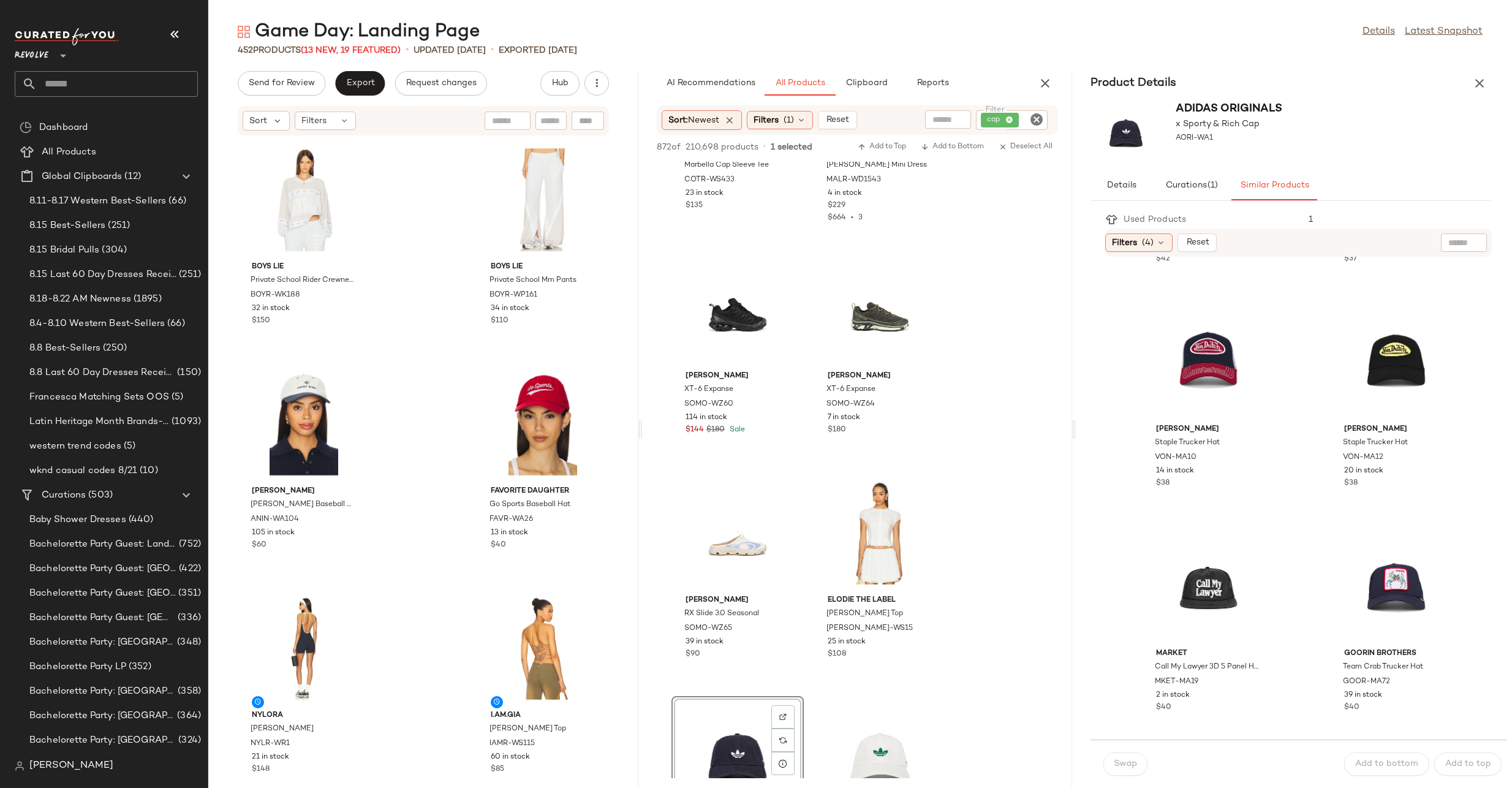
scroll to position [2204, 0]
click at [510, 410] on div "View" at bounding box center [542, 424] width 124 height 114
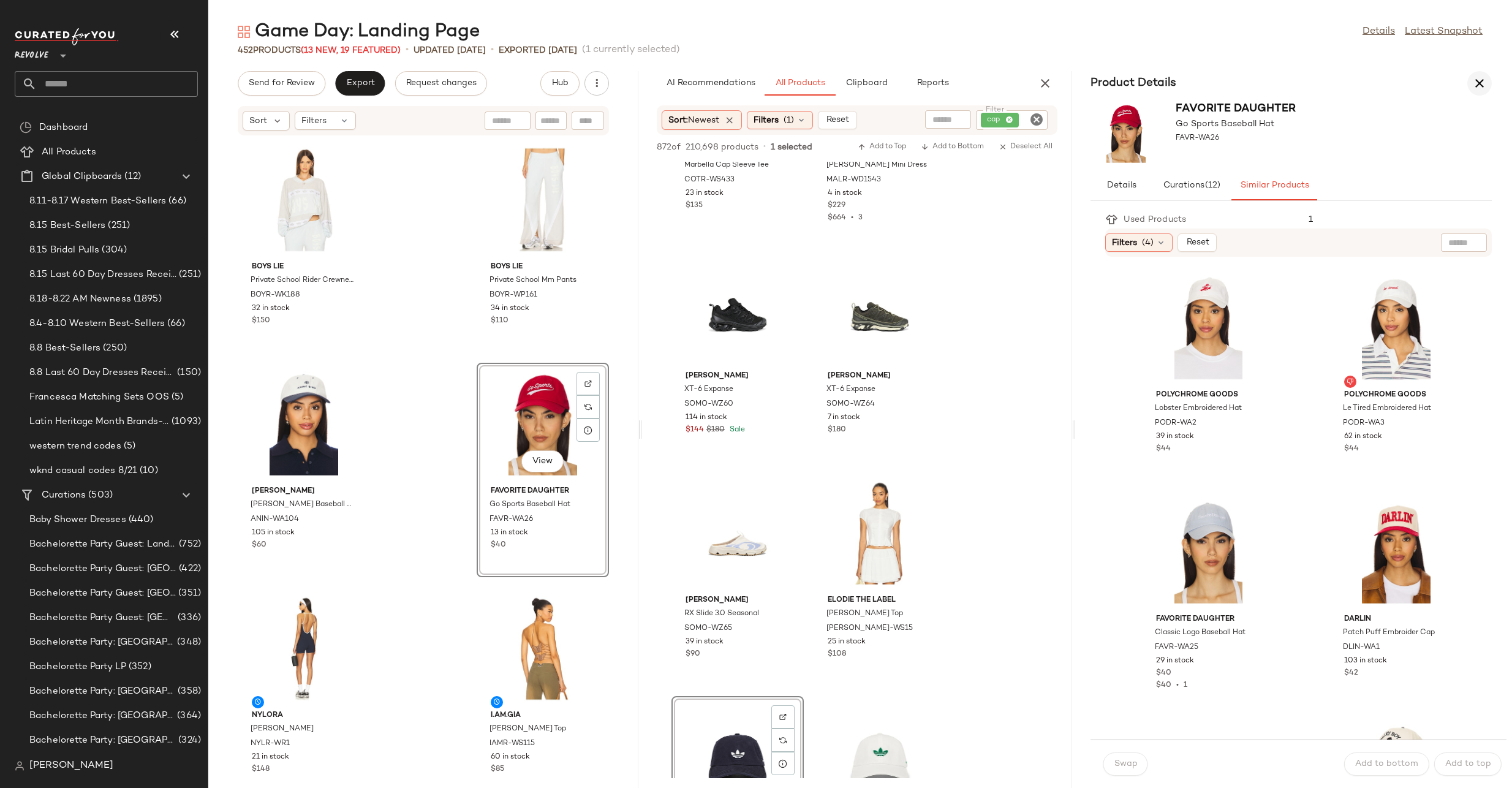
click at [1482, 89] on icon "button" at bounding box center [1480, 83] width 15 height 15
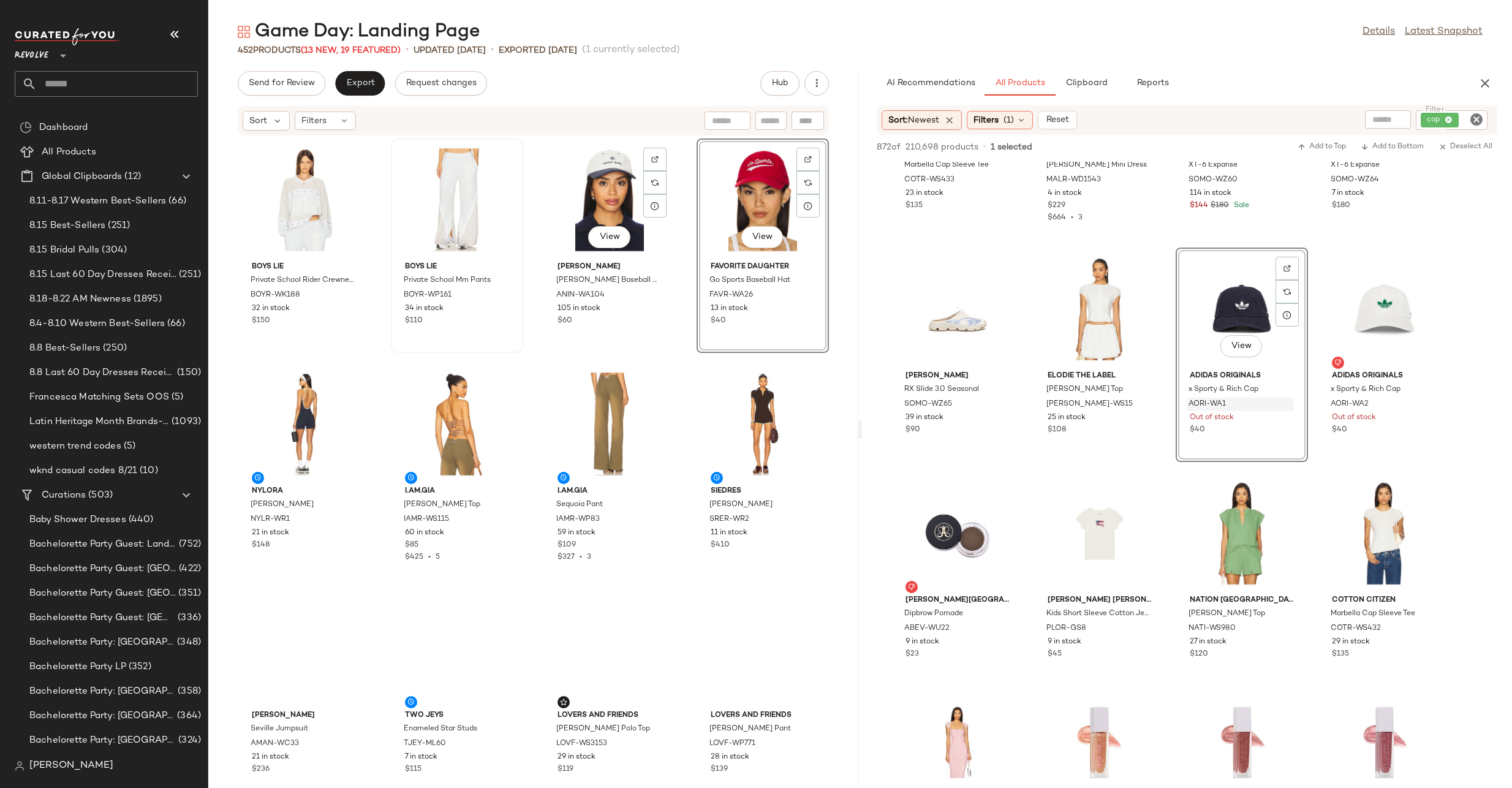
scroll to position [224, 0]
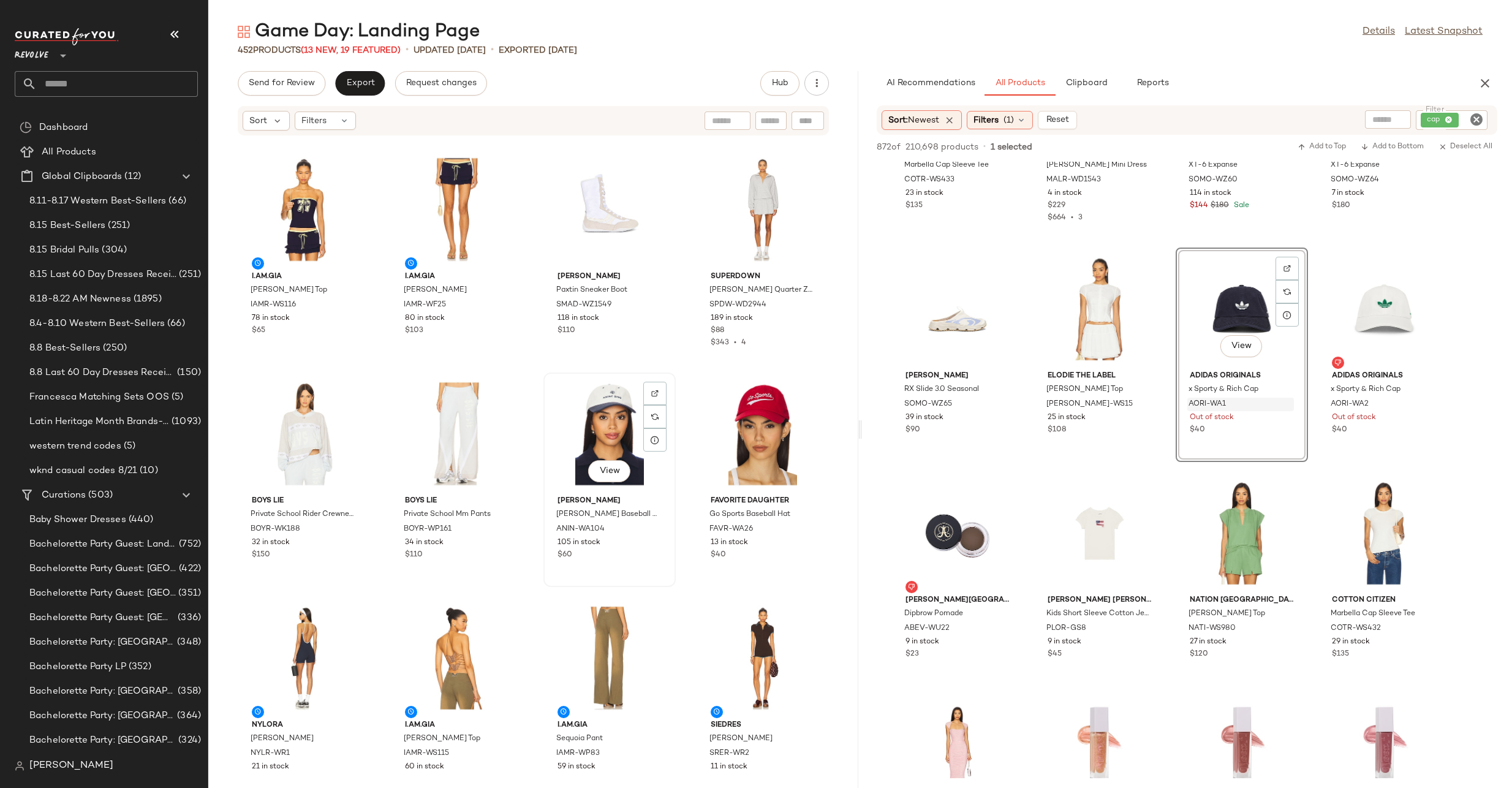
click at [628, 416] on div "View" at bounding box center [609, 433] width 124 height 114
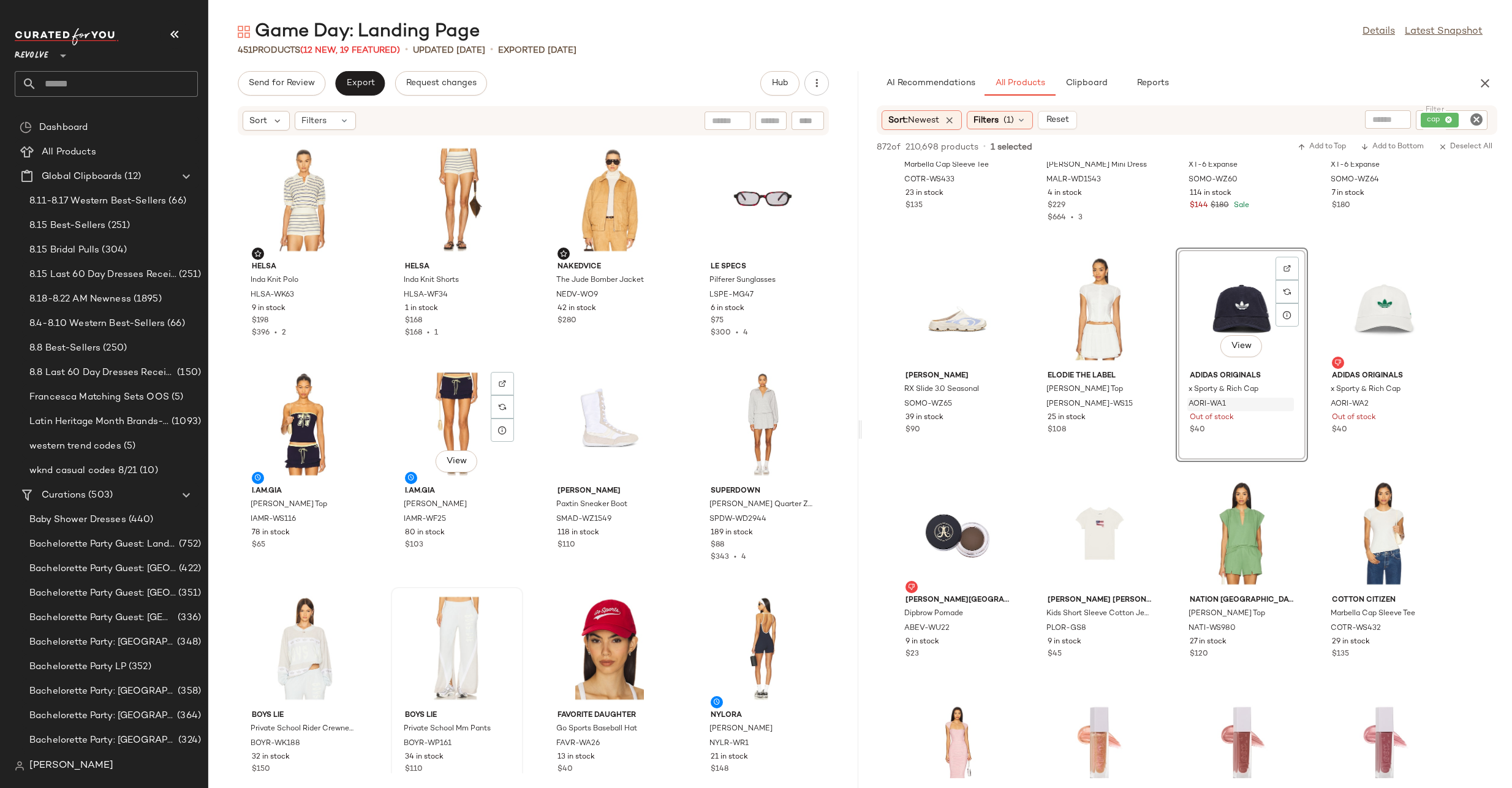
scroll to position [269, 0]
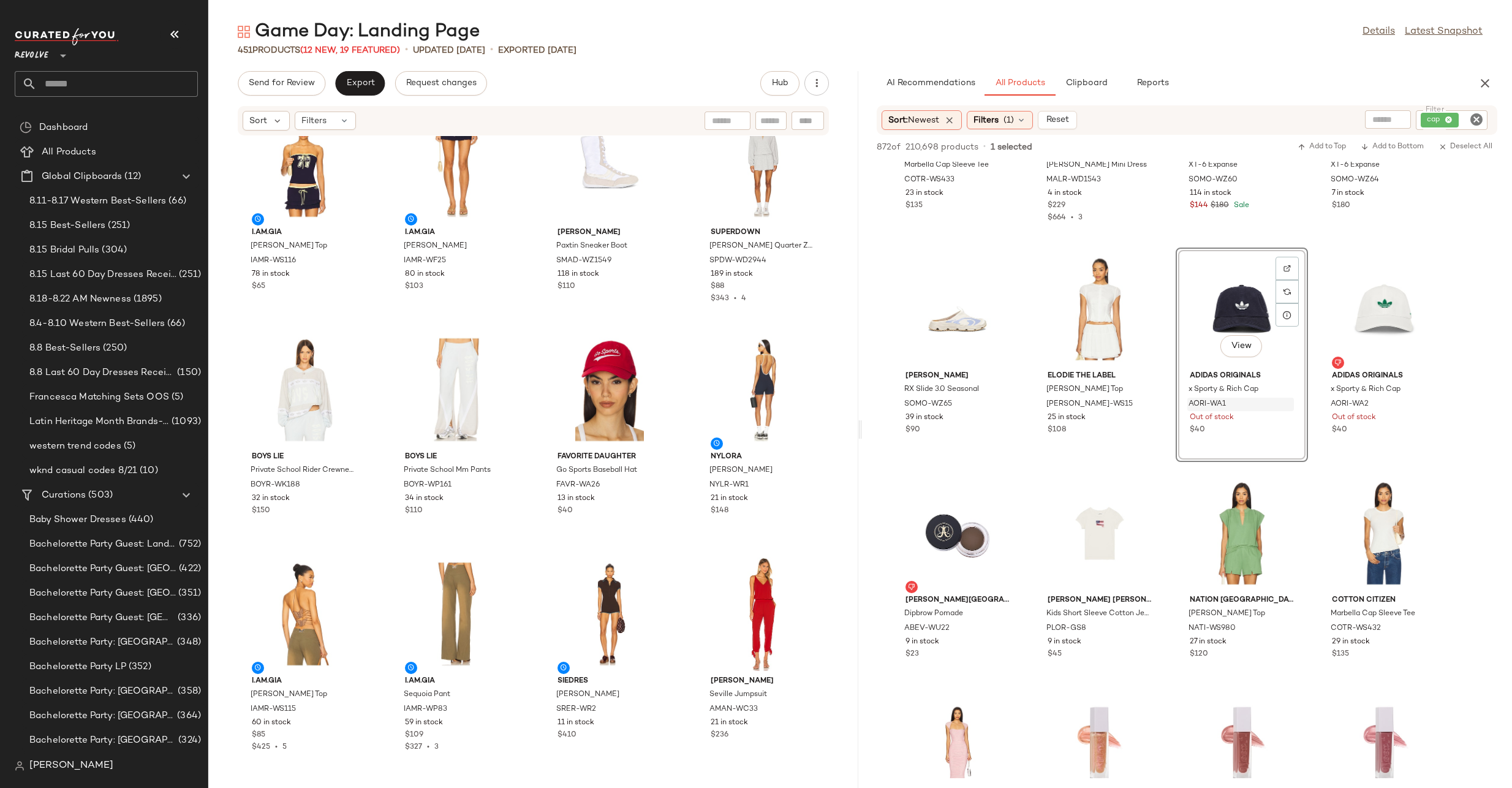
click at [1481, 121] on icon "Clear Filter" at bounding box center [1477, 120] width 15 height 15
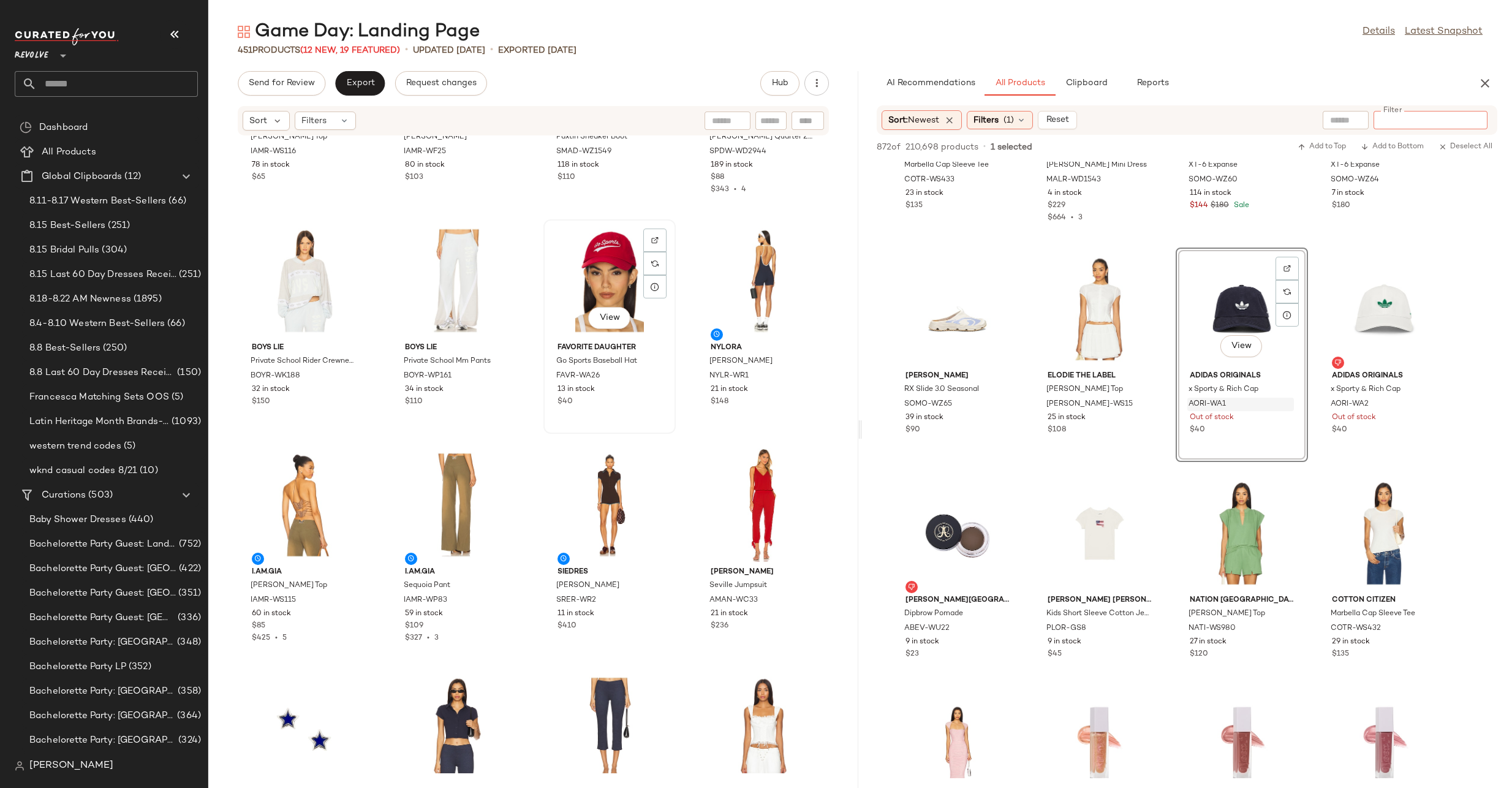
scroll to position [689, 0]
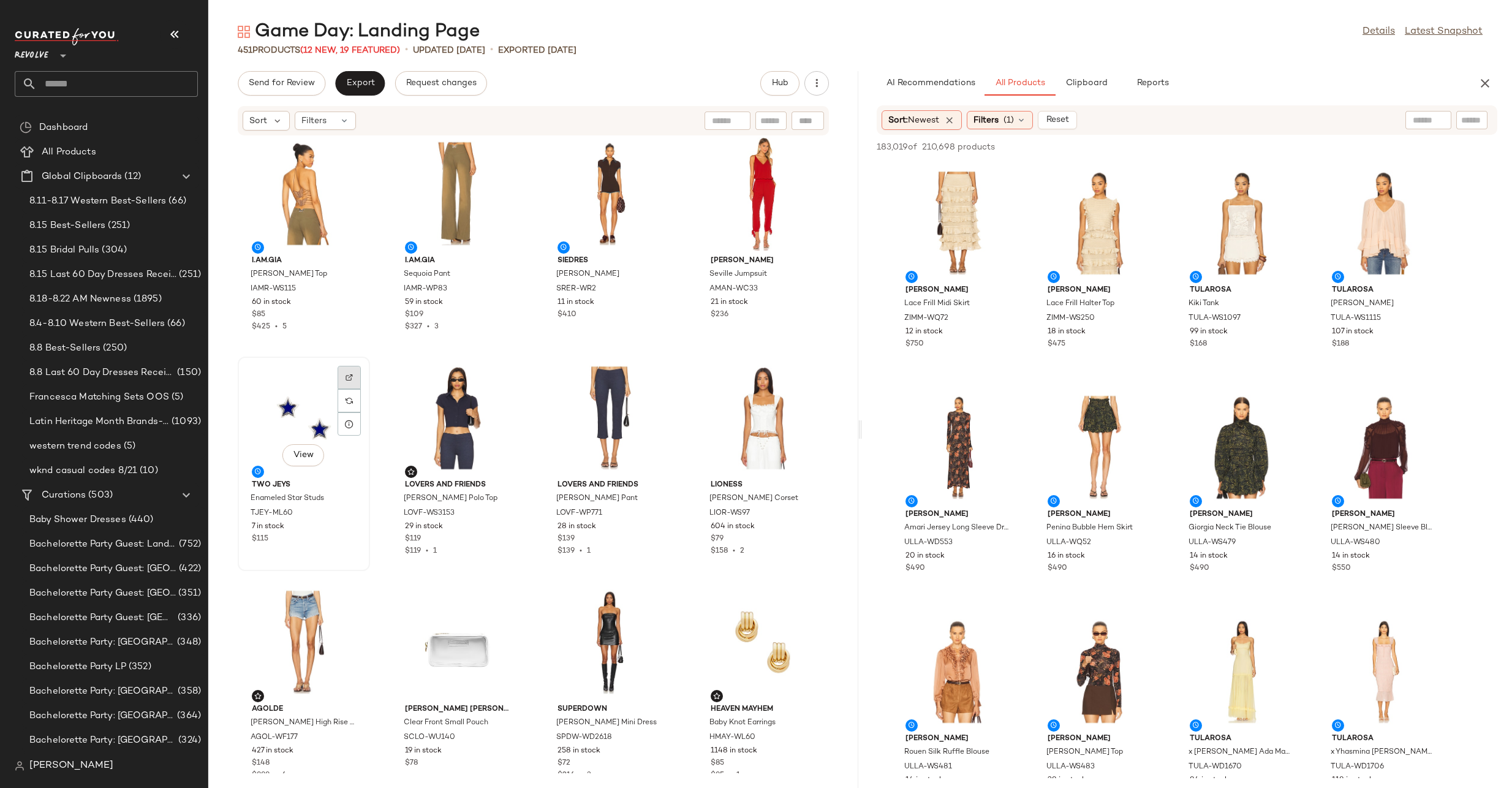
click at [342, 389] on div at bounding box center [349, 400] width 24 height 24
click at [298, 421] on div "View" at bounding box center [304, 417] width 124 height 114
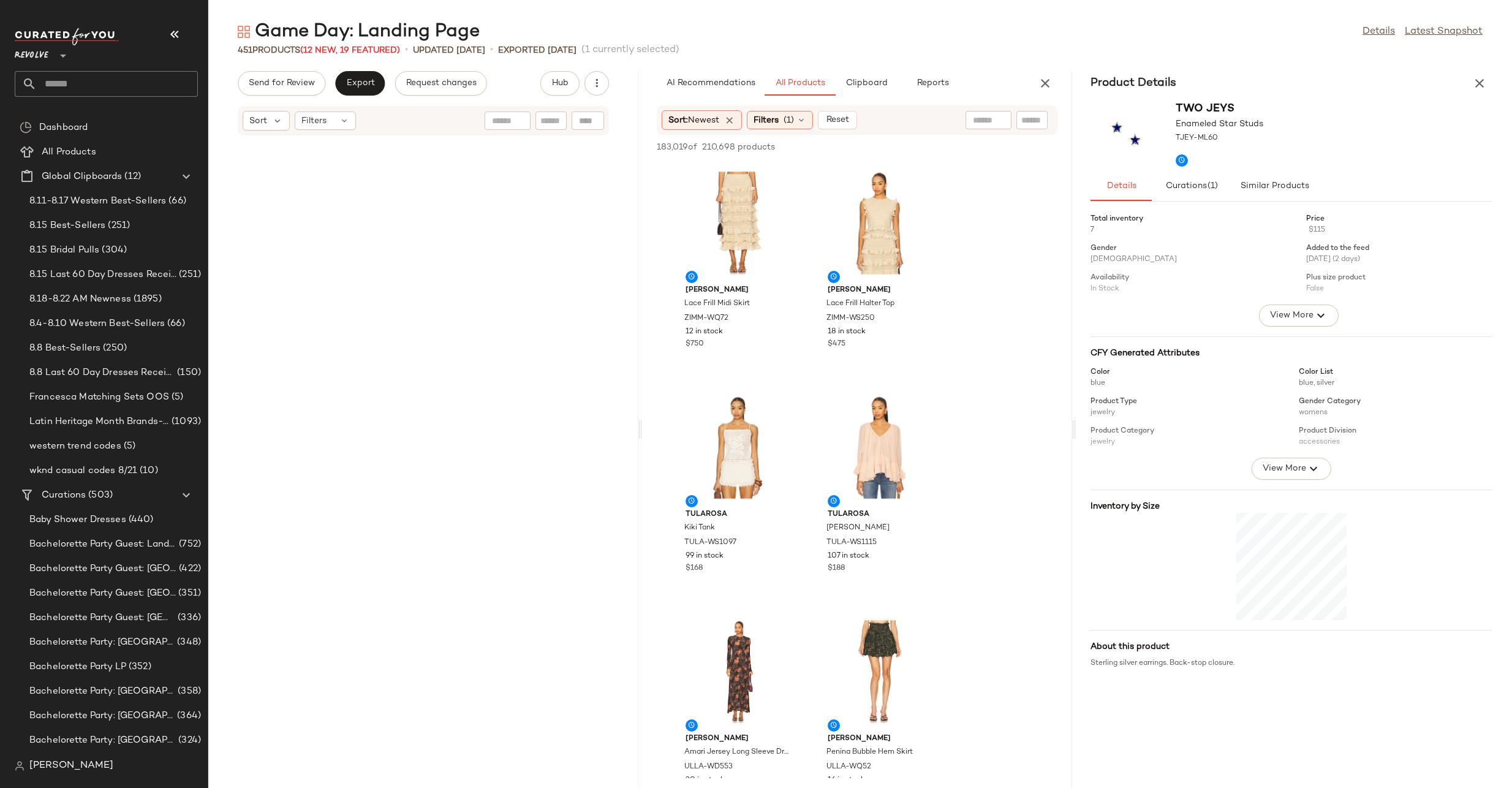
scroll to position [1569, 0]
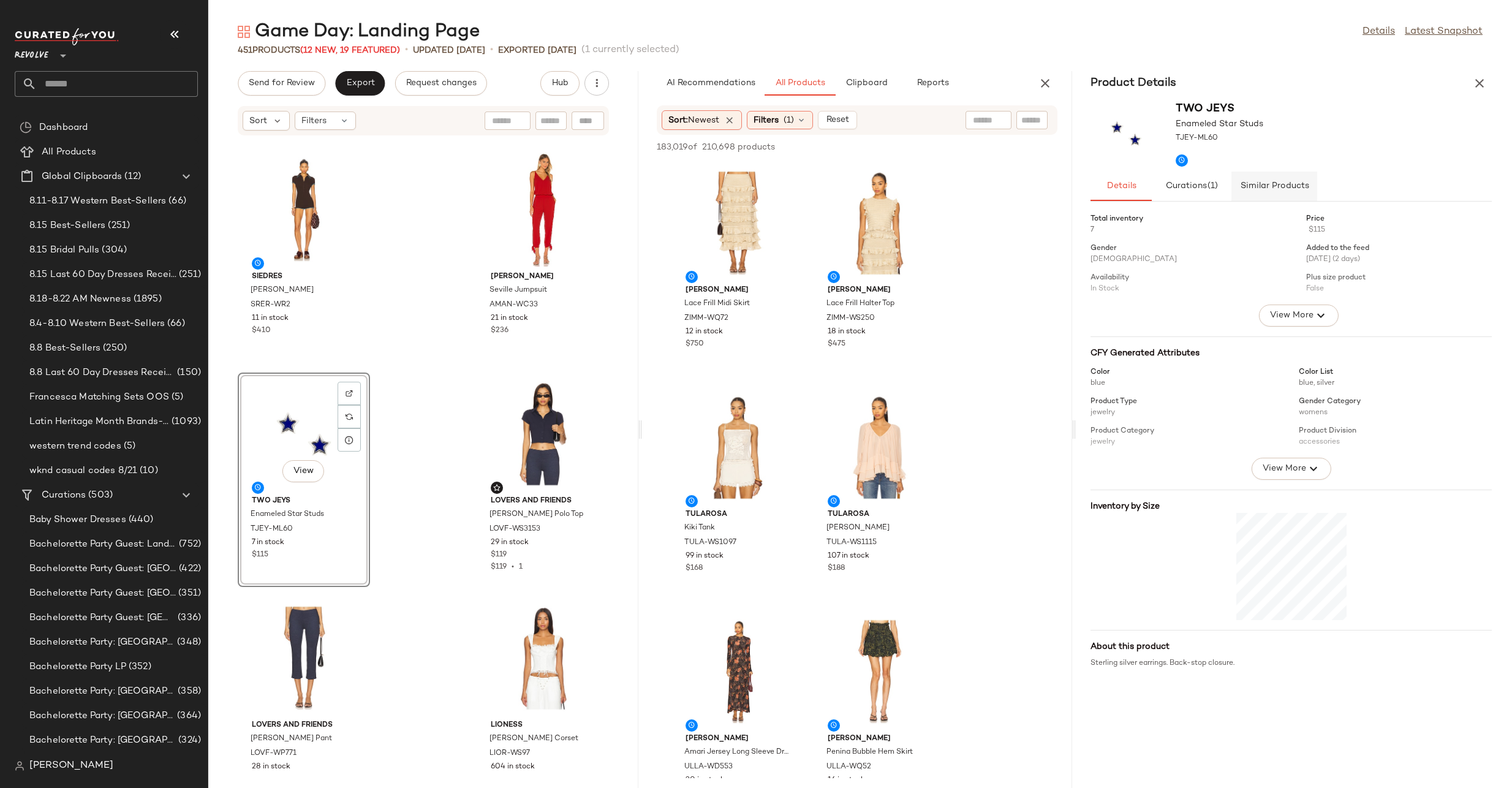
click at [1270, 185] on span "Similar Products" at bounding box center [1275, 186] width 69 height 9
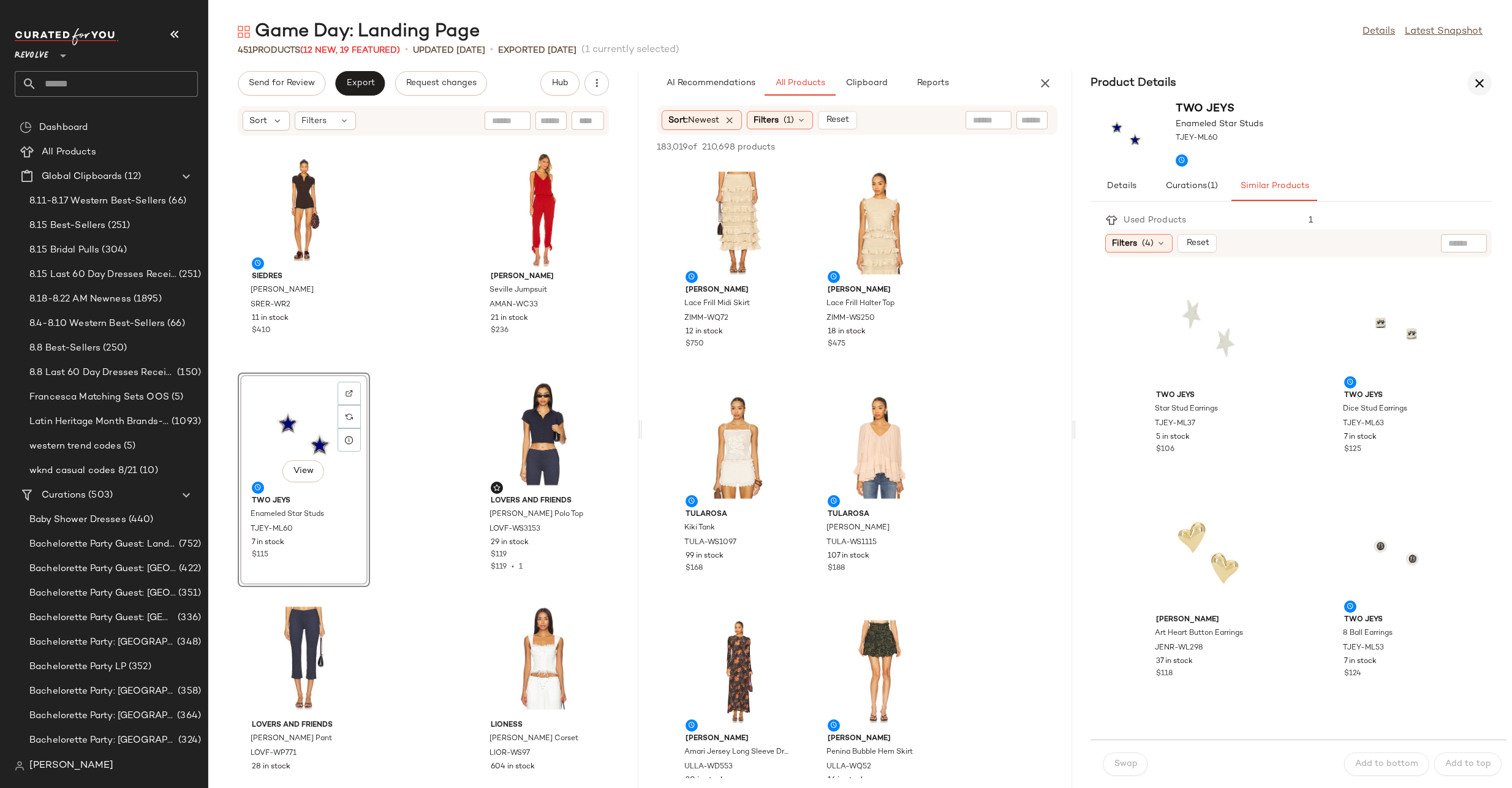
click at [1485, 79] on icon "button" at bounding box center [1480, 83] width 15 height 15
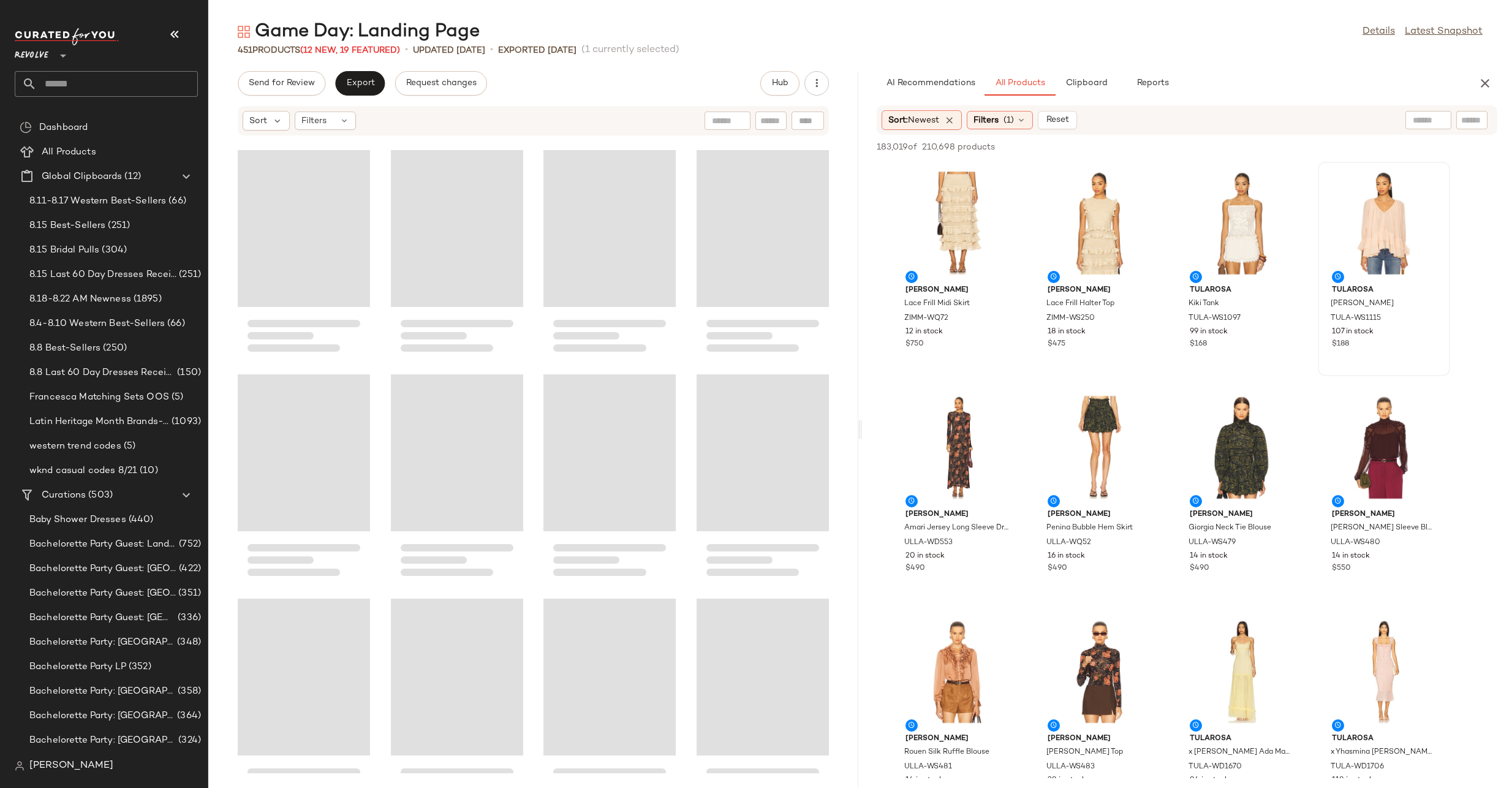
scroll to position [673, 0]
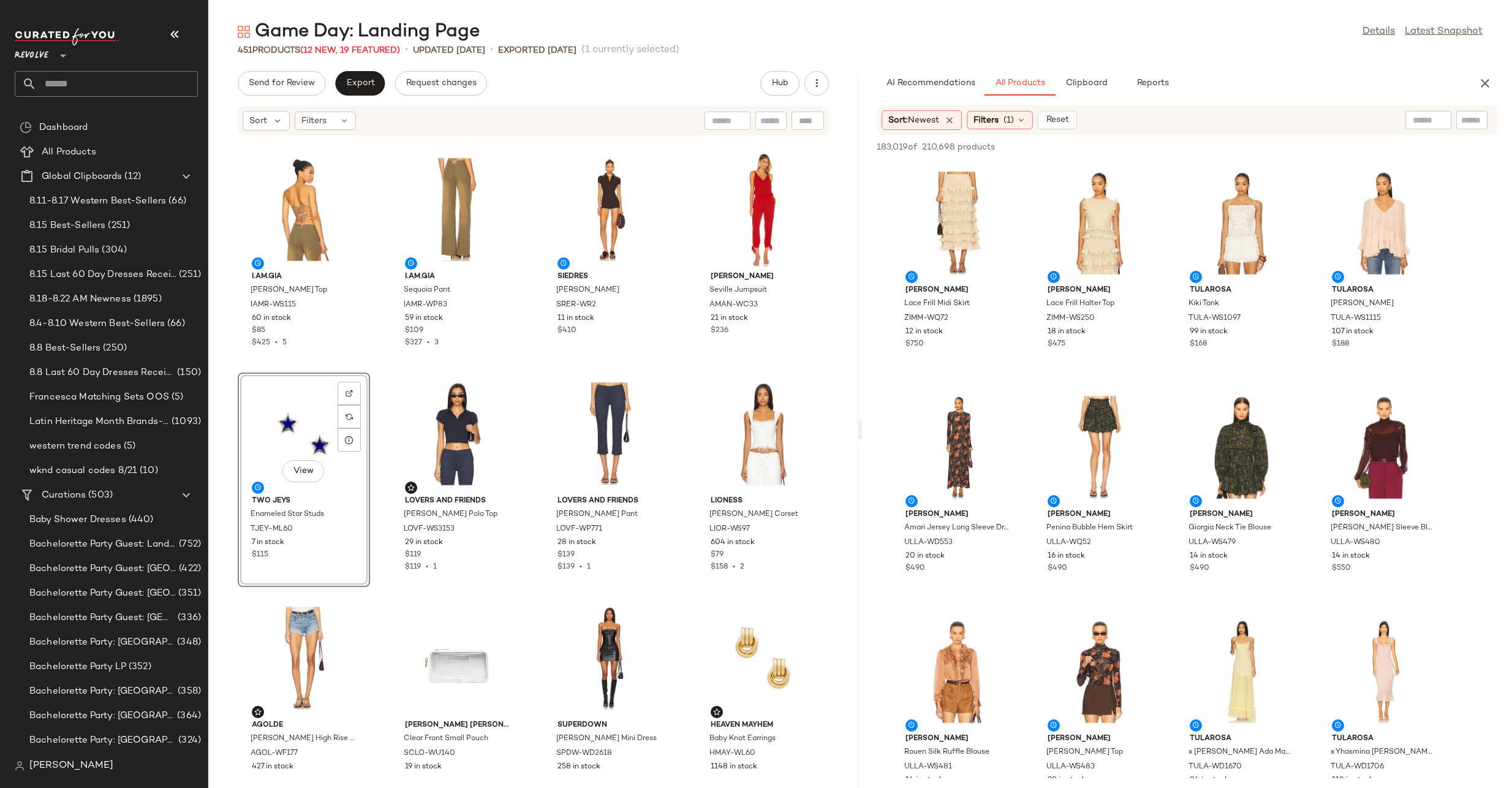
click at [1485, 120] on div at bounding box center [1471, 119] width 31 height 18
type input "*******"
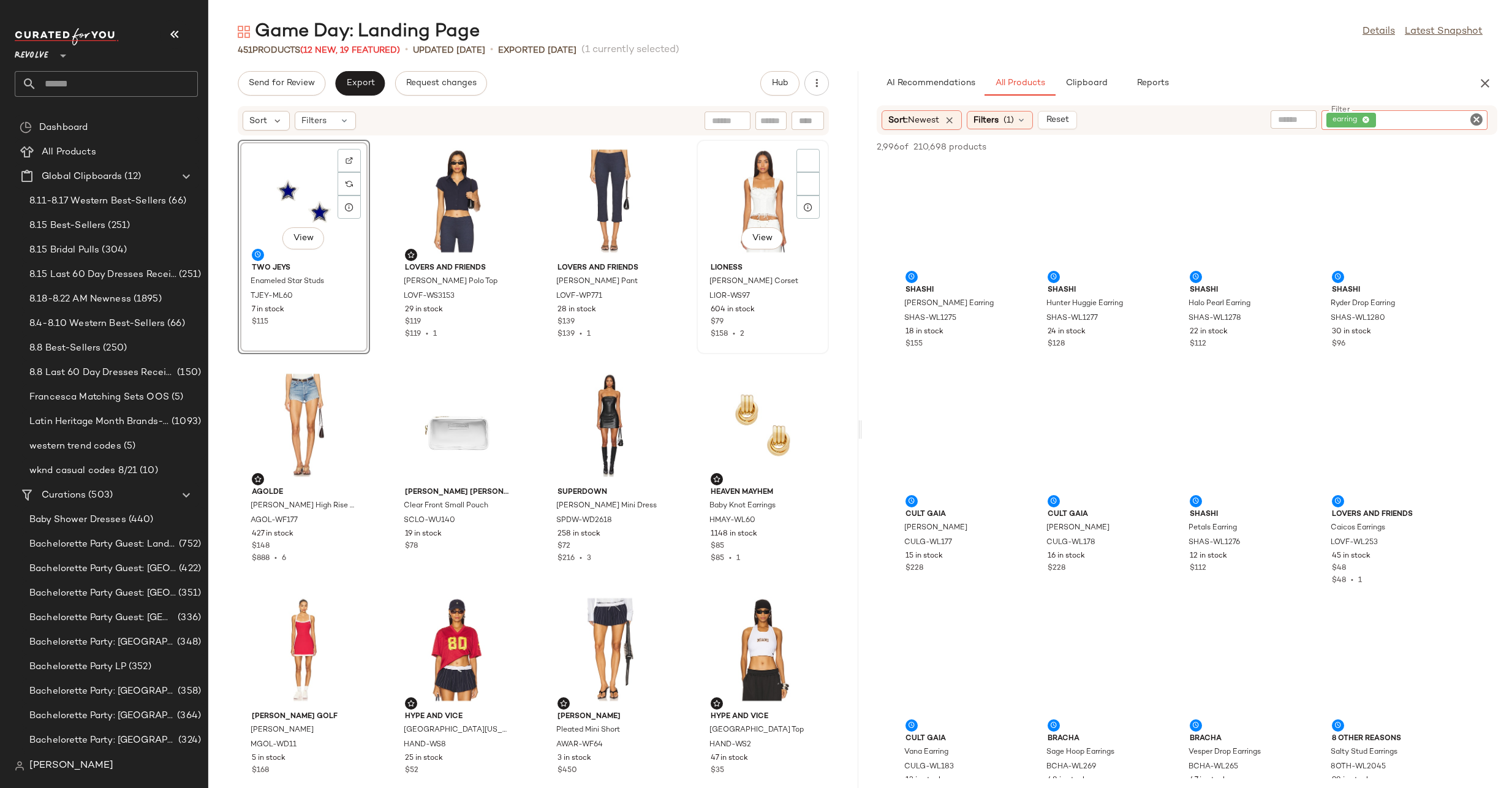
scroll to position [730, 0]
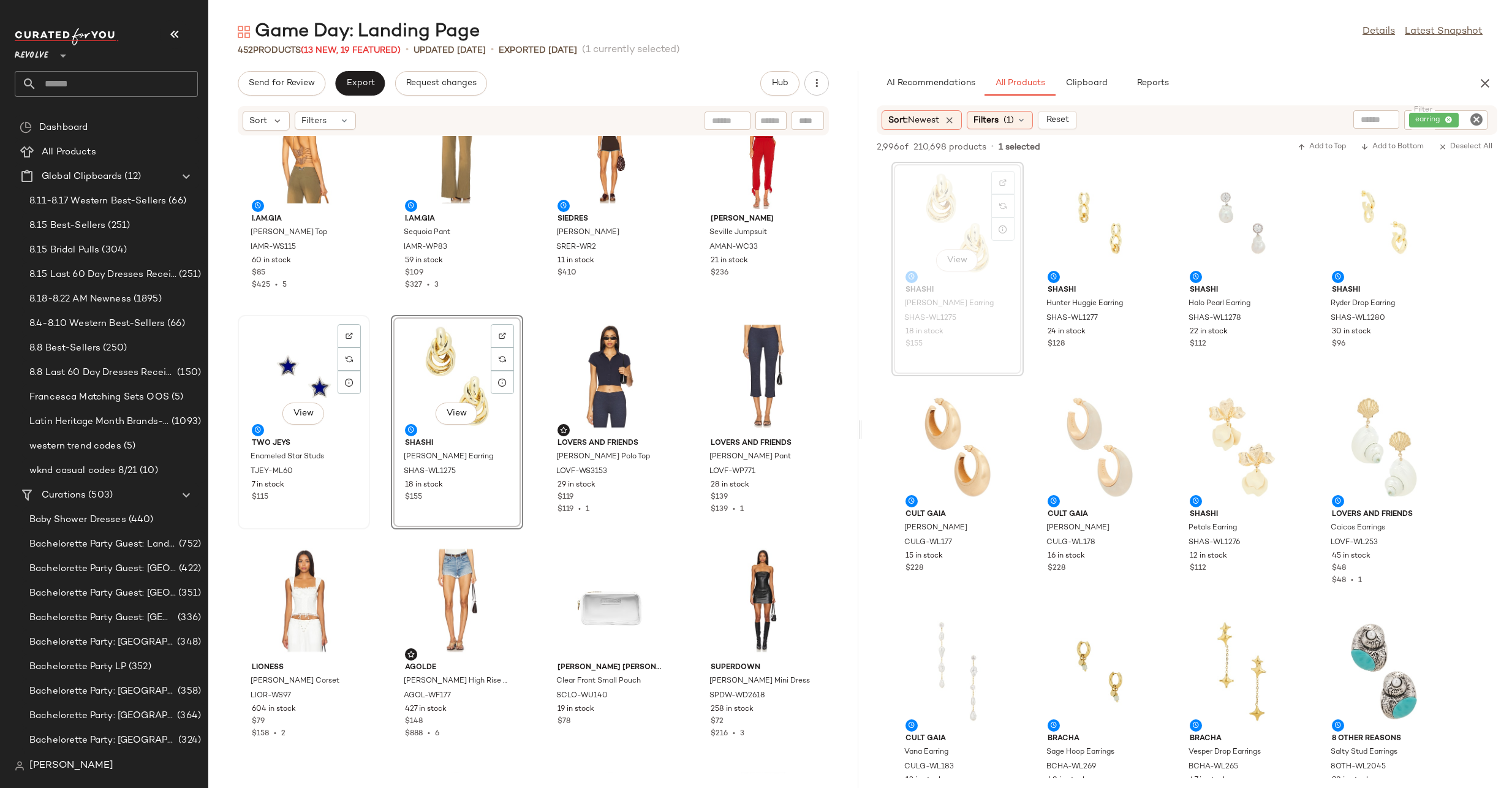
click at [288, 375] on div "View" at bounding box center [304, 376] width 124 height 114
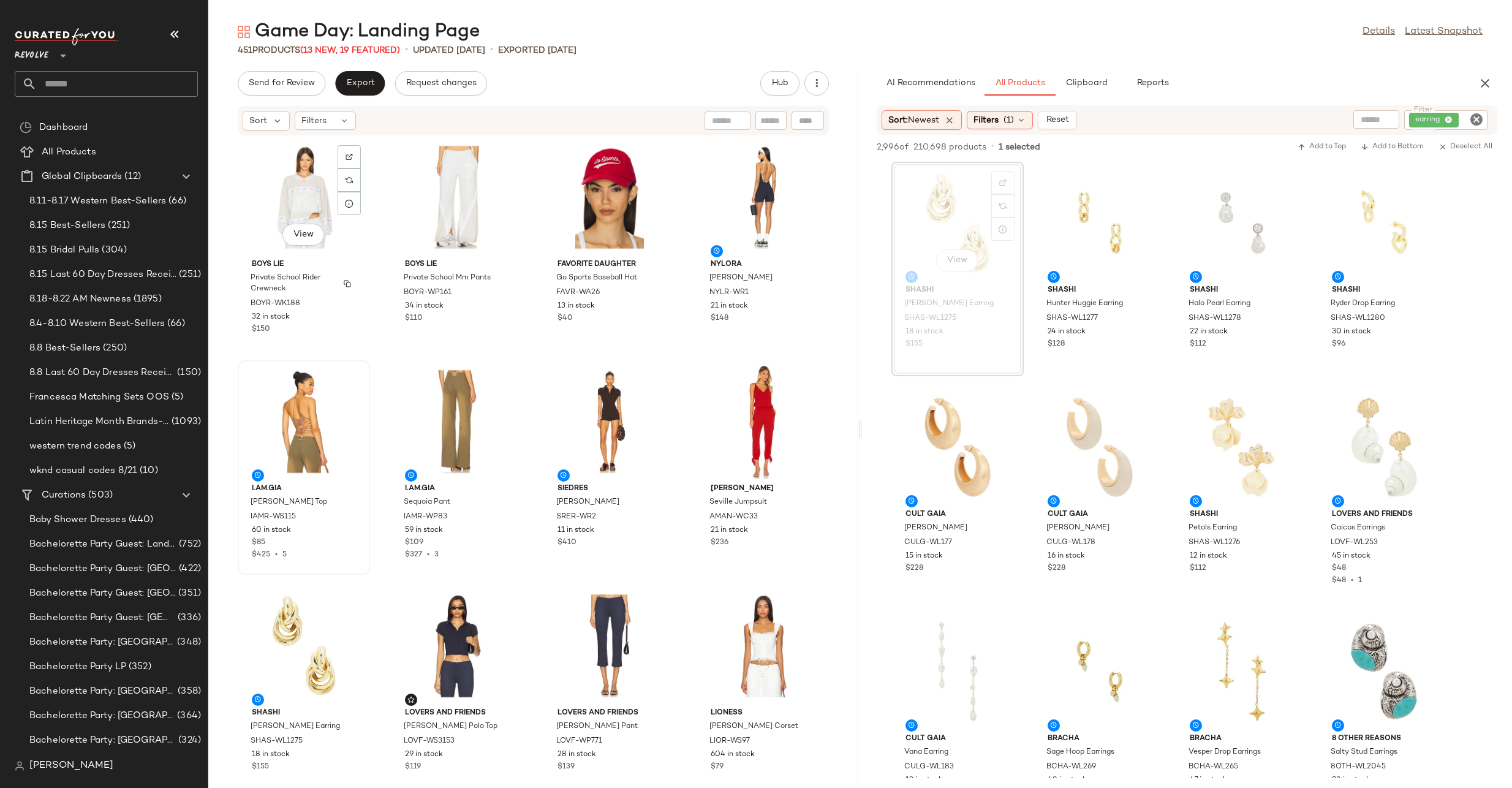
scroll to position [565, 0]
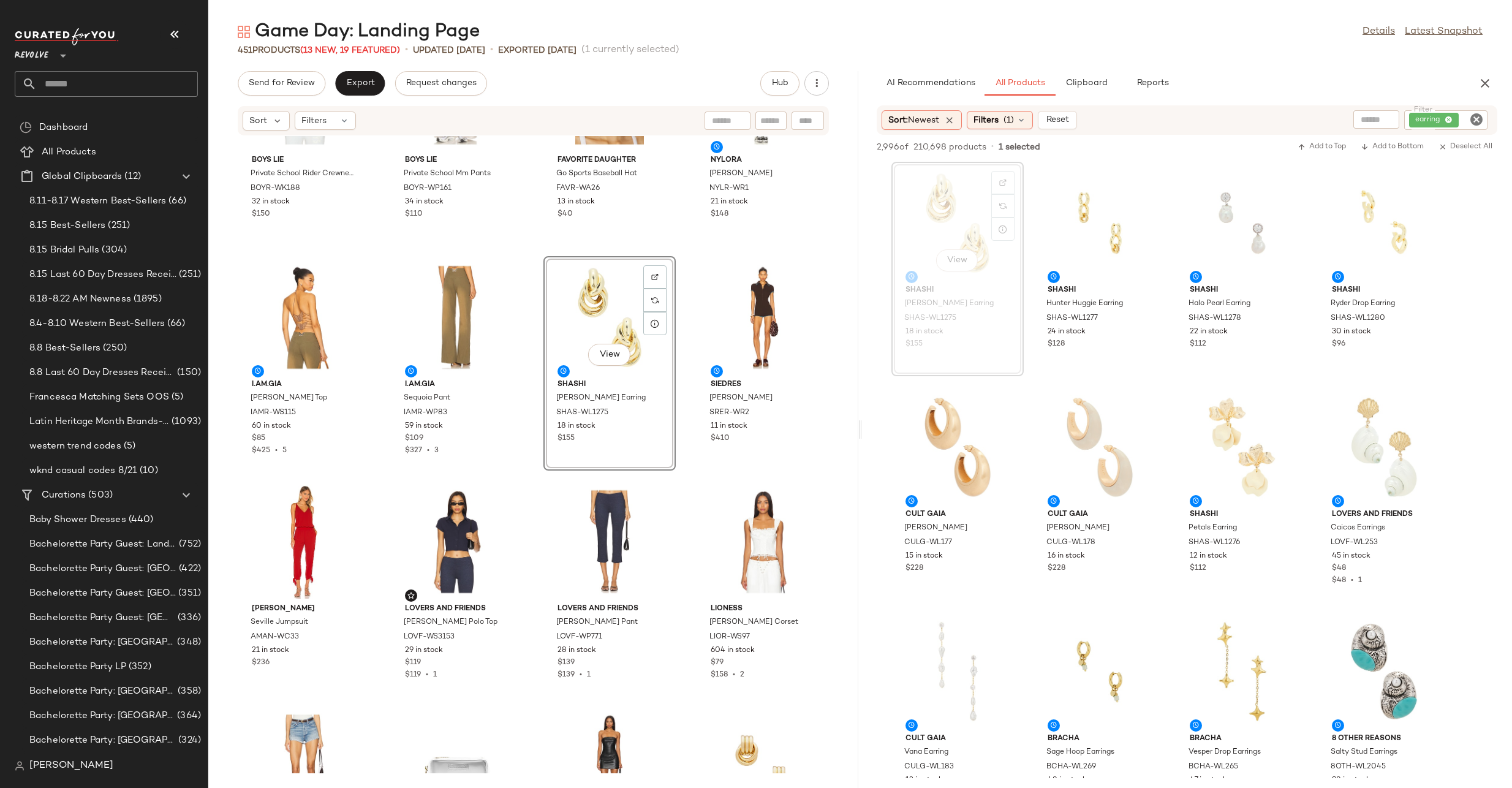
click at [1471, 119] on icon "Clear Filter" at bounding box center [1477, 120] width 15 height 15
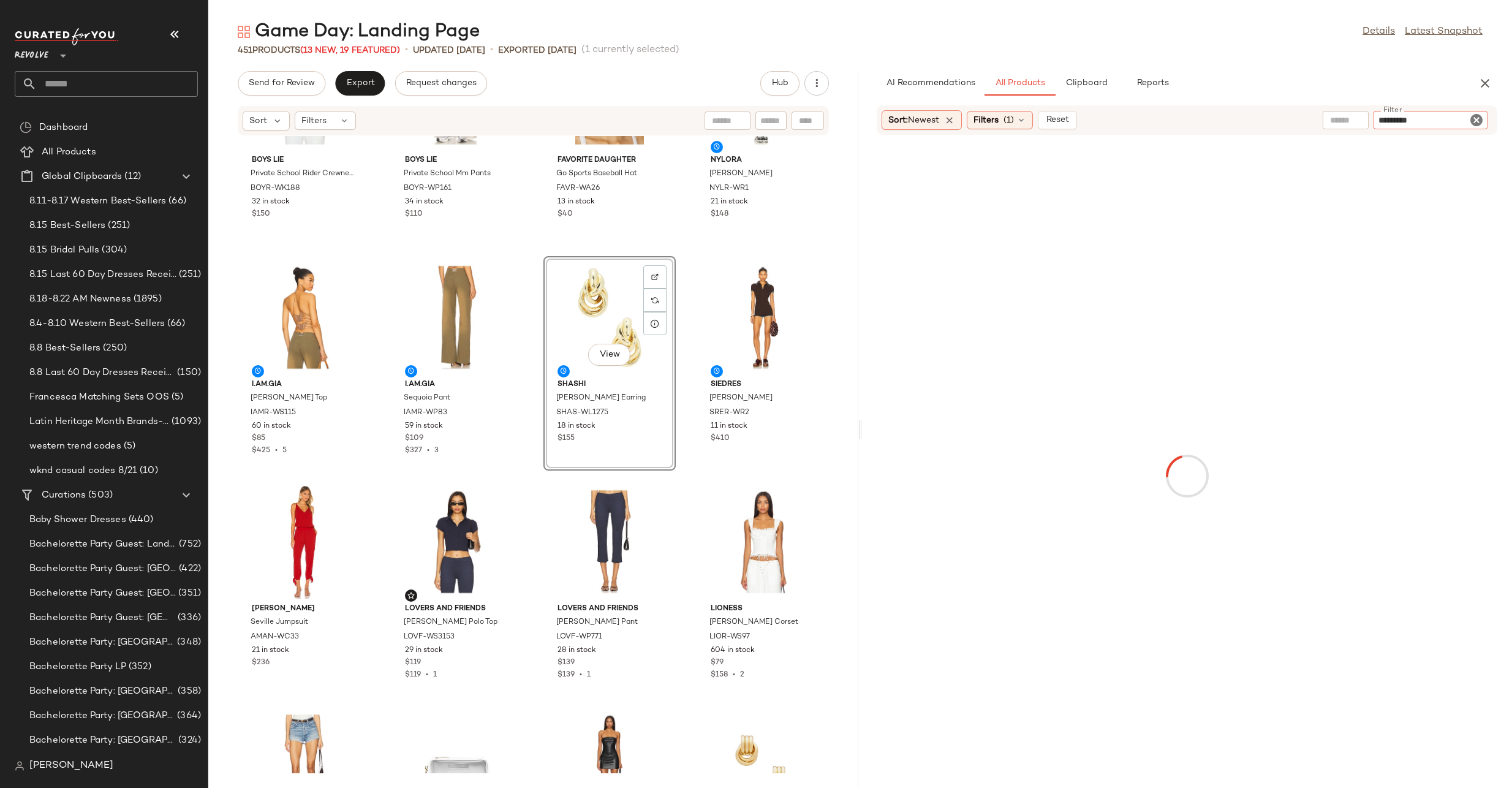
type input "**********"
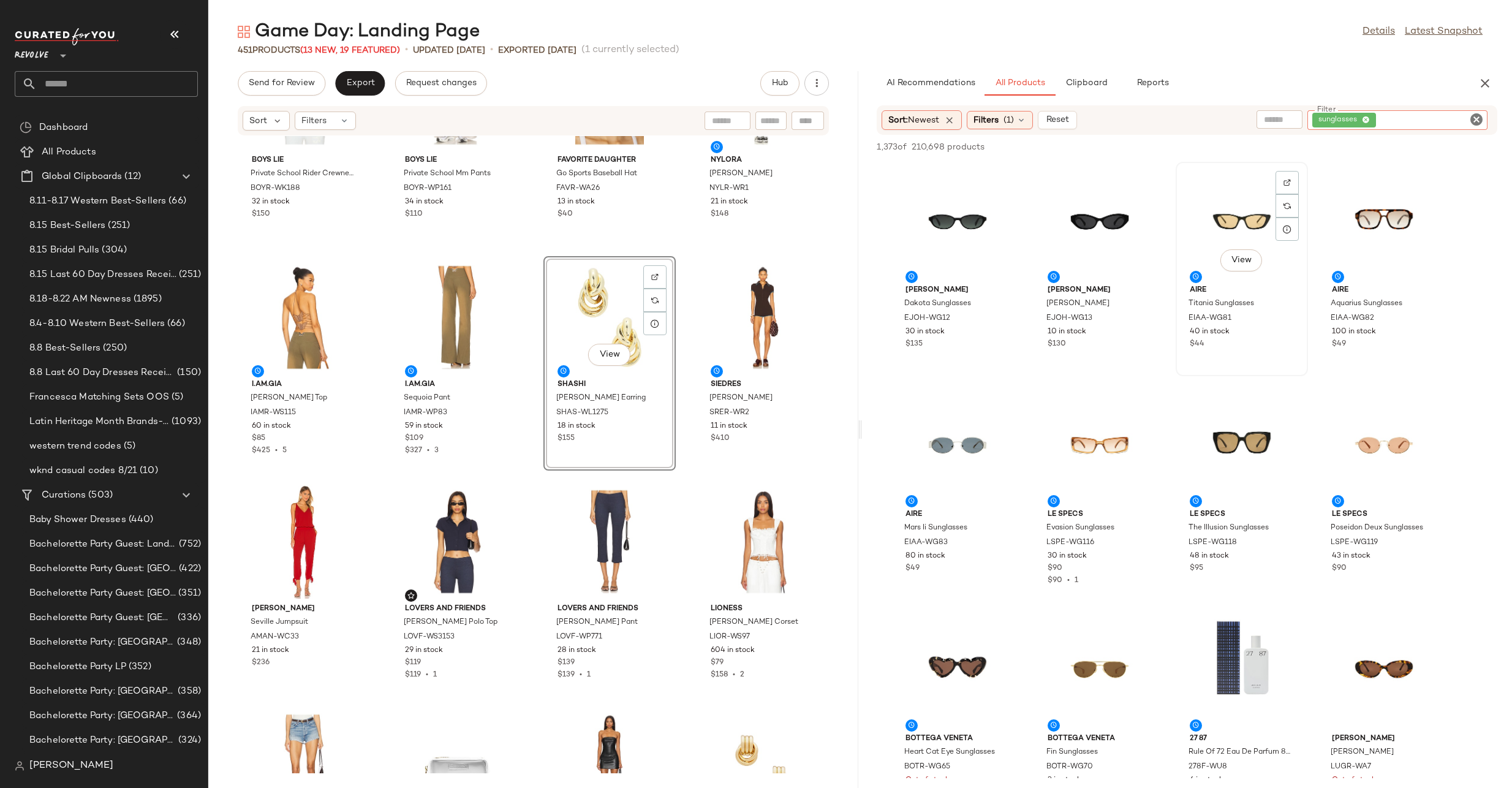
click at [1252, 209] on div "View" at bounding box center [1241, 223] width 124 height 114
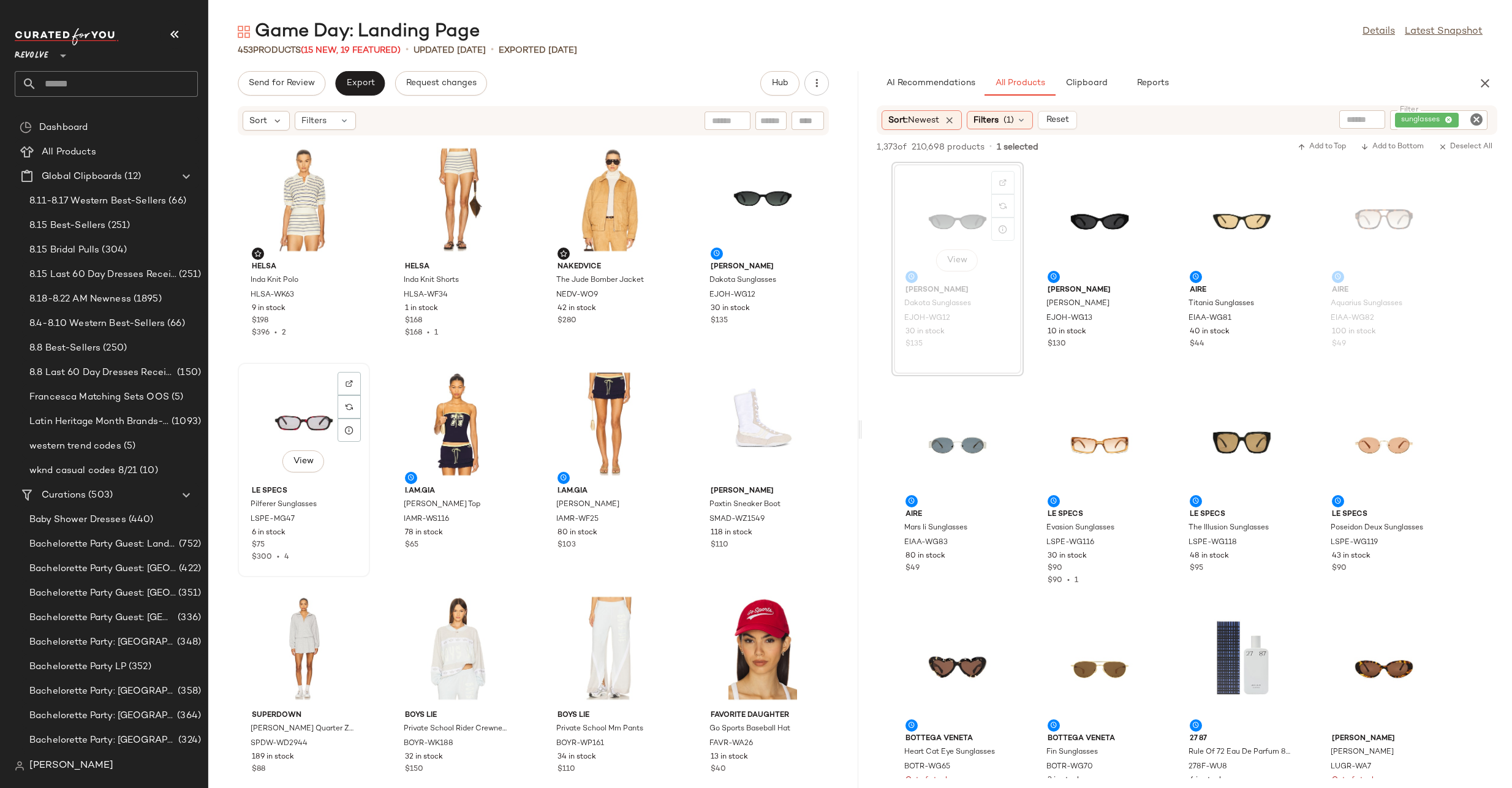
click at [297, 414] on div "View" at bounding box center [304, 424] width 124 height 114
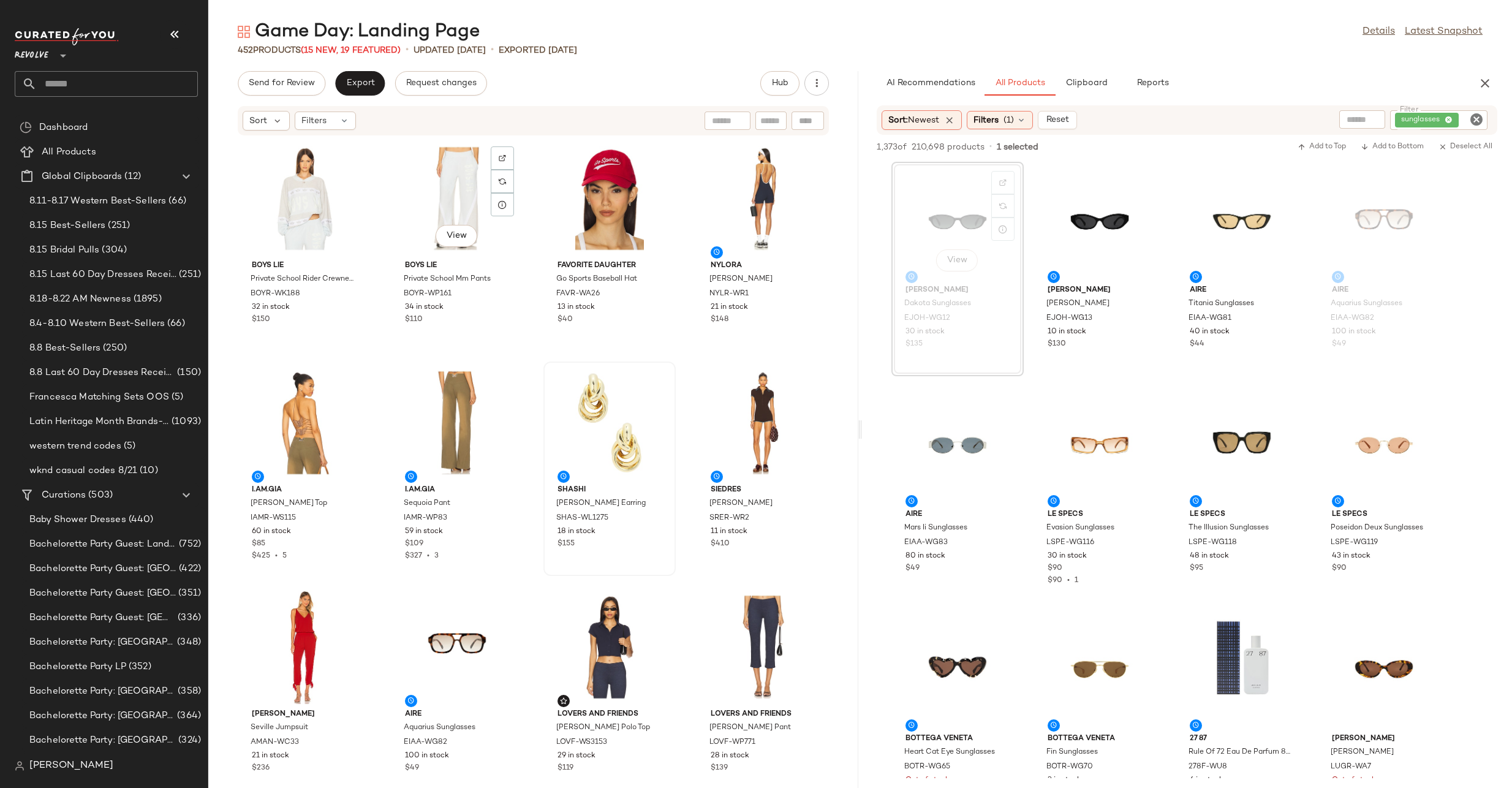
scroll to position [440, 0]
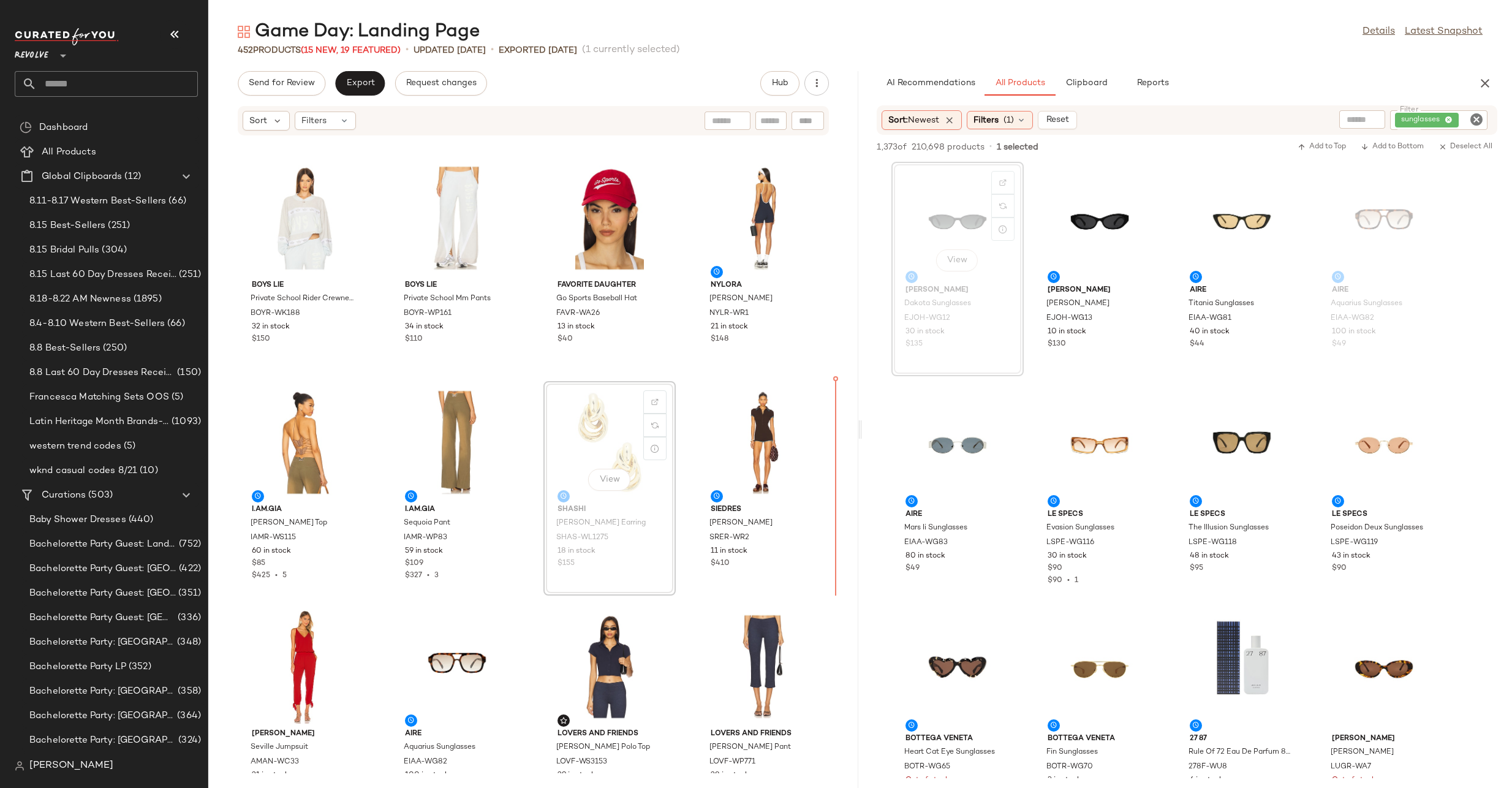
drag, startPoint x: 581, startPoint y: 456, endPoint x: 612, endPoint y: 456, distance: 31.0
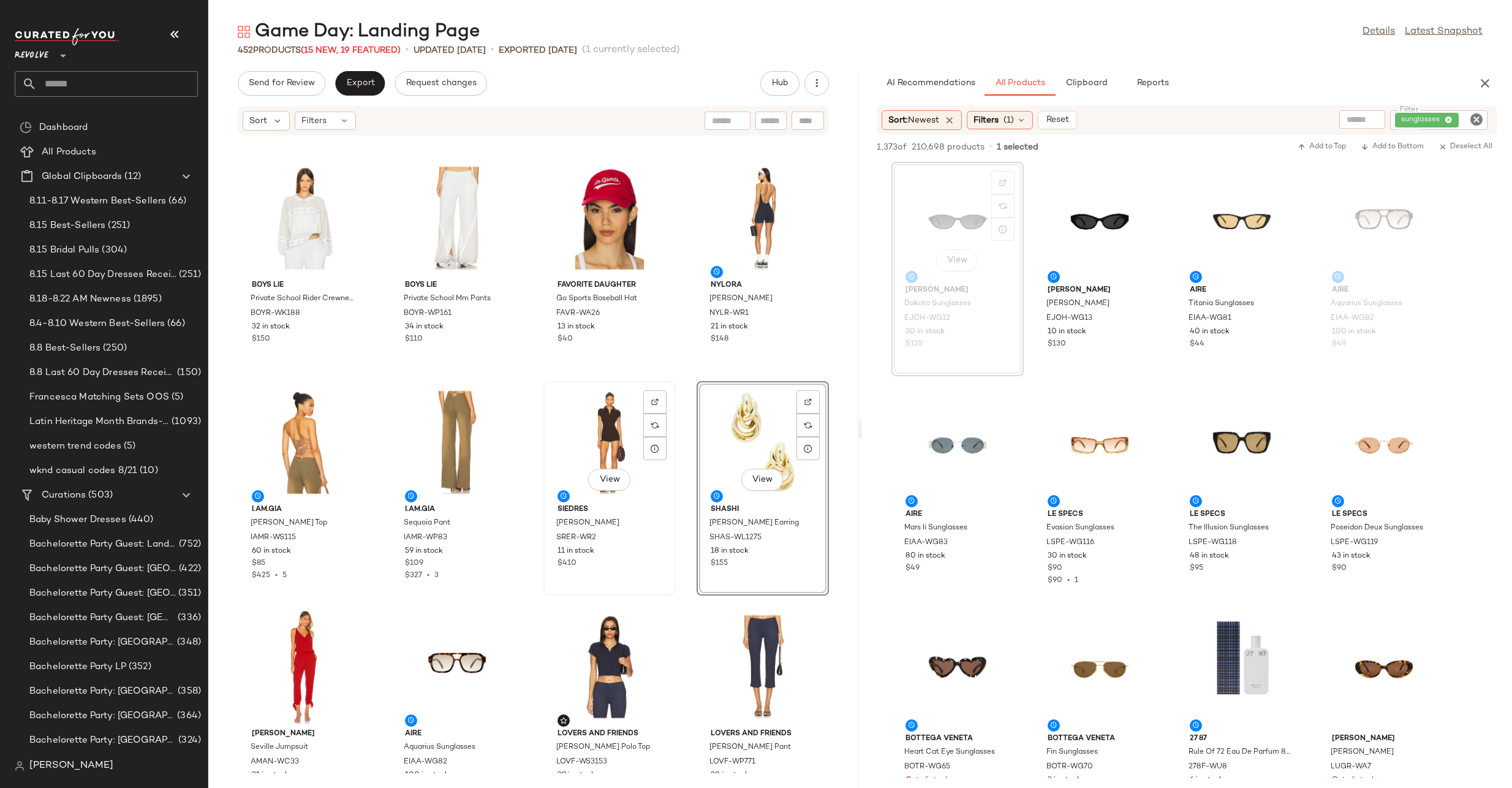
scroll to position [216, 0]
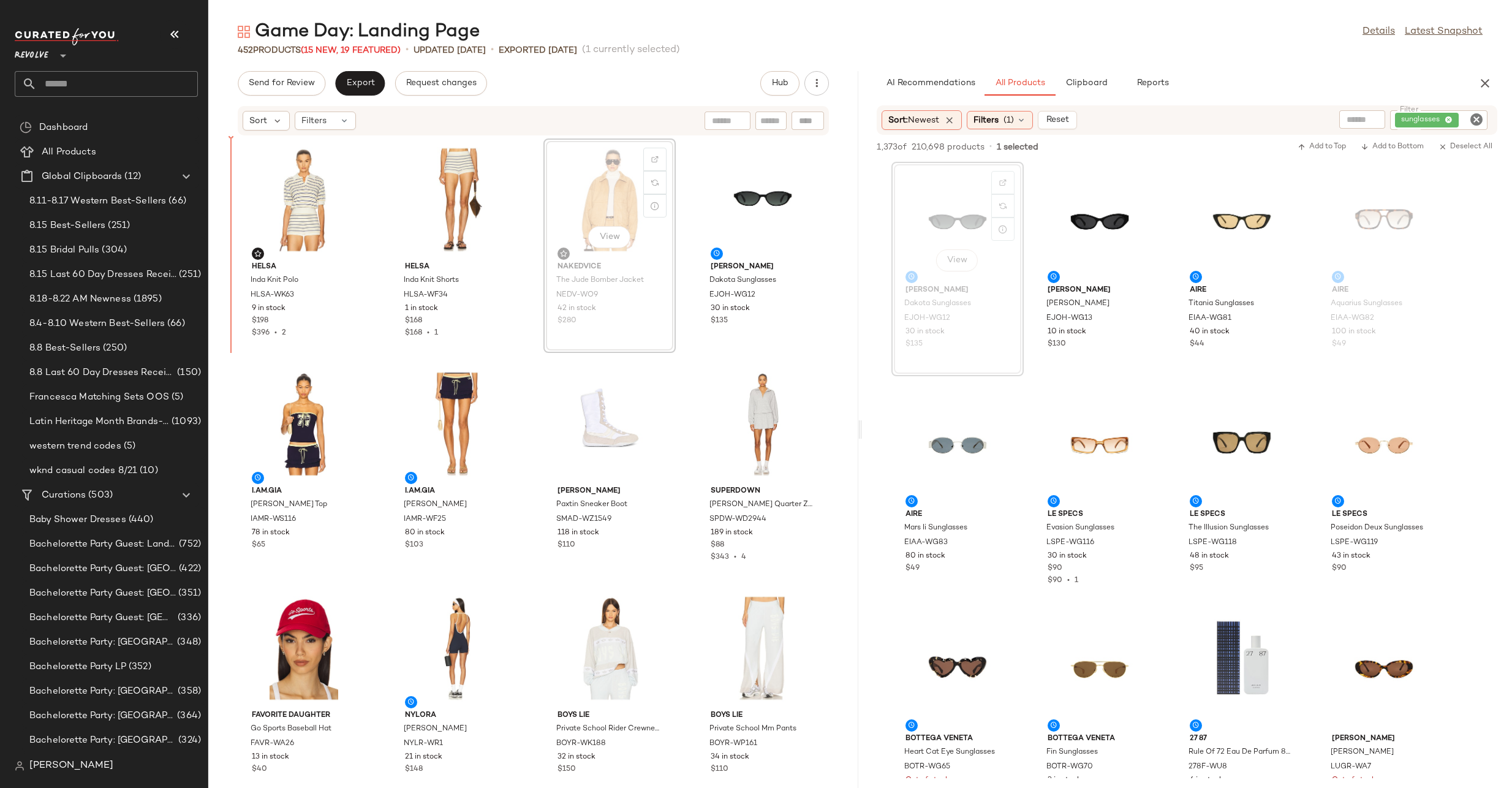
drag, startPoint x: 601, startPoint y: 217, endPoint x: 569, endPoint y: 217, distance: 32.0
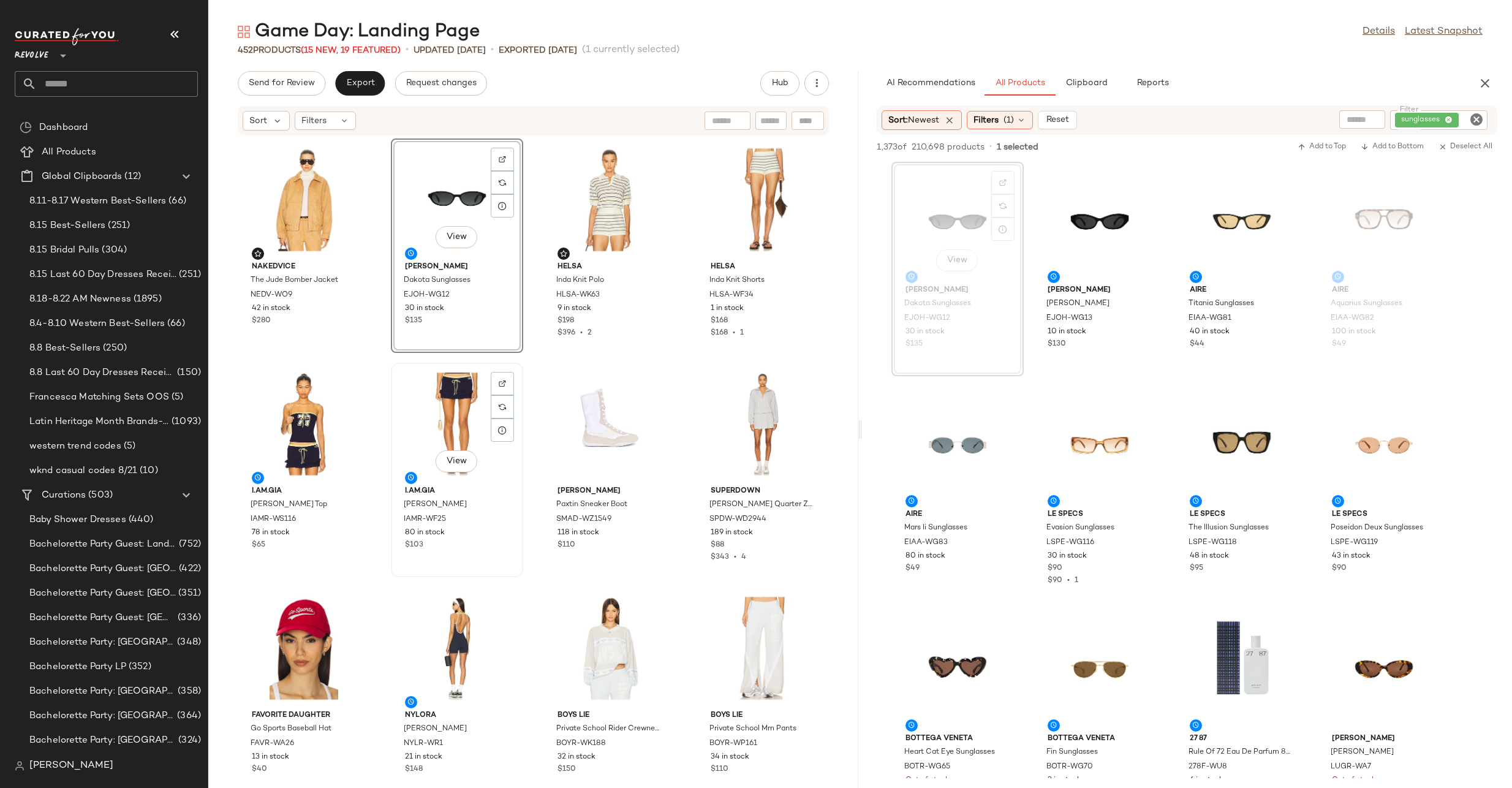
scroll to position [287, 0]
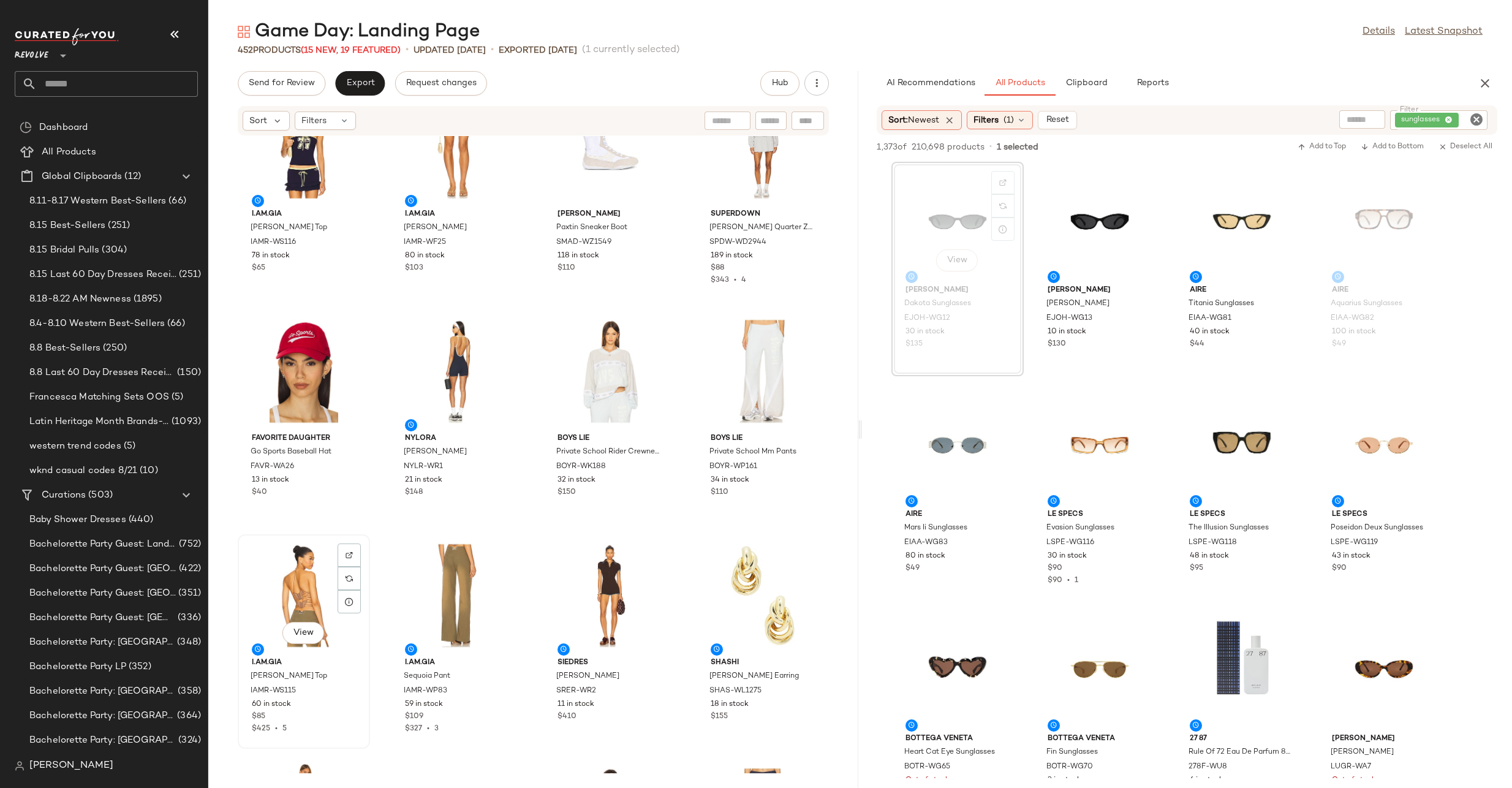
click at [296, 592] on div "View" at bounding box center [304, 595] width 124 height 114
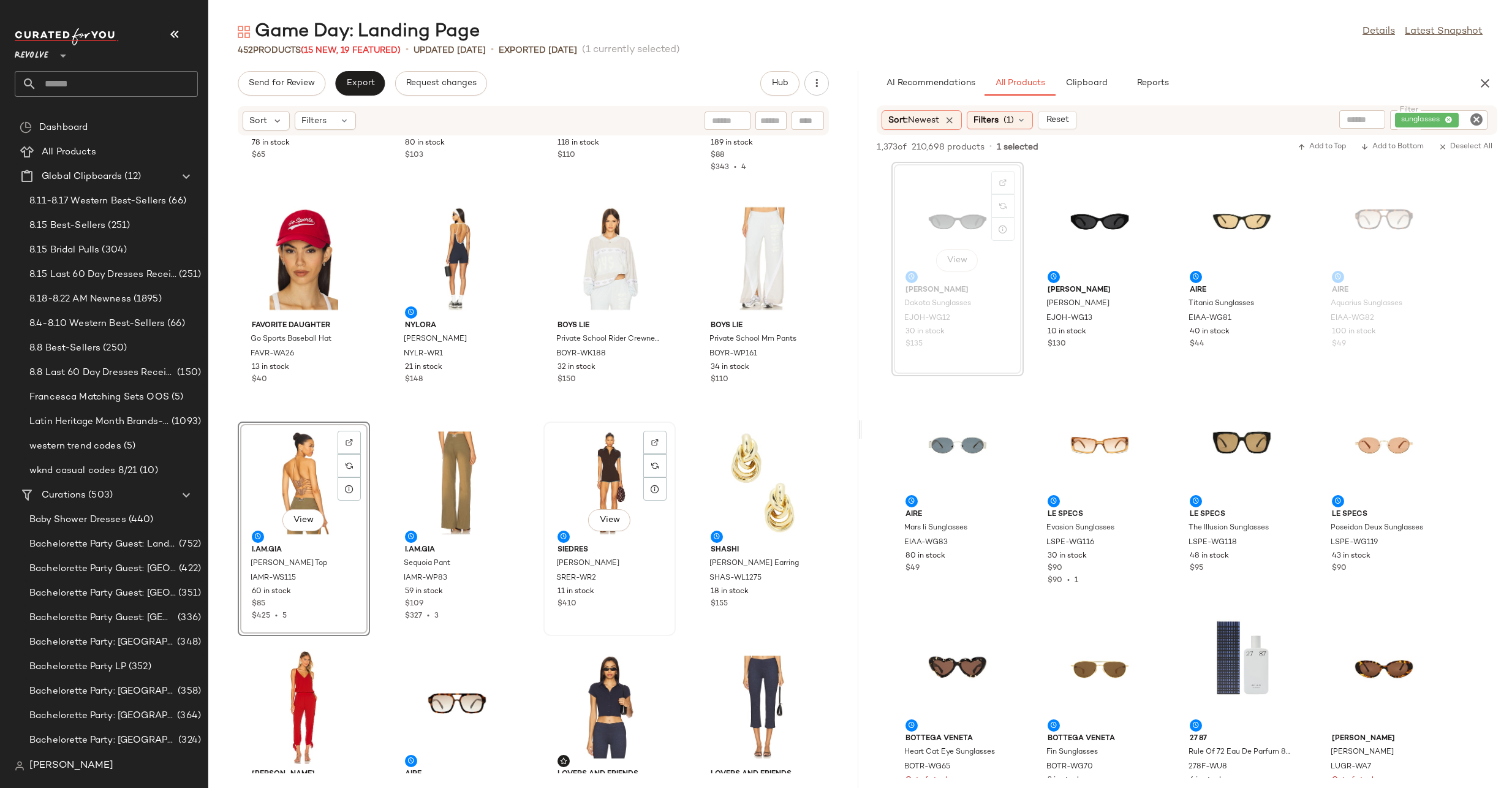
scroll to position [418, 0]
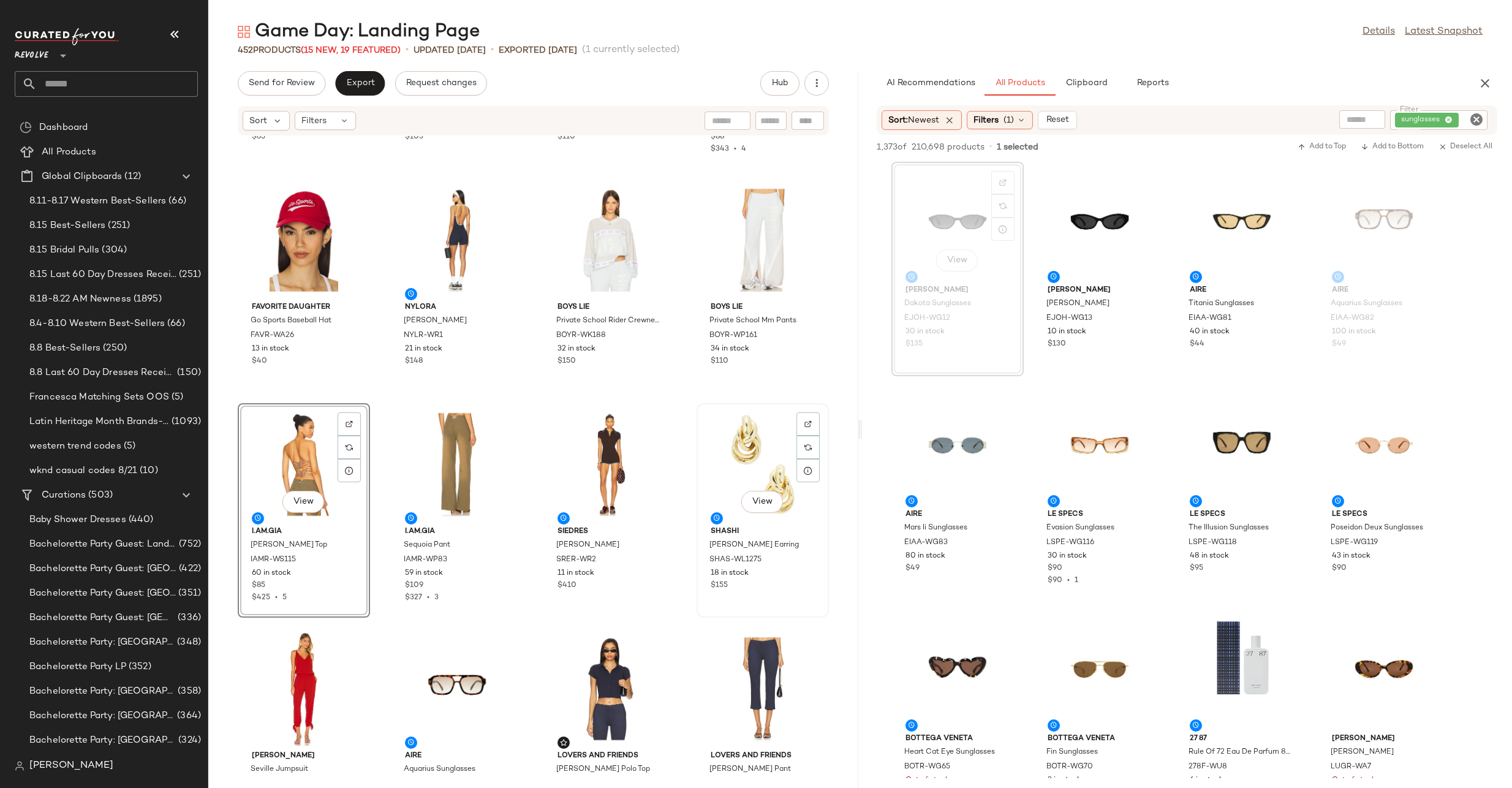
click at [728, 462] on div "View" at bounding box center [763, 464] width 124 height 114
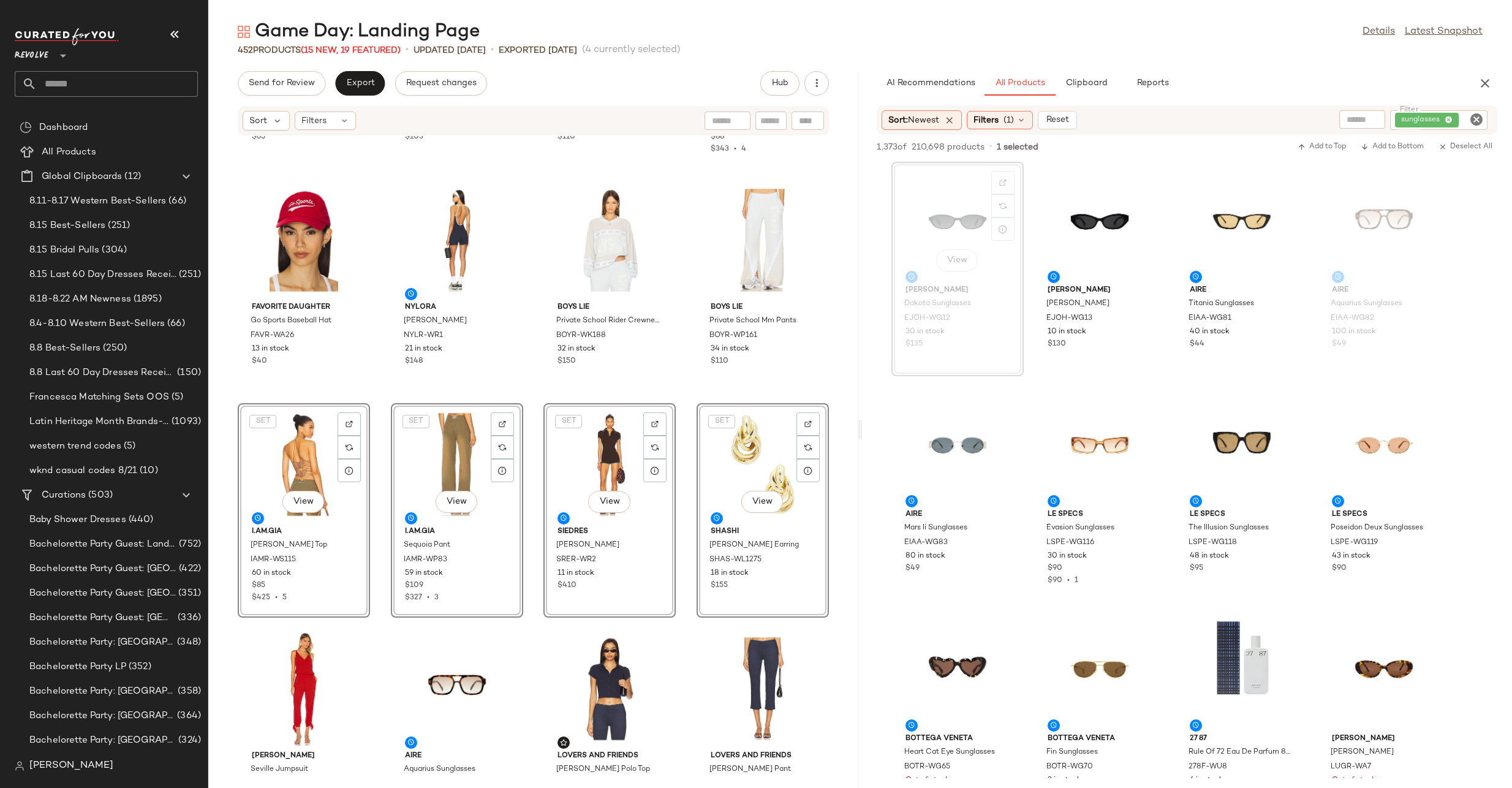
scroll to position [303, 0]
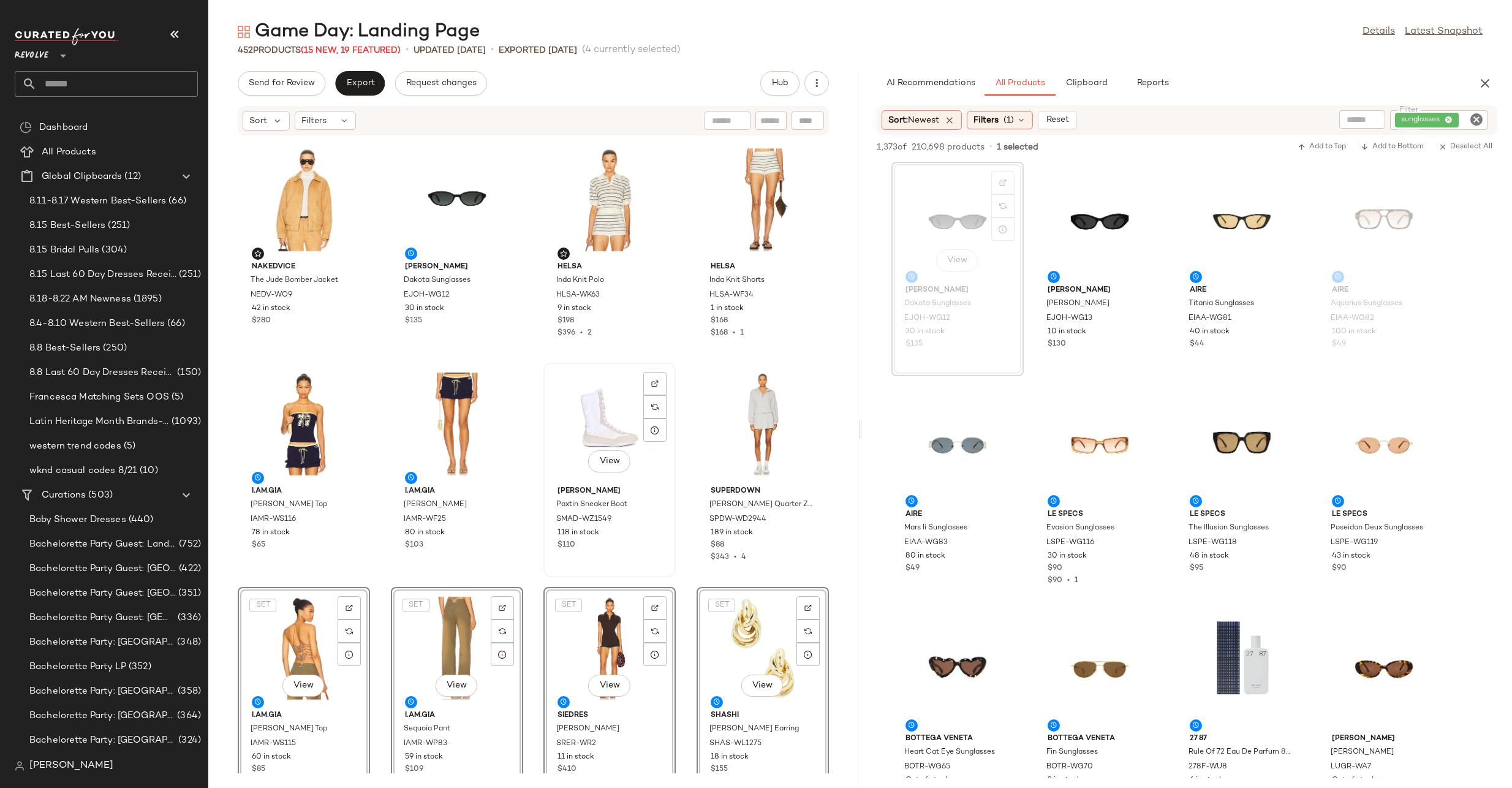
click at [587, 418] on div "View" at bounding box center [609, 424] width 124 height 114
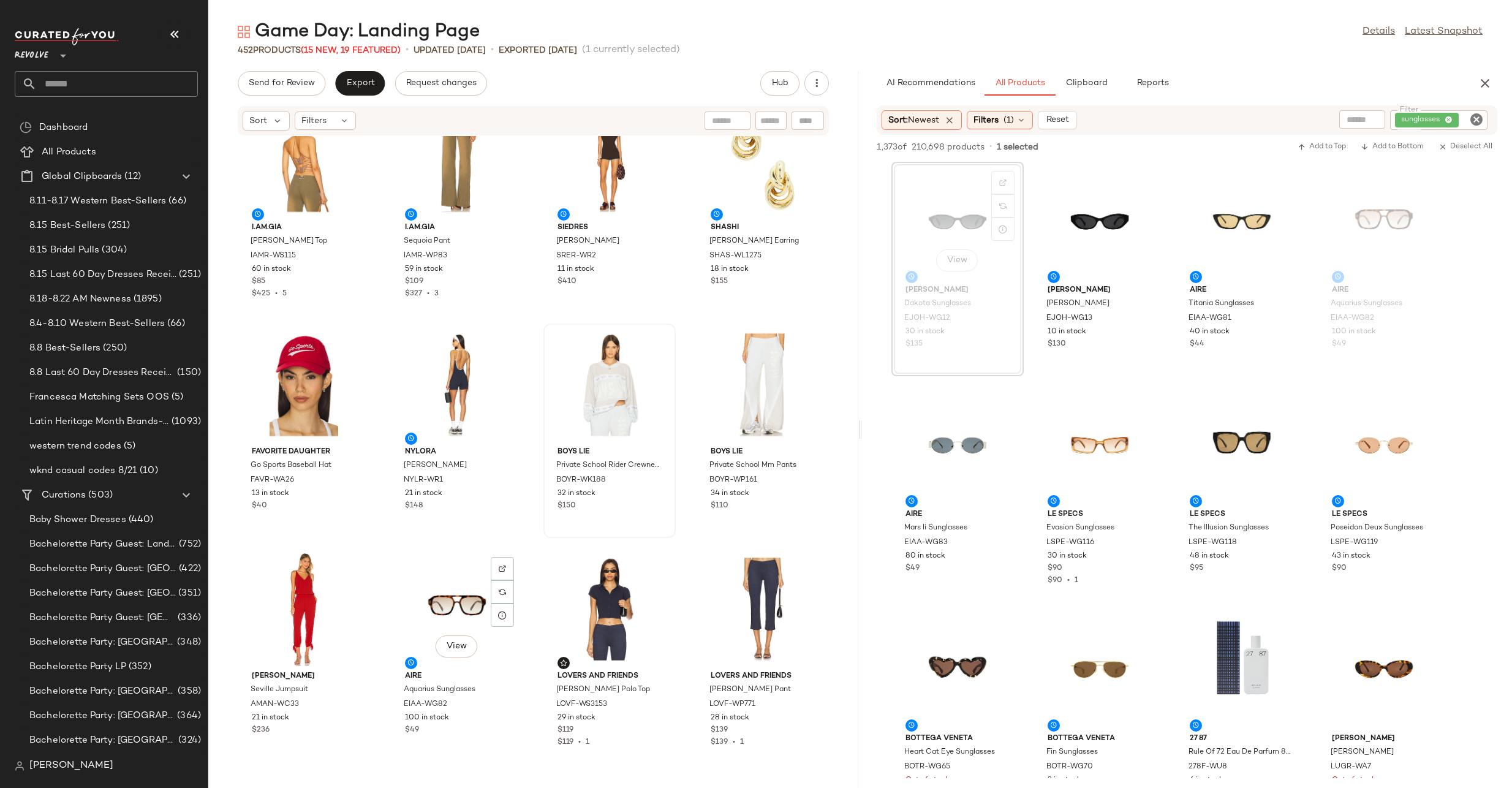
scroll to position [493, 0]
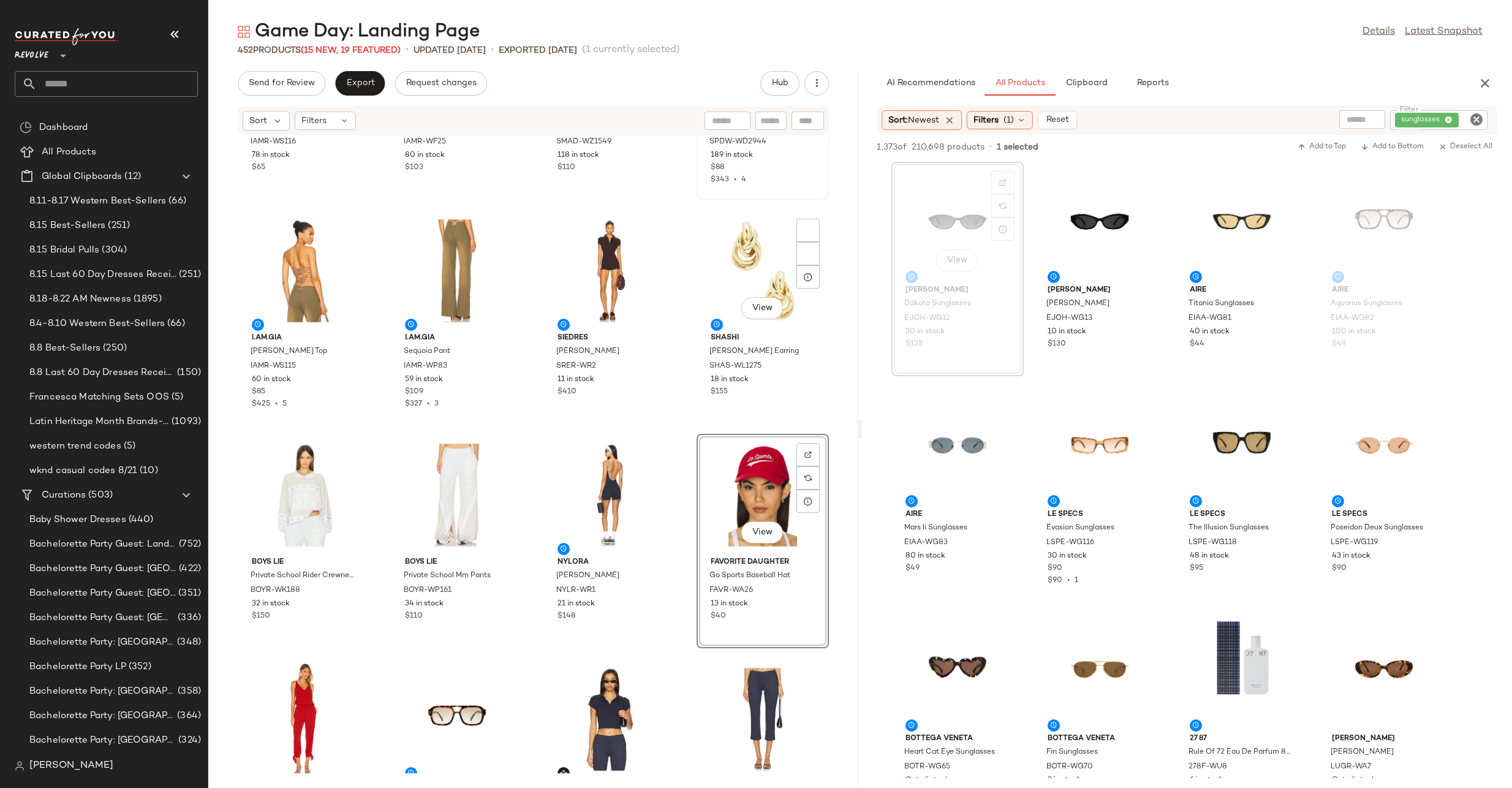
scroll to position [203, 0]
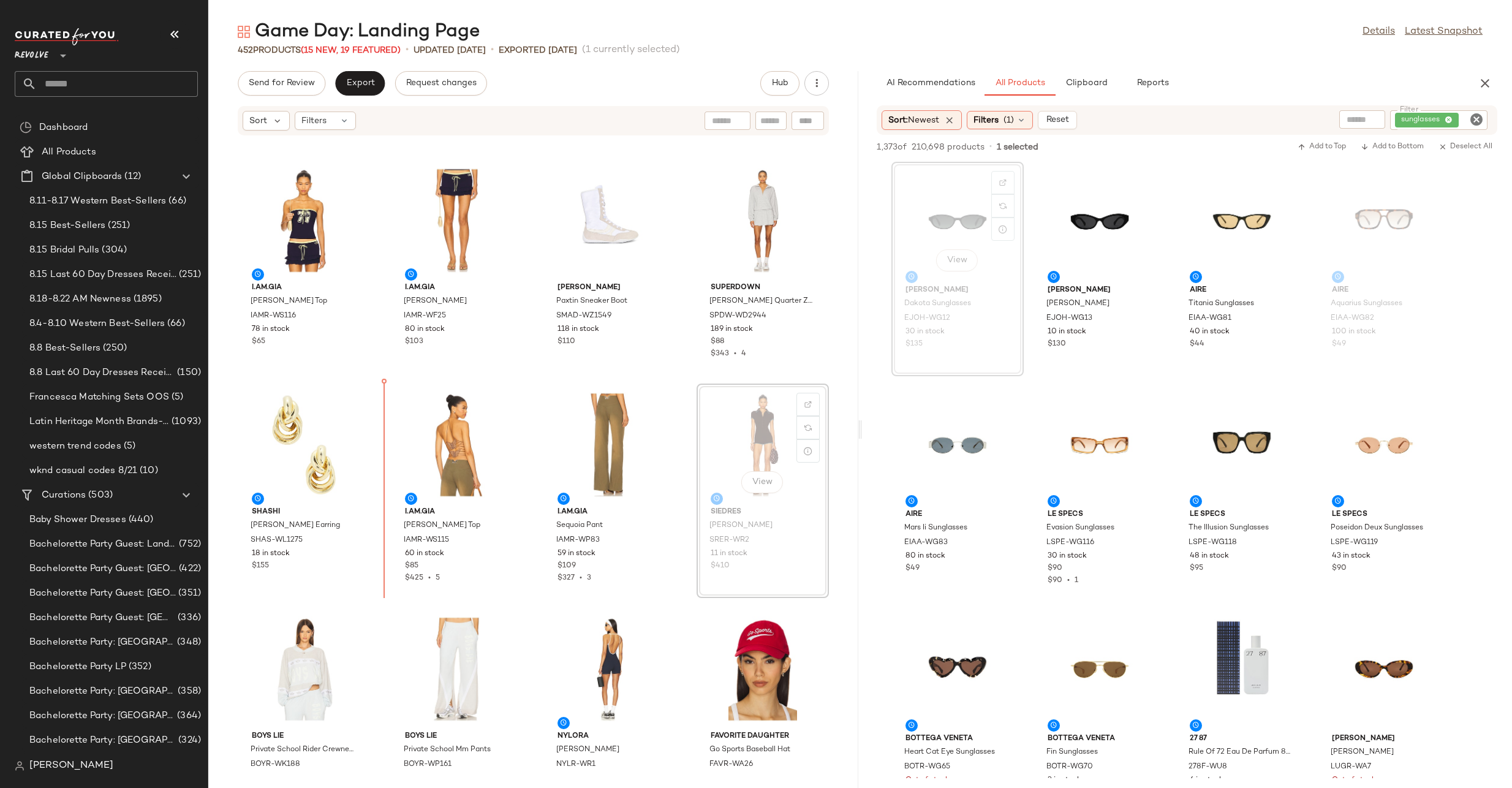
drag, startPoint x: 785, startPoint y: 432, endPoint x: 378, endPoint y: 463, distance: 408.2
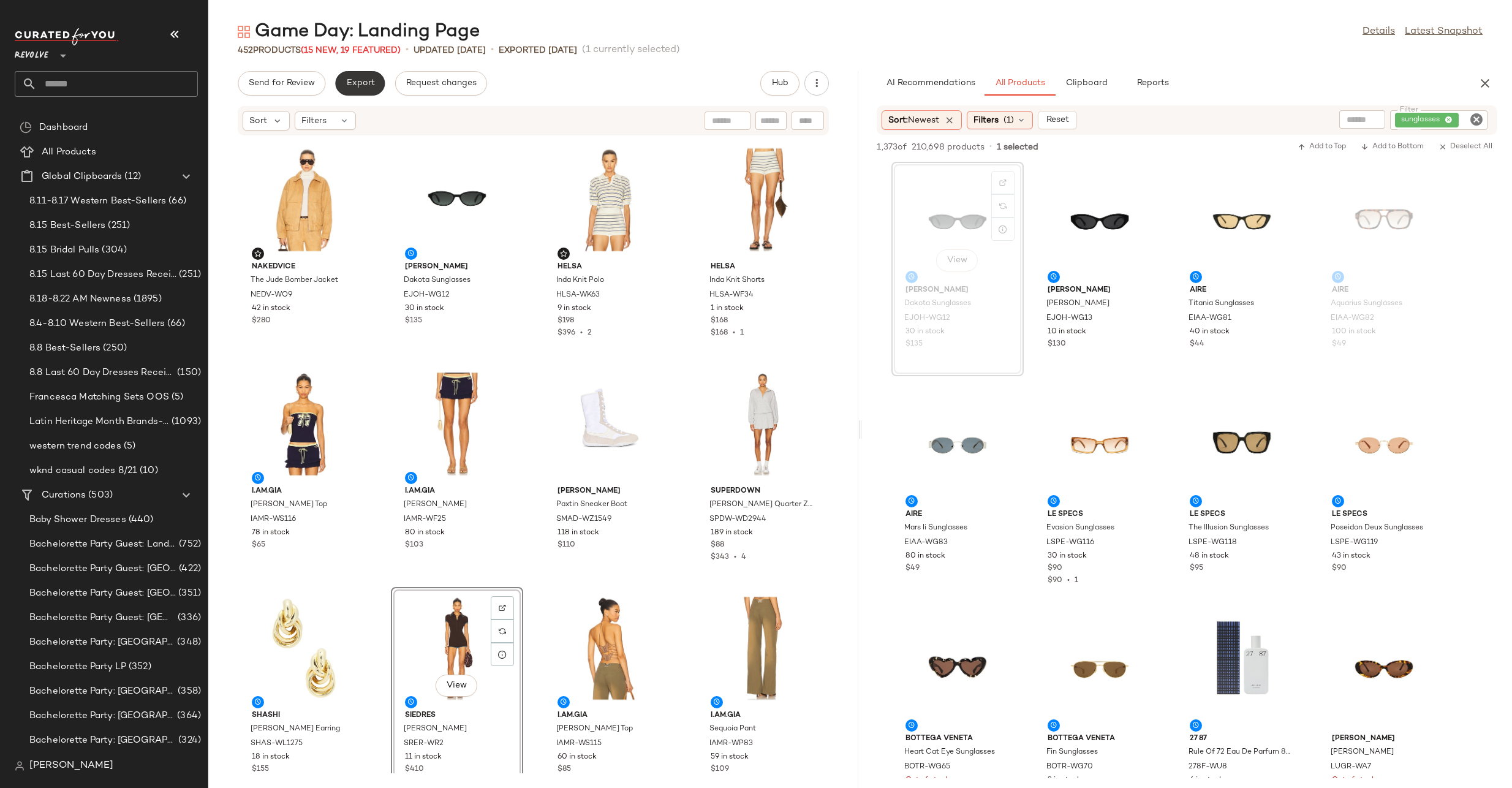
click at [360, 87] on span "Export" at bounding box center [360, 83] width 28 height 9
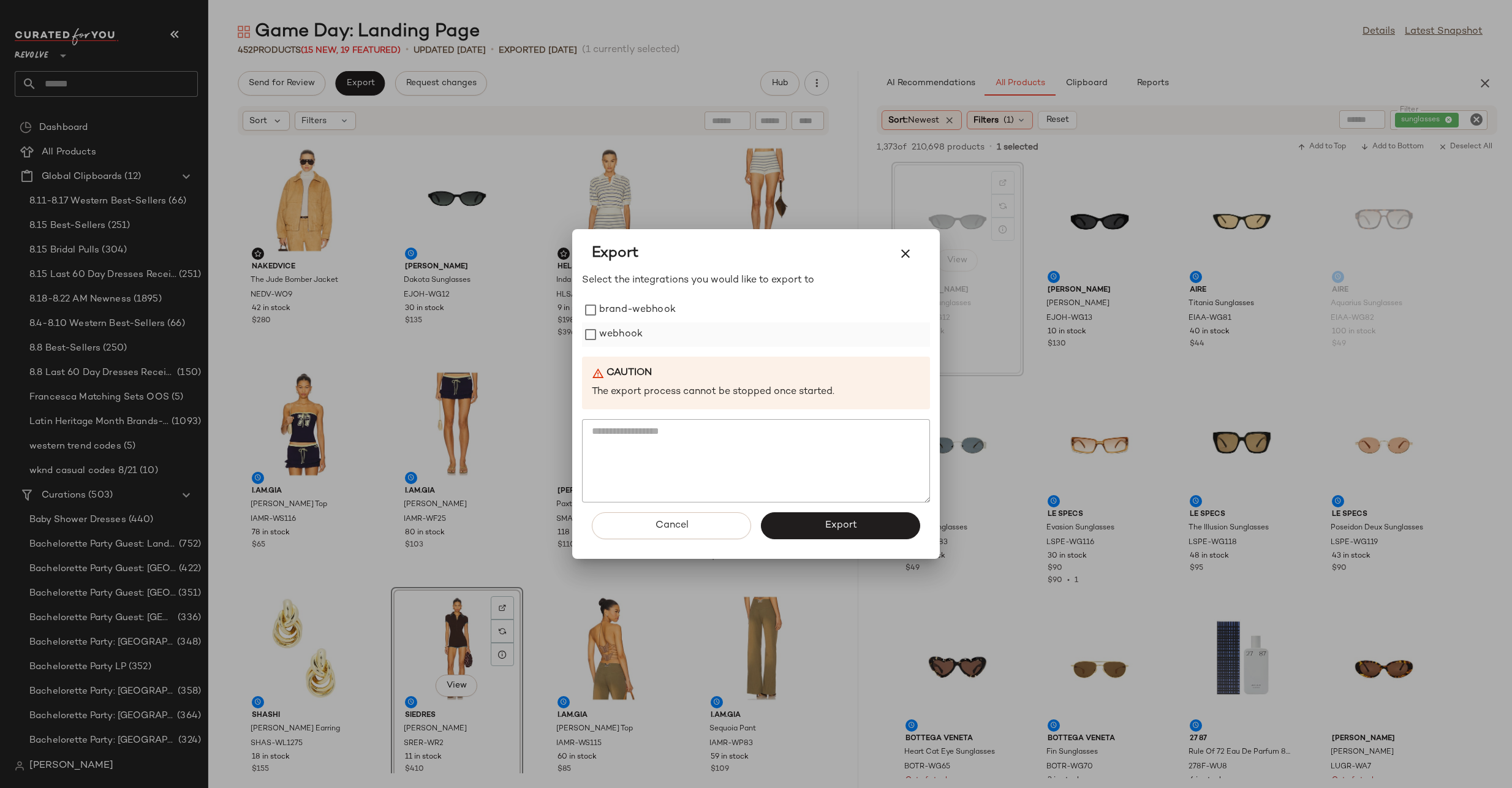
click at [607, 333] on label "webhook" at bounding box center [621, 335] width 44 height 25
click at [796, 550] on div "Cancel Export" at bounding box center [756, 531] width 348 height 57
click at [796, 541] on div "Cancel Export" at bounding box center [756, 531] width 348 height 57
click at [796, 529] on button "Export" at bounding box center [840, 525] width 159 height 26
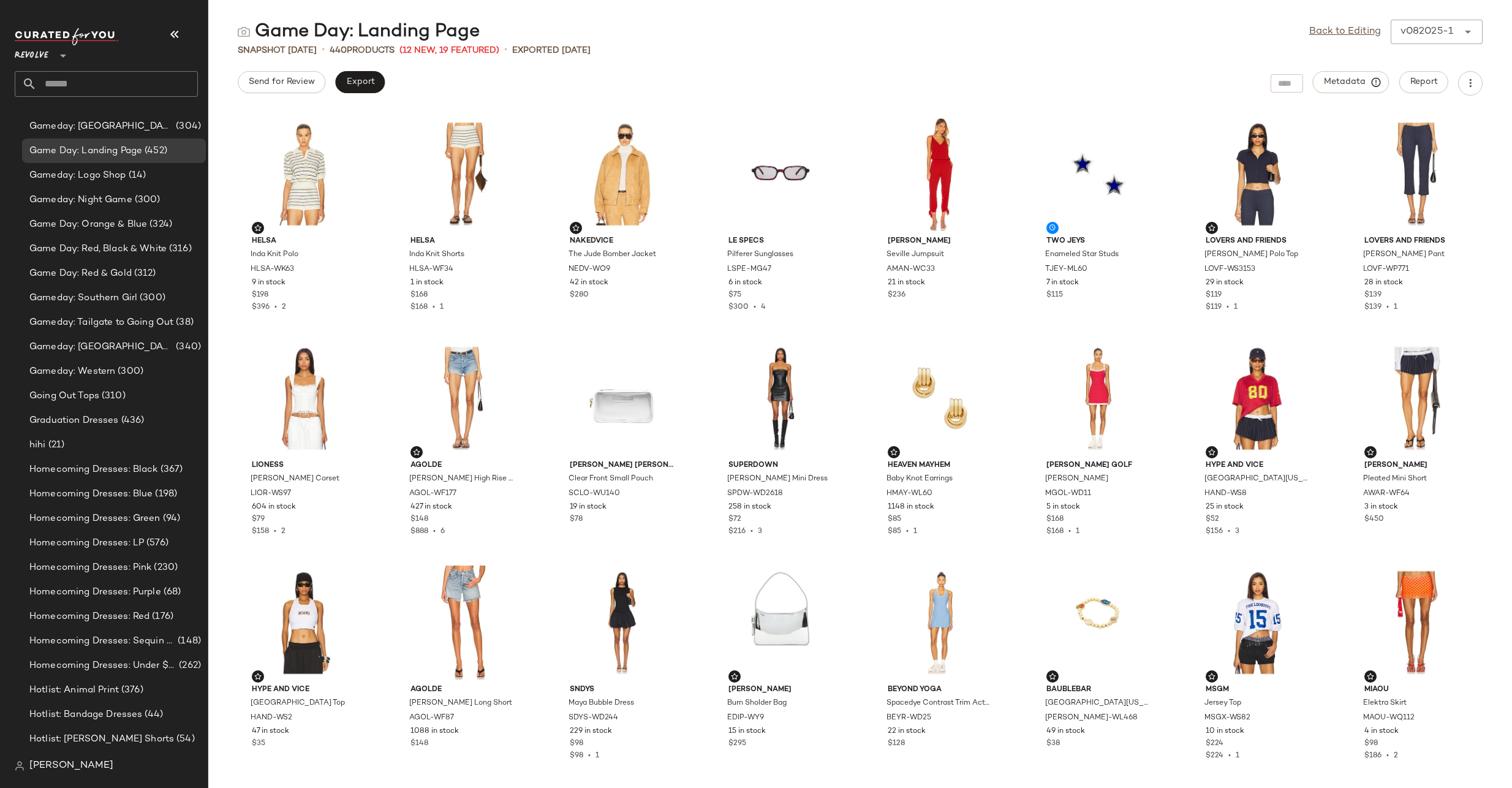
scroll to position [3365, 0]
click at [132, 91] on input "text" at bounding box center [117, 83] width 161 height 26
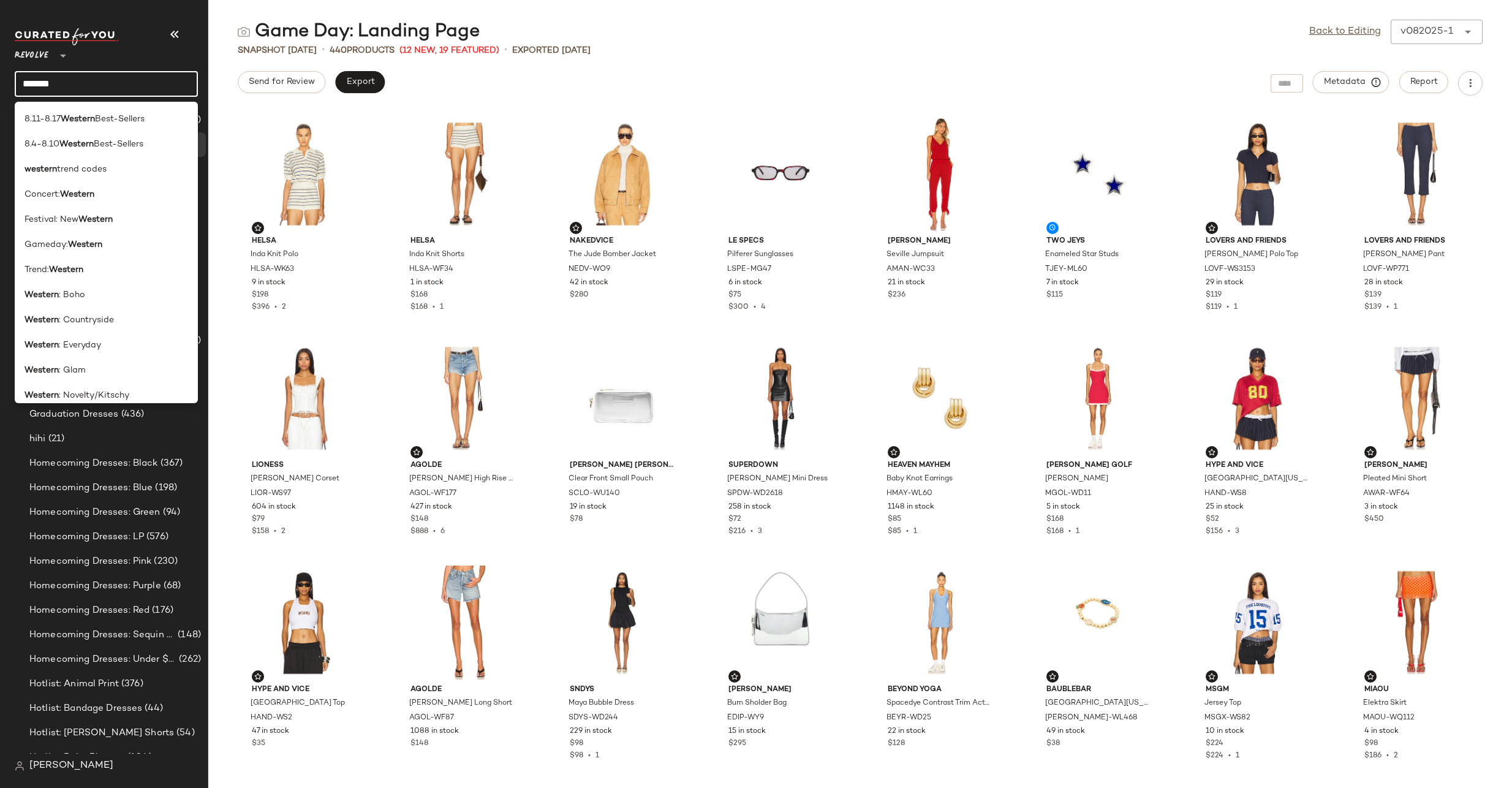
type input "*******"
click at [109, 269] on div "Trend: Western" at bounding box center [106, 270] width 164 height 13
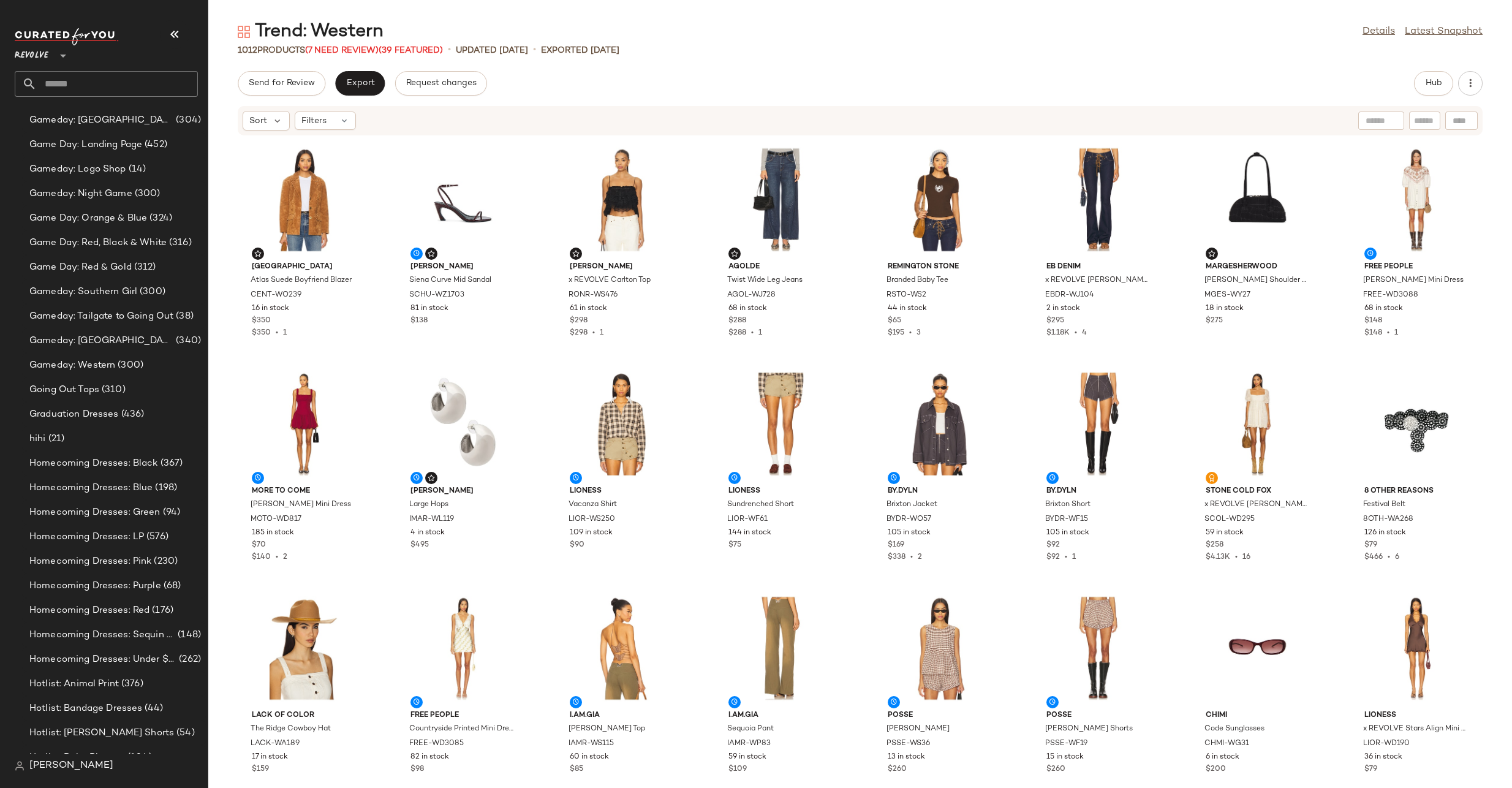
click at [360, 44] on div "1012 Products (7 Need Review) (39 Featured)" at bounding box center [340, 51] width 205 height 13
click at [361, 49] on span "(7 Need Review)" at bounding box center [343, 51] width 74 height 9
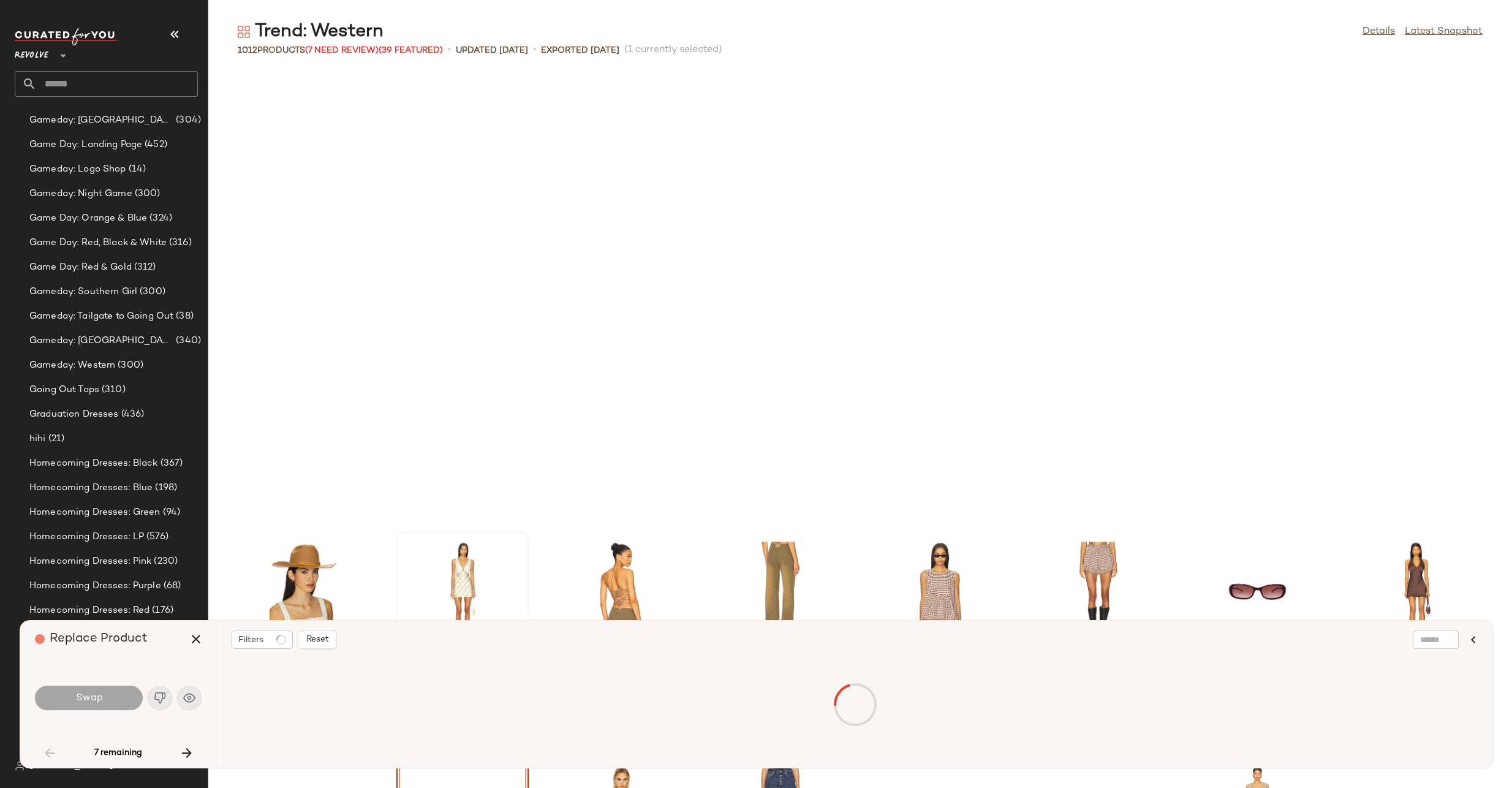
scroll to position [458, 0]
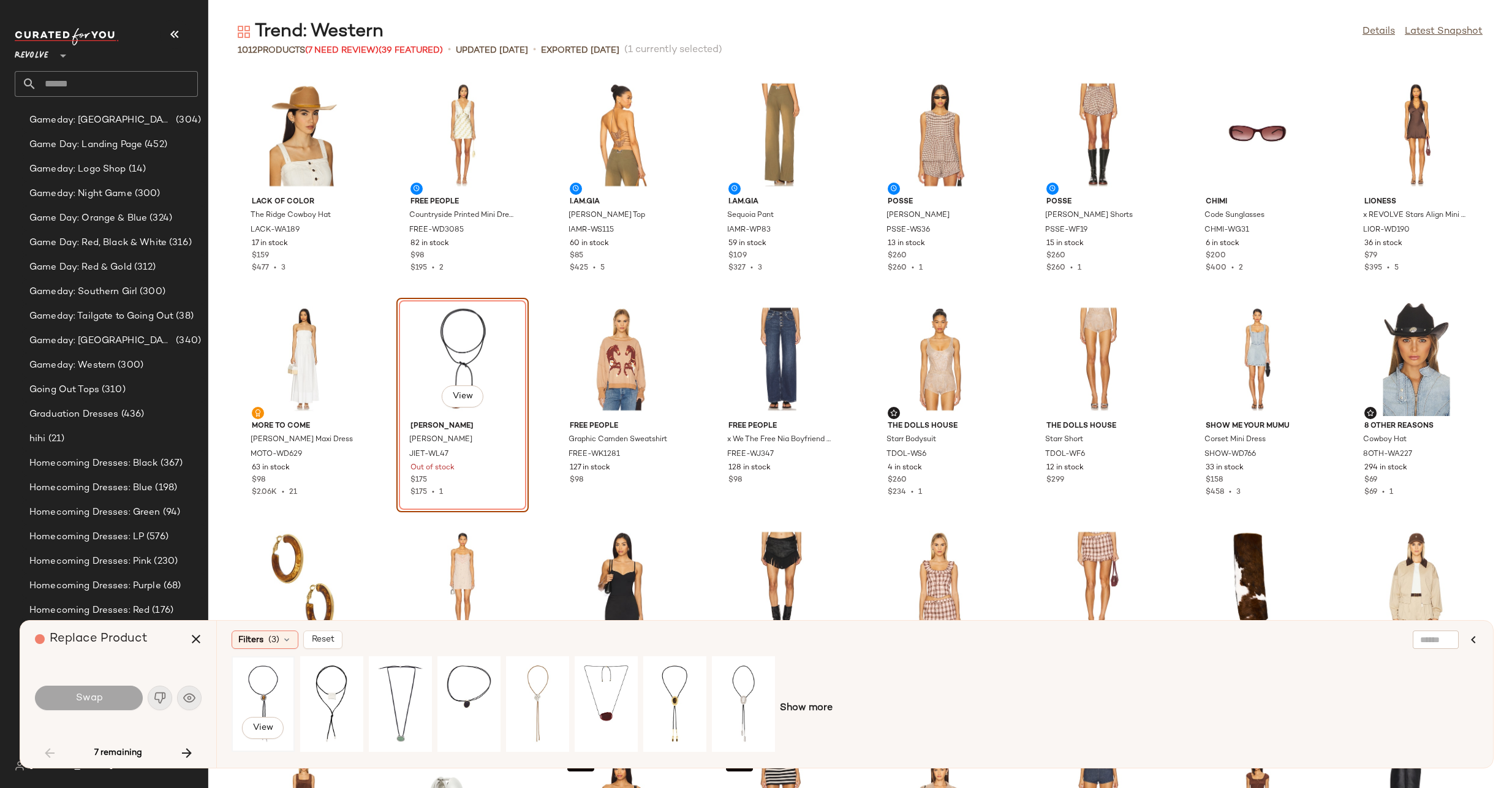
click at [263, 680] on div "View" at bounding box center [263, 704] width 55 height 87
click at [95, 696] on span "Swap" at bounding box center [88, 698] width 27 height 11
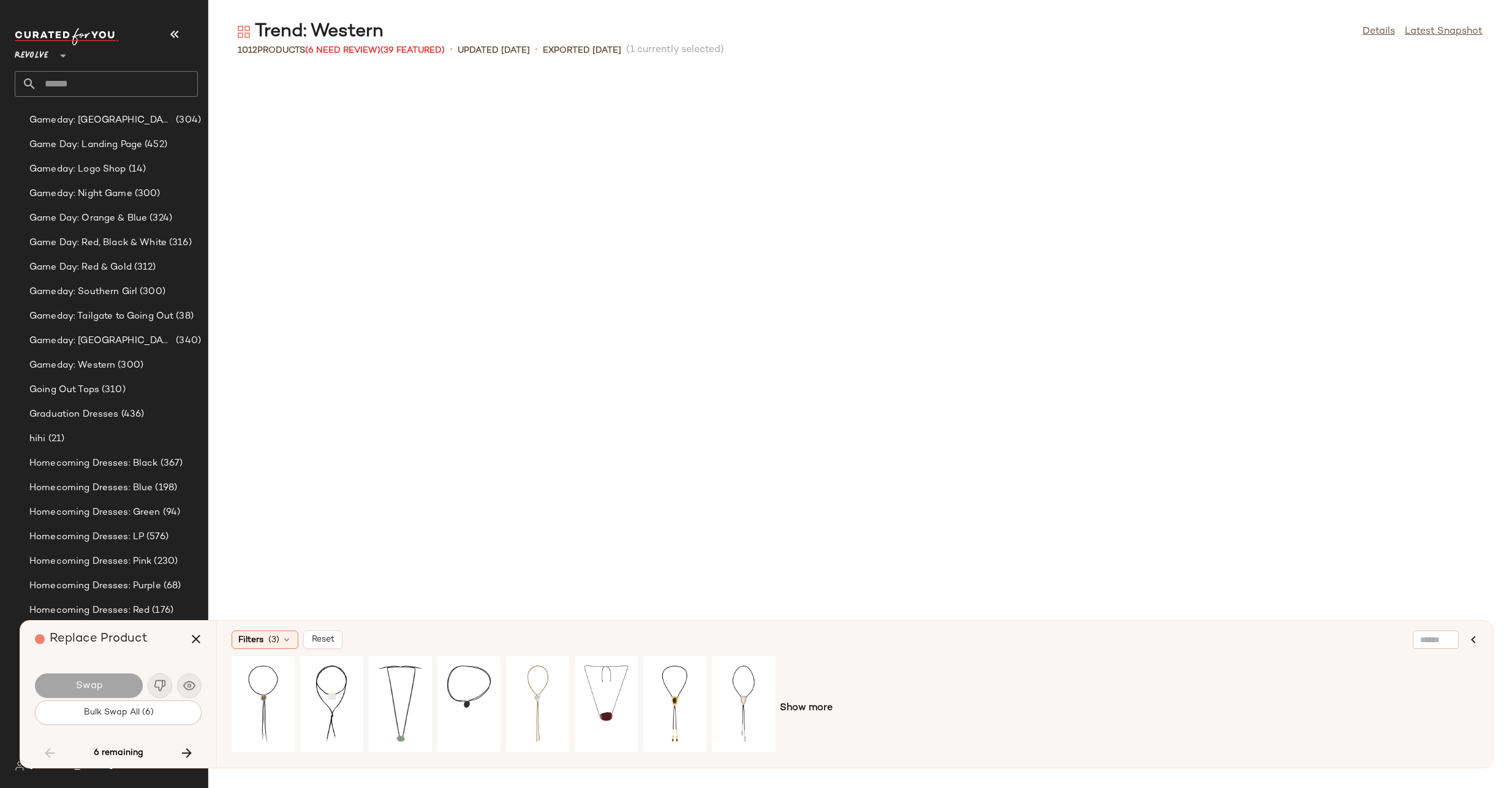
scroll to position [2915, 0]
